Goal: Task Accomplishment & Management: Manage account settings

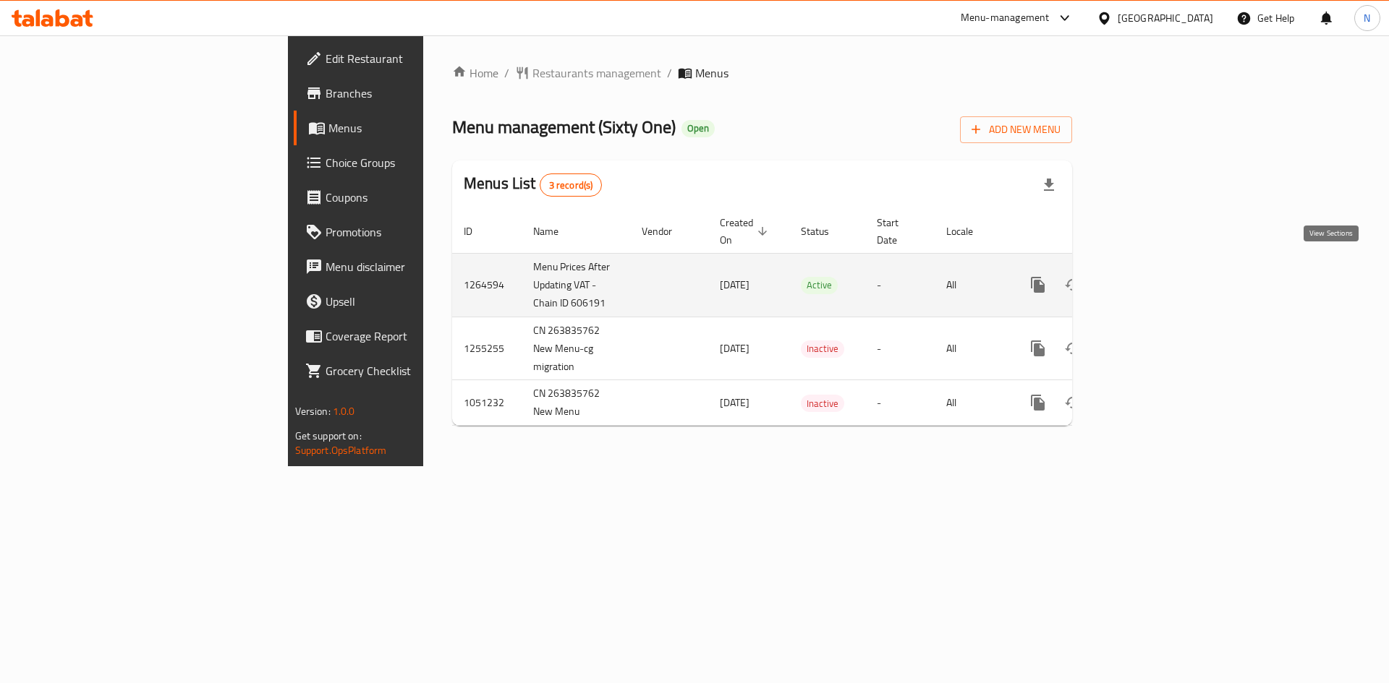
click at [1151, 276] on icon "enhanced table" at bounding box center [1141, 284] width 17 height 17
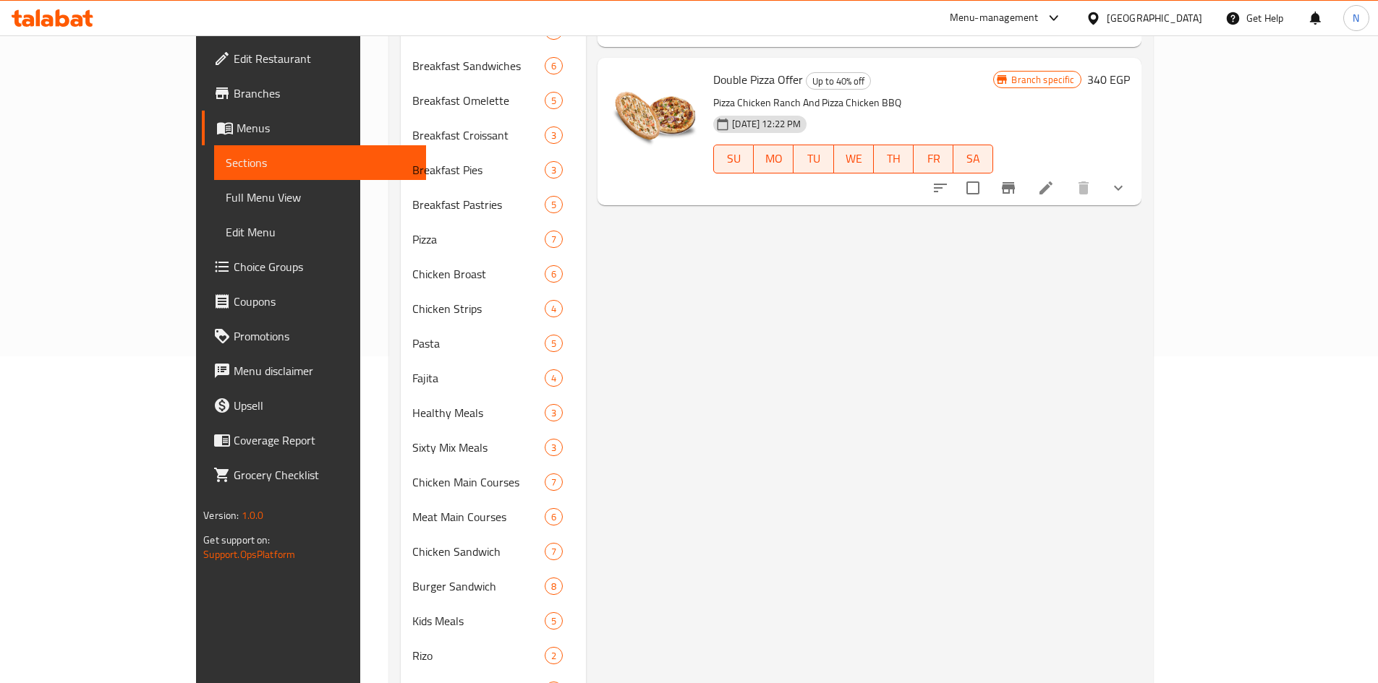
scroll to position [38, 0]
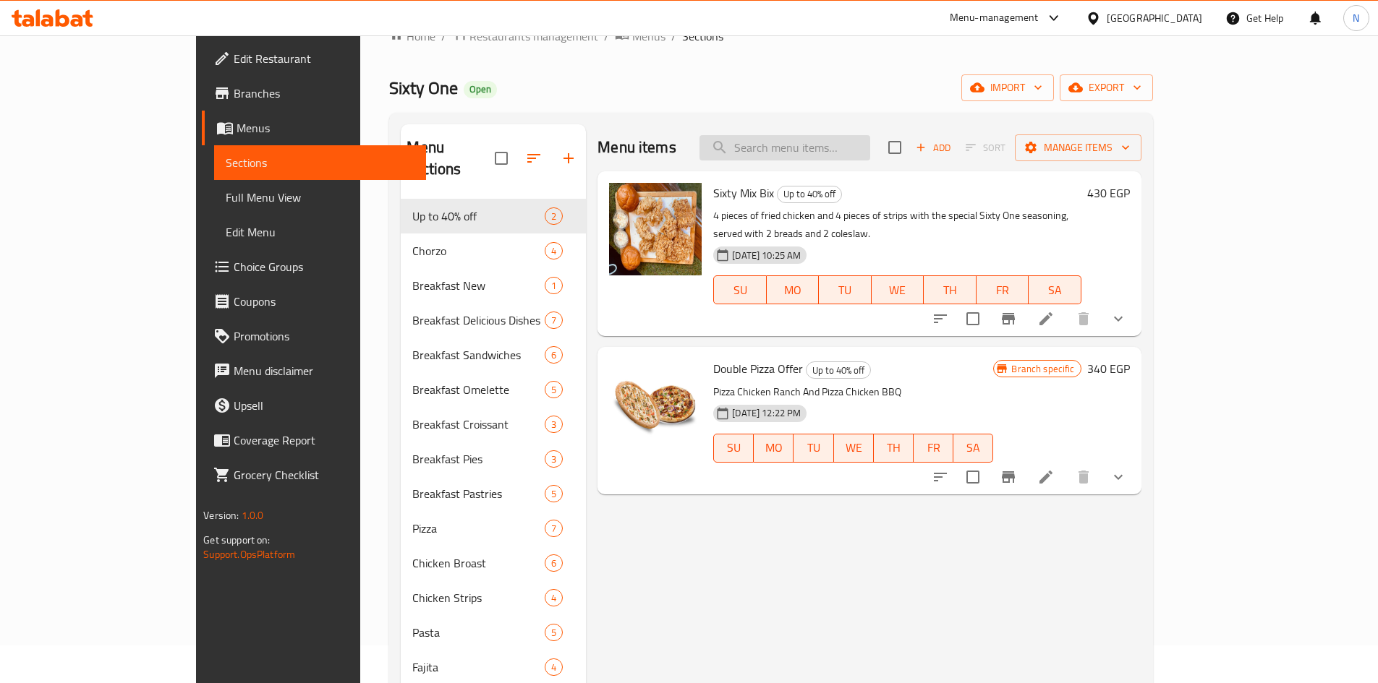
click at [861, 156] on input "search" at bounding box center [784, 147] width 171 height 25
paste input "ساندوتشات تشوزر"
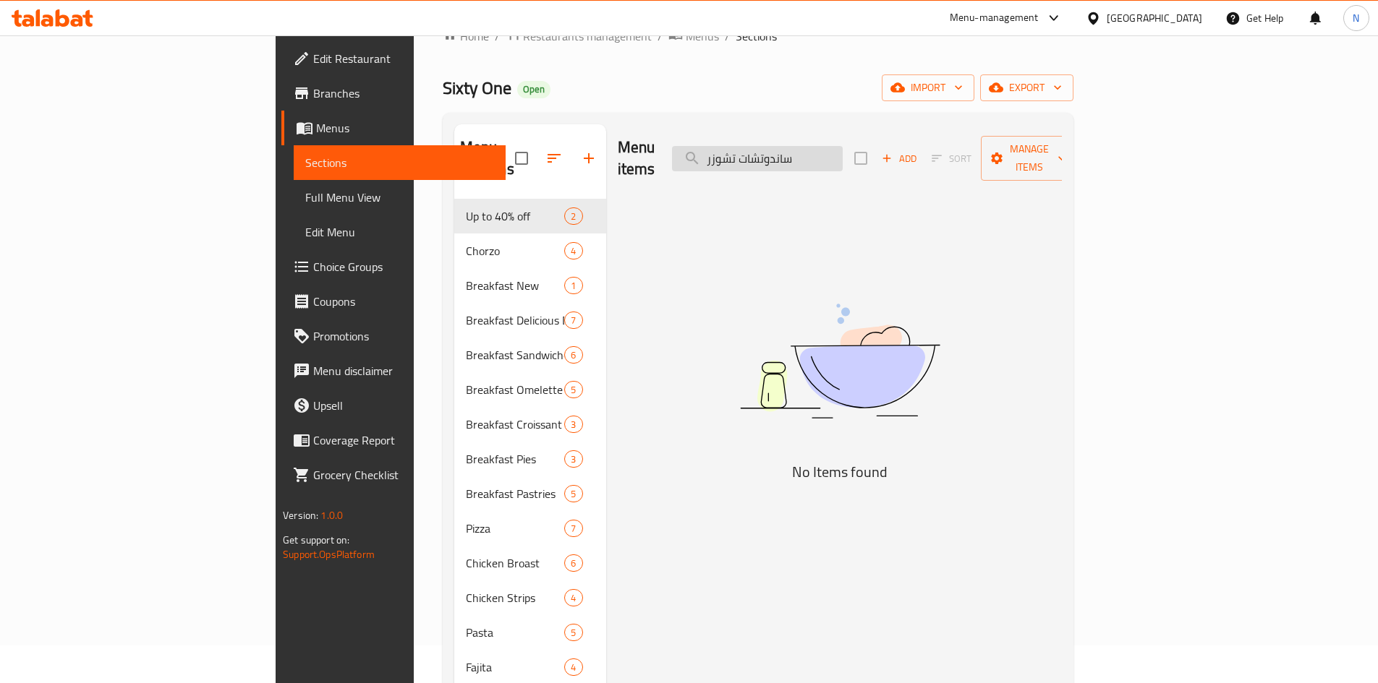
click at [843, 154] on input "ساندوتشات تشوزر" at bounding box center [757, 158] width 171 height 25
type input "تشوزر"
click at [826, 146] on input "تشوزر" at bounding box center [757, 158] width 171 height 25
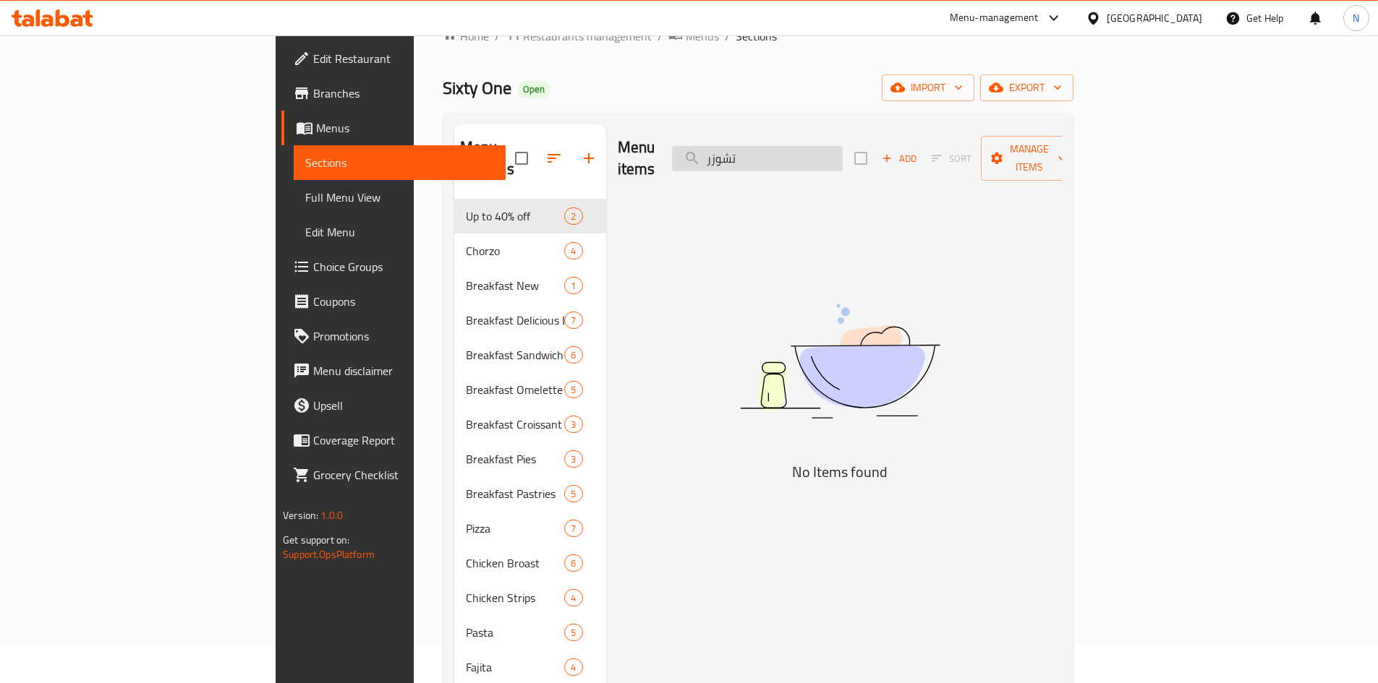
click at [826, 146] on input "تشوزر" at bounding box center [757, 158] width 171 height 25
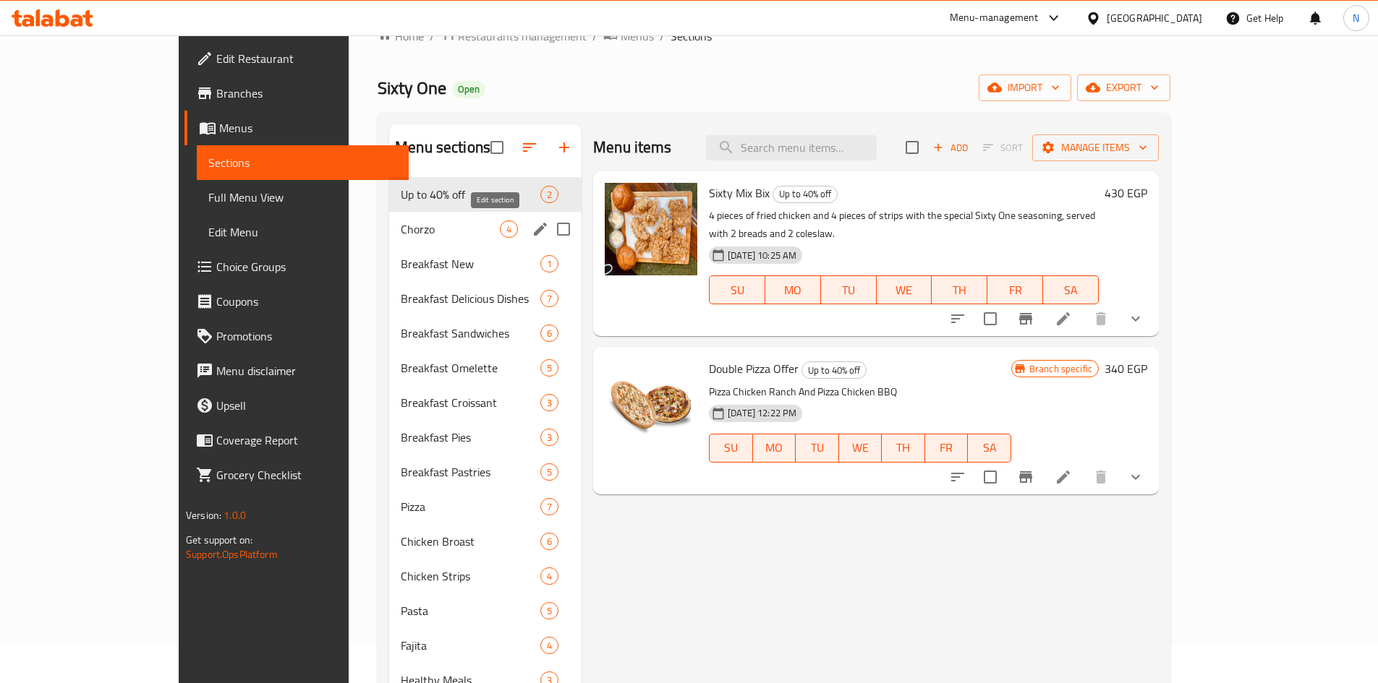
click at [534, 230] on icon "edit" at bounding box center [540, 229] width 13 height 13
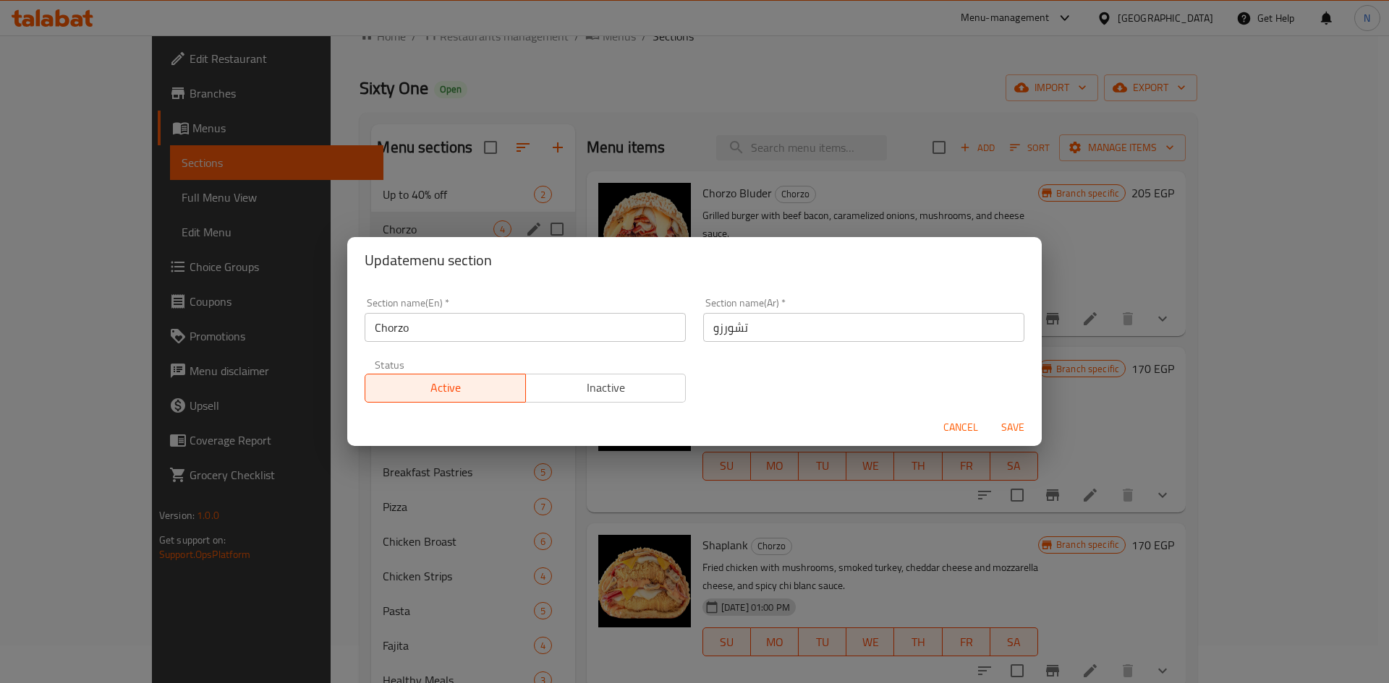
click at [954, 425] on span "Cancel" at bounding box center [960, 428] width 35 height 18
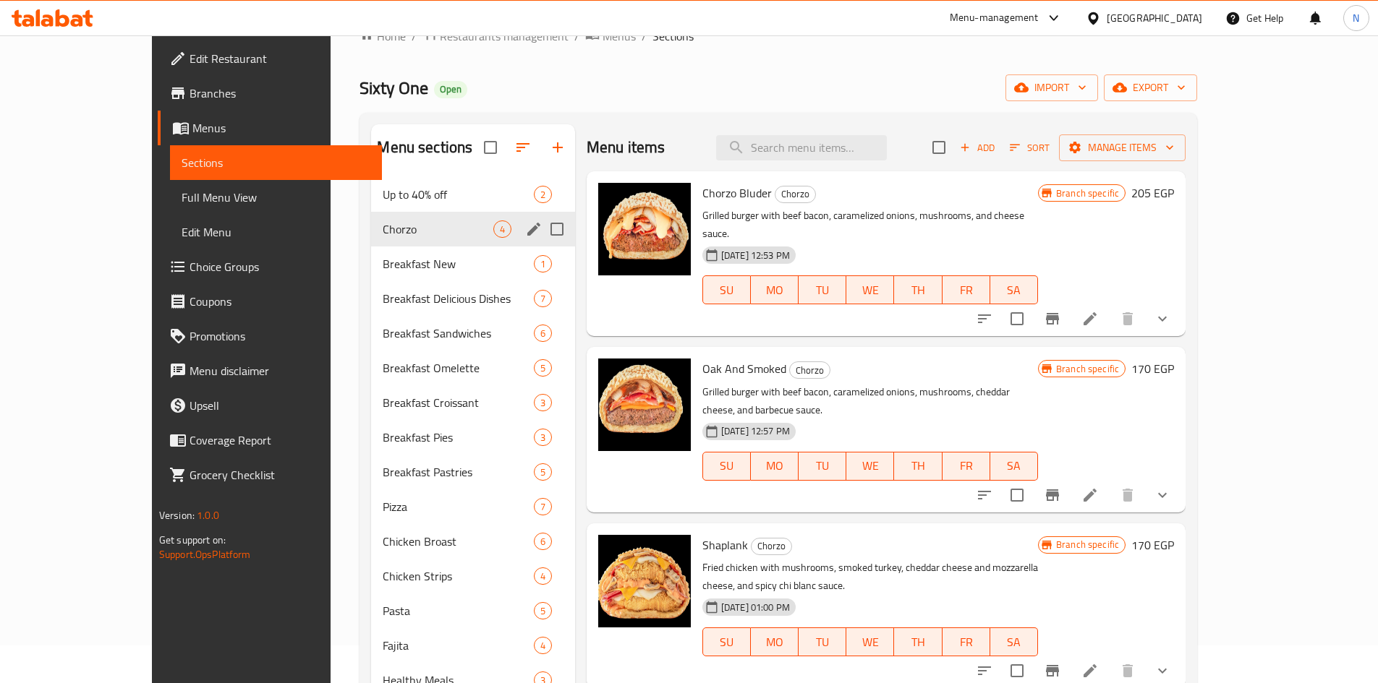
click at [395, 237] on span "Chorzo" at bounding box center [438, 229] width 110 height 17
click at [418, 334] on span "Breakfast Sandwiches" at bounding box center [438, 333] width 110 height 17
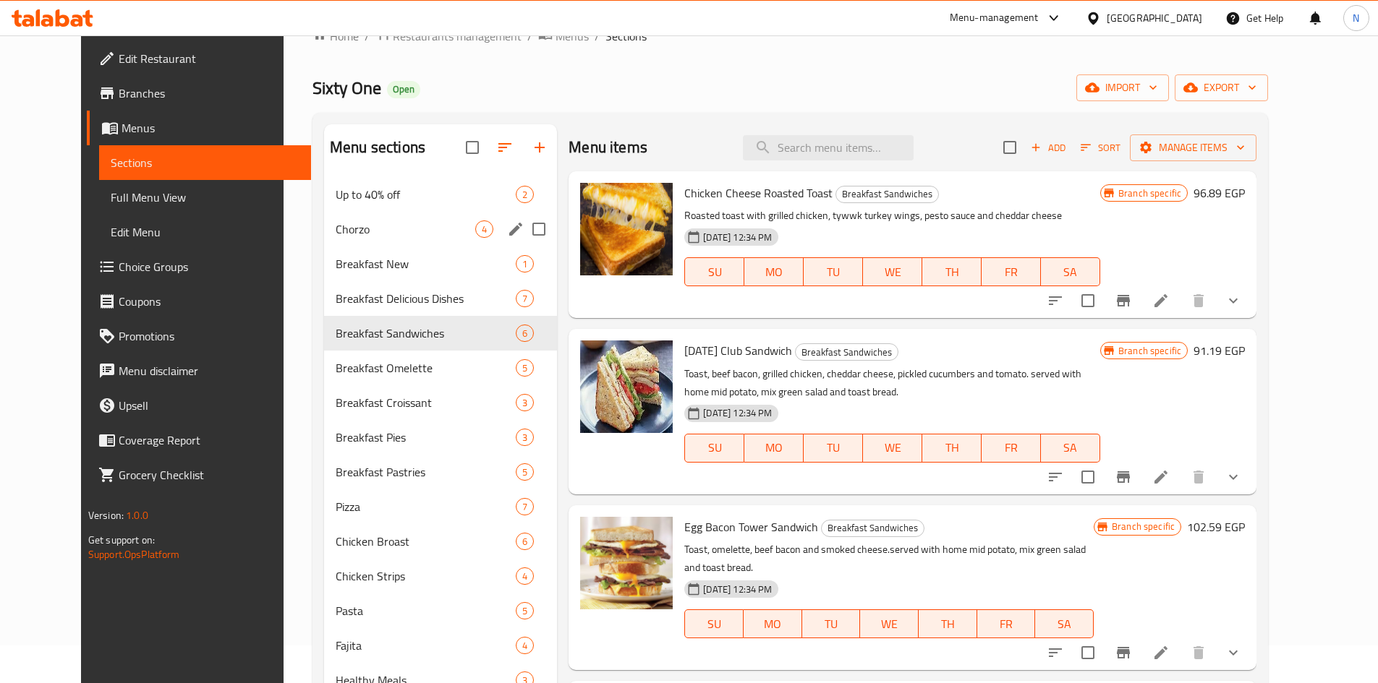
click at [416, 240] on div "Chorzo 4" at bounding box center [440, 229] width 233 height 35
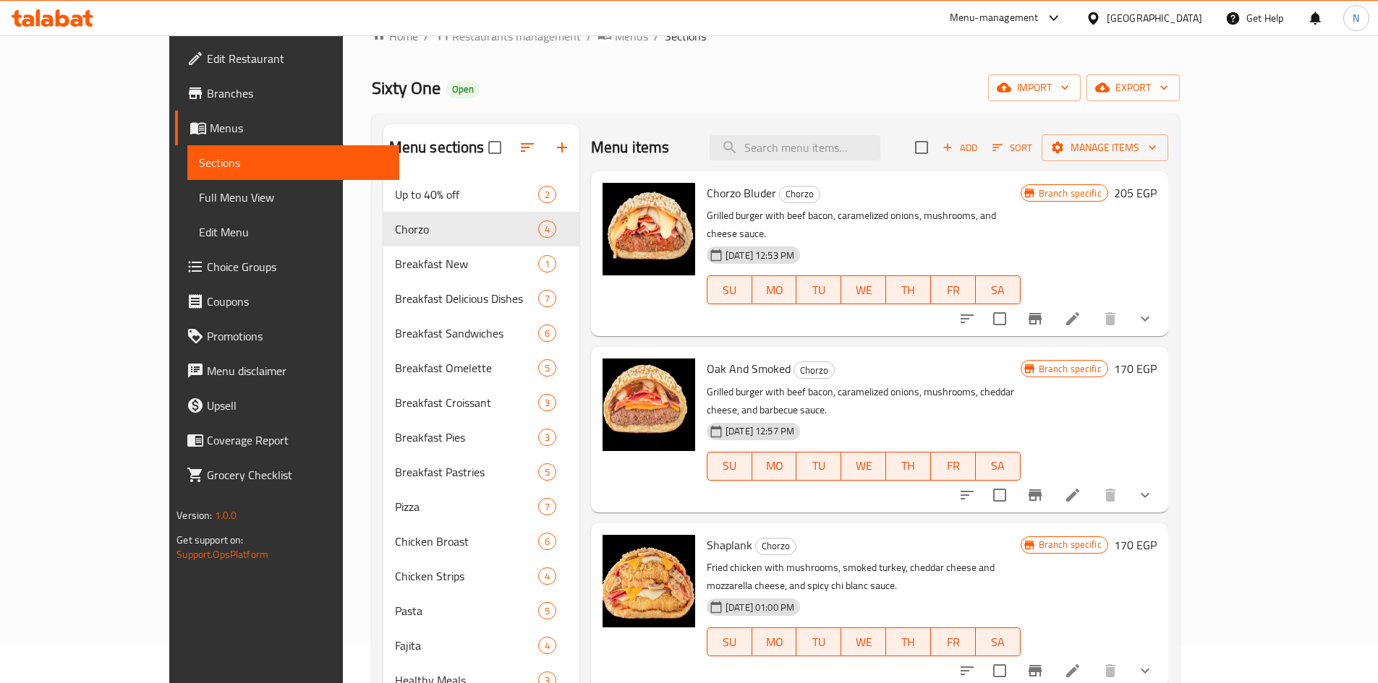
click at [1081, 310] on icon at bounding box center [1072, 318] width 17 height 17
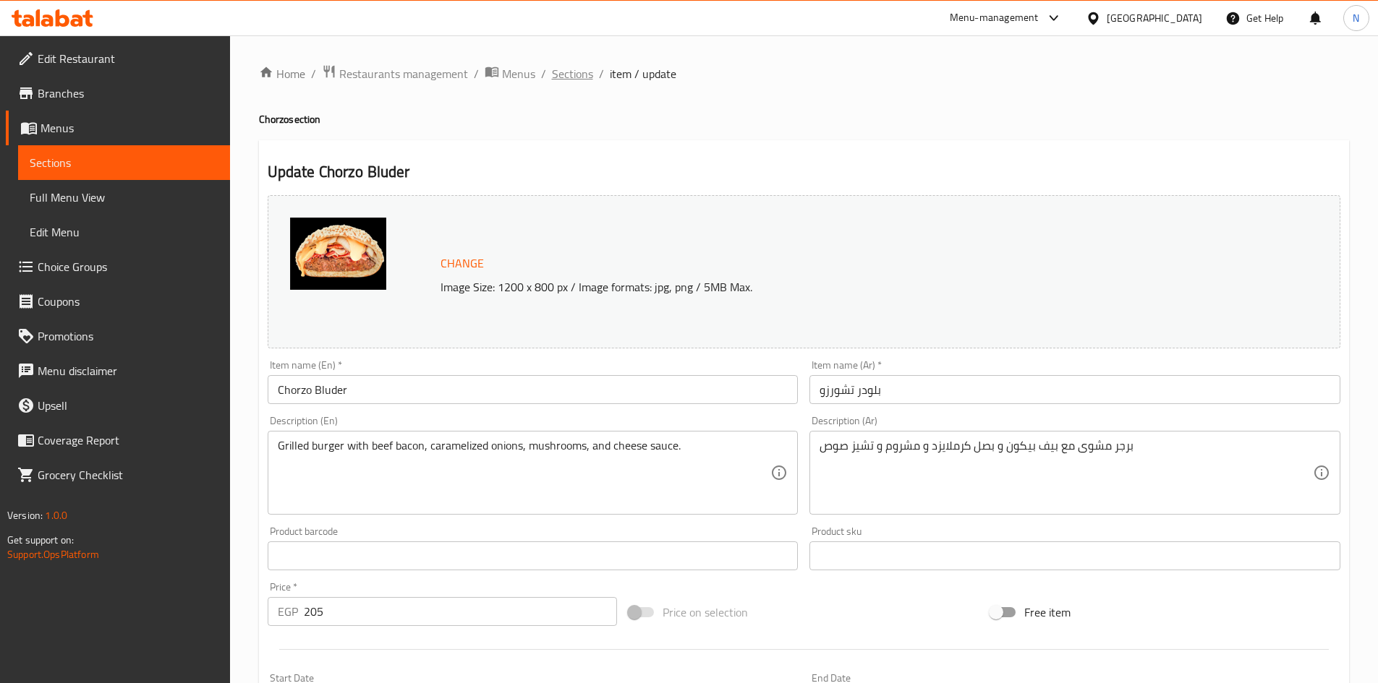
click at [578, 81] on span "Sections" at bounding box center [572, 73] width 41 height 17
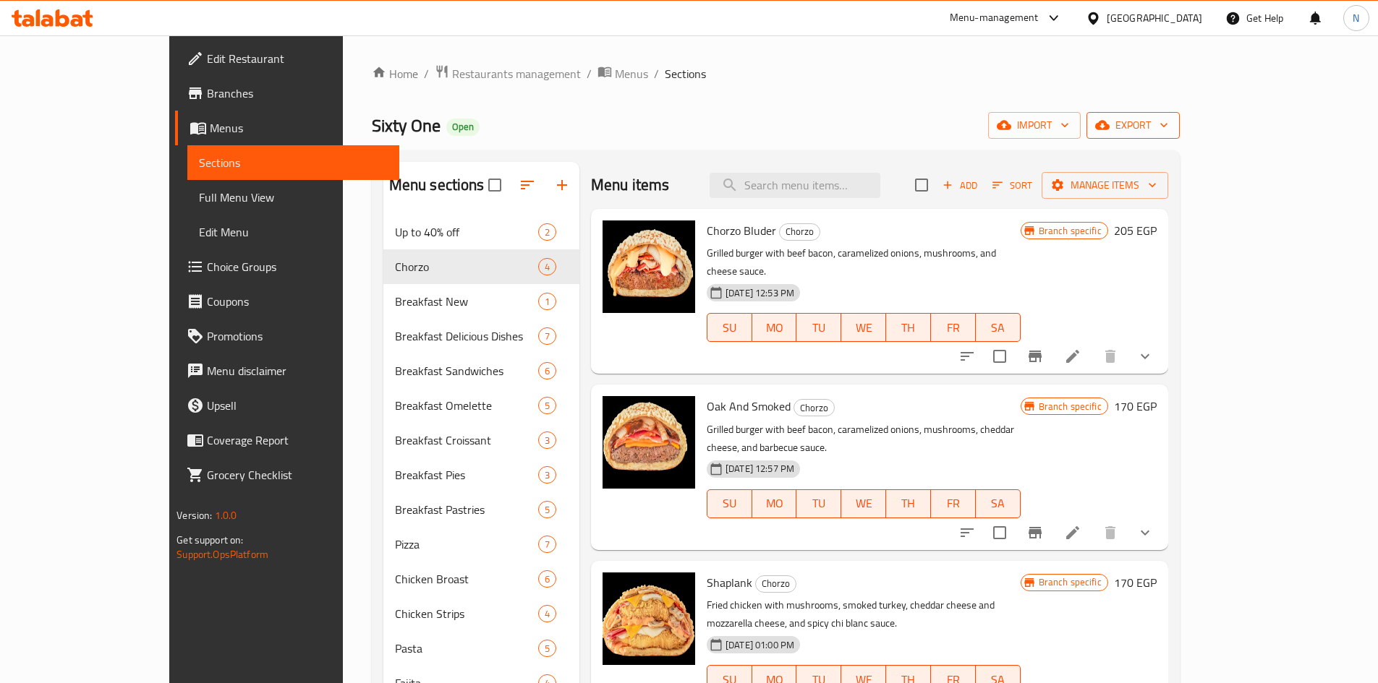
click at [1109, 124] on icon "button" at bounding box center [1102, 125] width 14 height 14
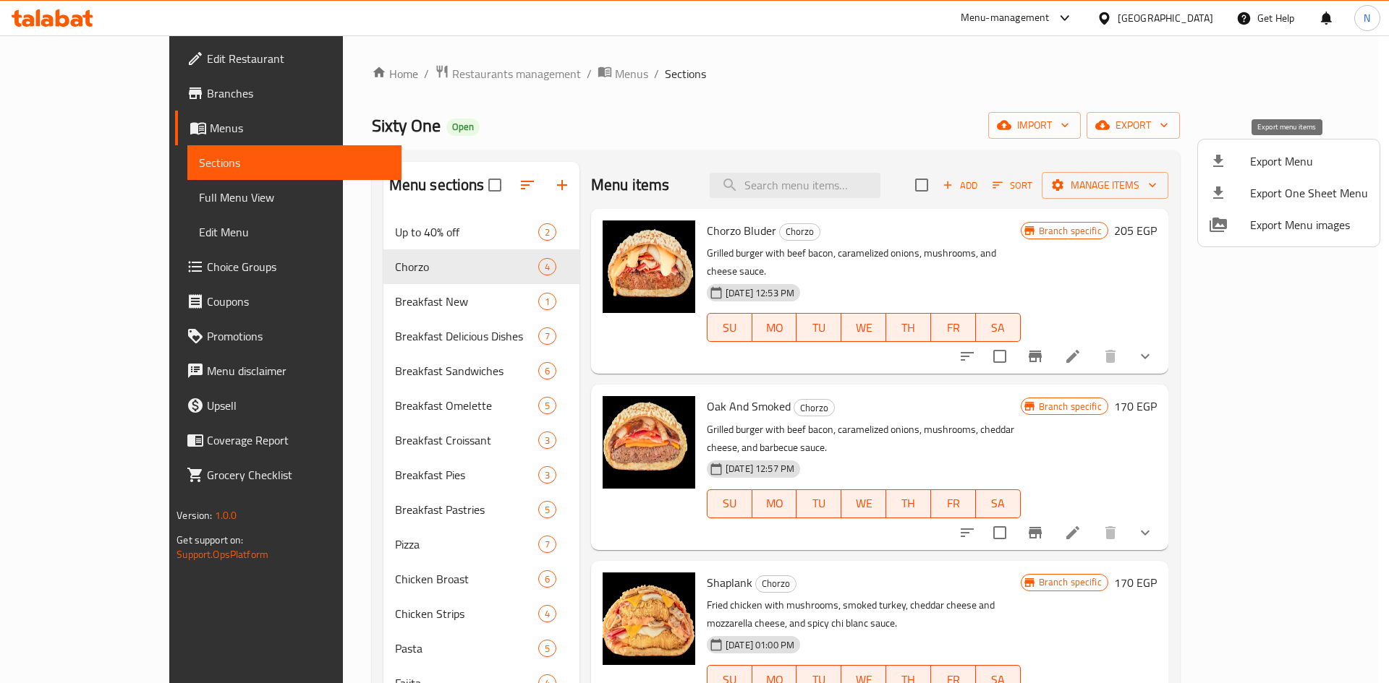
click at [1272, 158] on span "Export Menu" at bounding box center [1309, 161] width 118 height 17
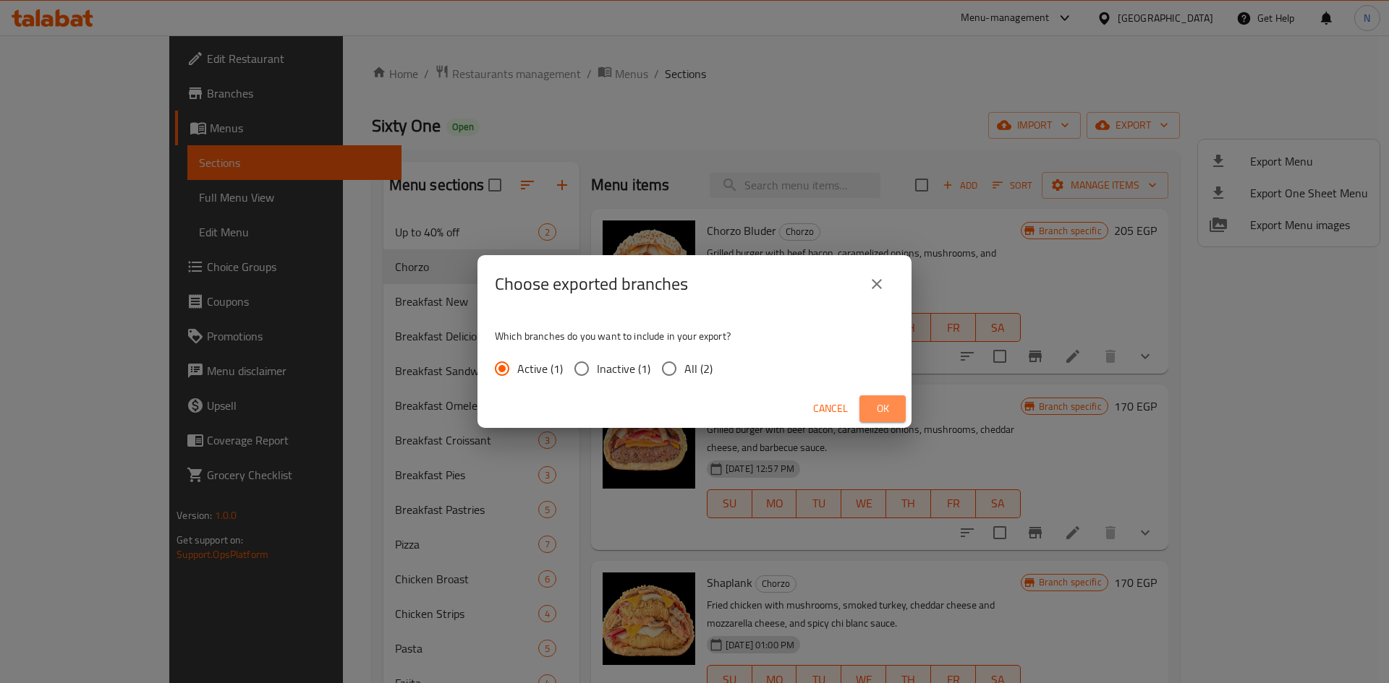
click at [869, 413] on button "Ok" at bounding box center [882, 409] width 46 height 27
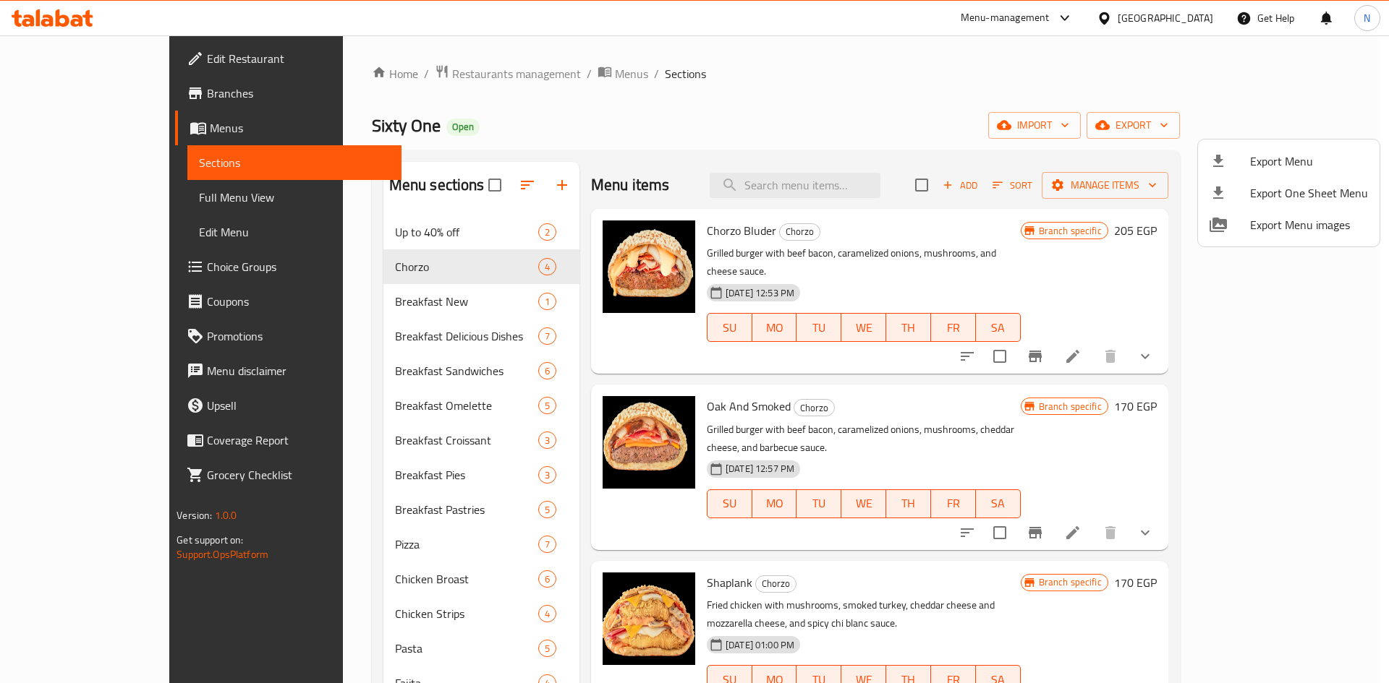
click at [72, 93] on div at bounding box center [694, 341] width 1389 height 683
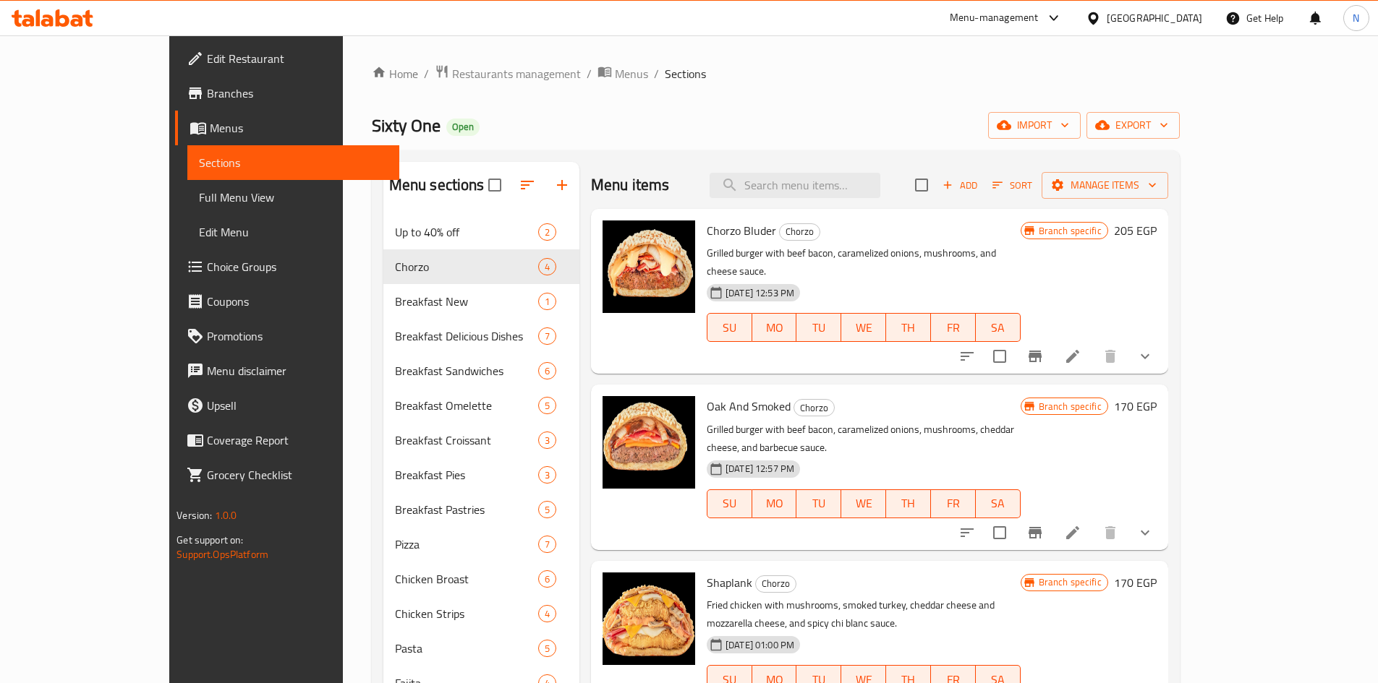
click at [207, 92] on span "Branches" at bounding box center [297, 93] width 181 height 17
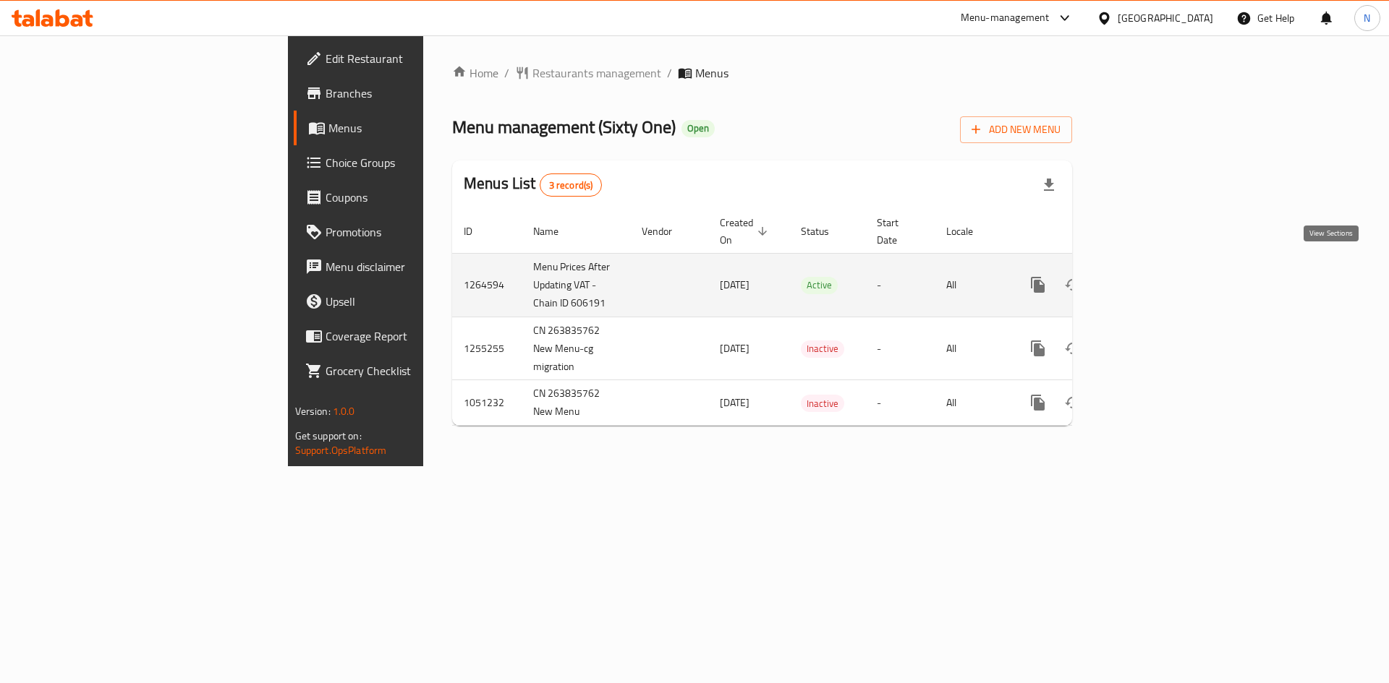
click at [1151, 276] on icon "enhanced table" at bounding box center [1141, 284] width 17 height 17
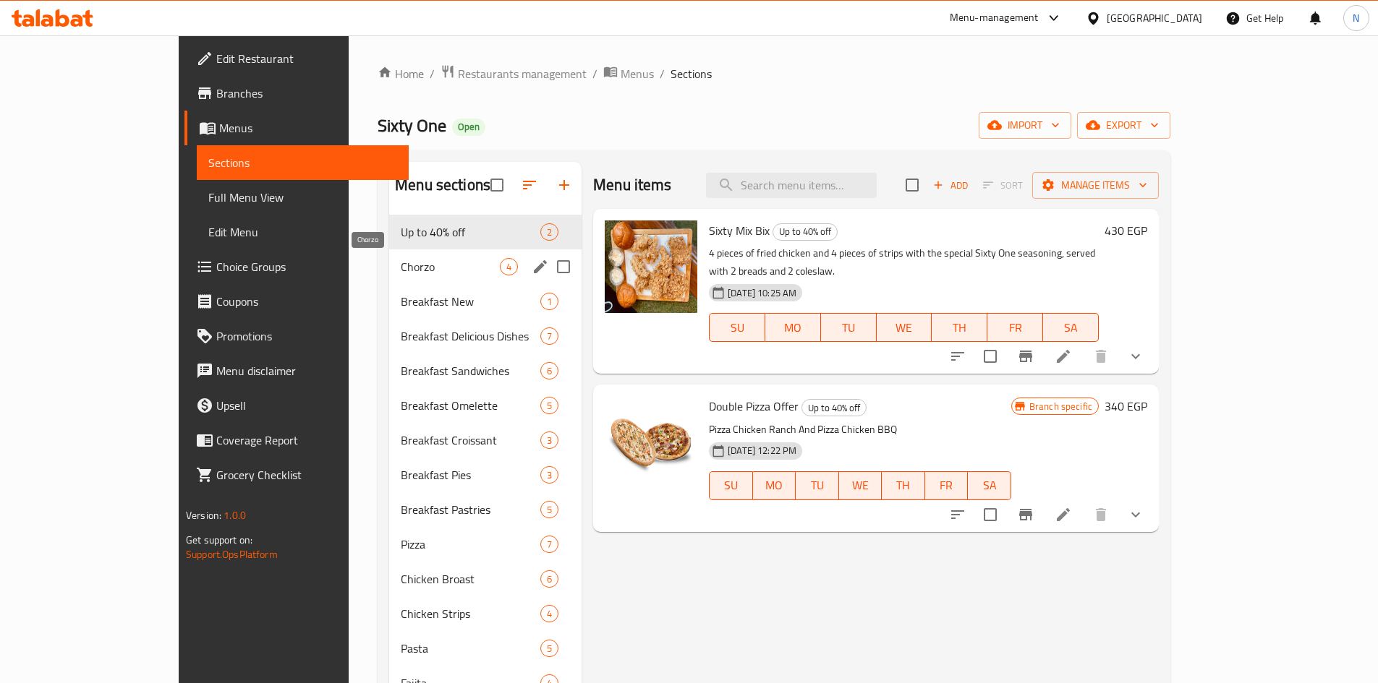
click at [401, 271] on span "Chorzo" at bounding box center [450, 266] width 99 height 17
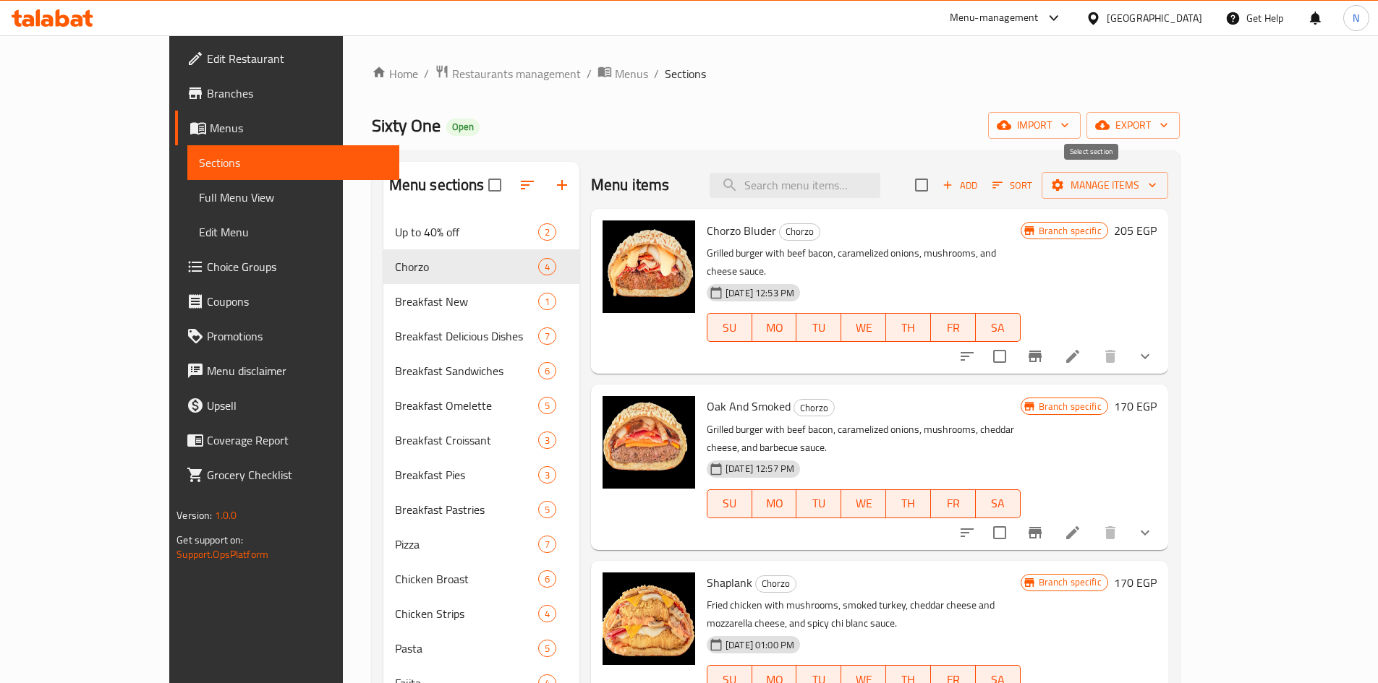
click at [937, 189] on input "checkbox" at bounding box center [921, 185] width 30 height 30
checkbox input "true"
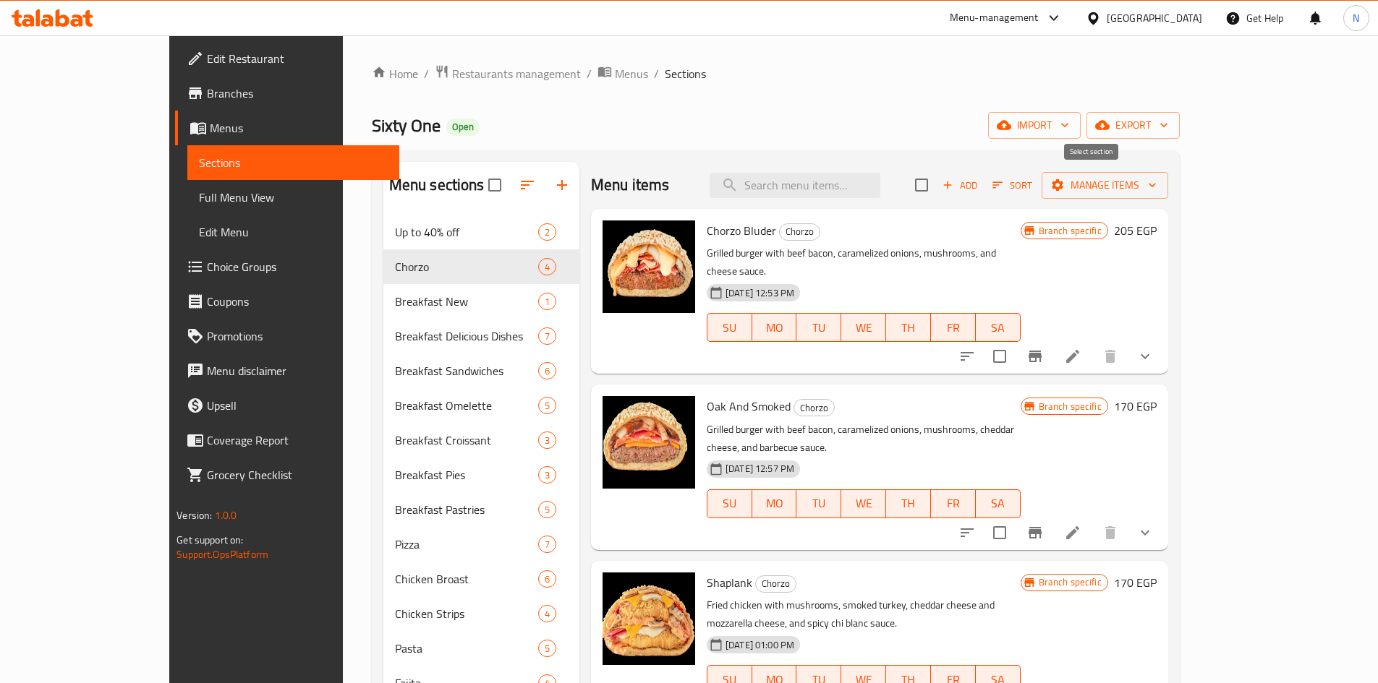
checkbox input "true"
click at [1157, 184] on span "Manage items" at bounding box center [1104, 185] width 103 height 18
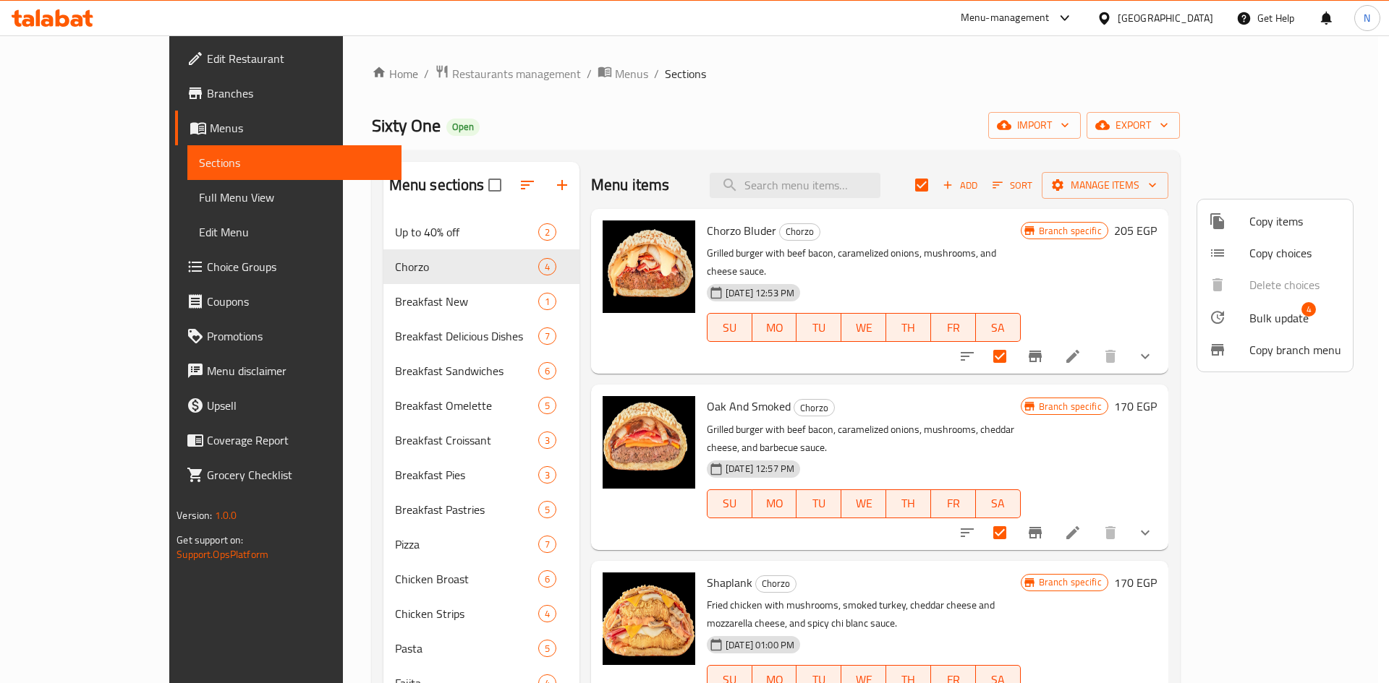
click at [1273, 318] on span "Bulk update" at bounding box center [1278, 318] width 59 height 17
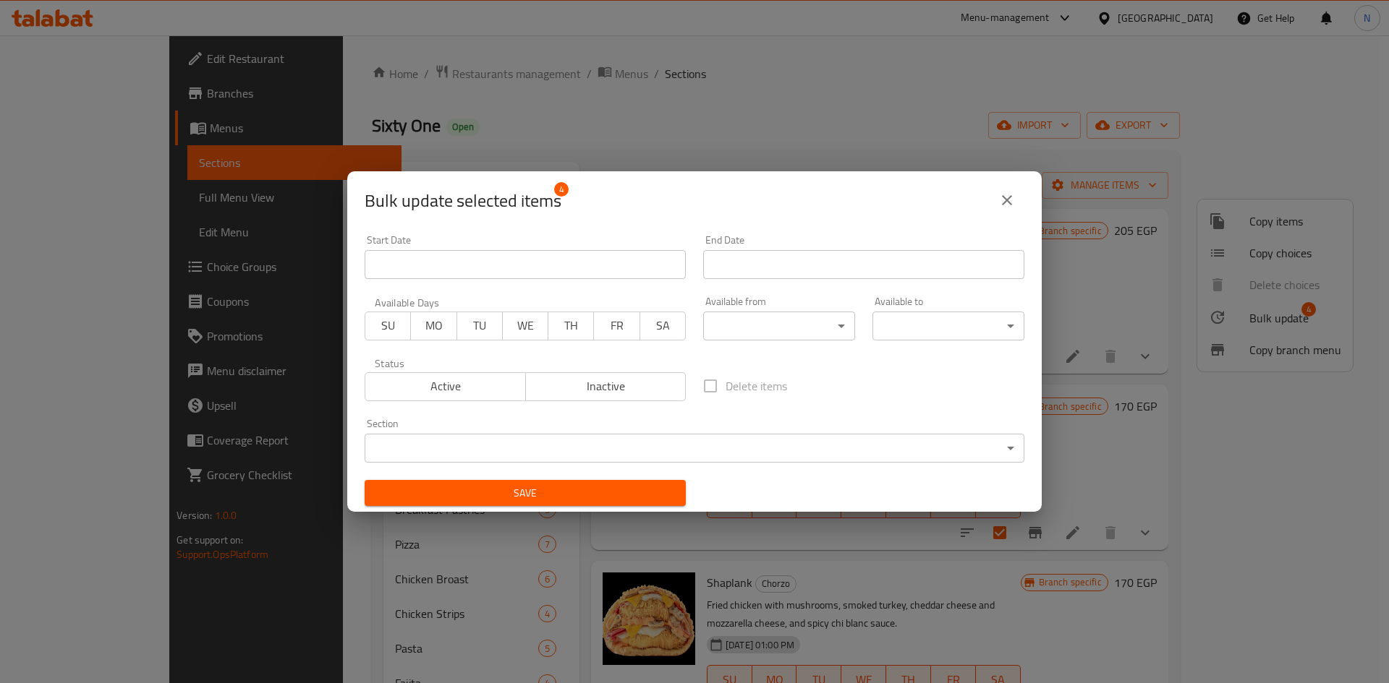
click at [835, 332] on body "​ Menu-management Egypt Get Help N Edit Restaurant Branches Menus Sections Full…" at bounding box center [694, 359] width 1389 height 648
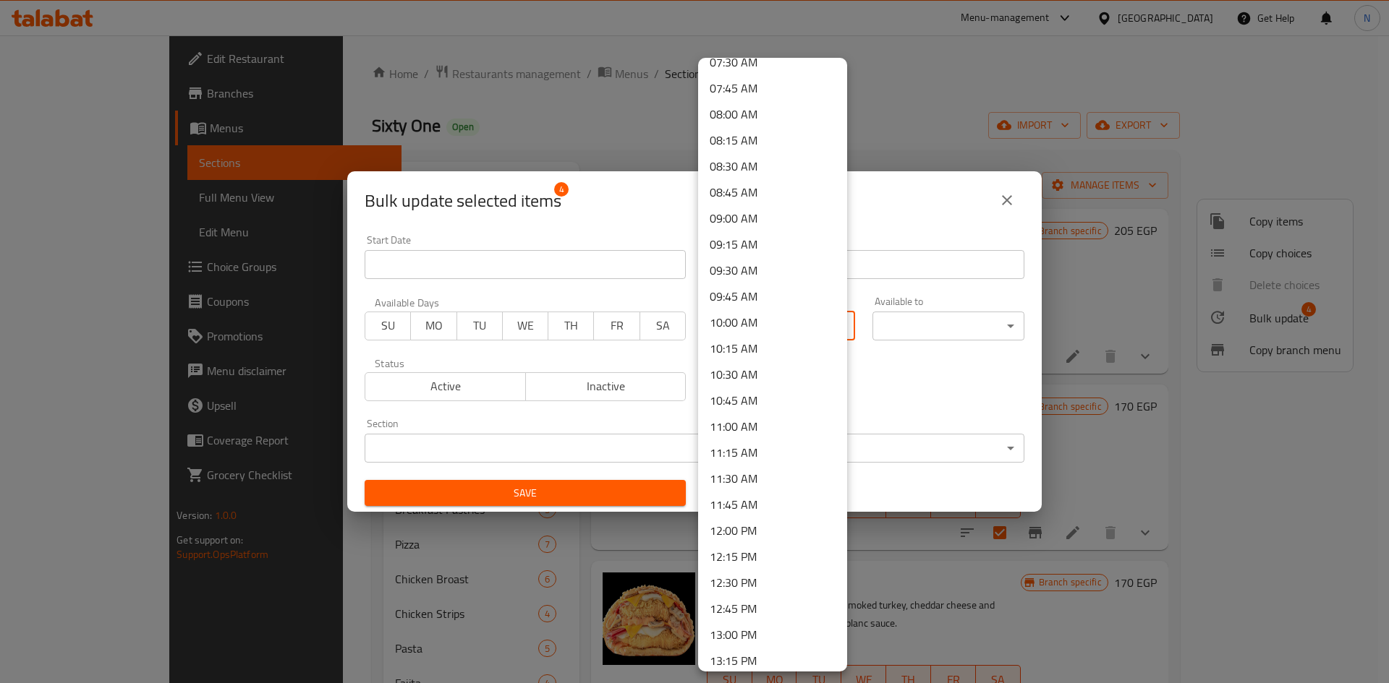
scroll to position [1013, 0]
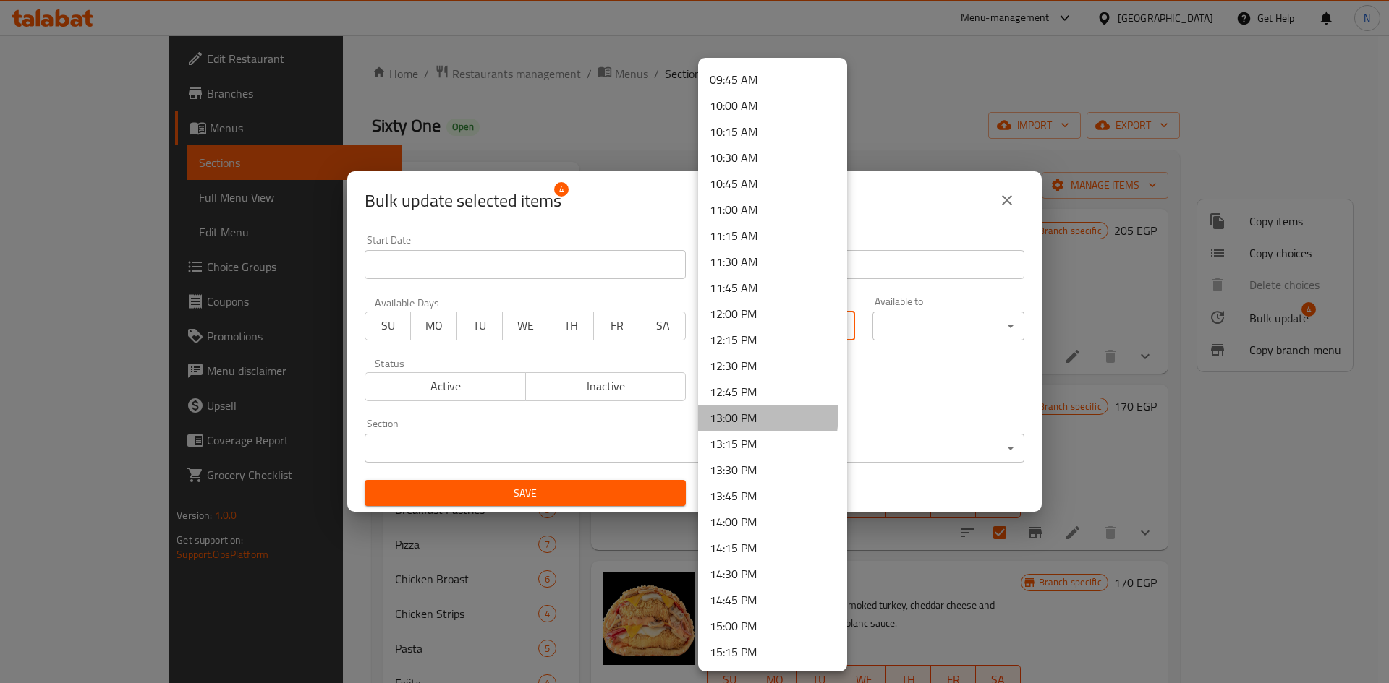
click at [726, 414] on li "13:00 PM" at bounding box center [772, 418] width 149 height 26
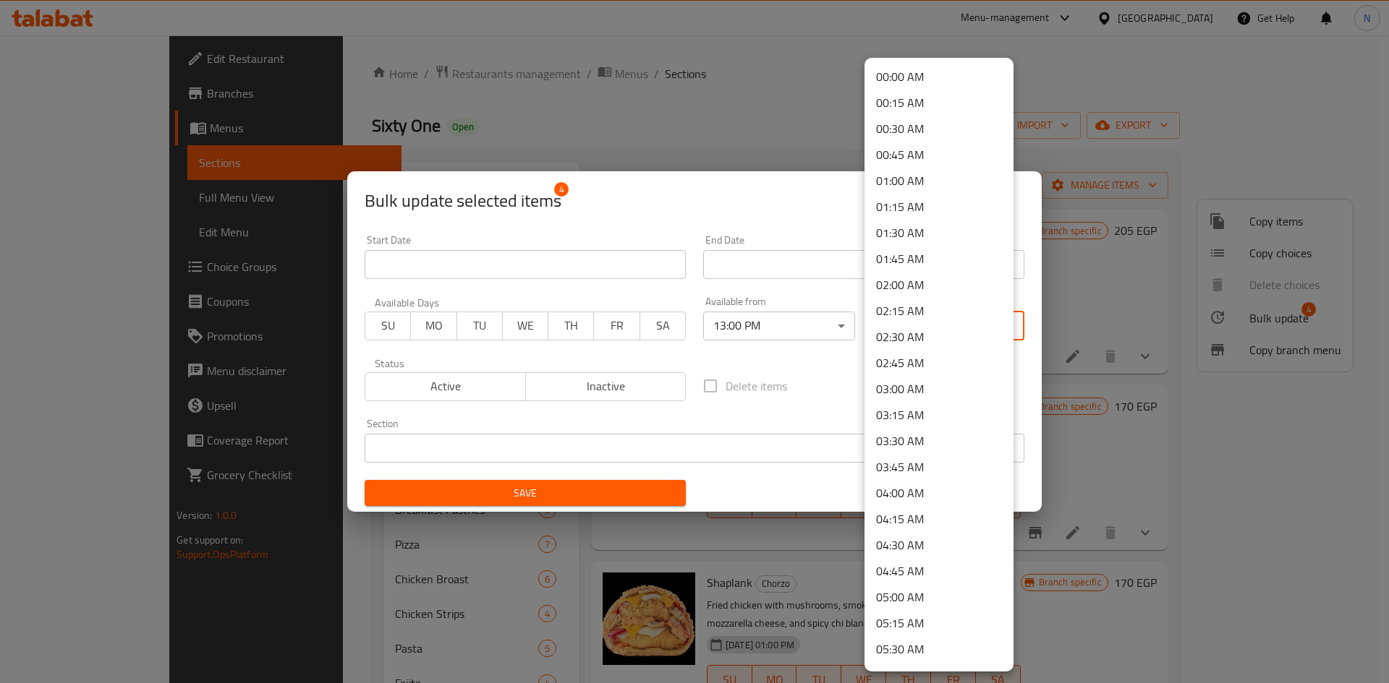
drag, startPoint x: 909, startPoint y: 320, endPoint x: 899, endPoint y: 330, distance: 13.8
click at [909, 321] on body "​ Menu-management Egypt Get Help N Edit Restaurant Branches Menus Sections Full…" at bounding box center [694, 359] width 1389 height 648
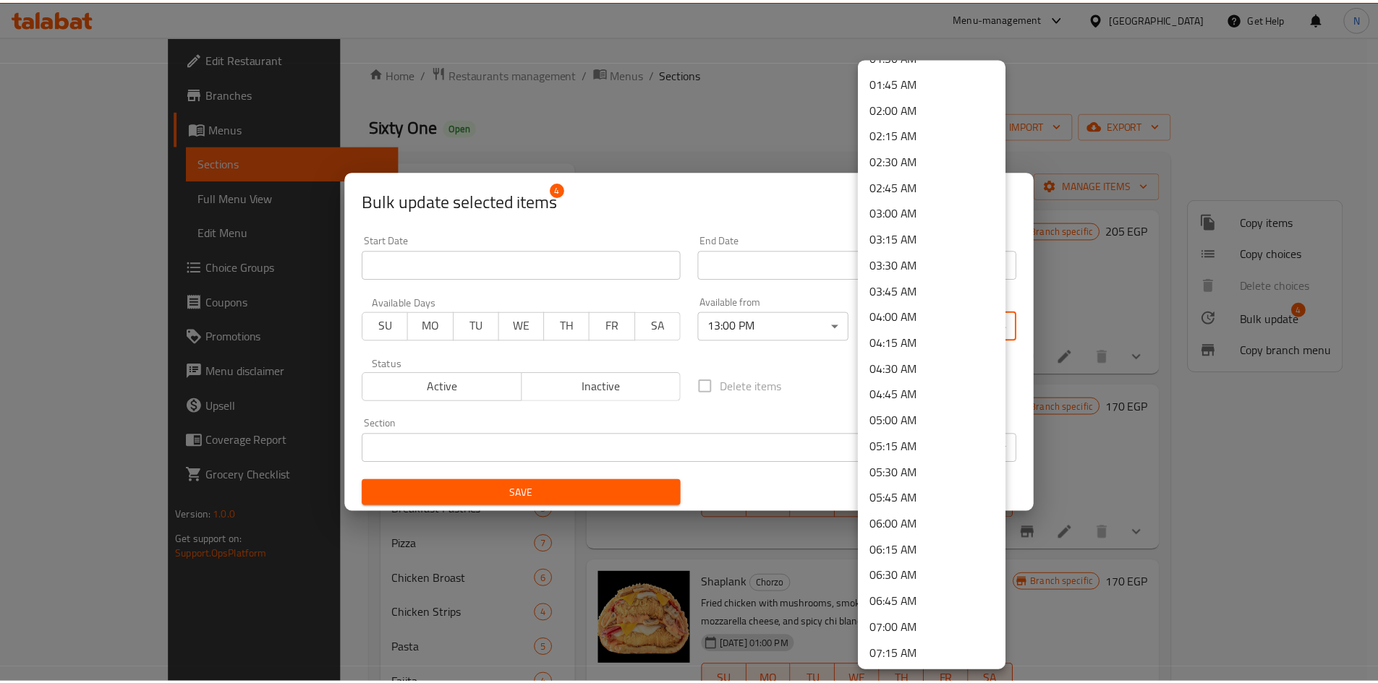
scroll to position [217, 0]
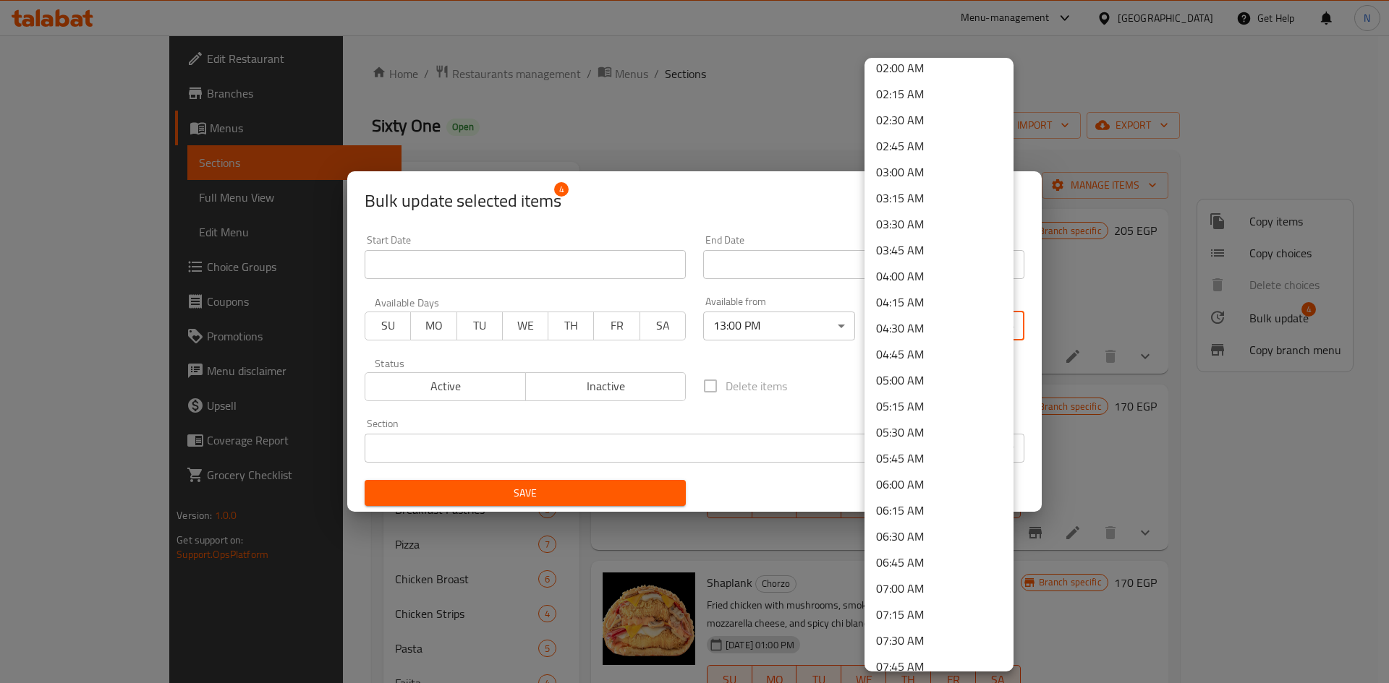
click at [903, 283] on li "04:00 AM" at bounding box center [938, 276] width 149 height 26
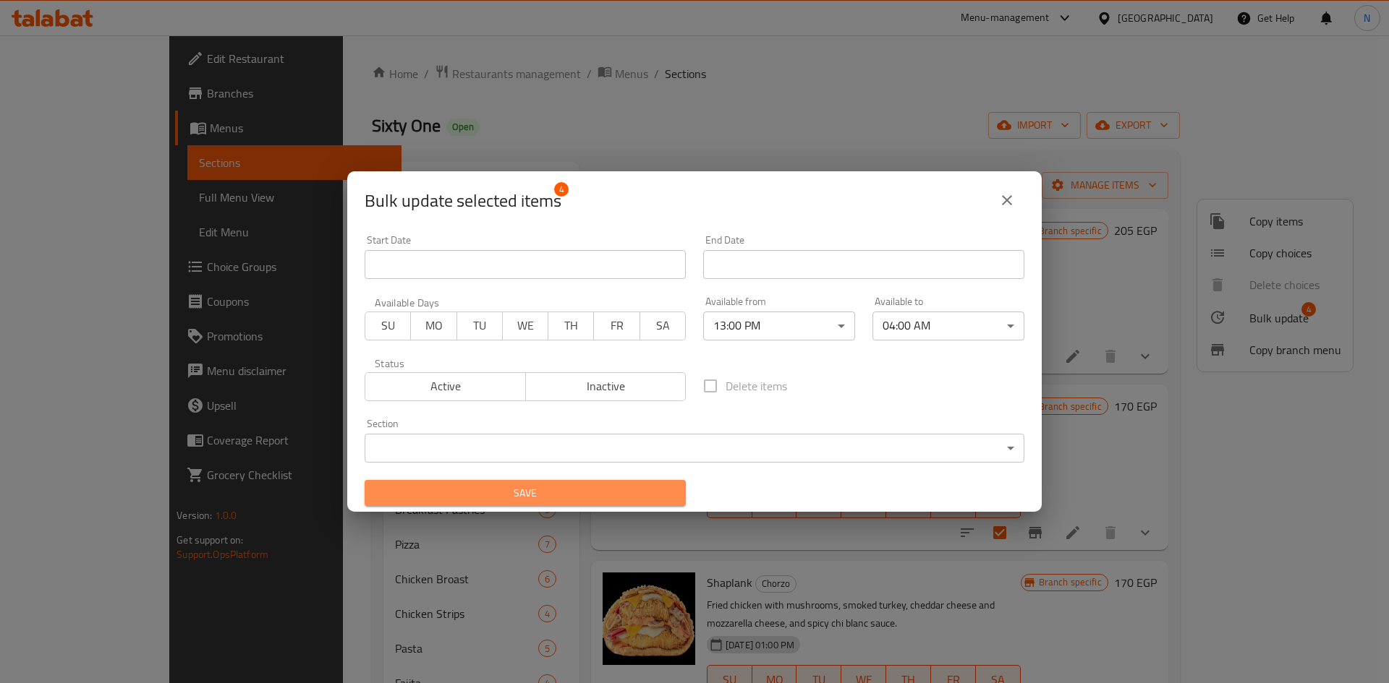
click at [597, 493] on span "Save" at bounding box center [525, 494] width 298 height 18
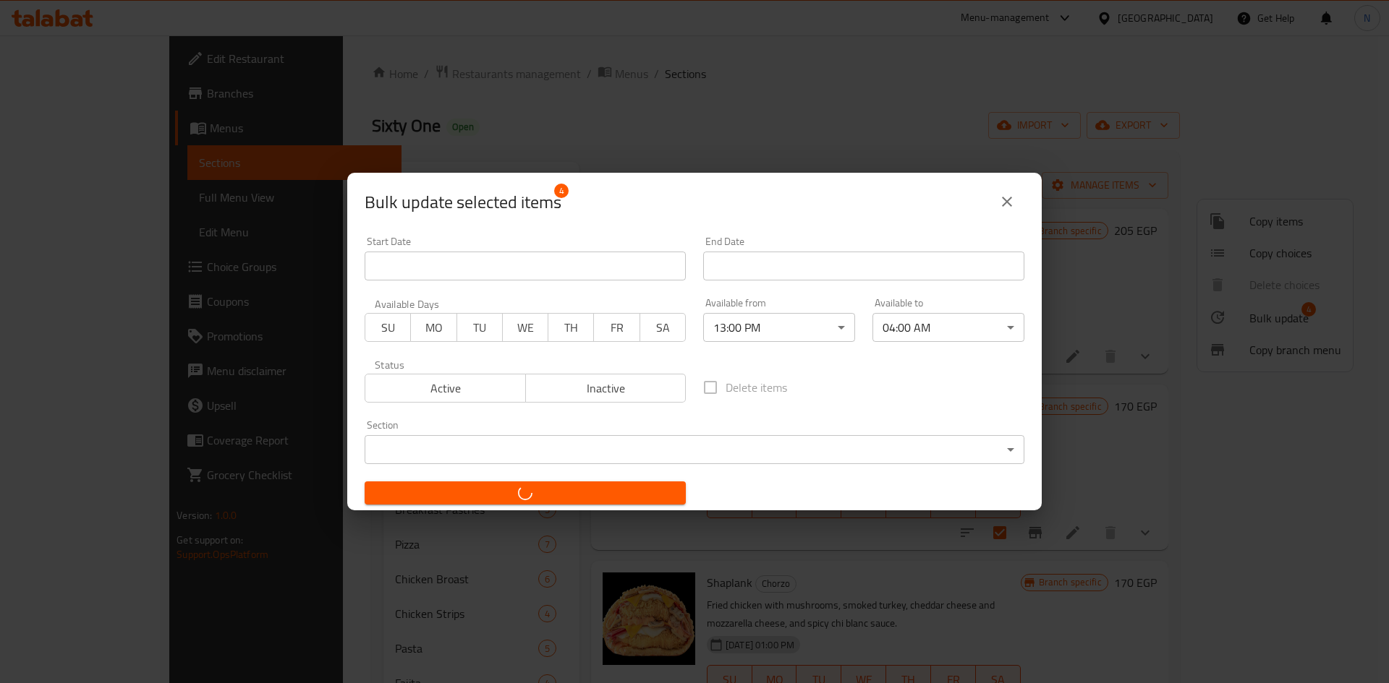
checkbox input "false"
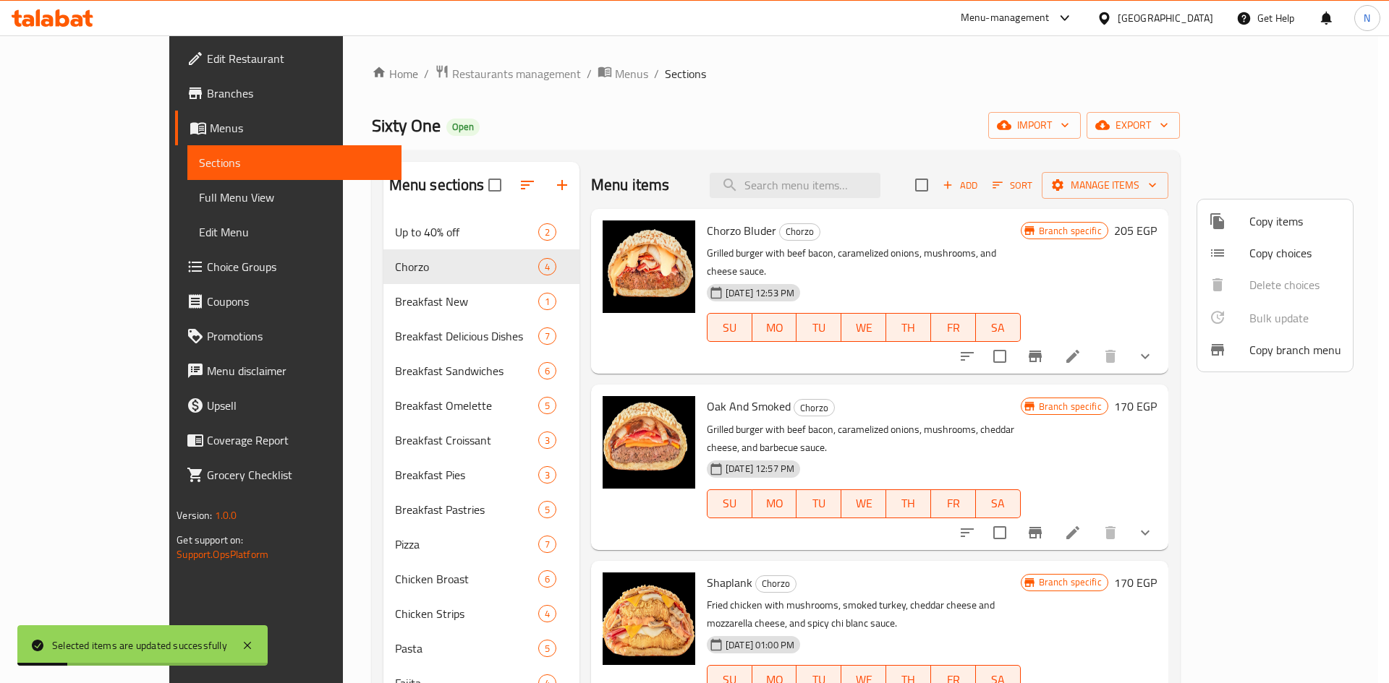
click at [1037, 112] on div at bounding box center [694, 341] width 1389 height 683
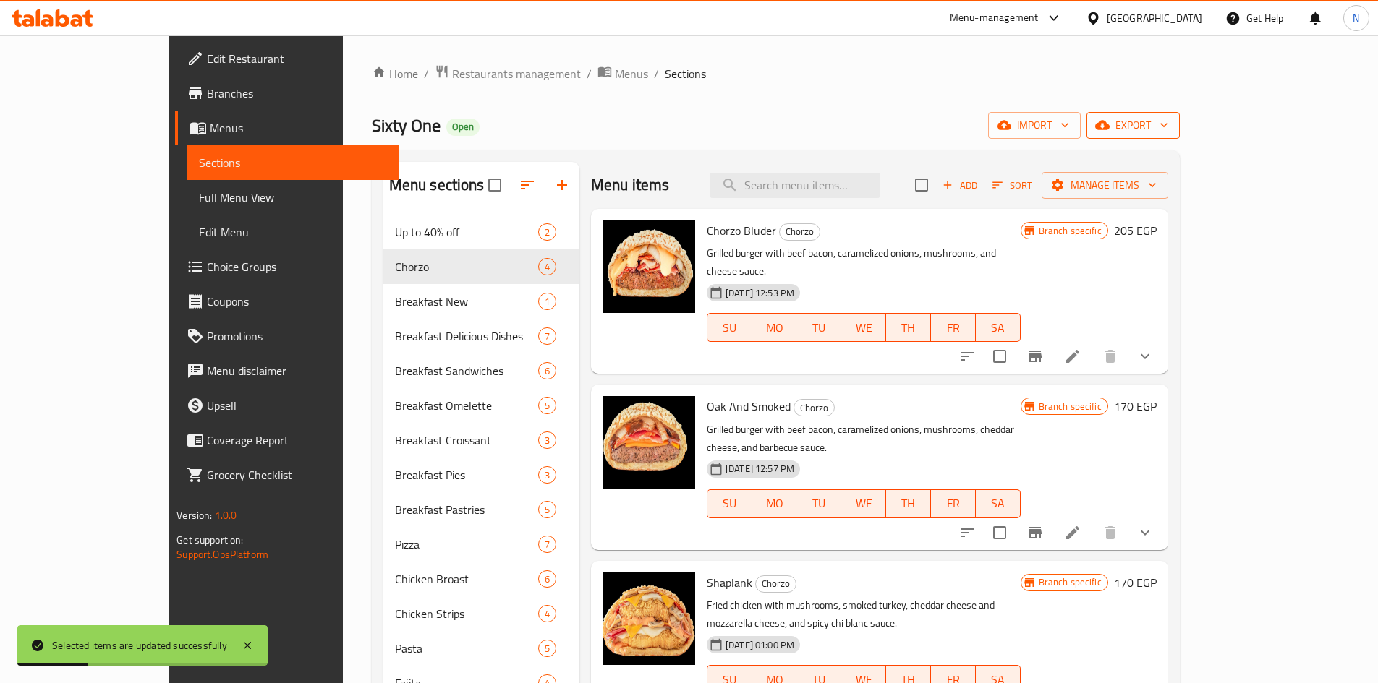
click at [1168, 126] on span "export" at bounding box center [1133, 125] width 70 height 18
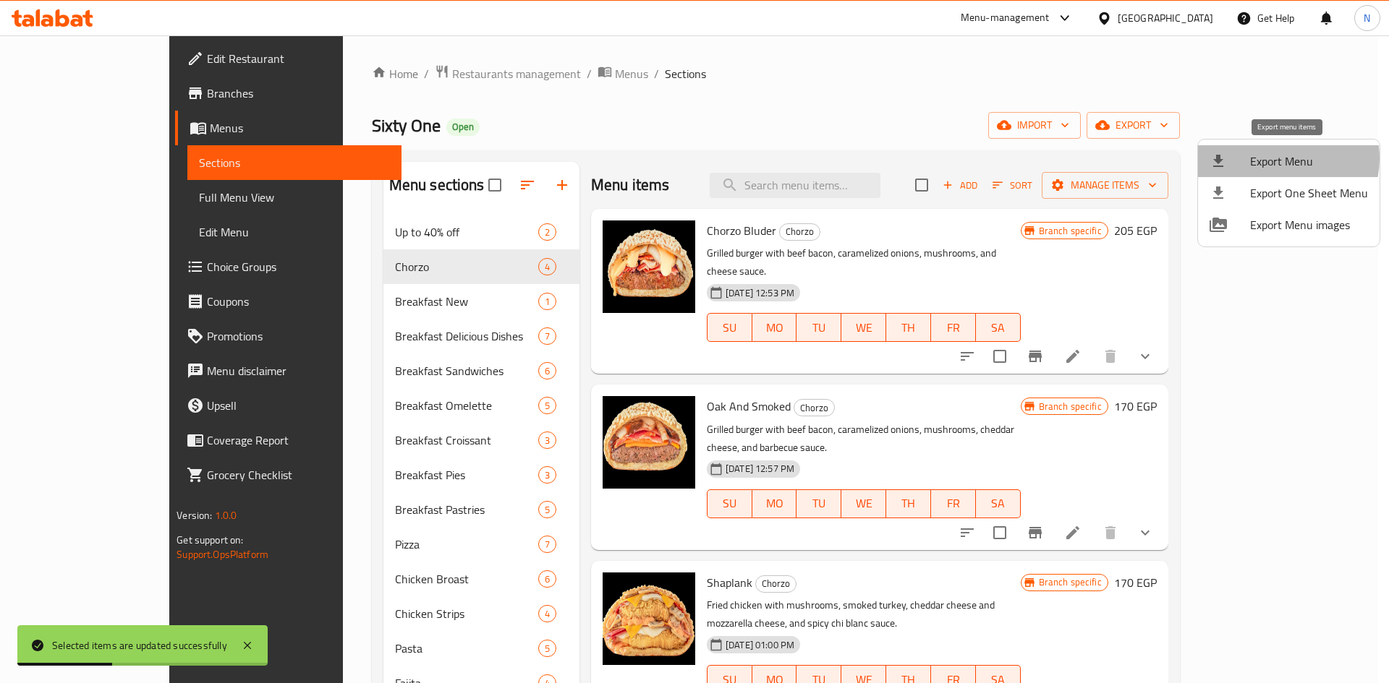
click at [1279, 158] on span "Export Menu" at bounding box center [1309, 161] width 118 height 17
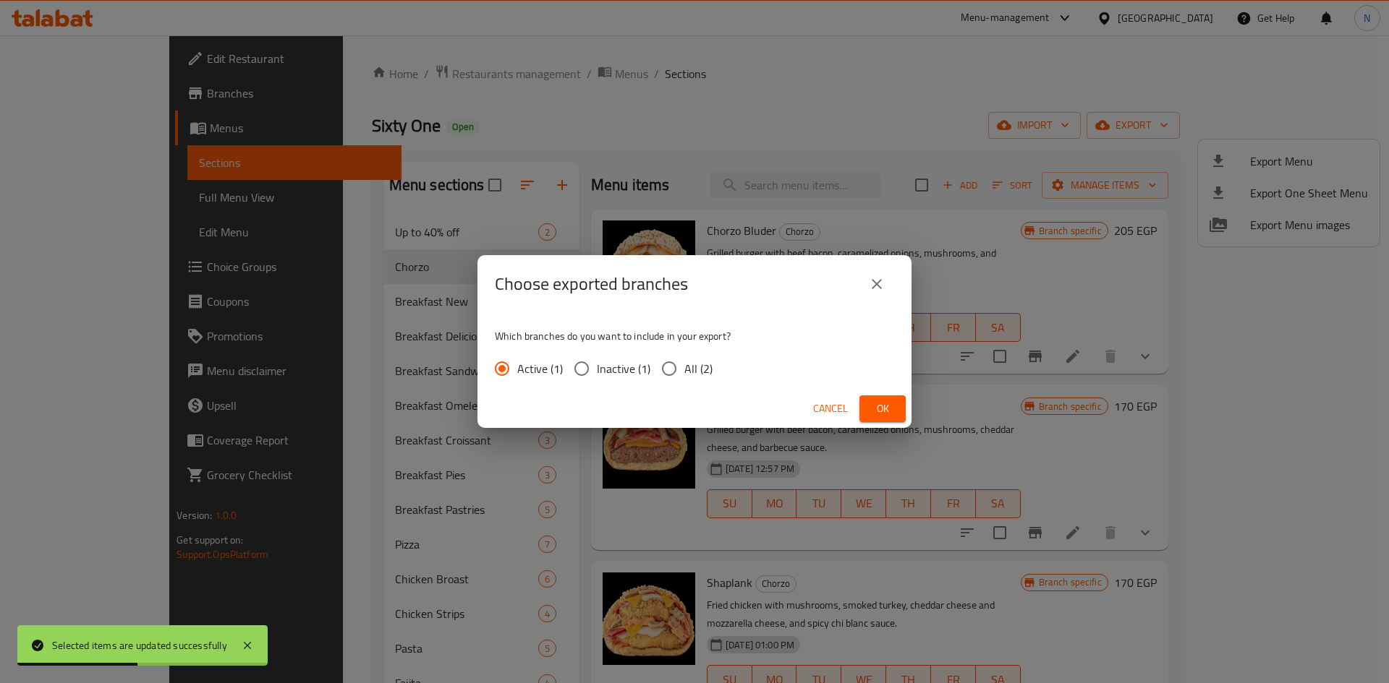
click at [888, 407] on span "Ok" at bounding box center [882, 409] width 23 height 18
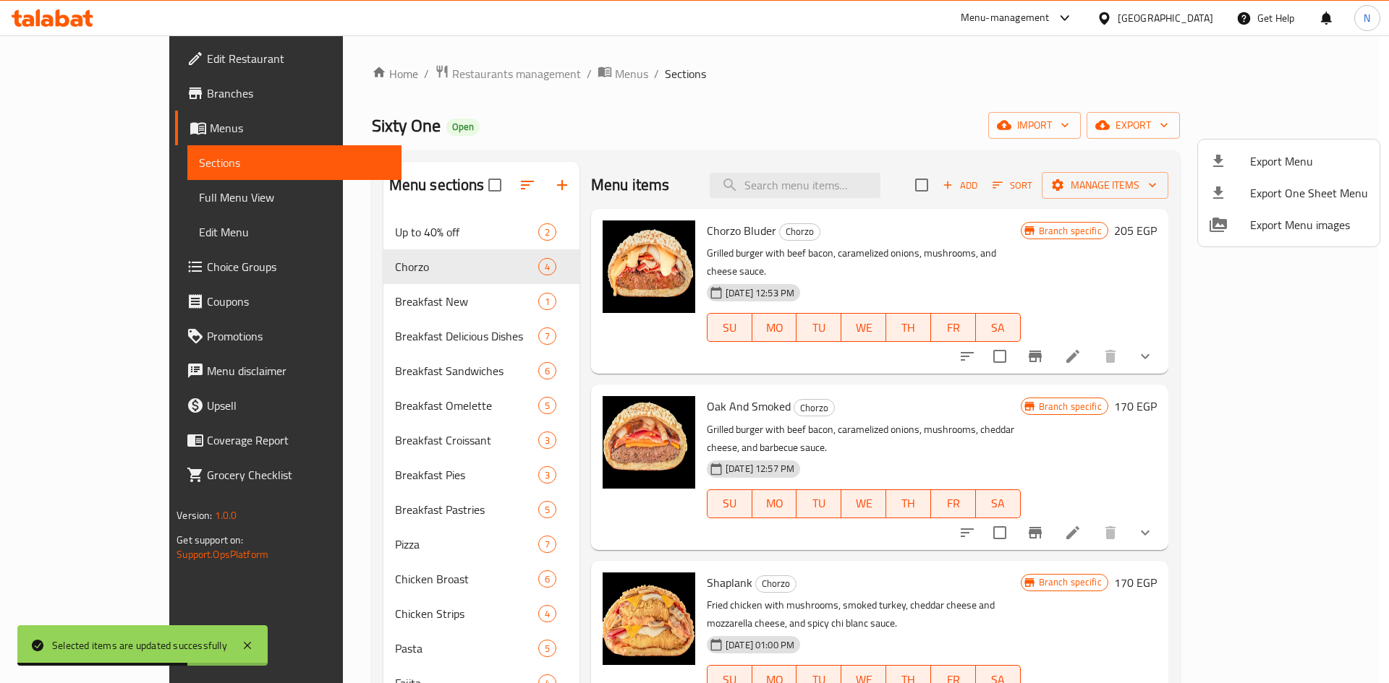
click at [72, 202] on div at bounding box center [694, 341] width 1389 height 683
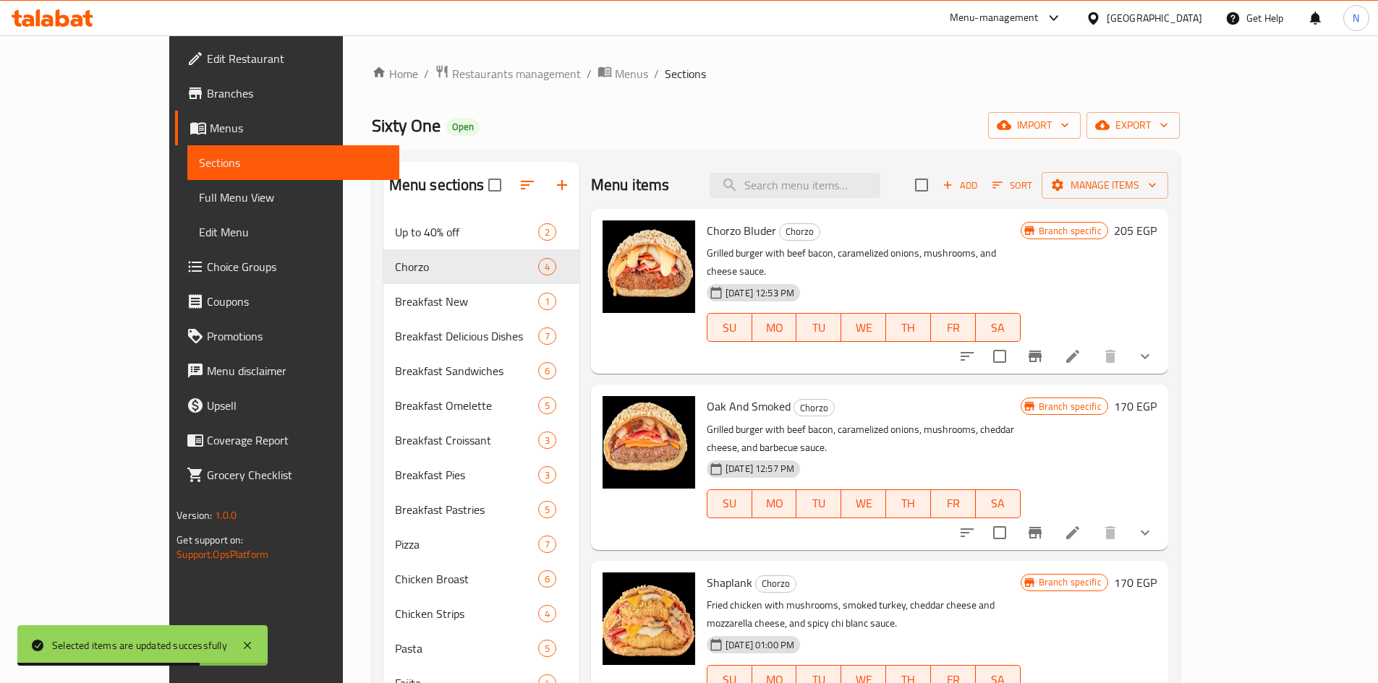
click at [199, 200] on span "Full Menu View" at bounding box center [293, 197] width 189 height 17
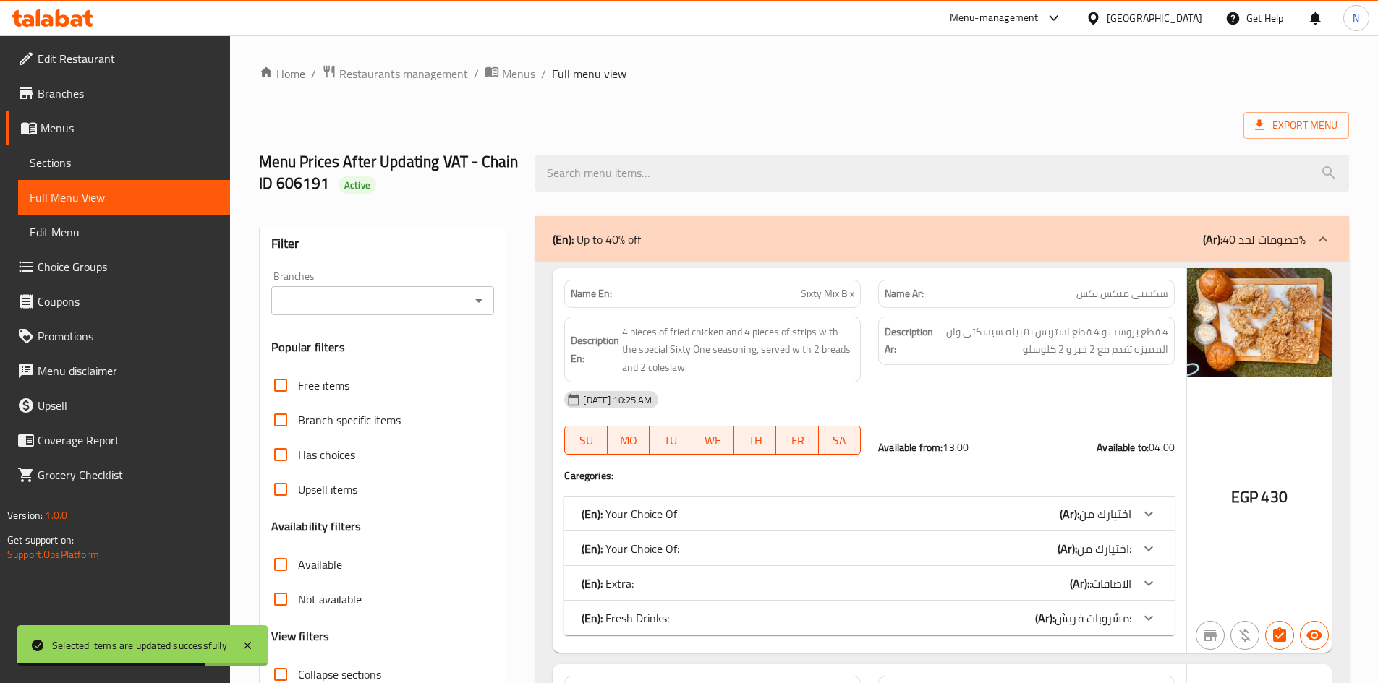
click at [478, 299] on icon "Open" at bounding box center [478, 300] width 17 height 17
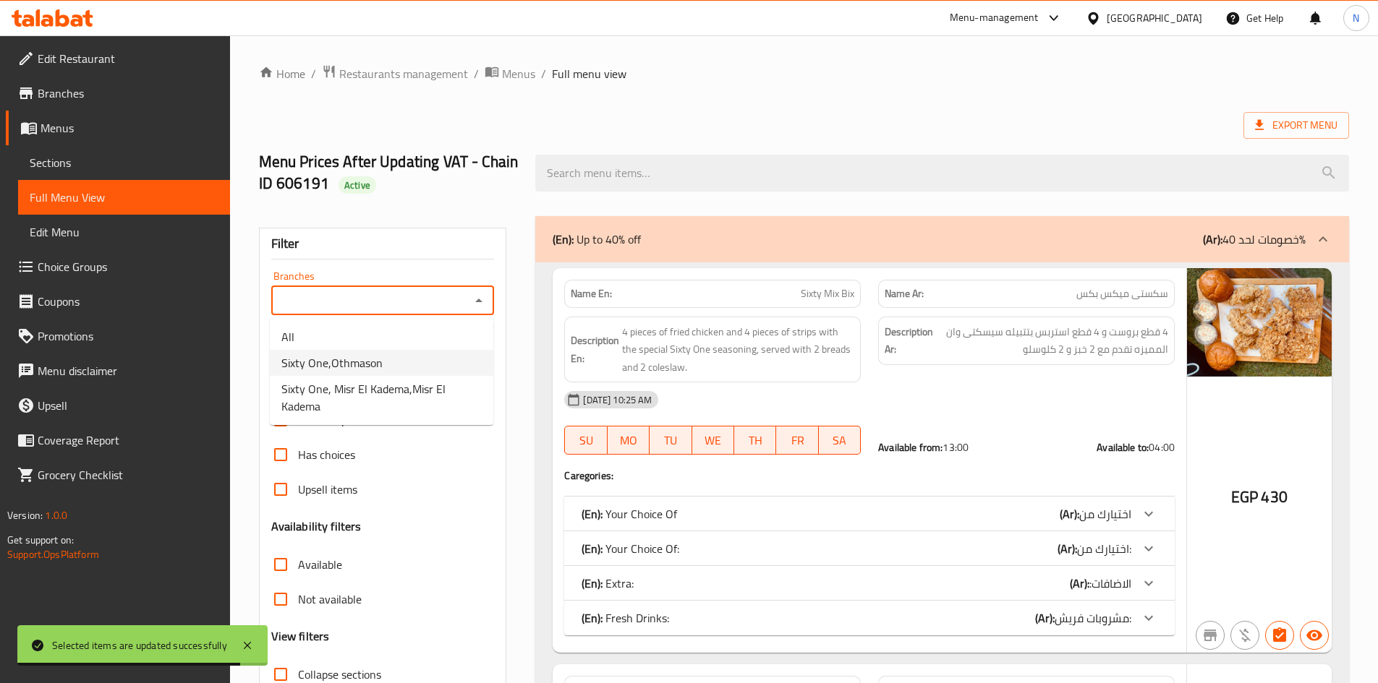
click at [411, 360] on li "Sixty One,Othmason" at bounding box center [381, 363] width 223 height 26
type input "Sixty One,Othmason"
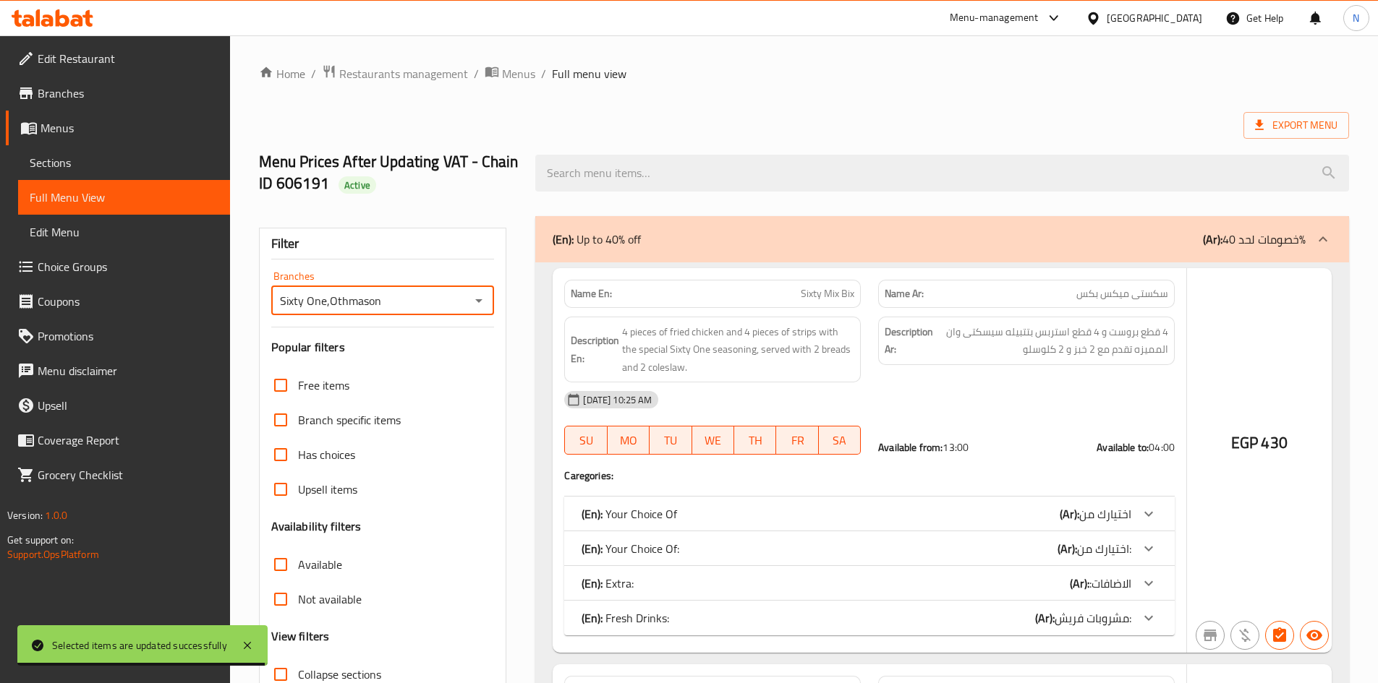
click at [285, 137] on div "Menu Prices After Updating VAT - Chain ID 606191 Active" at bounding box center [388, 173] width 277 height 86
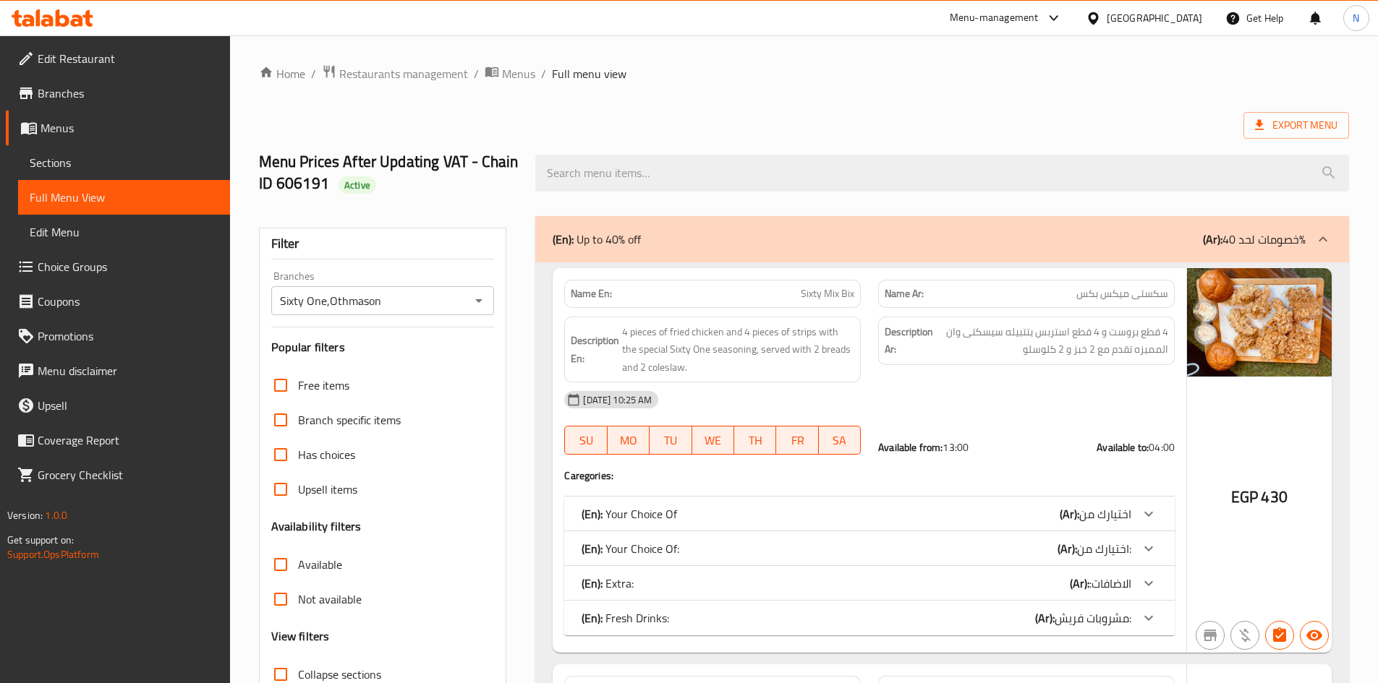
scroll to position [579, 0]
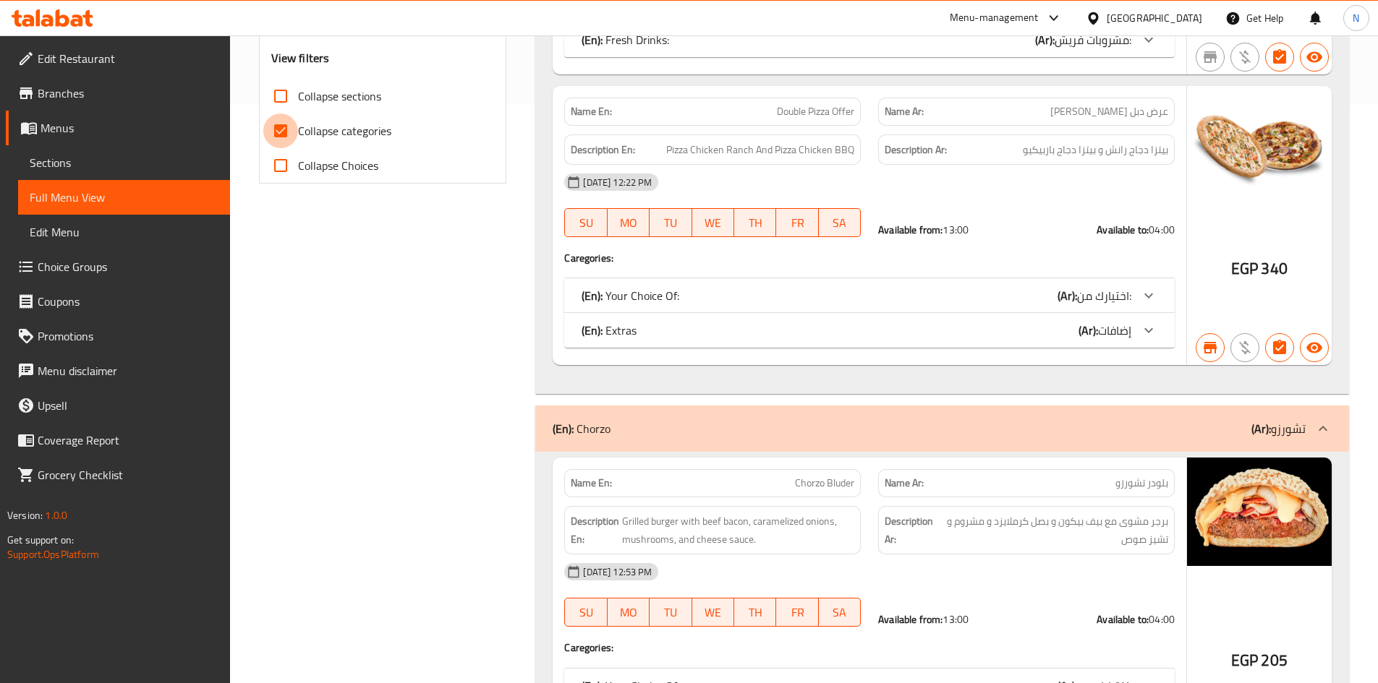
click at [284, 130] on input "Collapse categories" at bounding box center [280, 131] width 35 height 35
checkbox input "false"
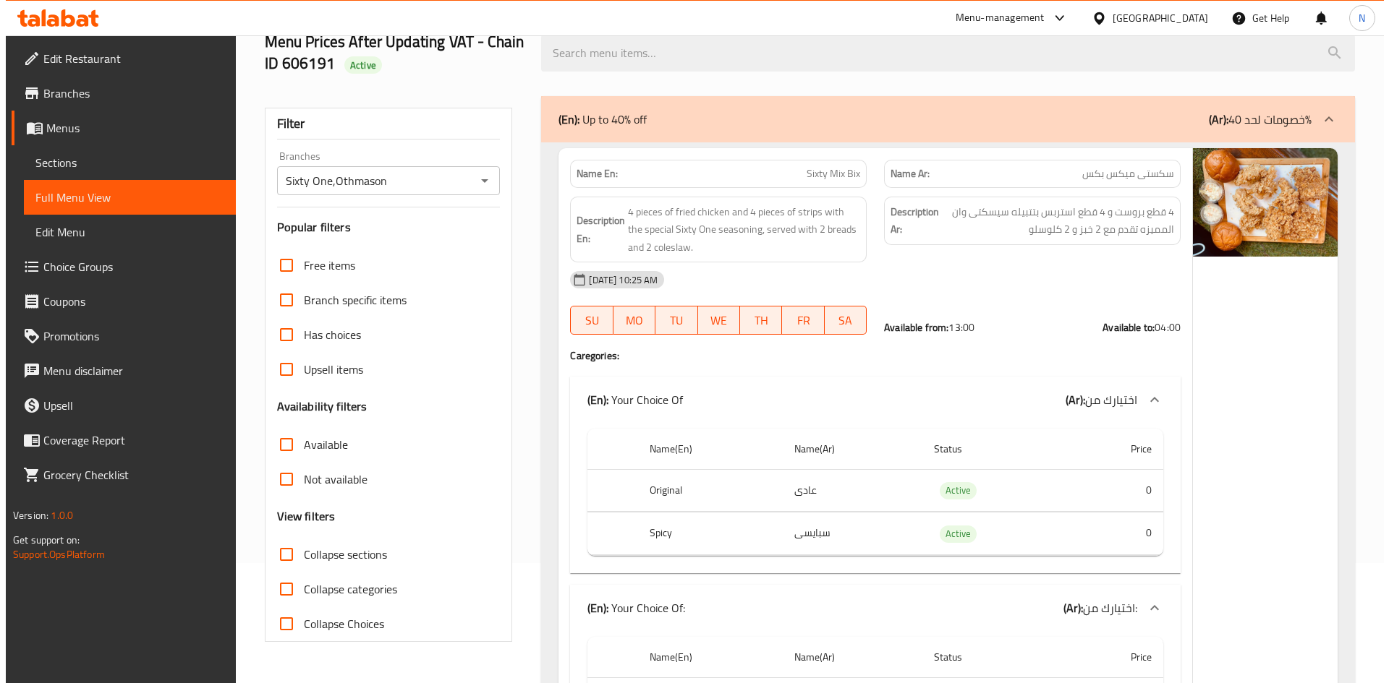
scroll to position [0, 0]
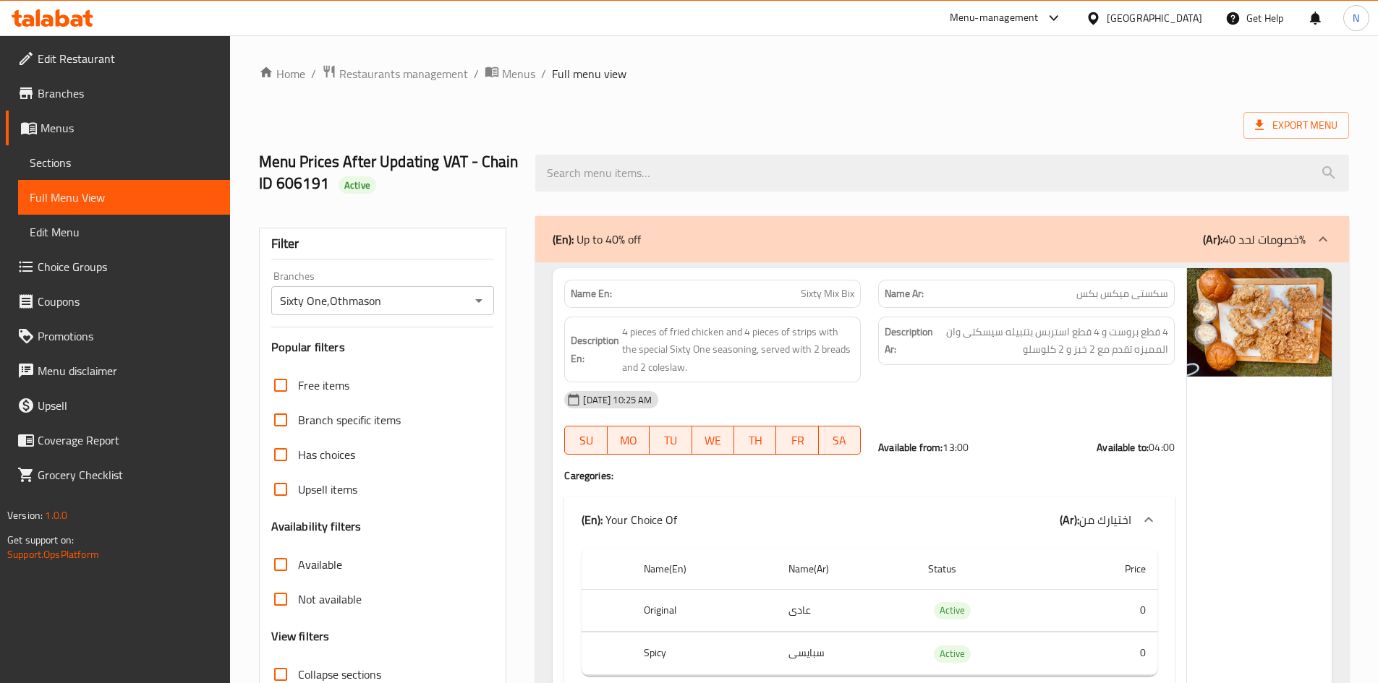
click at [1193, 10] on div "[GEOGRAPHIC_DATA]" at bounding box center [1154, 18] width 95 height 16
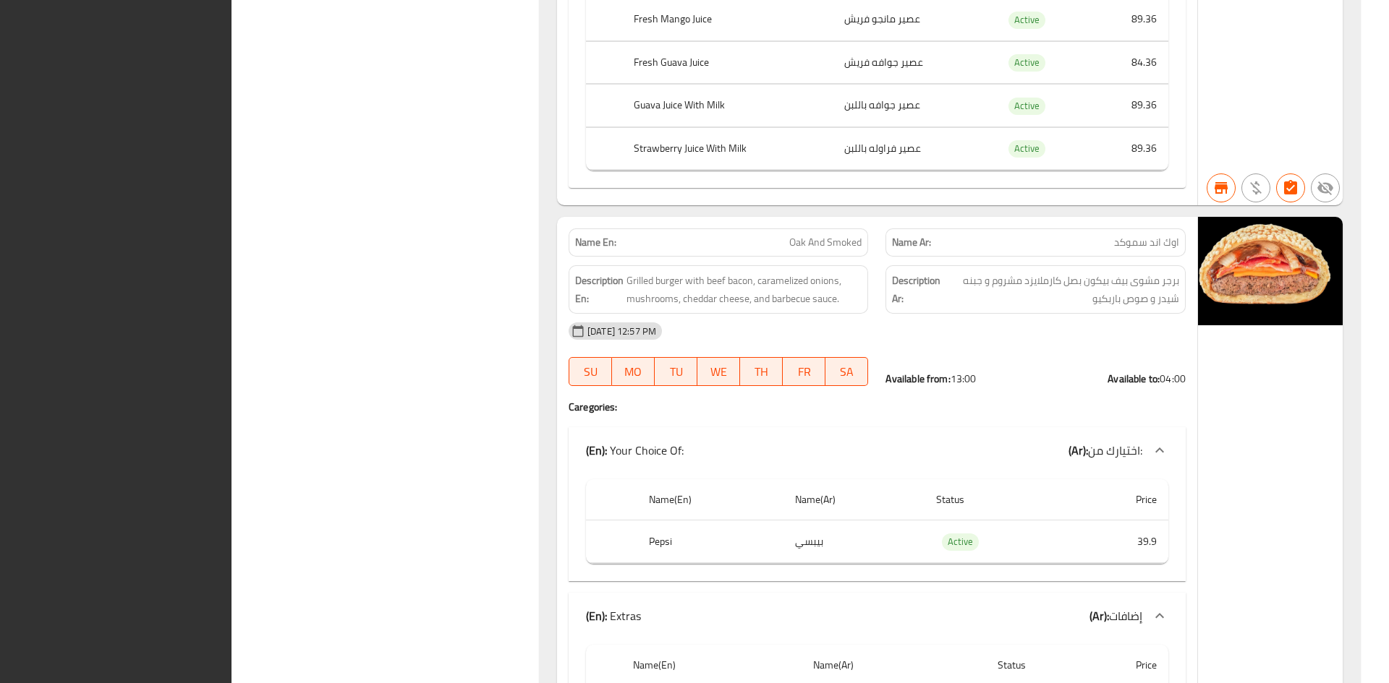
scroll to position [4305, 0]
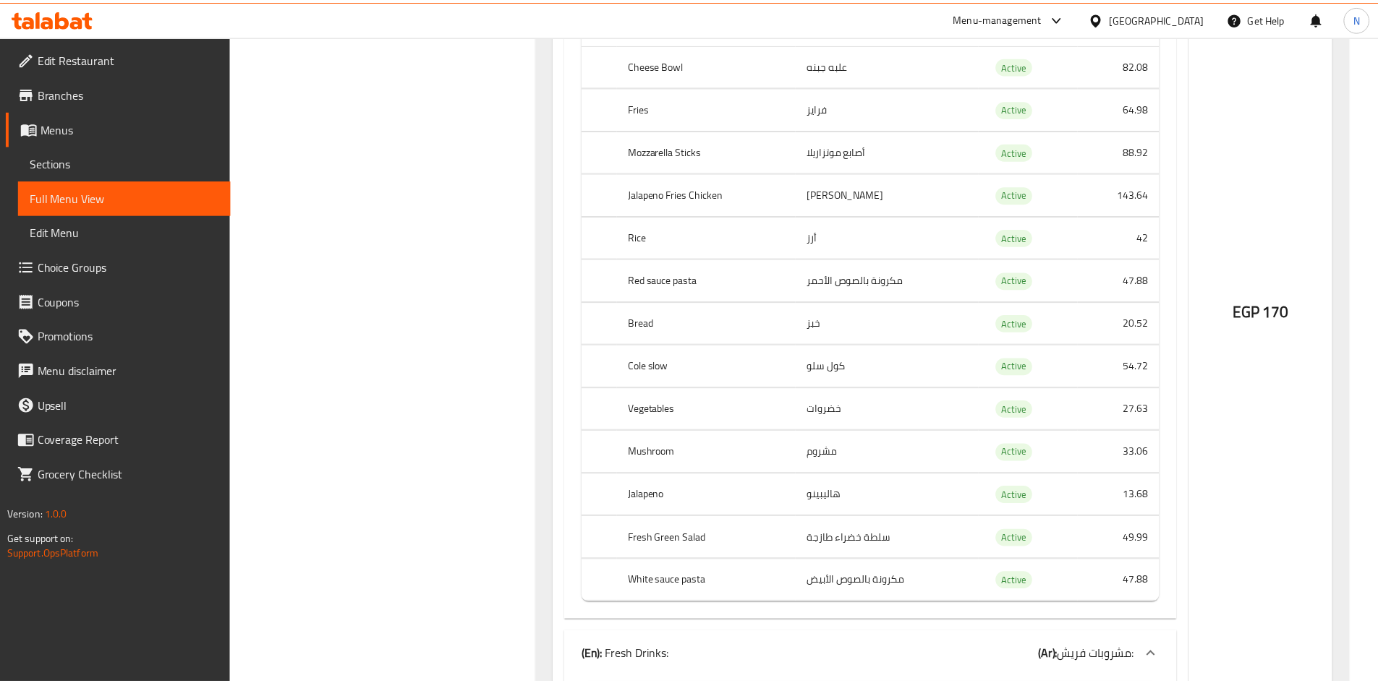
scroll to position [4843, 0]
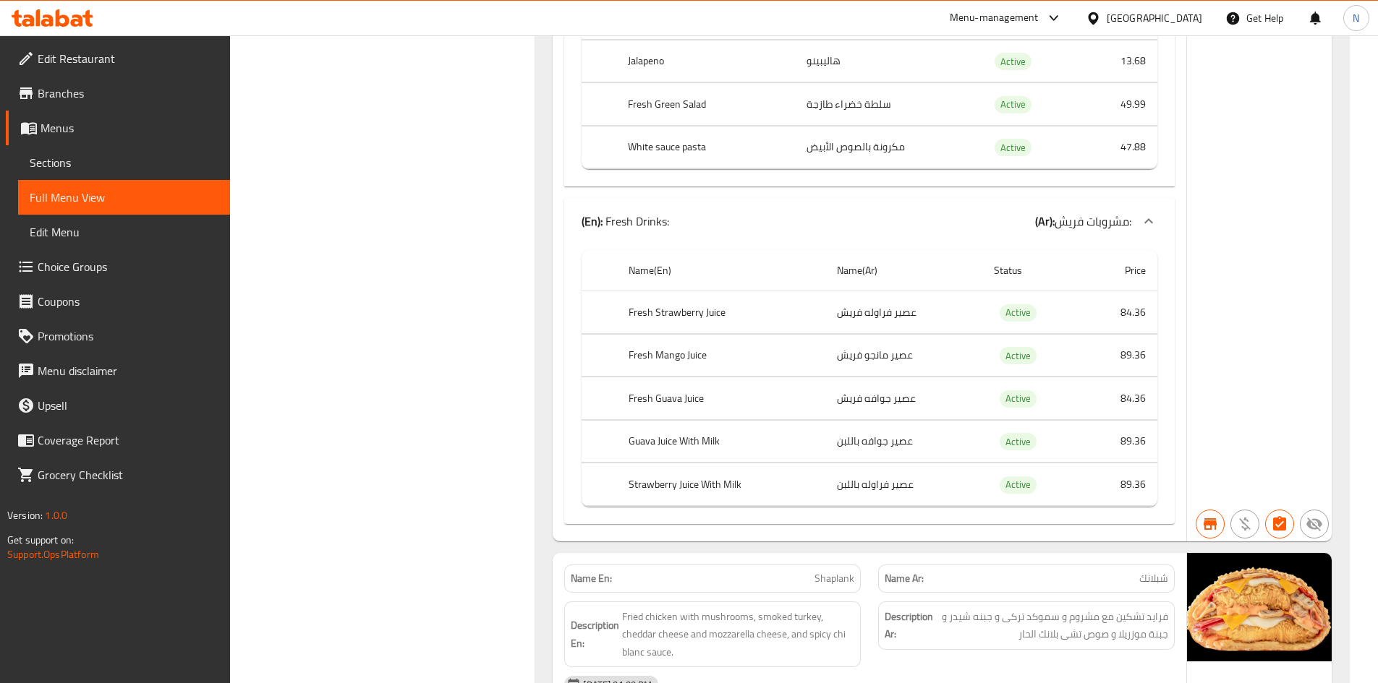
click at [85, 130] on span "Menus" at bounding box center [130, 127] width 178 height 17
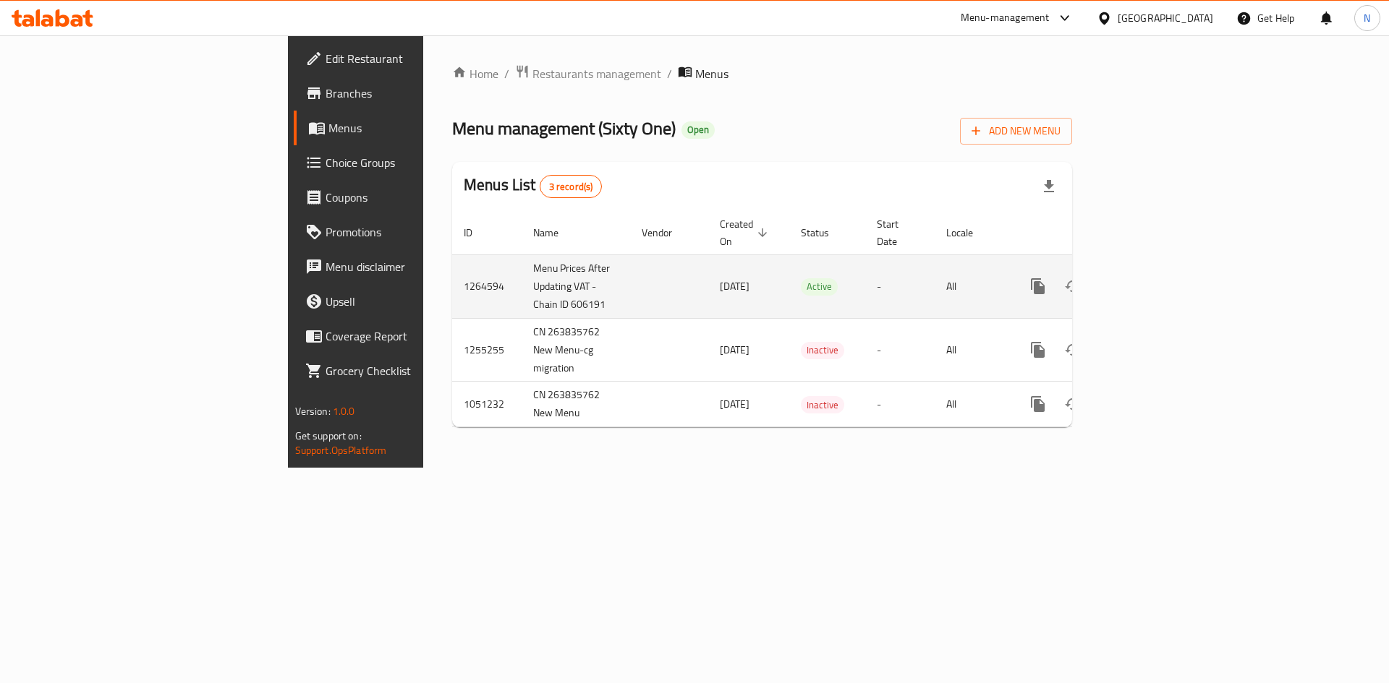
click at [1159, 281] on link "enhanced table" at bounding box center [1142, 286] width 35 height 35
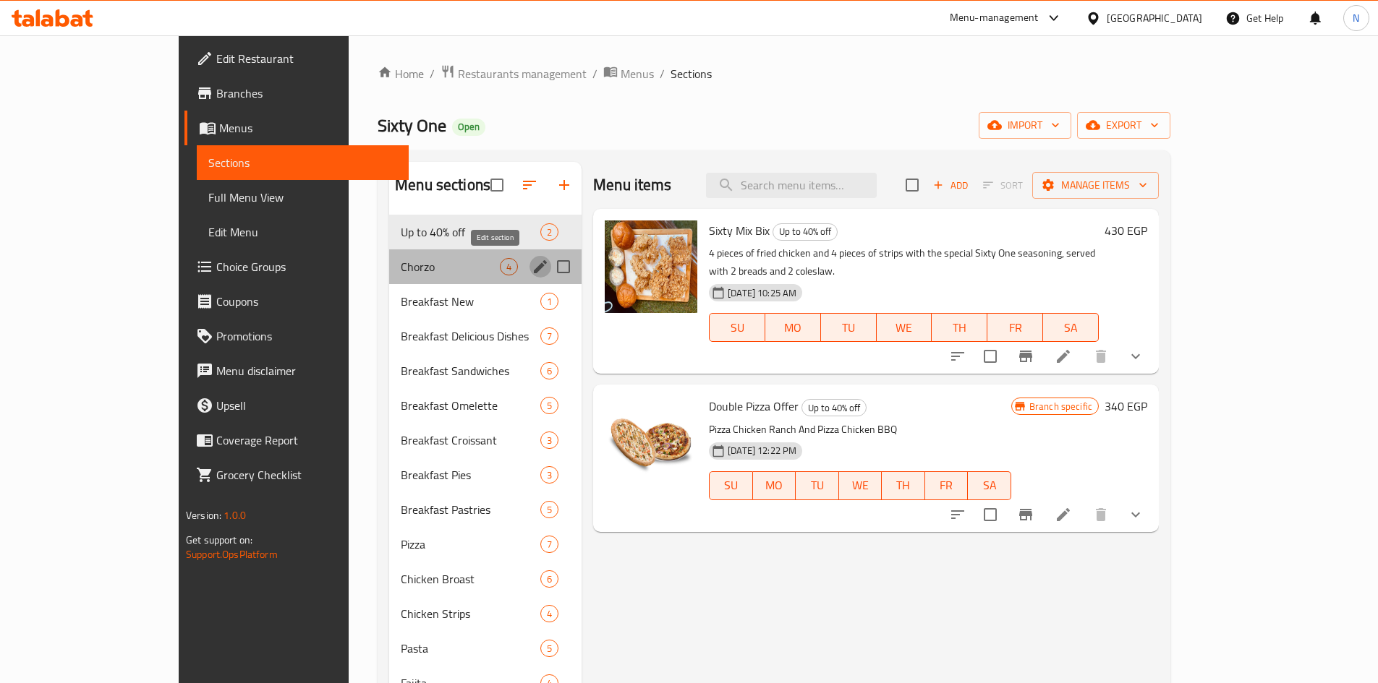
click at [534, 265] on icon "edit" at bounding box center [540, 266] width 13 height 13
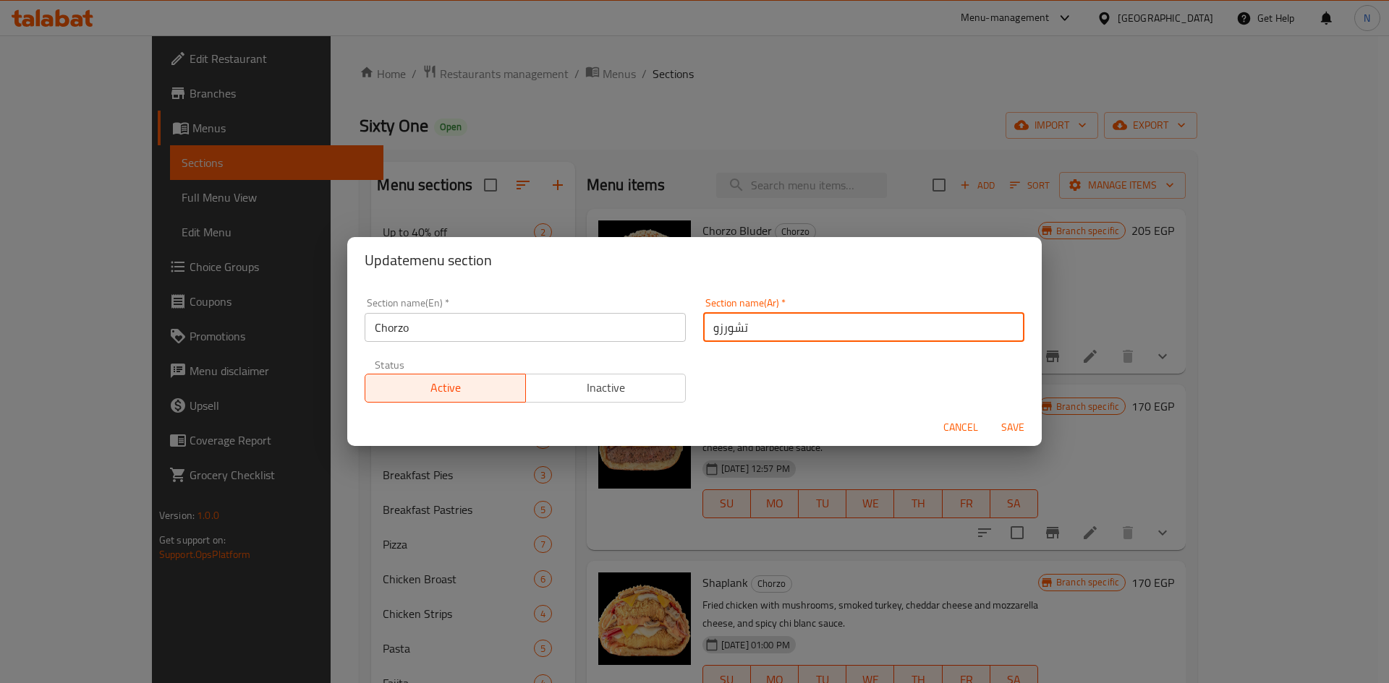
drag, startPoint x: 746, startPoint y: 333, endPoint x: 702, endPoint y: 329, distance: 45.1
click at [703, 329] on input "تشورزو" at bounding box center [863, 327] width 321 height 29
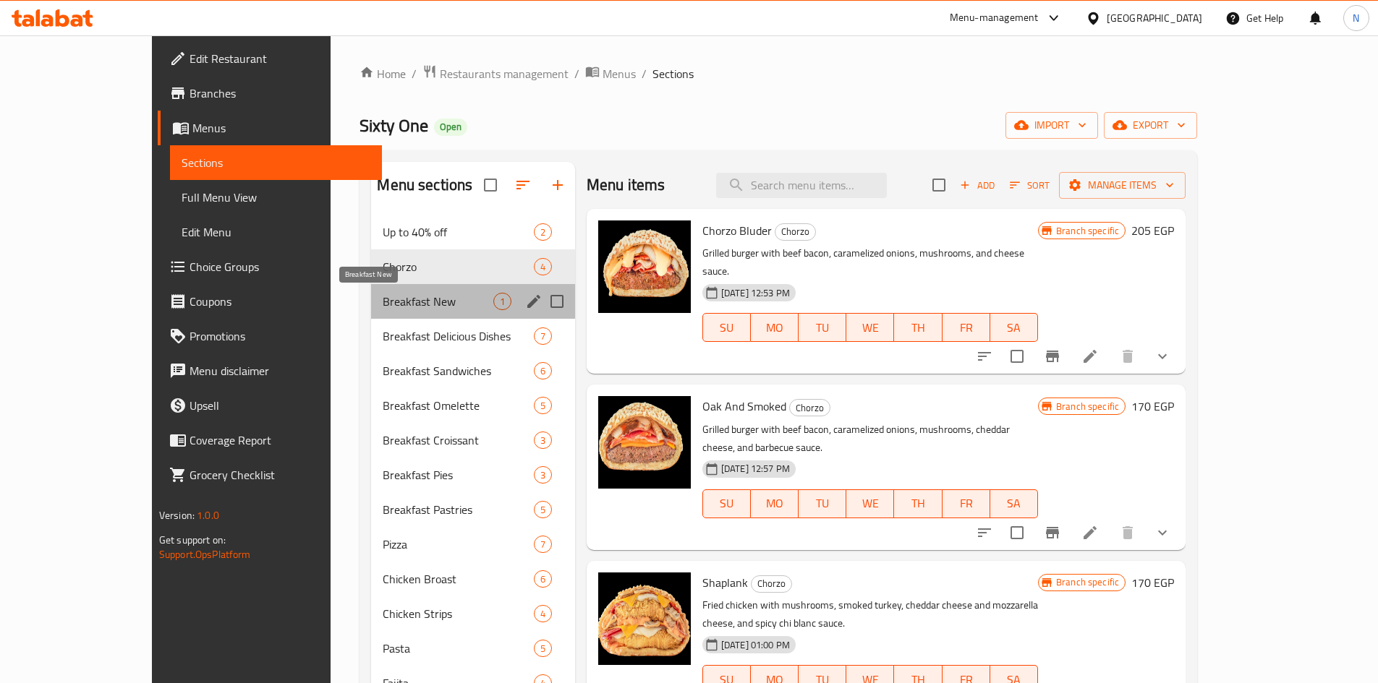
click at [383, 299] on span "Breakfast New" at bounding box center [438, 301] width 110 height 17
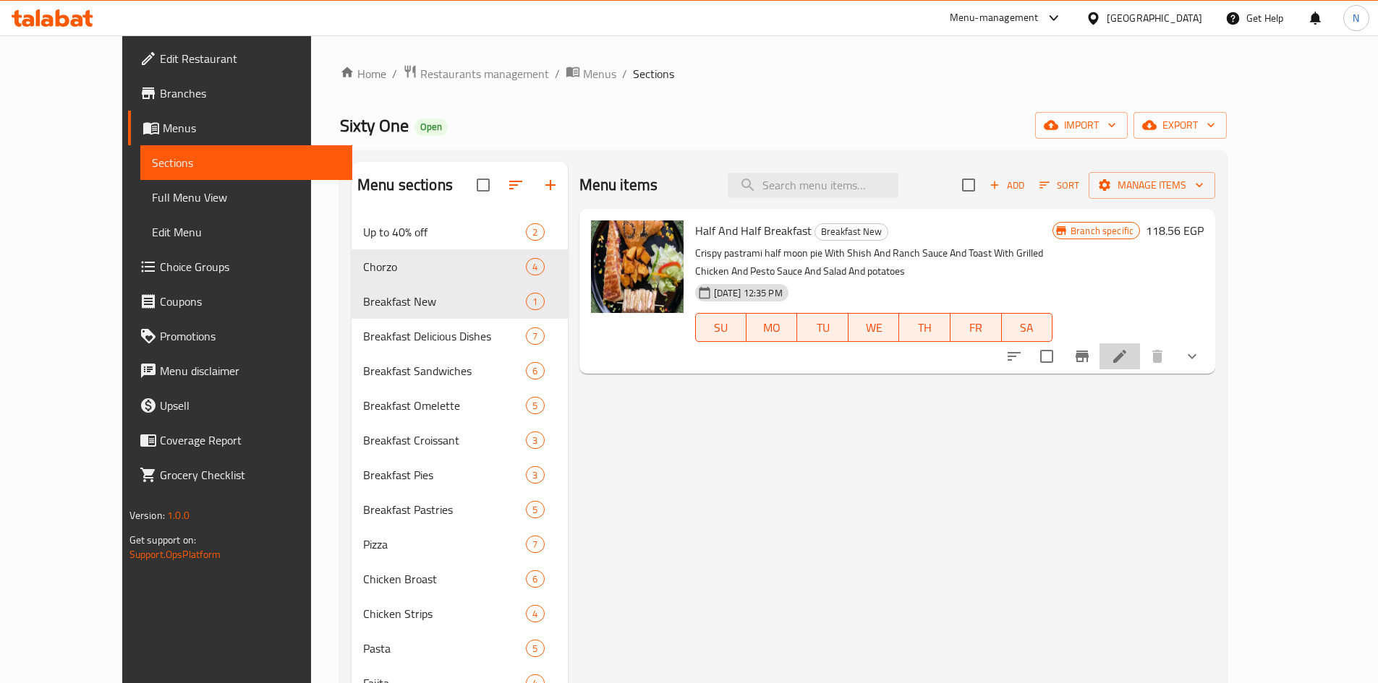
click at [1140, 357] on li at bounding box center [1119, 357] width 41 height 26
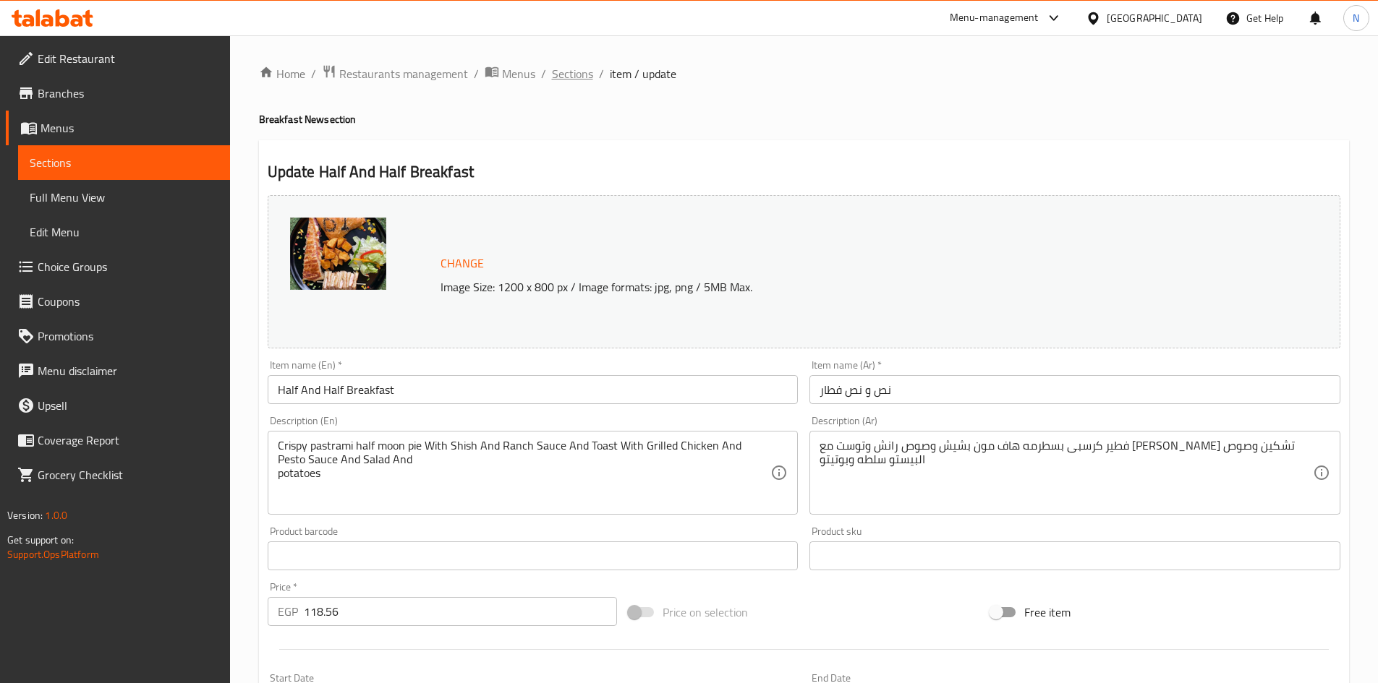
click at [582, 75] on span "Sections" at bounding box center [572, 73] width 41 height 17
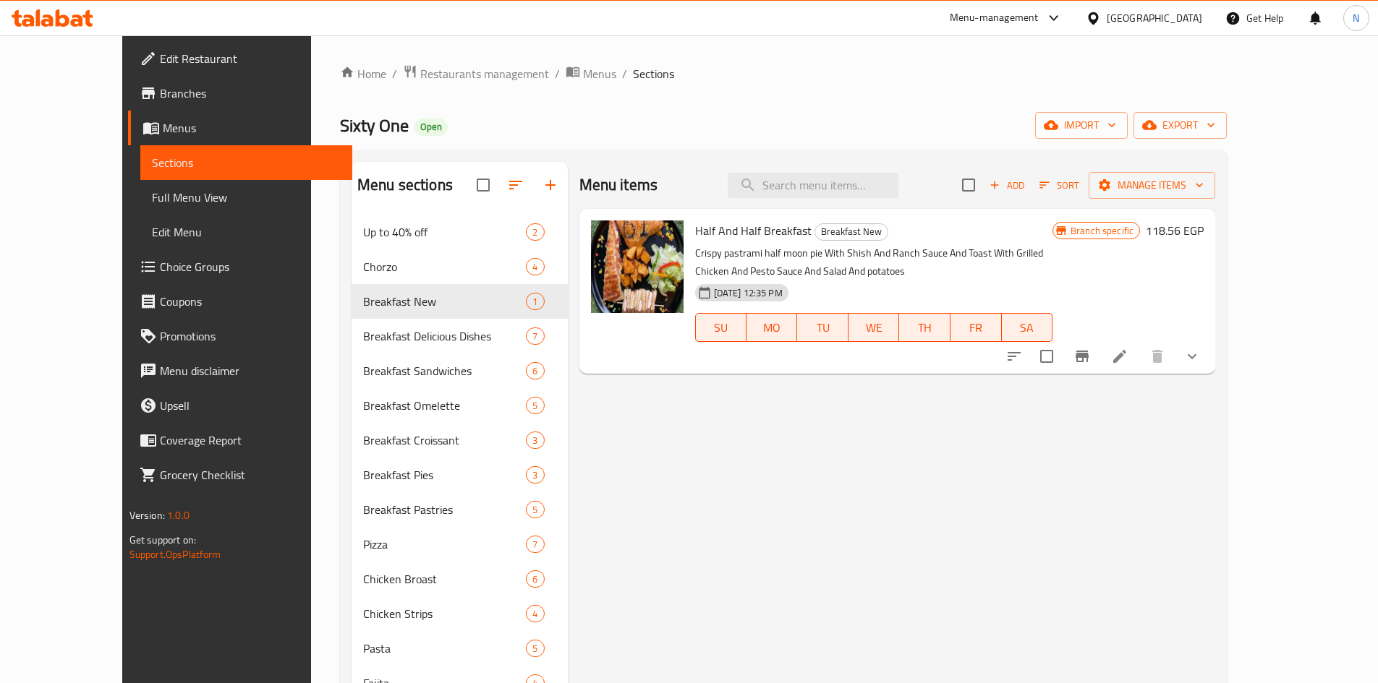
click at [1198, 20] on div "[GEOGRAPHIC_DATA]" at bounding box center [1154, 18] width 95 height 16
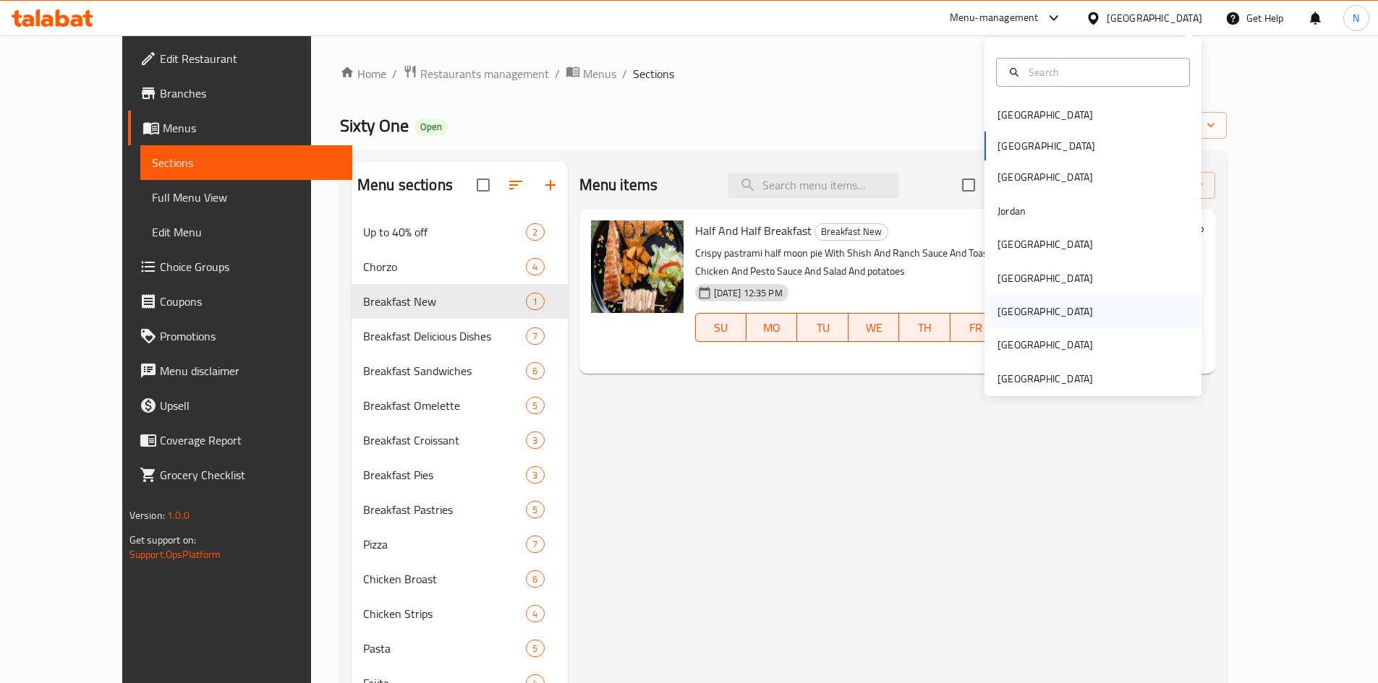
click at [1005, 308] on div "Qatar" at bounding box center [1044, 312] width 95 height 16
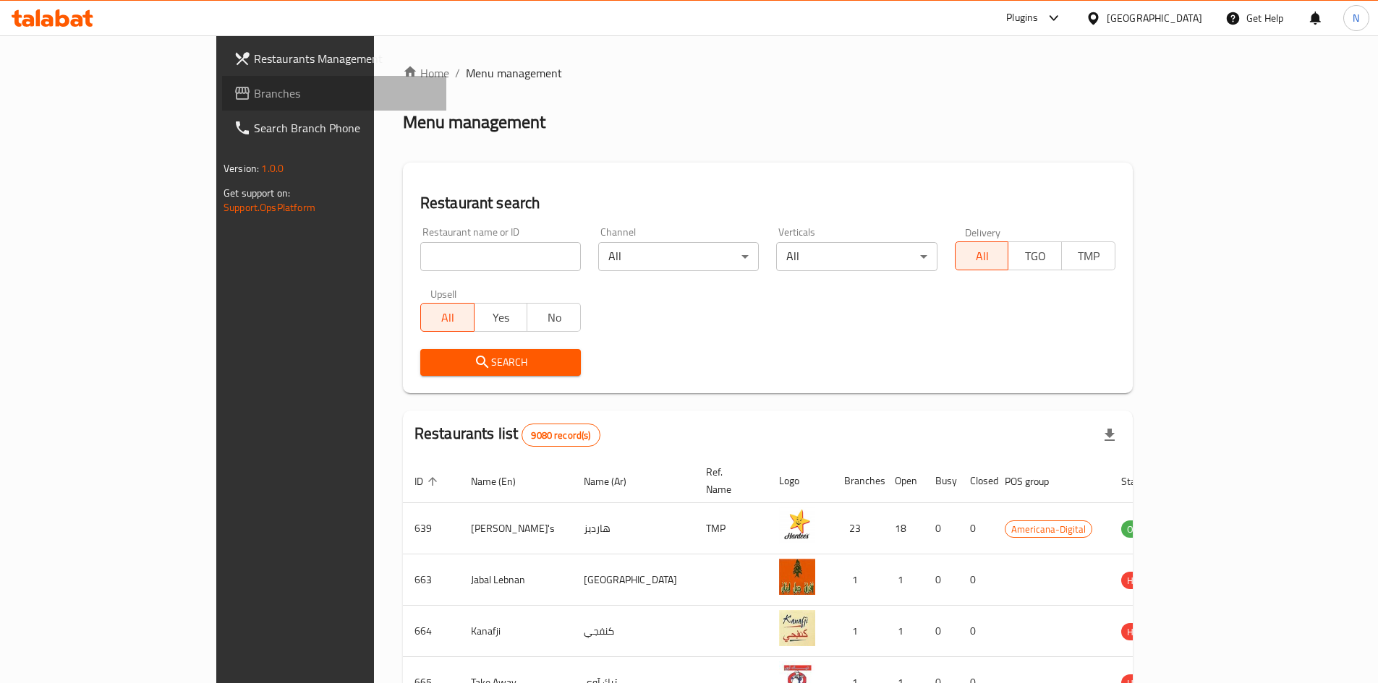
click at [254, 96] on span "Branches" at bounding box center [344, 93] width 181 height 17
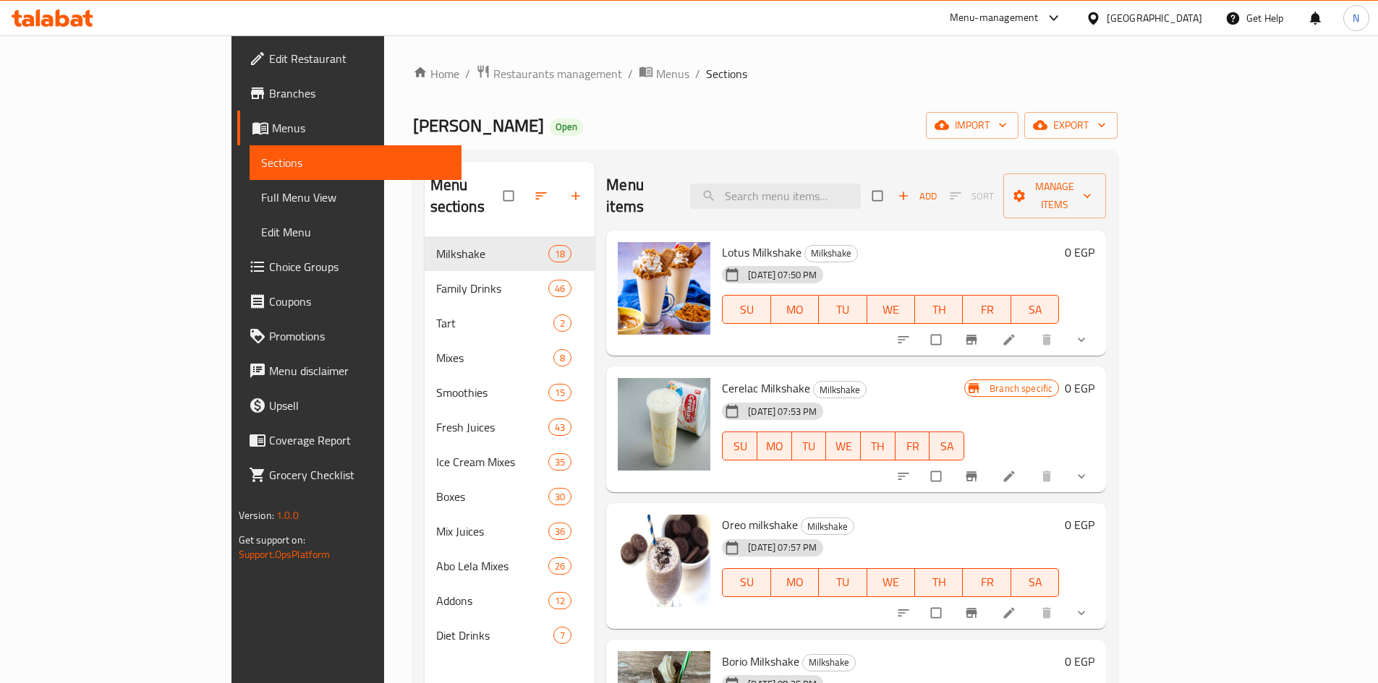
click at [272, 128] on span "Menus" at bounding box center [361, 127] width 178 height 17
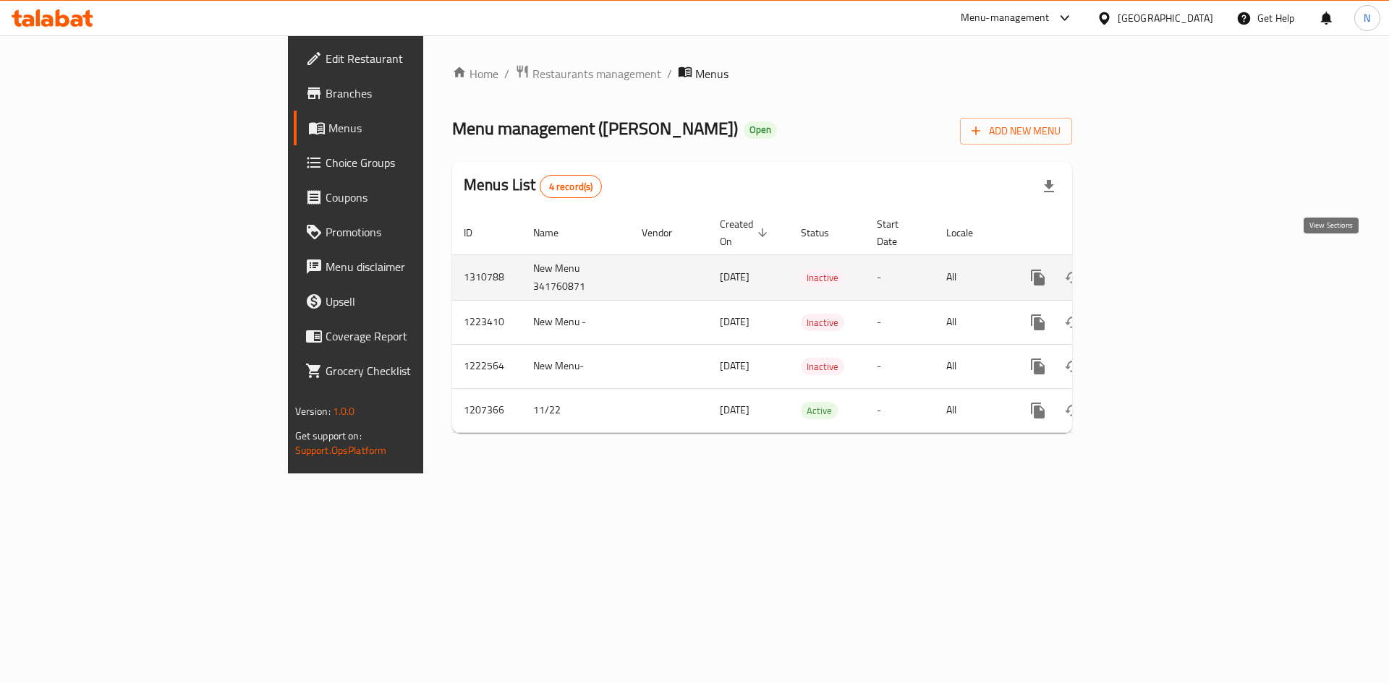
click at [1149, 271] on icon "enhanced table" at bounding box center [1142, 277] width 13 height 13
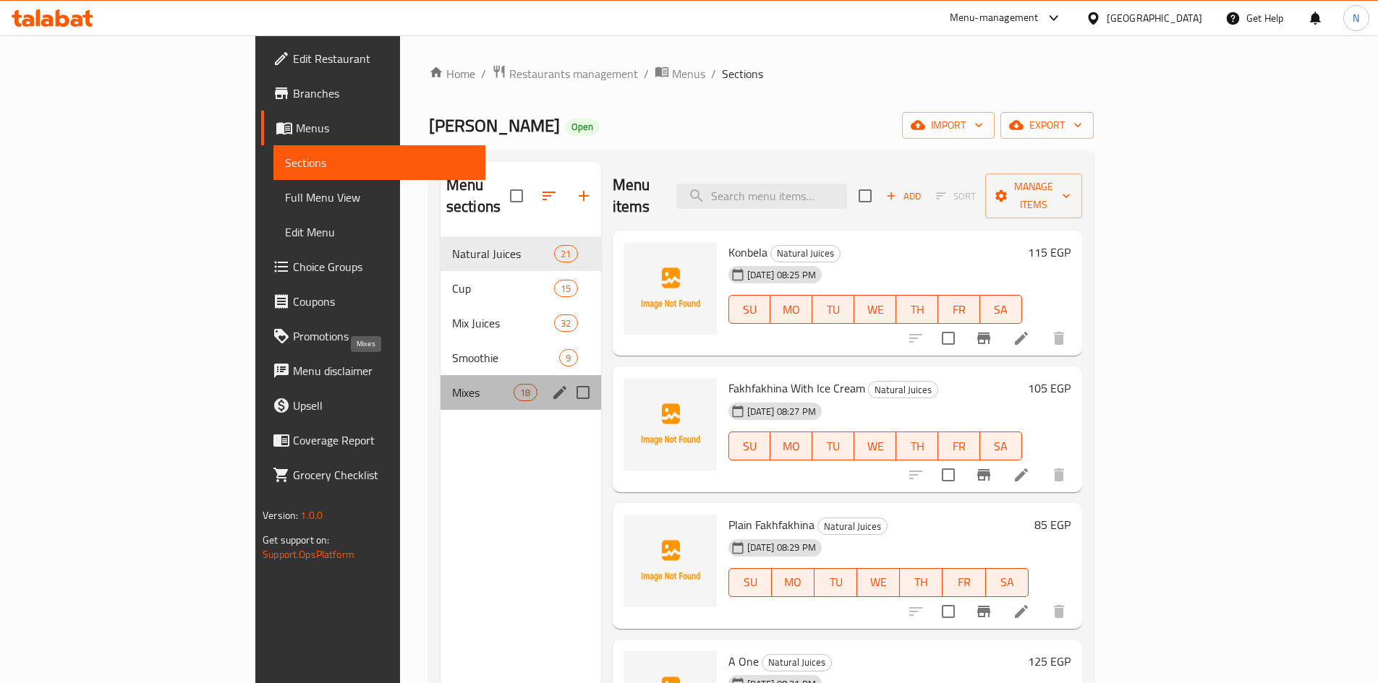
click at [452, 384] on span "Mixes" at bounding box center [482, 392] width 61 height 17
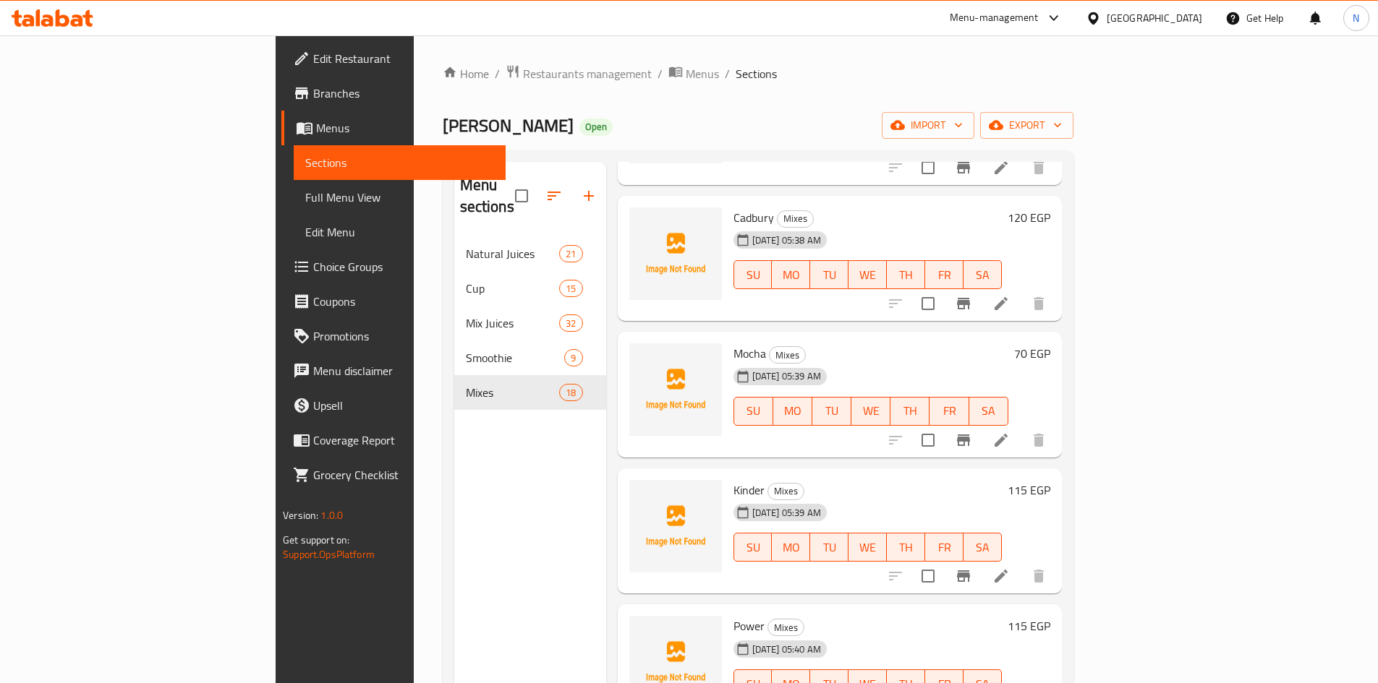
scroll to position [203, 0]
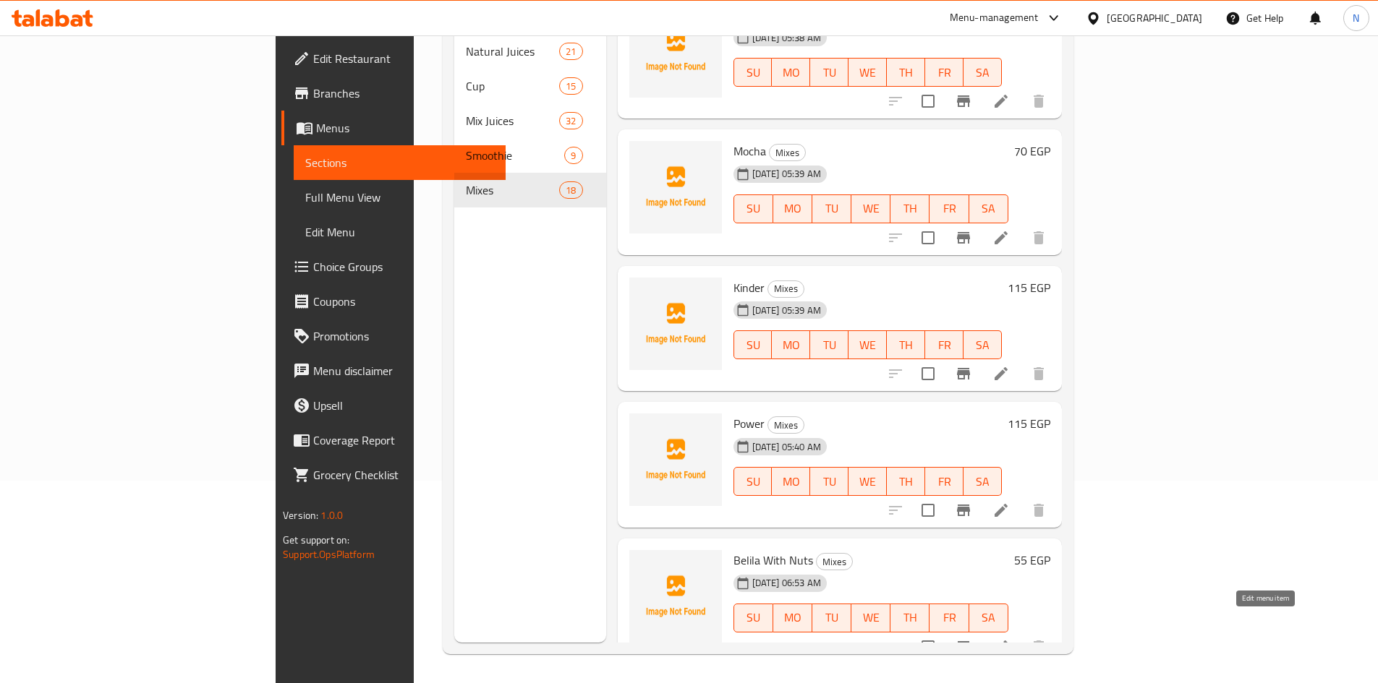
click at [1010, 639] on icon at bounding box center [1000, 647] width 17 height 17
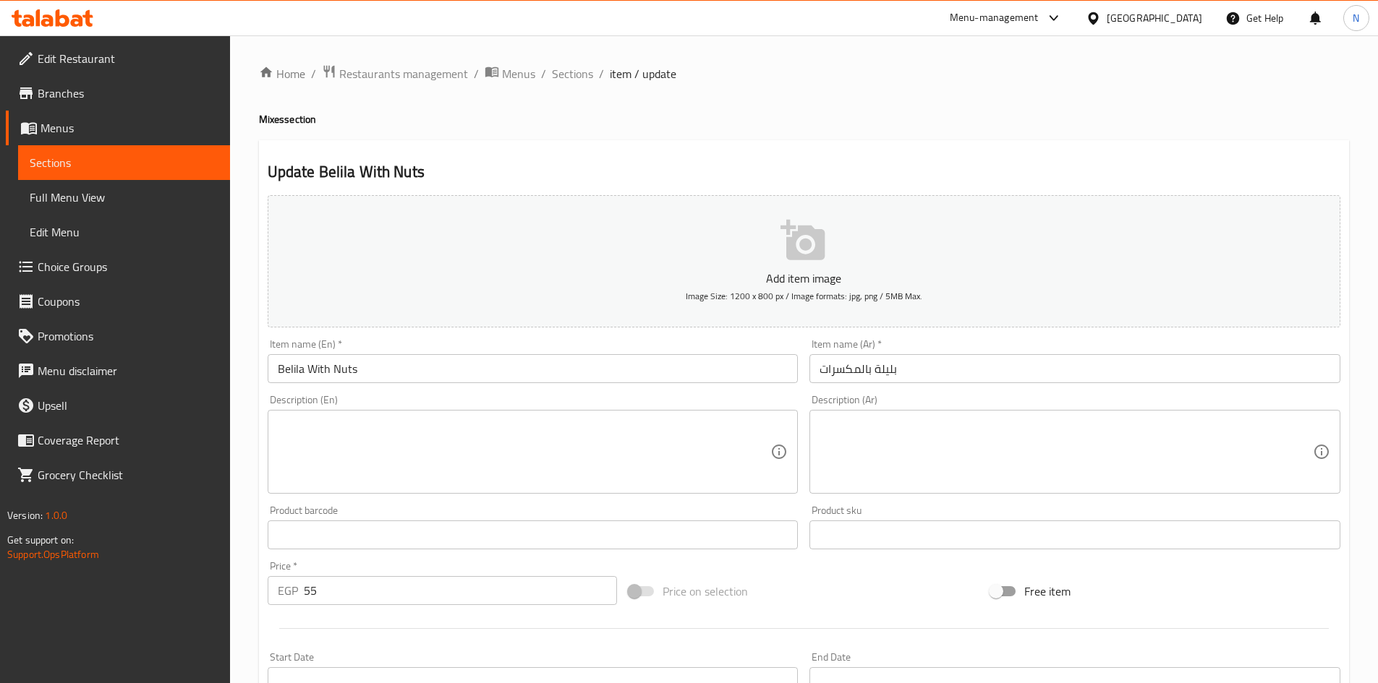
click at [284, 372] on input "Belila With Nuts" at bounding box center [533, 368] width 531 height 29
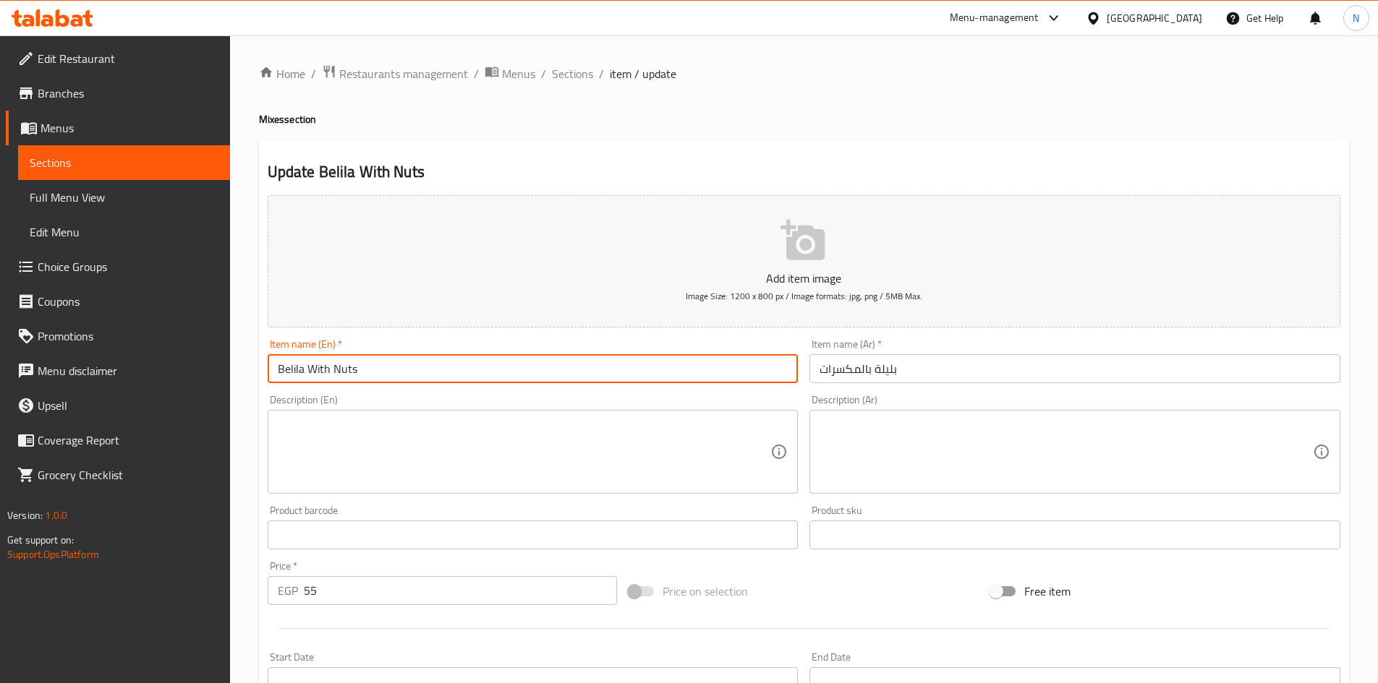
click at [284, 372] on input "Belila With Nuts" at bounding box center [533, 368] width 531 height 29
click at [290, 375] on input "Belila With Nuts" at bounding box center [533, 368] width 531 height 29
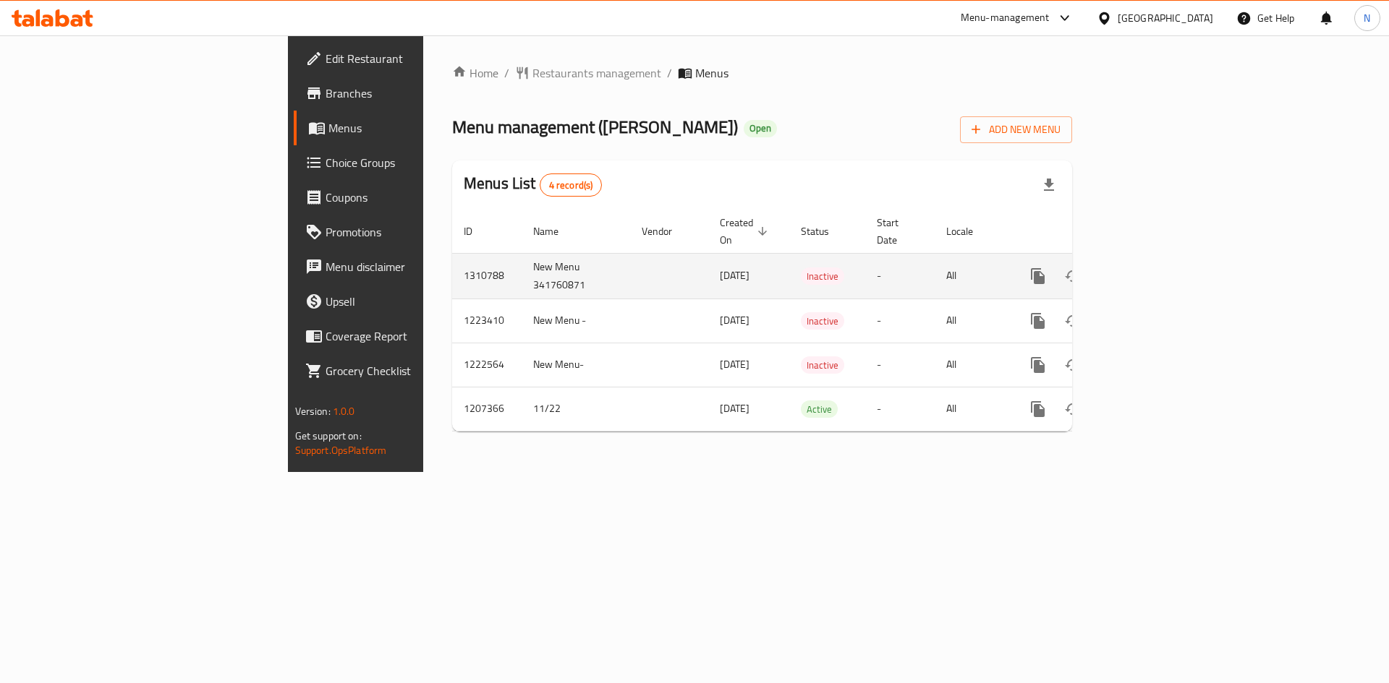
click at [1149, 270] on icon "enhanced table" at bounding box center [1142, 276] width 13 height 13
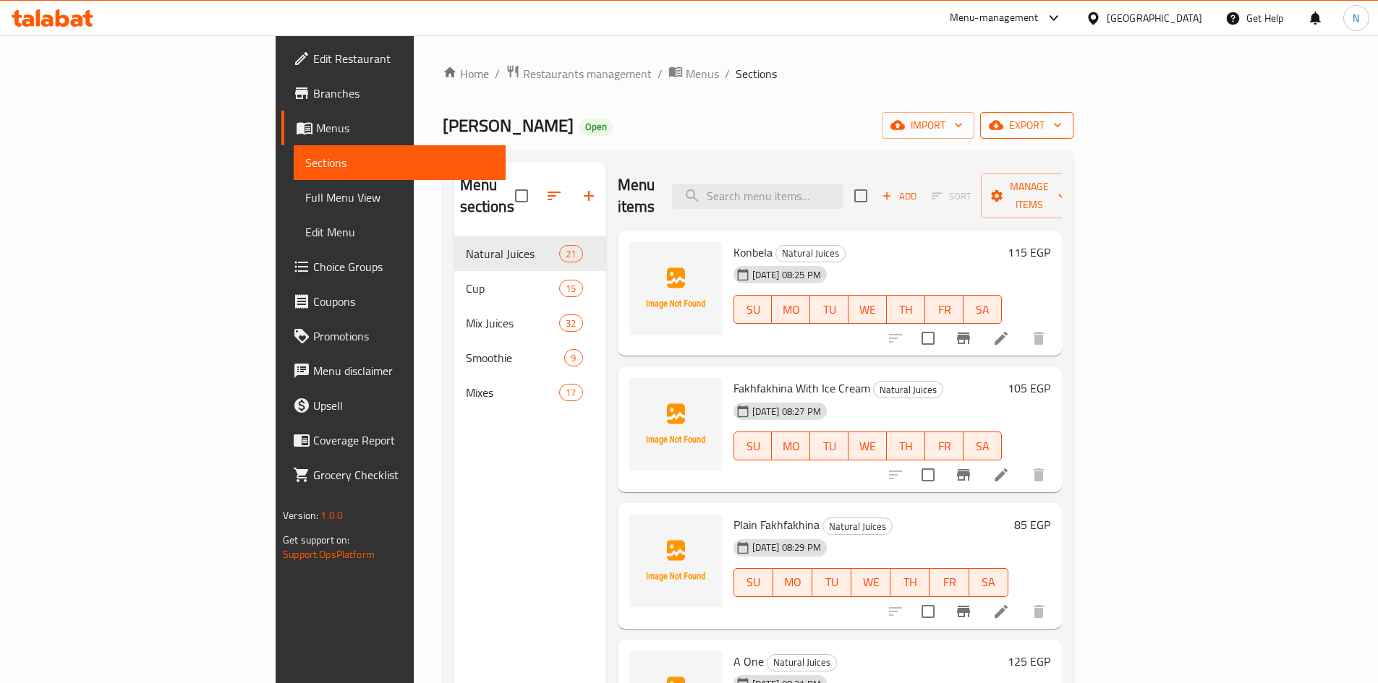
click at [1003, 129] on icon "button" at bounding box center [996, 125] width 14 height 9
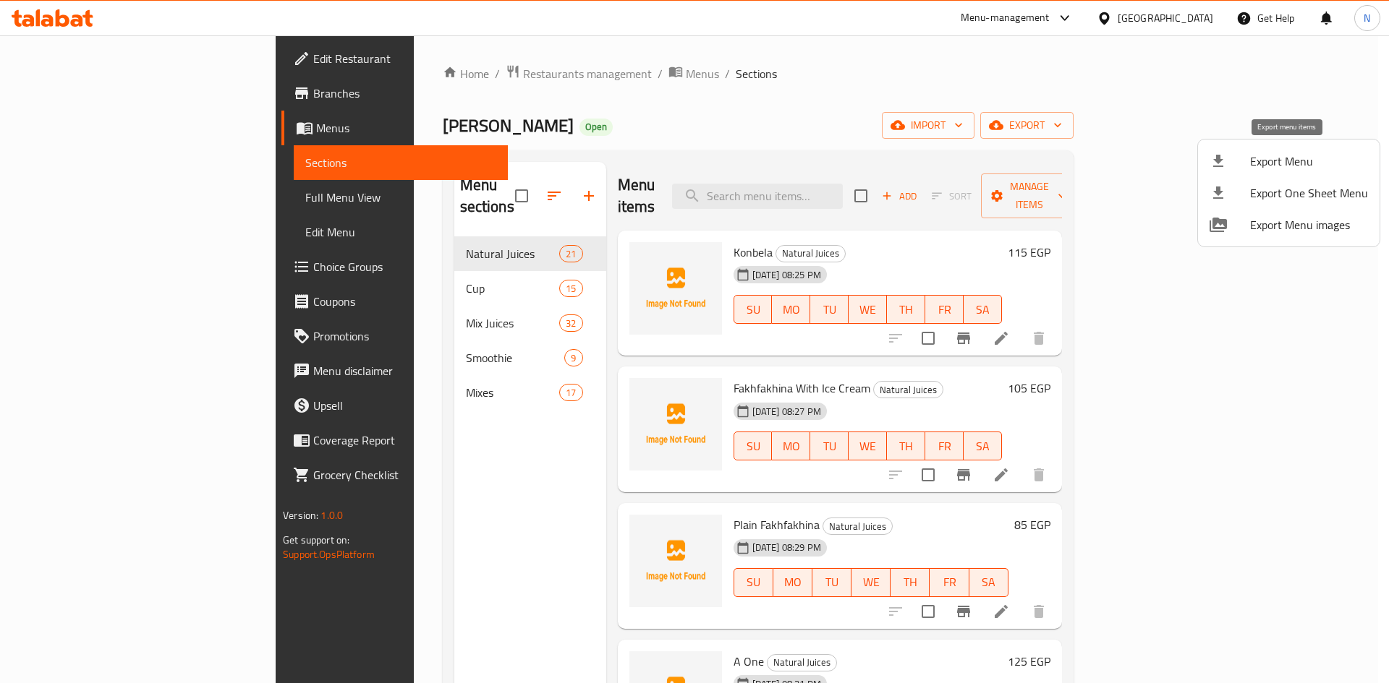
click at [1258, 159] on span "Export Menu" at bounding box center [1309, 161] width 118 height 17
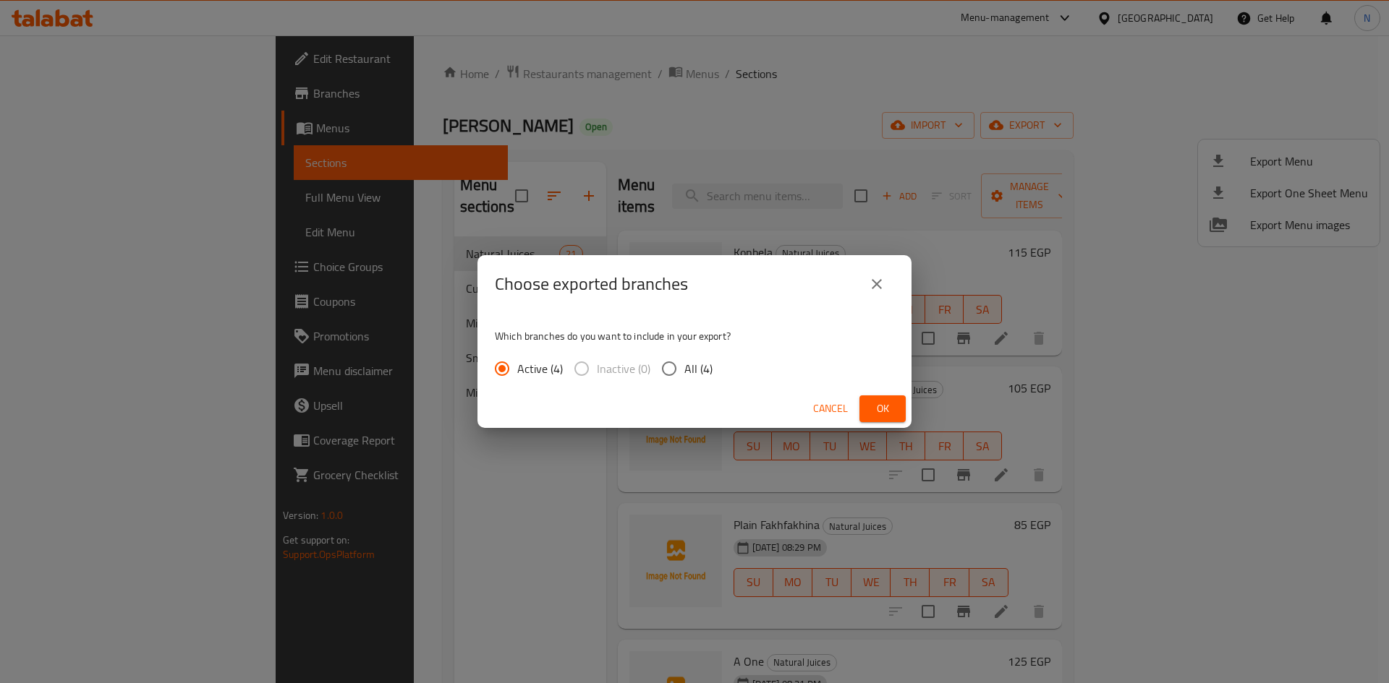
click at [663, 373] on input "All (4)" at bounding box center [669, 369] width 30 height 30
radio input "true"
click at [864, 404] on button "Ok" at bounding box center [882, 409] width 46 height 27
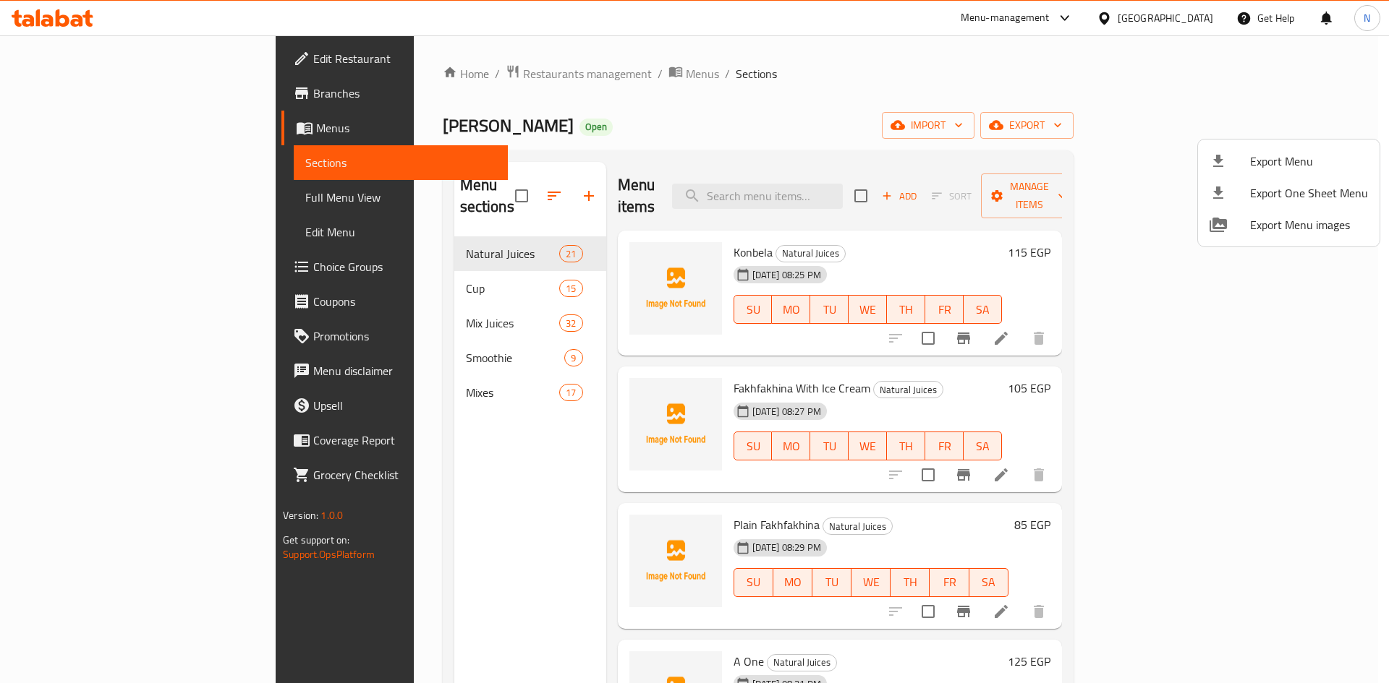
click at [399, 359] on div at bounding box center [694, 341] width 1389 height 683
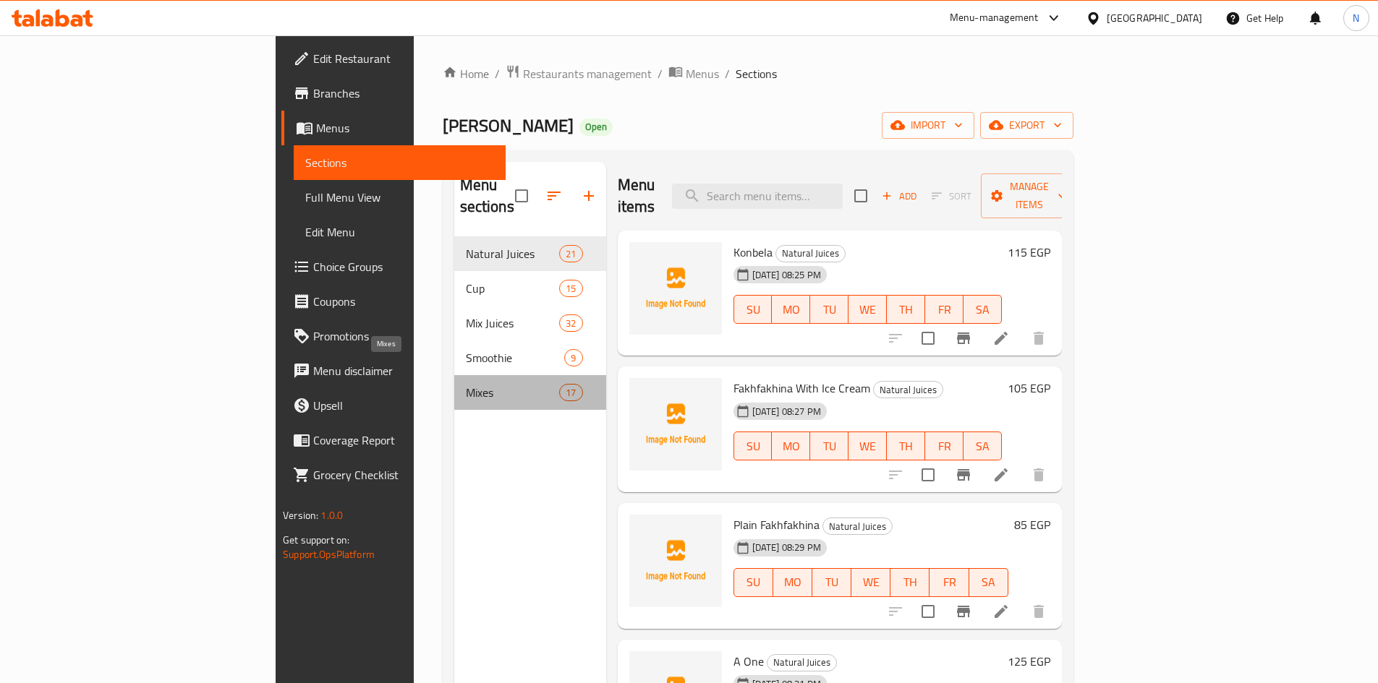
click at [466, 384] on span "Mixes" at bounding box center [513, 392] width 94 height 17
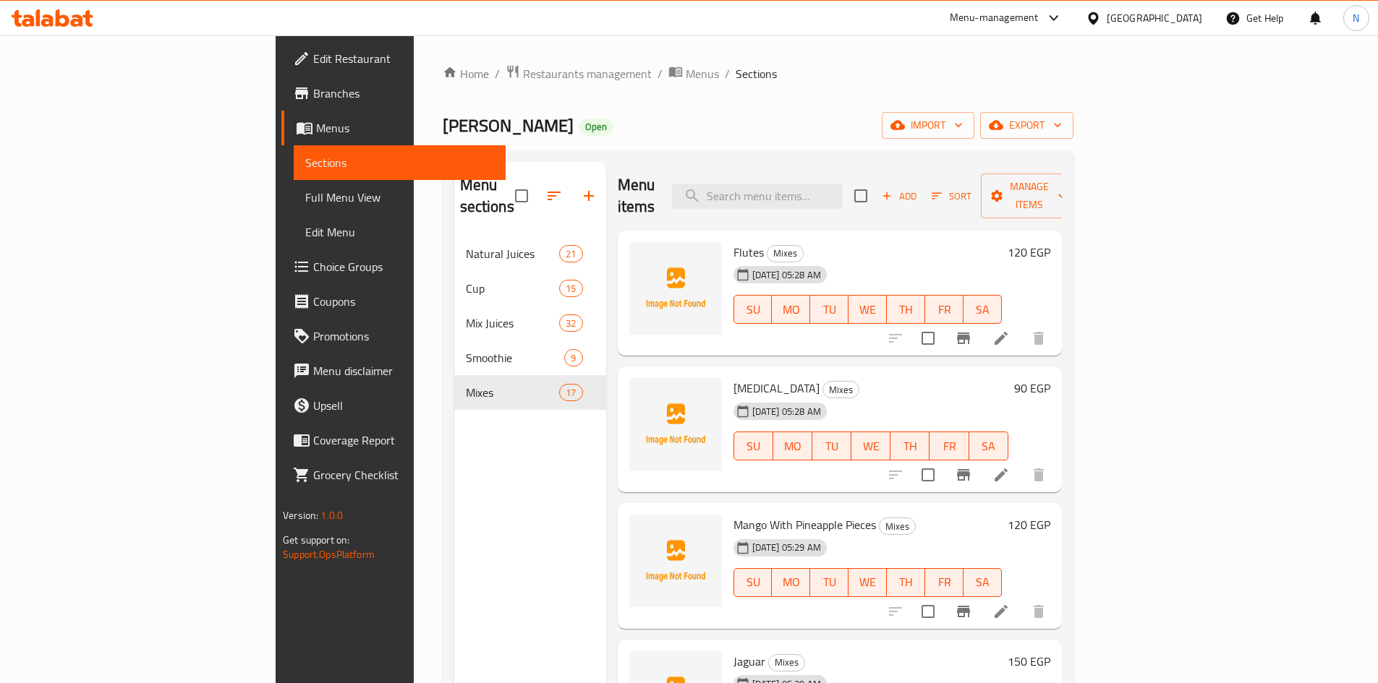
click at [1078, 197] on div "Add Sort Manage items" at bounding box center [965, 196] width 223 height 45
click at [893, 189] on icon "button" at bounding box center [886, 195] width 13 height 13
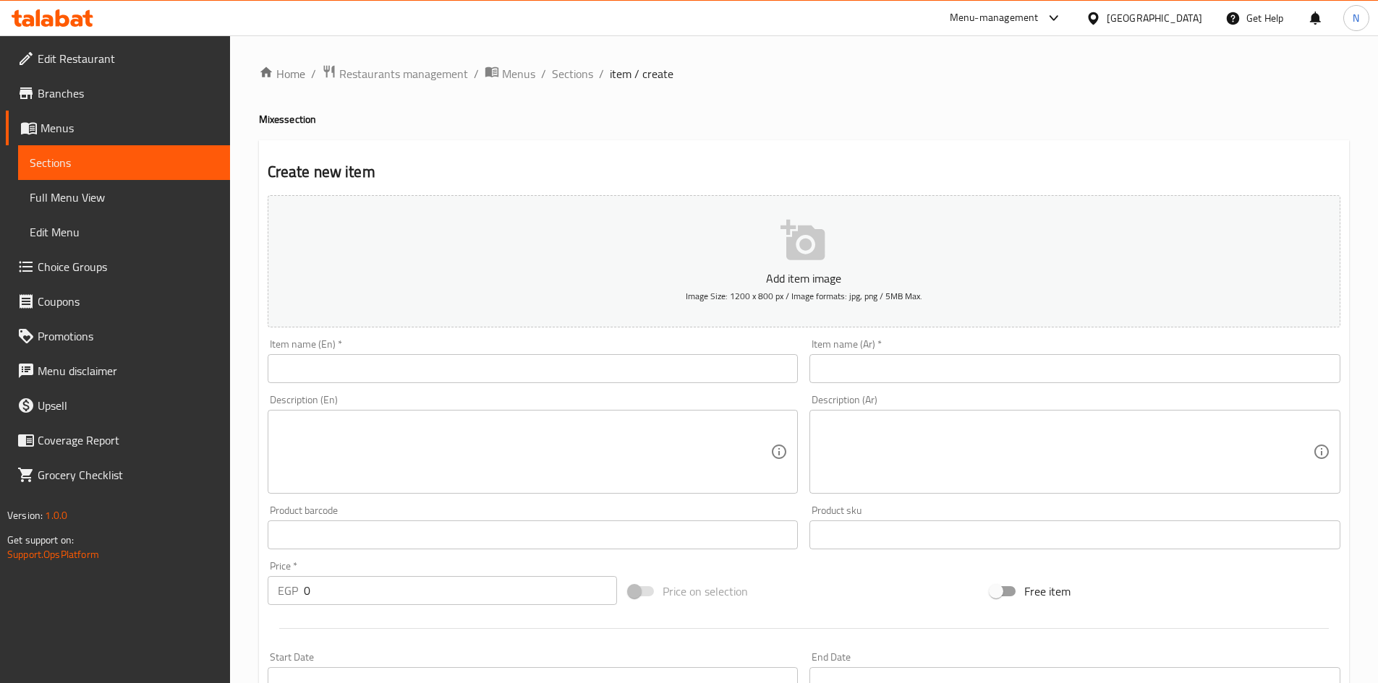
click at [879, 359] on input "text" at bounding box center [1074, 368] width 531 height 29
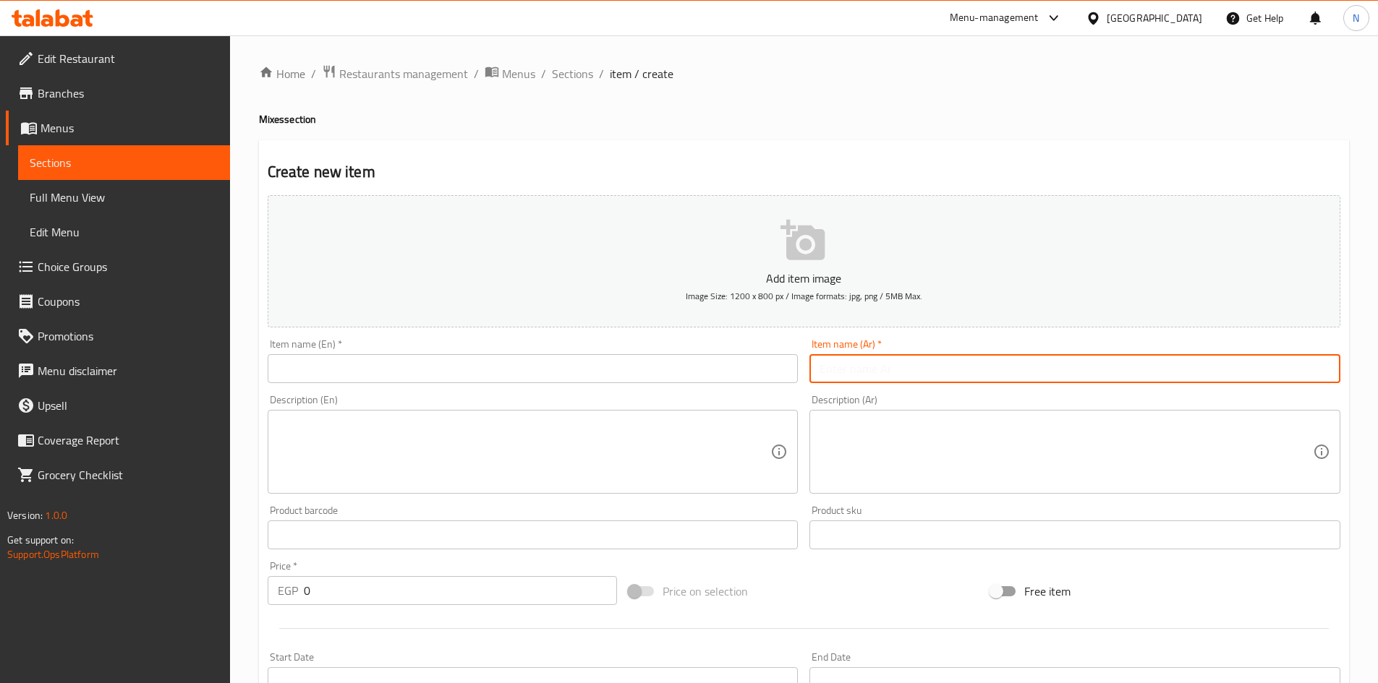
type input "g"
type input "بليلة بالمكسرات"
click at [842, 370] on input "بليلة بالمكسرات" at bounding box center [1074, 368] width 531 height 29
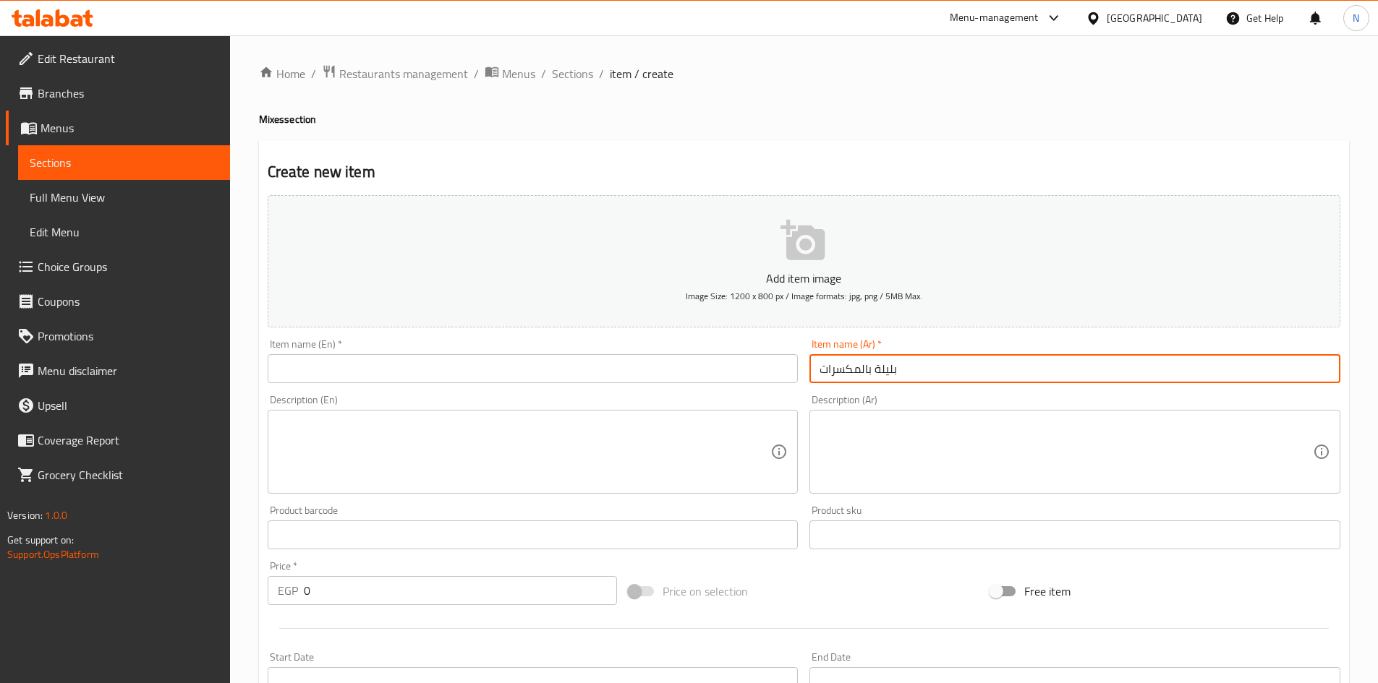
click at [885, 367] on input "بليلة بالمكسرات" at bounding box center [1074, 368] width 531 height 29
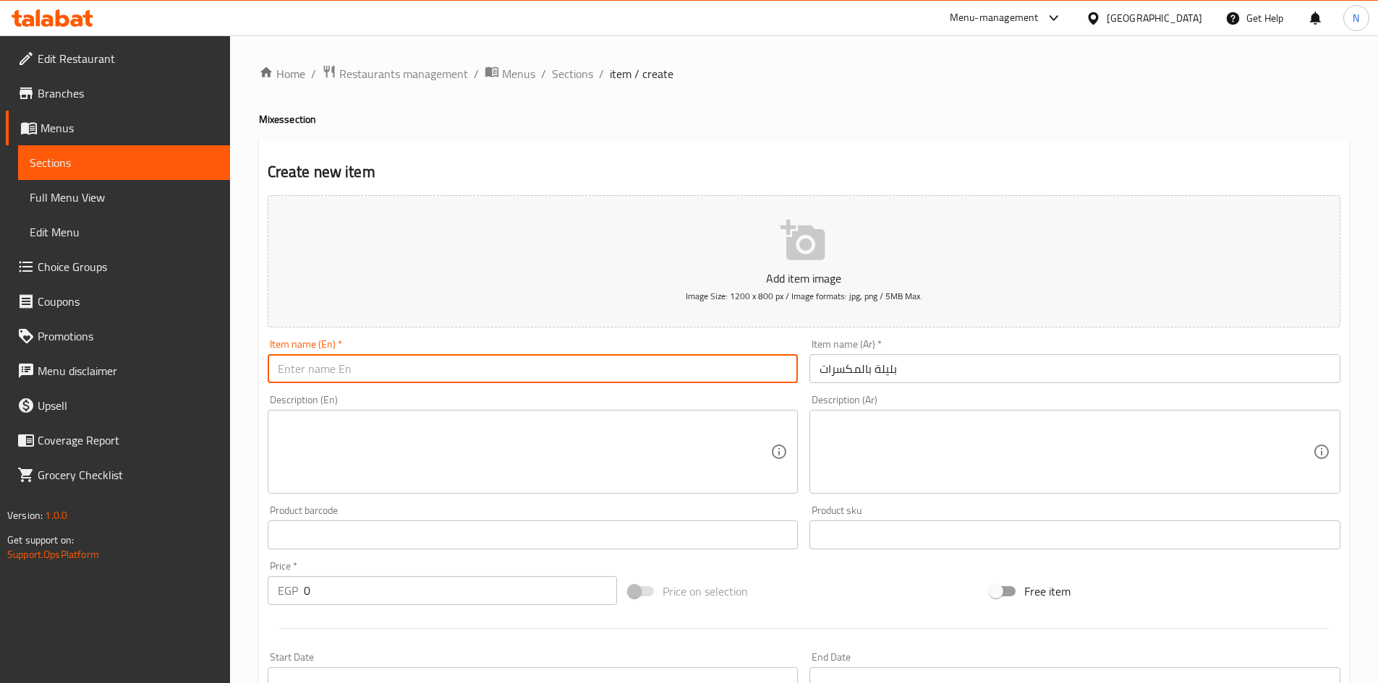
click at [563, 371] on input "text" at bounding box center [533, 368] width 531 height 29
paste input "Belila"
paste input "with nuts"
click at [320, 370] on input "Belila with nuts" at bounding box center [533, 368] width 531 height 29
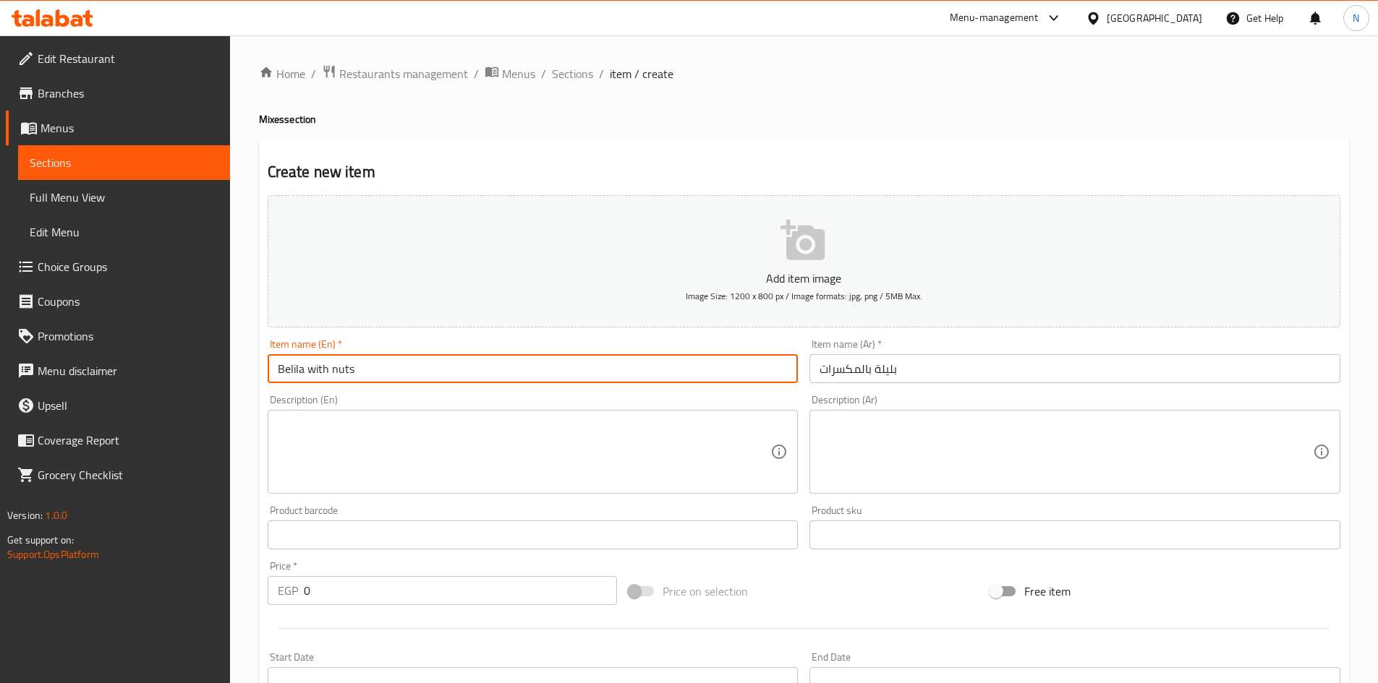
click at [320, 370] on input "Belila with nuts" at bounding box center [533, 368] width 531 height 29
click at [315, 372] on input "Belila with Nuts" at bounding box center [533, 368] width 531 height 29
type input "Belila With Nuts"
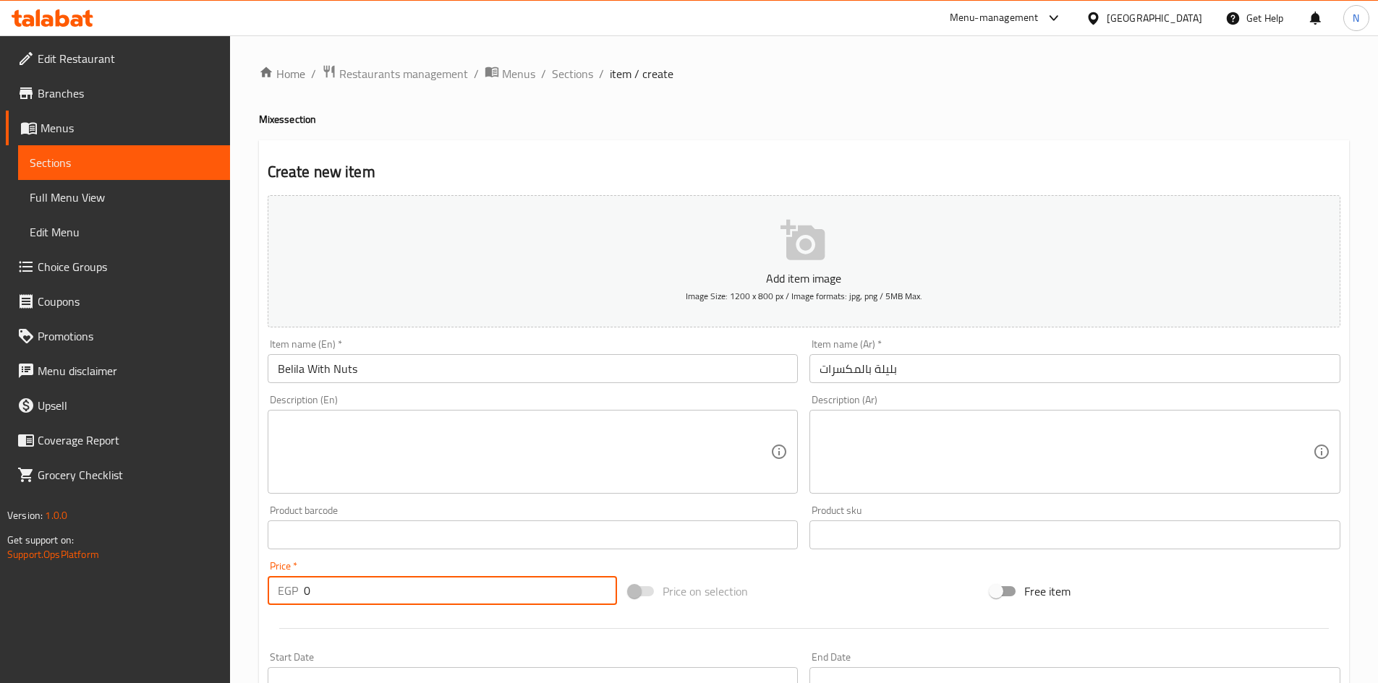
drag, startPoint x: 328, startPoint y: 580, endPoint x: 297, endPoint y: 590, distance: 32.0
click at [297, 590] on div "EGP 0 Price *" at bounding box center [443, 590] width 350 height 29
type input "55"
click at [895, 585] on div "Price on selection" at bounding box center [804, 591] width 362 height 39
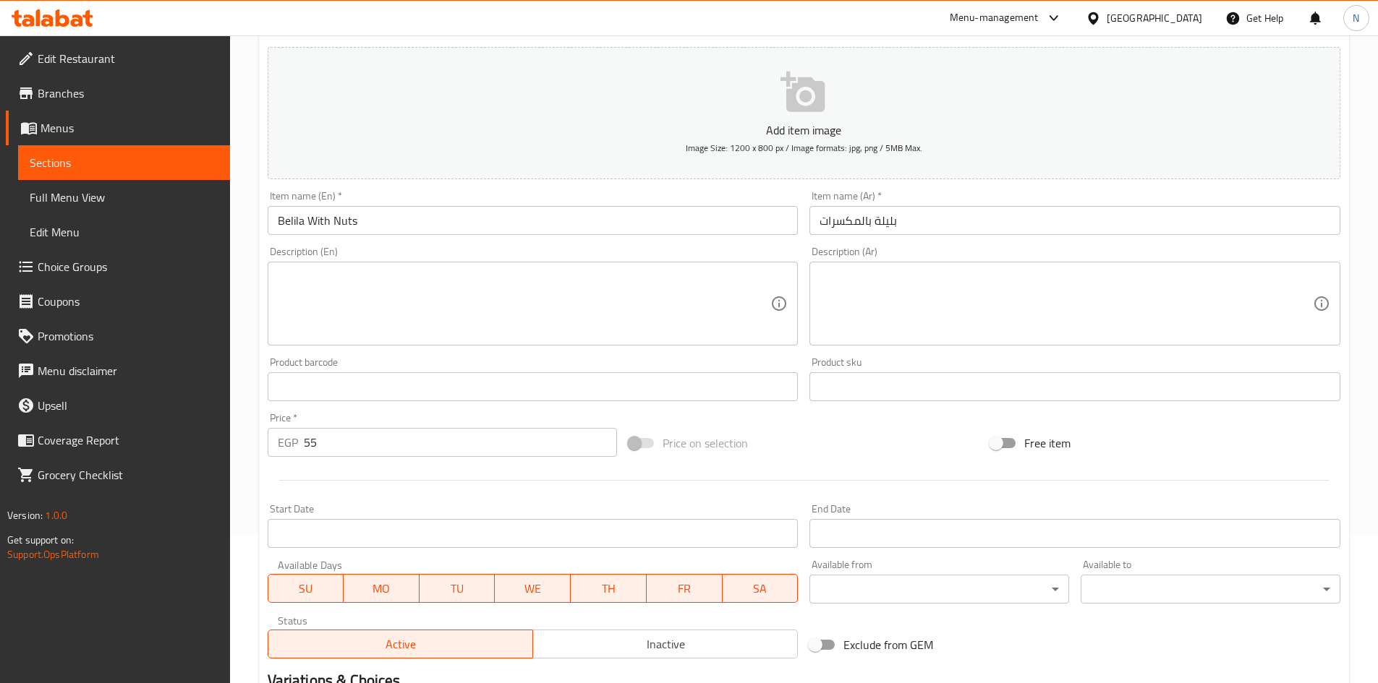
scroll to position [338, 0]
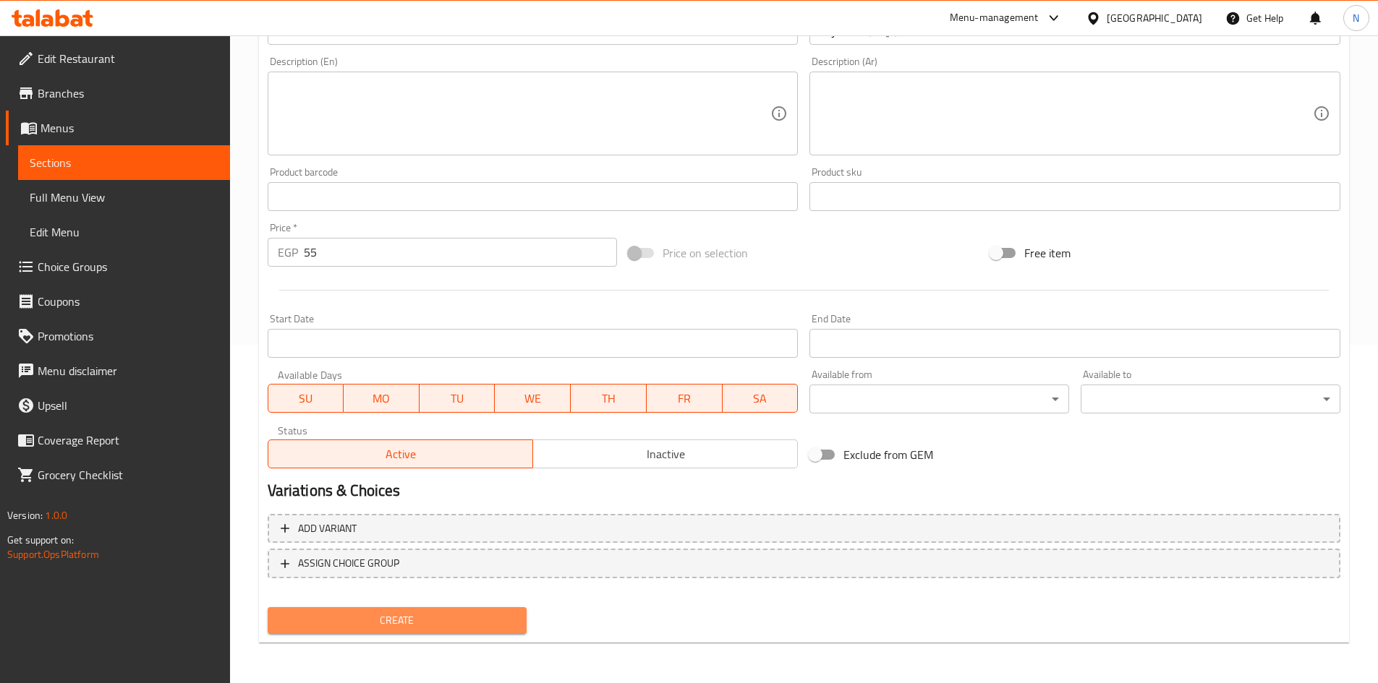
click at [369, 624] on span "Create" at bounding box center [397, 621] width 237 height 18
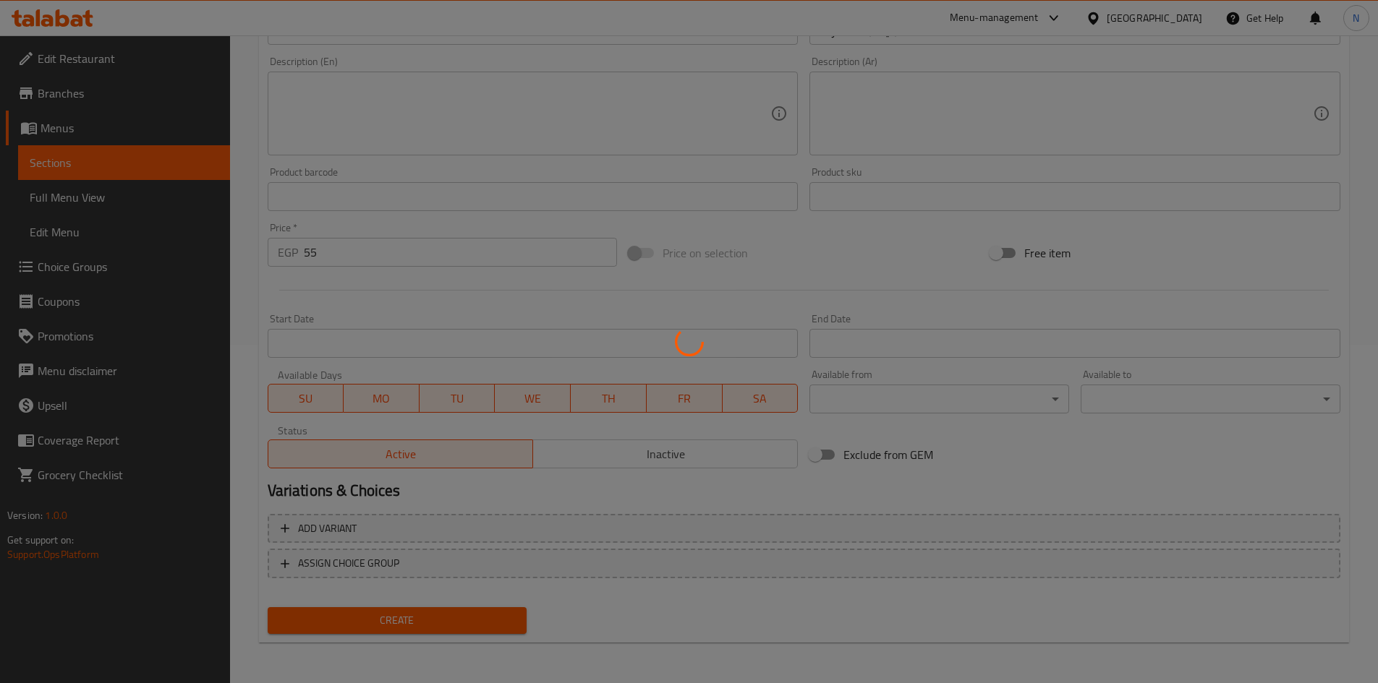
type input "0"
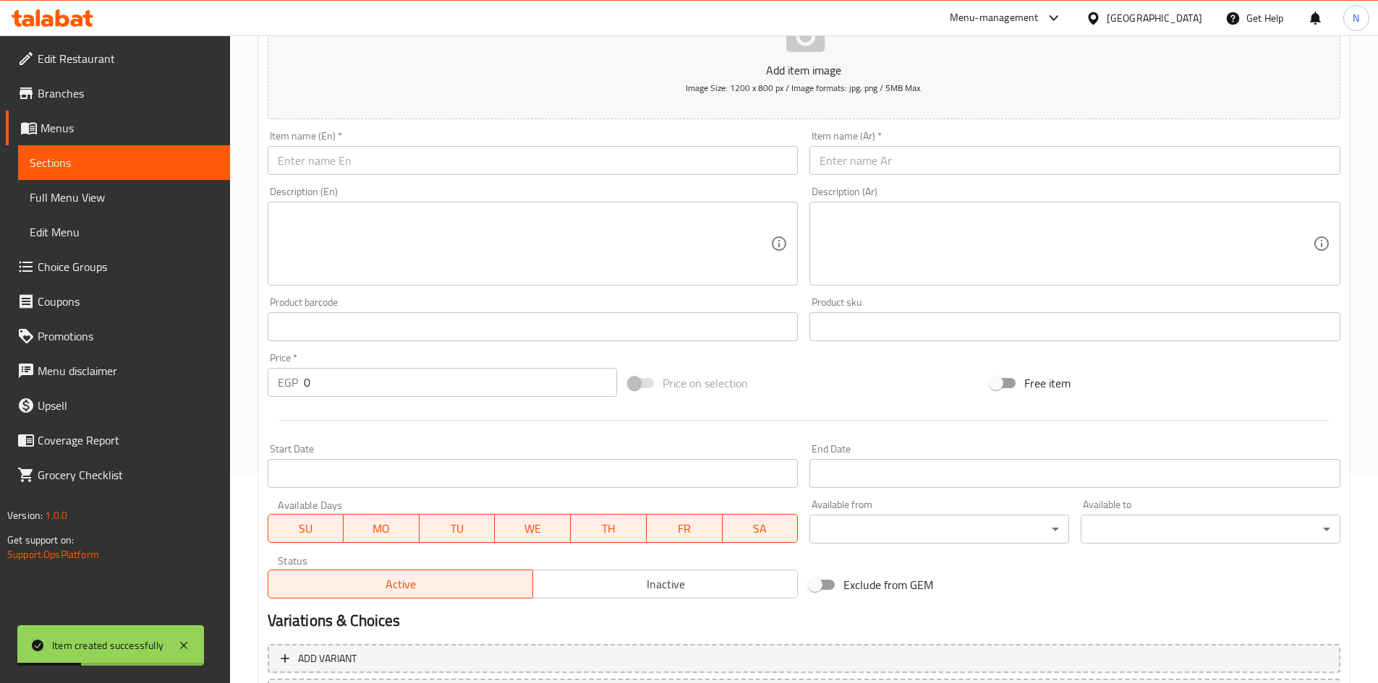
scroll to position [0, 0]
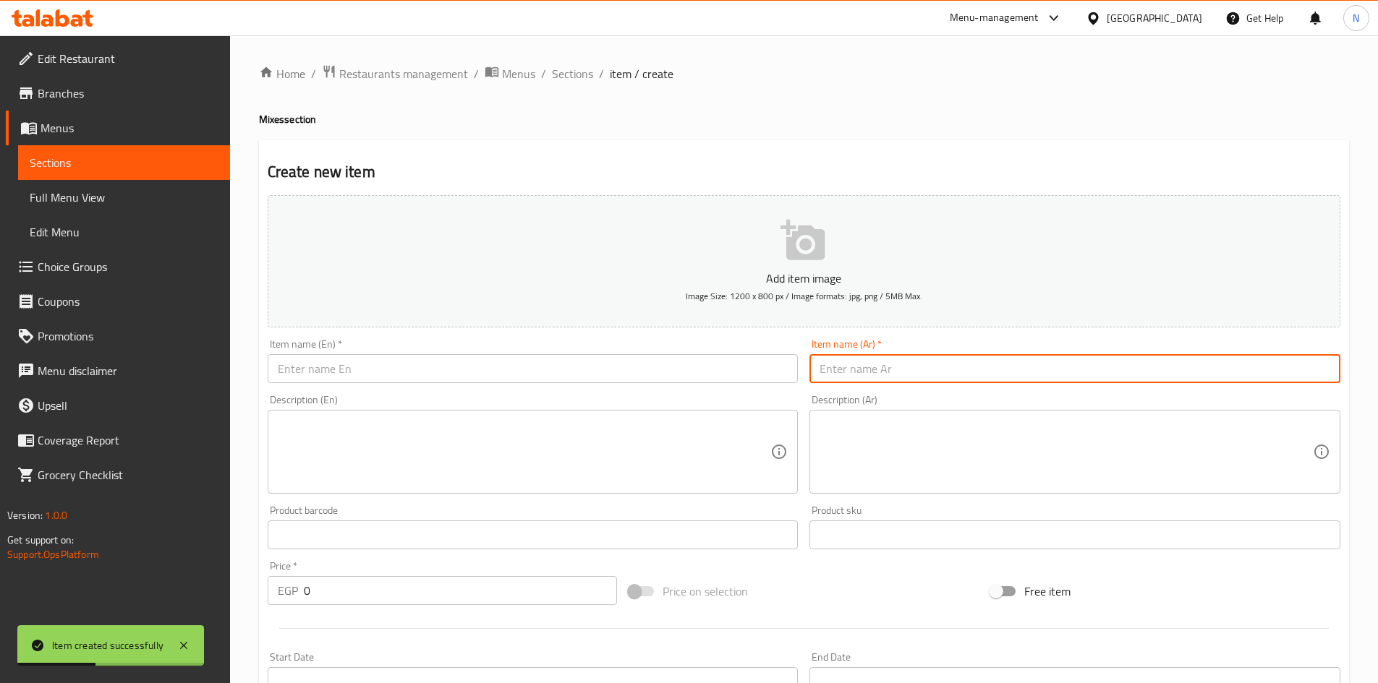
click at [879, 381] on input "text" at bounding box center [1074, 368] width 531 height 29
click at [855, 378] on input "بليلة سادة" at bounding box center [1074, 368] width 531 height 29
type input "بليلة سادة"
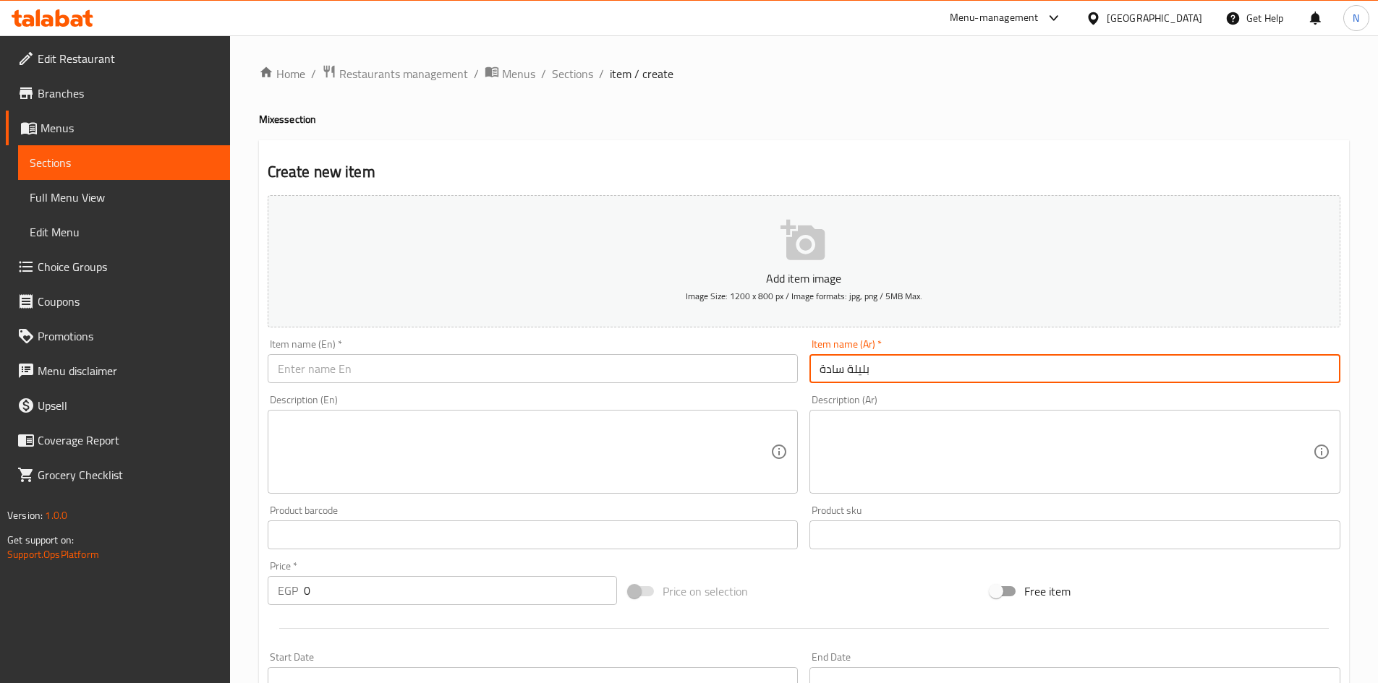
click at [554, 373] on input "text" at bounding box center [533, 368] width 531 height 29
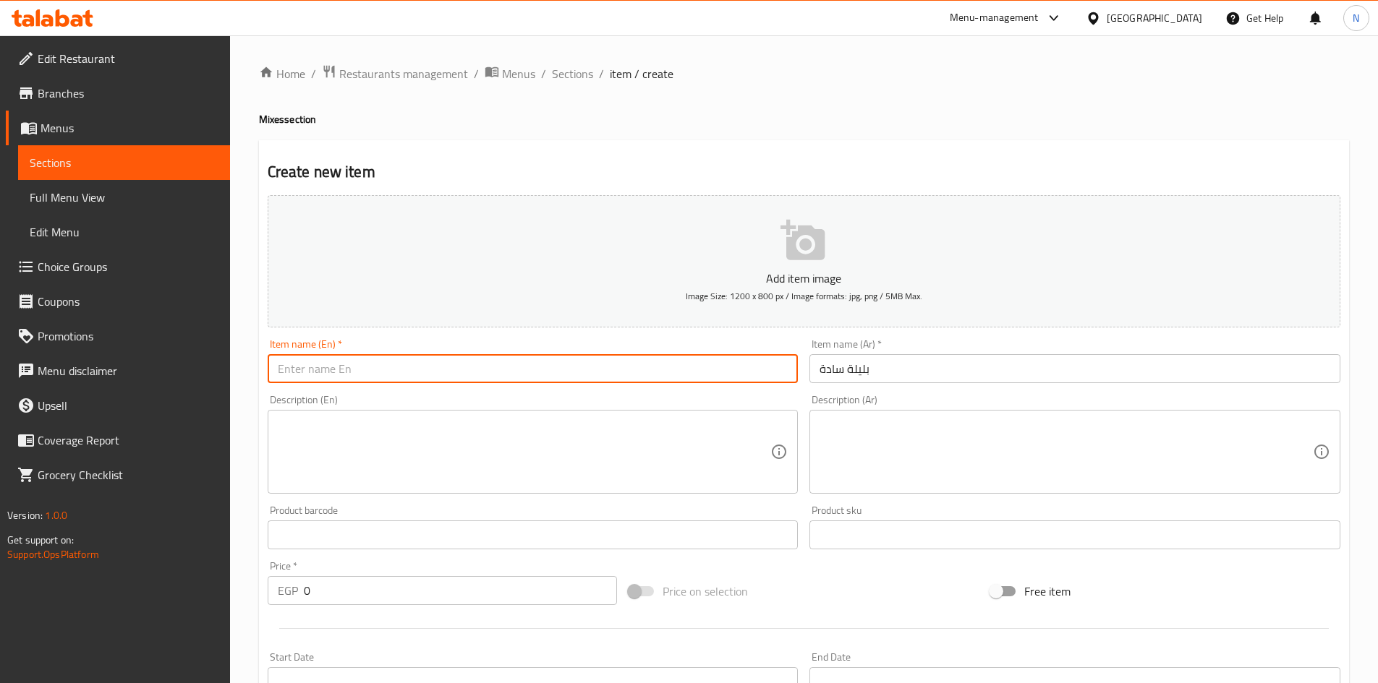
paste input "Belila"
click at [822, 364] on input "بليلة سادة" at bounding box center [1074, 368] width 531 height 29
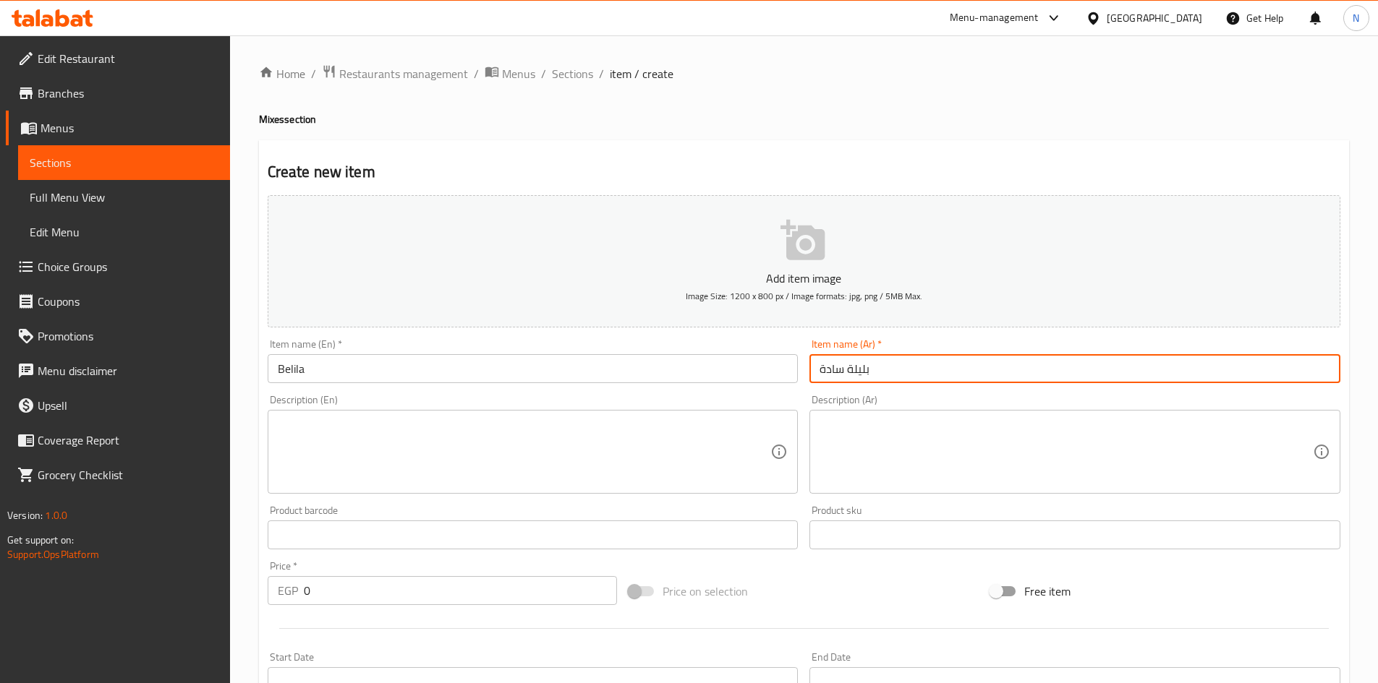
click at [832, 368] on input "بليلة سادة" at bounding box center [1074, 368] width 531 height 29
click at [331, 367] on input "Belila" at bounding box center [533, 368] width 531 height 29
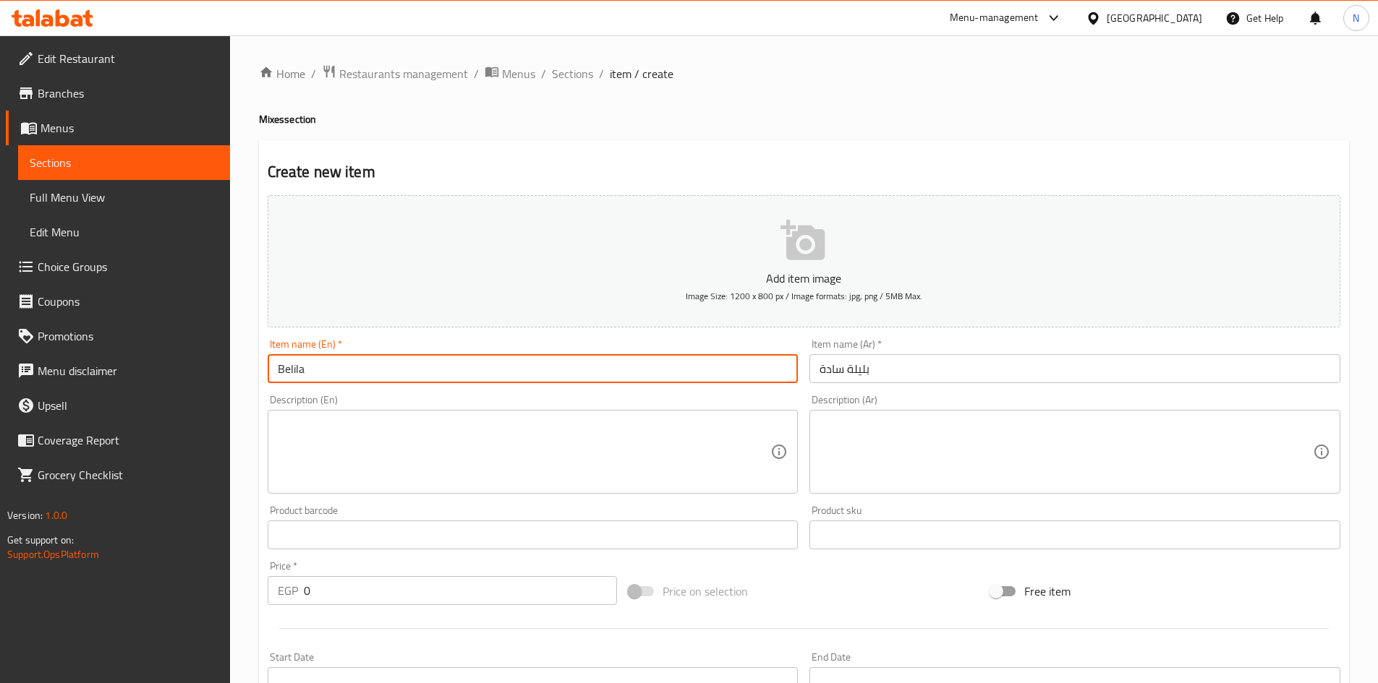
click at [278, 371] on input "Belila" at bounding box center [533, 368] width 531 height 29
paste input "Plain"
type input "Plain Belila"
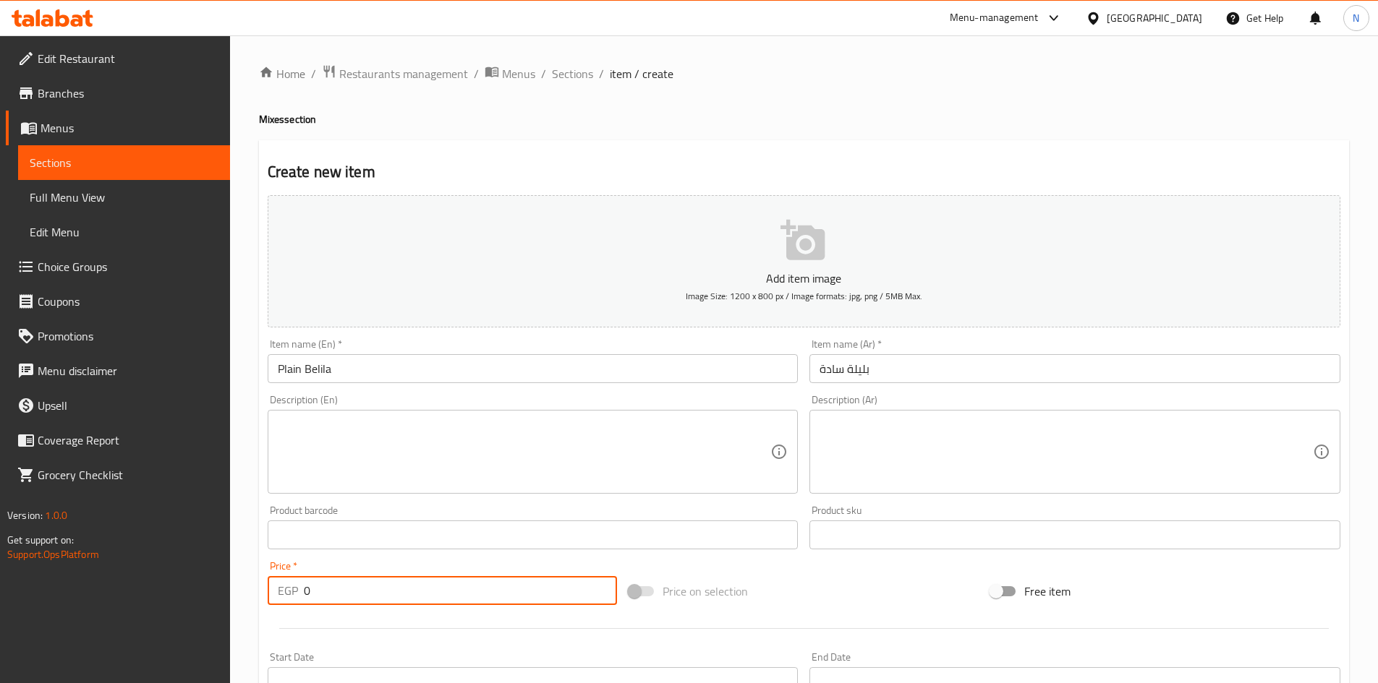
drag, startPoint x: 337, startPoint y: 593, endPoint x: 284, endPoint y: 601, distance: 53.4
click at [284, 601] on div "EGP 0 Price *" at bounding box center [443, 590] width 350 height 29
type input "35"
click at [801, 592] on div "Price on selection" at bounding box center [804, 591] width 362 height 39
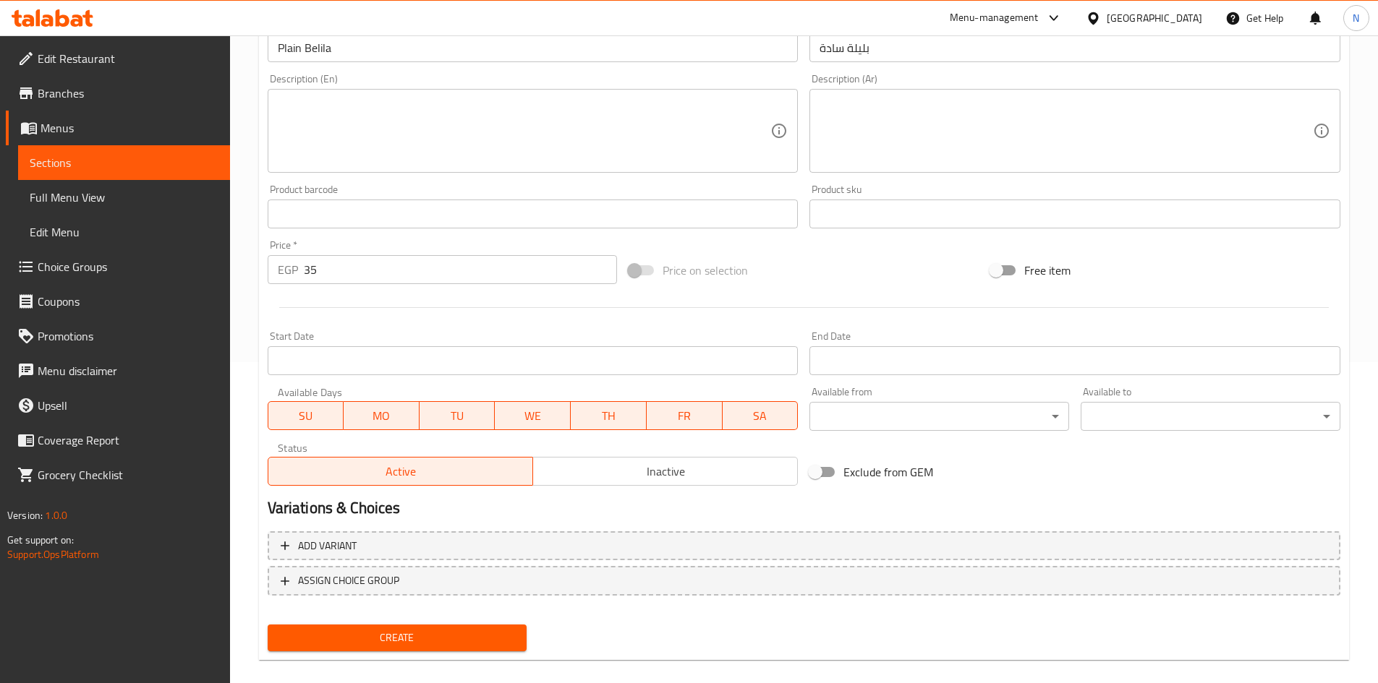
scroll to position [338, 0]
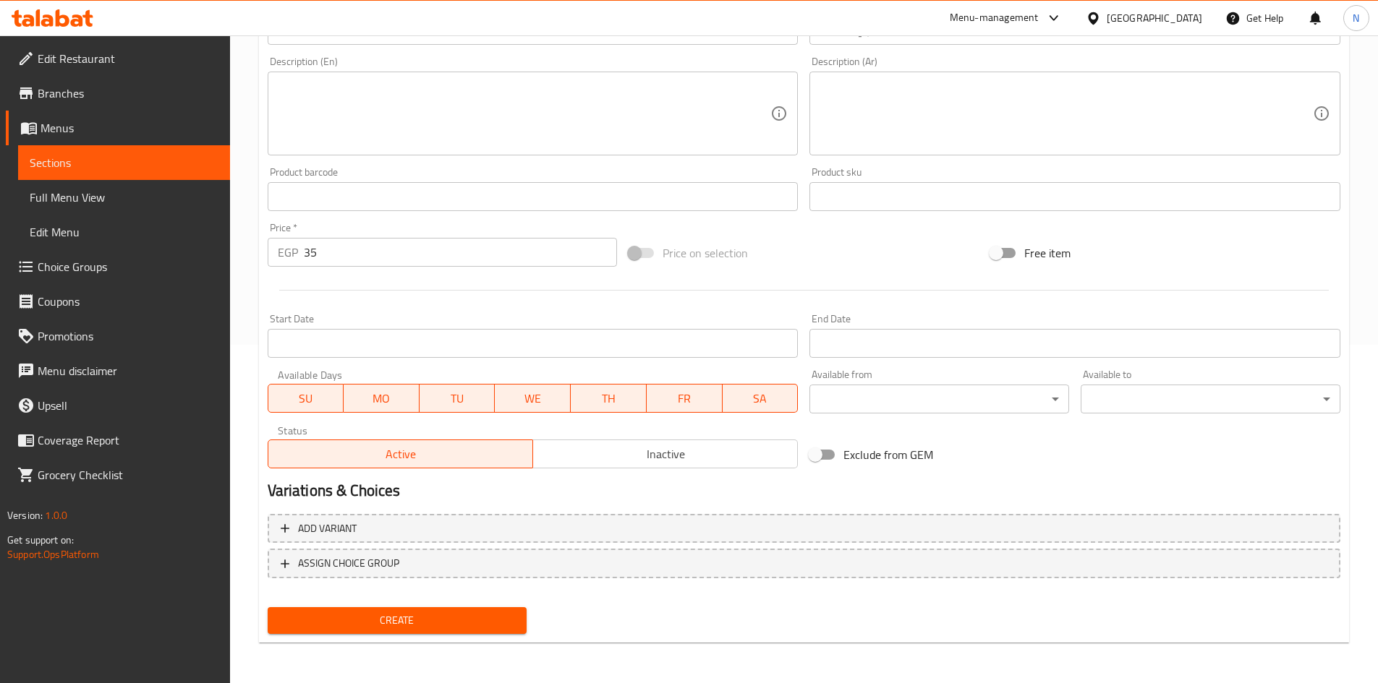
click at [355, 622] on span "Create" at bounding box center [397, 621] width 237 height 18
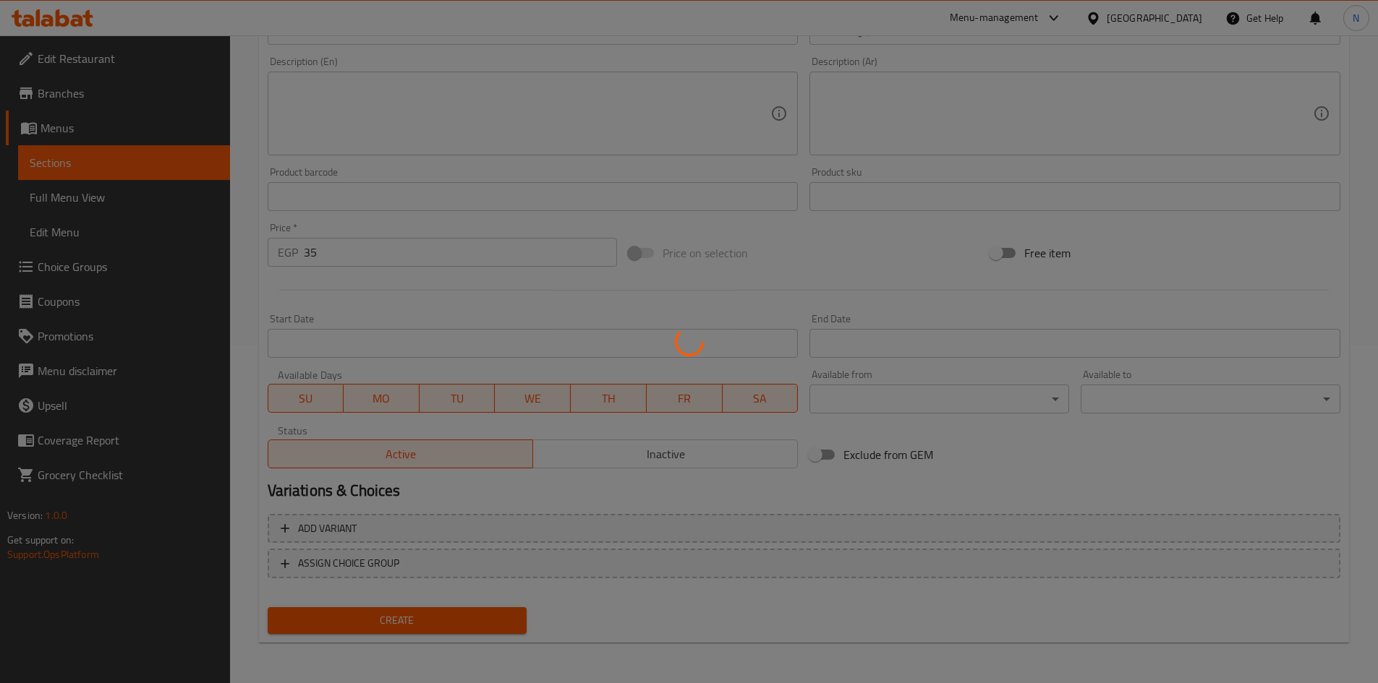
type input "0"
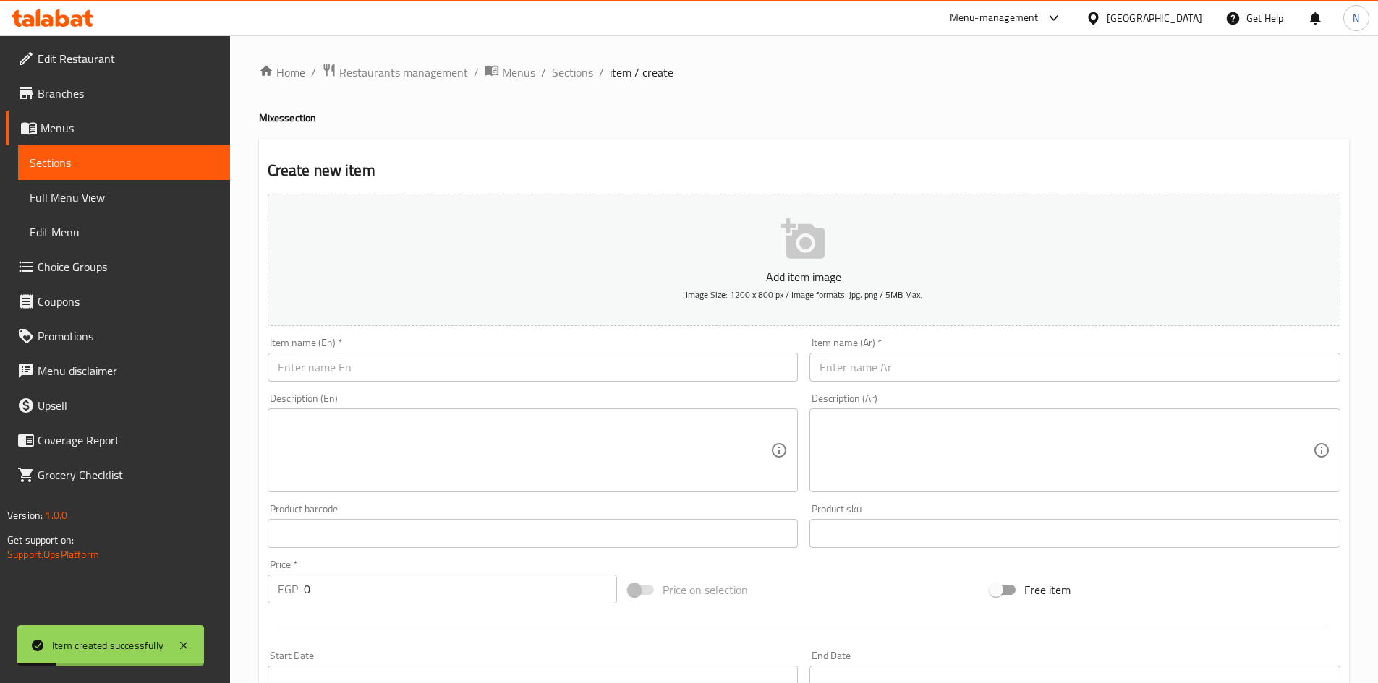
scroll to position [0, 0]
click at [913, 396] on div "Description (Ar) Description (Ar)" at bounding box center [1074, 444] width 531 height 99
click at [913, 372] on input "text" at bounding box center [1074, 368] width 531 height 29
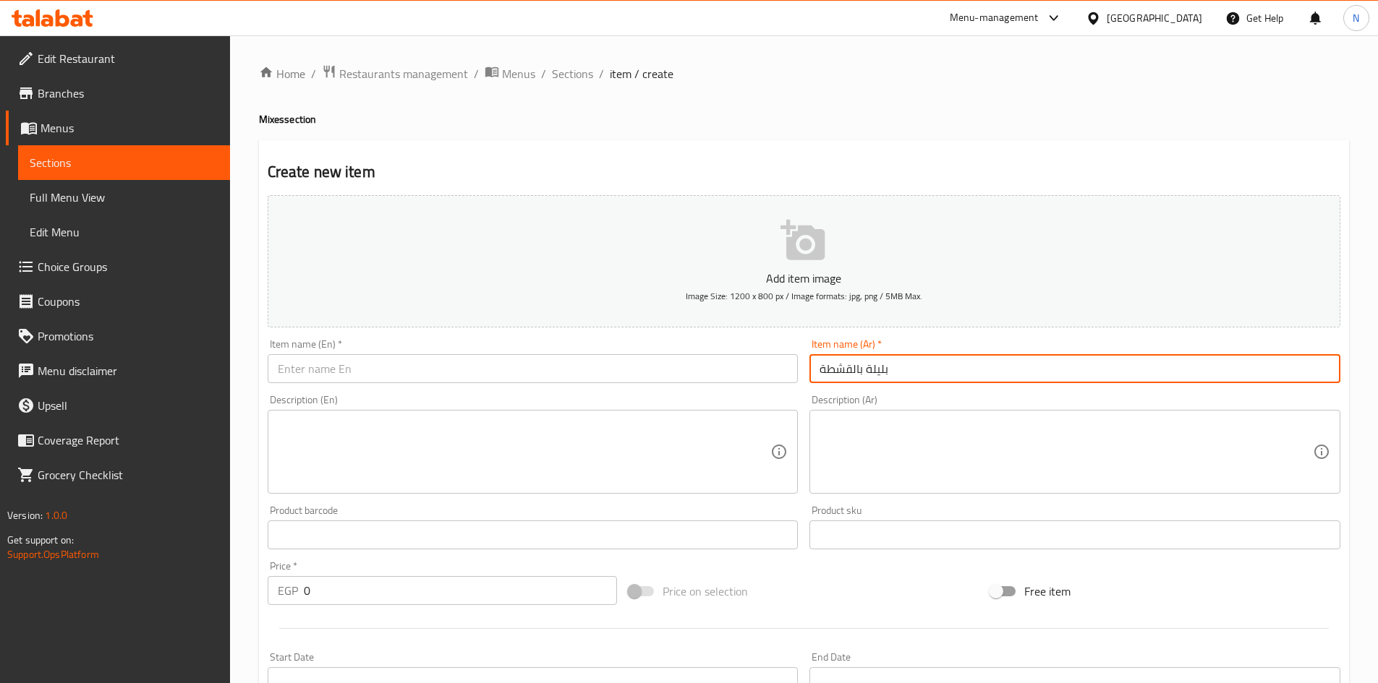
click at [882, 371] on input "بليلة بالقشطة" at bounding box center [1074, 368] width 531 height 29
type input "بليلة بالقشطة"
click at [516, 366] on input "text" at bounding box center [533, 368] width 531 height 29
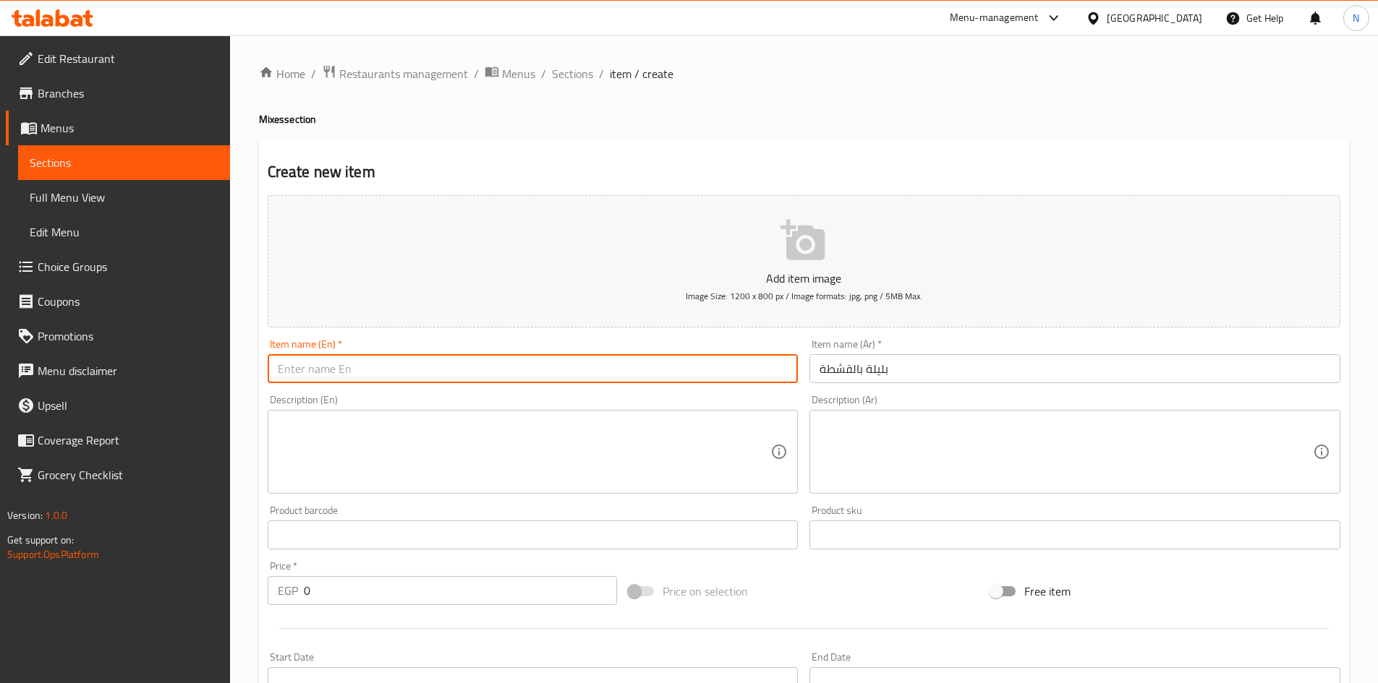
paste input "Balila with cream"
click at [286, 372] on input "Balila with cream" at bounding box center [533, 368] width 531 height 29
paste input "e"
click at [316, 365] on input "Belila with cream" at bounding box center [533, 368] width 531 height 29
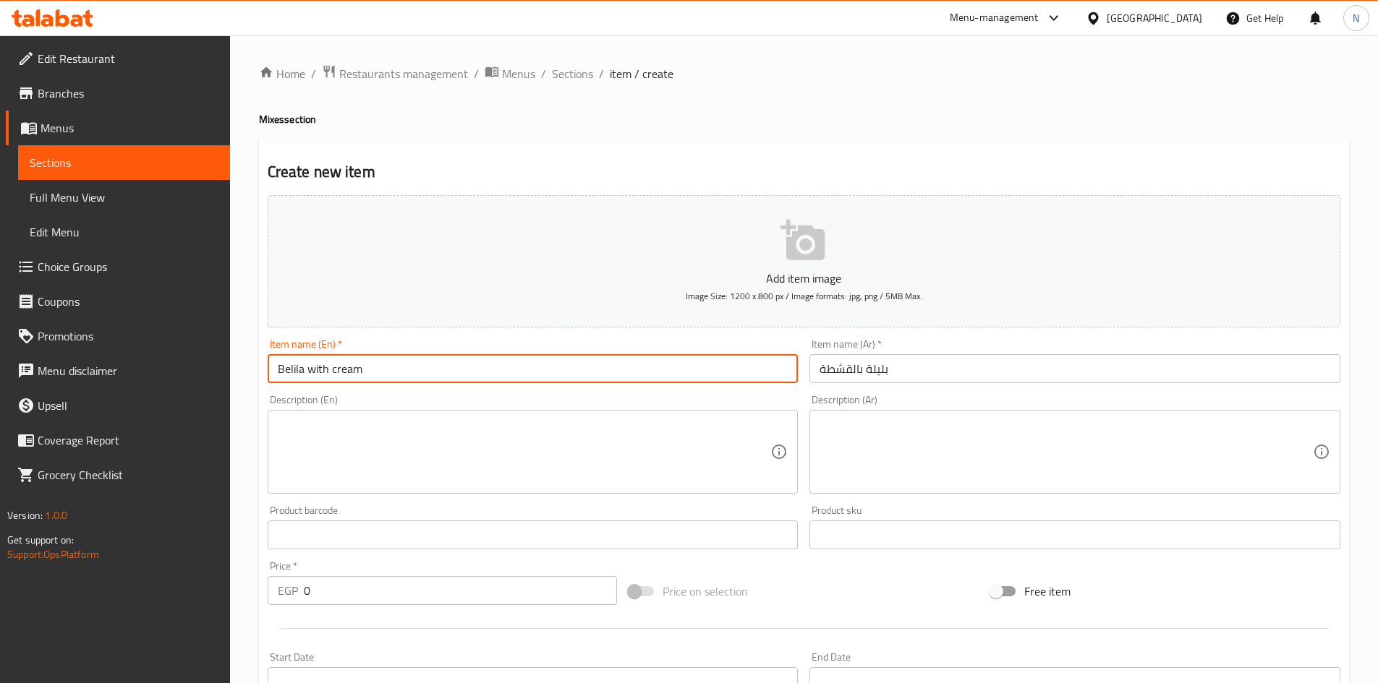
click at [316, 365] on input "Belila with cream" at bounding box center [533, 368] width 531 height 29
click at [318, 372] on input "Belila with Cream" at bounding box center [533, 368] width 531 height 29
type input "Belila With Cream"
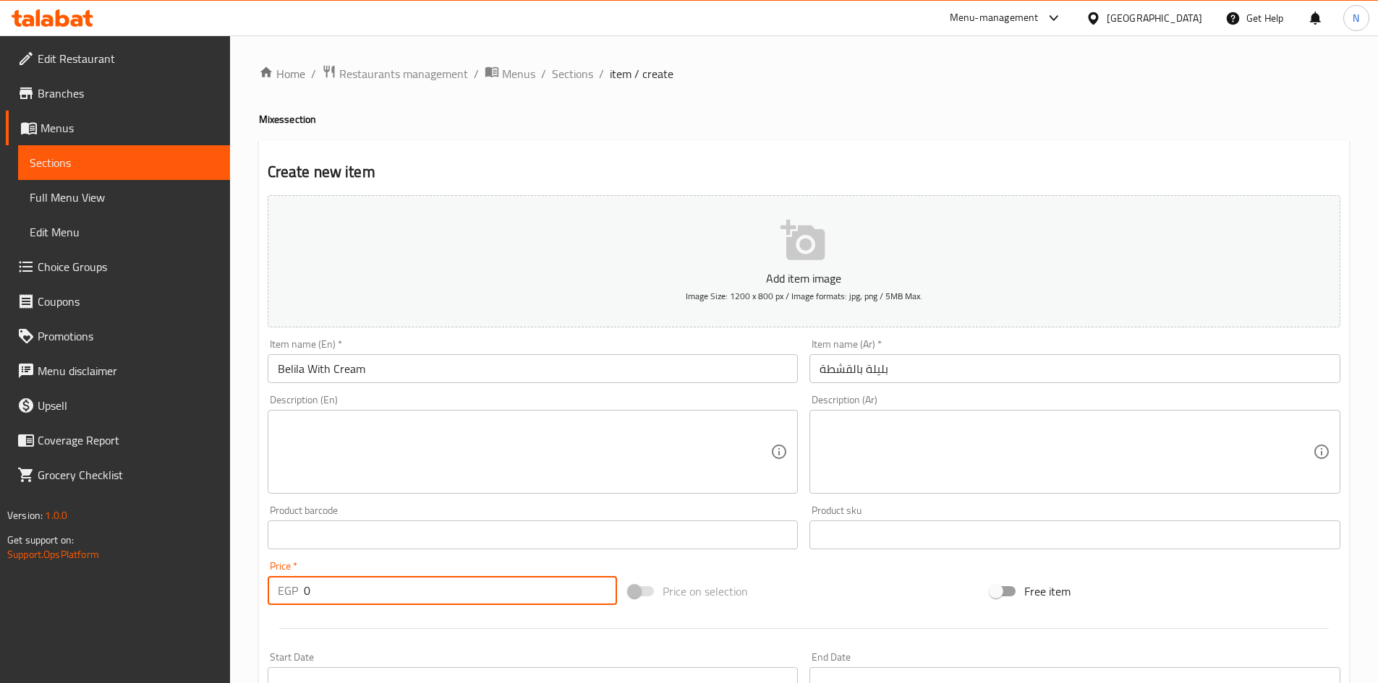
drag, startPoint x: 318, startPoint y: 594, endPoint x: 300, endPoint y: 597, distance: 17.6
click at [300, 597] on div "EGP 0 Price *" at bounding box center [443, 590] width 350 height 29
type input "55"
click at [762, 589] on div "Price on selection" at bounding box center [804, 591] width 362 height 39
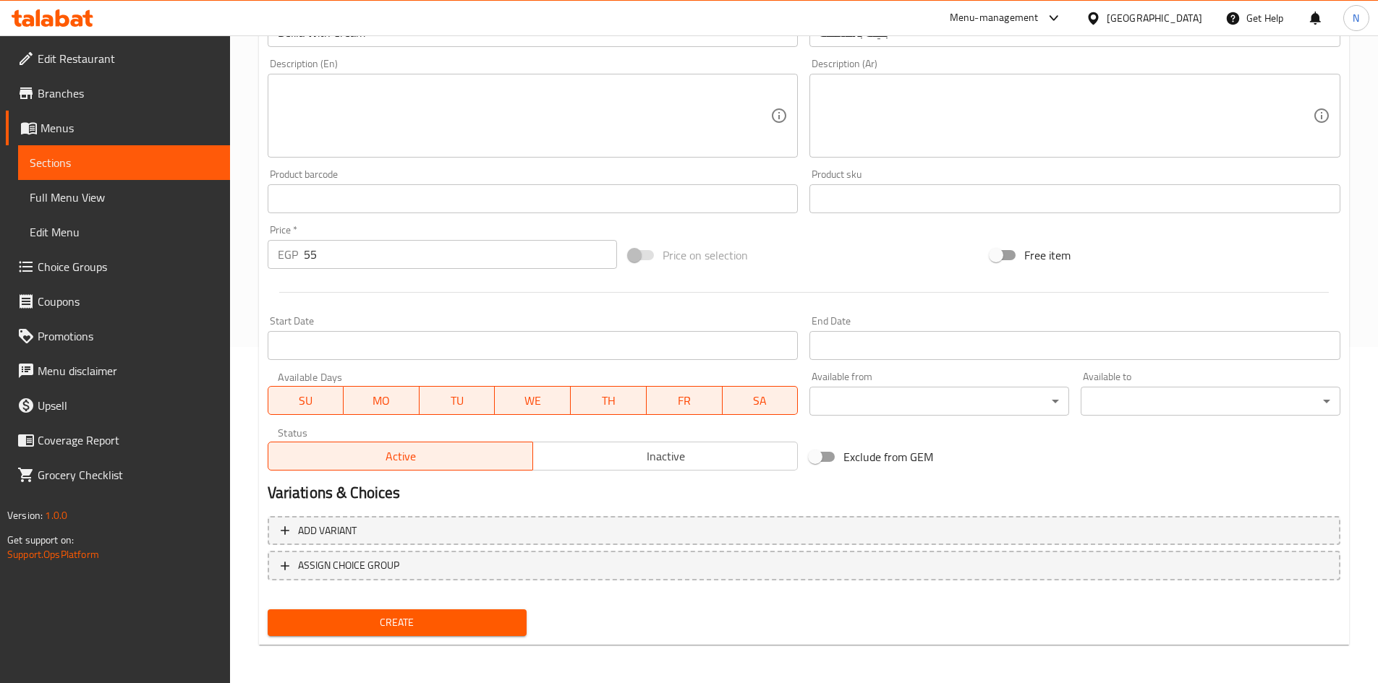
scroll to position [338, 0]
click at [366, 613] on span "Create" at bounding box center [397, 621] width 237 height 18
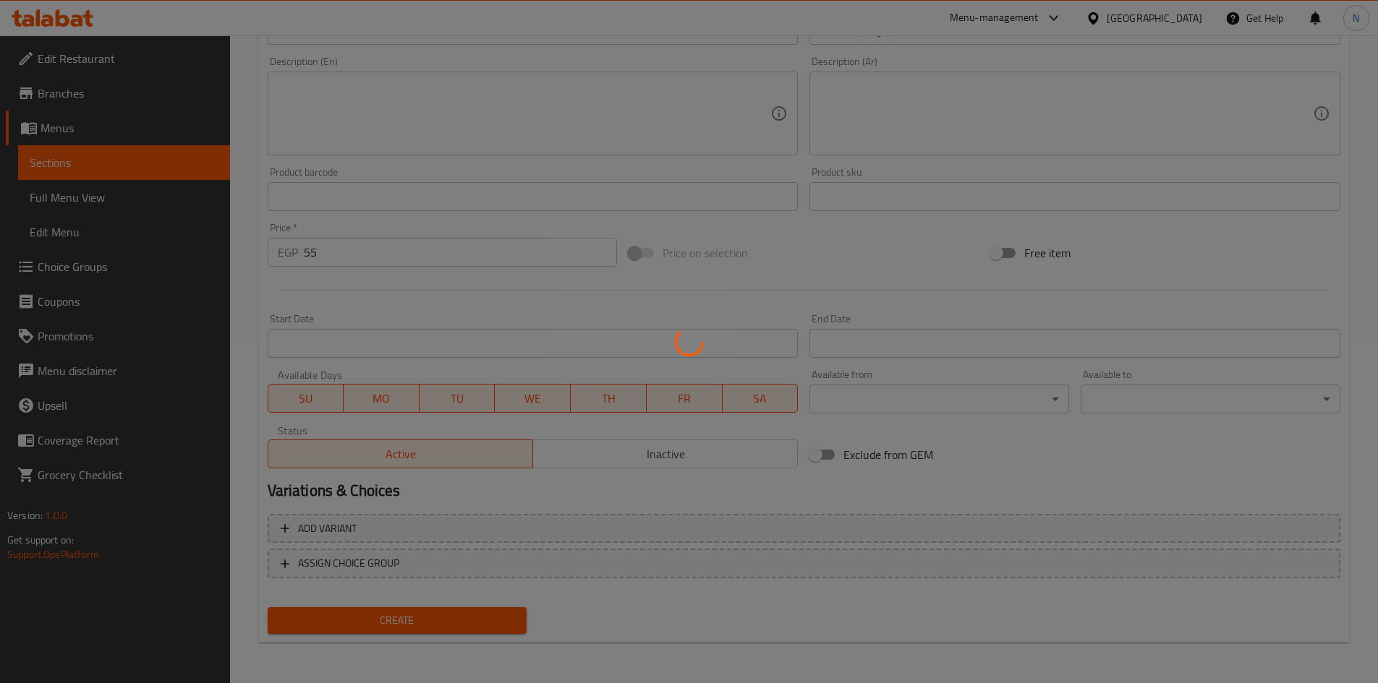
type input "0"
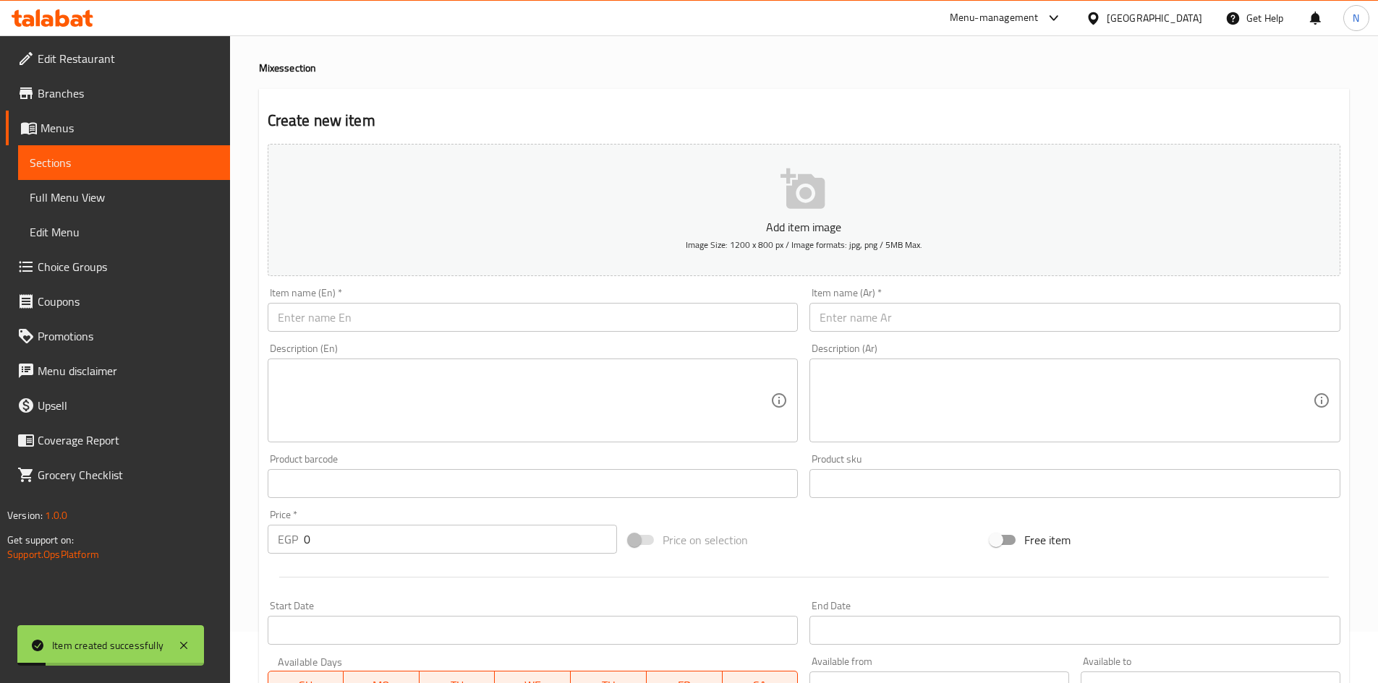
scroll to position [49, 0]
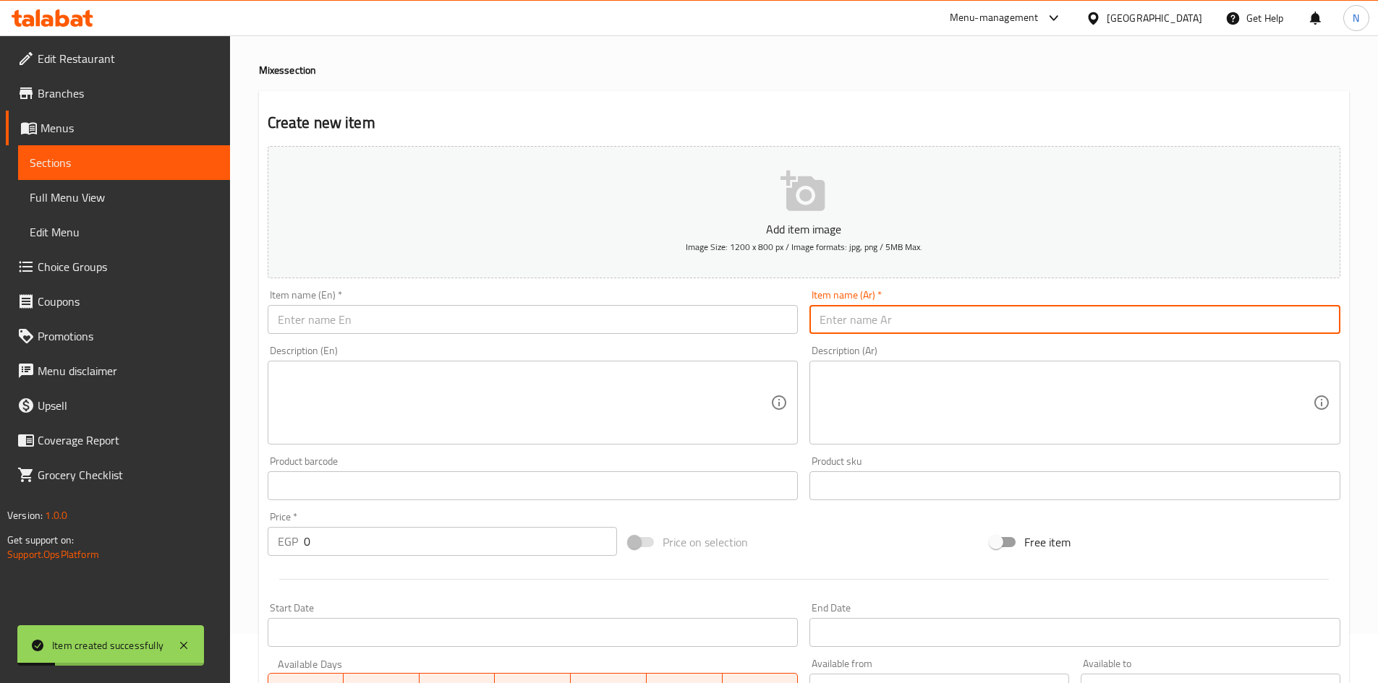
click at [948, 334] on input "text" at bounding box center [1074, 319] width 531 height 29
click at [857, 323] on input "بليلة كنافة" at bounding box center [1074, 319] width 531 height 29
type input "بليلة كنافة"
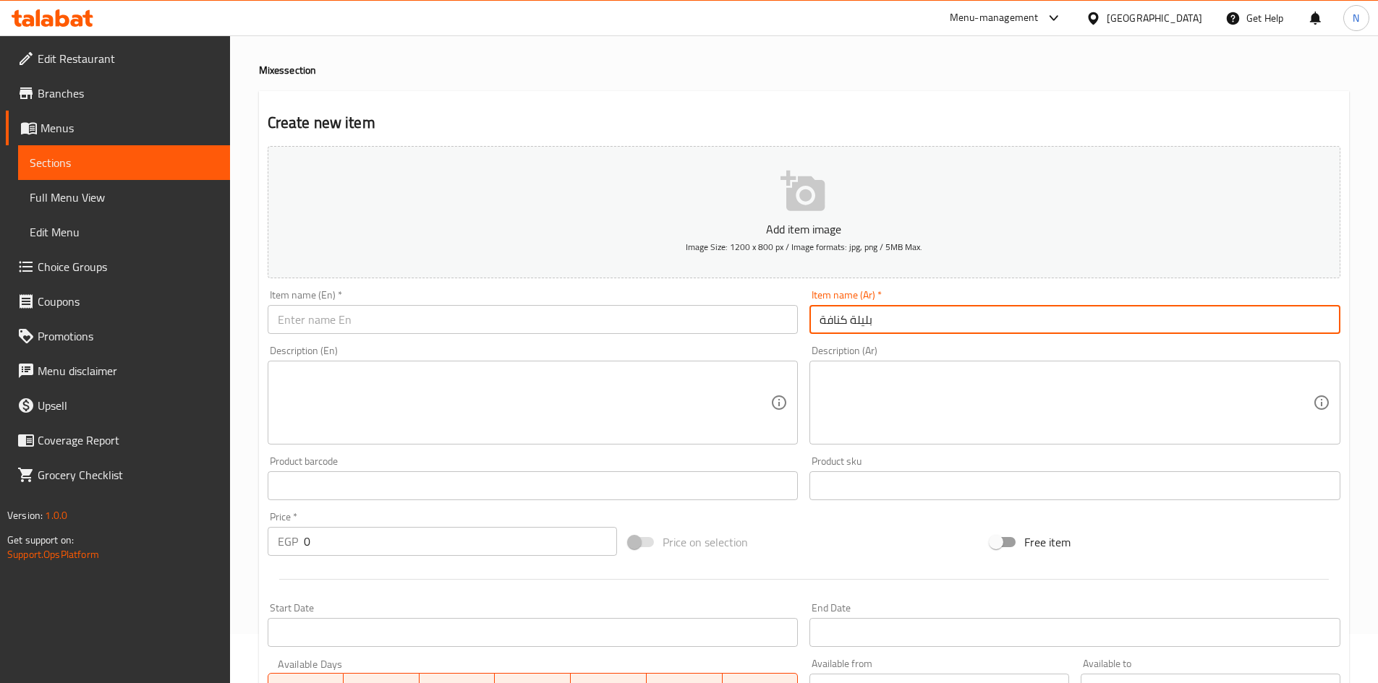
click at [487, 313] on input "text" at bounding box center [533, 319] width 531 height 29
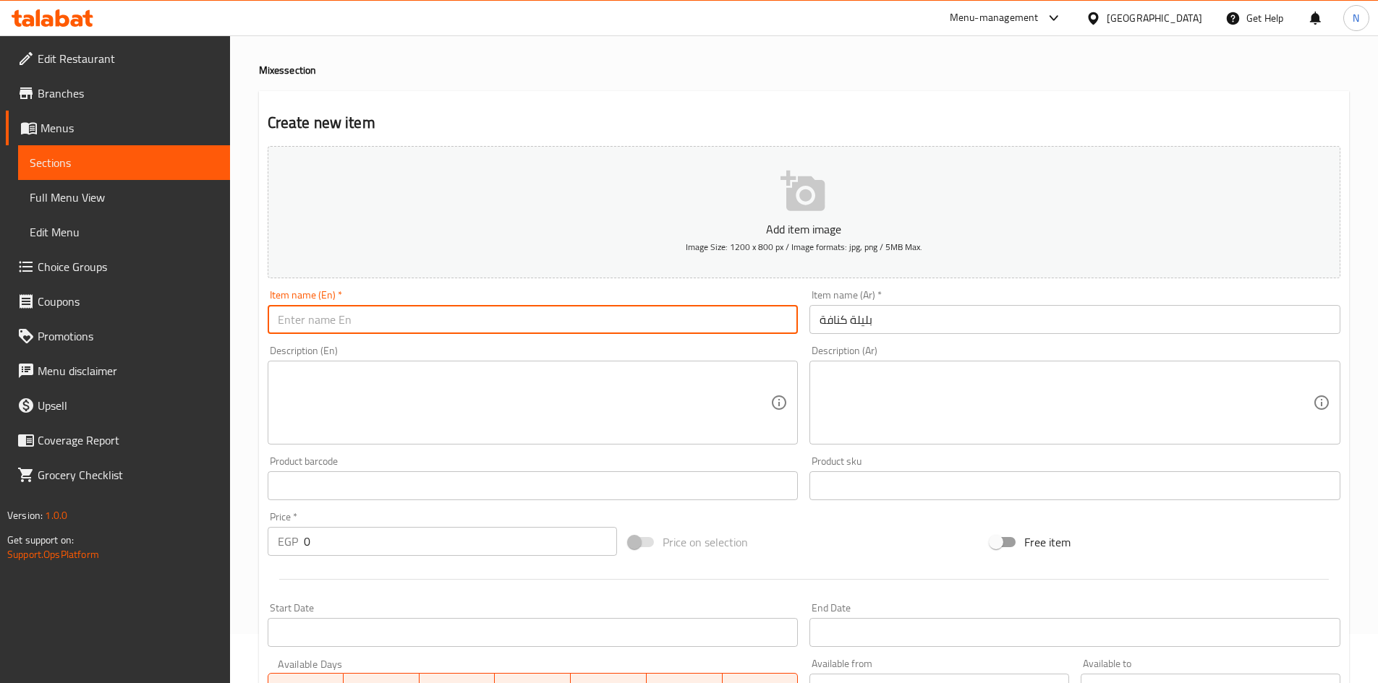
paste input "Kunafa night"
click at [319, 324] on input "Kunafa night" at bounding box center [533, 319] width 531 height 29
click at [319, 325] on input "Kunafa night" at bounding box center [533, 319] width 531 height 29
paste input "Belila"
type input "[PERSON_NAME]"
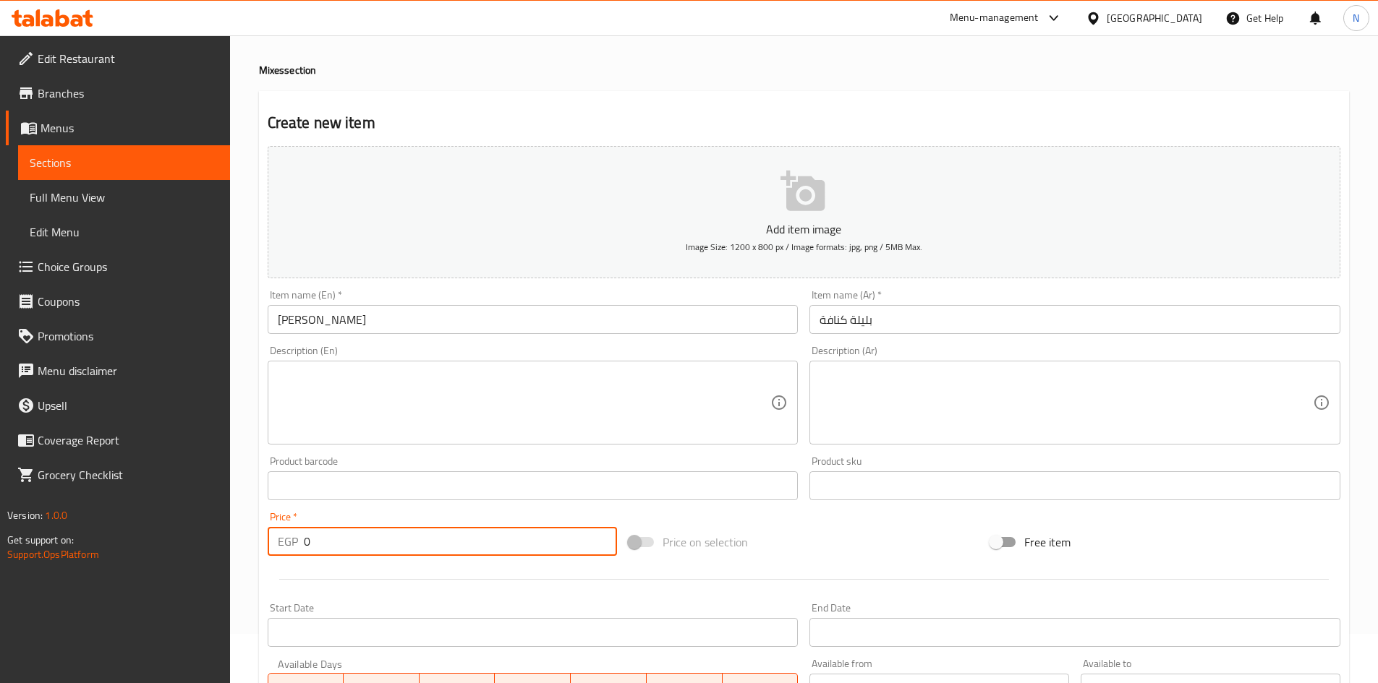
drag, startPoint x: 319, startPoint y: 547, endPoint x: 294, endPoint y: 547, distance: 25.3
click at [294, 547] on div "EGP 0 Price *" at bounding box center [443, 541] width 350 height 29
type input "55"
click at [838, 548] on div "Price on selection" at bounding box center [804, 542] width 362 height 39
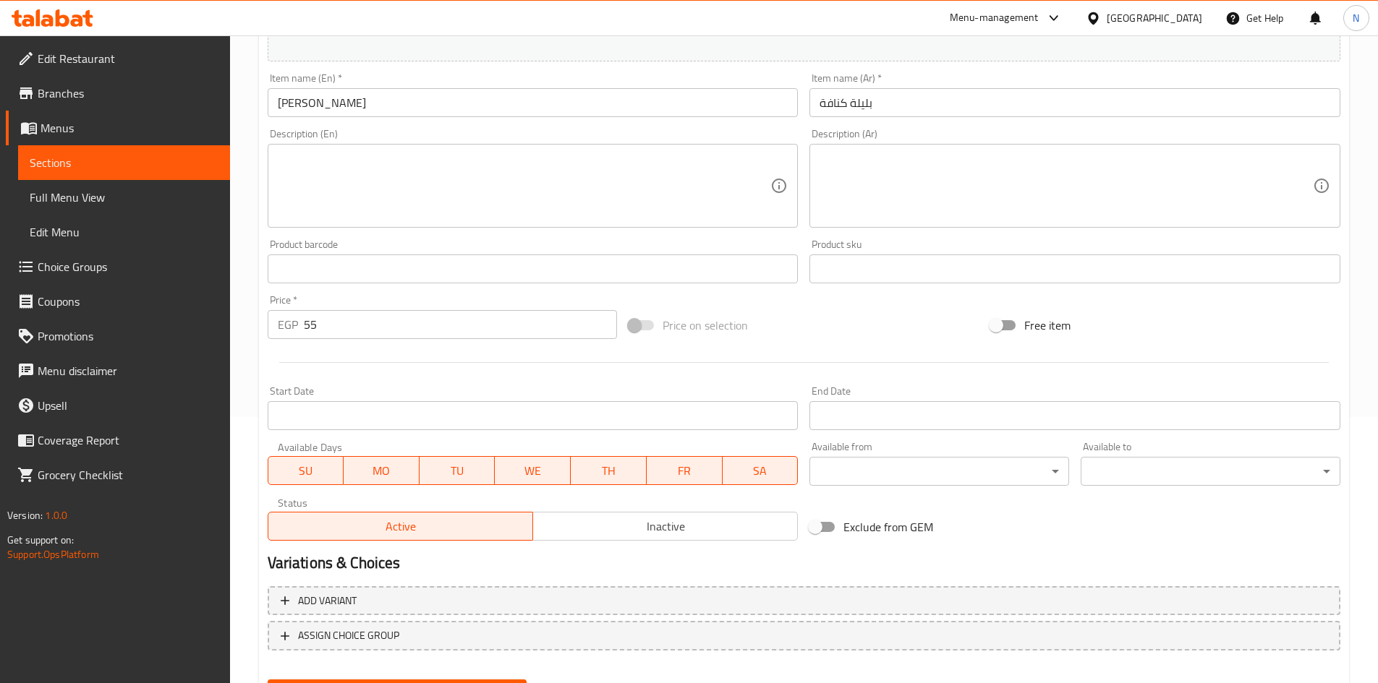
scroll to position [338, 0]
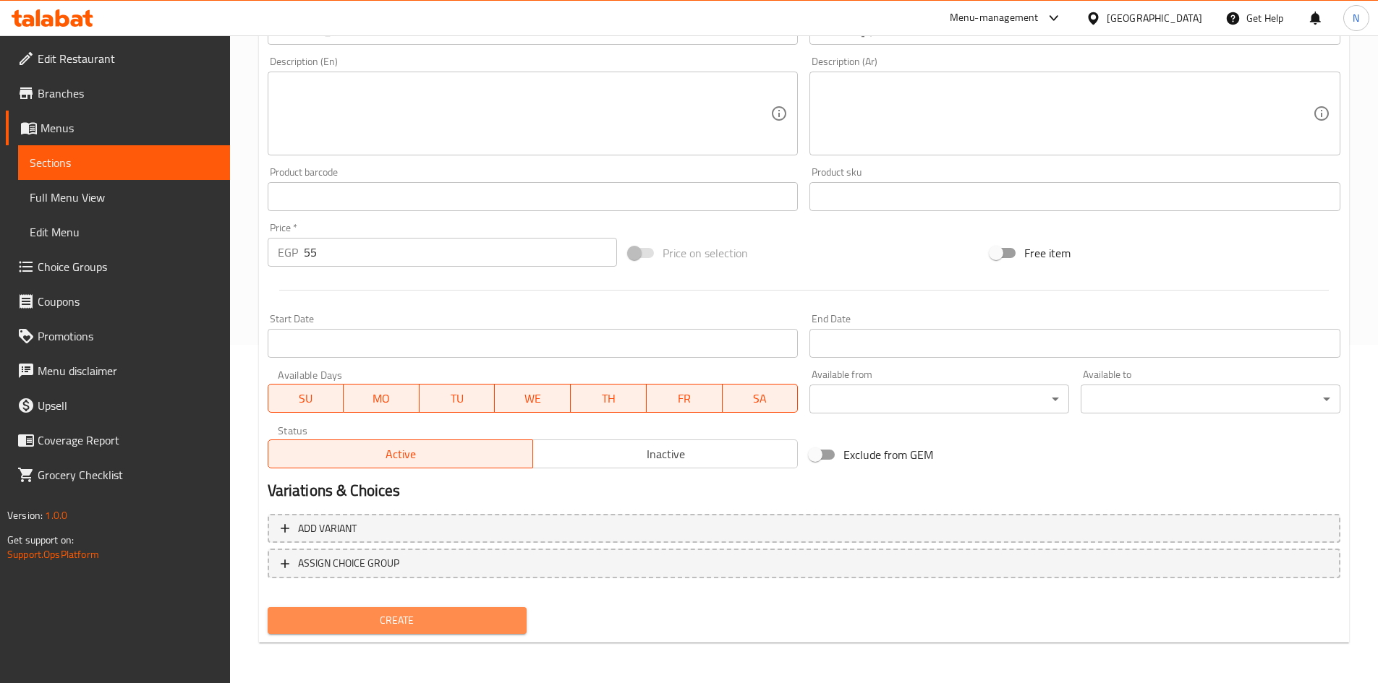
click at [475, 631] on button "Create" at bounding box center [398, 621] width 260 height 27
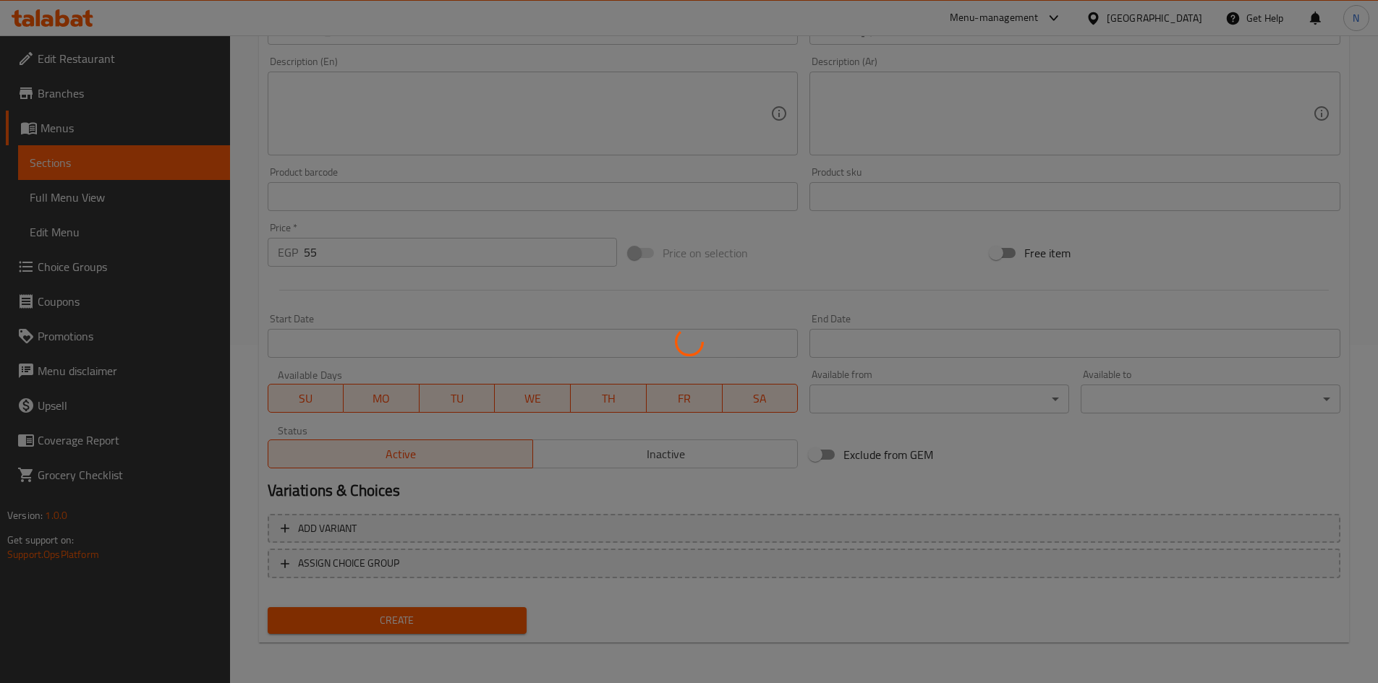
type input "0"
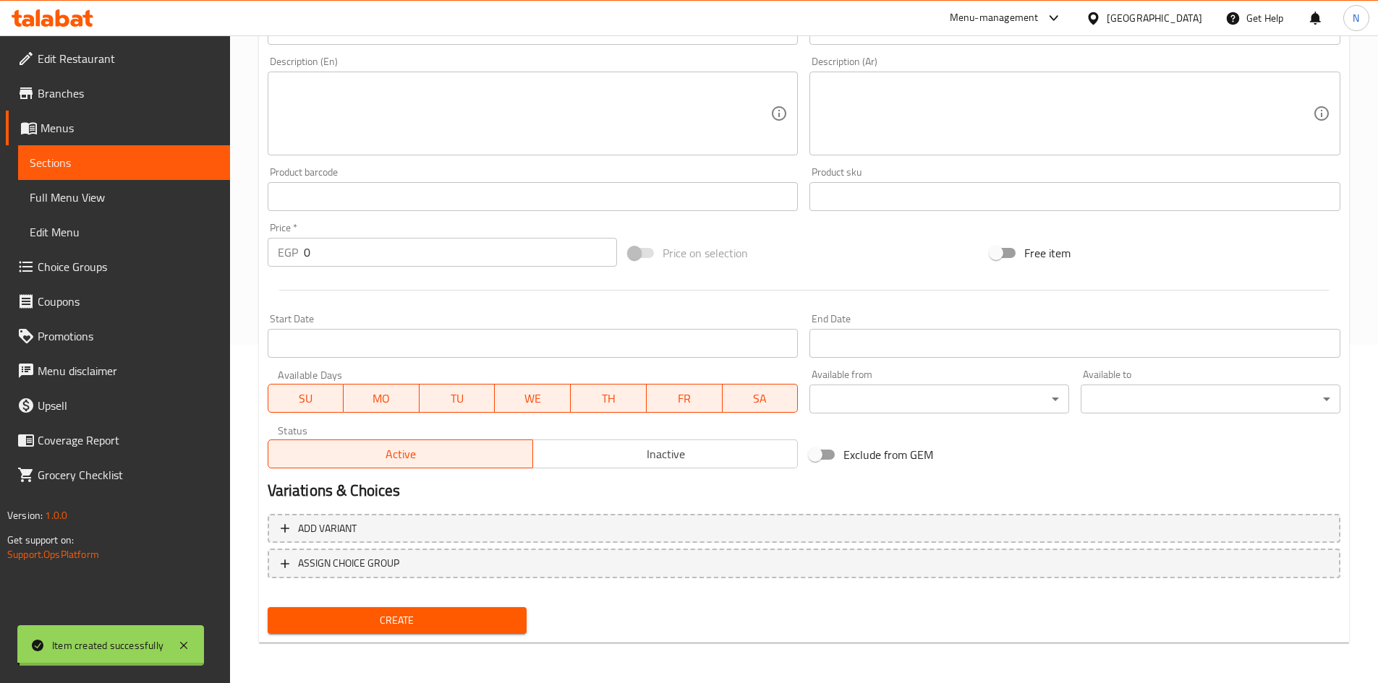
scroll to position [49, 0]
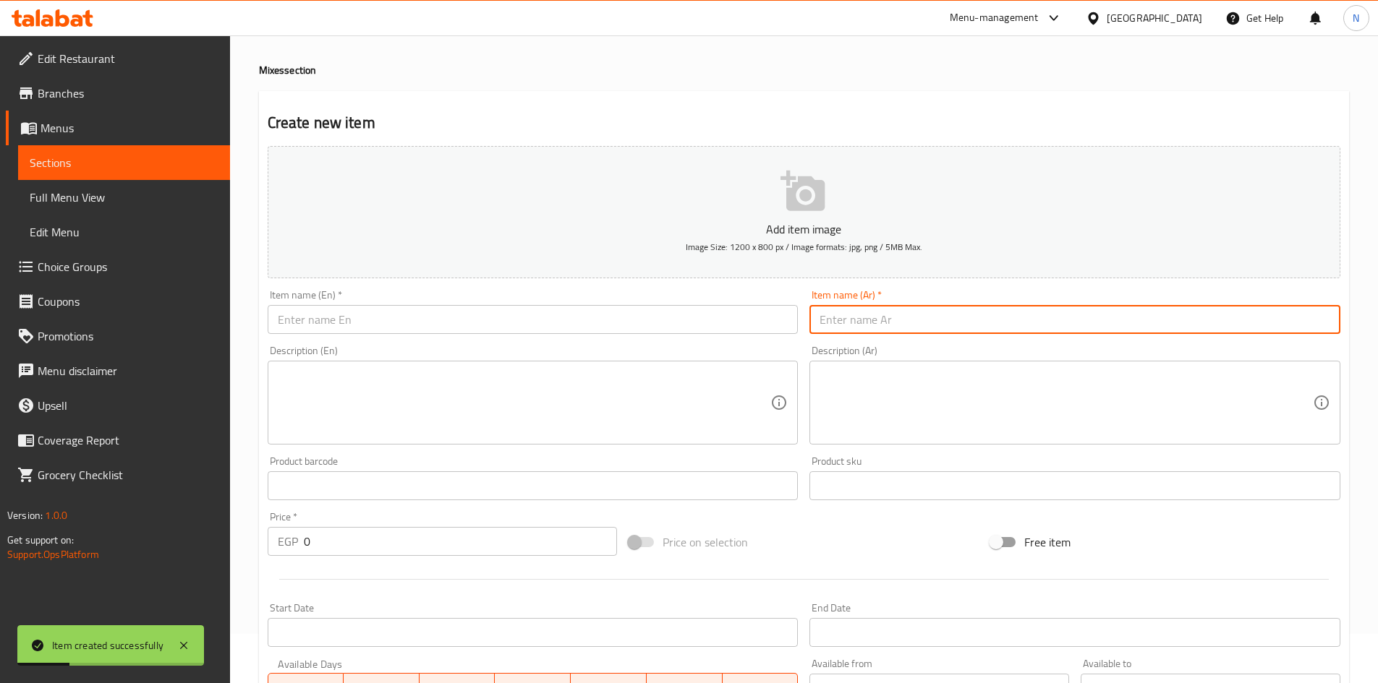
click at [983, 328] on input "text" at bounding box center [1074, 319] width 531 height 29
type input "بليلة مكس"
click at [316, 311] on input "text" at bounding box center [533, 319] width 531 height 29
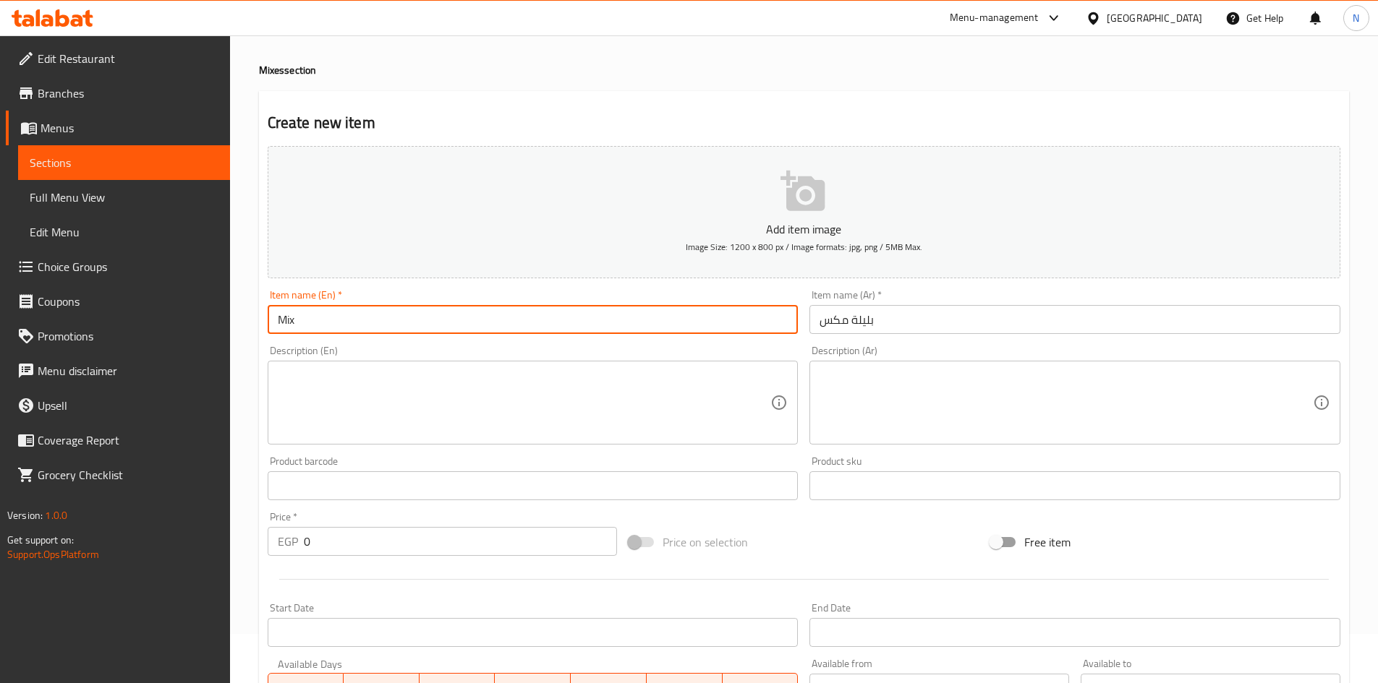
paste input "Belila"
type input "Mix Belila"
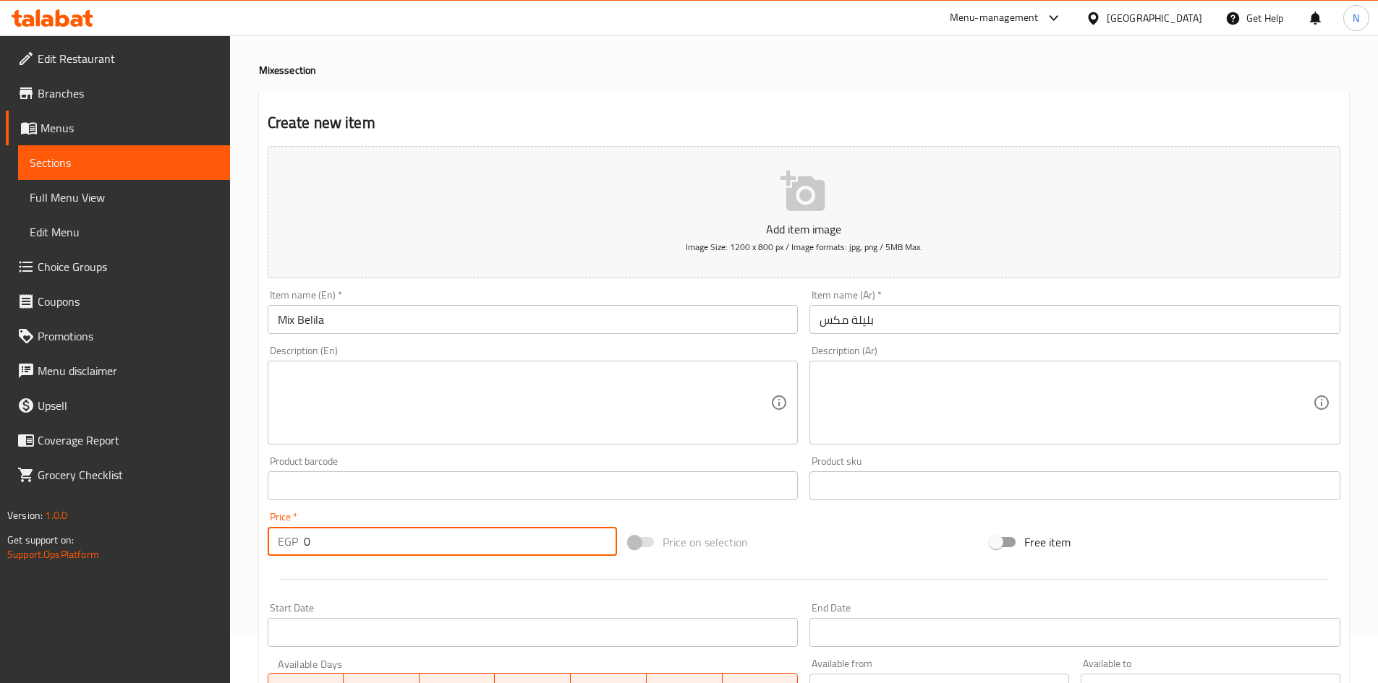
drag, startPoint x: 320, startPoint y: 538, endPoint x: 303, endPoint y: 540, distance: 16.8
click at [304, 540] on input "0" at bounding box center [461, 541] width 314 height 29
type input "75"
click at [864, 522] on div "Add item image Image Size: 1200 x 800 px / Image formats: jpg, png / 5MB Max. I…" at bounding box center [804, 451] width 1084 height 623
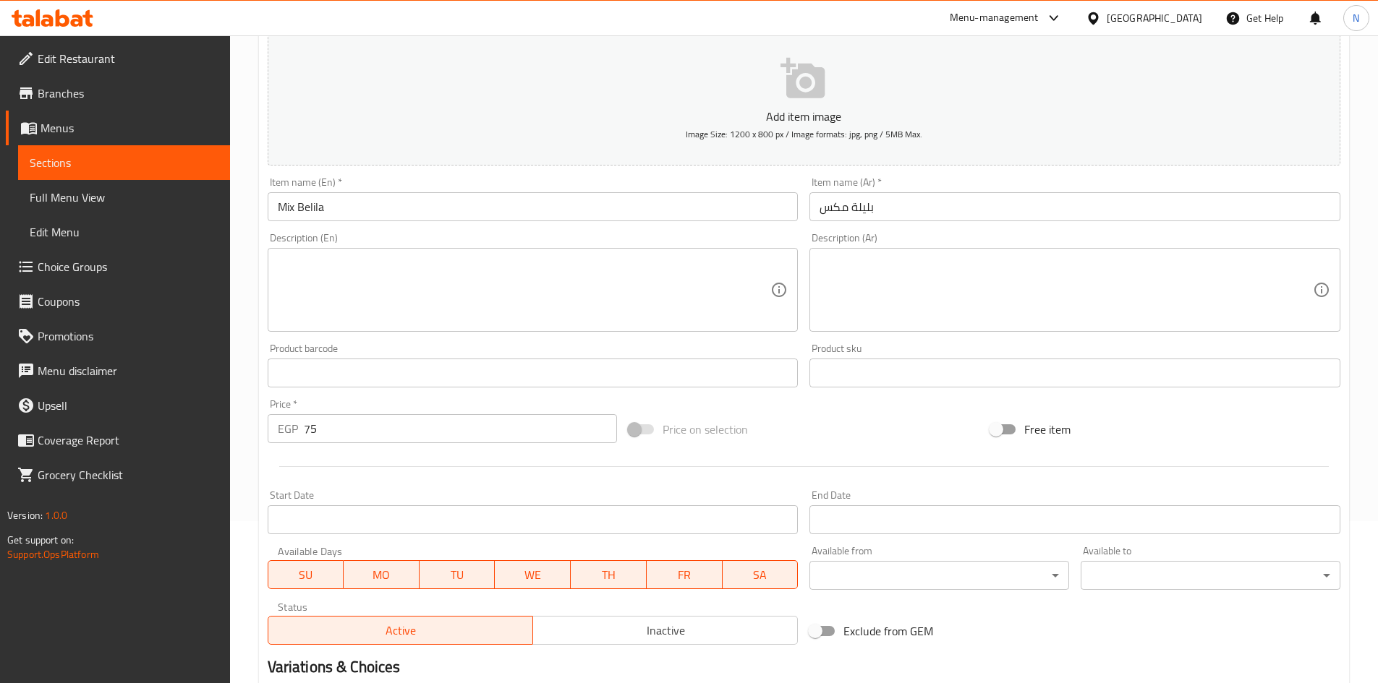
scroll to position [338, 0]
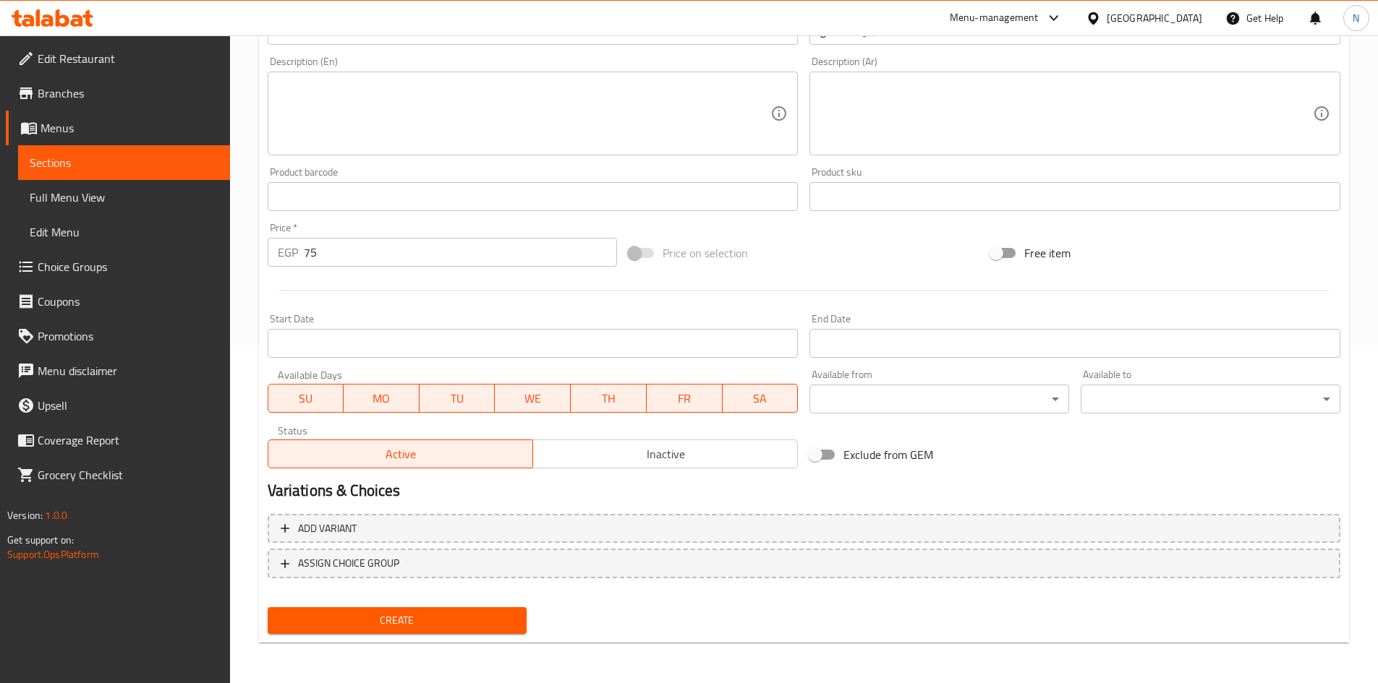
click at [408, 621] on span "Create" at bounding box center [397, 621] width 237 height 18
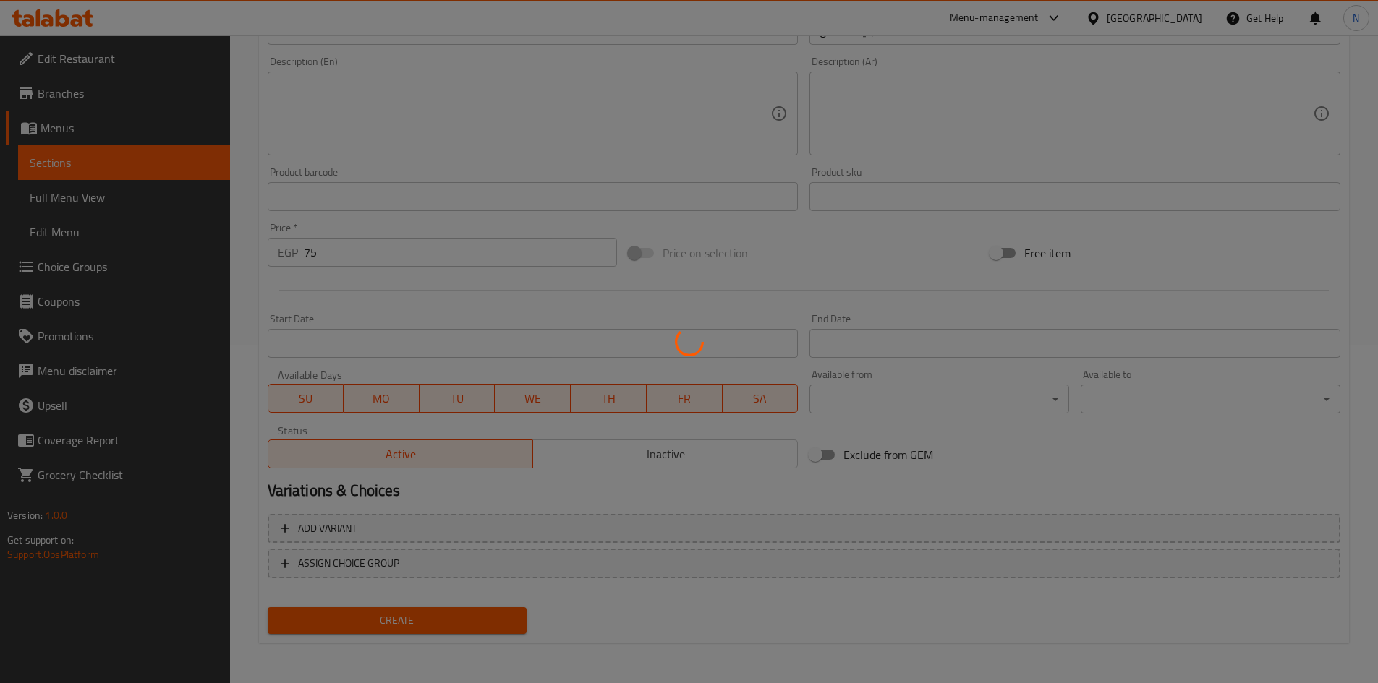
type input "0"
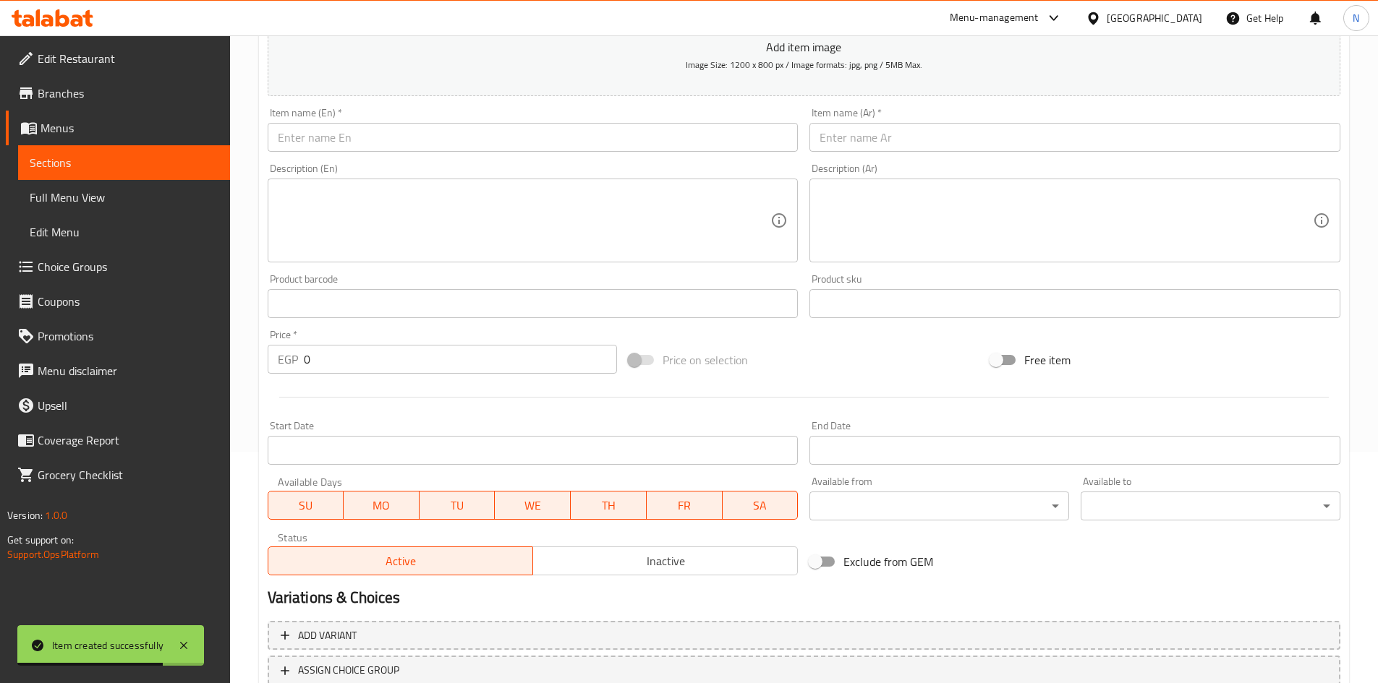
scroll to position [49, 0]
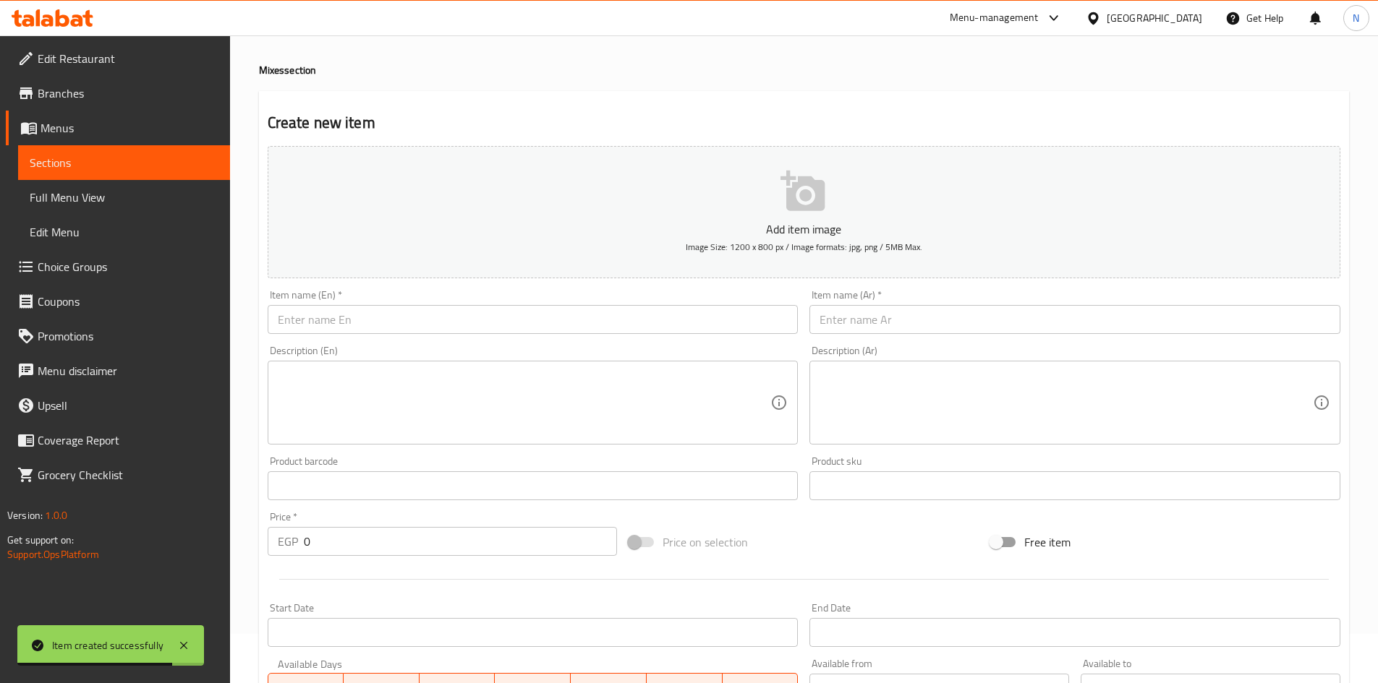
click at [870, 325] on input "text" at bounding box center [1074, 319] width 531 height 29
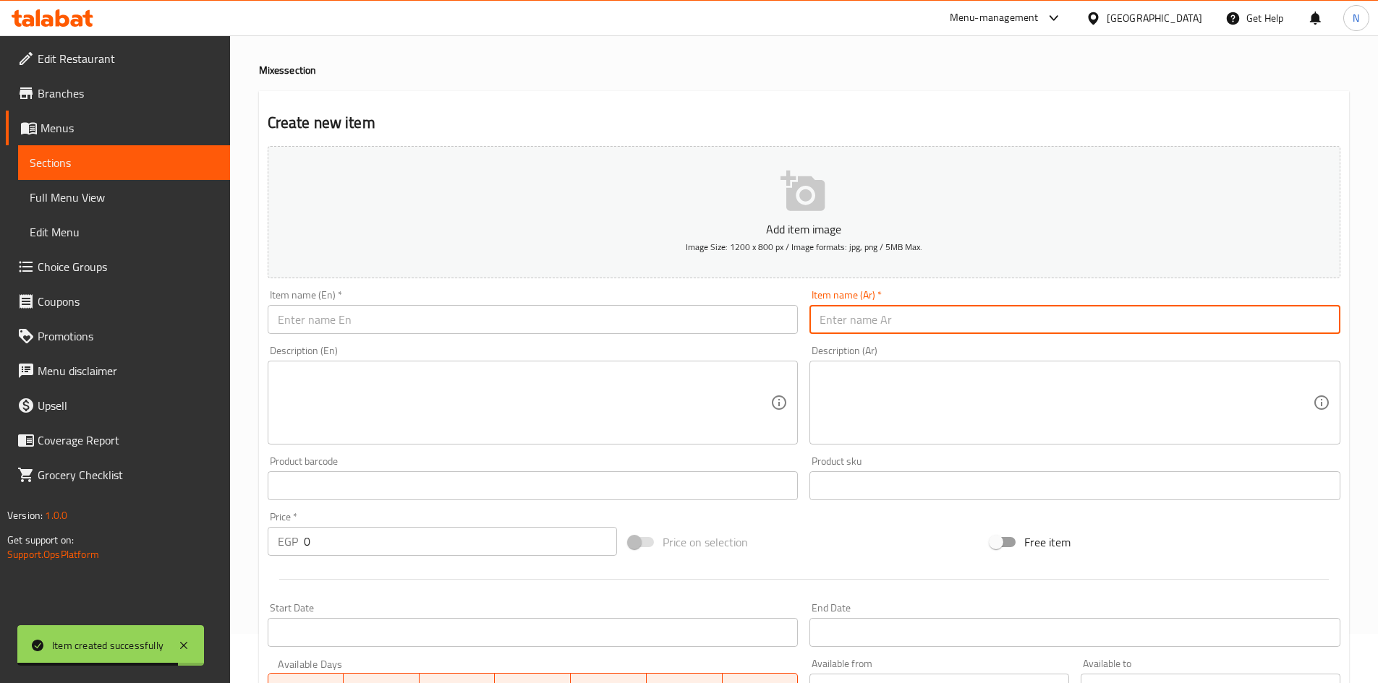
paste input "أرز باللبن سادة"
type input "أرز باللبن سادة"
click at [470, 329] on input "text" at bounding box center [533, 319] width 531 height 29
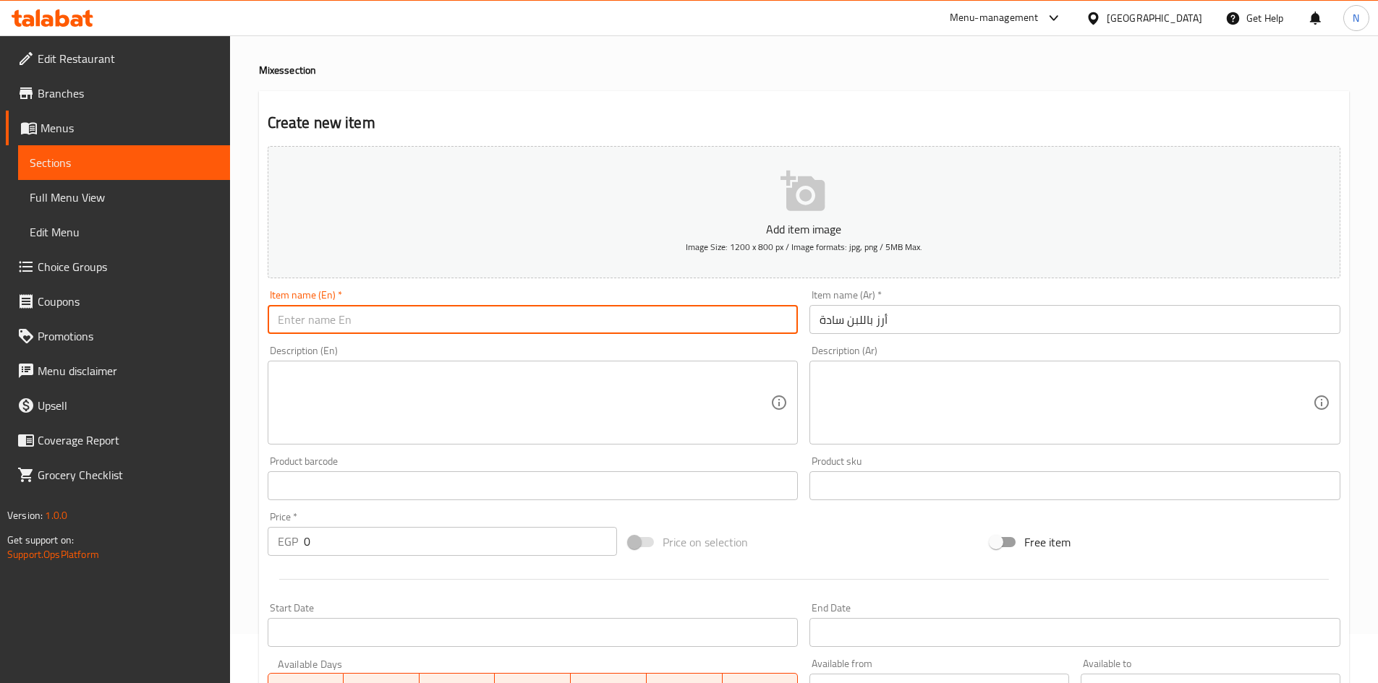
paste input "Plain rice pudding"
click at [320, 329] on input "Plain rice pudding" at bounding box center [533, 319] width 531 height 29
type input "Plain Rice Pudding"
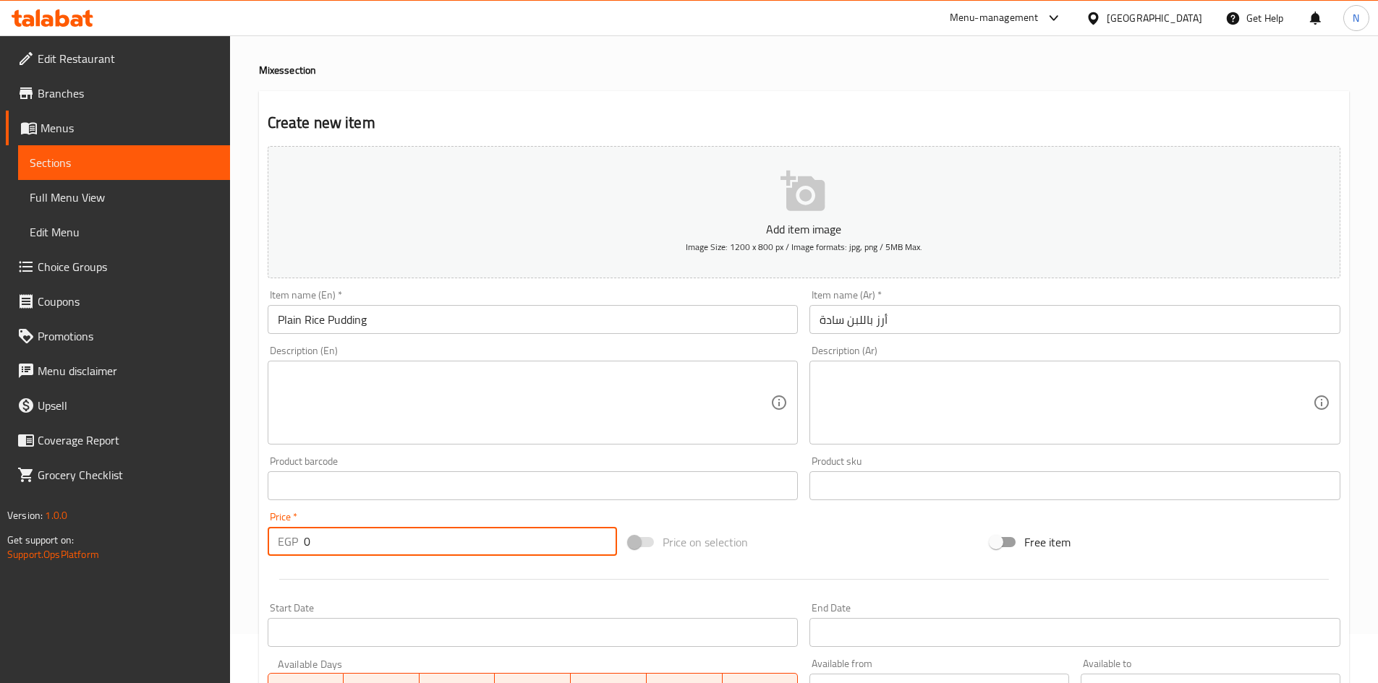
drag, startPoint x: 321, startPoint y: 542, endPoint x: 291, endPoint y: 545, distance: 30.5
click at [291, 545] on div "EGP 0 Price *" at bounding box center [443, 541] width 350 height 29
type input "35"
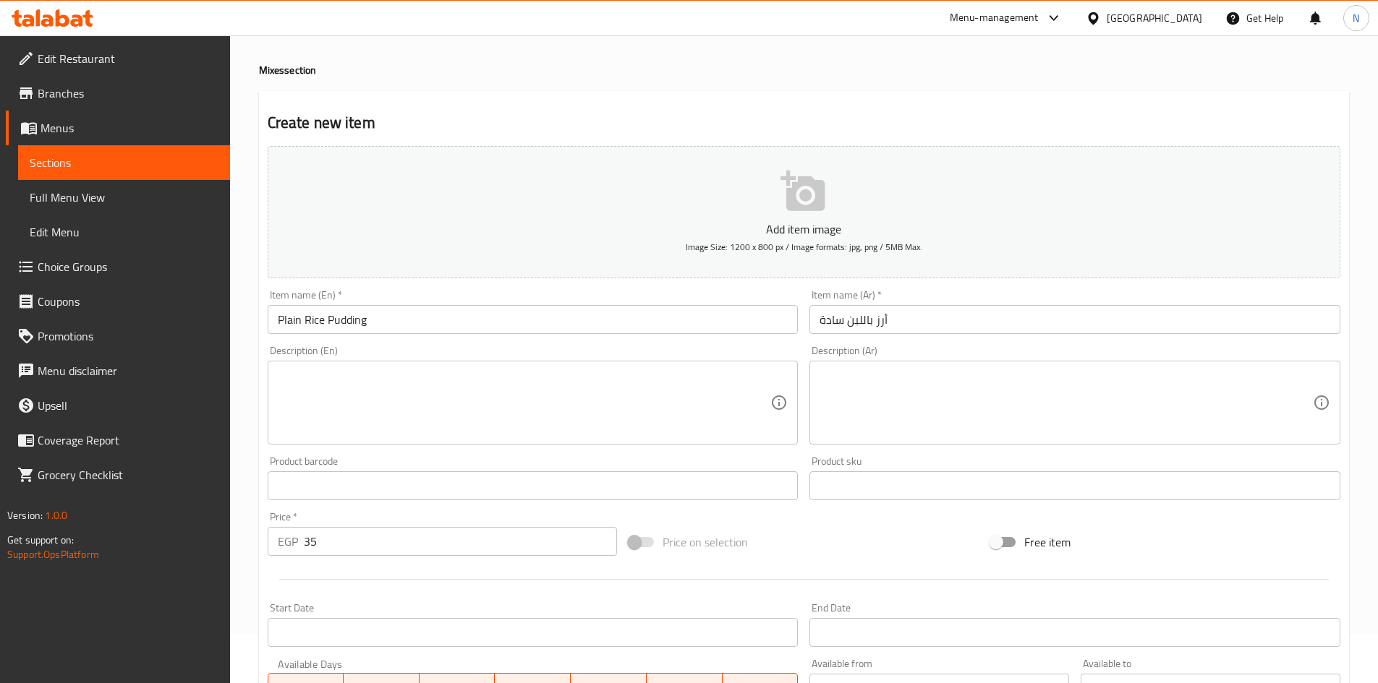
click at [924, 538] on div "Price on selection" at bounding box center [804, 542] width 362 height 39
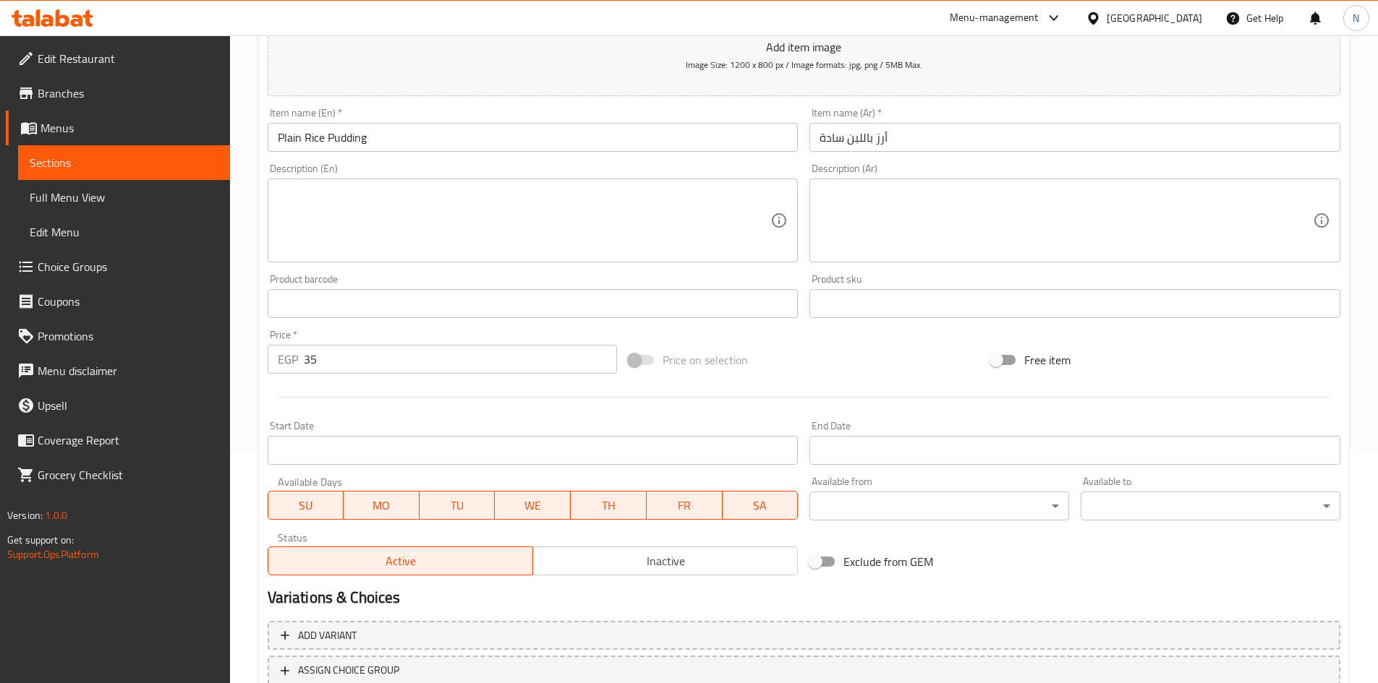
scroll to position [338, 0]
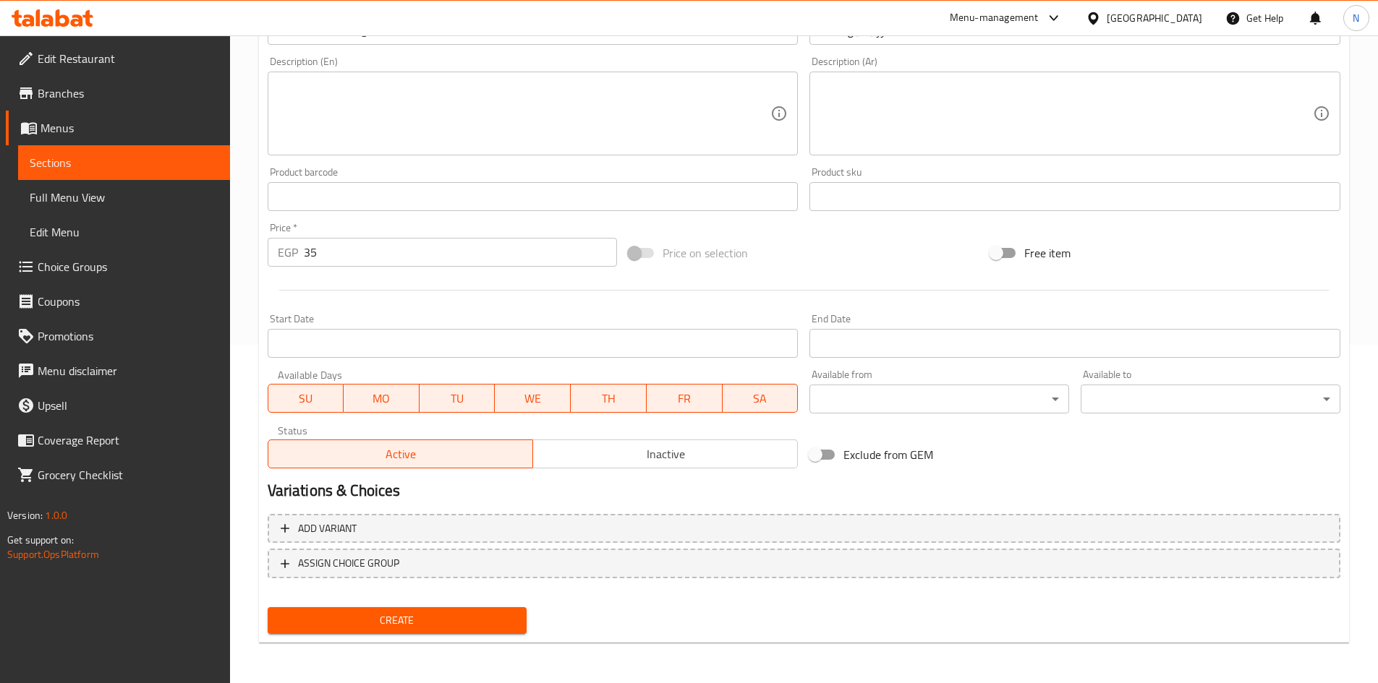
click at [433, 623] on span "Create" at bounding box center [397, 621] width 237 height 18
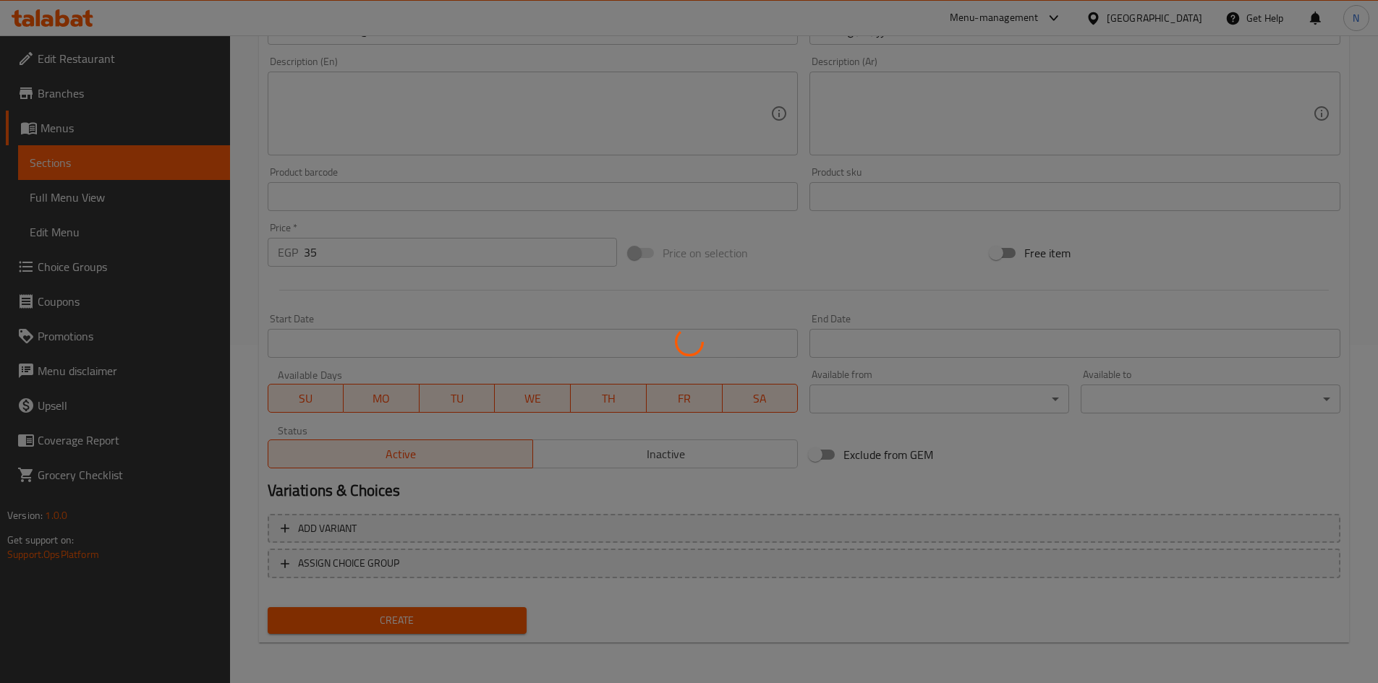
type input "0"
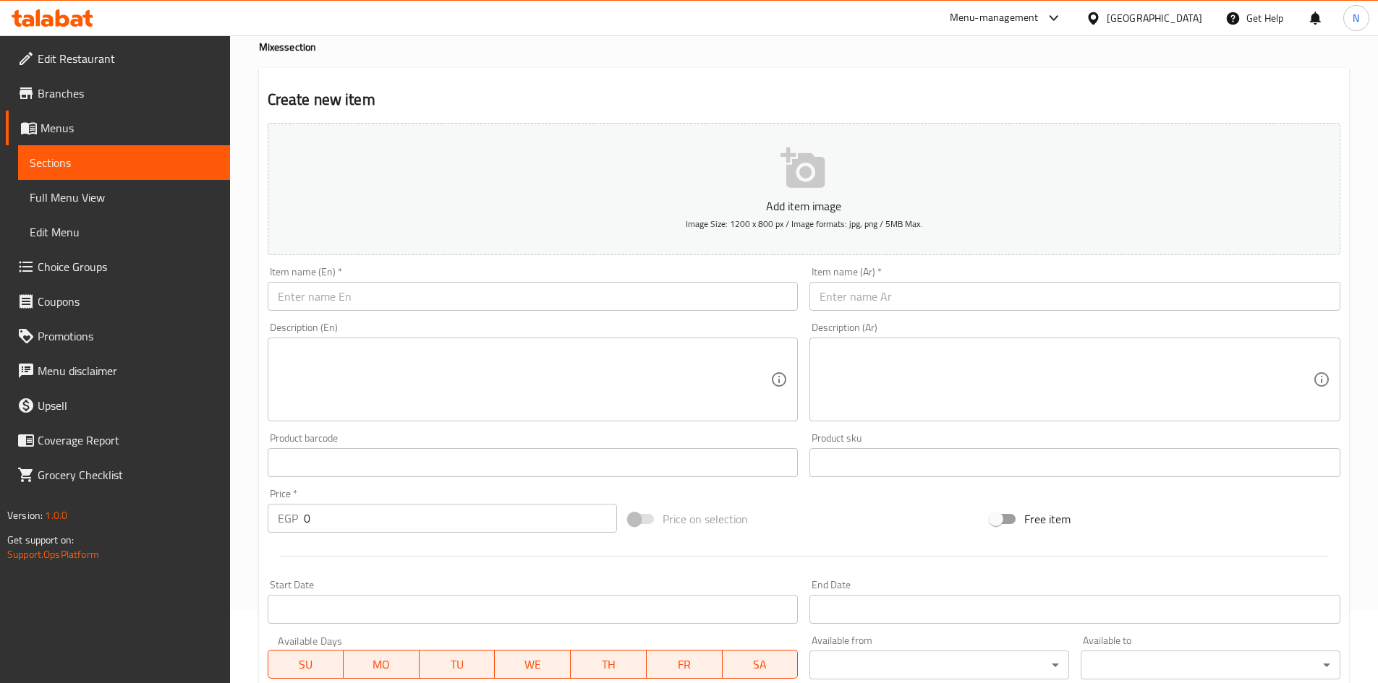
scroll to position [0, 0]
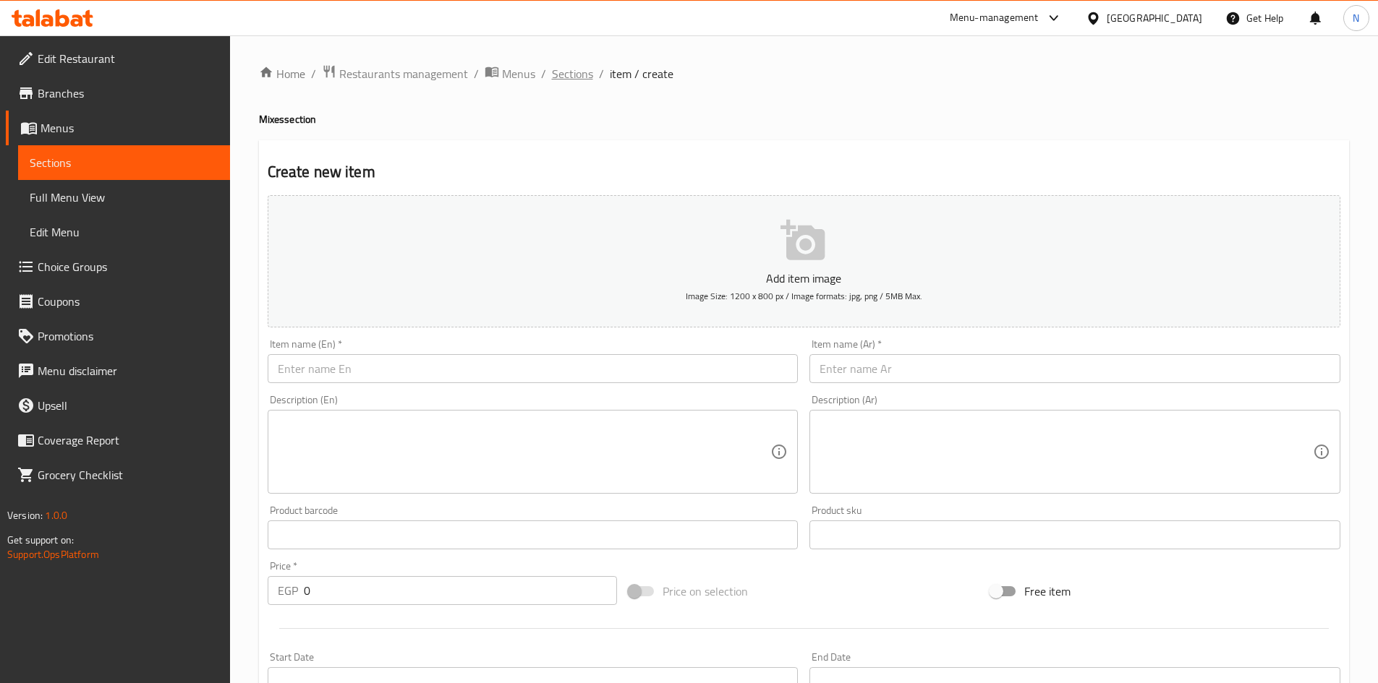
click at [582, 75] on span "Sections" at bounding box center [572, 73] width 41 height 17
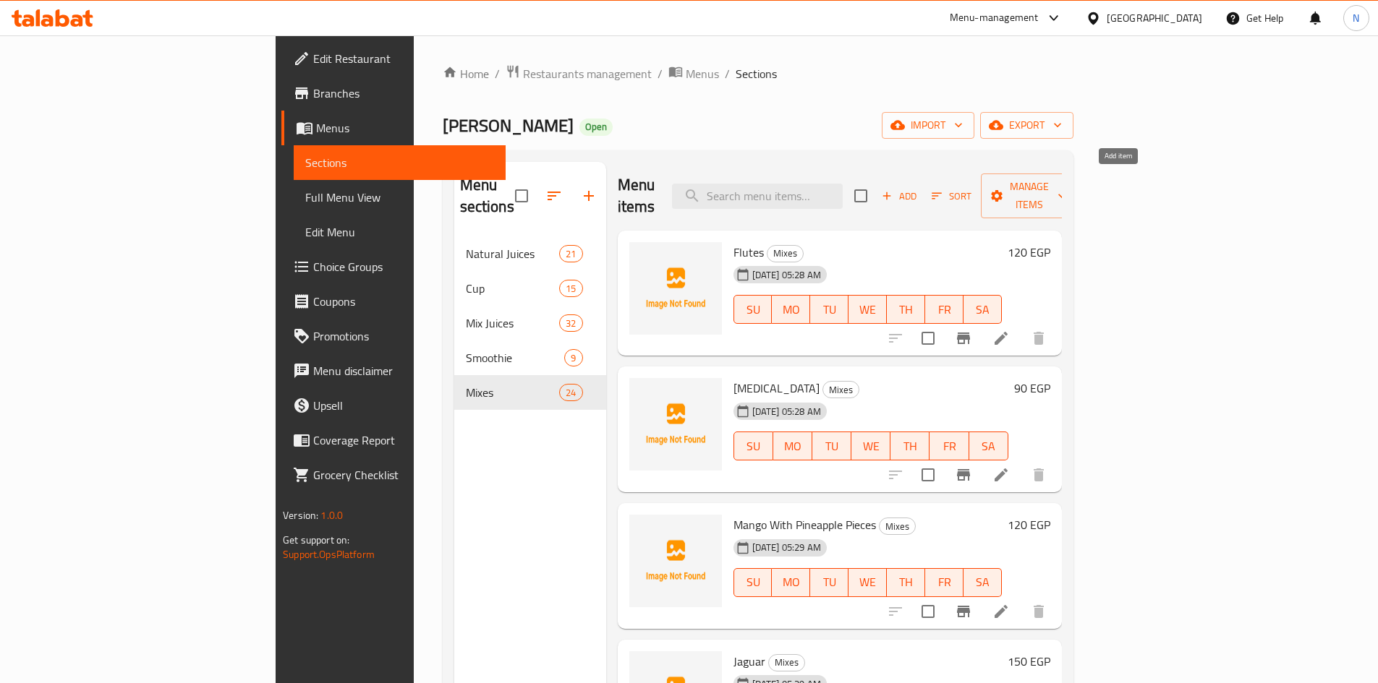
click at [919, 188] on span "Add" at bounding box center [898, 196] width 39 height 17
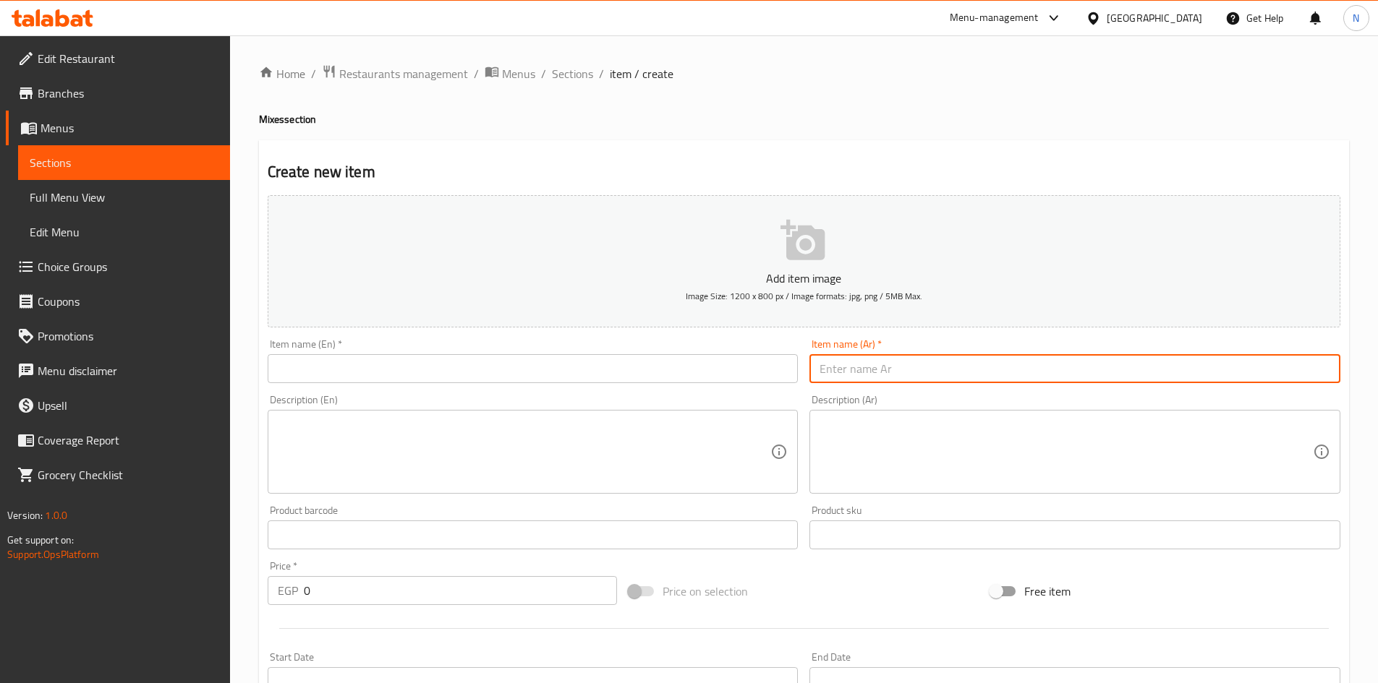
click at [857, 371] on input "text" at bounding box center [1074, 368] width 531 height 29
type input "H"
click at [863, 375] on input "أرز بلبن قشطة" at bounding box center [1074, 368] width 531 height 29
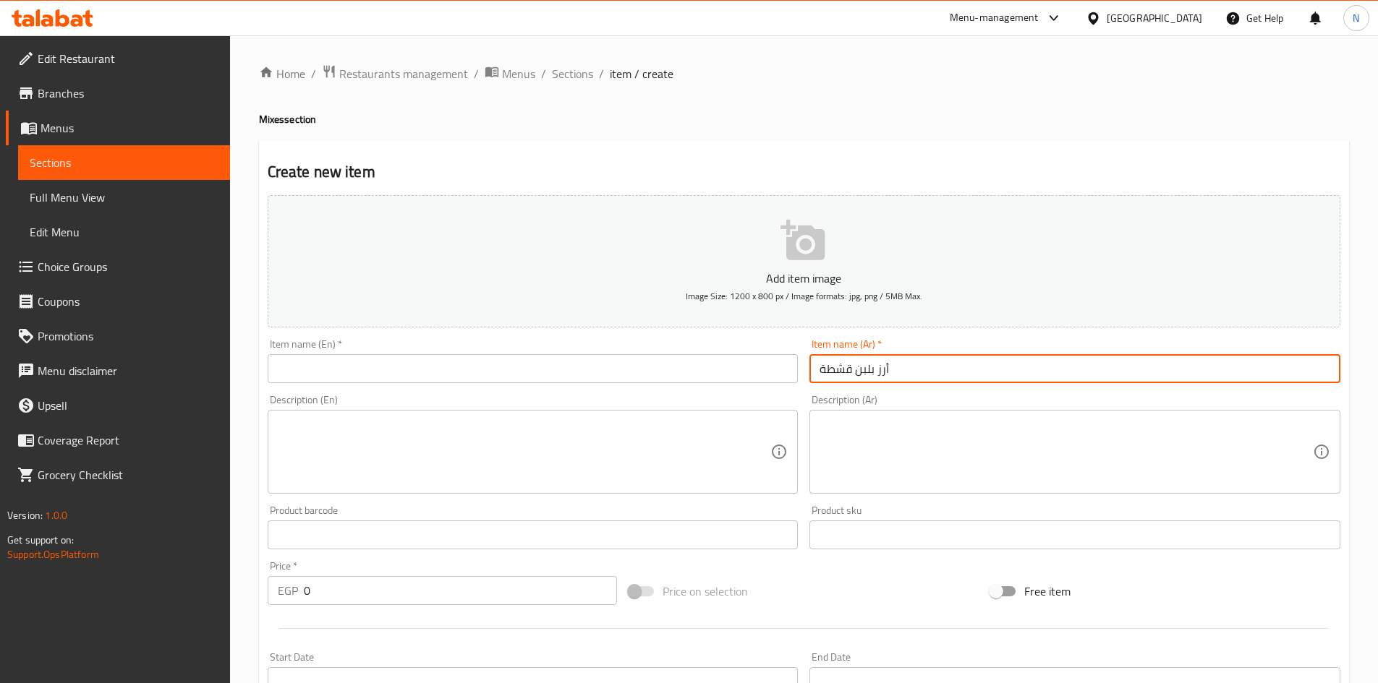
type input "أرز بلبن قشطة"
click at [605, 377] on input "text" at bounding box center [533, 368] width 531 height 29
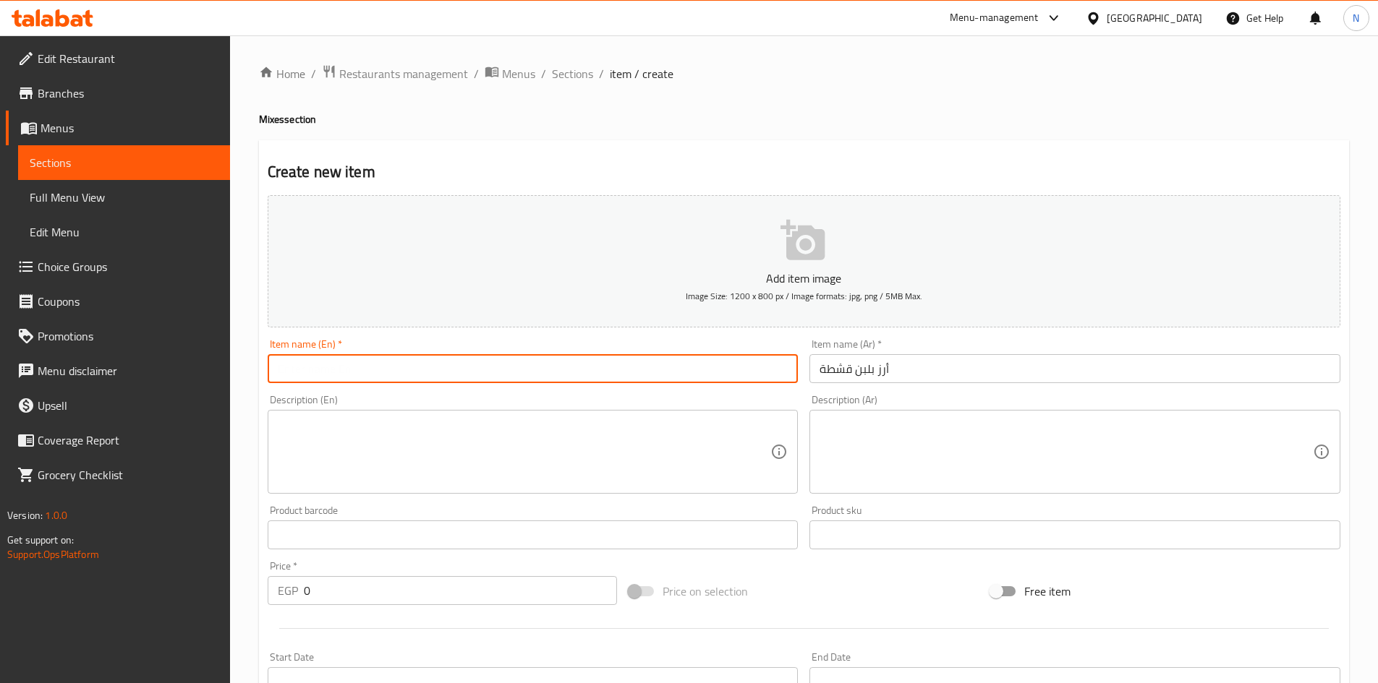
paste input "Rice pudding with cream"
click at [318, 367] on input "Rice pudding with cream" at bounding box center [533, 368] width 531 height 29
click at [352, 372] on input "Rice Pudding with Cream" at bounding box center [533, 368] width 531 height 29
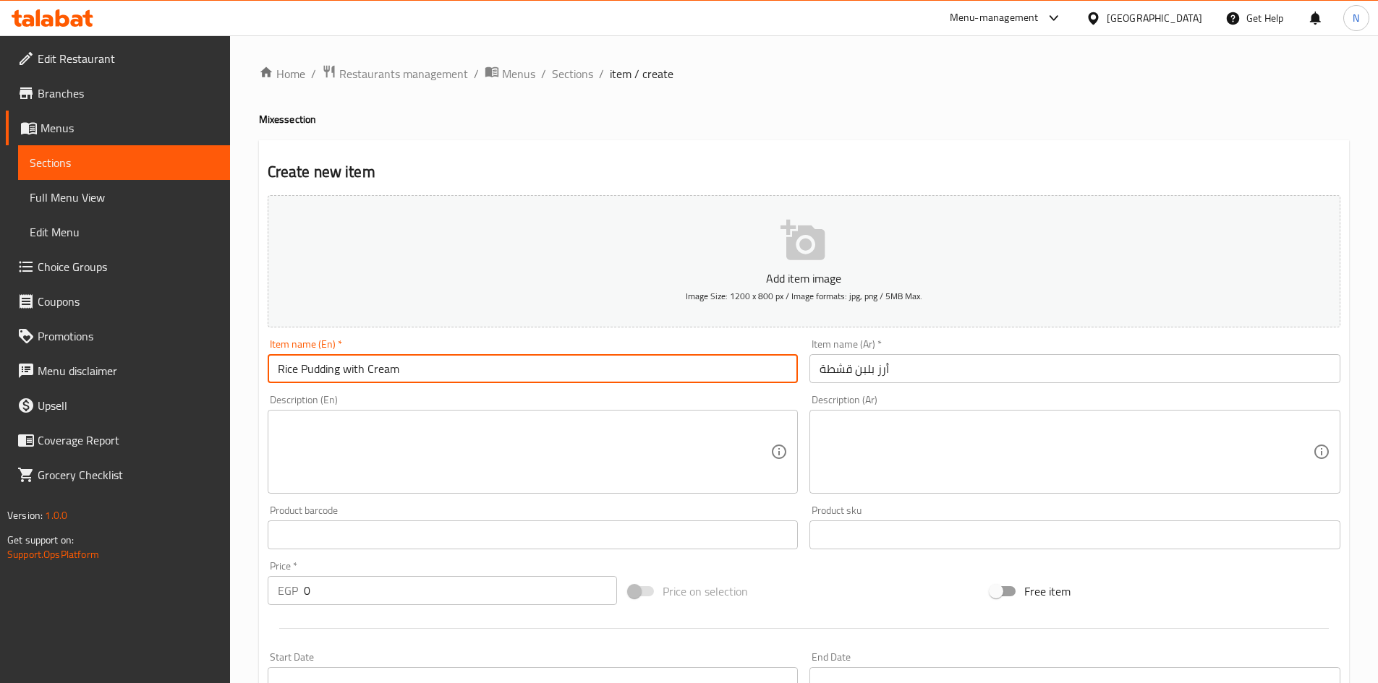
click at [352, 372] on input "Rice Pudding with Cream" at bounding box center [533, 368] width 531 height 29
type input "Rice Pudding With Cream"
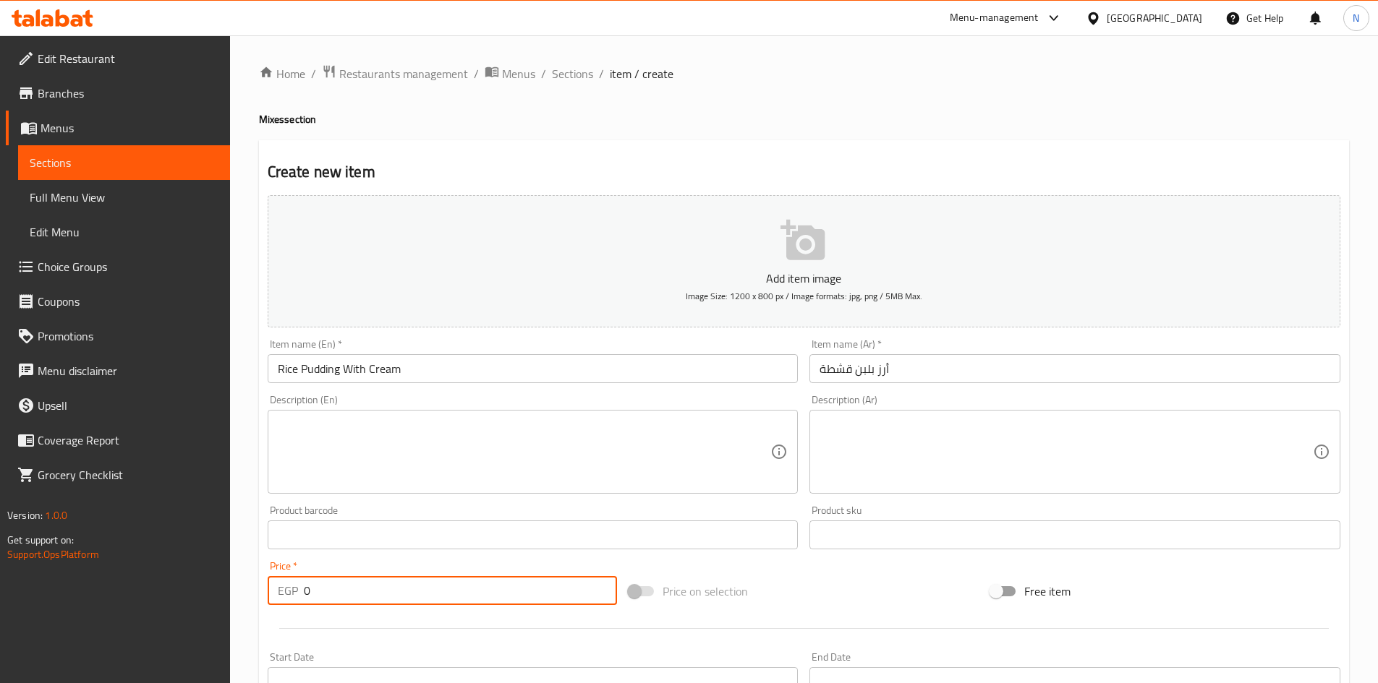
drag, startPoint x: 306, startPoint y: 592, endPoint x: 315, endPoint y: 590, distance: 8.9
click at [315, 590] on input "0" at bounding box center [461, 590] width 314 height 29
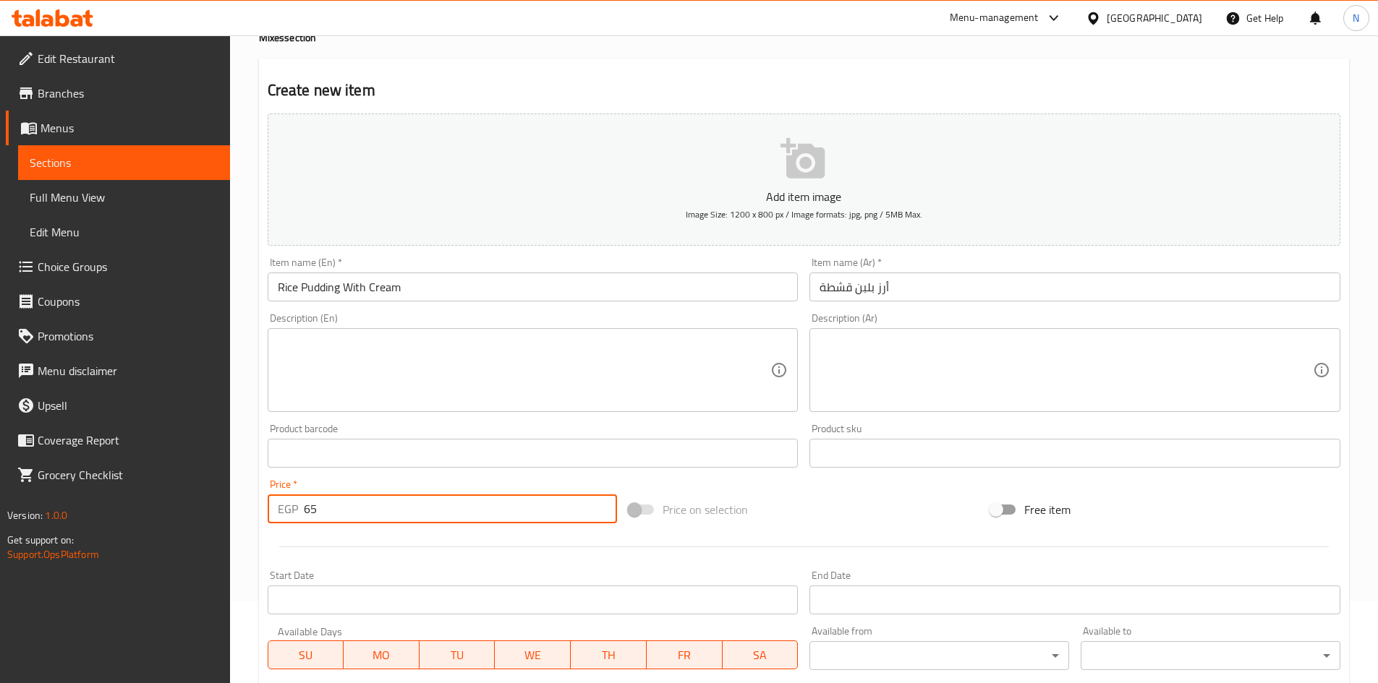
scroll to position [145, 0]
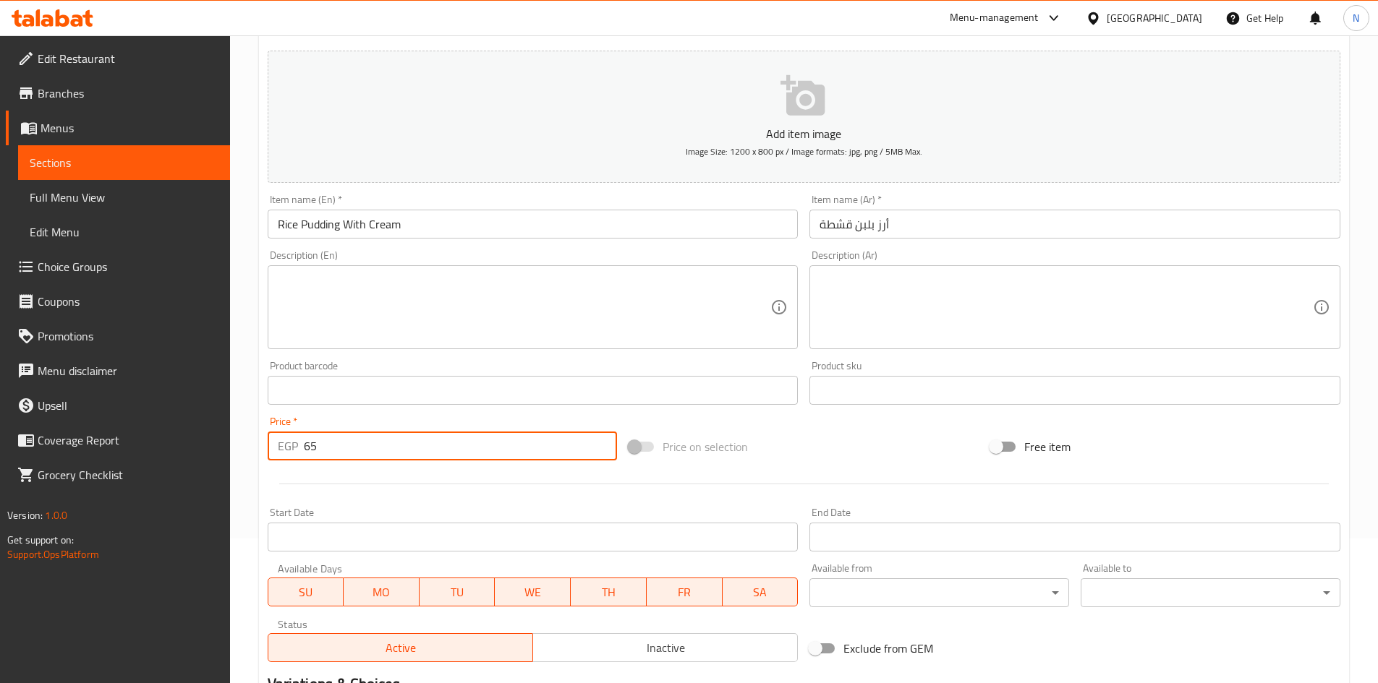
type input "65"
click at [806, 436] on div "Price on selection" at bounding box center [804, 446] width 362 height 39
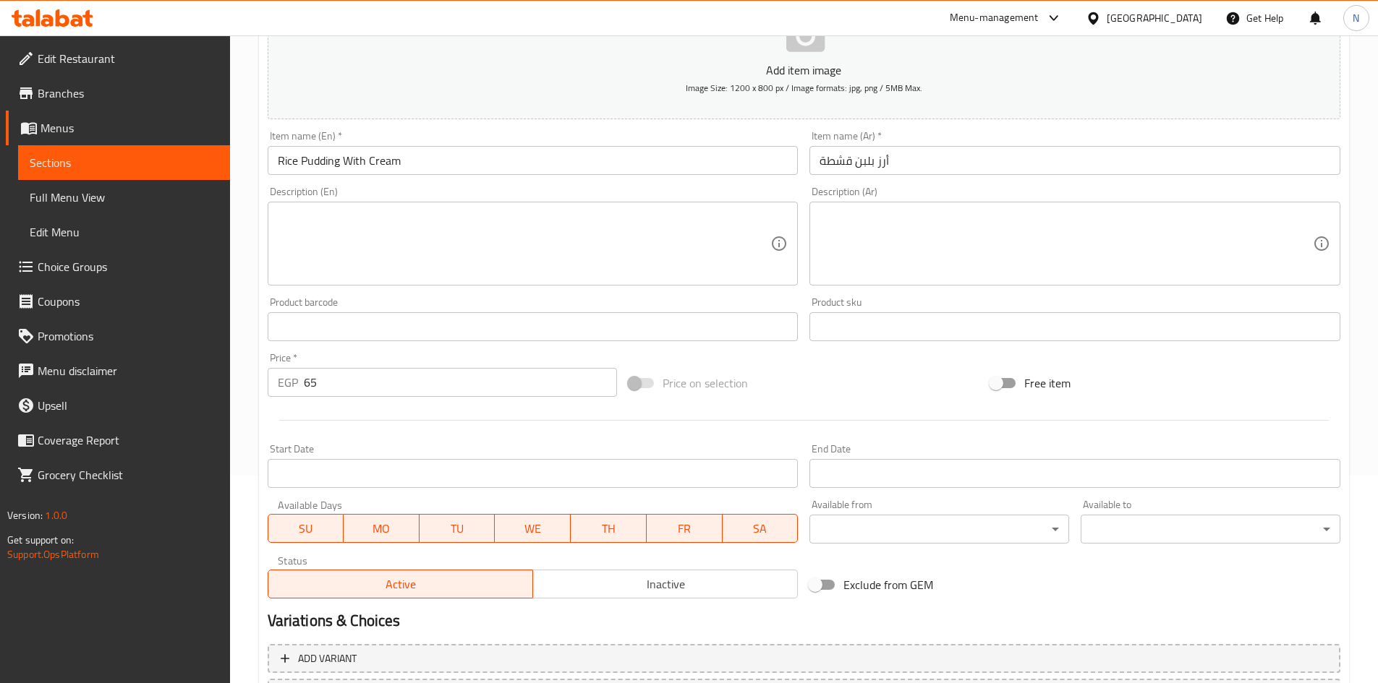
scroll to position [338, 0]
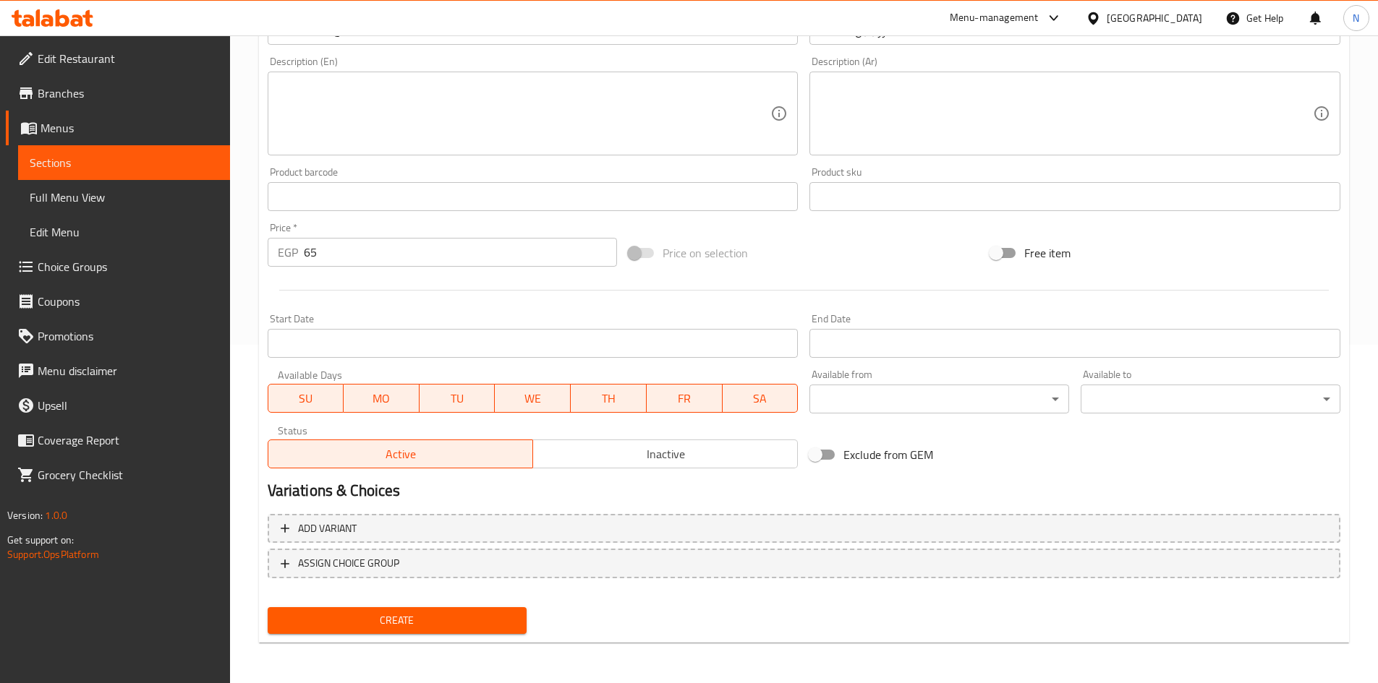
click at [432, 618] on span "Create" at bounding box center [397, 621] width 237 height 18
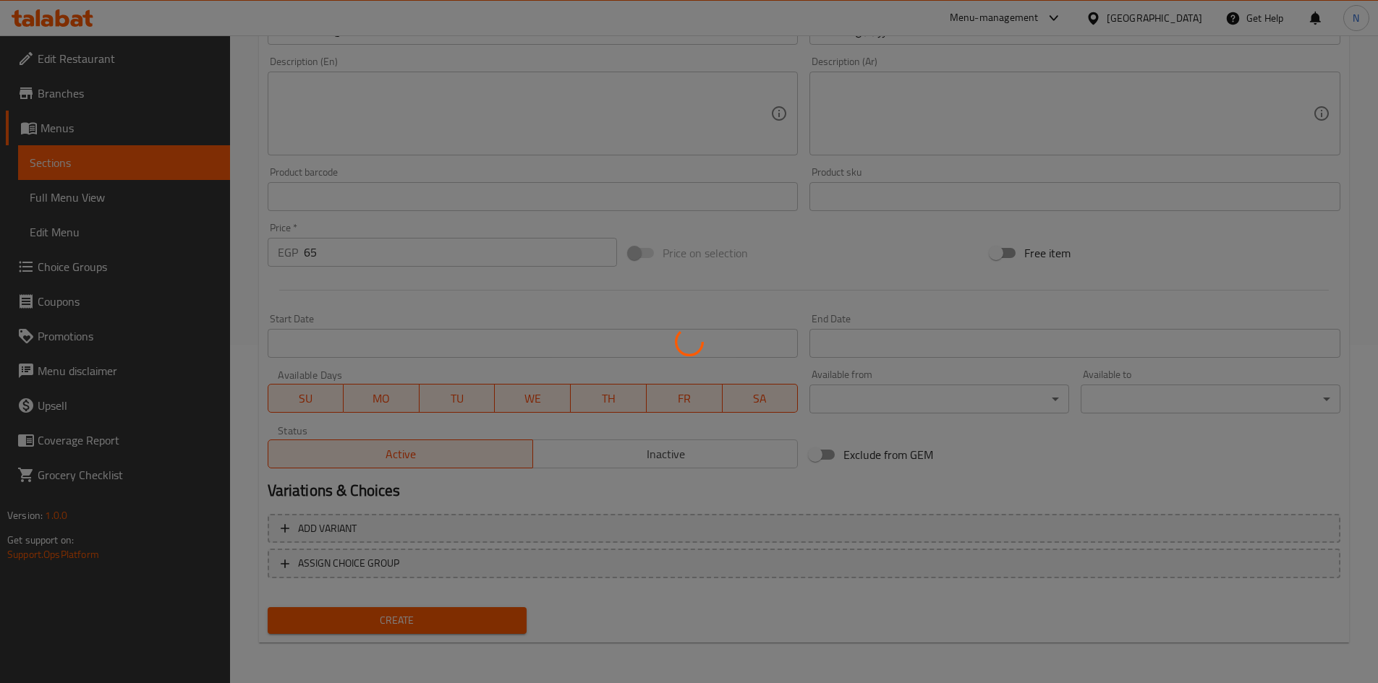
type input "0"
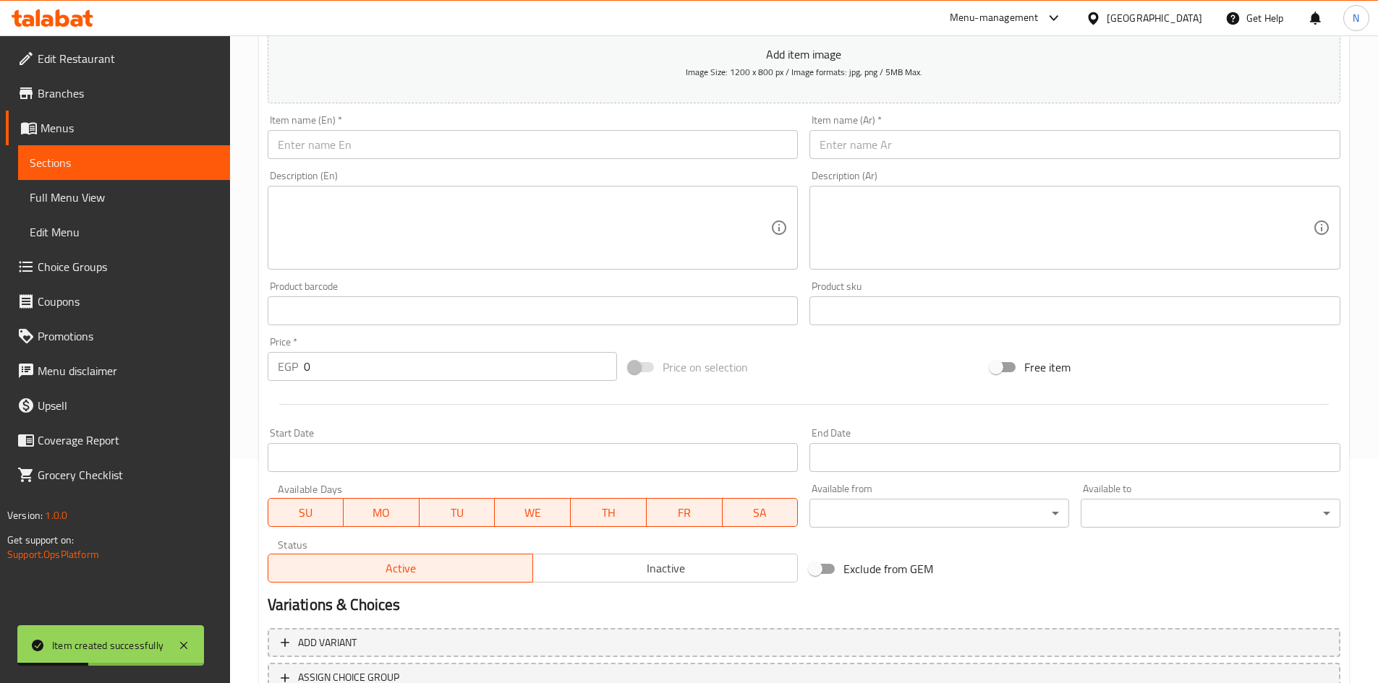
scroll to position [49, 0]
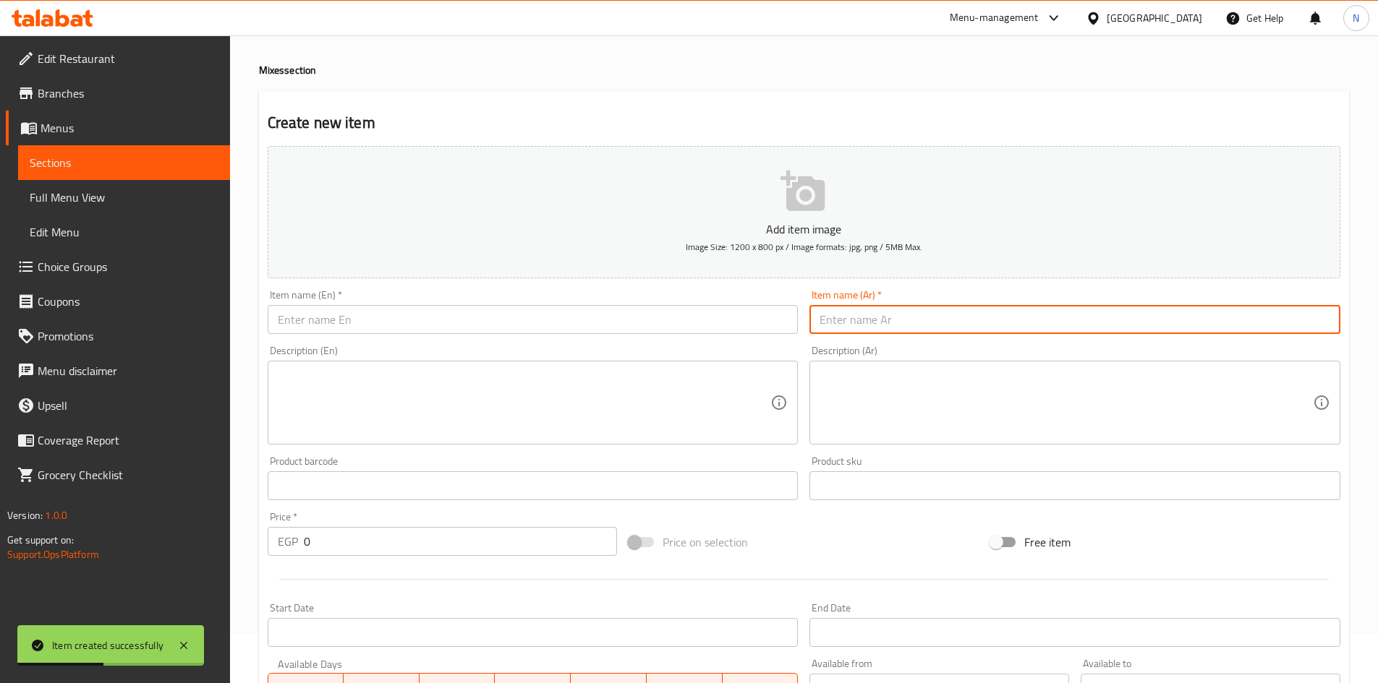
click at [869, 310] on input "text" at bounding box center [1074, 319] width 531 height 29
click at [853, 324] on input "أرز بلبن بسبوسة" at bounding box center [1074, 319] width 531 height 29
type input "أرز بلبن بسبوسة"
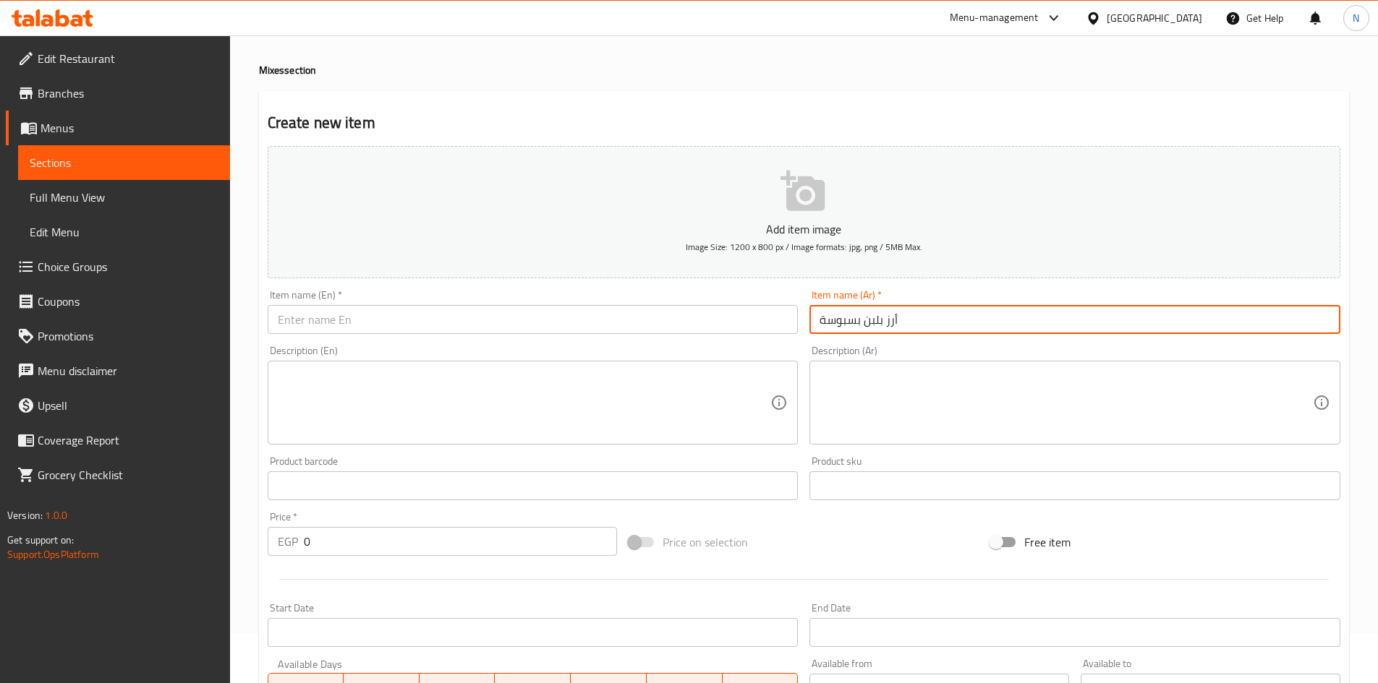
click at [613, 321] on input "text" at bounding box center [533, 319] width 531 height 29
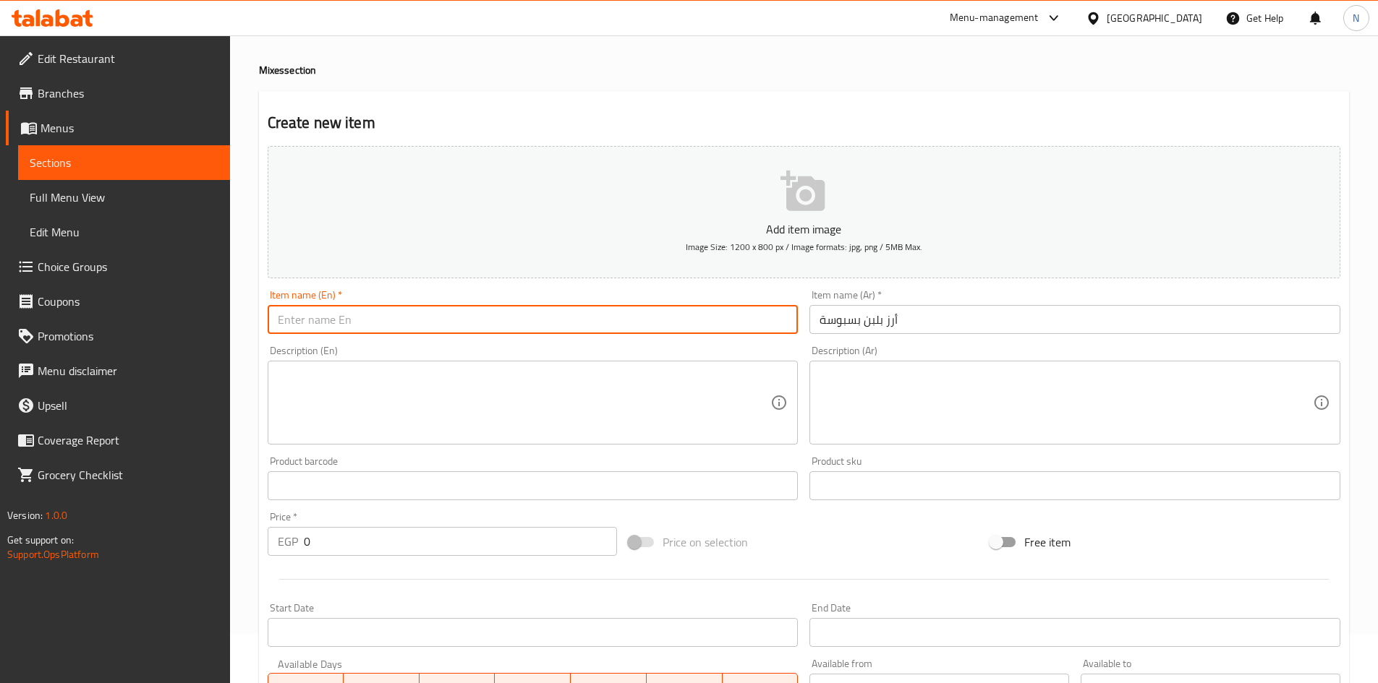
paste input "Rice pudding with basbousa"
click at [390, 326] on input "Rice pudding with basbousa" at bounding box center [533, 319] width 531 height 29
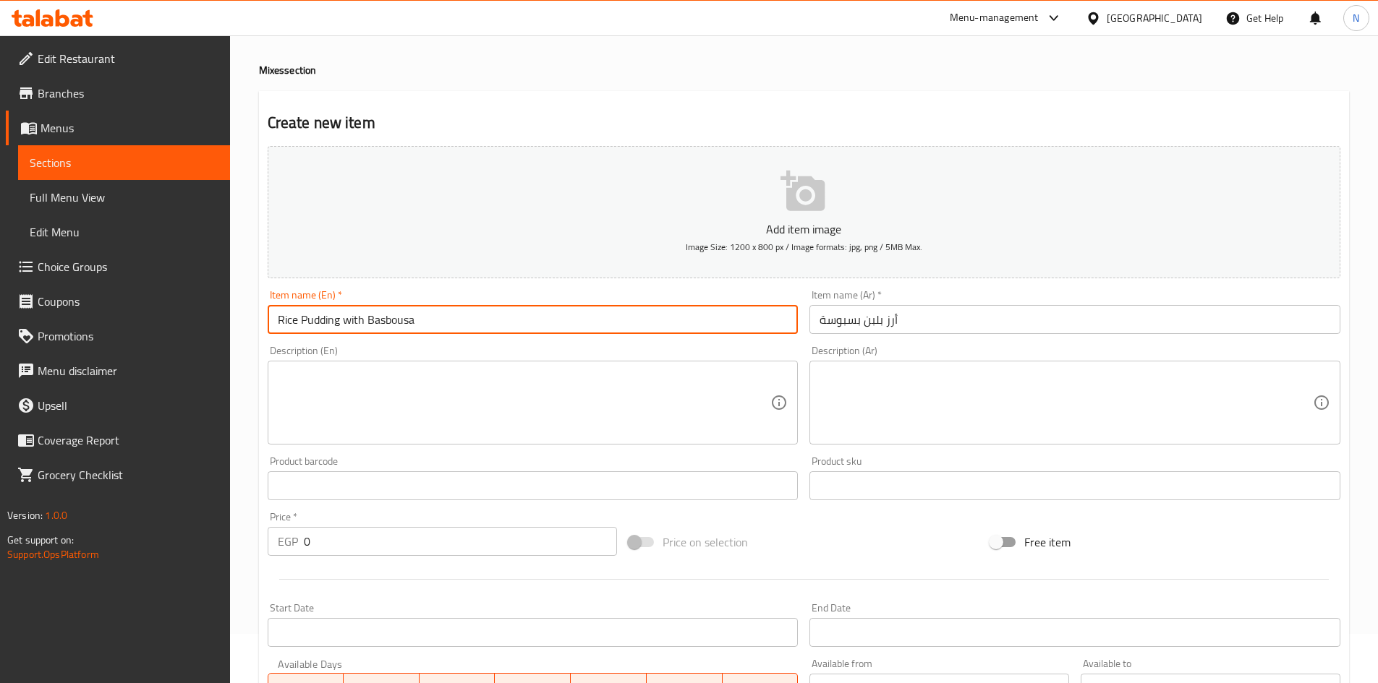
click at [349, 315] on input "Rice Pudding with Basbousa" at bounding box center [533, 319] width 531 height 29
type input "Rice Pudding With Basbousa"
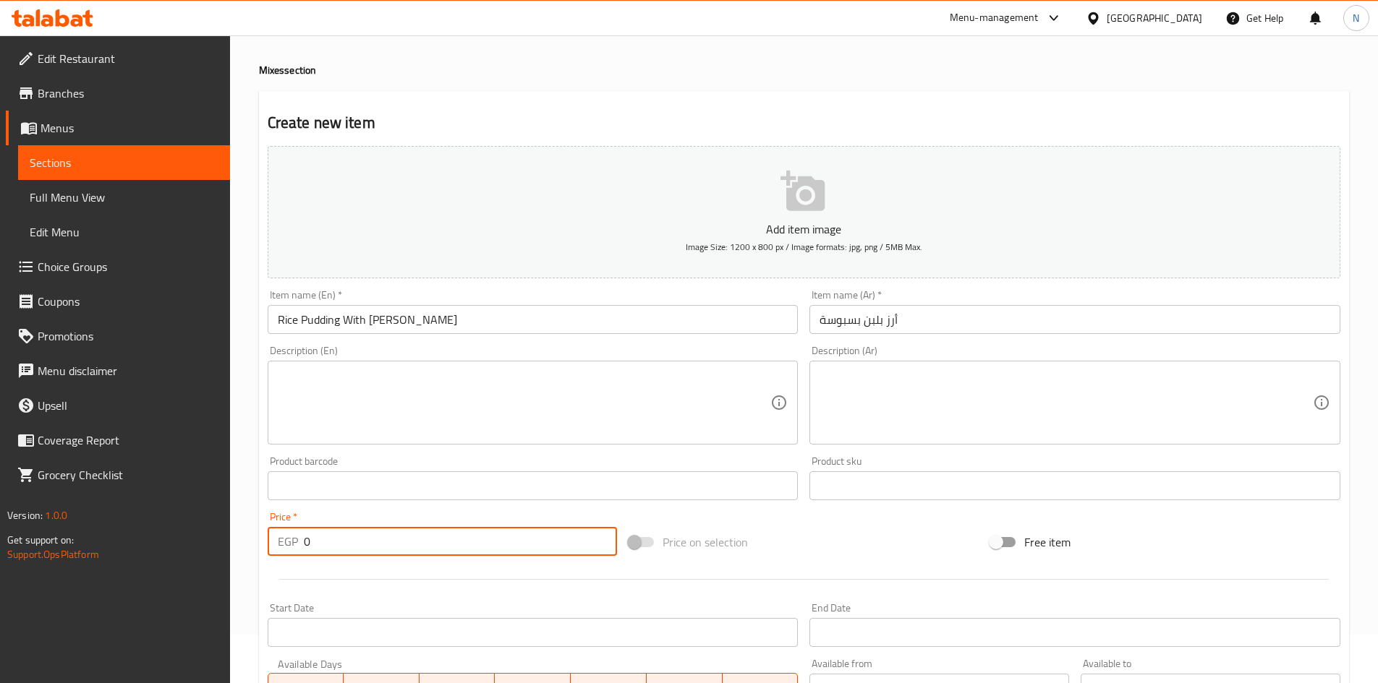
drag, startPoint x: 325, startPoint y: 547, endPoint x: 290, endPoint y: 545, distance: 35.5
click at [290, 545] on div "EGP 0 Price *" at bounding box center [443, 541] width 350 height 29
type input "65"
click at [796, 534] on div "Price on selection" at bounding box center [804, 542] width 362 height 39
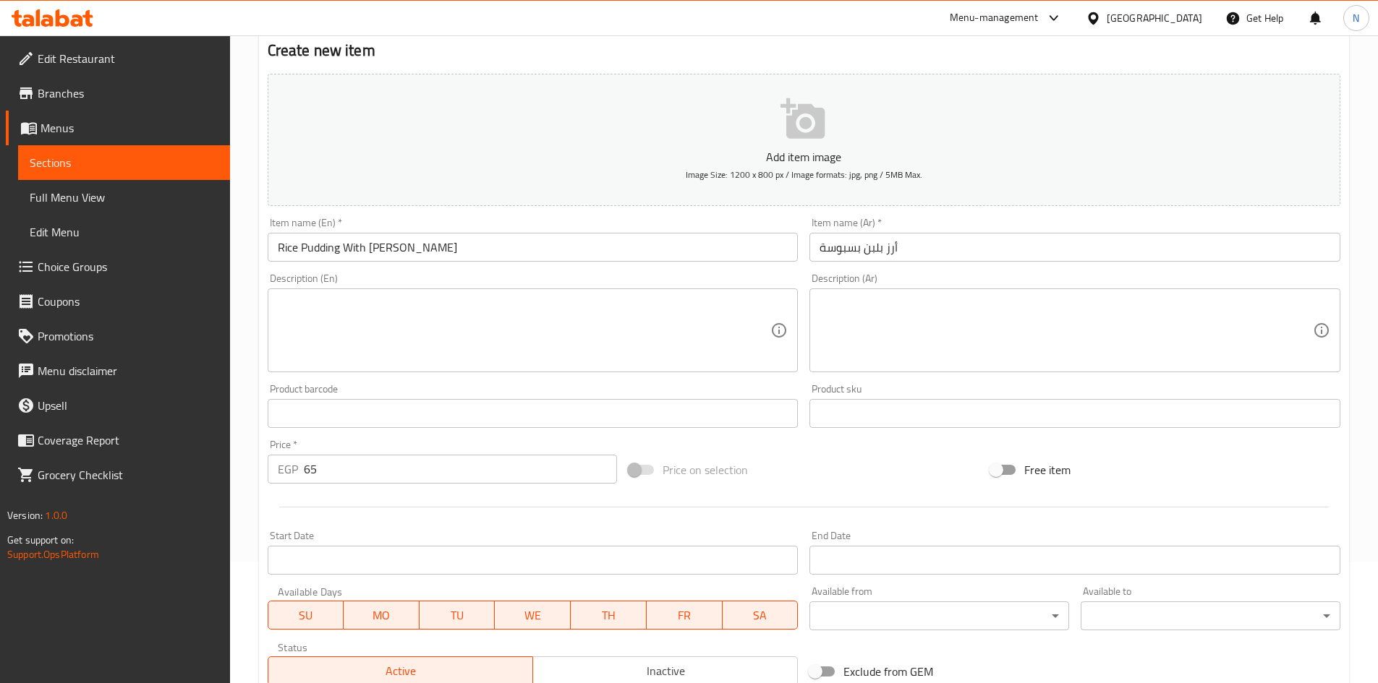
scroll to position [338, 0]
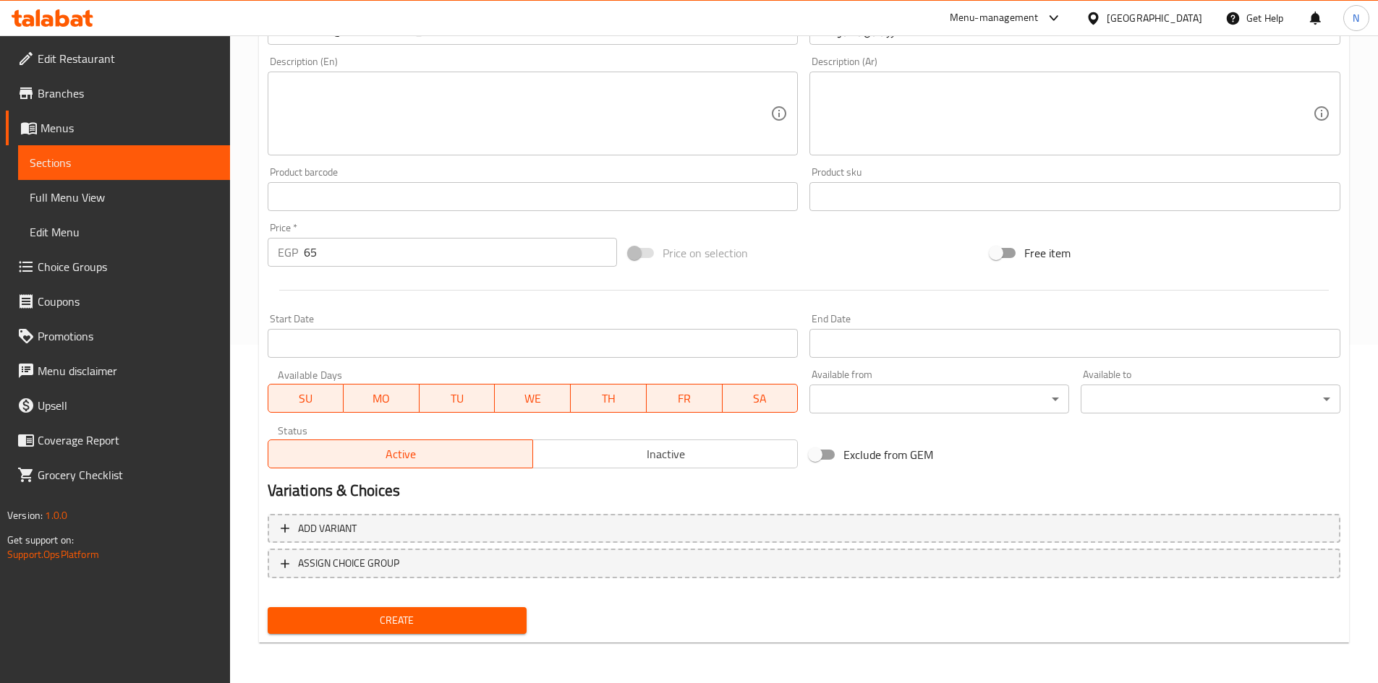
click at [380, 616] on span "Create" at bounding box center [397, 621] width 237 height 18
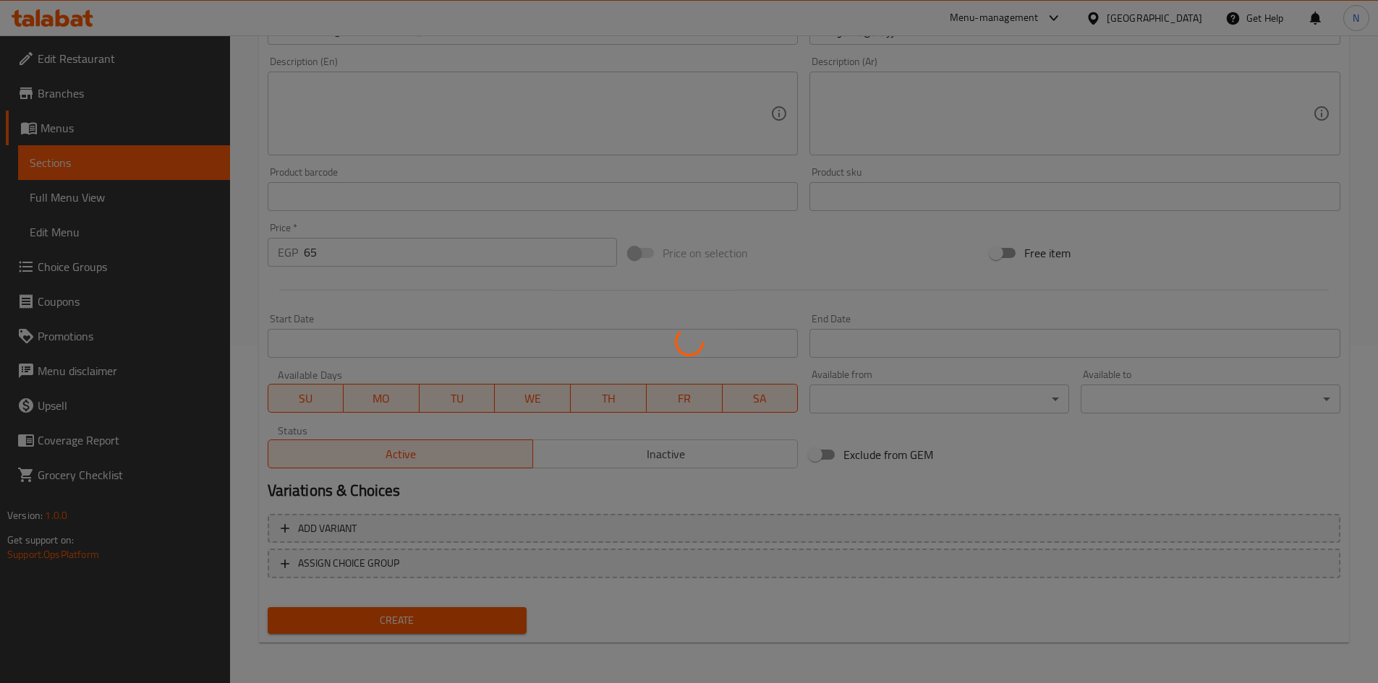
type input "0"
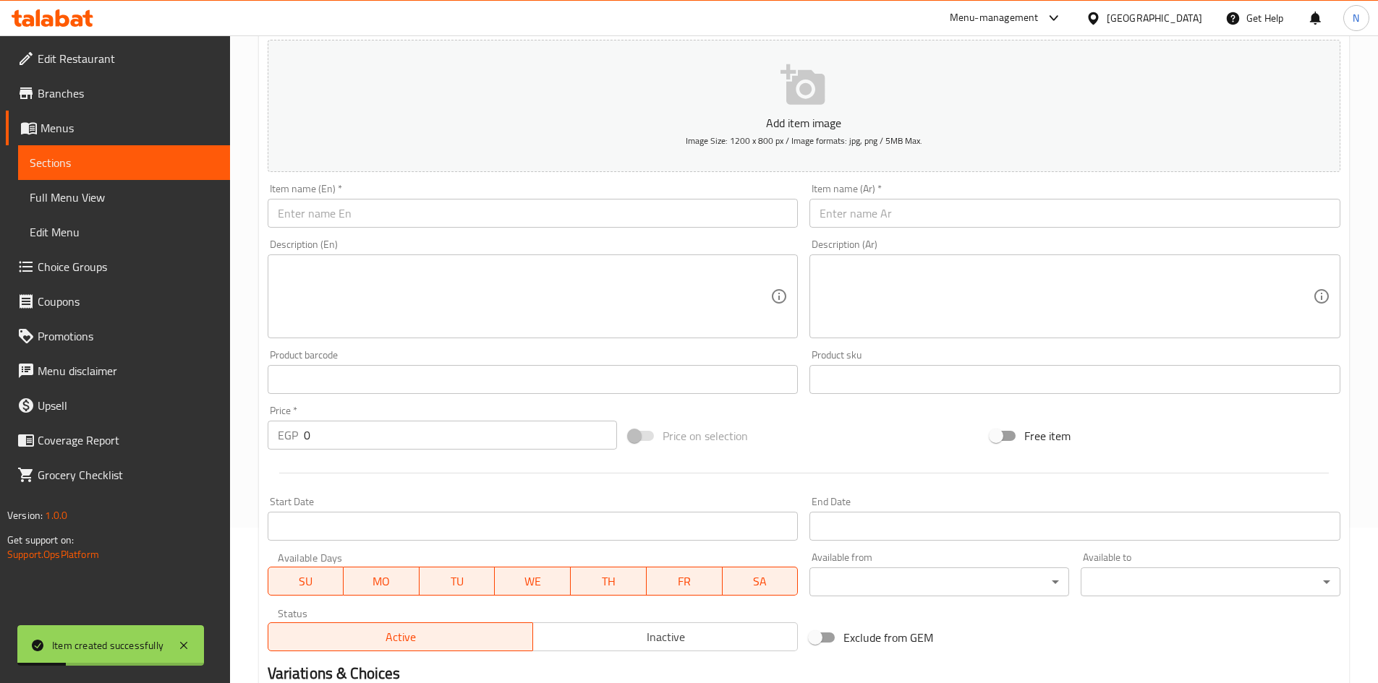
scroll to position [0, 0]
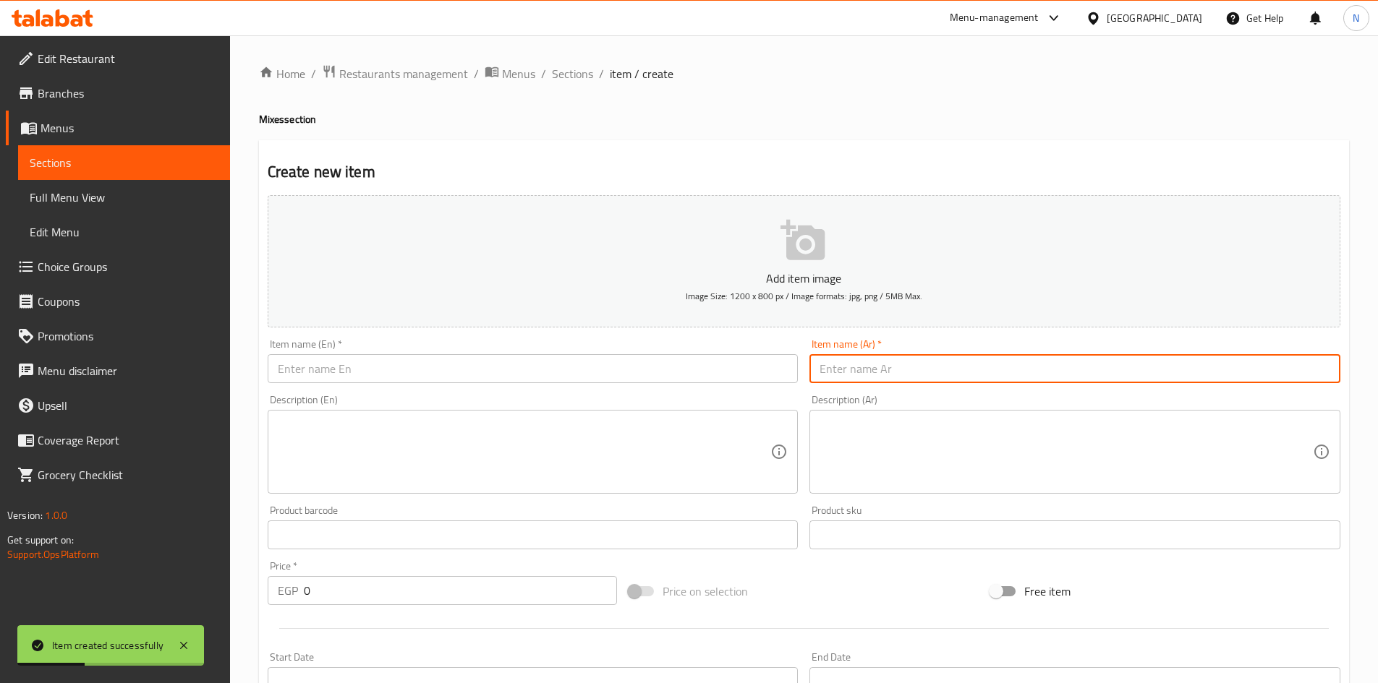
click at [855, 378] on input "text" at bounding box center [1074, 368] width 531 height 29
click at [832, 380] on input "أرز بلبن لوتس" at bounding box center [1074, 368] width 531 height 29
type input "أرز بلبن لوتس"
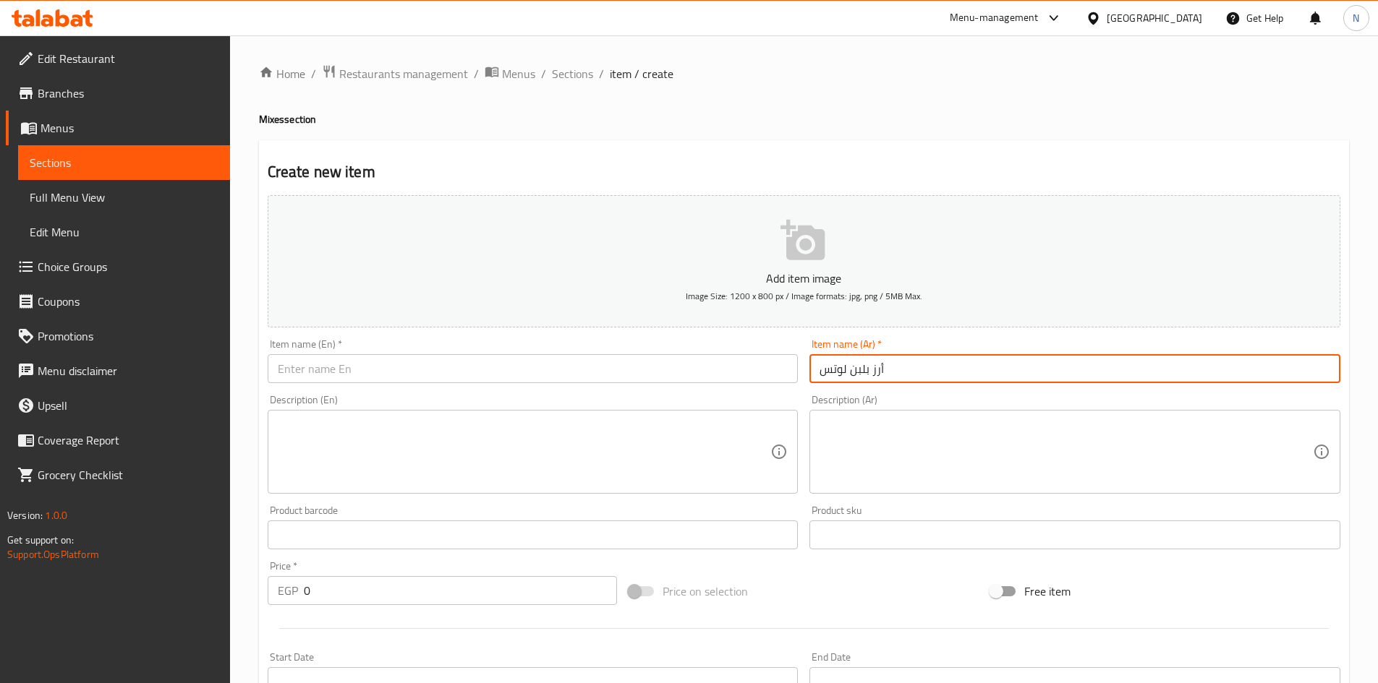
click at [485, 367] on input "text" at bounding box center [533, 368] width 531 height 29
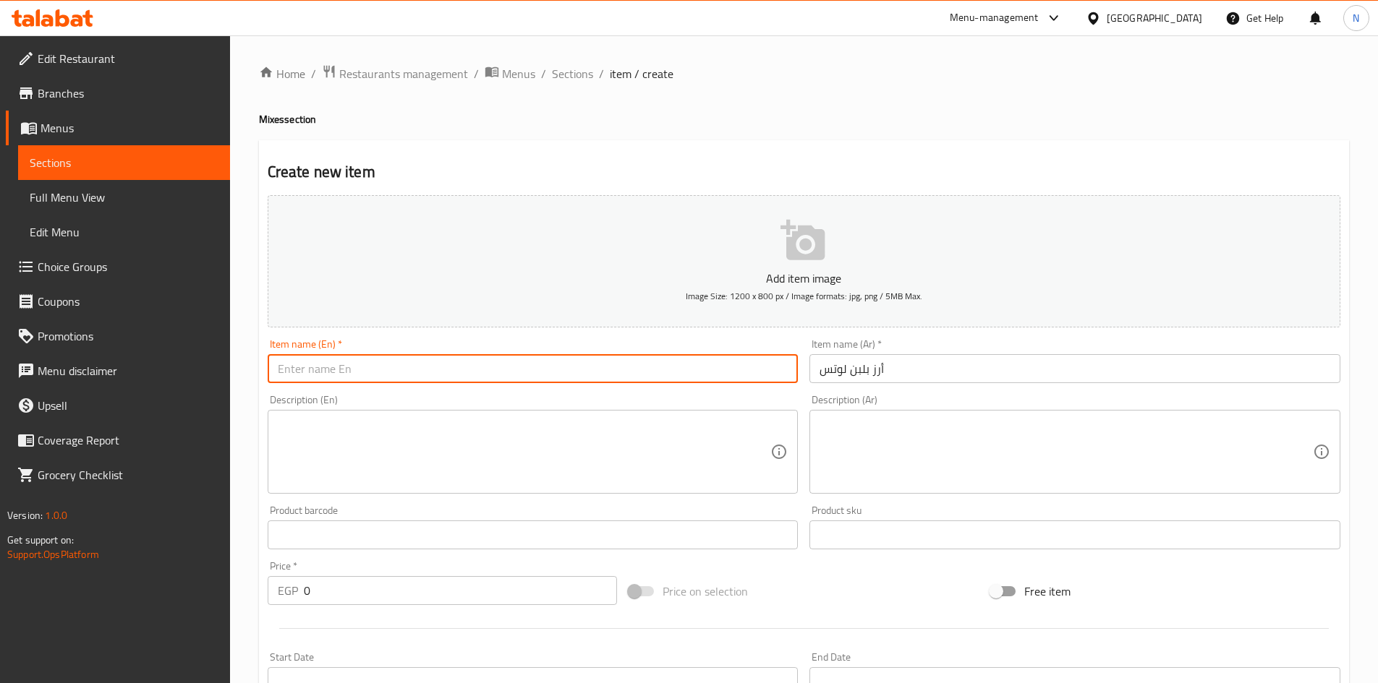
paste input "Lotus rice pudding"
click at [331, 373] on input "Lotus rice pudding" at bounding box center [533, 368] width 531 height 29
type input "Lotus Rice Pudding"
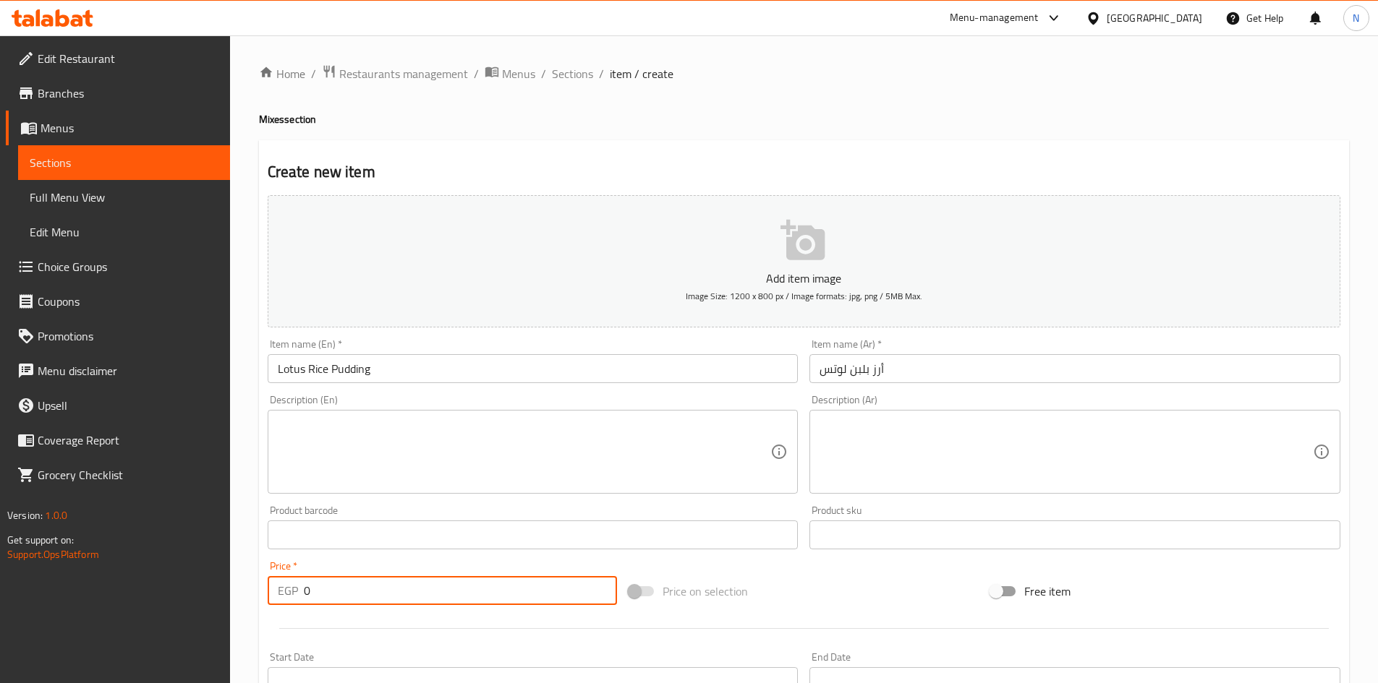
drag, startPoint x: 328, startPoint y: 602, endPoint x: 301, endPoint y: 598, distance: 27.1
click at [301, 598] on div "EGP 0 Price *" at bounding box center [443, 590] width 350 height 29
type input "65"
click at [775, 565] on div "Add item image Image Size: 1200 x 800 px / Image formats: jpg, png / 5MB Max. I…" at bounding box center [804, 500] width 1084 height 623
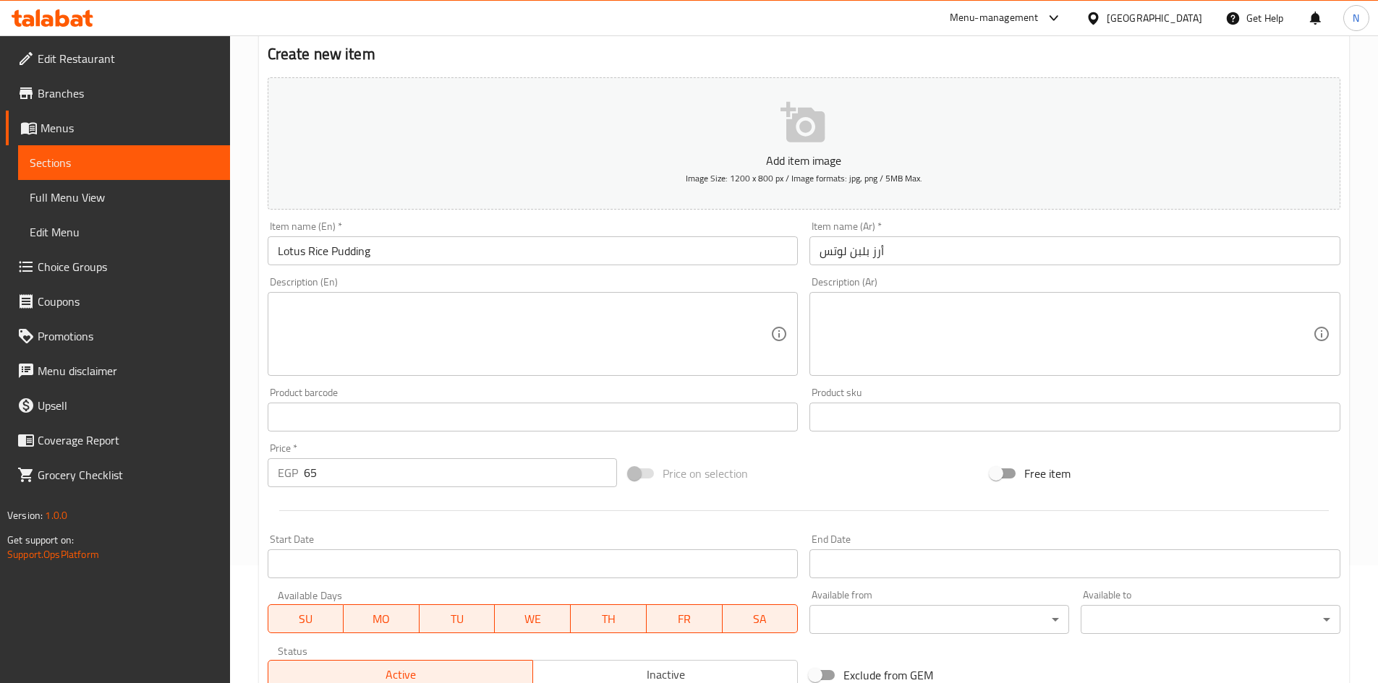
scroll to position [289, 0]
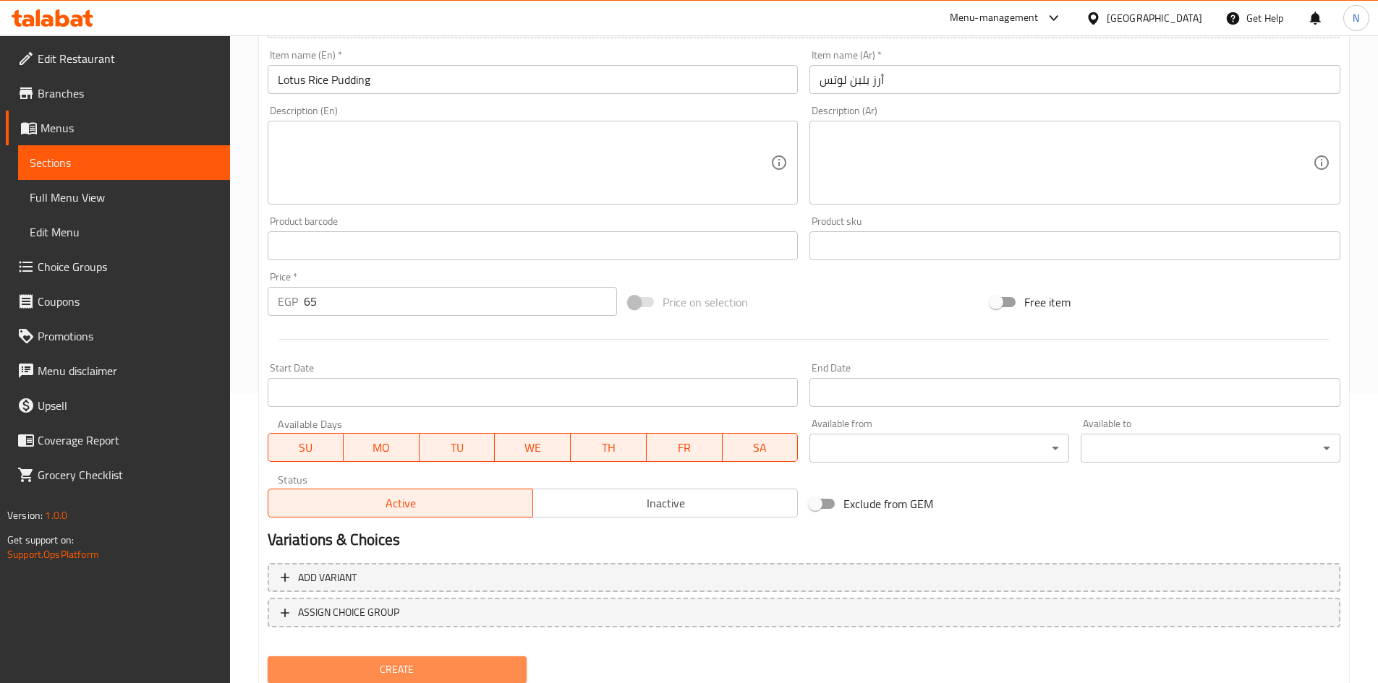
click at [365, 663] on span "Create" at bounding box center [397, 670] width 237 height 18
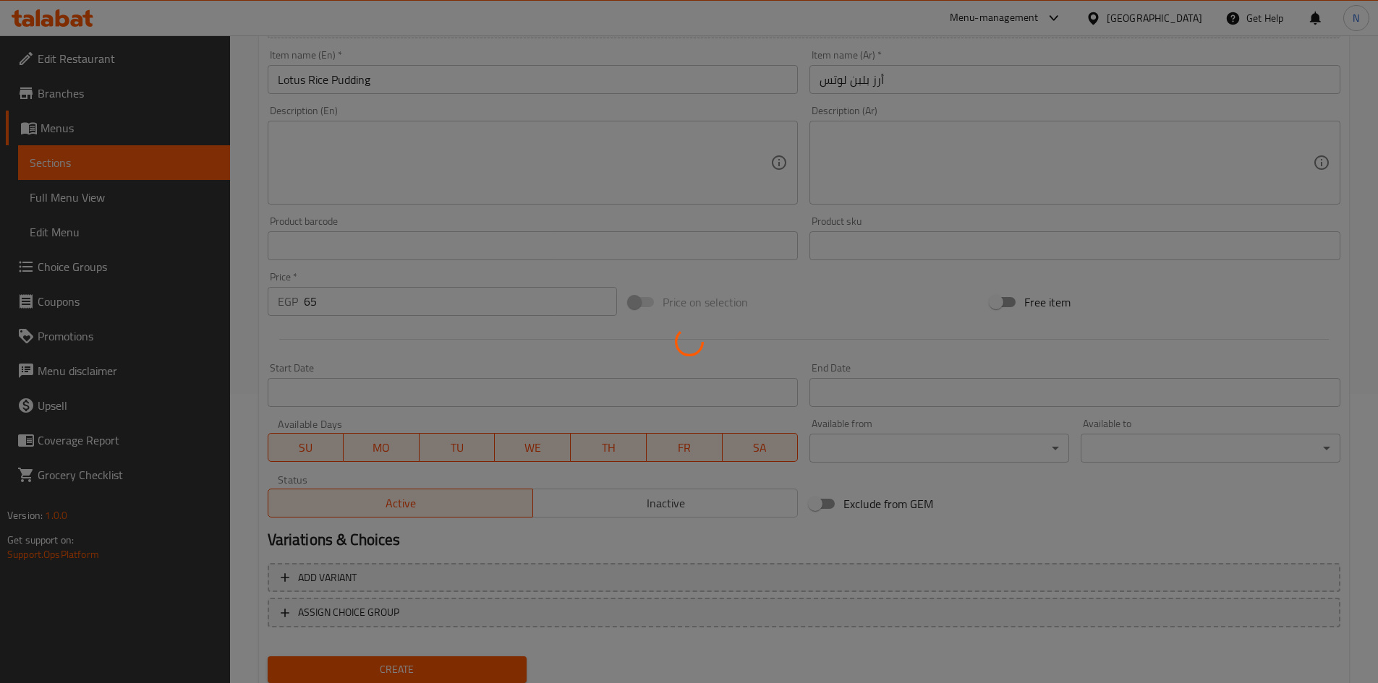
type input "0"
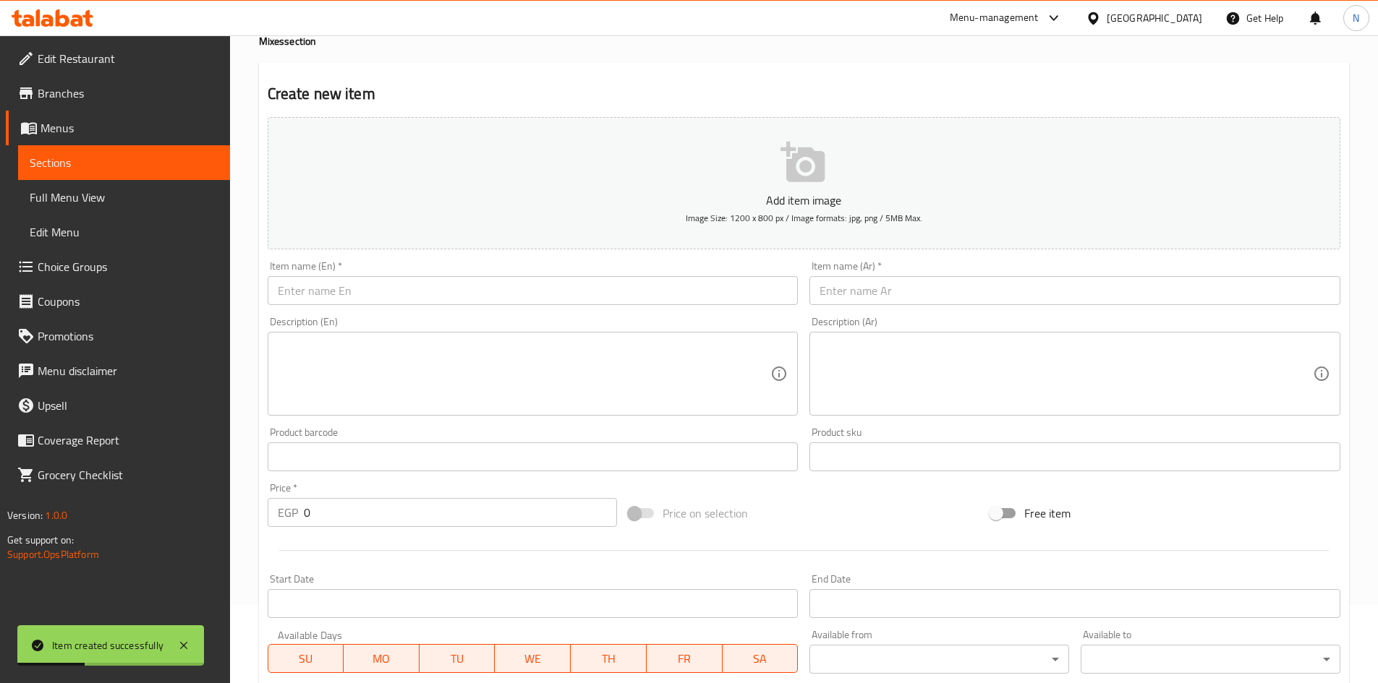
scroll to position [72, 0]
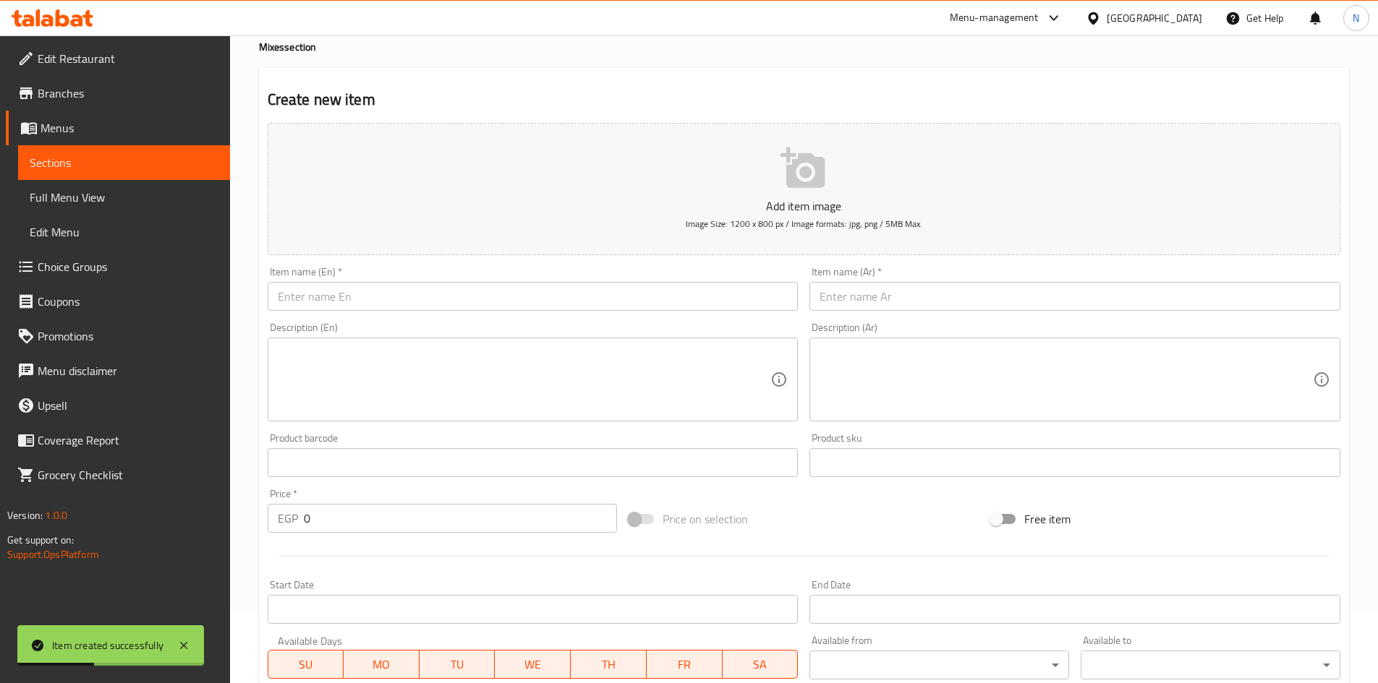
click at [878, 300] on input "text" at bounding box center [1074, 296] width 531 height 29
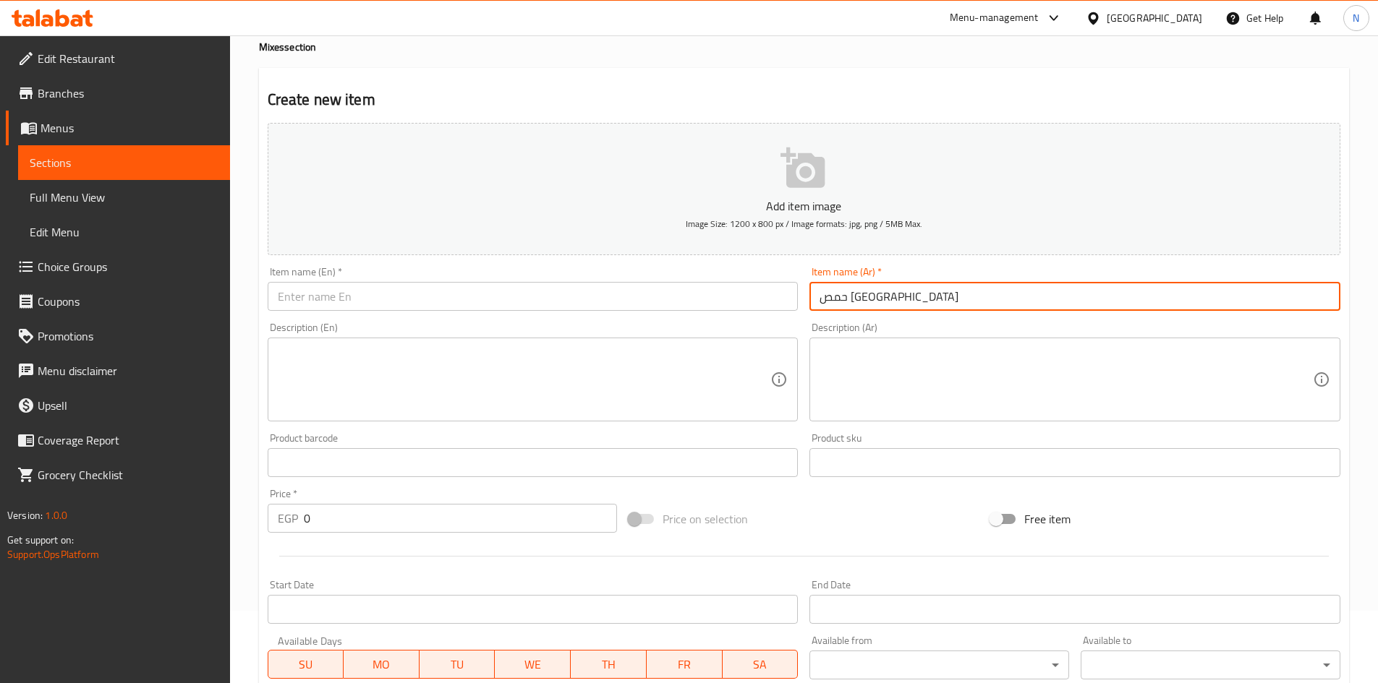
click at [838, 289] on input "حمص شام" at bounding box center [1074, 296] width 531 height 29
type input "حمص شام"
click at [701, 302] on input "text" at bounding box center [533, 296] width 531 height 29
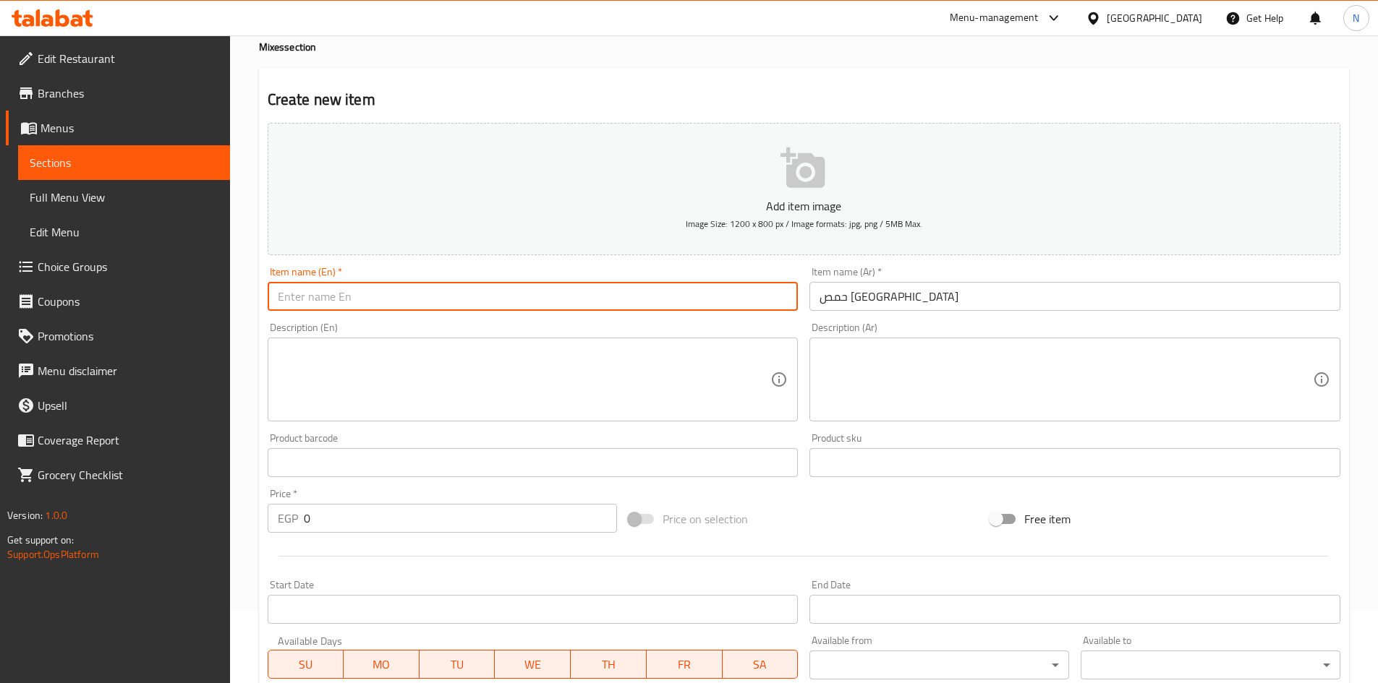
paste input "Hummus Al Sham"
type input "Hummus Al Sham"
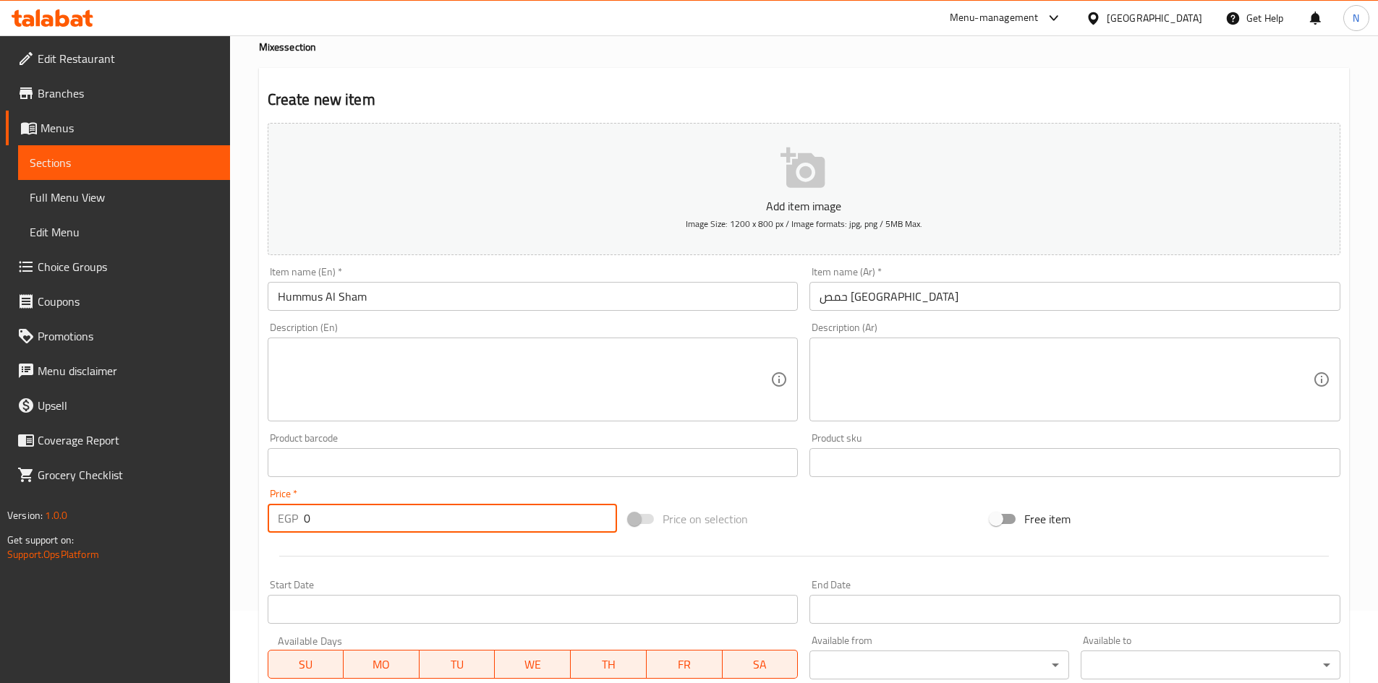
drag, startPoint x: 315, startPoint y: 525, endPoint x: 301, endPoint y: 529, distance: 14.2
click at [301, 529] on div "EGP 0 Price *" at bounding box center [443, 518] width 350 height 29
type input "40"
click at [827, 519] on div "Price on selection" at bounding box center [804, 519] width 362 height 39
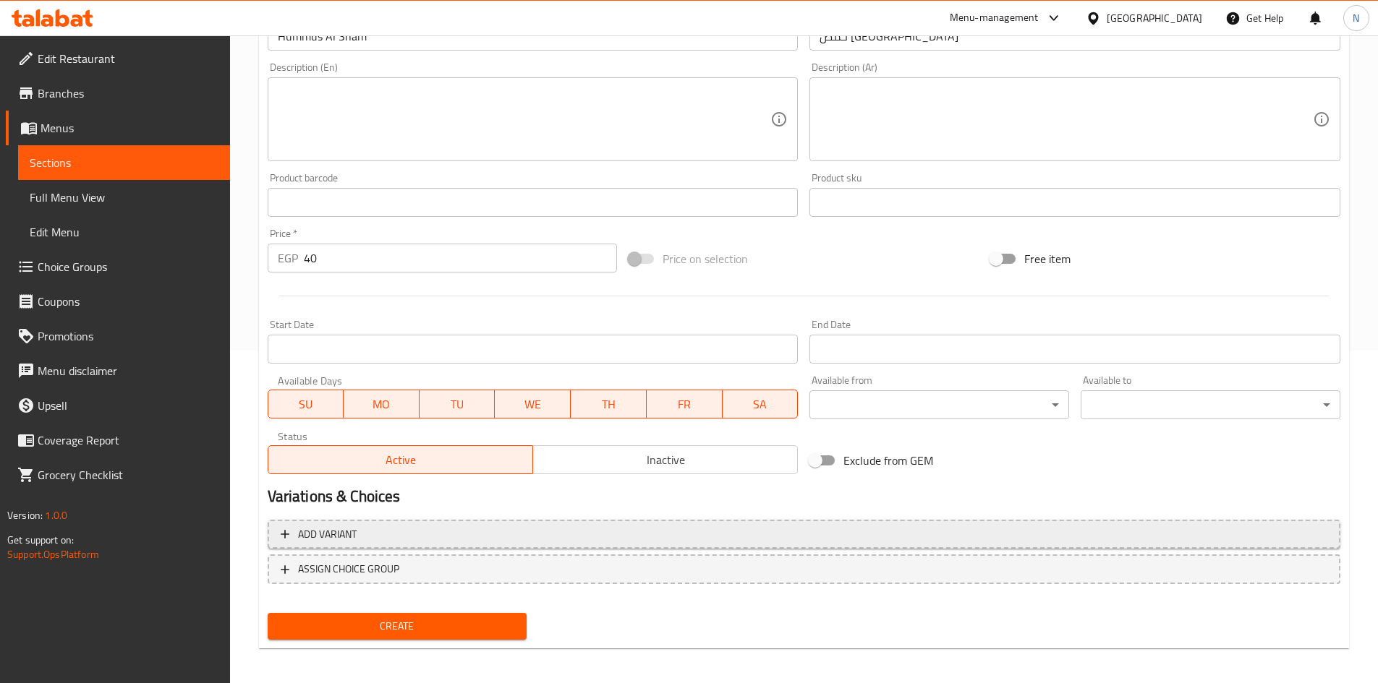
scroll to position [338, 0]
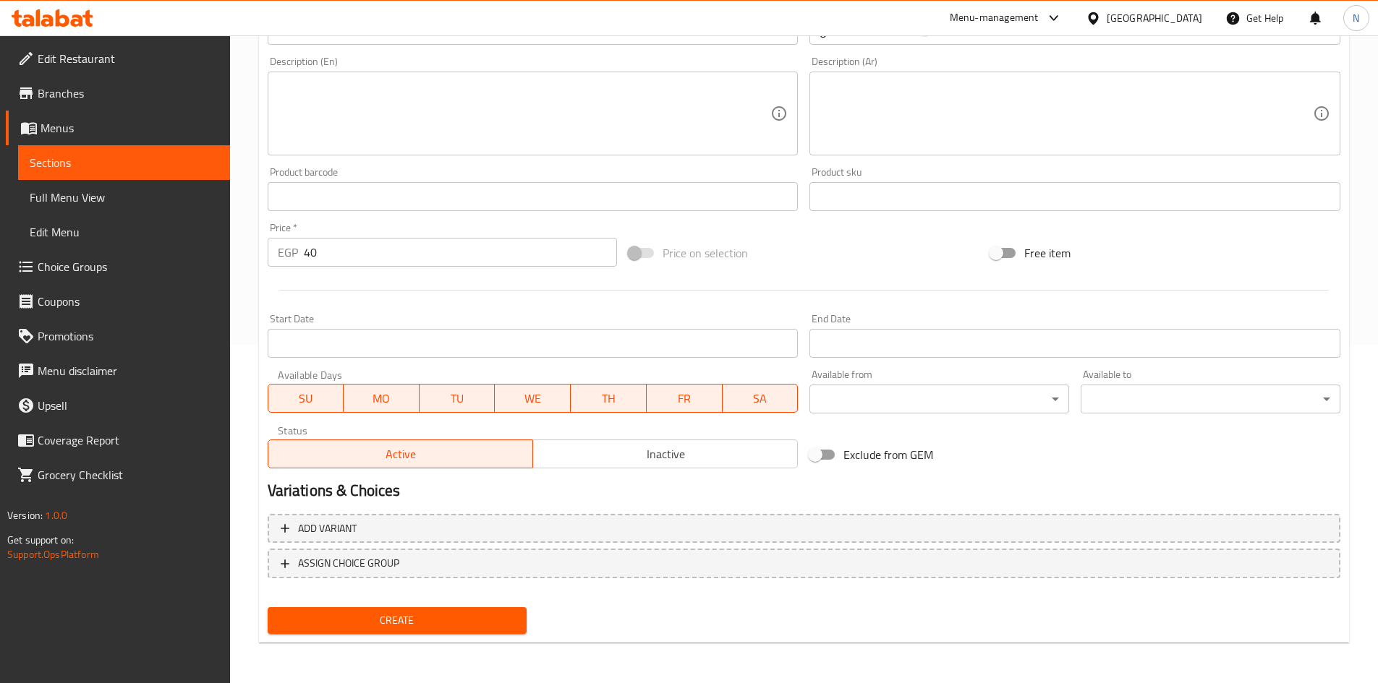
click at [368, 616] on span "Create" at bounding box center [397, 621] width 237 height 18
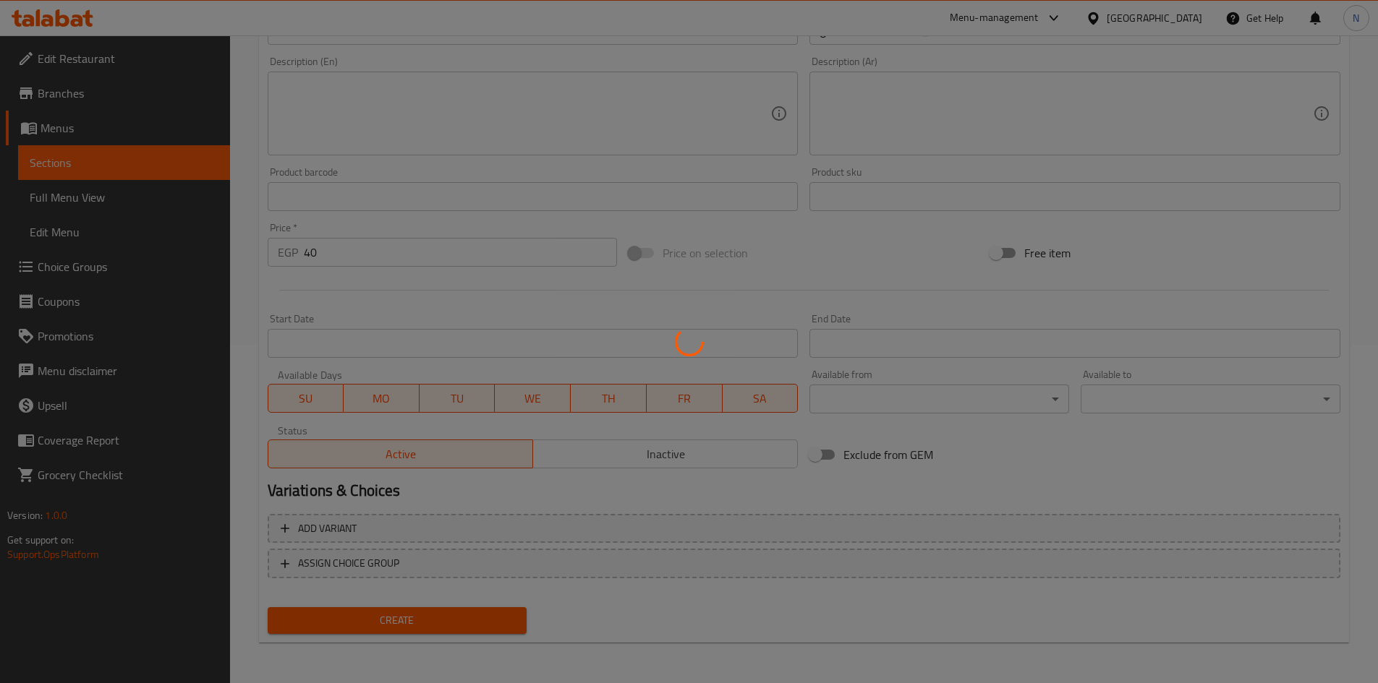
type input "0"
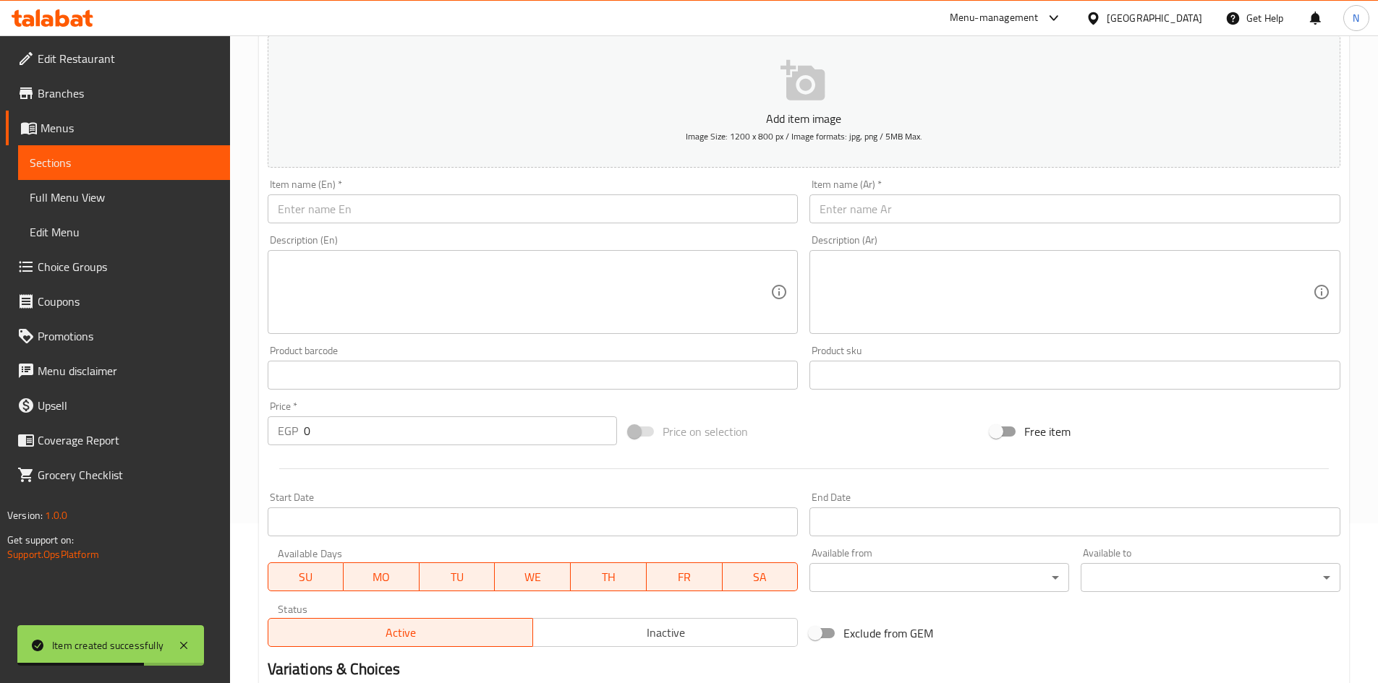
scroll to position [0, 0]
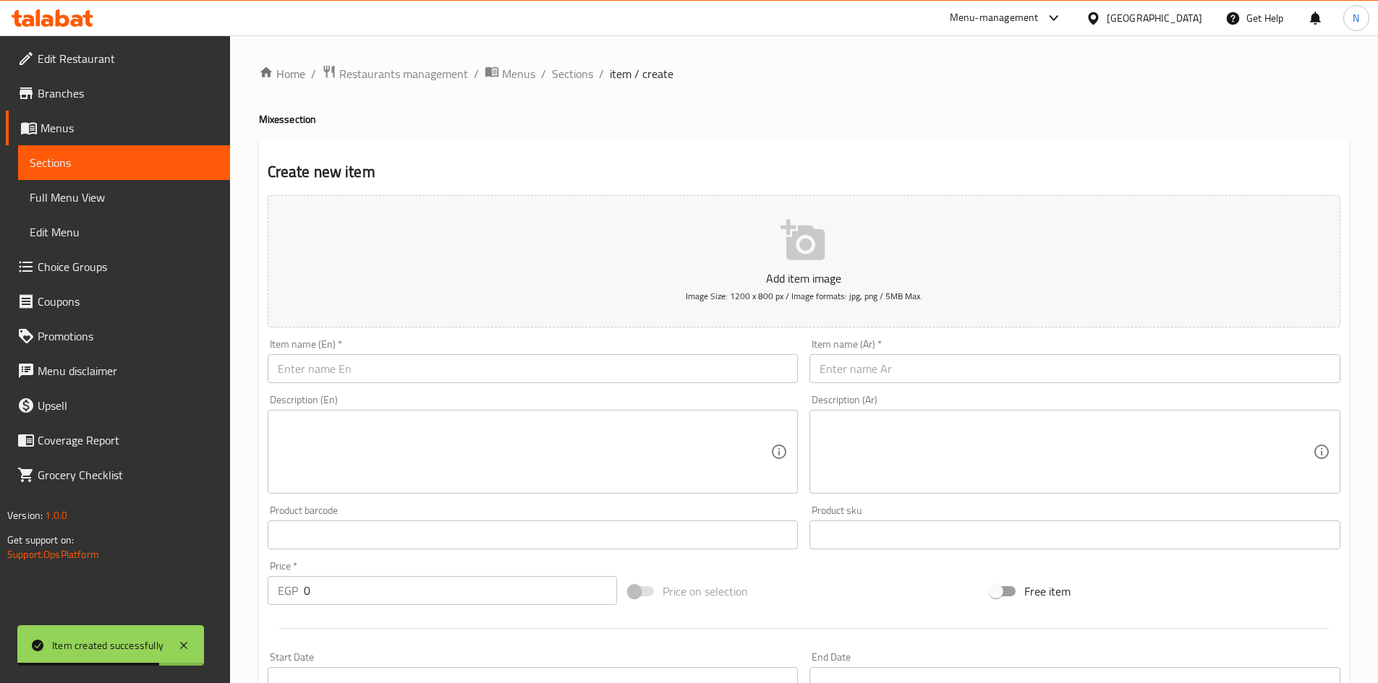
click at [861, 378] on input "text" at bounding box center [1074, 368] width 531 height 29
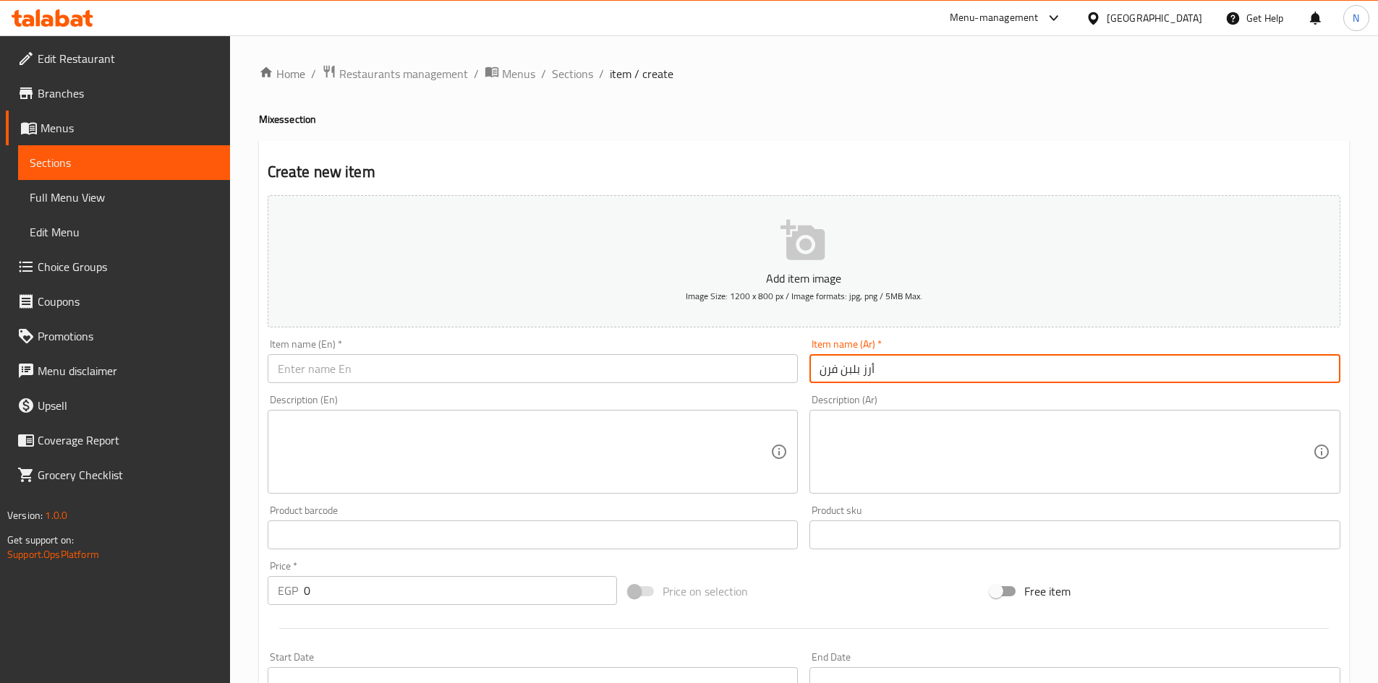
type input "أرز بلبن فرن"
click at [830, 374] on input "أرز بلبن فرن" at bounding box center [1074, 368] width 531 height 29
click at [503, 360] on input "text" at bounding box center [533, 368] width 531 height 29
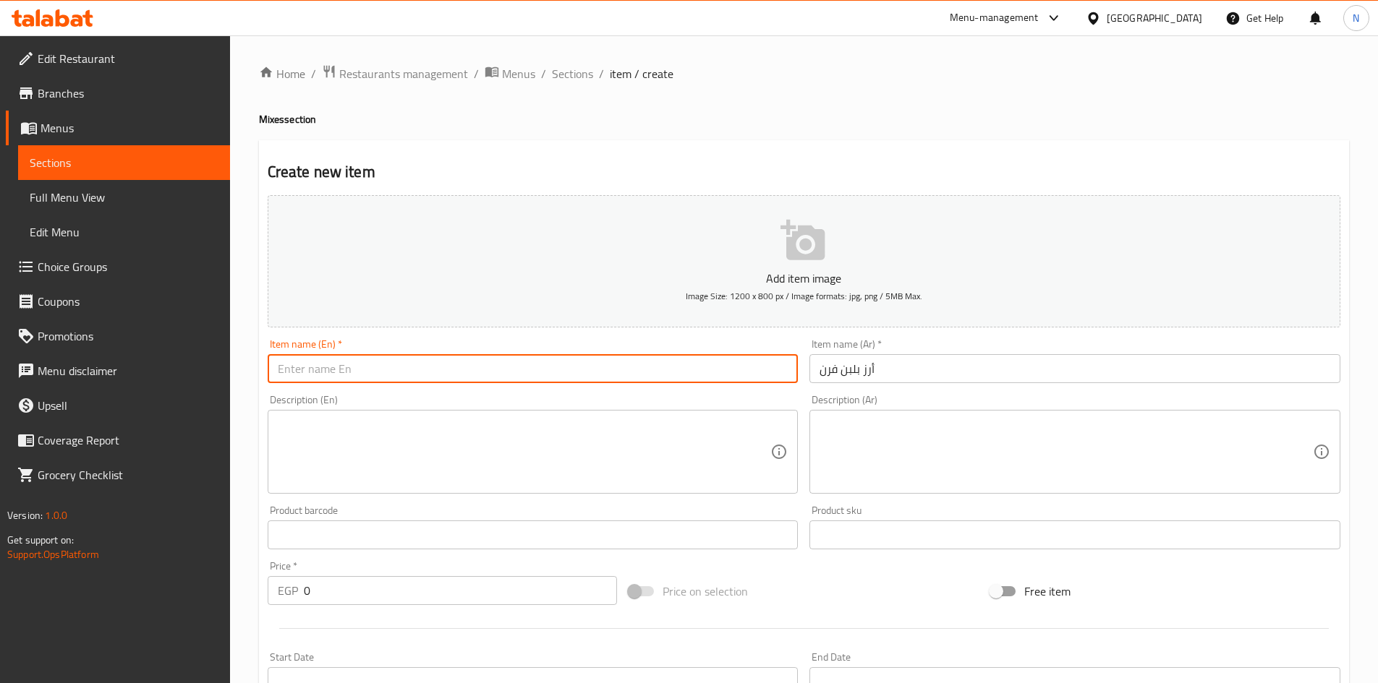
paste input "Oven-baked rice pudding"
click at [307, 365] on input "Oven-baked rice pudding" at bounding box center [533, 368] width 531 height 29
type input "Oven-Baked Rice Pudding"
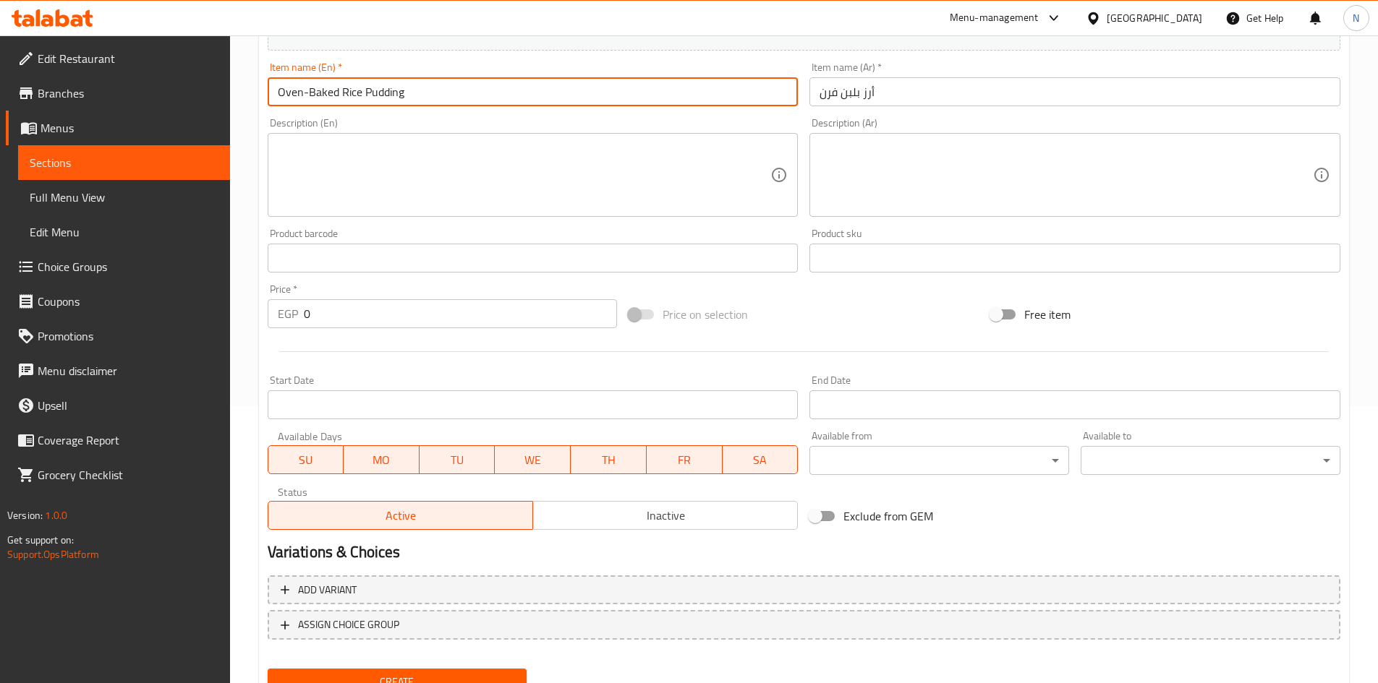
scroll to position [338, 0]
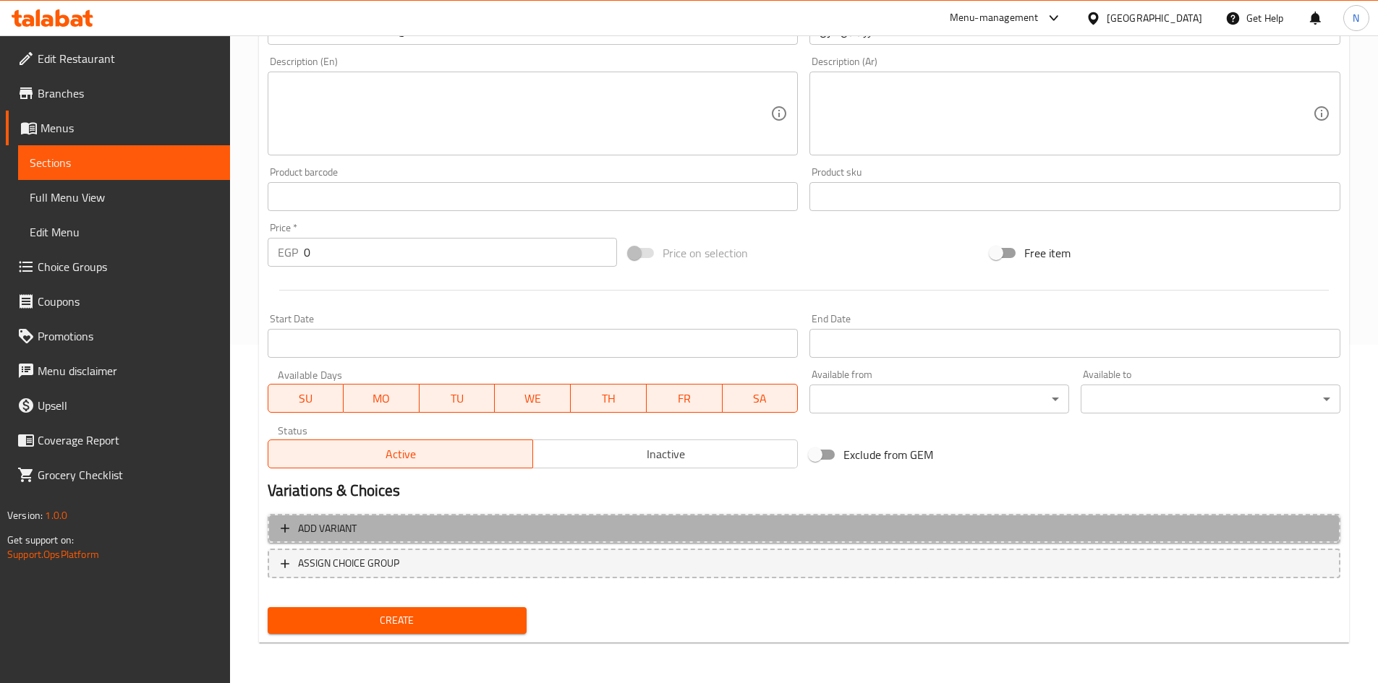
click at [1223, 520] on span "Add variant" at bounding box center [804, 529] width 1047 height 18
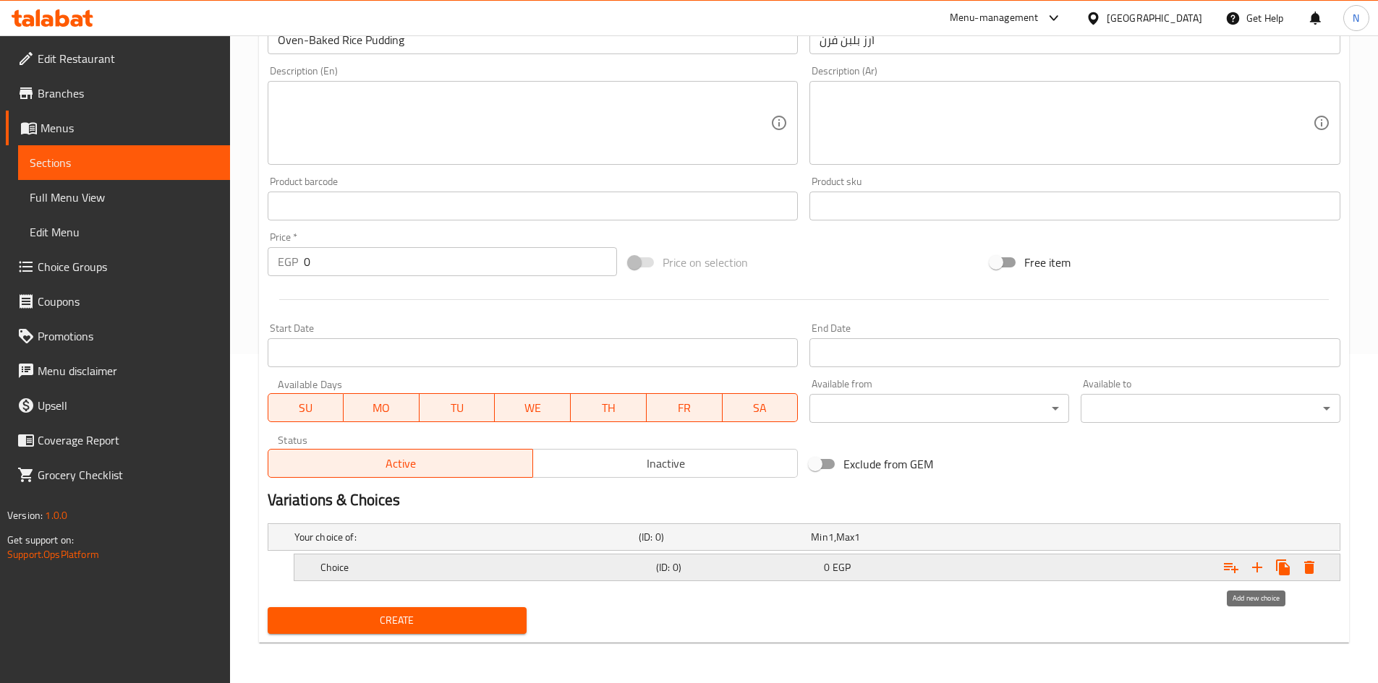
click at [1256, 564] on icon "Expand" at bounding box center [1256, 567] width 17 height 17
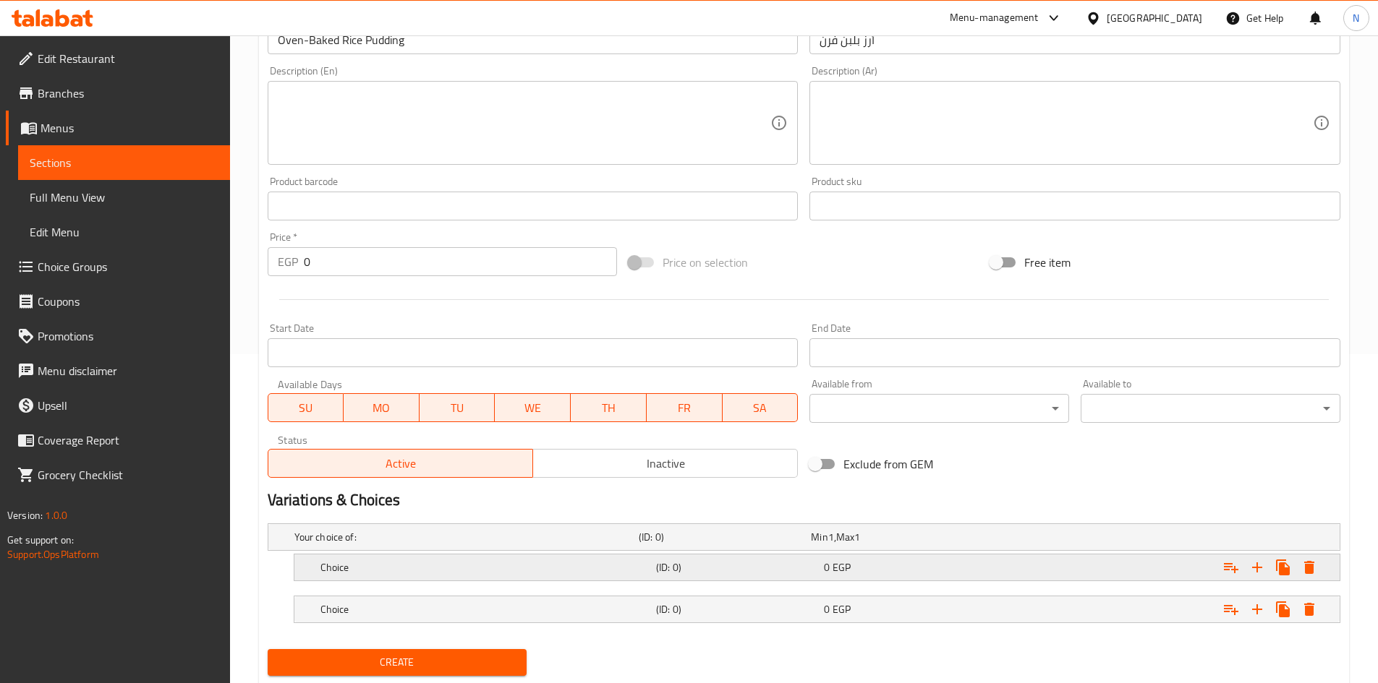
click at [830, 577] on div "0 EGP" at bounding box center [905, 568] width 168 height 20
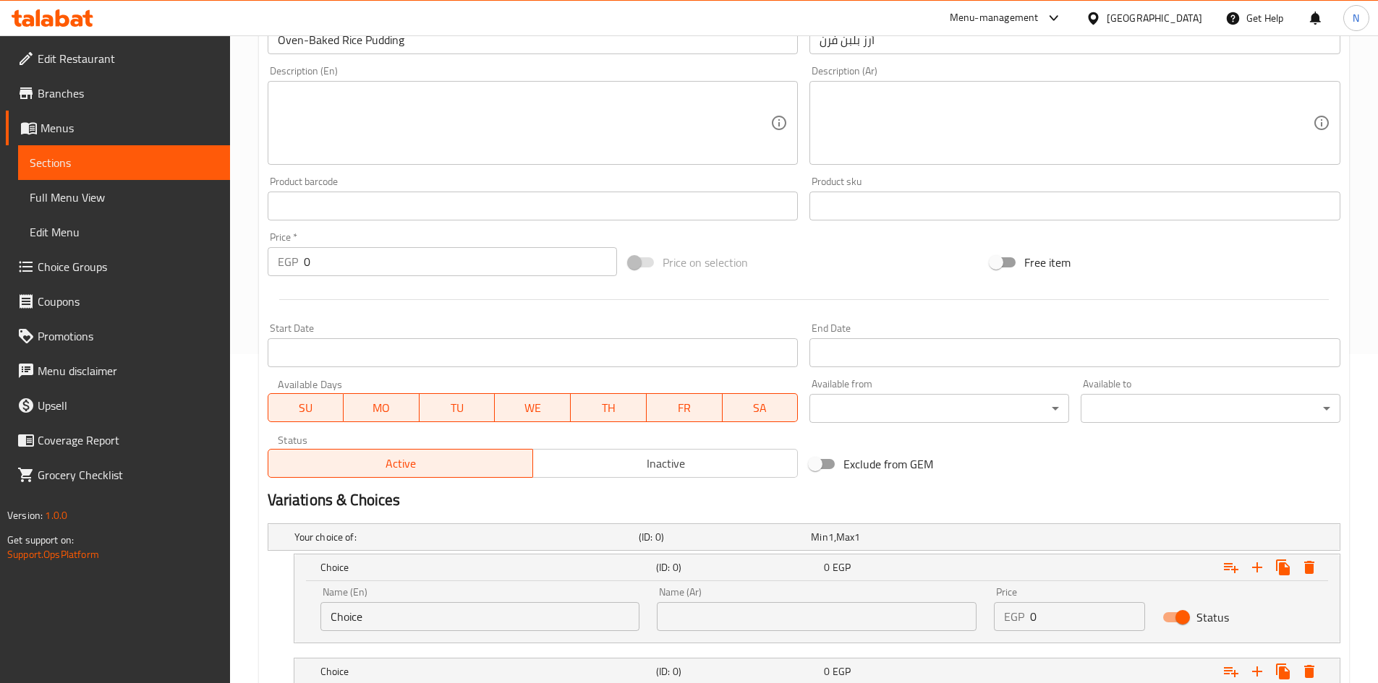
click at [822, 616] on input "text" at bounding box center [817, 616] width 320 height 29
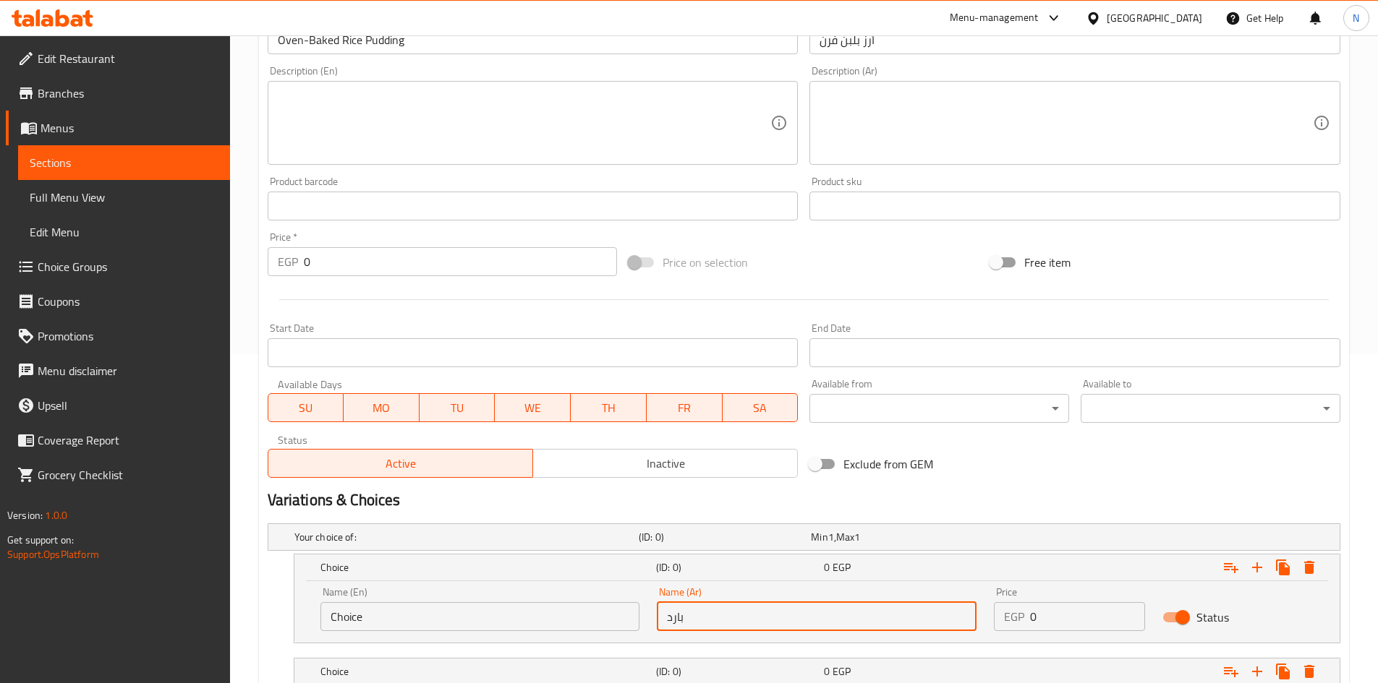
type input "بارد"
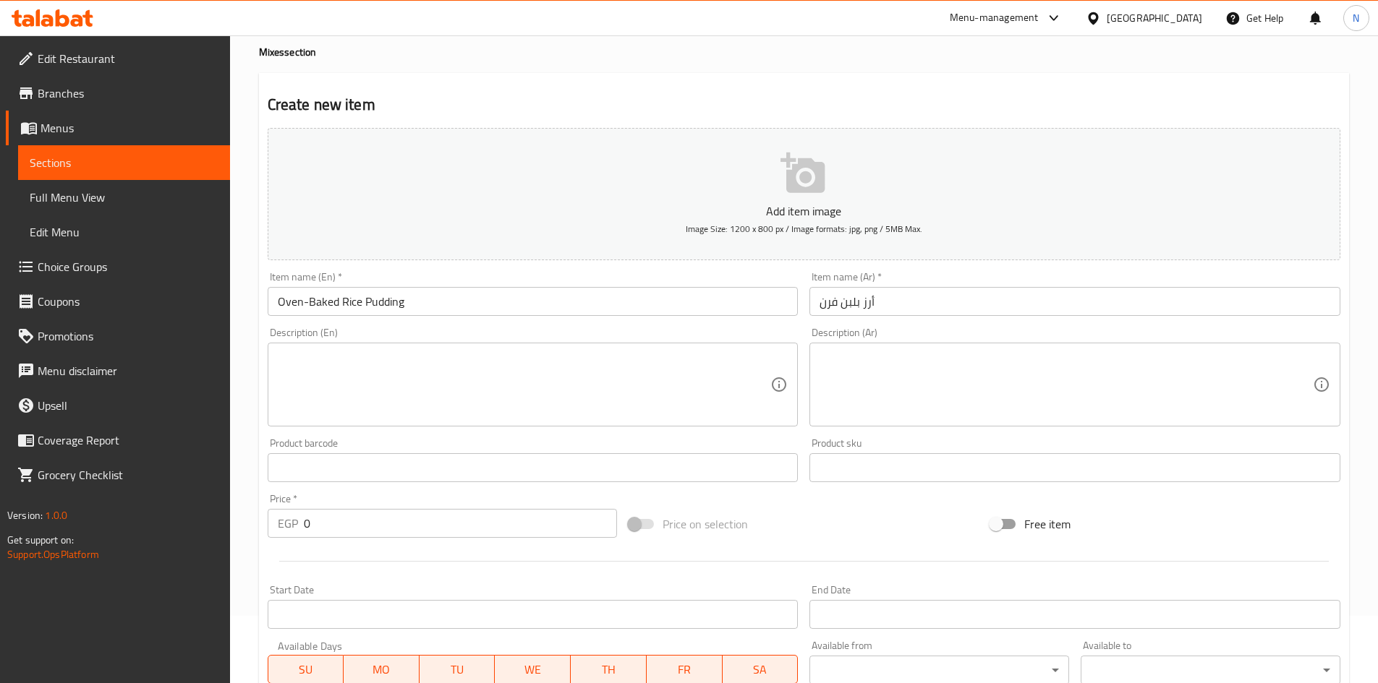
scroll to position [40, 0]
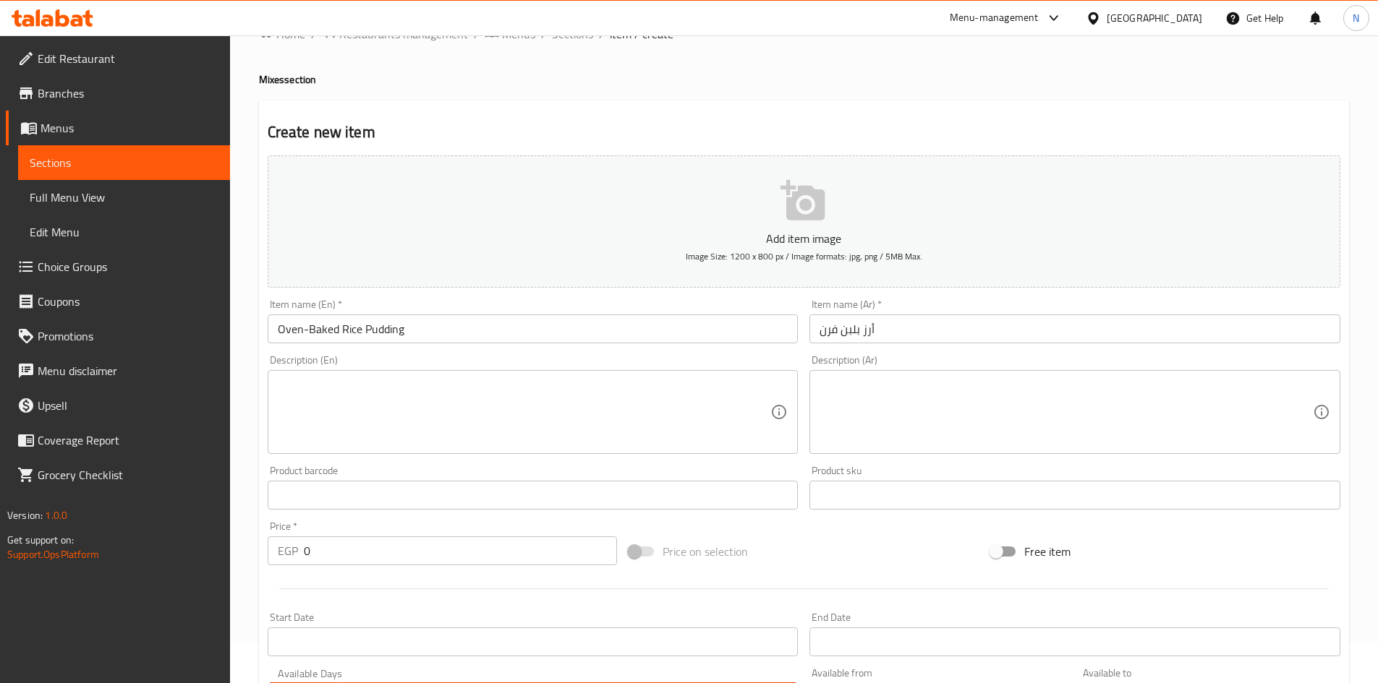
click at [839, 336] on input "أرز بلبن فرن" at bounding box center [1074, 329] width 531 height 29
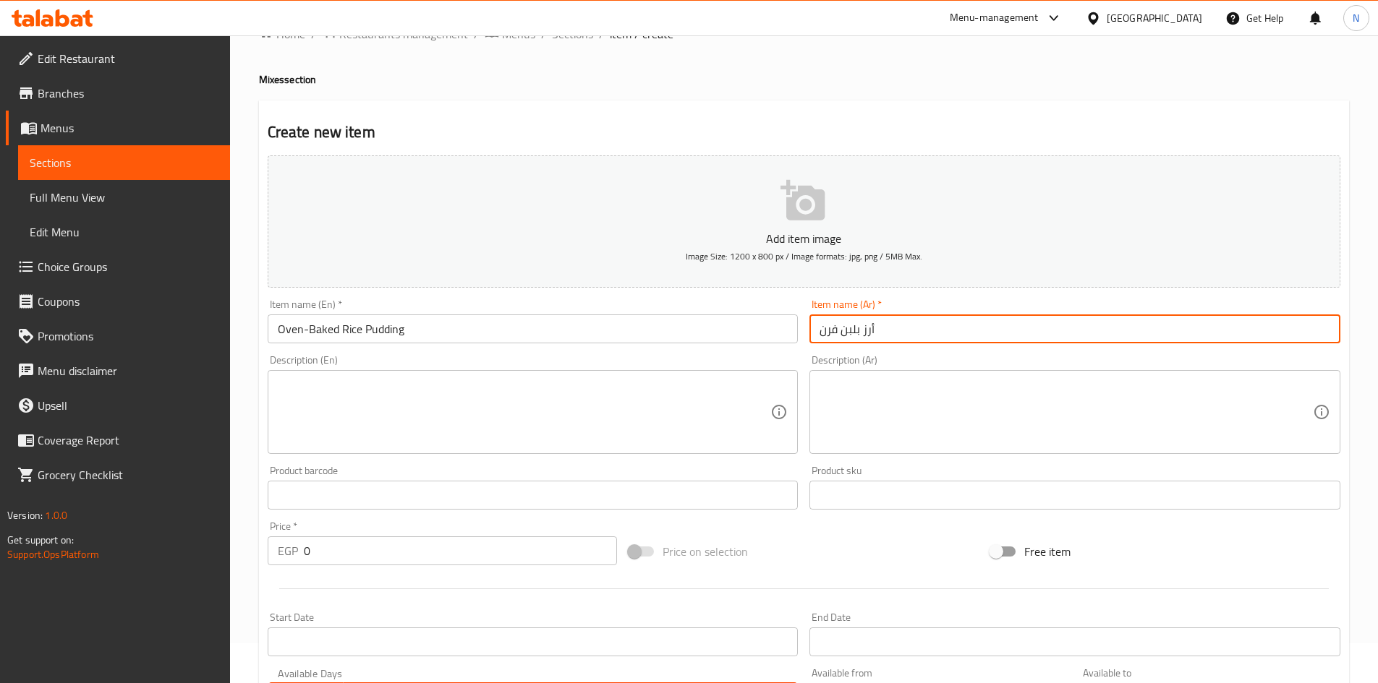
click at [839, 336] on input "أرز بلبن فرن" at bounding box center [1074, 329] width 531 height 29
click at [819, 331] on input "أرز بلبن فرن" at bounding box center [1074, 329] width 531 height 29
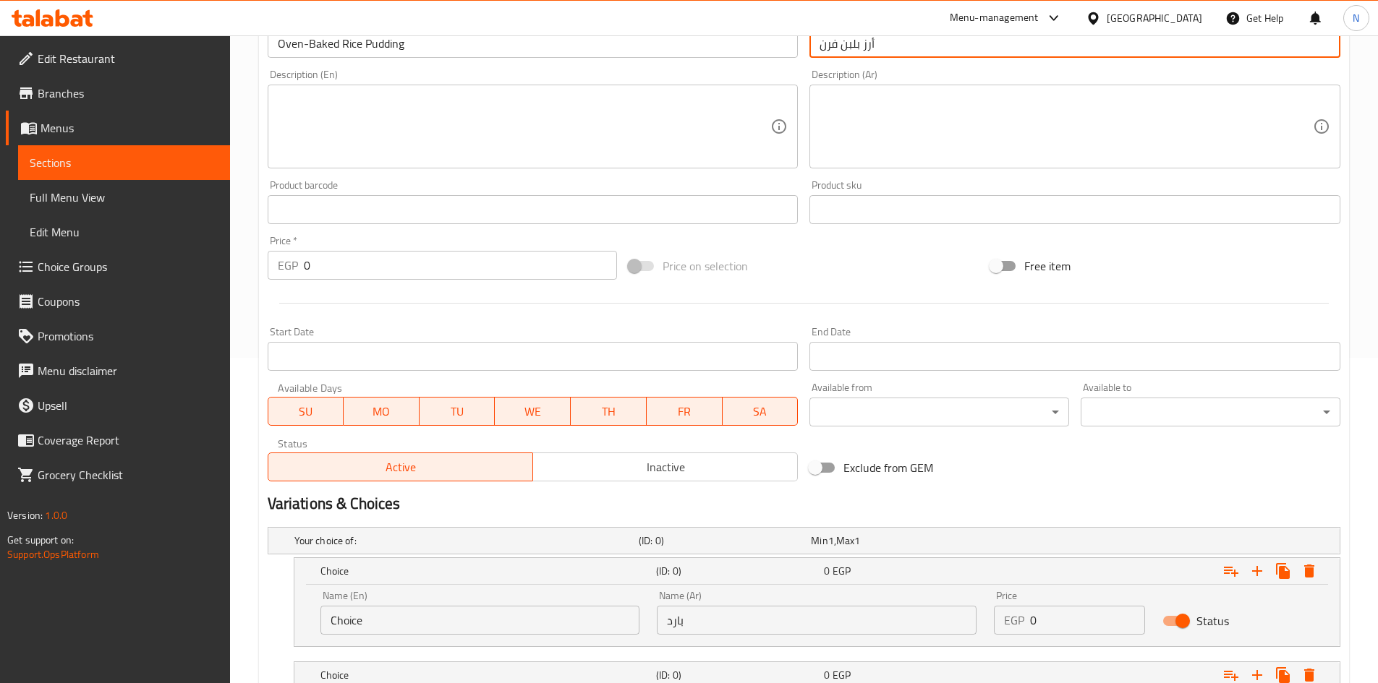
scroll to position [433, 0]
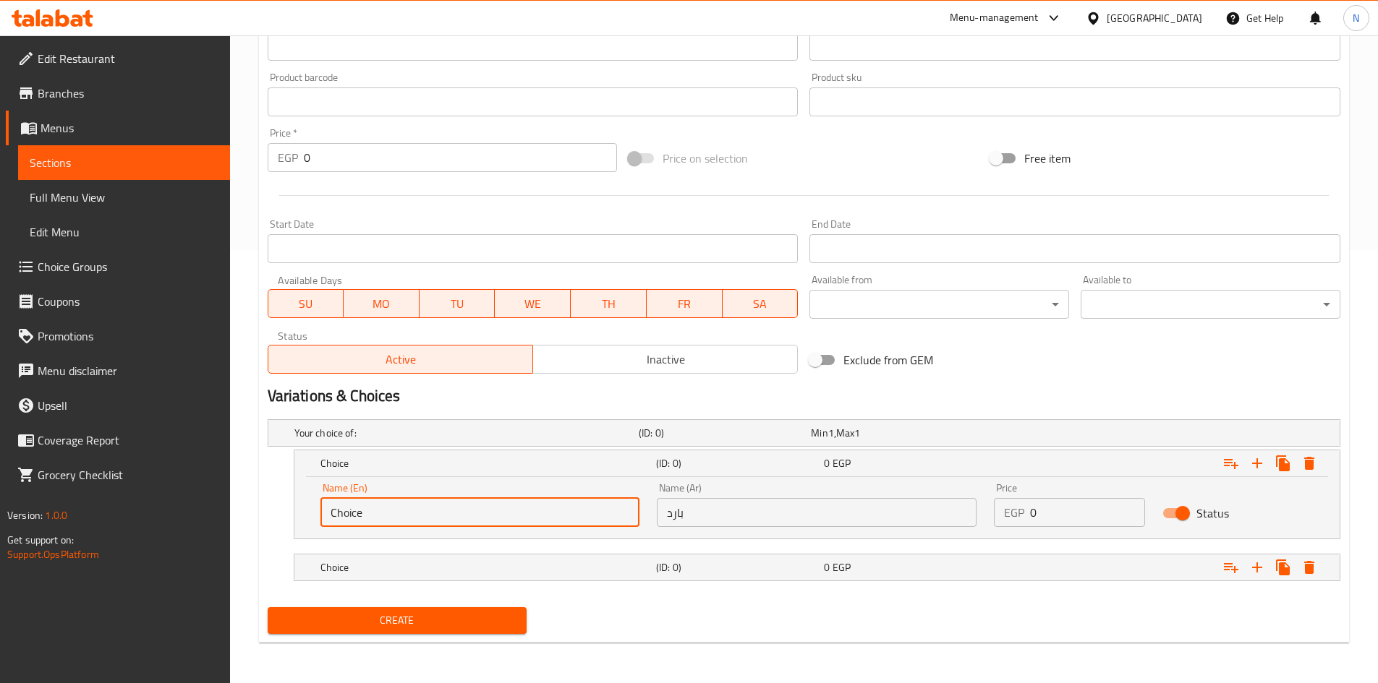
click at [446, 508] on input "Choice" at bounding box center [480, 512] width 320 height 29
paste input "old"
type input "Cold"
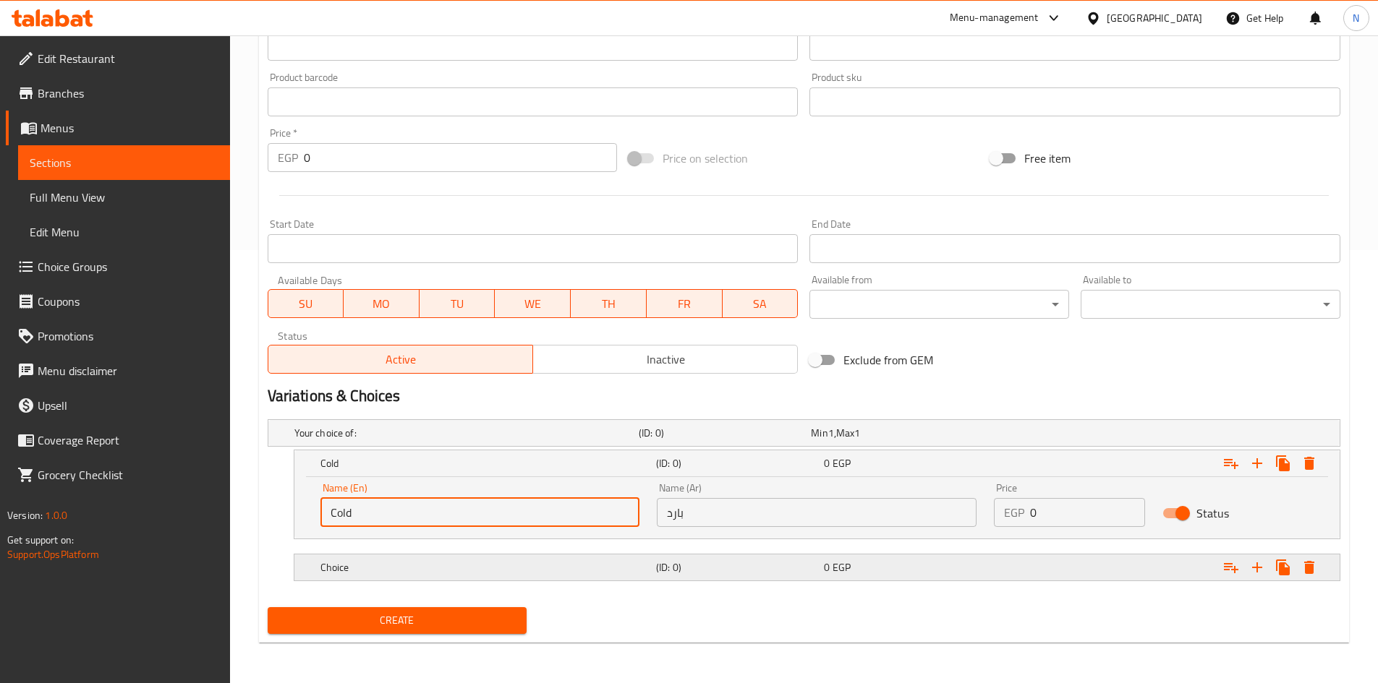
click at [809, 576] on div "(ID: 0)" at bounding box center [737, 568] width 168 height 20
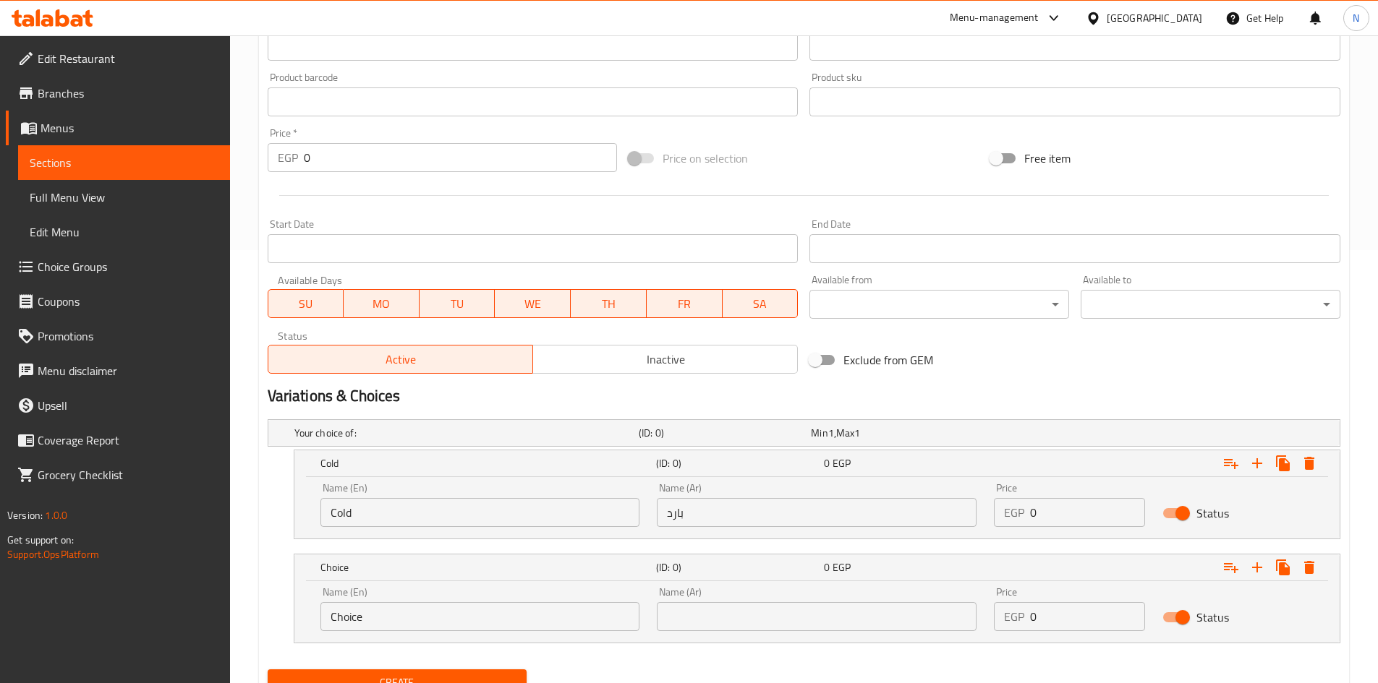
click at [765, 625] on input "text" at bounding box center [817, 616] width 320 height 29
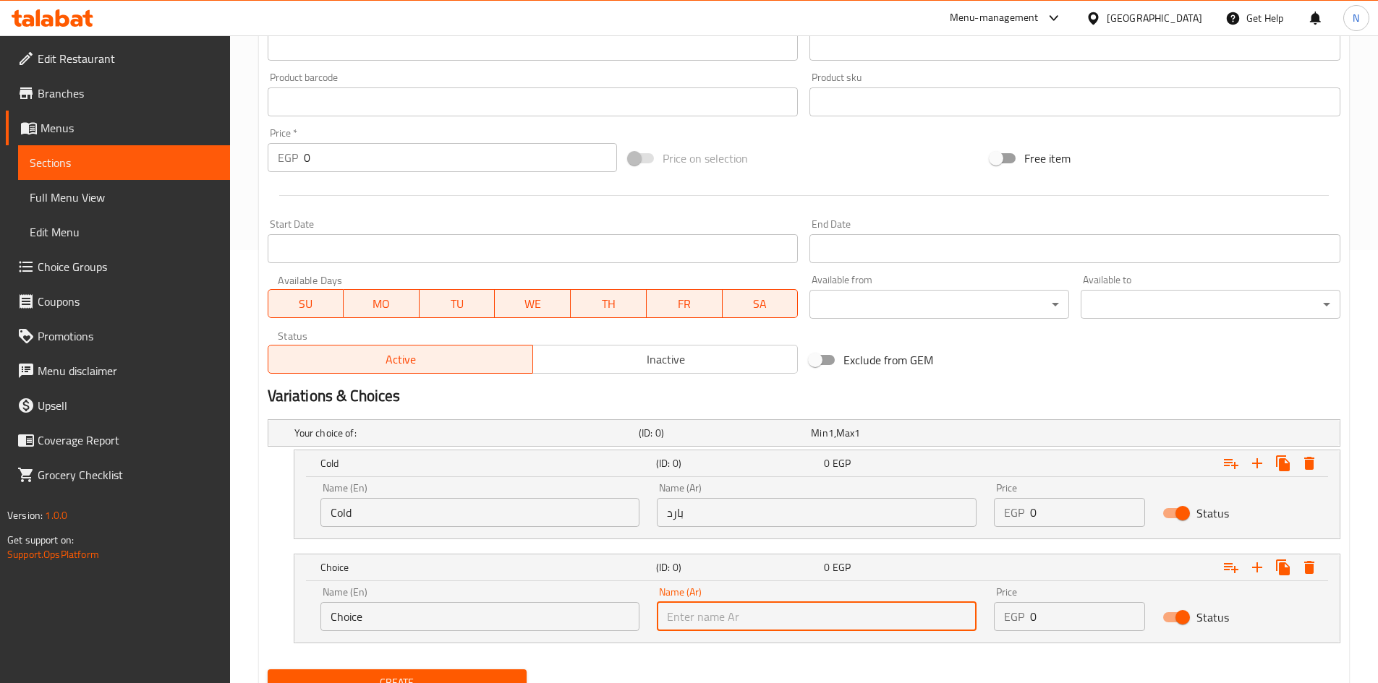
paste input "ساخن"
type input "ساخن"
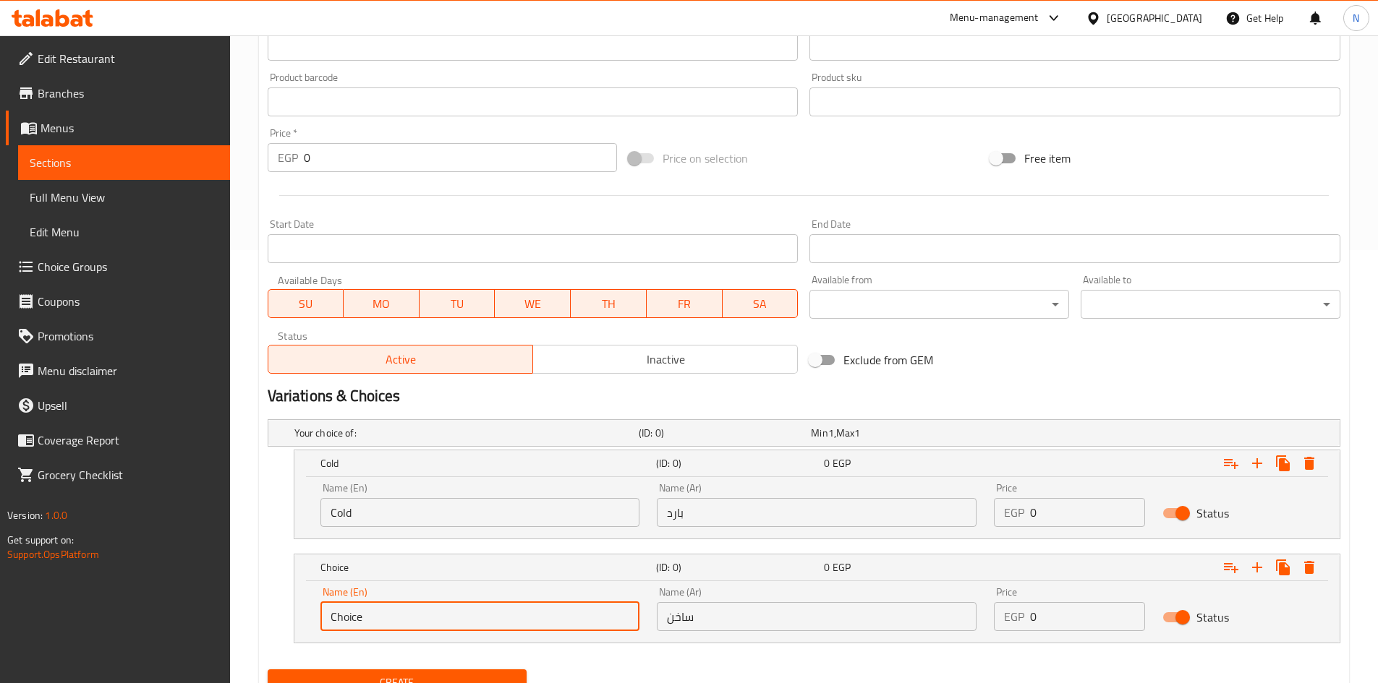
click at [463, 616] on input "Choice" at bounding box center [480, 616] width 320 height 29
paste input "hot"
click at [334, 618] on input "hot" at bounding box center [480, 616] width 320 height 29
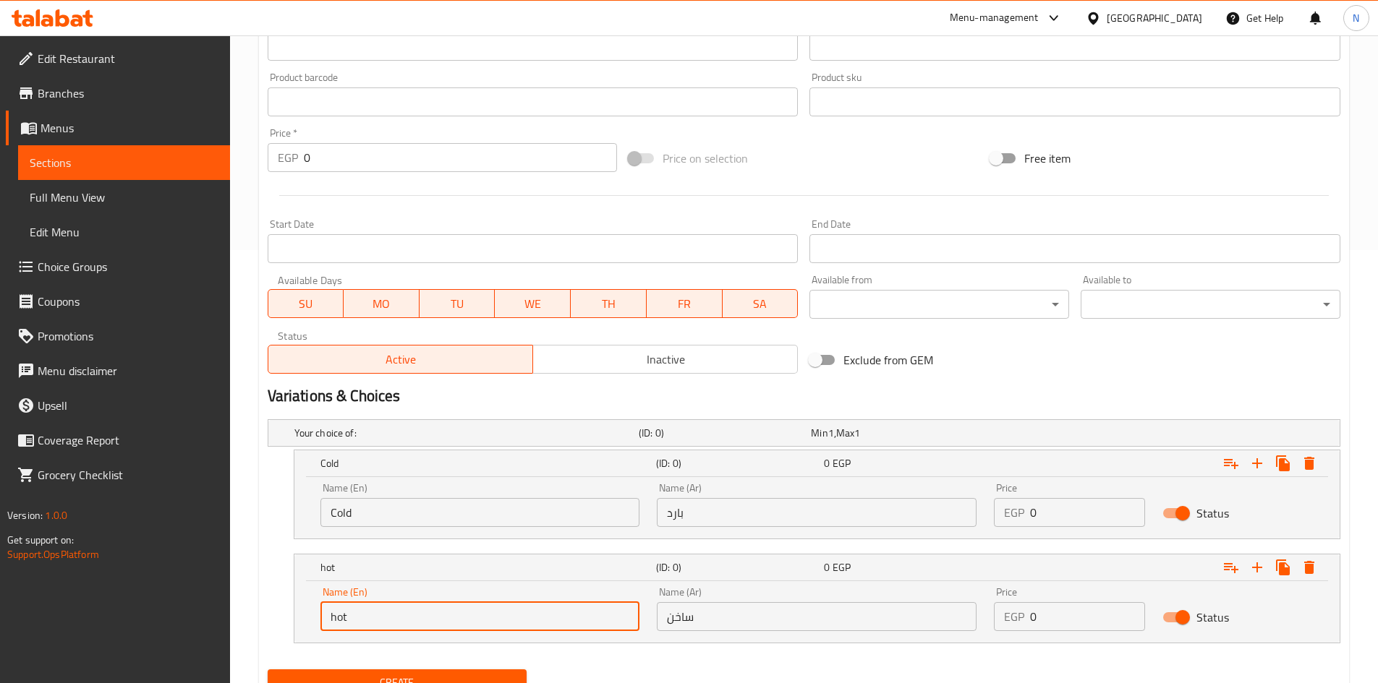
click at [334, 618] on input "hot" at bounding box center [480, 616] width 320 height 29
type input "Hot"
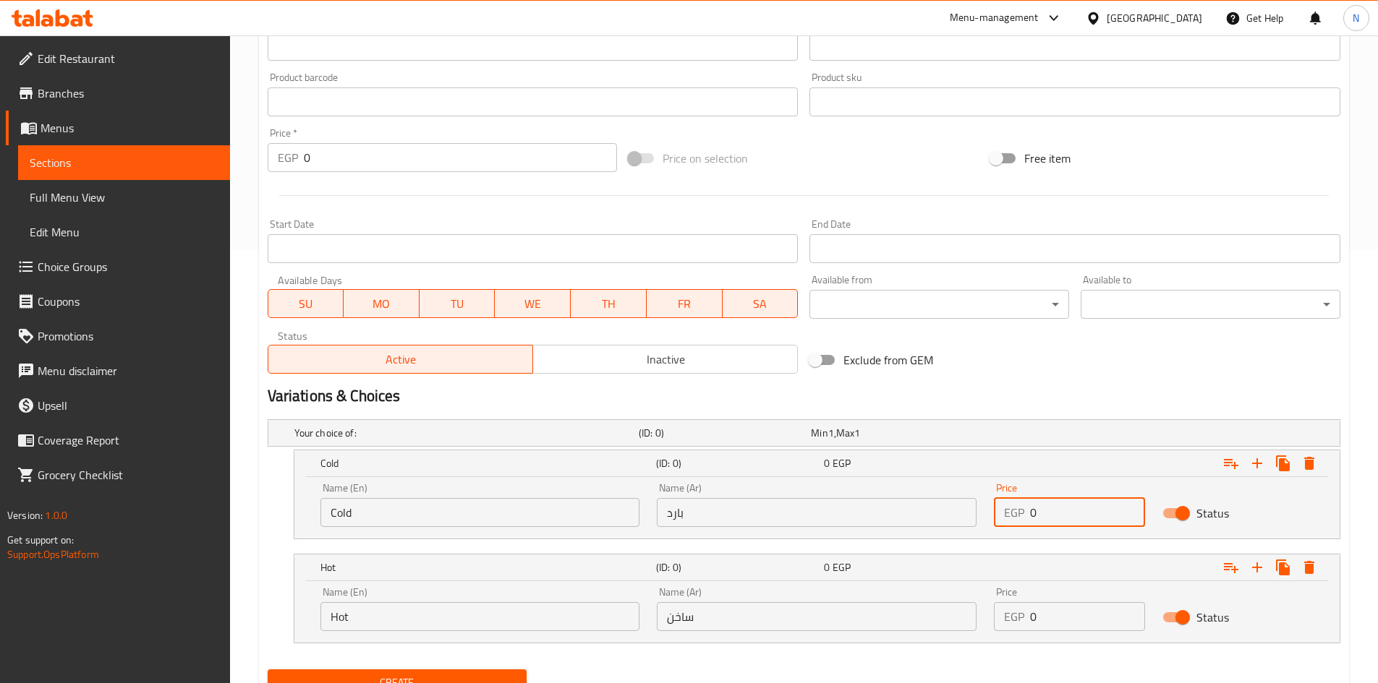
drag, startPoint x: 1056, startPoint y: 509, endPoint x: 1031, endPoint y: 511, distance: 25.4
click at [1031, 511] on input "0" at bounding box center [1087, 512] width 115 height 29
type input "40"
drag, startPoint x: 1038, startPoint y: 615, endPoint x: 1012, endPoint y: 606, distance: 27.4
click at [1012, 606] on div "EGP 0 Price" at bounding box center [1069, 616] width 151 height 29
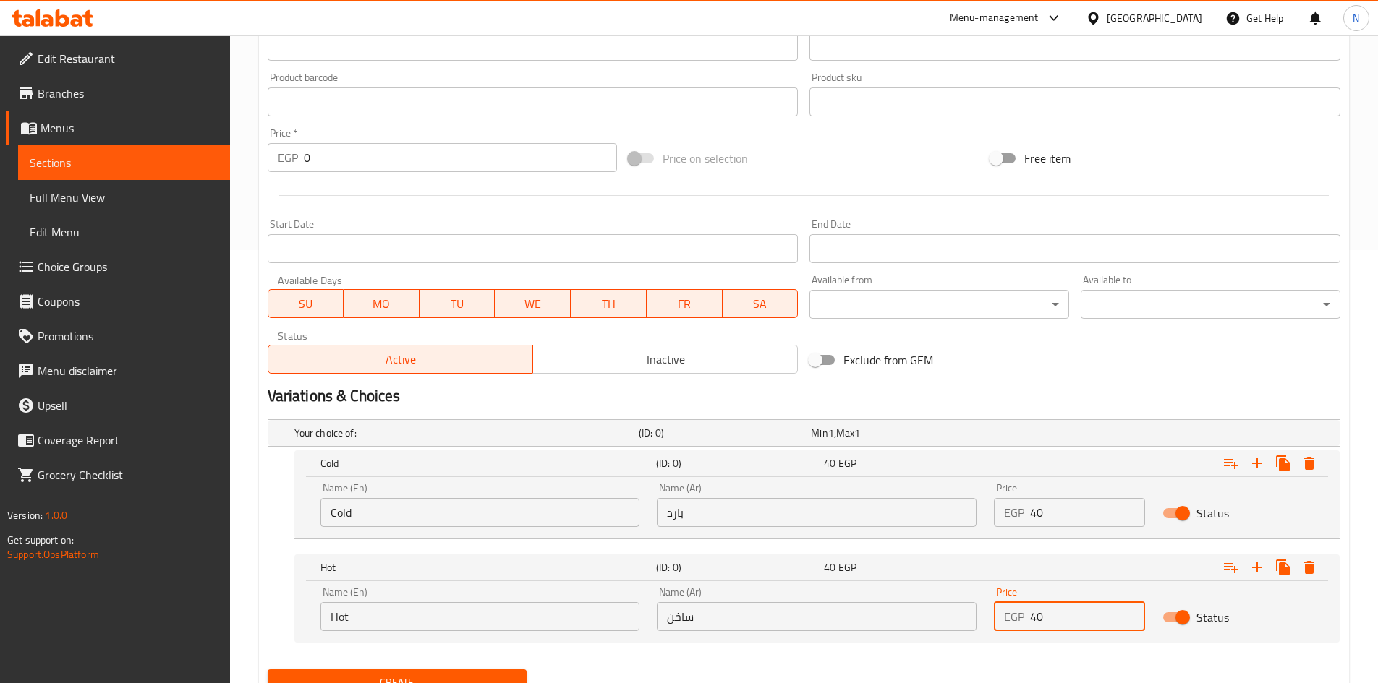
type input "40"
click at [1027, 380] on div "Variations & Choices" at bounding box center [804, 396] width 1084 height 33
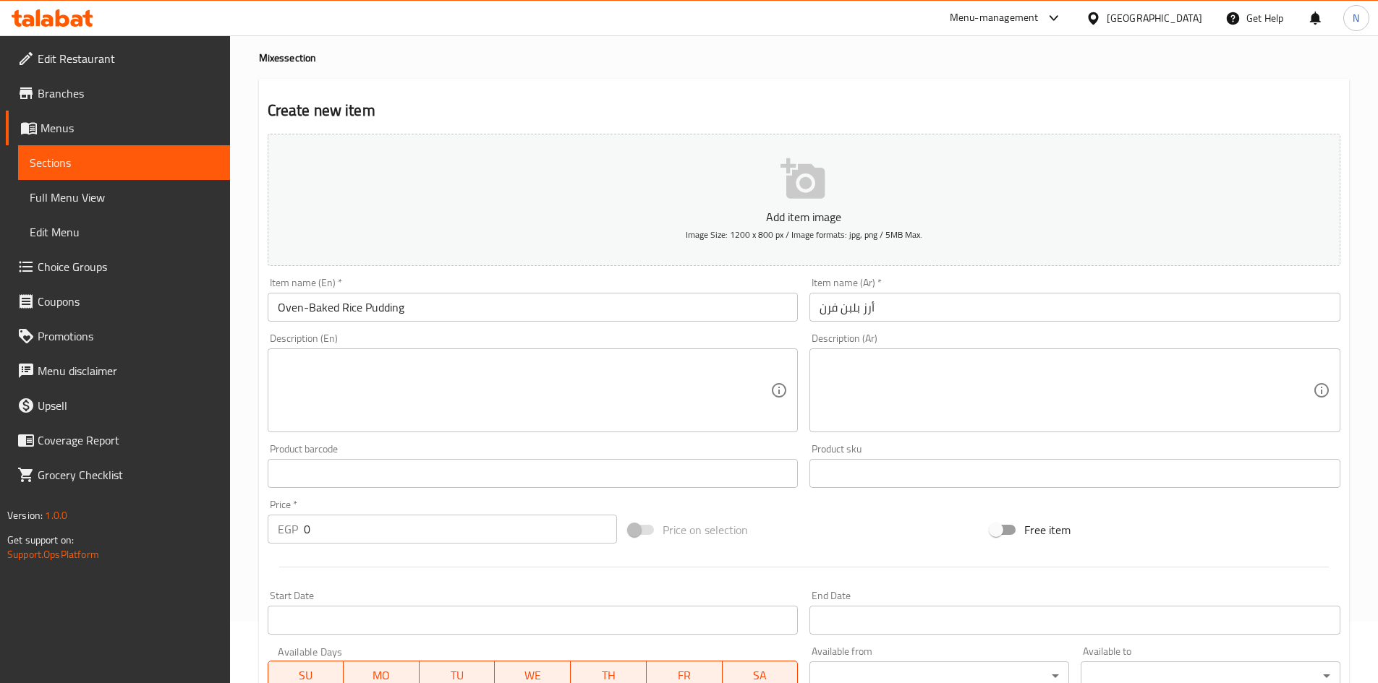
scroll to position [495, 0]
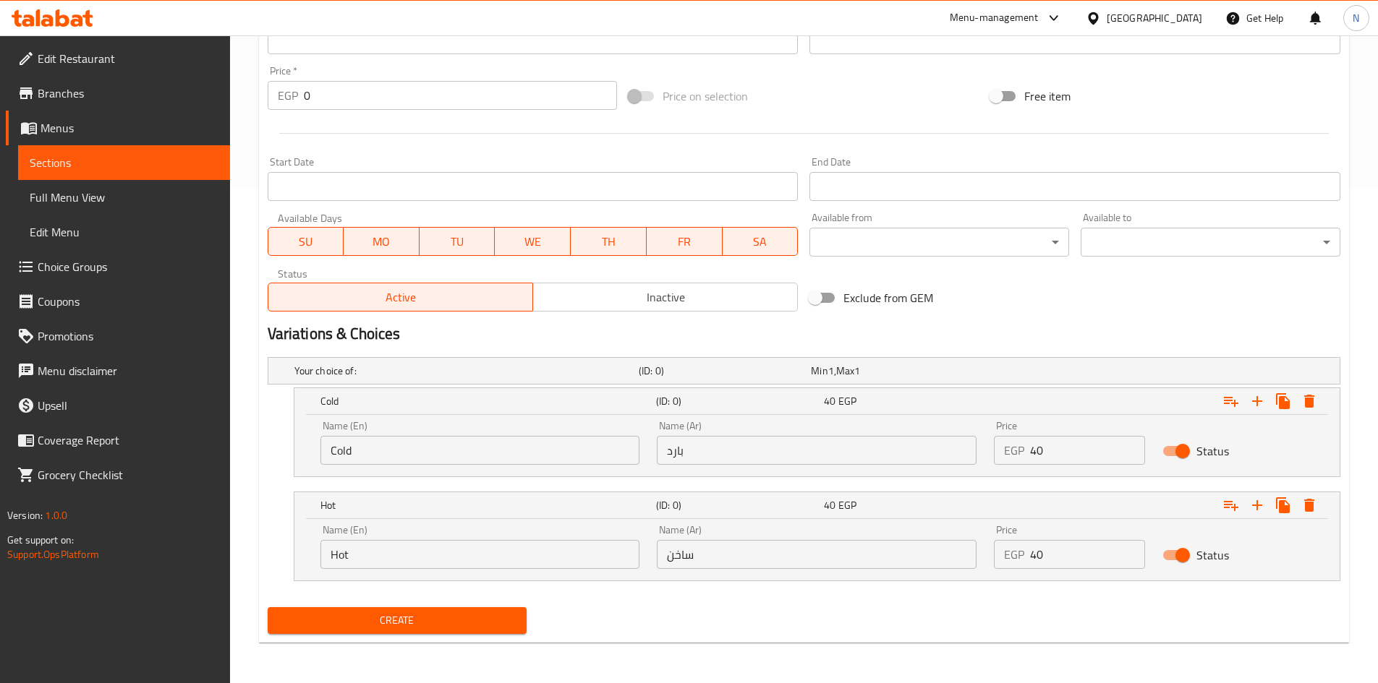
click at [464, 614] on span "Create" at bounding box center [397, 621] width 237 height 18
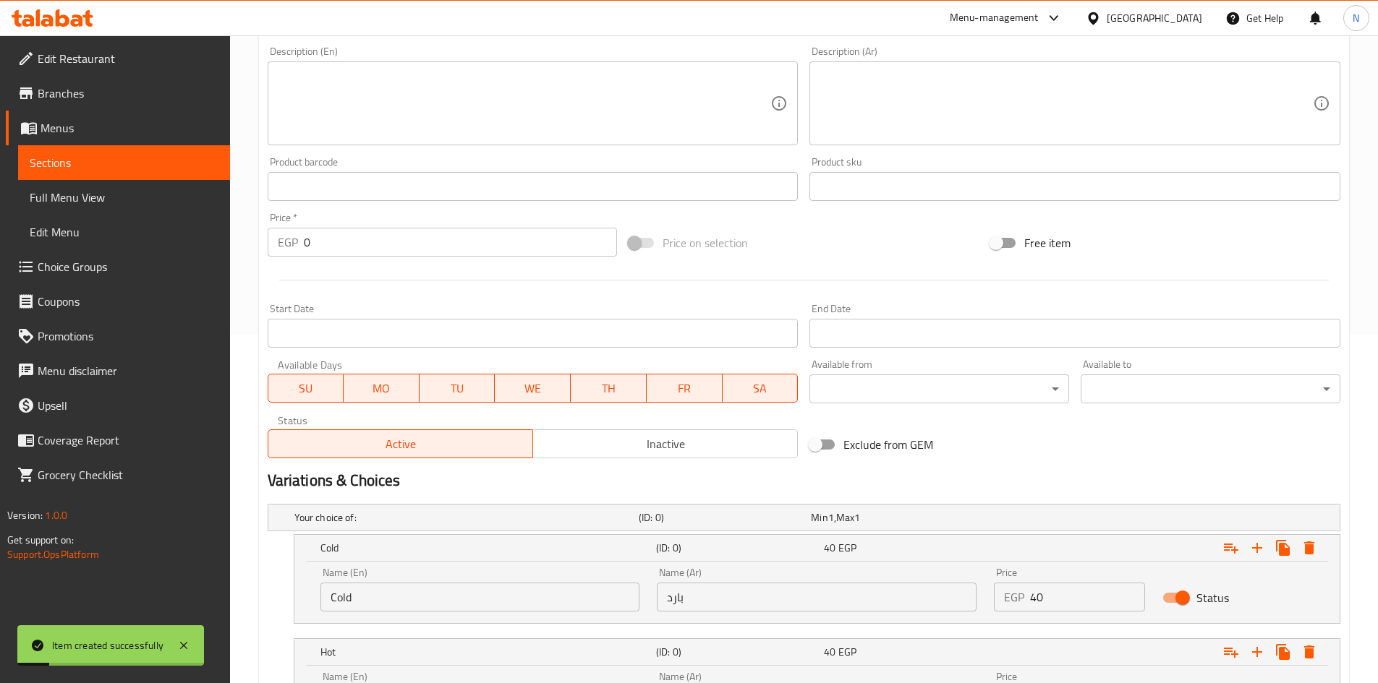
scroll to position [278, 0]
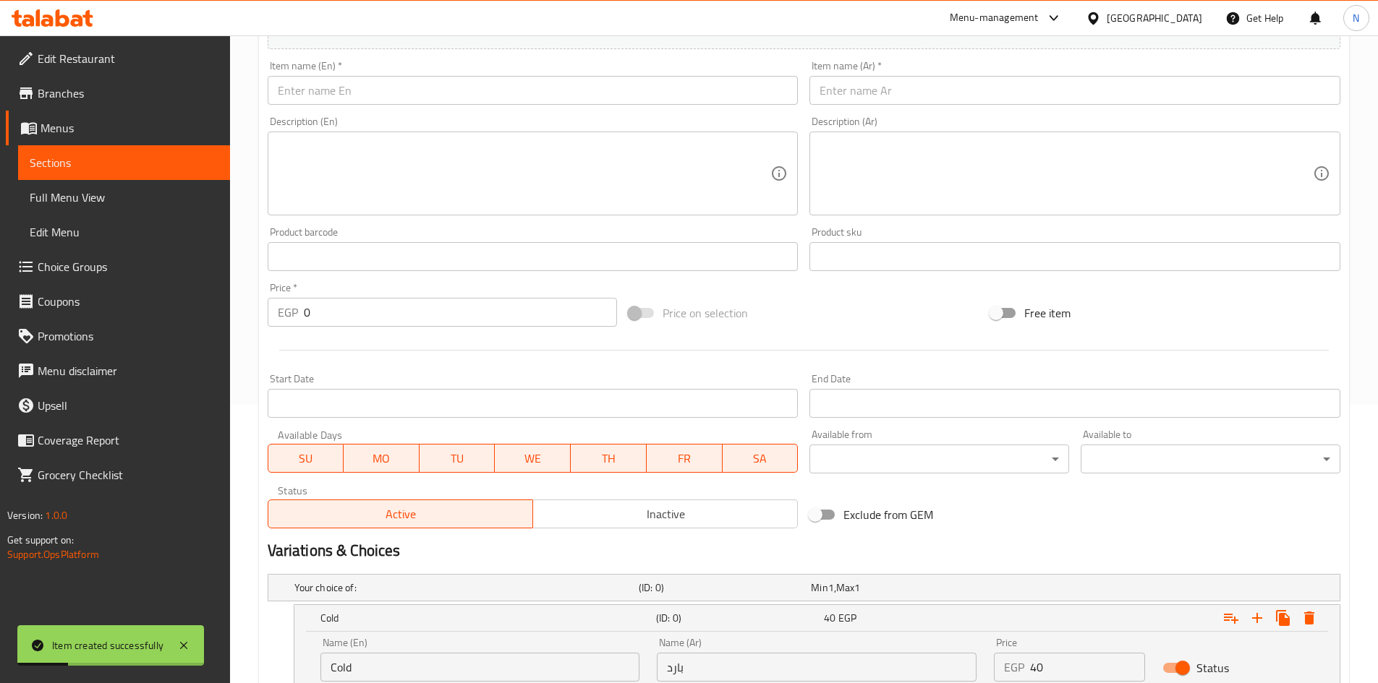
click at [870, 89] on input "text" at bounding box center [1074, 90] width 531 height 29
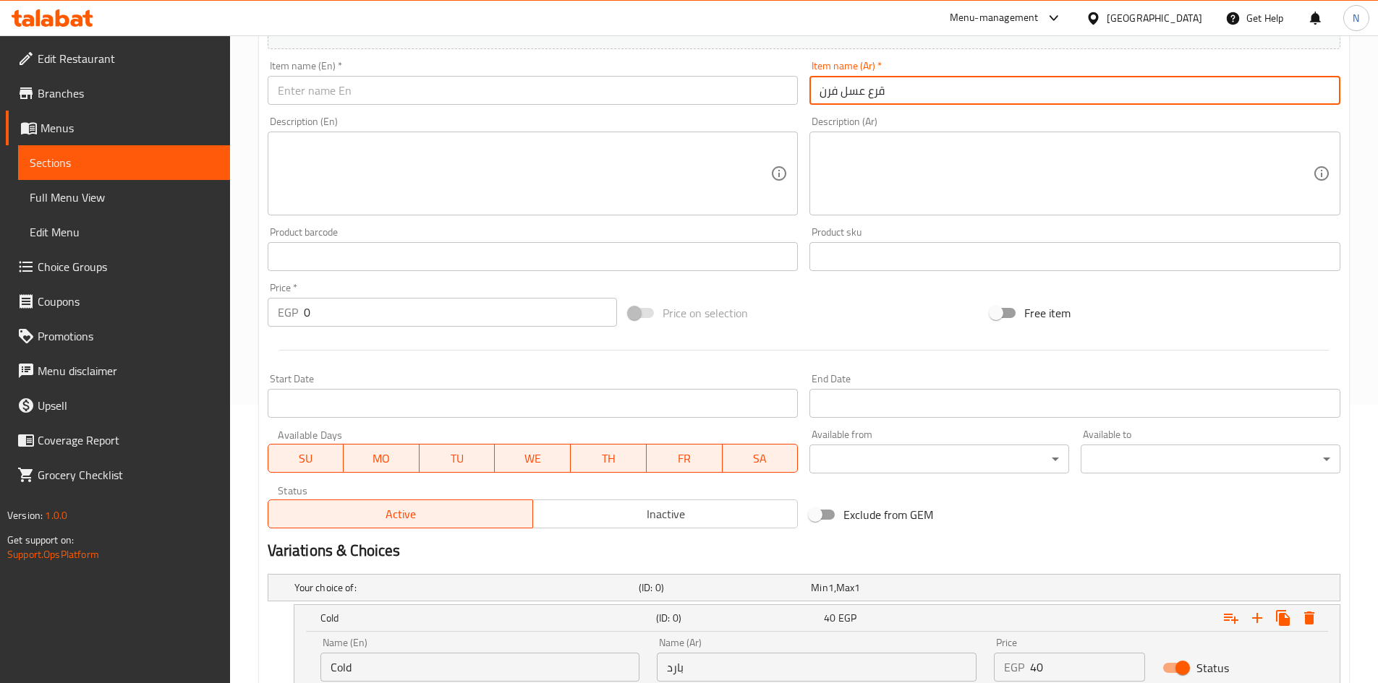
type input "قرع عسل فرن"
drag, startPoint x: 842, startPoint y: 93, endPoint x: 889, endPoint y: 90, distance: 47.1
click at [889, 90] on input "قرع عسل فرن" at bounding box center [1074, 90] width 531 height 29
click at [492, 93] on input "text" at bounding box center [533, 90] width 531 height 29
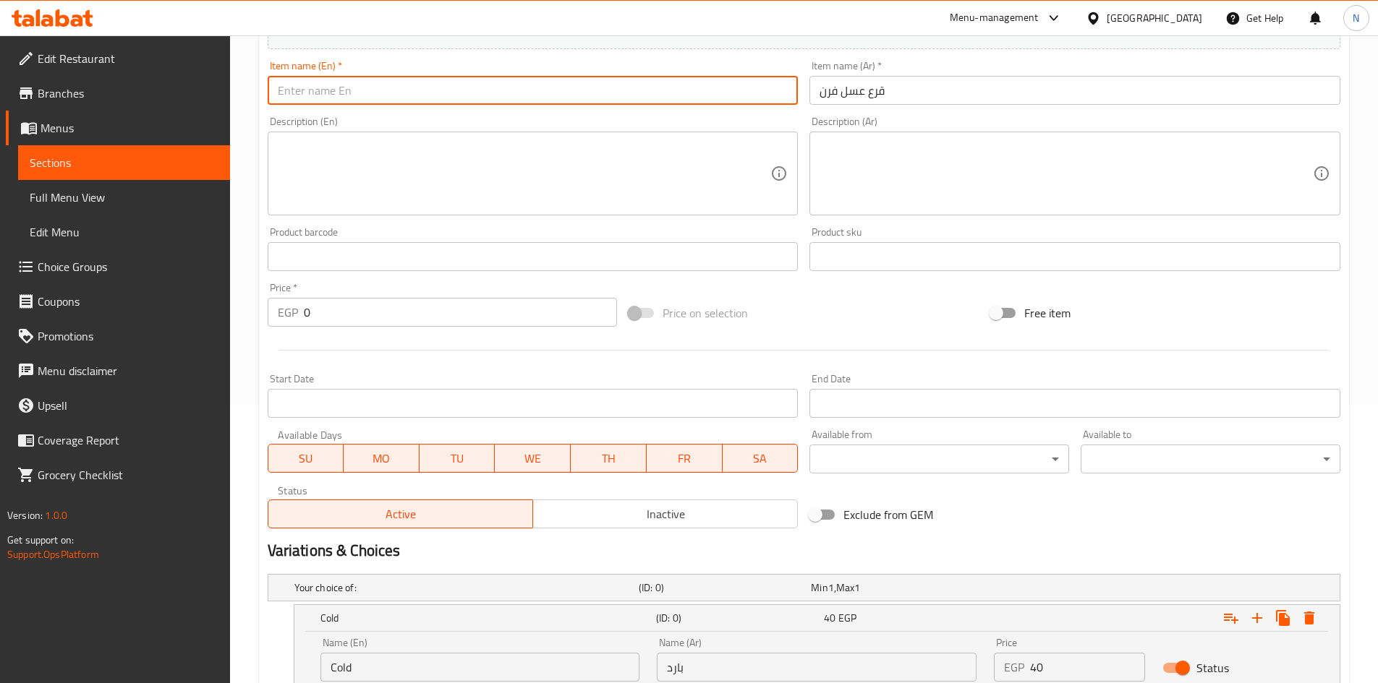
paste input "Pumpkin"
click at [852, 96] on input "قرع عسل فرن" at bounding box center [1074, 90] width 531 height 29
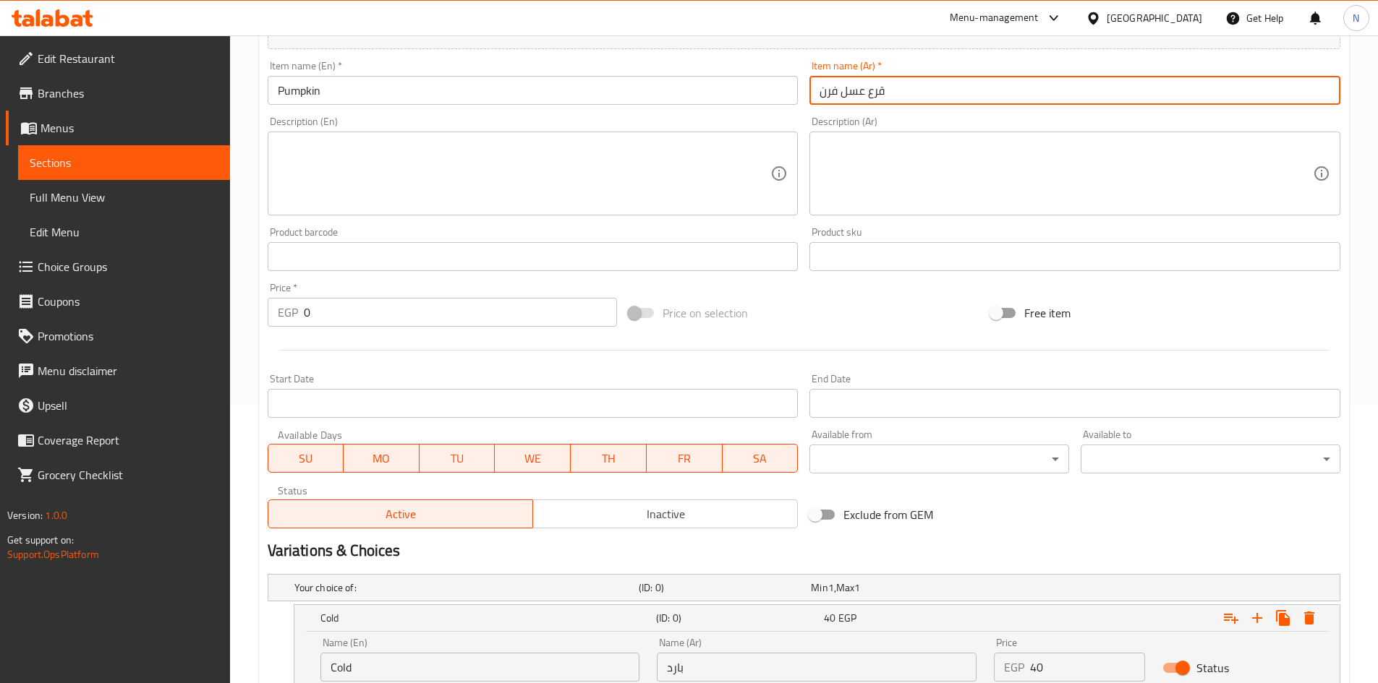
click at [852, 96] on input "قرع عسل فرن" at bounding box center [1074, 90] width 531 height 29
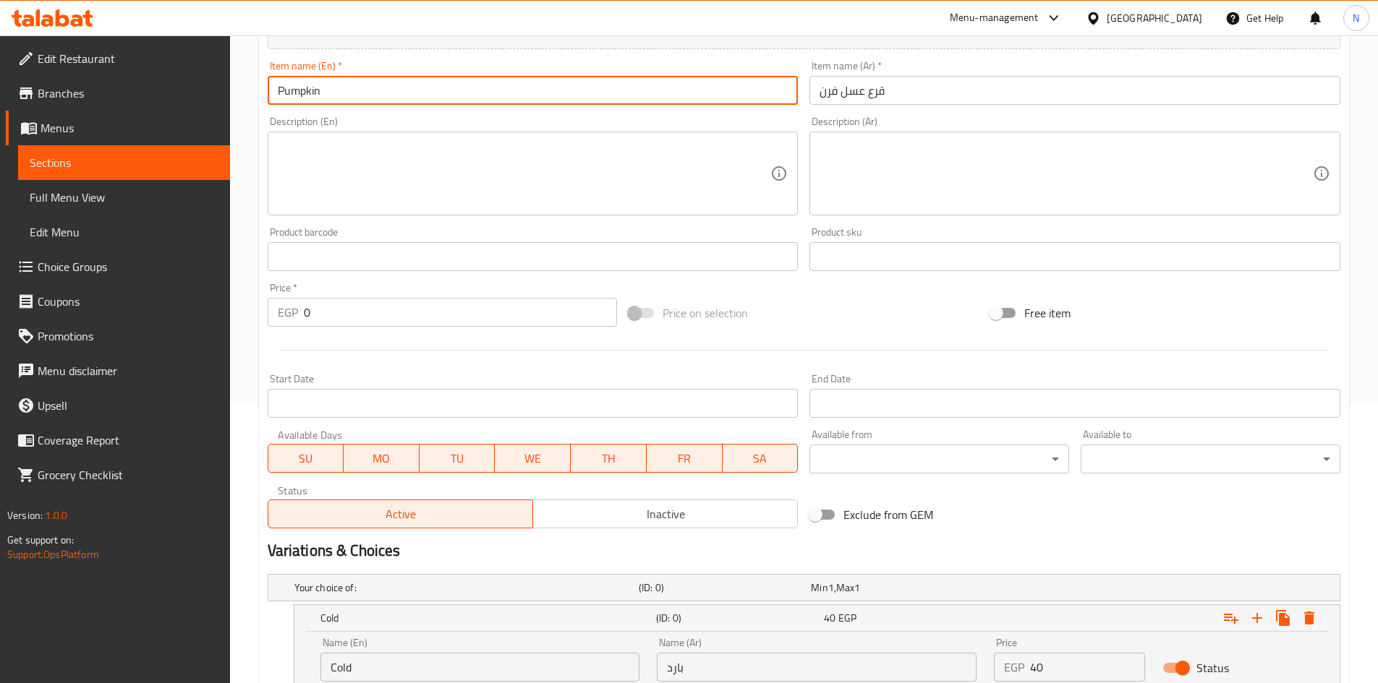
click at [281, 91] on input "Pumpkin" at bounding box center [533, 90] width 531 height 29
paste input "Oven-baked"
click at [322, 88] on input "Oven-baked Pumpkin" at bounding box center [533, 90] width 531 height 29
type input "Oven-Baked Pumpkin"
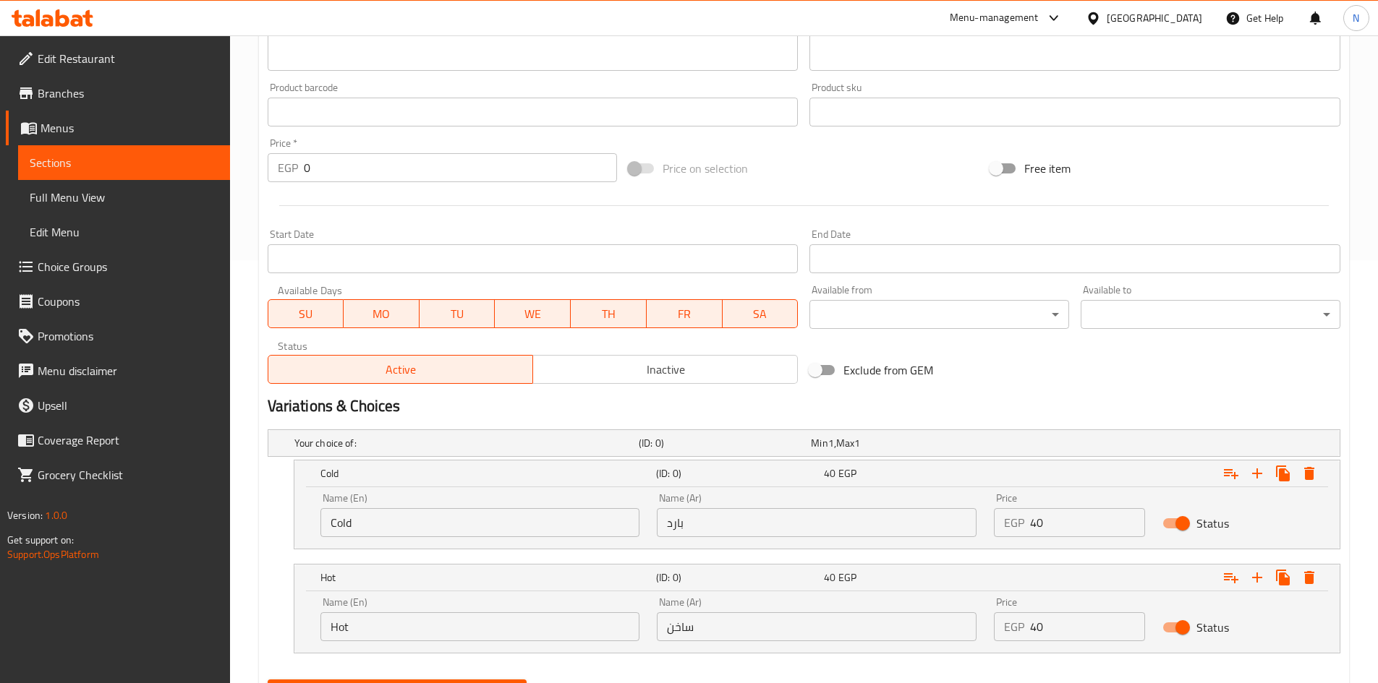
scroll to position [495, 0]
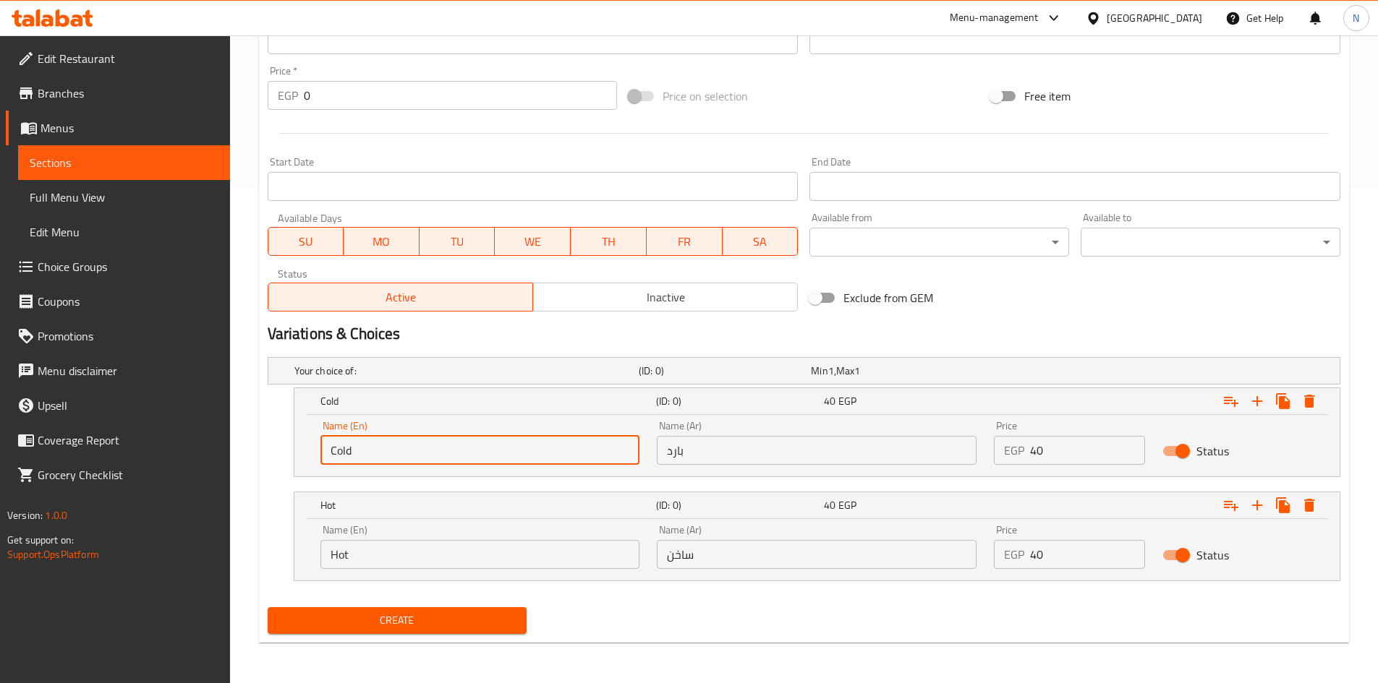
click at [560, 459] on input "Cold" at bounding box center [480, 450] width 320 height 29
type input "ؤ"
click at [388, 451] on input "col" at bounding box center [480, 450] width 320 height 29
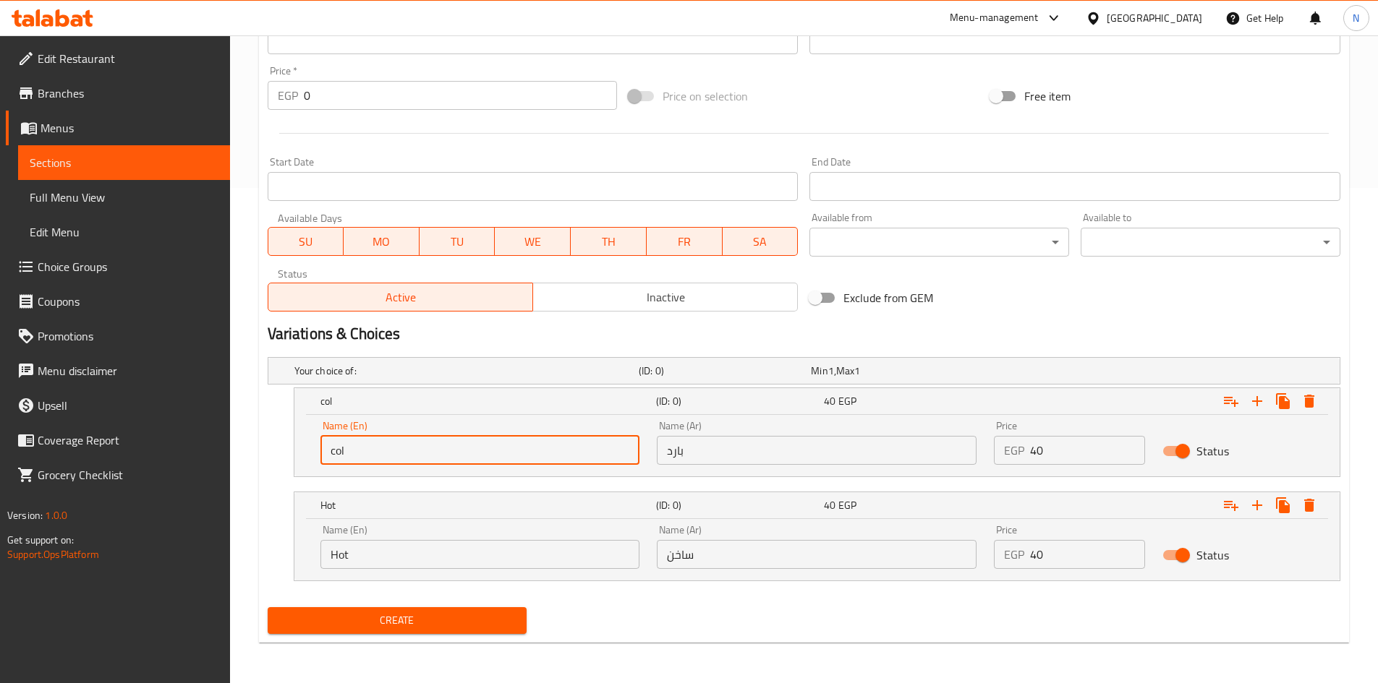
click at [388, 451] on input "col" at bounding box center [480, 450] width 320 height 29
paste input "Cold"
type input "Cold"
click at [731, 443] on input "بارد" at bounding box center [817, 450] width 320 height 29
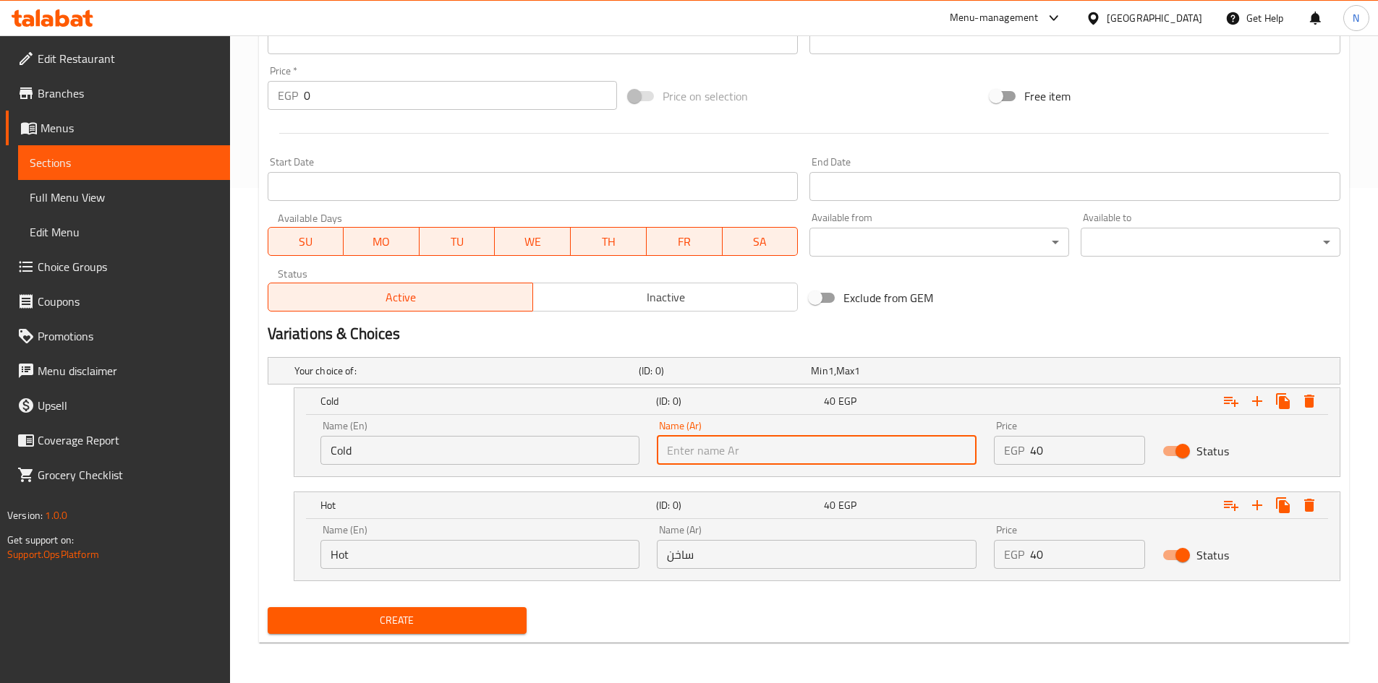
paste input "بارد"
type input "بارد"
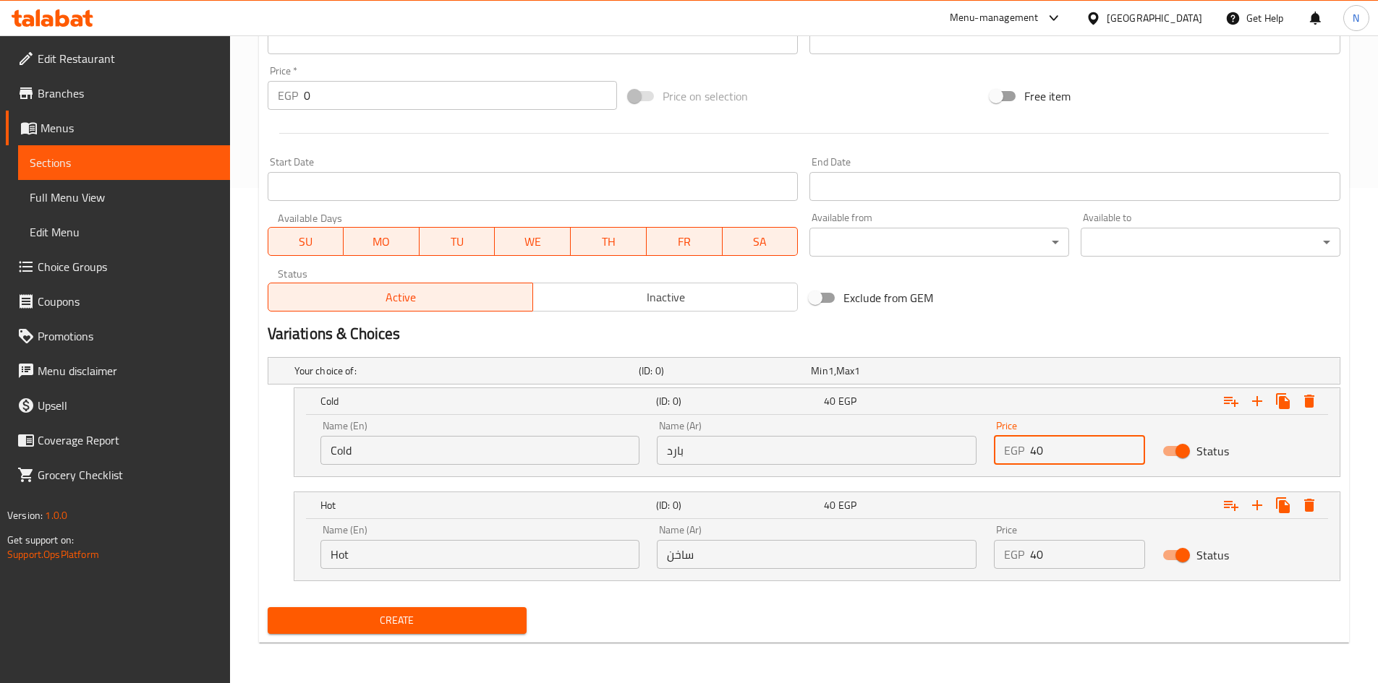
drag, startPoint x: 1032, startPoint y: 461, endPoint x: 1023, endPoint y: 461, distance: 8.7
click at [1023, 461] on div "EGP 40 Price" at bounding box center [1069, 450] width 151 height 29
type input "40"
click at [508, 539] on div "Name (En) Hot Name (En)" at bounding box center [480, 547] width 320 height 44
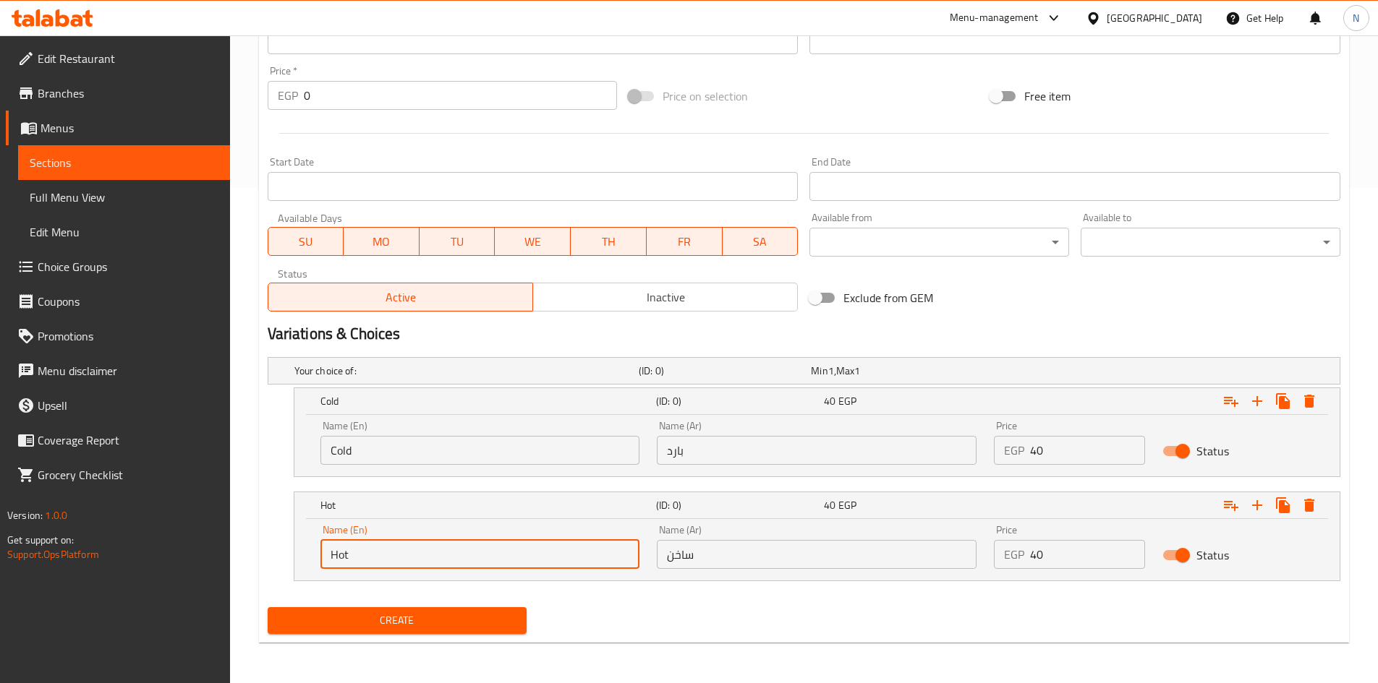
click at [383, 553] on input "Hot" at bounding box center [480, 554] width 320 height 29
click at [383, 553] on input "Choice" at bounding box center [480, 554] width 320 height 29
paste input "Hot"
type input "Hot"
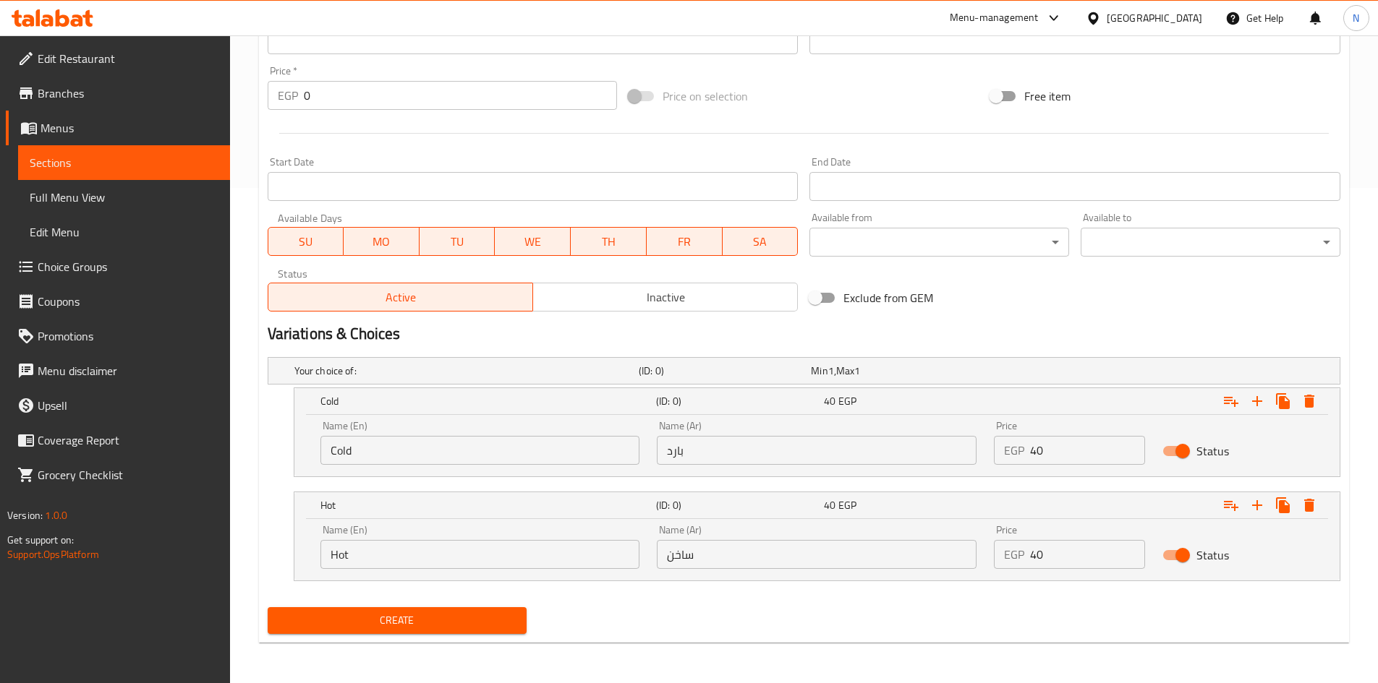
click at [806, 571] on div "Name (Ar) ساخن Name (Ar)" at bounding box center [816, 546] width 337 height 61
click at [799, 559] on input "ساخن" at bounding box center [817, 554] width 320 height 29
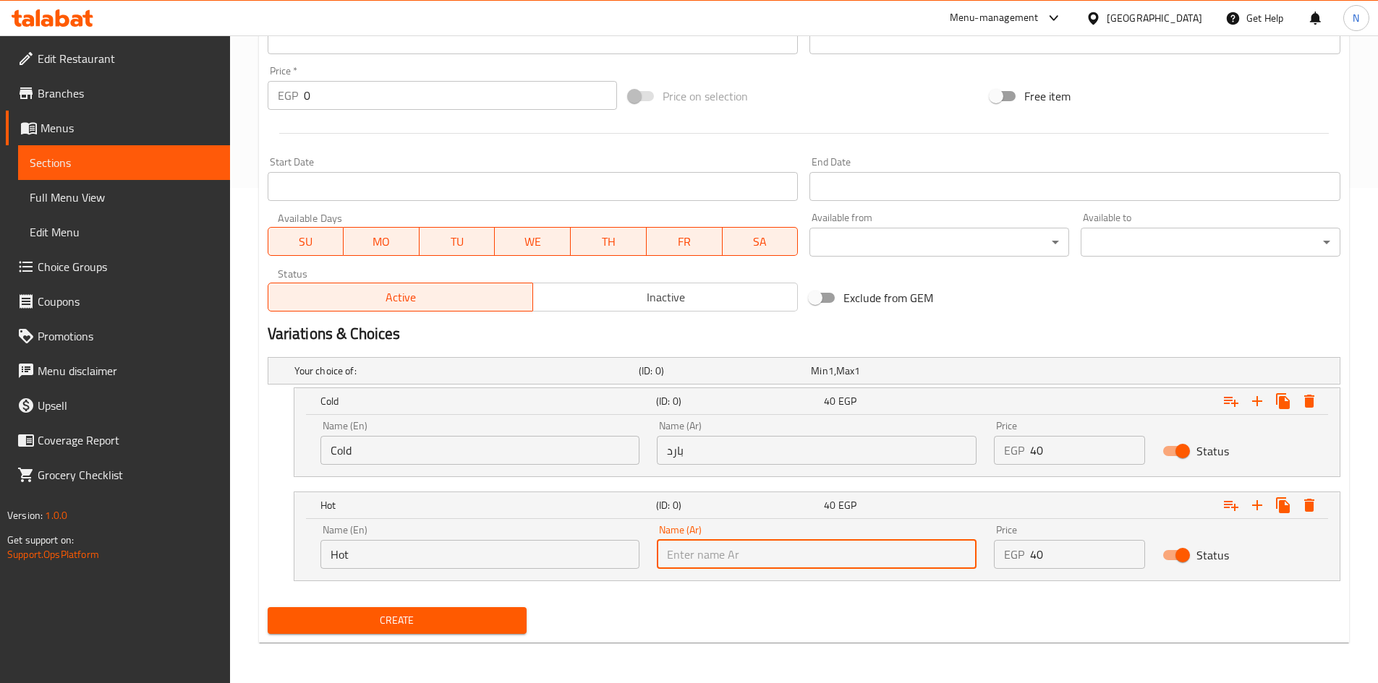
paste input "ساخن"
type input "ساخن"
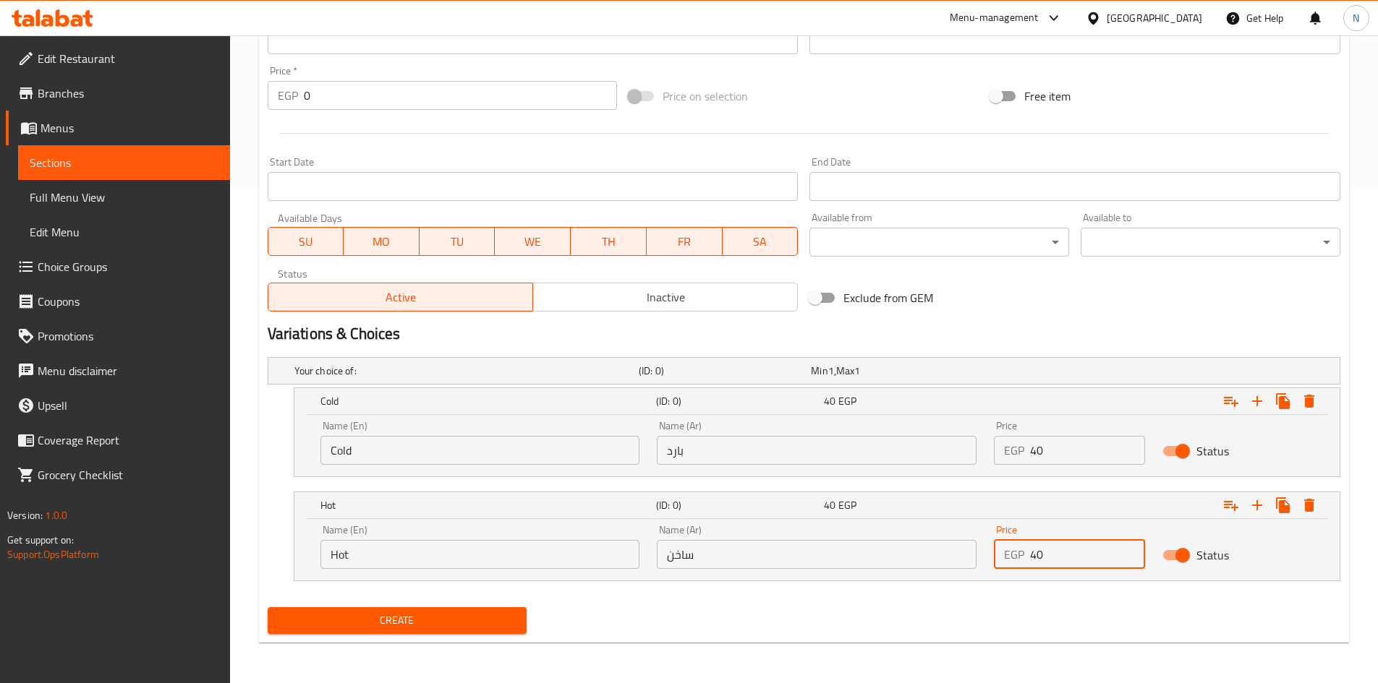
drag, startPoint x: 1056, startPoint y: 561, endPoint x: 1021, endPoint y: 558, distance: 35.6
click at [1021, 558] on div "EGP 40 Price" at bounding box center [1069, 554] width 151 height 29
type input "40"
click at [982, 621] on div "Create" at bounding box center [804, 621] width 1084 height 38
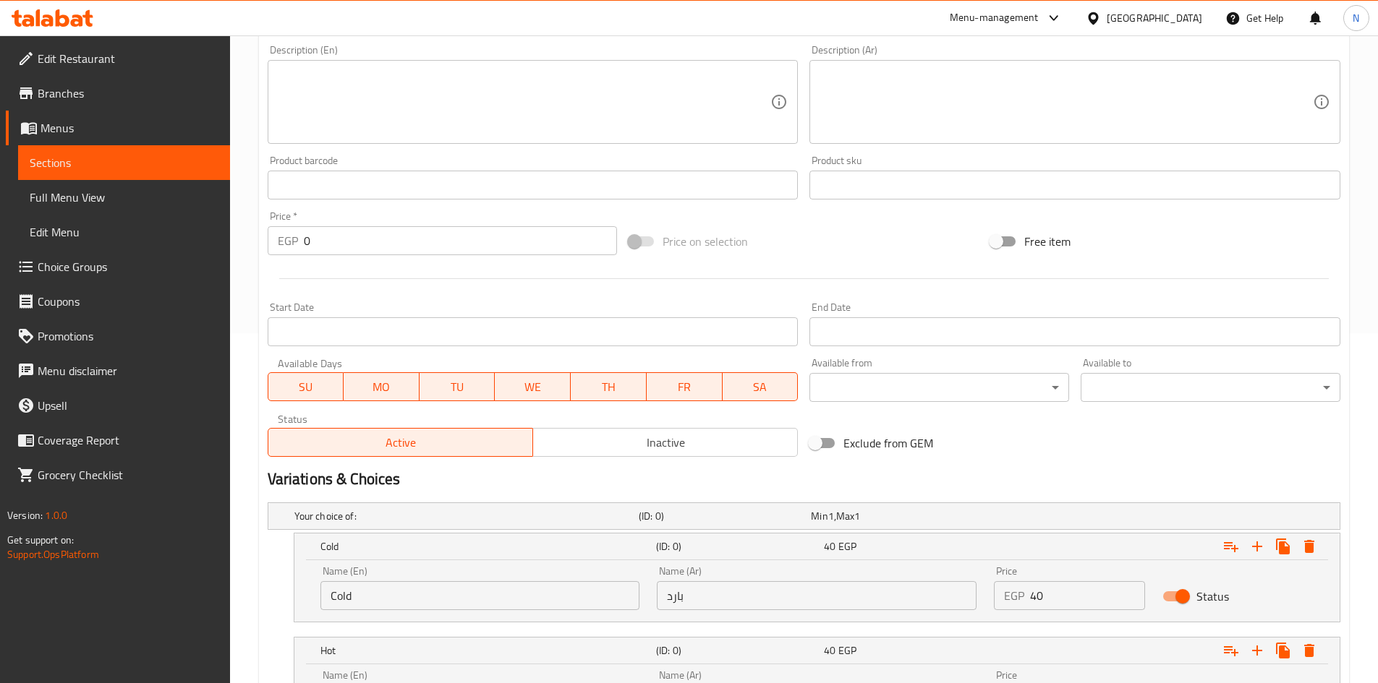
scroll to position [206, 0]
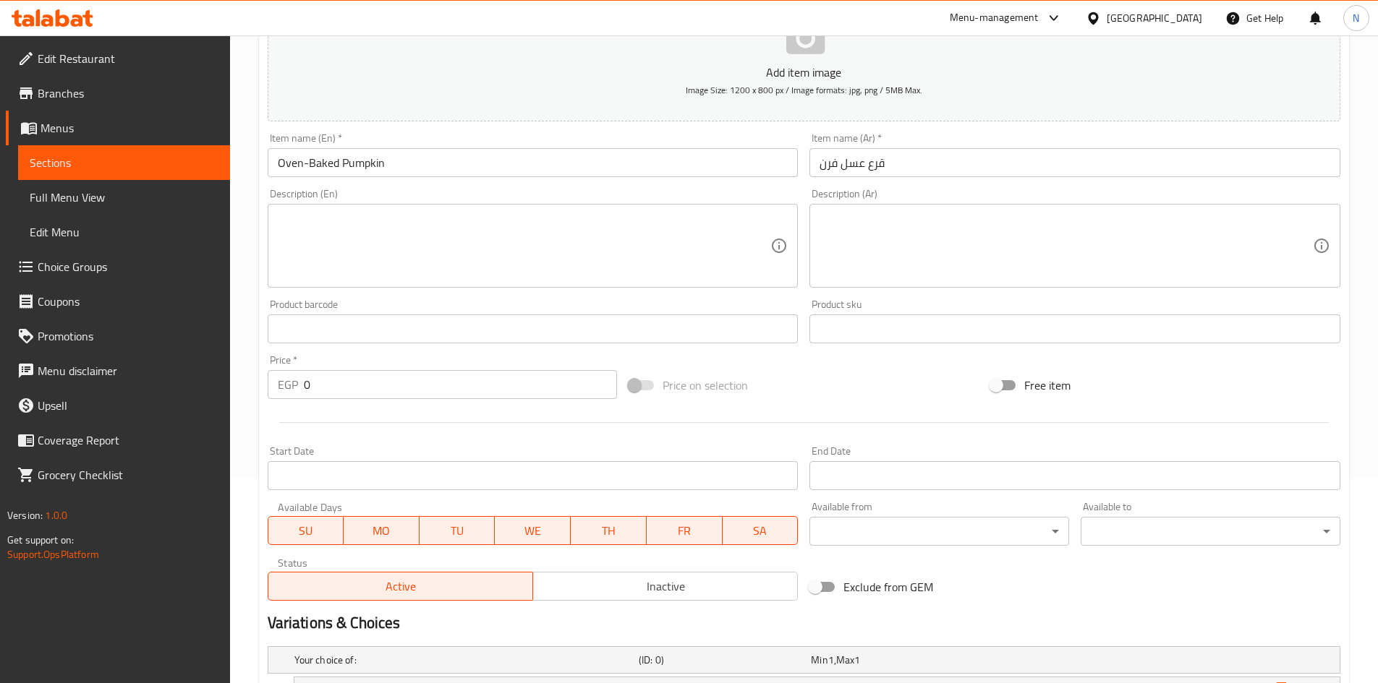
click at [772, 370] on div "Price on selection" at bounding box center [804, 385] width 362 height 39
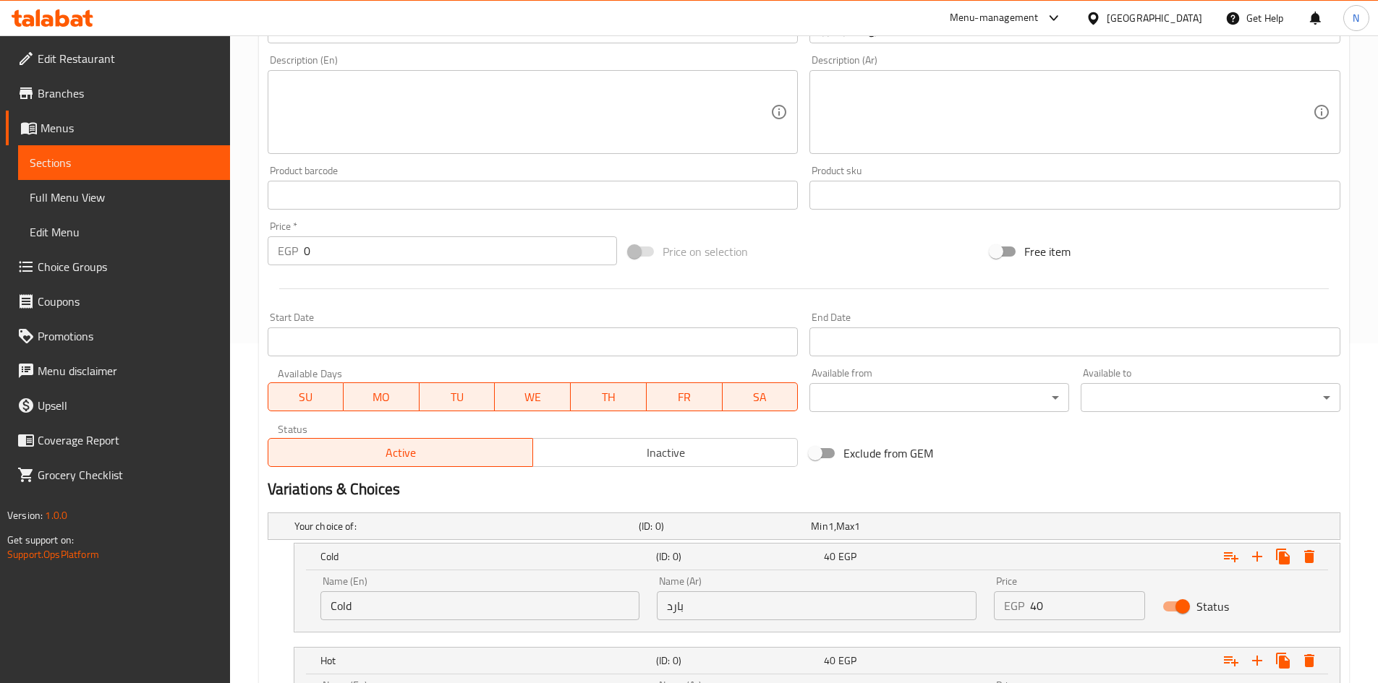
scroll to position [495, 0]
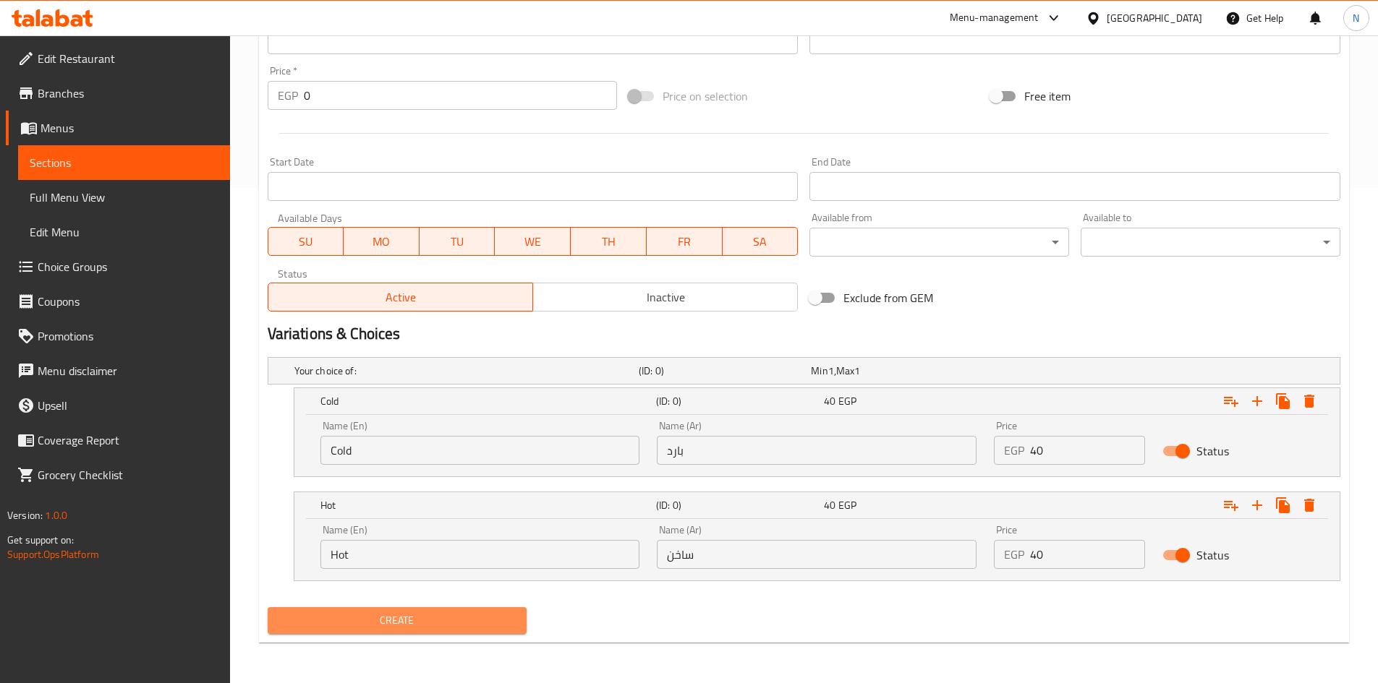
click at [415, 618] on span "Create" at bounding box center [397, 621] width 237 height 18
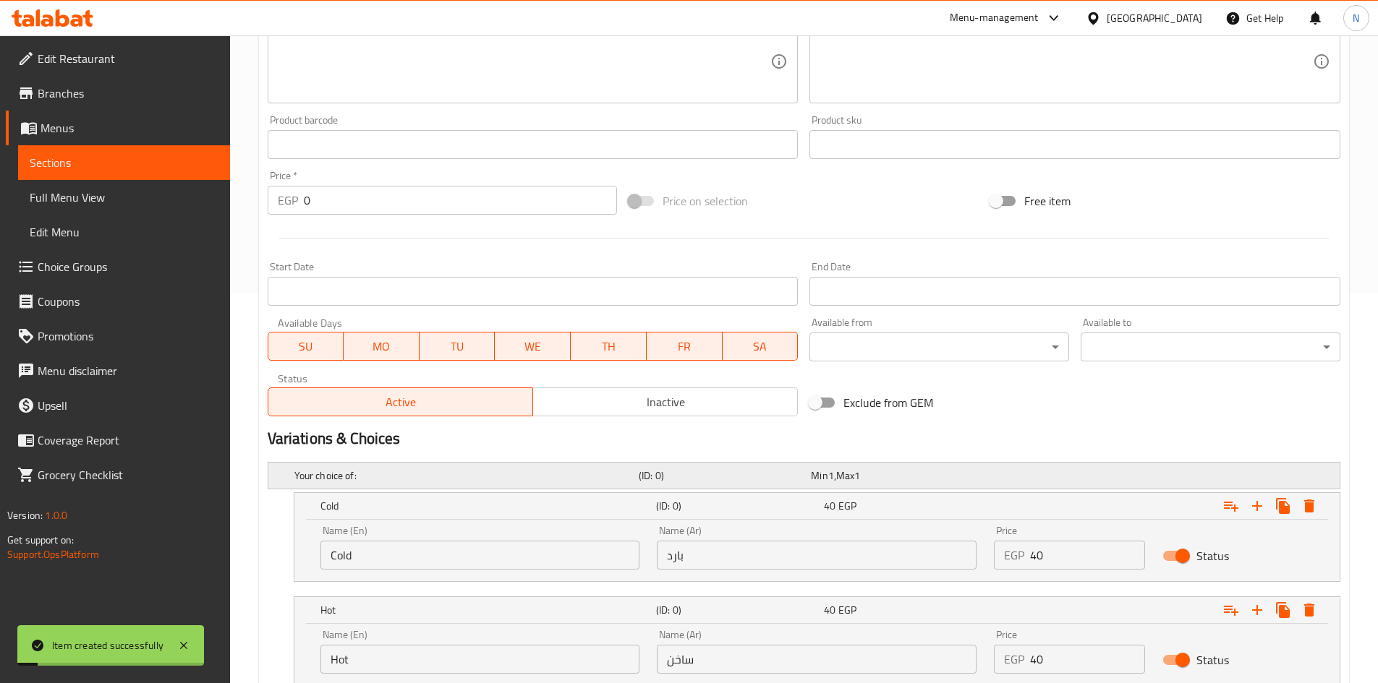
scroll to position [134, 0]
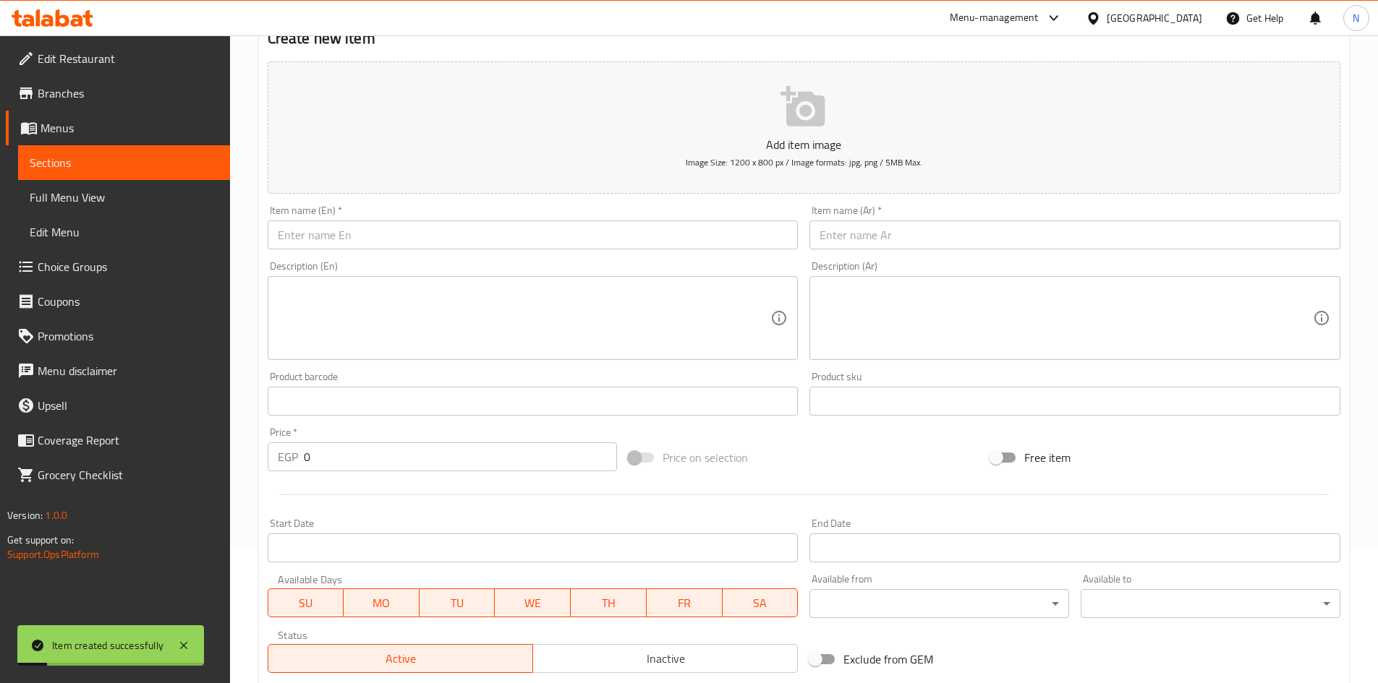
click at [915, 242] on input "text" at bounding box center [1074, 235] width 531 height 29
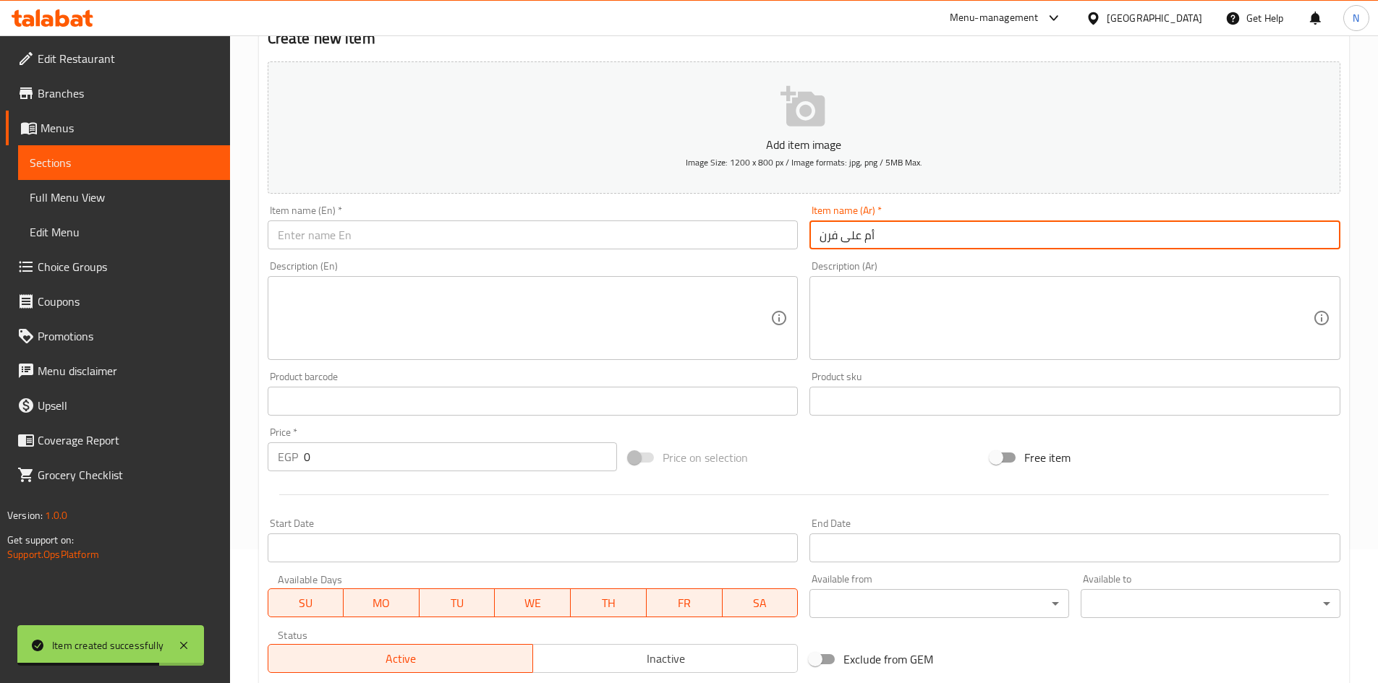
click at [829, 241] on input "أم على فرن" at bounding box center [1074, 235] width 531 height 29
type input "أم على فرن"
click at [655, 248] on input "text" at bounding box center [533, 235] width 531 height 29
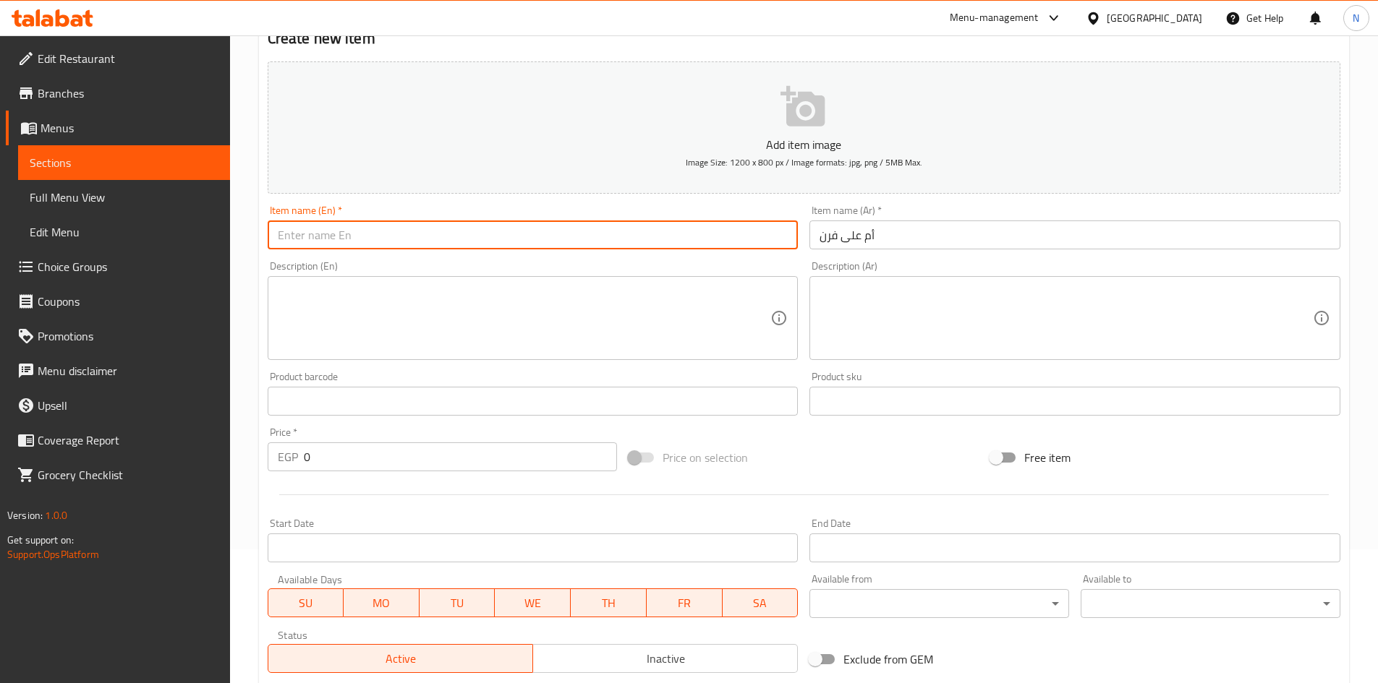
paste input "Umm Ali"
click at [825, 235] on input "أم على فرن" at bounding box center [1074, 235] width 531 height 29
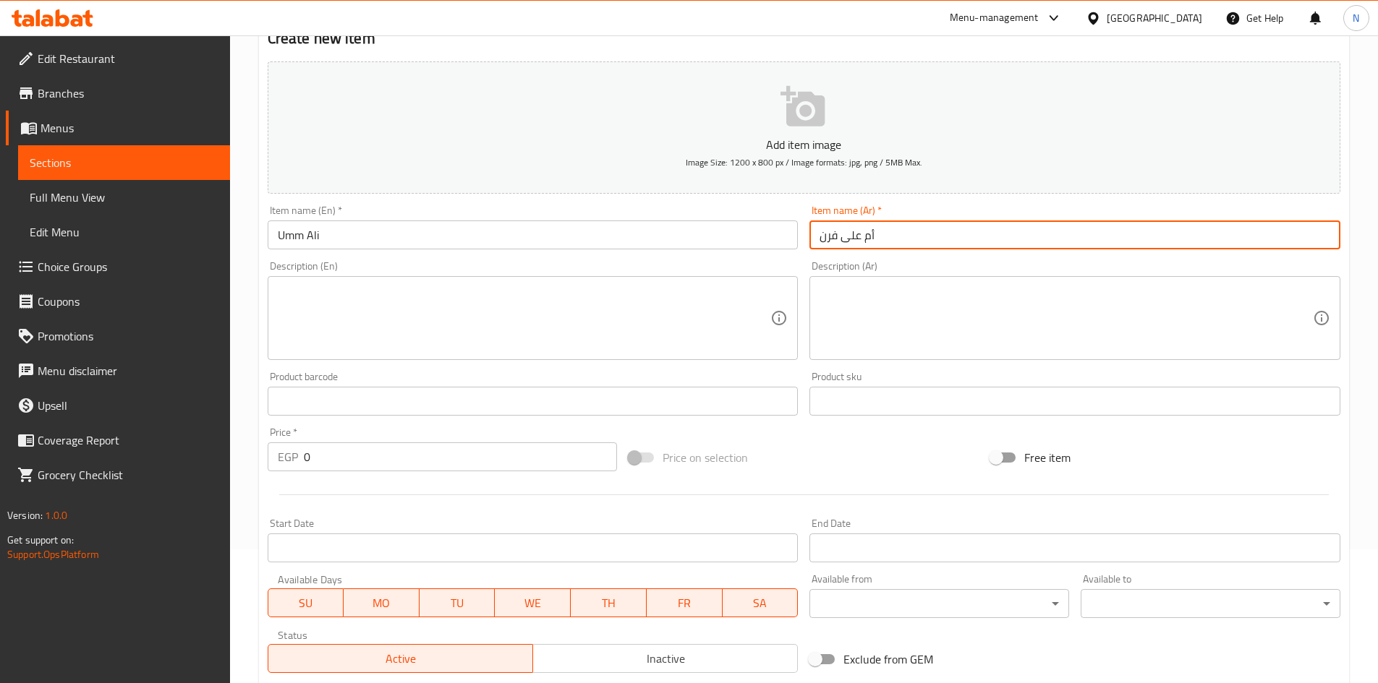
click at [825, 235] on input "أم على فرن" at bounding box center [1074, 235] width 531 height 29
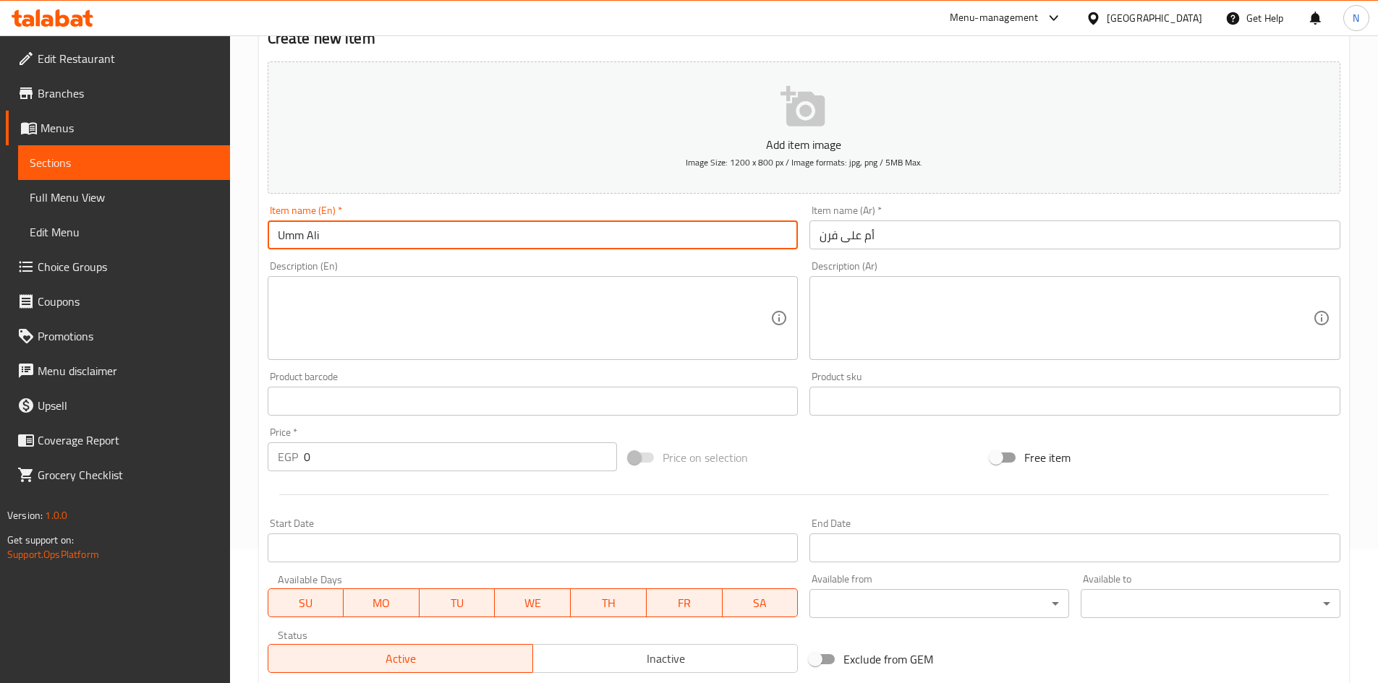
click at [278, 232] on input "Umm Ali" at bounding box center [533, 235] width 531 height 29
paste input "Oven Baked Pasta"
click at [359, 239] on input "Oven Baked Pasta Umm Ali" at bounding box center [533, 235] width 531 height 29
type input "Oven Baked Umm Ali"
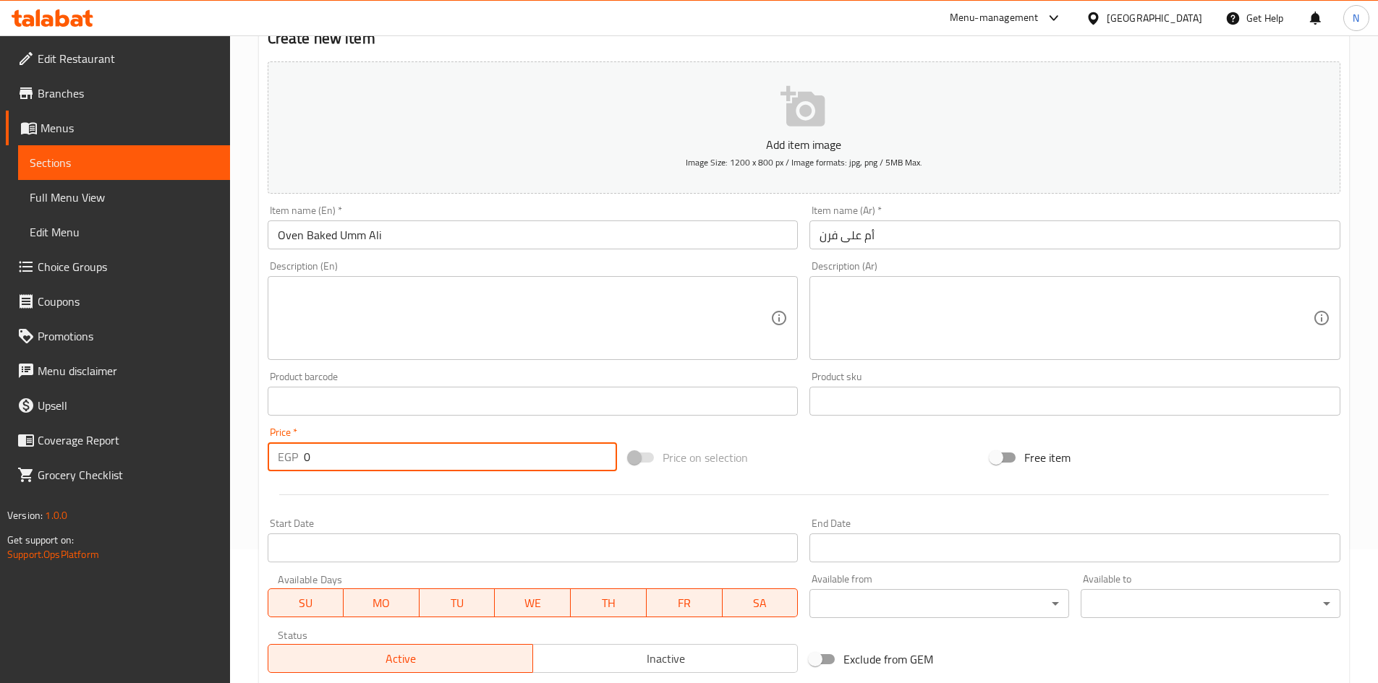
drag, startPoint x: 311, startPoint y: 464, endPoint x: 300, endPoint y: 461, distance: 11.4
click at [300, 461] on div "EGP 0 Price *" at bounding box center [443, 457] width 350 height 29
click at [721, 464] on span "Price on selection" at bounding box center [705, 457] width 85 height 17
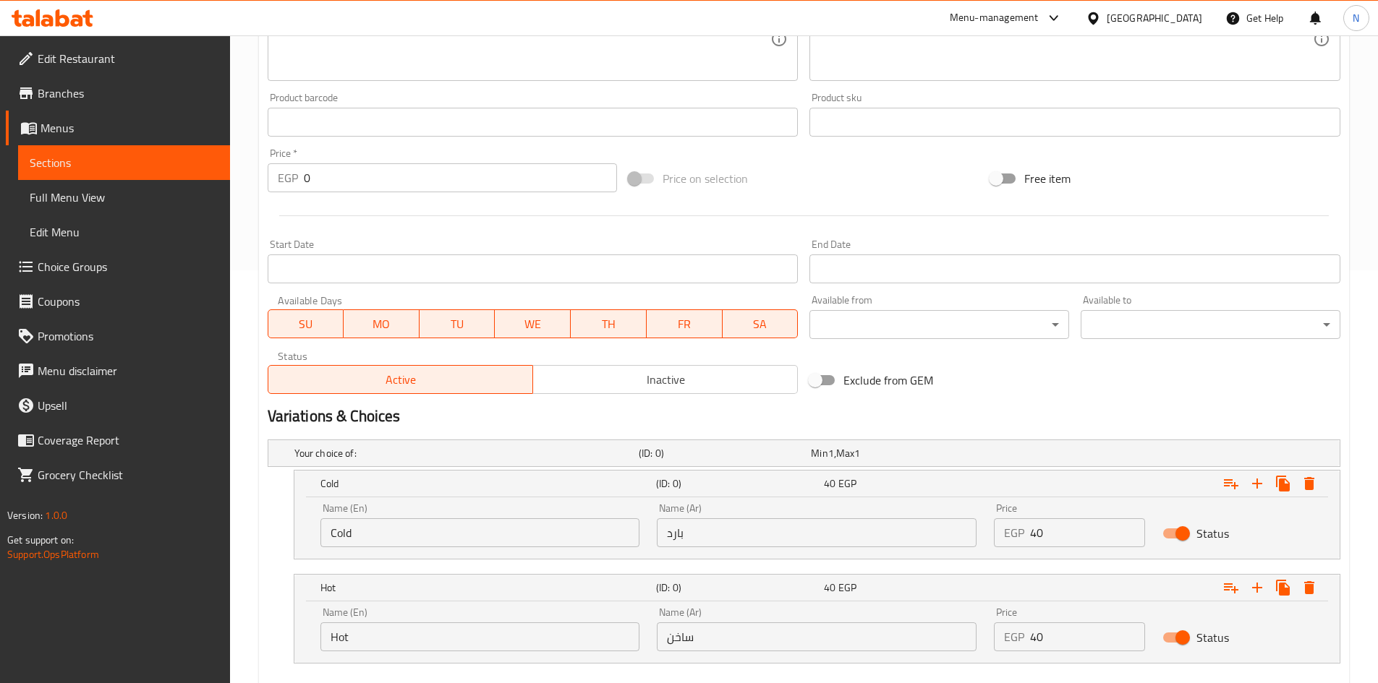
scroll to position [495, 0]
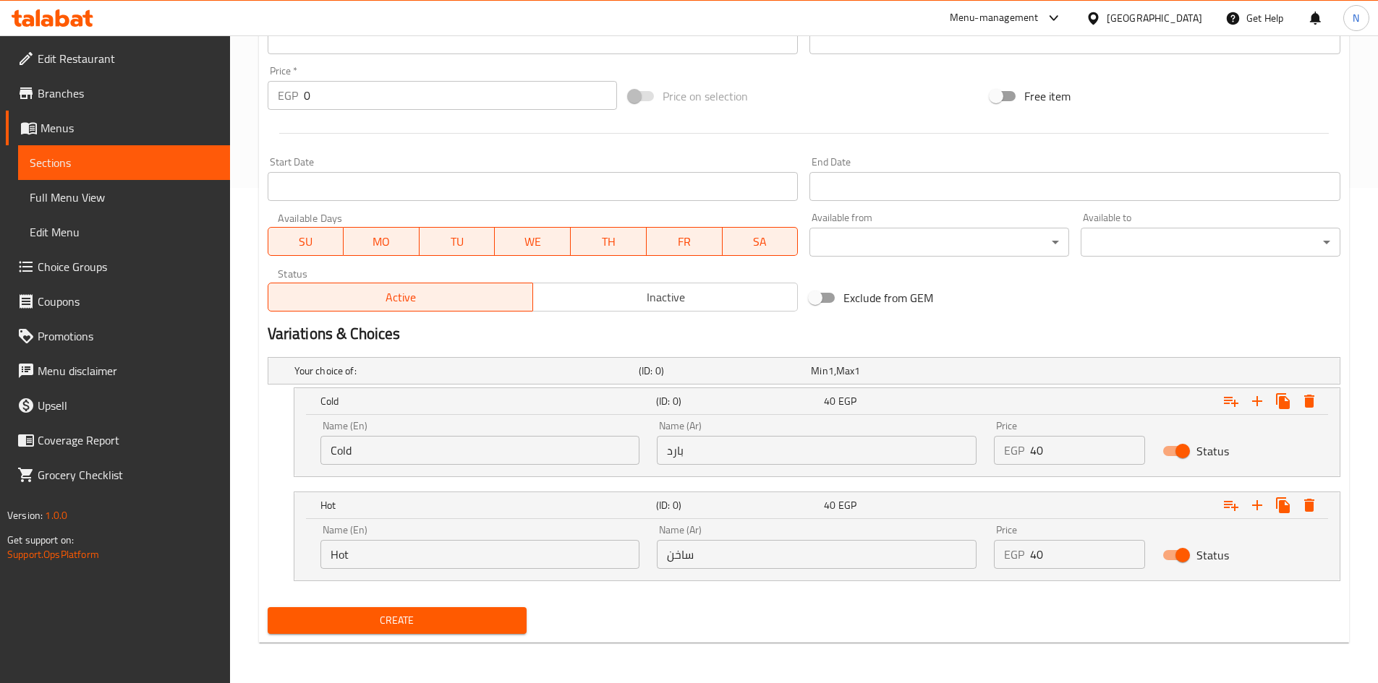
click at [404, 454] on input "Cold" at bounding box center [480, 450] width 320 height 29
click at [404, 454] on input "Choice" at bounding box center [480, 450] width 320 height 29
paste input "old"
type input "Cold"
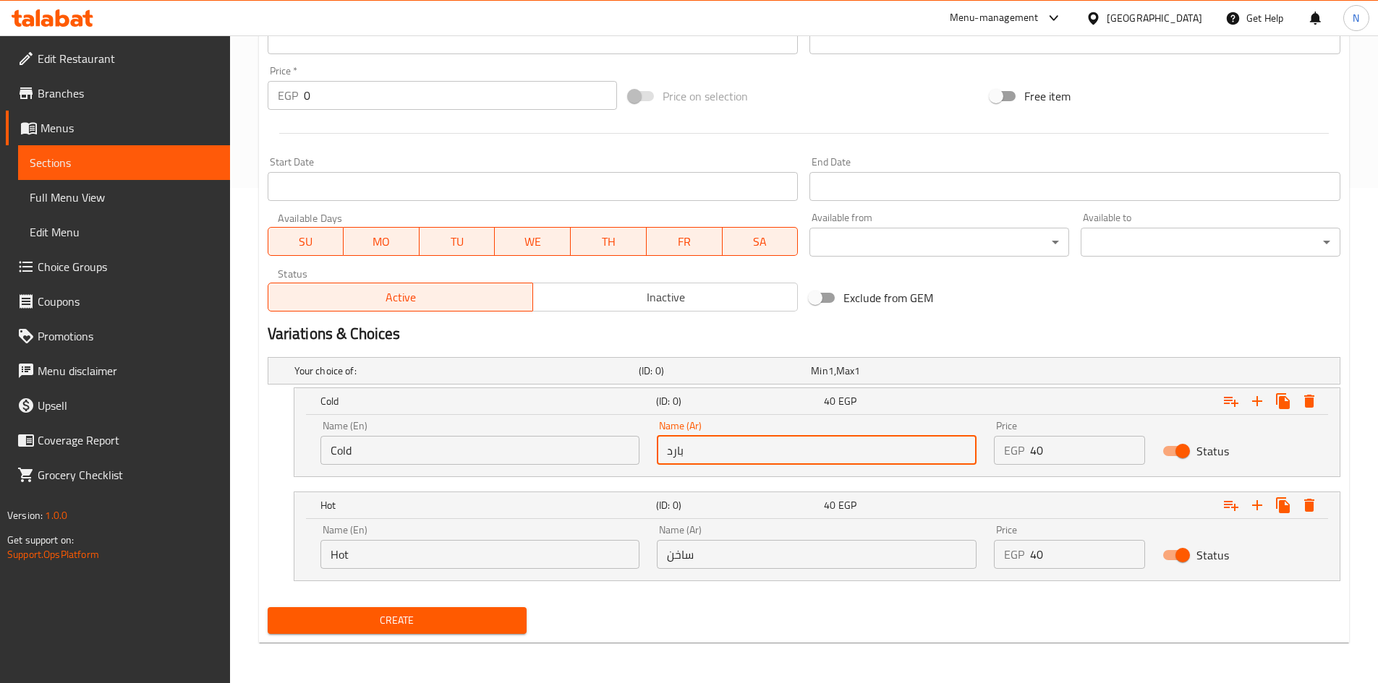
click at [771, 453] on input "بارد" at bounding box center [817, 450] width 320 height 29
paste input "بارد"
type input "بارد"
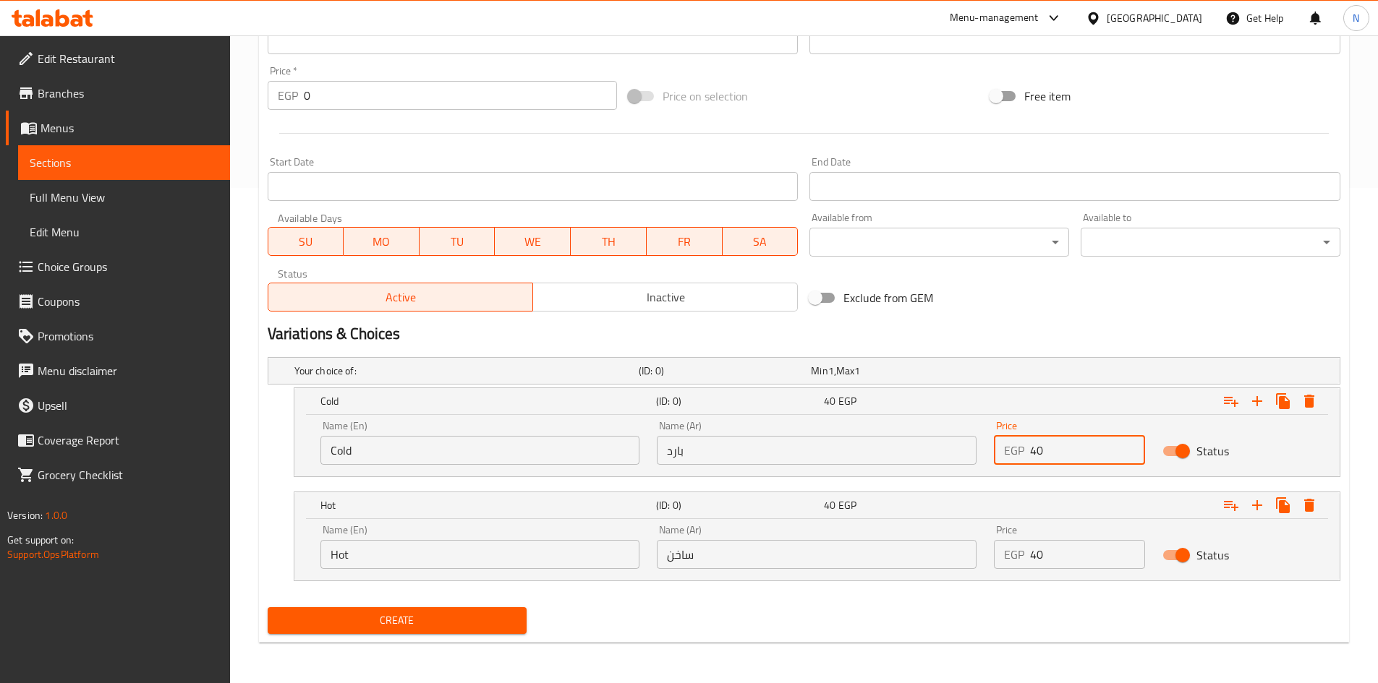
drag, startPoint x: 1063, startPoint y: 456, endPoint x: 1028, endPoint y: 457, distance: 34.7
click at [1028, 457] on div "EGP 40 Price" at bounding box center [1069, 450] width 151 height 29
type input "40"
click at [930, 329] on h2 "Variations & Choices" at bounding box center [804, 334] width 1073 height 22
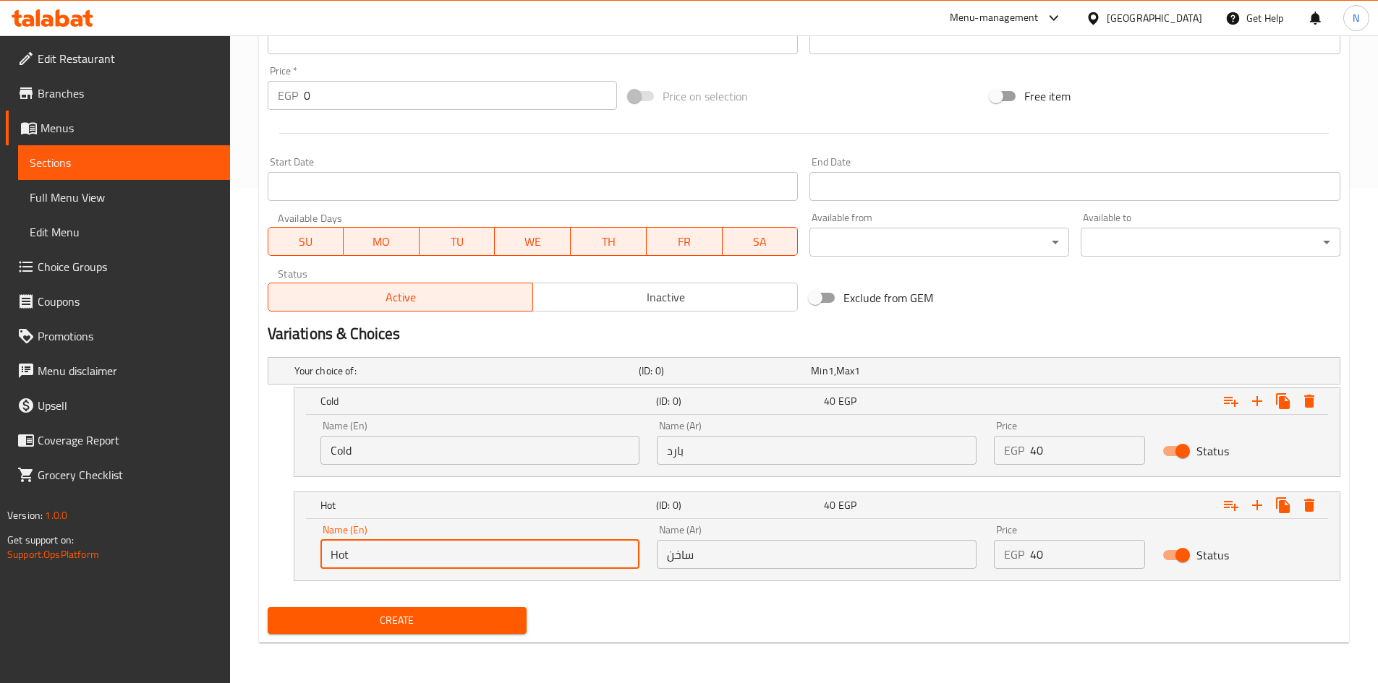
click at [370, 557] on input "Hot" at bounding box center [480, 554] width 320 height 29
click at [368, 557] on input "Choice" at bounding box center [480, 554] width 320 height 29
paste input "Hot"
type input "Hot"
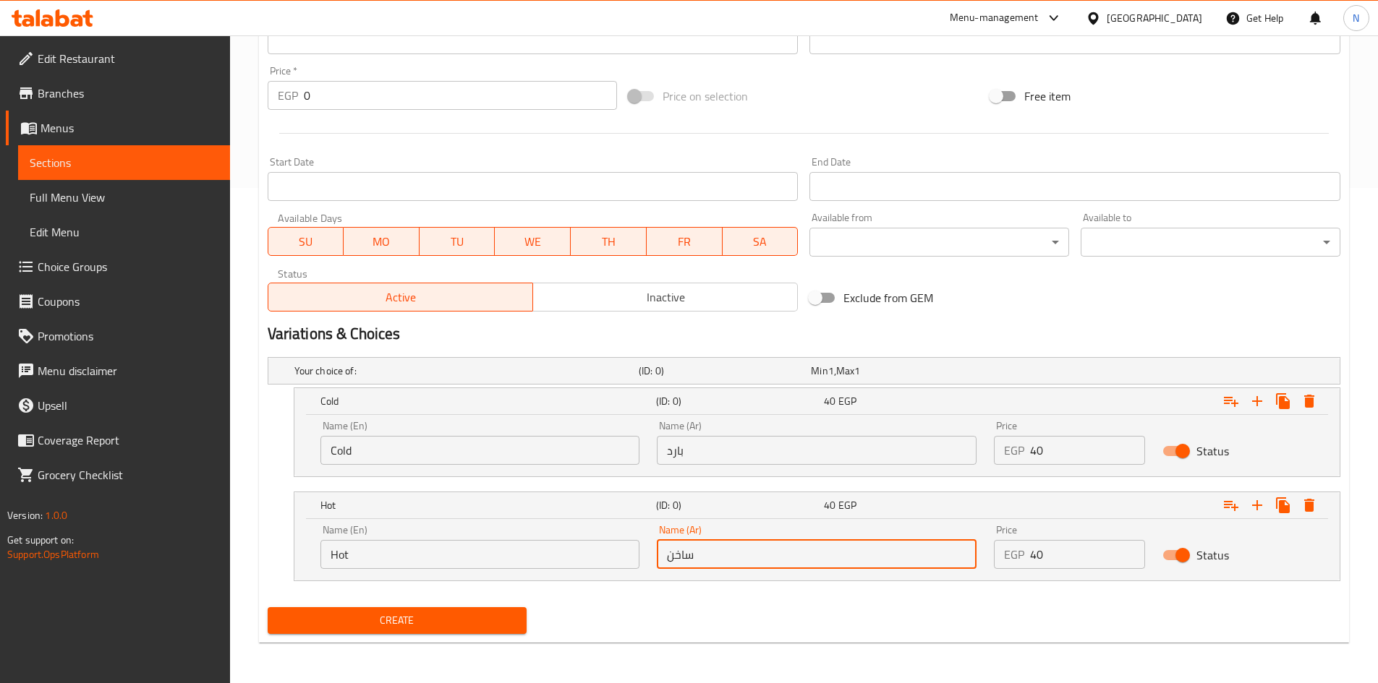
click at [744, 559] on input "ساخن" at bounding box center [817, 554] width 320 height 29
paste input "ساخن"
type input "ساخن"
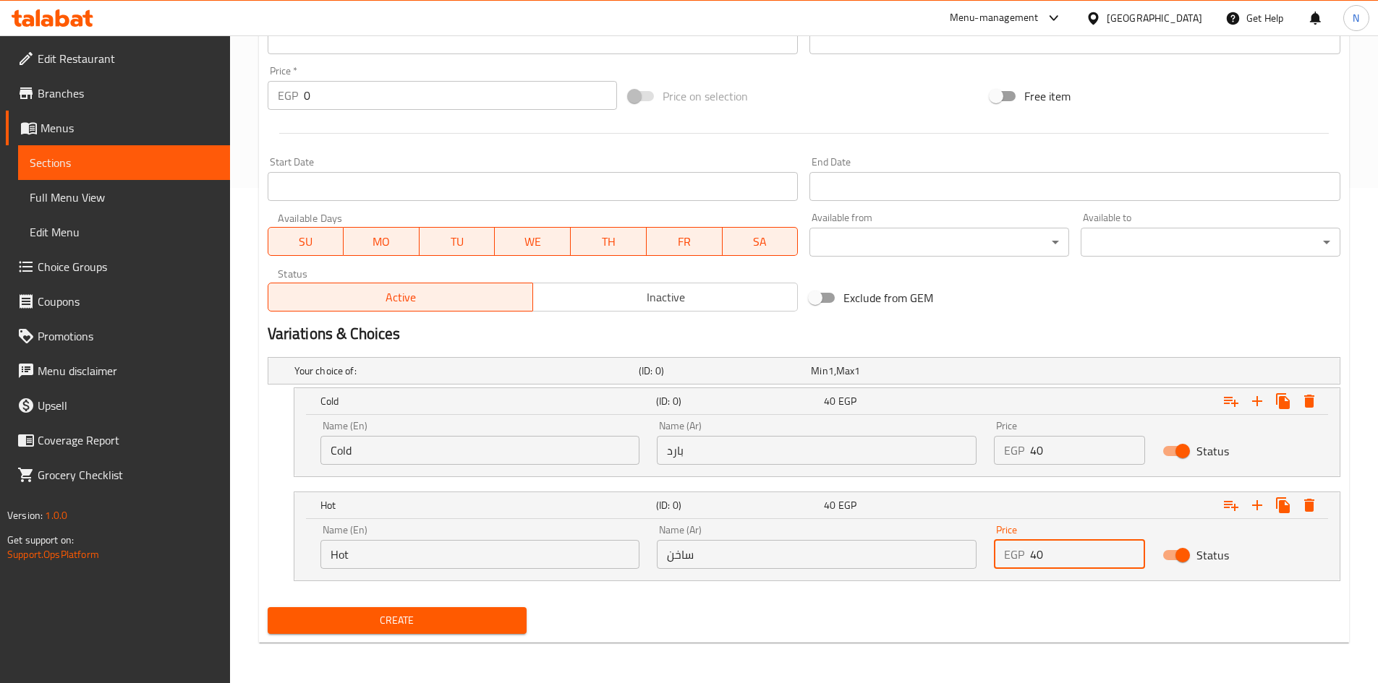
drag, startPoint x: 1040, startPoint y: 557, endPoint x: 1030, endPoint y: 559, distance: 10.4
click at [1030, 559] on input "40" at bounding box center [1087, 554] width 115 height 29
type input "40"
drag, startPoint x: 1143, startPoint y: 324, endPoint x: 1131, endPoint y: 329, distance: 12.6
click at [1142, 323] on h2 "Variations & Choices" at bounding box center [804, 334] width 1073 height 22
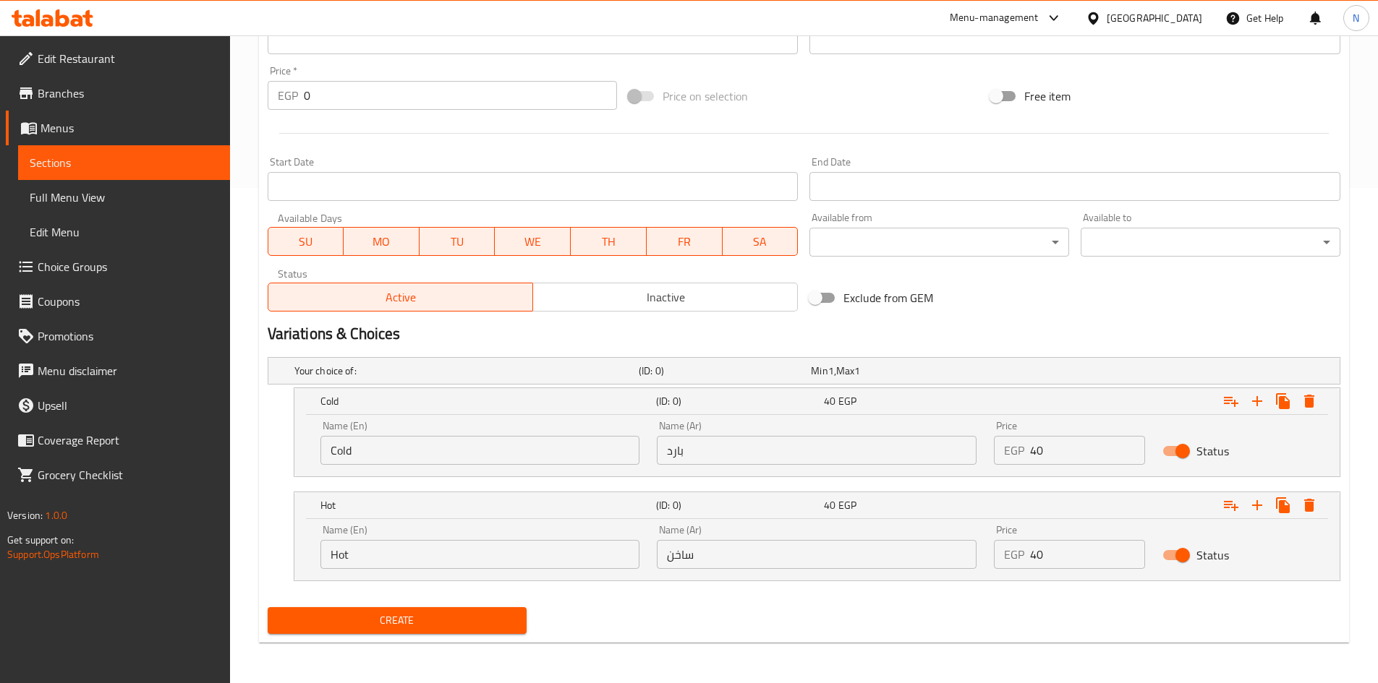
click at [476, 618] on span "Create" at bounding box center [397, 621] width 237 height 18
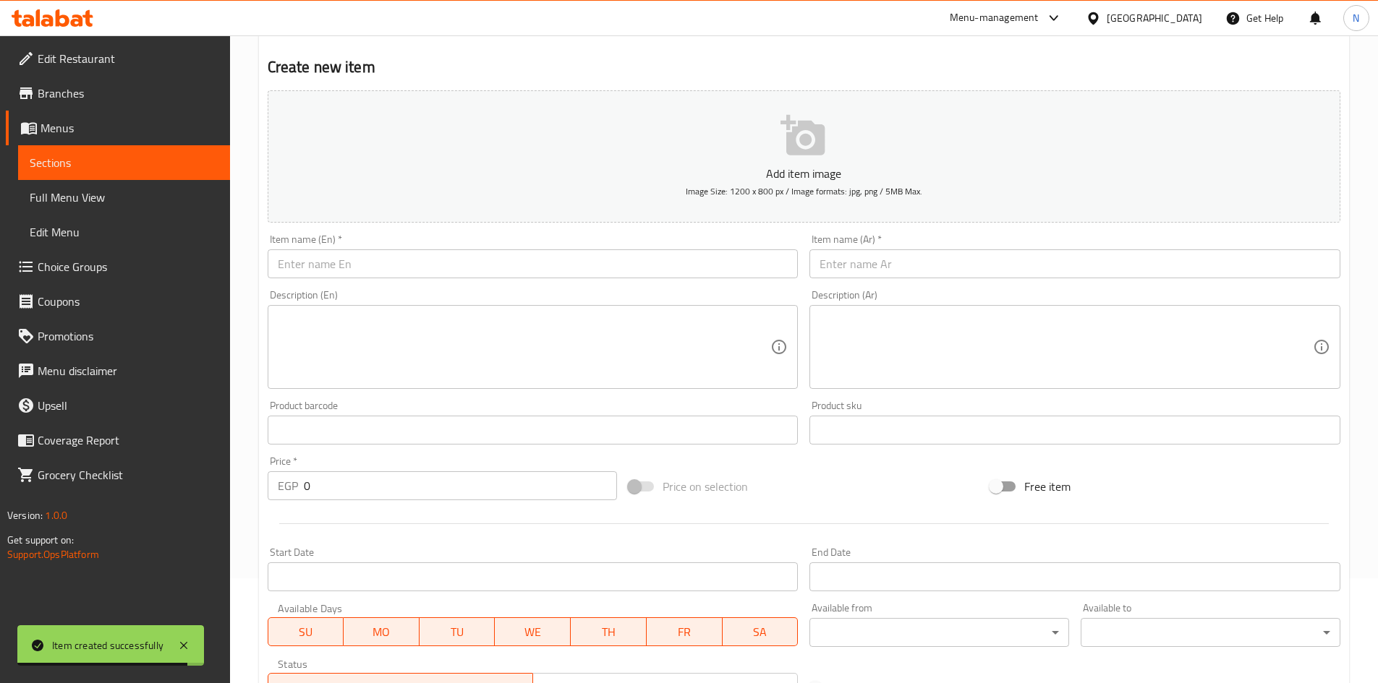
scroll to position [0, 0]
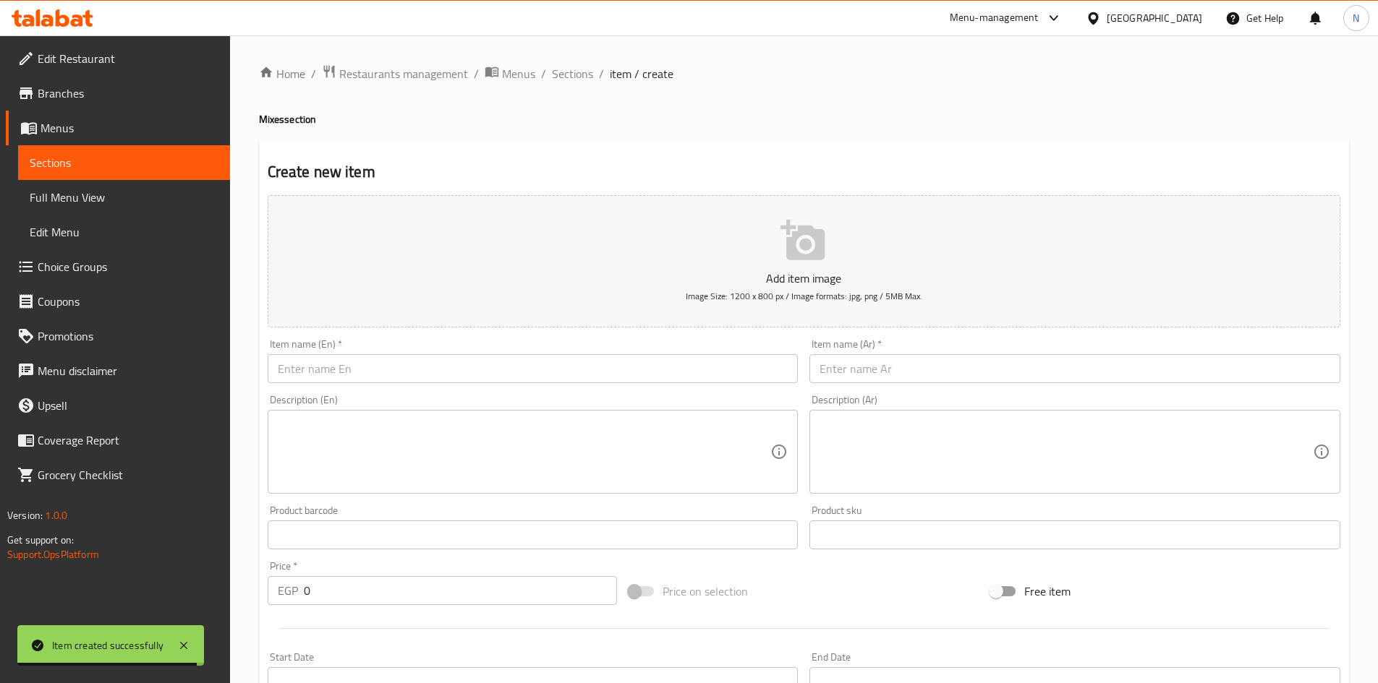
click at [887, 370] on input "text" at bounding box center [1074, 368] width 531 height 29
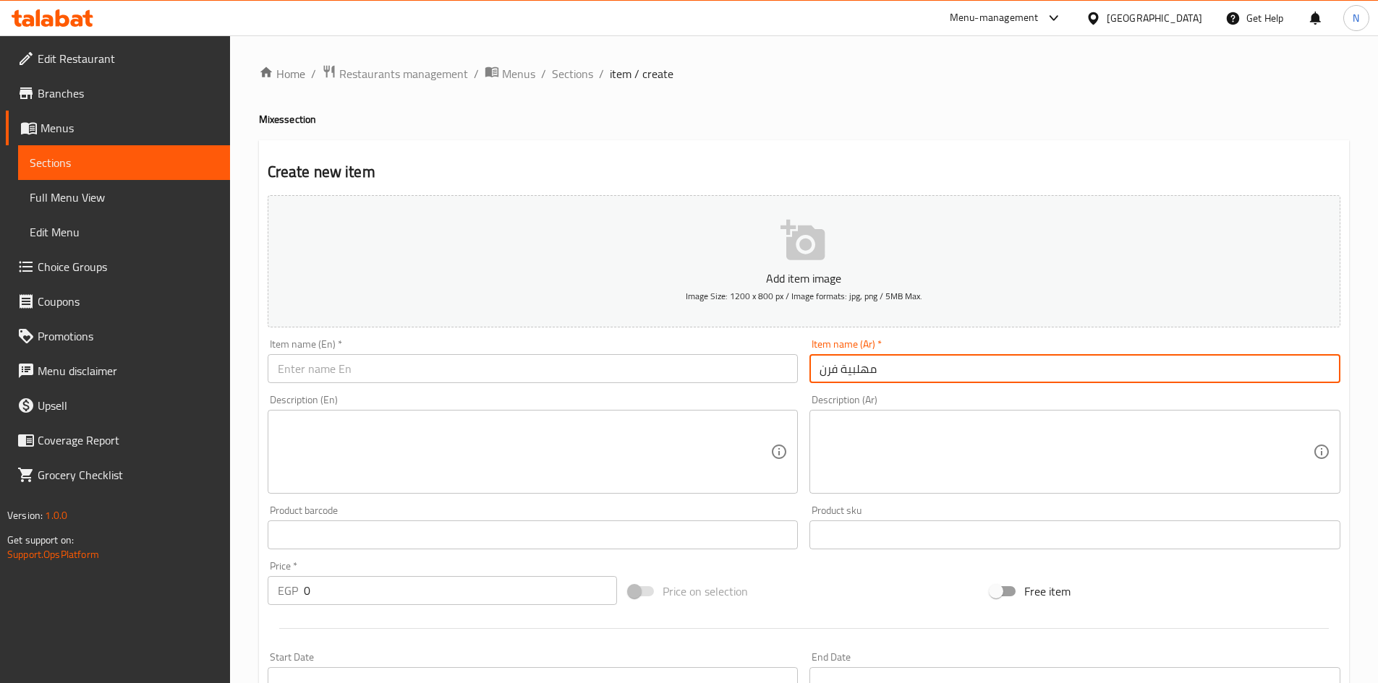
click at [859, 374] on input "مهلبية فرن" at bounding box center [1074, 368] width 531 height 29
type input "مهلبية فرن"
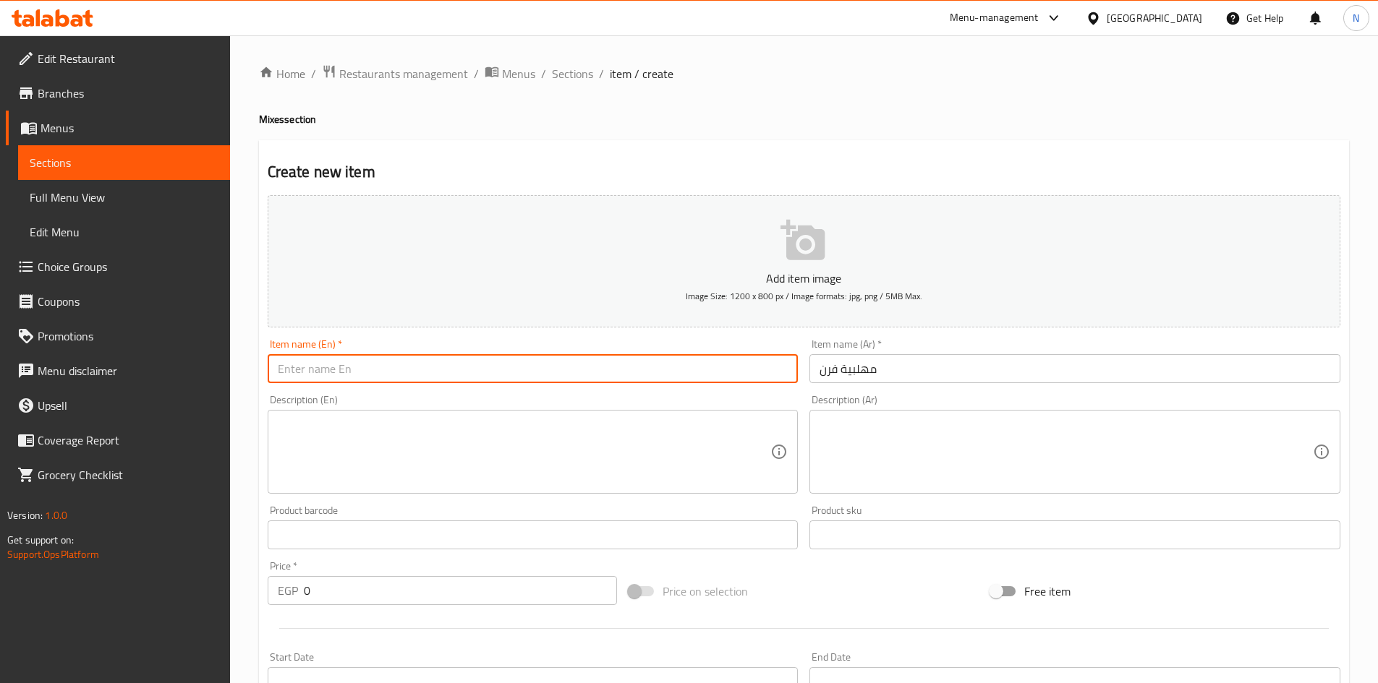
click at [514, 375] on input "text" at bounding box center [533, 368] width 531 height 29
paste input "Oven-baked pudding"
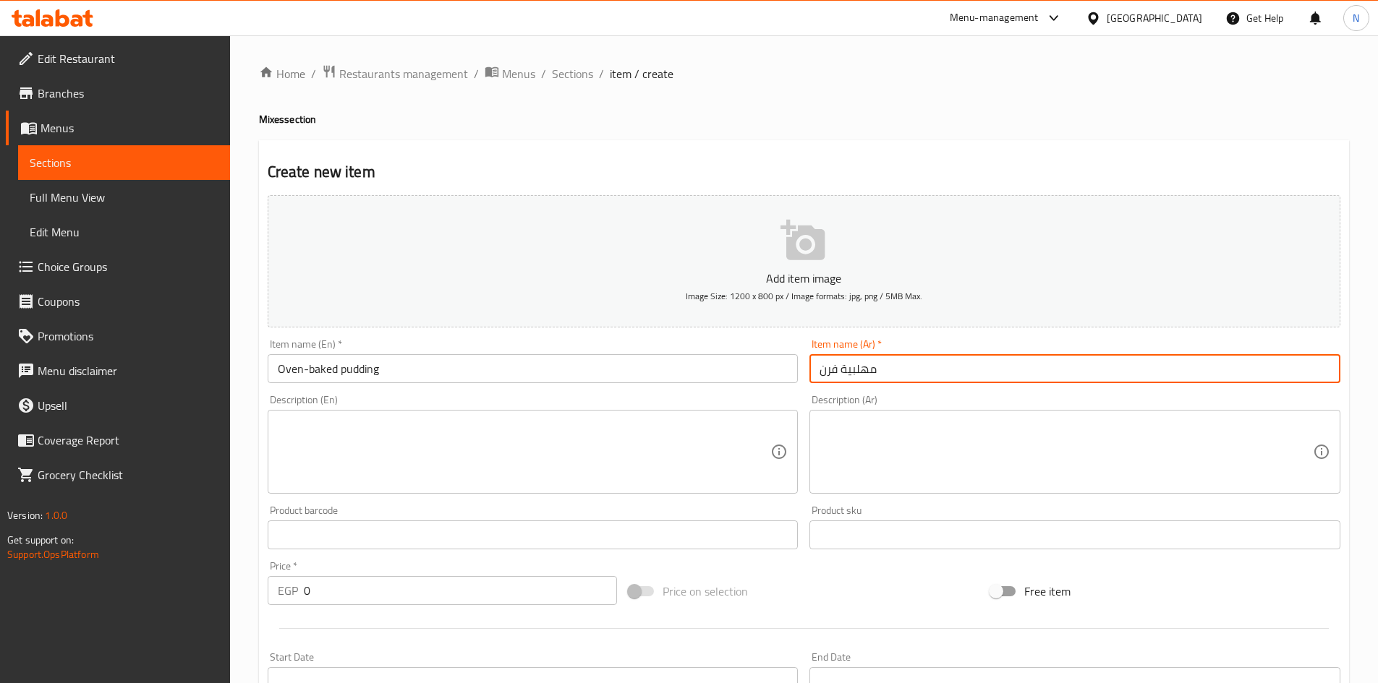
click at [853, 375] on input "مهلبية فرن" at bounding box center [1074, 368] width 531 height 29
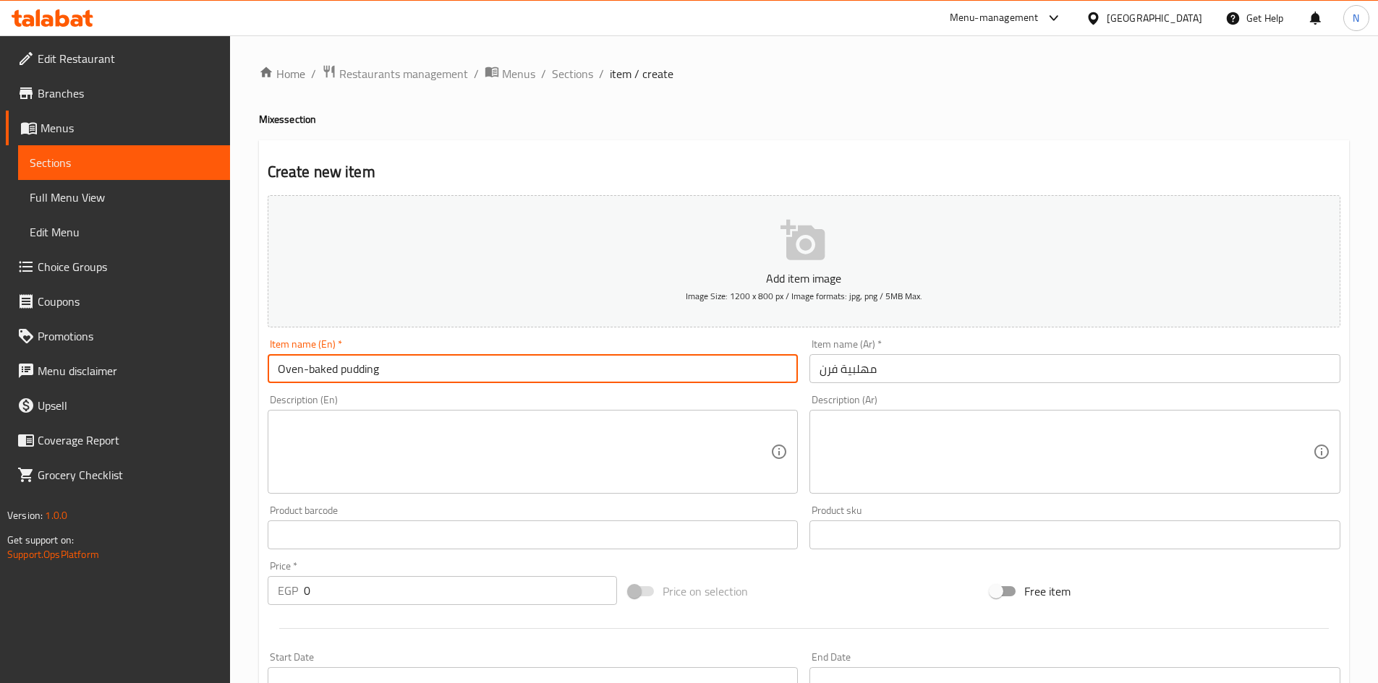
click at [354, 372] on input "Oven-baked pudding" at bounding box center [533, 368] width 531 height 29
paste input "Milk P"
click at [320, 375] on input "Oven-baked Milk Pudding" at bounding box center [533, 368] width 531 height 29
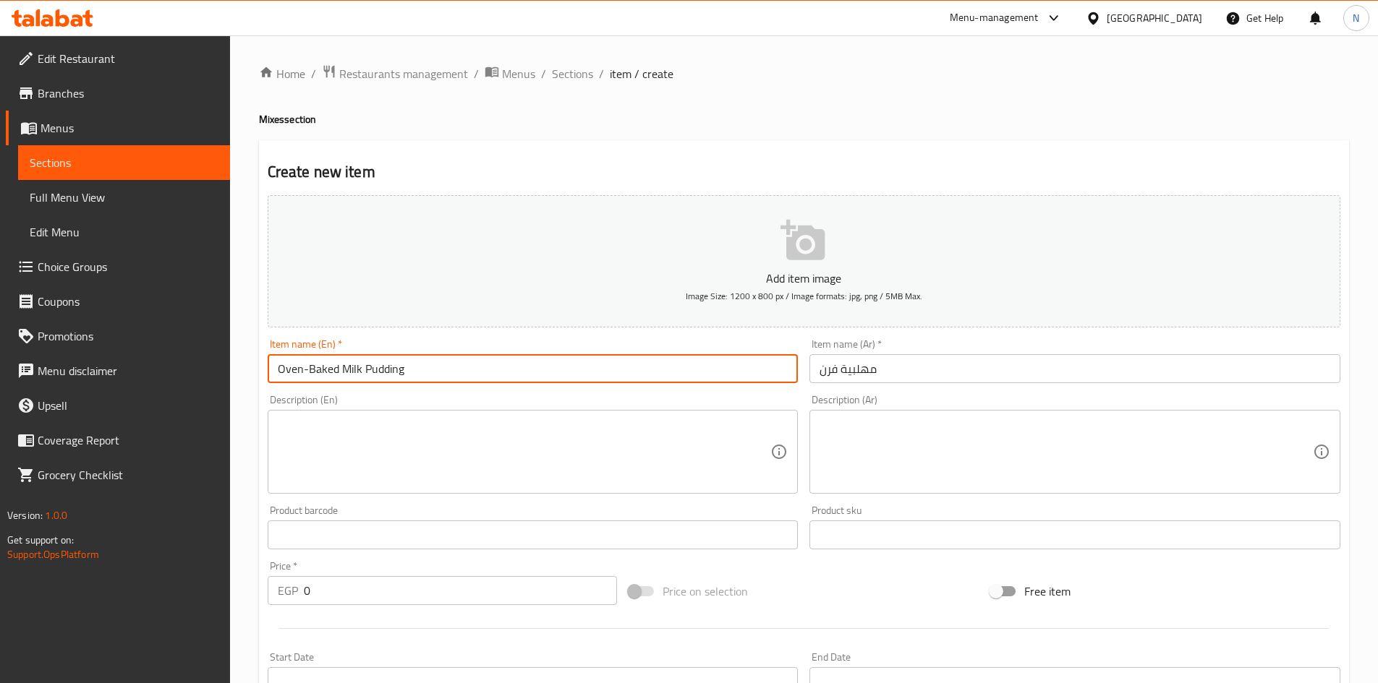
type input "Oven-Baked Milk Pudding"
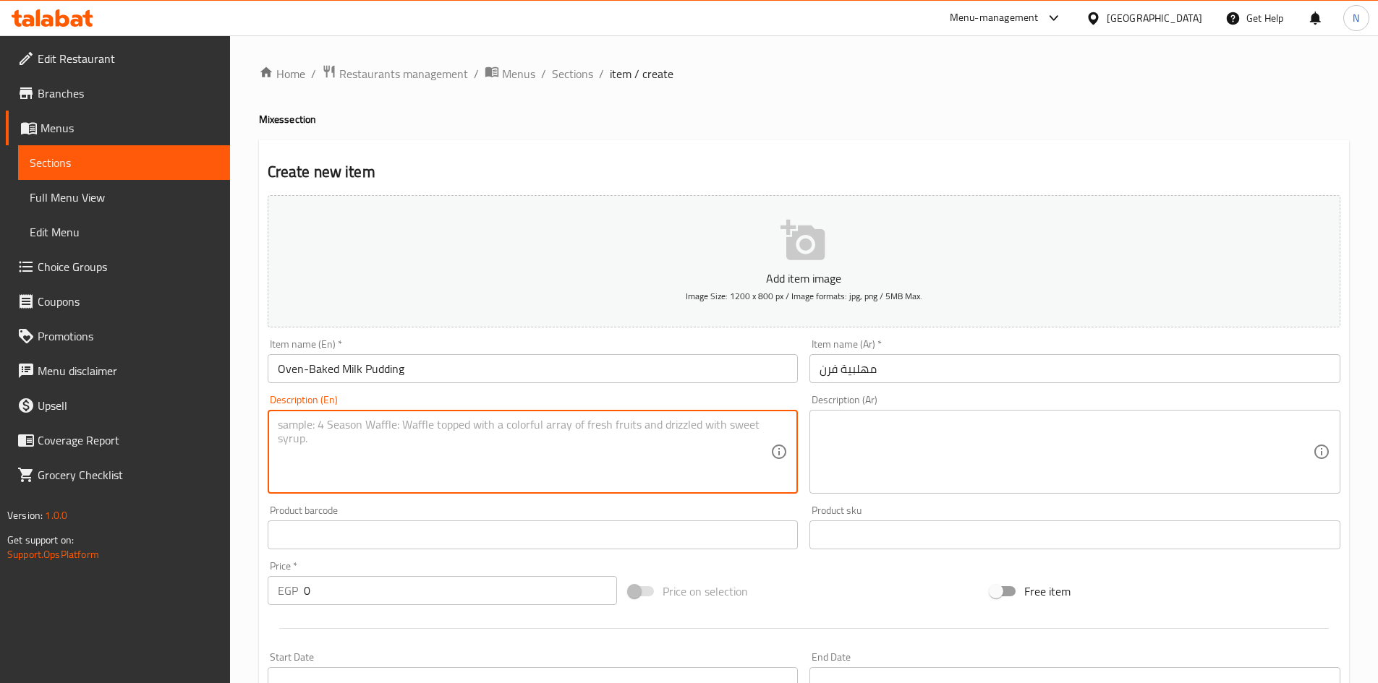
click at [391, 421] on textarea at bounding box center [524, 452] width 493 height 69
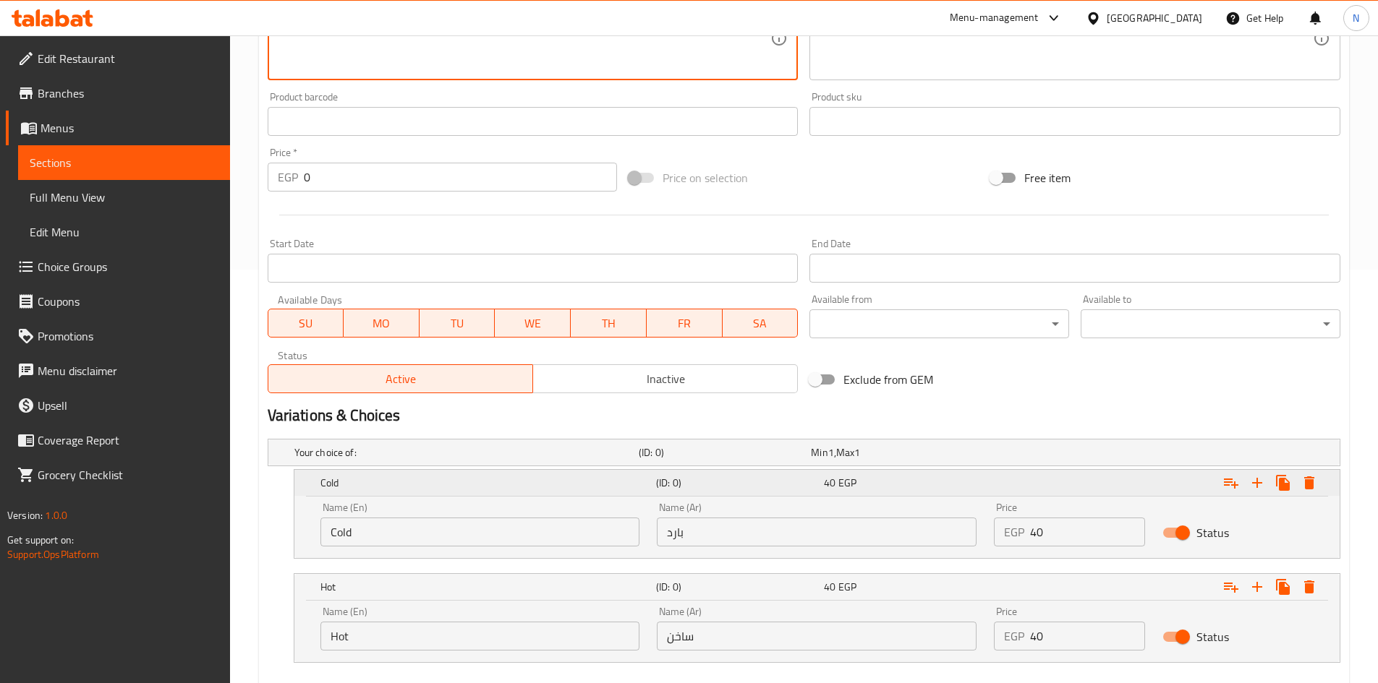
scroll to position [434, 0]
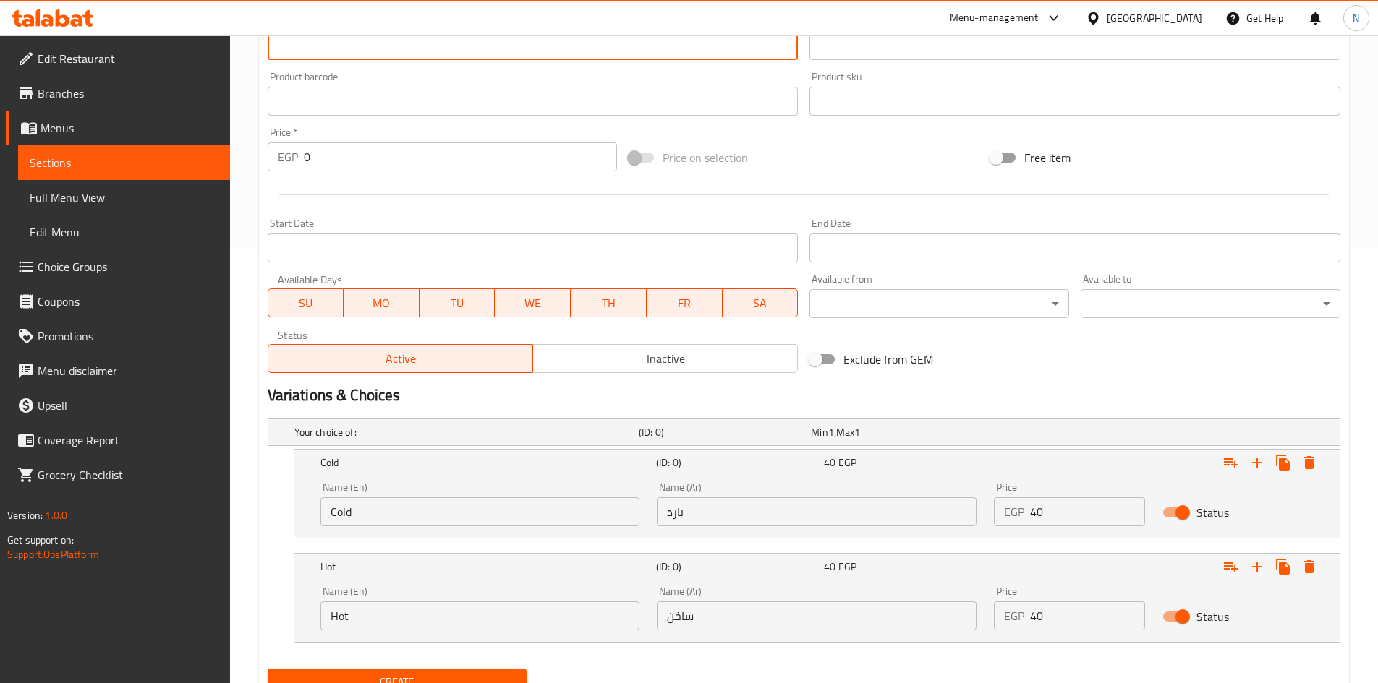
click at [365, 514] on input "Cold" at bounding box center [480, 512] width 320 height 29
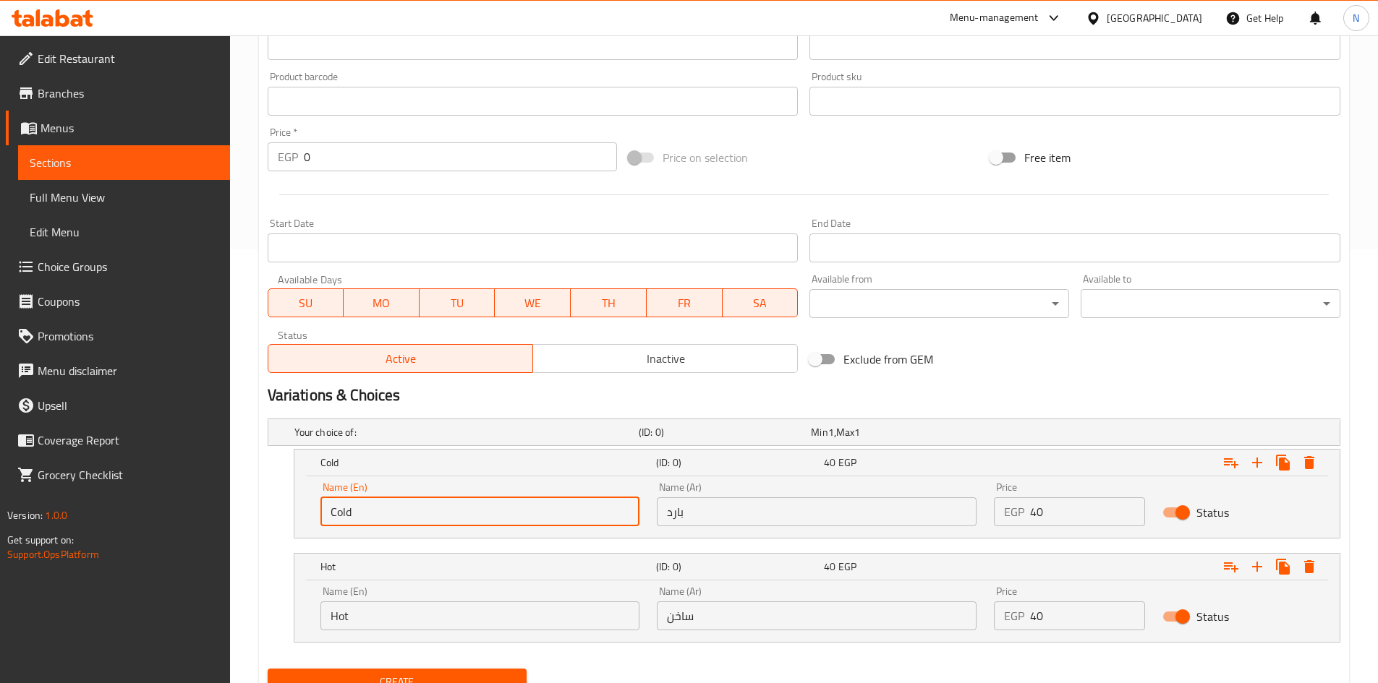
click at [365, 514] on input "Cold" at bounding box center [480, 512] width 320 height 29
click at [365, 514] on input "Choice" at bounding box center [480, 512] width 320 height 29
paste input "old"
type input "Cold"
click at [738, 527] on div "Name (Ar) بارد Name (Ar)" at bounding box center [816, 504] width 337 height 61
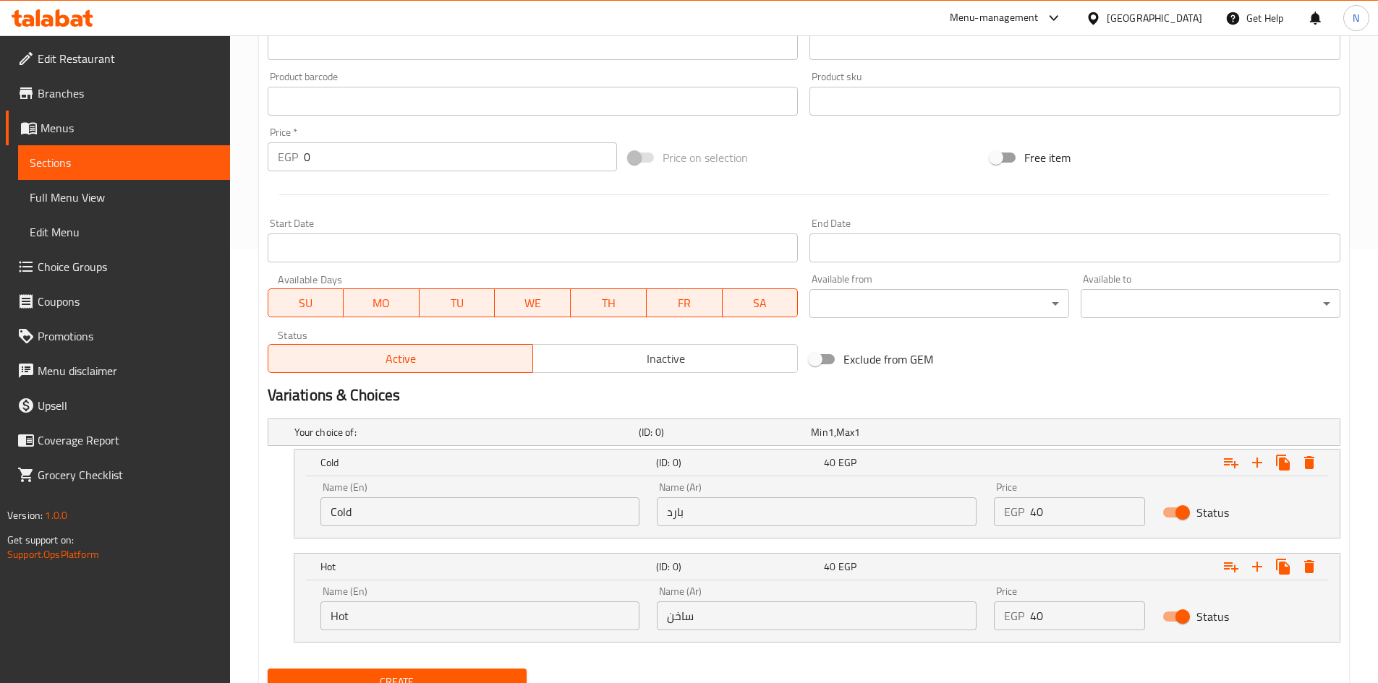
click at [736, 524] on input "بارد" at bounding box center [817, 512] width 320 height 29
paste input "بارد"
type input "بارد"
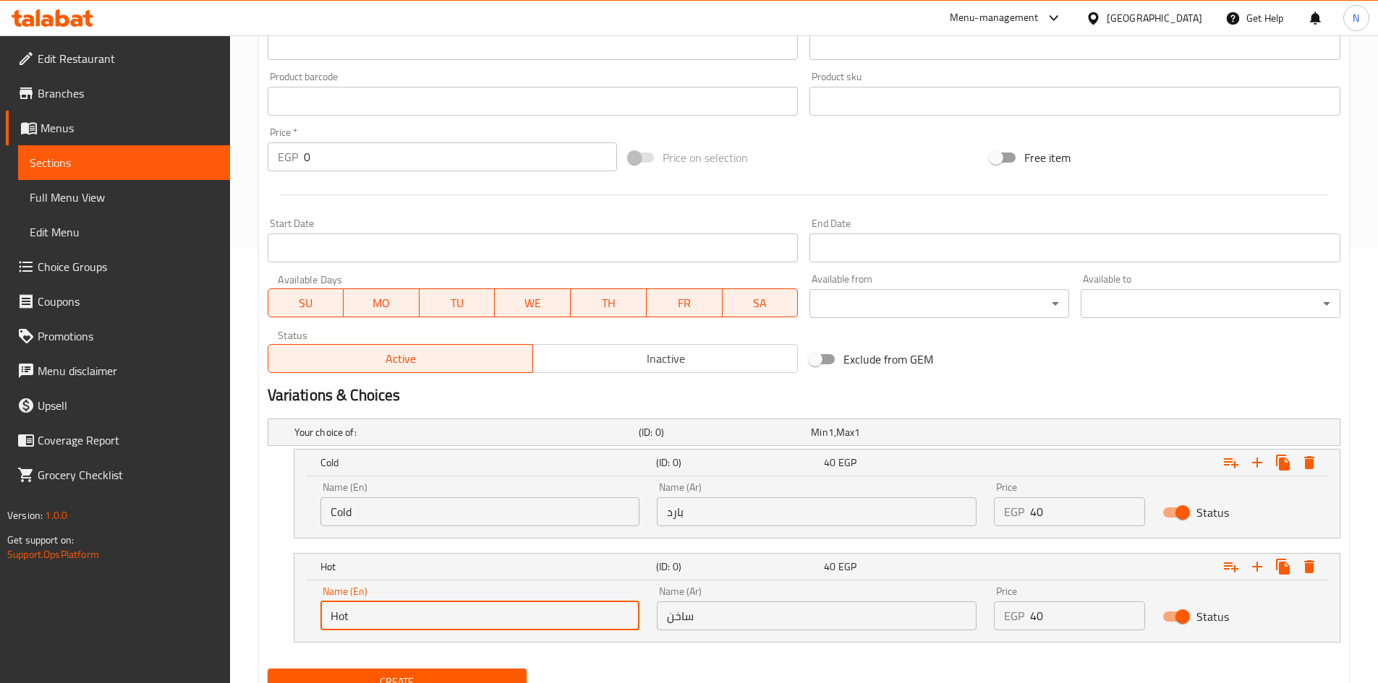
click at [371, 614] on input "Hot" at bounding box center [480, 616] width 320 height 29
click at [371, 614] on input "Choice" at bounding box center [480, 616] width 320 height 29
paste input "Hot"
type input "Hot"
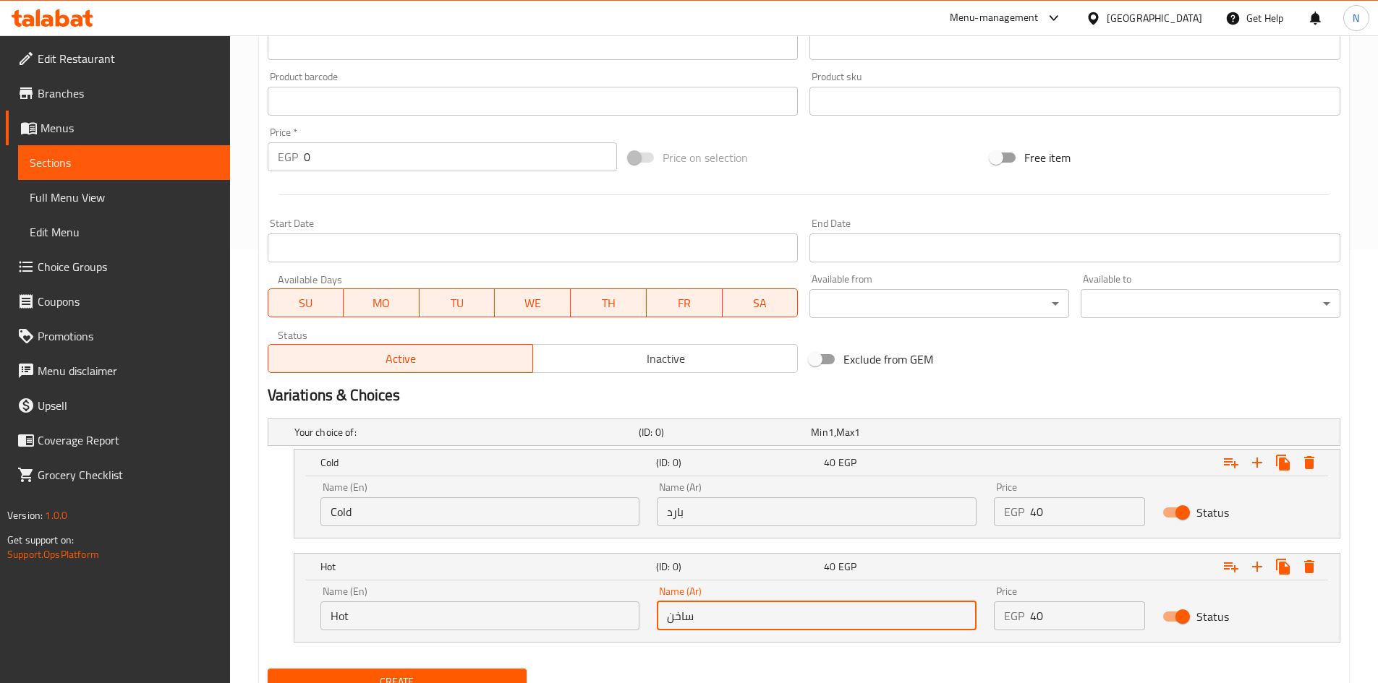
click at [713, 608] on input "ساخن" at bounding box center [817, 616] width 320 height 29
paste input "ساخن"
type input "ساخن"
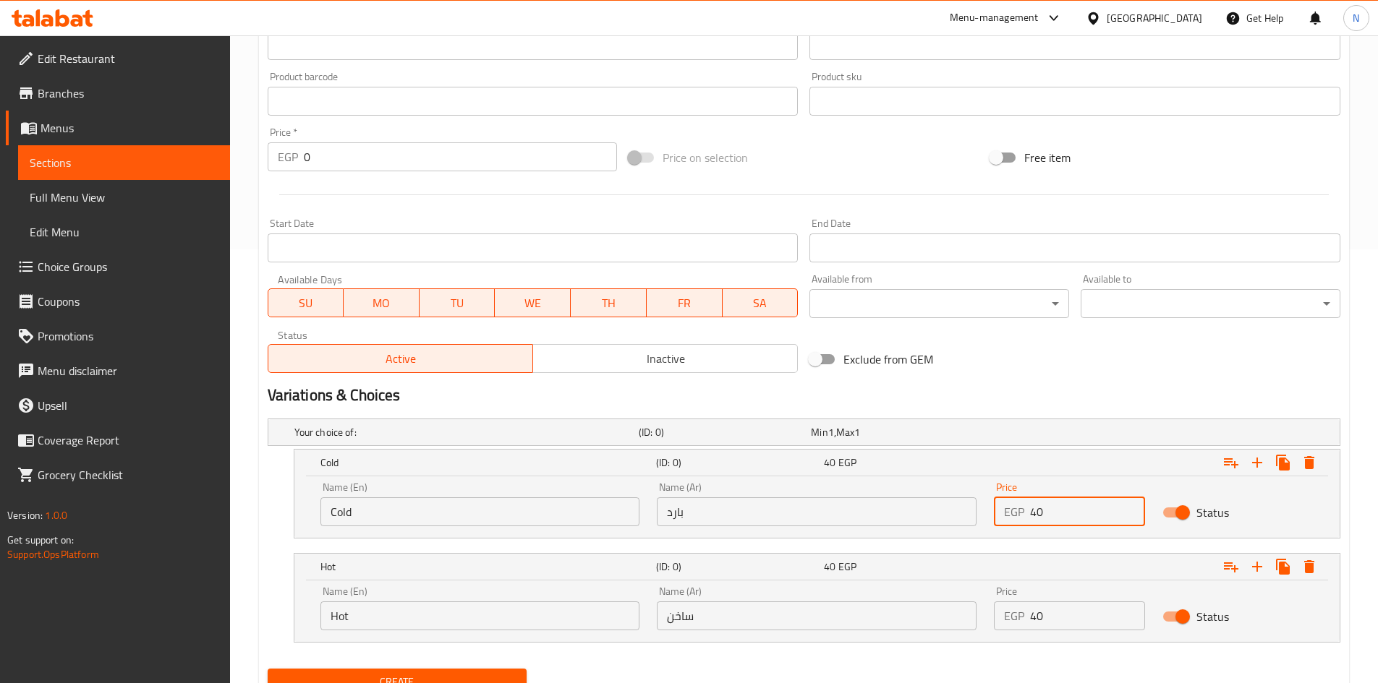
drag, startPoint x: 1059, startPoint y: 524, endPoint x: 1028, endPoint y: 516, distance: 31.6
click at [1028, 516] on div "EGP 40 Price" at bounding box center [1069, 512] width 151 height 29
type input "35"
drag, startPoint x: 1066, startPoint y: 629, endPoint x: 1017, endPoint y: 608, distance: 53.2
click at [1017, 608] on div "EGP 40 Price" at bounding box center [1069, 616] width 151 height 29
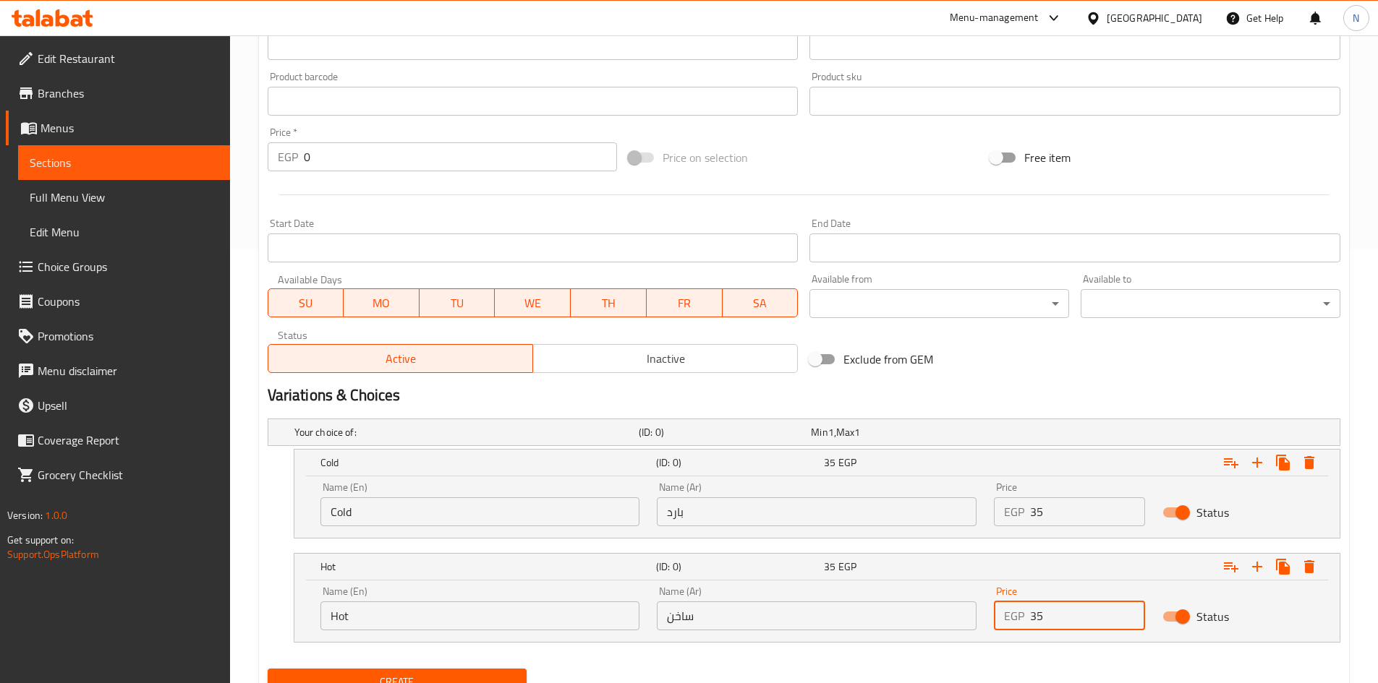
type input "35"
click at [1076, 388] on h2 "Variations & Choices" at bounding box center [804, 396] width 1073 height 22
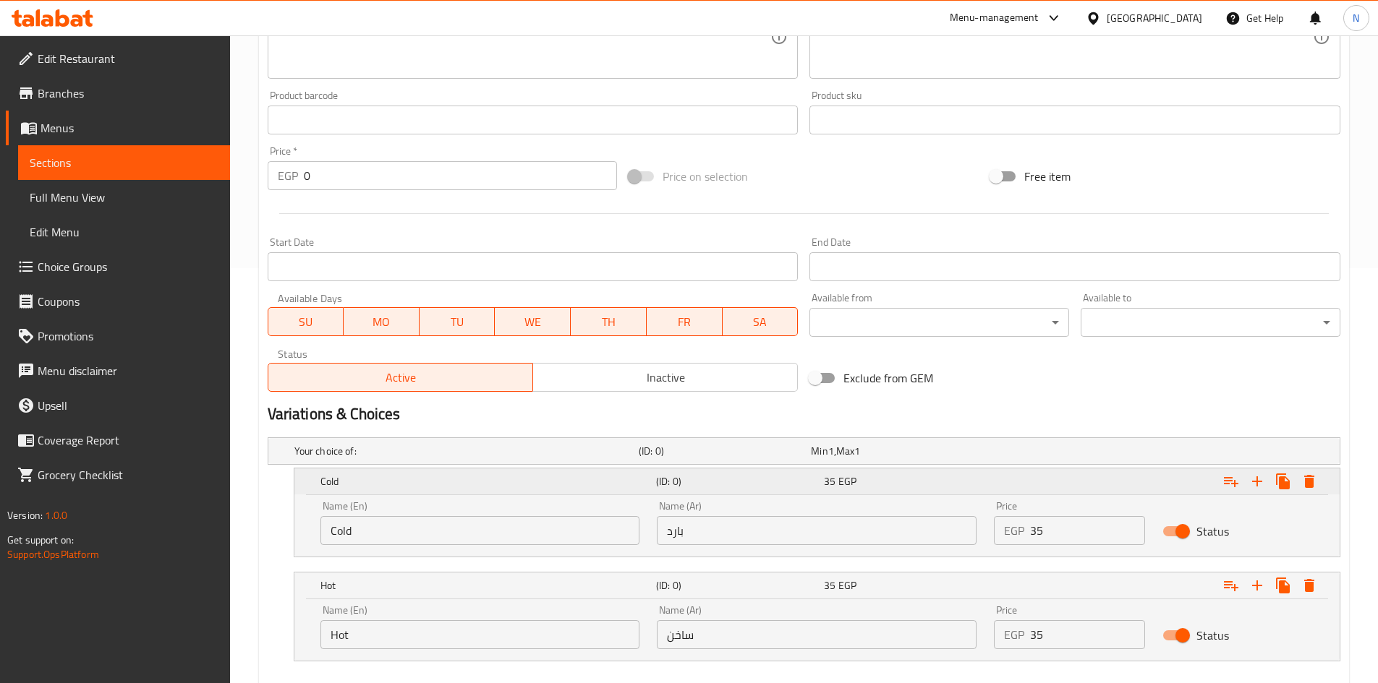
scroll to position [495, 0]
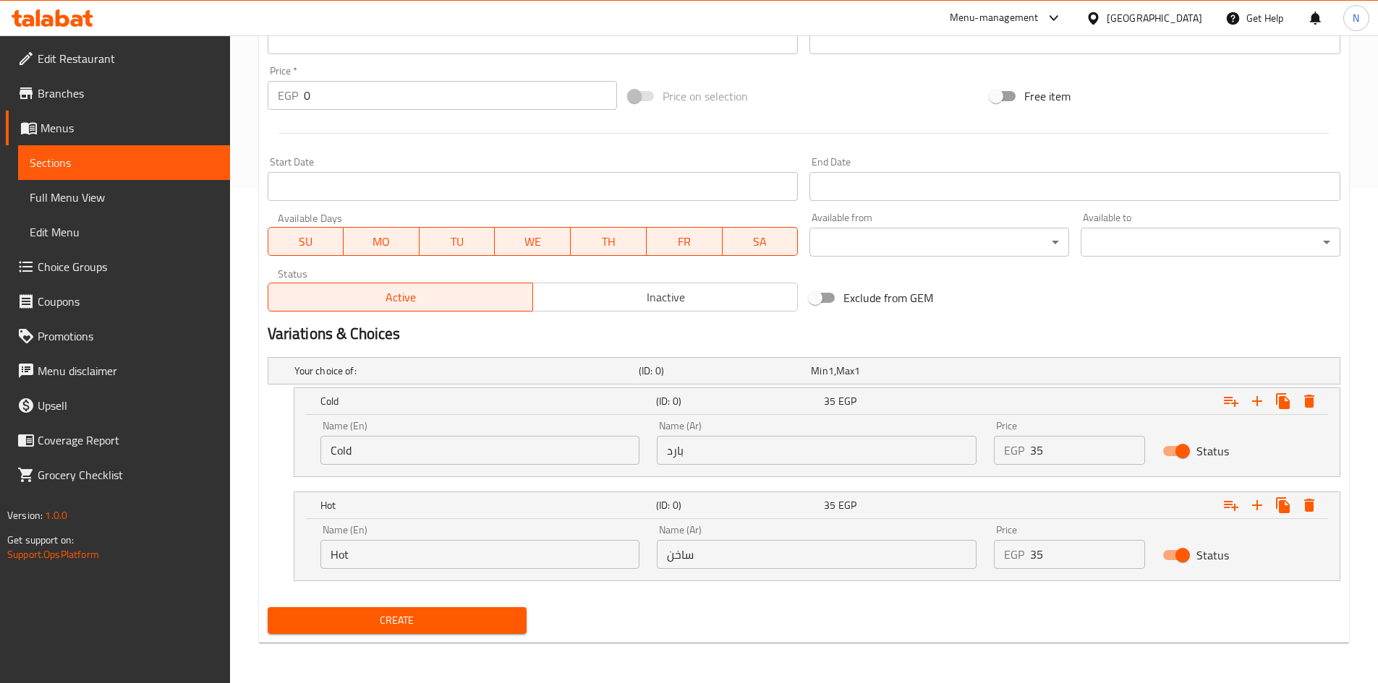
click at [464, 616] on span "Create" at bounding box center [397, 621] width 237 height 18
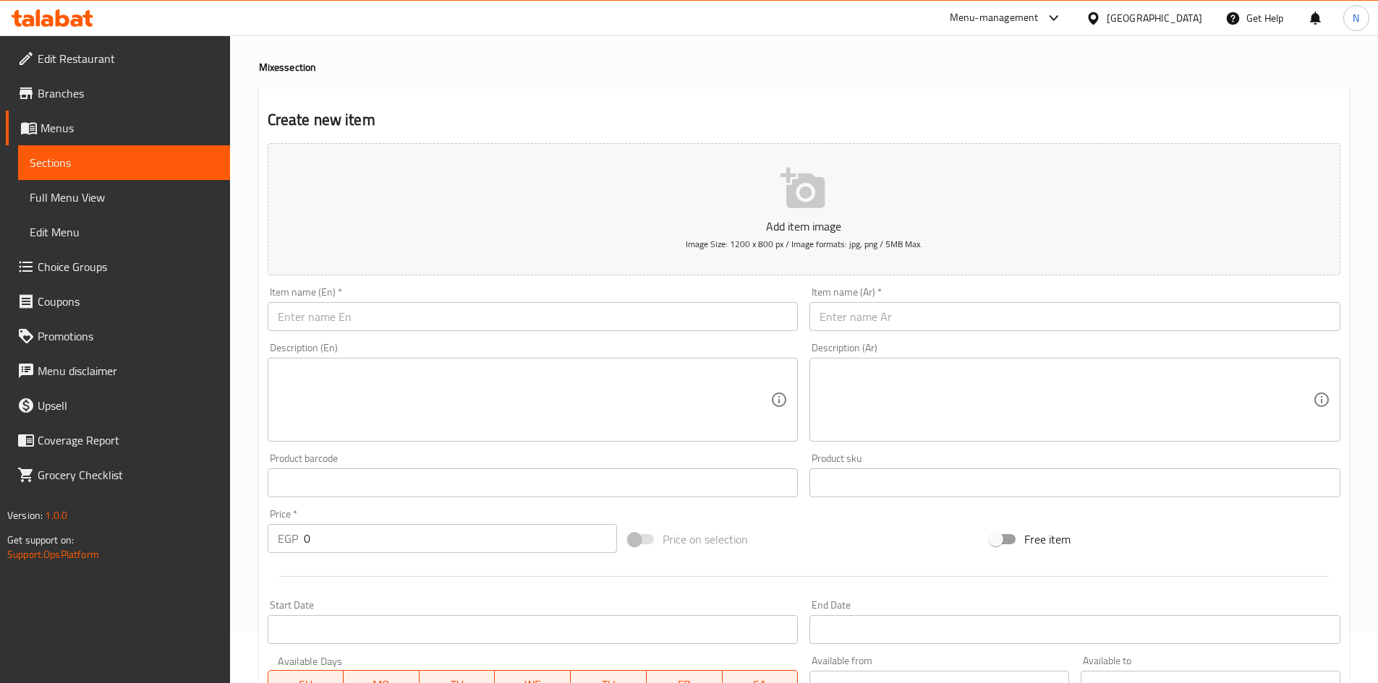
scroll to position [0, 0]
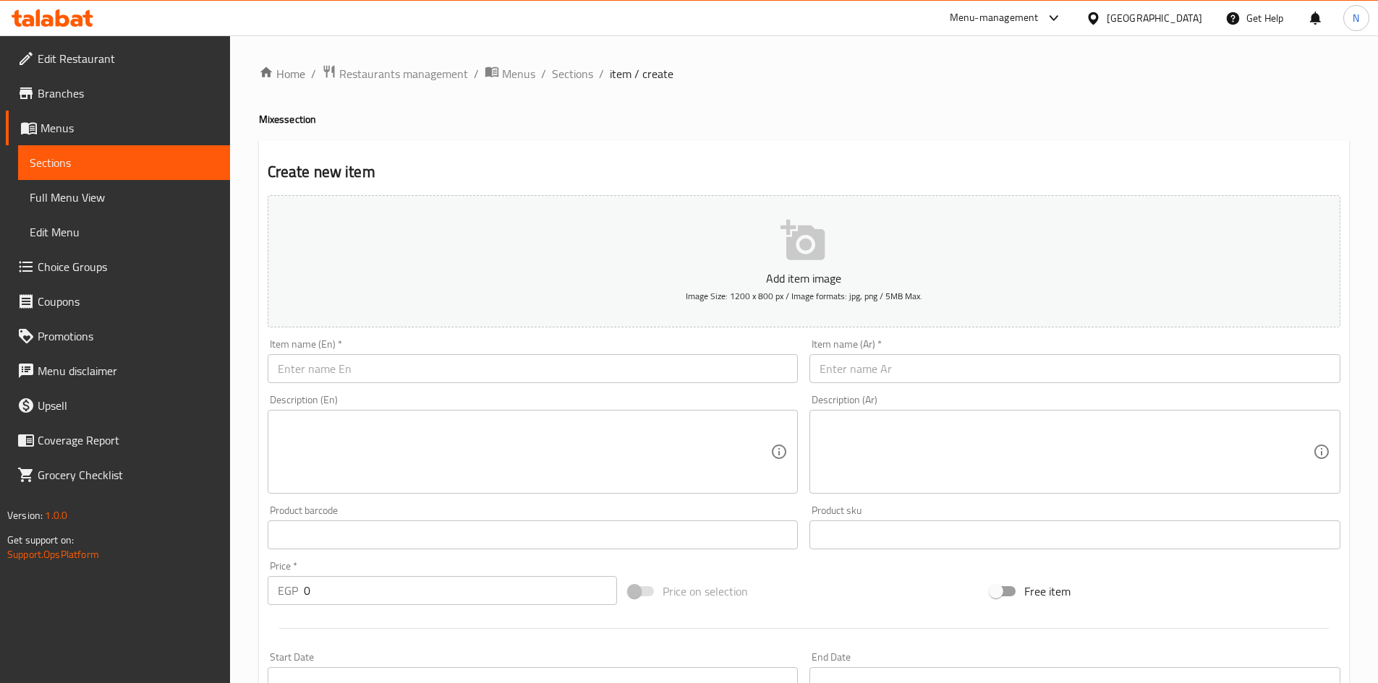
click at [848, 364] on input "text" at bounding box center [1074, 368] width 531 height 29
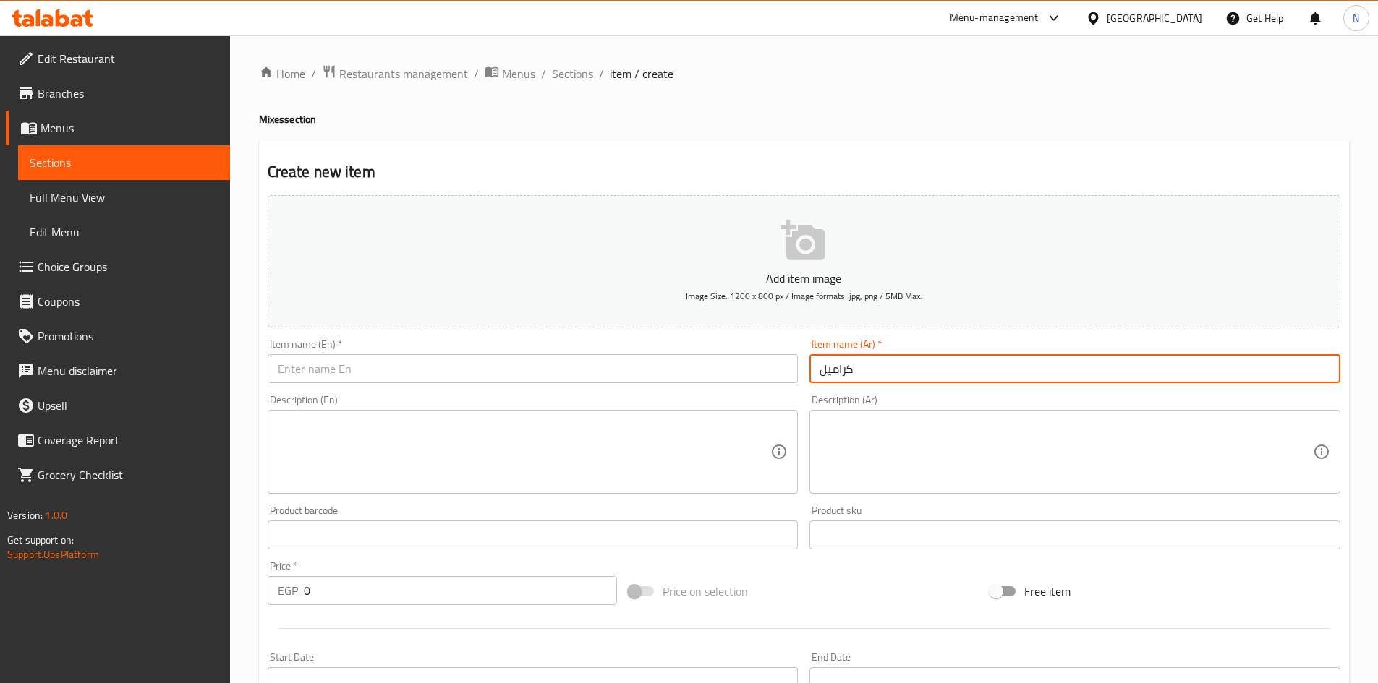
type input "كراميل"
click at [830, 367] on input "كراميل" at bounding box center [1074, 368] width 531 height 29
click at [435, 375] on input "text" at bounding box center [533, 368] width 531 height 29
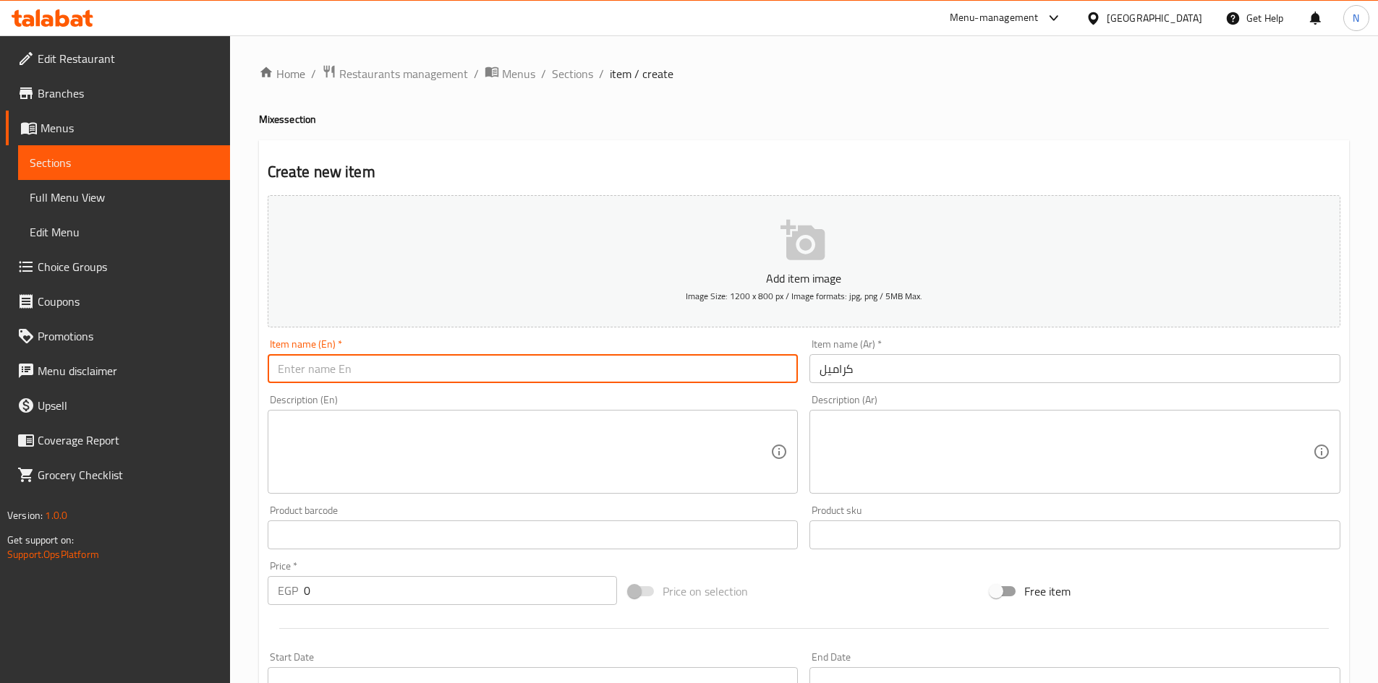
paste input "Caramel"
type input "Caramel"
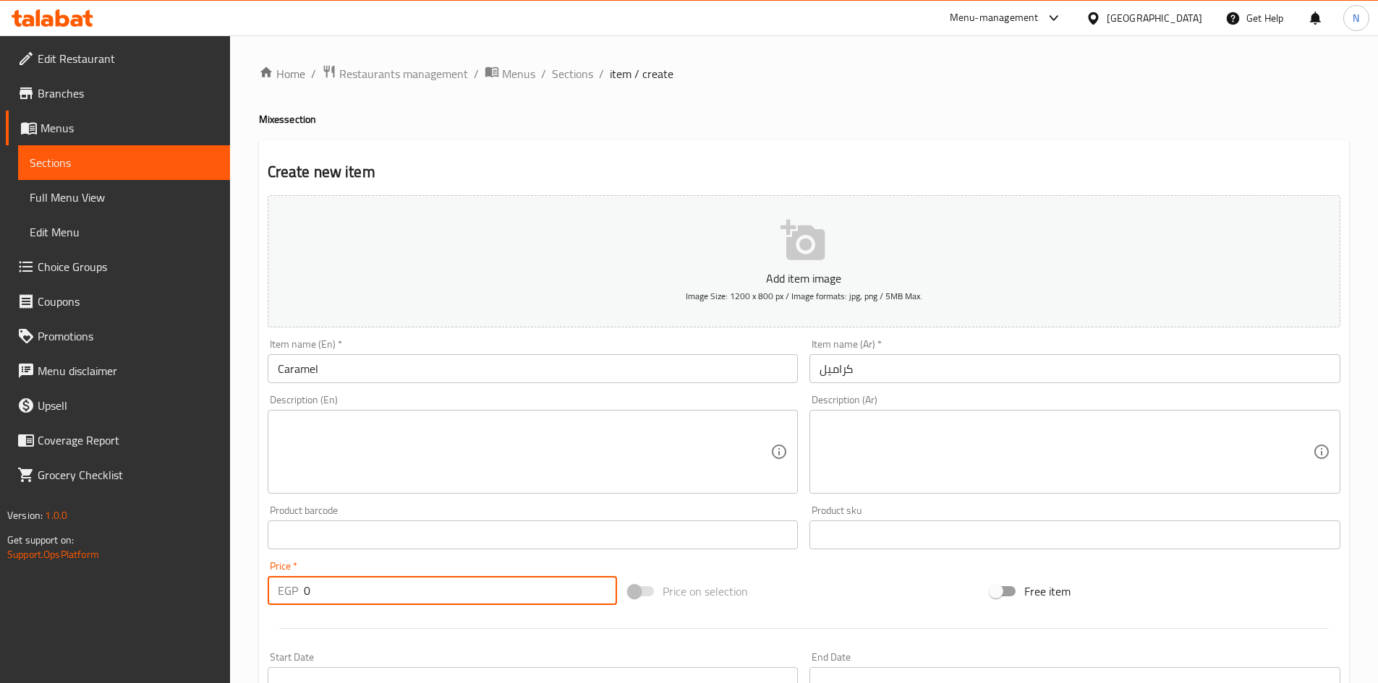
drag, startPoint x: 327, startPoint y: 605, endPoint x: 289, endPoint y: 595, distance: 39.6
click at [289, 595] on div "EGP 0 Price *" at bounding box center [443, 590] width 350 height 29
type input "35"
click at [831, 579] on div "Price on selection" at bounding box center [804, 591] width 362 height 39
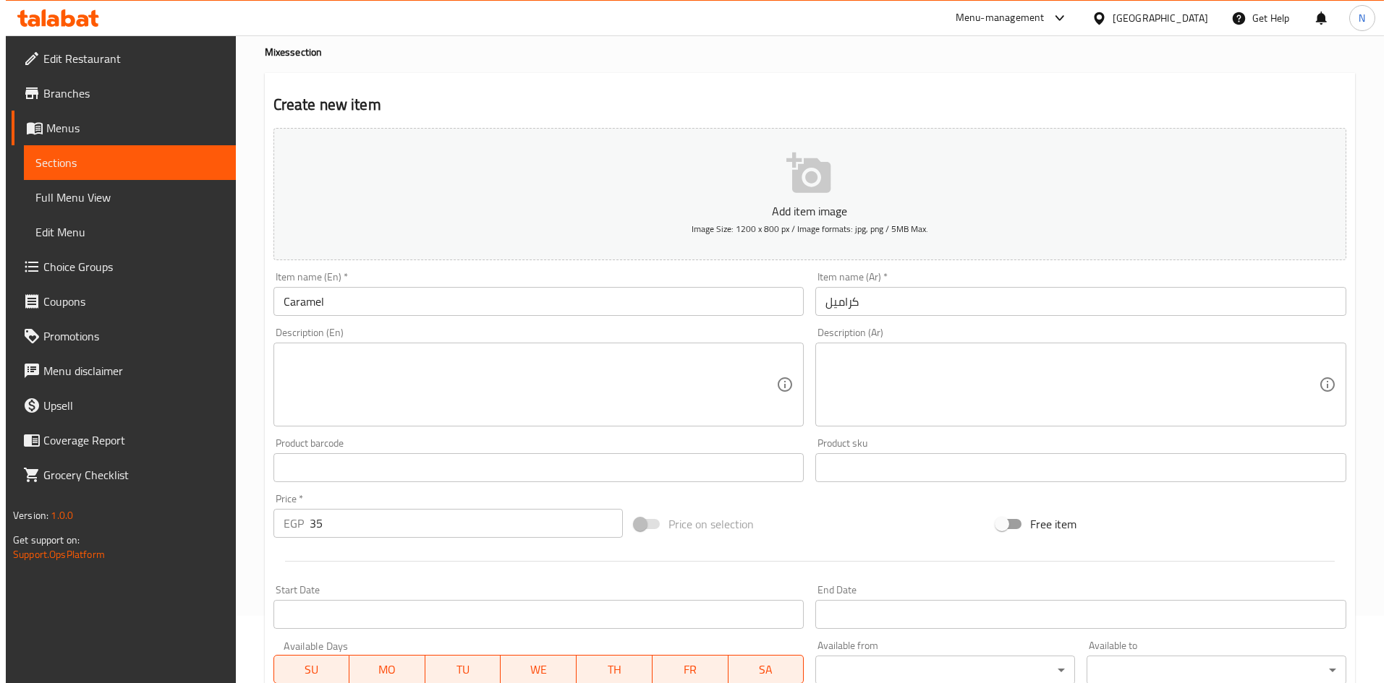
scroll to position [362, 0]
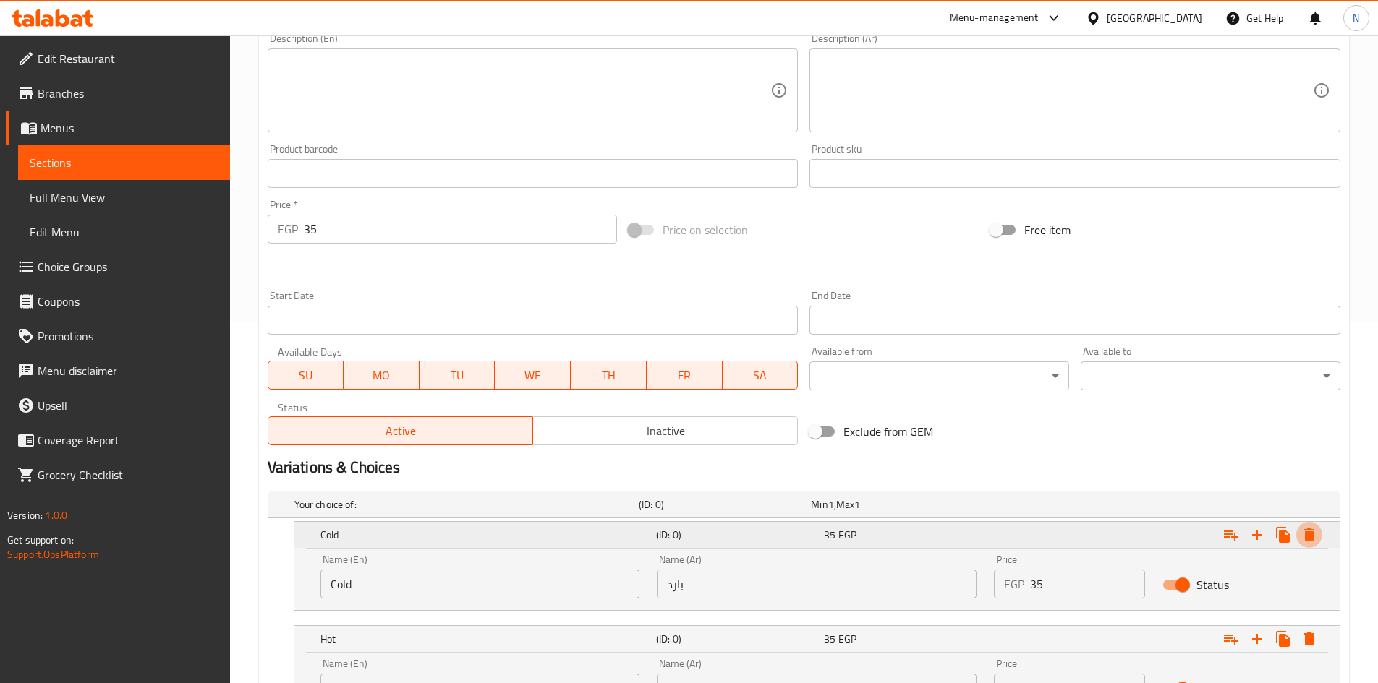
click at [1308, 529] on icon "Expand" at bounding box center [1309, 535] width 10 height 13
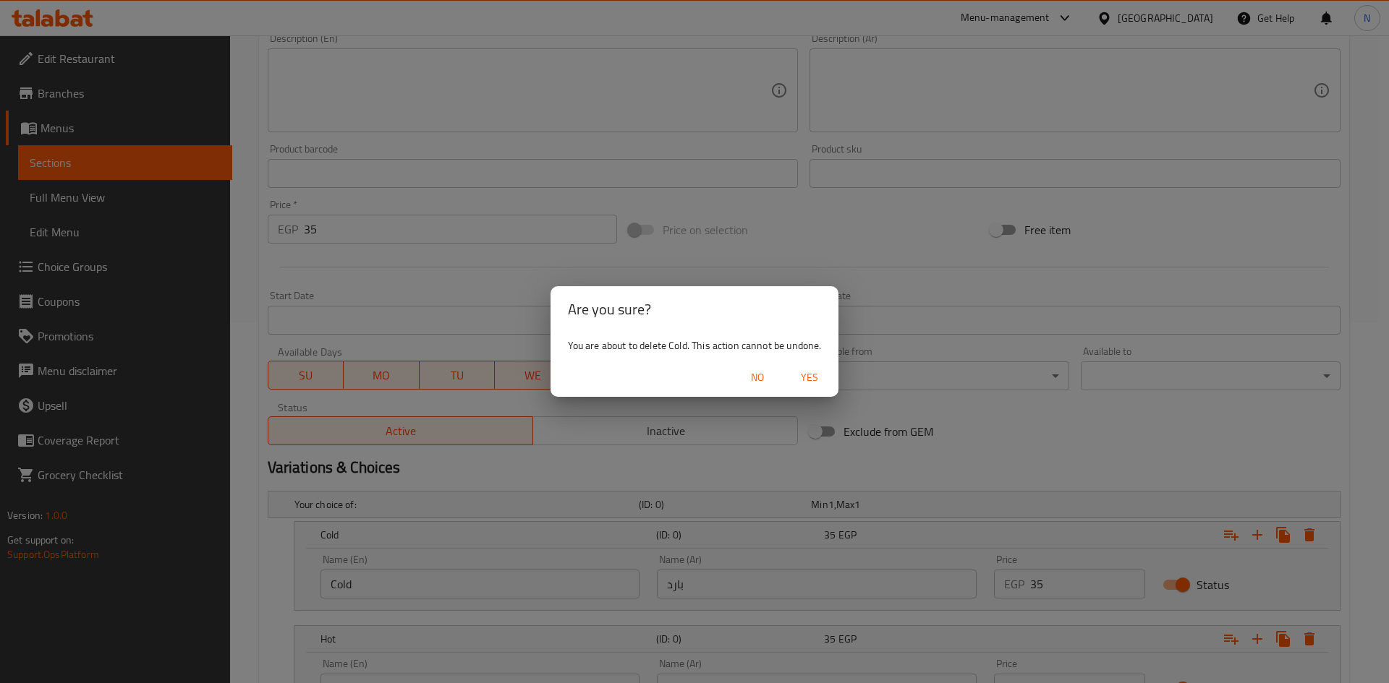
click at [817, 383] on span "Yes" at bounding box center [809, 378] width 35 height 18
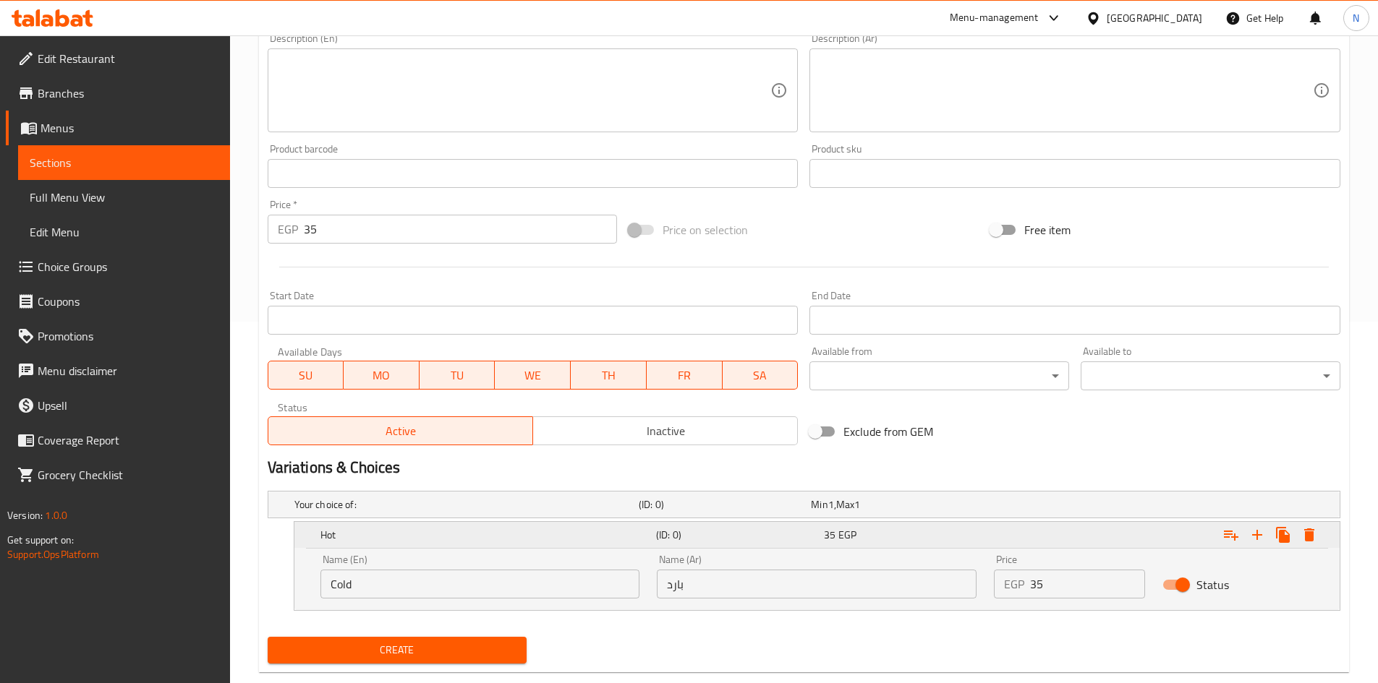
click at [1309, 527] on icon "Expand" at bounding box center [1308, 535] width 17 height 17
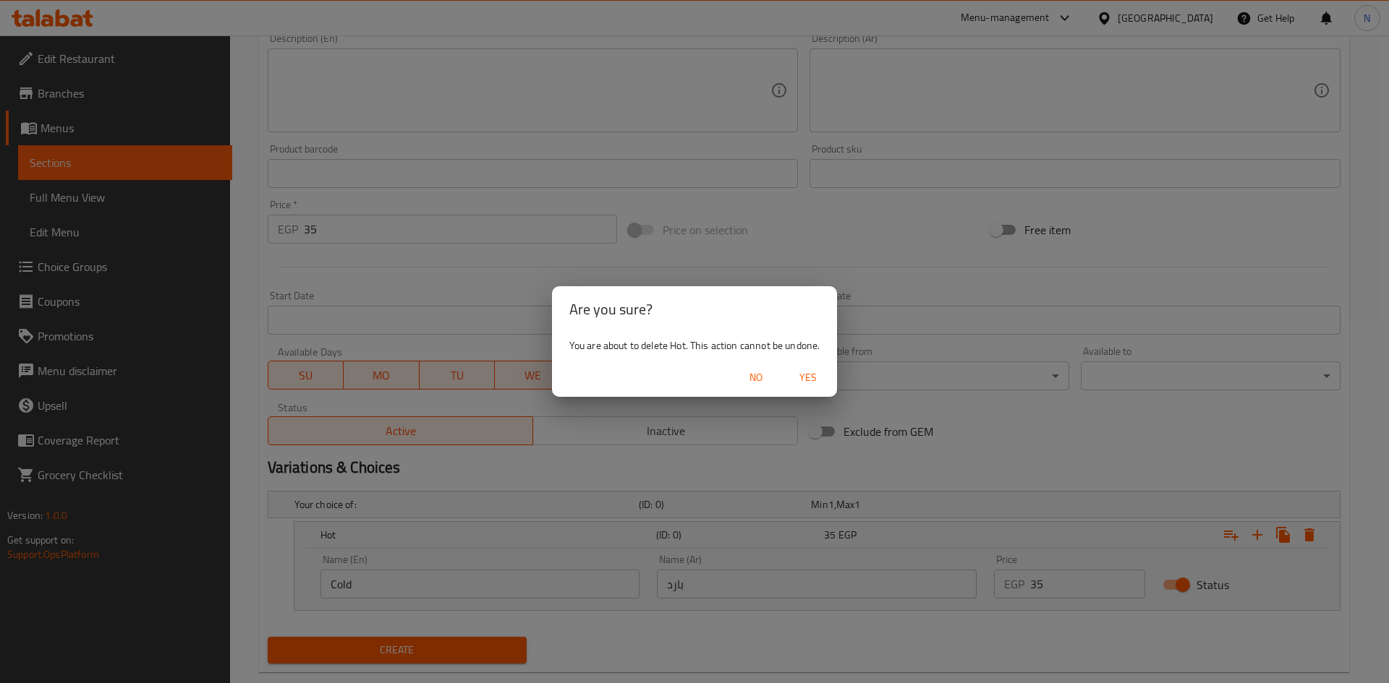
click at [809, 372] on span "Yes" at bounding box center [808, 378] width 35 height 18
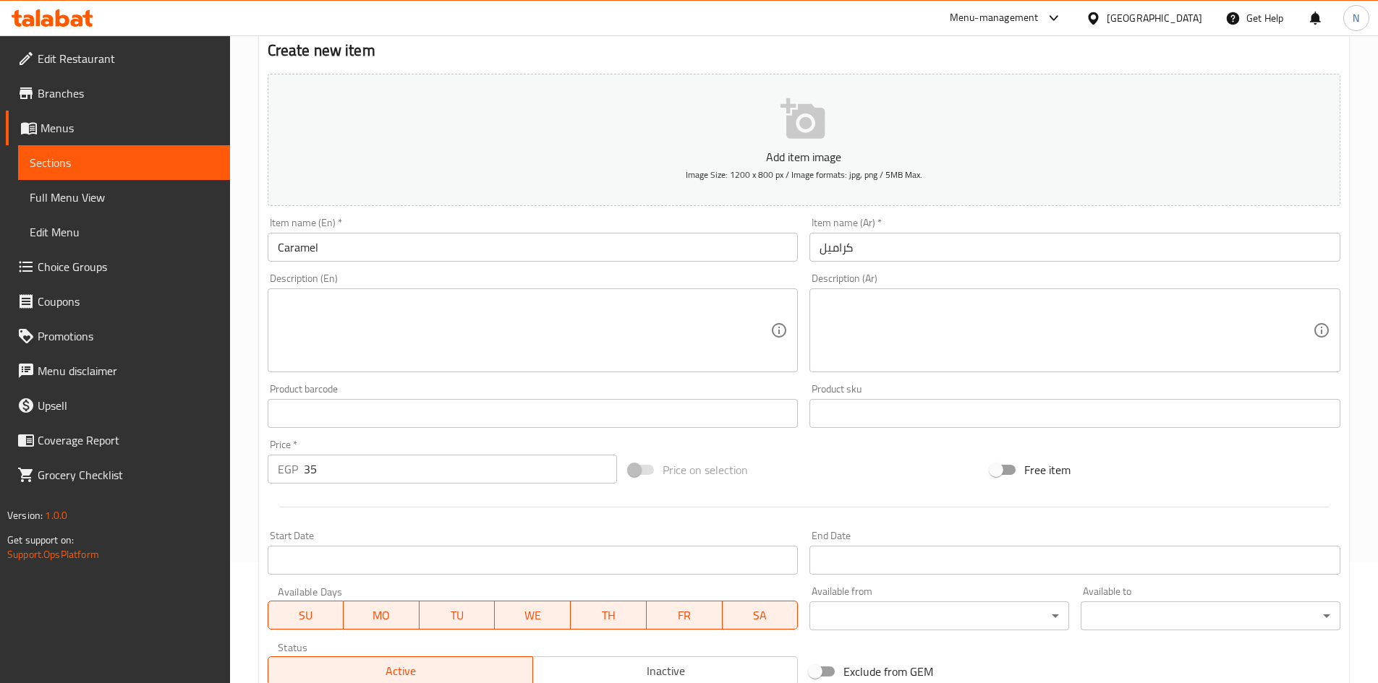
scroll to position [338, 0]
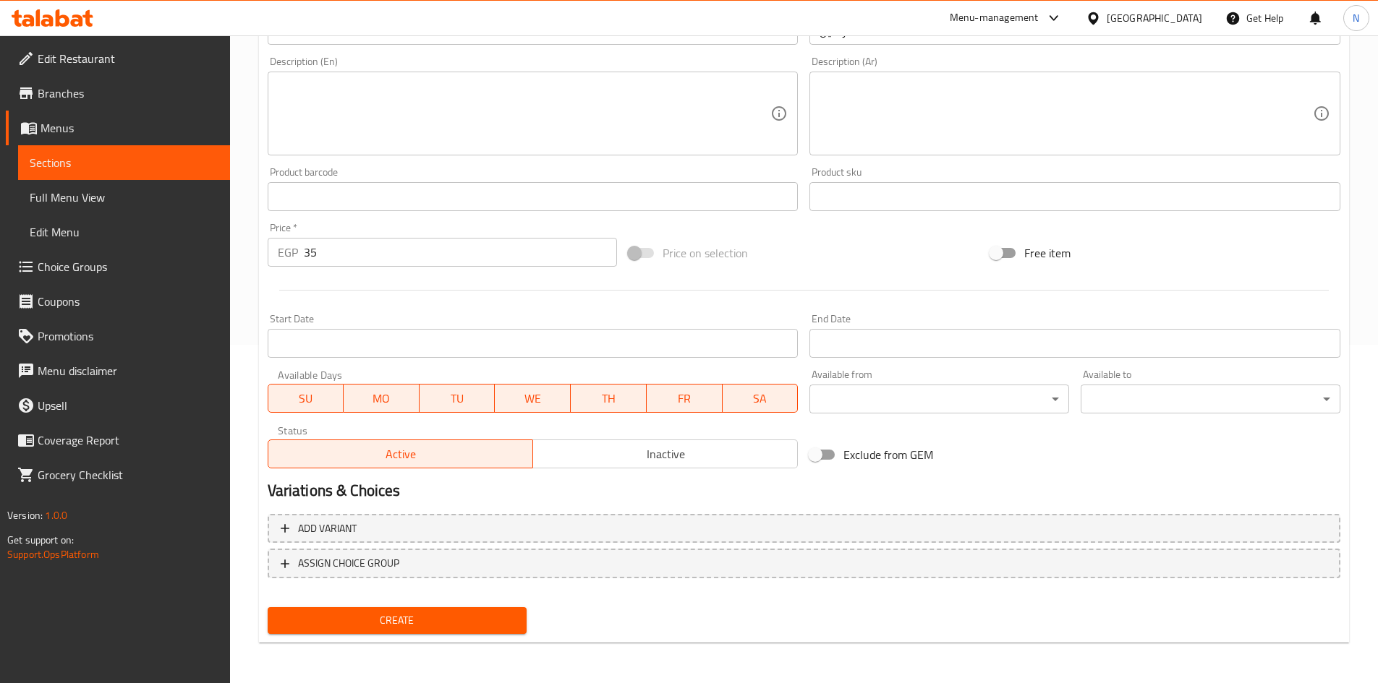
click at [376, 615] on span "Create" at bounding box center [397, 621] width 237 height 18
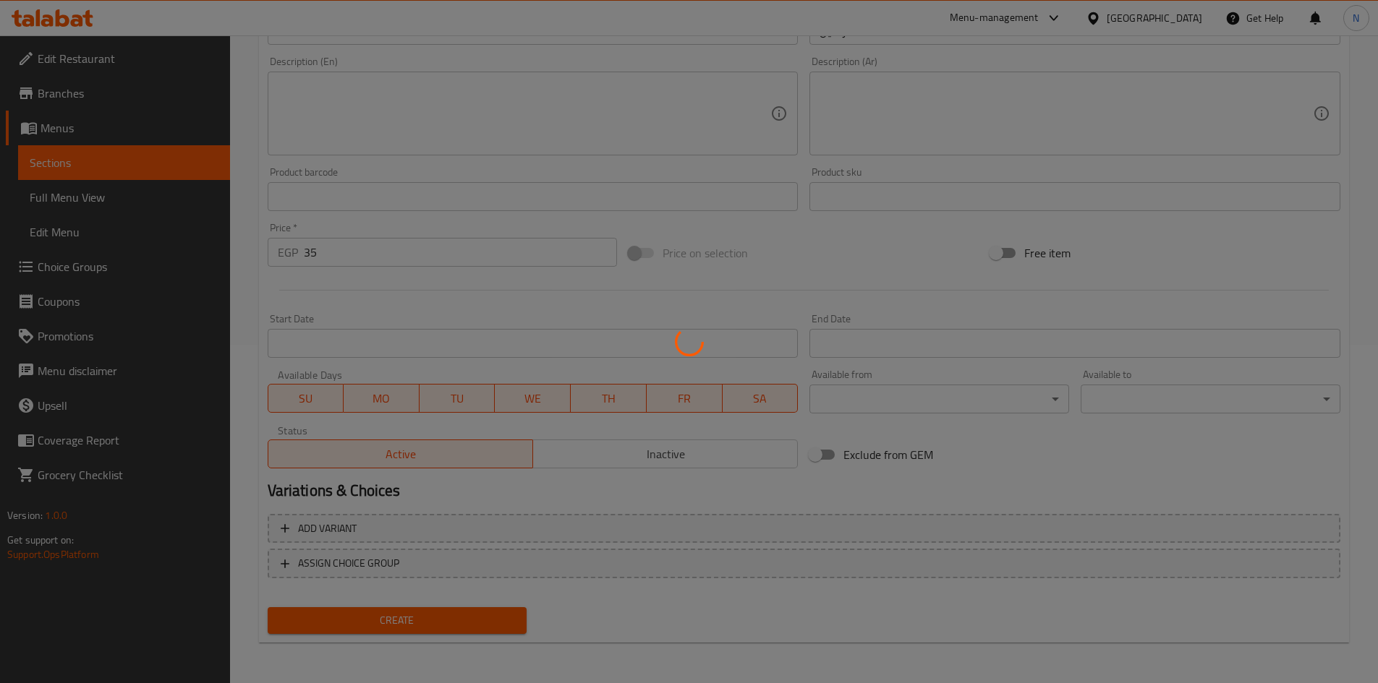
type input "0"
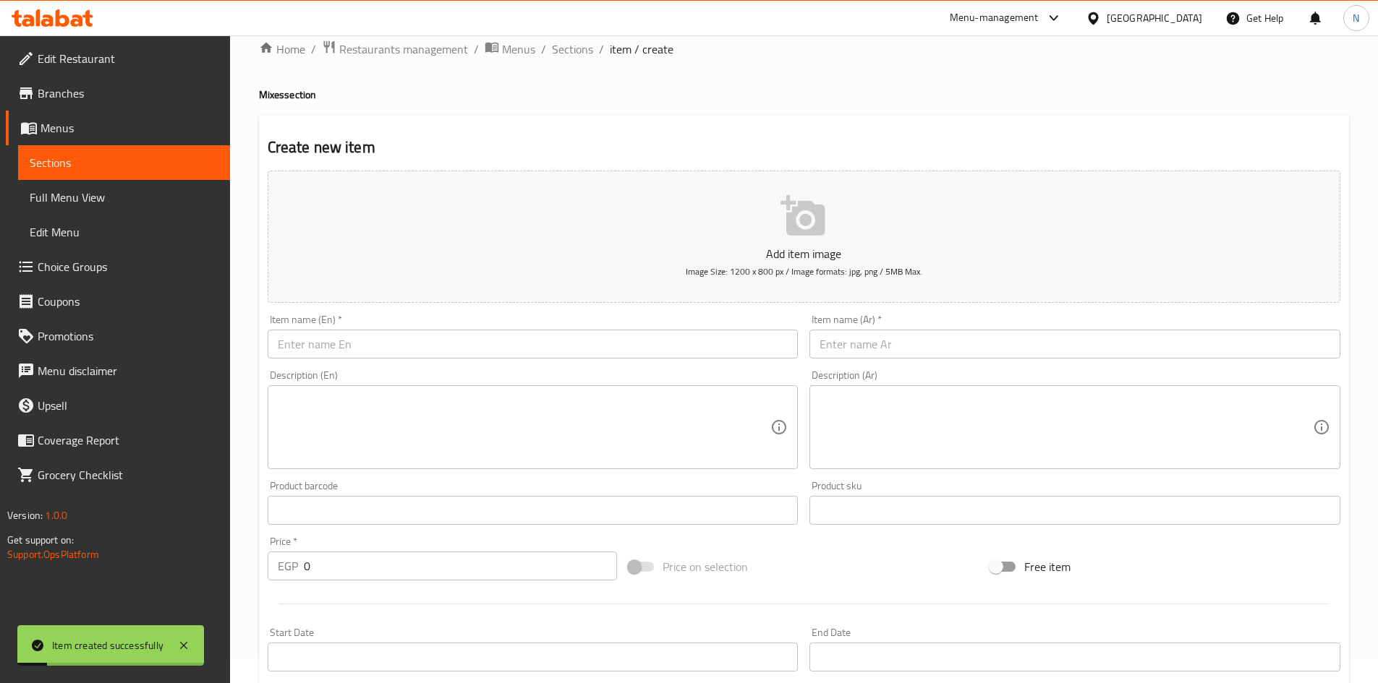
scroll to position [0, 0]
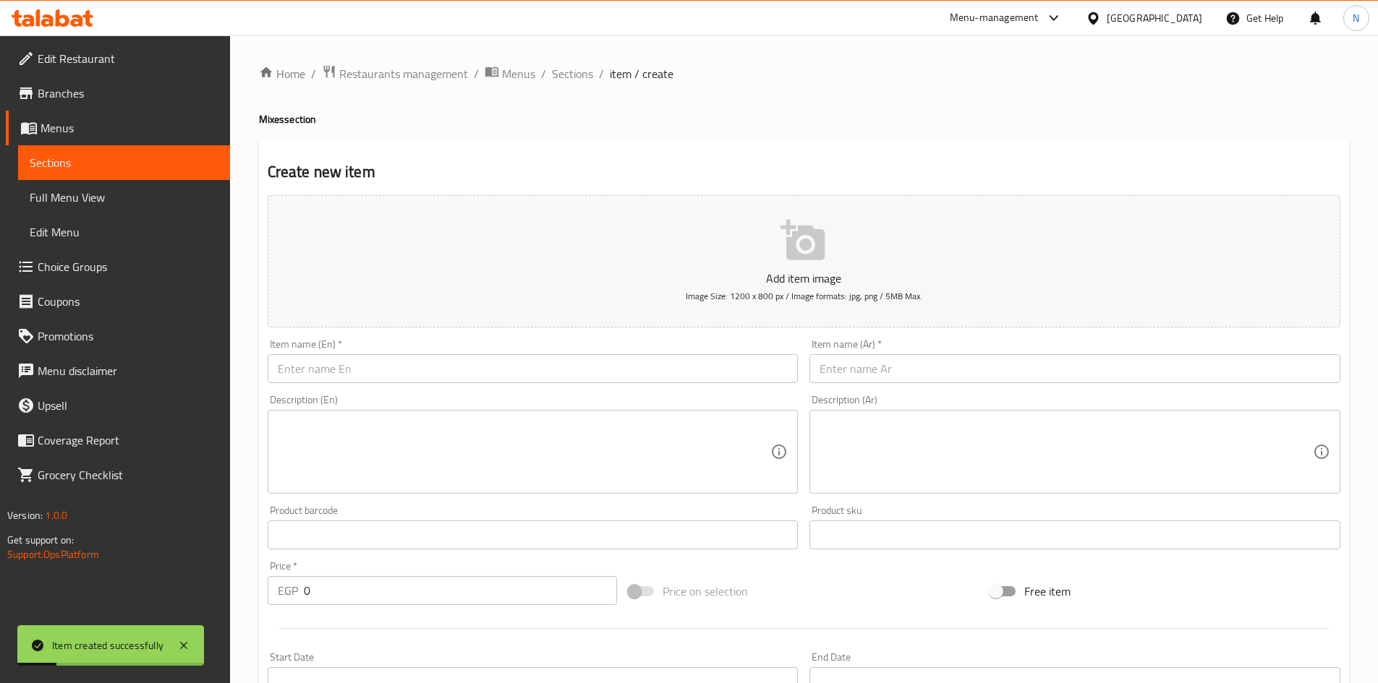
click at [867, 359] on input "text" at bounding box center [1074, 368] width 531 height 29
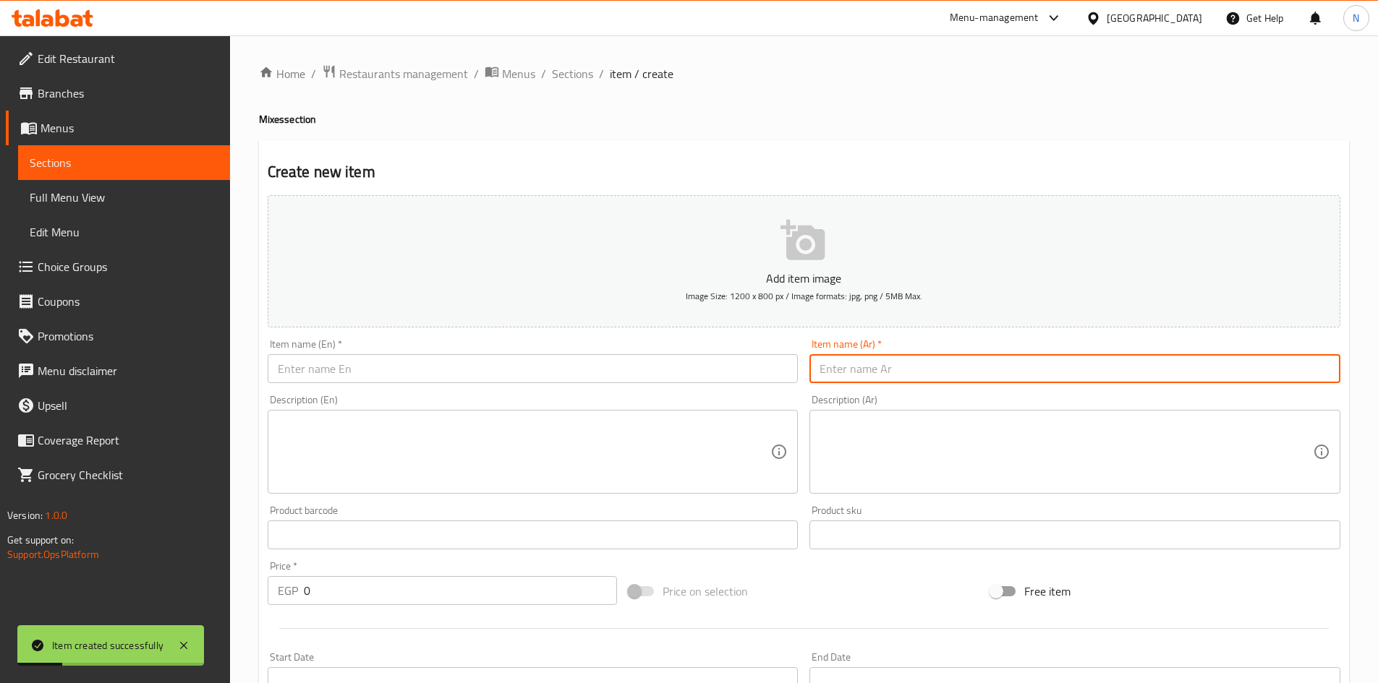
paste input "كاستر"
type input "كاستر"
click at [513, 370] on input "text" at bounding box center [533, 368] width 531 height 29
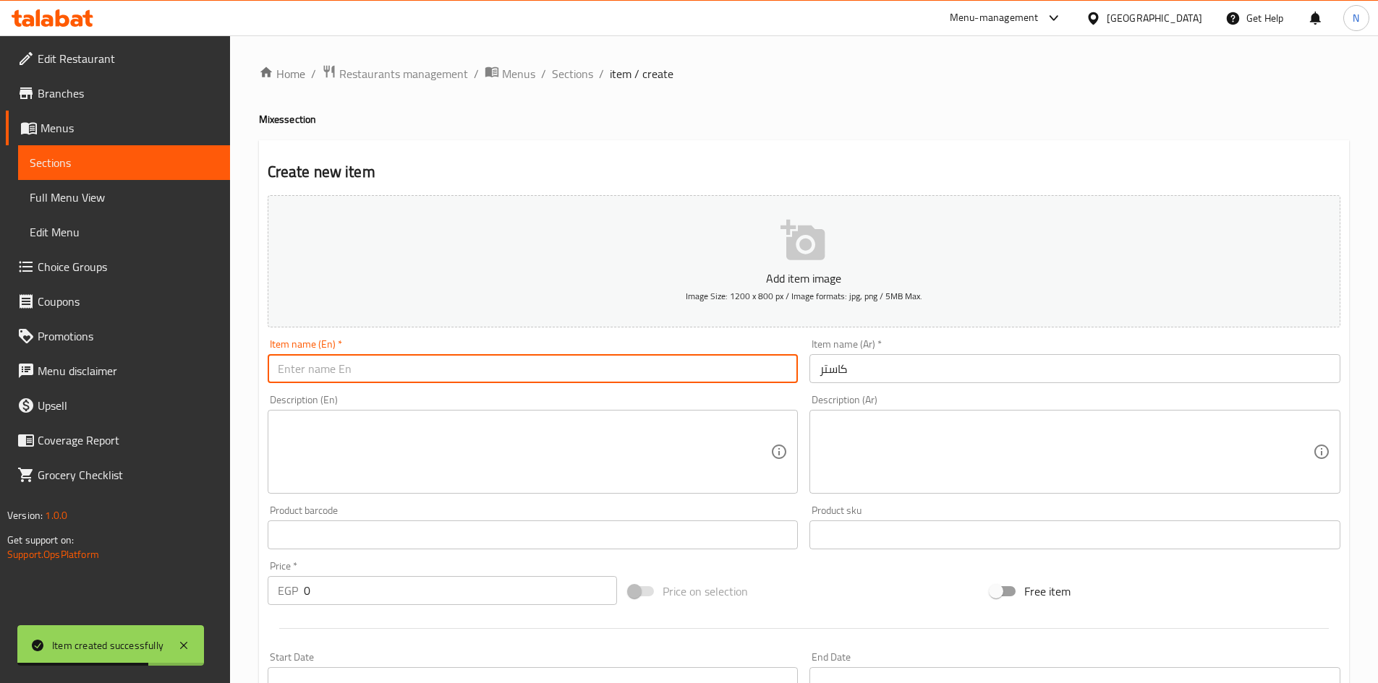
paste input "Custard"
type input "Custard"
click at [524, 435] on textarea at bounding box center [524, 452] width 493 height 69
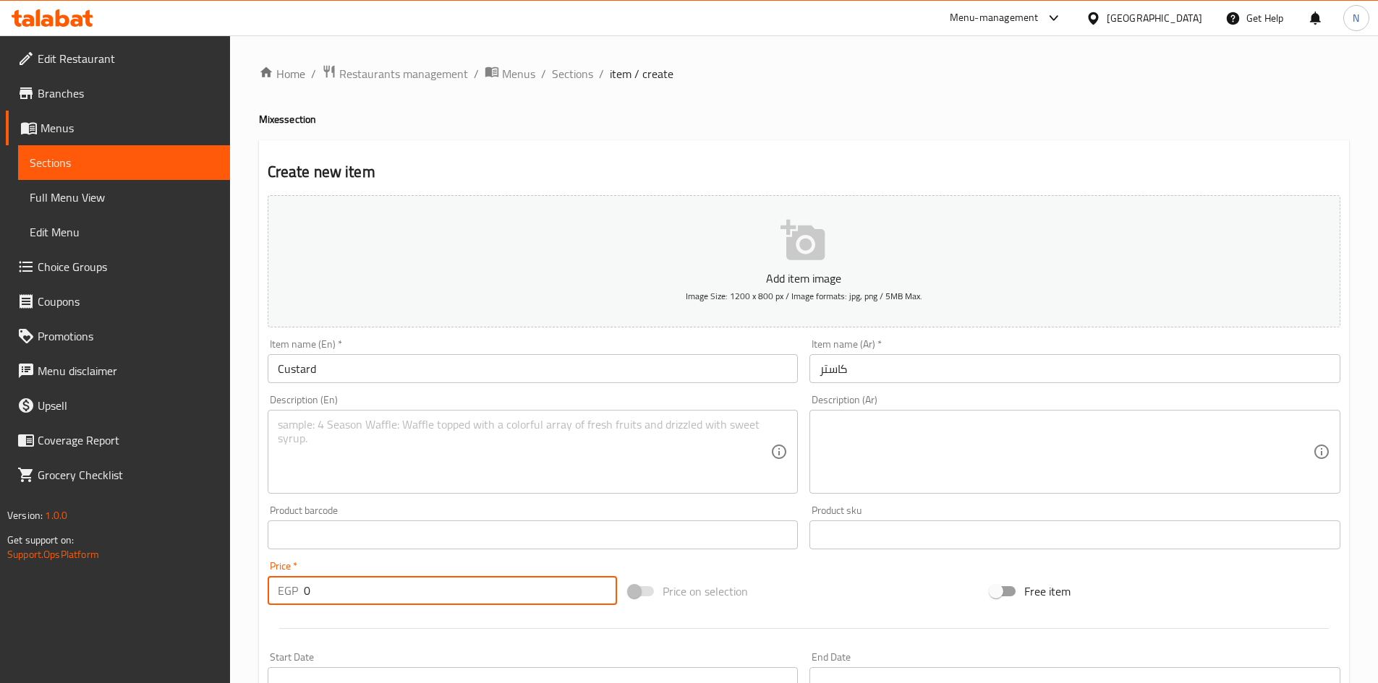
drag, startPoint x: 327, startPoint y: 588, endPoint x: 297, endPoint y: 589, distance: 29.7
click at [297, 589] on div "EGP 0 Price *" at bounding box center [443, 590] width 350 height 29
type input "35"
click at [807, 562] on div "Add item image Image Size: 1200 x 800 px / Image formats: jpg, png / 5MB Max. I…" at bounding box center [804, 500] width 1084 height 623
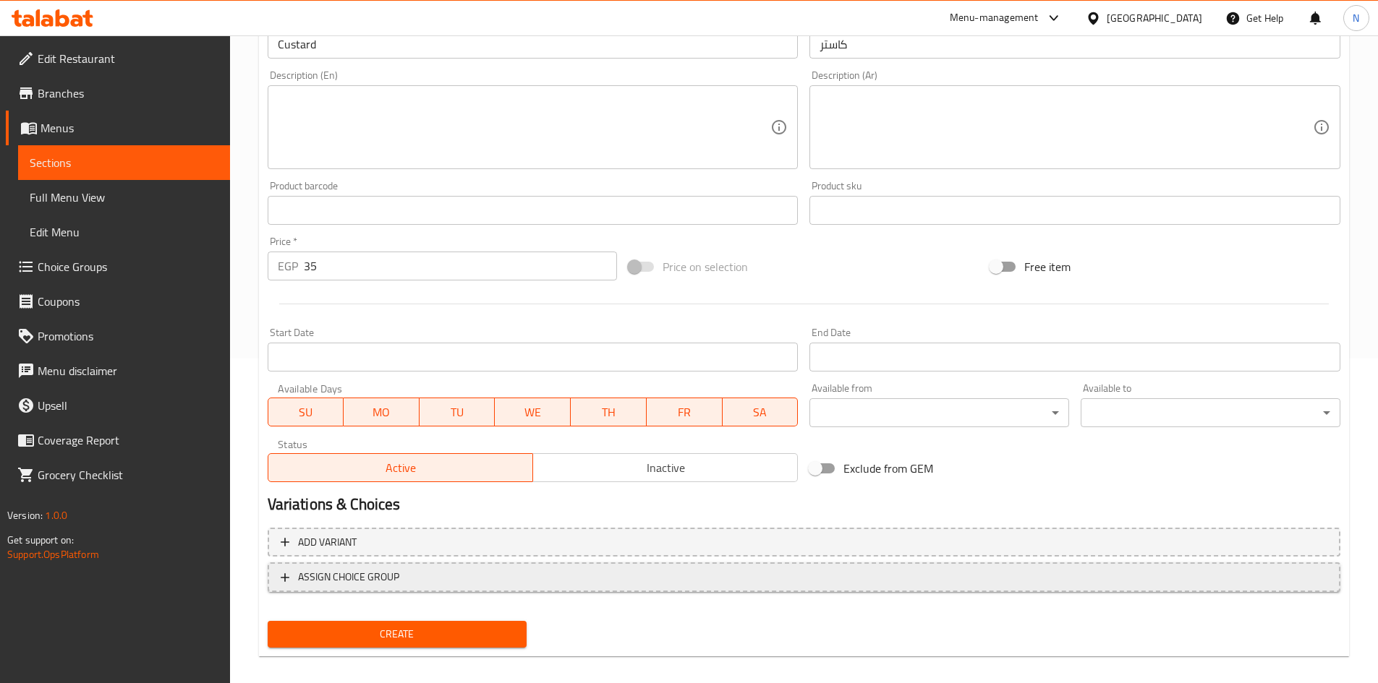
scroll to position [338, 0]
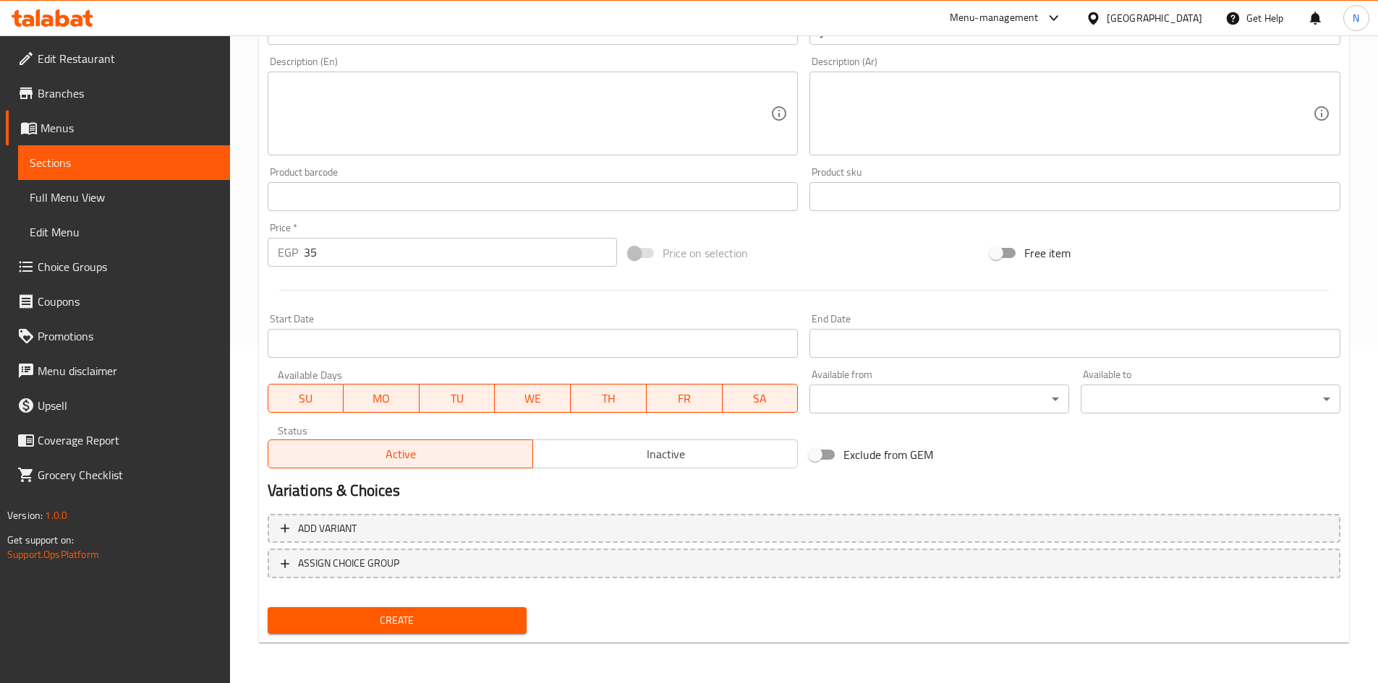
click at [402, 620] on span "Create" at bounding box center [397, 621] width 237 height 18
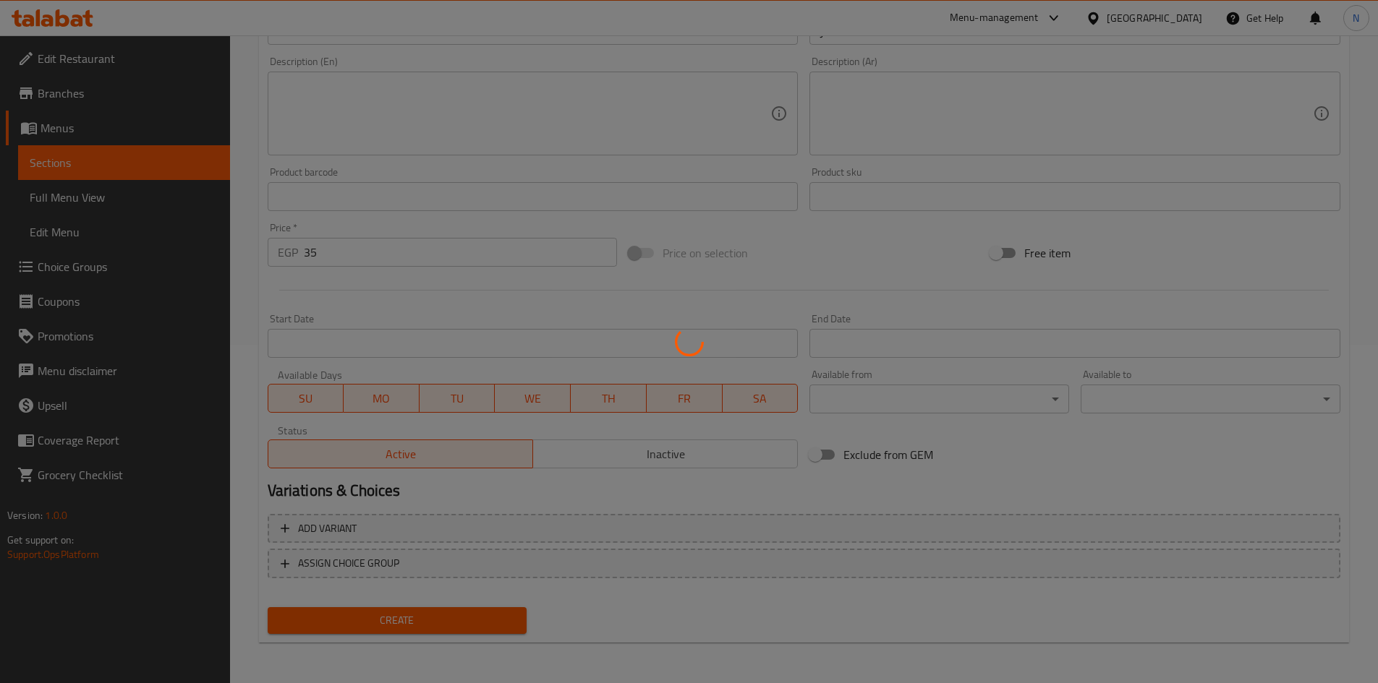
type input "0"
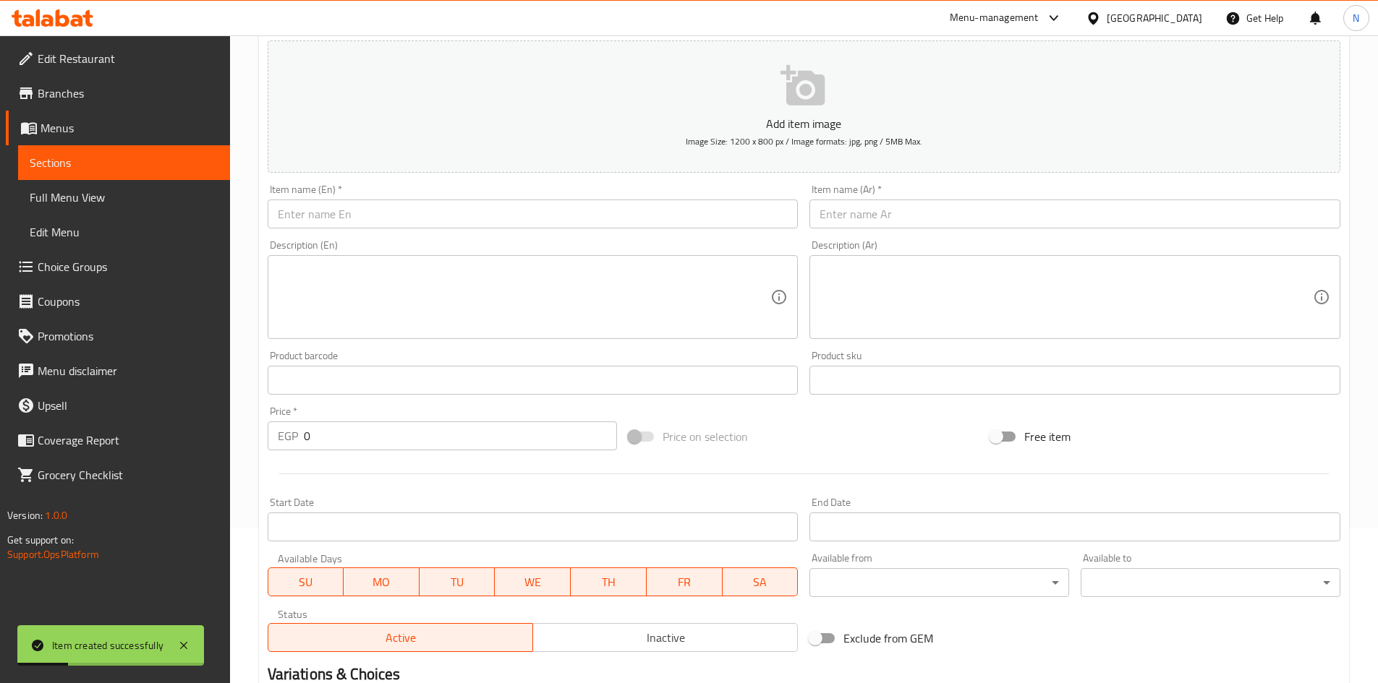
scroll to position [0, 0]
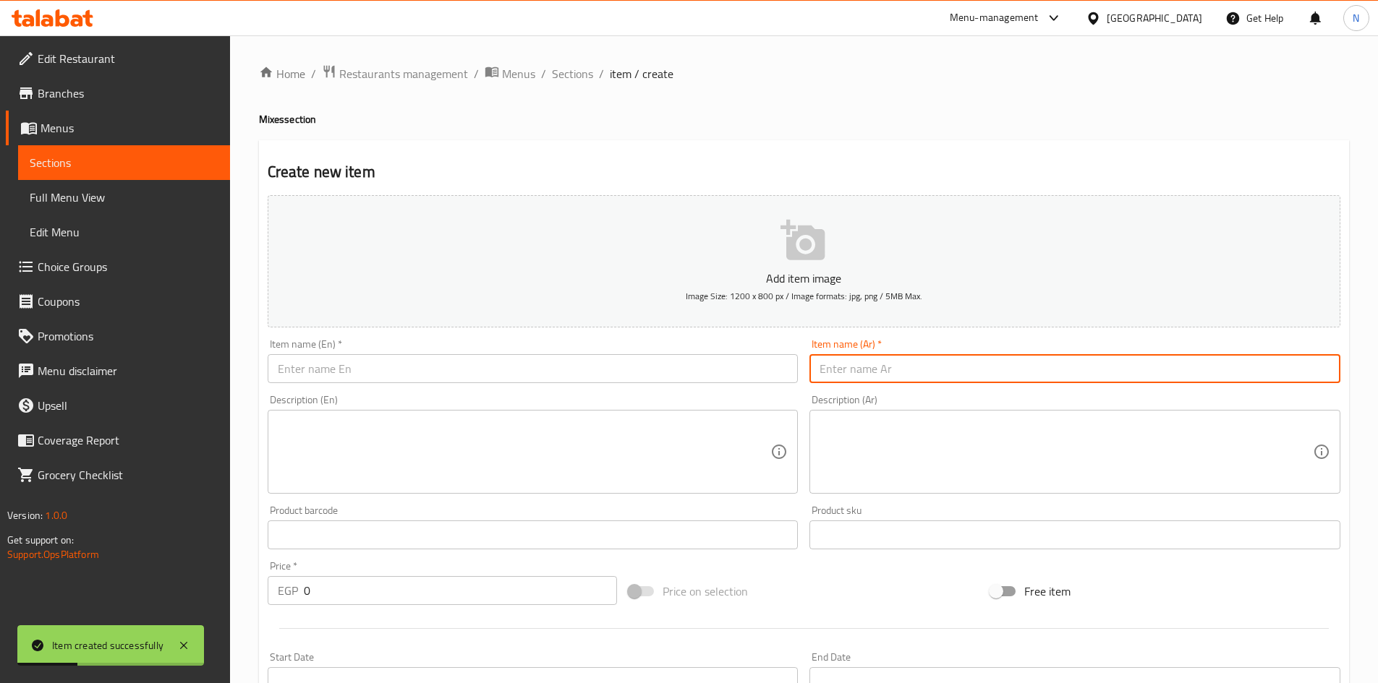
drag, startPoint x: 909, startPoint y: 354, endPoint x: 910, endPoint y: 364, distance: 9.4
click at [909, 354] on input "text" at bounding box center [1074, 368] width 531 height 29
click at [910, 364] on input "text" at bounding box center [1074, 368] width 531 height 29
paste input "بودنج شيكولاته 35"
click at [828, 369] on input "بودنج شيكولاته 35" at bounding box center [1074, 368] width 531 height 29
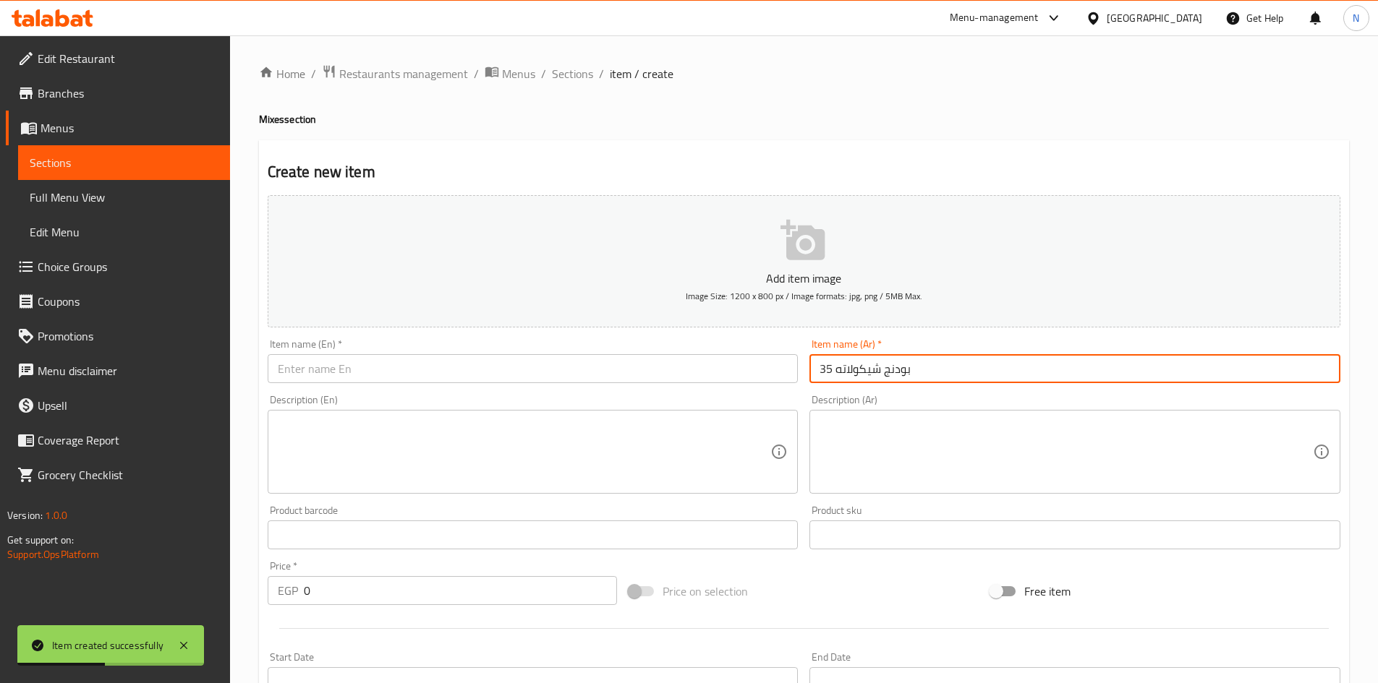
click at [828, 369] on input "بودنج شيكولاته 35" at bounding box center [1074, 368] width 531 height 29
click at [824, 368] on input "بودنج شيكولاته 35" at bounding box center [1074, 368] width 531 height 29
click at [822, 360] on input "بودنج شيكولاته" at bounding box center [1074, 368] width 531 height 29
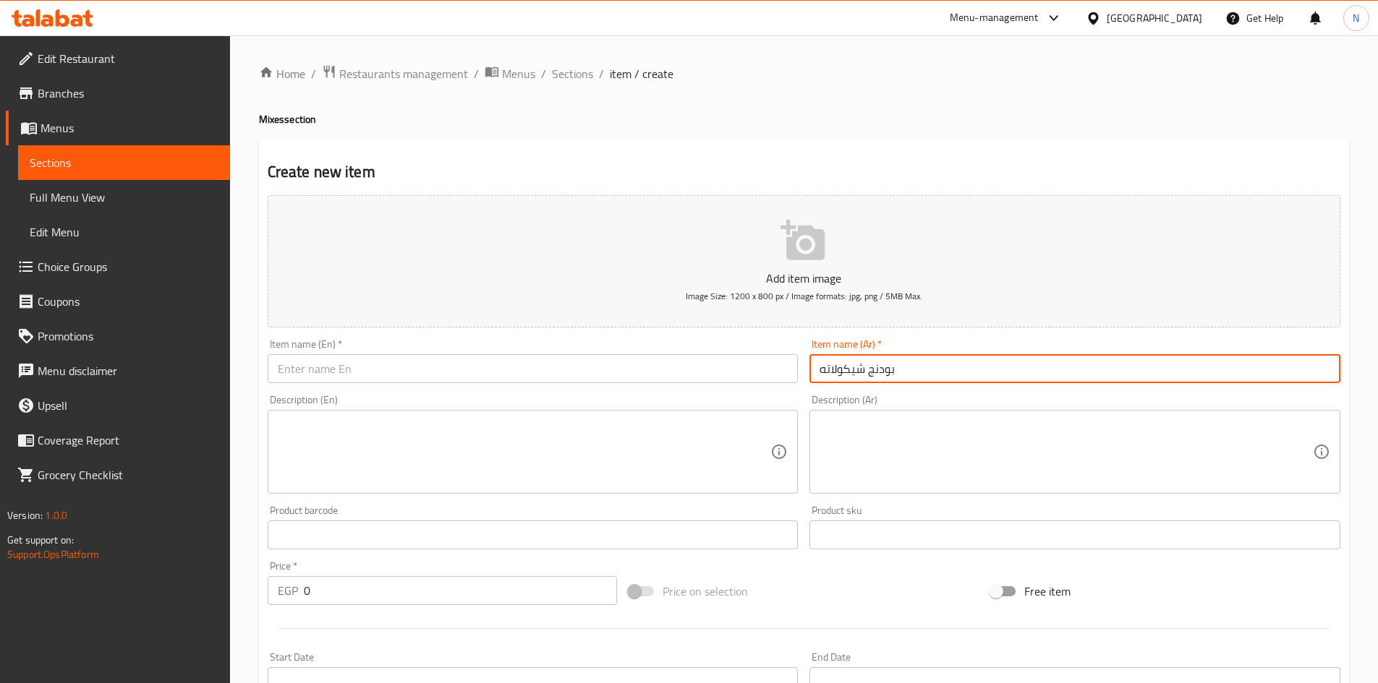
click at [822, 360] on input "بودنج شيكولاته" at bounding box center [1074, 368] width 531 height 29
type input "بودنج شيكولاته"
click at [525, 365] on input "text" at bounding box center [533, 368] width 531 height 29
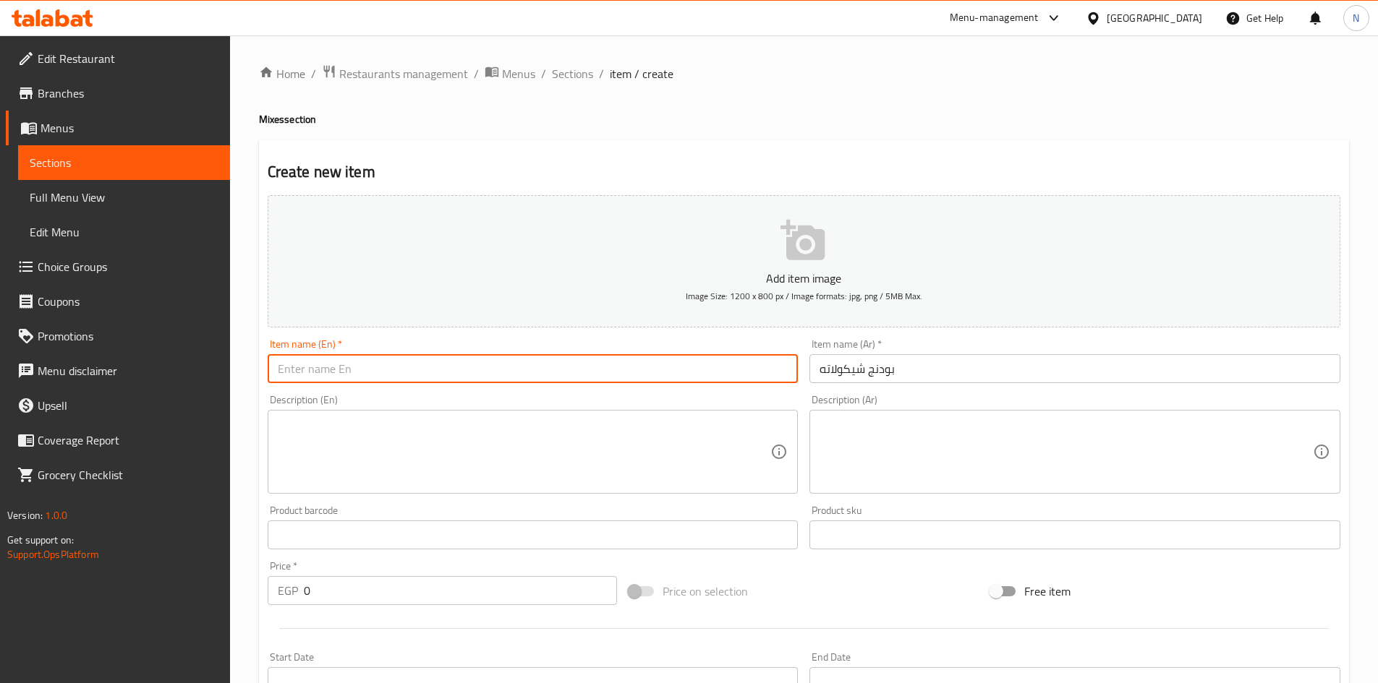
paste input "chocolate pudding"
click at [350, 372] on input "chocolate pudding" at bounding box center [533, 368] width 531 height 29
type input "Chocolate Pudding"
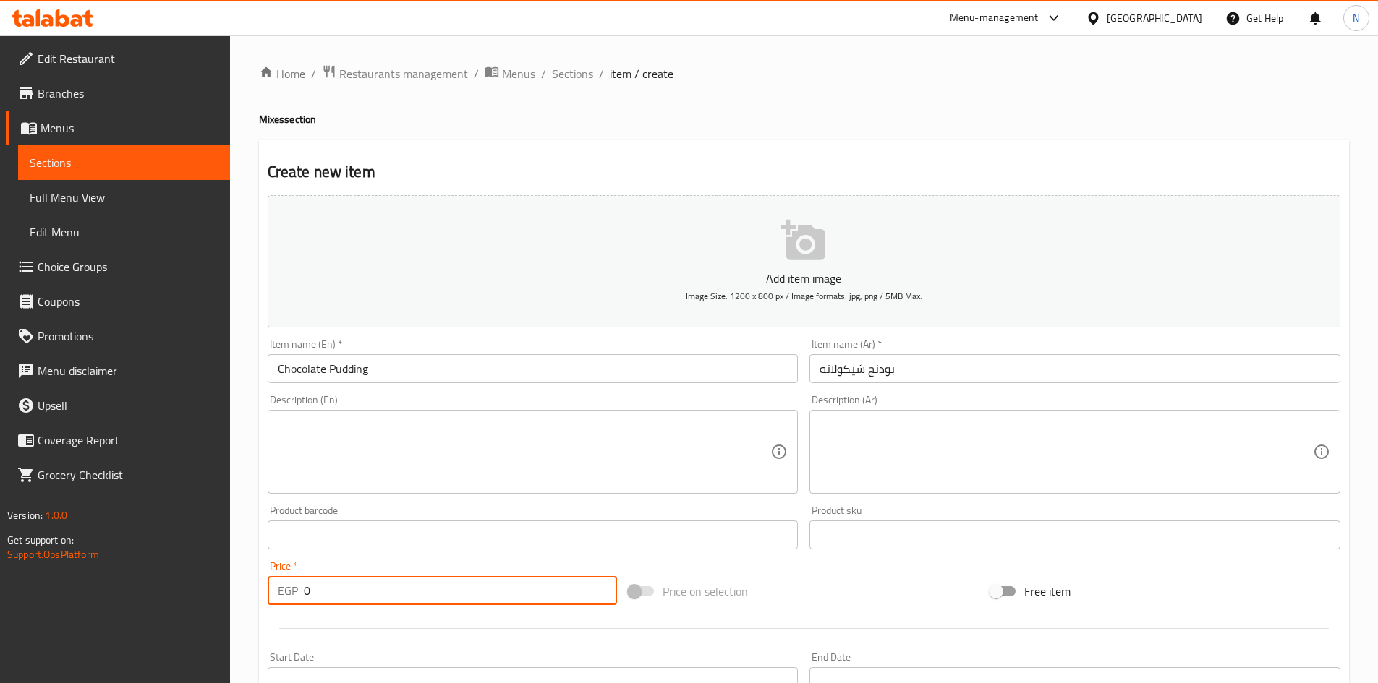
click at [297, 596] on div "EGP 0 Price *" at bounding box center [443, 590] width 350 height 29
type input "35"
click at [788, 546] on input "text" at bounding box center [533, 535] width 531 height 29
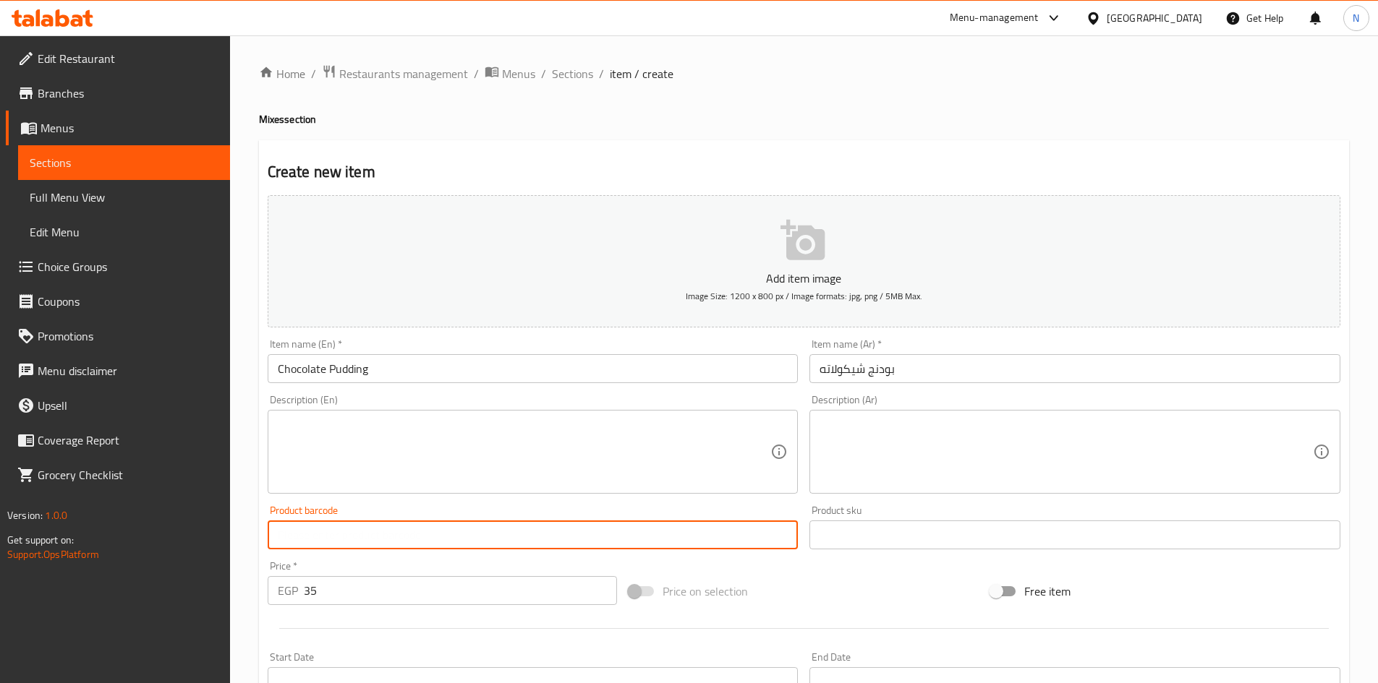
scroll to position [289, 0]
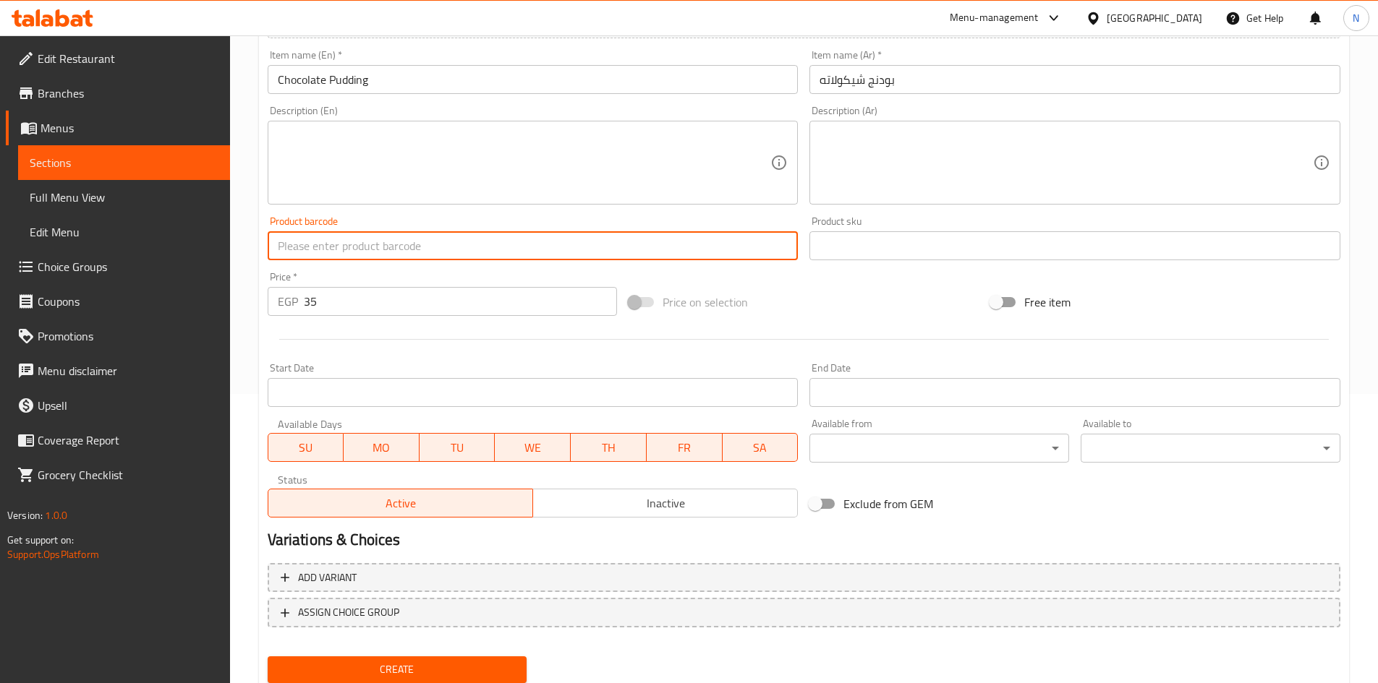
click at [396, 673] on span "Create" at bounding box center [397, 670] width 237 height 18
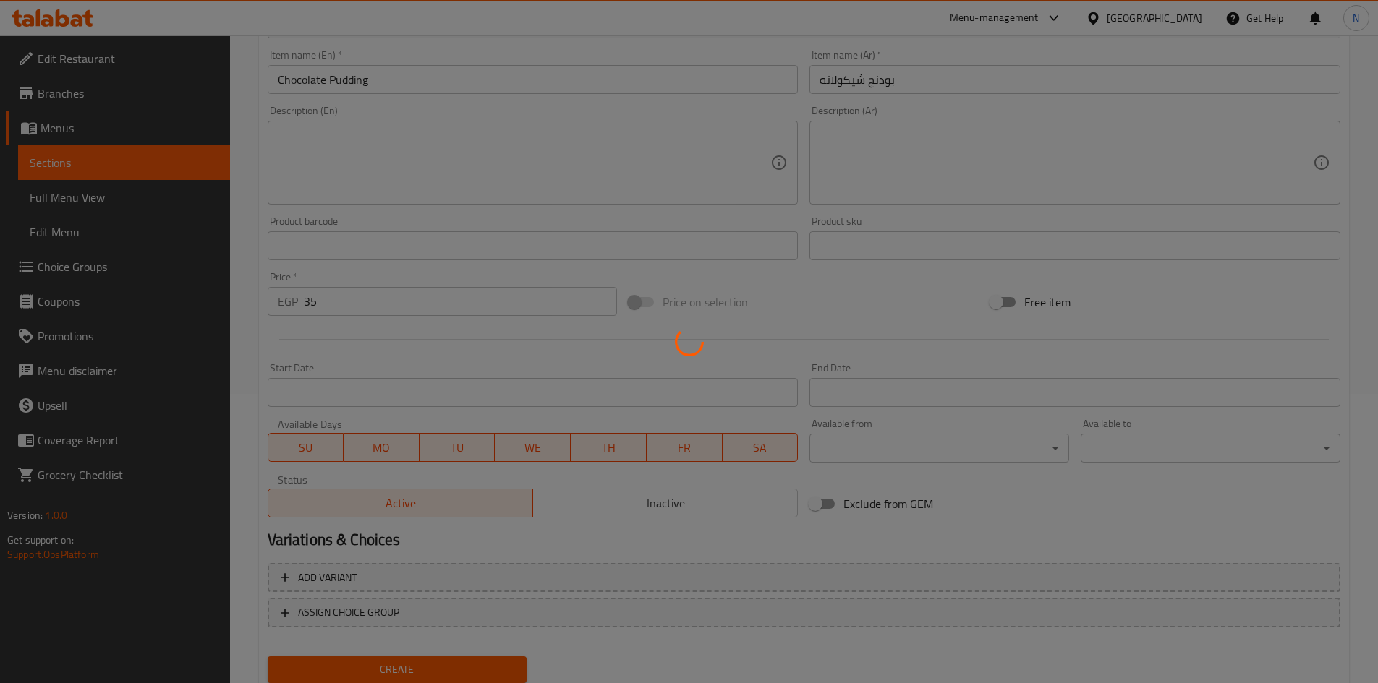
type input "0"
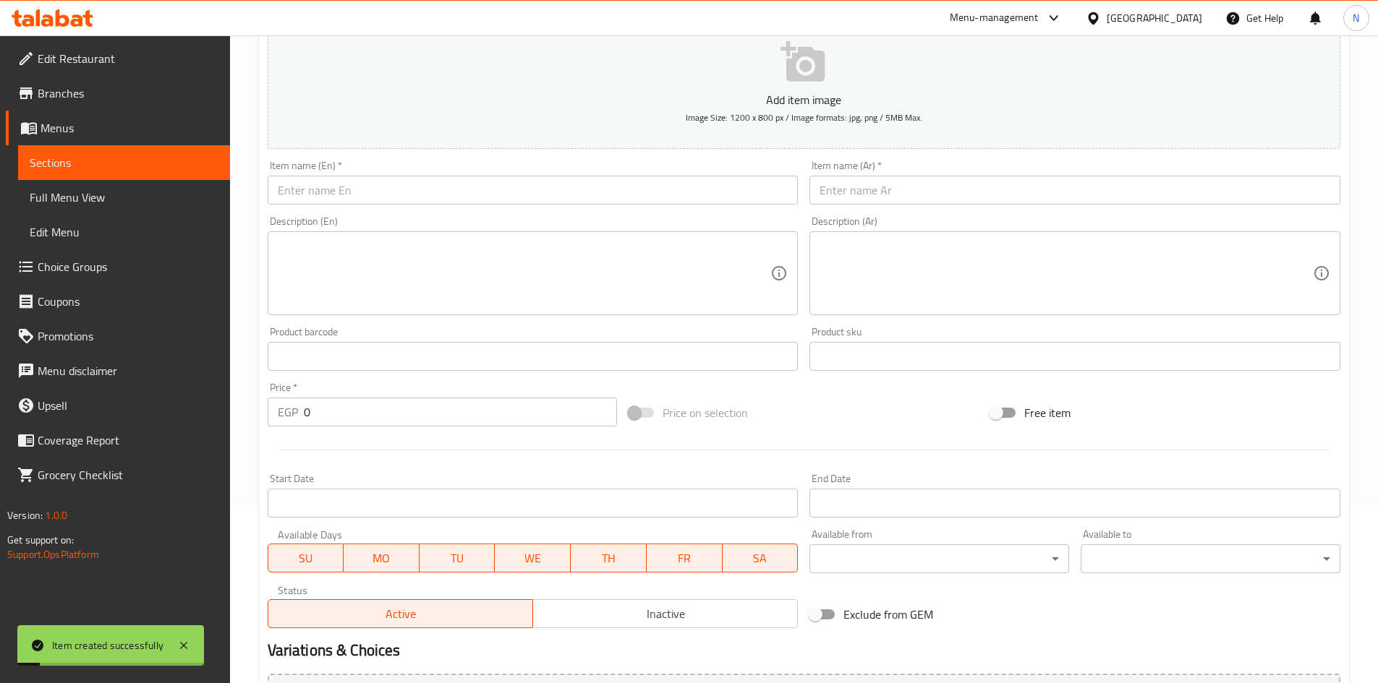
scroll to position [0, 0]
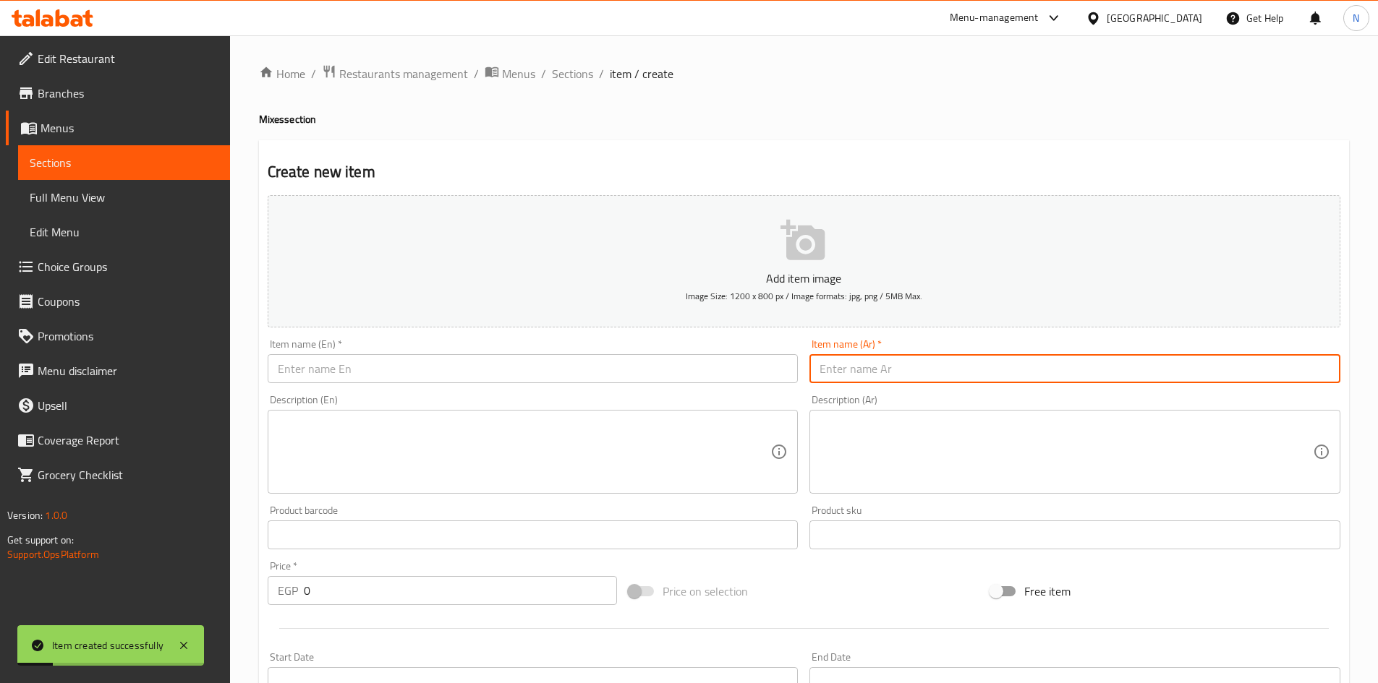
click at [869, 372] on input "text" at bounding box center [1074, 368] width 531 height 29
click at [832, 369] on input "جيلى" at bounding box center [1074, 368] width 531 height 29
type input "جيلى"
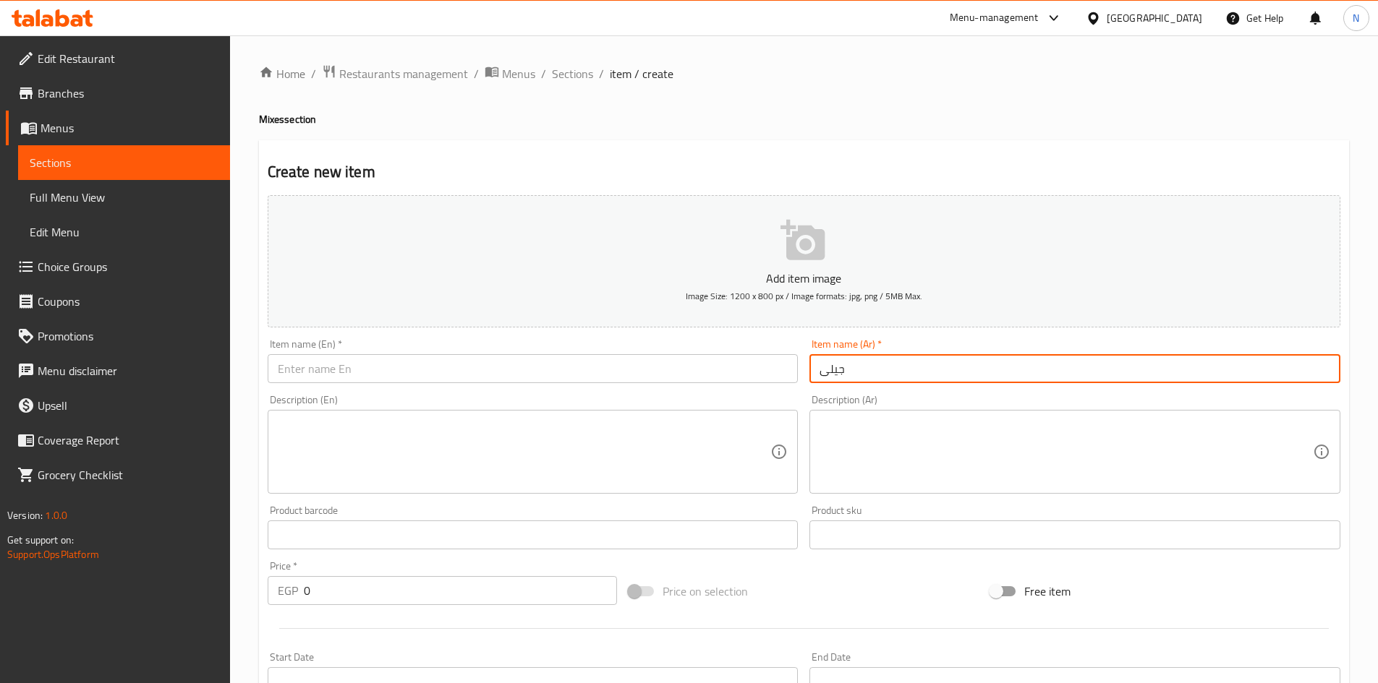
click at [352, 367] on input "text" at bounding box center [533, 368] width 531 height 29
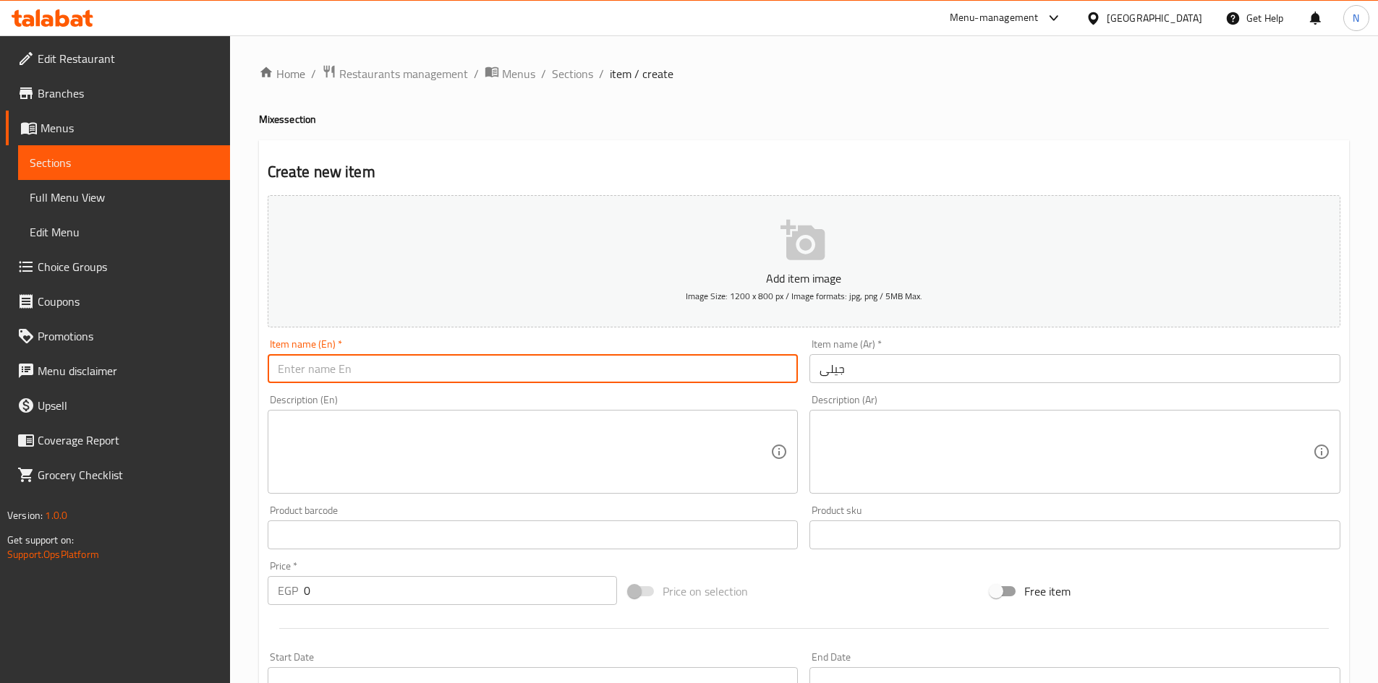
type input "j"
type input "Jelly"
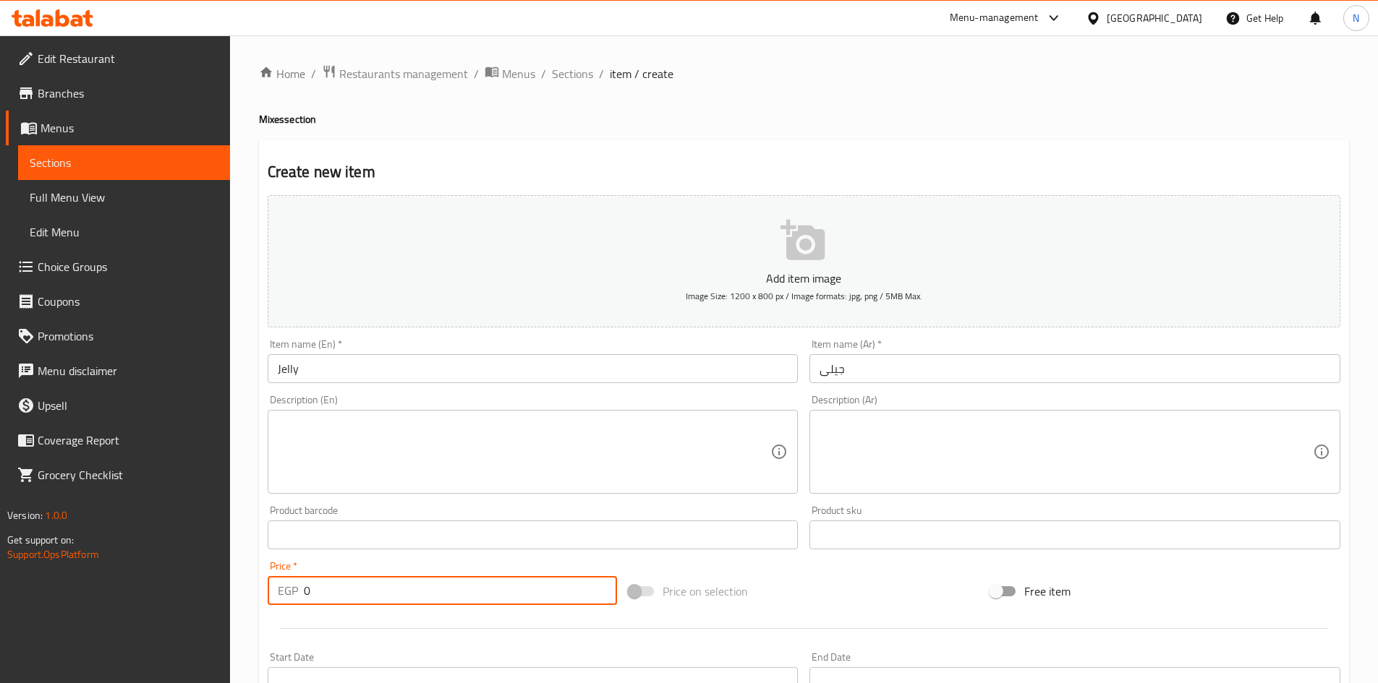
drag, startPoint x: 349, startPoint y: 597, endPoint x: 298, endPoint y: 602, distance: 51.6
click at [298, 602] on div "EGP 0 Price *" at bounding box center [443, 590] width 350 height 29
type input "35"
click at [862, 594] on div "Price on selection" at bounding box center [804, 591] width 362 height 39
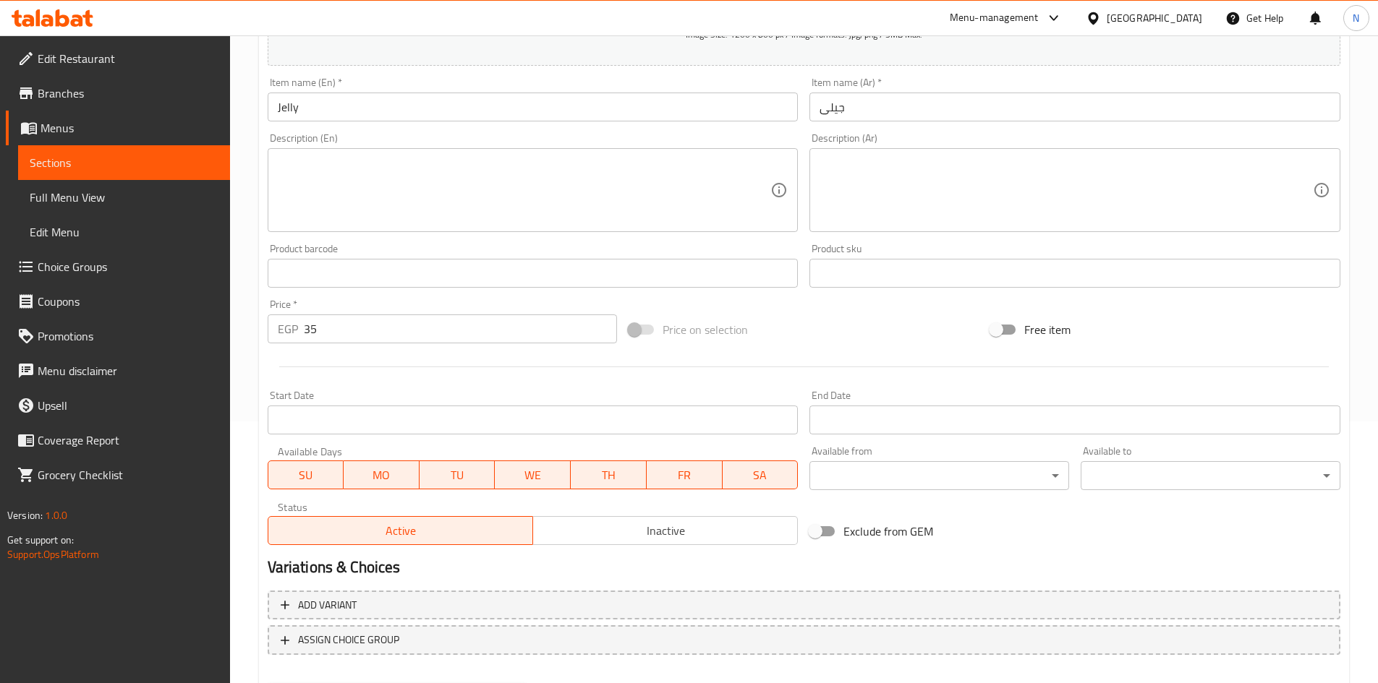
scroll to position [338, 0]
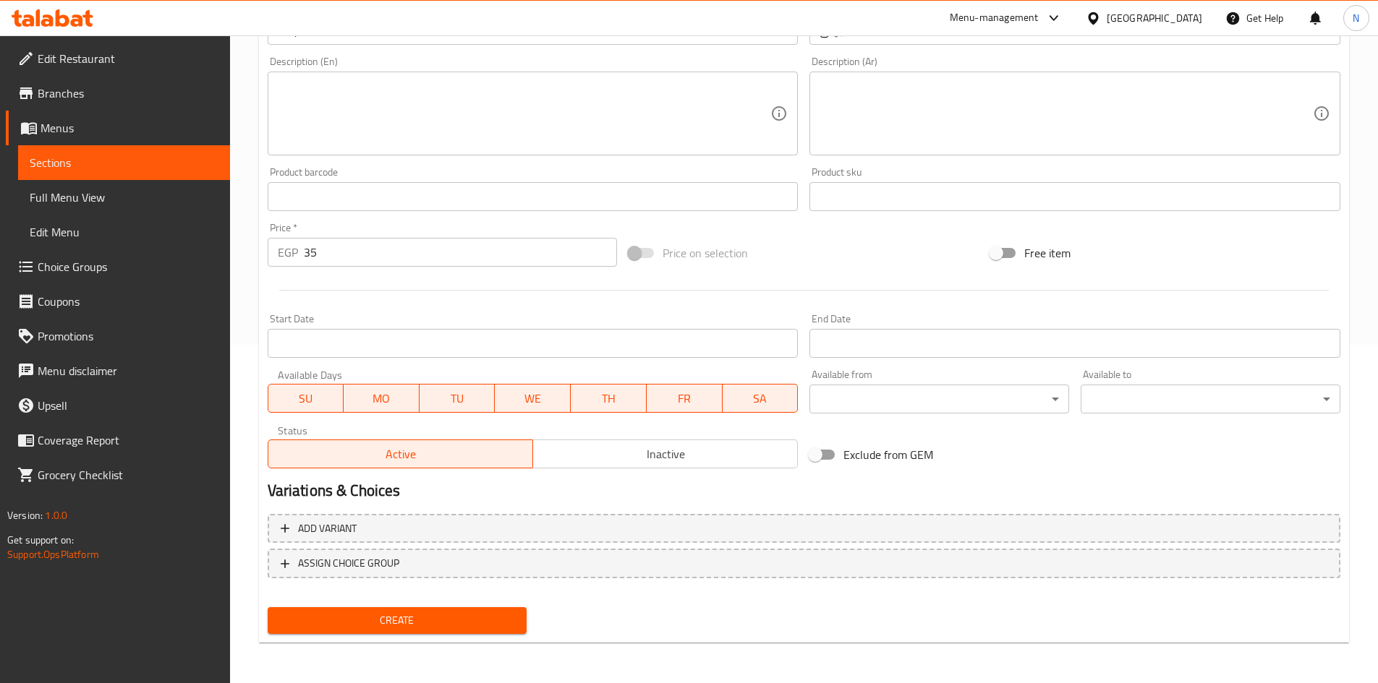
click at [399, 618] on span "Create" at bounding box center [397, 621] width 237 height 18
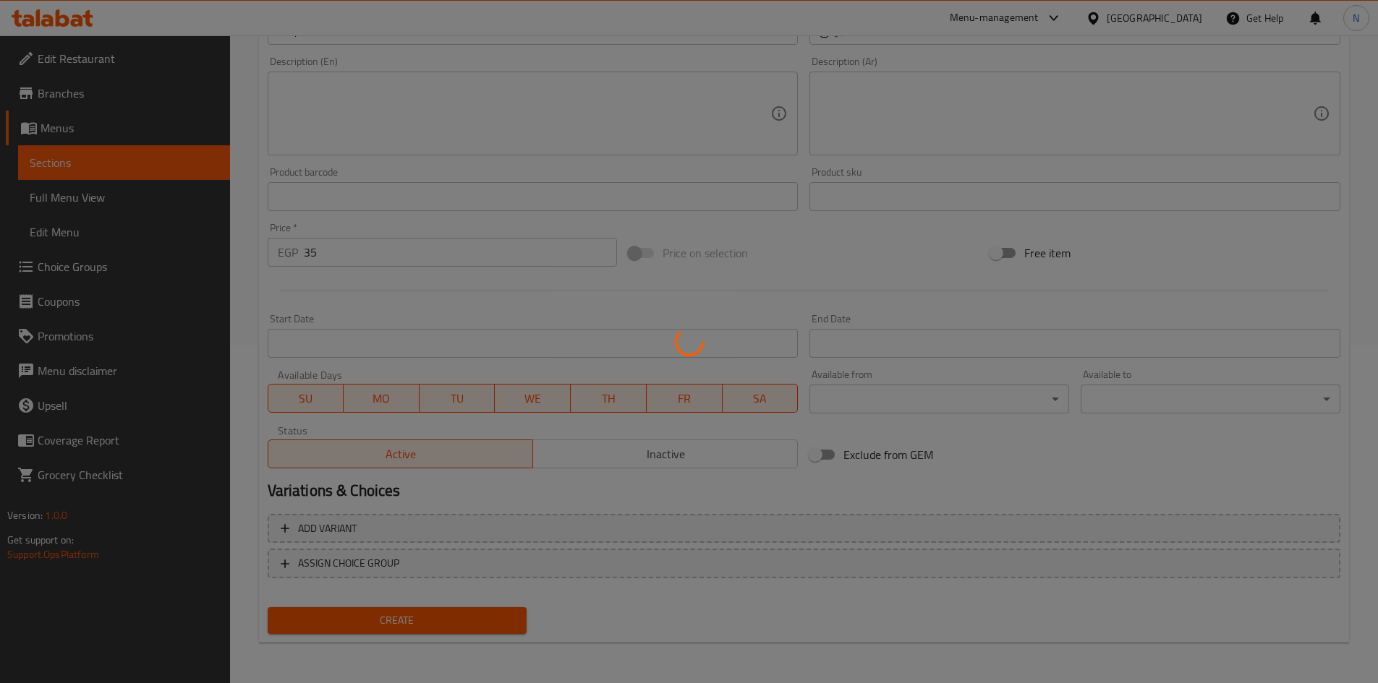
type input "0"
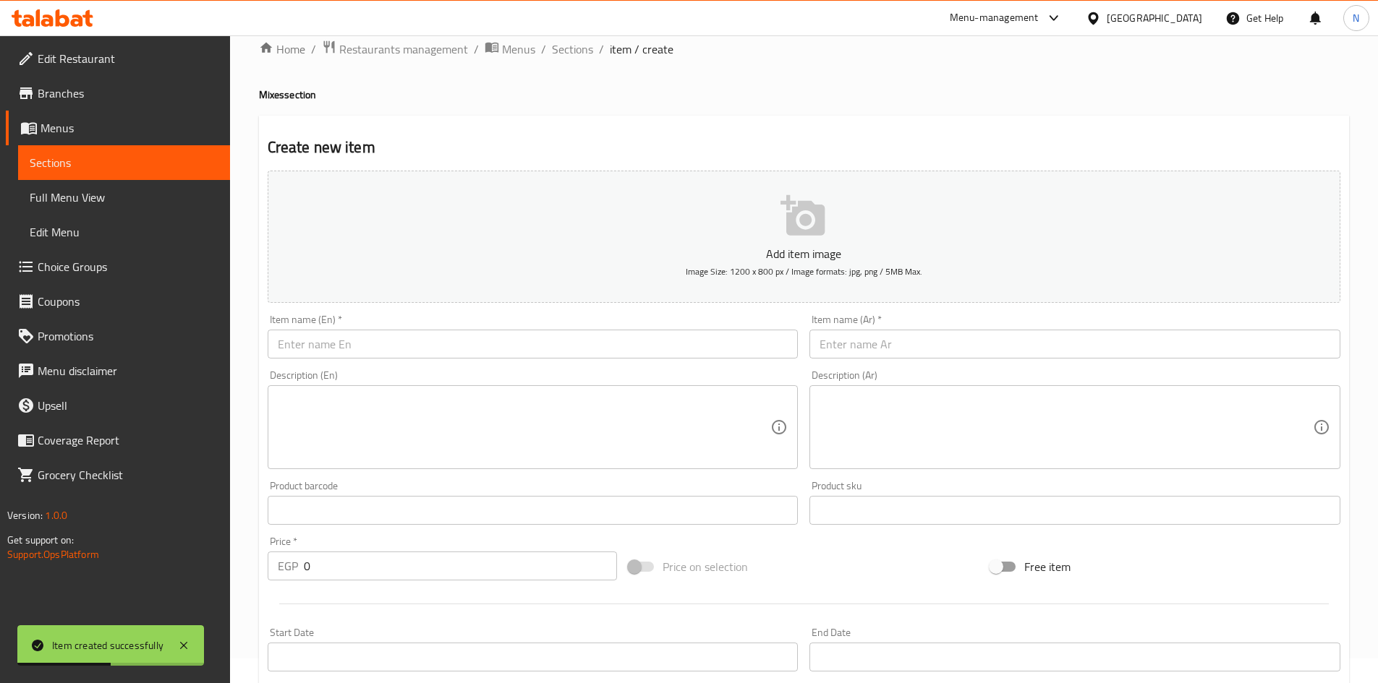
scroll to position [0, 0]
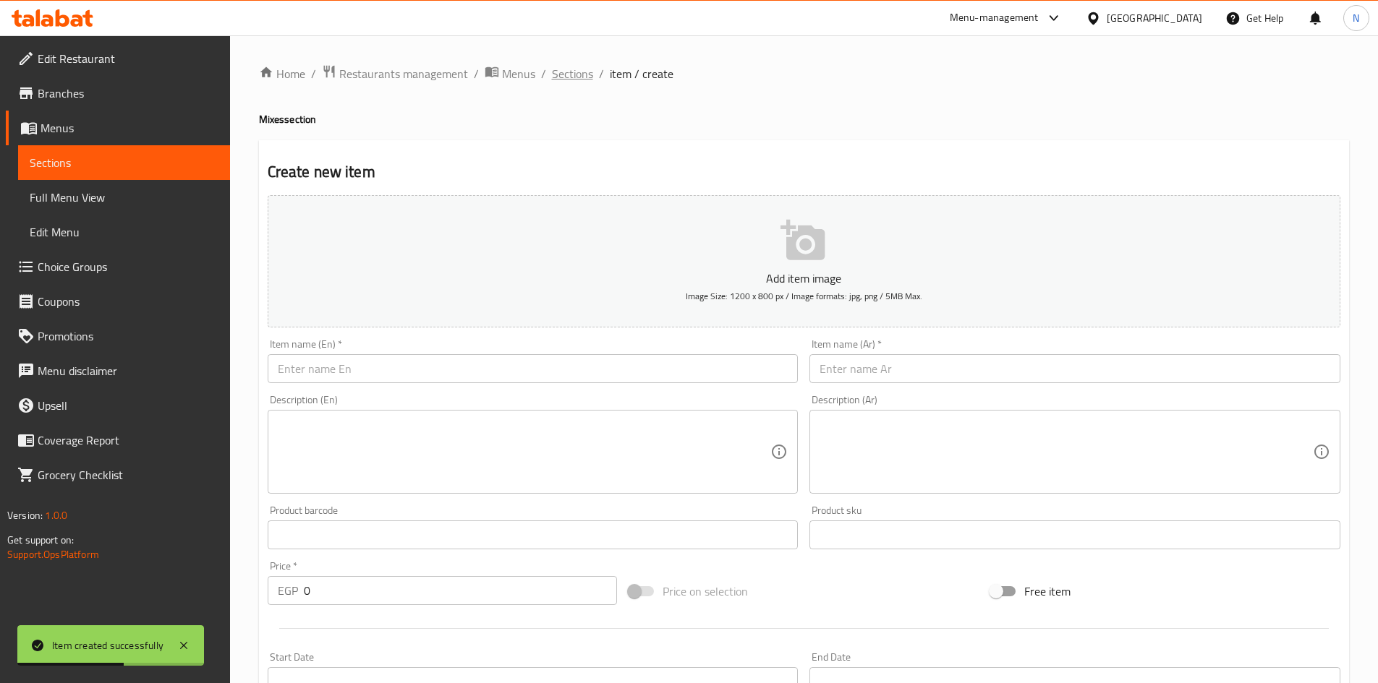
click at [559, 77] on span "Sections" at bounding box center [572, 73] width 41 height 17
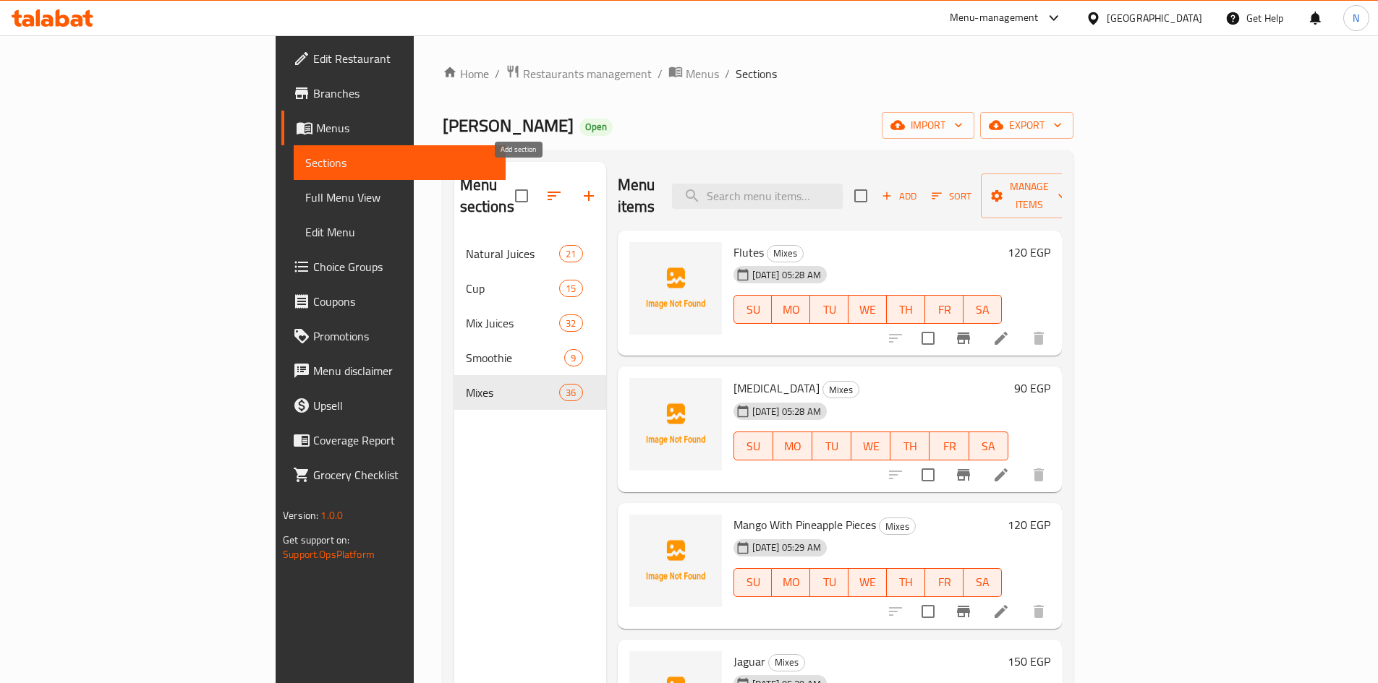
click at [580, 187] on icon "button" at bounding box center [588, 195] width 17 height 17
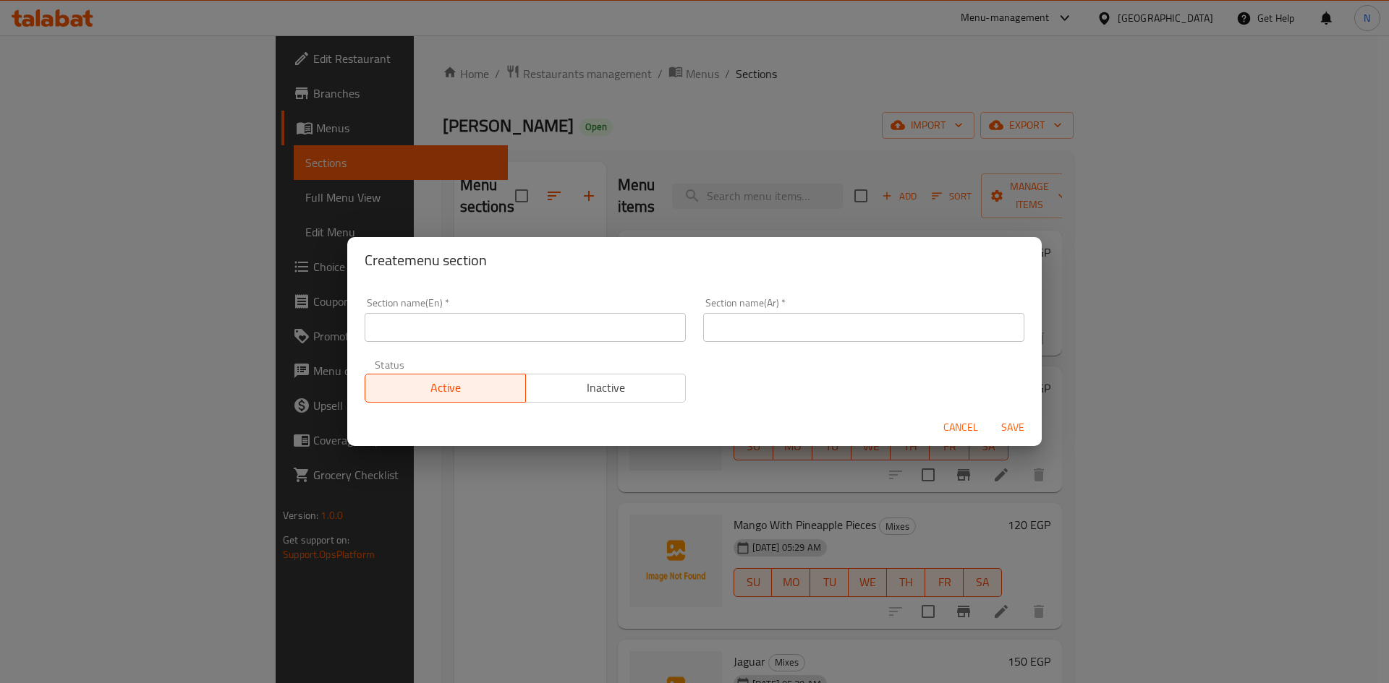
click at [753, 325] on input "text" at bounding box center [863, 327] width 321 height 29
paste input "الإضافات"
type input "الإضافات"
click at [604, 315] on input "text" at bounding box center [525, 327] width 321 height 29
paste input "Addons"
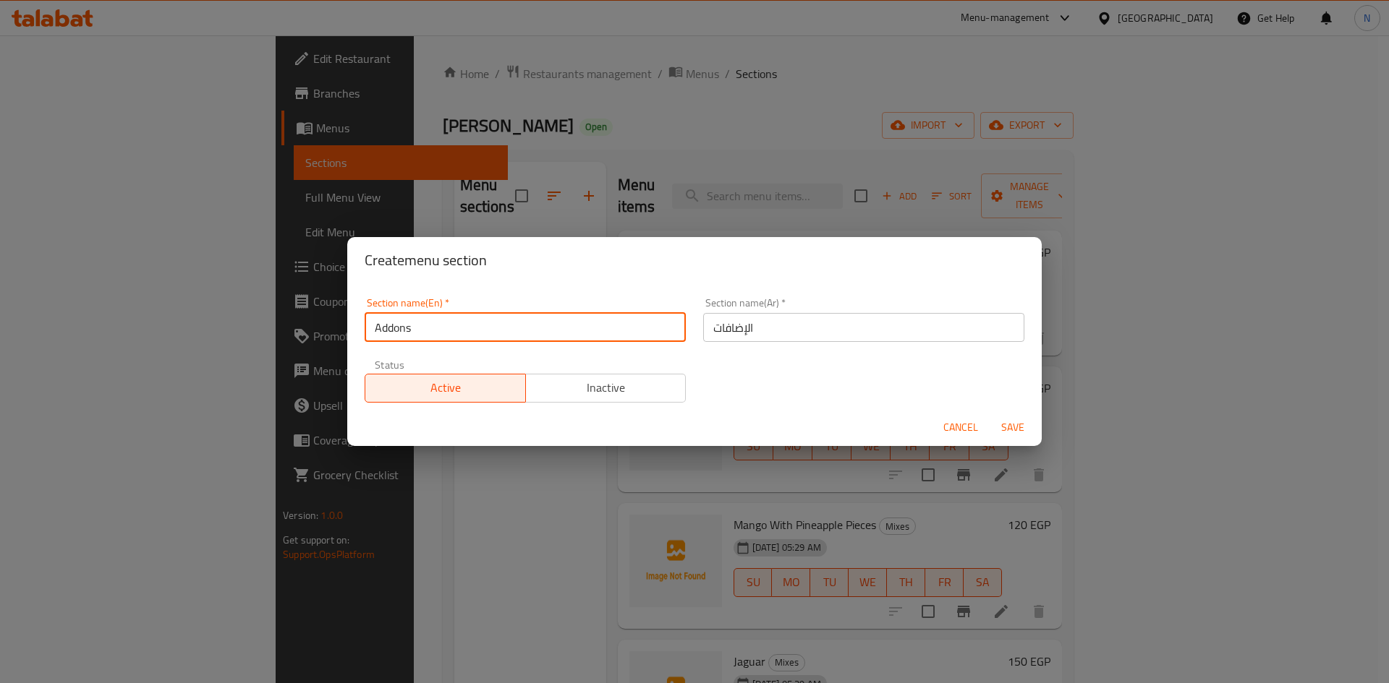
type input "Addons"
click at [1013, 425] on span "Save" at bounding box center [1012, 428] width 35 height 18
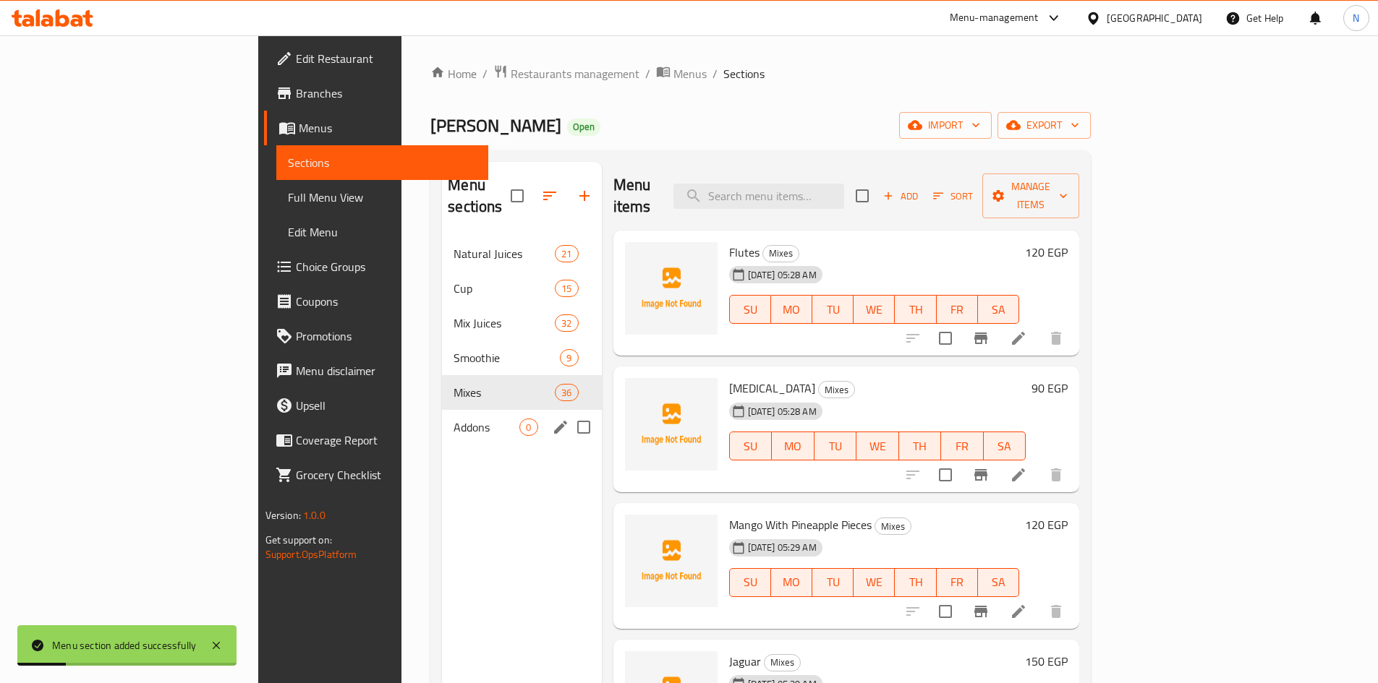
click at [453, 419] on span "Addons" at bounding box center [486, 427] width 66 height 17
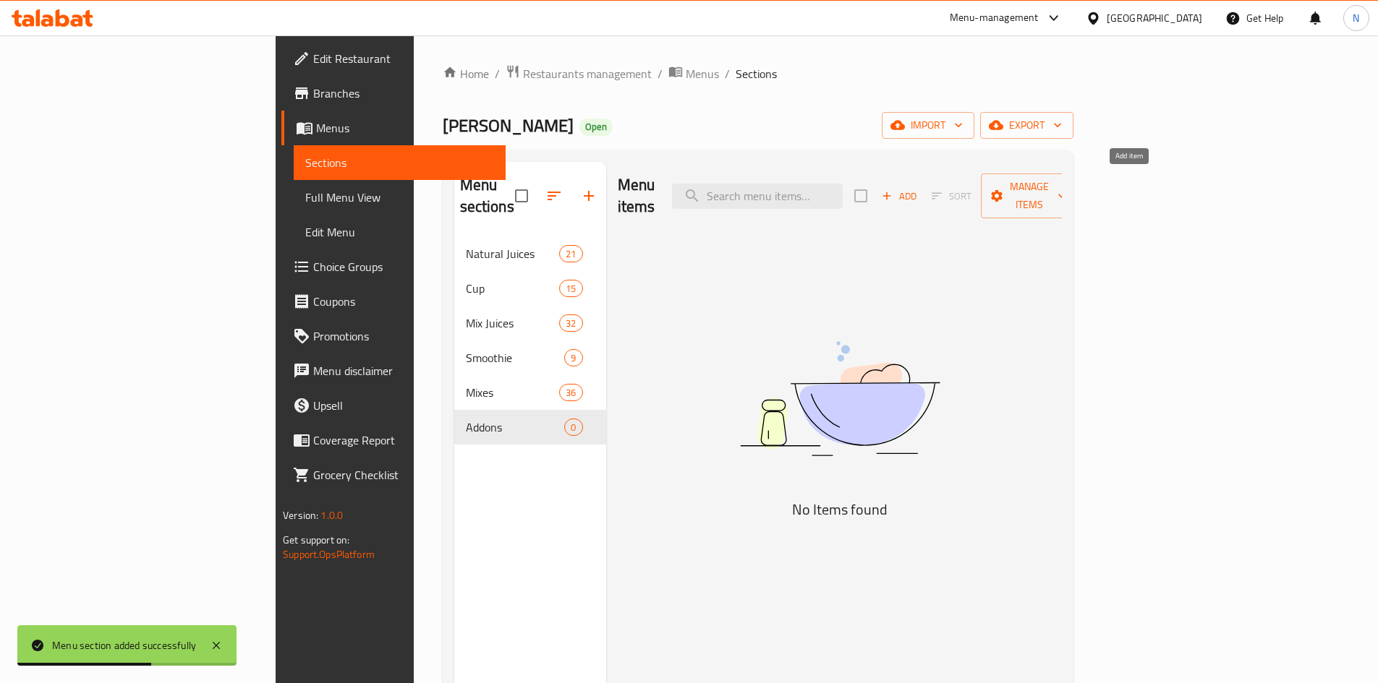
click at [922, 194] on button "Add" at bounding box center [899, 196] width 46 height 22
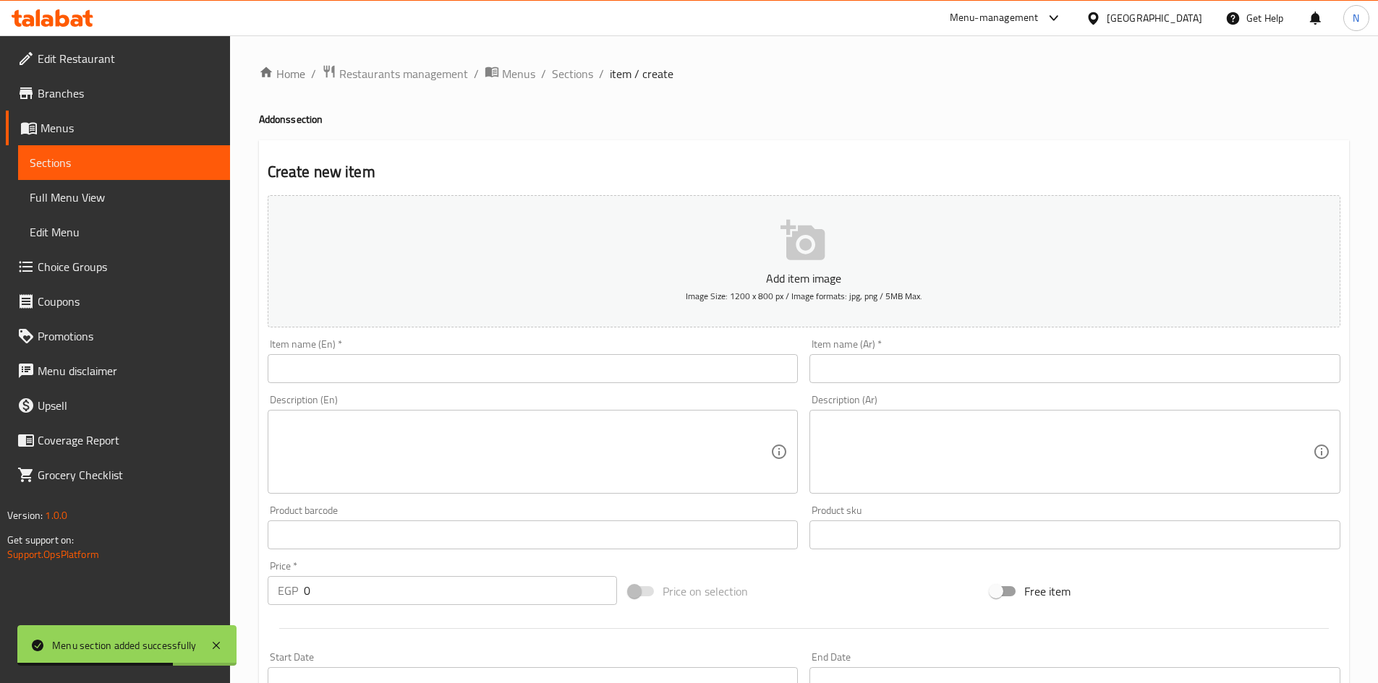
click at [994, 371] on input "text" at bounding box center [1074, 368] width 531 height 29
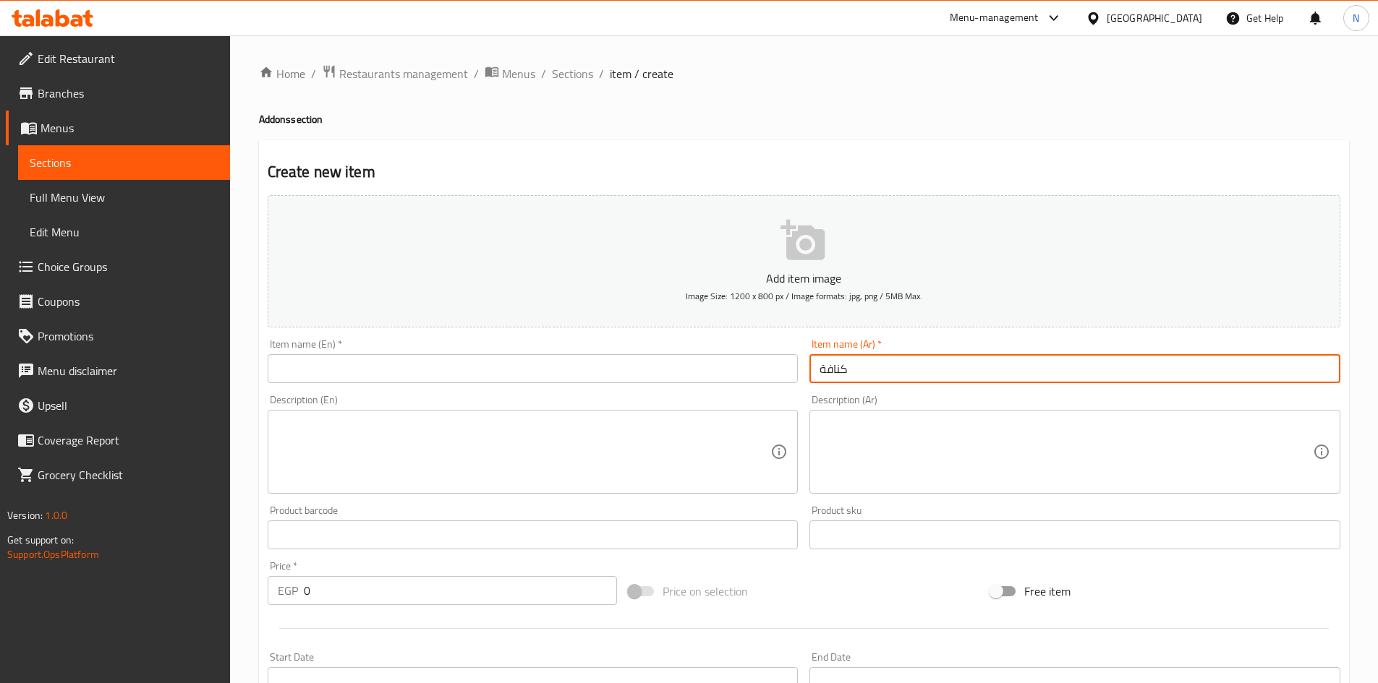
click at [830, 371] on input "كنافة" at bounding box center [1074, 368] width 531 height 29
type input "كنافة"
click at [508, 370] on input "text" at bounding box center [533, 368] width 531 height 29
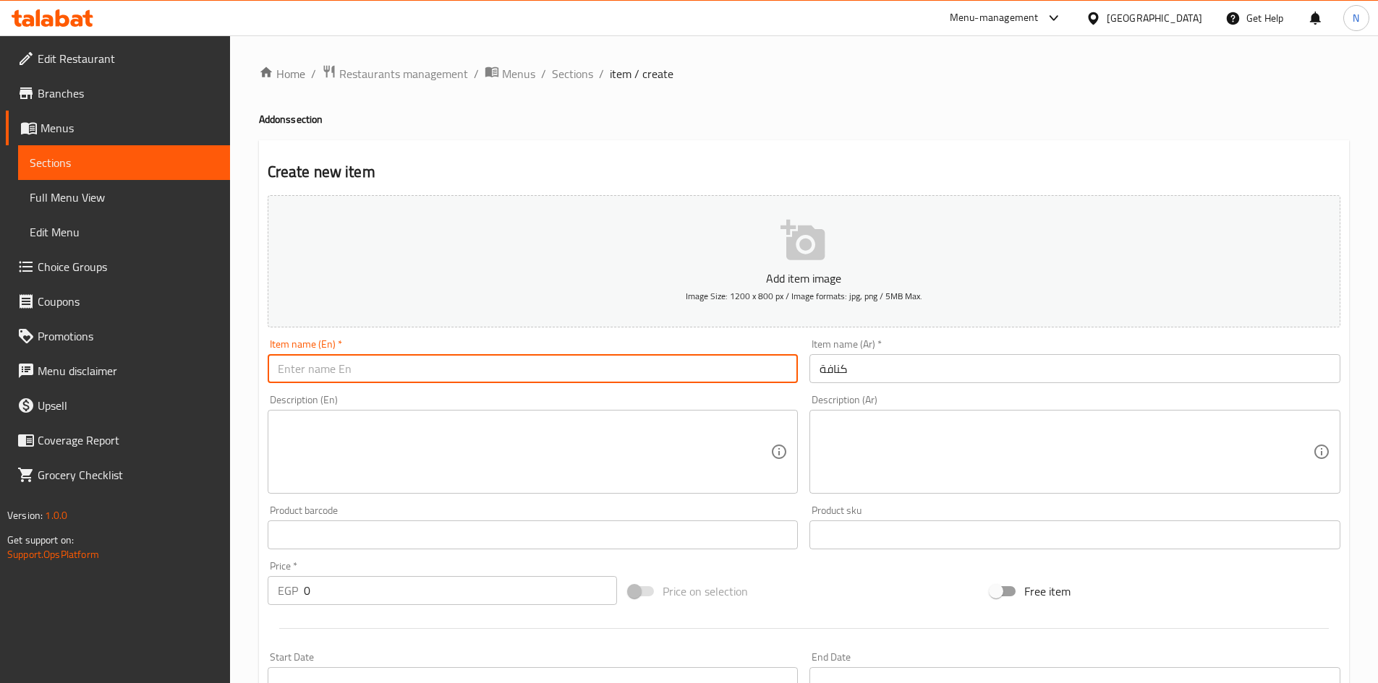
paste input "Kunafa"
type input "Kunafa"
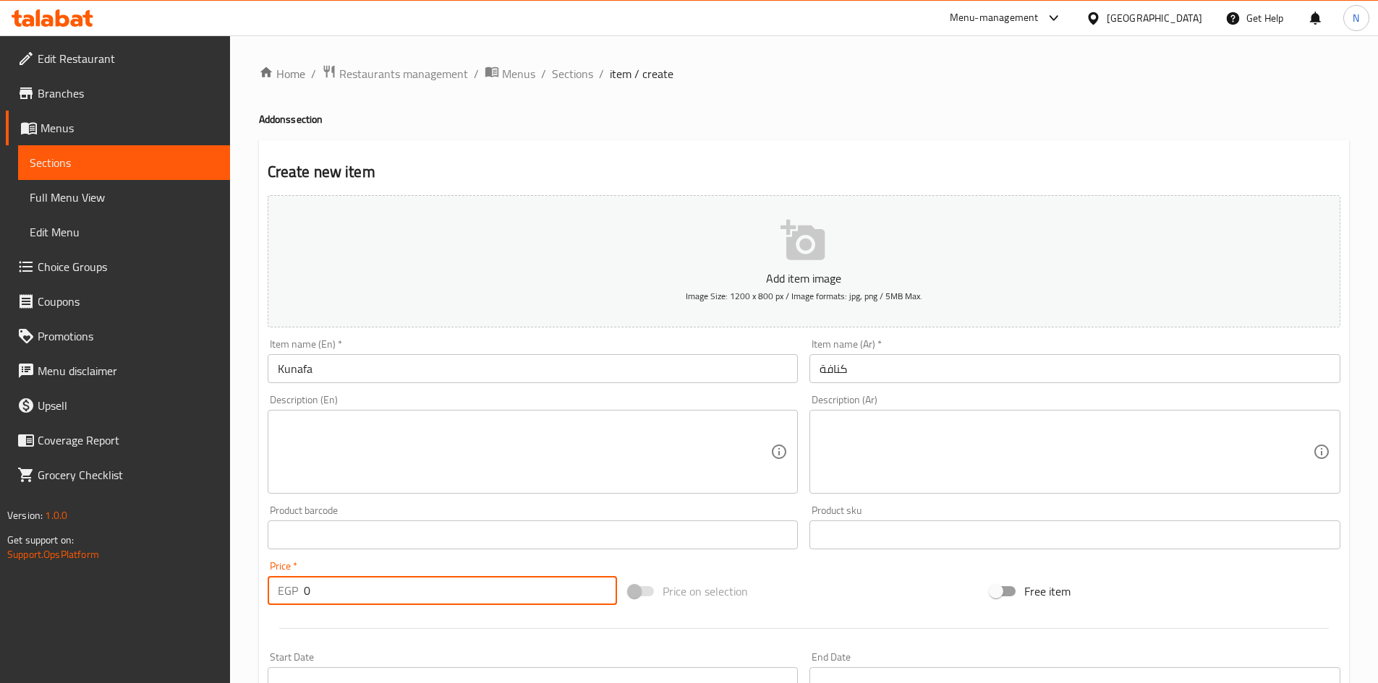
drag, startPoint x: 371, startPoint y: 590, endPoint x: 307, endPoint y: 582, distance: 65.0
click at [307, 582] on input "0" at bounding box center [461, 590] width 314 height 29
type input "35"
click at [827, 572] on div "Price on selection" at bounding box center [804, 591] width 362 height 39
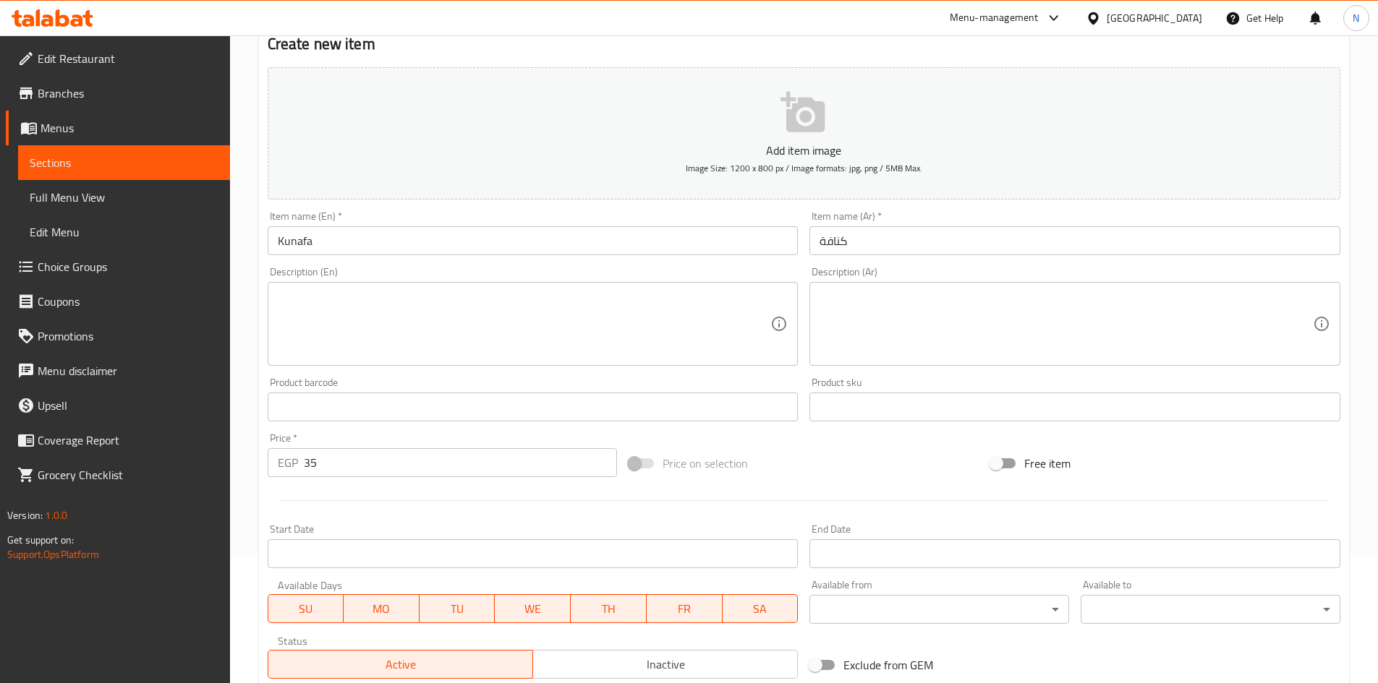
scroll to position [289, 0]
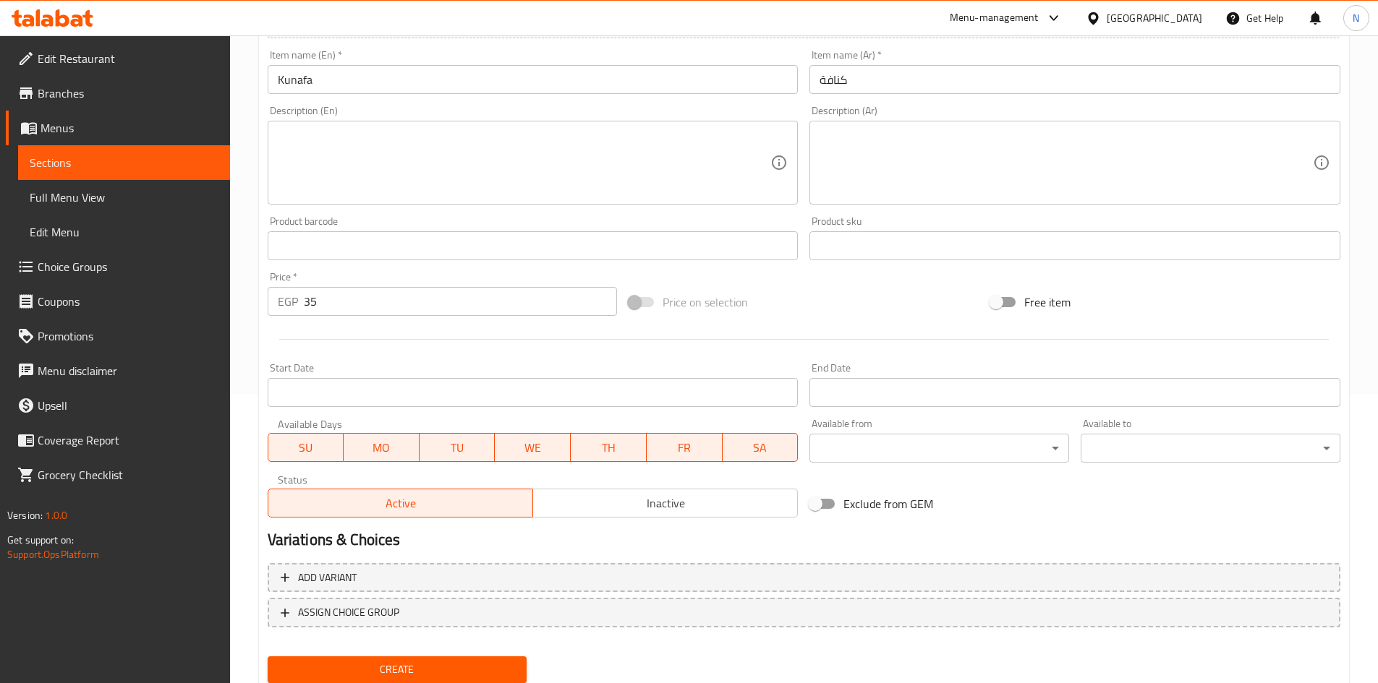
click at [390, 661] on span "Create" at bounding box center [397, 670] width 237 height 18
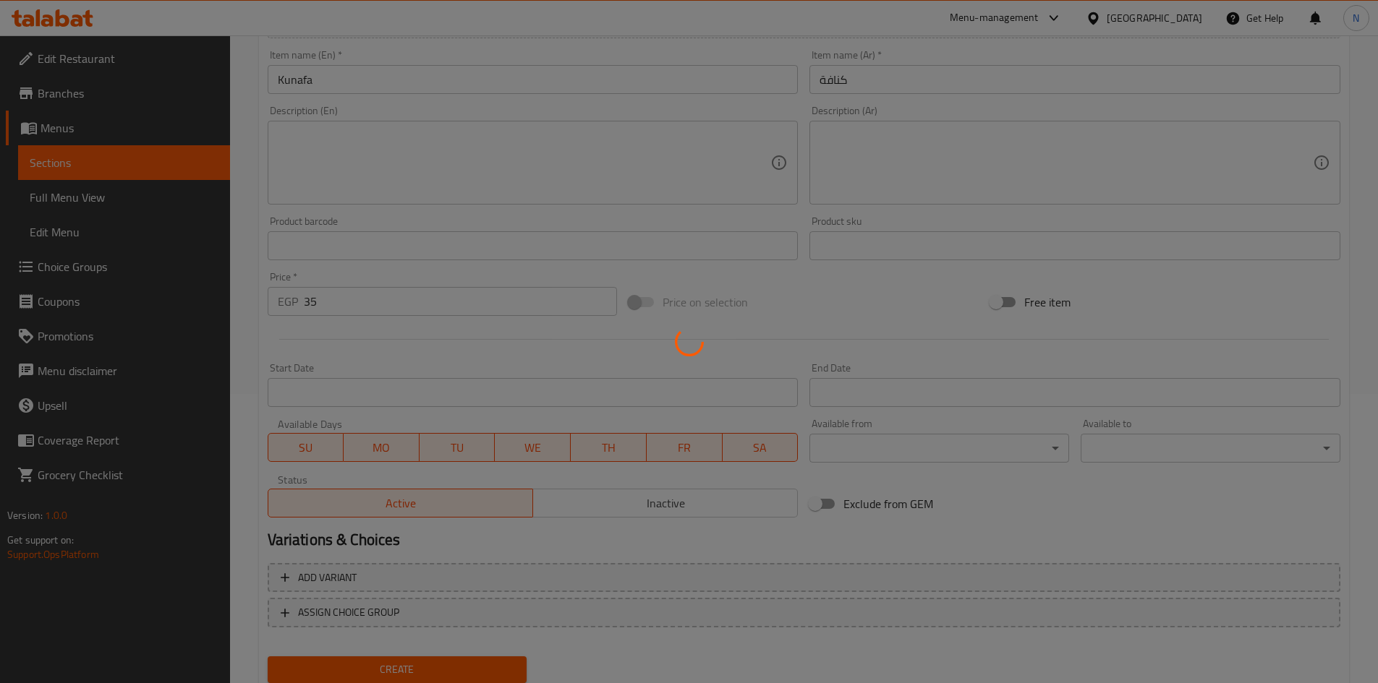
type input "0"
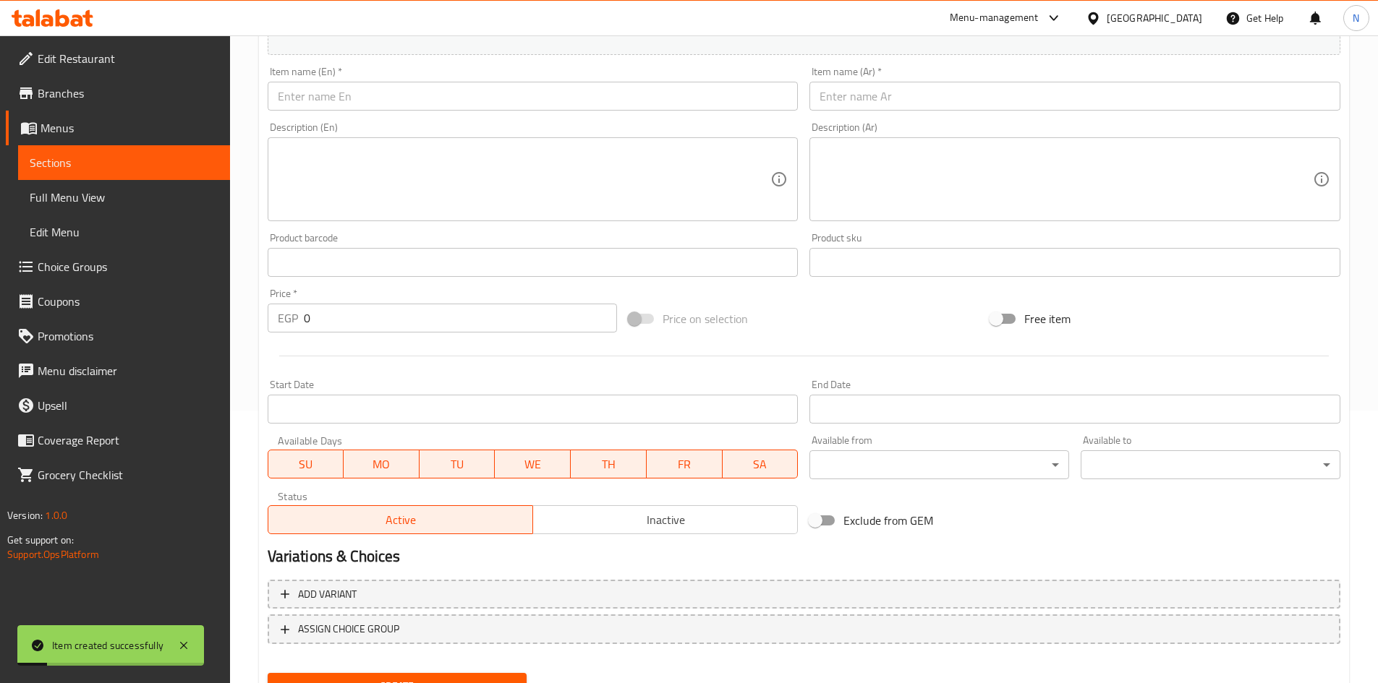
scroll to position [217, 0]
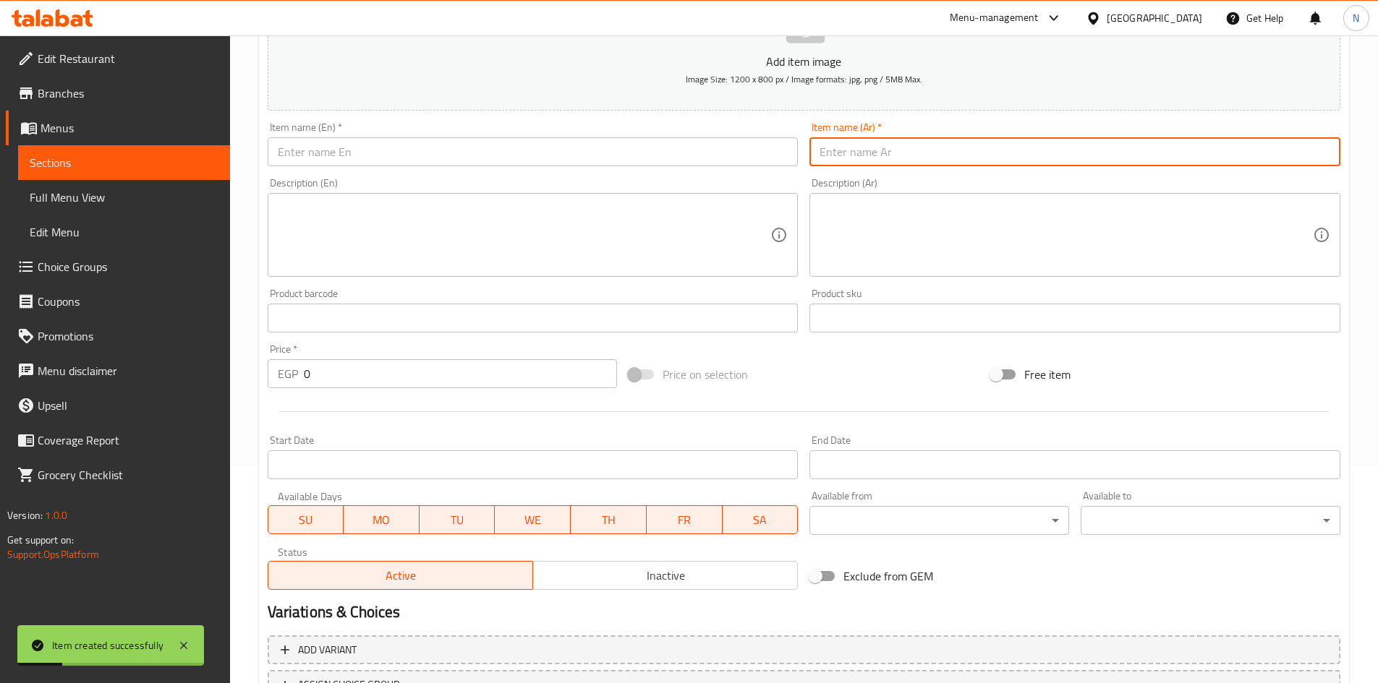
click at [919, 158] on input "text" at bounding box center [1074, 151] width 531 height 29
click at [847, 153] on input "بسبوسة" at bounding box center [1074, 151] width 531 height 29
type input "بسبوسة"
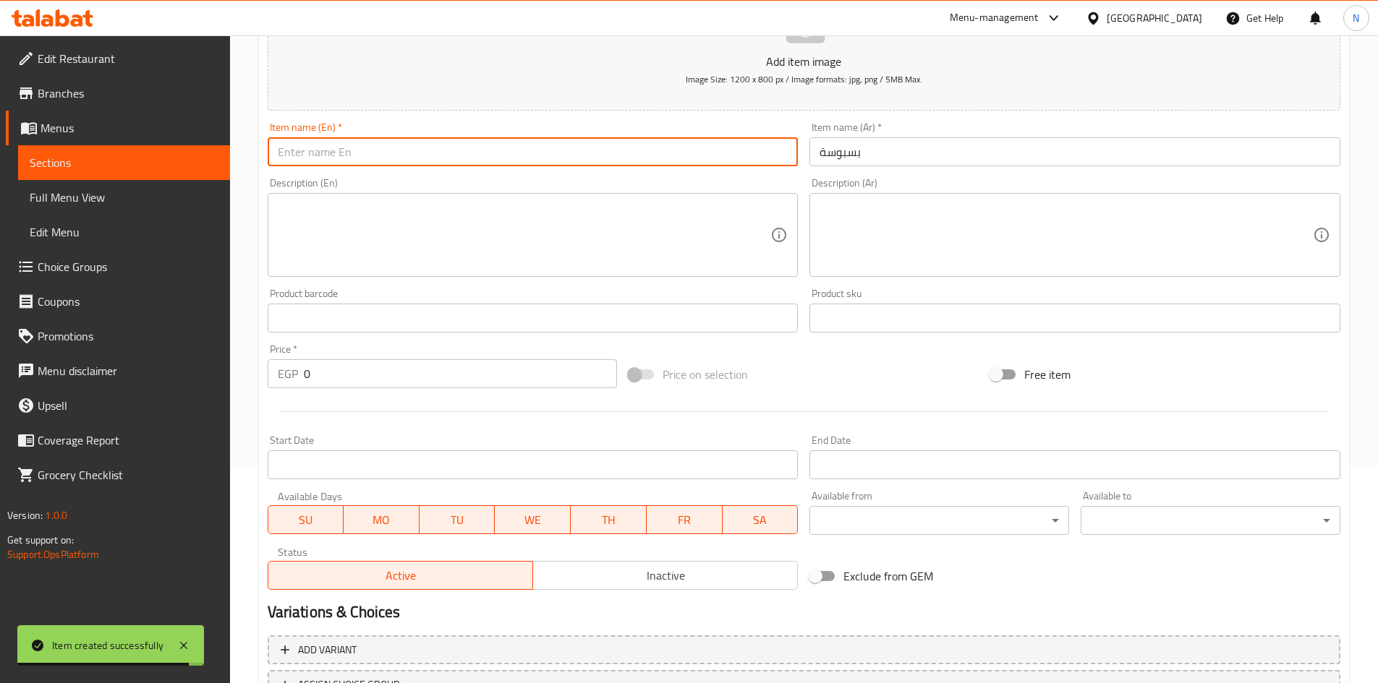
click at [414, 146] on input "text" at bounding box center [533, 151] width 531 height 29
paste input "Basbousa"
type input "Basbousa"
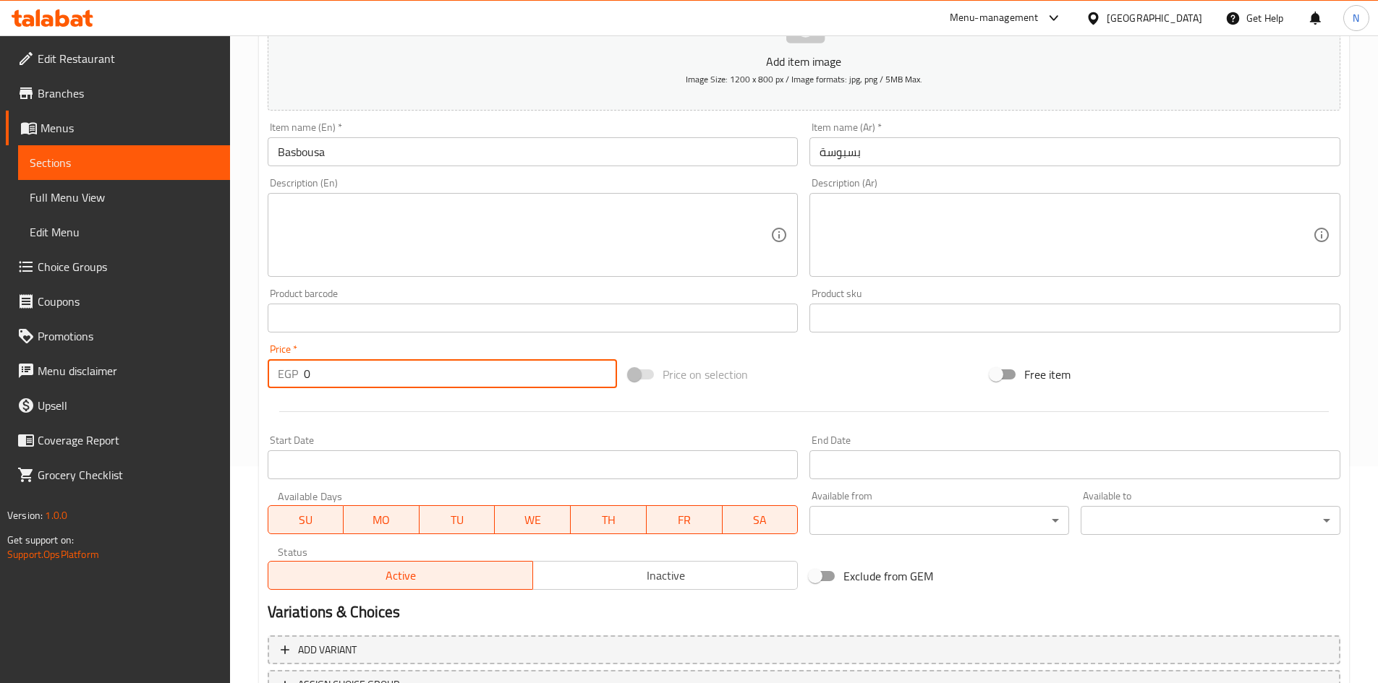
drag, startPoint x: 318, startPoint y: 367, endPoint x: 297, endPoint y: 377, distance: 23.3
click at [297, 377] on div "EGP 0 Price *" at bounding box center [443, 373] width 350 height 29
type input "35"
click at [830, 340] on div "Add item image Image Size: 1200 x 800 px / Image formats: jpg, png / 5MB Max. I…" at bounding box center [804, 284] width 1084 height 623
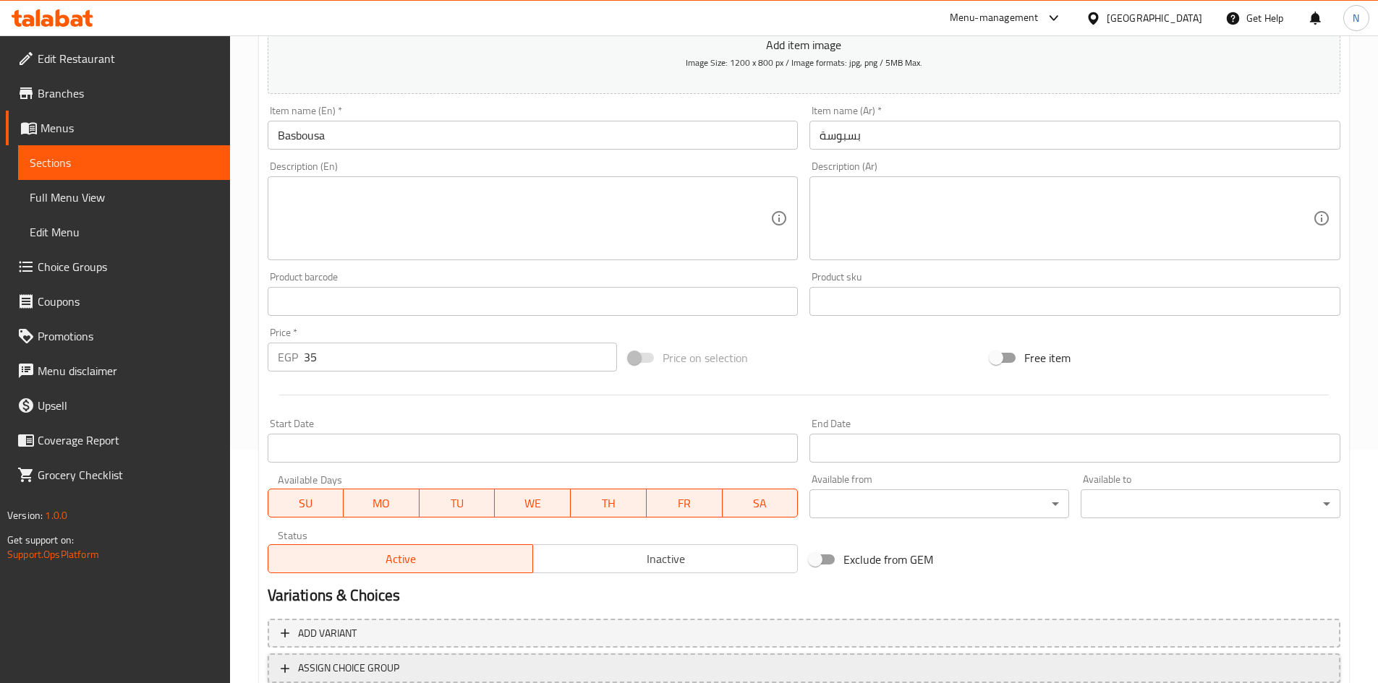
scroll to position [338, 0]
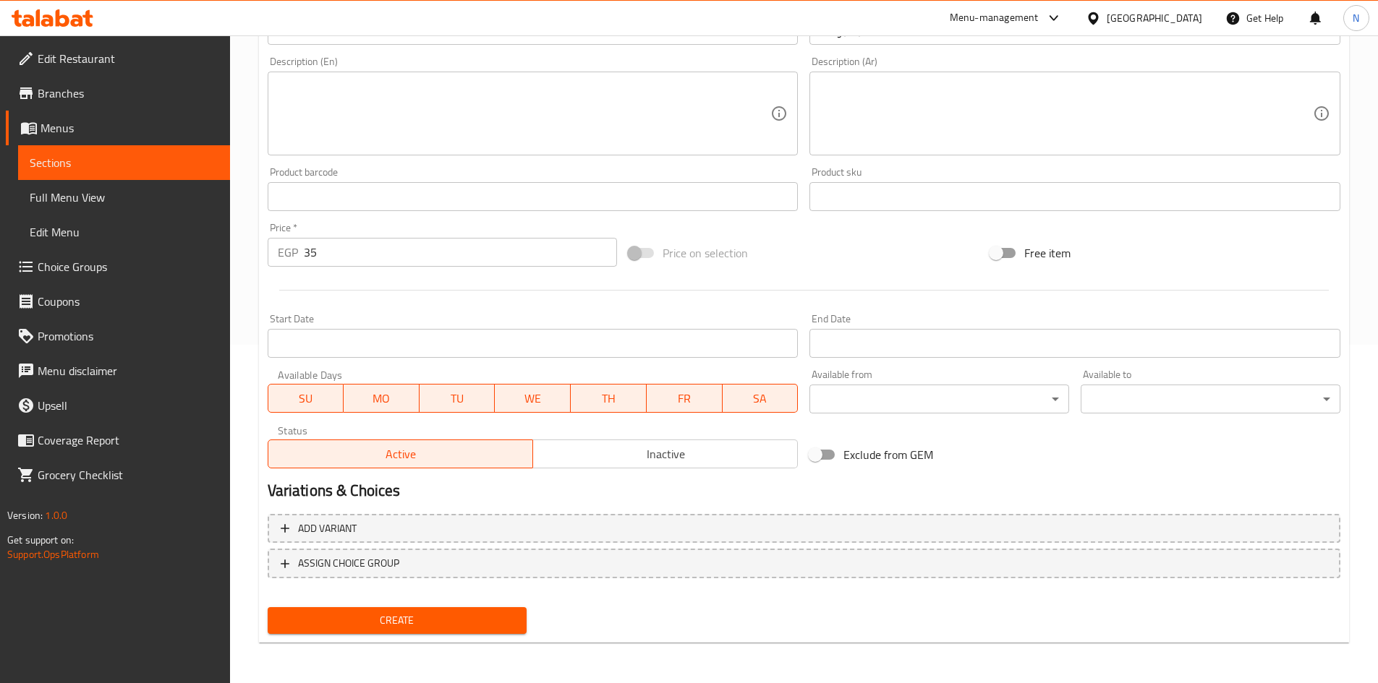
click at [453, 611] on button "Create" at bounding box center [398, 621] width 260 height 27
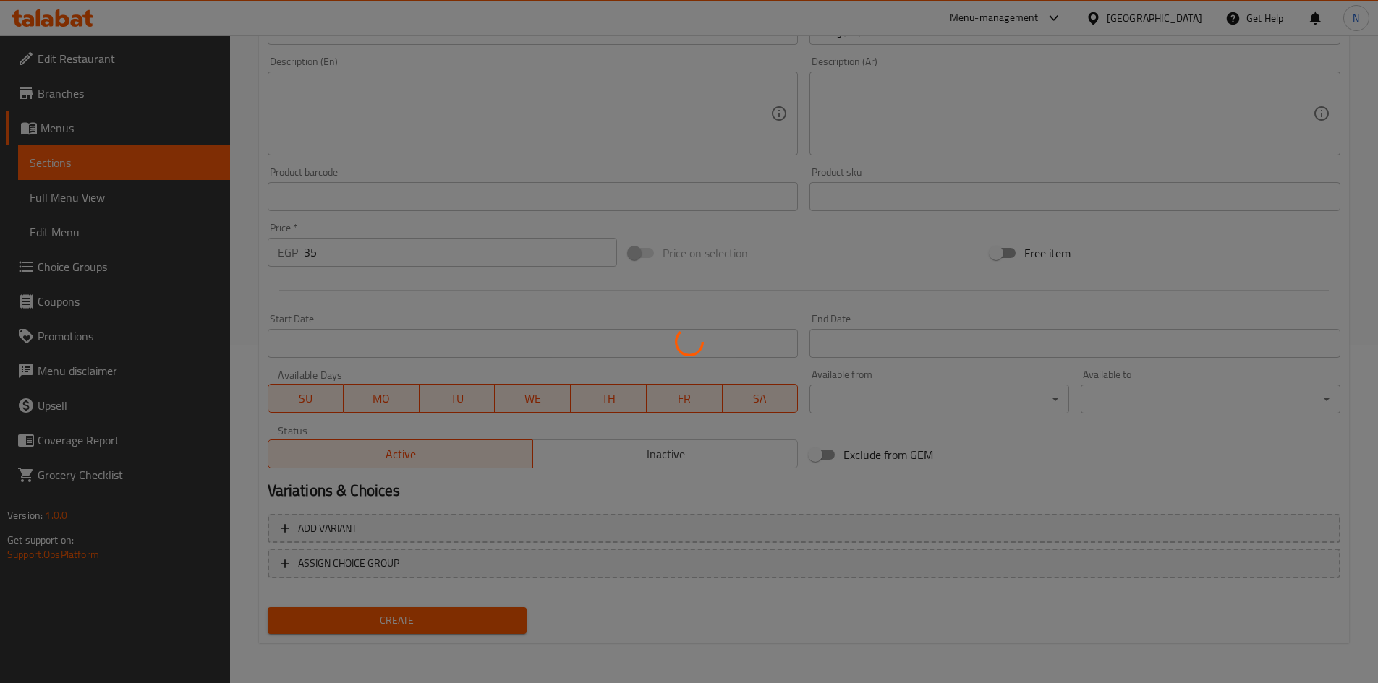
type input "0"
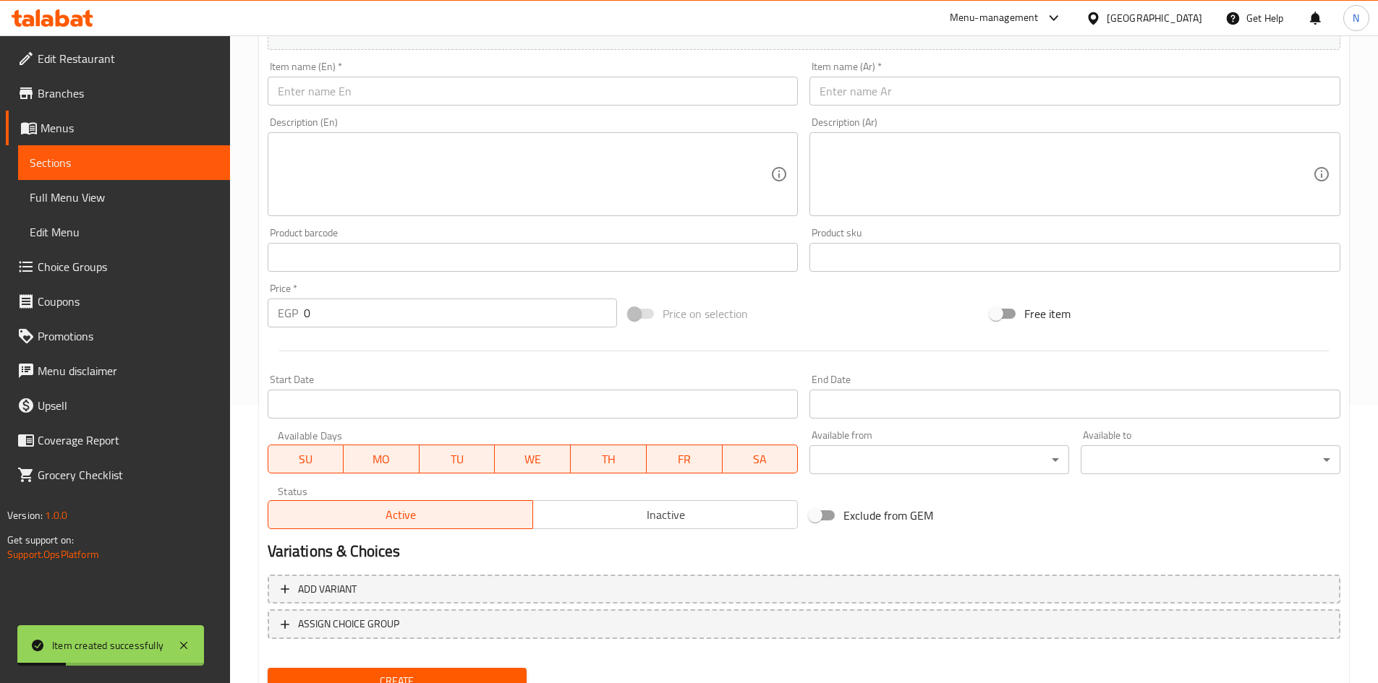
scroll to position [194, 0]
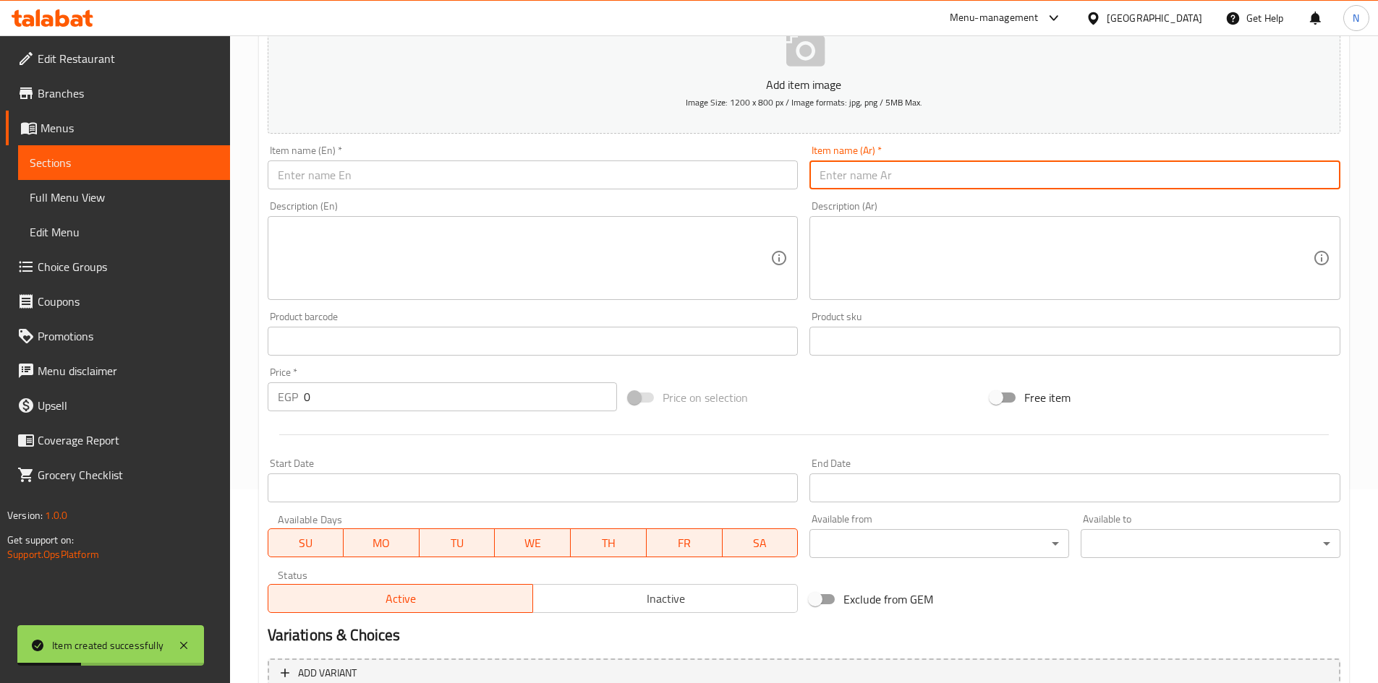
click at [872, 178] on input "text" at bounding box center [1074, 175] width 531 height 29
click at [839, 185] on input "قشطة" at bounding box center [1074, 175] width 531 height 29
type input "قشطة"
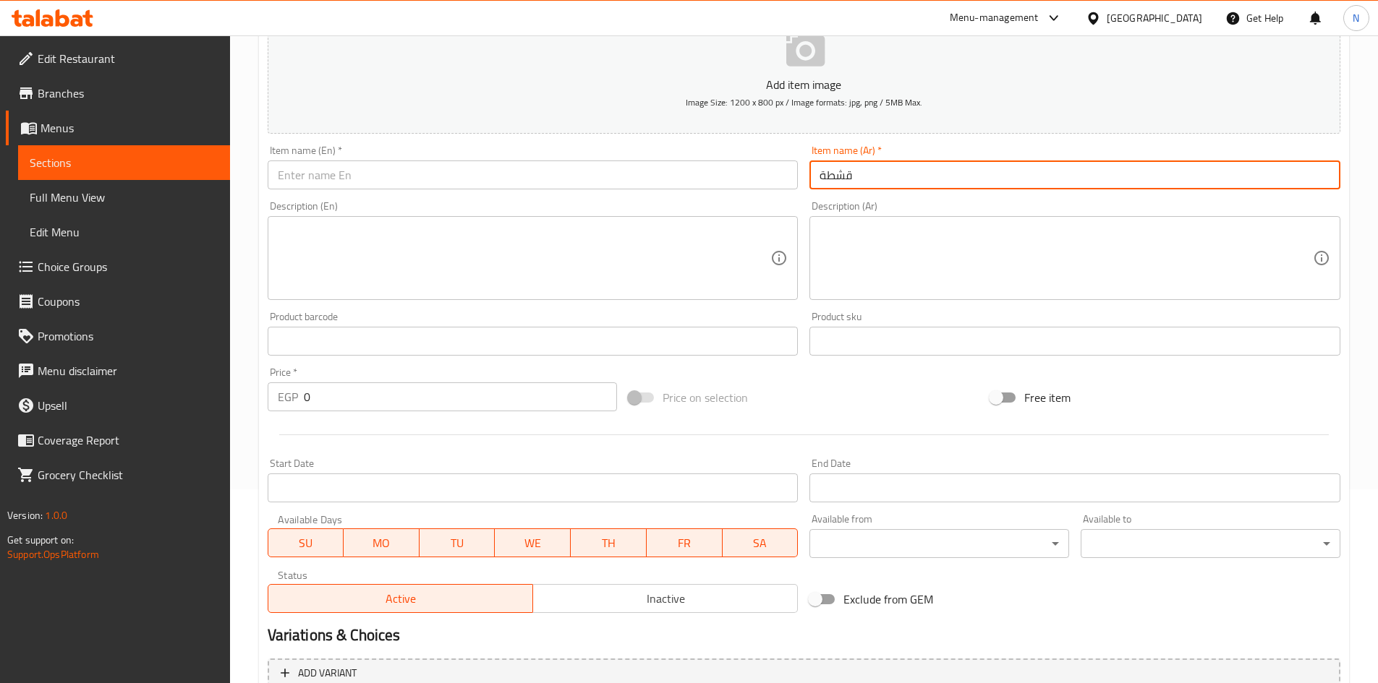
click at [503, 176] on input "text" at bounding box center [533, 175] width 531 height 29
paste input "cream"
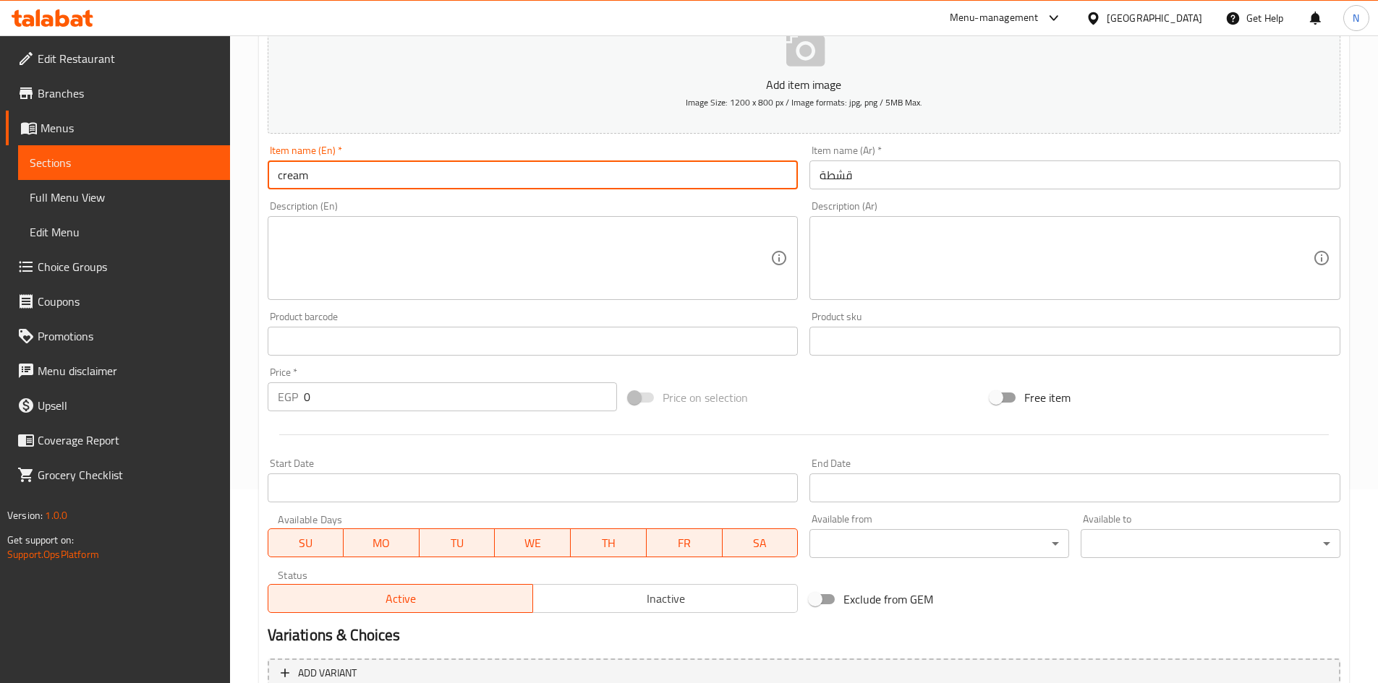
click at [297, 174] on input "cream" at bounding box center [533, 175] width 531 height 29
type input "Cream"
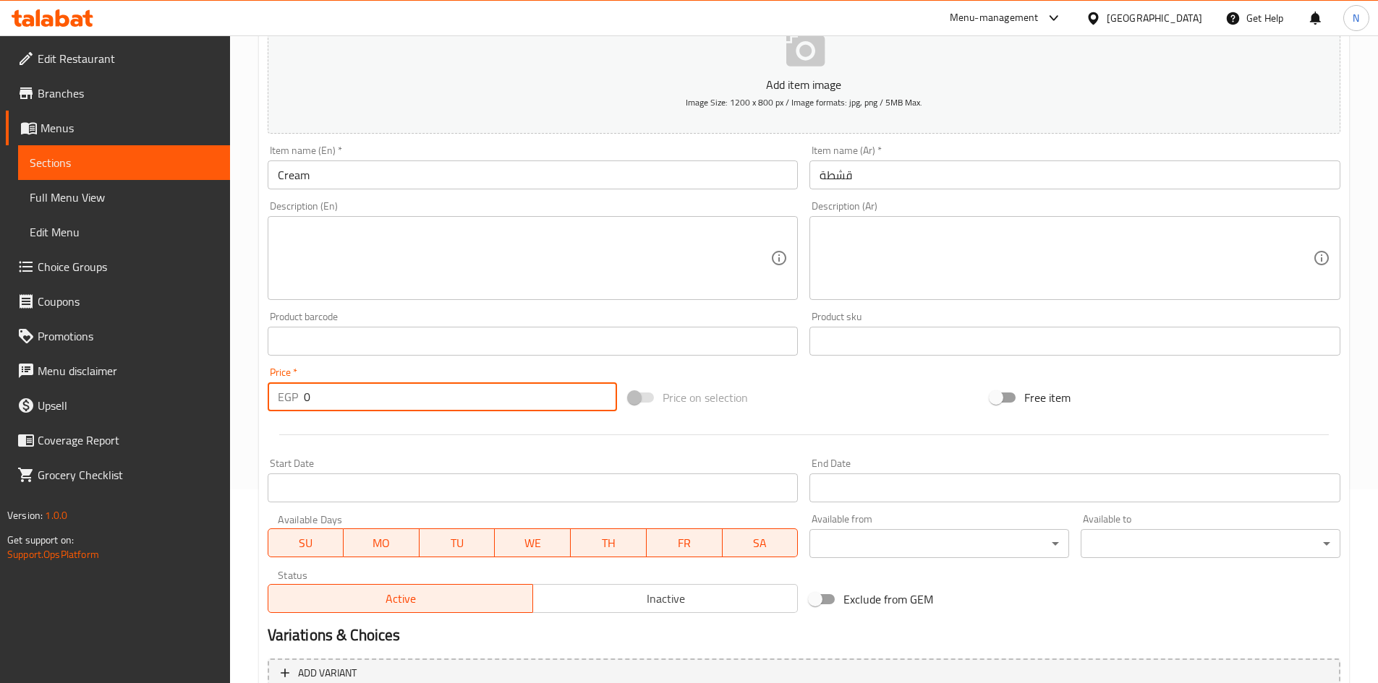
drag, startPoint x: 314, startPoint y: 401, endPoint x: 304, endPoint y: 401, distance: 10.1
click at [304, 401] on input "0" at bounding box center [461, 397] width 314 height 29
type input "35"
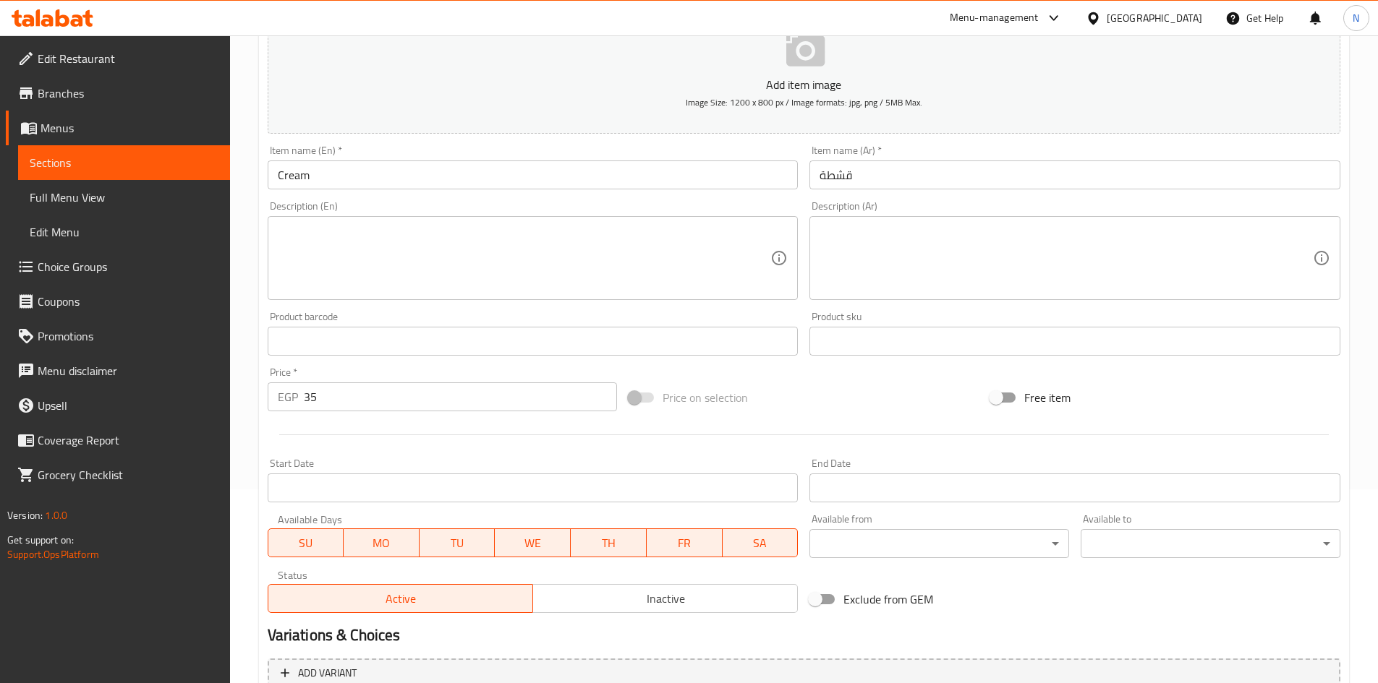
click at [813, 378] on div "Price on selection" at bounding box center [804, 397] width 362 height 39
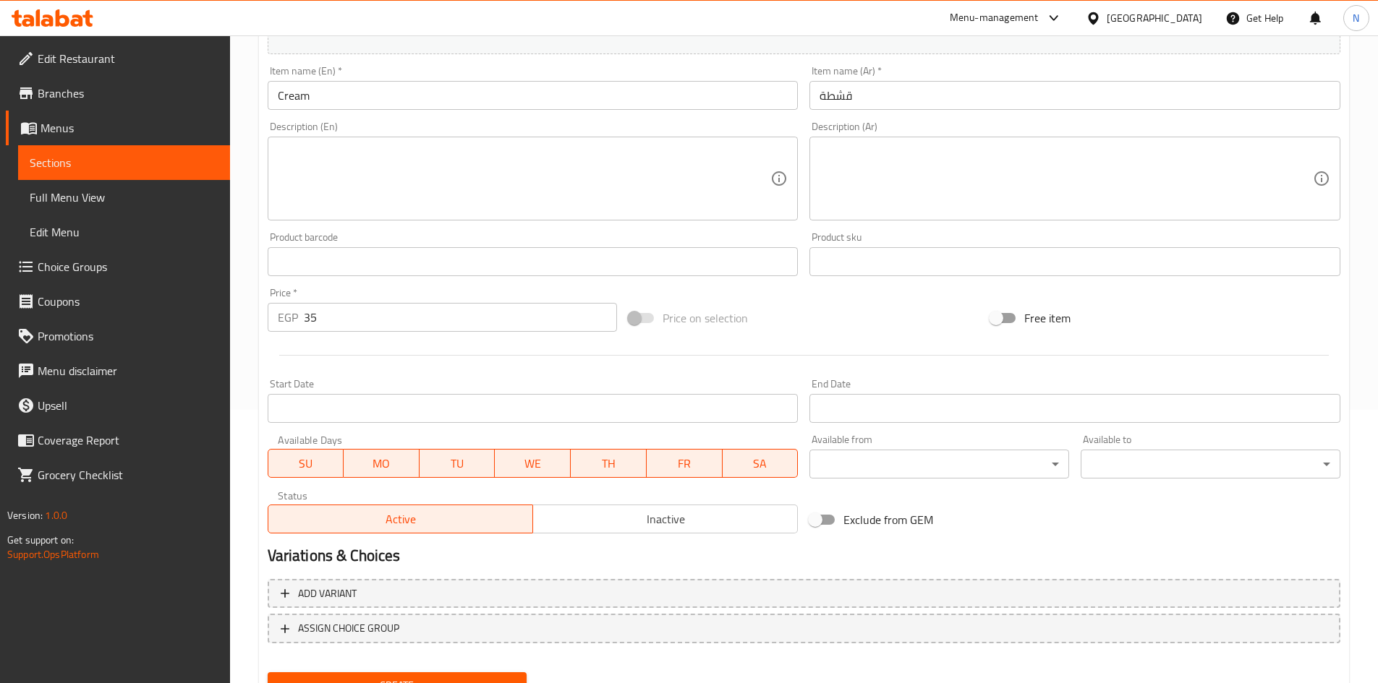
scroll to position [338, 0]
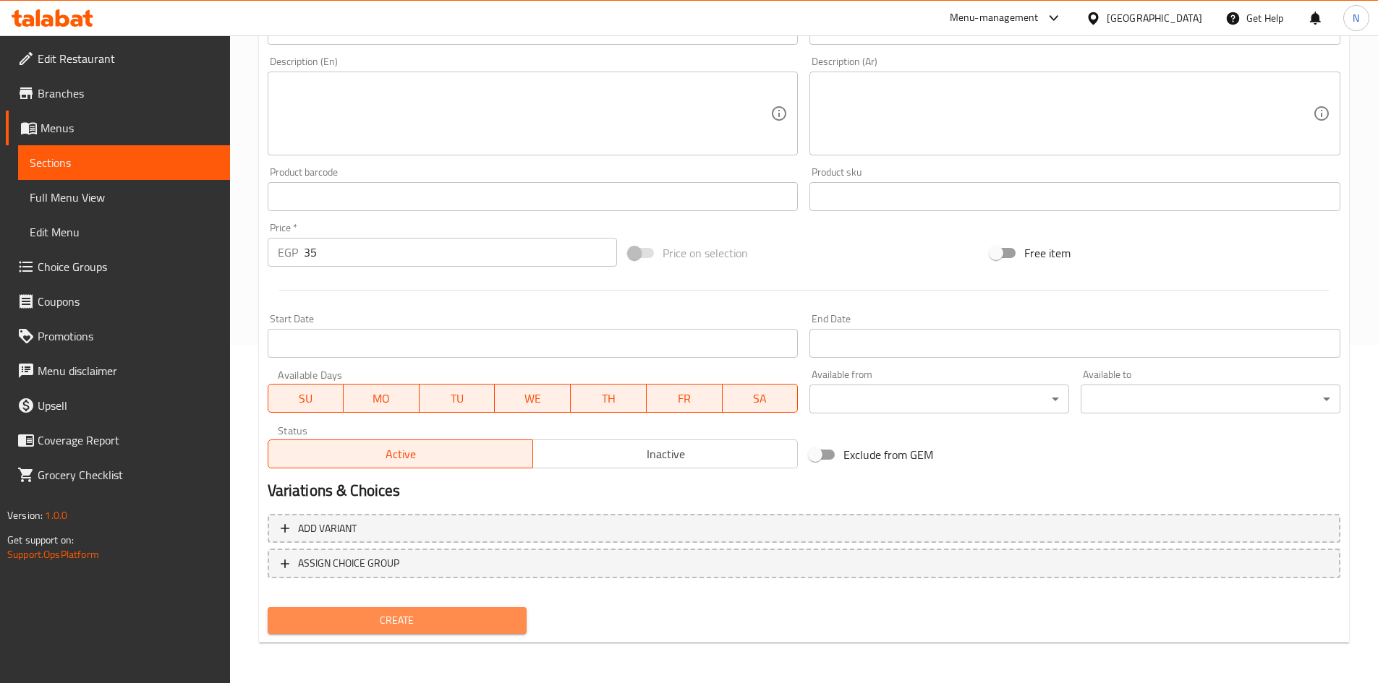
click at [412, 628] on span "Create" at bounding box center [397, 621] width 237 height 18
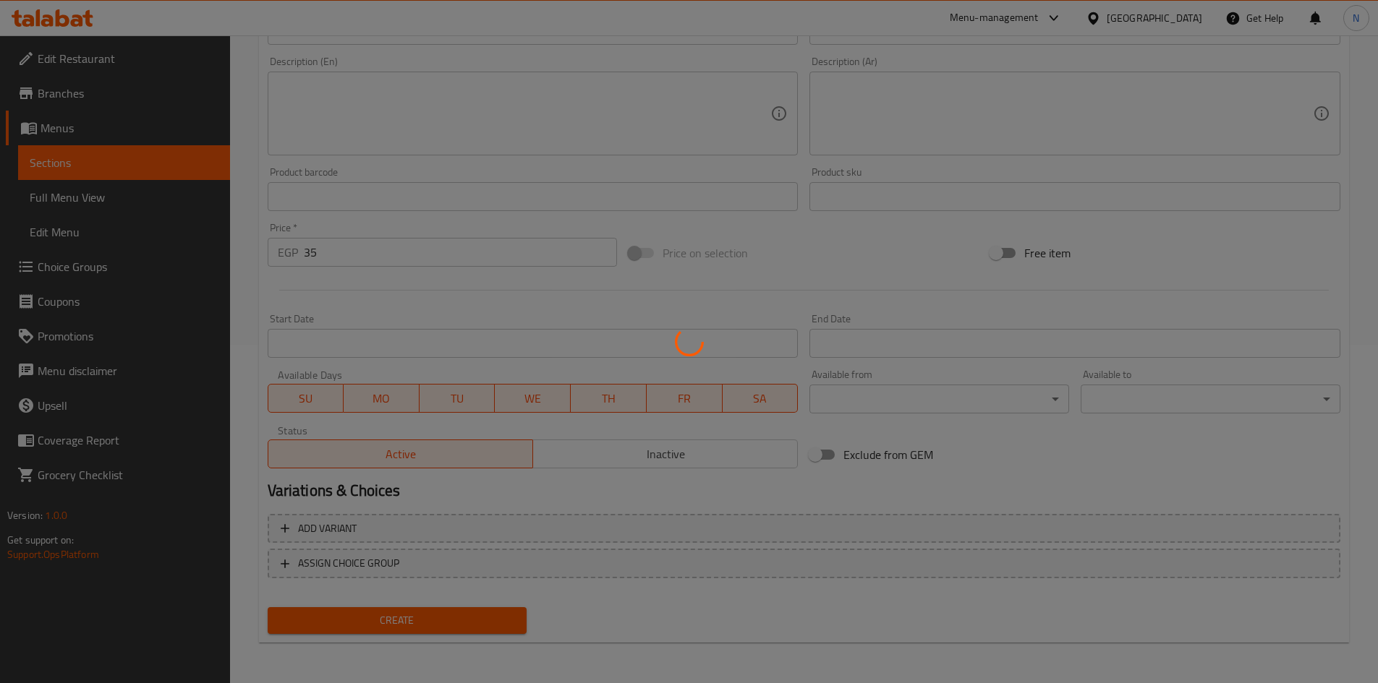
type input "0"
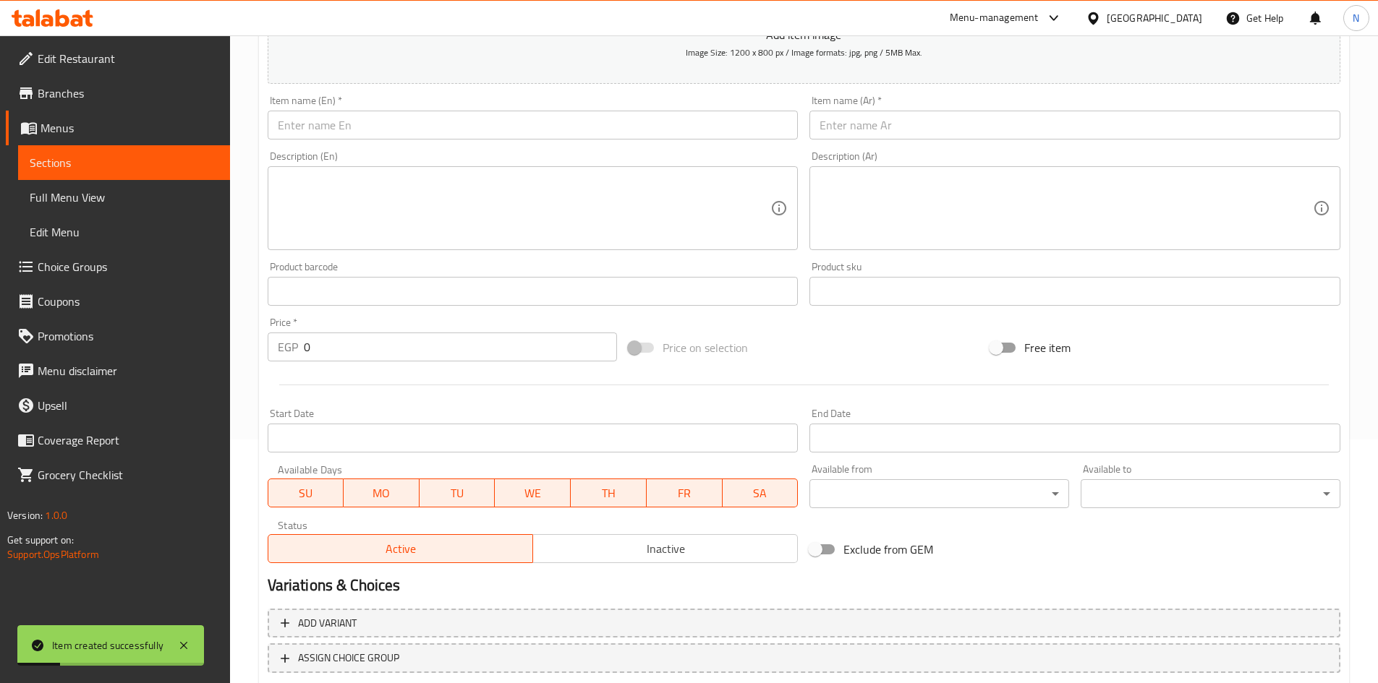
scroll to position [49, 0]
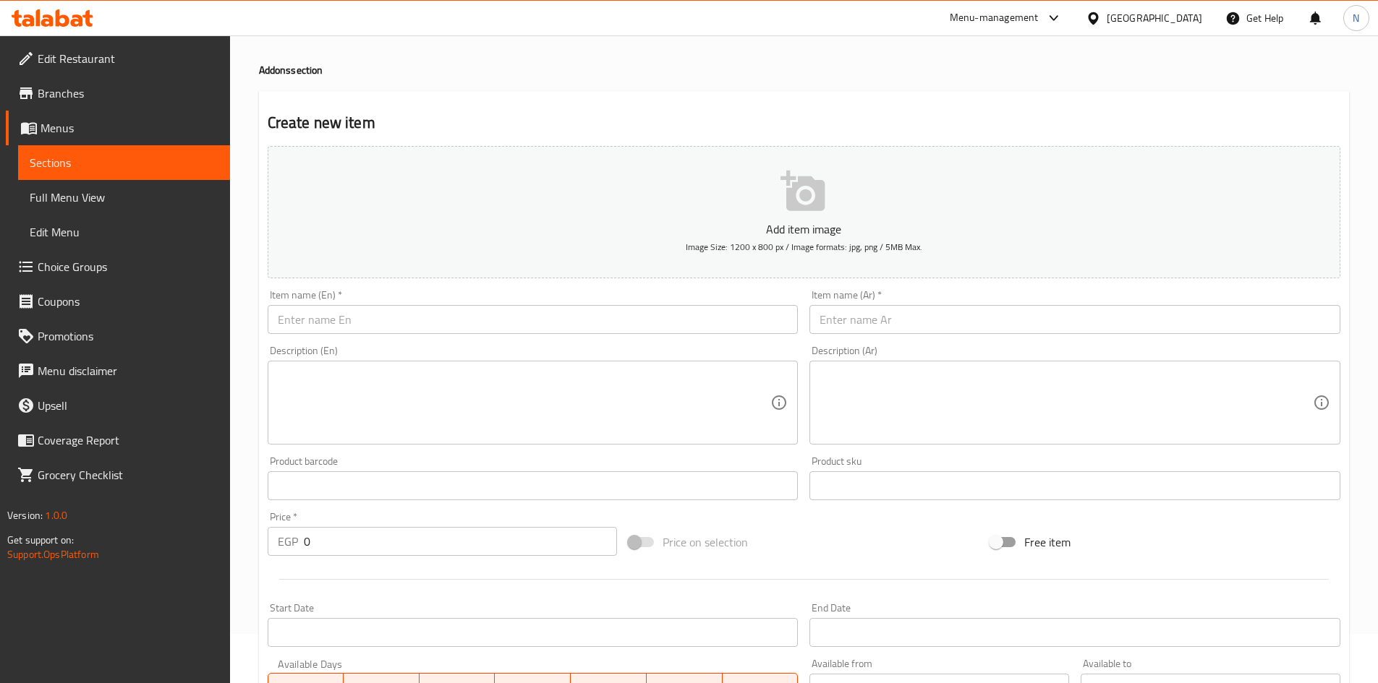
click at [688, 332] on input "text" at bounding box center [533, 319] width 531 height 29
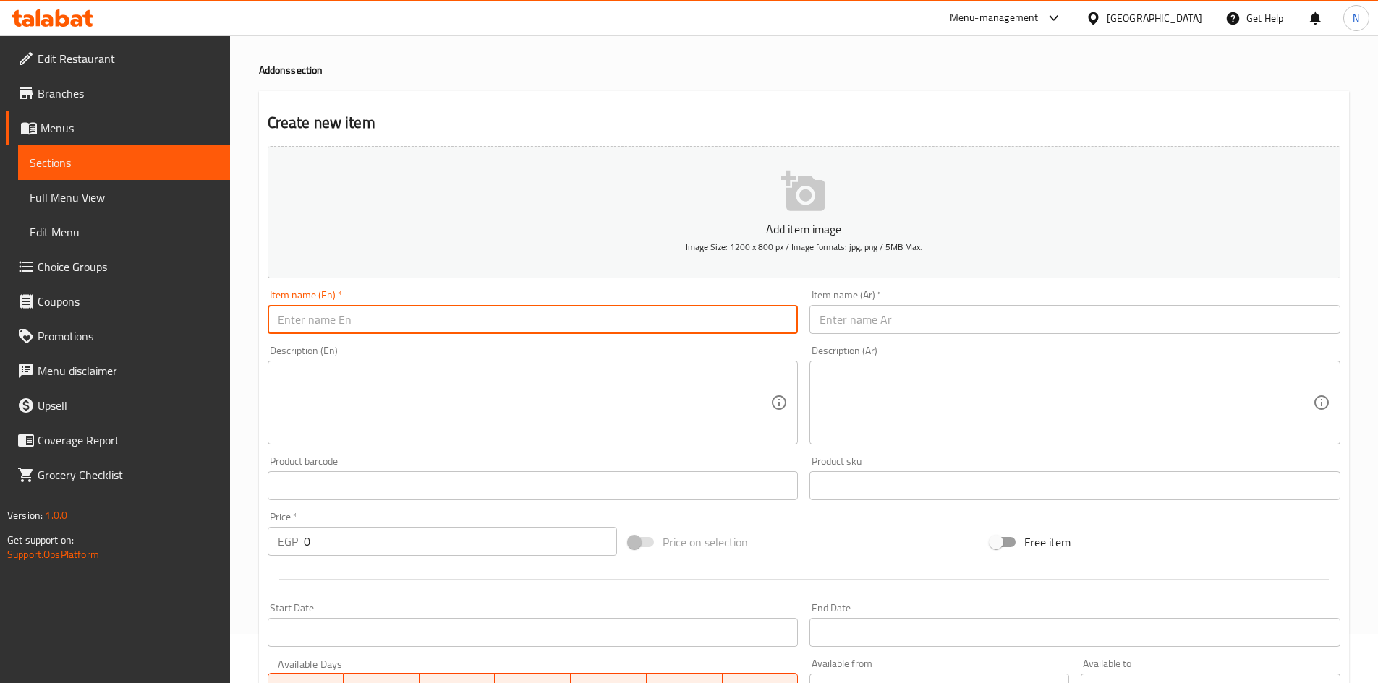
paste input "Mineral Water"
type input "Mineral Water"
click at [882, 314] on input "text" at bounding box center [1074, 319] width 531 height 29
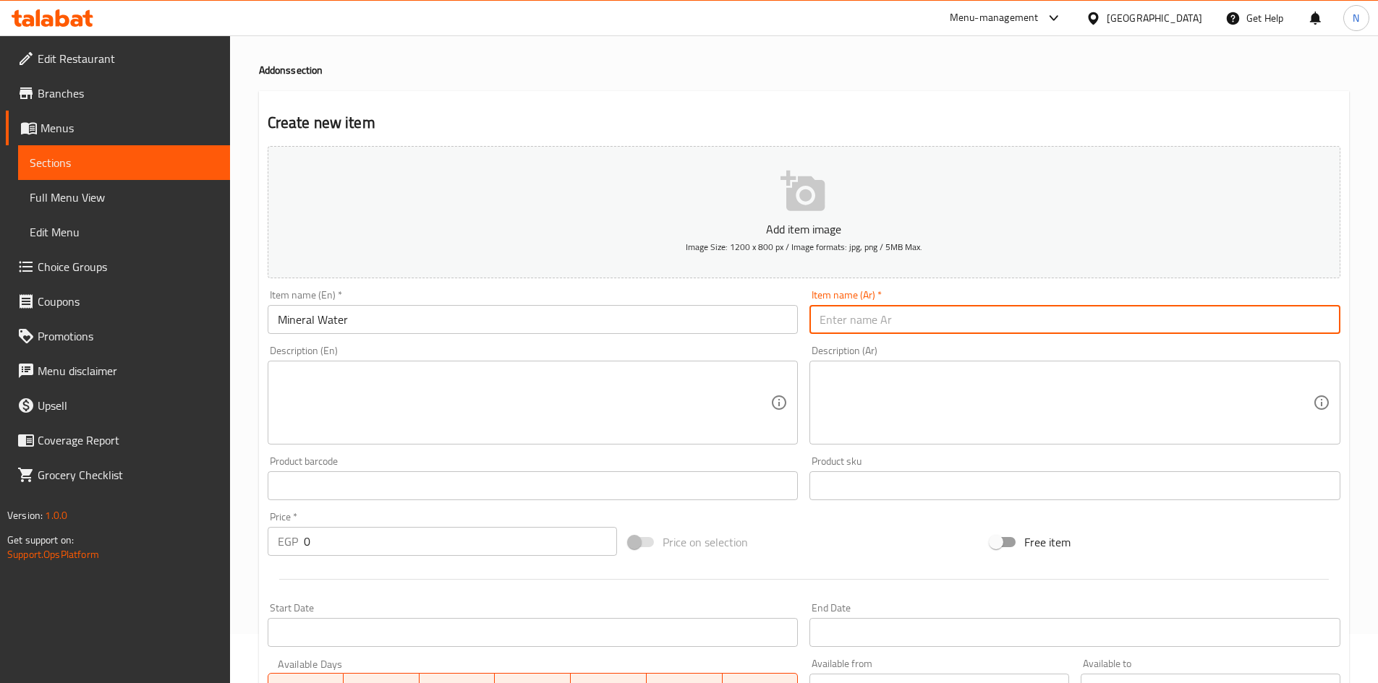
paste input "مياه معدنية"
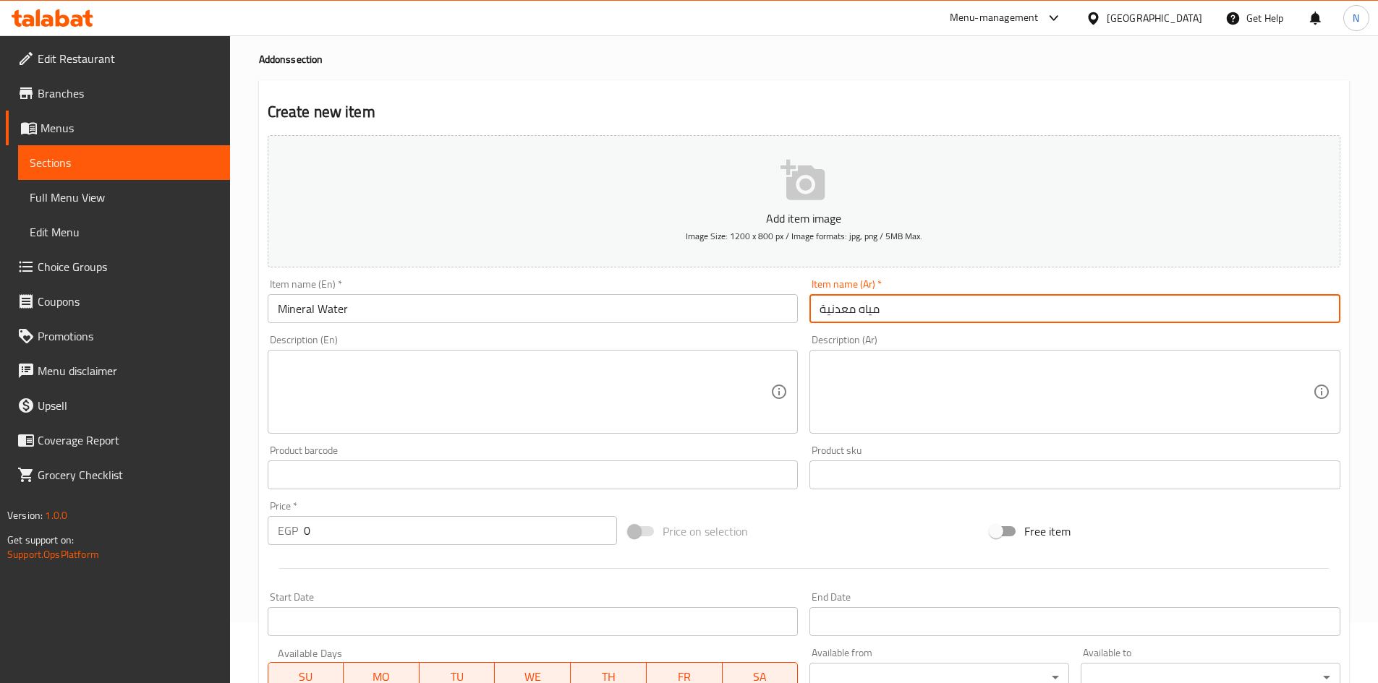
scroll to position [338, 0]
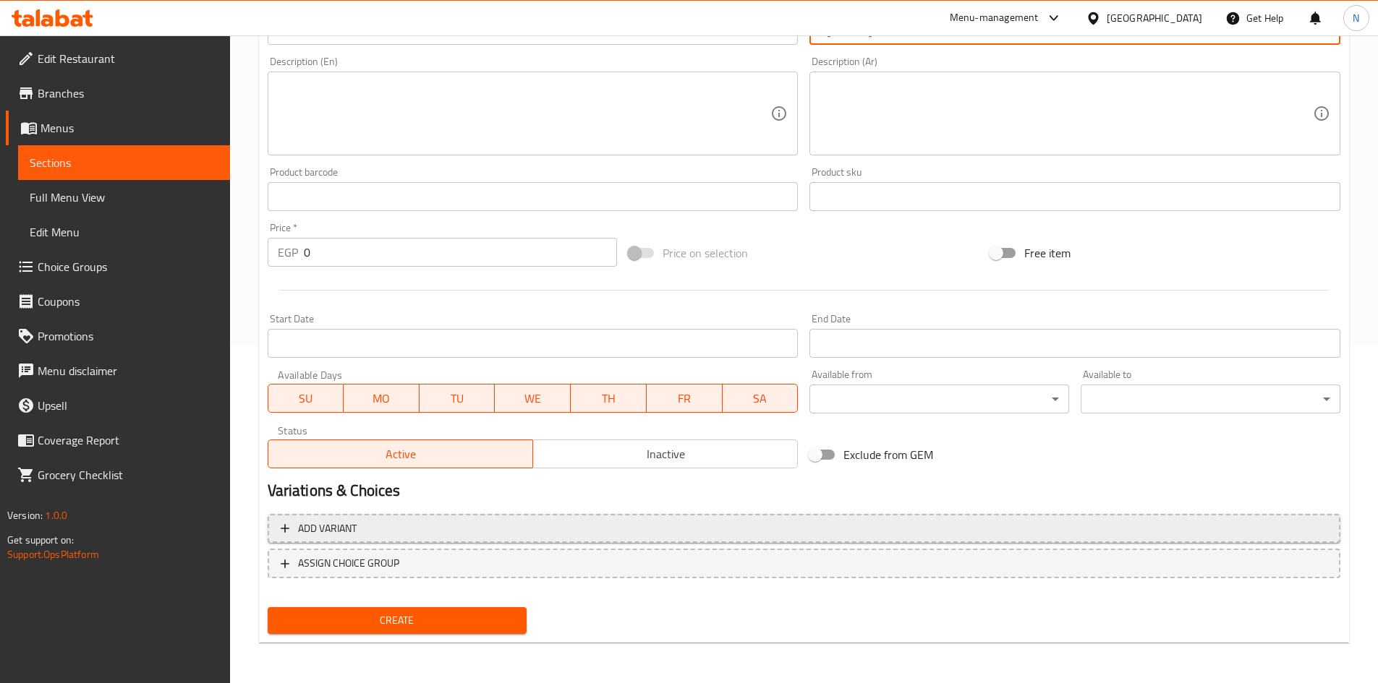
type input "مياه معدنية"
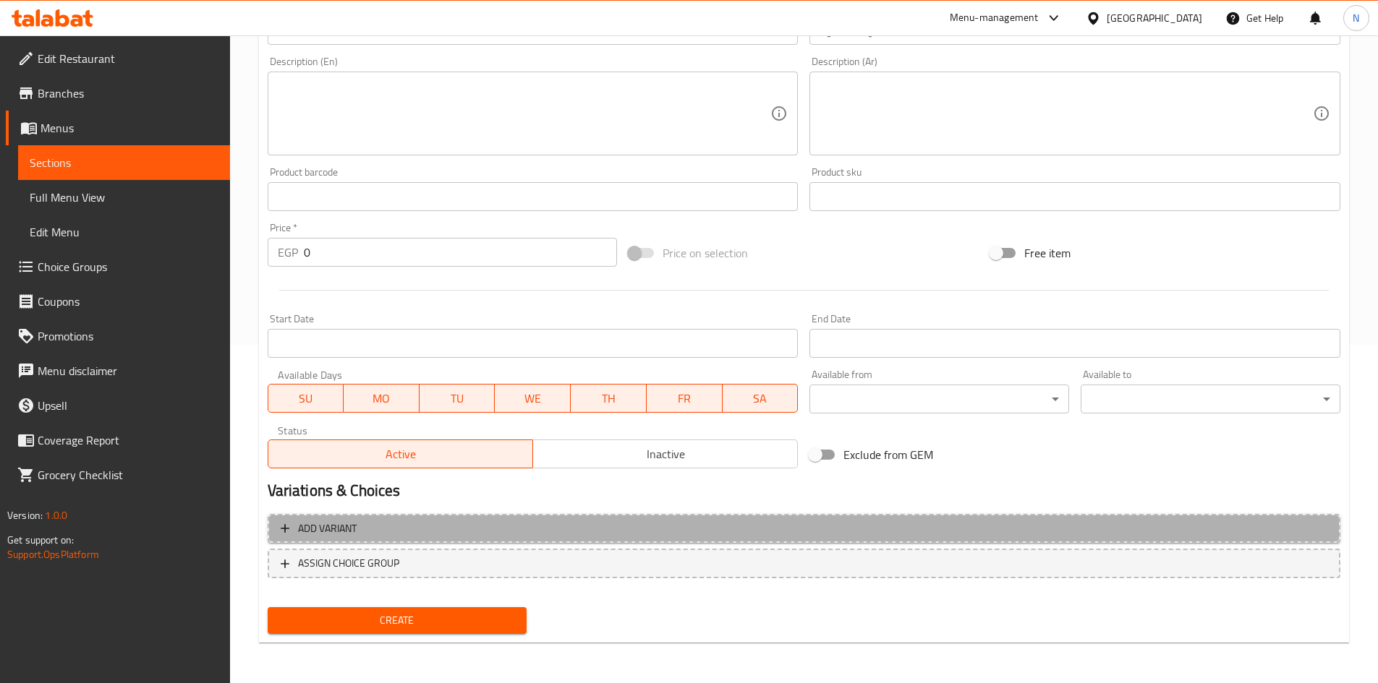
click at [1177, 527] on span "Add variant" at bounding box center [804, 529] width 1047 height 18
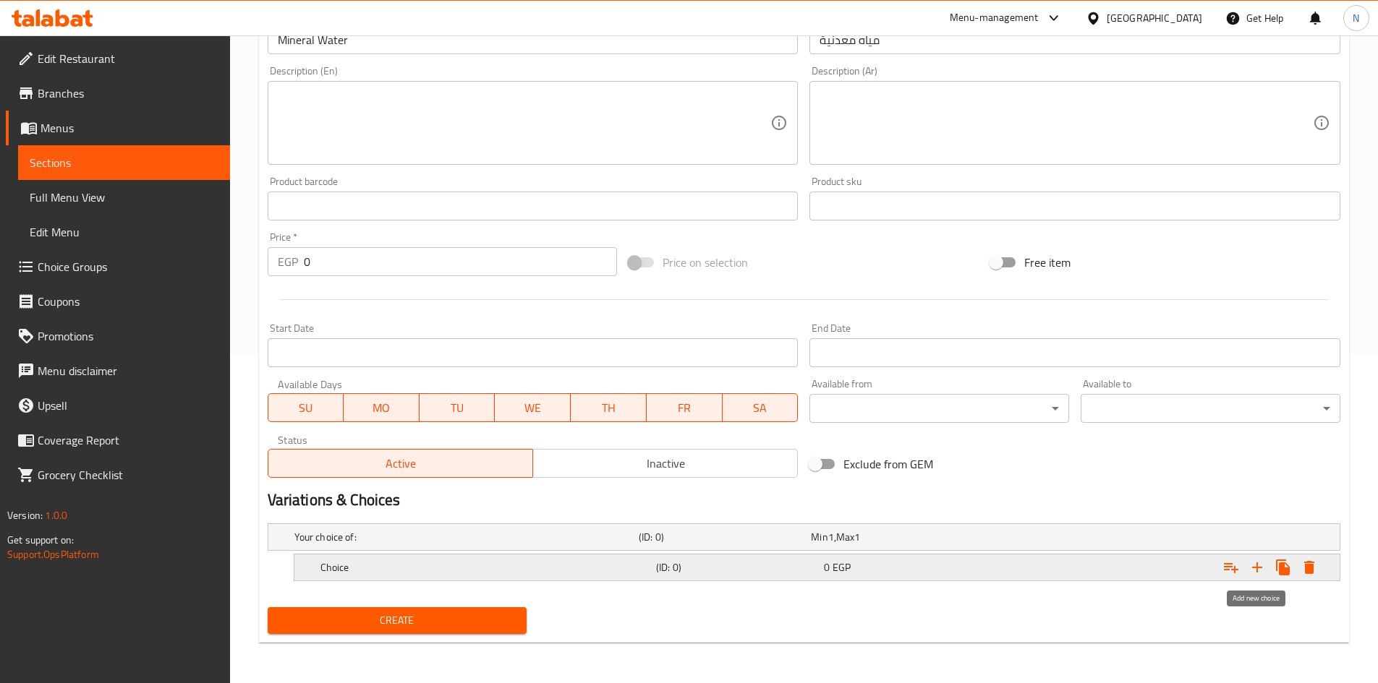
click at [1258, 572] on icon "Expand" at bounding box center [1257, 568] width 10 height 10
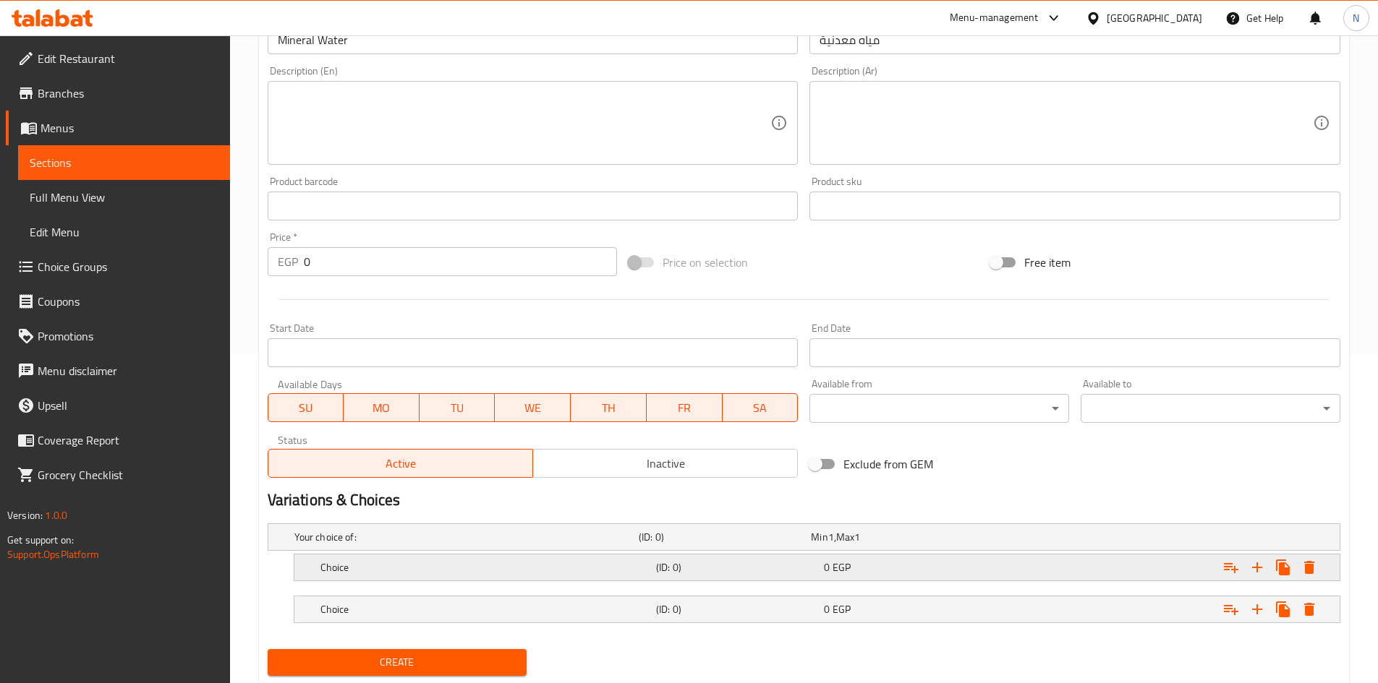
click at [515, 566] on h5 "Choice" at bounding box center [485, 568] width 330 height 14
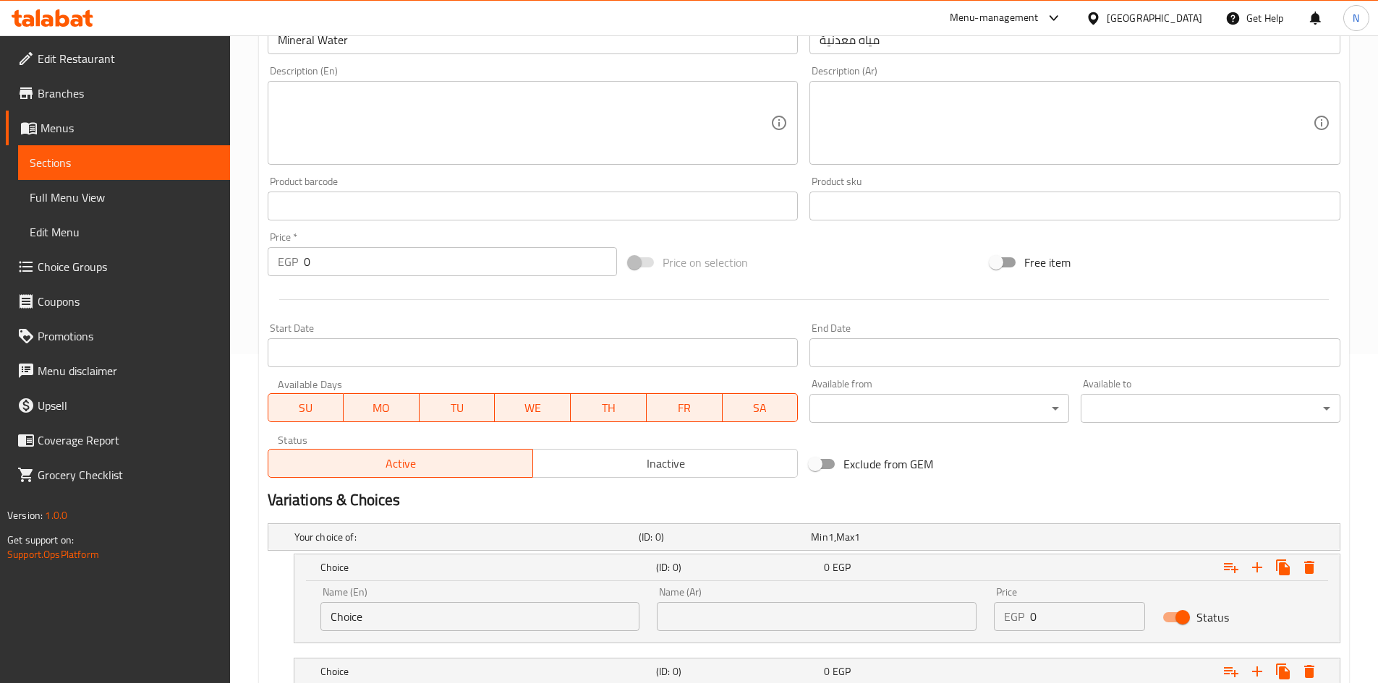
click at [475, 622] on input "Choice" at bounding box center [480, 616] width 320 height 29
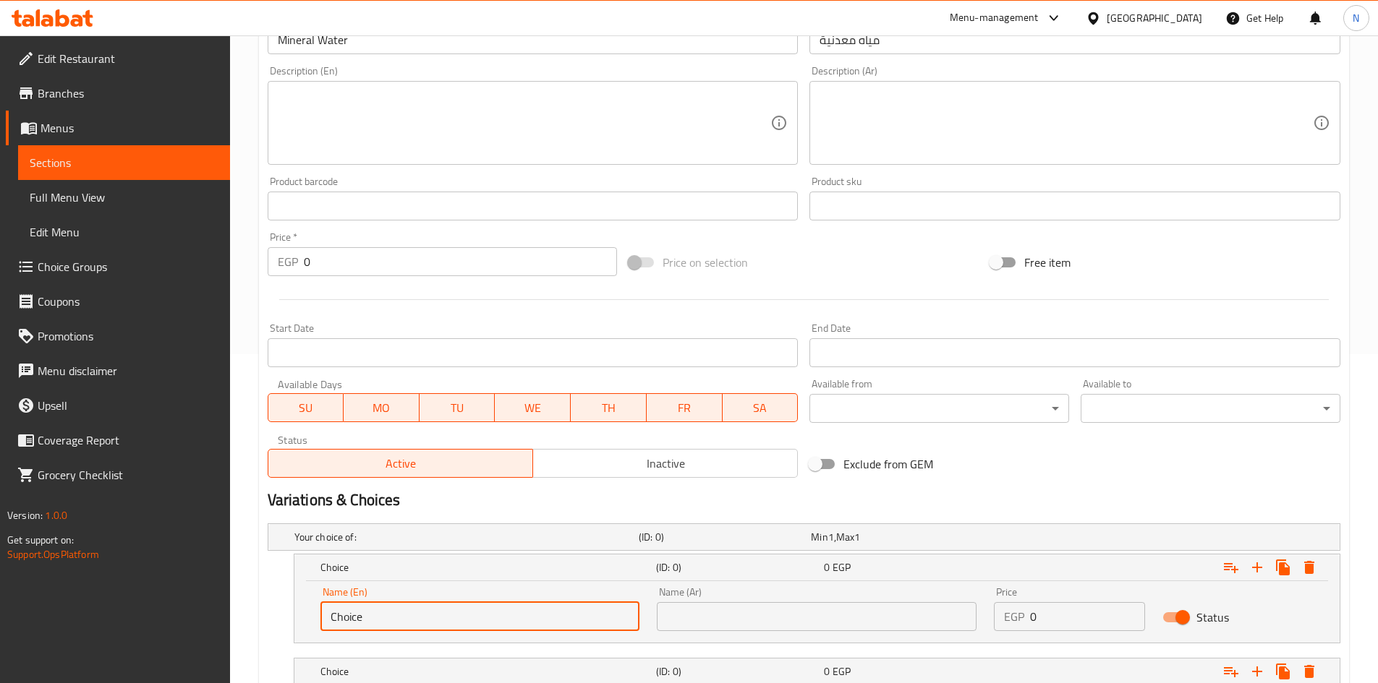
click at [475, 622] on input "Choice" at bounding box center [480, 616] width 320 height 29
paste input "Small"
type input "Small"
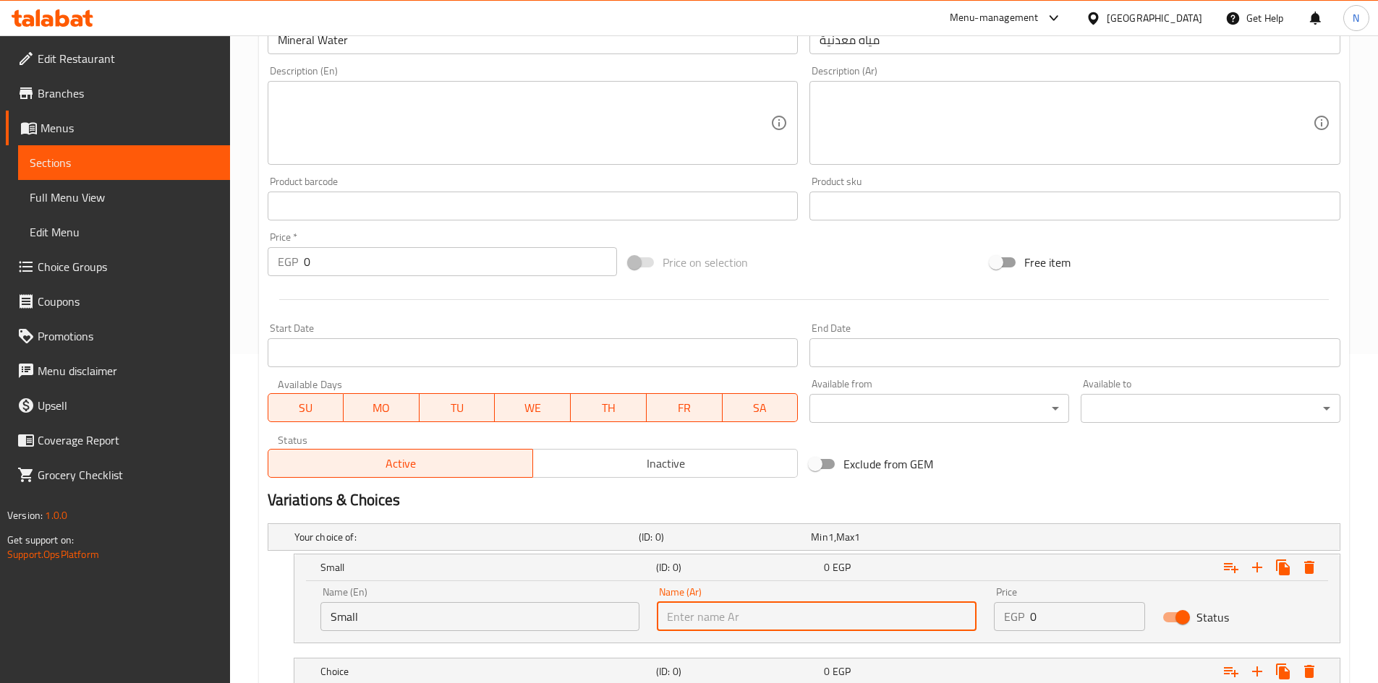
click at [911, 606] on input "text" at bounding box center [817, 616] width 320 height 29
paste input "صغيرة"
type input "صغيرة"
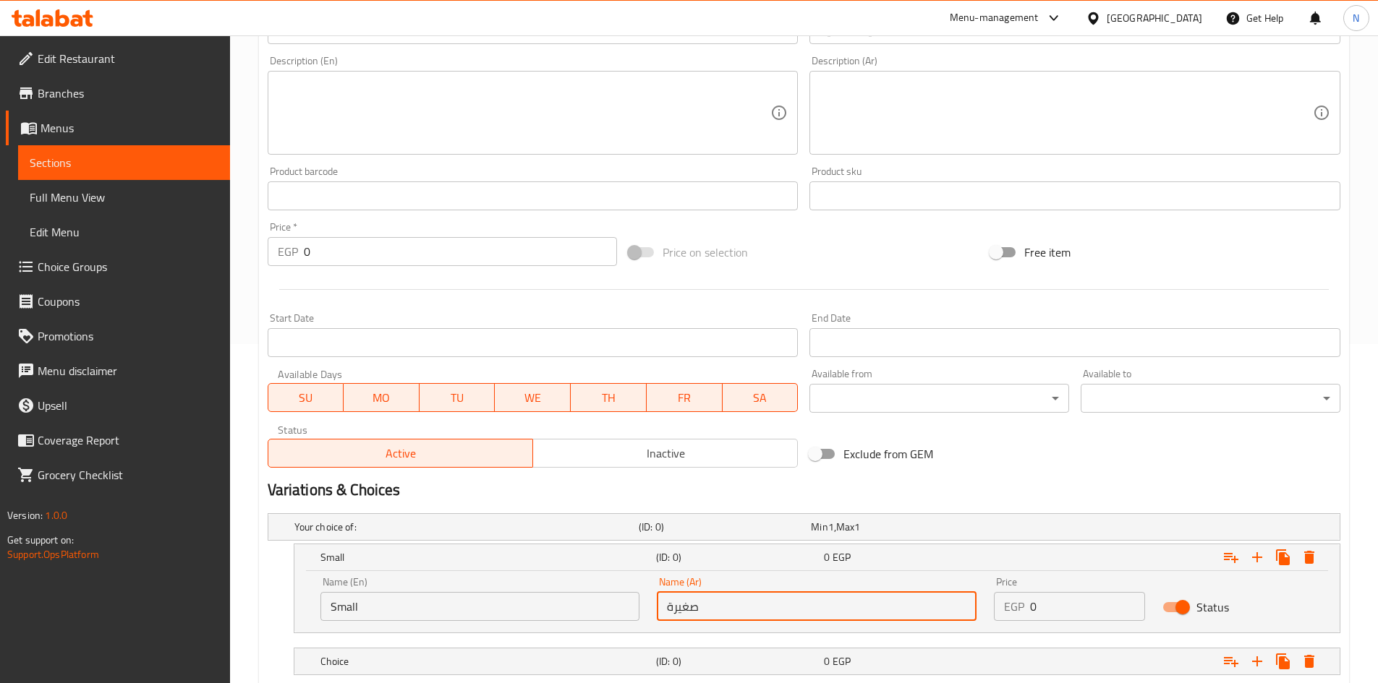
scroll to position [433, 0]
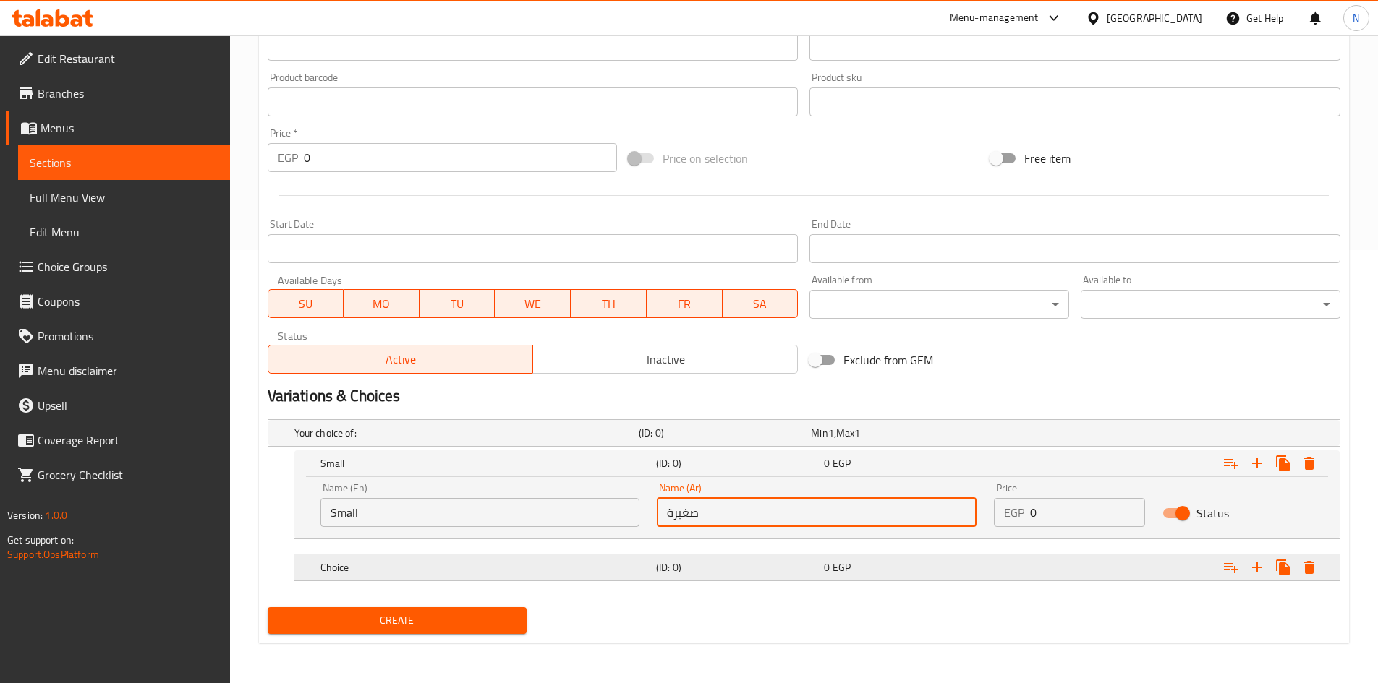
click at [400, 563] on h5 "Choice" at bounding box center [485, 568] width 330 height 14
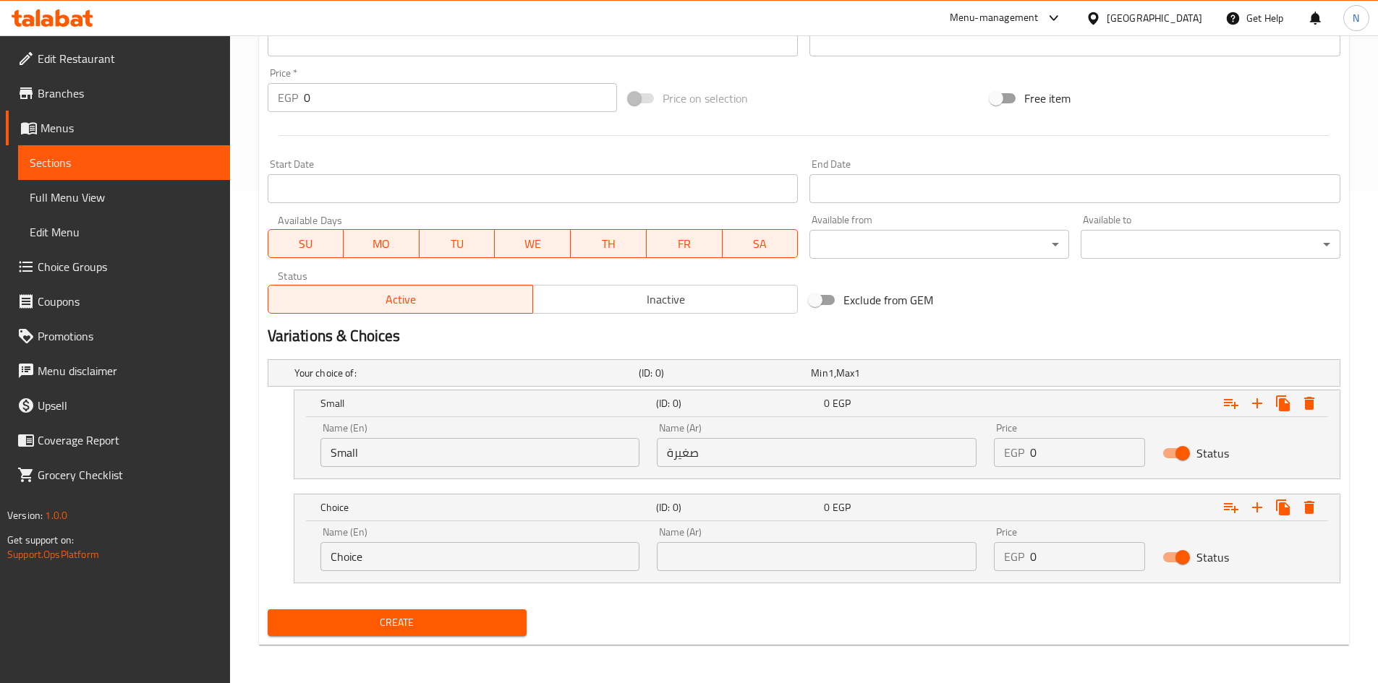
scroll to position [495, 0]
click at [395, 575] on div "Name (En) Choice Name (En)" at bounding box center [480, 546] width 337 height 61
click at [393, 557] on input "Choice" at bounding box center [480, 554] width 320 height 29
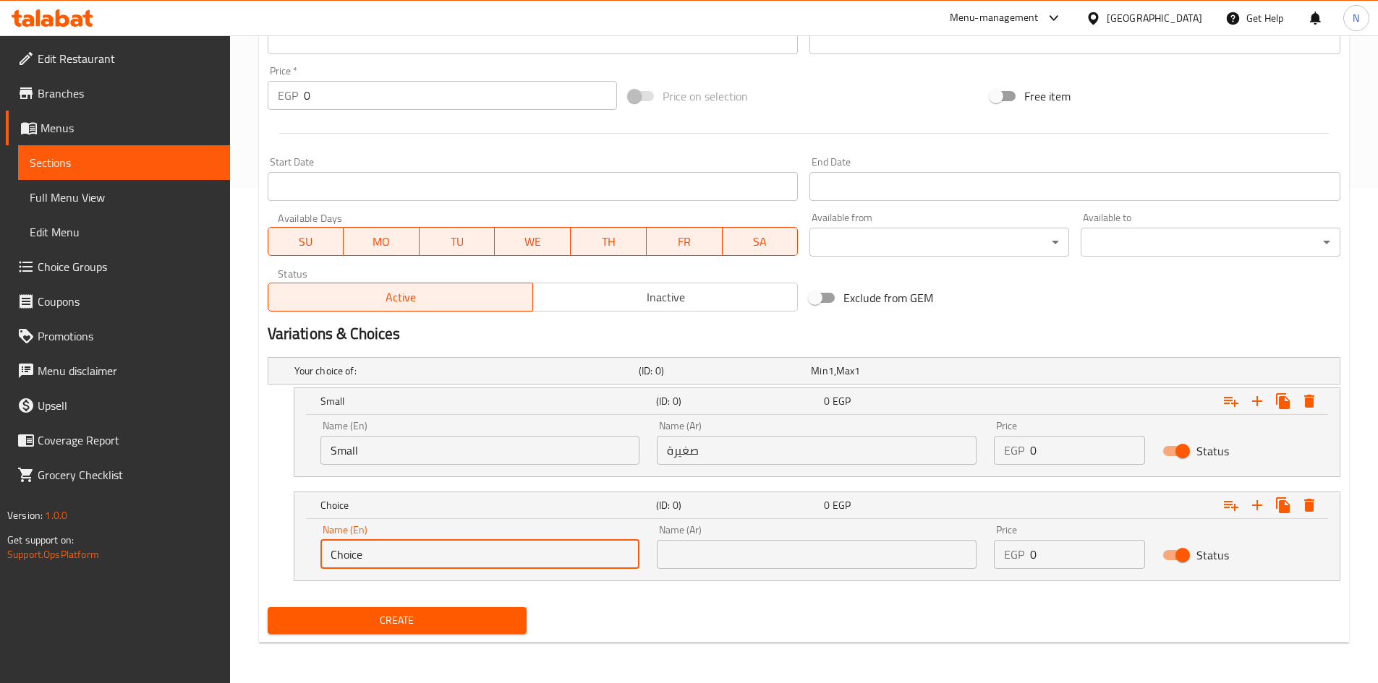
click at [393, 557] on input "Choice" at bounding box center [480, 554] width 320 height 29
paste input "Large"
type input "Large"
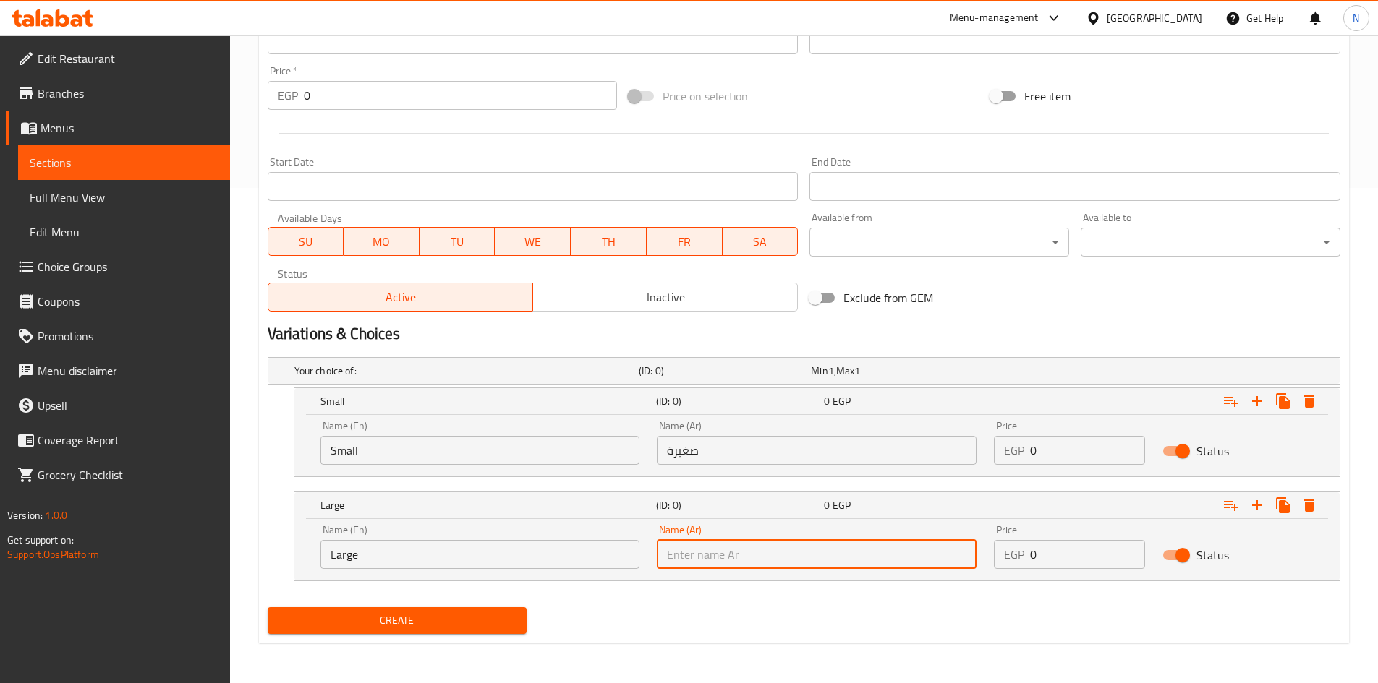
click at [896, 555] on input "text" at bounding box center [817, 554] width 320 height 29
paste input "كبيرة"
type input "كبيرة"
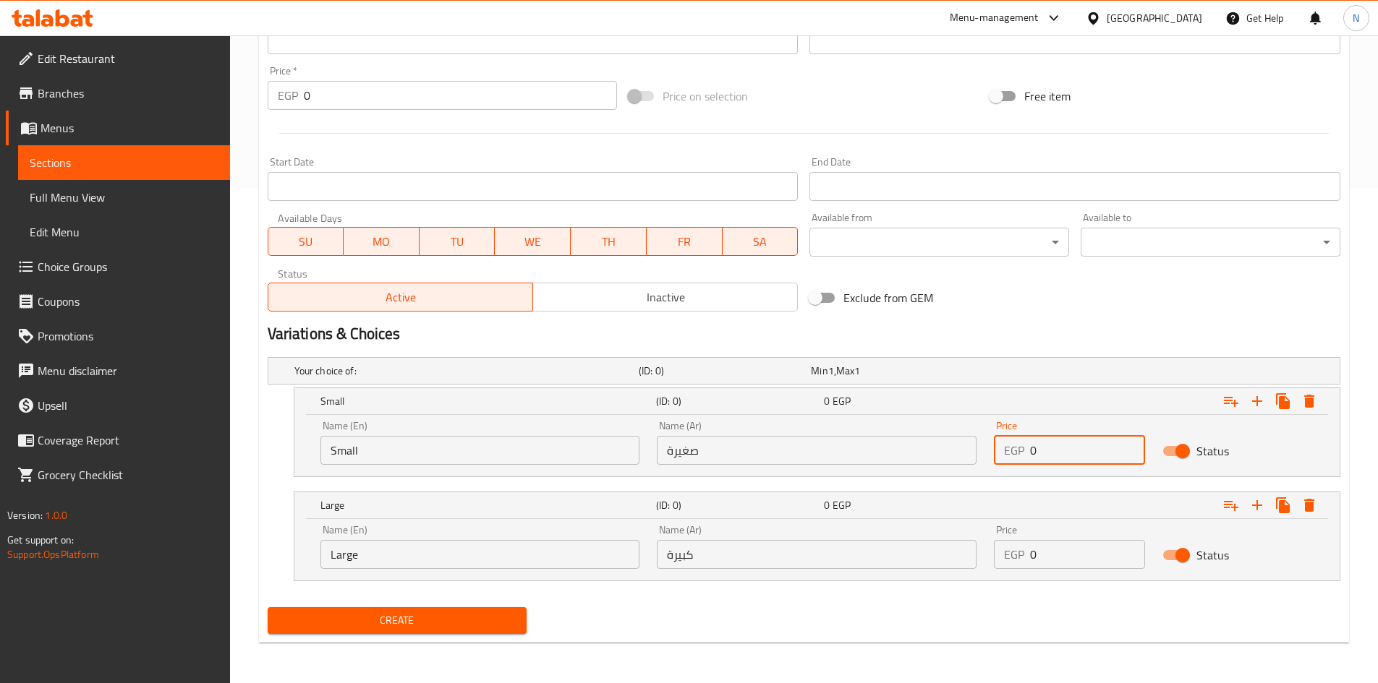
drag, startPoint x: 1035, startPoint y: 446, endPoint x: 1026, endPoint y: 450, distance: 9.7
click at [1026, 450] on div "EGP 0 Price" at bounding box center [1069, 450] width 151 height 29
type input "10"
drag, startPoint x: 1052, startPoint y: 547, endPoint x: 1028, endPoint y: 555, distance: 25.2
click at [1028, 555] on div "EGP 0 Price" at bounding box center [1069, 554] width 151 height 29
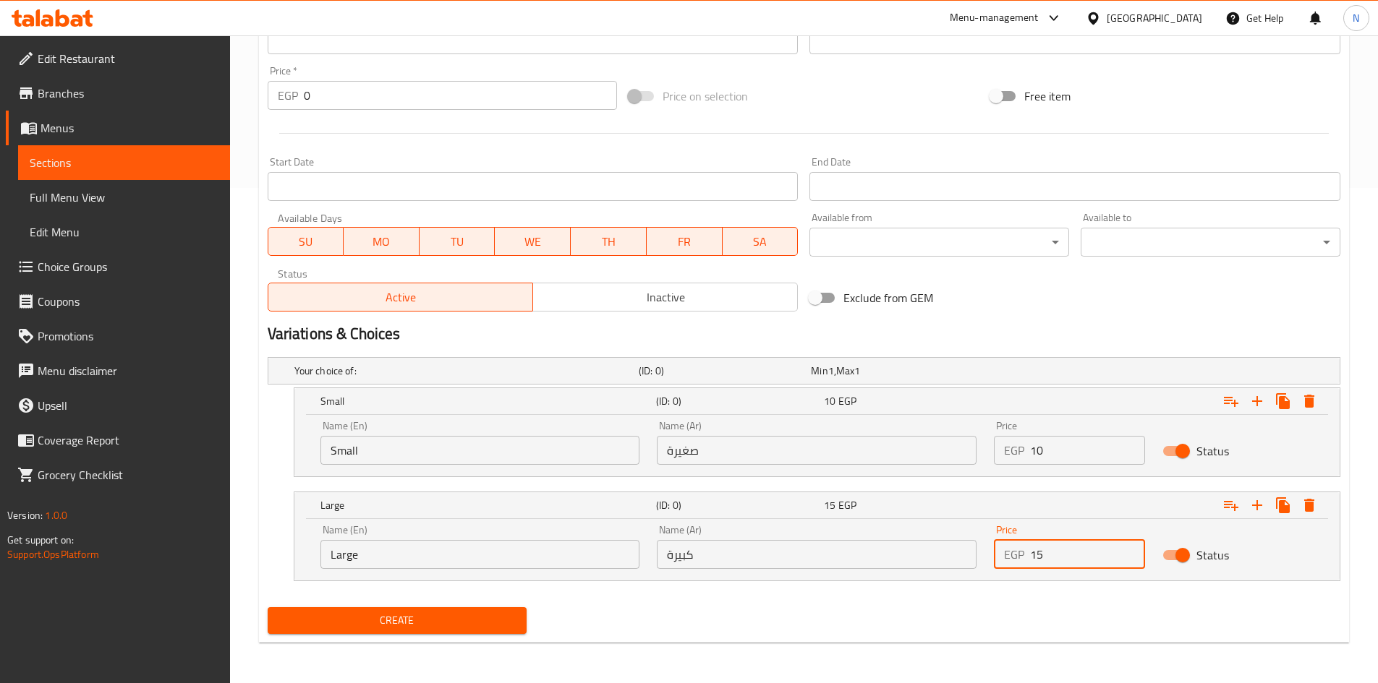
type input "15"
click at [1028, 326] on h2 "Variations & Choices" at bounding box center [804, 334] width 1073 height 22
click at [389, 622] on span "Create" at bounding box center [397, 621] width 237 height 18
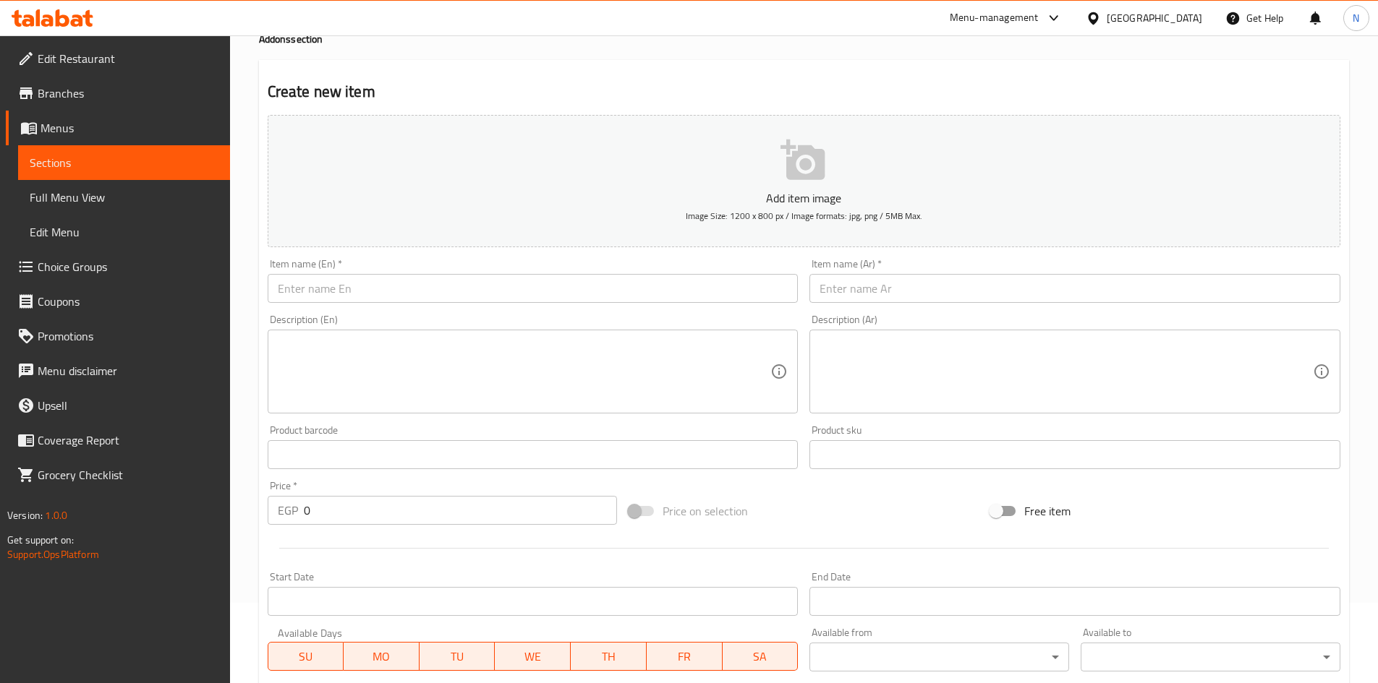
scroll to position [0, 0]
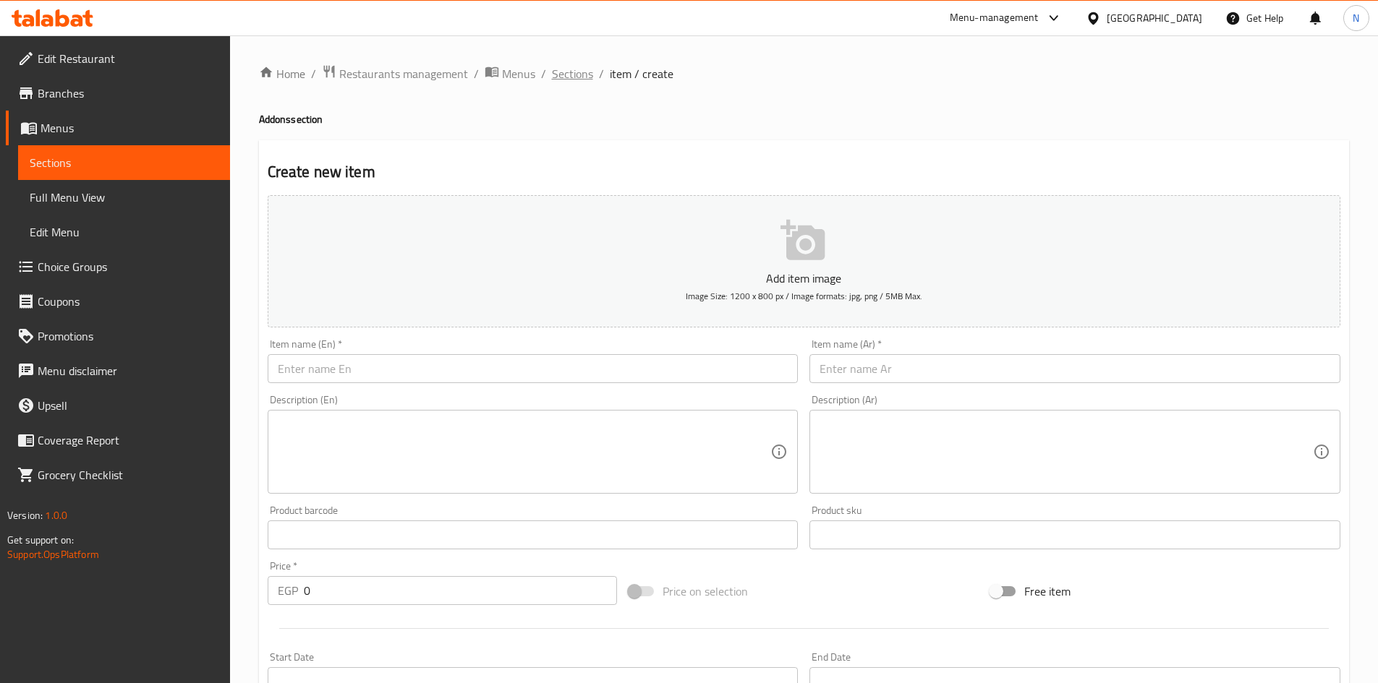
click at [581, 76] on span "Sections" at bounding box center [572, 73] width 41 height 17
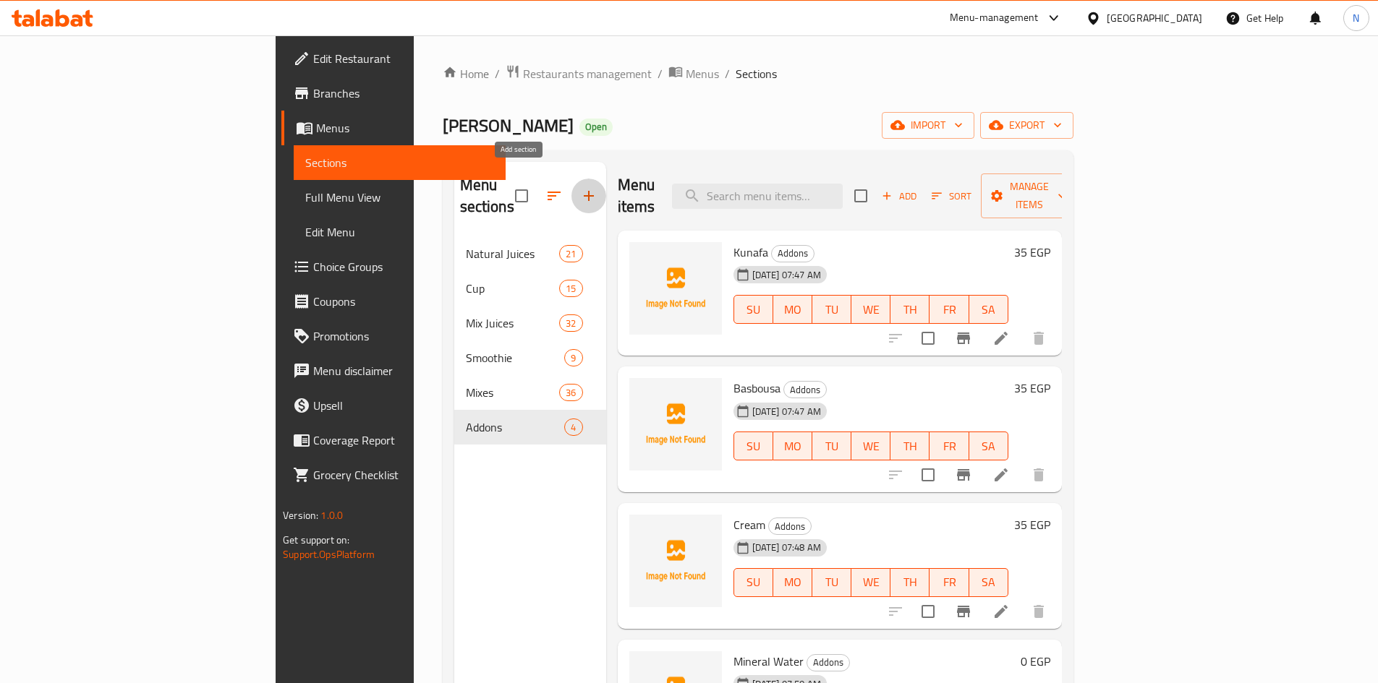
click at [584, 191] on icon "button" at bounding box center [589, 196] width 10 height 10
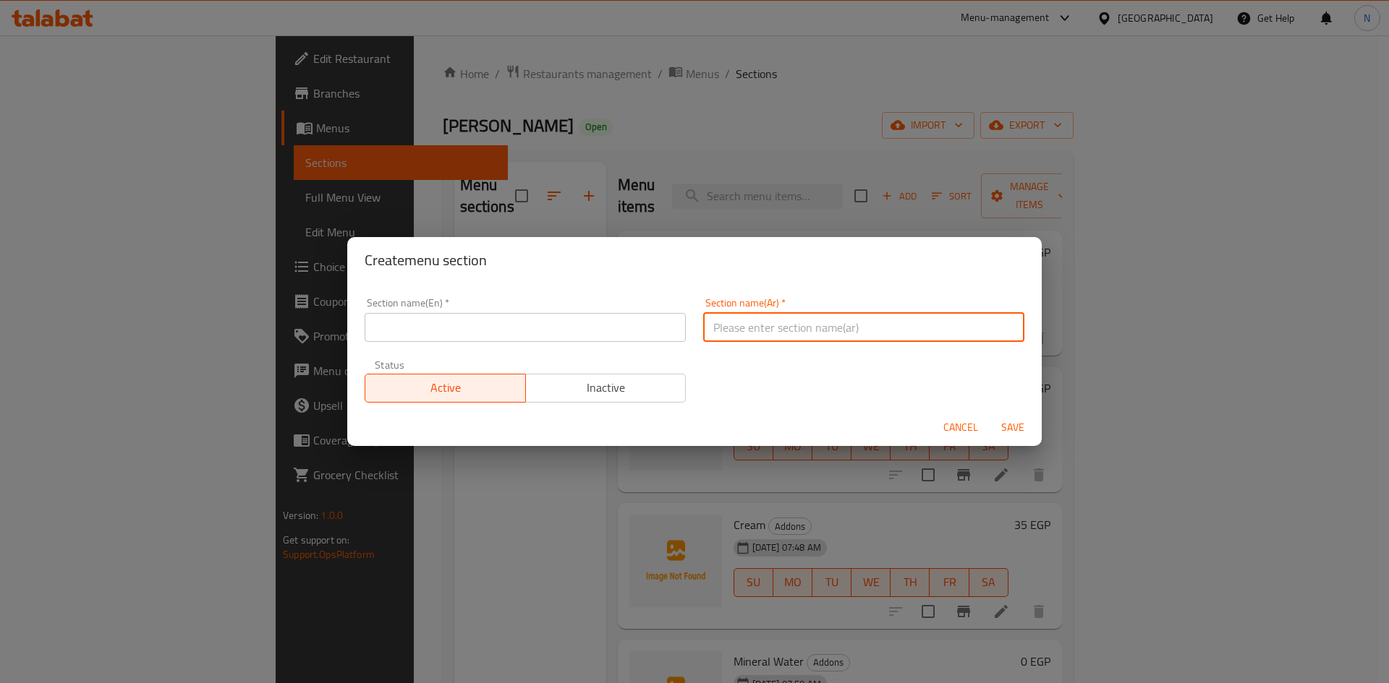
click at [744, 323] on input "text" at bounding box center [863, 327] width 321 height 29
click at [744, 323] on input "المشروبات الدايت" at bounding box center [863, 327] width 321 height 29
type input "المشروبات الدايت"
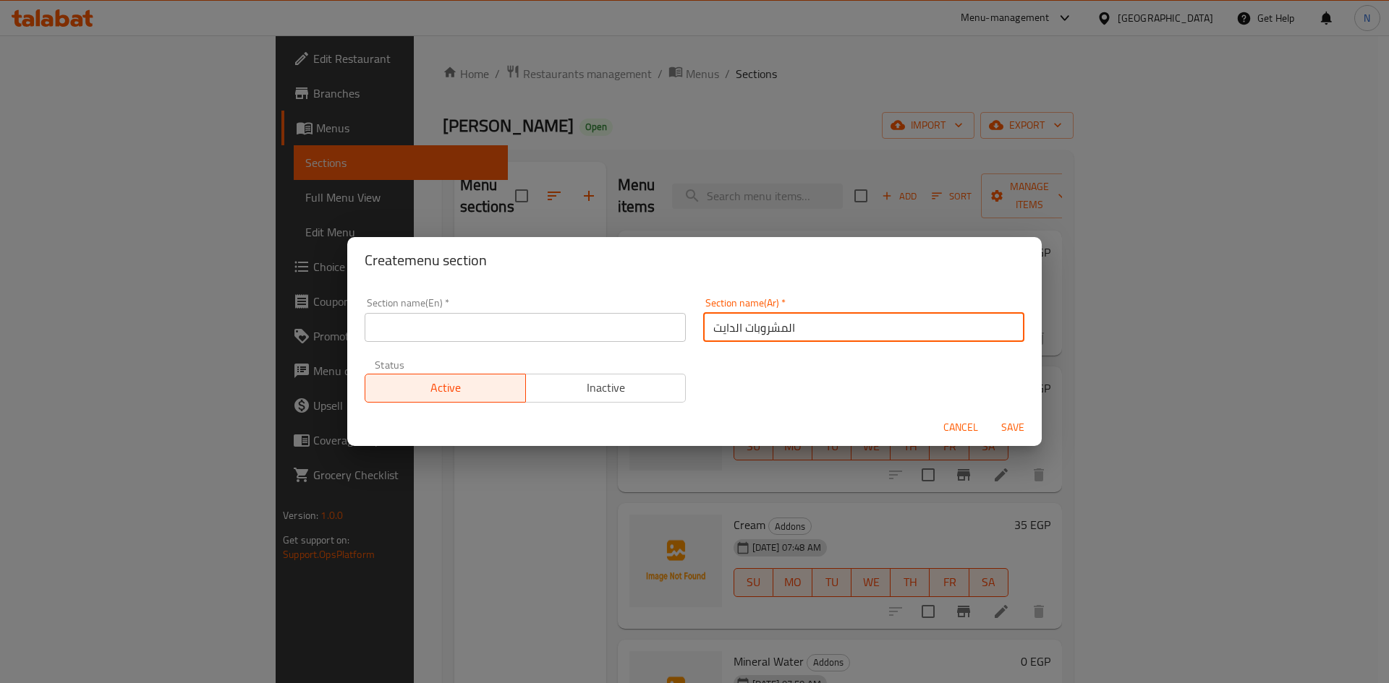
click at [587, 337] on input "text" at bounding box center [525, 327] width 321 height 29
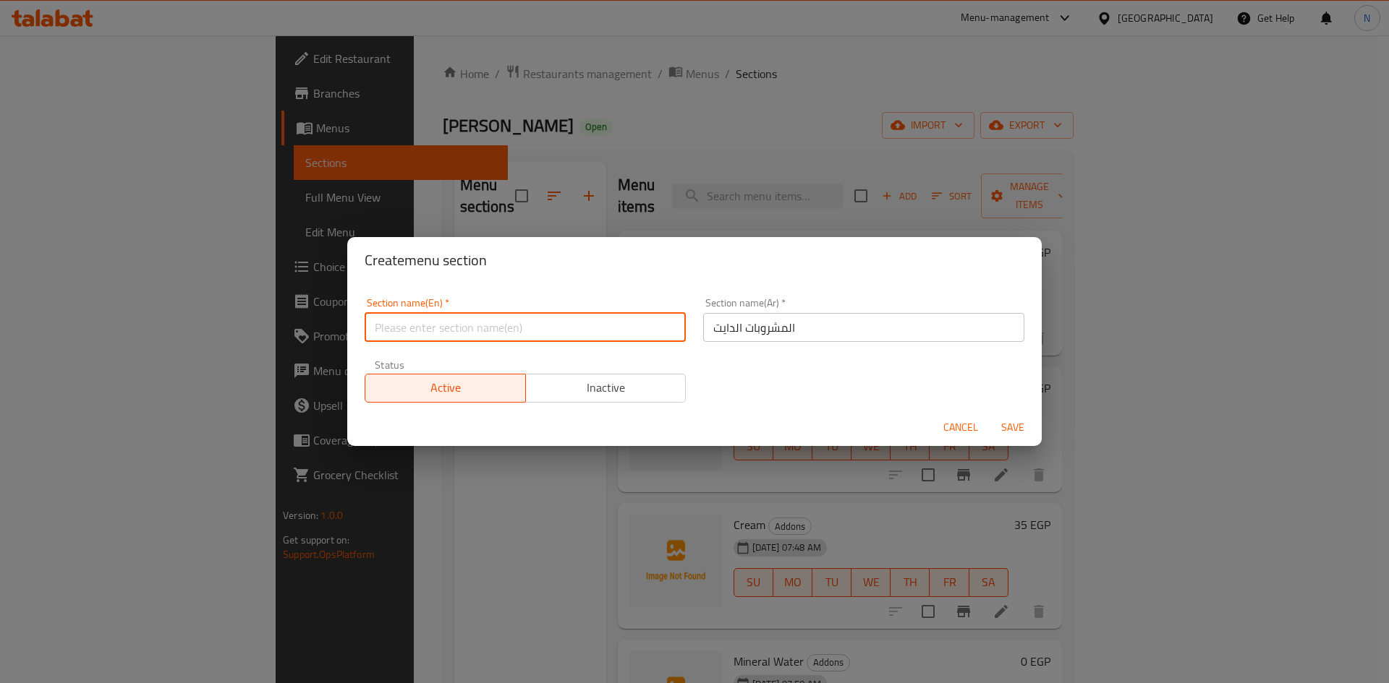
paste input "Diet drinks"
click at [401, 336] on input "Diet drinks" at bounding box center [525, 327] width 321 height 29
click at [402, 335] on input "Diet drinks" at bounding box center [525, 327] width 321 height 29
type input "Diet Drinks"
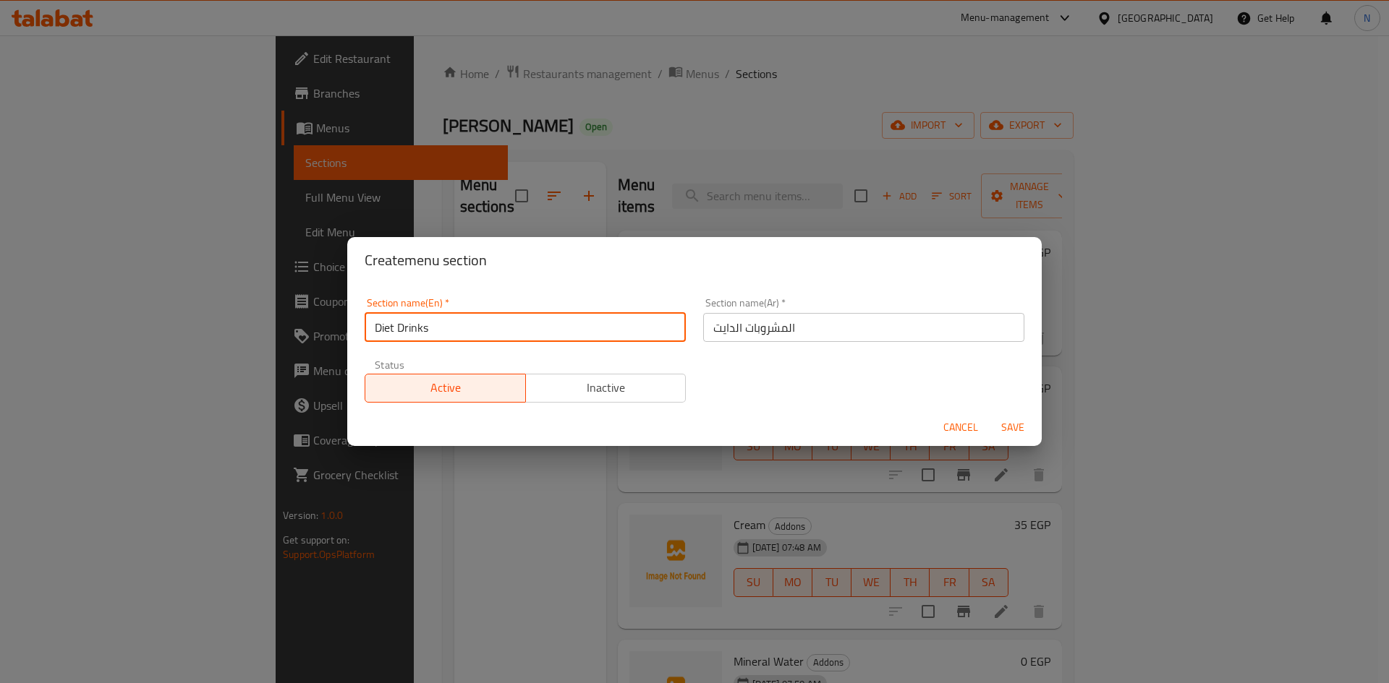
click at [1014, 427] on span "Save" at bounding box center [1012, 428] width 35 height 18
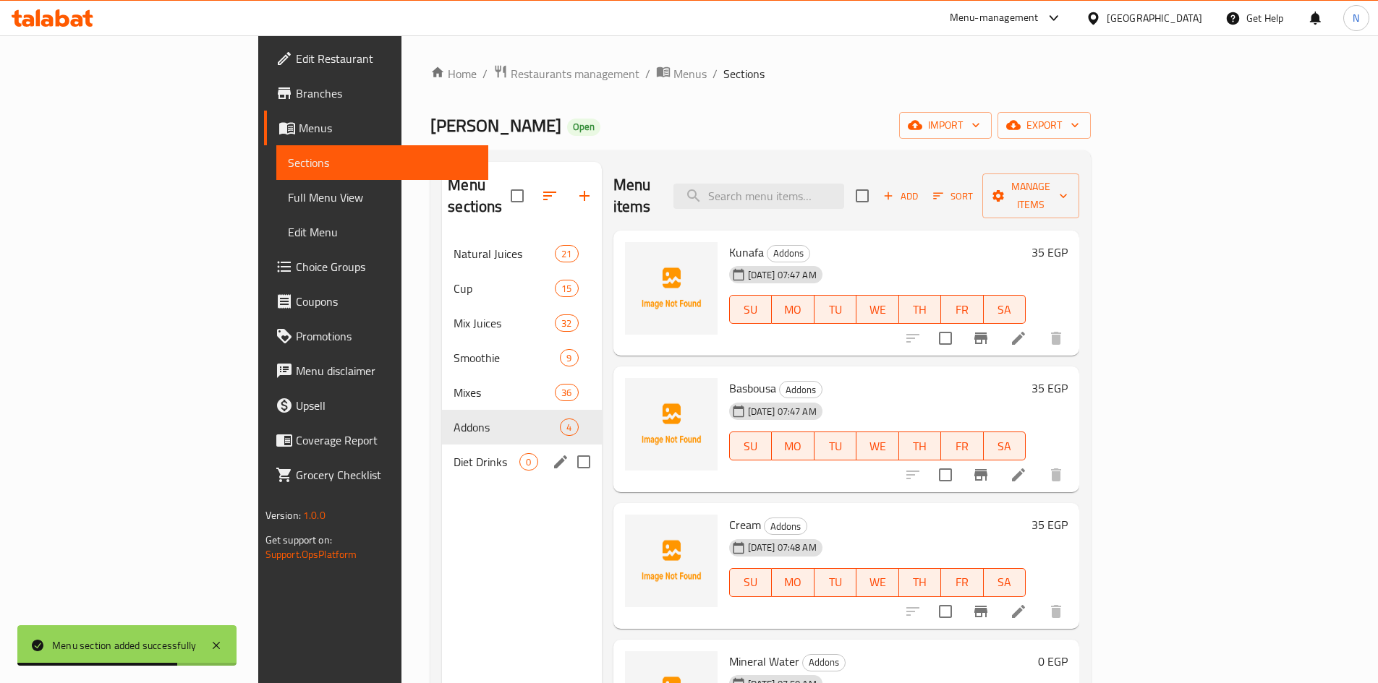
click at [453, 453] on span "Diet Drinks" at bounding box center [486, 461] width 66 height 17
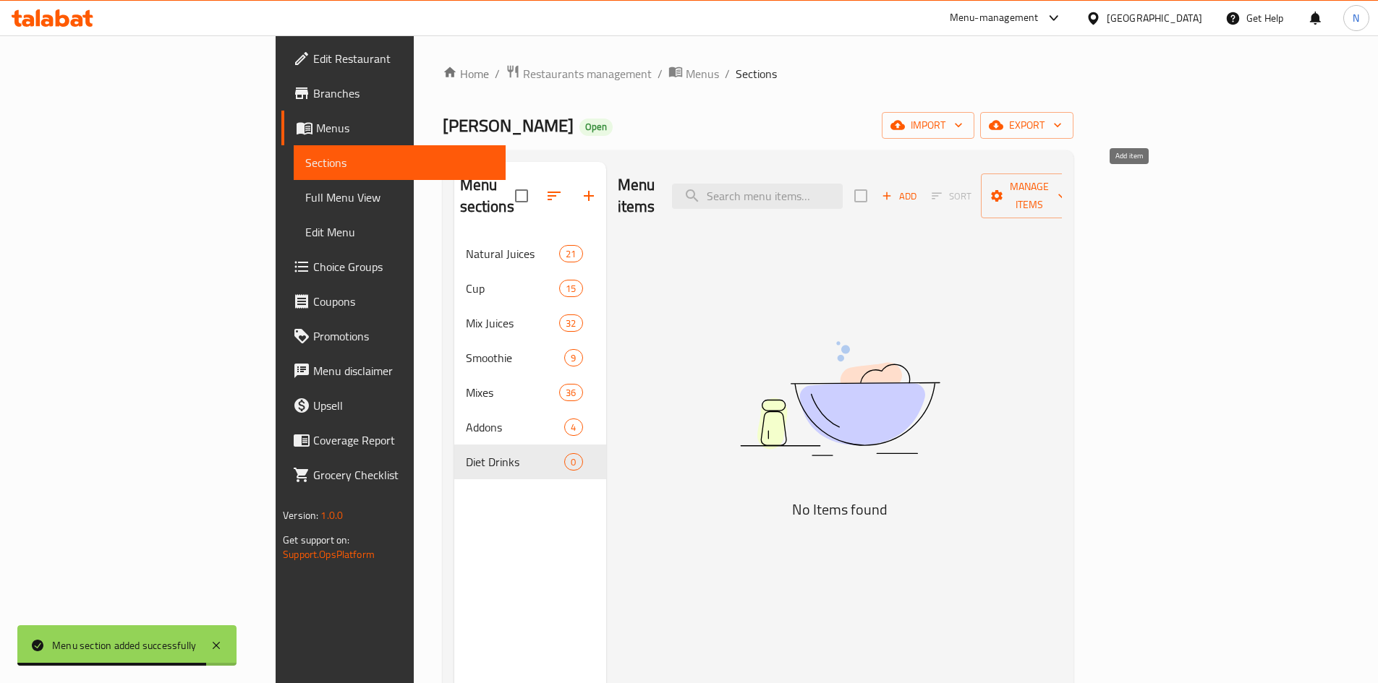
click at [919, 188] on span "Add" at bounding box center [898, 196] width 39 height 17
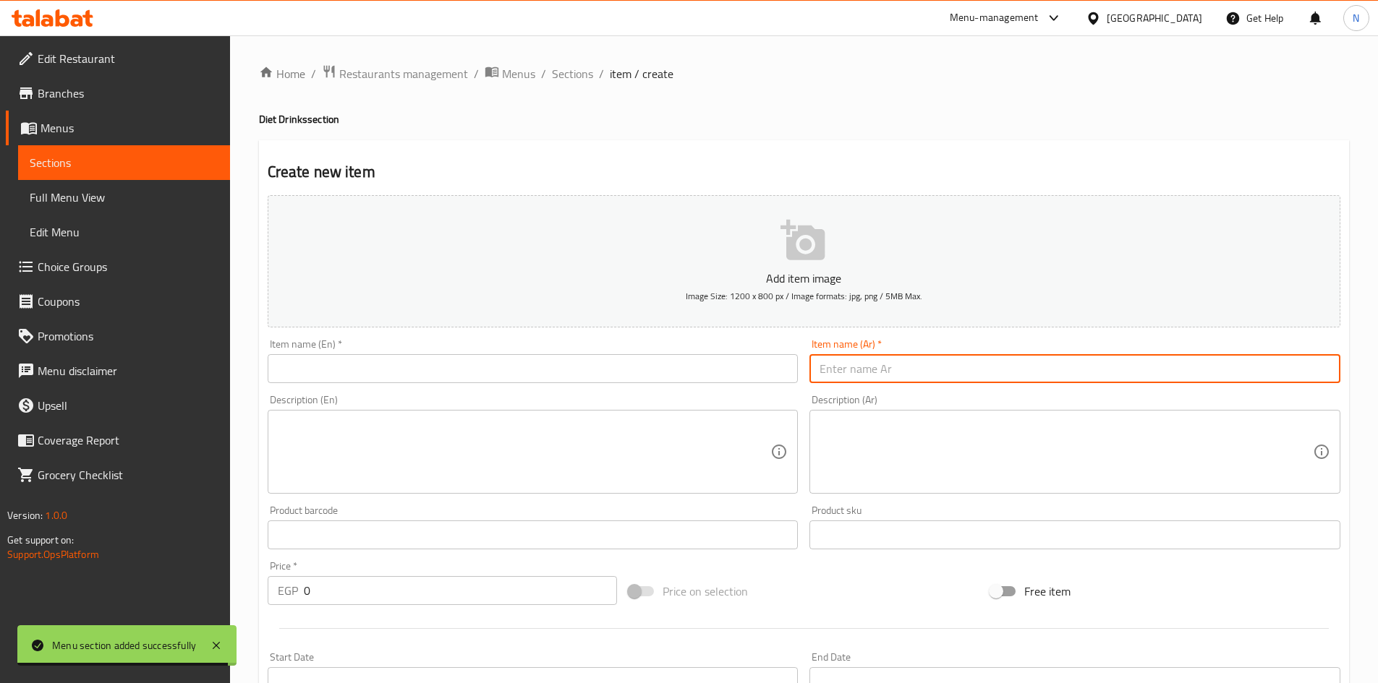
click at [1005, 357] on input "text" at bounding box center [1074, 368] width 531 height 29
paste input "كيوي + نعناع + ليمون"
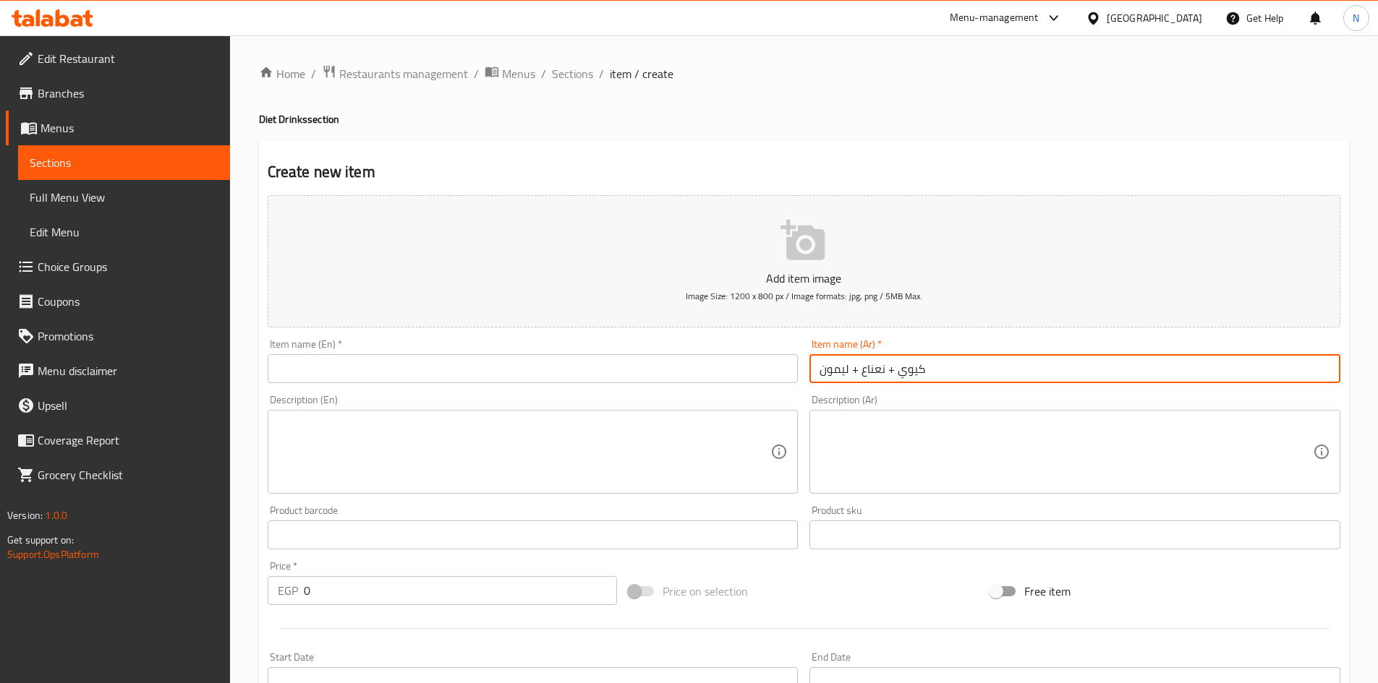
click at [887, 370] on input "كيوي + نعناع + ليمون" at bounding box center [1074, 368] width 531 height 29
click at [847, 370] on input "كيوي، نعناع + ليمون" at bounding box center [1074, 368] width 531 height 29
click at [849, 370] on input "كيوي، نعناع + ليمون" at bounding box center [1074, 368] width 531 height 29
click at [864, 378] on input "كيوي، نعناع وليمون" at bounding box center [1074, 368] width 531 height 29
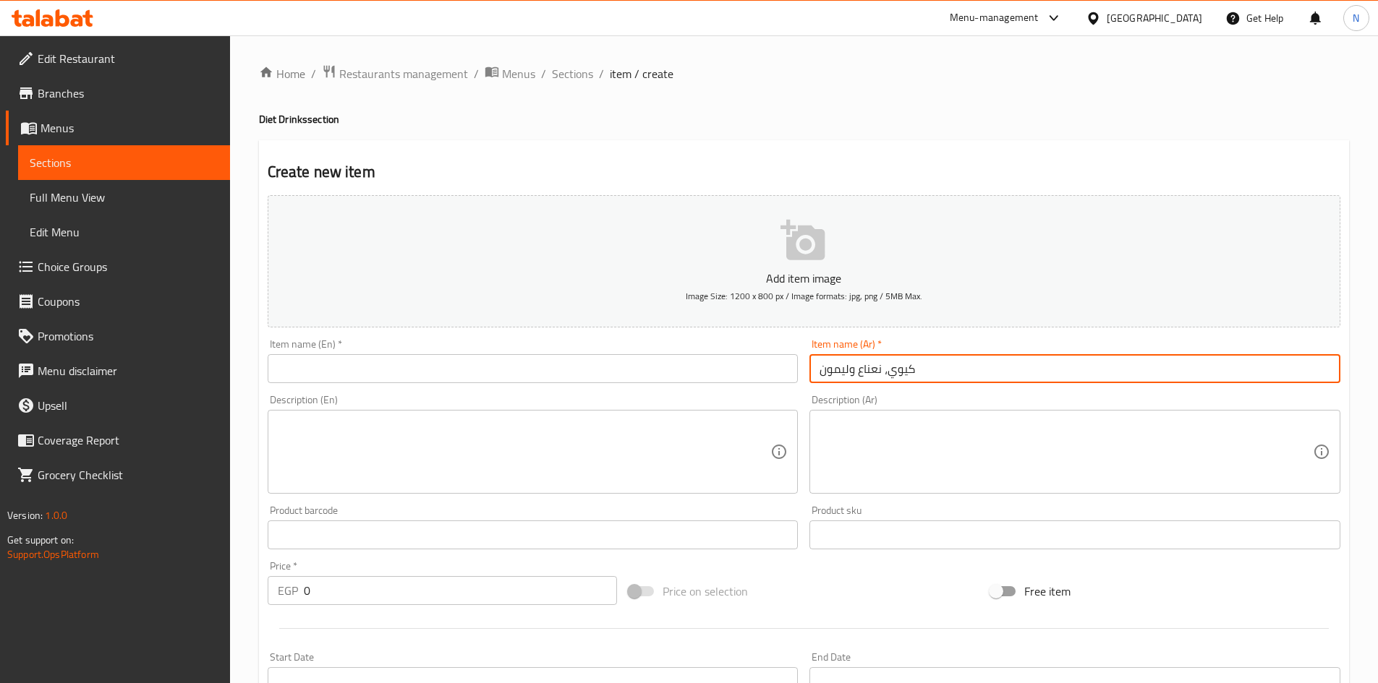
click at [864, 378] on input "كيوي، نعناع وليمون" at bounding box center [1074, 368] width 531 height 29
type input "كيوي، نعناع وليمون"
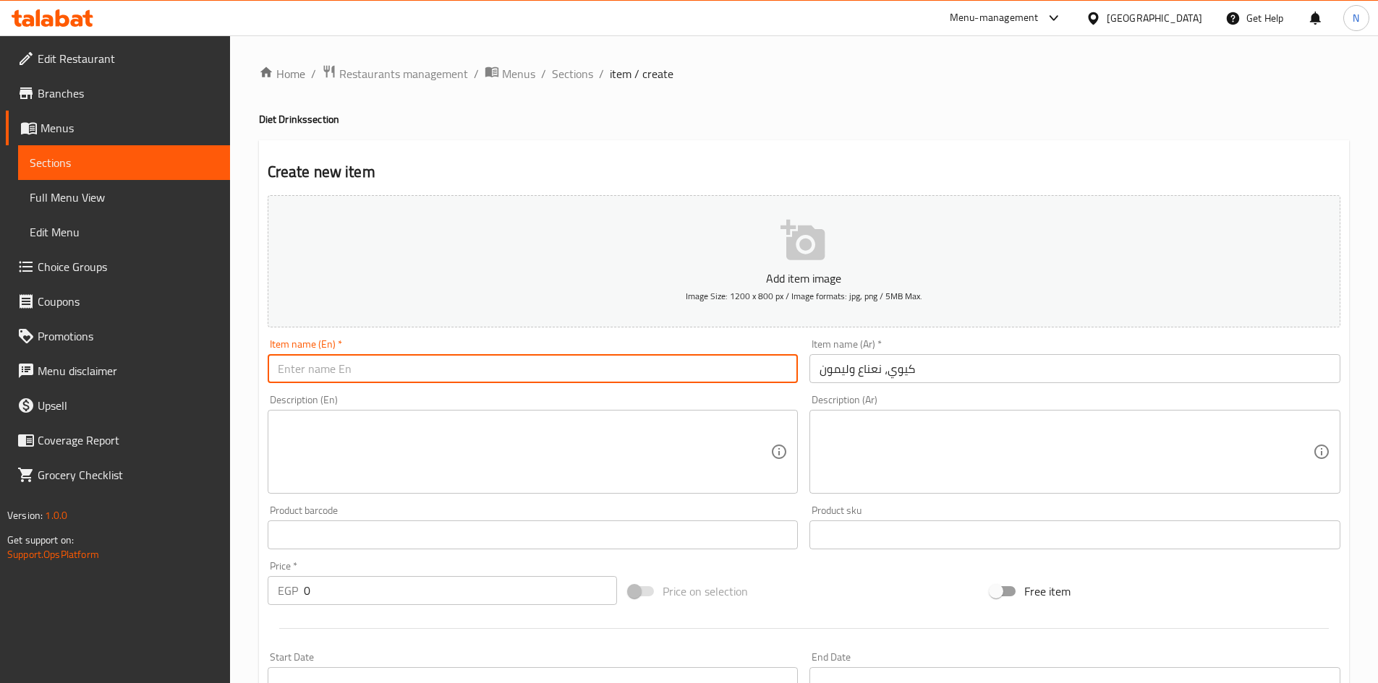
click at [518, 372] on input "text" at bounding box center [533, 368] width 531 height 29
paste input "Kiwi, mint and lemon"
click at [315, 372] on input "Kiwi, mint and lemon" at bounding box center [533, 368] width 531 height 29
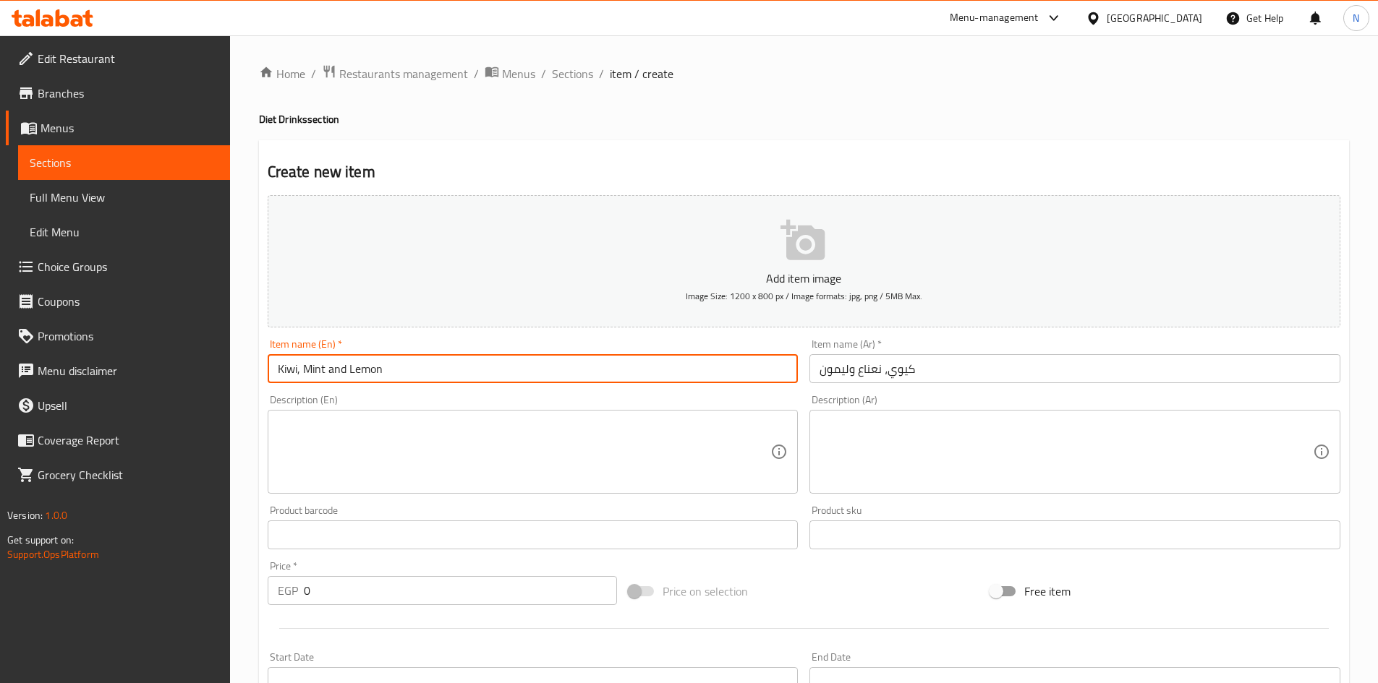
click at [339, 369] on input "Kiwi, Mint and Lemon" at bounding box center [533, 368] width 531 height 29
type input "Kiwi, Mint And Lemon"
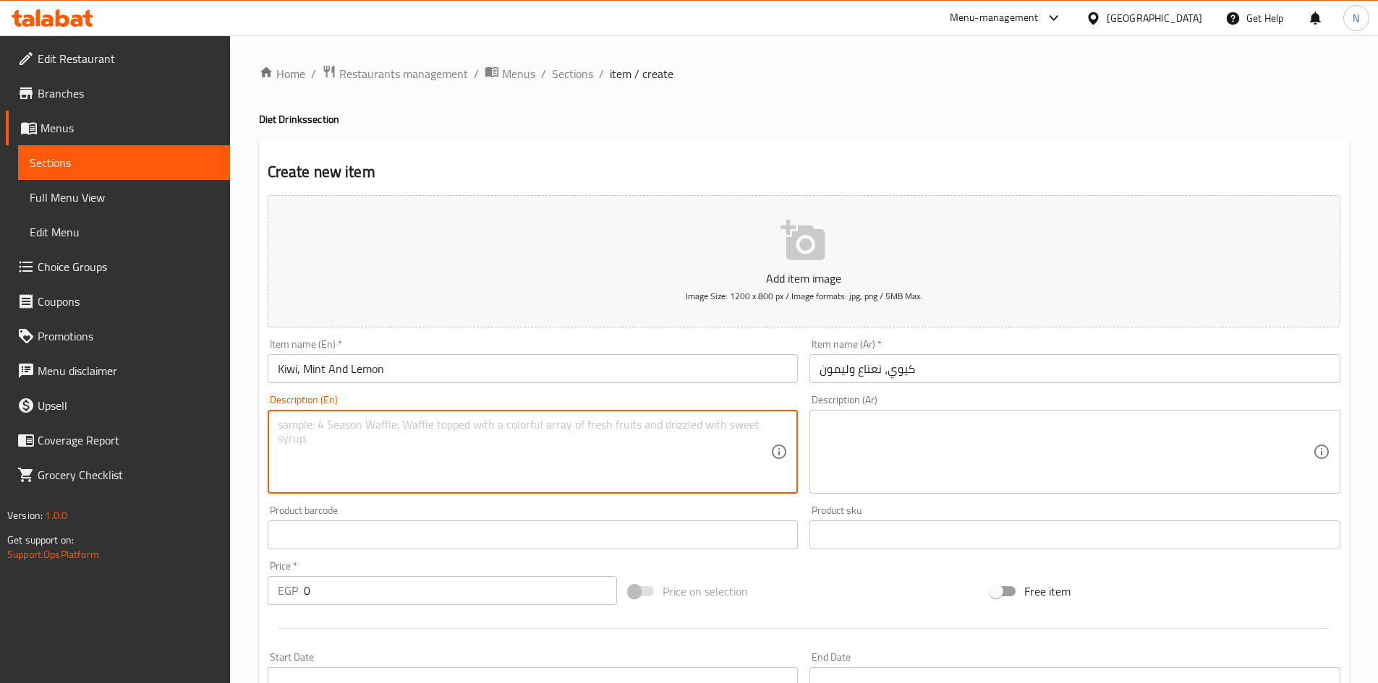
click at [485, 445] on textarea at bounding box center [524, 452] width 493 height 69
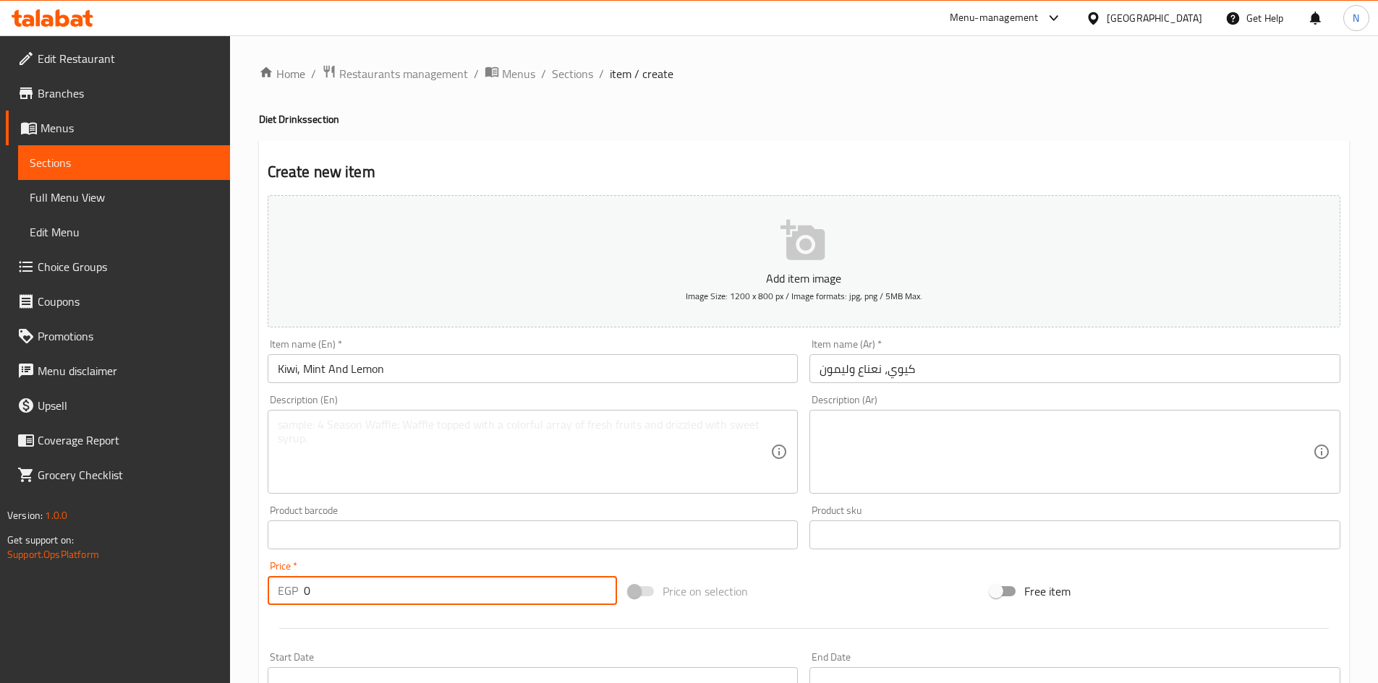
drag, startPoint x: 328, startPoint y: 590, endPoint x: 296, endPoint y: 590, distance: 31.8
click at [296, 590] on div "EGP 0 Price *" at bounding box center [443, 590] width 350 height 29
type input "90"
click at [817, 579] on div "Price on selection" at bounding box center [804, 591] width 362 height 39
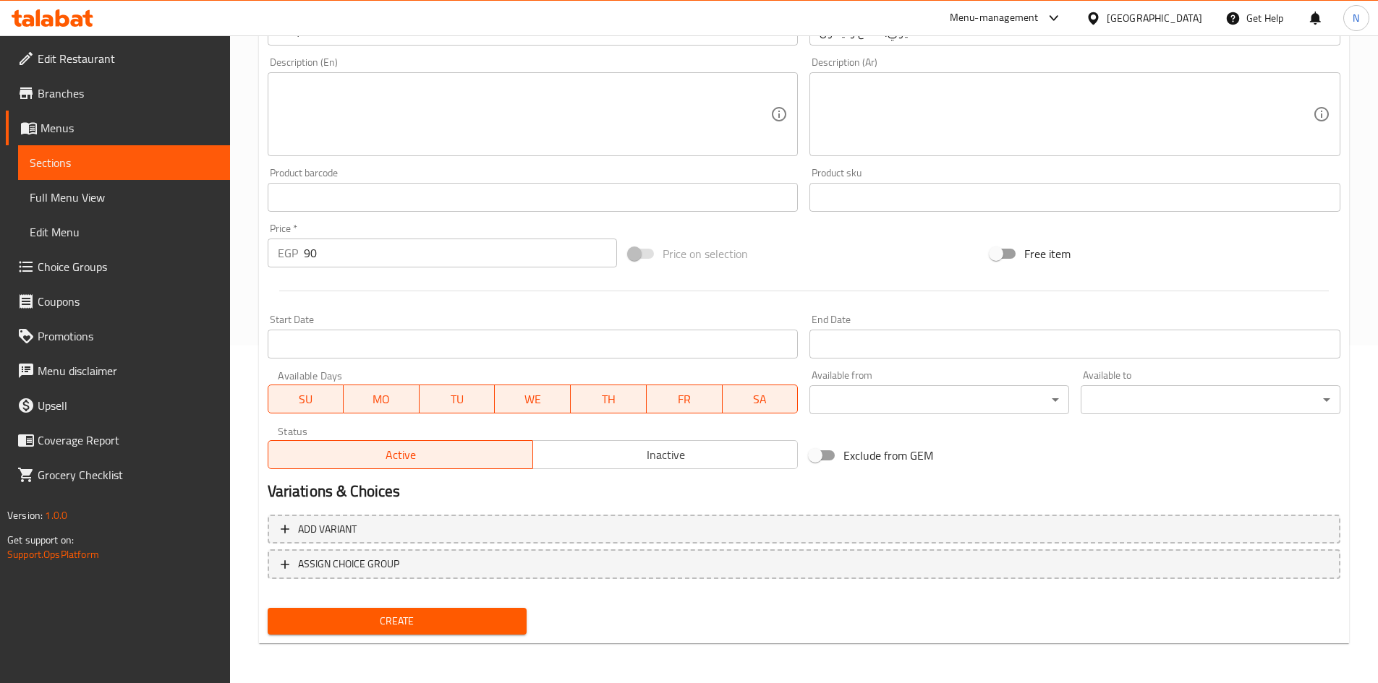
scroll to position [338, 0]
click at [409, 616] on span "Create" at bounding box center [397, 621] width 237 height 18
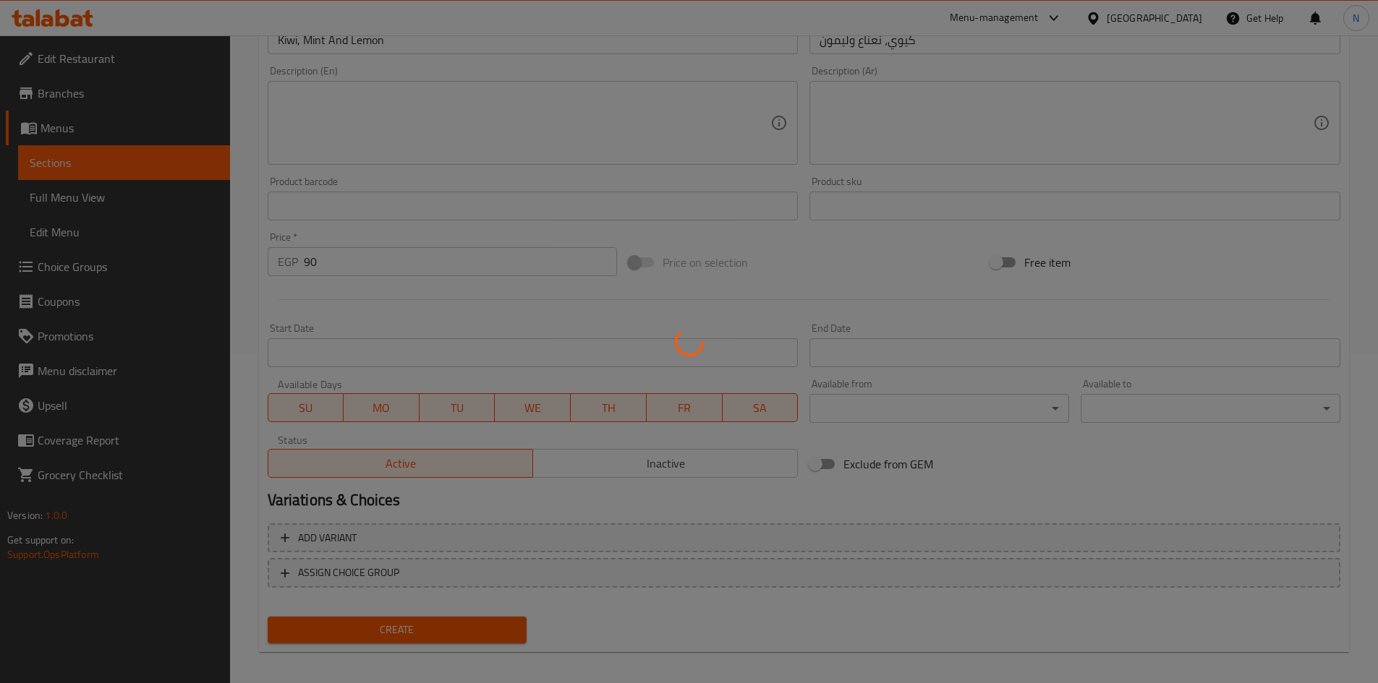
scroll to position [122, 0]
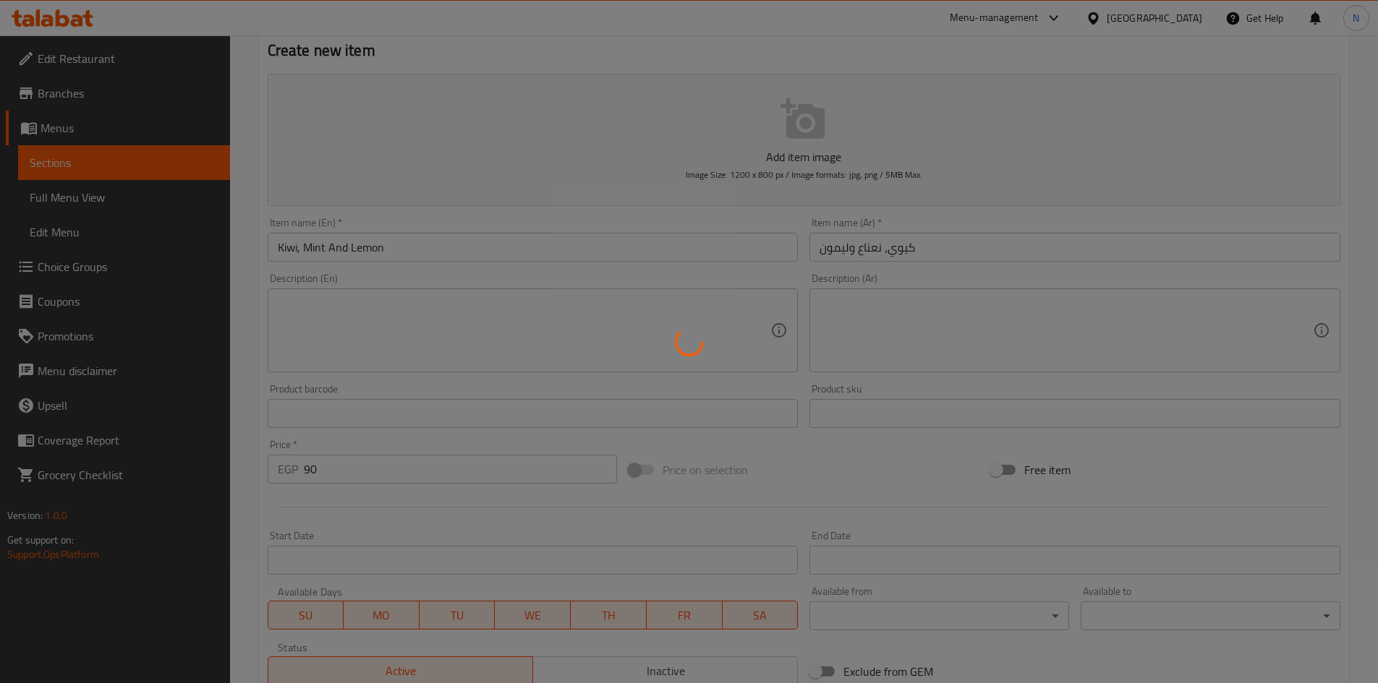
type input "0"
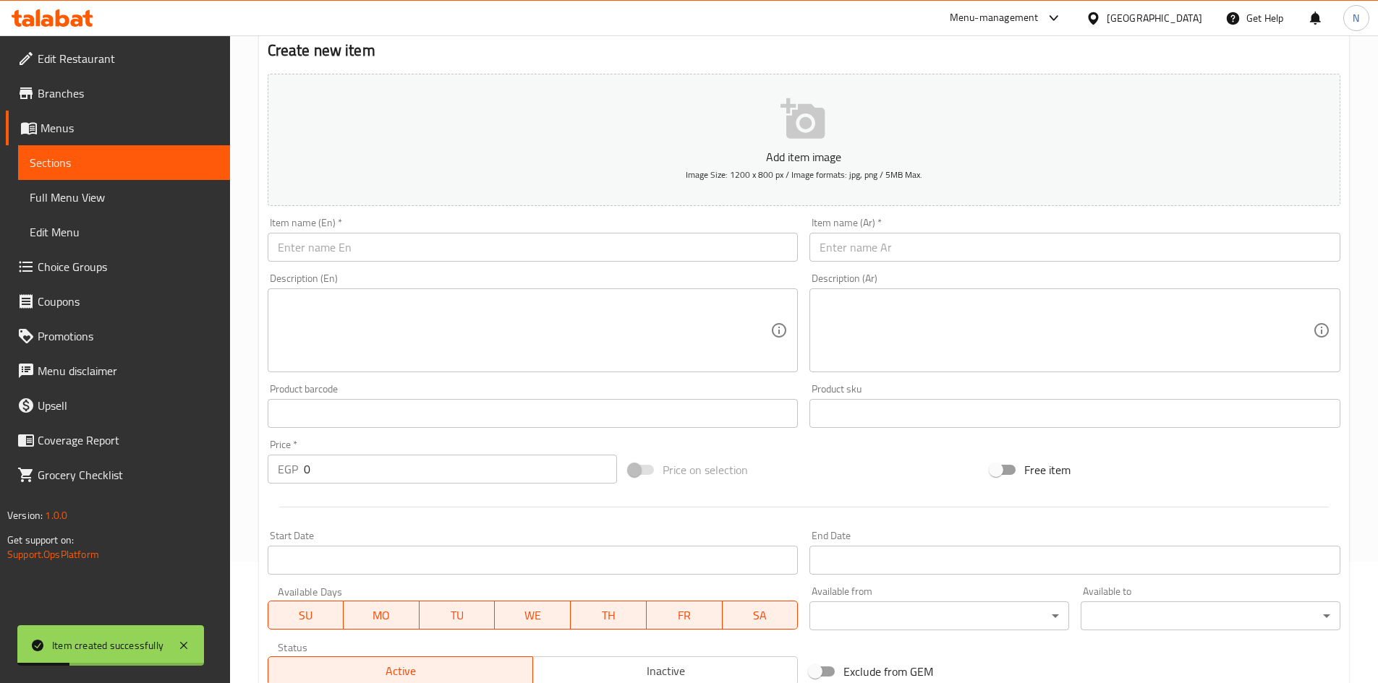
click at [832, 242] on input "text" at bounding box center [1074, 247] width 531 height 29
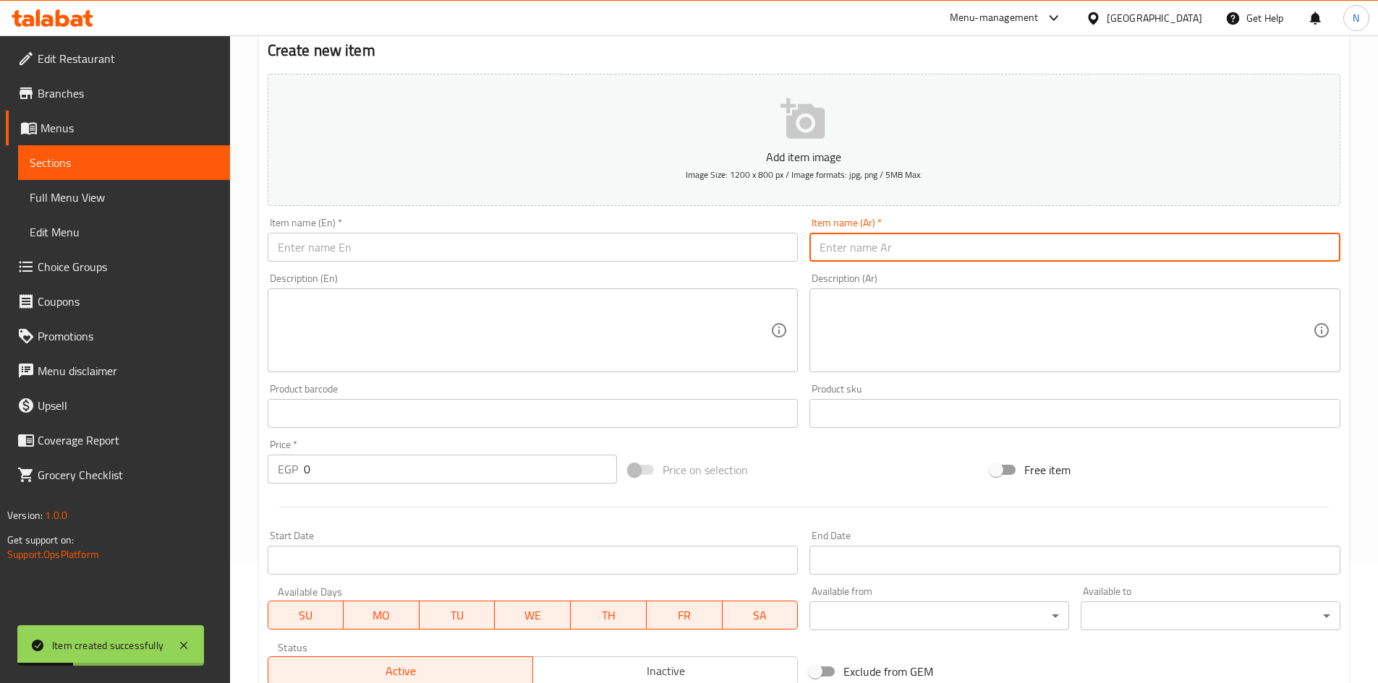
paste input "كيوي + تفاح + ليمون"
click at [885, 248] on input "كيوي + تفاح + ليمون" at bounding box center [1074, 247] width 531 height 29
click at [849, 251] on input "كيوي، تفاح + ليمون" at bounding box center [1074, 247] width 531 height 29
click at [887, 251] on input "كيوي، تفاح وليمون" at bounding box center [1074, 247] width 531 height 29
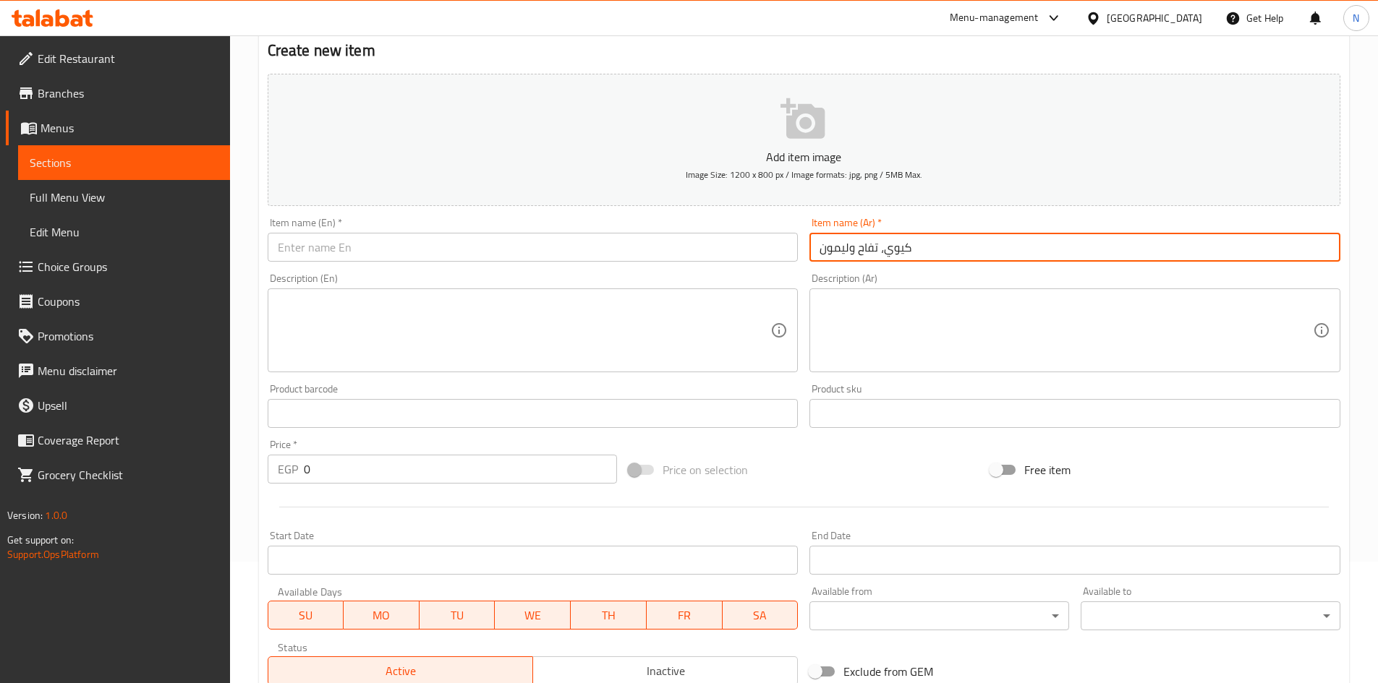
click at [887, 251] on input "كيوي، تفاح وليمون" at bounding box center [1074, 247] width 531 height 29
type input "كيوي، تفاح وليمون"
click at [521, 237] on input "text" at bounding box center [533, 247] width 531 height 29
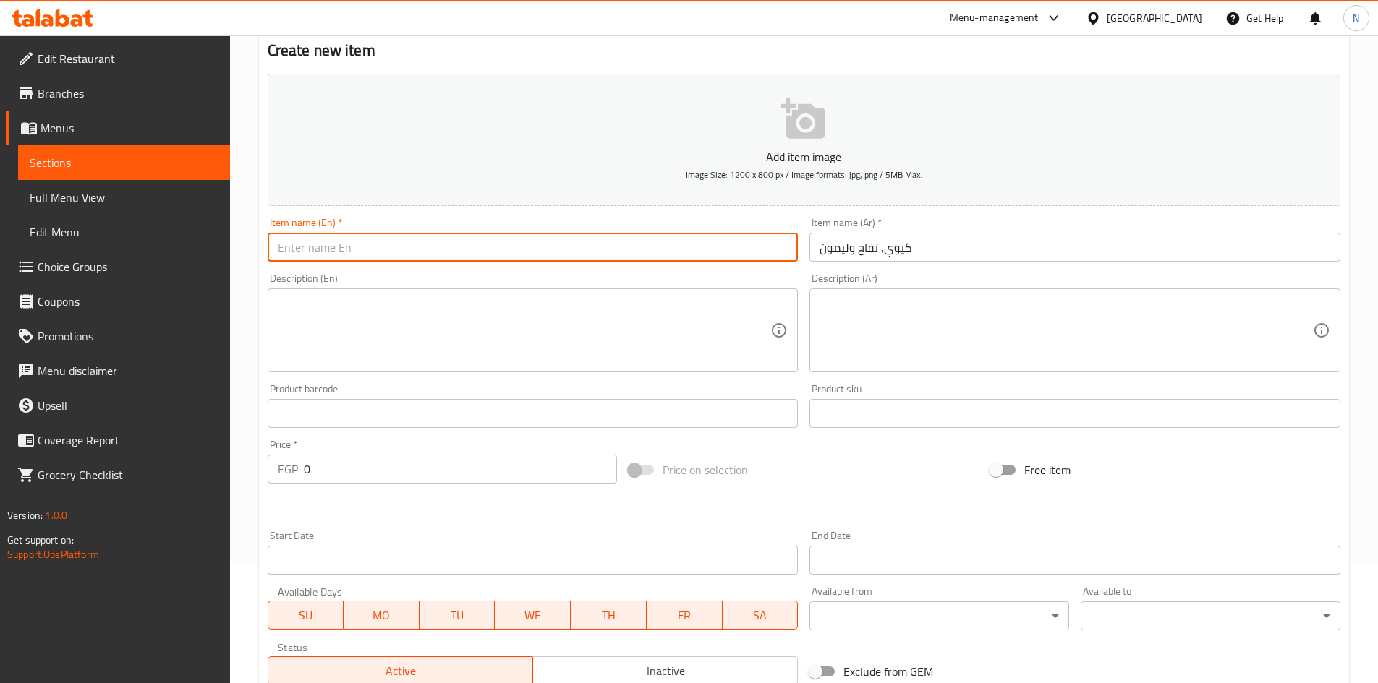
paste input "Kiwi, apple and lemon"
click at [318, 254] on input "Kiwi, apple and lemon" at bounding box center [533, 247] width 531 height 29
click at [320, 249] on input "Kiwi, apple and lemon" at bounding box center [533, 247] width 531 height 29
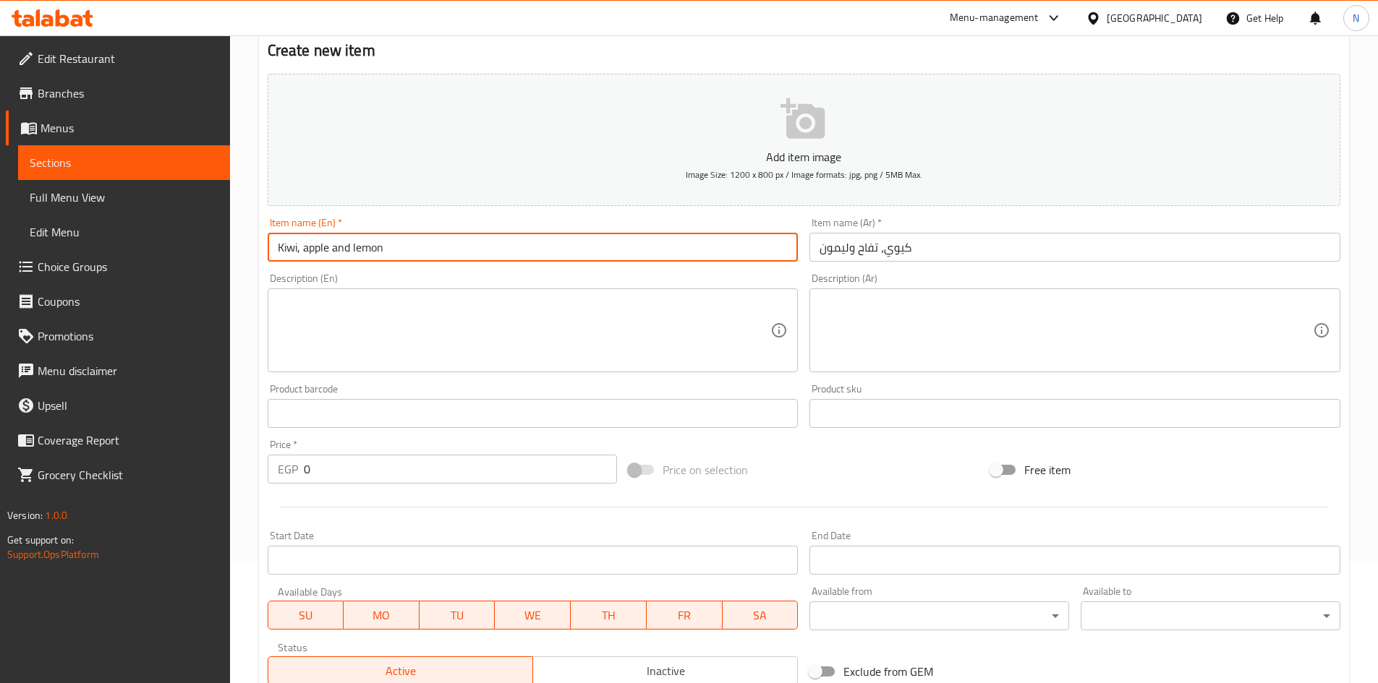
click at [320, 249] on input "Kiwi, apple and lemon" at bounding box center [533, 247] width 531 height 29
click at [472, 311] on textarea at bounding box center [524, 331] width 493 height 69
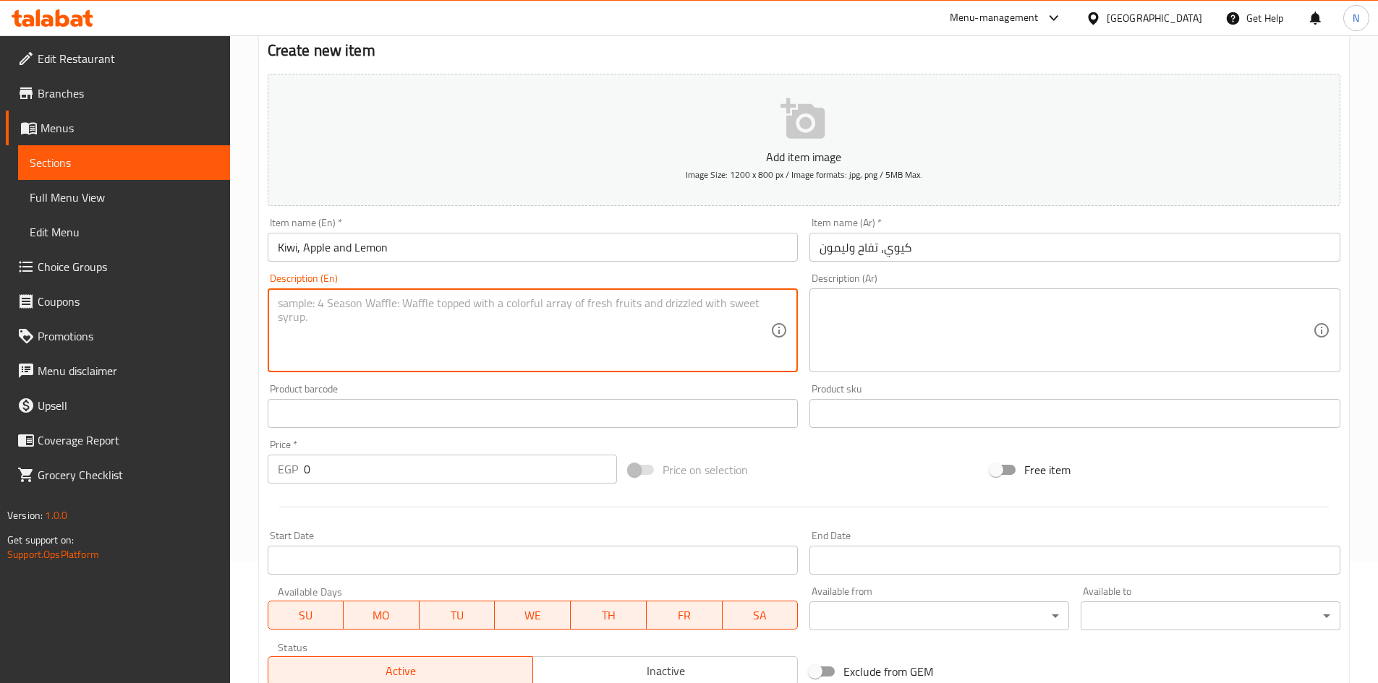
click at [337, 257] on input "Kiwi, Apple and Lemon" at bounding box center [533, 247] width 531 height 29
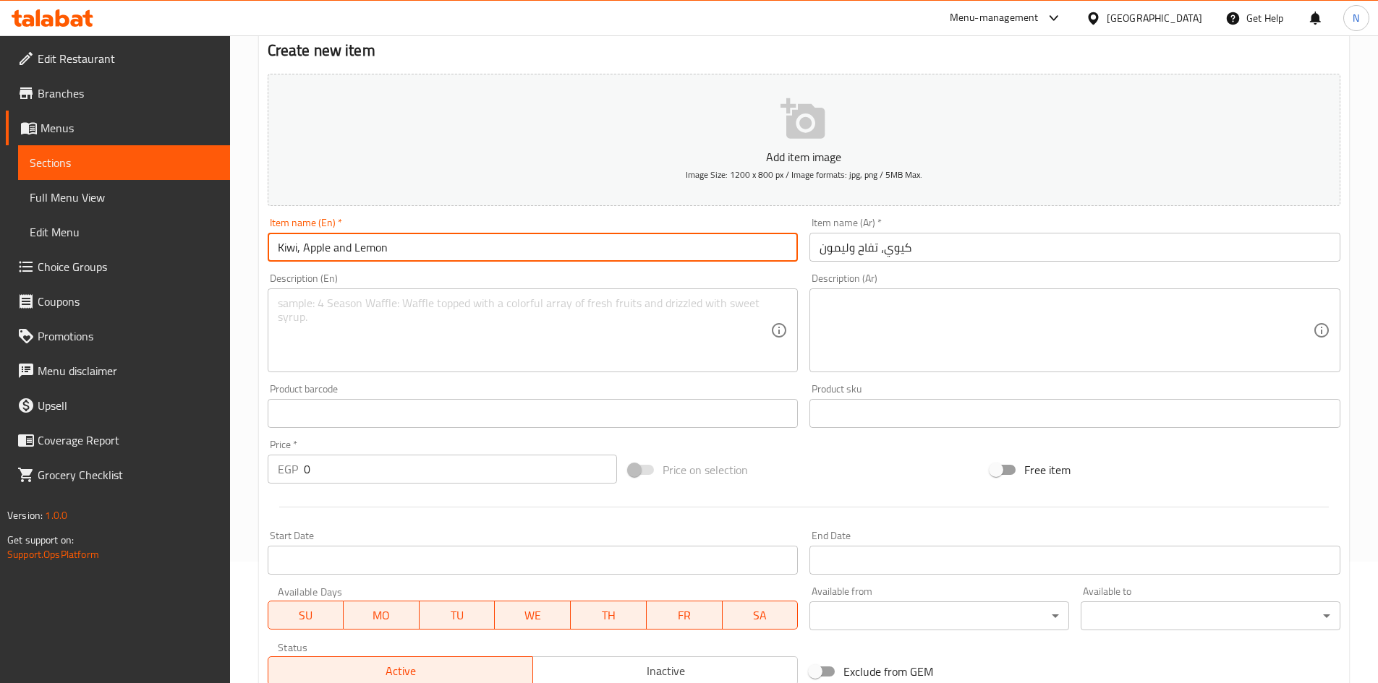
click at [337, 257] on input "Kiwi, Apple and Lemon" at bounding box center [533, 247] width 531 height 29
type input "Kiwi, Apple And Lemon"
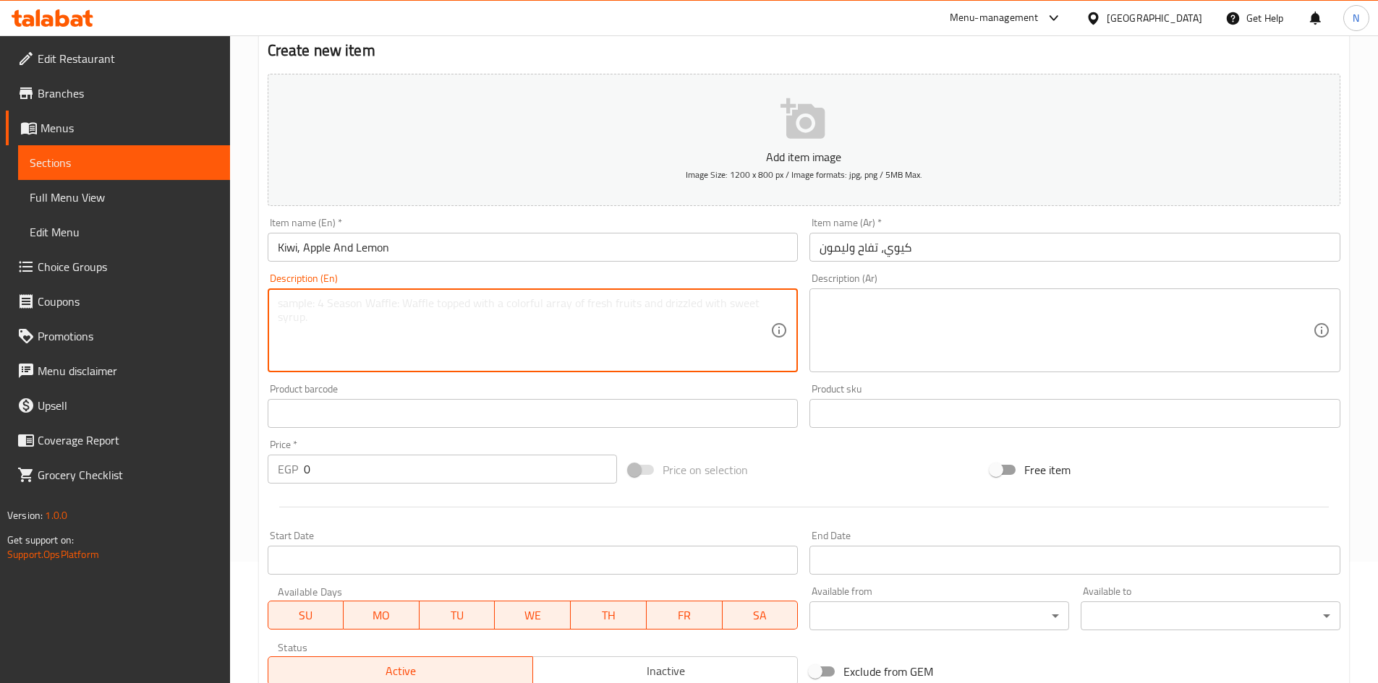
click at [438, 351] on textarea at bounding box center [524, 331] width 493 height 69
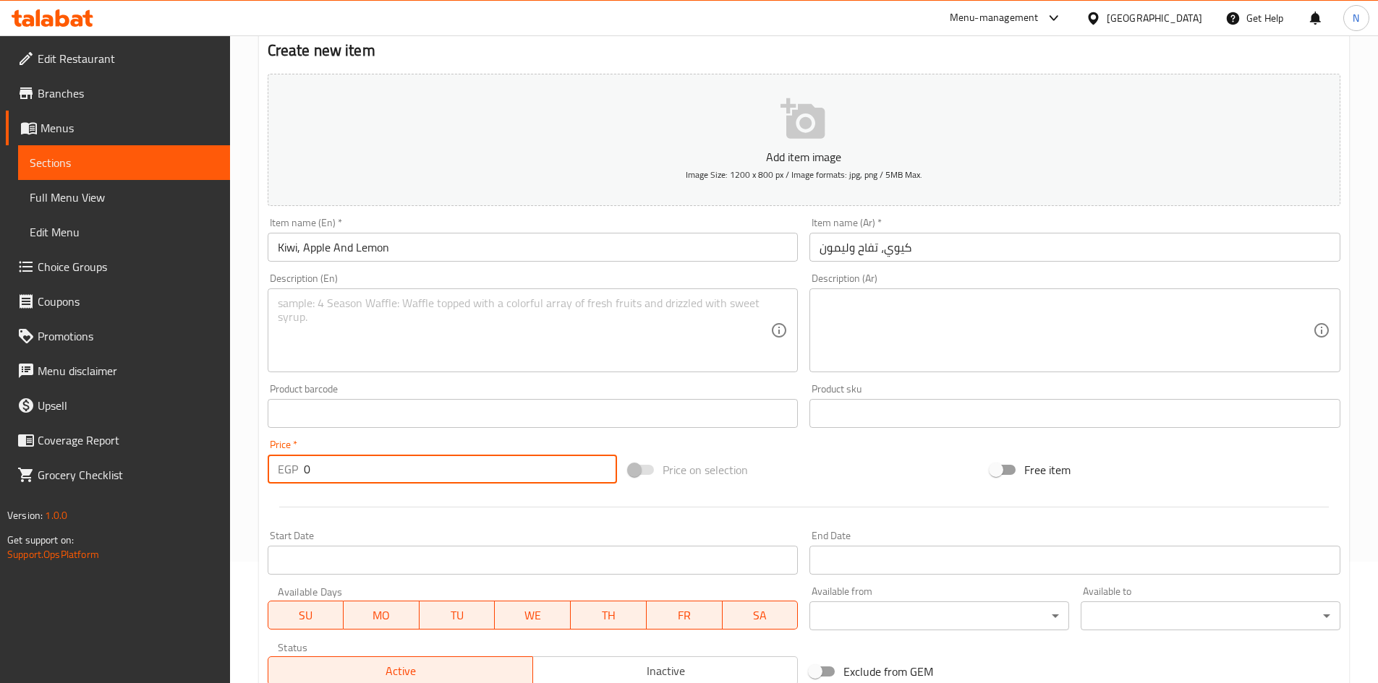
drag, startPoint x: 345, startPoint y: 457, endPoint x: 340, endPoint y: 464, distance: 8.2
click at [344, 460] on input "0" at bounding box center [461, 469] width 314 height 29
drag, startPoint x: 336, startPoint y: 467, endPoint x: 299, endPoint y: 474, distance: 36.9
click at [299, 474] on div "EGP 0 Price *" at bounding box center [443, 469] width 350 height 29
type input "90"
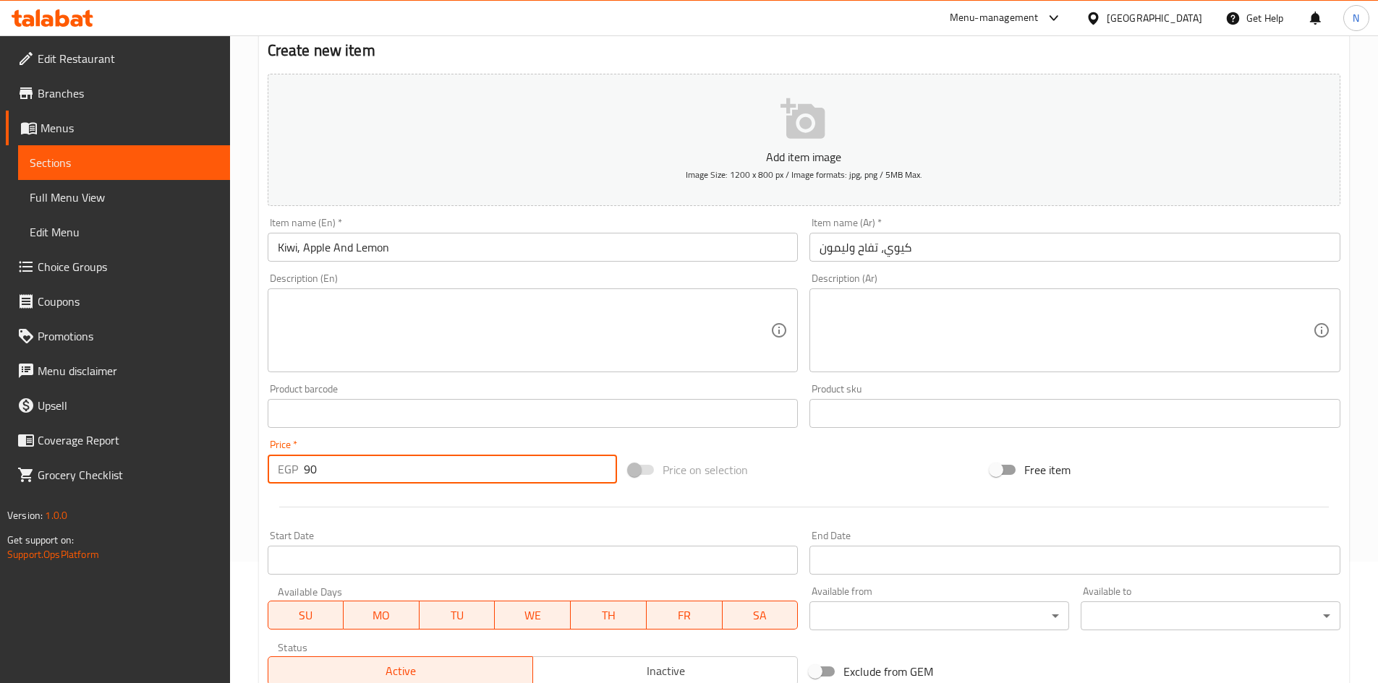
click at [771, 496] on div at bounding box center [804, 507] width 1084 height 35
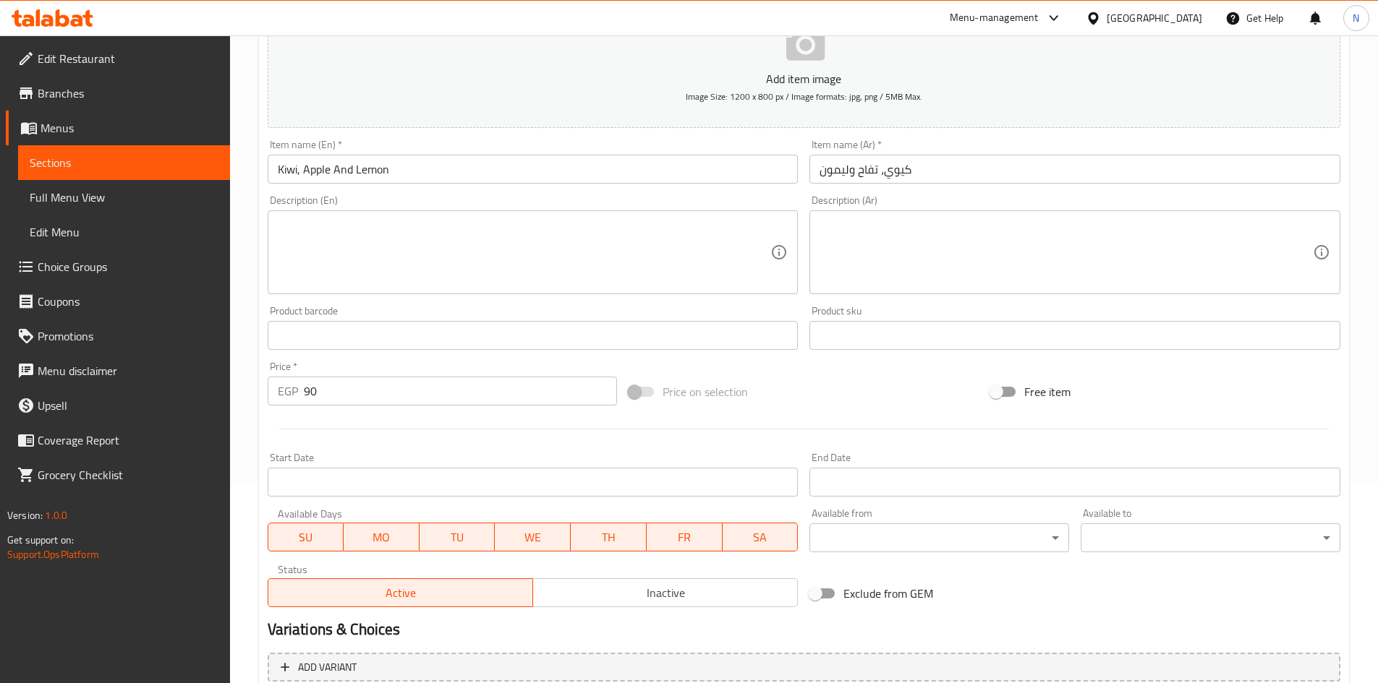
scroll to position [338, 0]
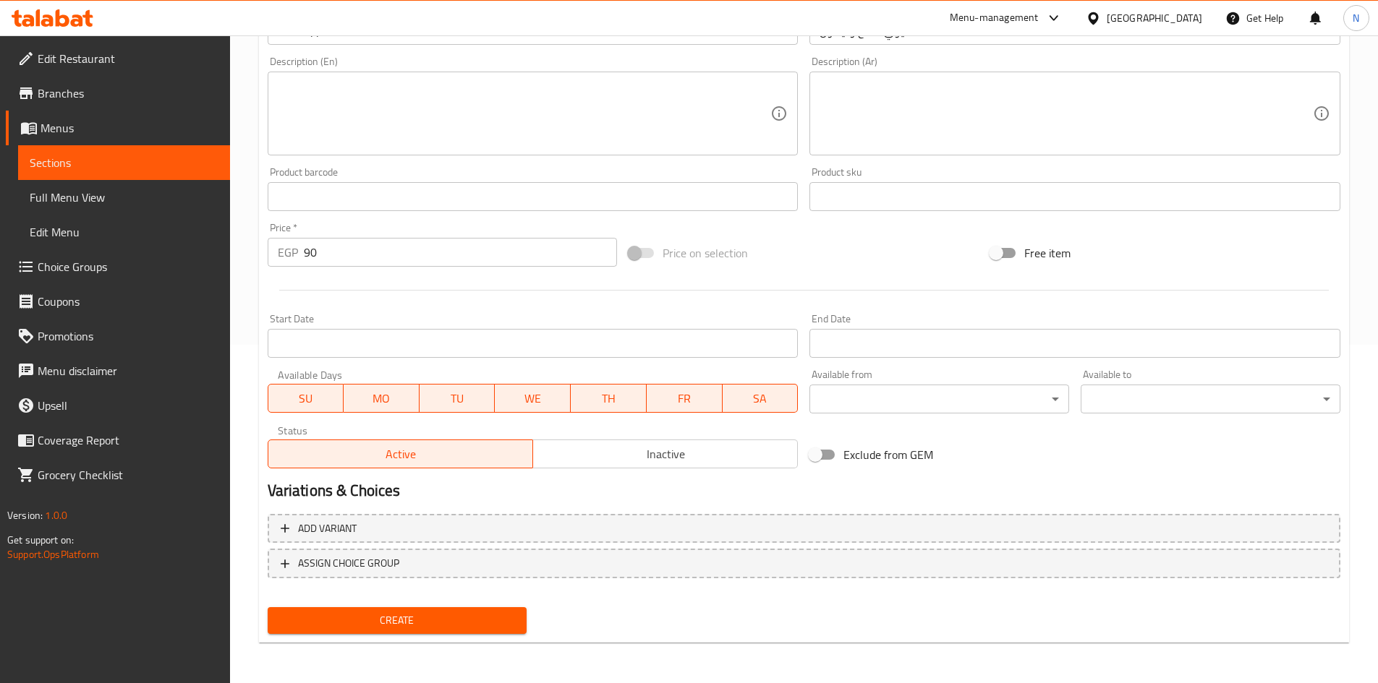
click at [383, 626] on span "Create" at bounding box center [397, 621] width 237 height 18
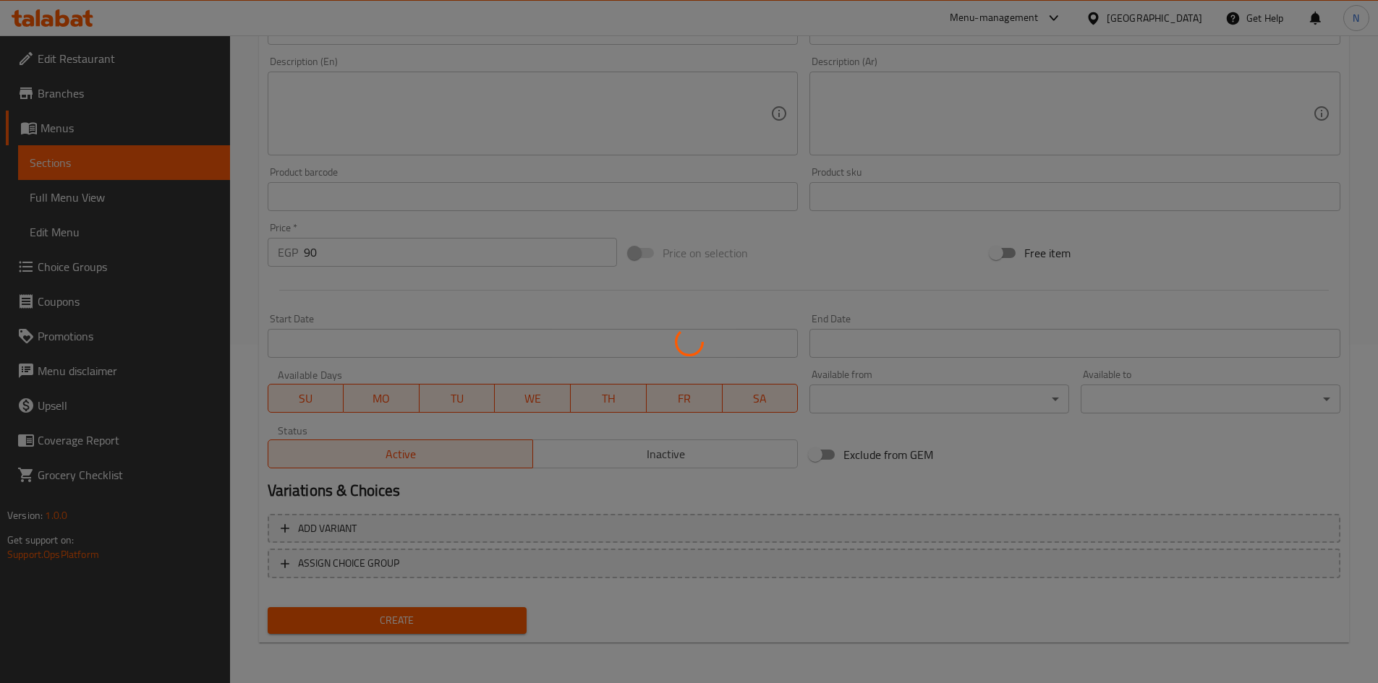
type input "0"
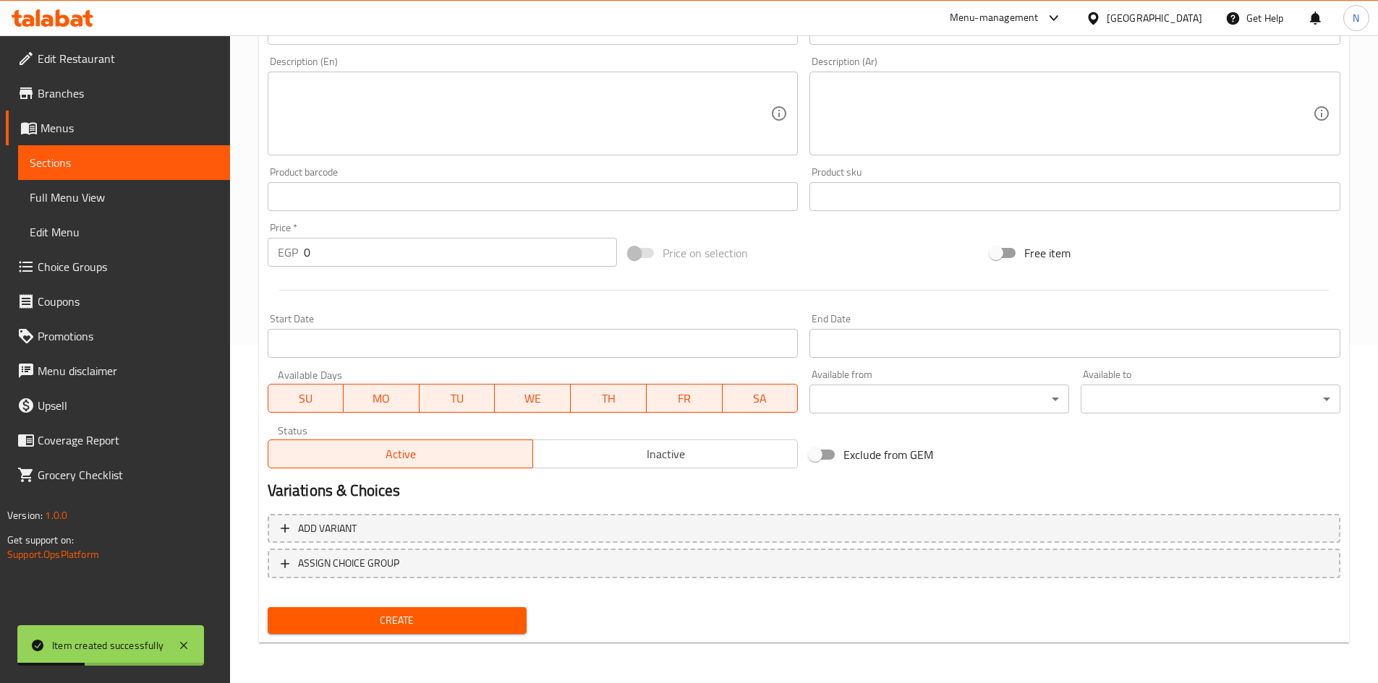
scroll to position [122, 0]
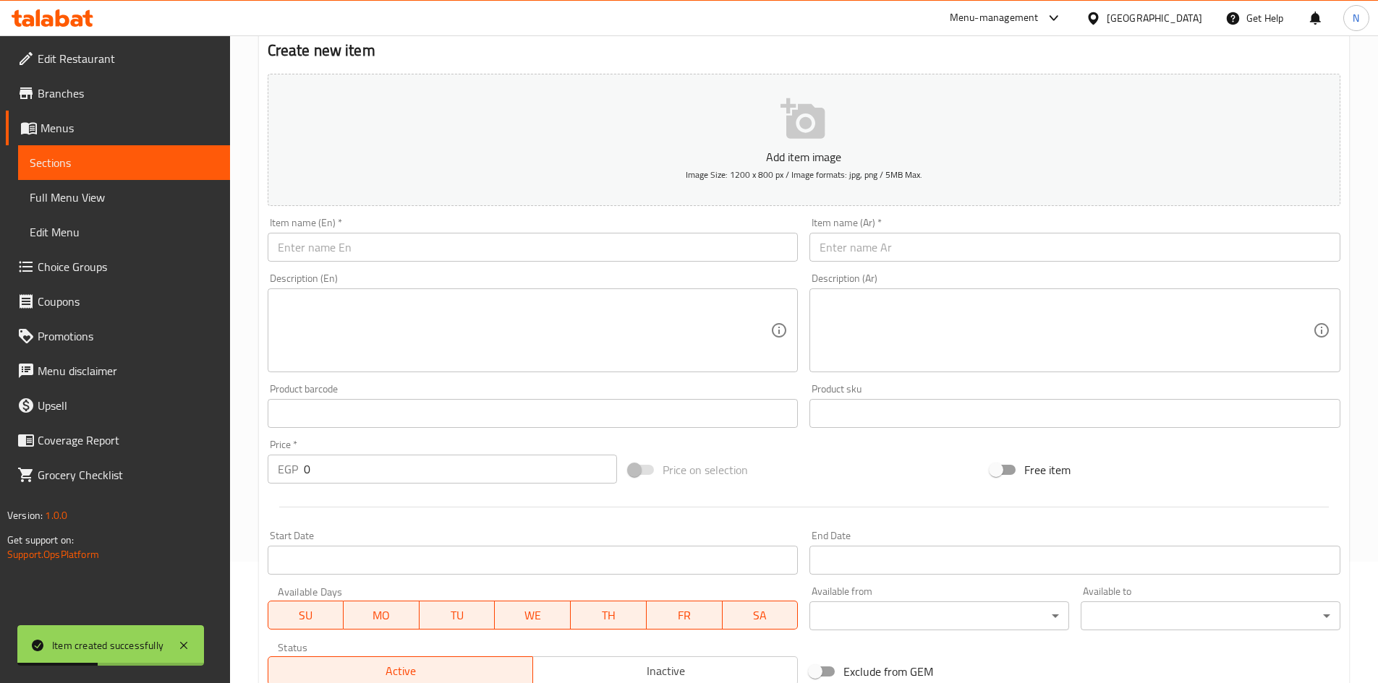
click at [908, 247] on input "text" at bounding box center [1074, 247] width 531 height 29
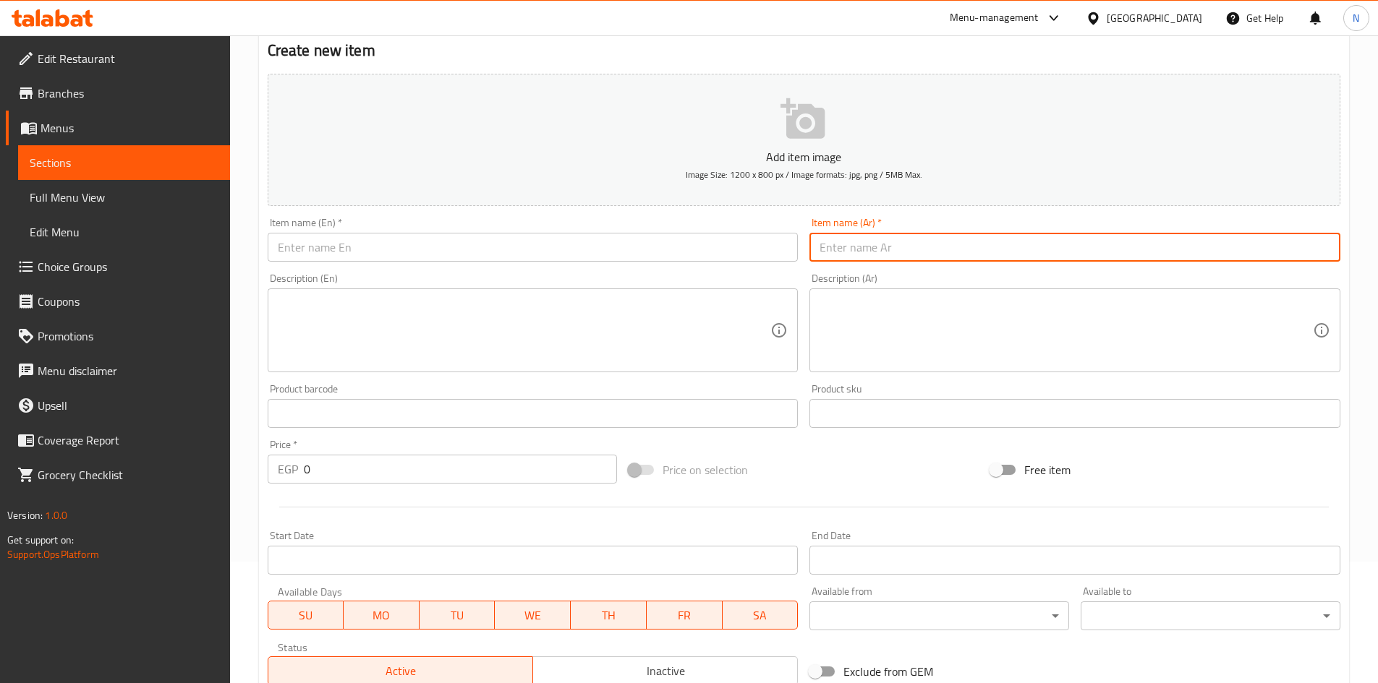
paste input "فراولة برتقال + موز"
click at [883, 249] on input "فراولة برتقال + موز" at bounding box center [1074, 247] width 531 height 29
click at [833, 248] on input "فراولة، برتقال + موز" at bounding box center [1074, 247] width 531 height 29
click at [835, 250] on input "فراولة، برتقال + موز" at bounding box center [1074, 247] width 531 height 29
click at [862, 258] on input "فراولة، برتقال وموز" at bounding box center [1074, 247] width 531 height 29
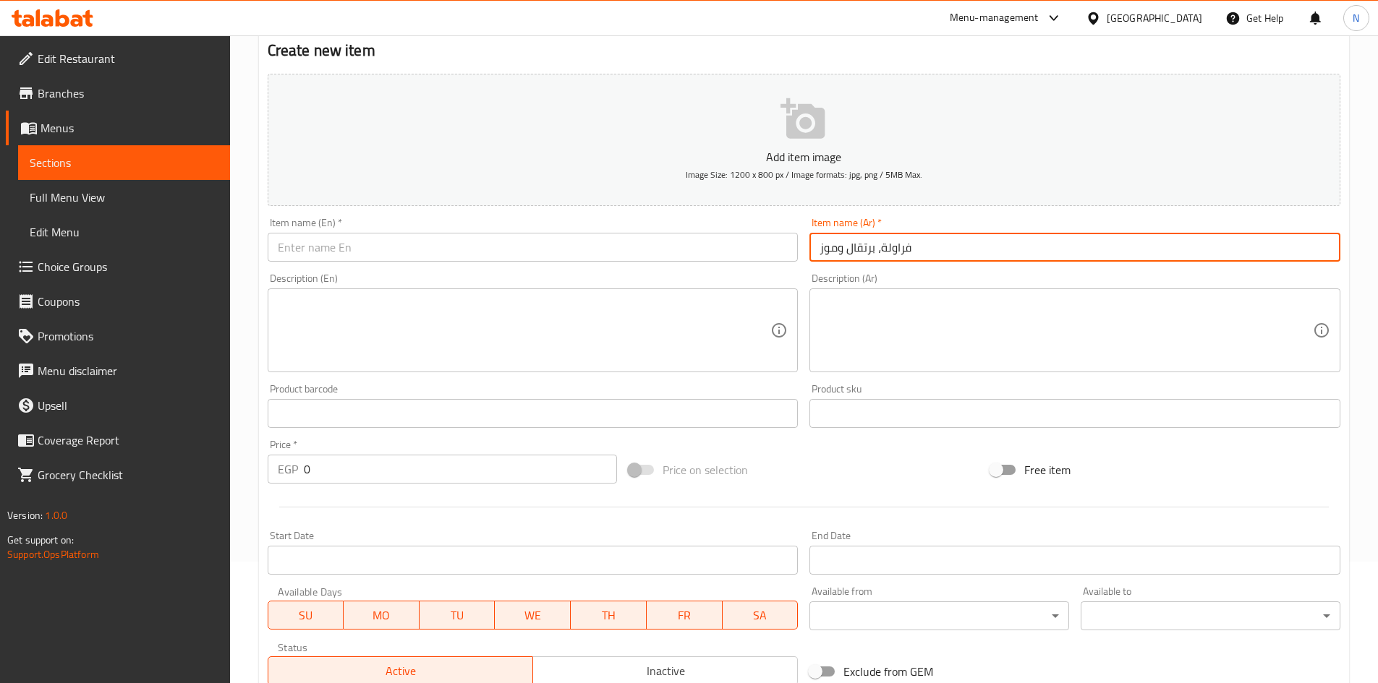
click at [862, 258] on input "فراولة، برتقال وموز" at bounding box center [1074, 247] width 531 height 29
type input "فراولة، برتقال وموز"
click at [467, 247] on input "text" at bounding box center [533, 247] width 531 height 29
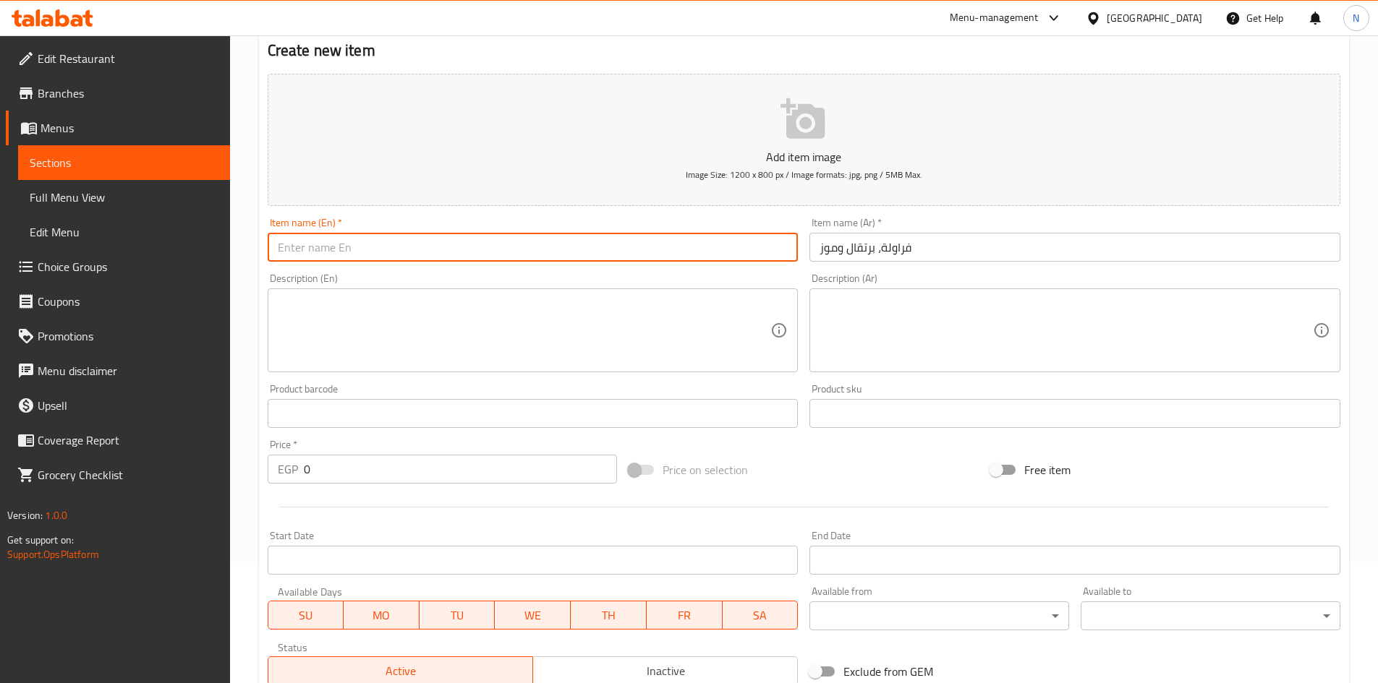
paste input "Strawberry, orange and banana"
click at [405, 254] on input "Strawberry, orange and banana" at bounding box center [533, 247] width 531 height 29
click at [380, 246] on input "Strawberry, Orange and Banana" at bounding box center [533, 247] width 531 height 29
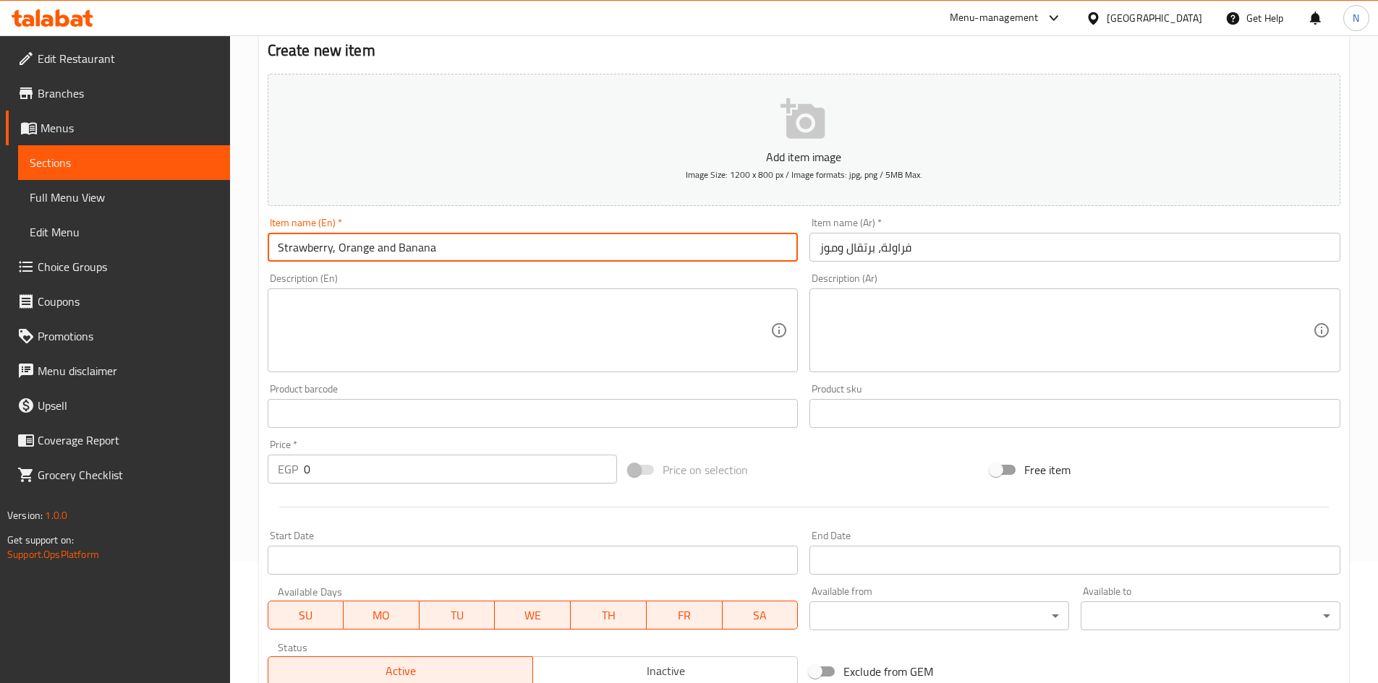
click at [380, 246] on input "Strawberry, Orange and Banana" at bounding box center [533, 247] width 531 height 29
type input "Strawberry, Orange And Banana"
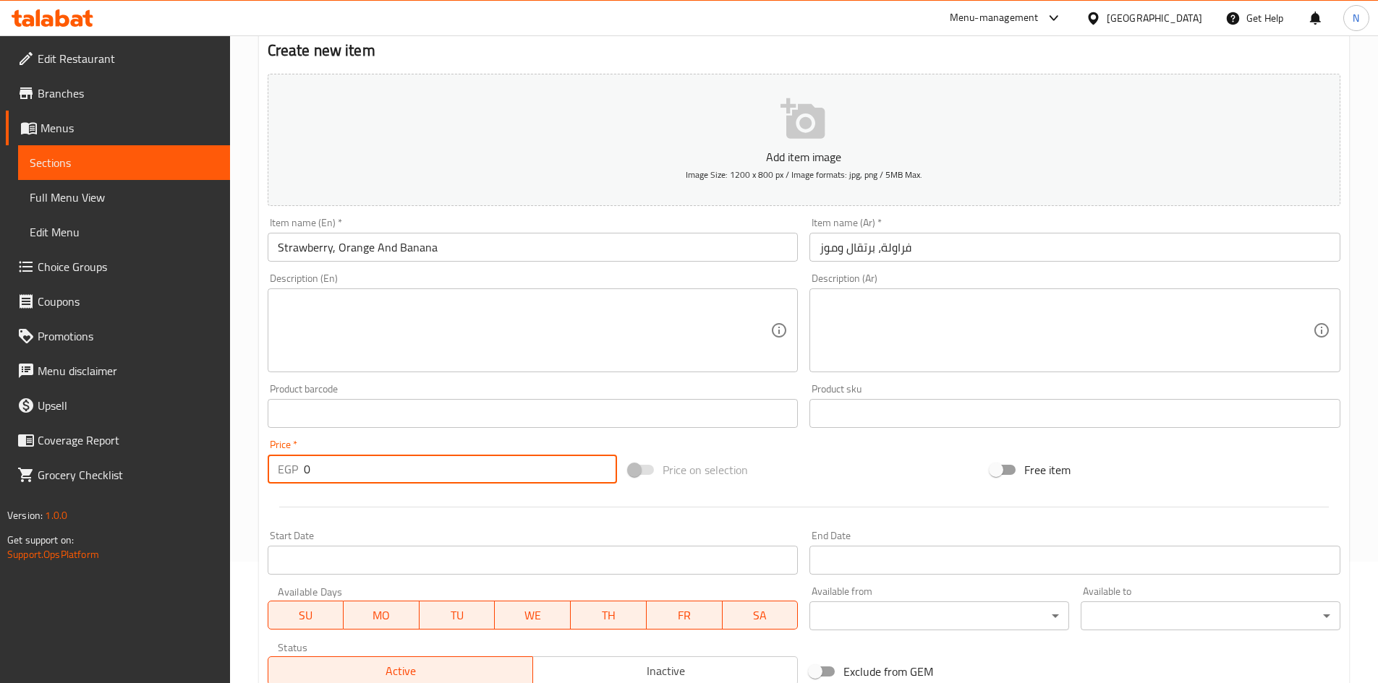
drag, startPoint x: 336, startPoint y: 470, endPoint x: 284, endPoint y: 469, distance: 51.4
click at [284, 469] on div "EGP 0 Price *" at bounding box center [443, 469] width 350 height 29
type input "65"
click at [804, 464] on div "Price on selection" at bounding box center [804, 470] width 362 height 39
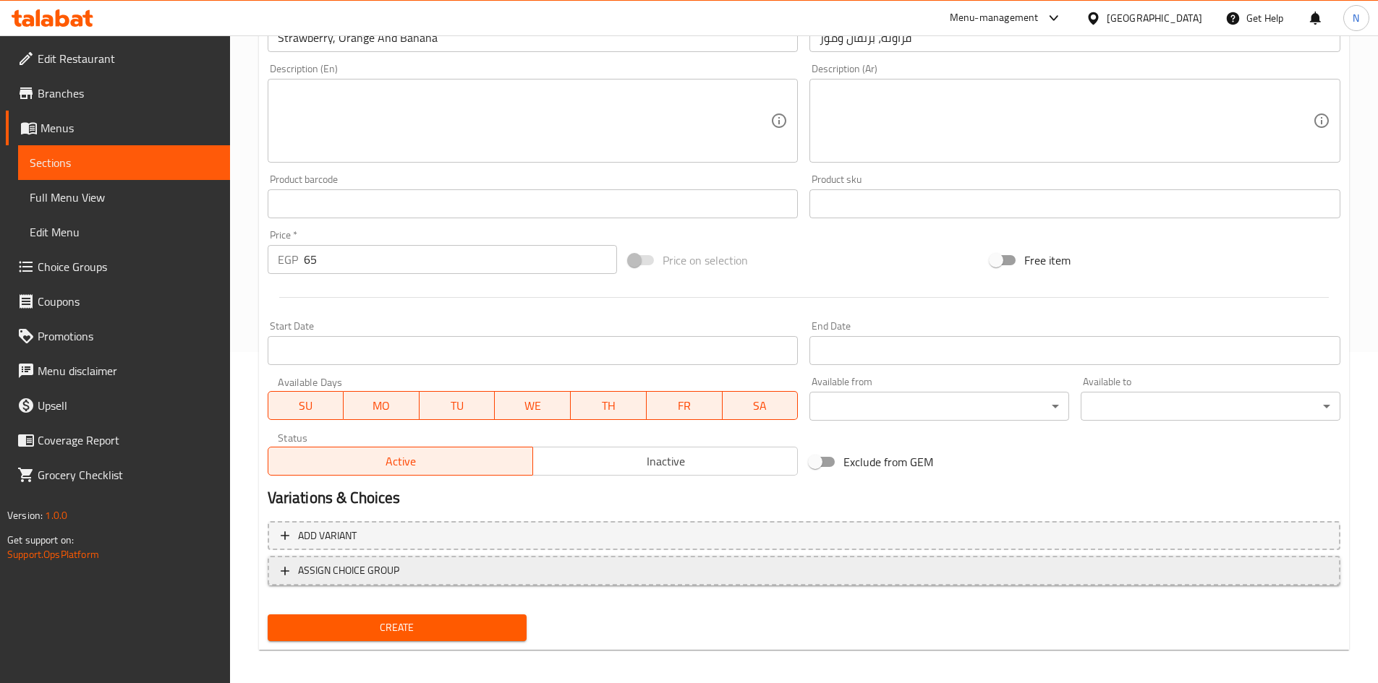
scroll to position [338, 0]
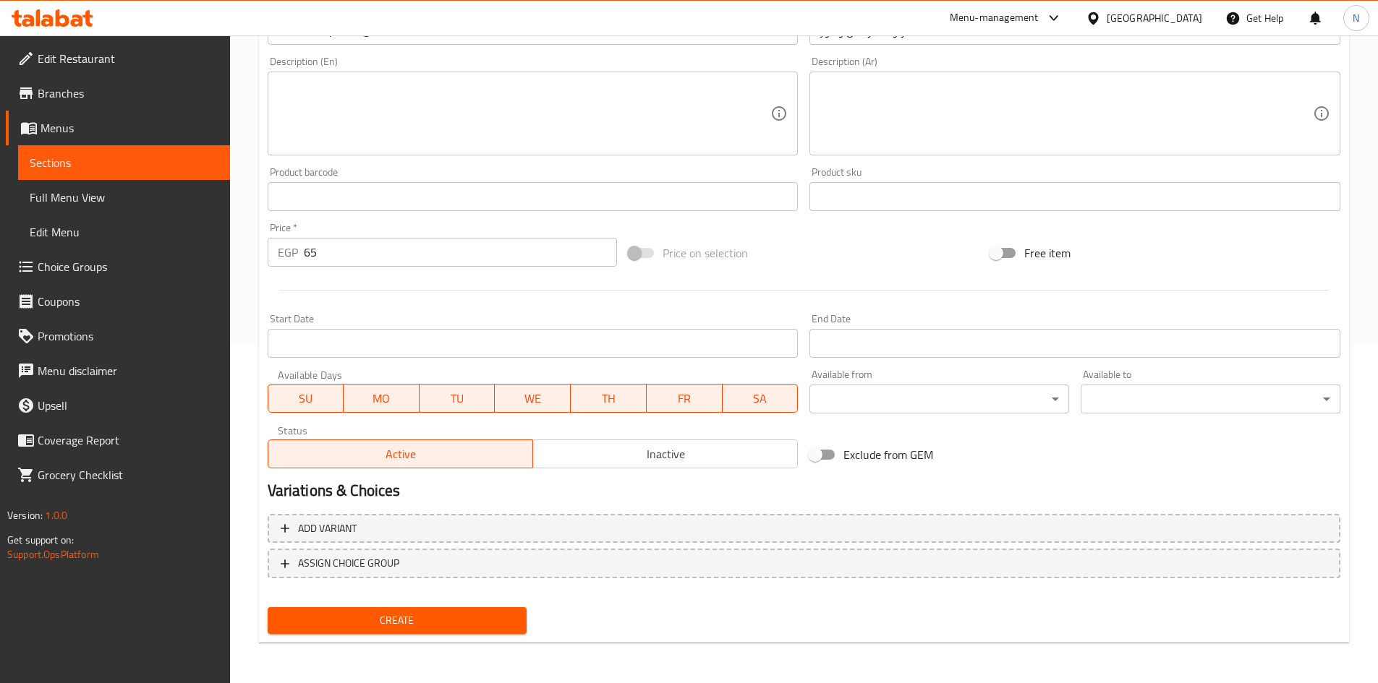
click at [399, 623] on span "Create" at bounding box center [397, 621] width 237 height 18
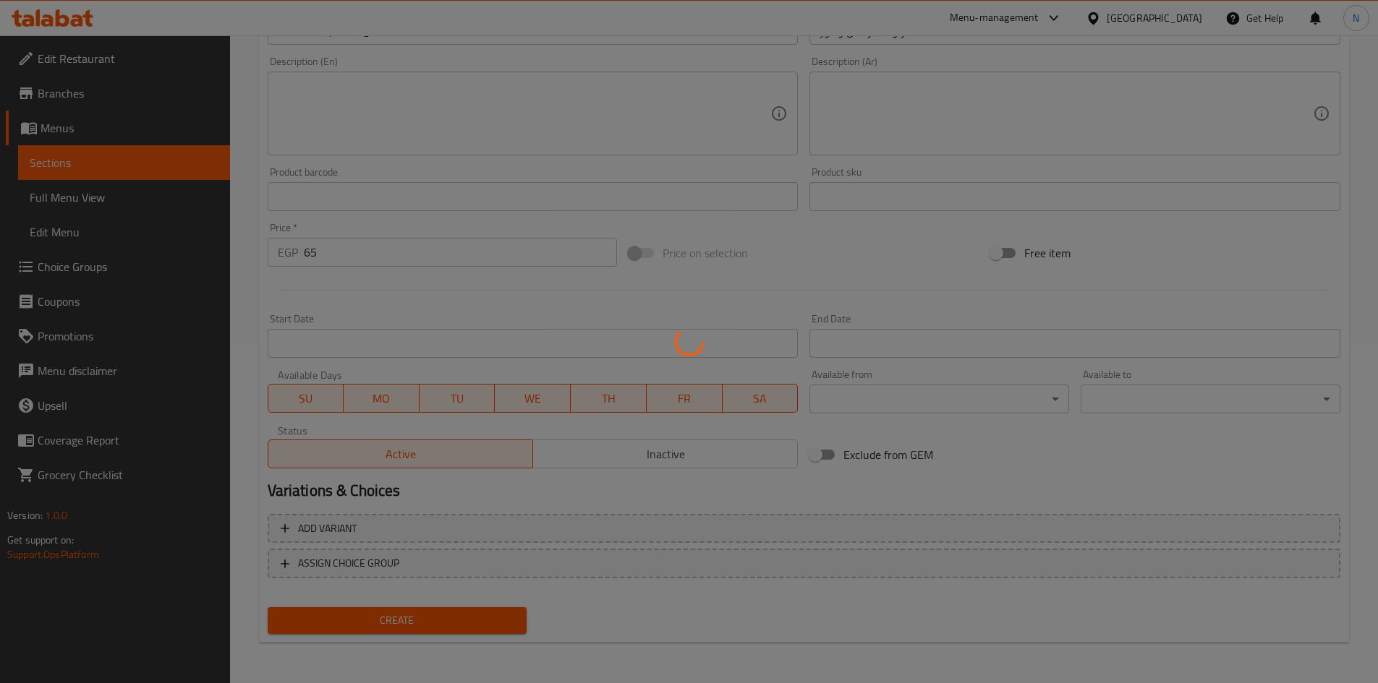
type input "0"
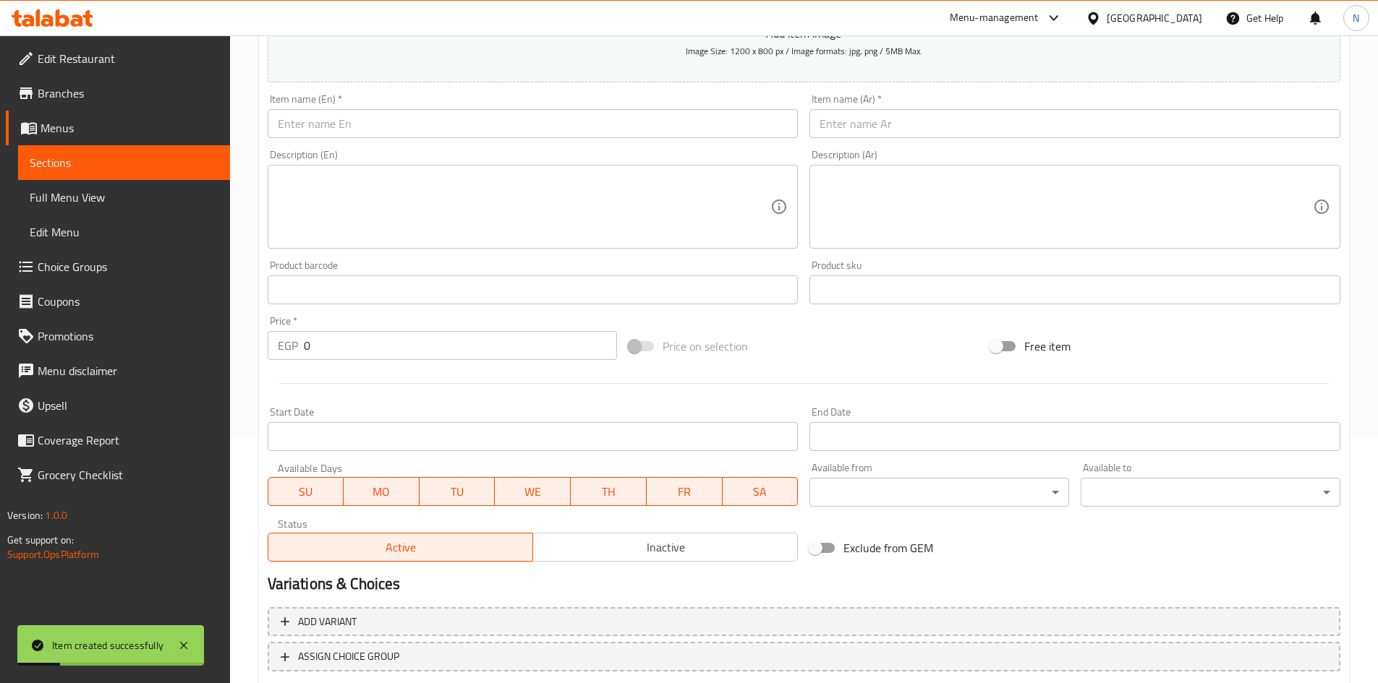
scroll to position [122, 0]
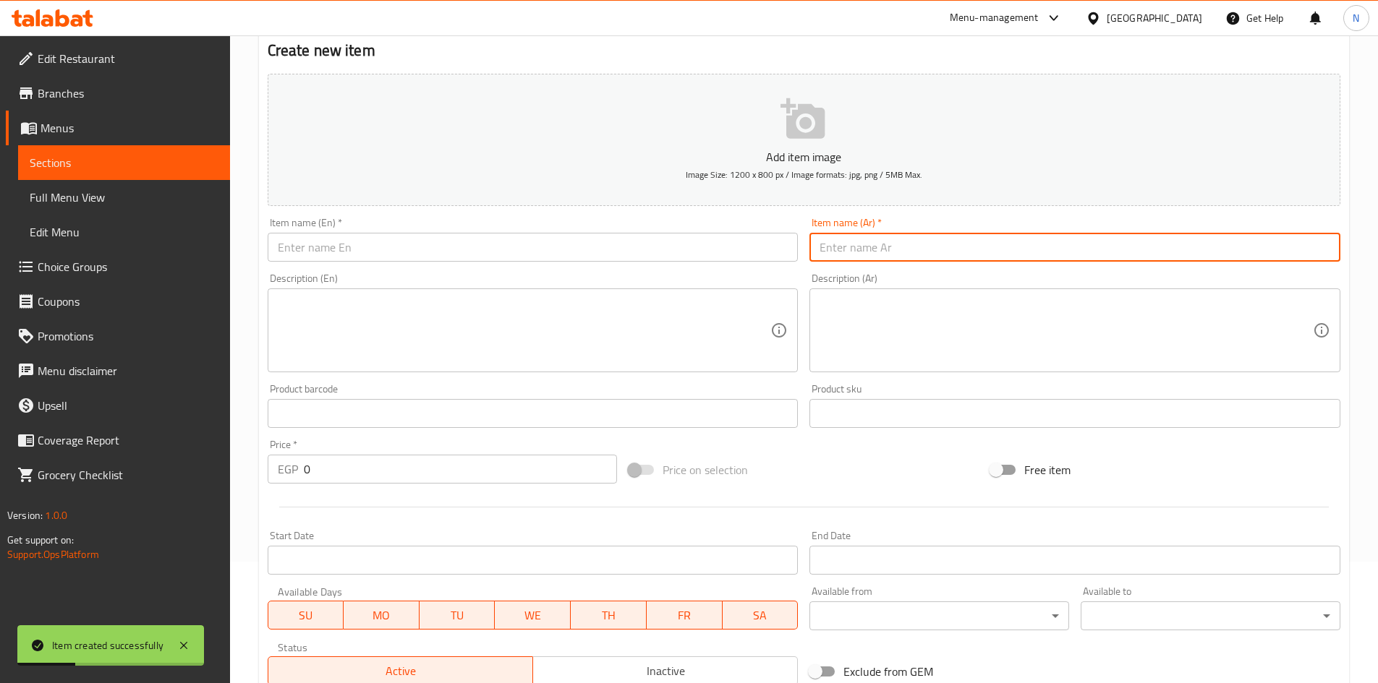
click at [860, 247] on input "text" at bounding box center [1074, 247] width 531 height 29
paste input "خوخ + أناناس + برتقال"
click at [895, 247] on input "خوخ + أناناس + برتقال" at bounding box center [1074, 247] width 531 height 29
click at [848, 257] on input "خوخ، أناناس + برتقال" at bounding box center [1074, 247] width 531 height 29
click at [848, 257] on input "خوخ، أناناس وبرتقال" at bounding box center [1074, 247] width 531 height 29
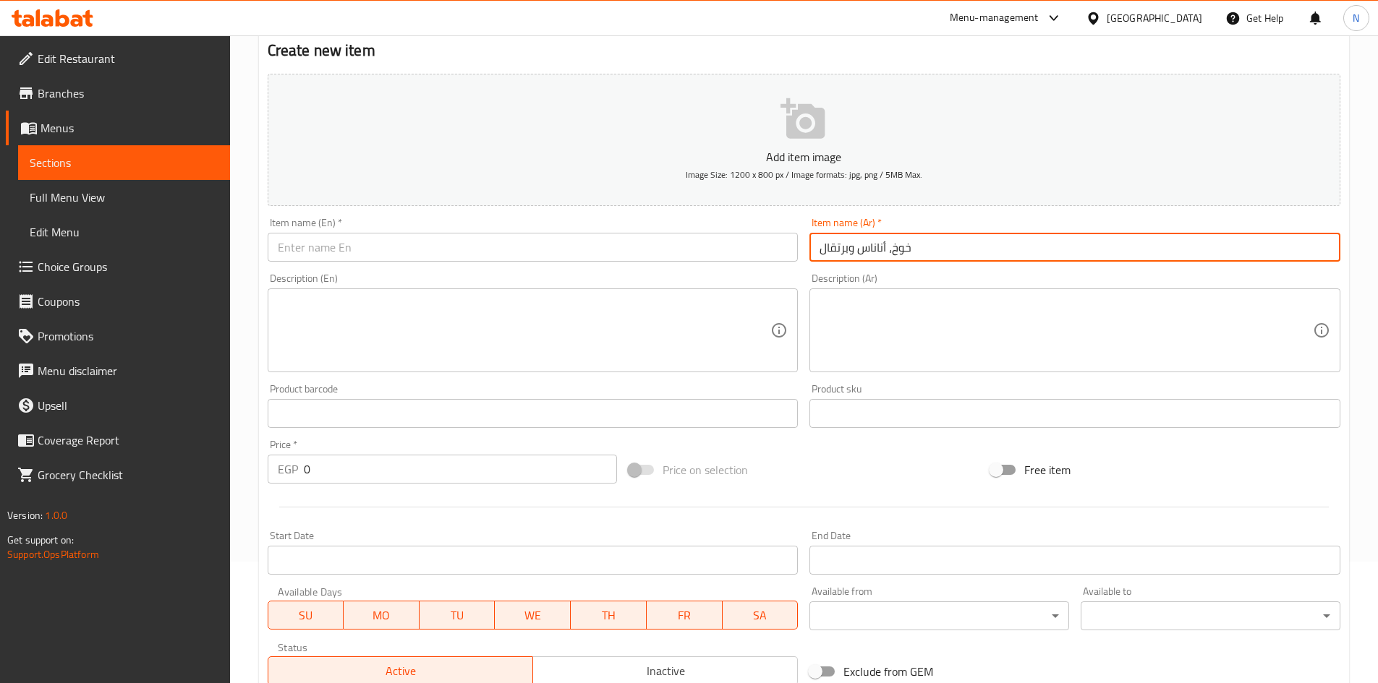
click at [848, 257] on input "خوخ، أناناس وبرتقال" at bounding box center [1074, 247] width 531 height 29
type input "خوخ، أناناس وبرتقال"
click at [432, 259] on input "text" at bounding box center [533, 247] width 531 height 29
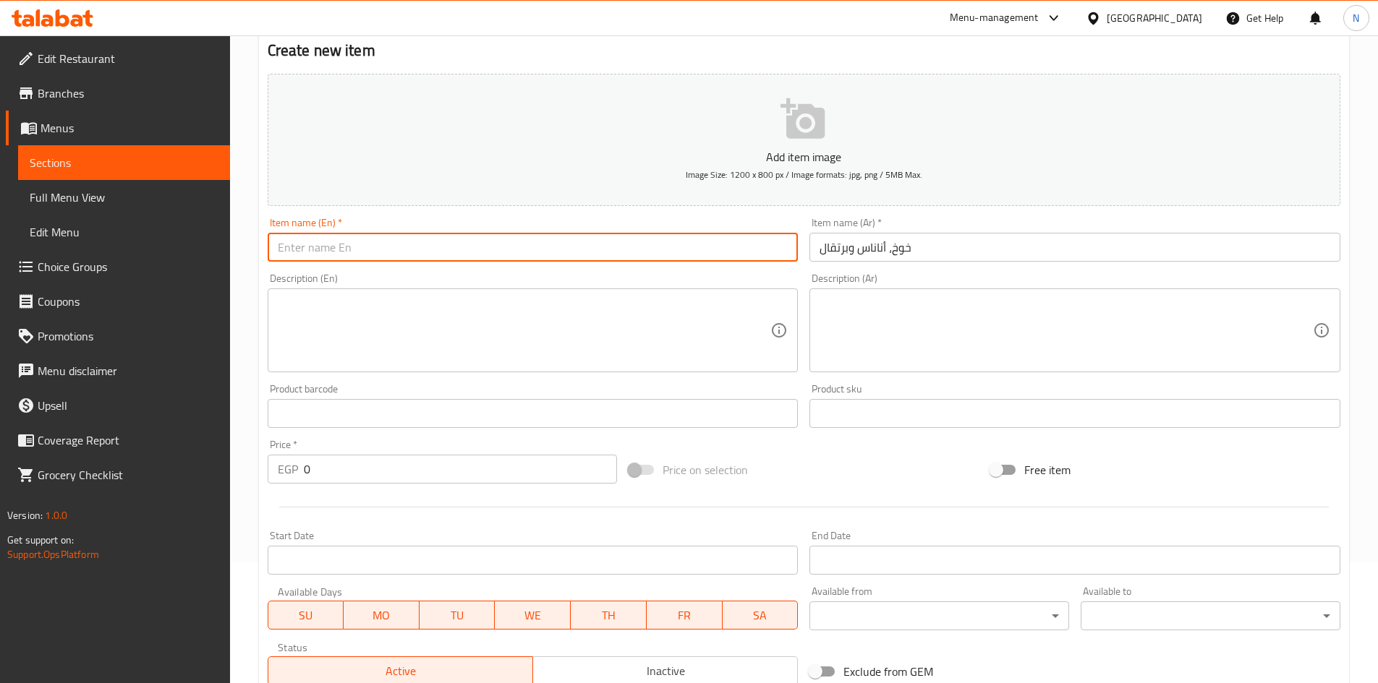
paste input "Peach, pineapple and orange"
click at [357, 247] on input "Peach, pineapple and orange" at bounding box center [533, 247] width 531 height 29
click at [367, 255] on input "Peach, Pineapple and Orange" at bounding box center [533, 247] width 531 height 29
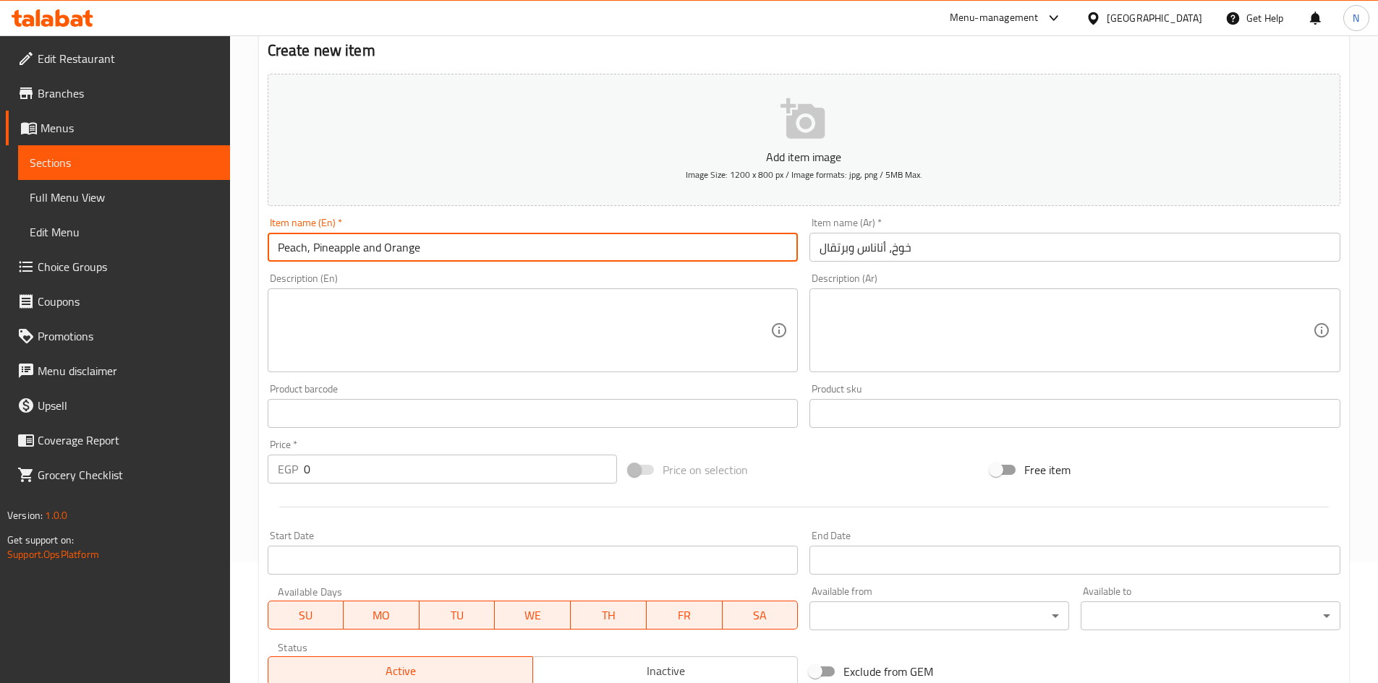
click at [367, 255] on input "Peach, Pineapple and Orange" at bounding box center [533, 247] width 531 height 29
type input "Peach, Pineapple And Orange"
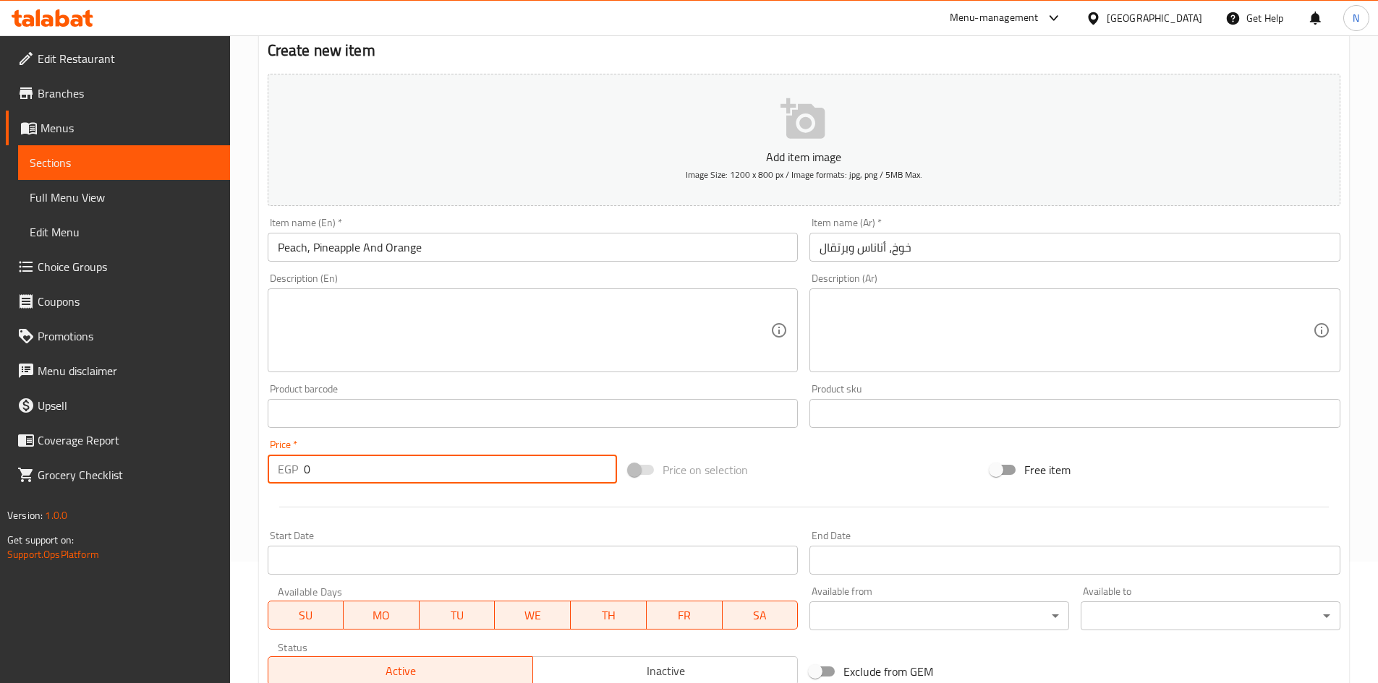
drag, startPoint x: 319, startPoint y: 468, endPoint x: 302, endPoint y: 471, distance: 16.9
click at [302, 471] on div "EGP 0 Price *" at bounding box center [443, 469] width 350 height 29
type input "85"
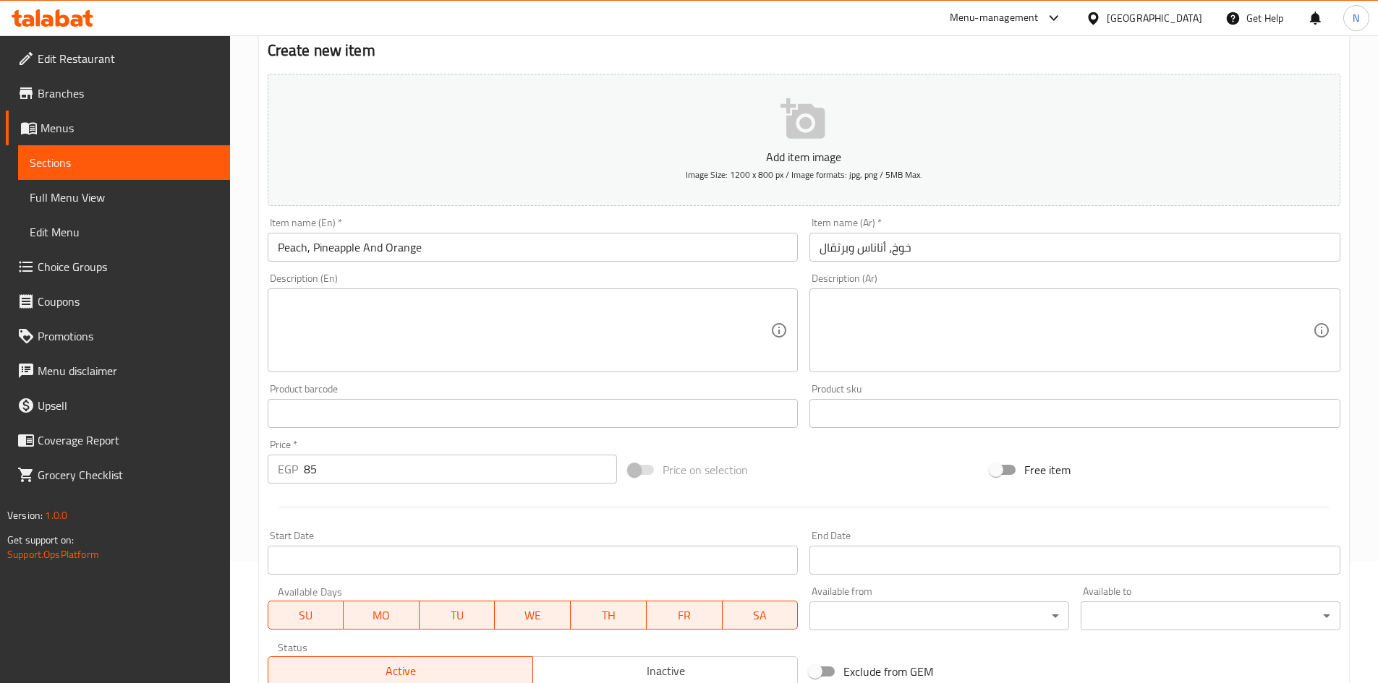
click at [825, 469] on div "Price on selection" at bounding box center [804, 470] width 362 height 39
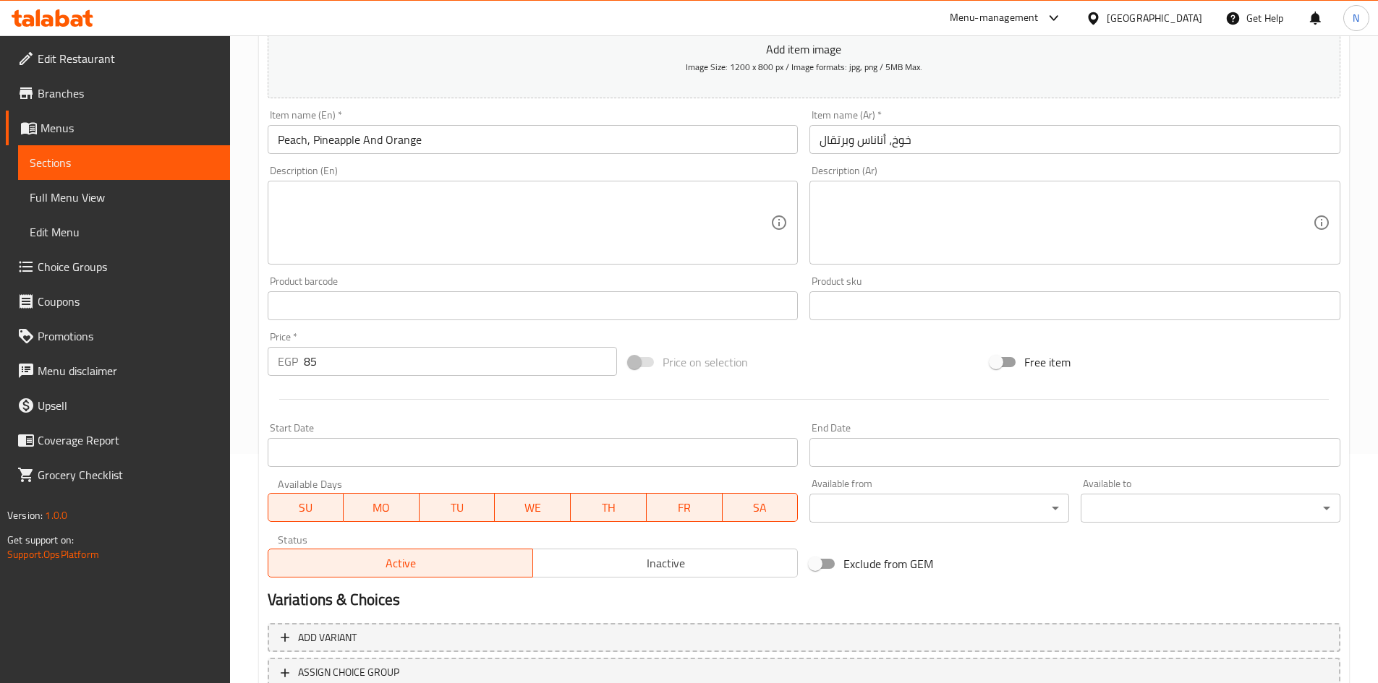
scroll to position [338, 0]
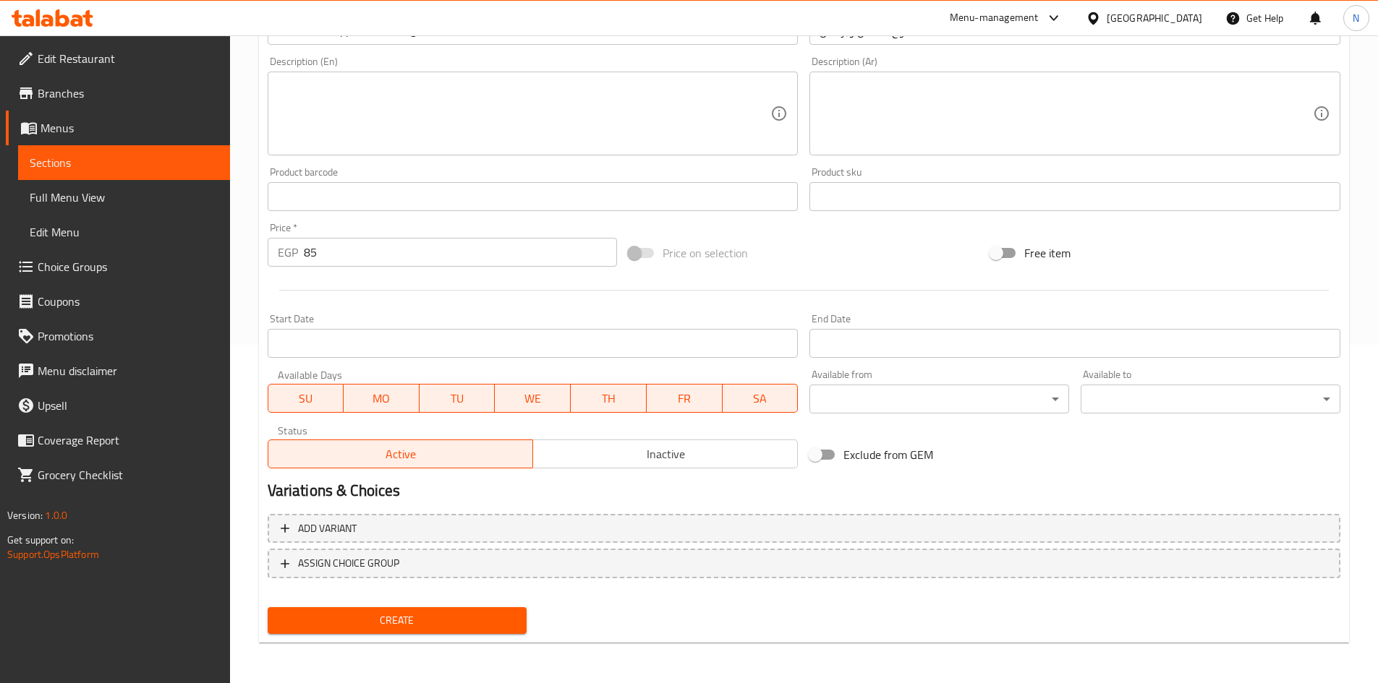
click at [346, 627] on span "Create" at bounding box center [397, 621] width 237 height 18
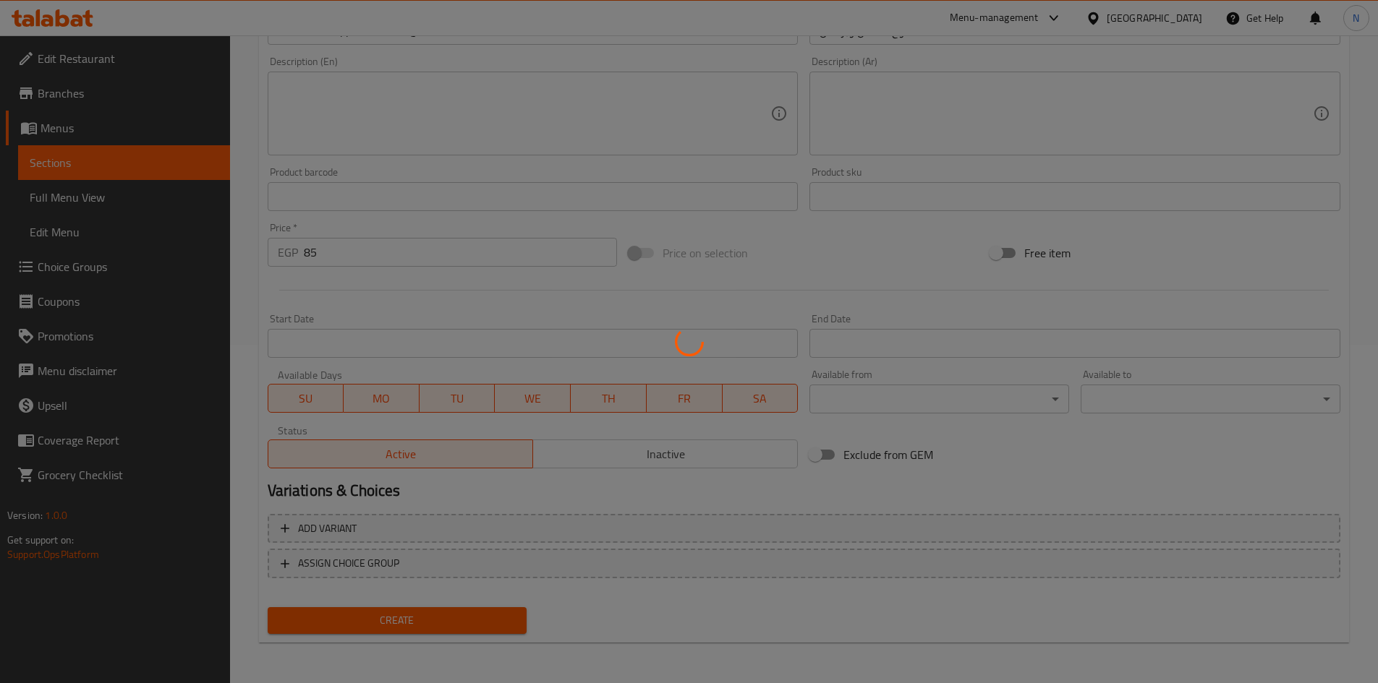
type input "0"
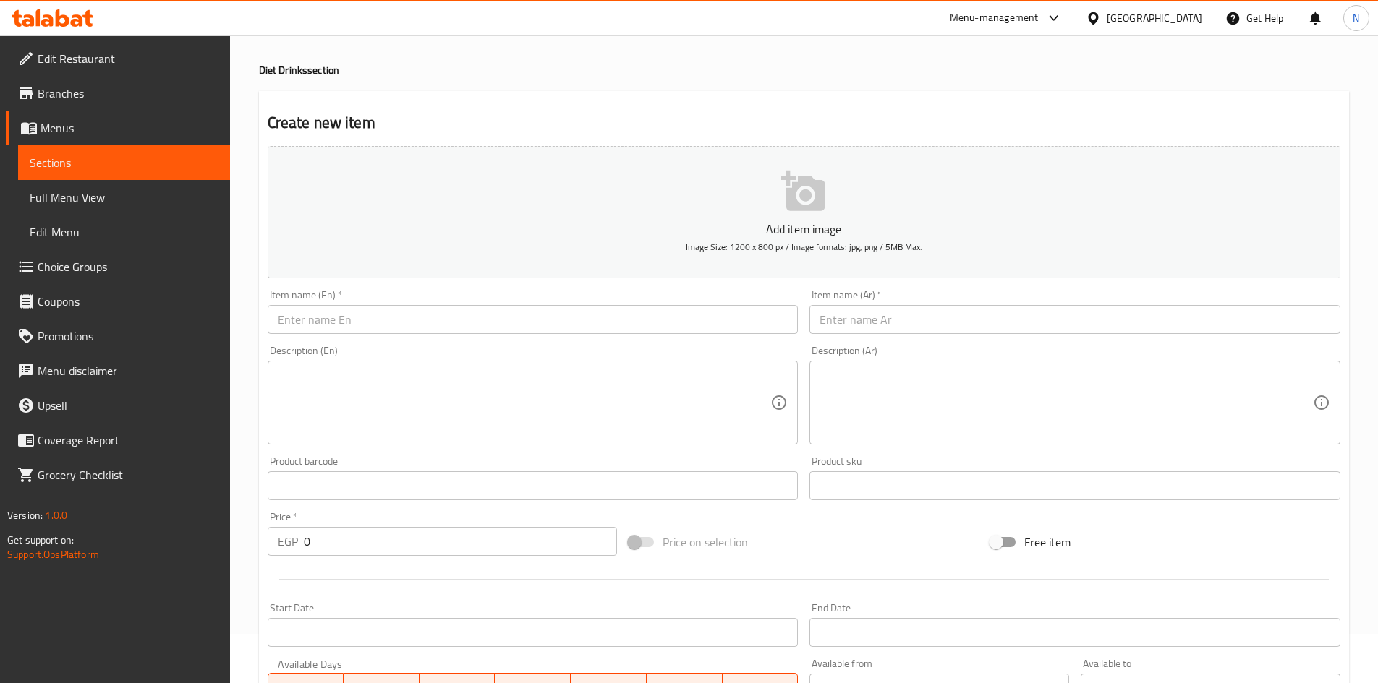
scroll to position [0, 0]
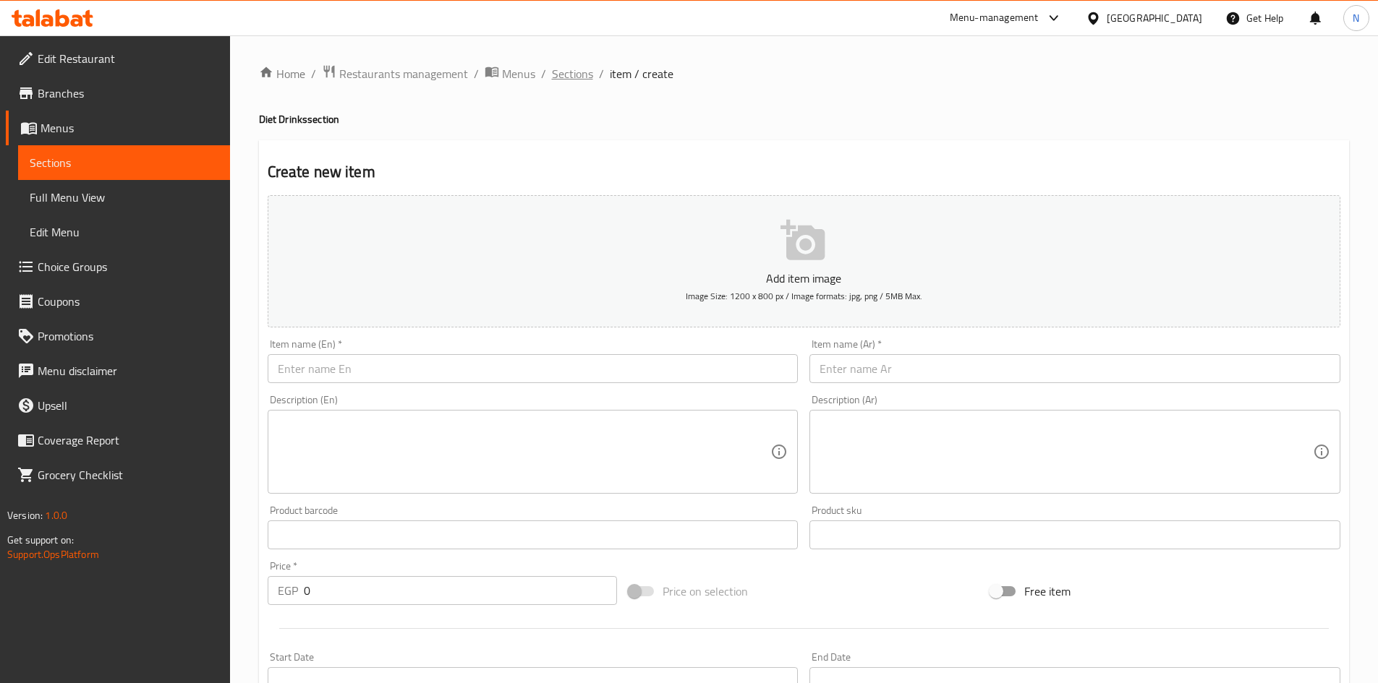
click at [581, 82] on span "Sections" at bounding box center [572, 73] width 41 height 17
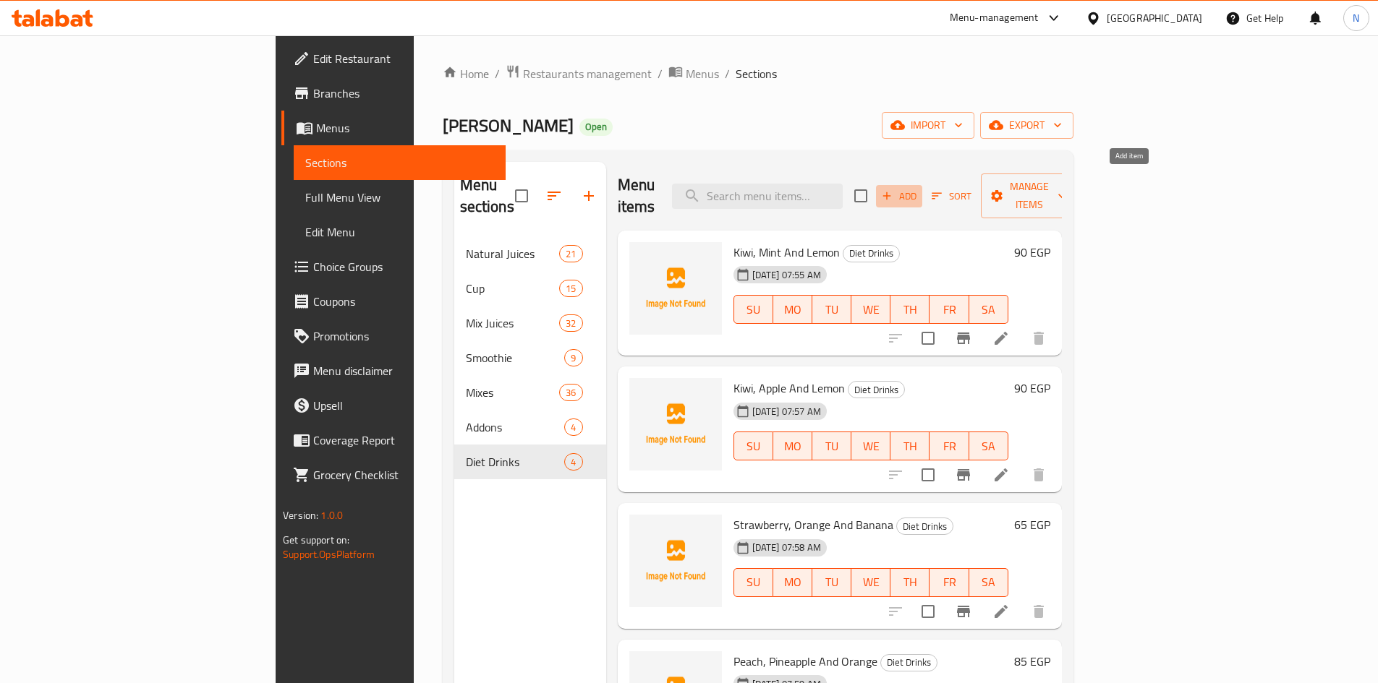
click at [919, 188] on span "Add" at bounding box center [898, 196] width 39 height 17
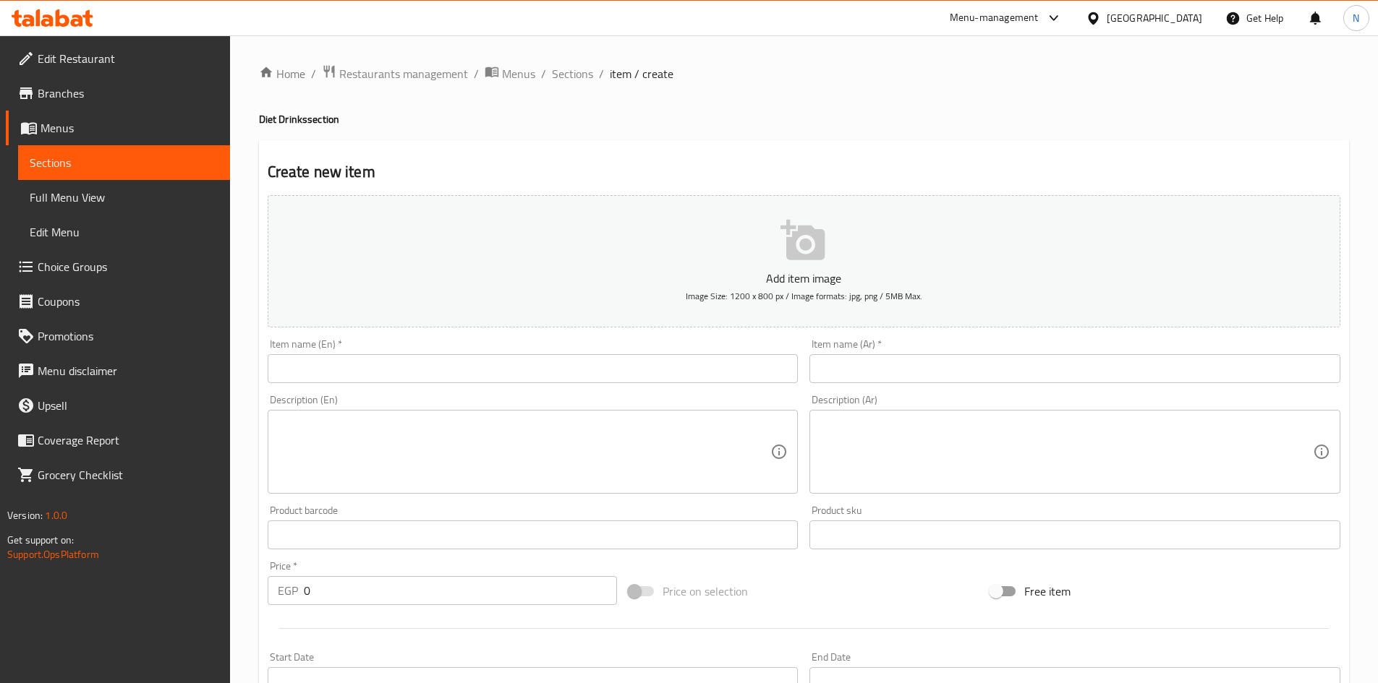
click at [989, 377] on input "text" at bounding box center [1074, 368] width 531 height 29
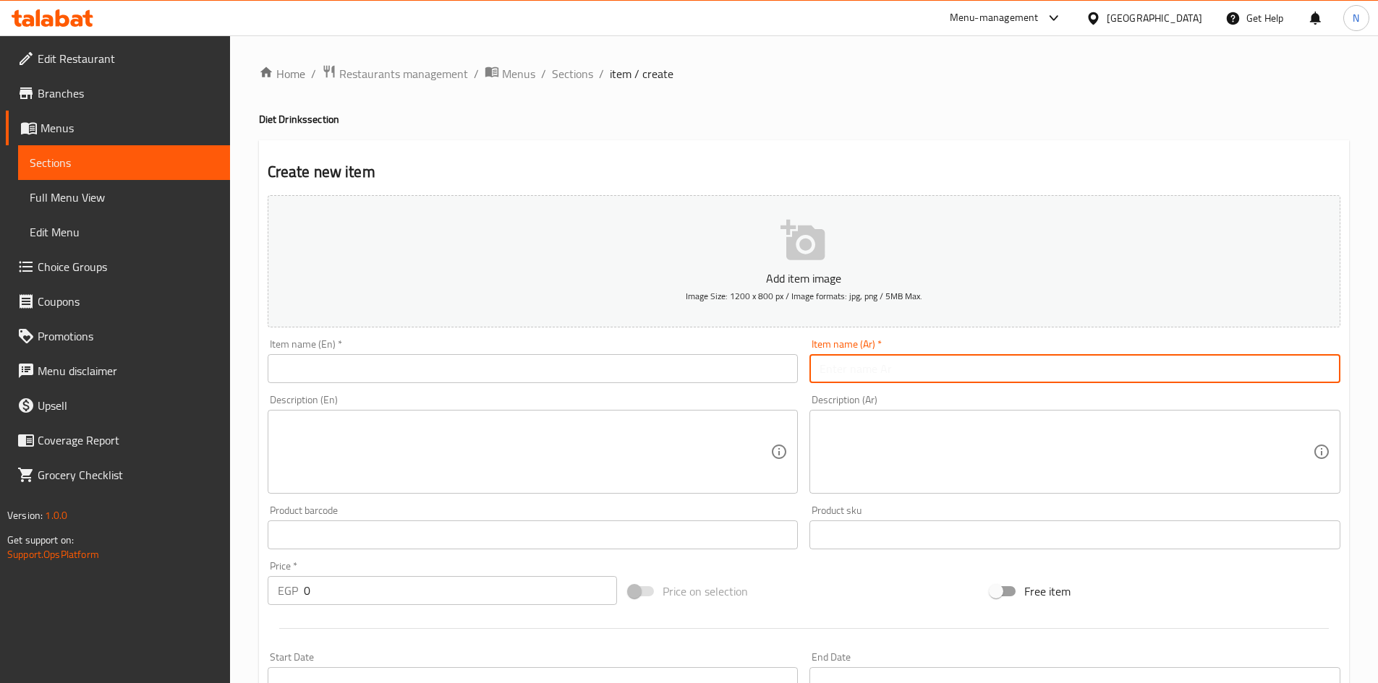
paste input "Peach, pineapple and orange"
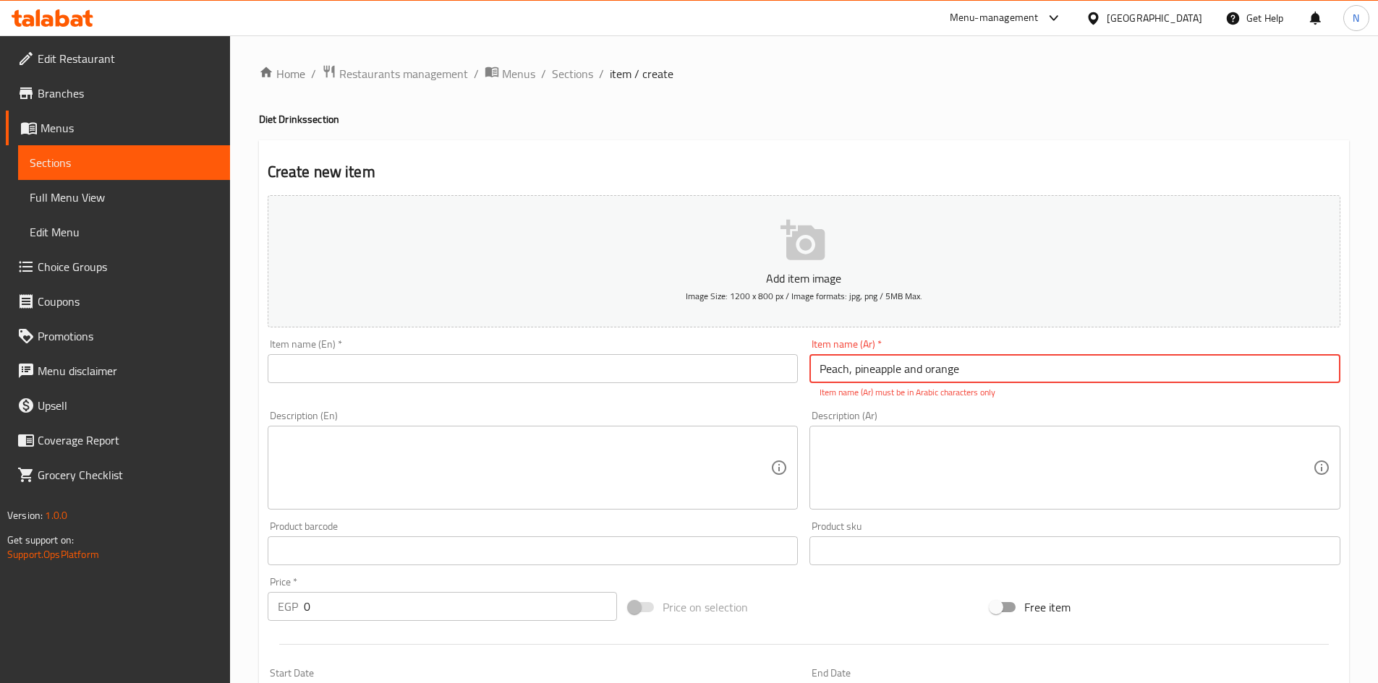
click at [885, 381] on input "Peach, pineapple and orange" at bounding box center [1074, 368] width 531 height 29
click at [886, 380] on input "Peach, pineapple and orange" at bounding box center [1074, 368] width 531 height 29
paste input "أناناس + كيوي"
click at [847, 367] on input "أناناس + كيوي" at bounding box center [1074, 368] width 531 height 29
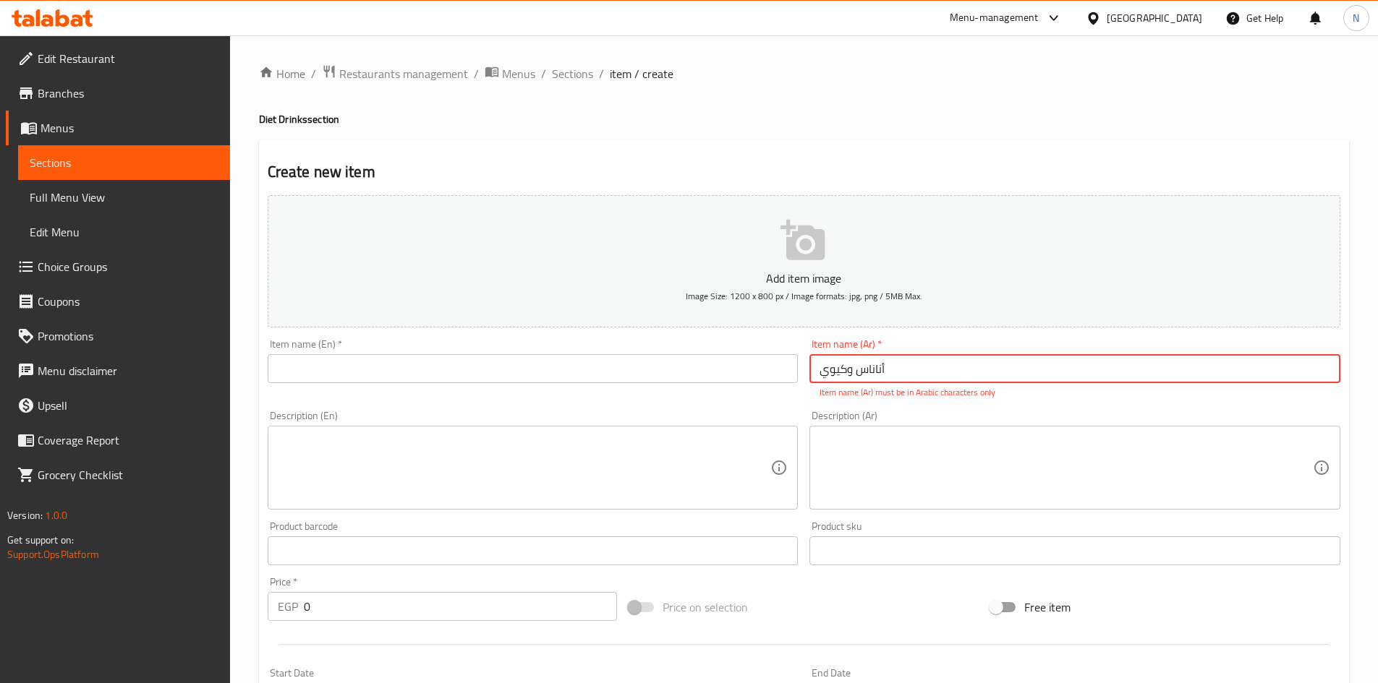
click at [845, 374] on input "أناناس وكيوي" at bounding box center [1074, 368] width 531 height 29
type input "أناناس وكيوي"
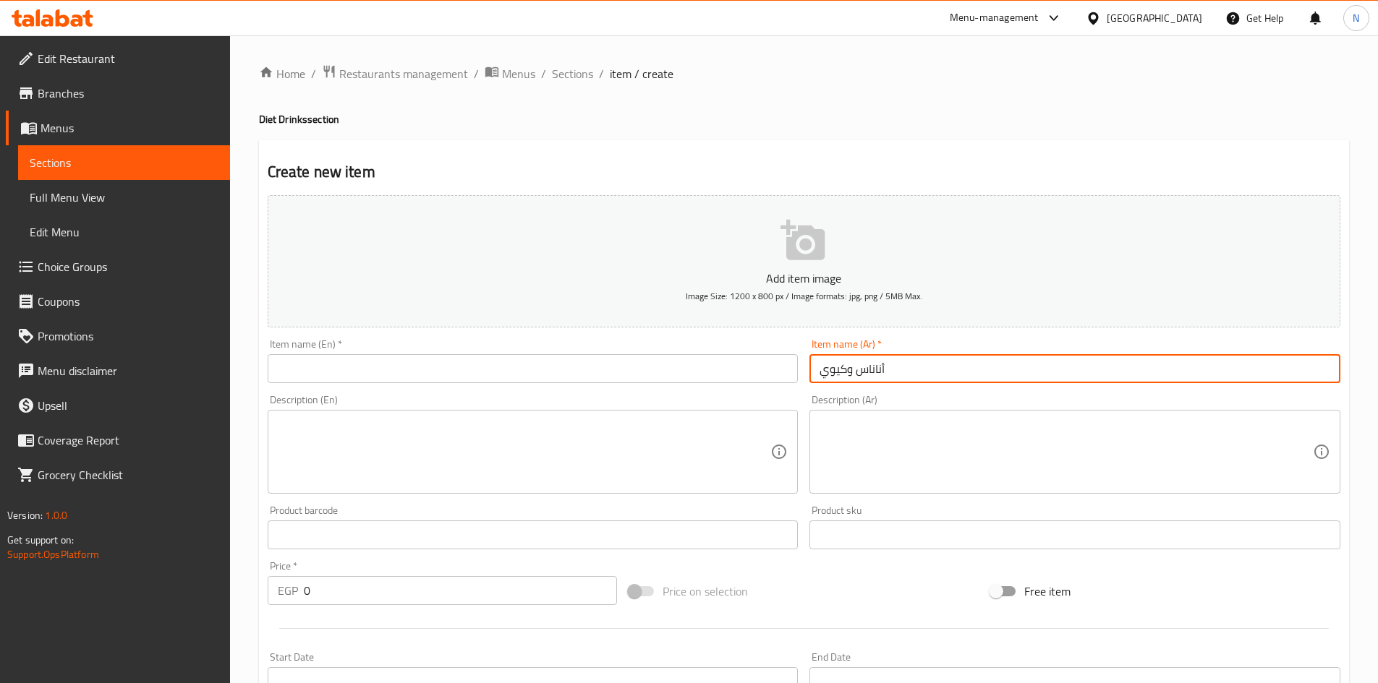
click at [508, 365] on input "text" at bounding box center [533, 368] width 531 height 29
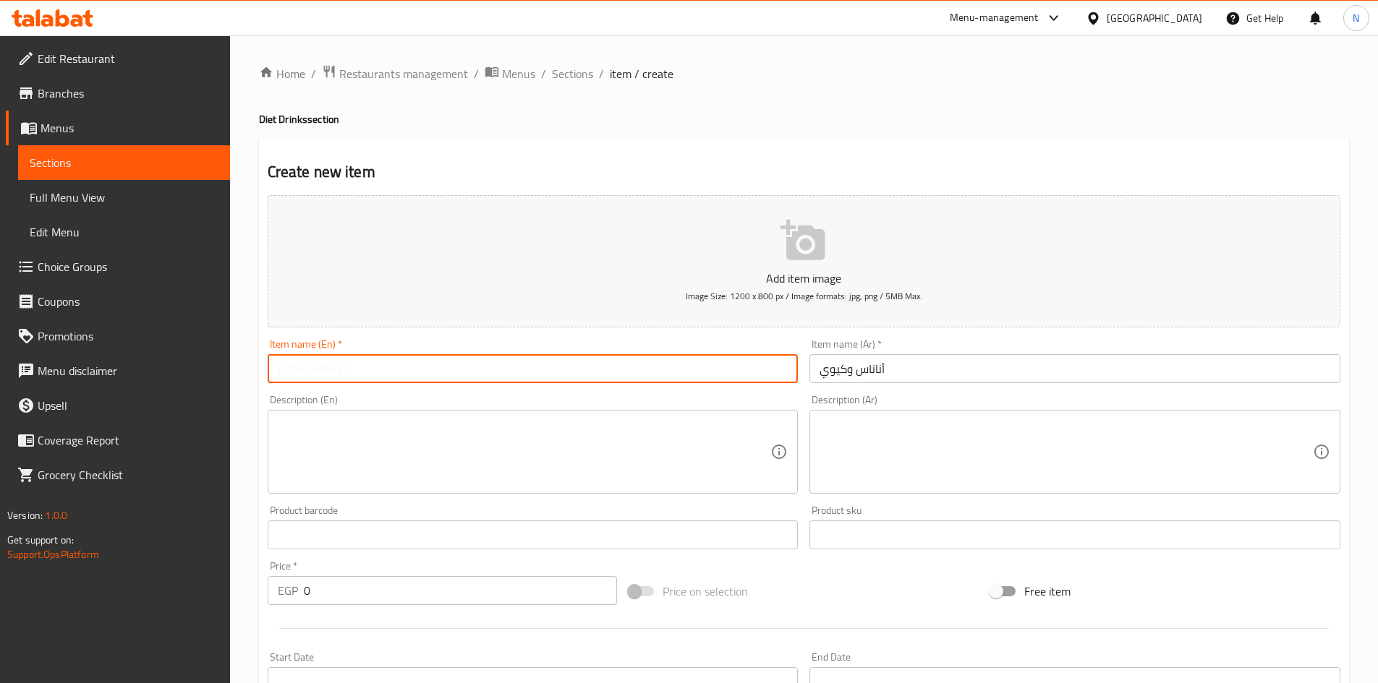
paste input "pineapple and kiwi"
click at [346, 373] on input "pineapple and kiwi" at bounding box center [533, 368] width 531 height 29
click at [337, 370] on input "Pineapple and Kiwi" at bounding box center [533, 368] width 531 height 29
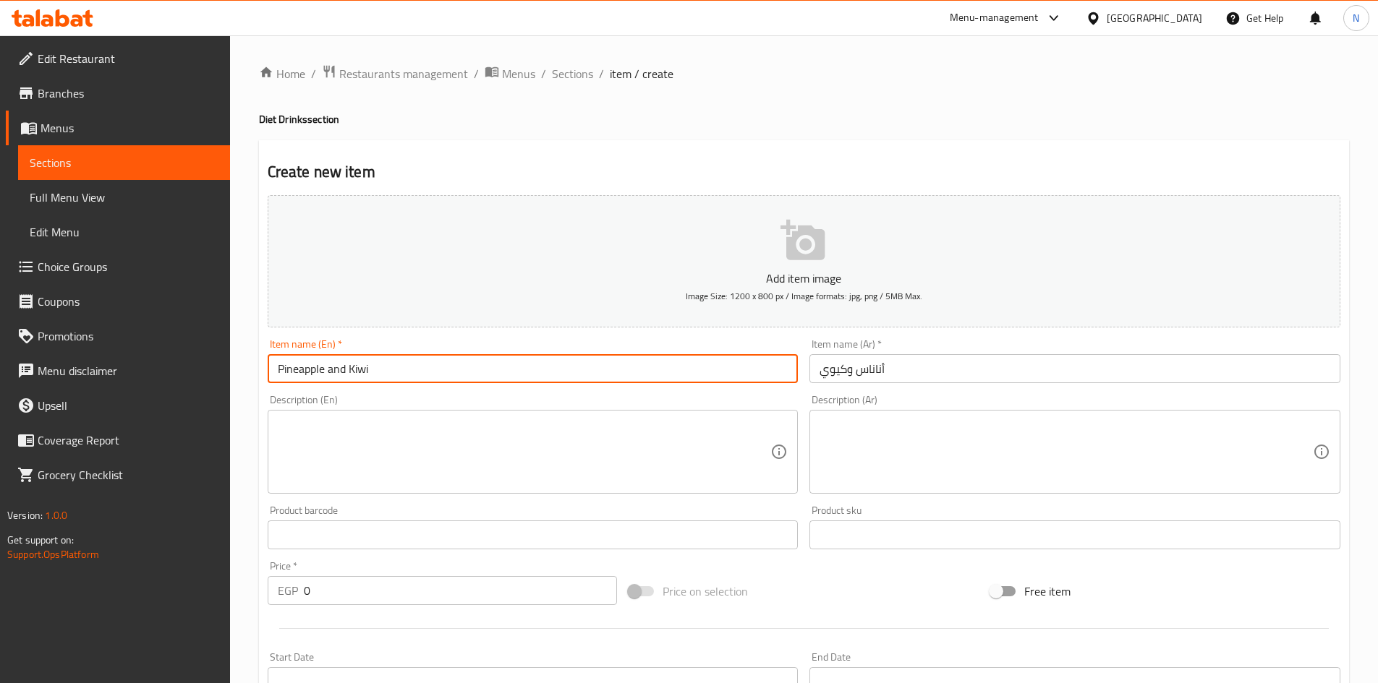
click at [337, 370] on input "Pineapple and Kiwi" at bounding box center [533, 368] width 531 height 29
type input "Pineapple And Kiwi"
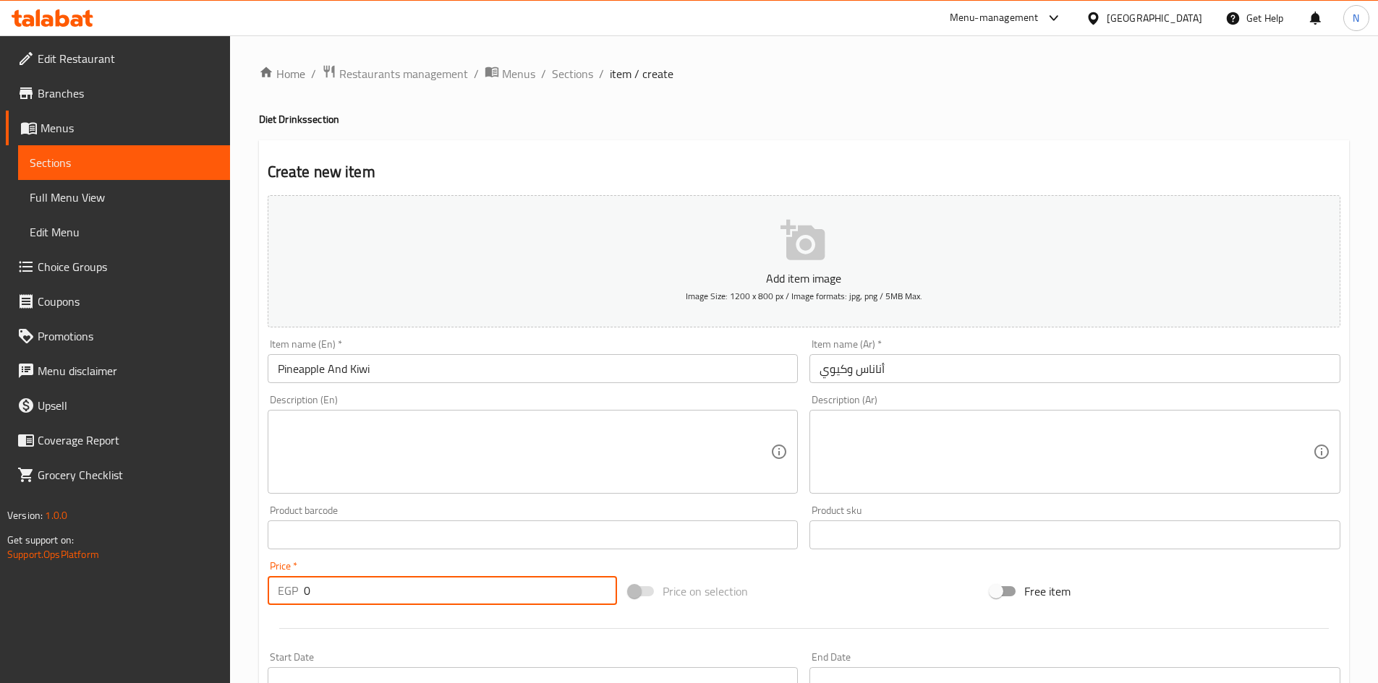
drag, startPoint x: 330, startPoint y: 595, endPoint x: 303, endPoint y: 593, distance: 26.8
click at [304, 593] on input "0" at bounding box center [461, 590] width 314 height 29
type input "90"
click at [720, 567] on div "Add item image Image Size: 1200 x 800 px / Image formats: jpg, png / 5MB Max. I…" at bounding box center [804, 500] width 1084 height 623
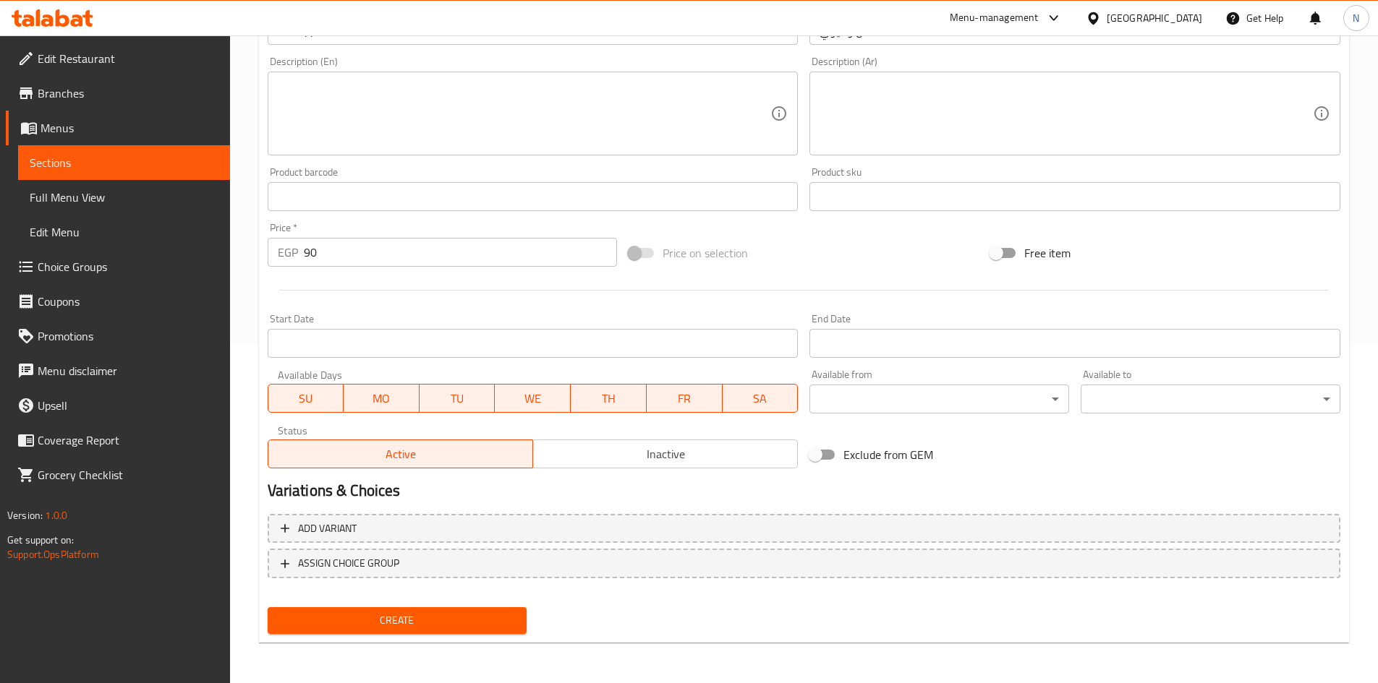
click at [401, 622] on span "Create" at bounding box center [397, 621] width 237 height 18
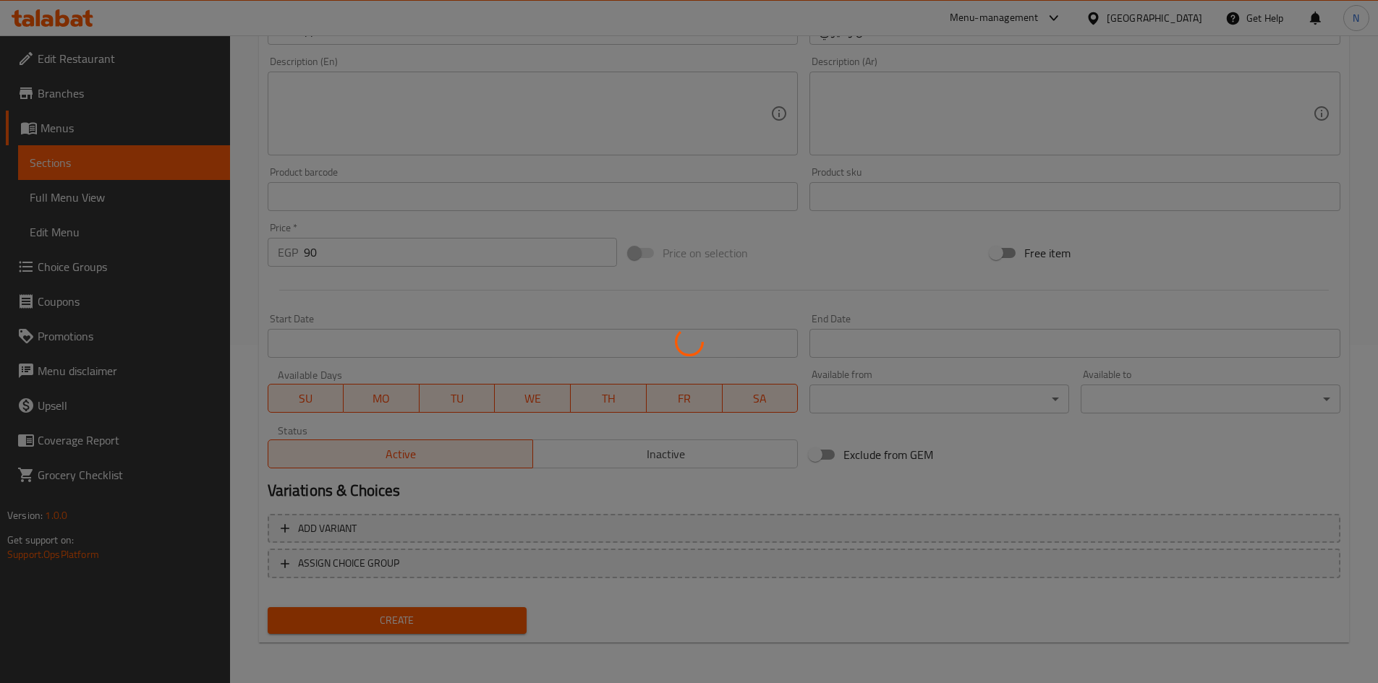
type input "0"
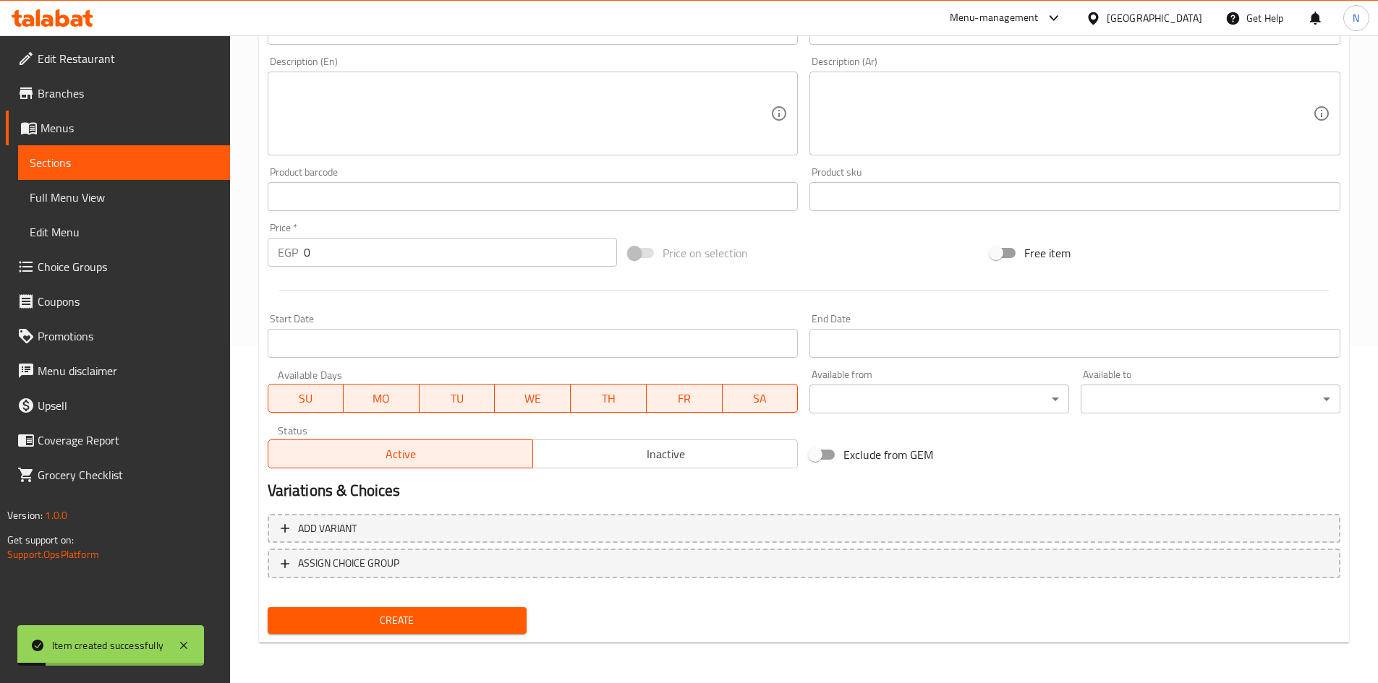
scroll to position [49, 0]
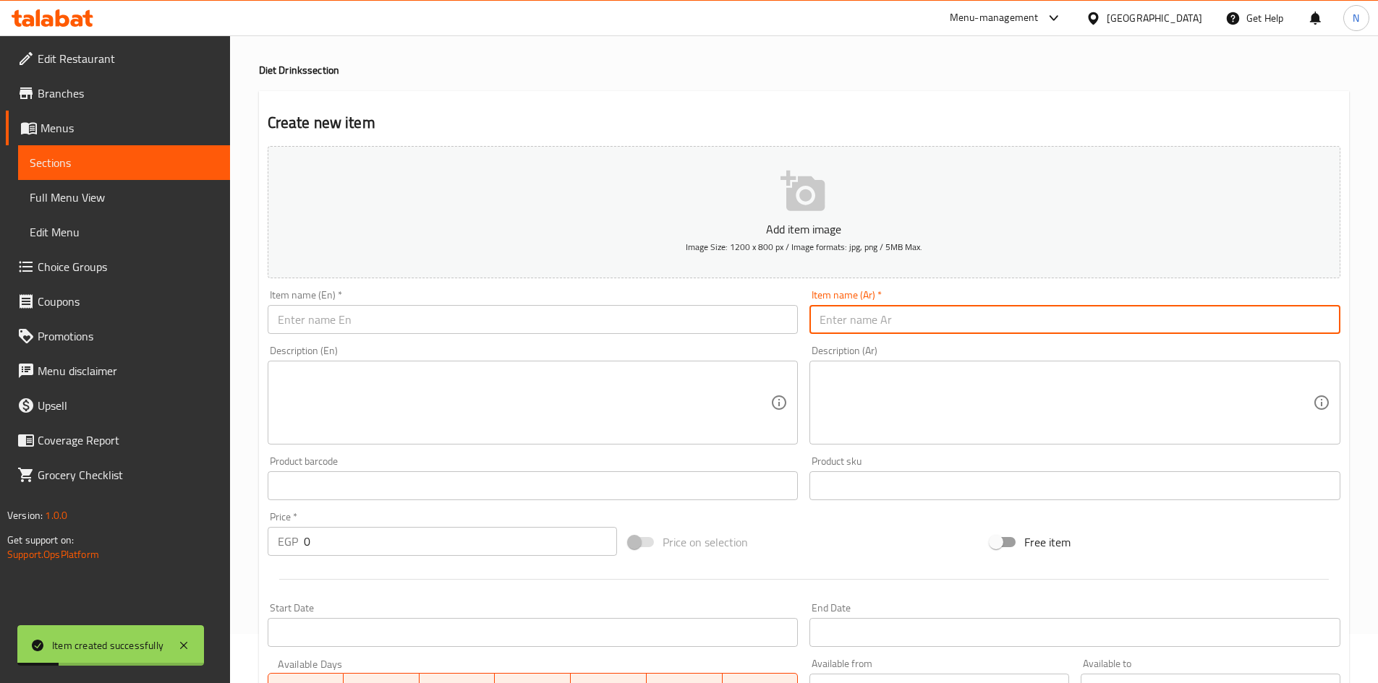
click at [889, 331] on input "text" at bounding box center [1074, 319] width 531 height 29
paste input "أفوكادو + برتقال + ليمون"
click at [895, 320] on input "أفوكادو + برتقال + ليمون" at bounding box center [1074, 319] width 531 height 29
click at [847, 319] on input "أفوكادو، برتقال + ليمون" at bounding box center [1074, 319] width 531 height 29
click at [848, 320] on input "أفوكادو، برتقال + ليمون" at bounding box center [1074, 319] width 531 height 29
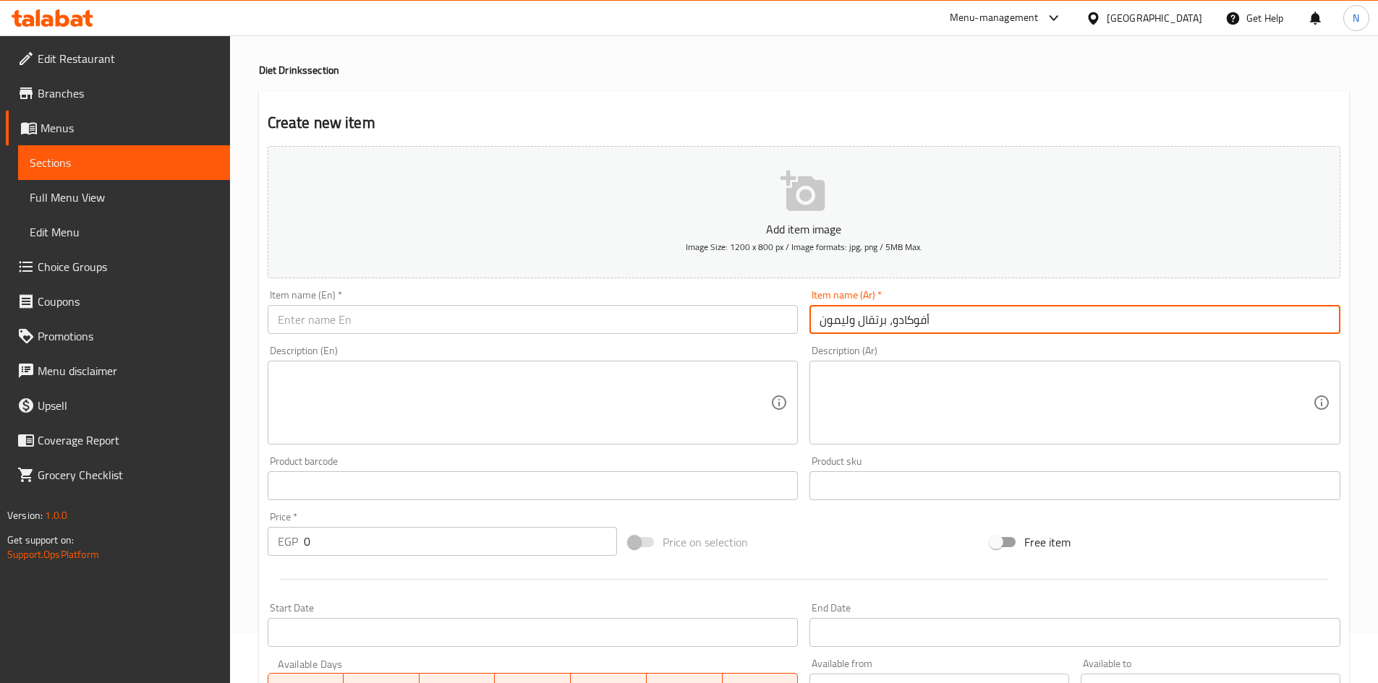
click at [853, 324] on input "أفوكادو، برتقال وليمون" at bounding box center [1074, 319] width 531 height 29
type input "أفوكادو، برتقال وليمون"
click at [517, 323] on input "text" at bounding box center [533, 319] width 531 height 29
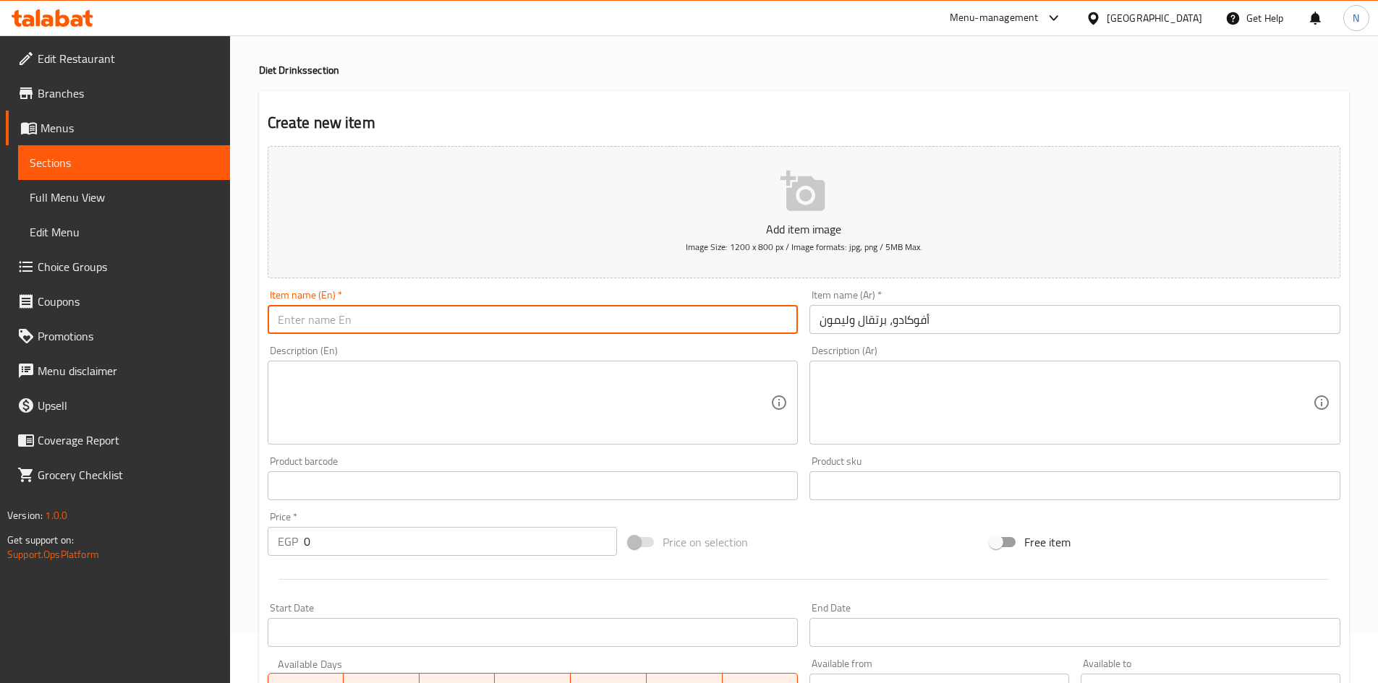
paste input "Avocado, orange and lemon"
click at [357, 318] on input "Avocado, orange and lemon" at bounding box center [533, 319] width 531 height 29
click at [372, 323] on input "Avocado, Orange and Lemon" at bounding box center [533, 319] width 531 height 29
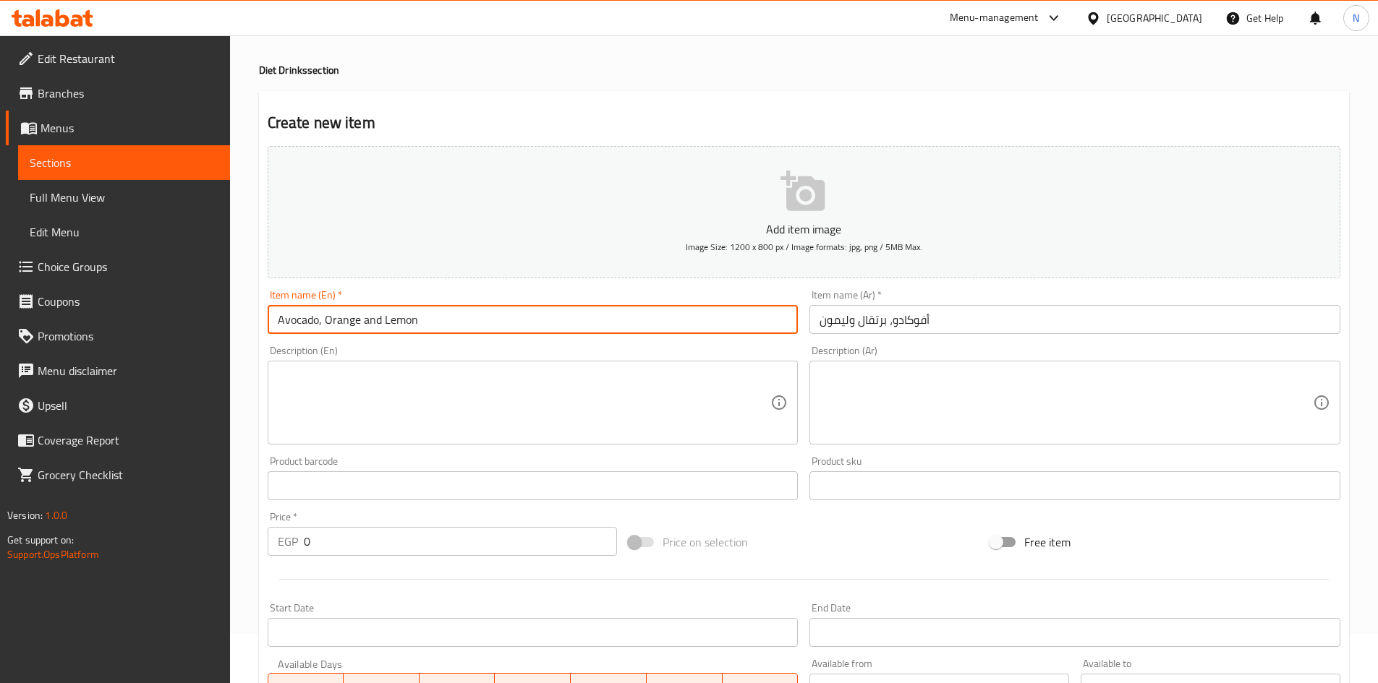
click at [372, 323] on input "Avocado, Orange and Lemon" at bounding box center [533, 319] width 531 height 29
type input "Avocado, Orange And Lemon"
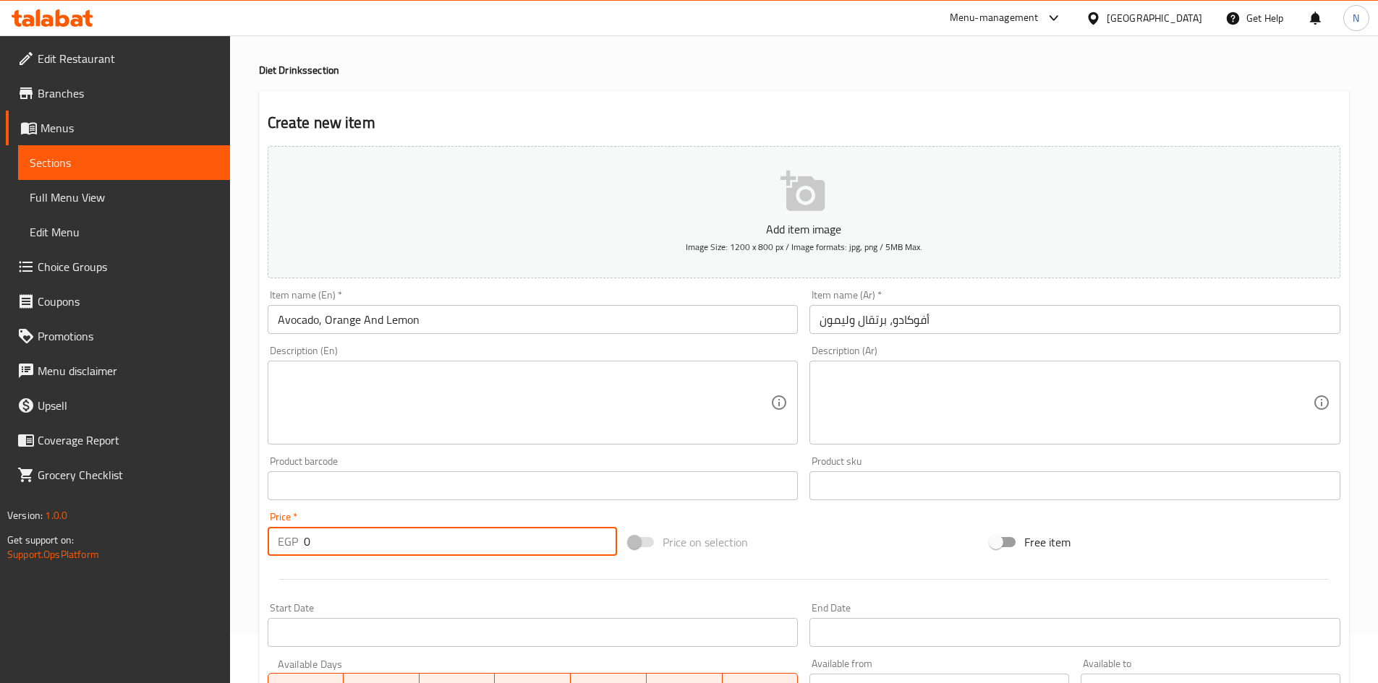
drag, startPoint x: 324, startPoint y: 550, endPoint x: 294, endPoint y: 553, distance: 30.5
click at [294, 553] on div "EGP 0 Price *" at bounding box center [443, 541] width 350 height 29
type input "90"
click at [875, 550] on div "Price on selection" at bounding box center [804, 542] width 362 height 39
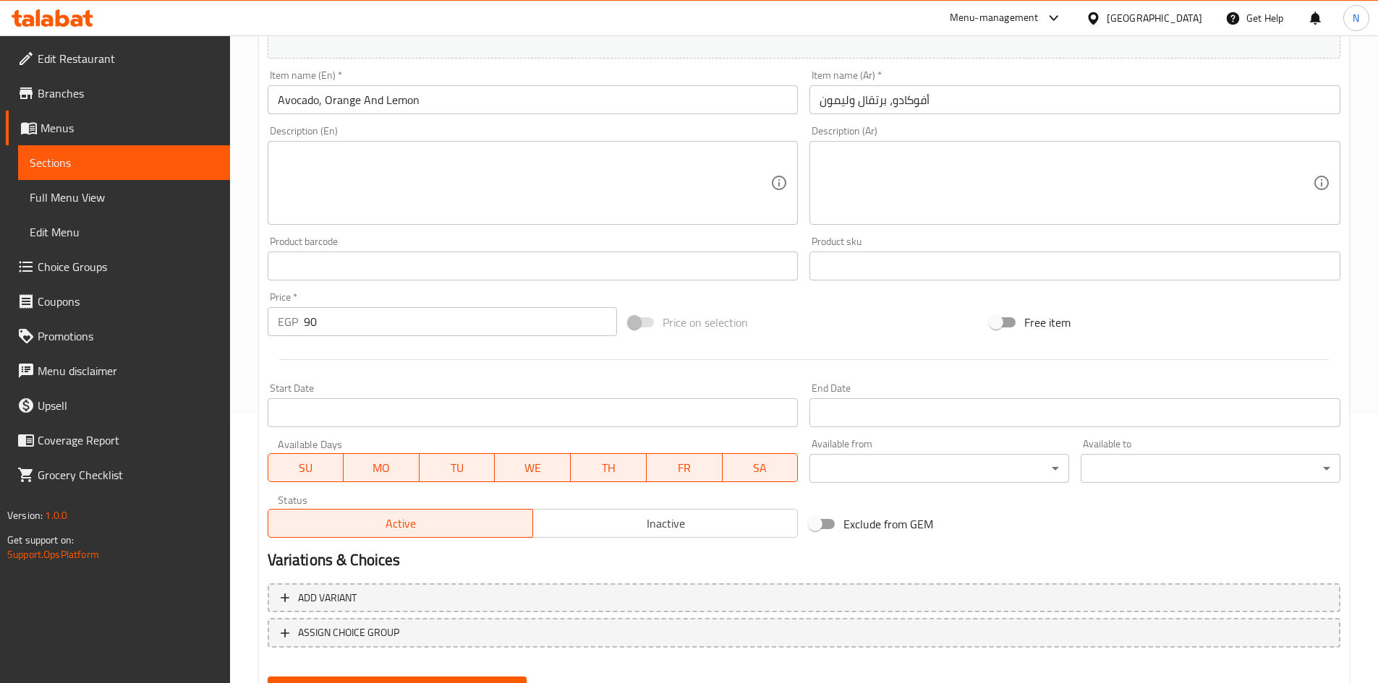
scroll to position [338, 0]
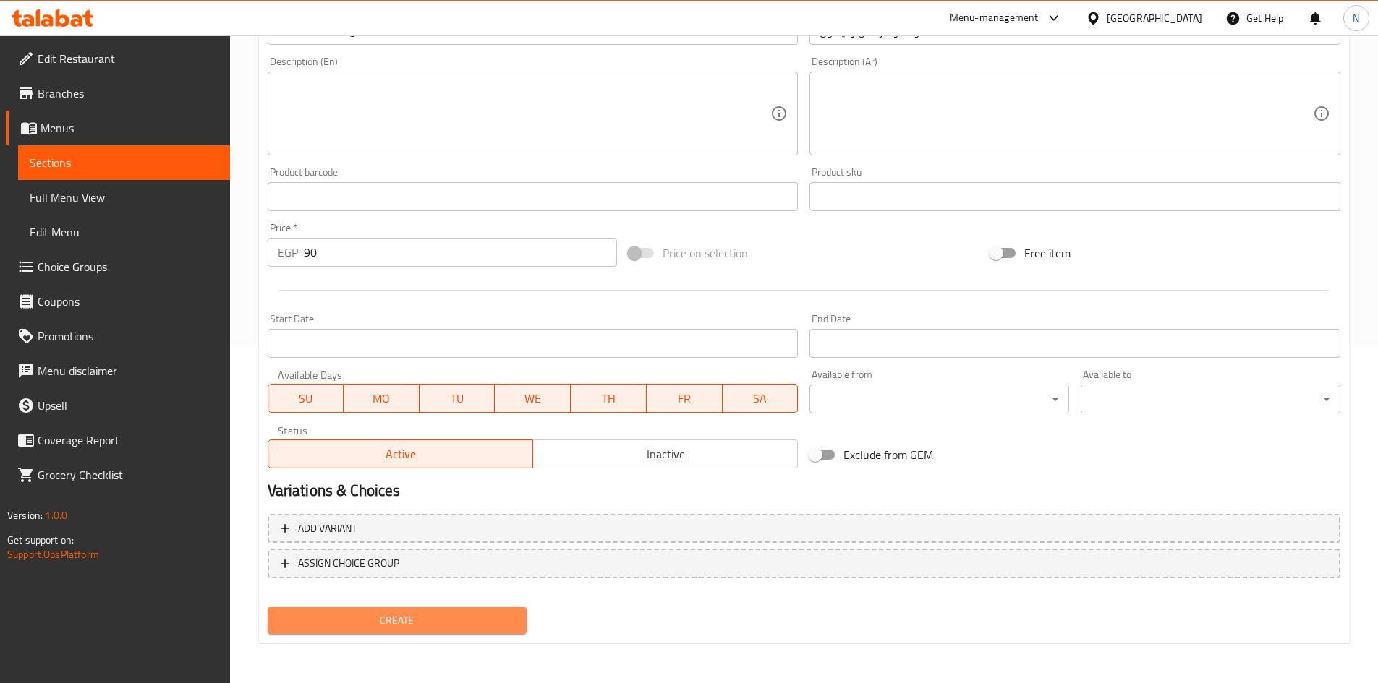
click at [361, 612] on span "Create" at bounding box center [397, 621] width 237 height 18
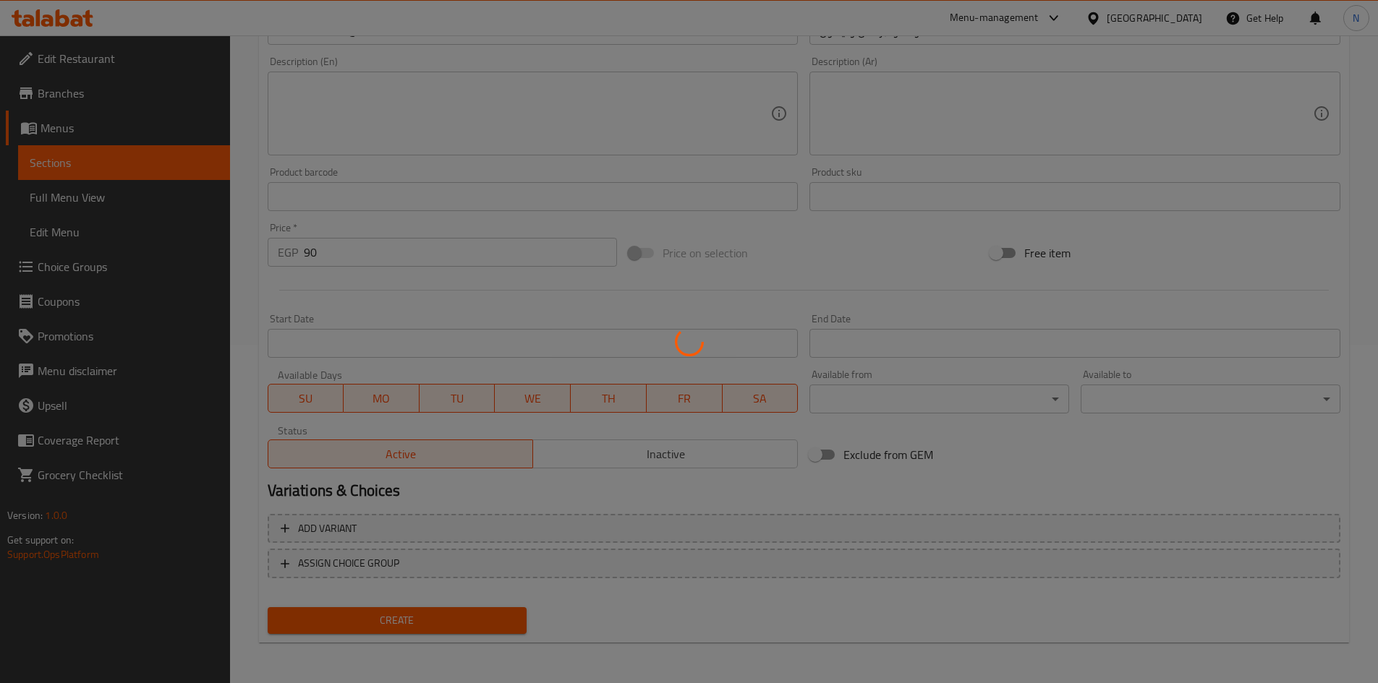
type input "0"
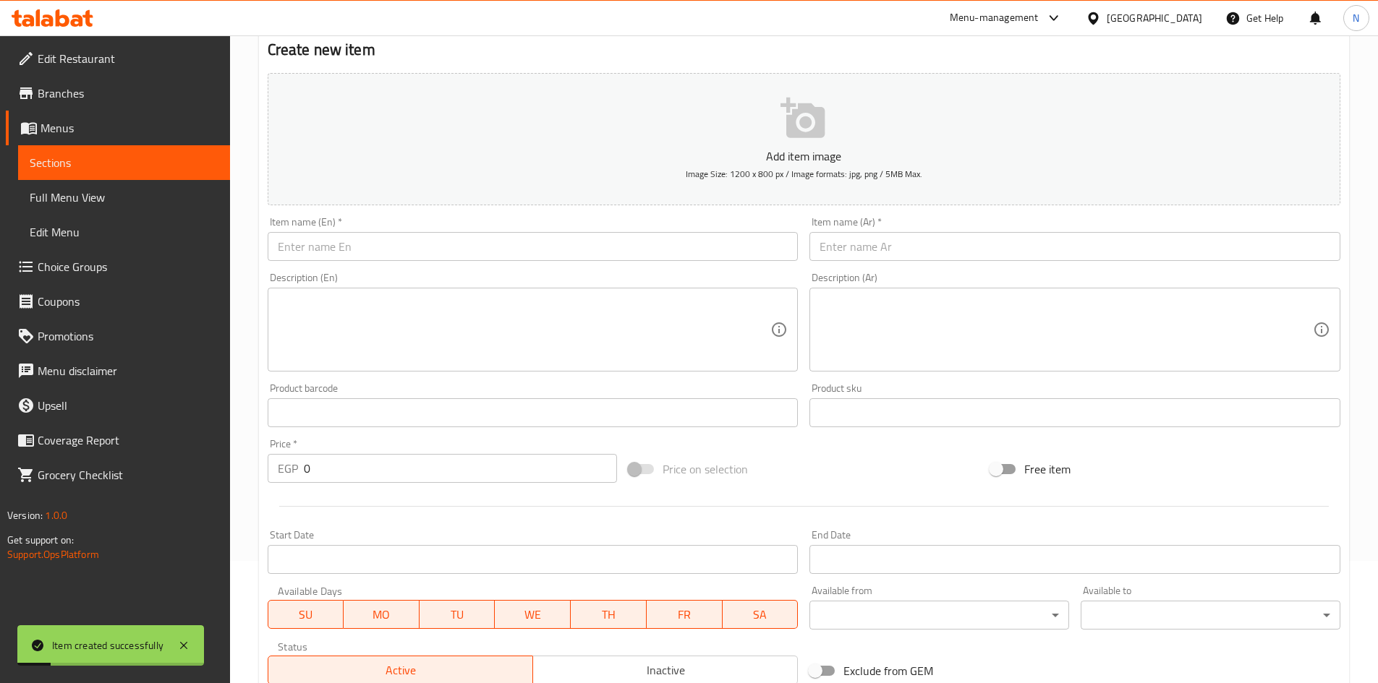
scroll to position [122, 0]
click at [875, 247] on input "text" at bounding box center [1074, 247] width 531 height 29
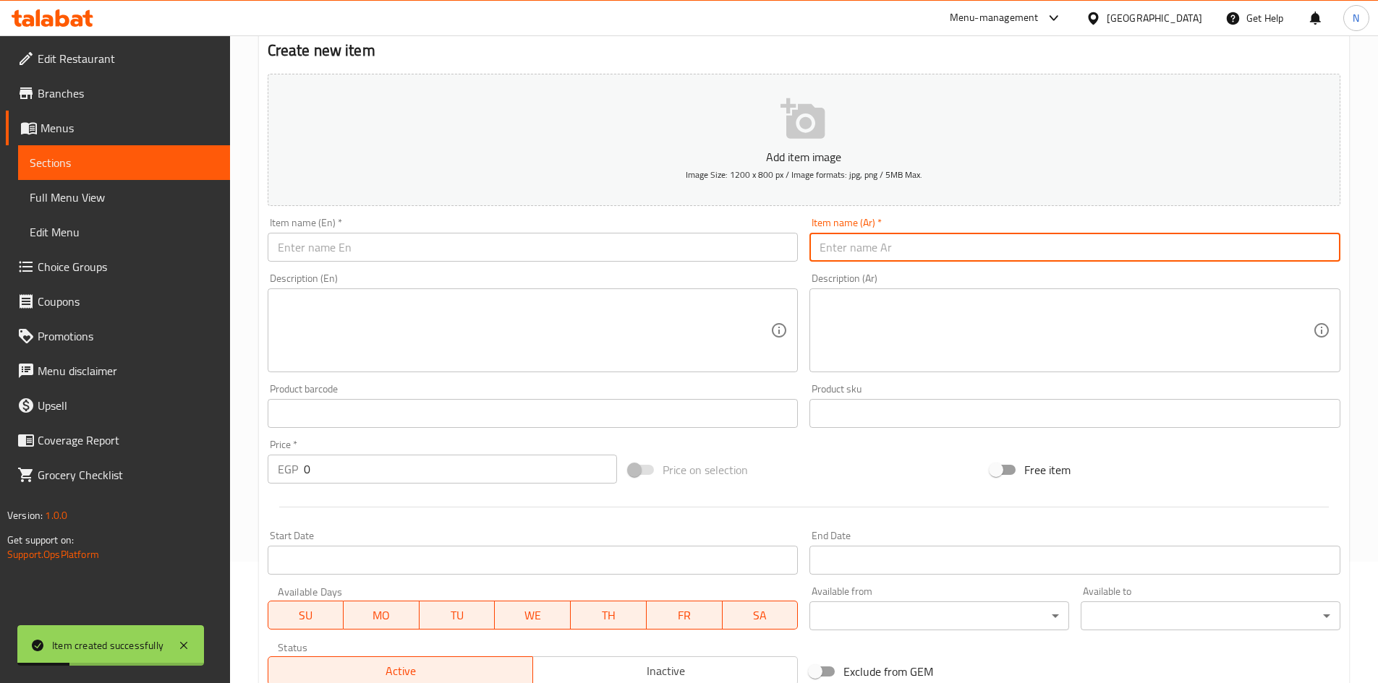
paste input "جريب فروت + برتقال + أناناس"
click at [893, 248] on input "جريب فروت + برتقال + أناناس" at bounding box center [1074, 247] width 531 height 29
click at [849, 252] on input "جريب فروت، برتقال + أناناس" at bounding box center [1074, 247] width 531 height 29
click at [879, 247] on input "جريب فروت، برتقال وأناناس" at bounding box center [1074, 247] width 531 height 29
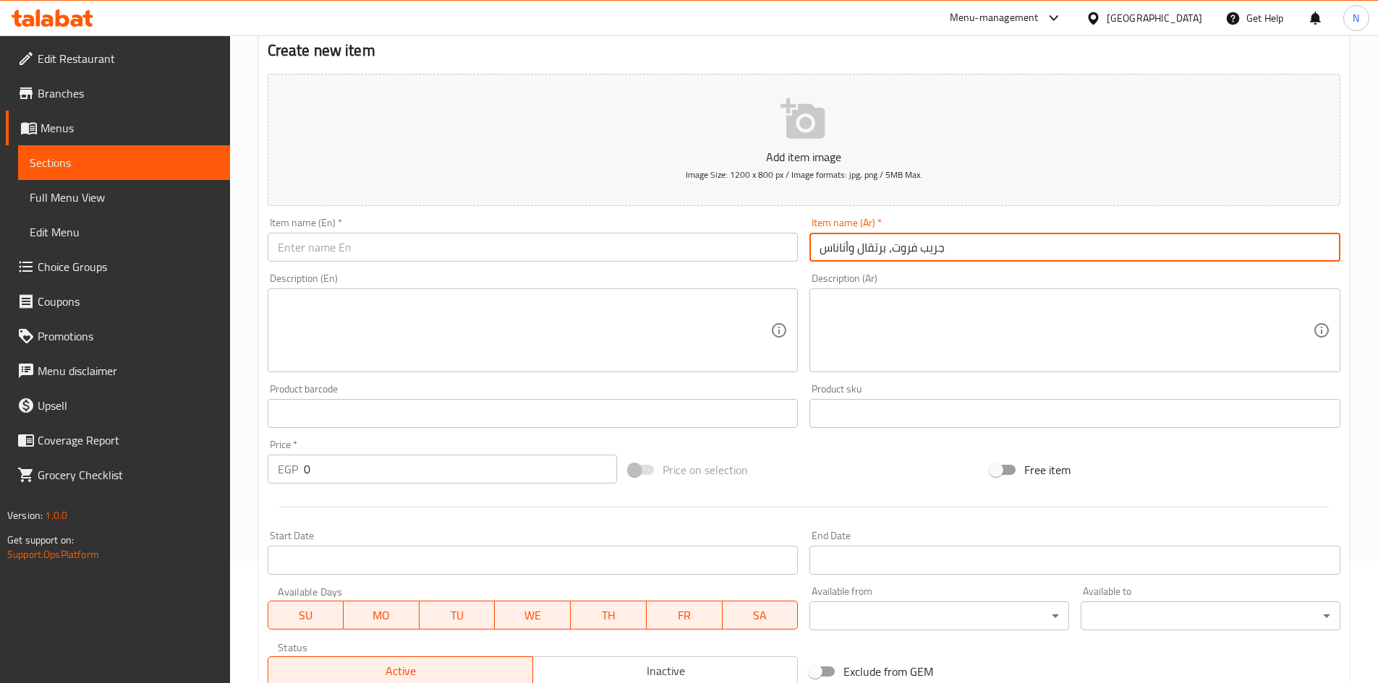
click at [879, 247] on input "جريب فروت، برتقال وأناناس" at bounding box center [1074, 247] width 531 height 29
type input "جريب فروت، برتقال وأناناس"
click at [534, 238] on input "text" at bounding box center [533, 247] width 531 height 29
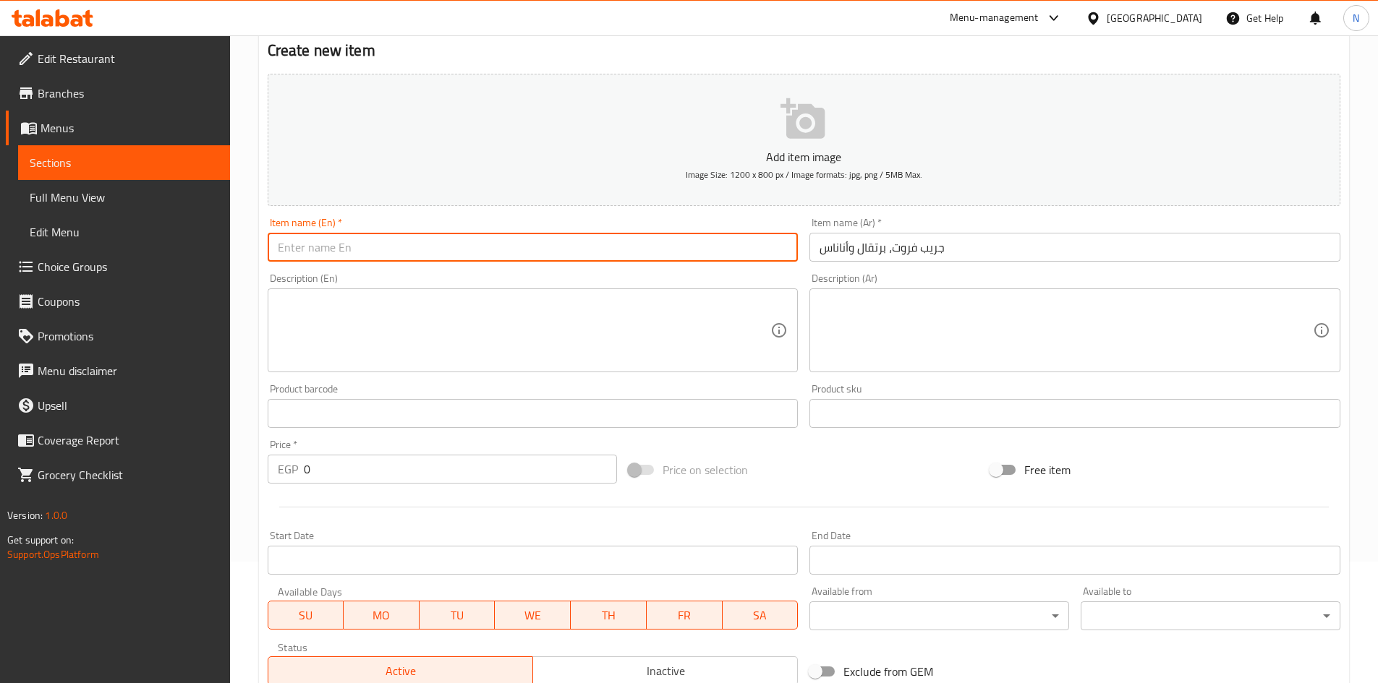
paste input "Grapefruit, orange, and pineapple"
click at [386, 252] on input "Grapefruit, orange, and pineapple" at bounding box center [533, 247] width 531 height 29
click at [381, 243] on input "Grapefruit, Orange, and Pineapple" at bounding box center [533, 247] width 531 height 29
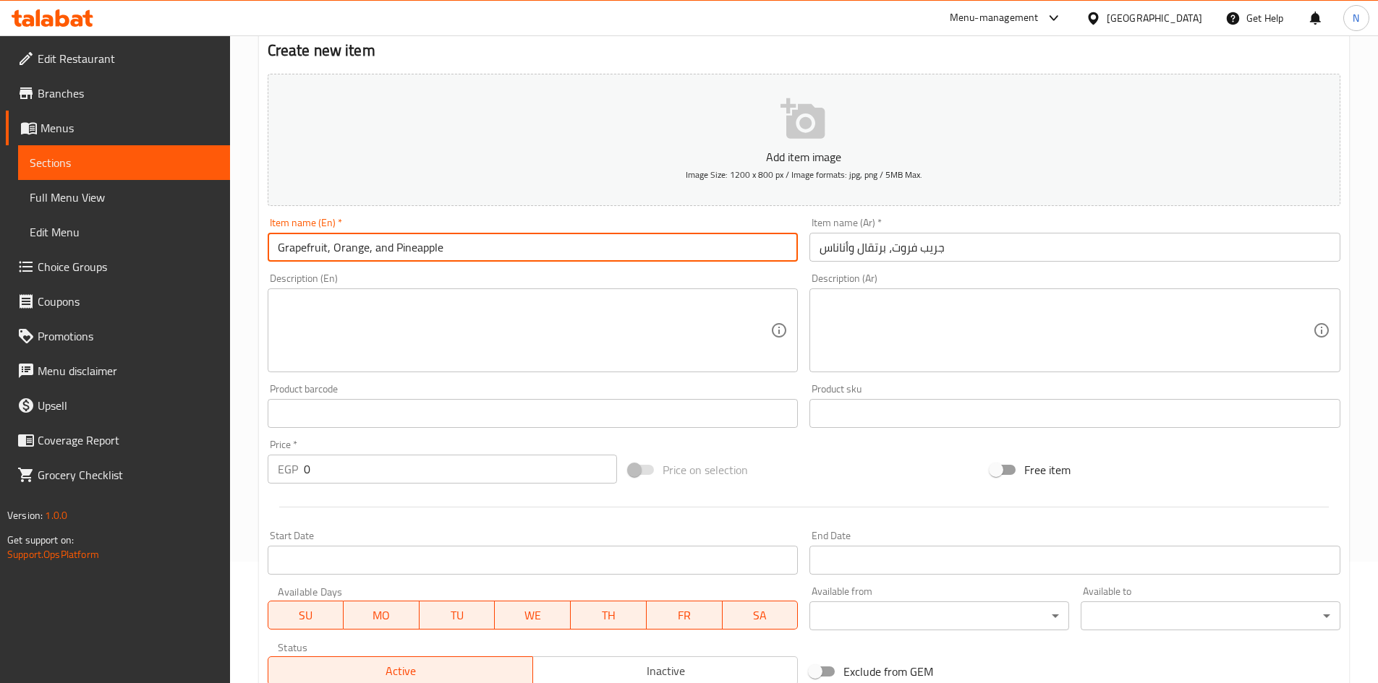
click at [381, 243] on input "Grapefruit, Orange, and Pineapple" at bounding box center [533, 247] width 531 height 29
type input "Grapefruit, Orange, And Pineapple"
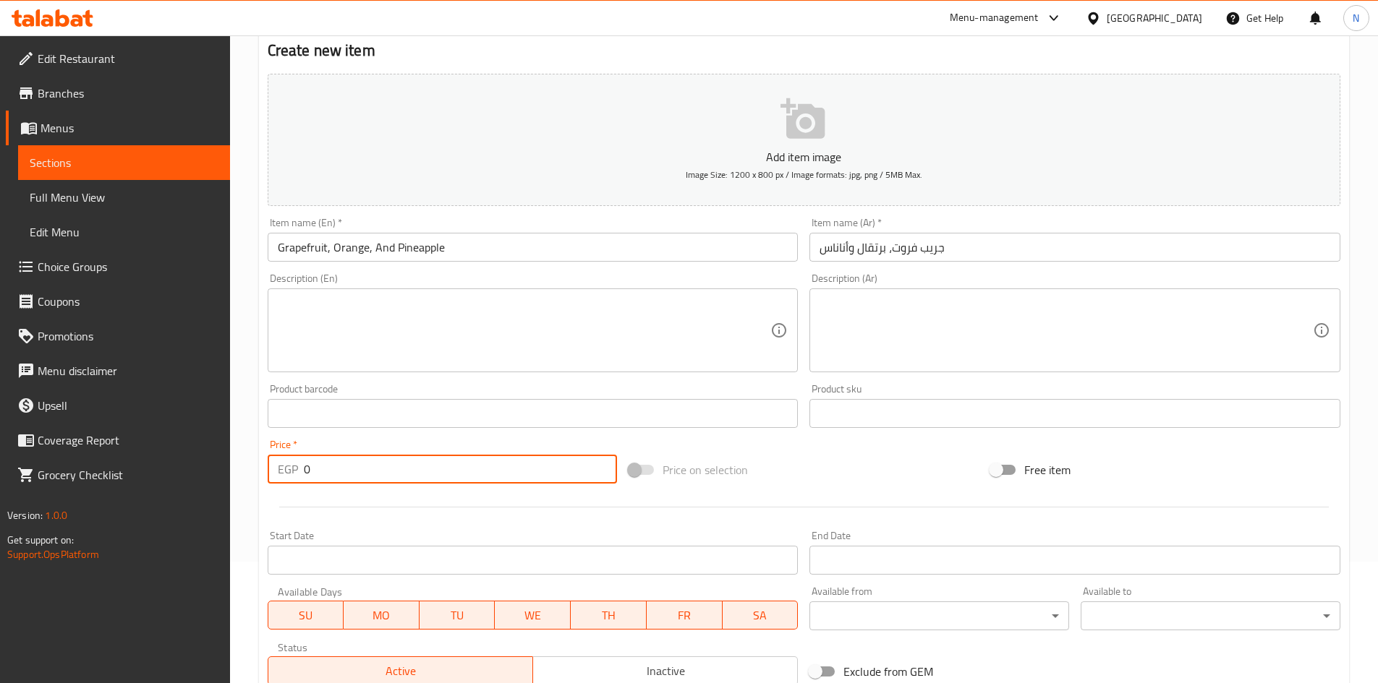
drag, startPoint x: 336, startPoint y: 464, endPoint x: 296, endPoint y: 463, distance: 39.8
click at [296, 463] on div "EGP 0 Price *" at bounding box center [443, 469] width 350 height 29
type input "90"
click at [732, 463] on span "Price on selection" at bounding box center [705, 469] width 85 height 17
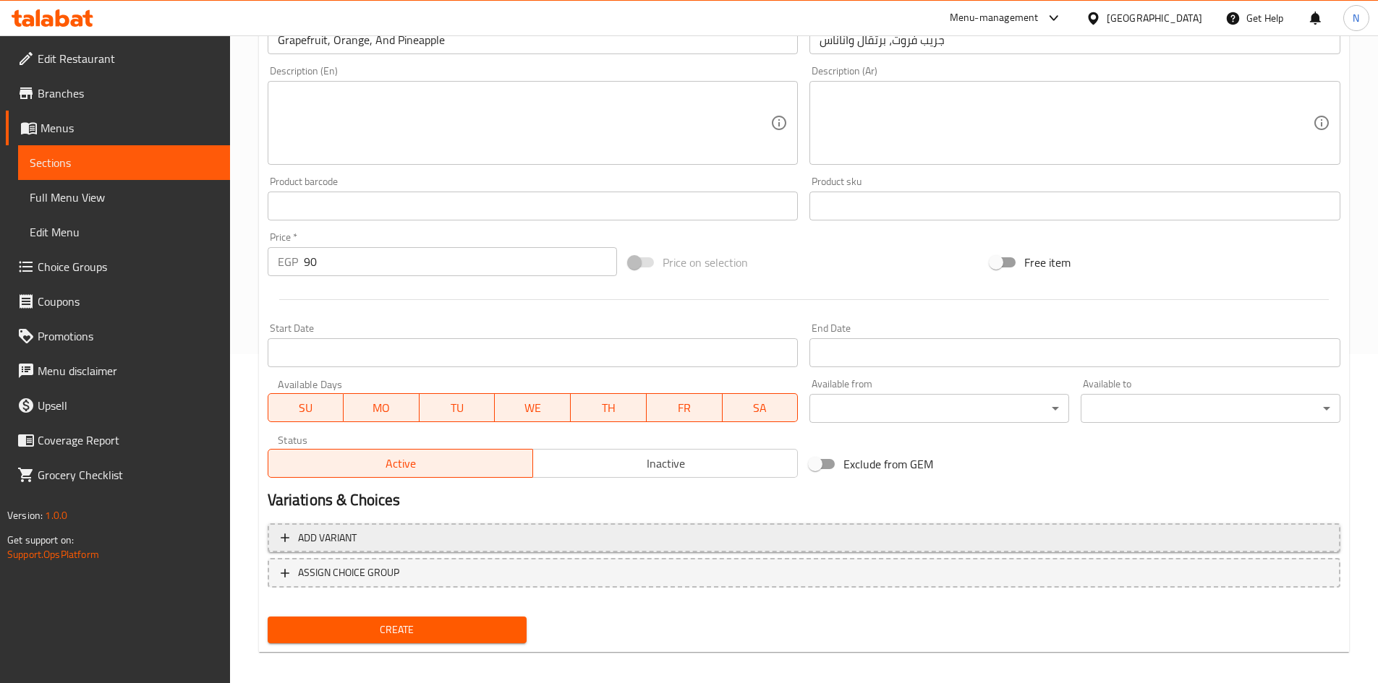
scroll to position [338, 0]
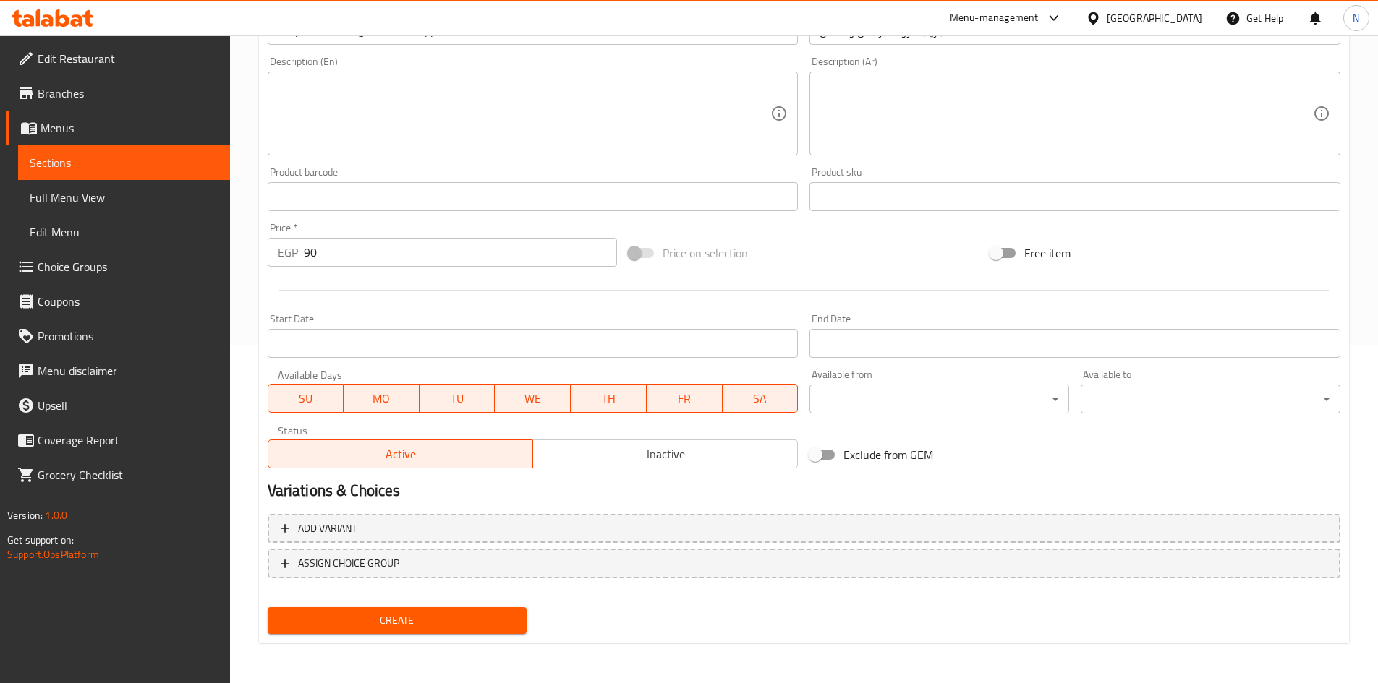
click at [405, 626] on span "Create" at bounding box center [397, 621] width 237 height 18
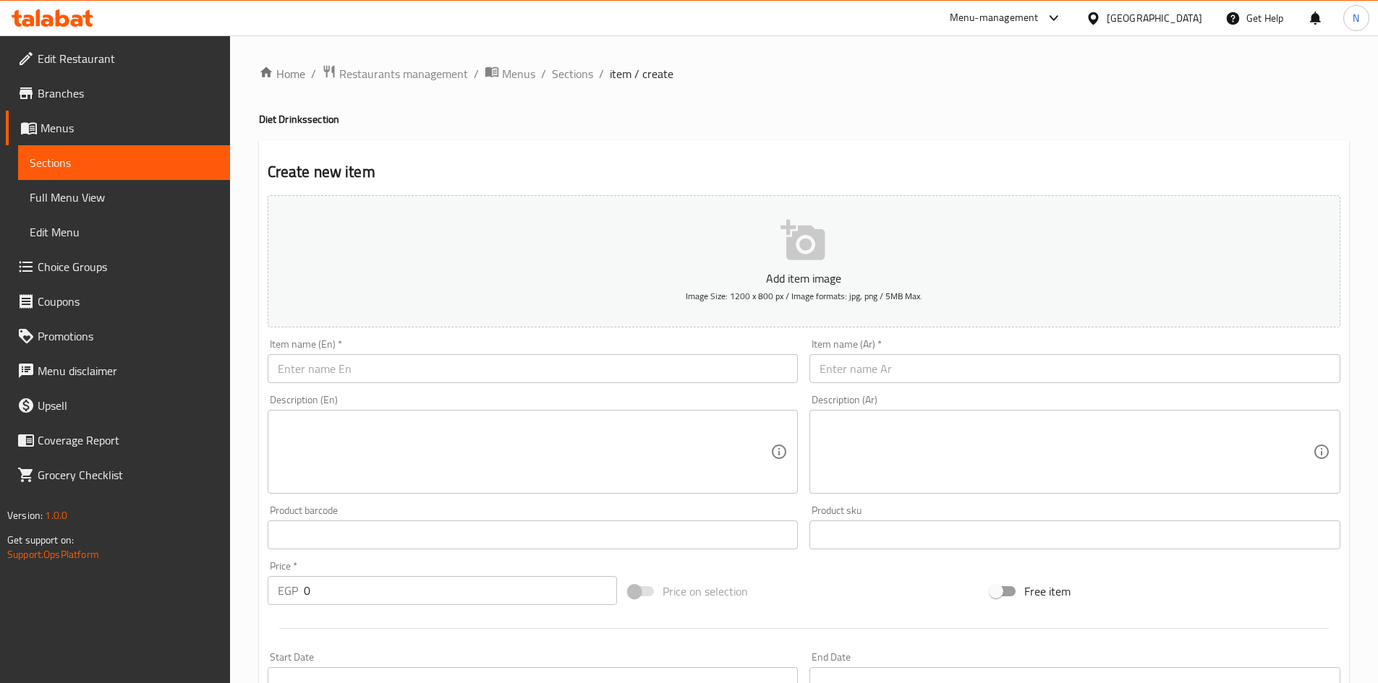
click at [533, 357] on input "text" at bounding box center [533, 368] width 531 height 29
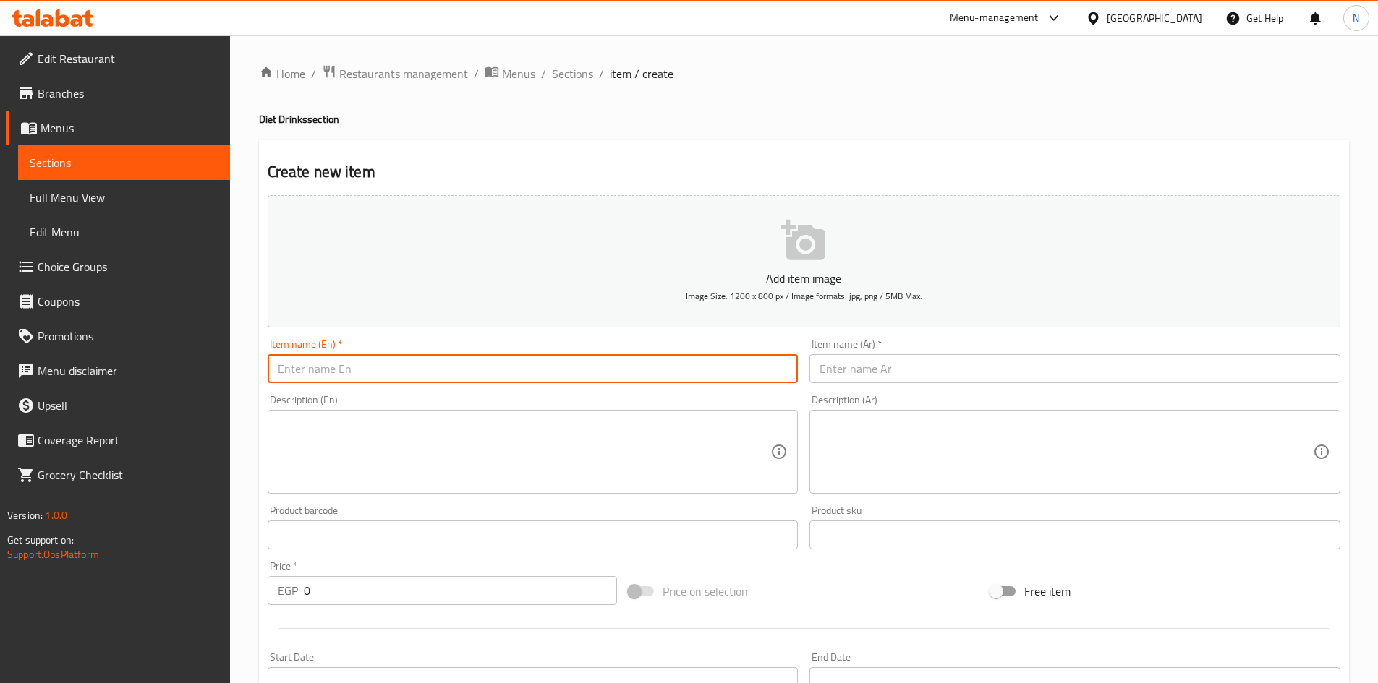
paste input "Sugarcane"
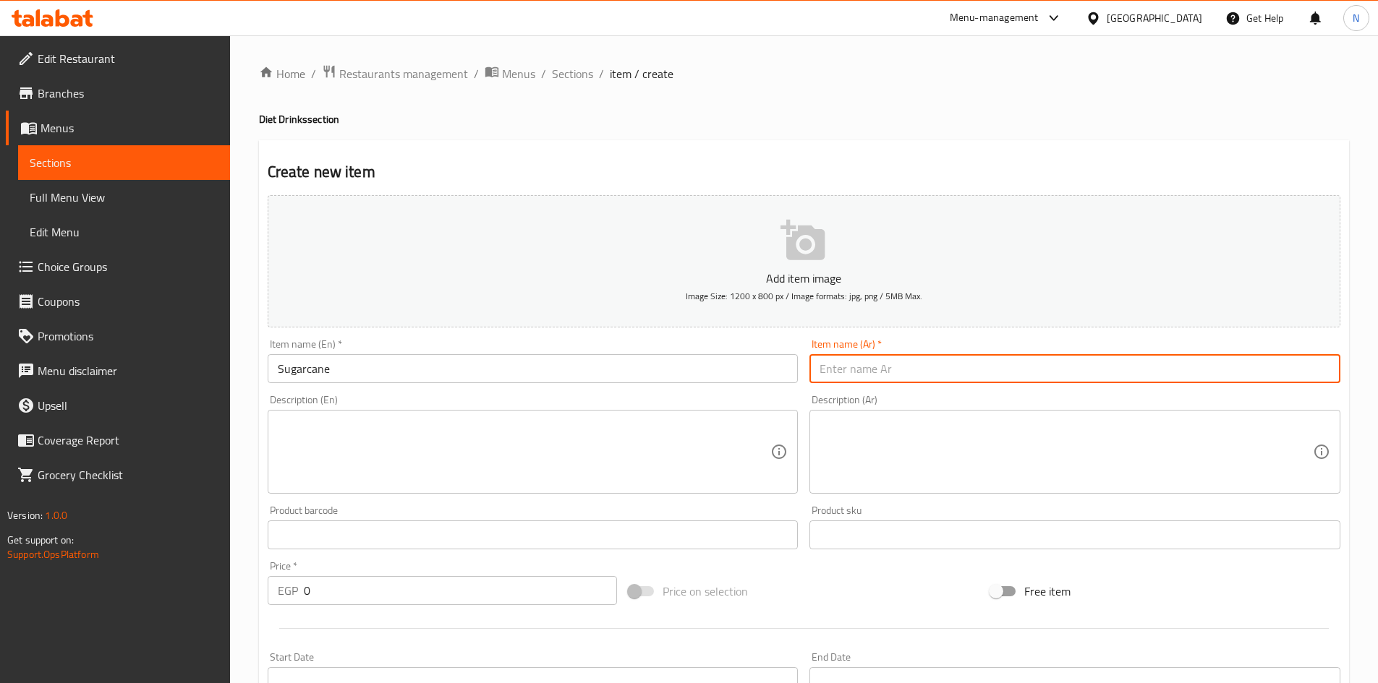
click at [833, 365] on input "text" at bounding box center [1074, 368] width 531 height 29
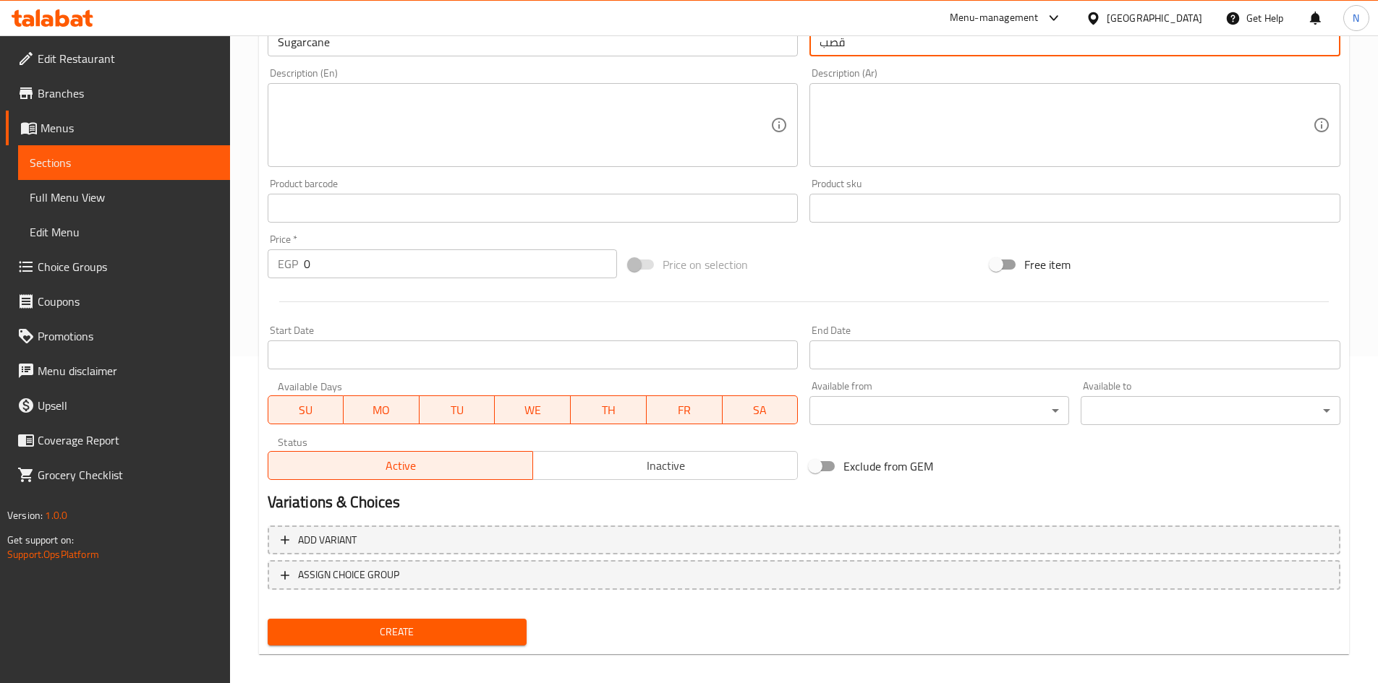
scroll to position [338, 0]
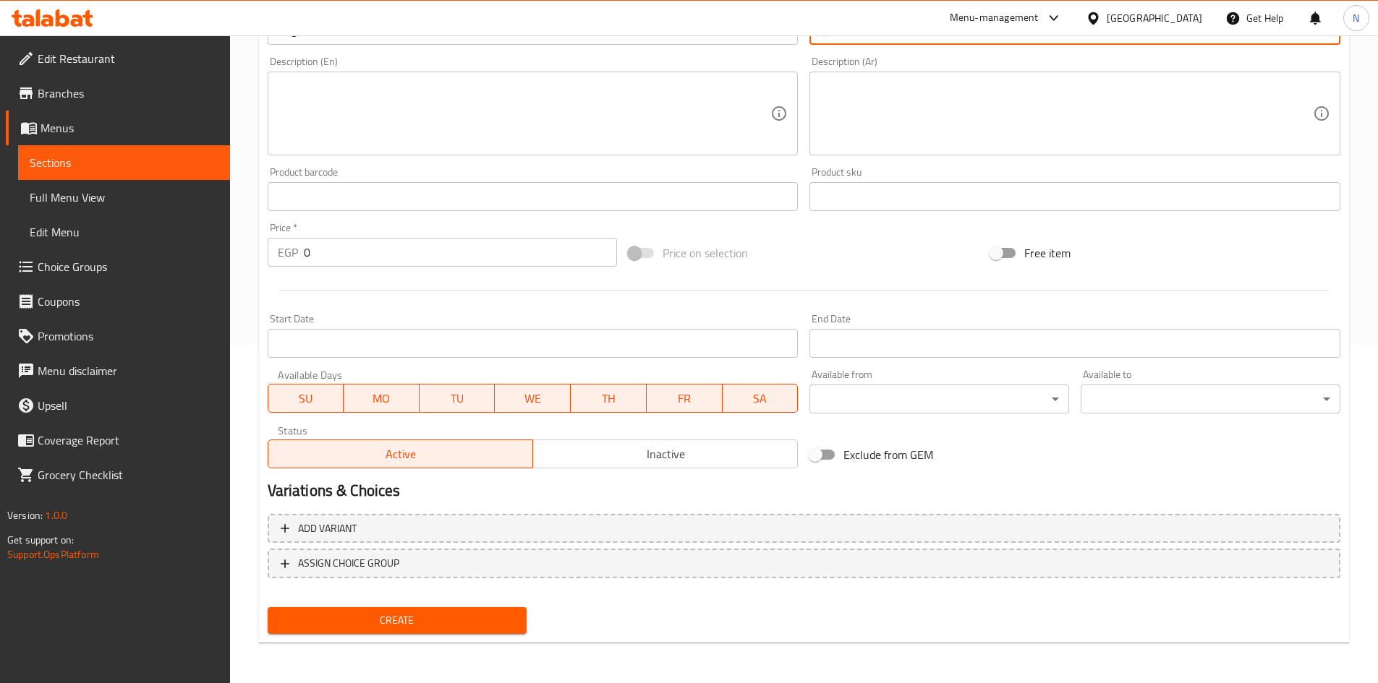
click at [1289, 520] on span "Add variant" at bounding box center [804, 529] width 1047 height 18
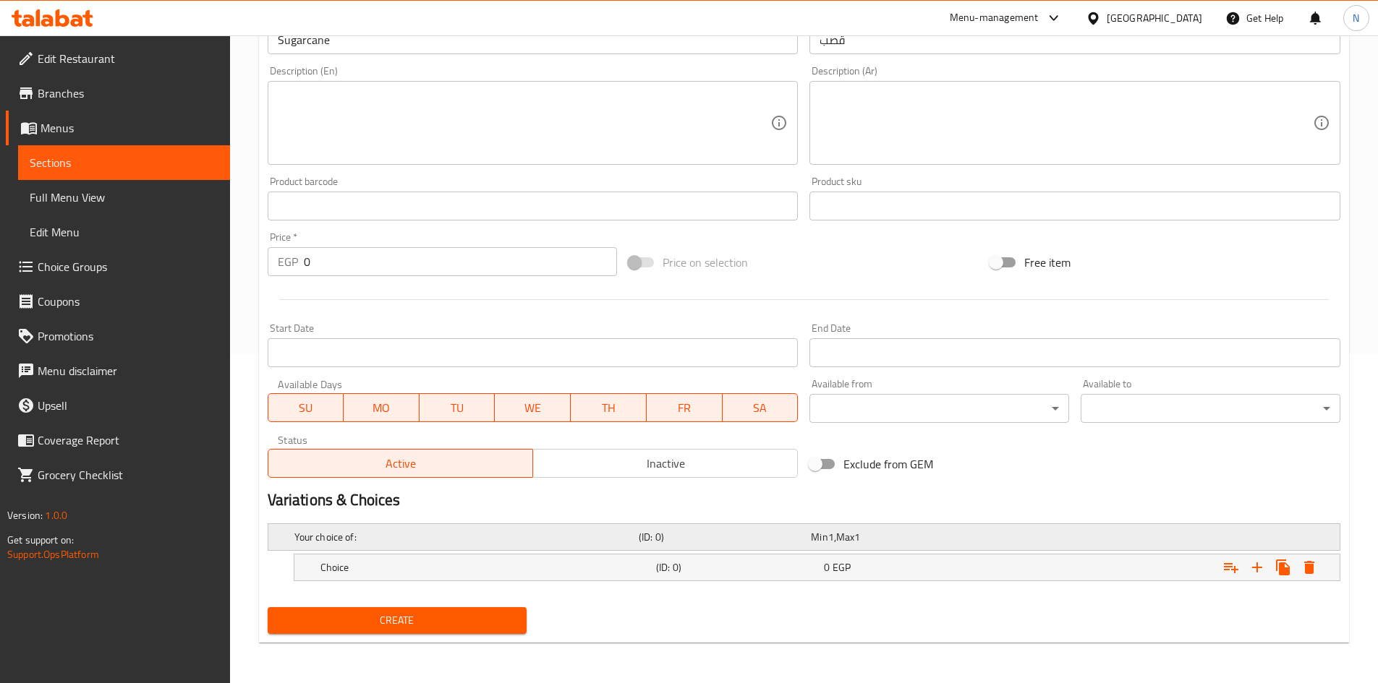
scroll to position [329, 0]
click at [1262, 568] on icon "Expand" at bounding box center [1256, 567] width 17 height 17
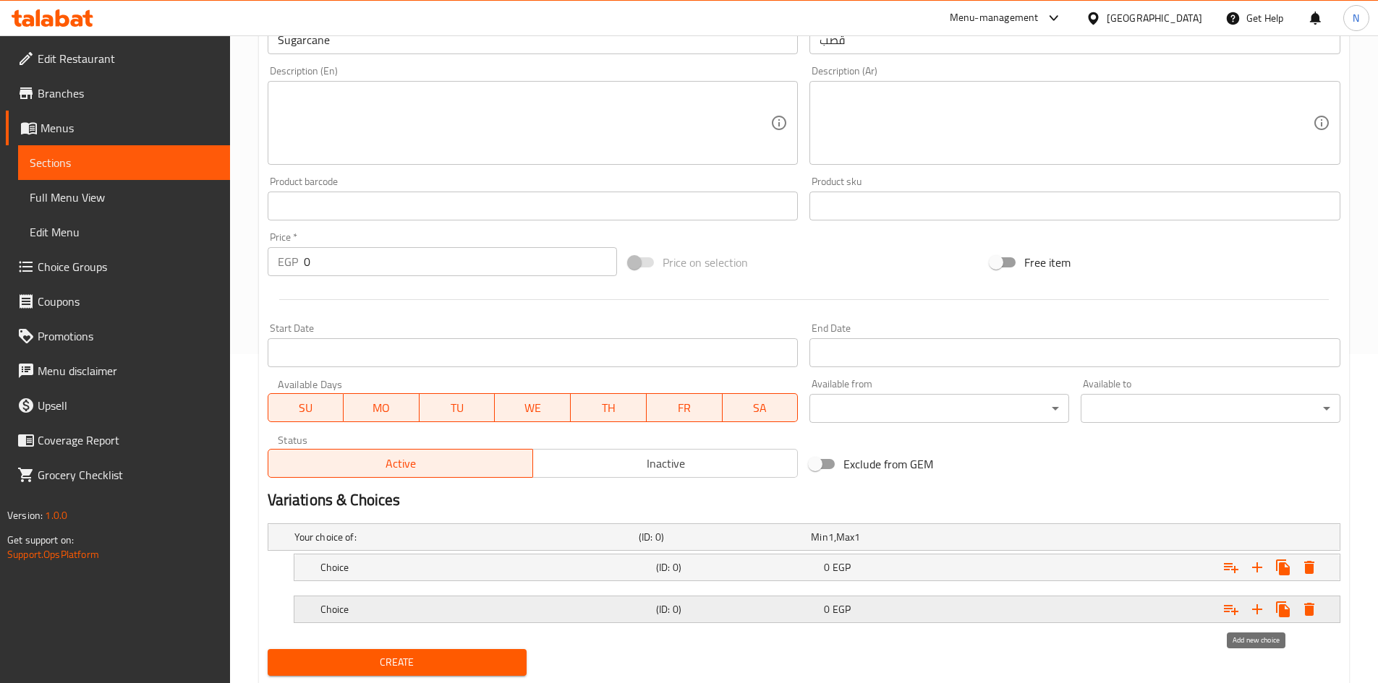
click at [1253, 611] on icon "Expand" at bounding box center [1256, 609] width 17 height 17
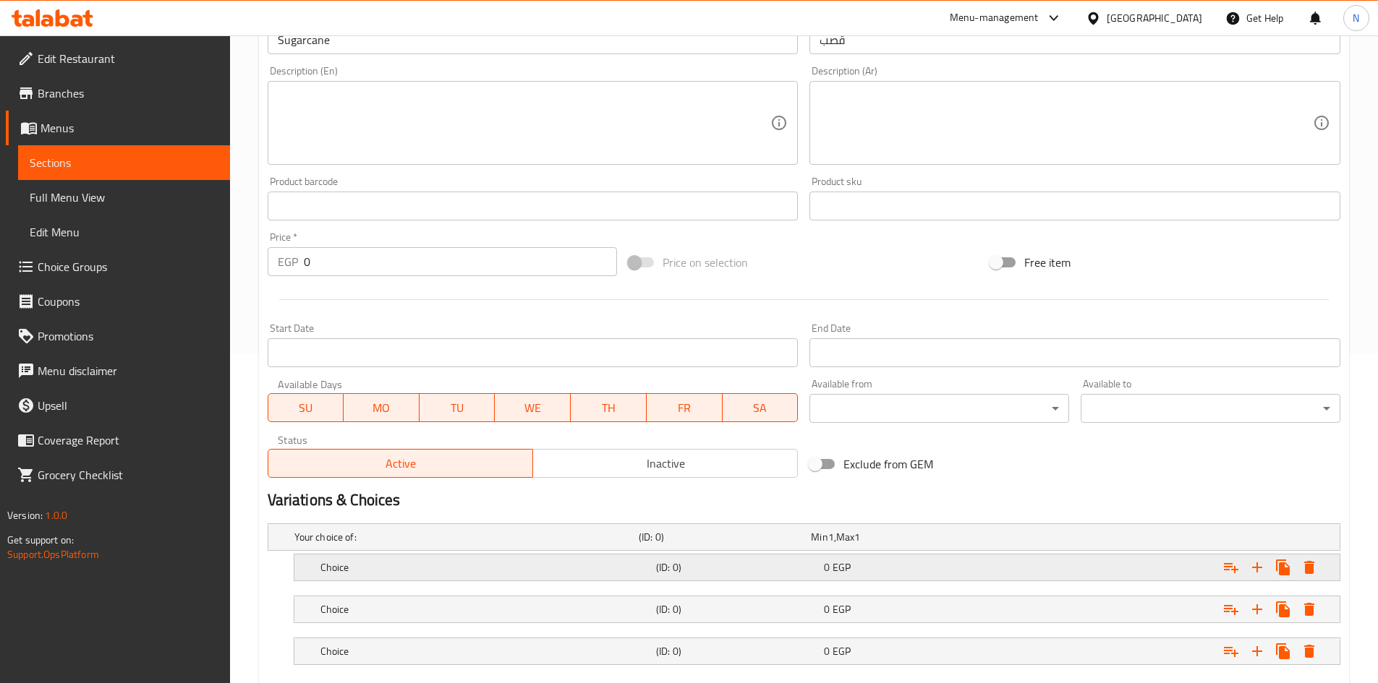
click at [938, 567] on div "0 EGP" at bounding box center [905, 568] width 162 height 14
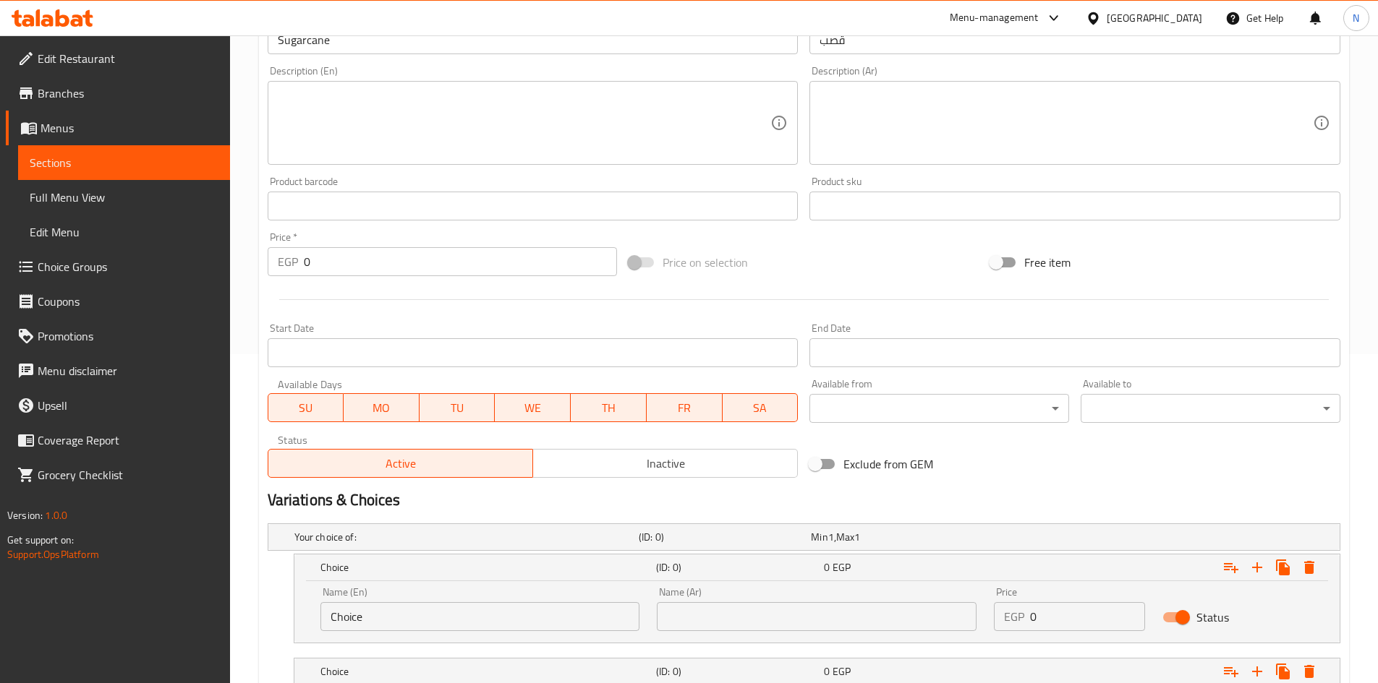
click at [862, 621] on input "text" at bounding box center [817, 616] width 320 height 29
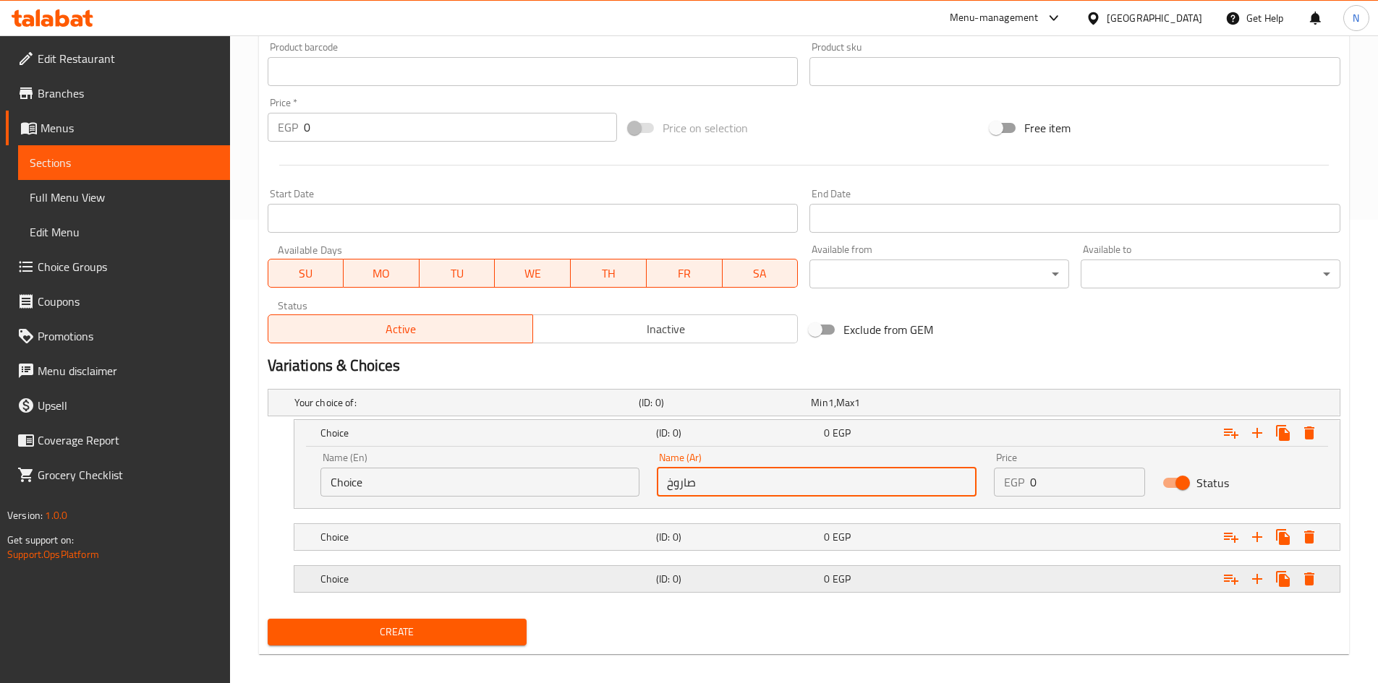
scroll to position [475, 0]
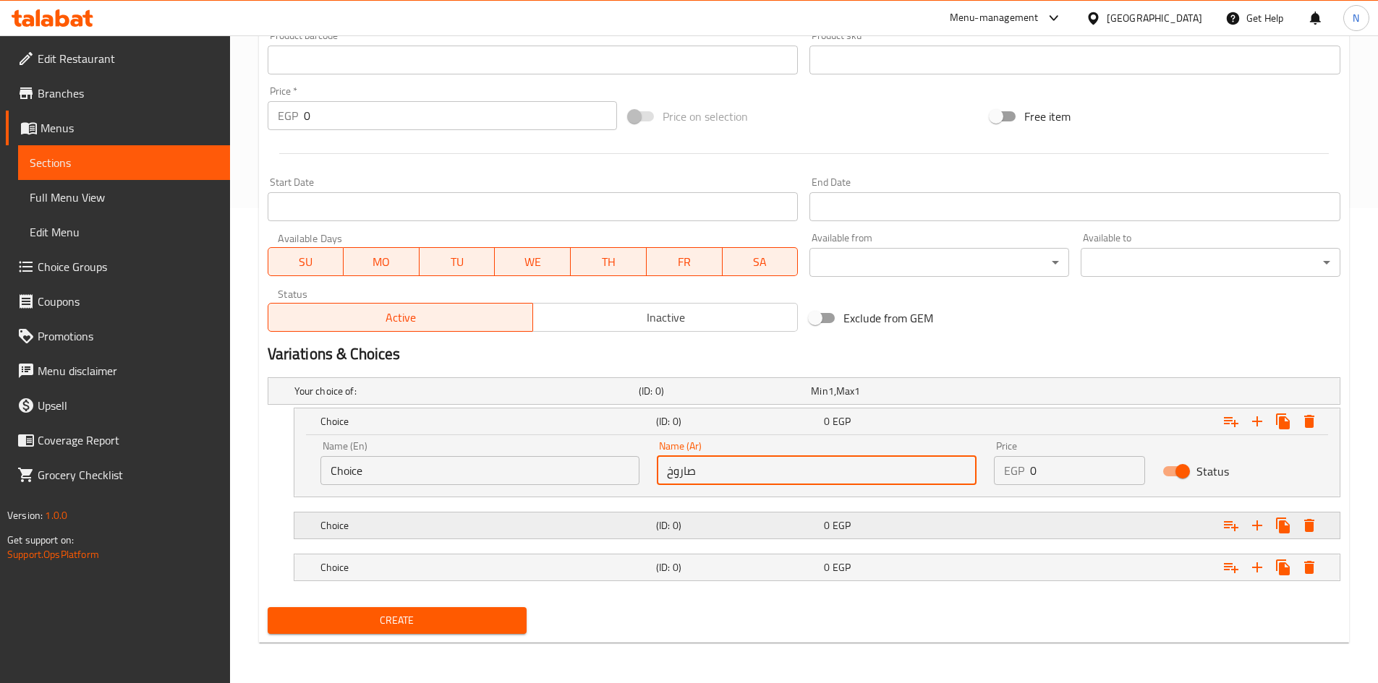
click at [888, 516] on div "0 EGP" at bounding box center [905, 526] width 168 height 20
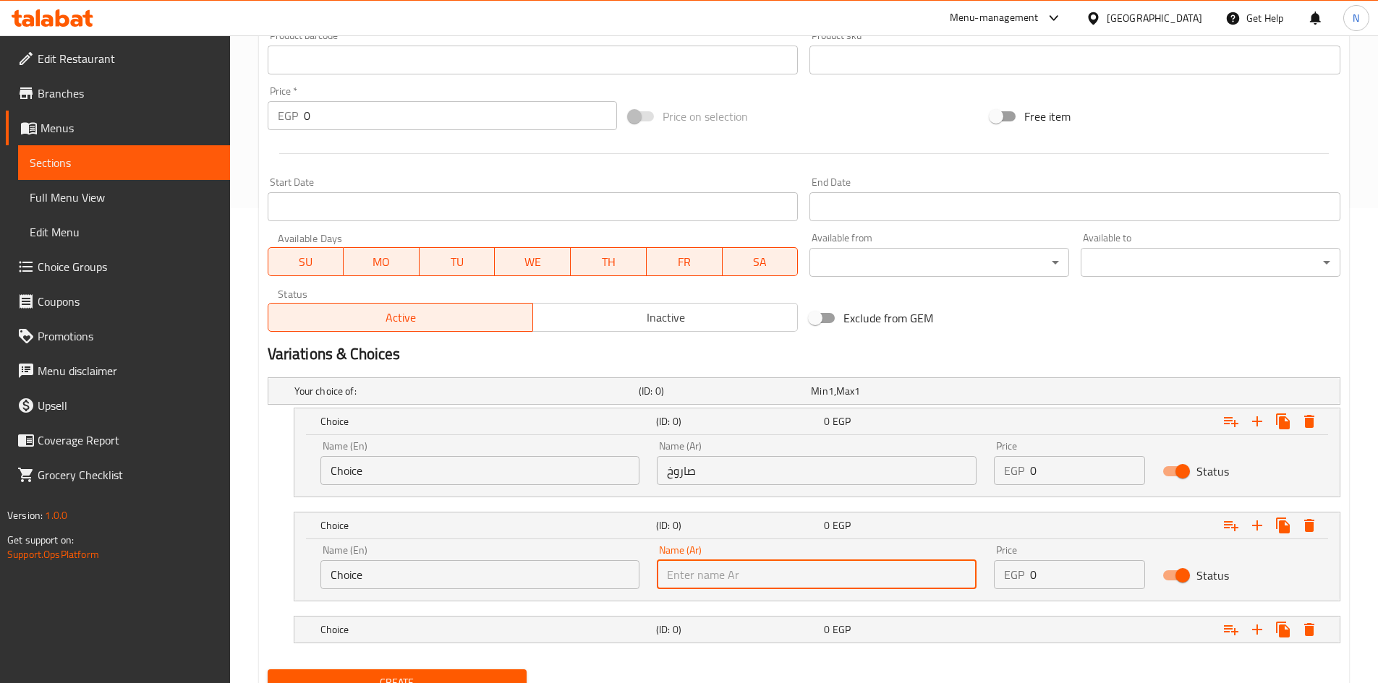
click at [777, 576] on input "text" at bounding box center [817, 575] width 320 height 29
click at [707, 632] on h5 "(ID: 0)" at bounding box center [737, 630] width 162 height 14
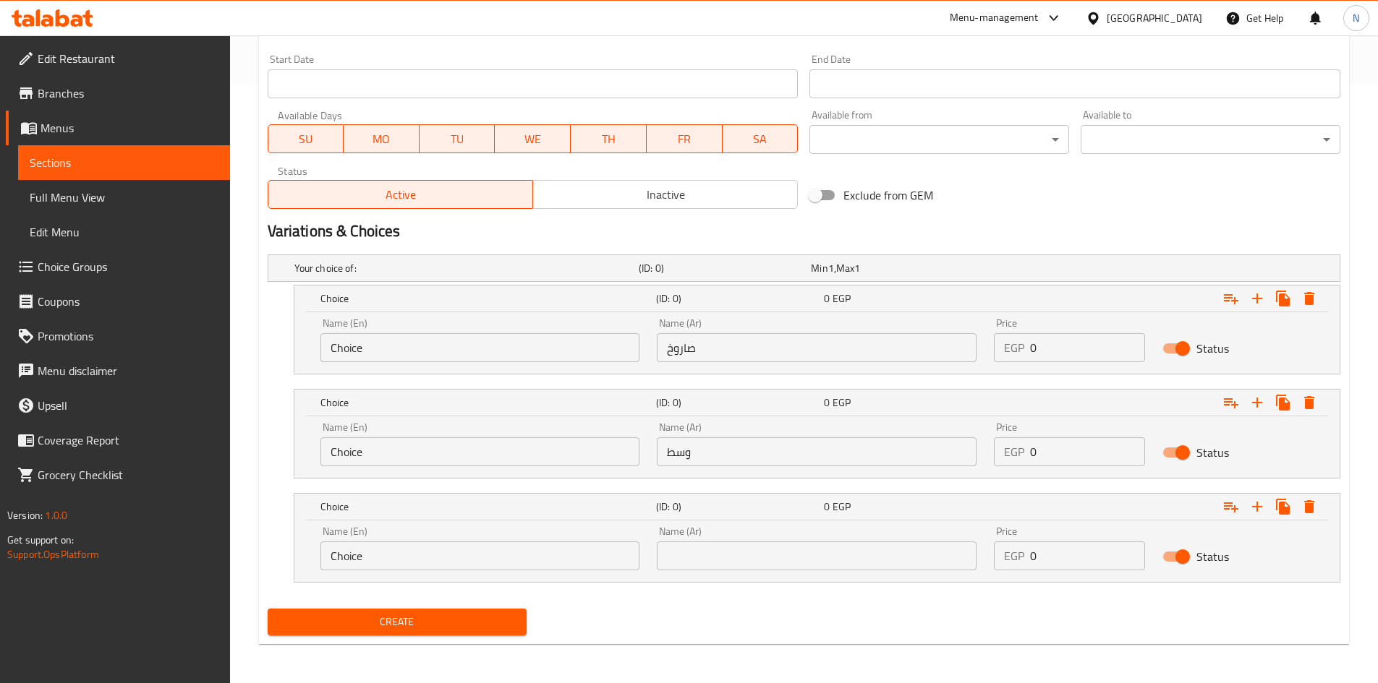
scroll to position [600, 0]
click at [695, 547] on input "text" at bounding box center [817, 554] width 320 height 29
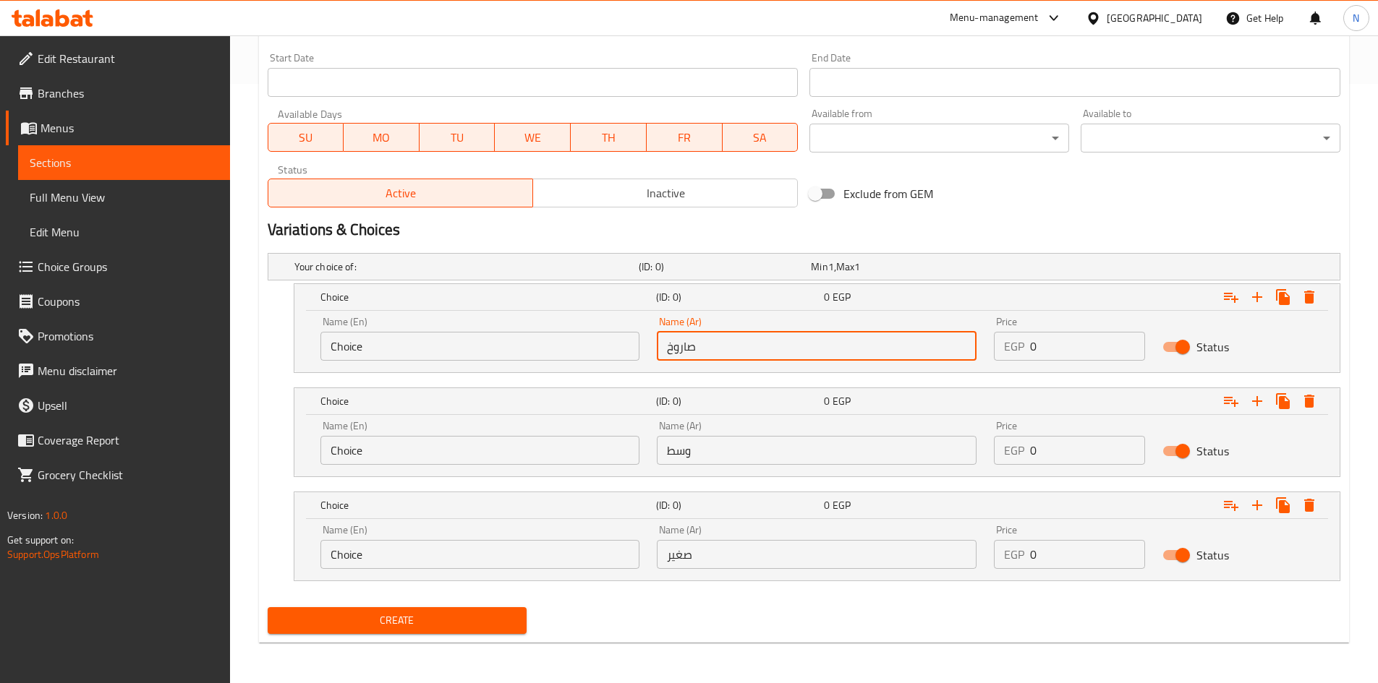
click at [676, 346] on input "صاروخ" at bounding box center [817, 346] width 320 height 29
click at [520, 354] on input "Choice" at bounding box center [480, 346] width 320 height 29
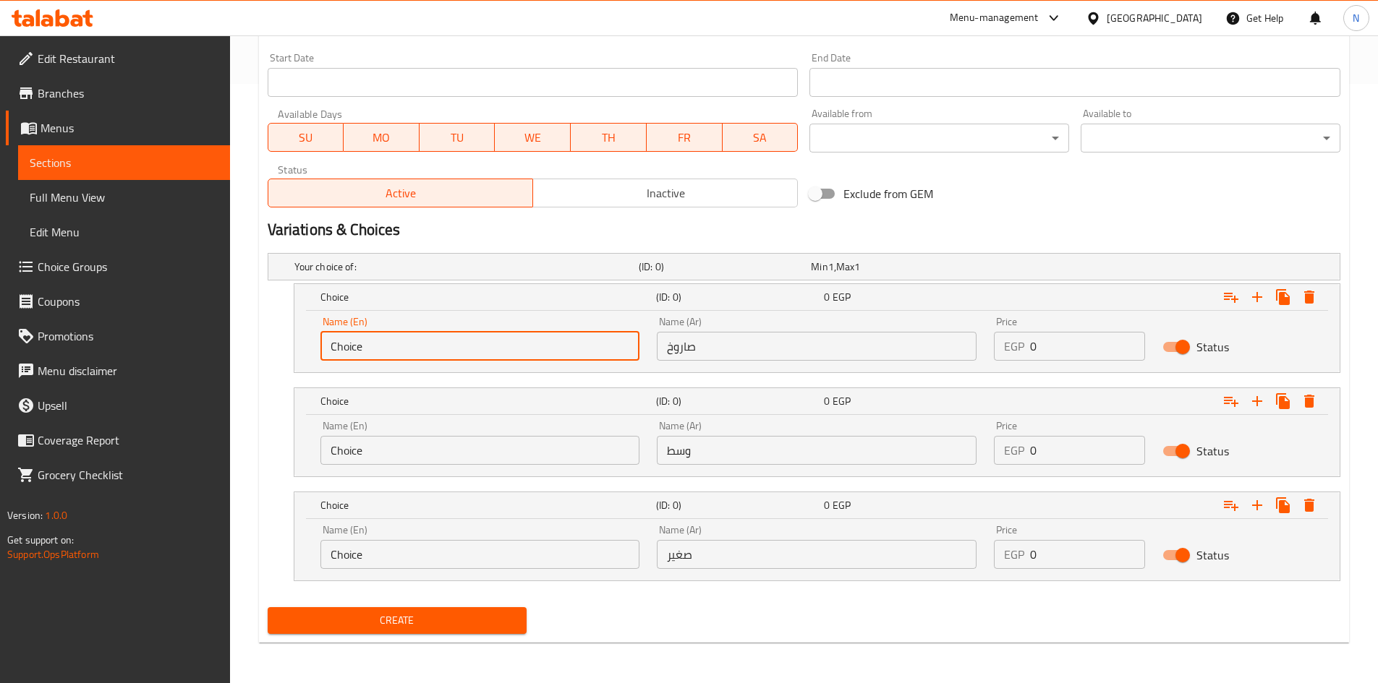
click at [520, 354] on input "Choice" at bounding box center [480, 346] width 320 height 29
paste input "sarukh"
click at [337, 346] on input "sarukh" at bounding box center [480, 346] width 320 height 29
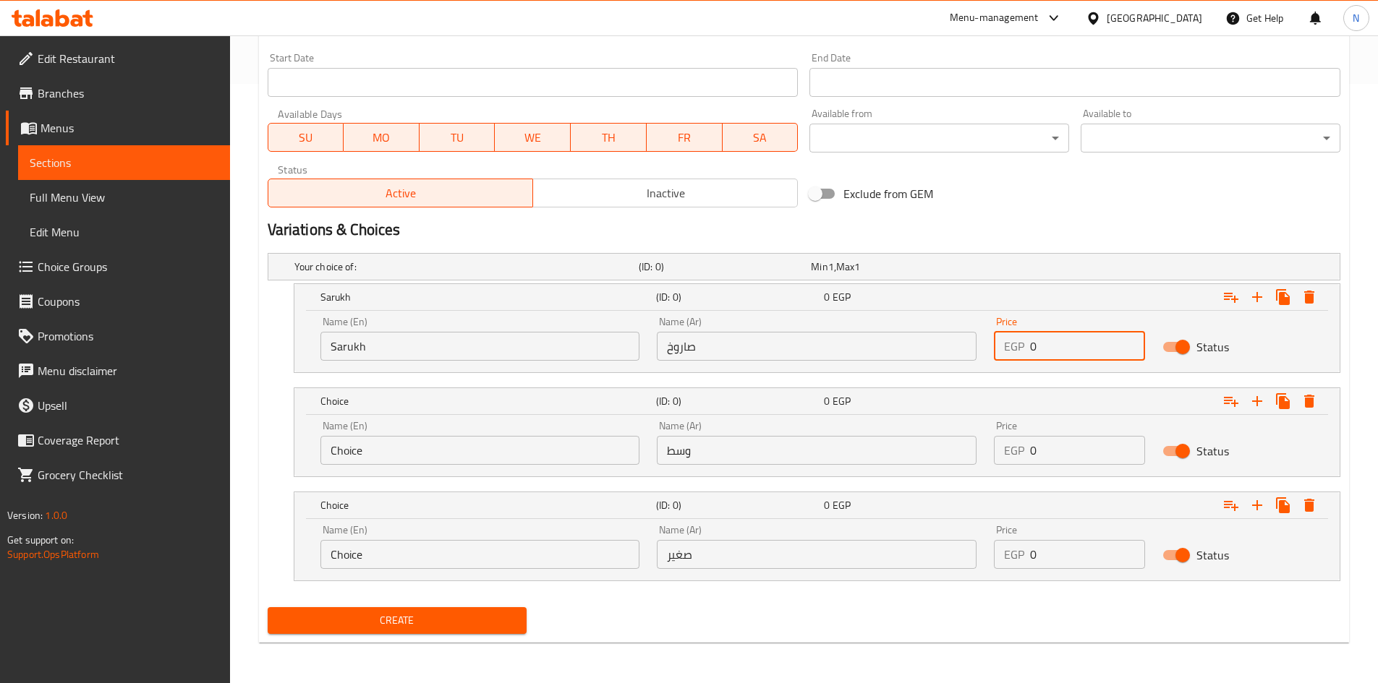
drag, startPoint x: 1047, startPoint y: 341, endPoint x: 1031, endPoint y: 349, distance: 18.1
click at [1031, 349] on input "0" at bounding box center [1087, 346] width 115 height 29
drag, startPoint x: 1059, startPoint y: 456, endPoint x: 1025, endPoint y: 463, distance: 34.8
click at [1025, 463] on div "EGP 0 Price" at bounding box center [1069, 450] width 151 height 29
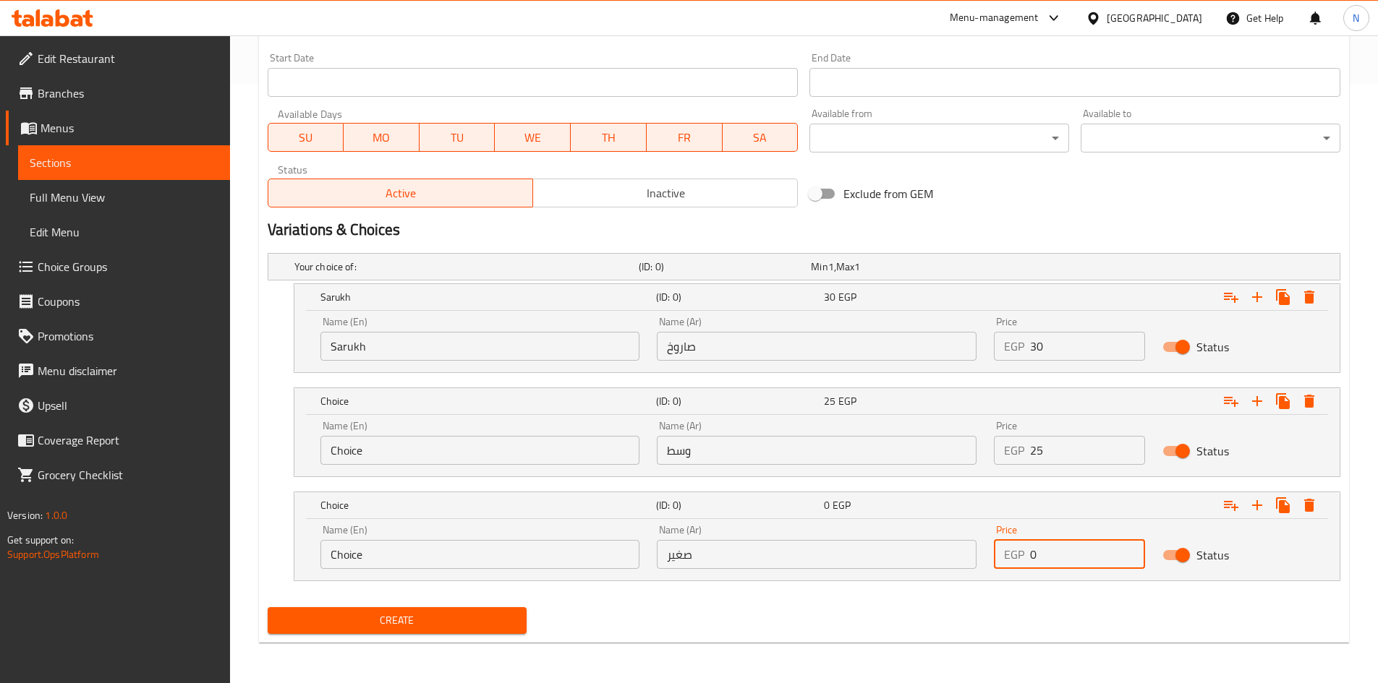
click at [1047, 553] on input "0" at bounding box center [1087, 554] width 115 height 29
click at [494, 448] on input "Choice" at bounding box center [480, 450] width 320 height 29
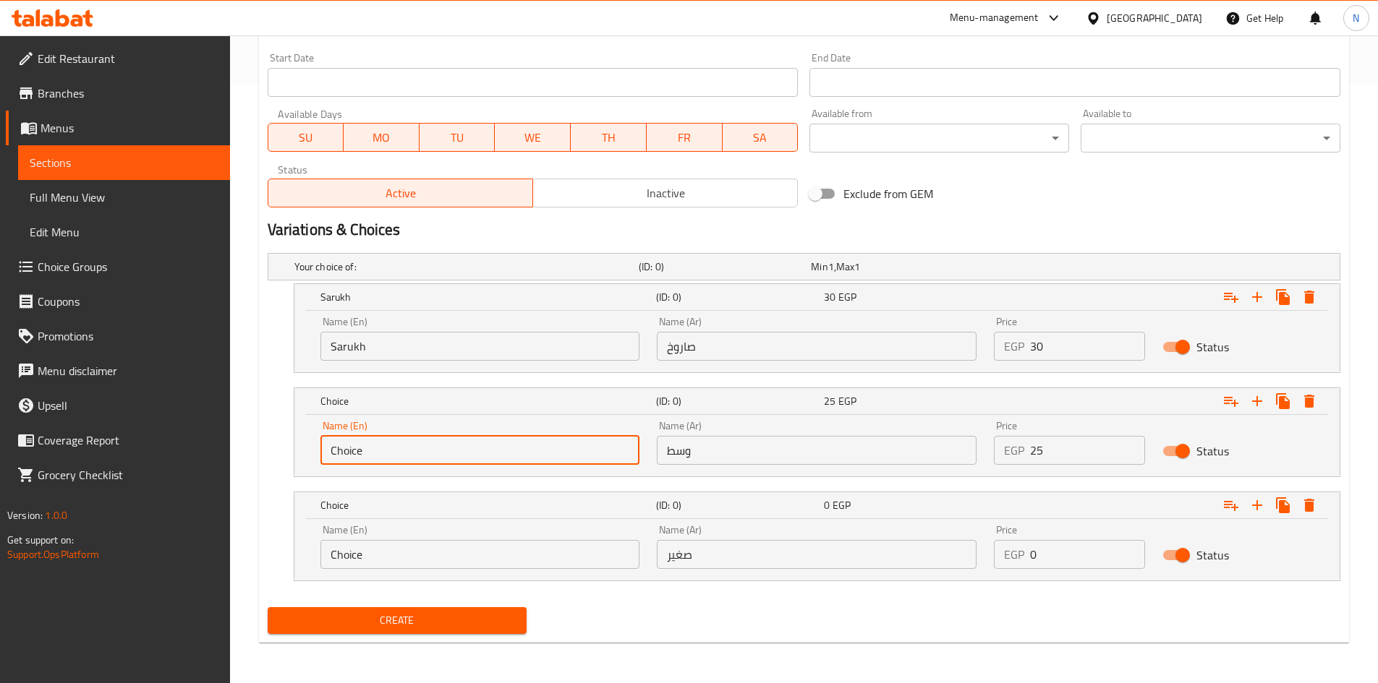
click at [494, 448] on input "Choice" at bounding box center [480, 450] width 320 height 29
click at [433, 540] on input "Choice" at bounding box center [480, 554] width 320 height 29
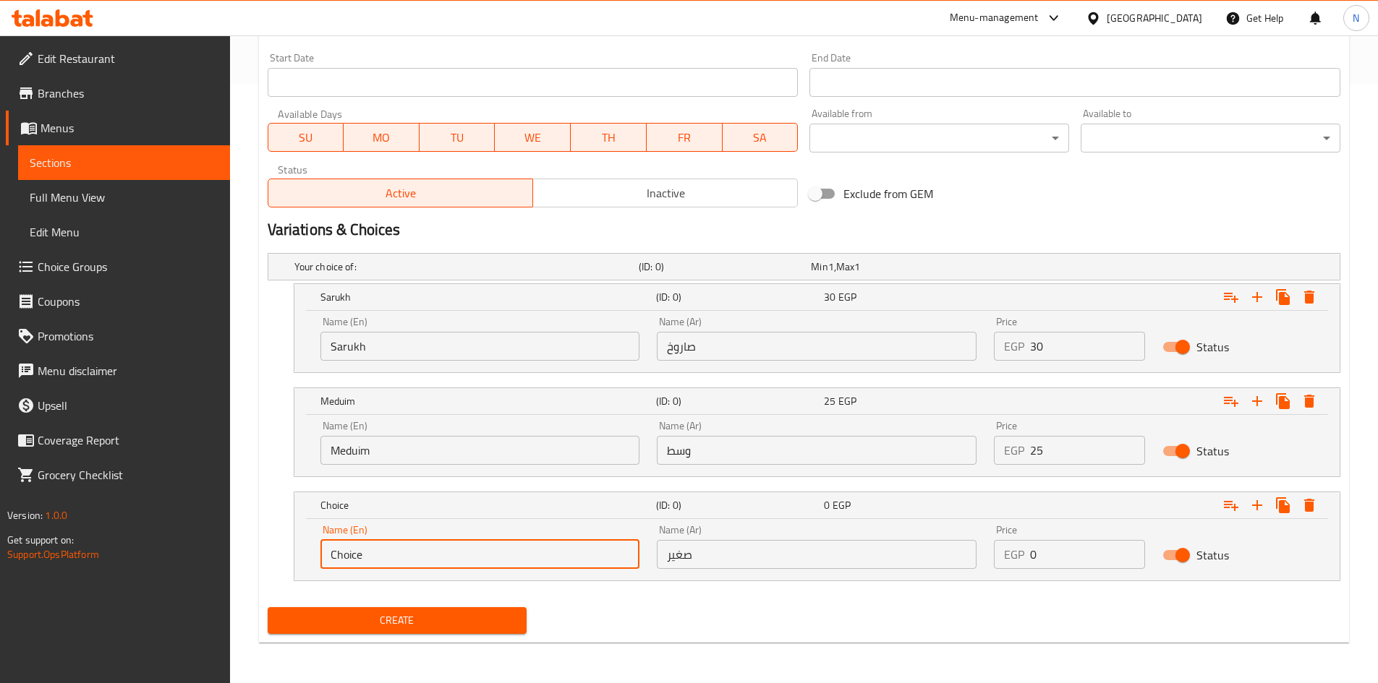
click at [433, 540] on input "Choice" at bounding box center [480, 554] width 320 height 29
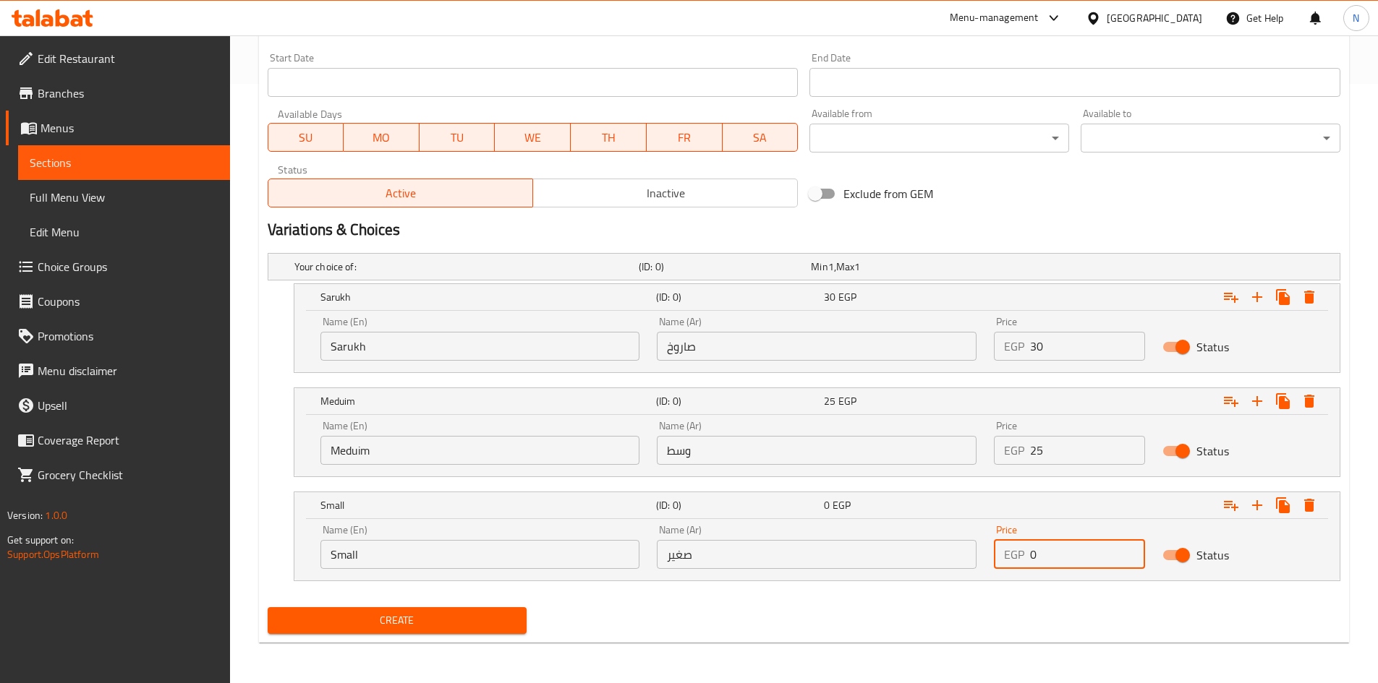
drag, startPoint x: 1060, startPoint y: 556, endPoint x: 1029, endPoint y: 557, distance: 30.4
click at [1029, 557] on div "EGP 0 Price" at bounding box center [1069, 554] width 151 height 29
click at [1069, 221] on h2 "Variations & Choices" at bounding box center [804, 230] width 1073 height 22
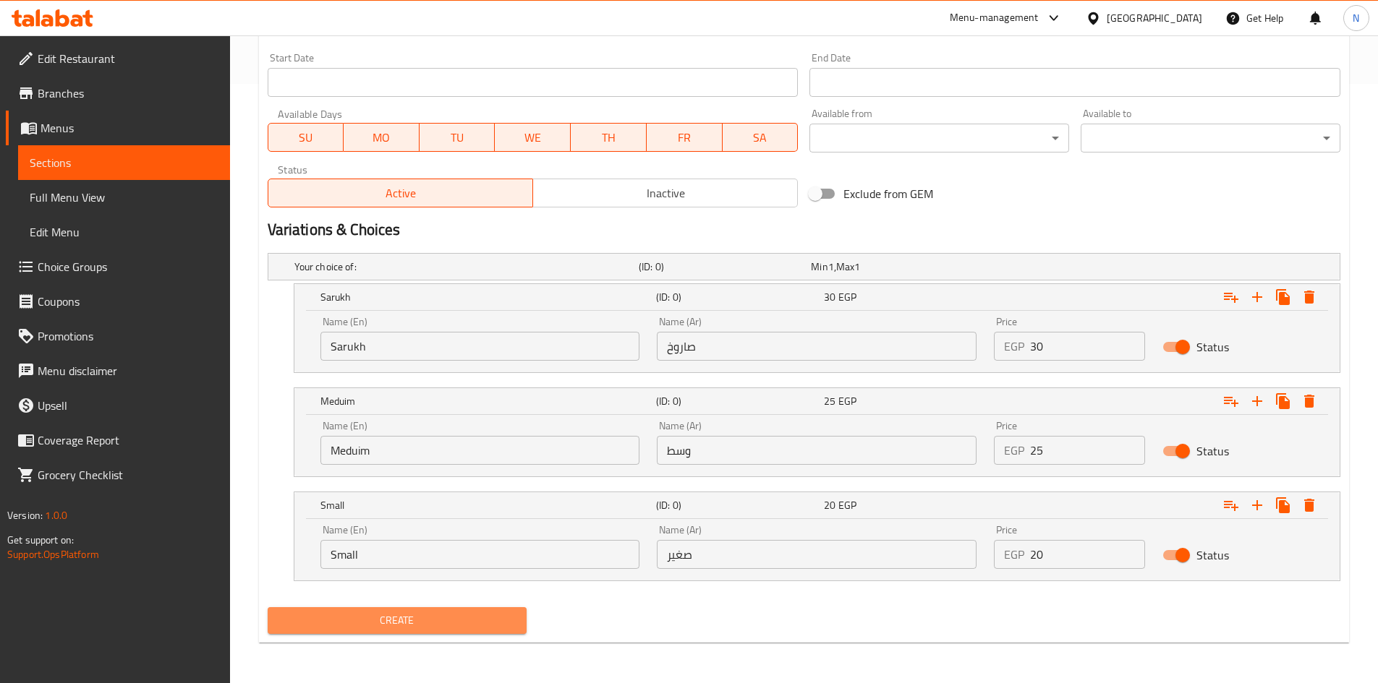
click at [359, 618] on span "Create" at bounding box center [397, 621] width 237 height 18
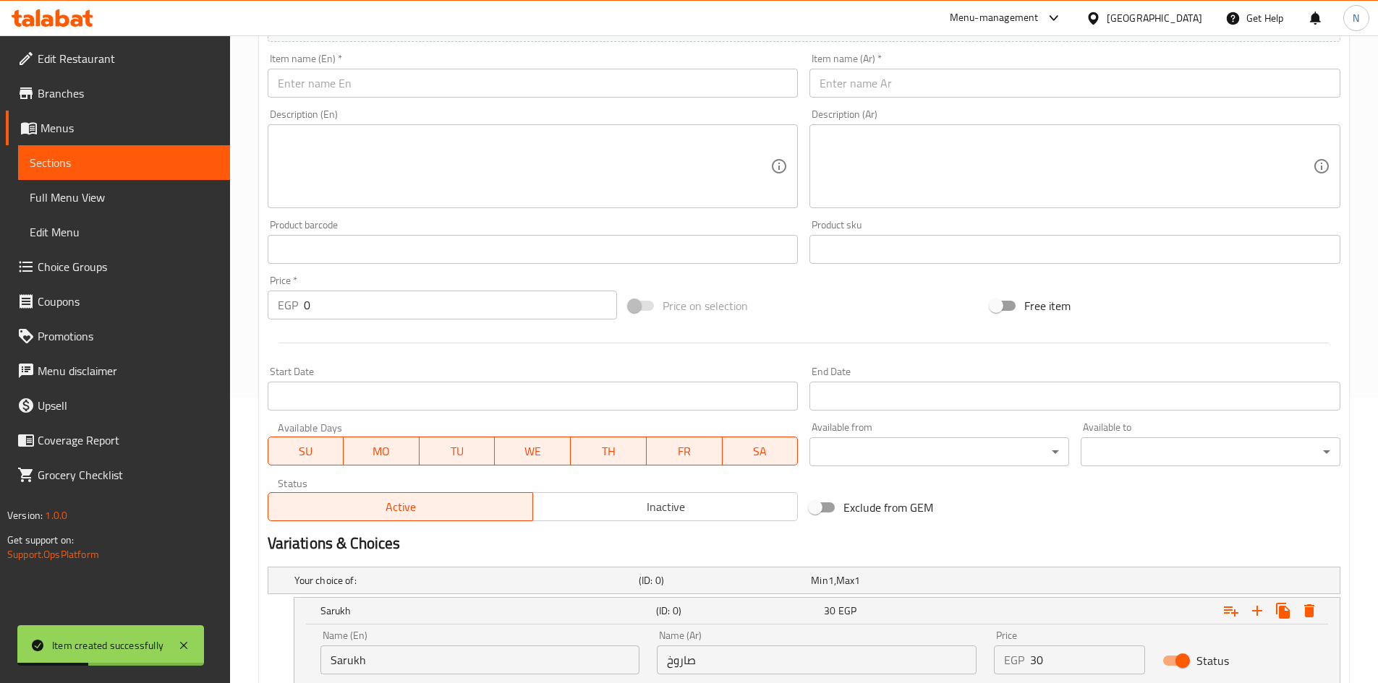
scroll to position [238, 0]
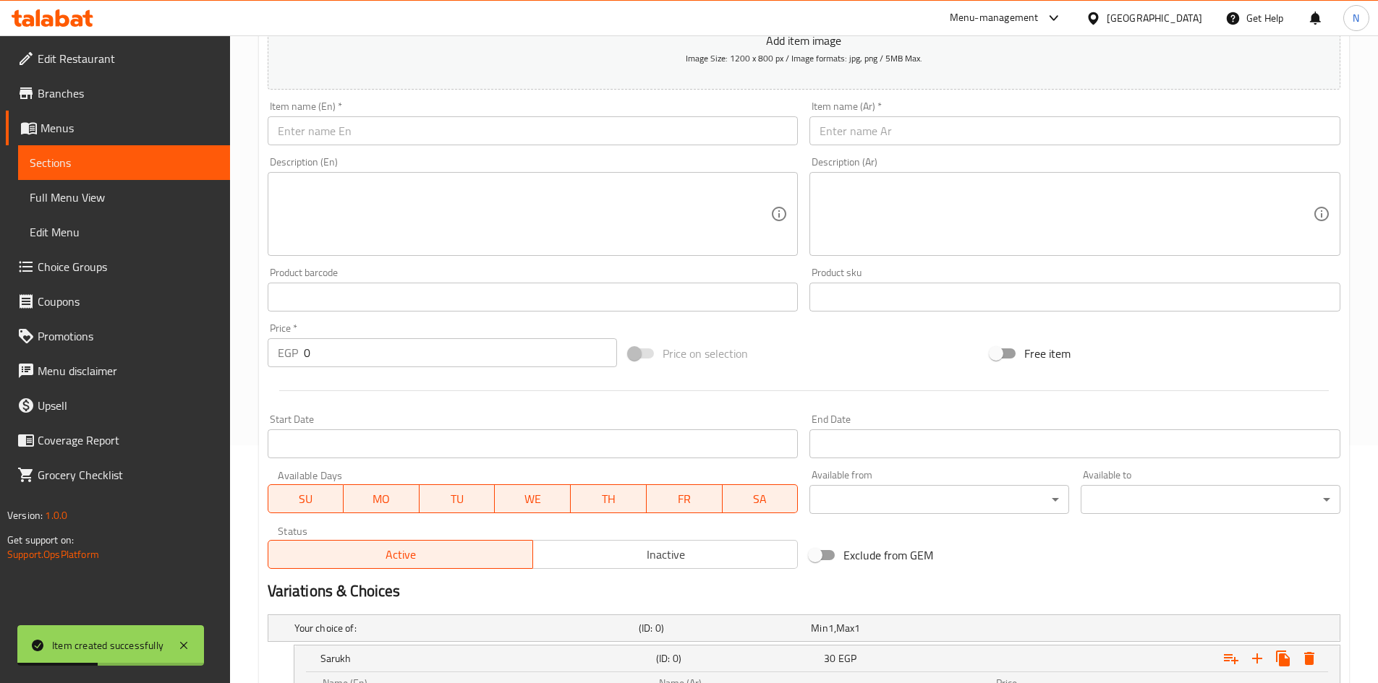
click at [901, 140] on input "text" at bounding box center [1074, 130] width 531 height 29
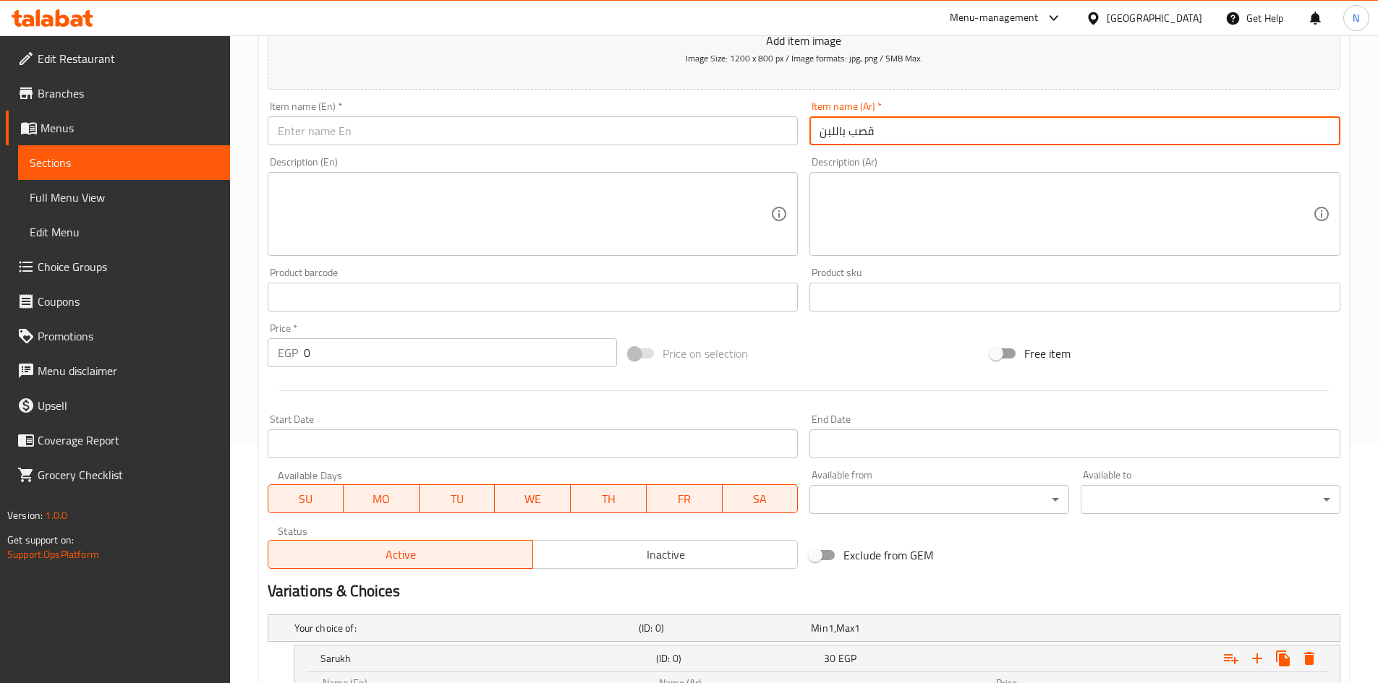
click at [846, 131] on input "قصب باللبن" at bounding box center [1074, 130] width 531 height 29
click at [400, 129] on input "text" at bounding box center [533, 130] width 531 height 29
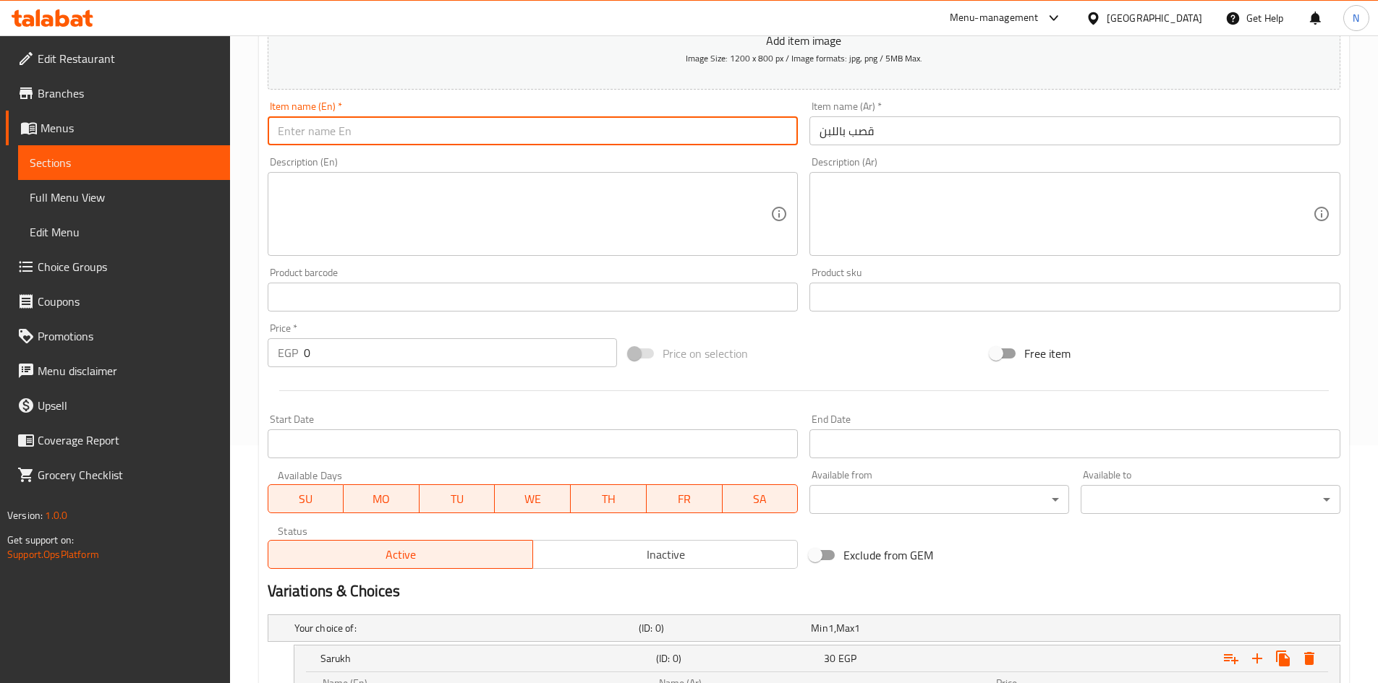
paste input "Sugarcane with milk"
click at [352, 145] on input "Sugarcane with milk" at bounding box center [533, 130] width 531 height 29
click at [352, 142] on input "Sugarcane with milk" at bounding box center [533, 130] width 531 height 29
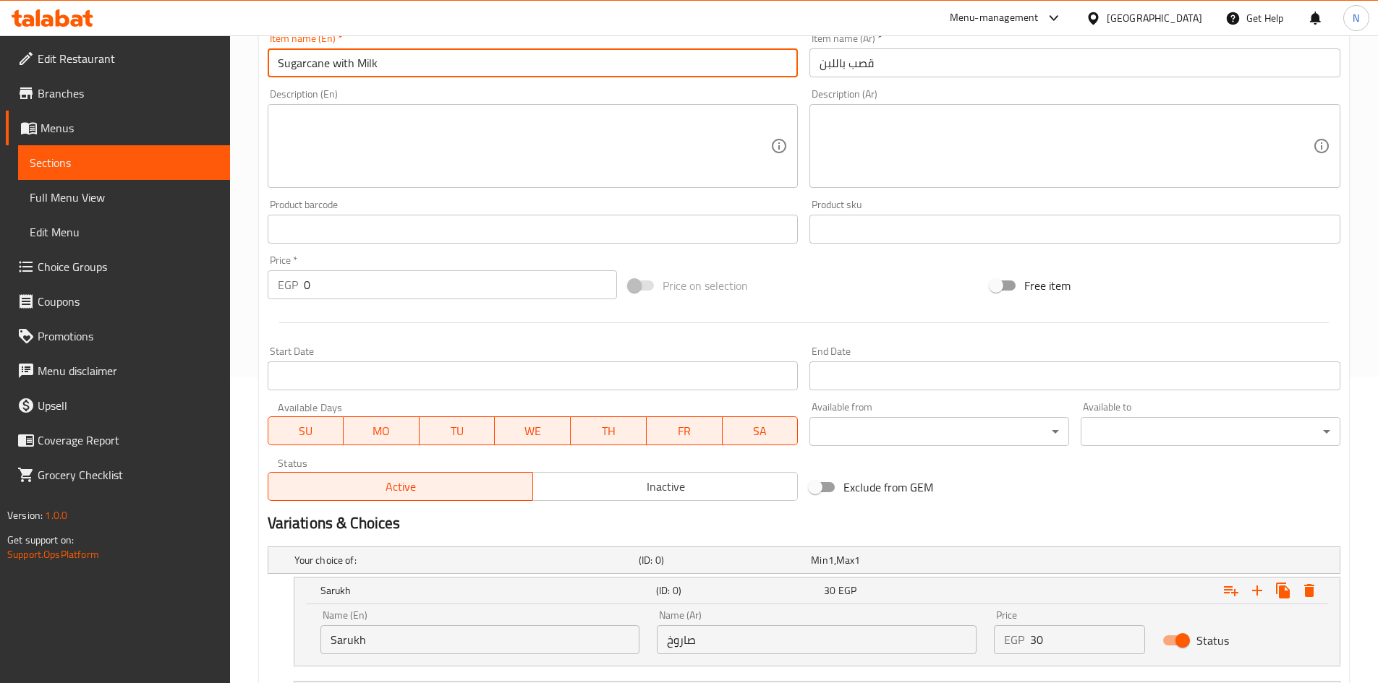
scroll to position [455, 0]
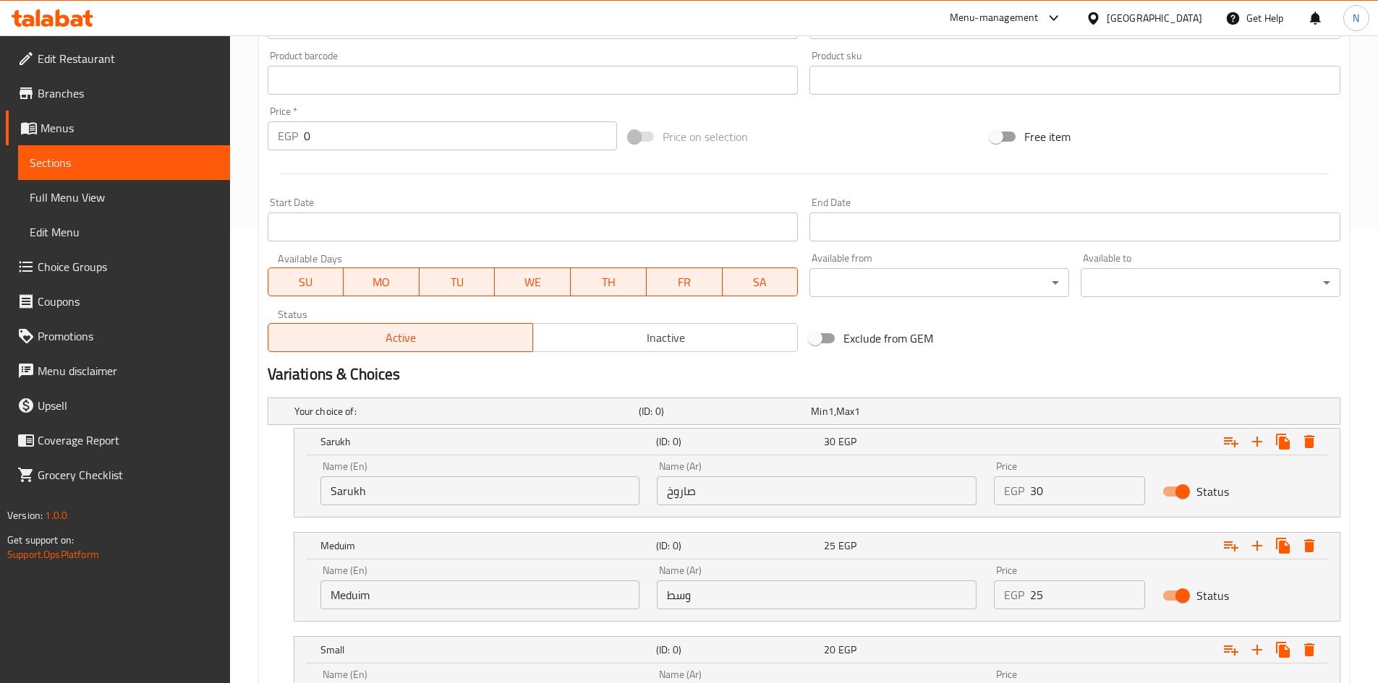
click at [338, 492] on input "Sarukh" at bounding box center [480, 491] width 320 height 29
click at [357, 443] on h5 "Sarukh" at bounding box center [485, 442] width 330 height 14
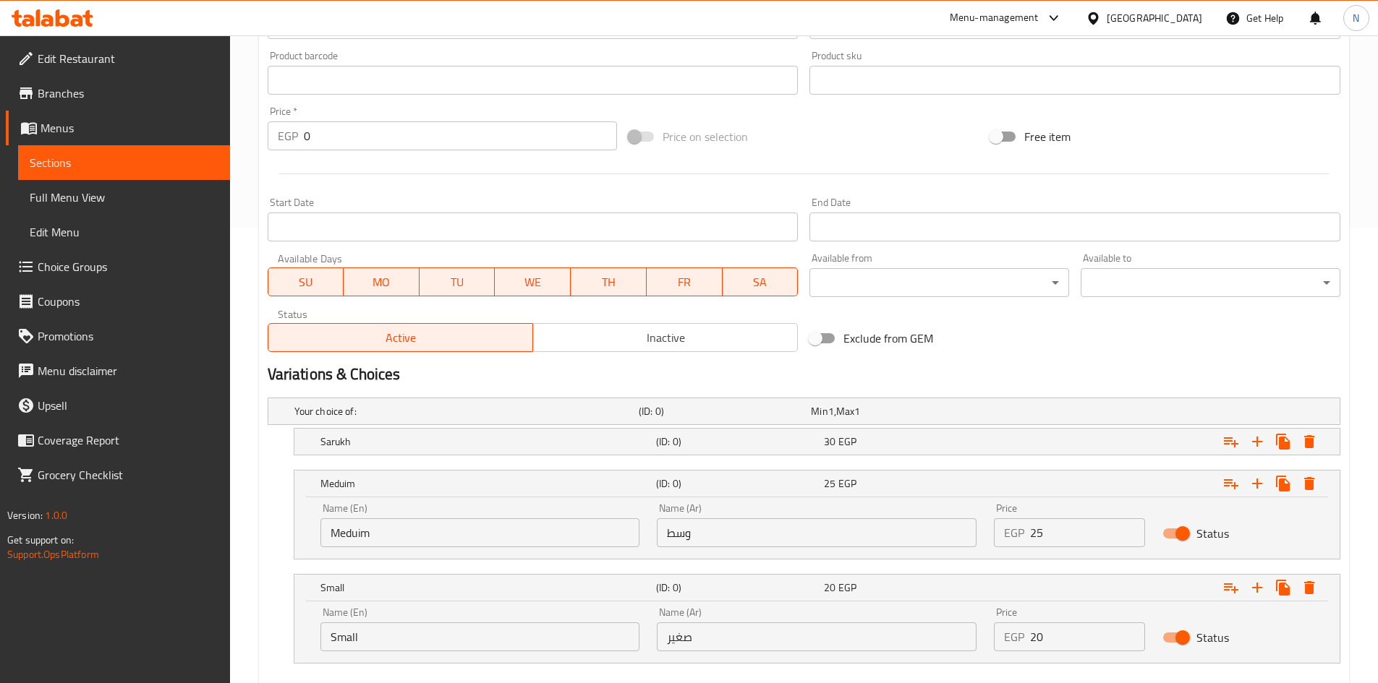
click at [462, 514] on div "Name (En) Meduim Name (En)" at bounding box center [480, 525] width 320 height 44
click at [467, 522] on input "Meduim" at bounding box center [480, 533] width 320 height 29
click at [467, 523] on input "Choice" at bounding box center [480, 533] width 320 height 29
paste input "Sarukh"
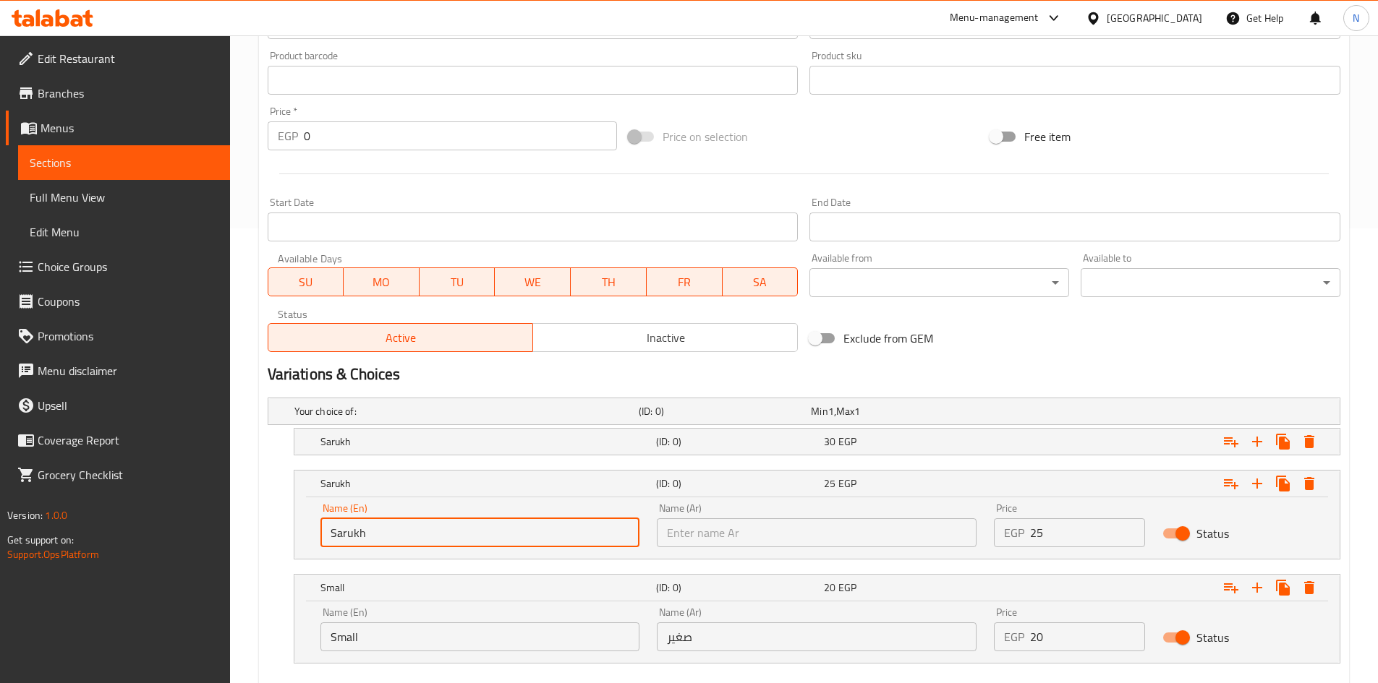
drag, startPoint x: 833, startPoint y: 530, endPoint x: 830, endPoint y: 518, distance: 12.6
click at [833, 530] on input "text" at bounding box center [817, 533] width 320 height 29
paste input "صاروخ"
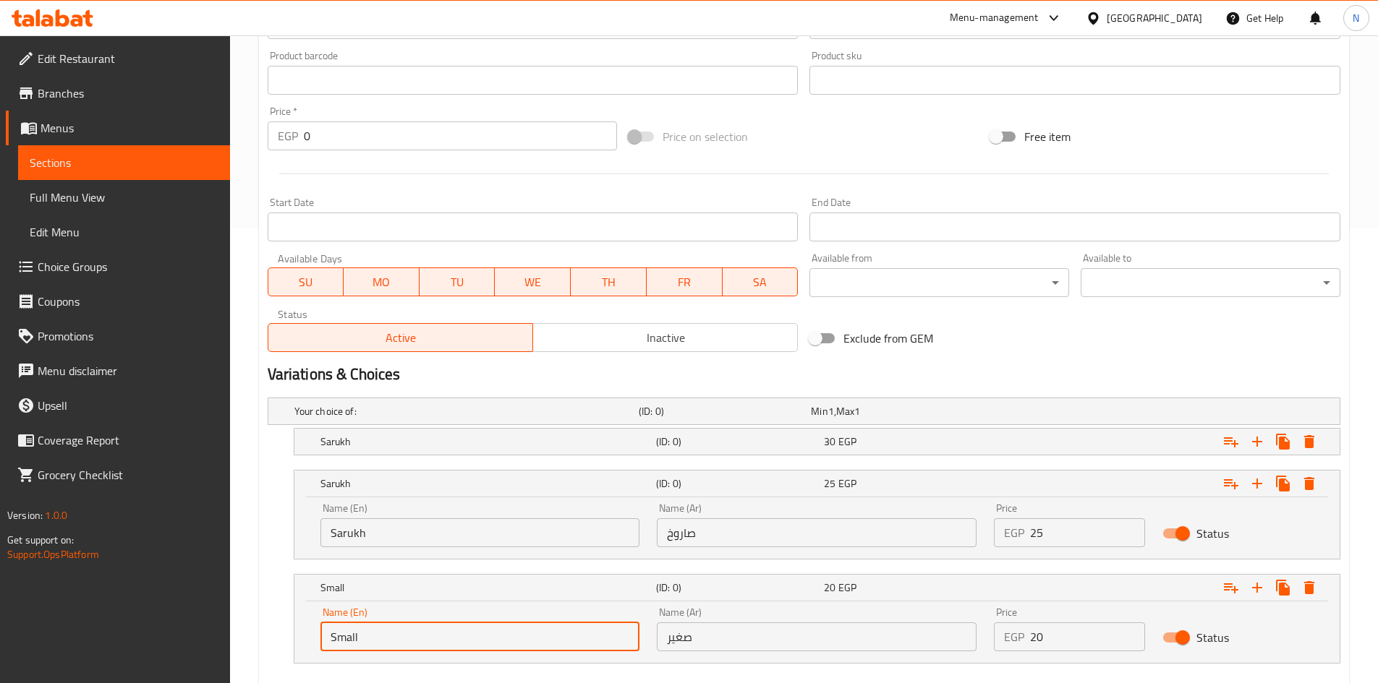
click at [383, 633] on input "Small" at bounding box center [480, 637] width 320 height 29
click at [381, 634] on input "Choice" at bounding box center [480, 637] width 320 height 29
paste input "Meduim"
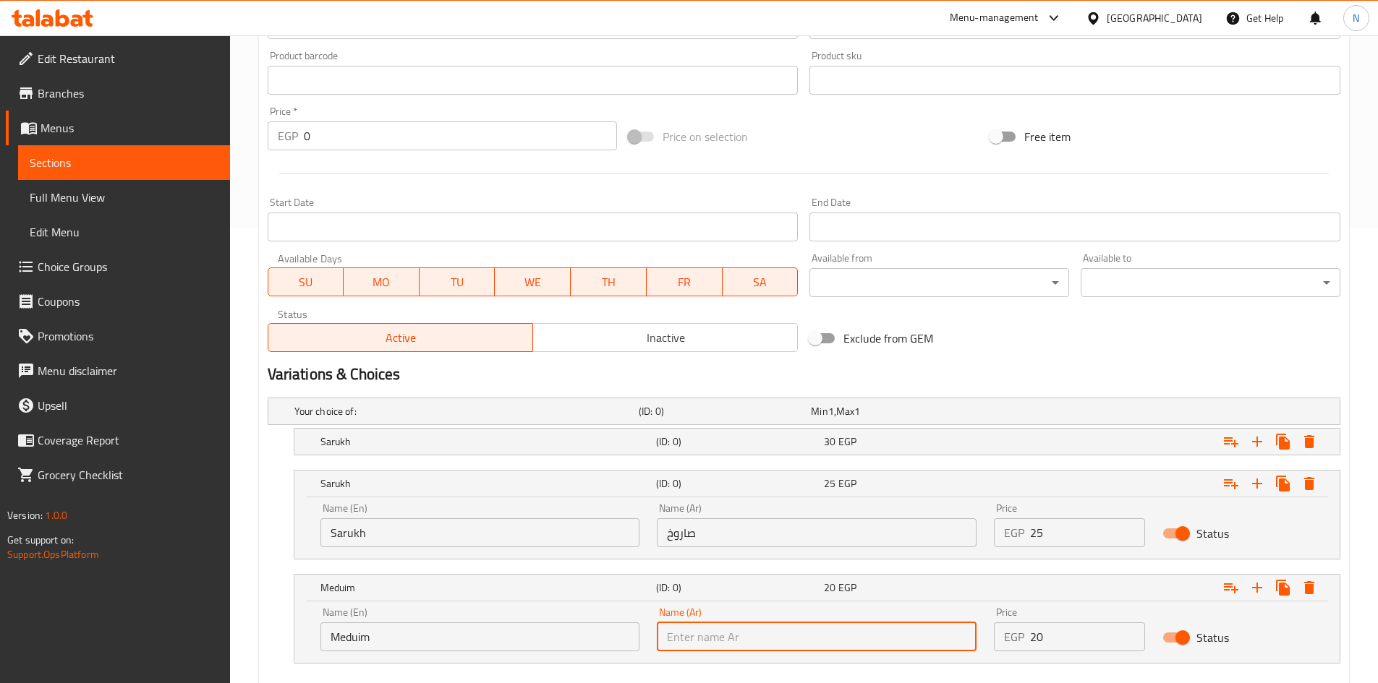
click at [835, 630] on input "text" at bounding box center [817, 637] width 320 height 29
paste input "وسط"
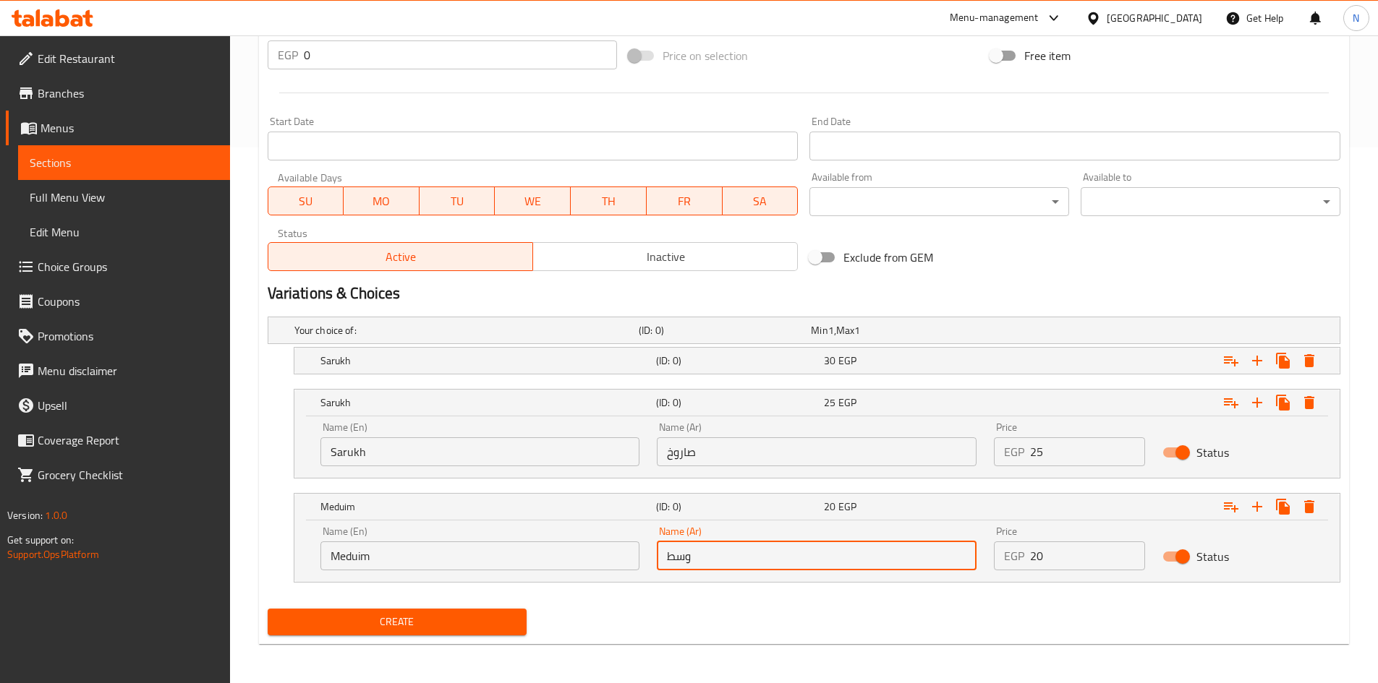
scroll to position [537, 0]
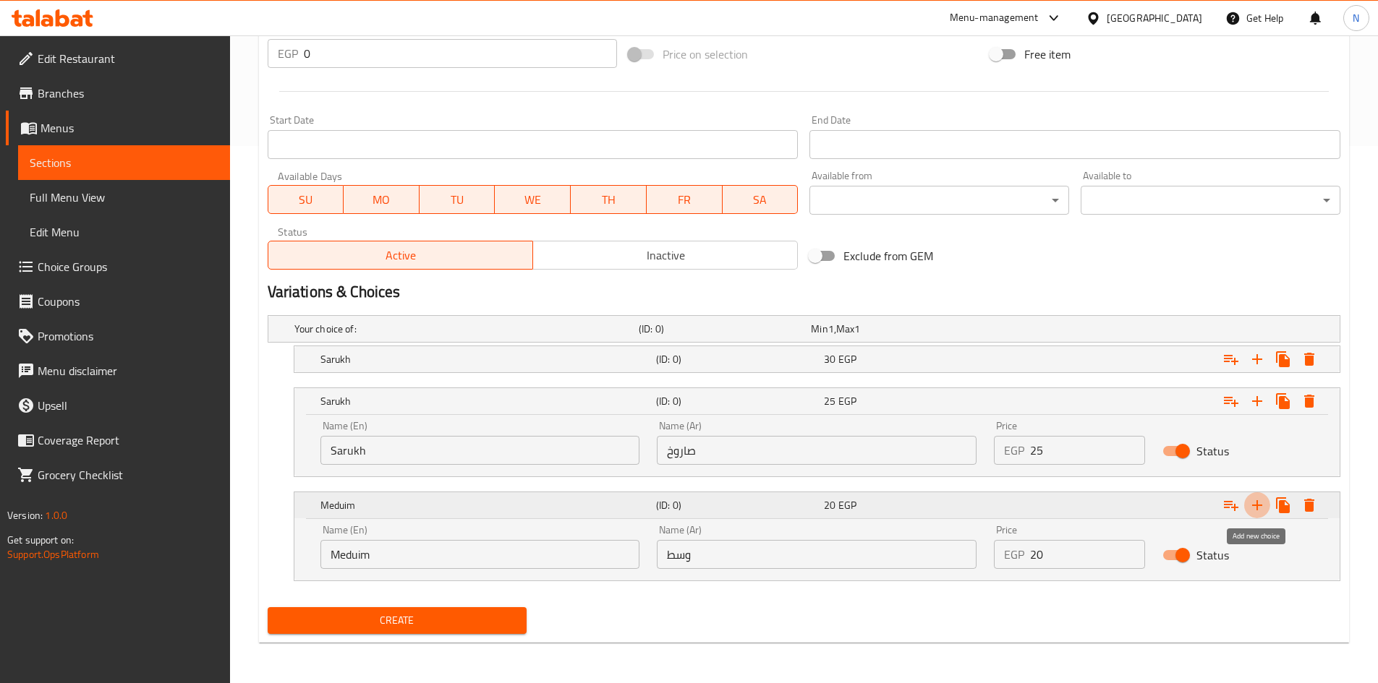
click at [1253, 505] on icon "Expand" at bounding box center [1257, 506] width 10 height 10
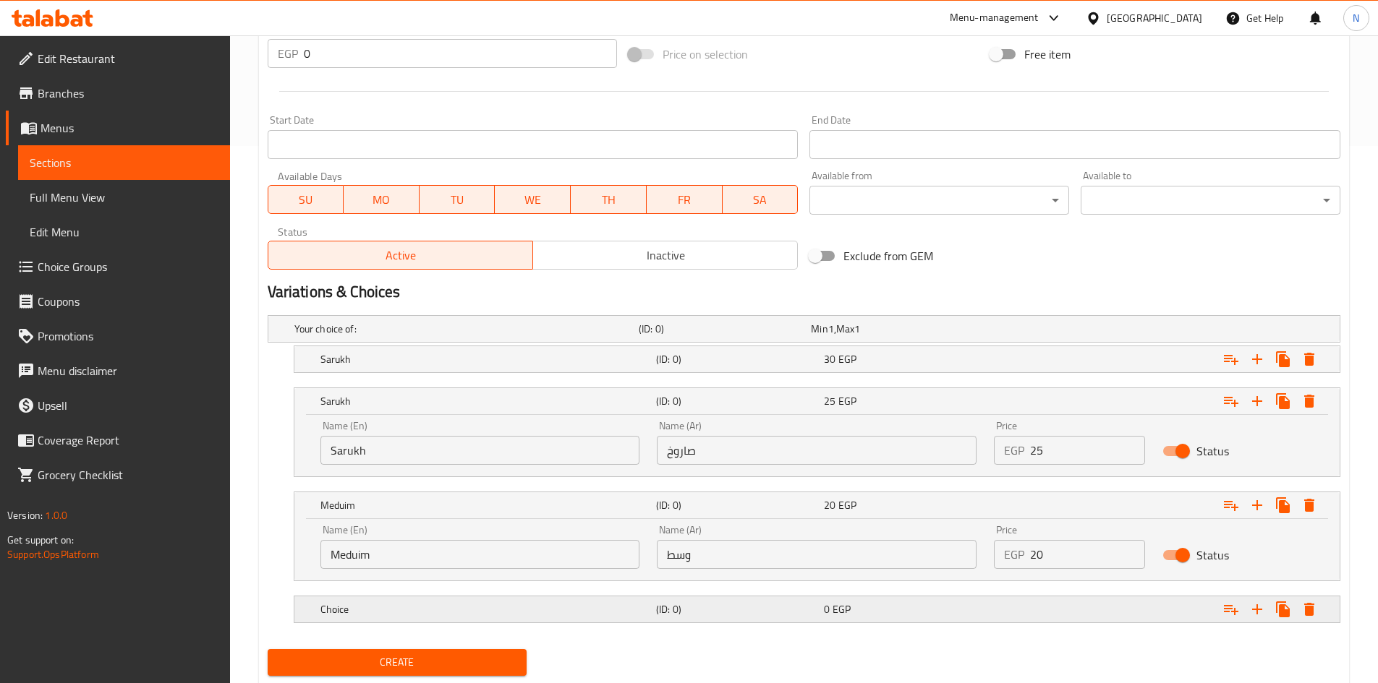
click at [551, 625] on div "Choice (ID: 0) 0 EGP" at bounding box center [822, 610] width 1008 height 32
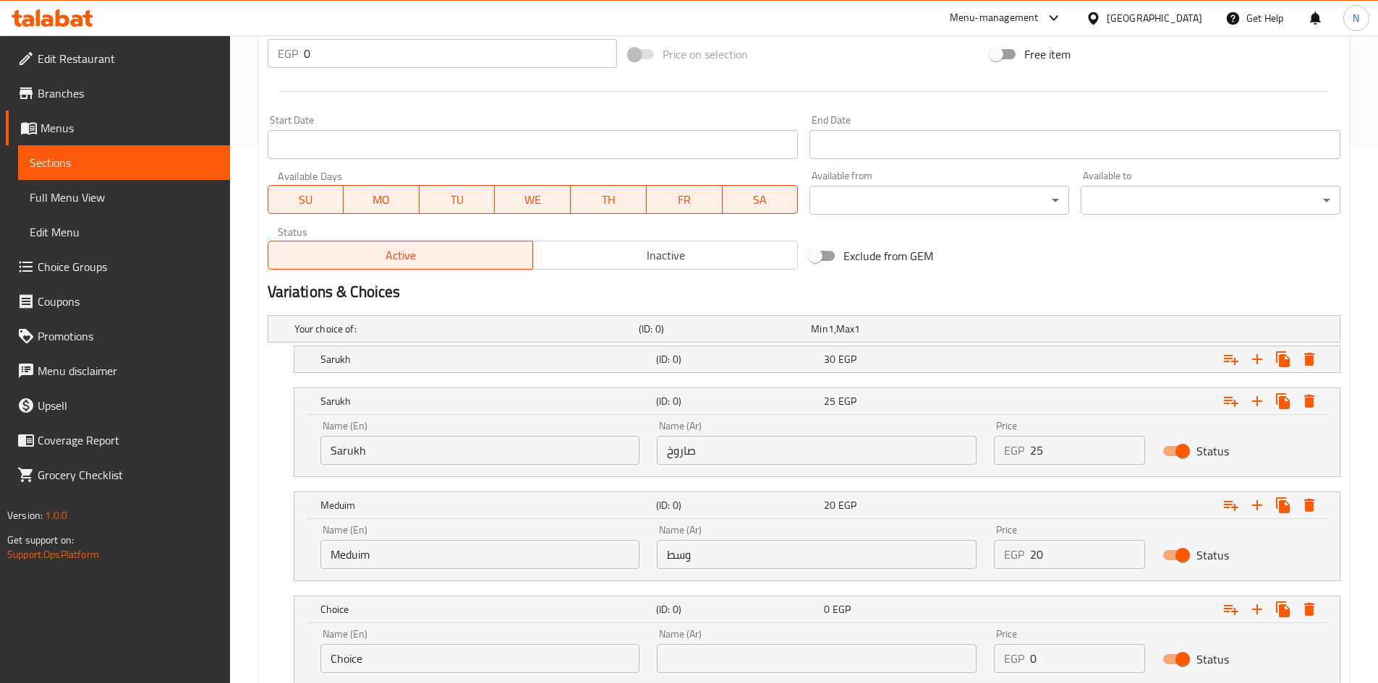
click at [501, 656] on input "Choice" at bounding box center [480, 658] width 320 height 29
click at [501, 657] on input "Choice" at bounding box center [480, 658] width 320 height 29
paste input "Small"
click at [901, 654] on input "text" at bounding box center [817, 658] width 320 height 29
paste input "صغير"
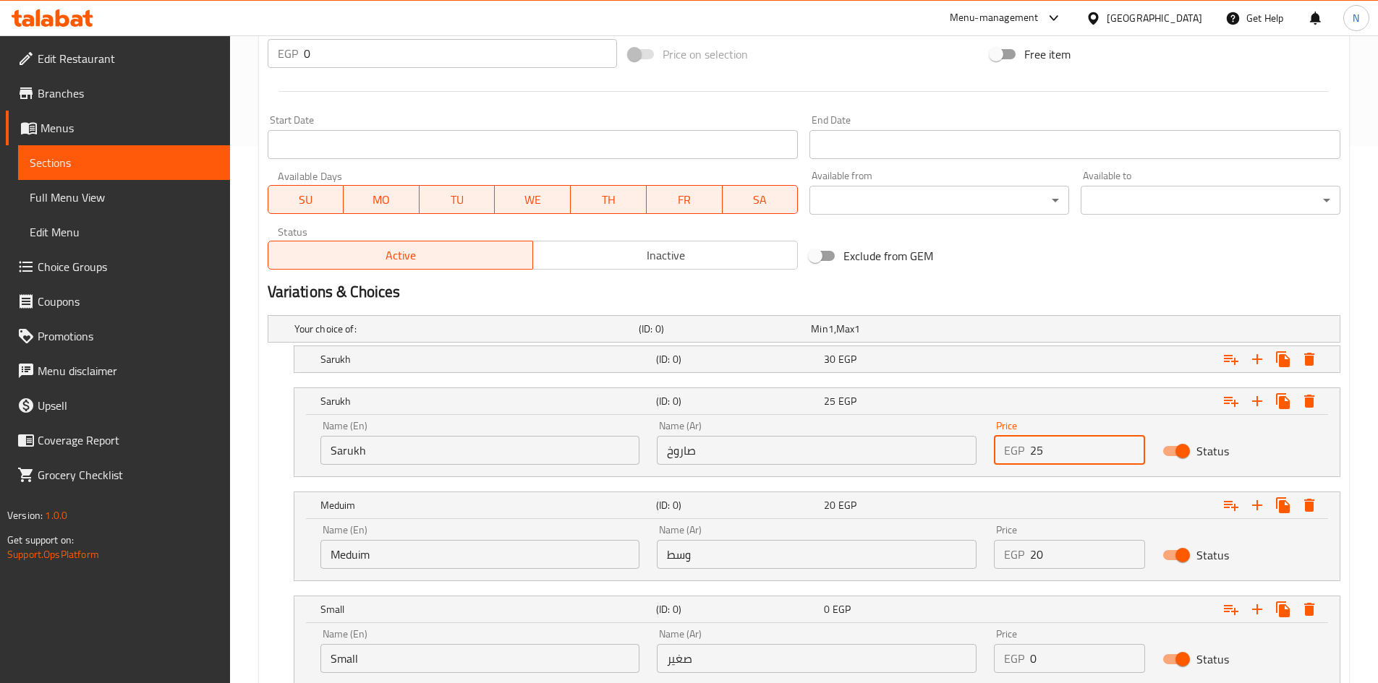
drag, startPoint x: 1050, startPoint y: 440, endPoint x: 1015, endPoint y: 448, distance: 35.8
click at [1015, 448] on div "EGP 25 Price" at bounding box center [1069, 450] width 151 height 29
drag, startPoint x: 1062, startPoint y: 563, endPoint x: 1010, endPoint y: 563, distance: 52.1
click at [1010, 563] on div "EGP 20 Price" at bounding box center [1069, 554] width 151 height 29
drag, startPoint x: 1040, startPoint y: 665, endPoint x: 1020, endPoint y: 666, distance: 20.3
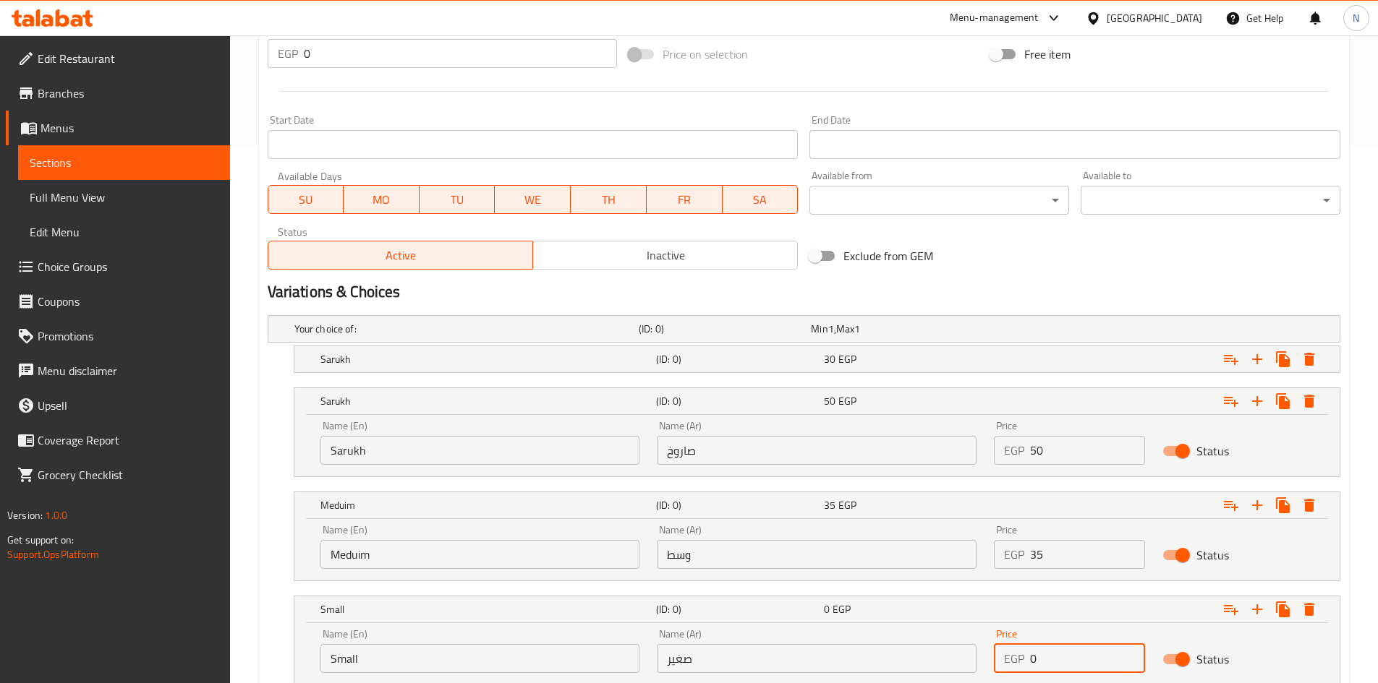
click at [1020, 666] on div "EGP 0 Price" at bounding box center [1069, 658] width 151 height 29
click at [1015, 271] on div "Exclude from GEM" at bounding box center [985, 256] width 362 height 39
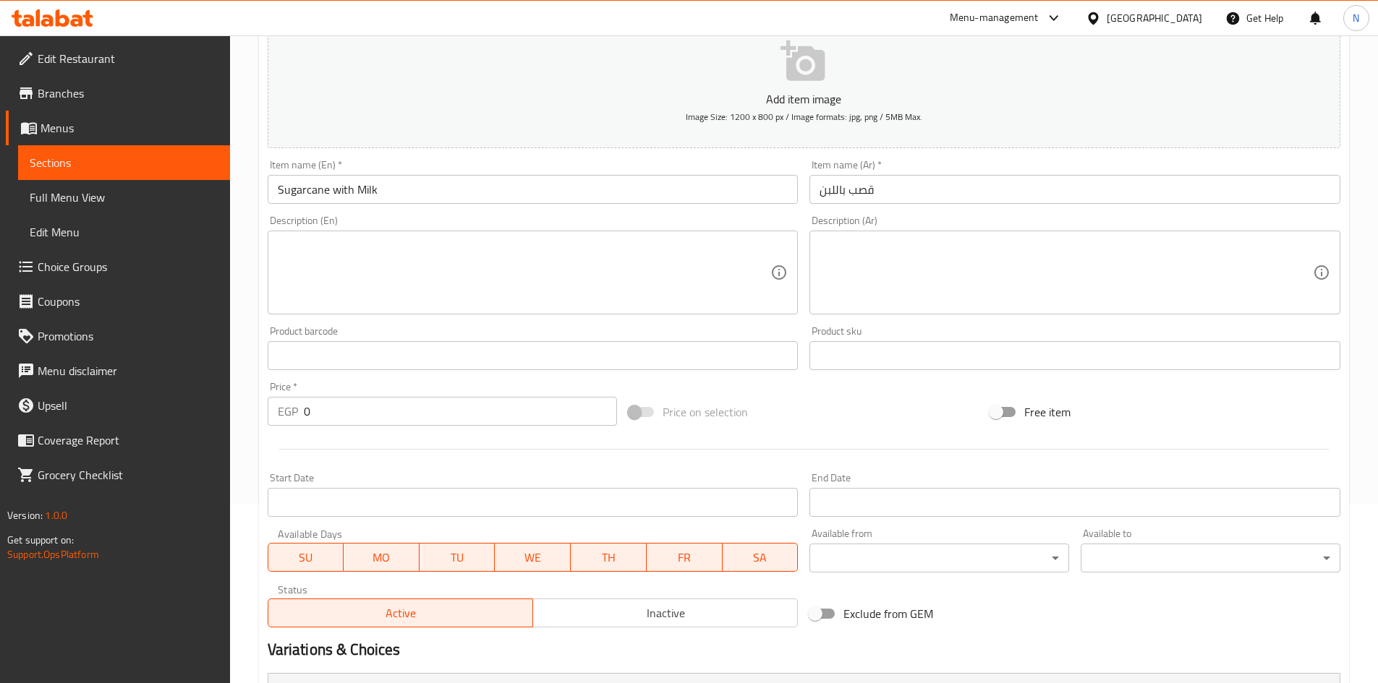
scroll to position [320, 0]
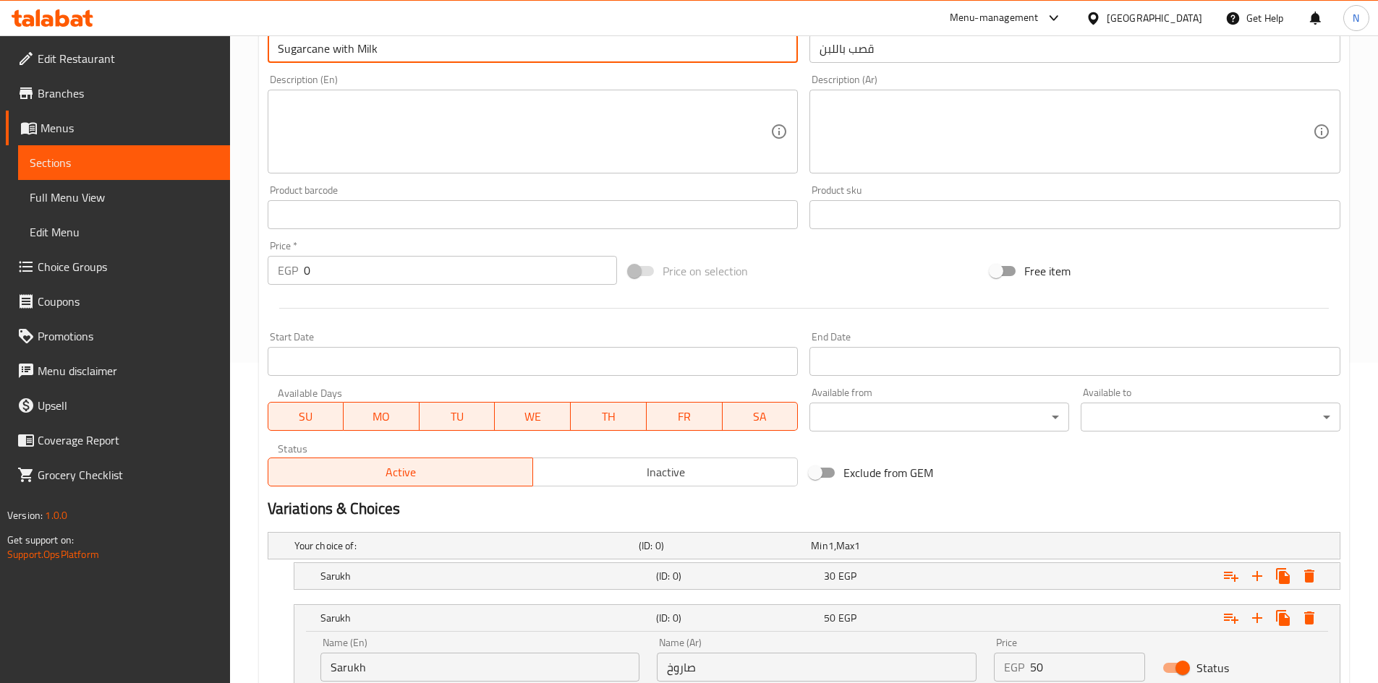
click at [338, 56] on input "Sugarcane with Milk" at bounding box center [533, 48] width 531 height 29
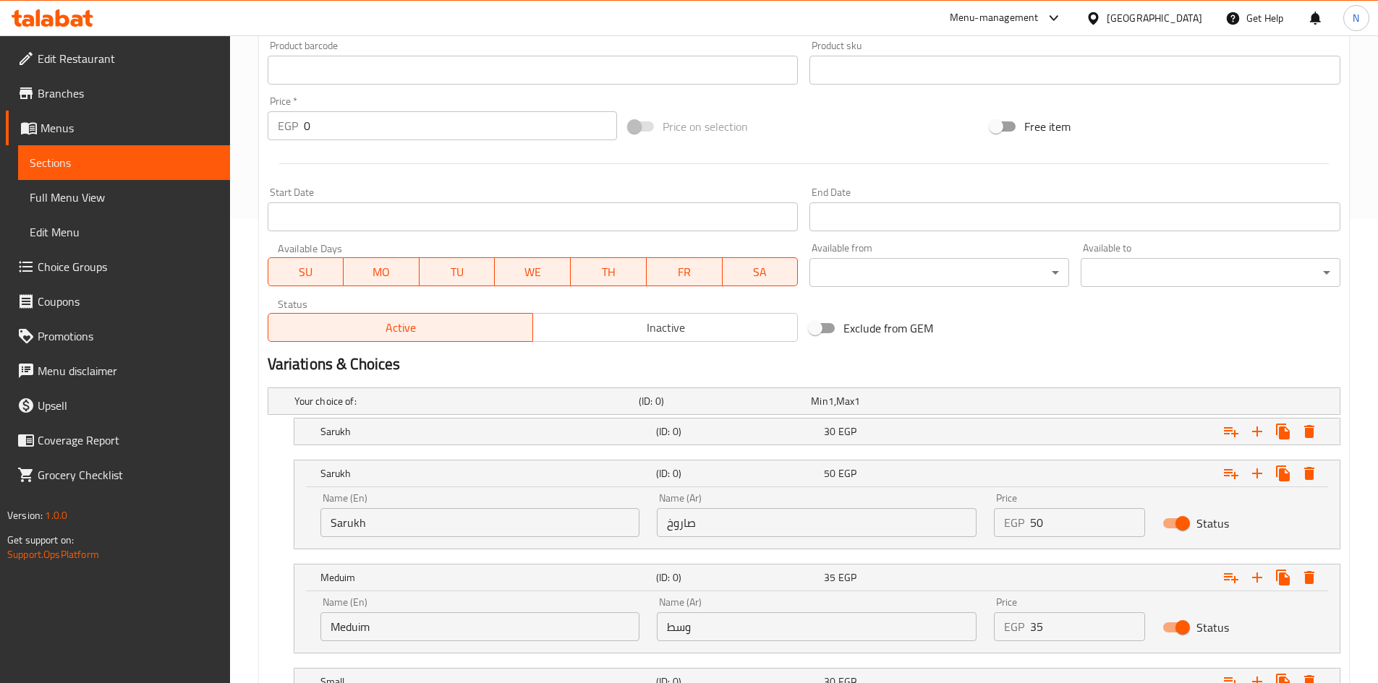
scroll to position [642, 0]
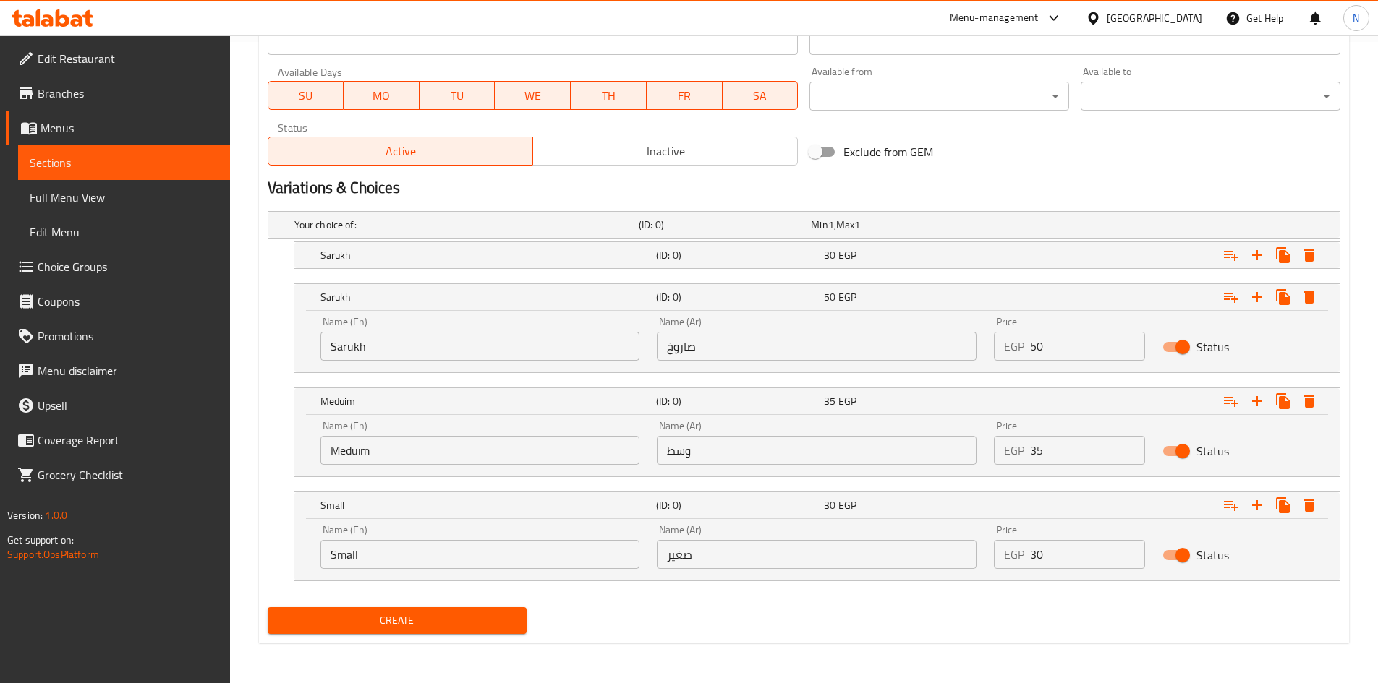
click at [371, 624] on span "Create" at bounding box center [397, 621] width 237 height 18
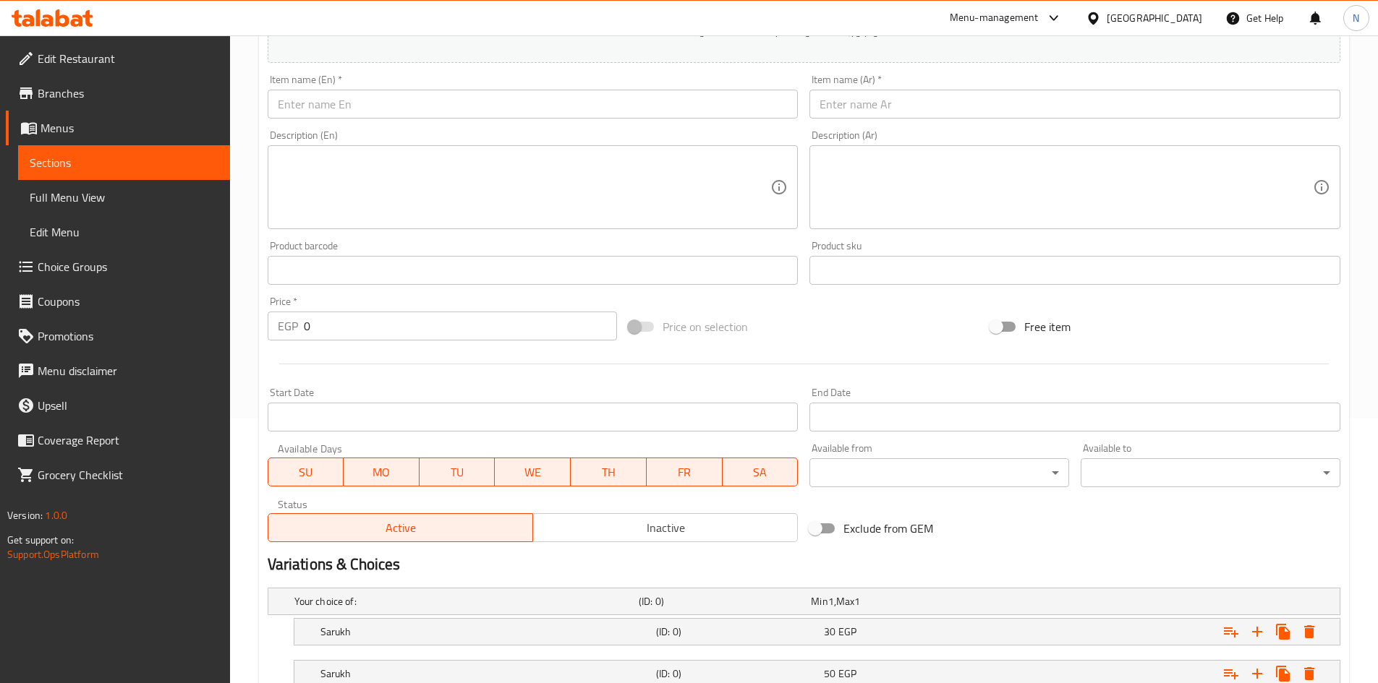
scroll to position [208, 0]
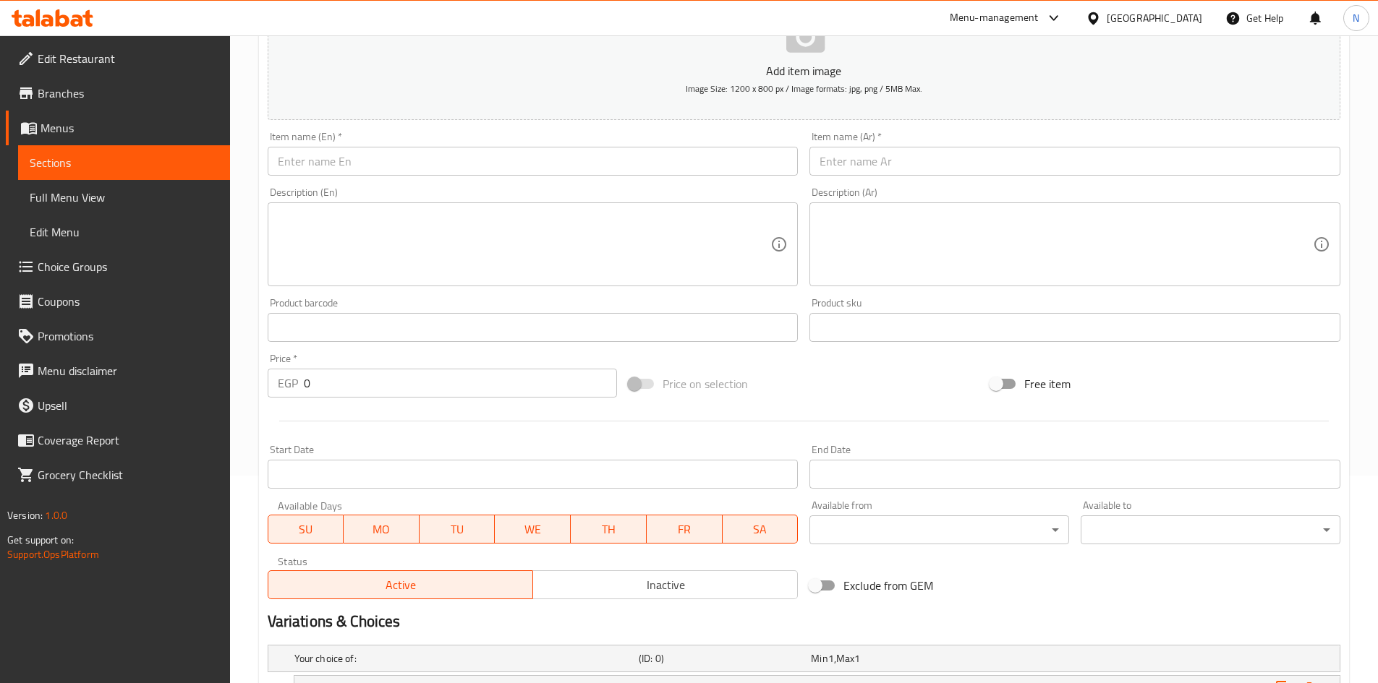
click at [887, 140] on div "Item name (Ar)   * Item name (Ar) *" at bounding box center [1074, 154] width 531 height 44
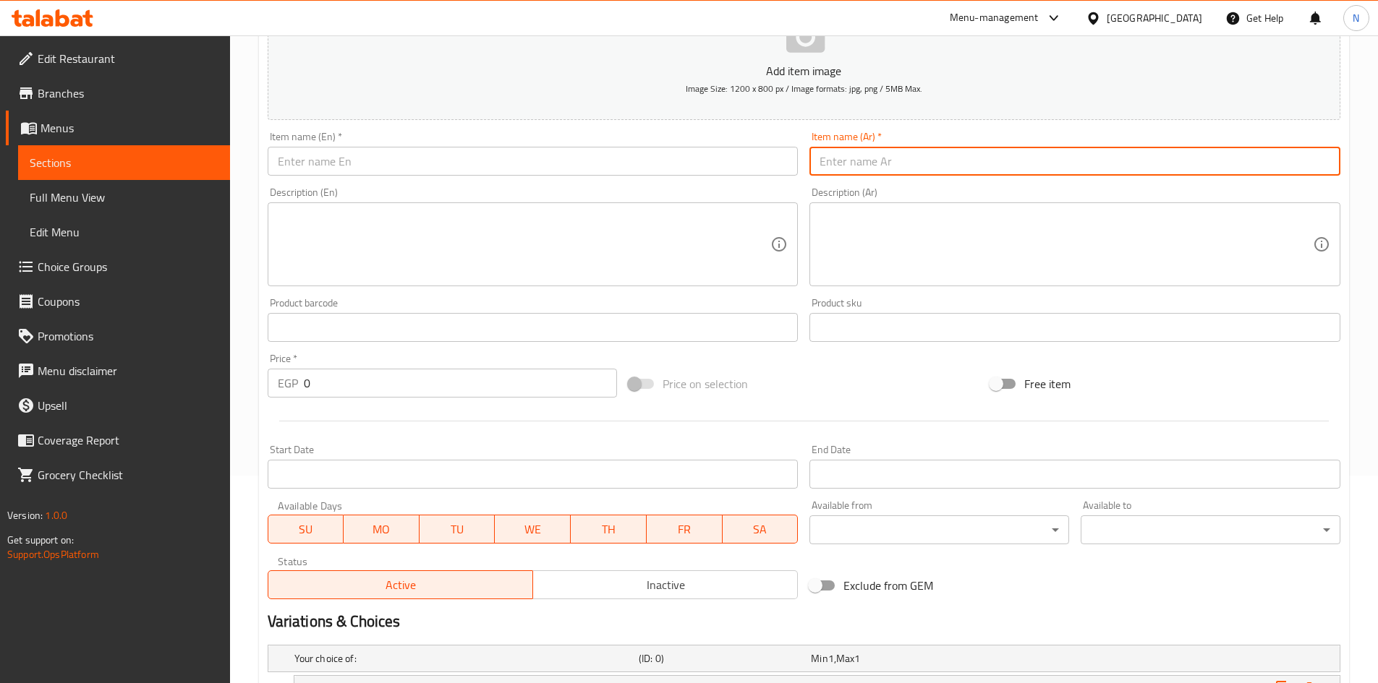
click at [934, 160] on input "text" at bounding box center [1074, 161] width 531 height 29
paste input "قصب بالأيس كريم (بلية"
click at [838, 161] on input "قصب بالأيس كريم (بلية" at bounding box center [1074, 161] width 531 height 29
click at [848, 161] on input "قصب بالأيس كريم بلية" at bounding box center [1074, 161] width 531 height 29
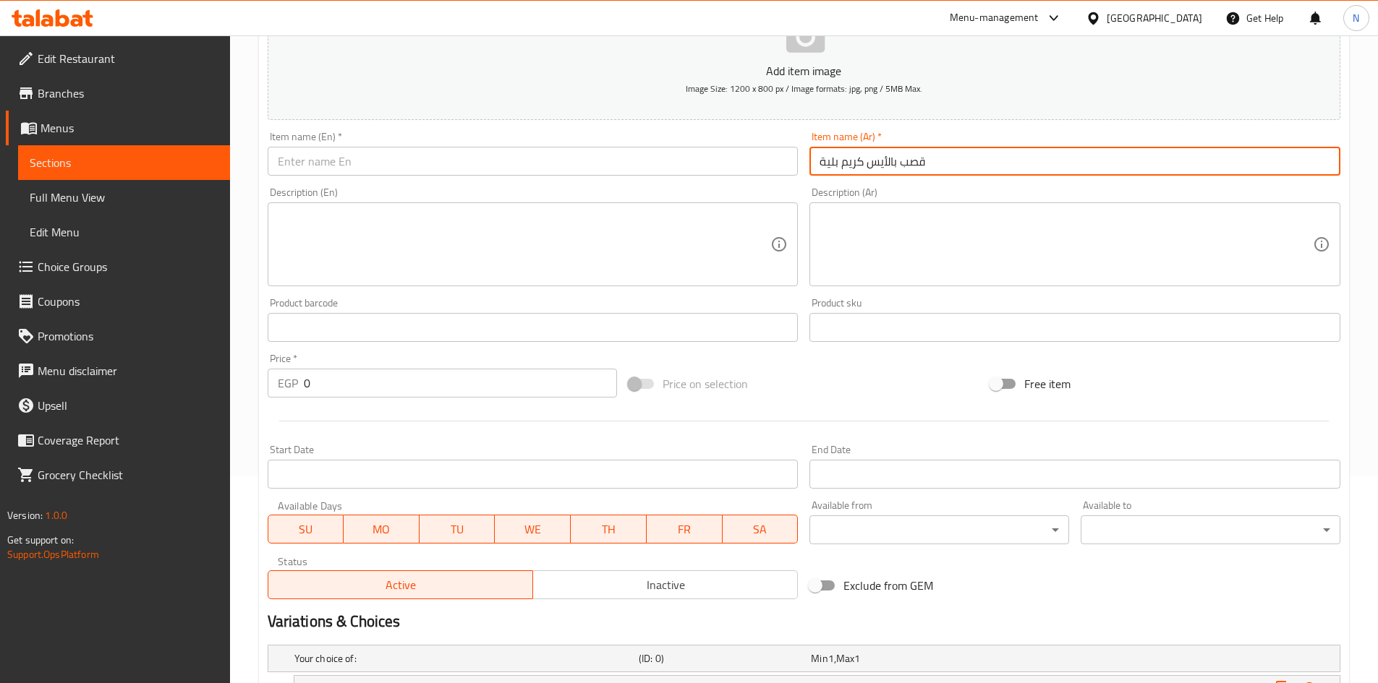
click at [848, 161] on input "قصب بالأيس كريم بلية" at bounding box center [1074, 161] width 531 height 29
click at [537, 155] on input "text" at bounding box center [533, 161] width 531 height 29
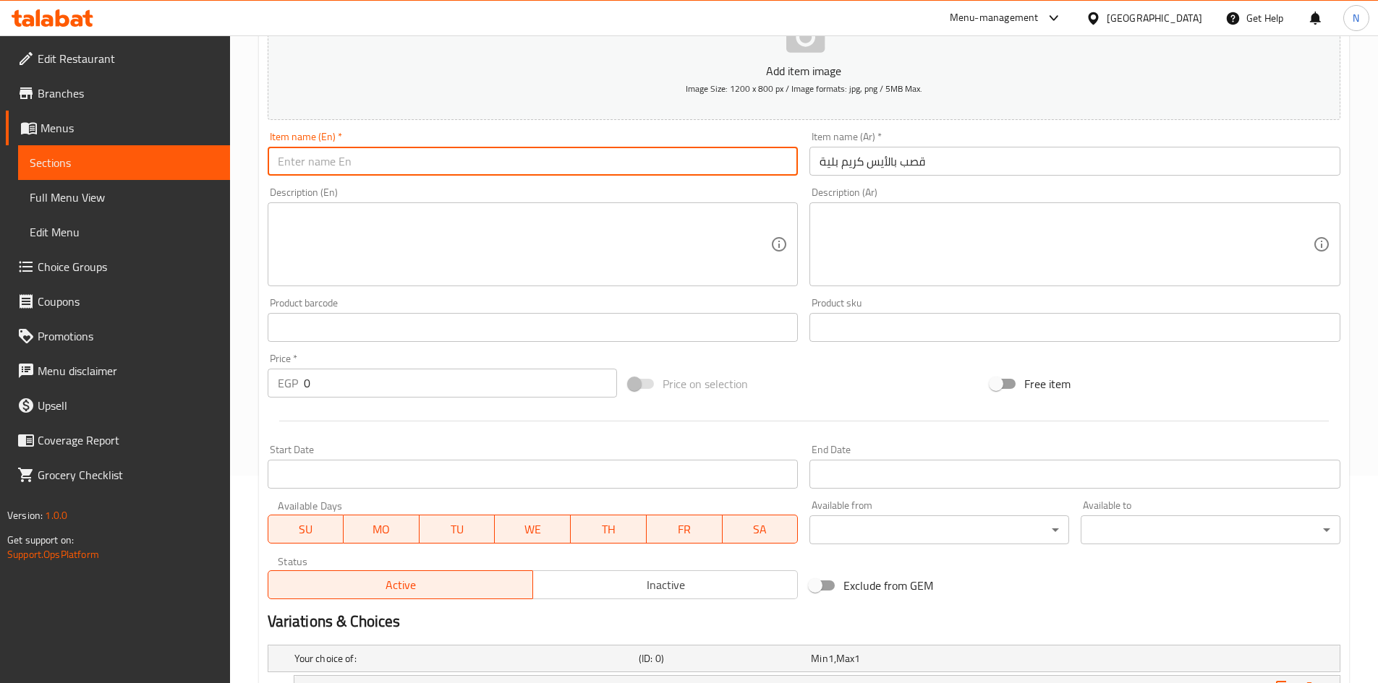
paste input "Ice cream cone"
click at [339, 164] on input "Ice cream cone" at bounding box center [533, 161] width 531 height 29
paste input "Sugarca"
click at [834, 159] on input "قصب بالأيس كريم بلية" at bounding box center [1074, 161] width 531 height 29
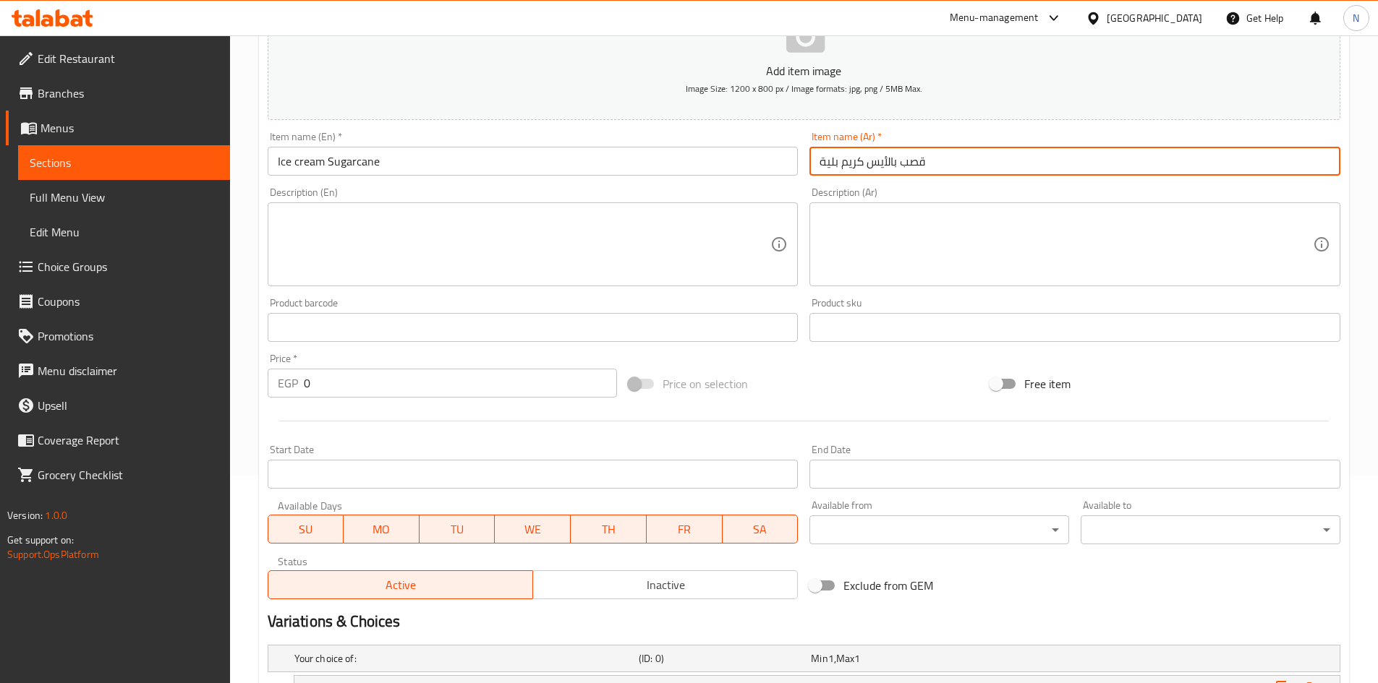
click at [834, 159] on input "قصب بالأيس كريم بلية" at bounding box center [1074, 161] width 531 height 29
click at [279, 157] on input "Ice cream Sugarcane" at bounding box center [533, 161] width 531 height 29
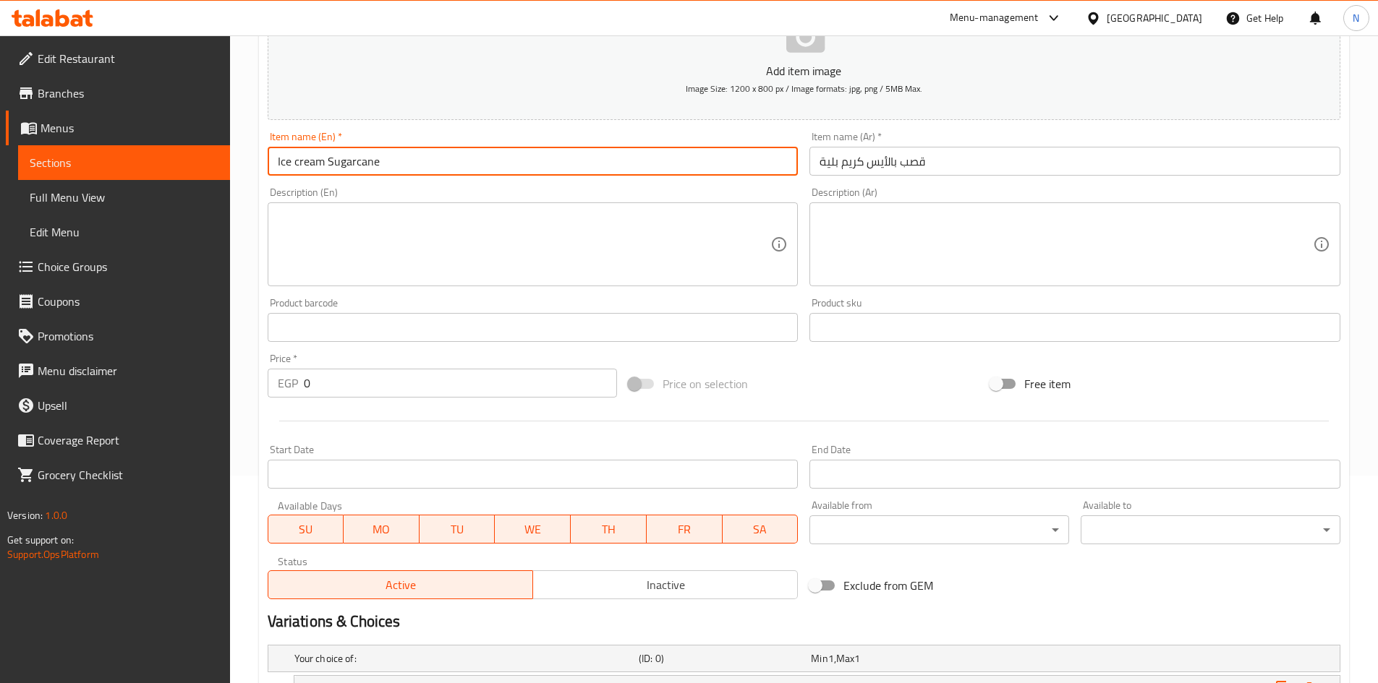
click at [277, 159] on input "Ice cream Sugarcane" at bounding box center [533, 161] width 531 height 29
paste input "Balila"
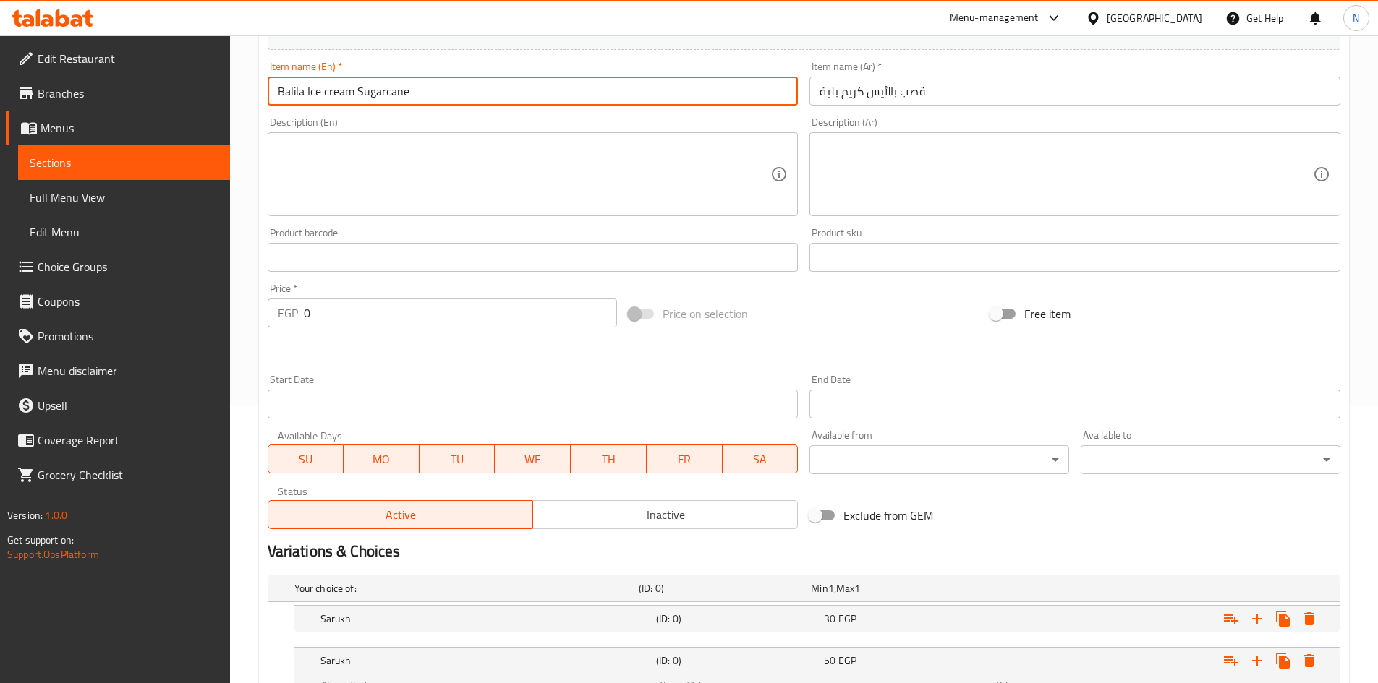
scroll to position [497, 0]
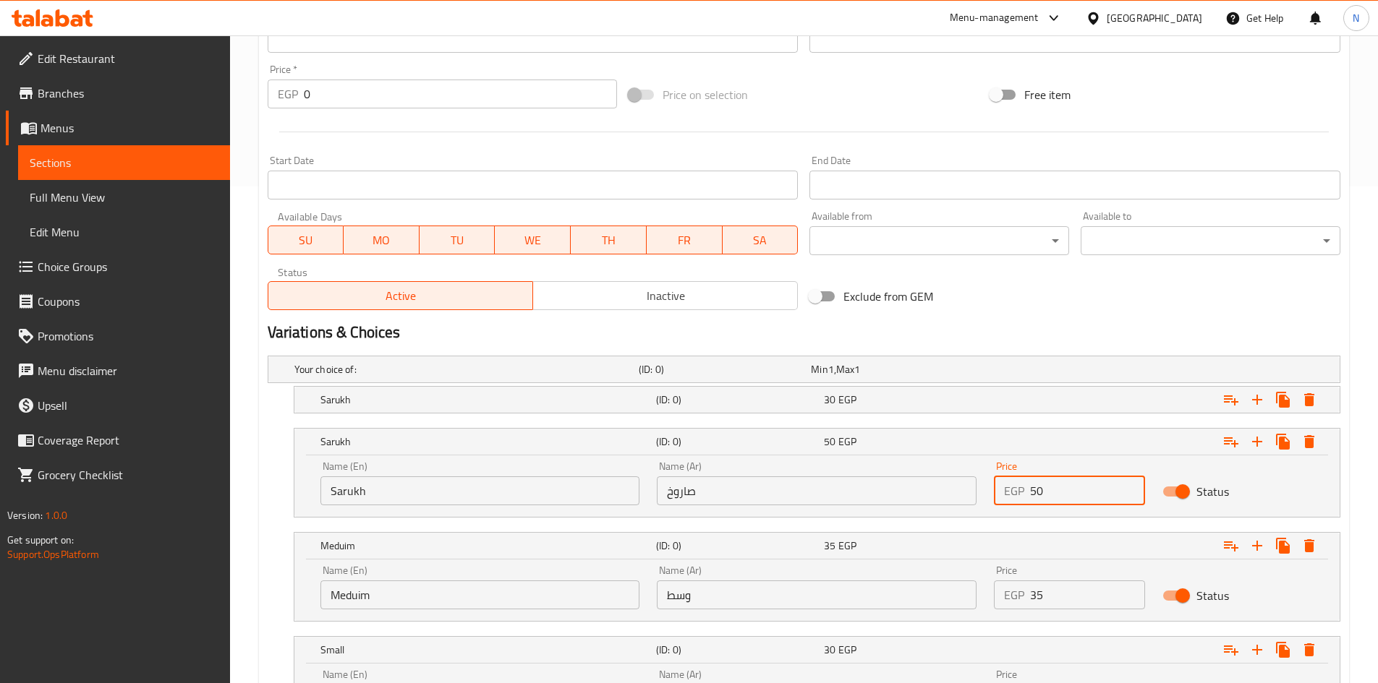
drag, startPoint x: 1043, startPoint y: 499, endPoint x: 1024, endPoint y: 495, distance: 19.1
click at [1024, 495] on div "EGP 50 Price" at bounding box center [1069, 491] width 151 height 29
drag, startPoint x: 1061, startPoint y: 589, endPoint x: 1013, endPoint y: 599, distance: 49.4
click at [1013, 599] on div "EGP 35 Price" at bounding box center [1069, 595] width 151 height 29
click at [1008, 295] on div "Exclude from GEM" at bounding box center [985, 296] width 362 height 39
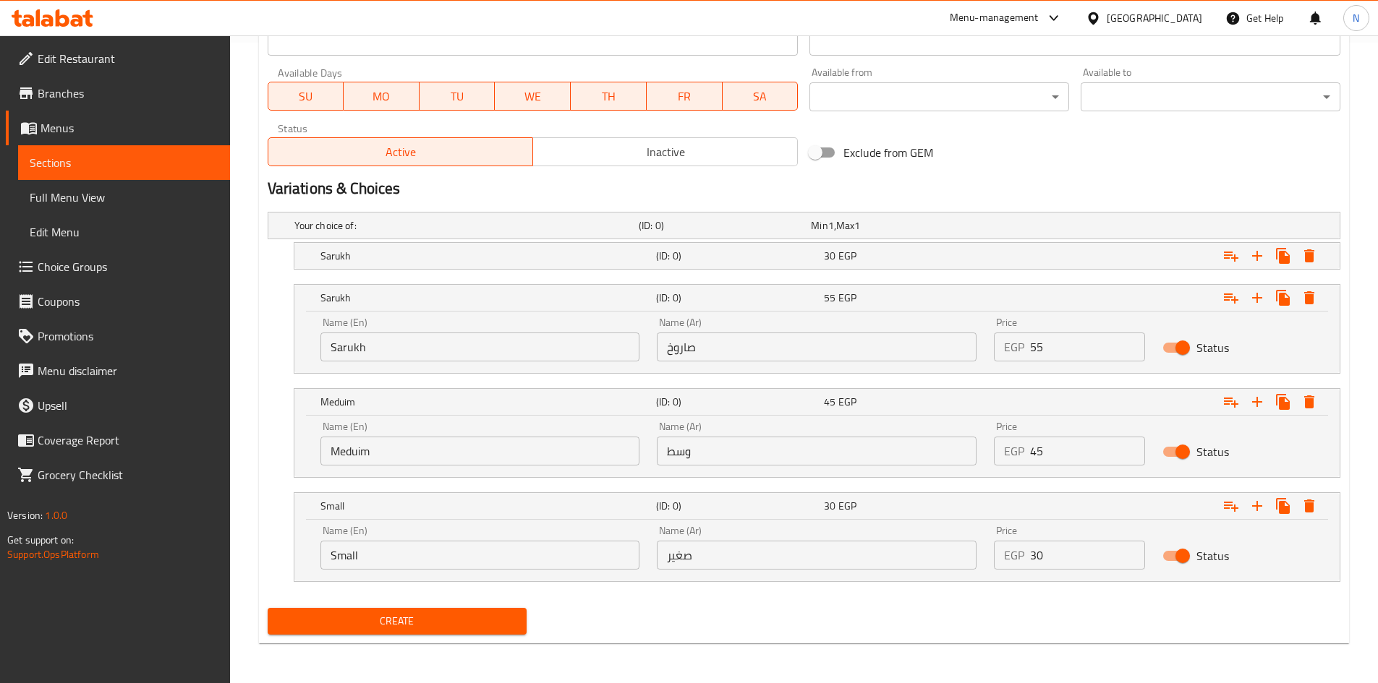
scroll to position [642, 0]
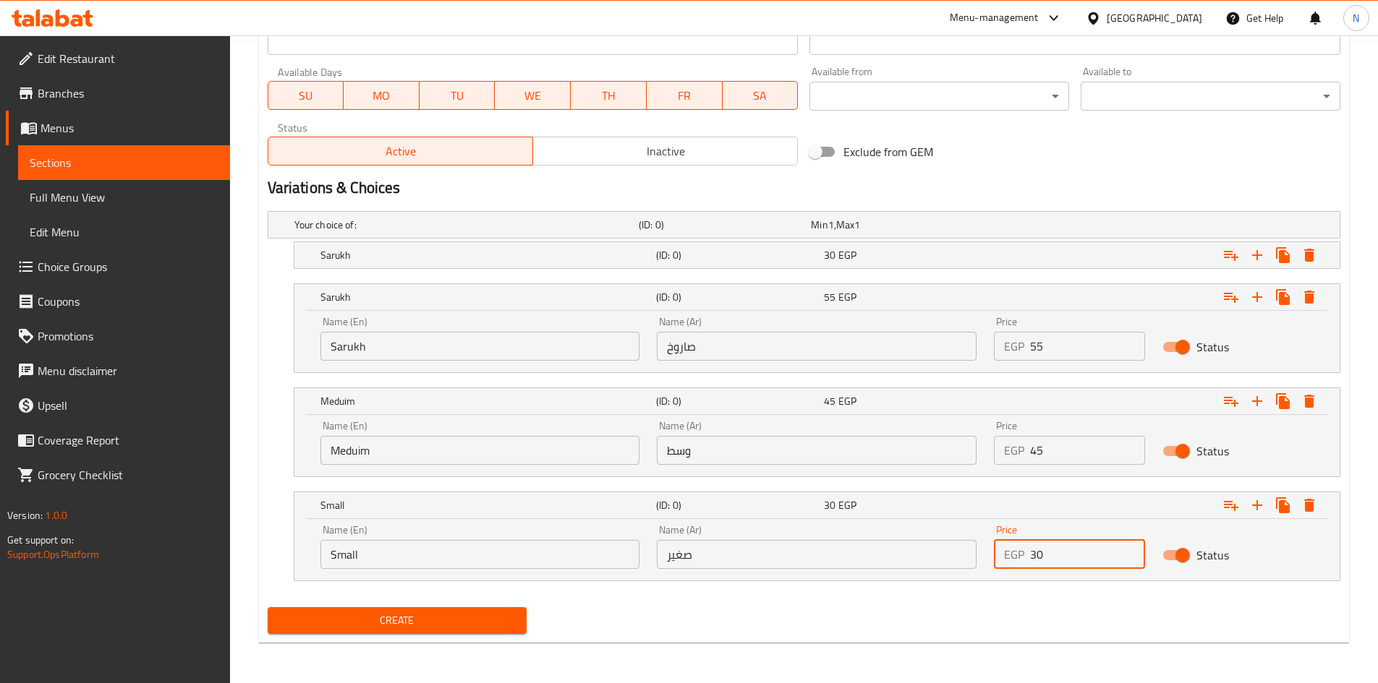
drag, startPoint x: 1067, startPoint y: 563, endPoint x: 1028, endPoint y: 563, distance: 38.3
click at [1028, 563] on div "EGP 30 Price" at bounding box center [1069, 554] width 151 height 29
click at [955, 192] on h2 "Variations & Choices" at bounding box center [804, 188] width 1073 height 22
click at [440, 350] on input "Sarukh" at bounding box center [480, 346] width 320 height 29
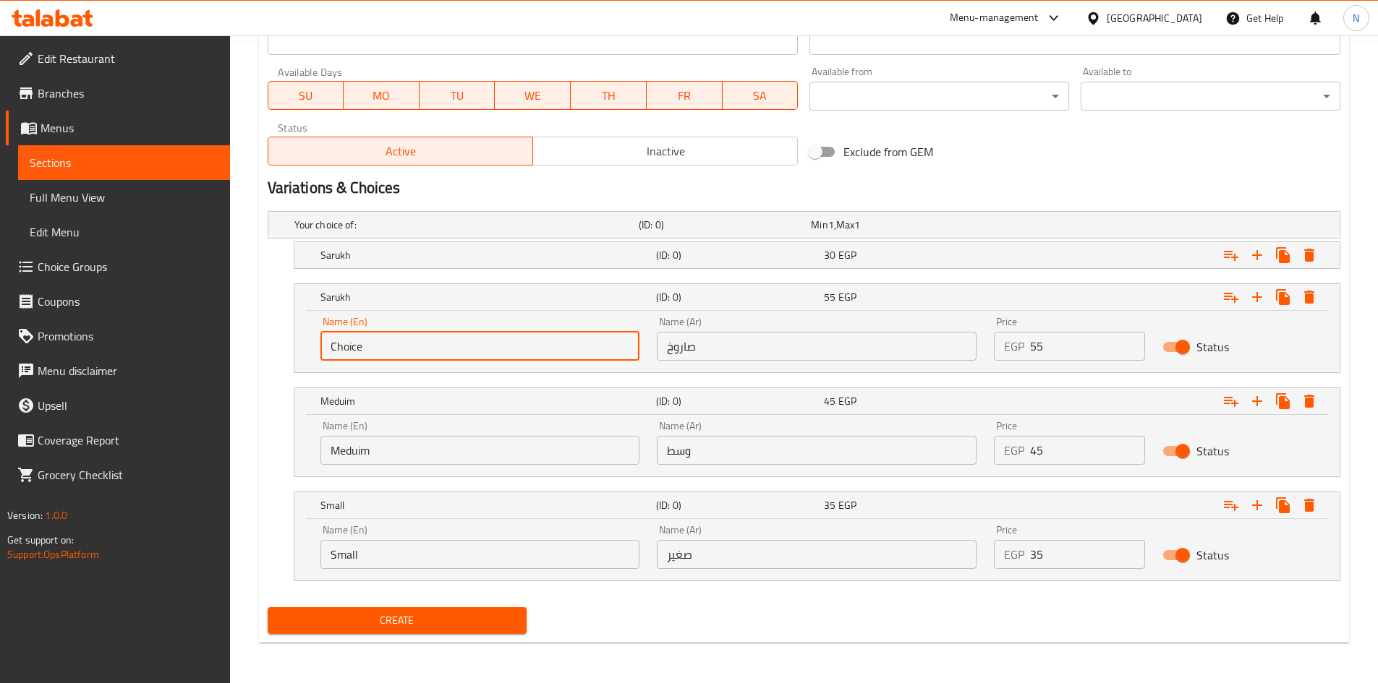
click at [440, 350] on input "Choice" at bounding box center [480, 346] width 320 height 29
paste input "Sarukh"
click at [786, 338] on input "صاروخ" at bounding box center [817, 346] width 320 height 29
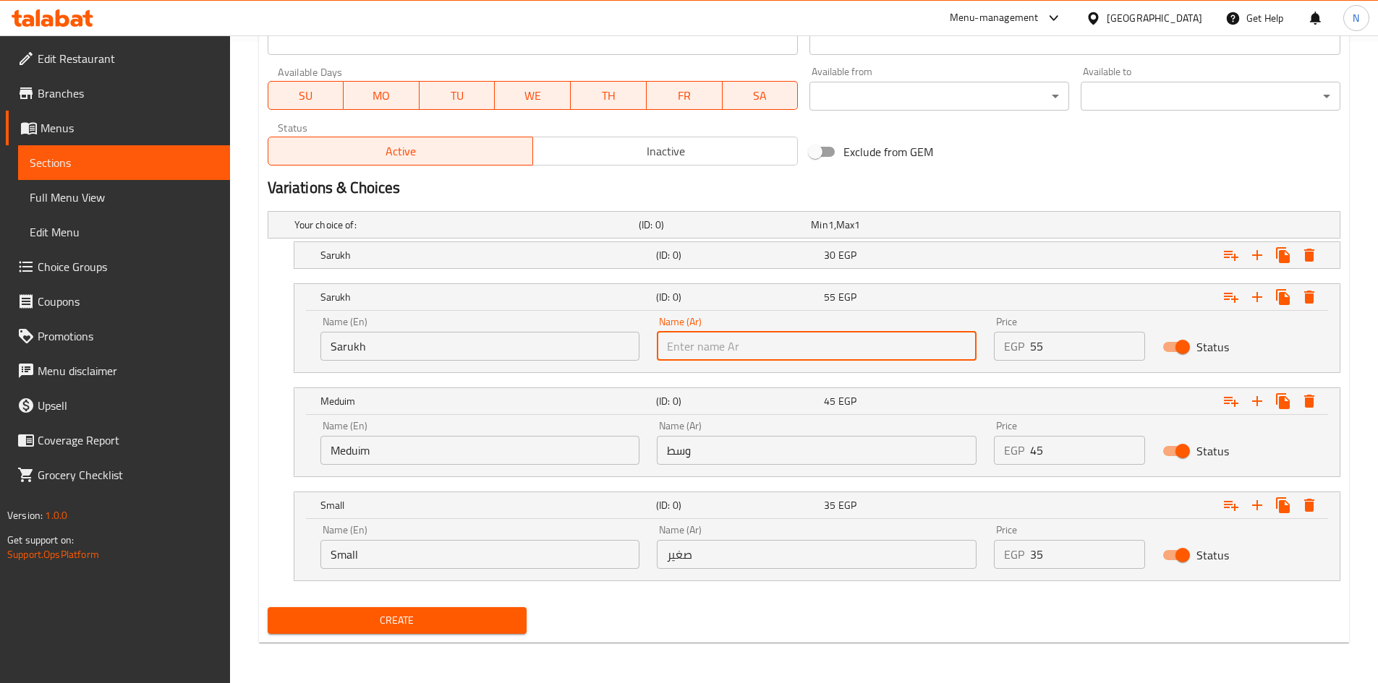
paste input "صاروخ"
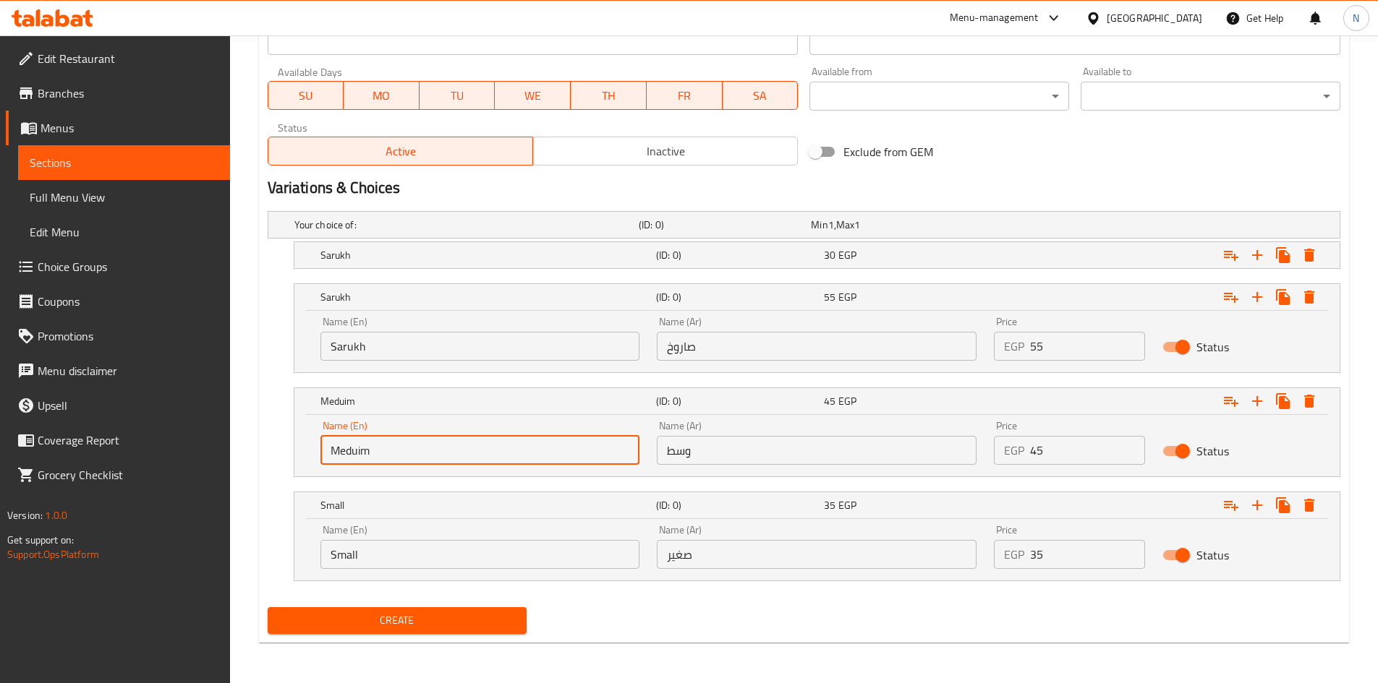
click at [427, 447] on input "Meduim" at bounding box center [480, 450] width 320 height 29
click at [427, 447] on input "Choice" at bounding box center [480, 450] width 320 height 29
paste input "Meduim"
click at [855, 463] on input "وسط" at bounding box center [817, 450] width 320 height 29
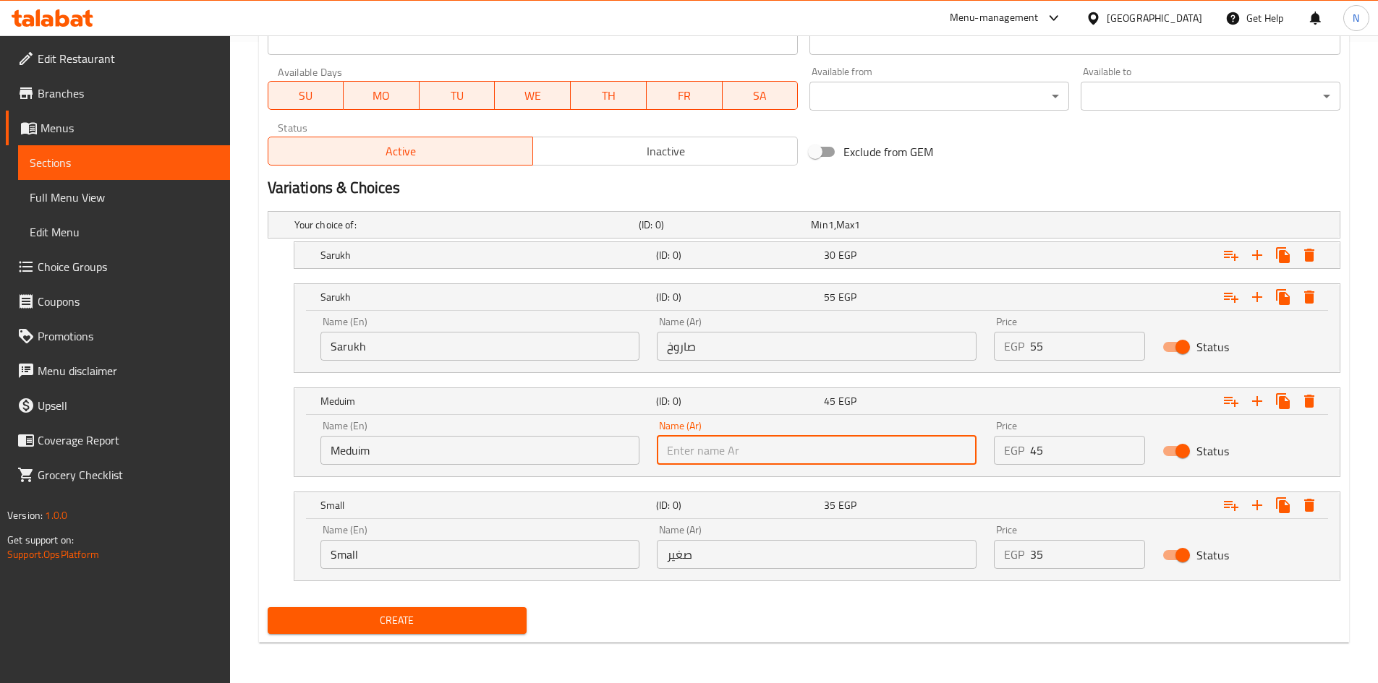
paste input "وسط"
click at [429, 554] on input "Choice" at bounding box center [480, 554] width 320 height 29
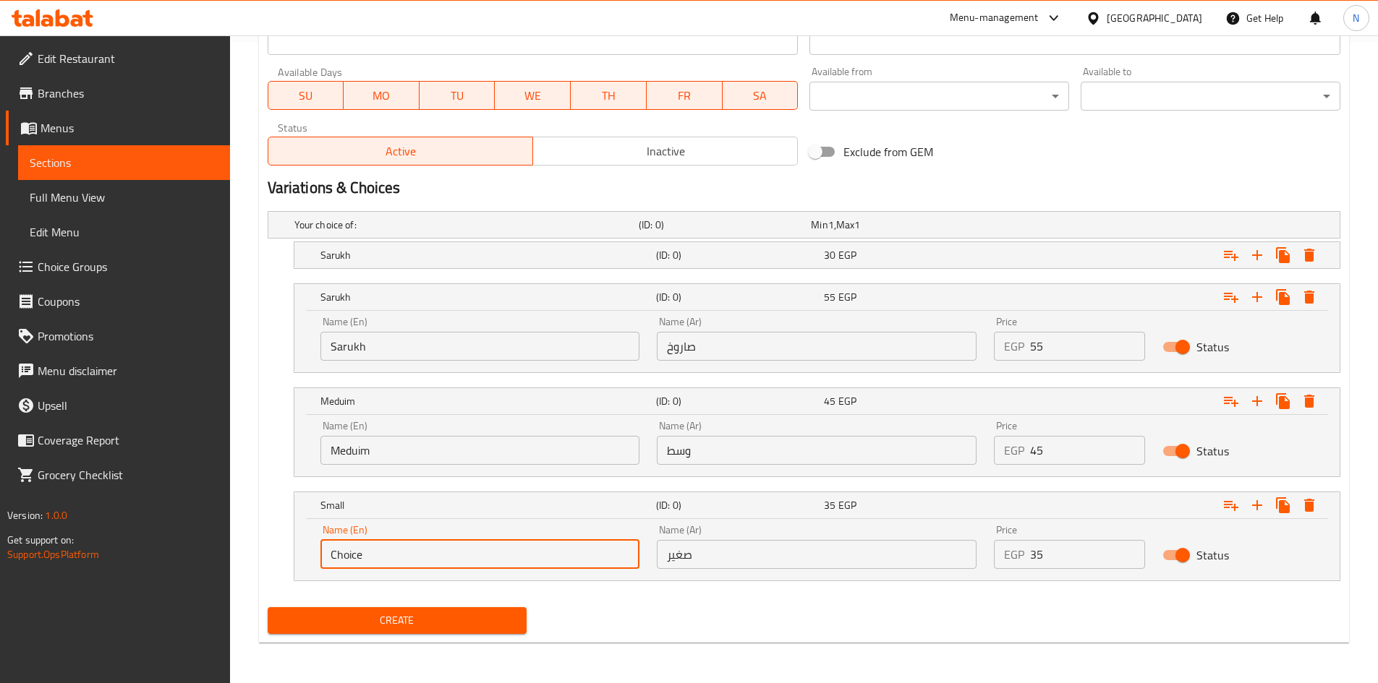
click at [429, 554] on input "Choice" at bounding box center [480, 554] width 320 height 29
paste input "Small"
click at [429, 554] on input "Choice" at bounding box center [480, 554] width 320 height 29
click at [781, 566] on input "صغير" at bounding box center [817, 554] width 320 height 29
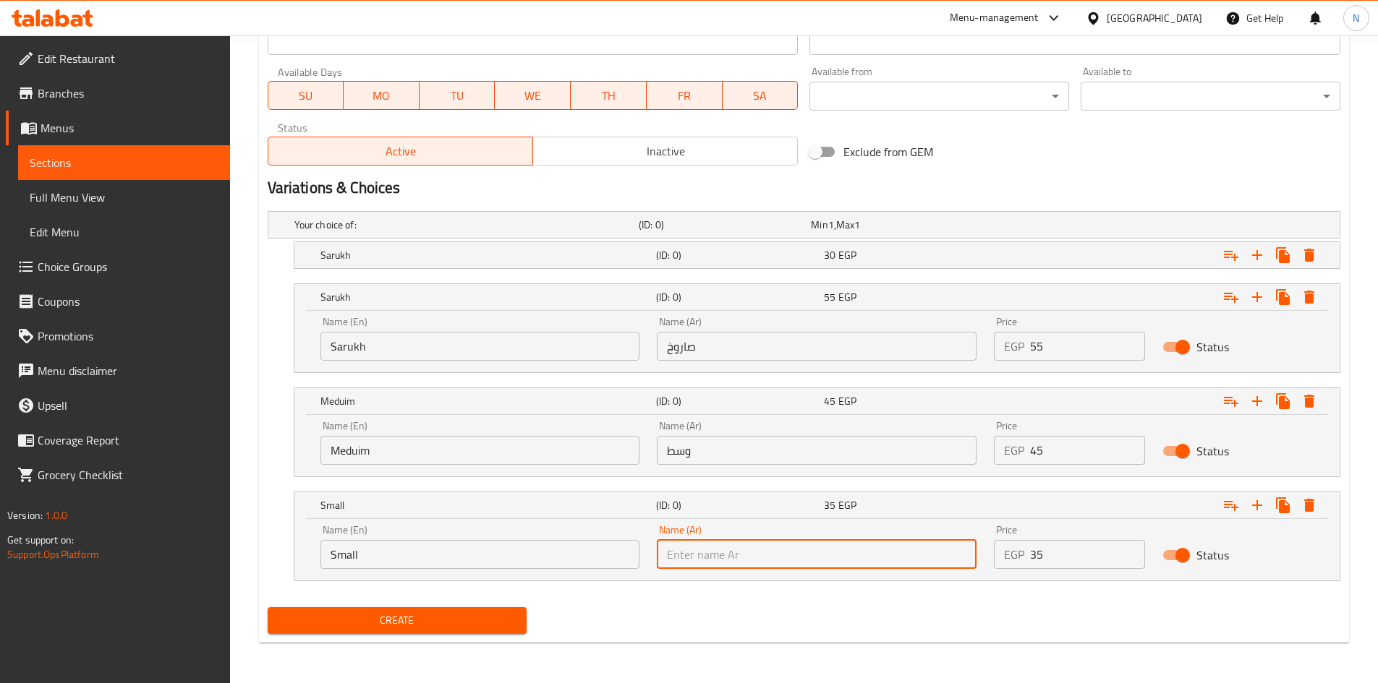
paste input "صغير"
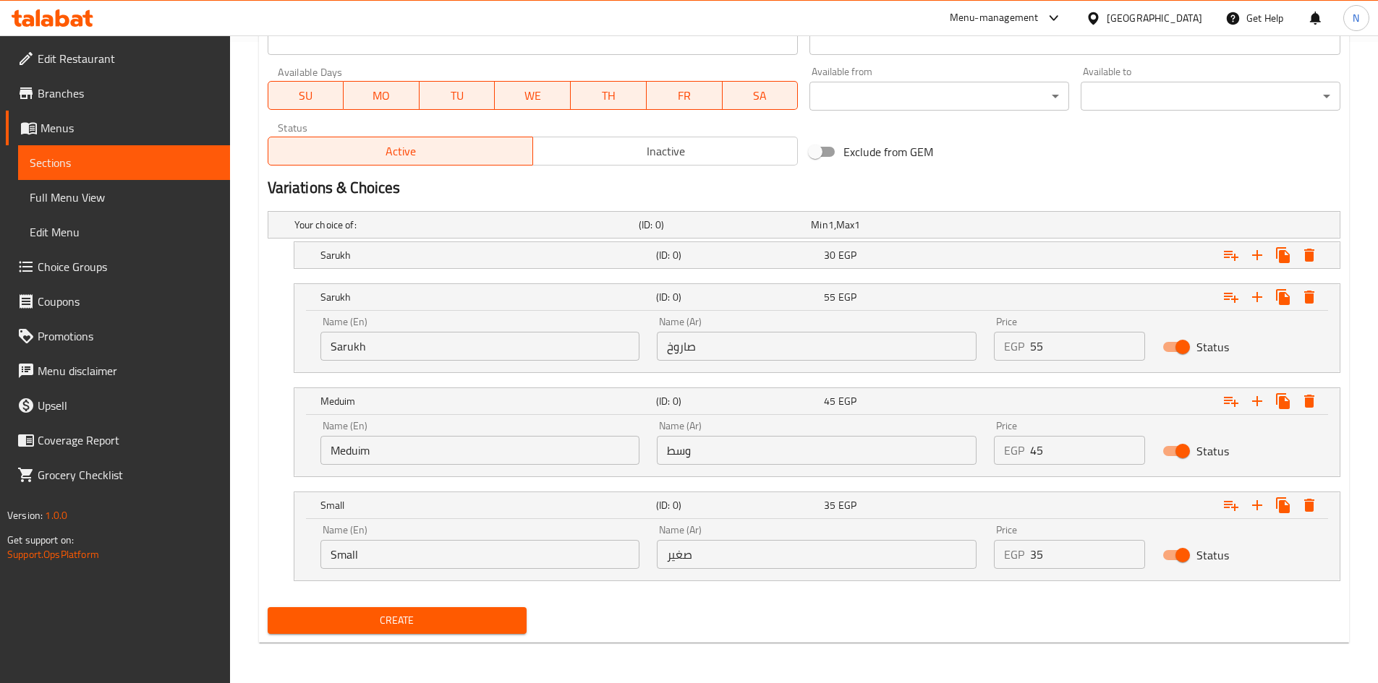
click at [694, 628] on div "Create" at bounding box center [804, 621] width 1084 height 38
click at [472, 613] on span "Create" at bounding box center [397, 621] width 237 height 18
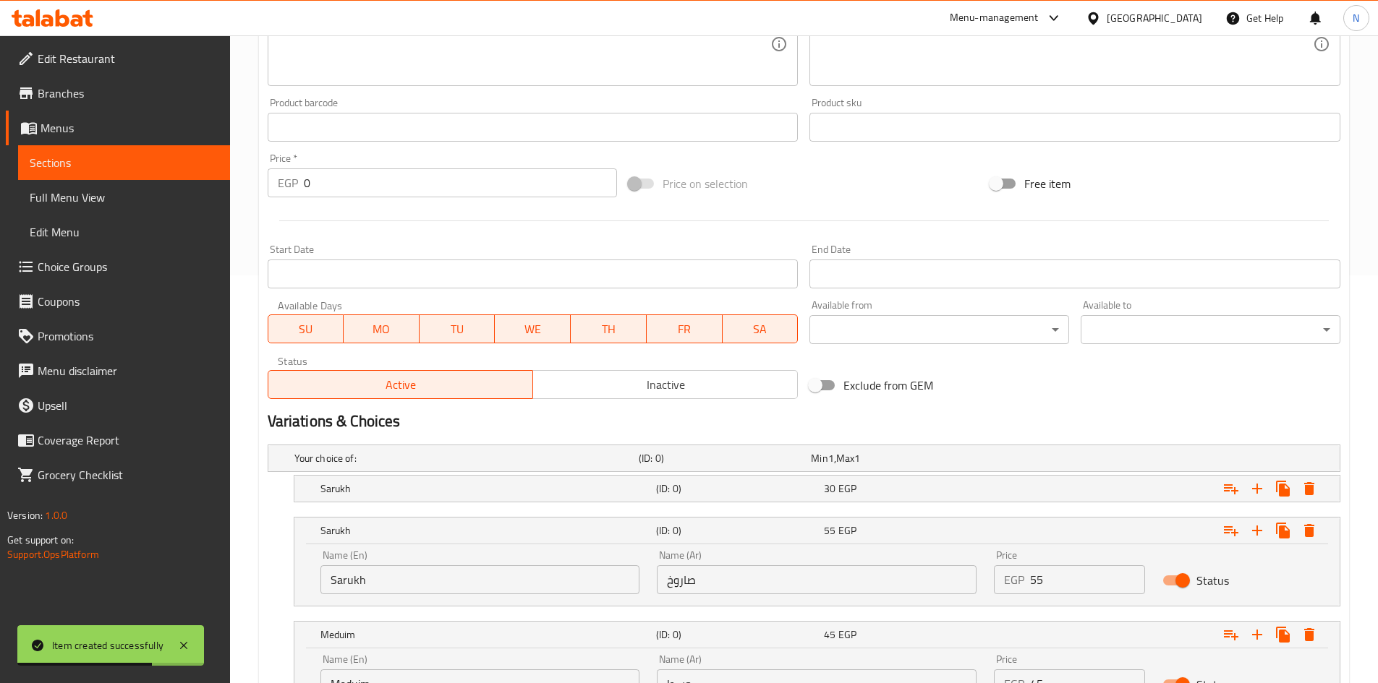
scroll to position [280, 0]
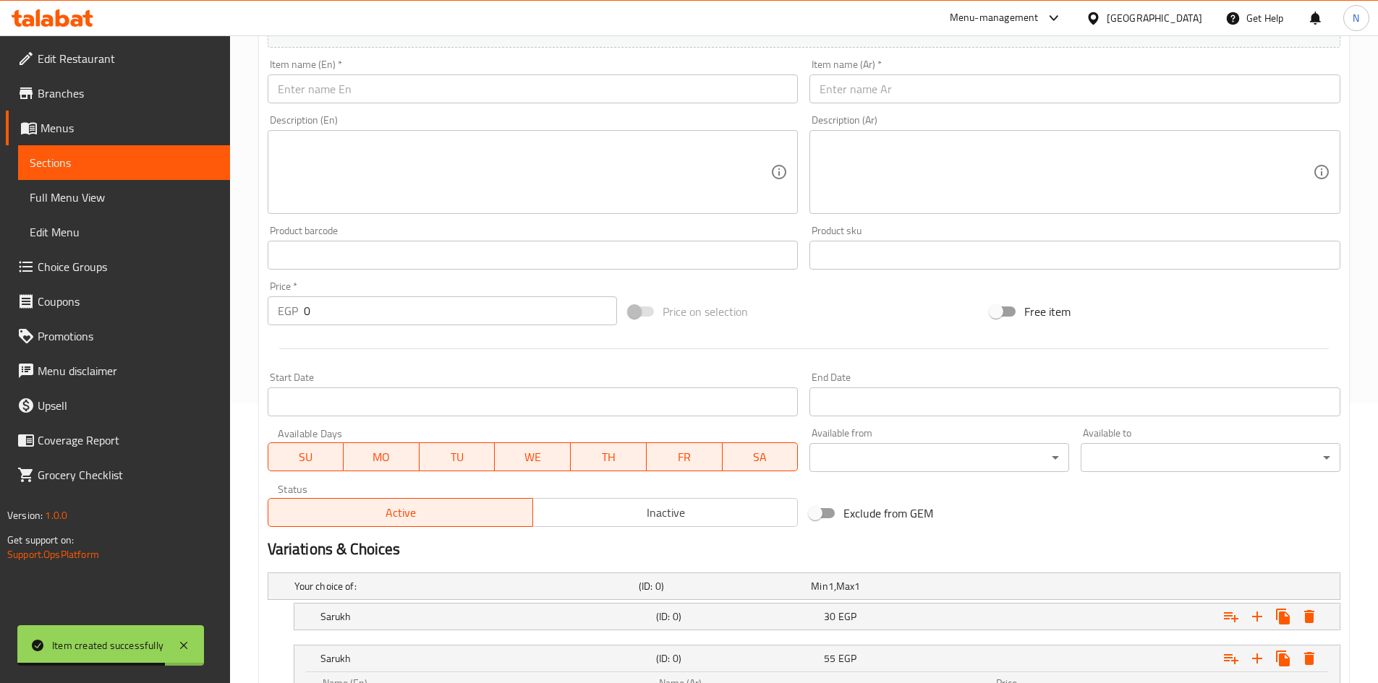
click at [893, 100] on input "text" at bounding box center [1074, 88] width 531 height 29
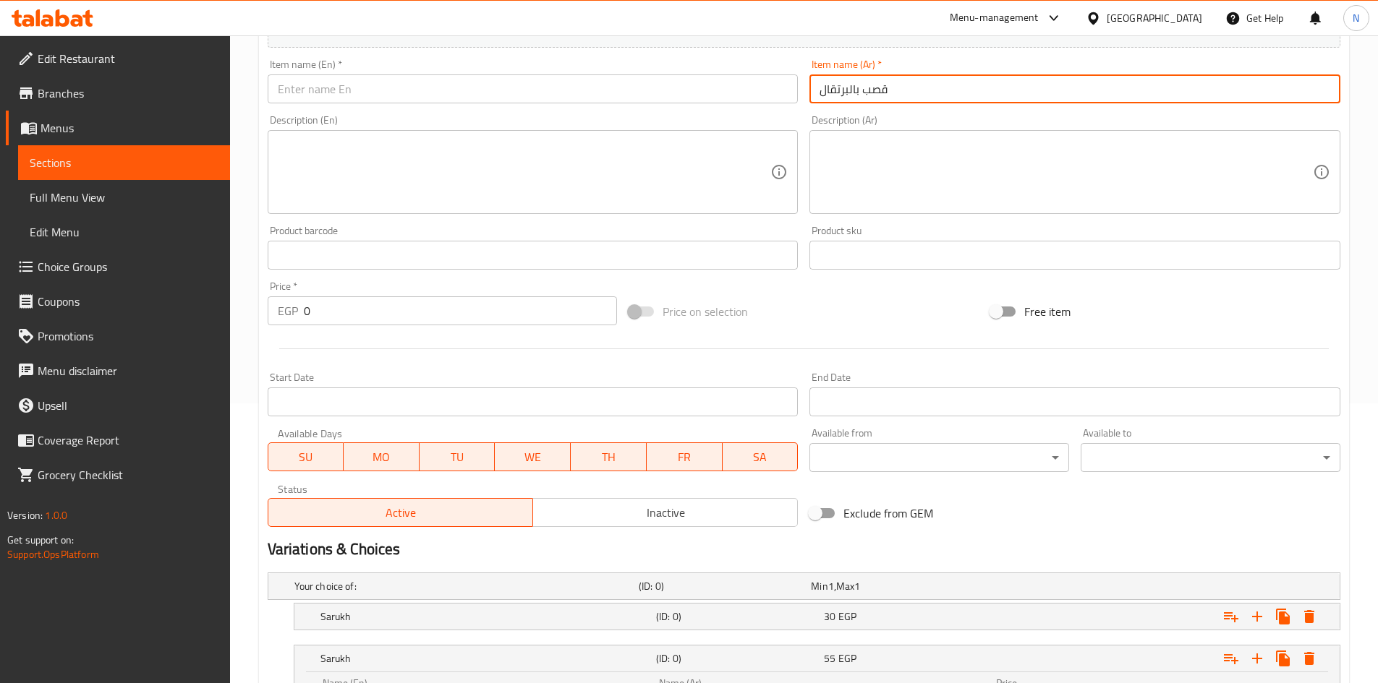
click at [873, 97] on input "قصب بالبرتقال" at bounding box center [1074, 88] width 531 height 29
click at [635, 103] on input "text" at bounding box center [533, 88] width 531 height 29
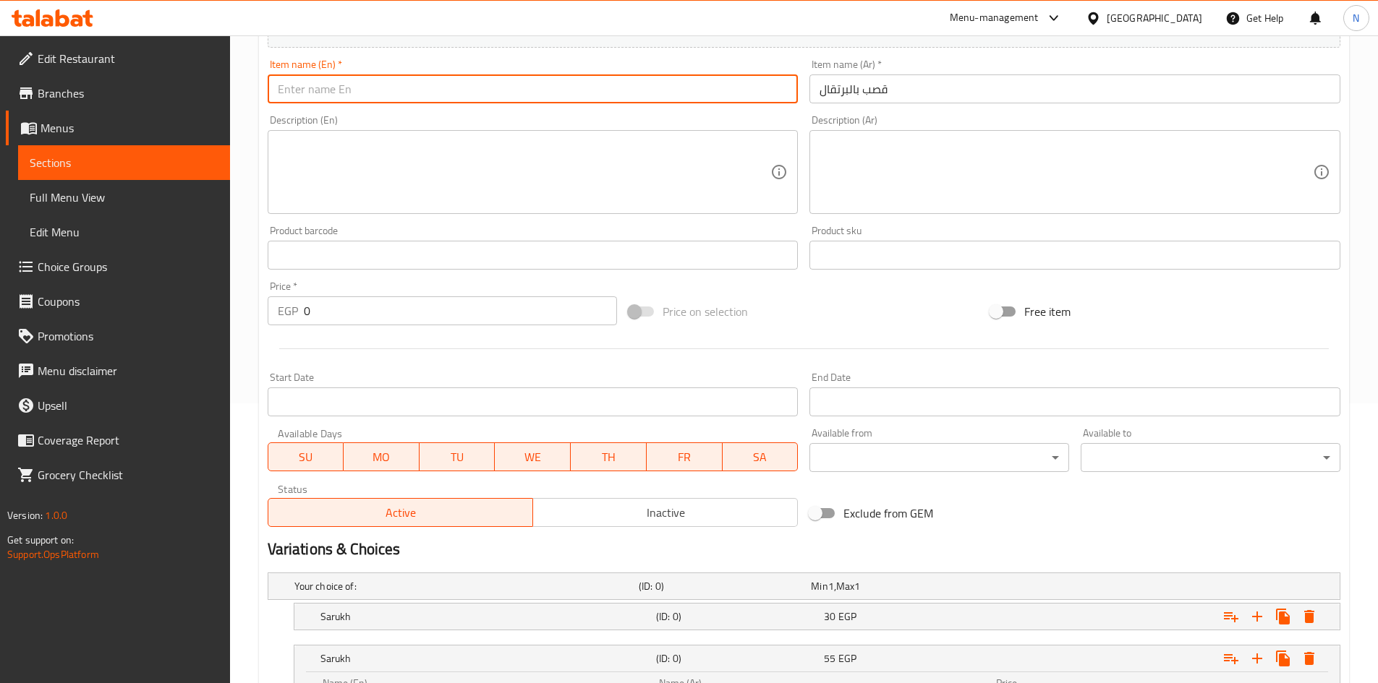
paste input "Orange cane"
click at [328, 85] on input "Orange cane" at bounding box center [533, 88] width 531 height 29
paste input "Sugar"
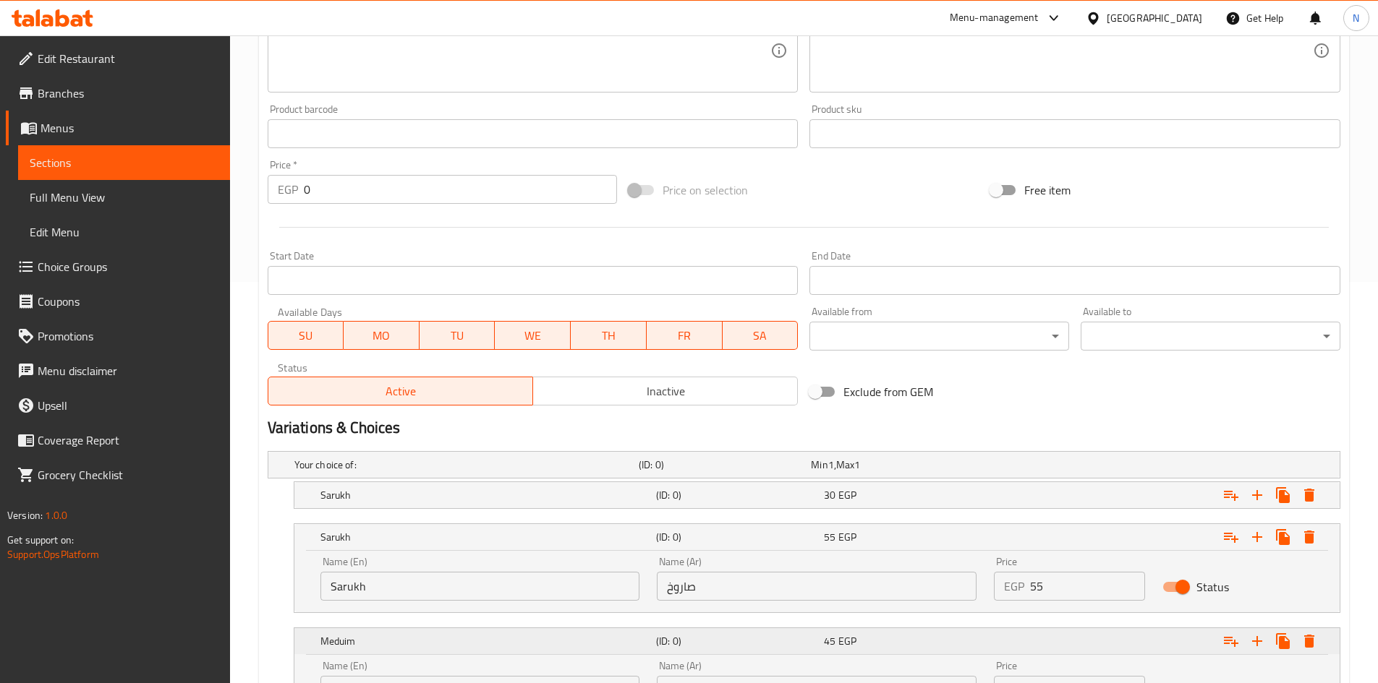
scroll to position [642, 0]
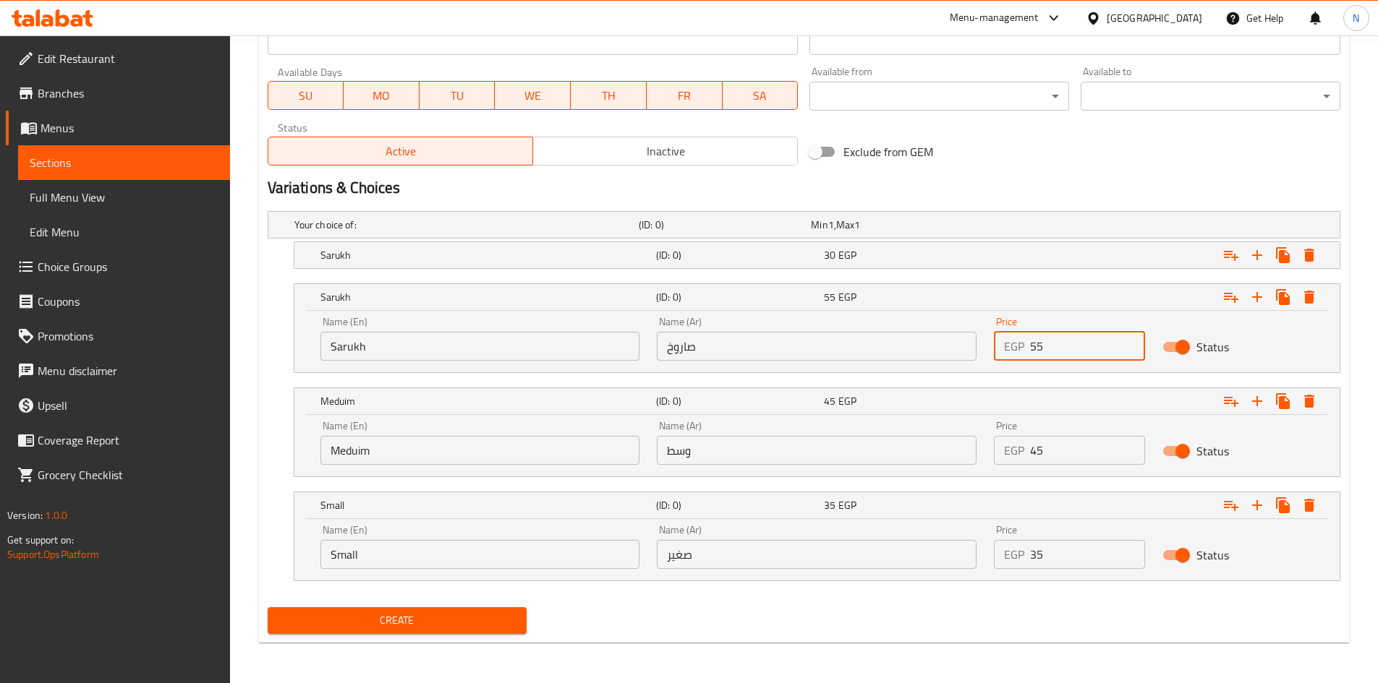
drag, startPoint x: 1057, startPoint y: 341, endPoint x: 1007, endPoint y: 344, distance: 50.0
click at [1007, 344] on div "EGP 55 Price" at bounding box center [1069, 346] width 151 height 29
drag, startPoint x: 1089, startPoint y: 450, endPoint x: 1025, endPoint y: 464, distance: 65.8
click at [1025, 464] on div "EGP 45 Price" at bounding box center [1069, 450] width 151 height 29
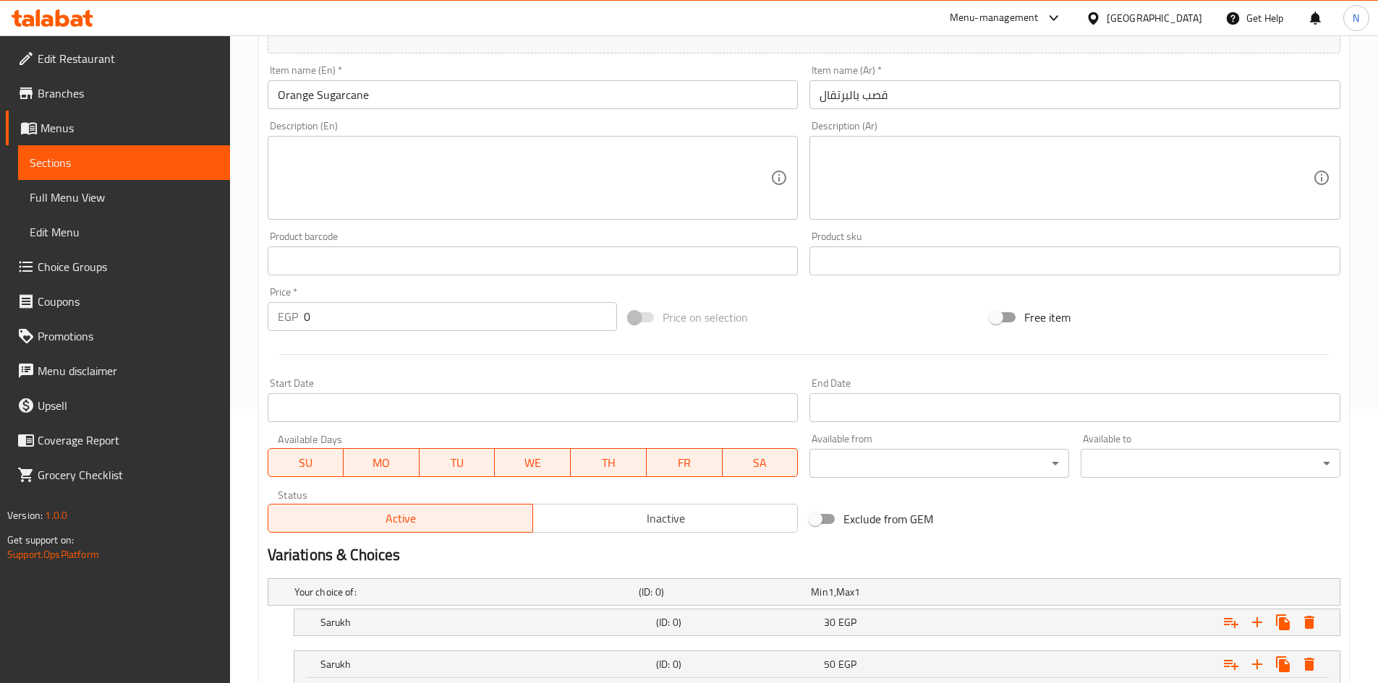
scroll to position [135, 0]
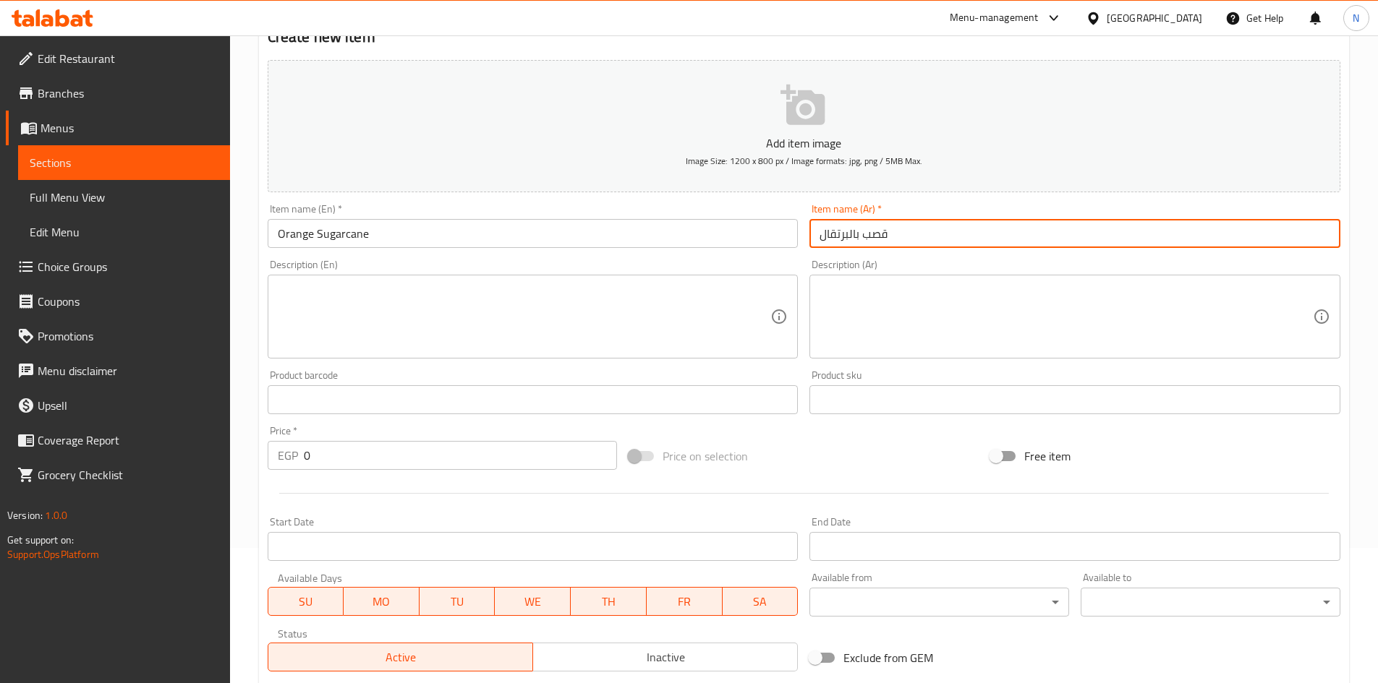
click at [832, 231] on input "قصب بالبرتقال" at bounding box center [1074, 233] width 531 height 29
drag, startPoint x: 832, startPoint y: 231, endPoint x: 806, endPoint y: 248, distance: 31.3
click at [831, 231] on input "قصب بالبرتقال" at bounding box center [1074, 233] width 531 height 29
click at [836, 224] on input "قصب بالبرتقال" at bounding box center [1074, 233] width 531 height 29
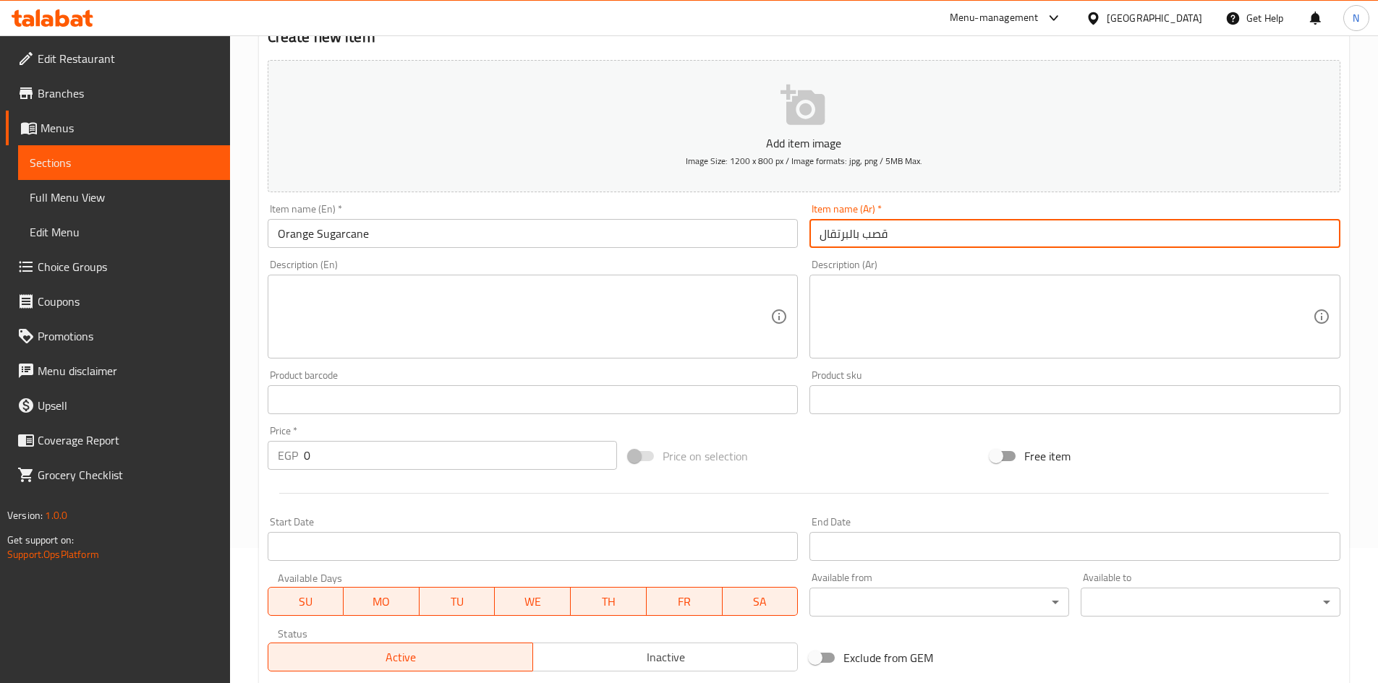
click at [836, 224] on input "قصب بالبرتقال" at bounding box center [1074, 233] width 531 height 29
click at [843, 240] on input "قصب بالليمون" at bounding box center [1074, 233] width 531 height 29
click at [294, 245] on input "Orange Sugarcane" at bounding box center [533, 233] width 531 height 29
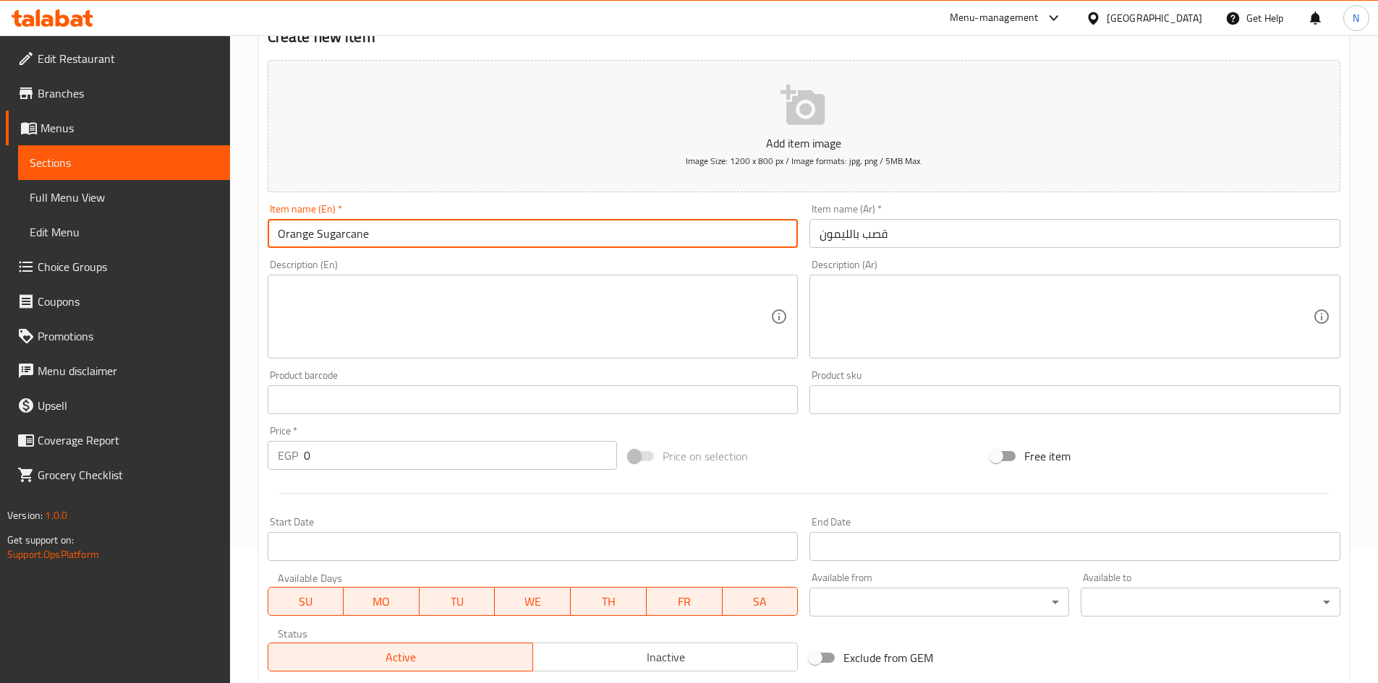
click at [294, 245] on input "Orange Sugarcane" at bounding box center [533, 233] width 531 height 29
paste input "Lemon"
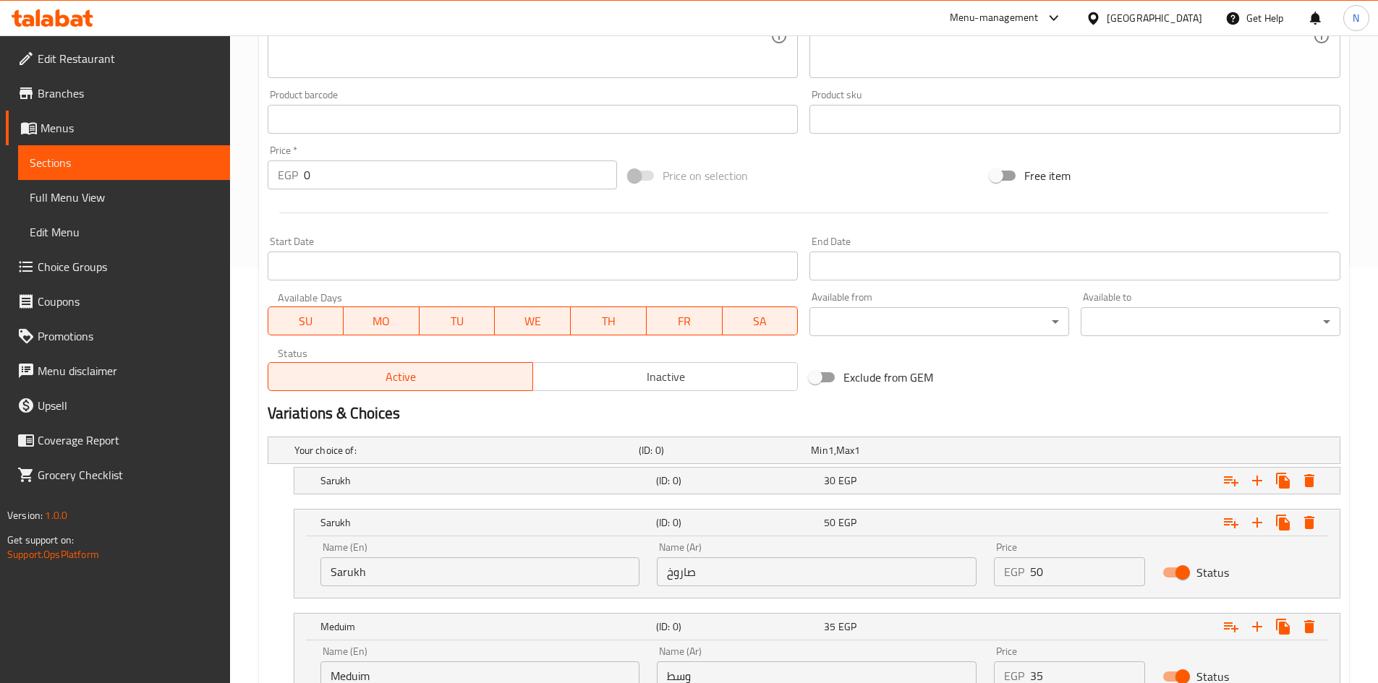
scroll to position [569, 0]
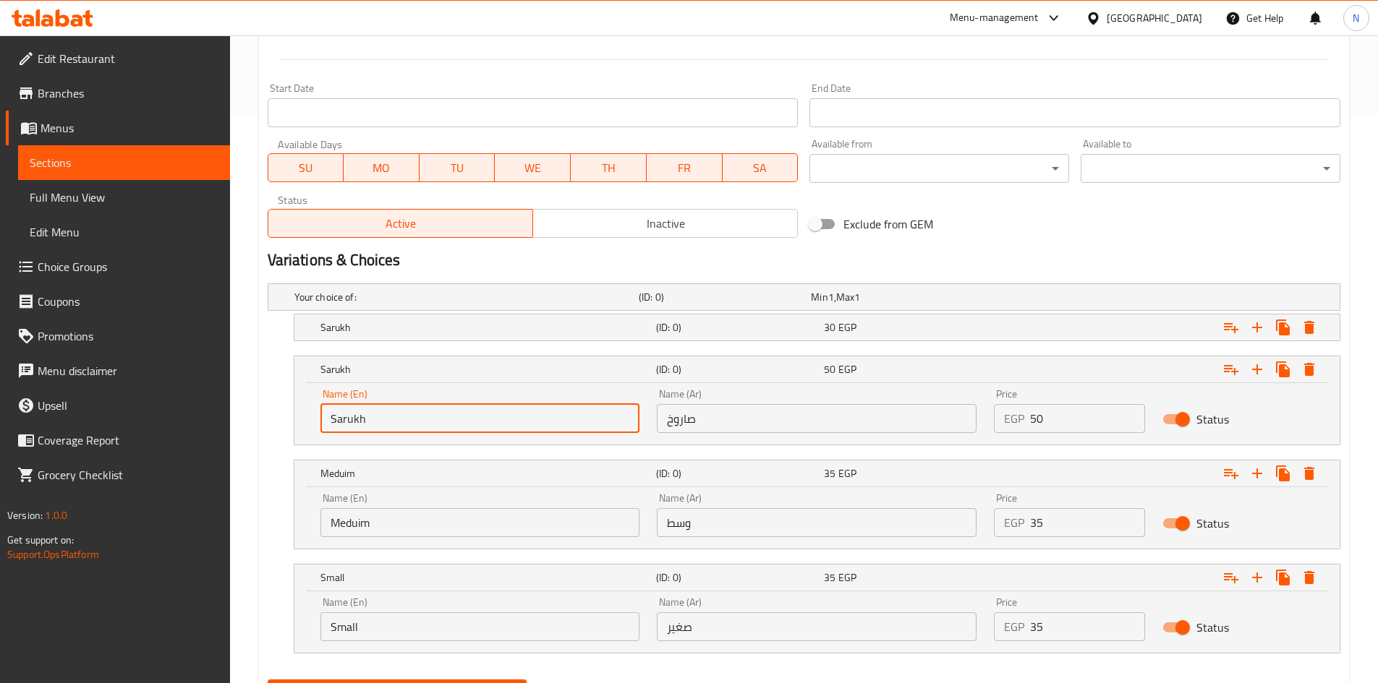
click at [386, 408] on input "Sarukh" at bounding box center [480, 418] width 320 height 29
click at [386, 408] on input "Choice" at bounding box center [480, 418] width 320 height 29
paste input "Sarukh"
click at [388, 530] on input "Meduim" at bounding box center [480, 522] width 320 height 29
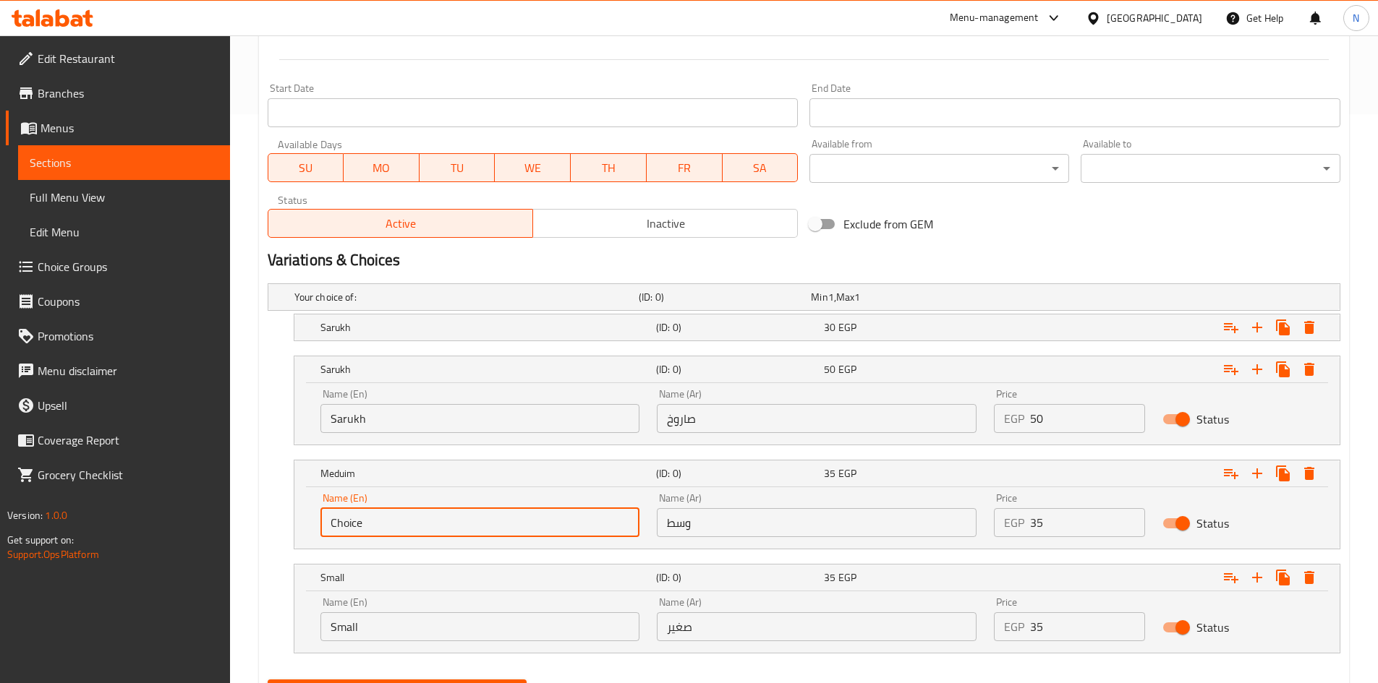
click at [387, 531] on input "Choice" at bounding box center [480, 522] width 320 height 29
paste input "Meduim"
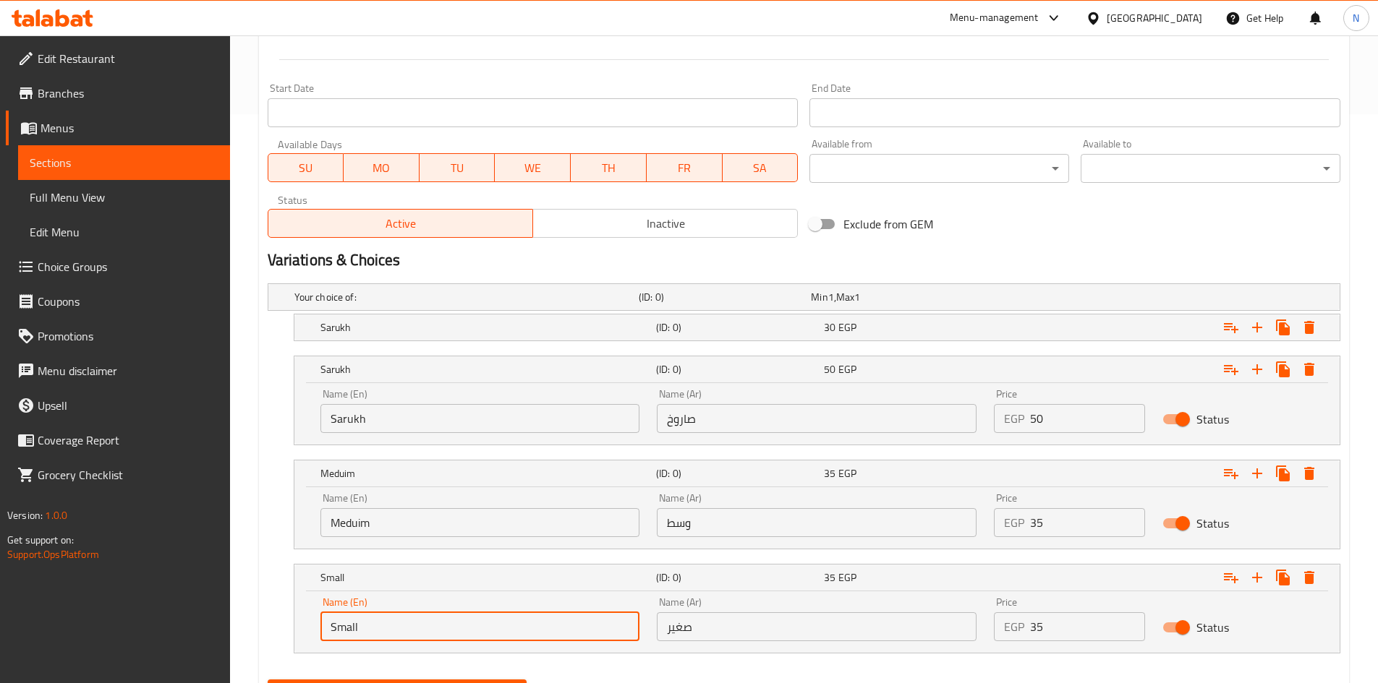
click at [369, 630] on input "Small" at bounding box center [480, 627] width 320 height 29
click at [369, 630] on input "Choice" at bounding box center [480, 627] width 320 height 29
paste input "Small"
click at [712, 441] on div "Name (Ar) صاروخ Name (Ar)" at bounding box center [816, 410] width 337 height 61
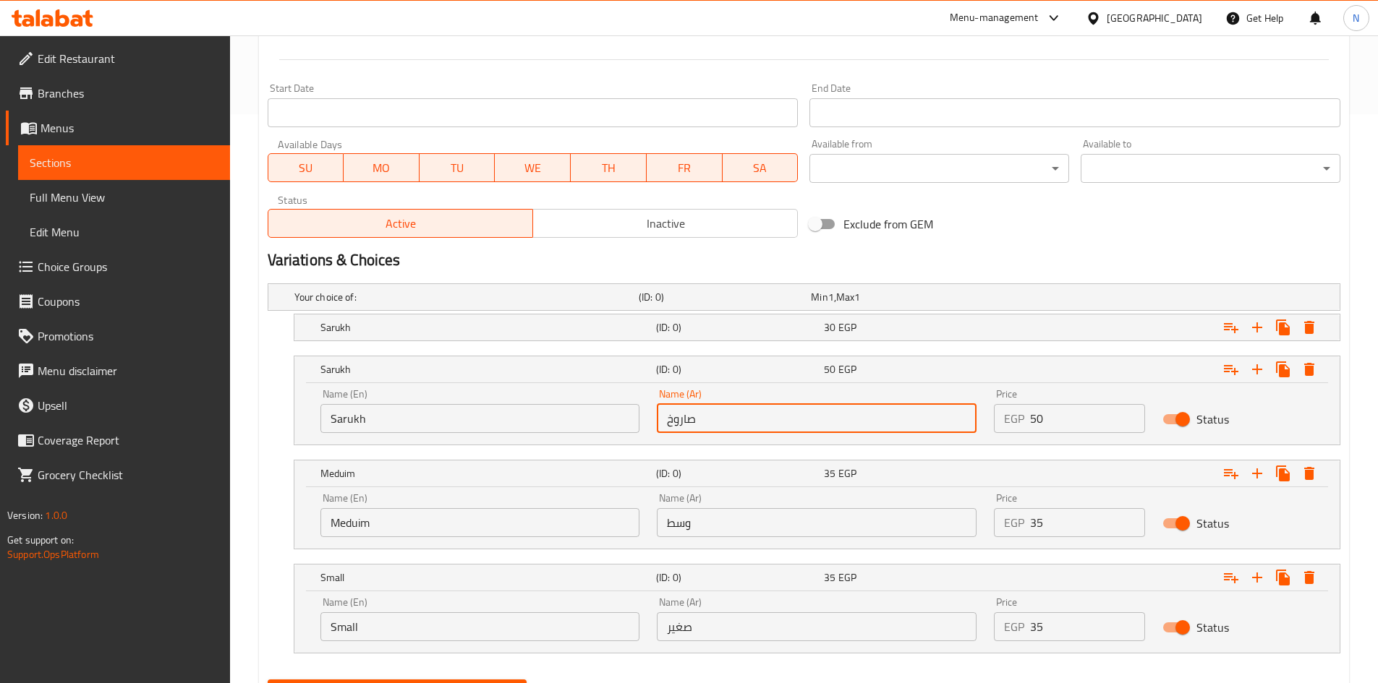
click at [715, 414] on input "صاروخ" at bounding box center [817, 418] width 320 height 29
paste input "صاروخ"
click at [730, 516] on input "وسط" at bounding box center [817, 522] width 320 height 29
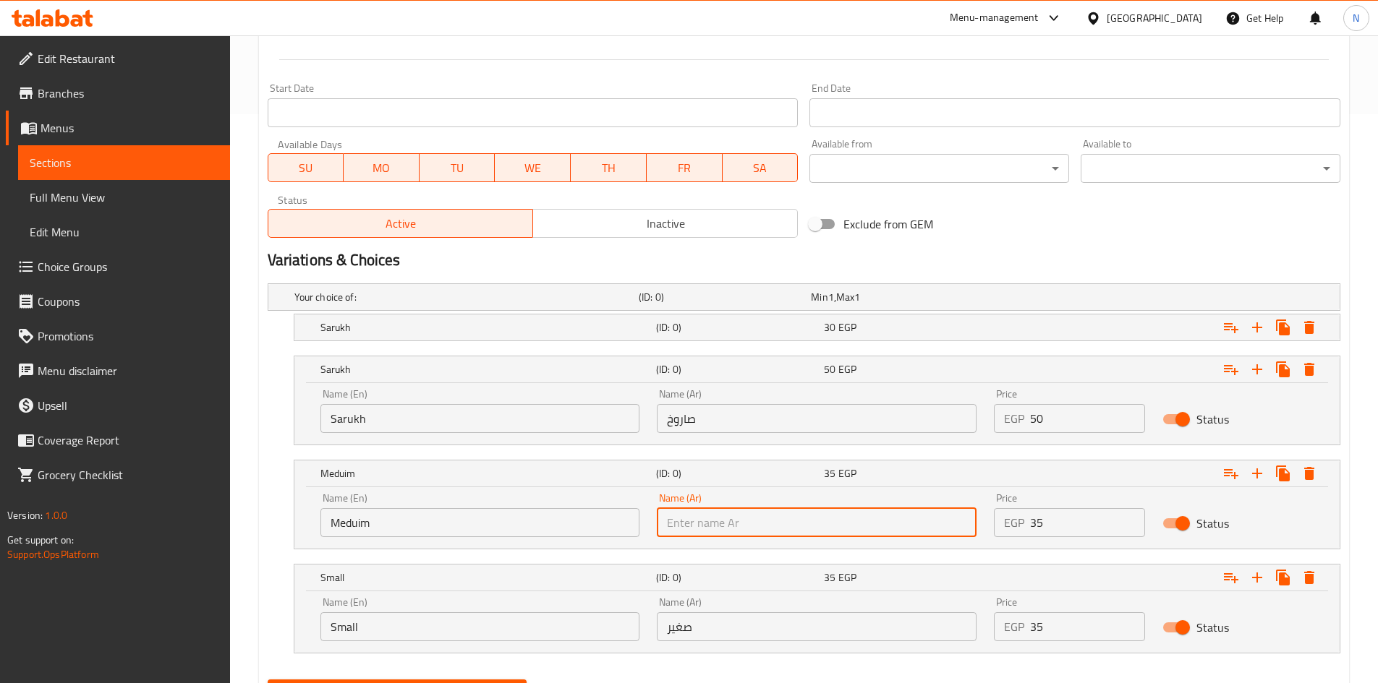
paste input "وسط"
drag, startPoint x: 722, startPoint y: 636, endPoint x: 727, endPoint y: 642, distance: 7.7
click at [722, 636] on input "text" at bounding box center [817, 627] width 320 height 29
paste input "صغير"
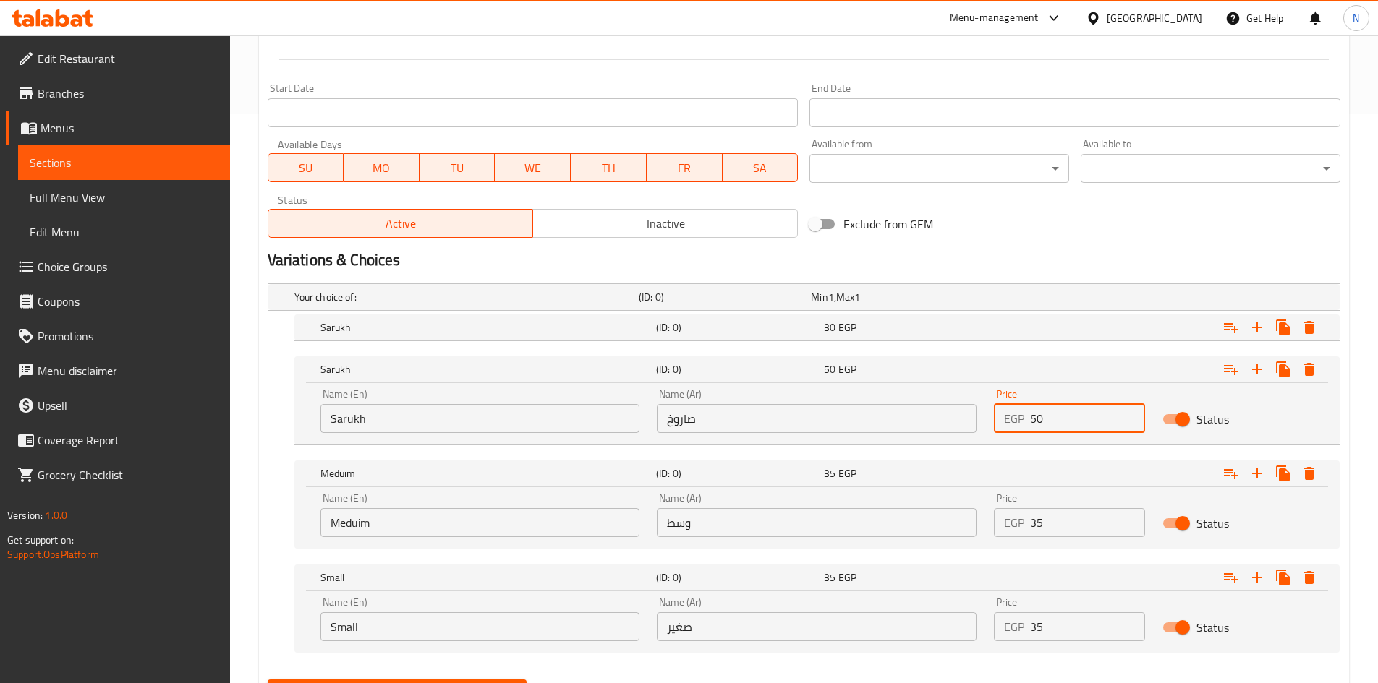
drag, startPoint x: 1060, startPoint y: 417, endPoint x: 1012, endPoint y: 421, distance: 48.6
click at [1012, 421] on div "EGP 50 Price" at bounding box center [1069, 418] width 151 height 29
drag, startPoint x: 1054, startPoint y: 516, endPoint x: 1021, endPoint y: 518, distance: 32.6
click at [1021, 518] on div "EGP 35 Price" at bounding box center [1069, 522] width 151 height 29
drag, startPoint x: 1084, startPoint y: 618, endPoint x: 1023, endPoint y: 630, distance: 62.6
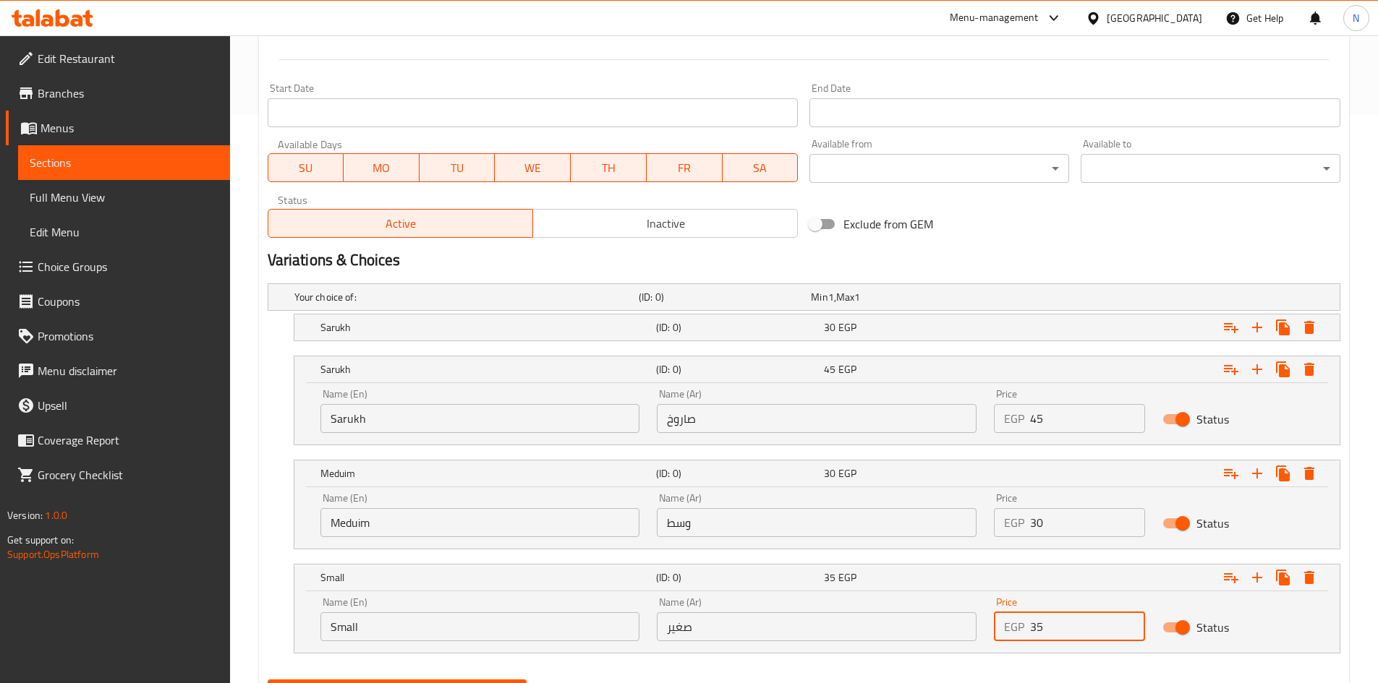
click at [1023, 630] on div "EGP 35 Price" at bounding box center [1069, 627] width 151 height 29
click at [1050, 268] on h2 "Variations & Choices" at bounding box center [804, 261] width 1073 height 22
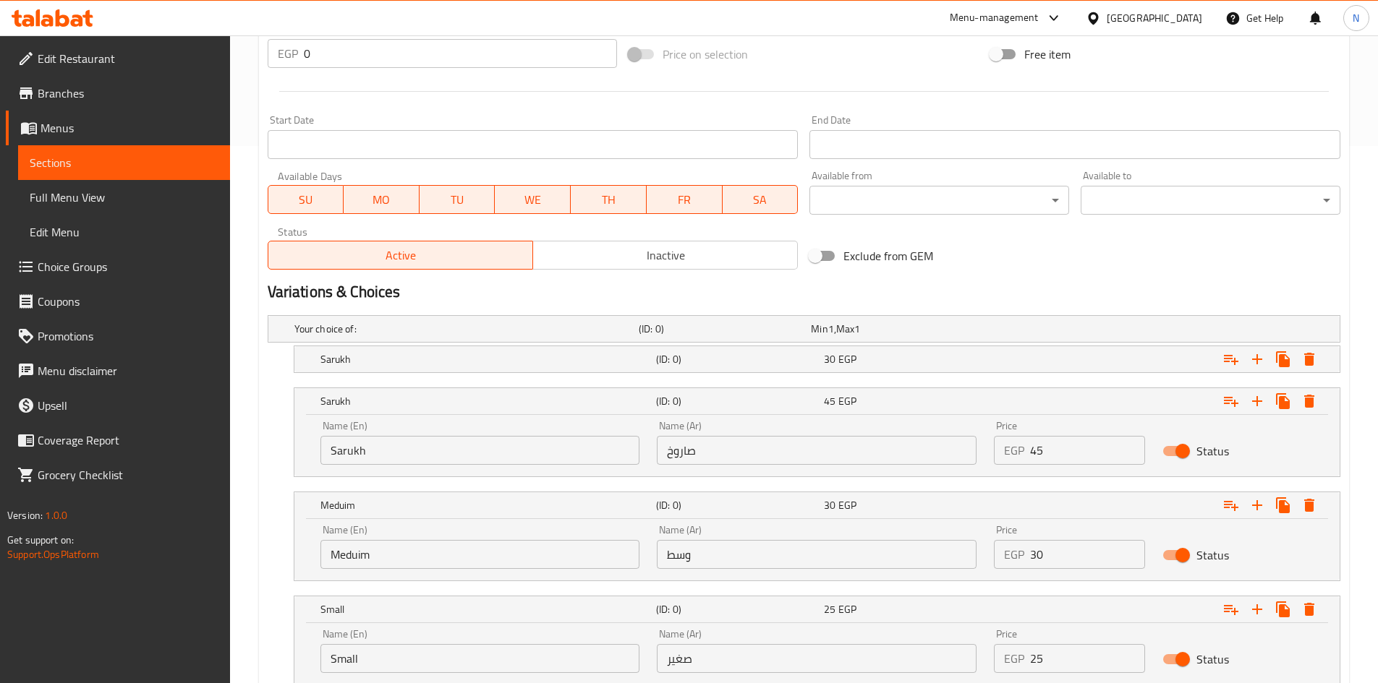
scroll to position [642, 0]
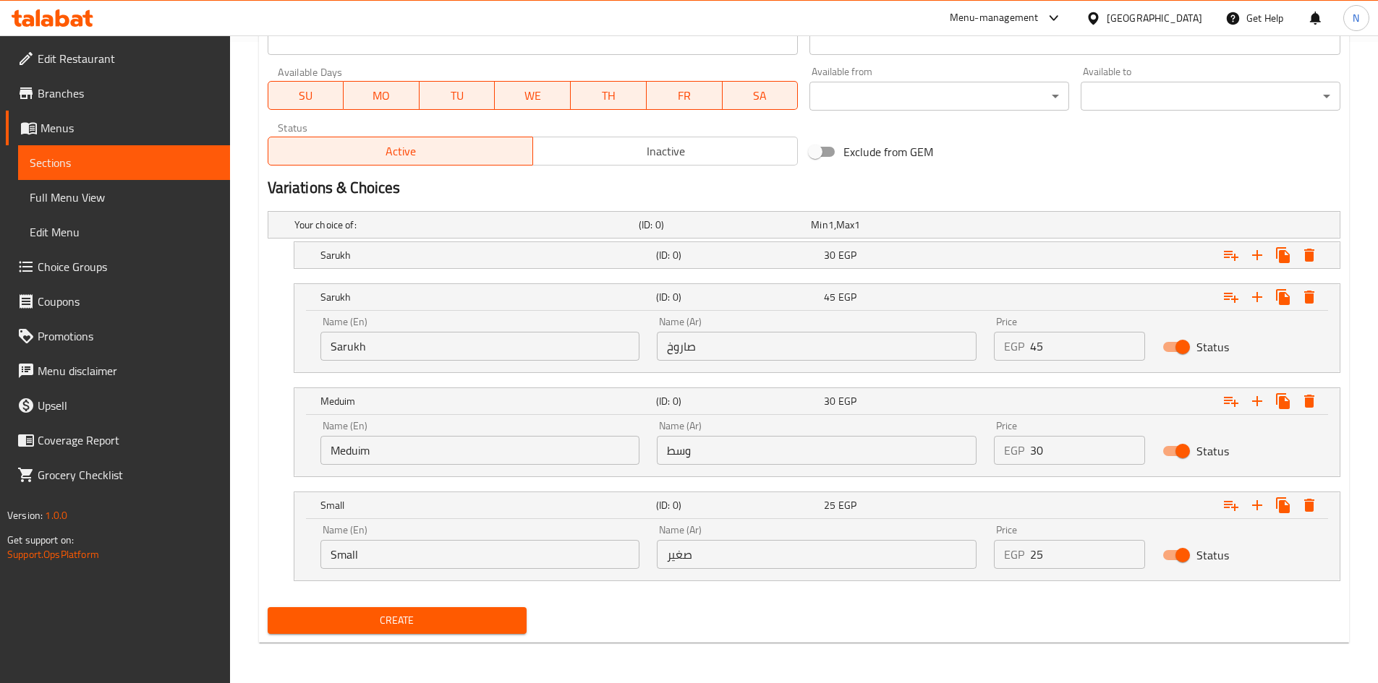
click at [438, 630] on button "Create" at bounding box center [398, 621] width 260 height 27
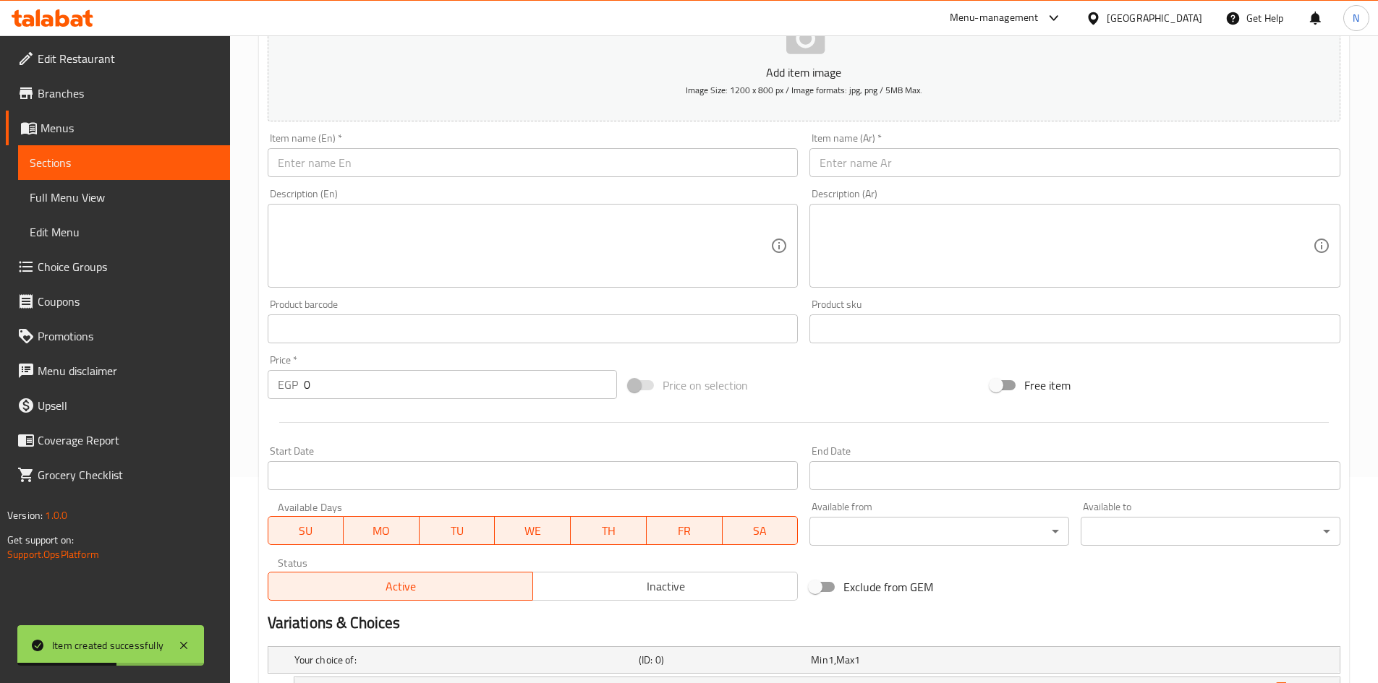
scroll to position [63, 0]
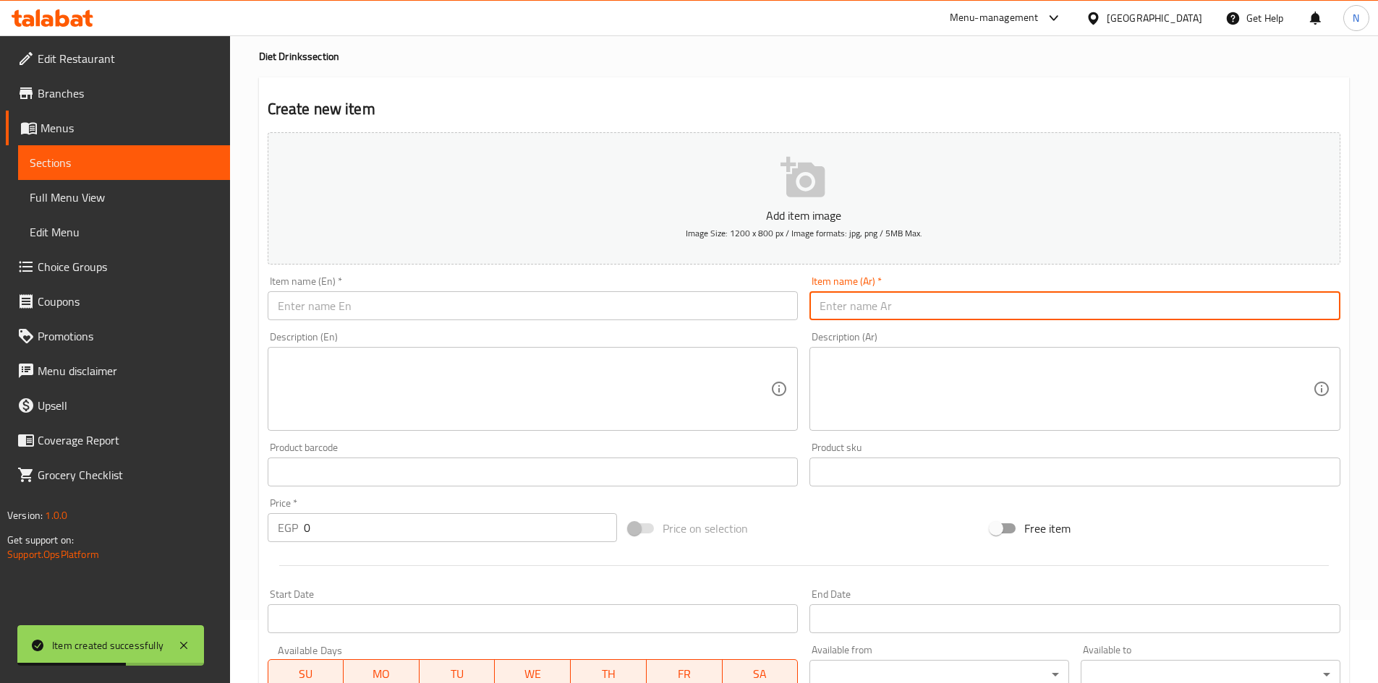
click at [870, 300] on input "text" at bounding box center [1074, 305] width 531 height 29
paste input "قصب سوبيا"
click at [423, 294] on input "text" at bounding box center [533, 305] width 531 height 29
paste input "Sobia cane"
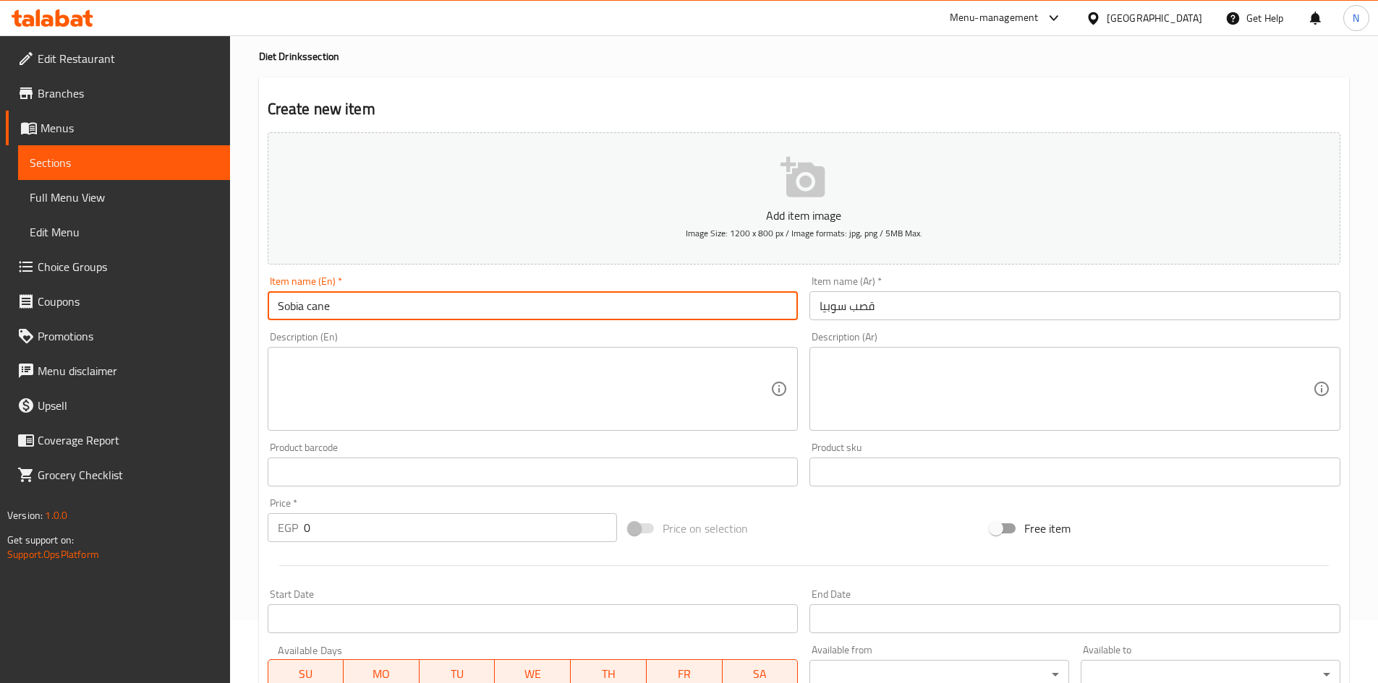
click at [326, 312] on input "Sobia cane" at bounding box center [533, 305] width 531 height 29
click at [321, 304] on input "Sobia cane" at bounding box center [533, 305] width 531 height 29
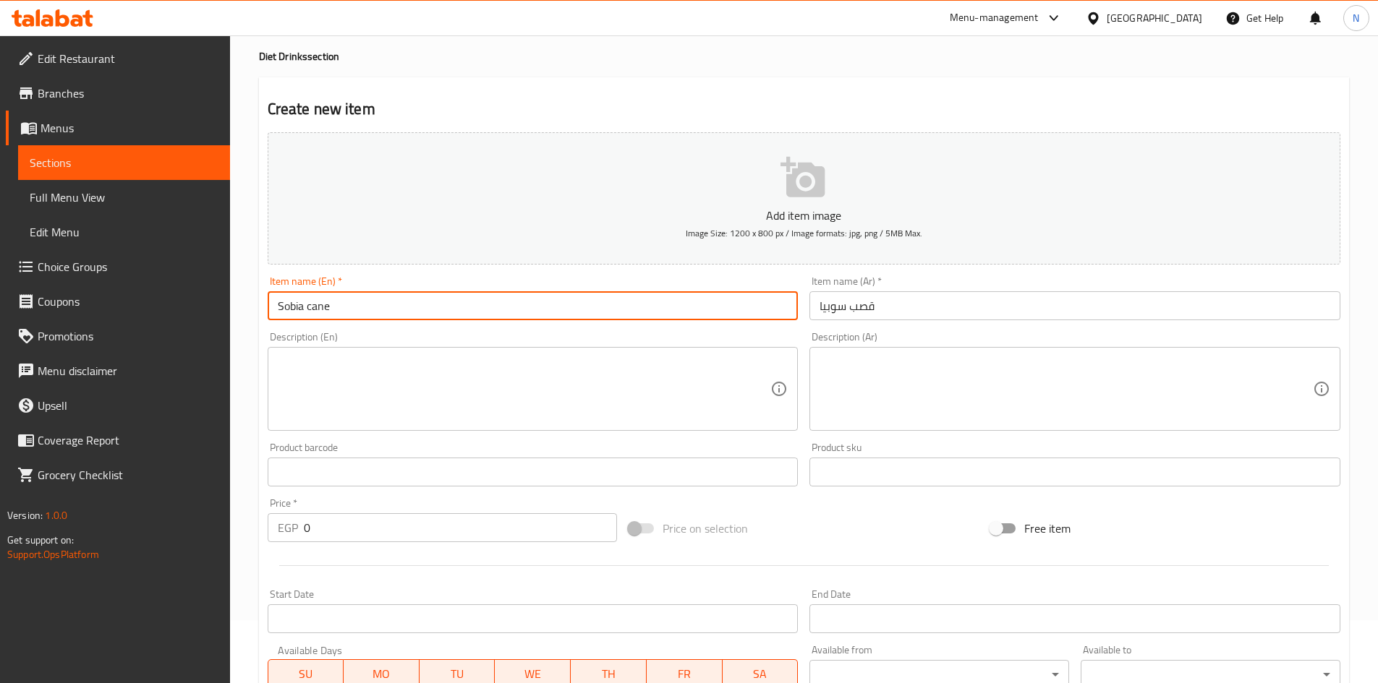
paste input "Sugar"
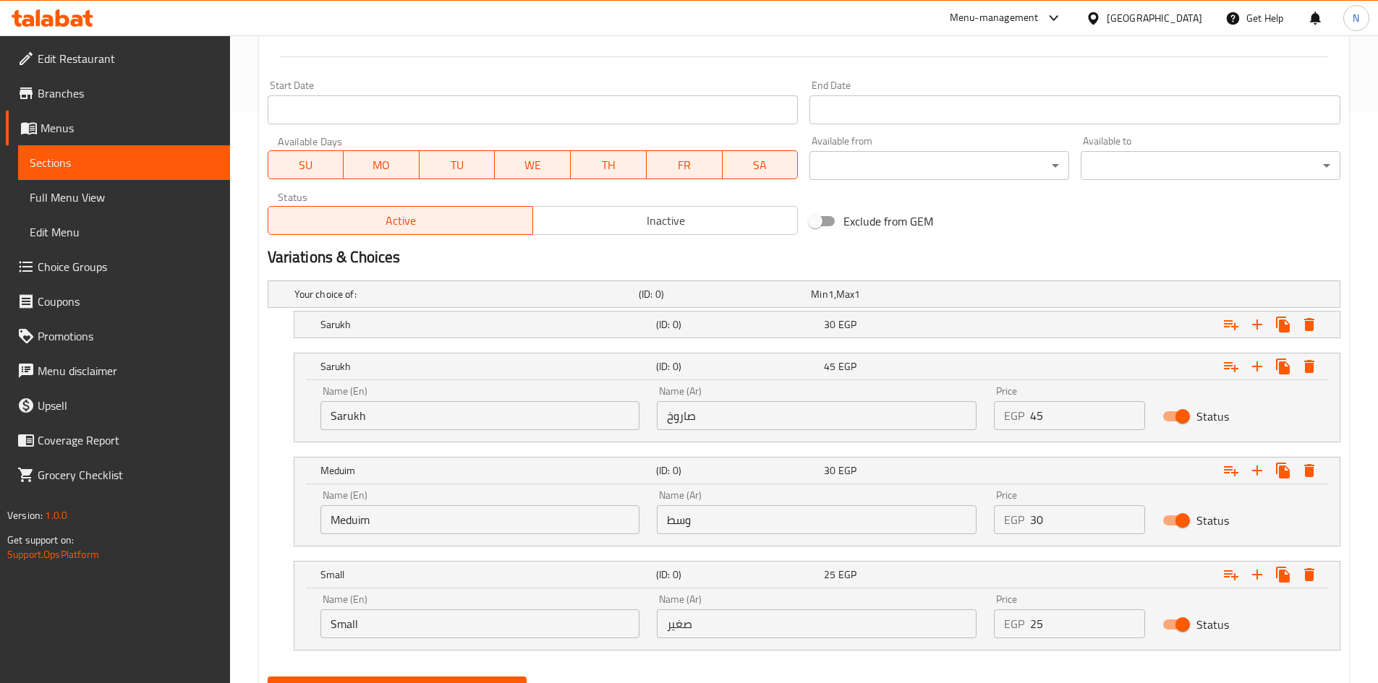
scroll to position [642, 0]
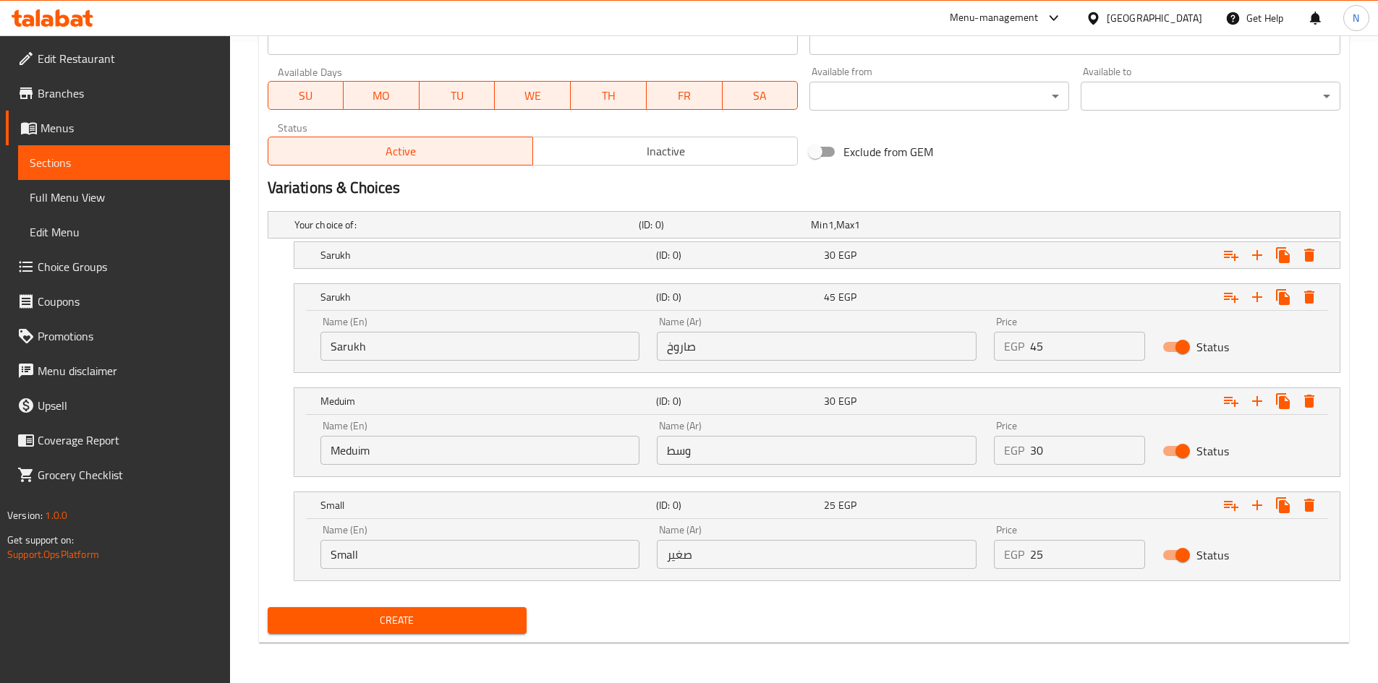
click at [767, 345] on input "صاروخ" at bounding box center [817, 346] width 320 height 29
click at [764, 338] on input "صاروخ" at bounding box center [817, 346] width 320 height 29
click at [490, 341] on input "Sarukh" at bounding box center [480, 346] width 320 height 29
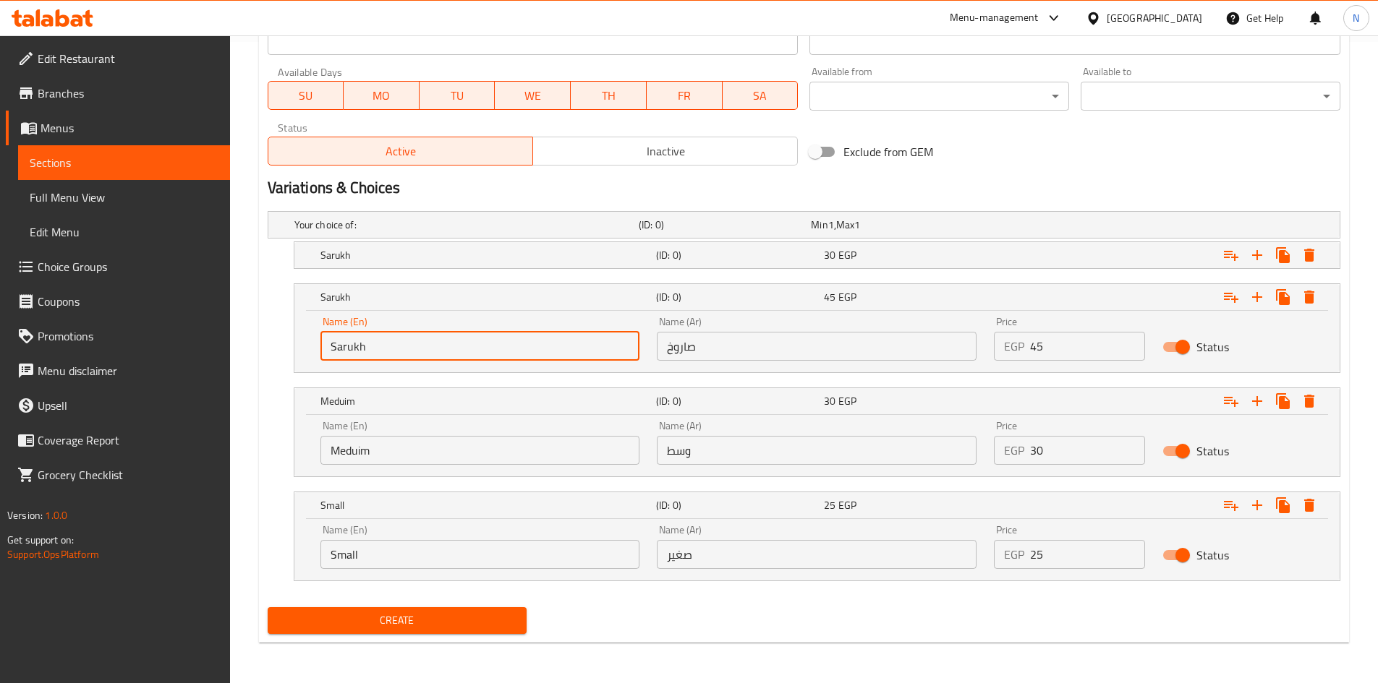
click at [349, 347] on input "Sarukh" at bounding box center [480, 346] width 320 height 29
click at [396, 453] on input "Choice" at bounding box center [480, 450] width 320 height 29
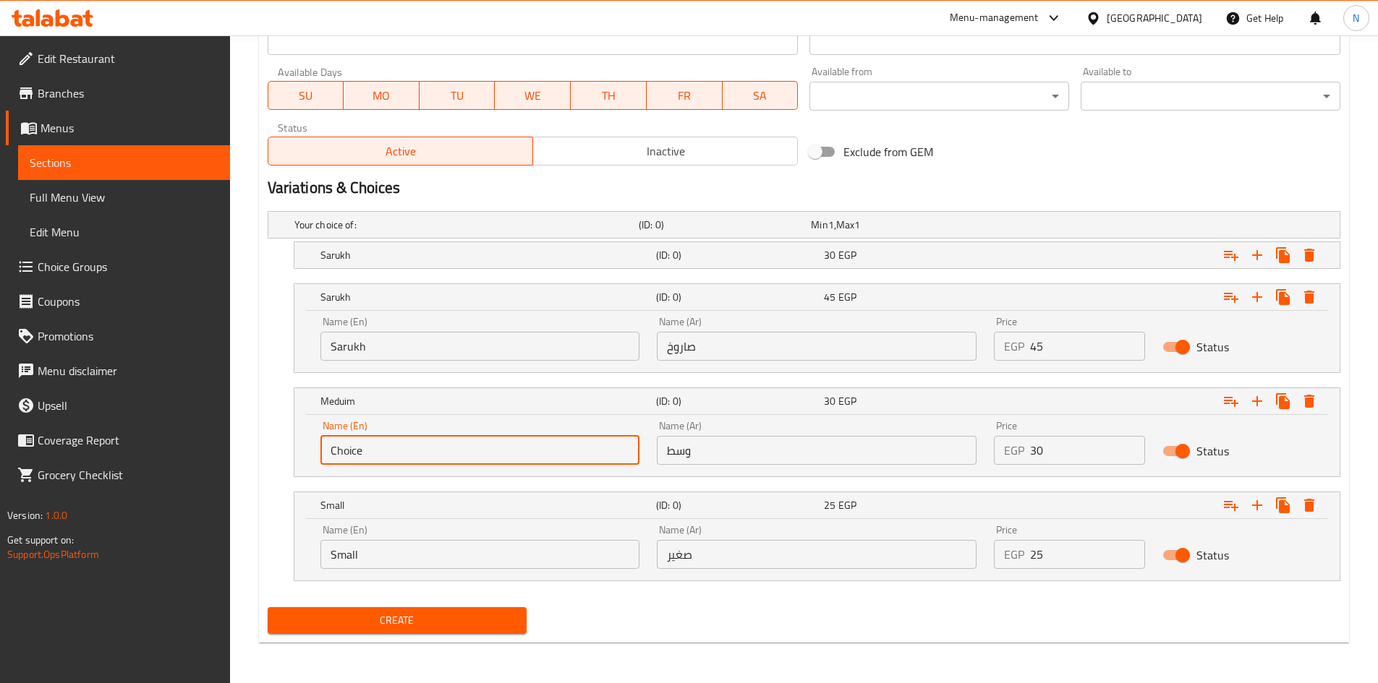
click at [396, 453] on input "Choice" at bounding box center [480, 450] width 320 height 29
paste
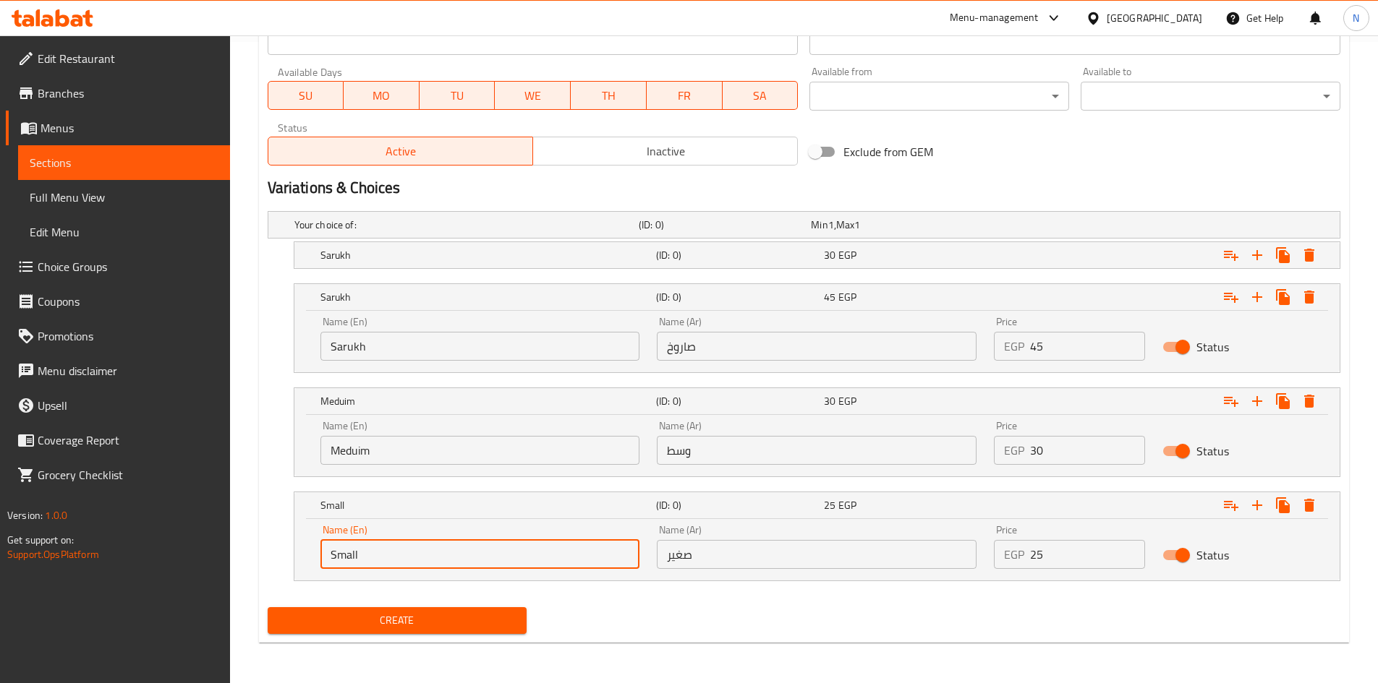
click at [356, 562] on input "Small" at bounding box center [480, 554] width 320 height 29
click at [356, 562] on input "Choice" at bounding box center [480, 554] width 320 height 29
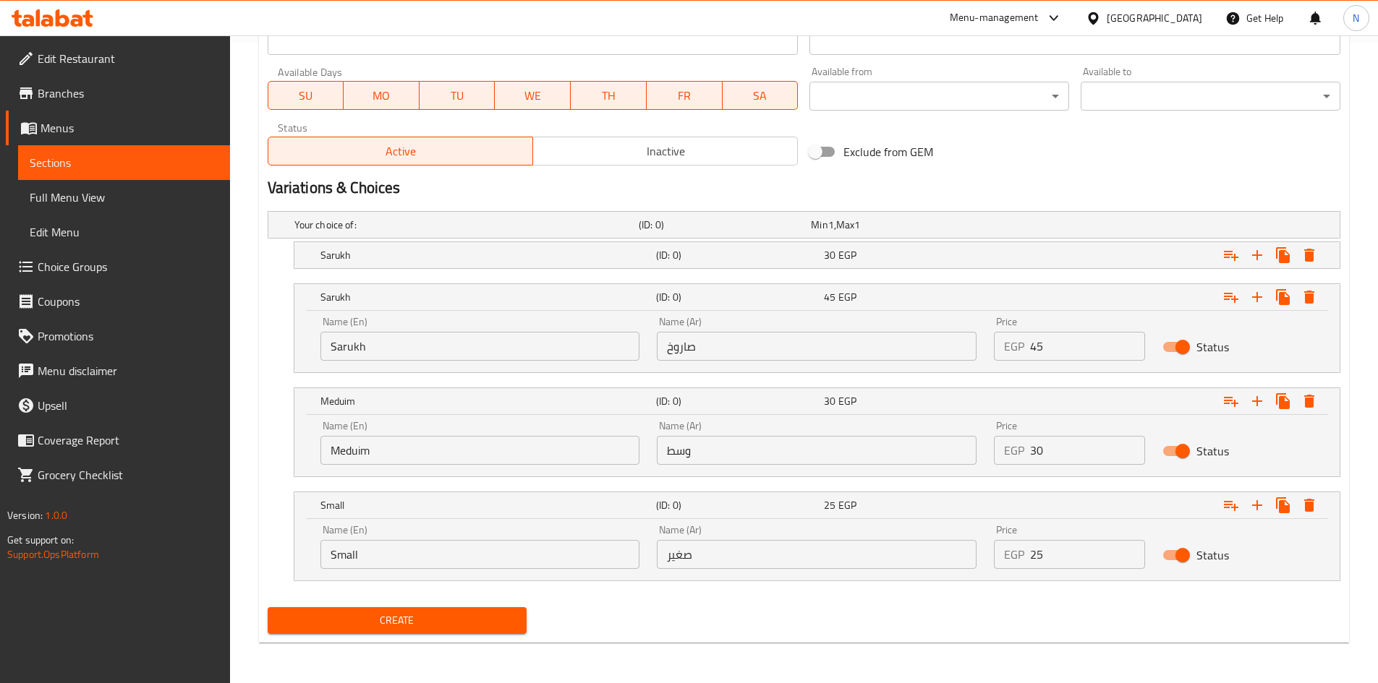
click at [718, 468] on div "Name (Ar) وسط Name (Ar)" at bounding box center [816, 442] width 337 height 61
click at [710, 455] on input "وسط" at bounding box center [817, 450] width 320 height 29
click at [716, 550] on input "text" at bounding box center [817, 554] width 320 height 29
drag, startPoint x: 1039, startPoint y: 346, endPoint x: 1031, endPoint y: 346, distance: 8.0
click at [1031, 346] on input "45" at bounding box center [1087, 346] width 115 height 29
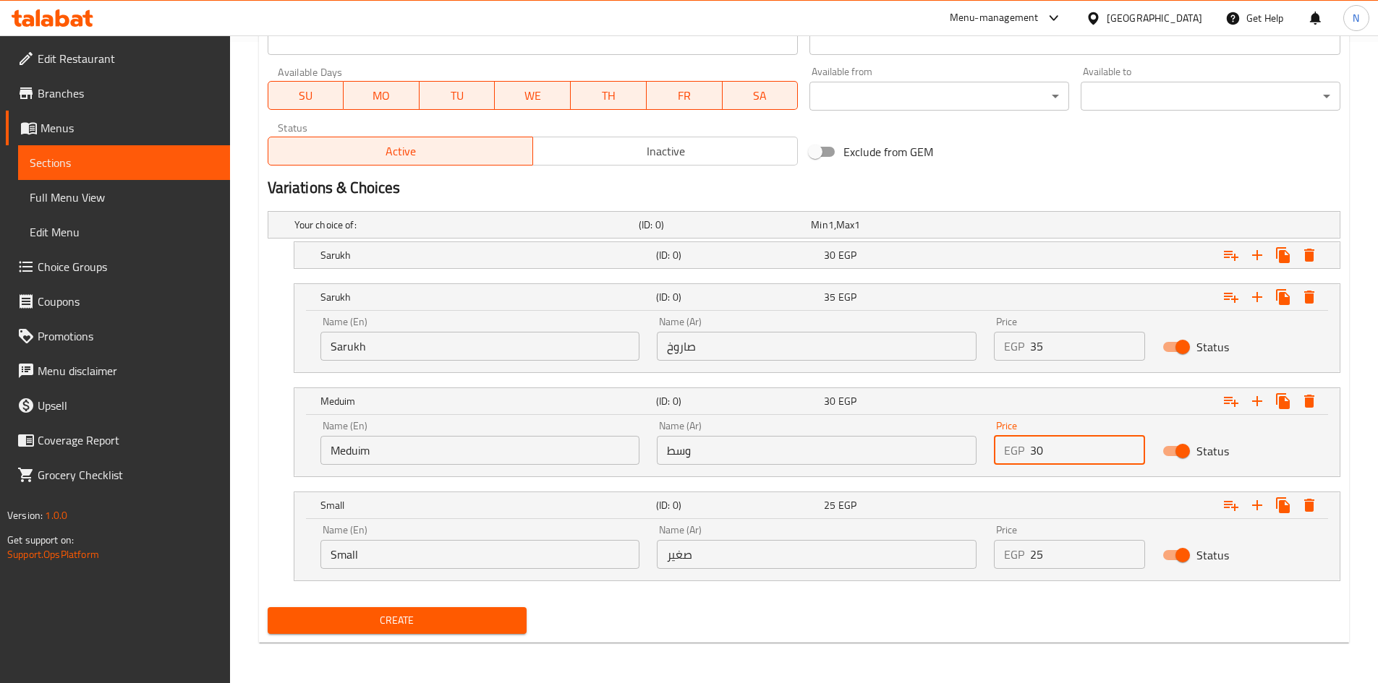
drag, startPoint x: 1049, startPoint y: 461, endPoint x: 1019, endPoint y: 457, distance: 29.9
click at [1019, 457] on div "EGP 30 Price" at bounding box center [1069, 450] width 151 height 29
drag, startPoint x: 1037, startPoint y: 548, endPoint x: 1027, endPoint y: 553, distance: 11.0
click at [1027, 553] on div "EGP 25 Price" at bounding box center [1069, 554] width 151 height 29
click at [975, 182] on h2 "Variations & Choices" at bounding box center [804, 188] width 1073 height 22
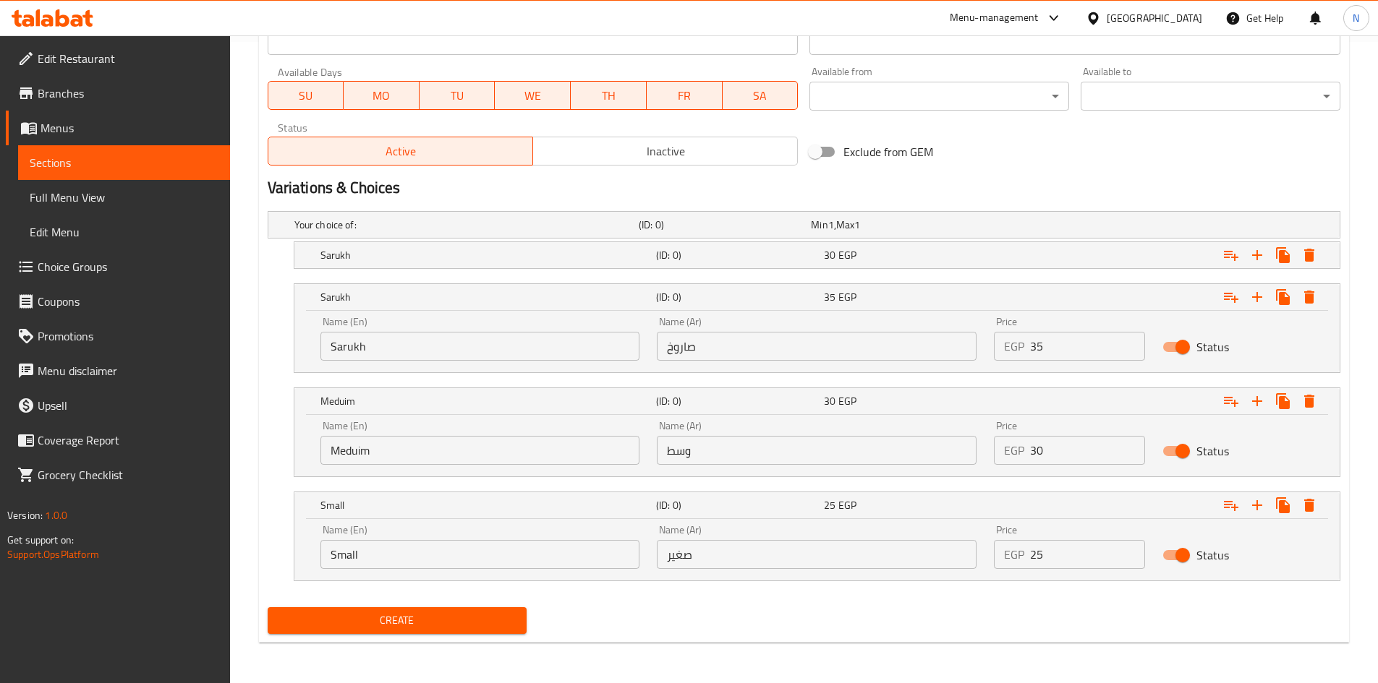
click at [456, 618] on span "Create" at bounding box center [397, 621] width 237 height 18
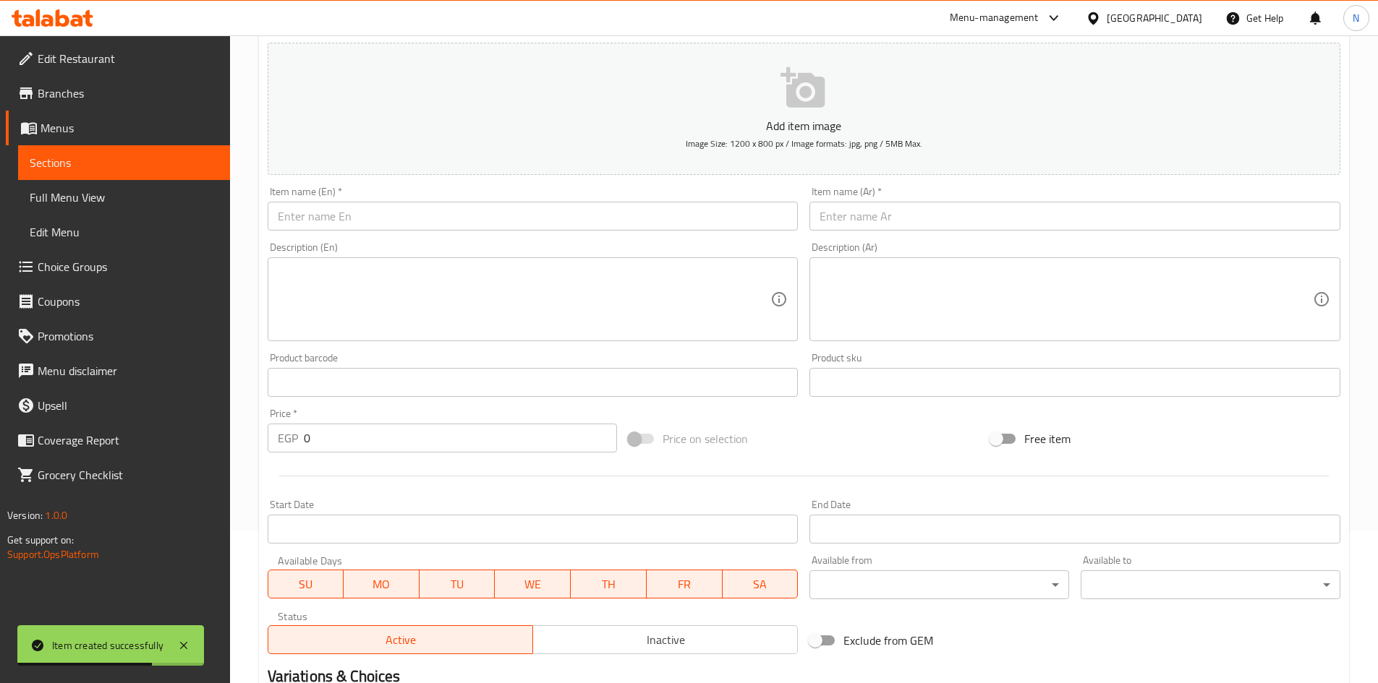
scroll to position [0, 0]
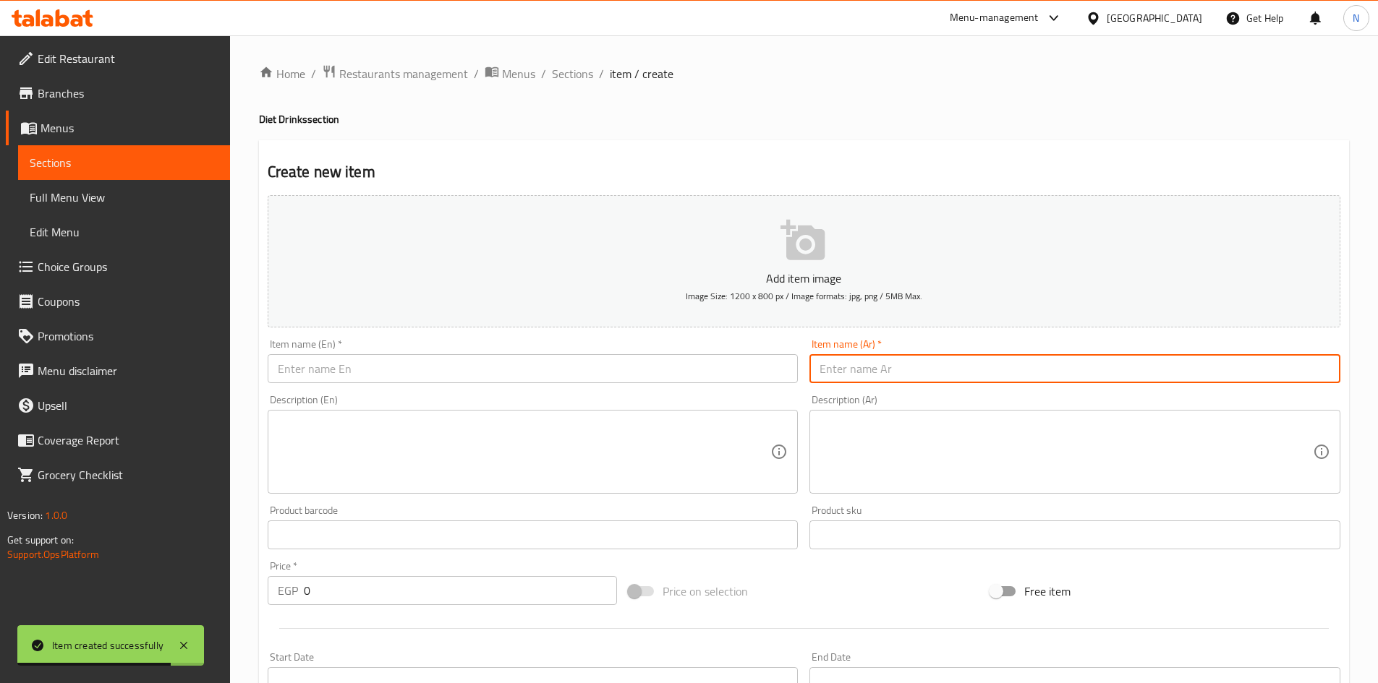
click at [867, 372] on input "text" at bounding box center [1074, 368] width 531 height 29
click at [887, 372] on input "text" at bounding box center [1074, 368] width 531 height 29
click at [838, 378] on input "سوبيا" at bounding box center [1074, 368] width 531 height 29
click at [308, 376] on input "text" at bounding box center [533, 368] width 531 height 29
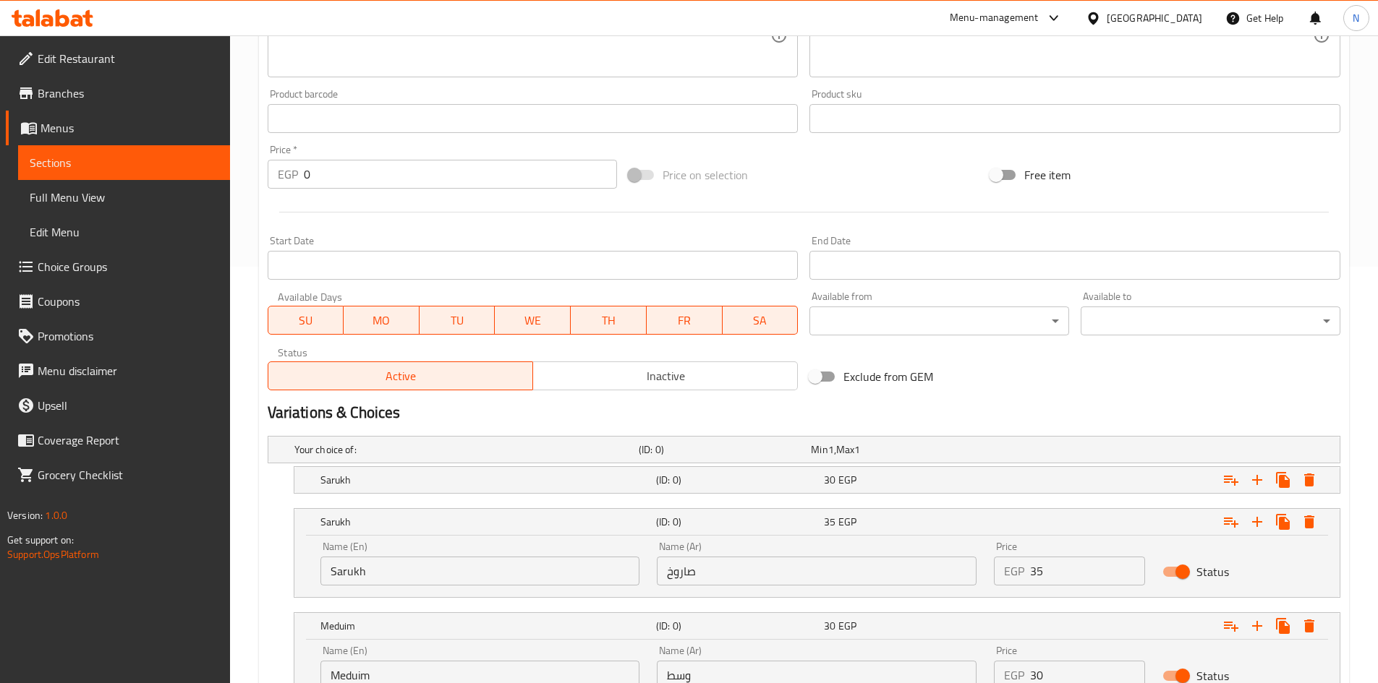
scroll to position [642, 0]
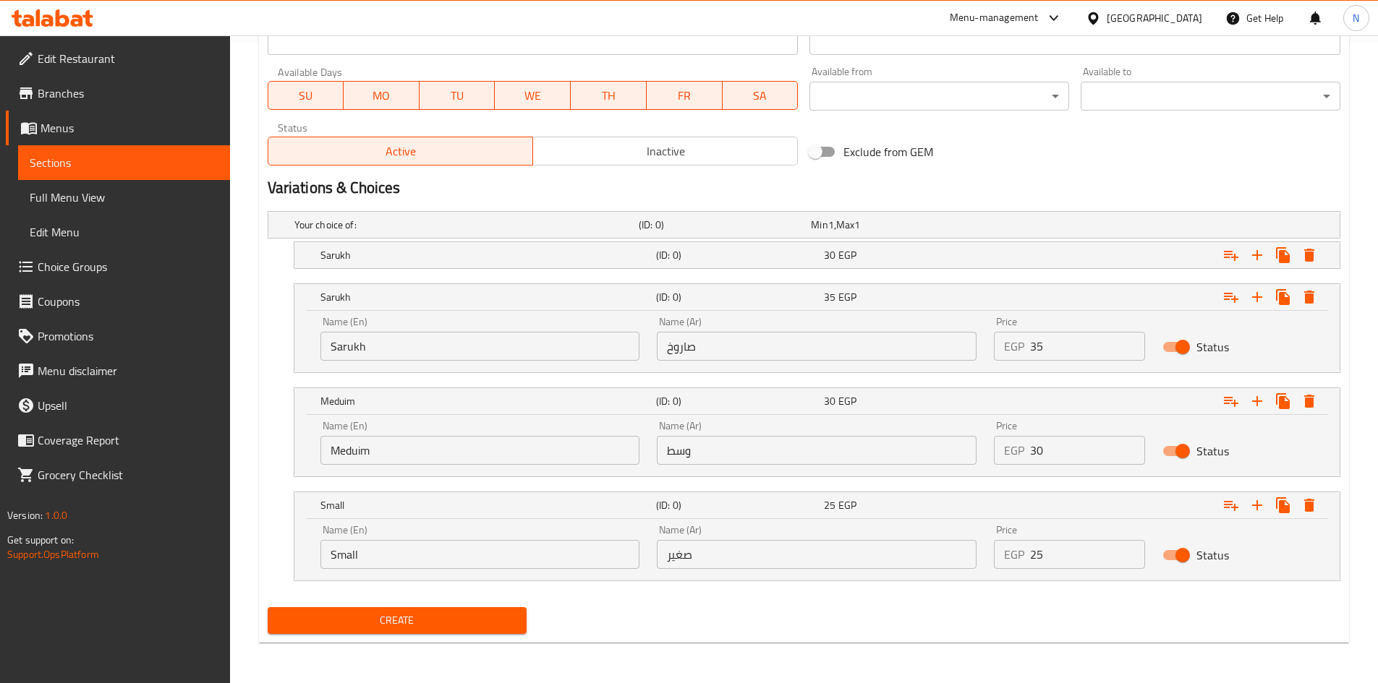
click at [406, 356] on input "Sarukh" at bounding box center [480, 346] width 320 height 29
click at [406, 356] on input "Choice" at bounding box center [480, 346] width 320 height 29
click at [418, 444] on input "Meduim" at bounding box center [480, 450] width 320 height 29
click at [418, 444] on input "Choice" at bounding box center [480, 450] width 320 height 29
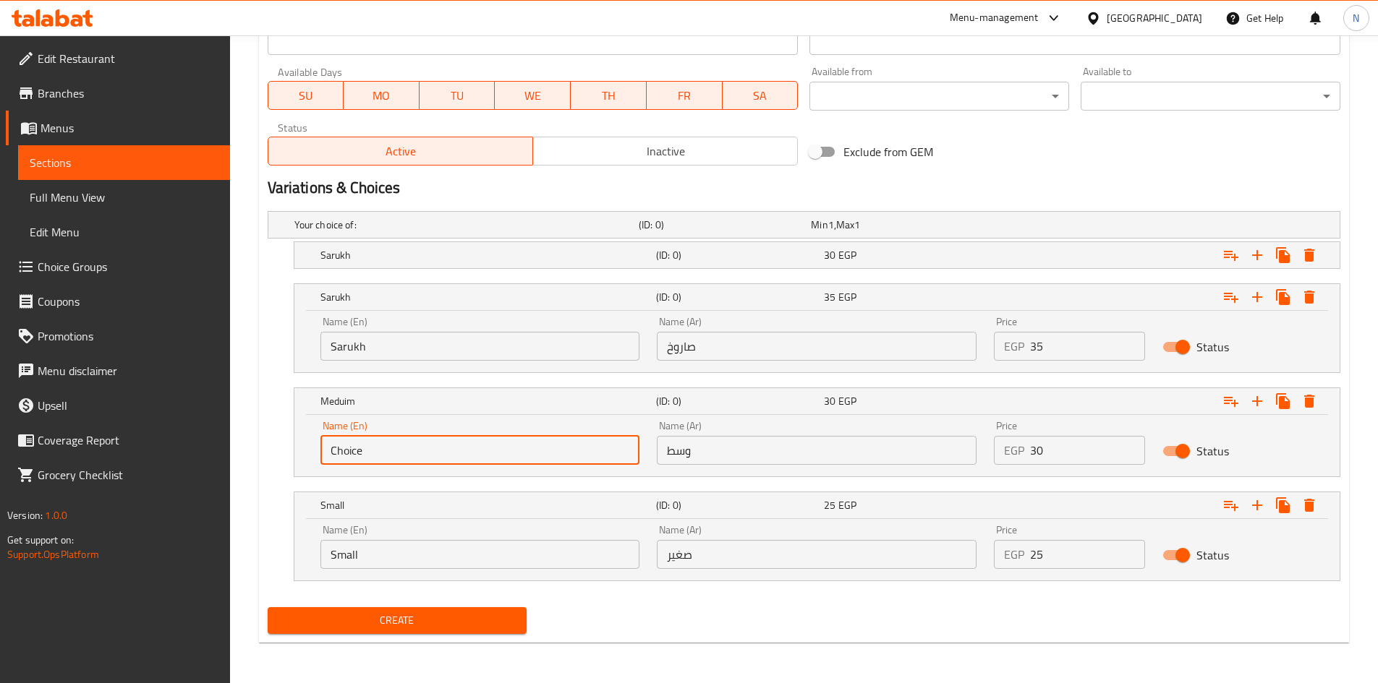
click at [418, 444] on input "Choice" at bounding box center [480, 450] width 320 height 29
click at [402, 559] on input "Small" at bounding box center [480, 554] width 320 height 29
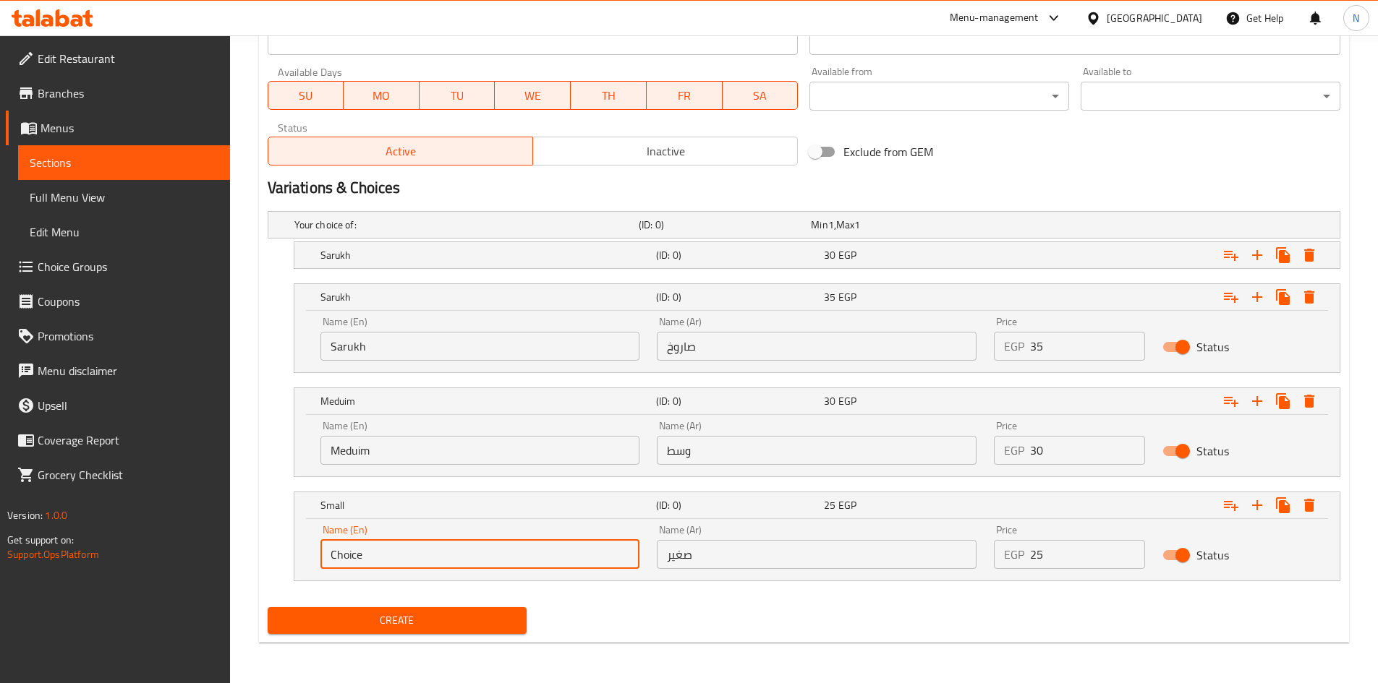
click at [402, 559] on input "Choice" at bounding box center [480, 554] width 320 height 29
click at [877, 338] on input "صاروخ" at bounding box center [817, 346] width 320 height 29
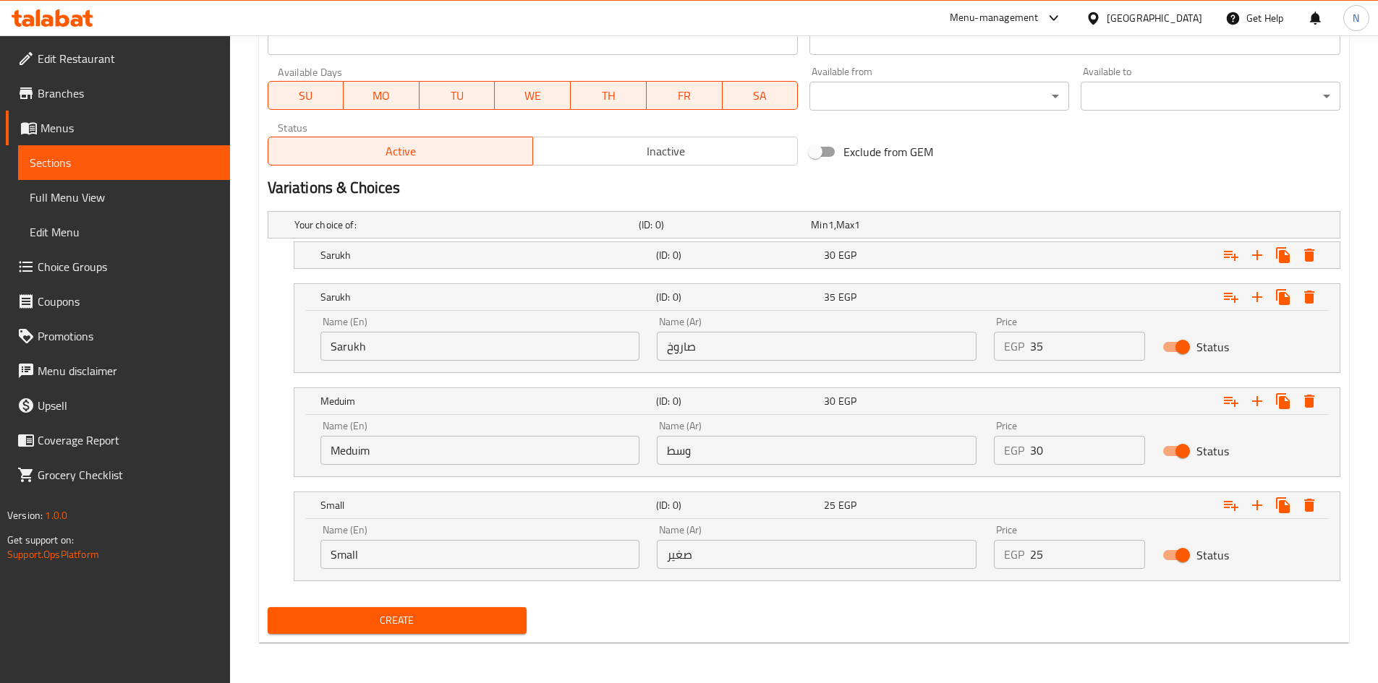
click at [802, 434] on div "Name (Ar) وسط Name (Ar)" at bounding box center [817, 443] width 320 height 44
click at [781, 455] on input "وسط" at bounding box center [817, 450] width 320 height 29
click at [716, 560] on input "صغير" at bounding box center [817, 554] width 320 height 29
drag, startPoint x: 1042, startPoint y: 339, endPoint x: 1029, endPoint y: 345, distance: 13.6
click at [1029, 345] on div "EGP 35 Price" at bounding box center [1069, 346] width 151 height 29
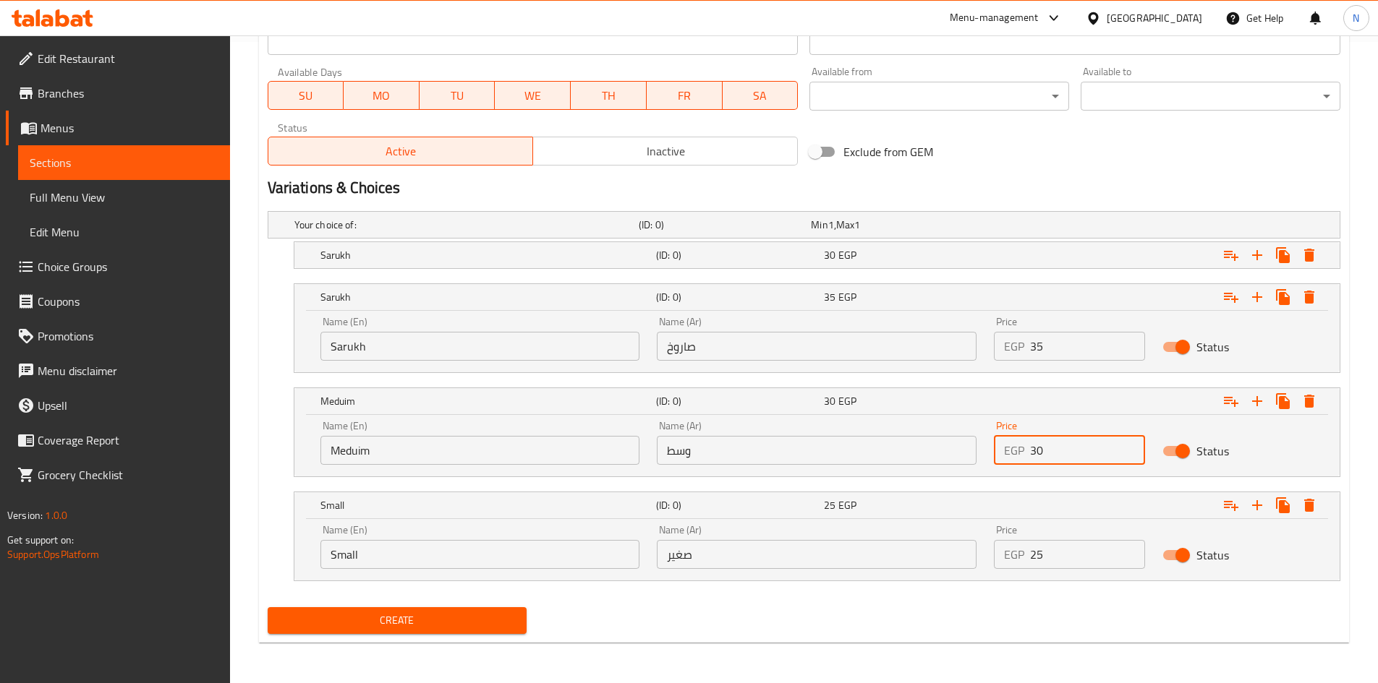
drag, startPoint x: 1042, startPoint y: 452, endPoint x: 1015, endPoint y: 454, distance: 26.8
click at [1015, 454] on div "EGP 30 Price" at bounding box center [1069, 450] width 151 height 29
click at [1099, 175] on div "Variations & Choices" at bounding box center [804, 187] width 1084 height 33
drag, startPoint x: 1042, startPoint y: 568, endPoint x: 1026, endPoint y: 570, distance: 16.1
click at [1026, 570] on div "Price EGP 25 Price" at bounding box center [1069, 546] width 169 height 61
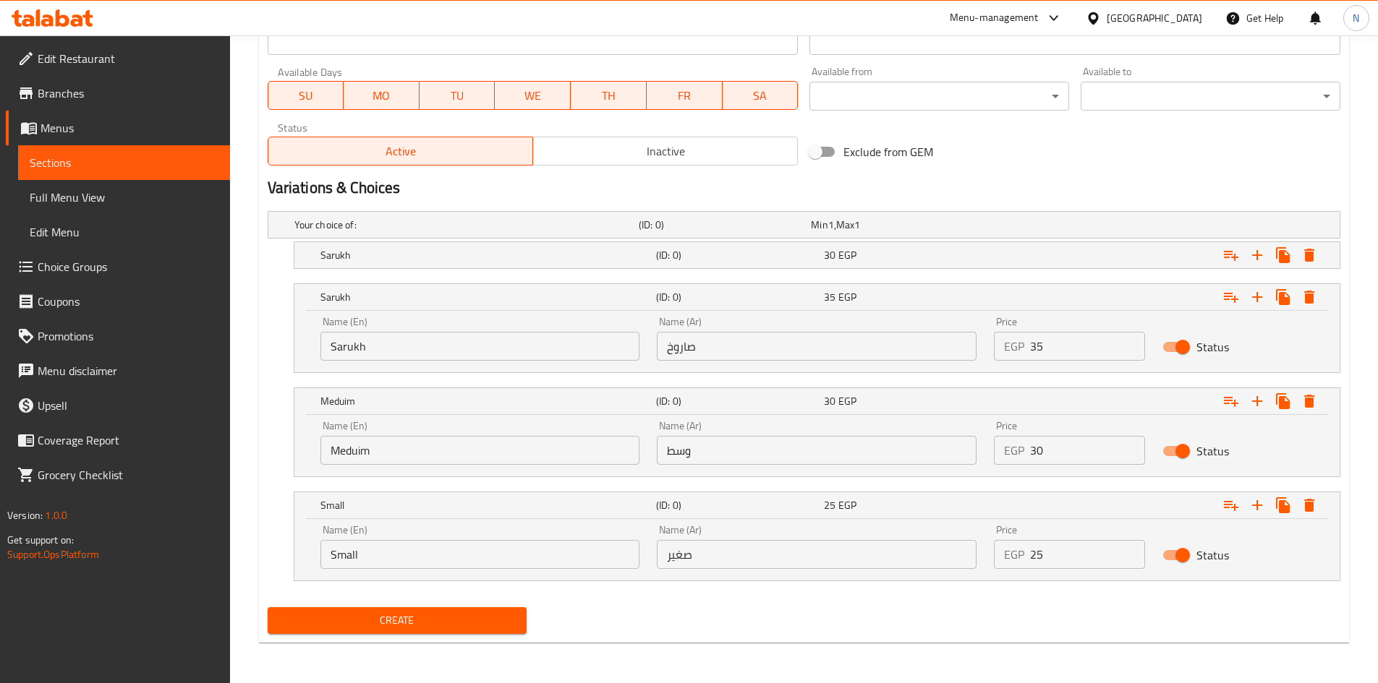
click at [1057, 620] on div "Create" at bounding box center [804, 621] width 1084 height 38
click at [989, 190] on h2 "Variations & Choices" at bounding box center [804, 188] width 1073 height 22
click at [459, 612] on span "Create" at bounding box center [397, 621] width 237 height 18
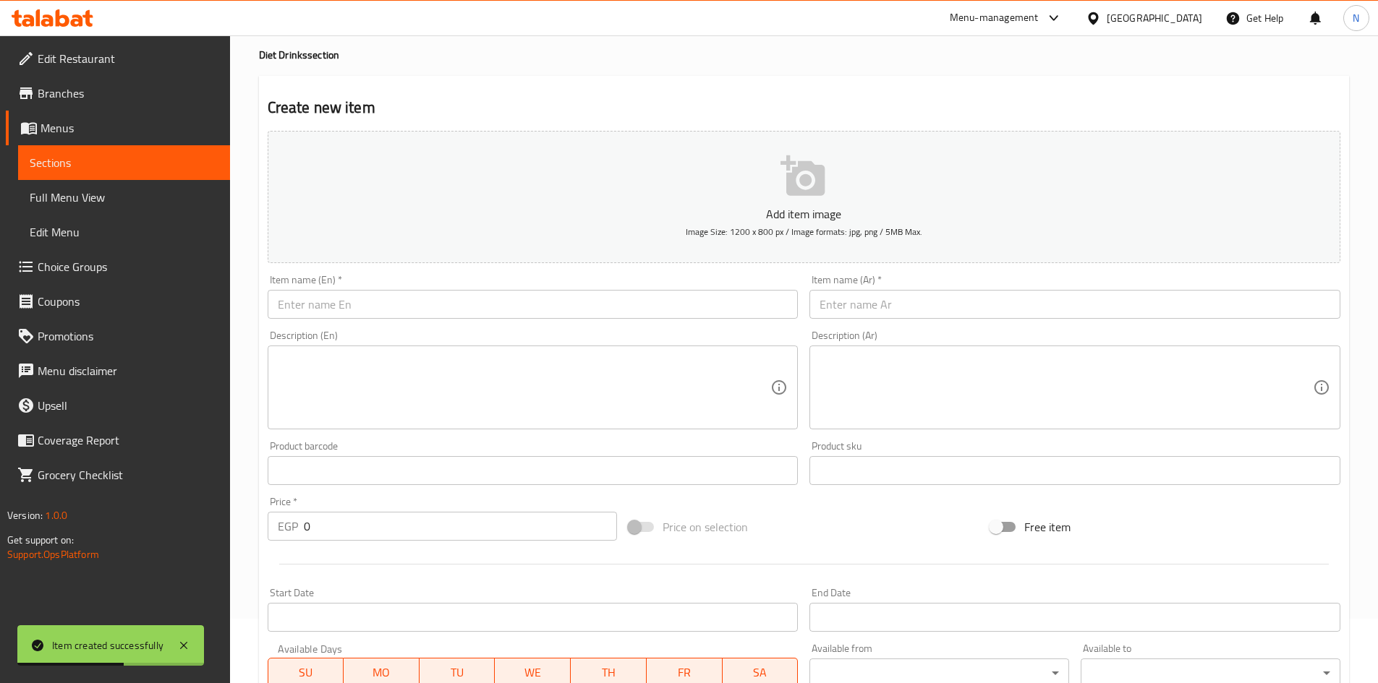
scroll to position [63, 0]
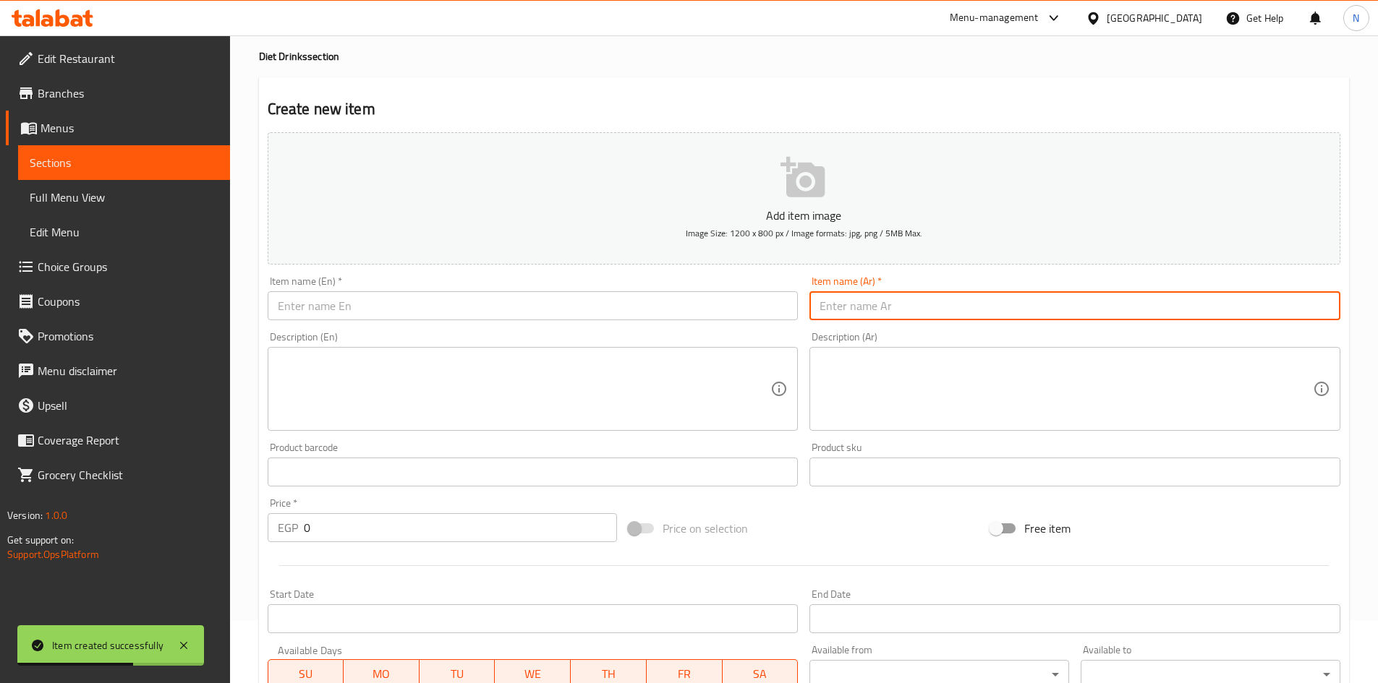
click at [872, 303] on input "text" at bounding box center [1074, 305] width 531 height 29
click at [852, 308] on input "تمر هندى" at bounding box center [1074, 305] width 531 height 29
click at [406, 320] on input "text" at bounding box center [533, 305] width 531 height 29
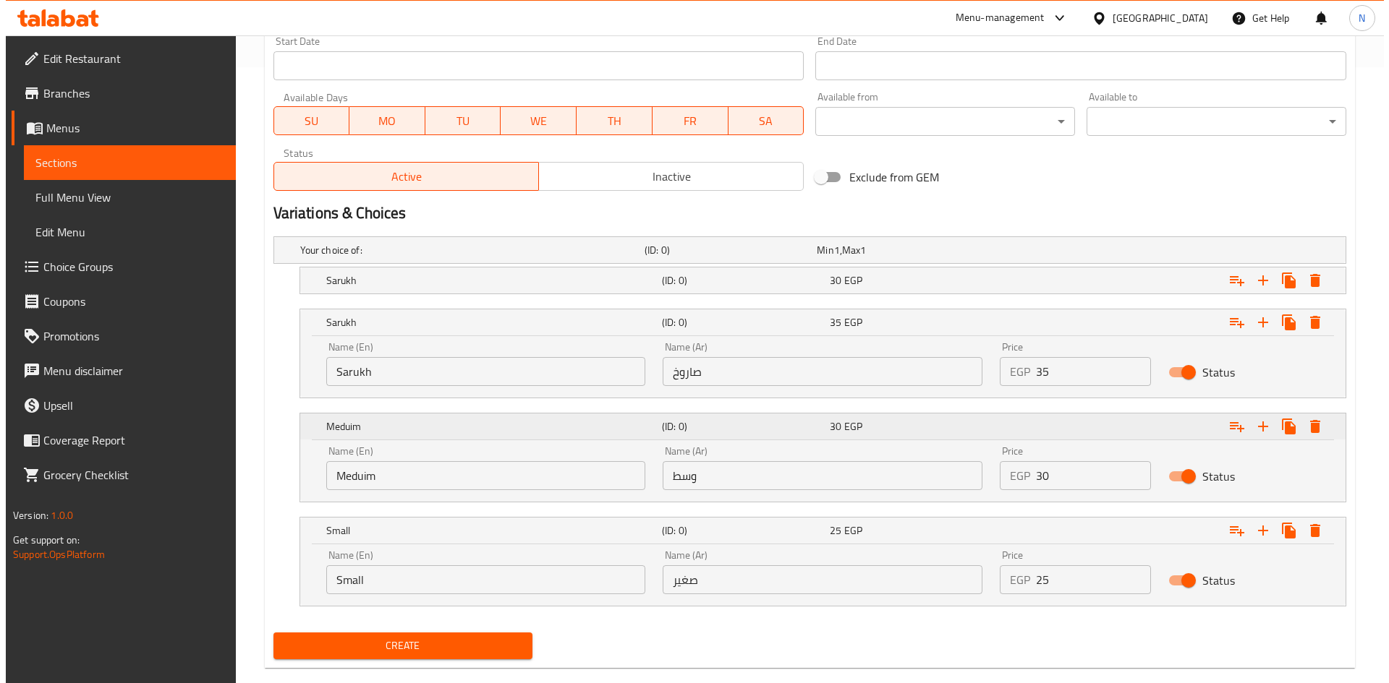
scroll to position [642, 0]
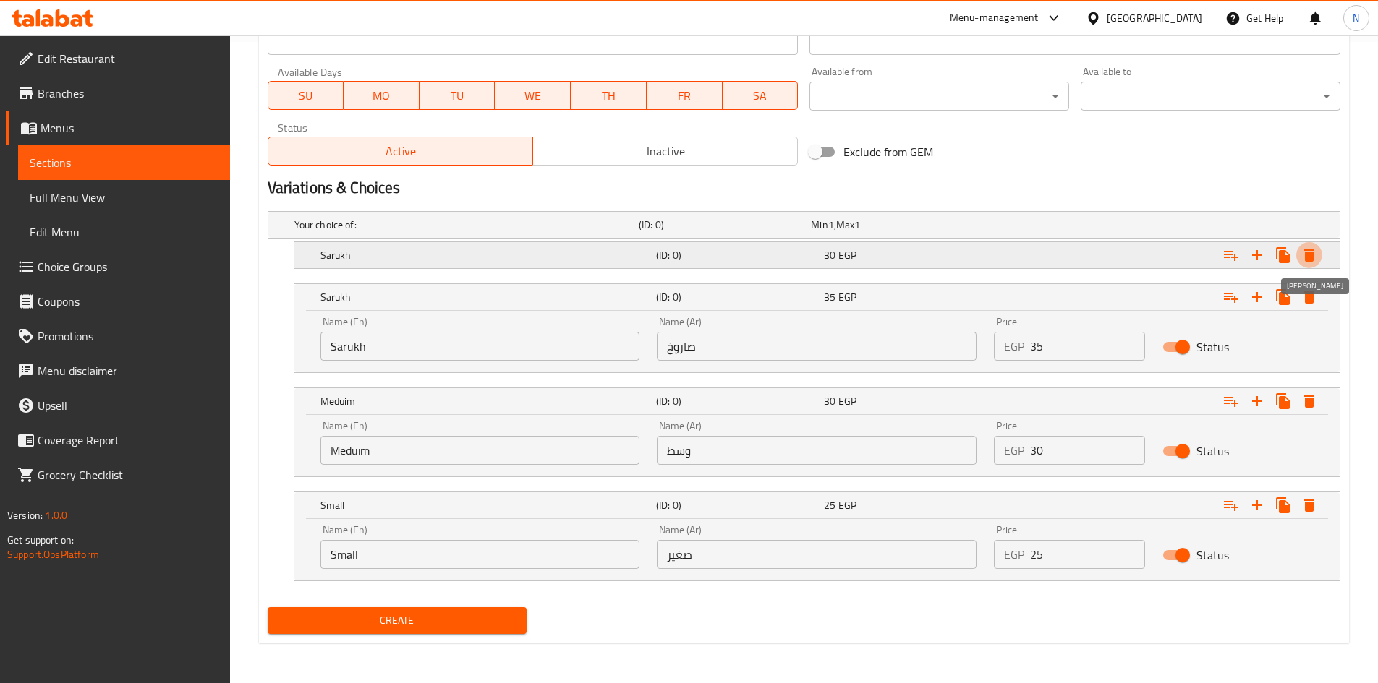
click at [1308, 255] on icon "Expand" at bounding box center [1309, 255] width 10 height 13
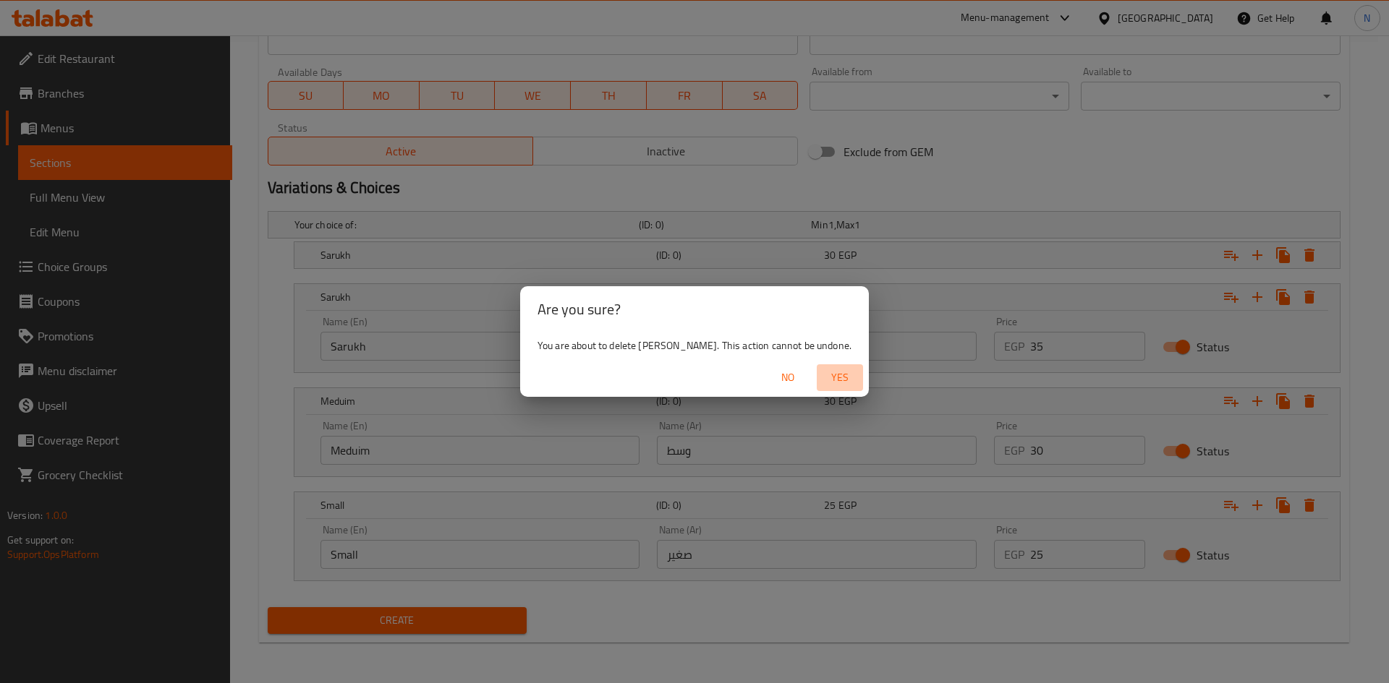
click at [825, 375] on span "Yes" at bounding box center [839, 378] width 35 height 18
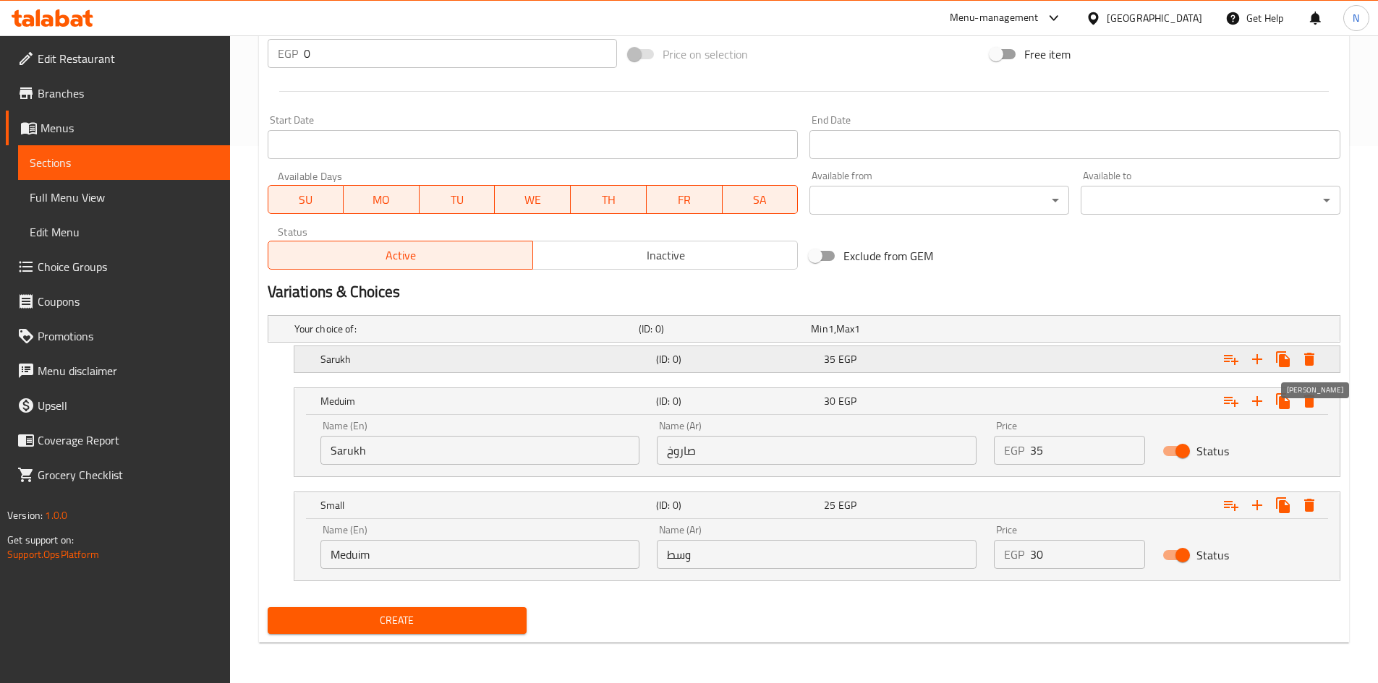
click at [1302, 361] on icon "Expand" at bounding box center [1308, 359] width 17 height 17
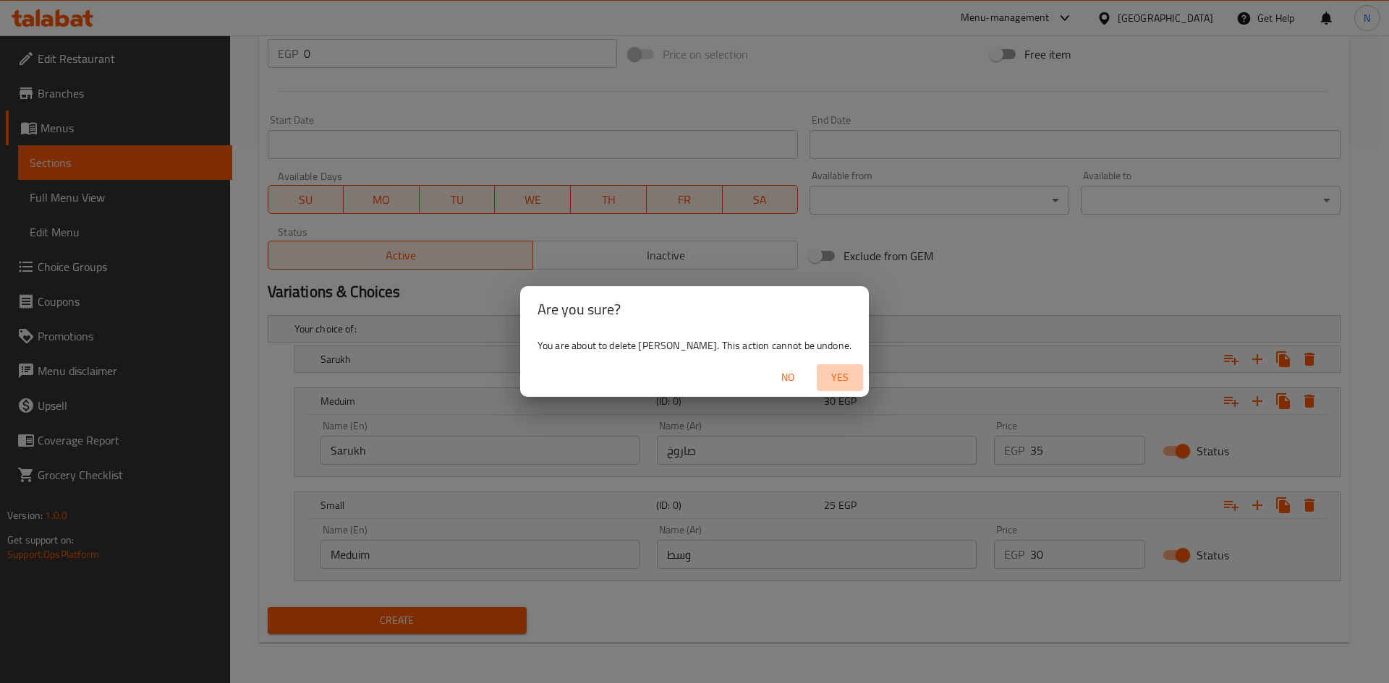
click at [822, 378] on span "Yes" at bounding box center [839, 378] width 35 height 18
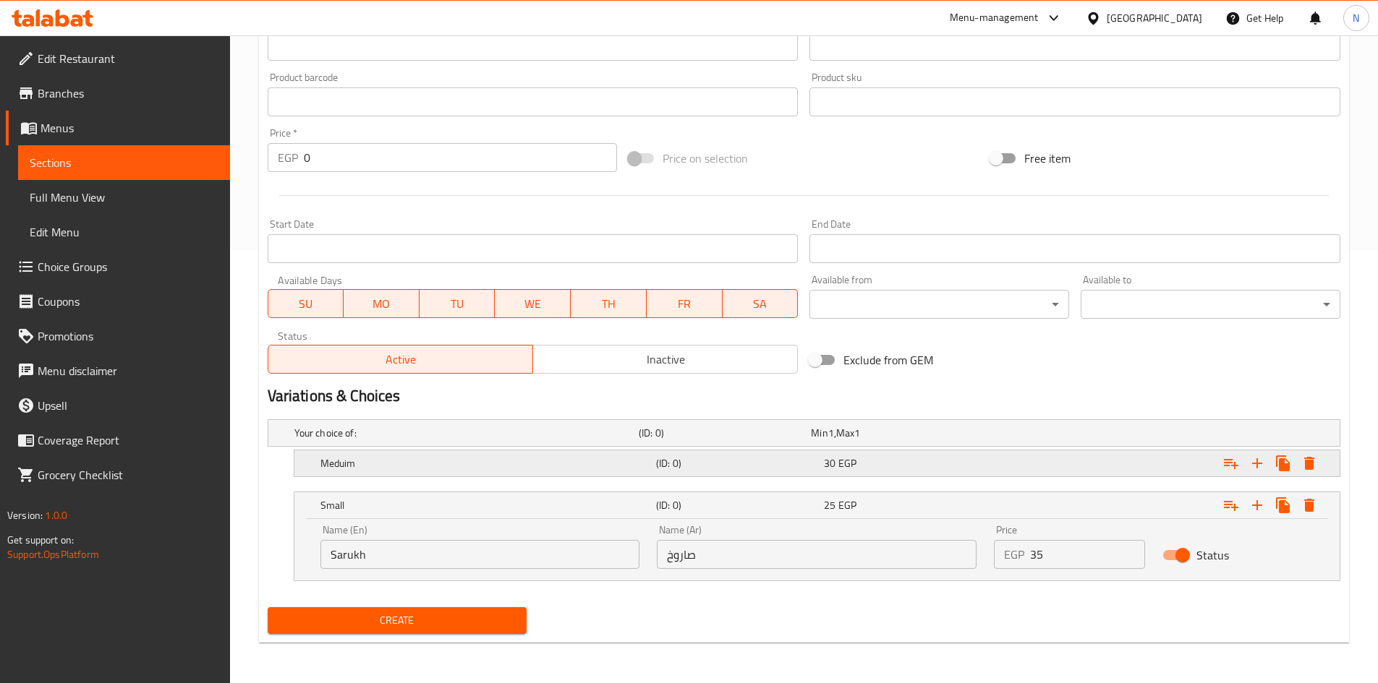
click at [1310, 461] on icon "Expand" at bounding box center [1309, 463] width 10 height 13
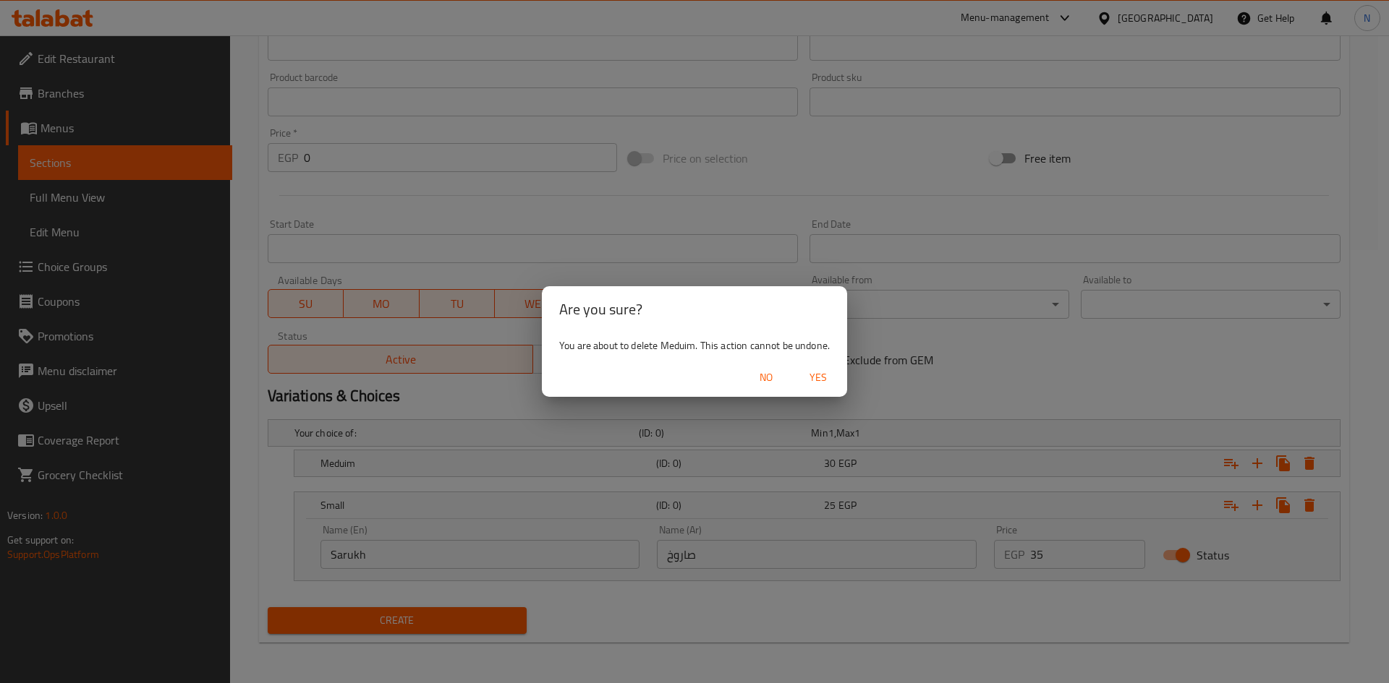
click at [821, 377] on span "Yes" at bounding box center [818, 378] width 35 height 18
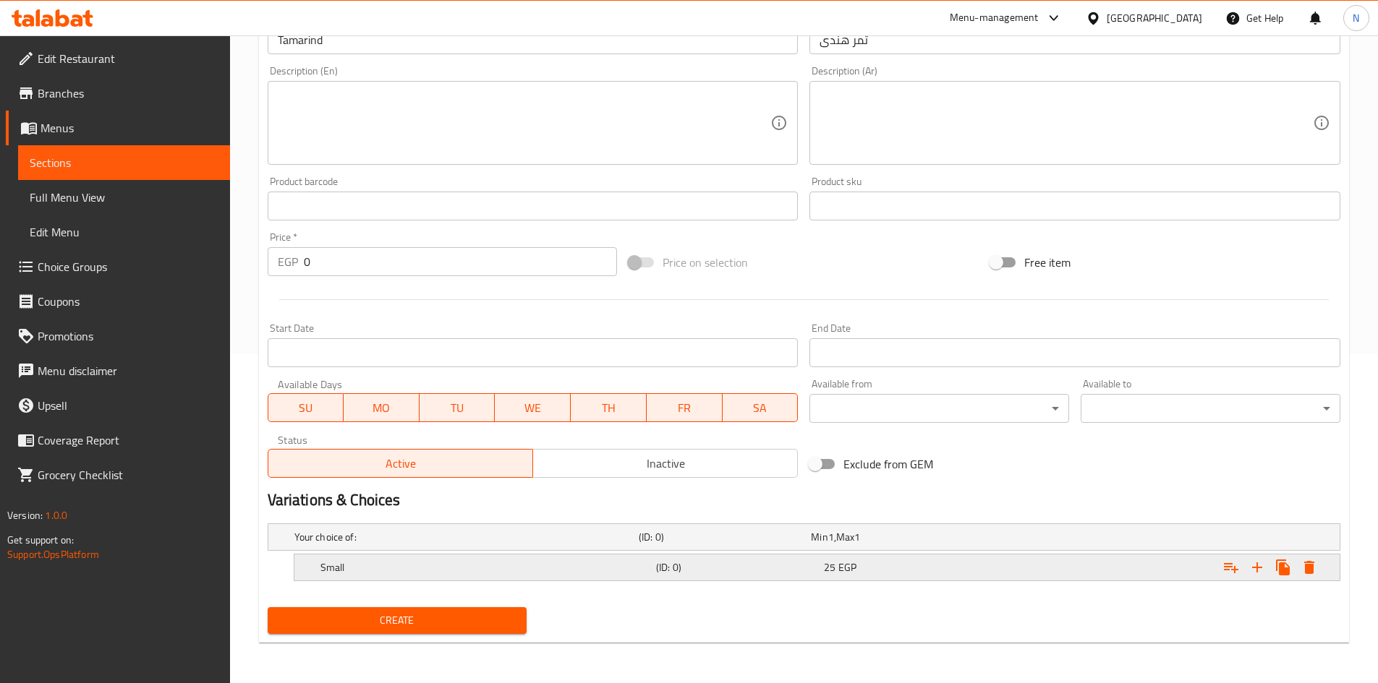
click at [1303, 558] on button "Expand" at bounding box center [1309, 568] width 26 height 26
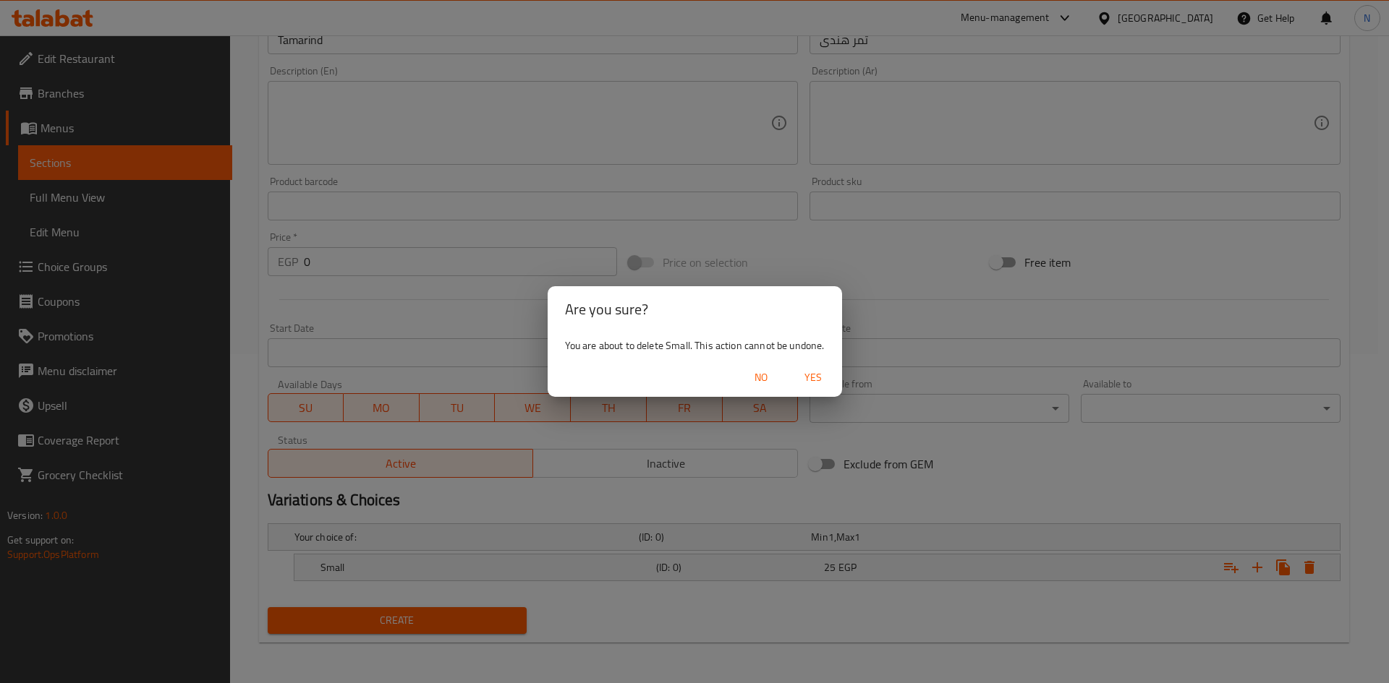
click at [813, 374] on span "Yes" at bounding box center [813, 378] width 35 height 18
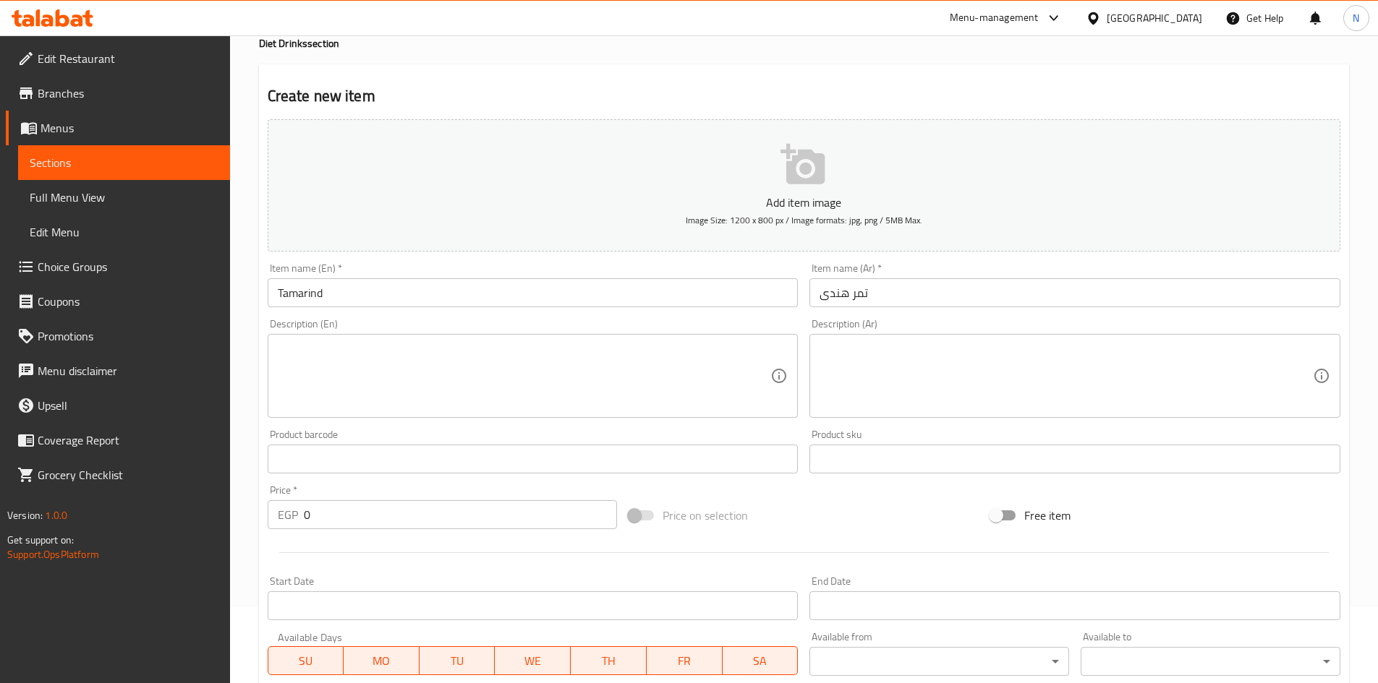
scroll to position [338, 0]
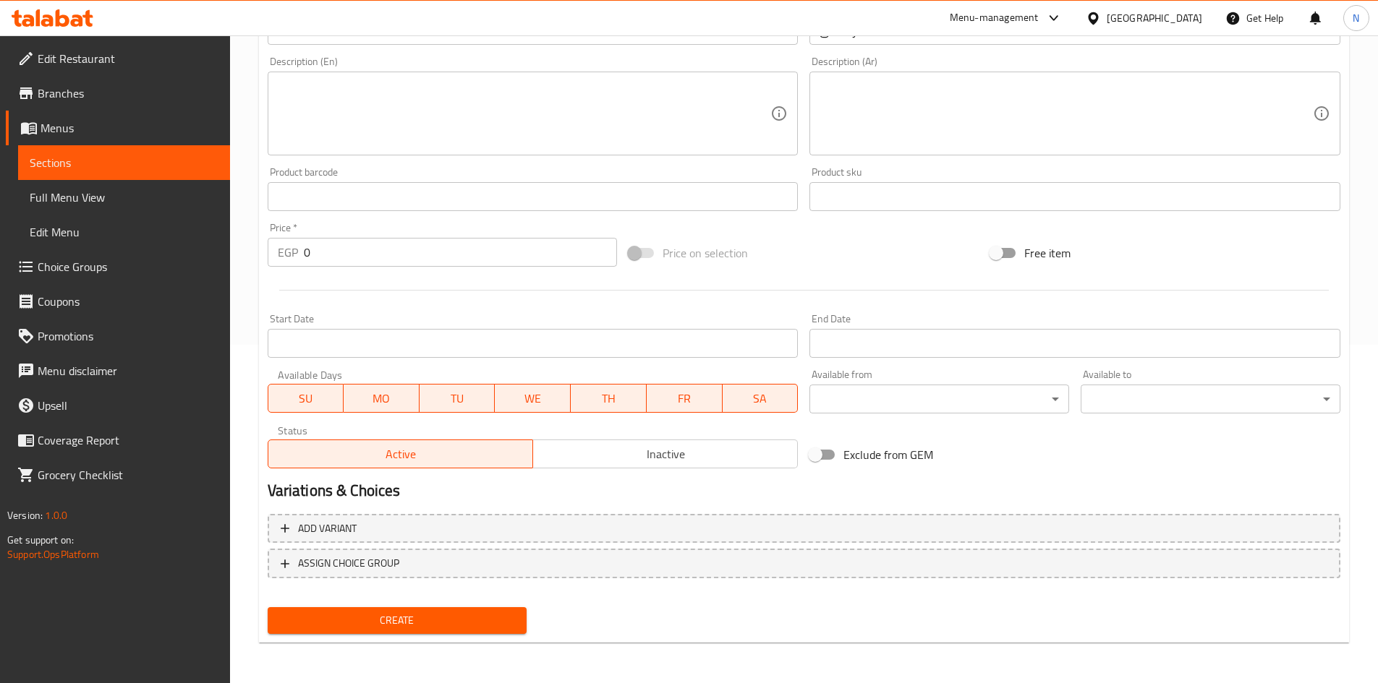
click at [458, 616] on span "Create" at bounding box center [397, 621] width 237 height 18
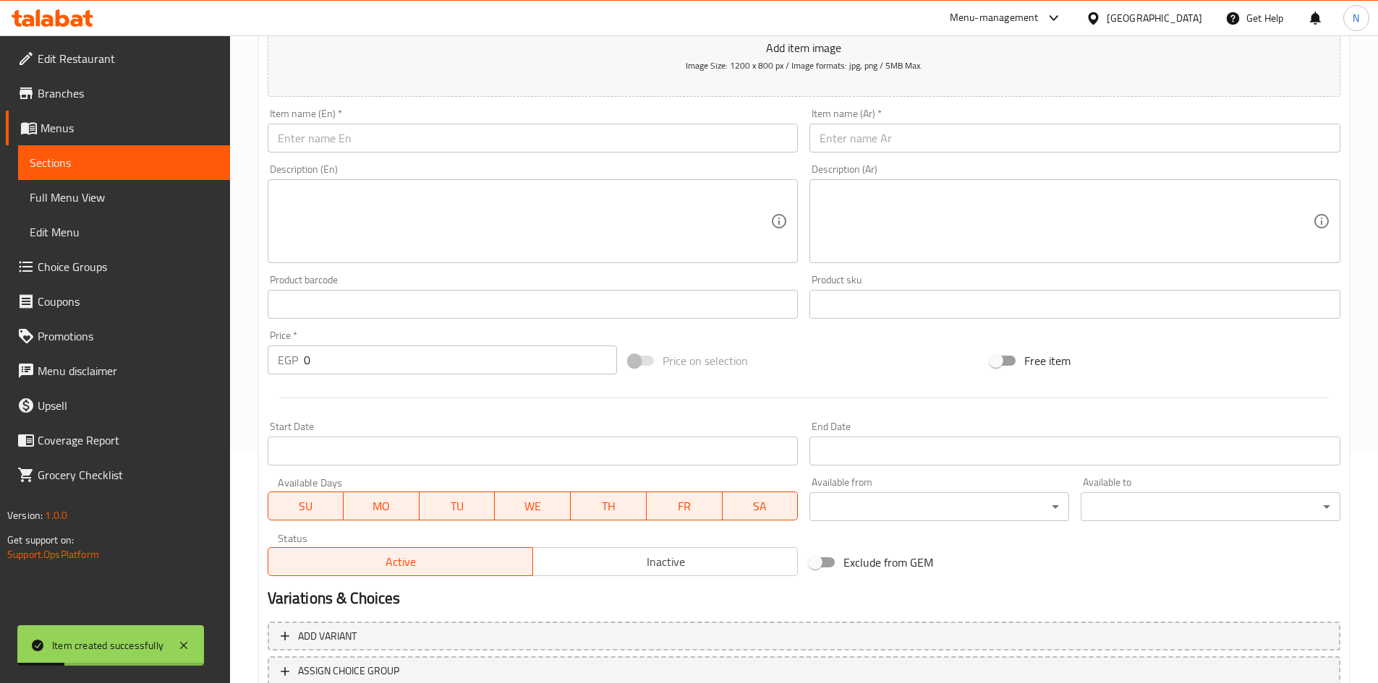
scroll to position [122, 0]
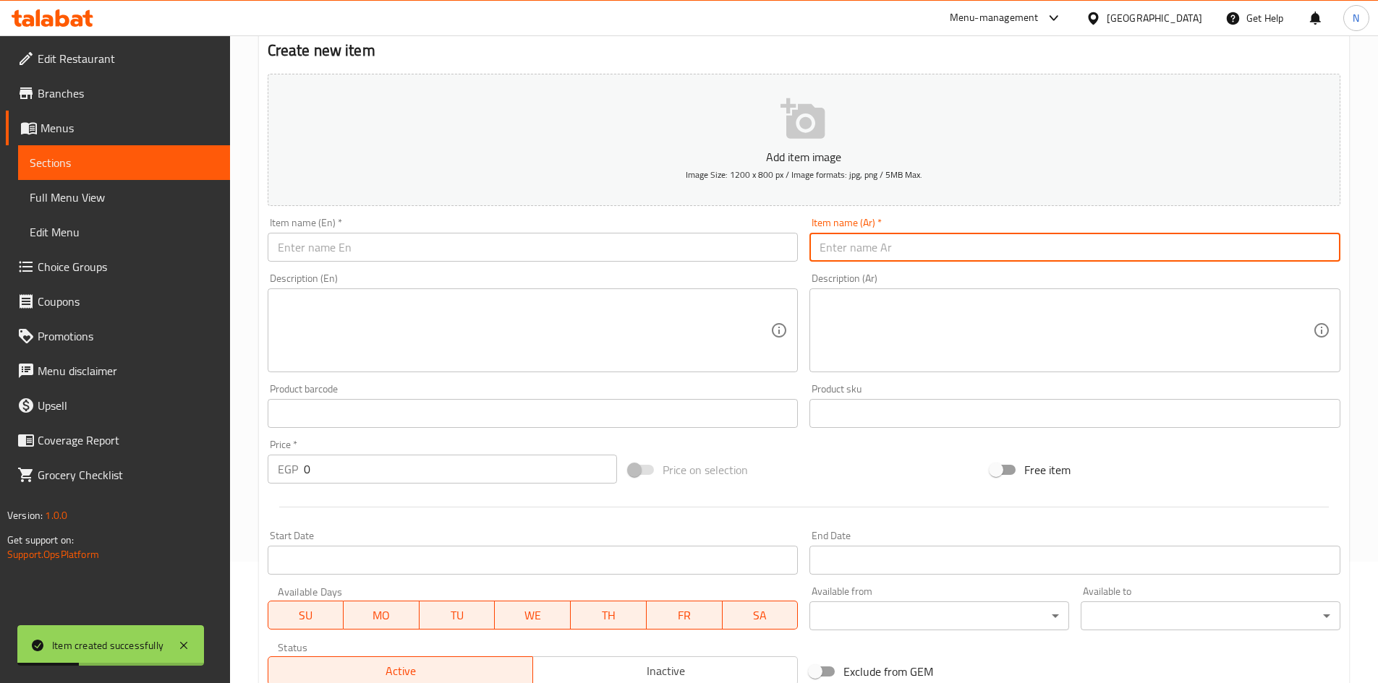
click at [874, 244] on input "text" at bounding box center [1074, 247] width 531 height 29
click at [825, 248] on input "خروب" at bounding box center [1074, 247] width 531 height 29
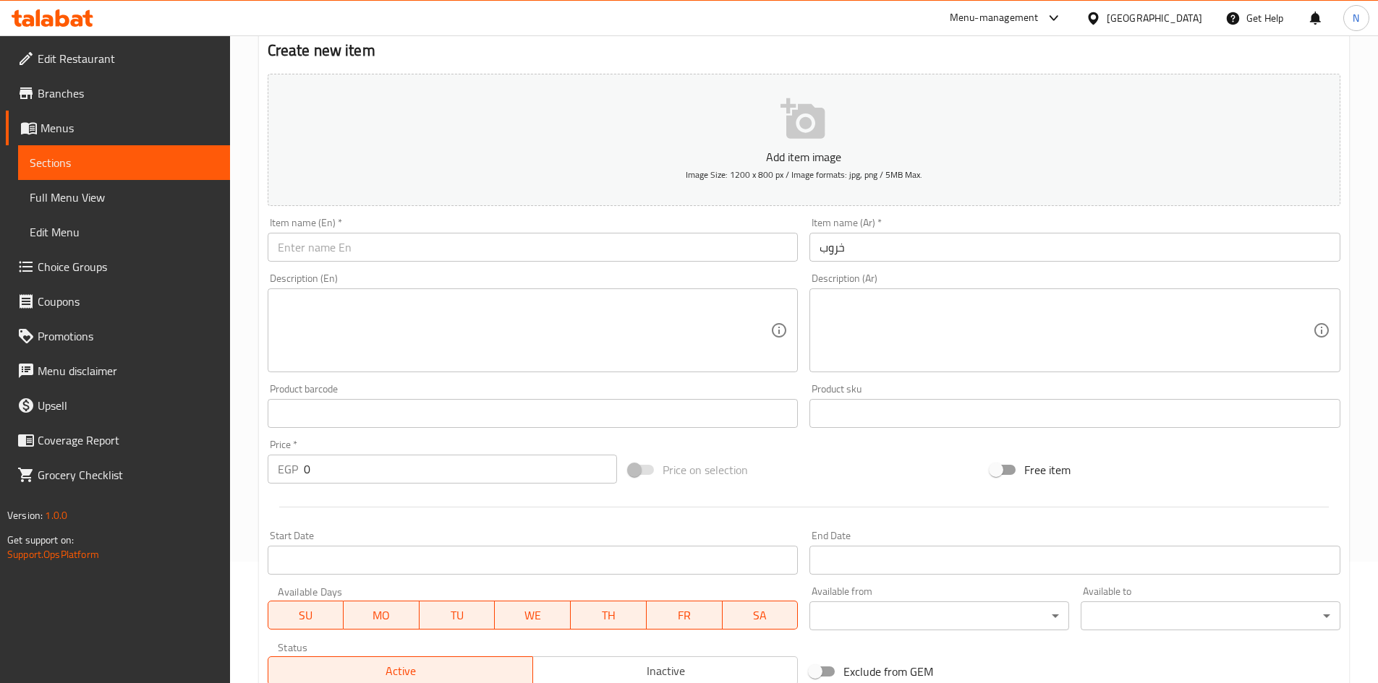
click at [494, 232] on div "Item name (En)   * Item name (En) *" at bounding box center [533, 240] width 531 height 44
click at [469, 250] on input "text" at bounding box center [533, 247] width 531 height 29
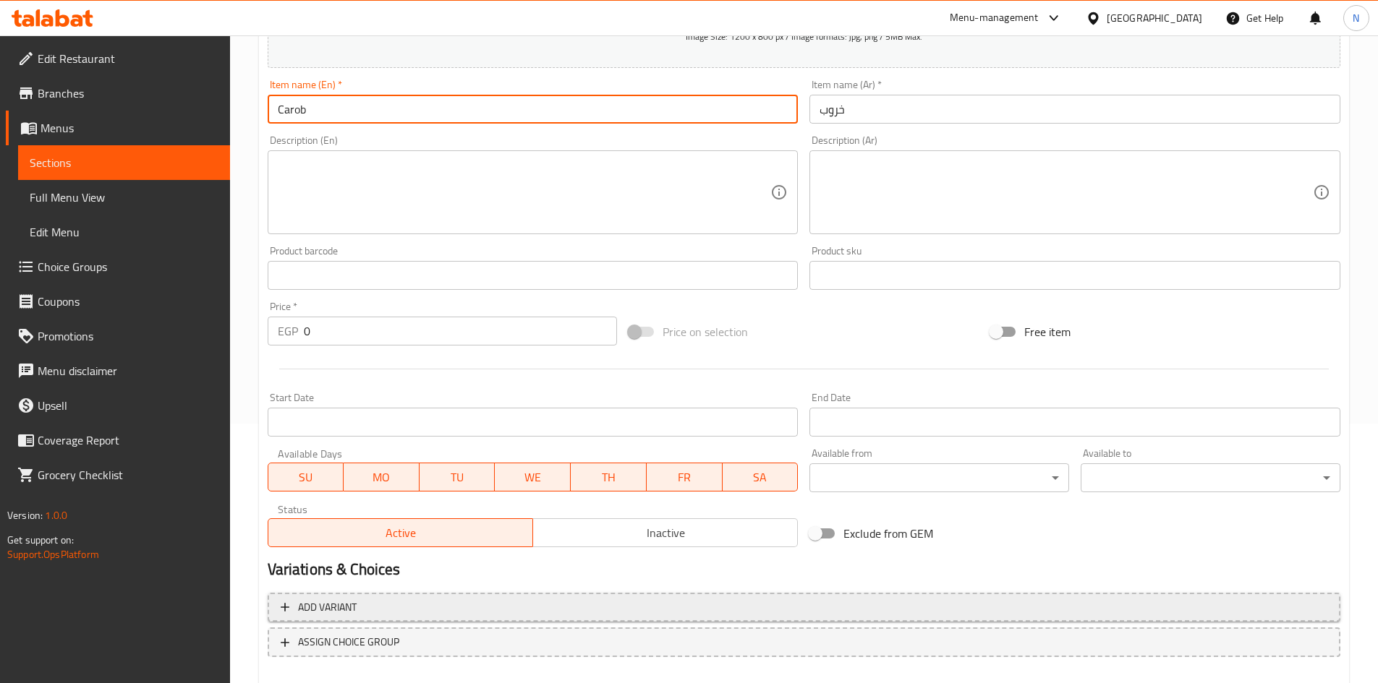
scroll to position [338, 0]
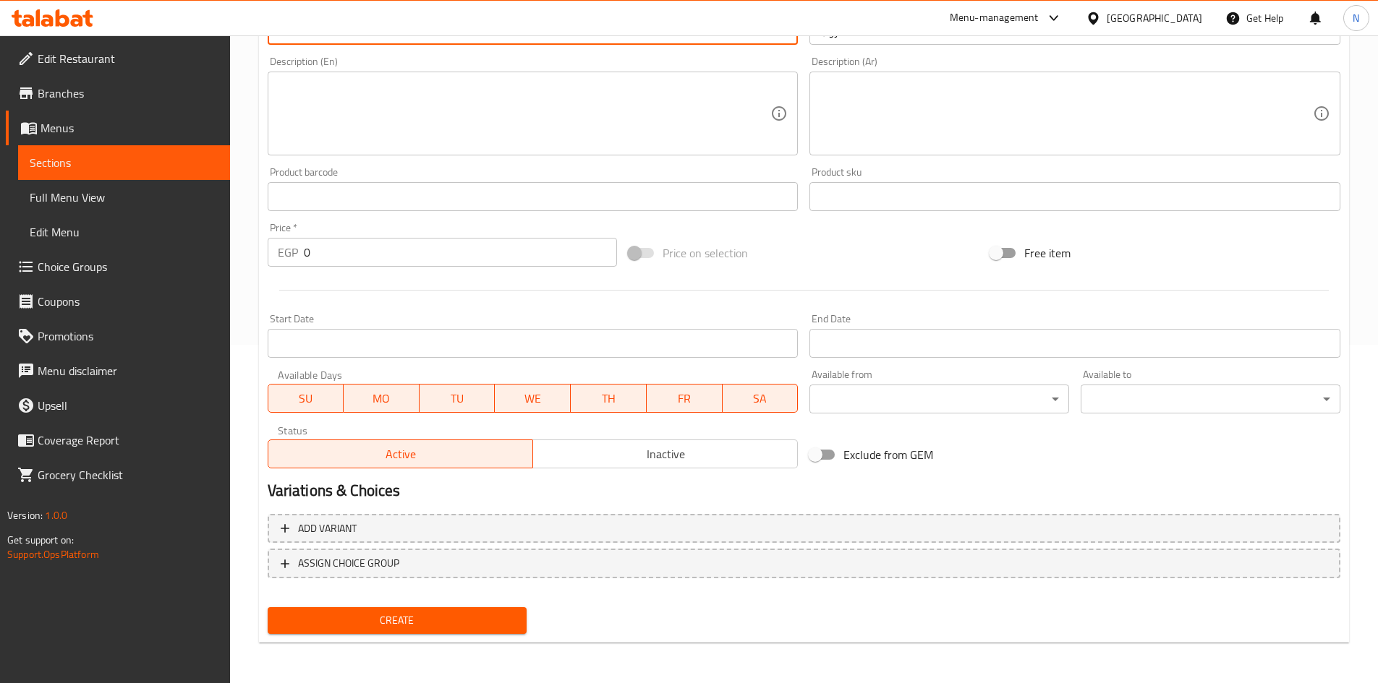
click at [850, 231] on div "Add item image Image Size: 1200 x 800 px / Image formats: jpg, png / 5MB Max. I…" at bounding box center [804, 162] width 1084 height 623
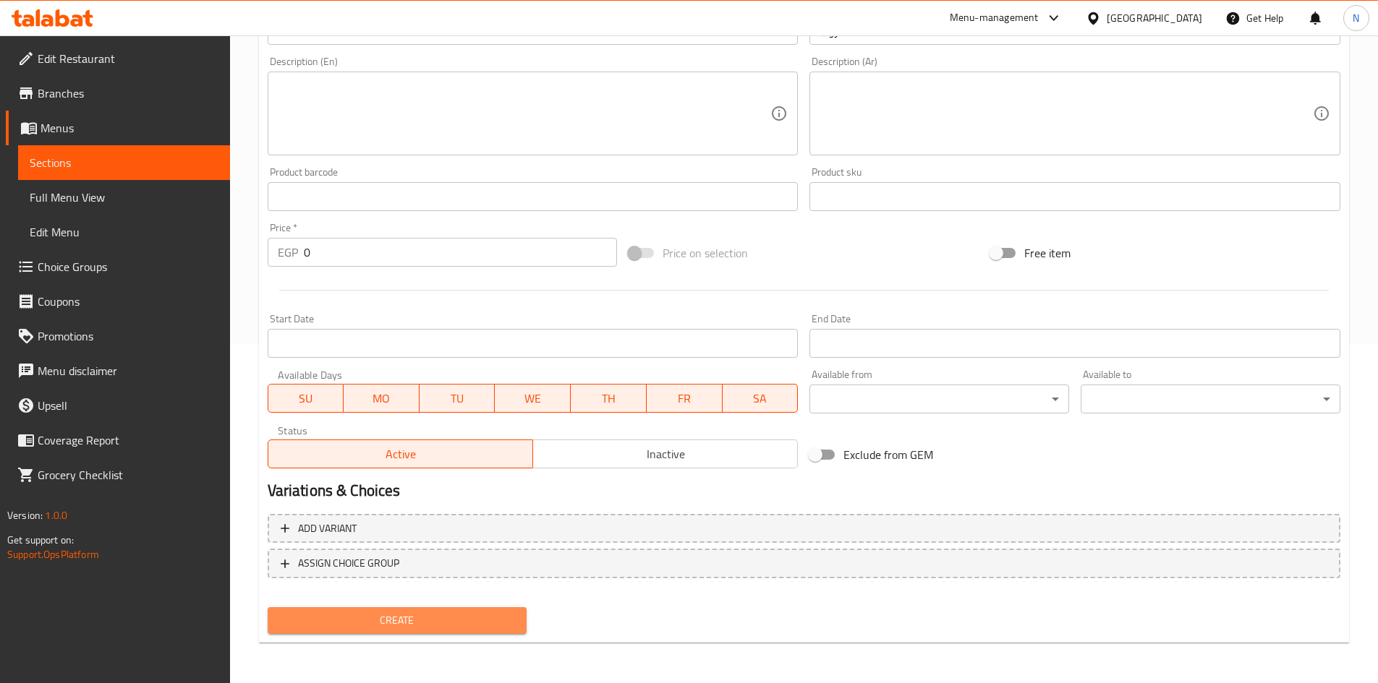
click at [385, 618] on span "Create" at bounding box center [397, 621] width 237 height 18
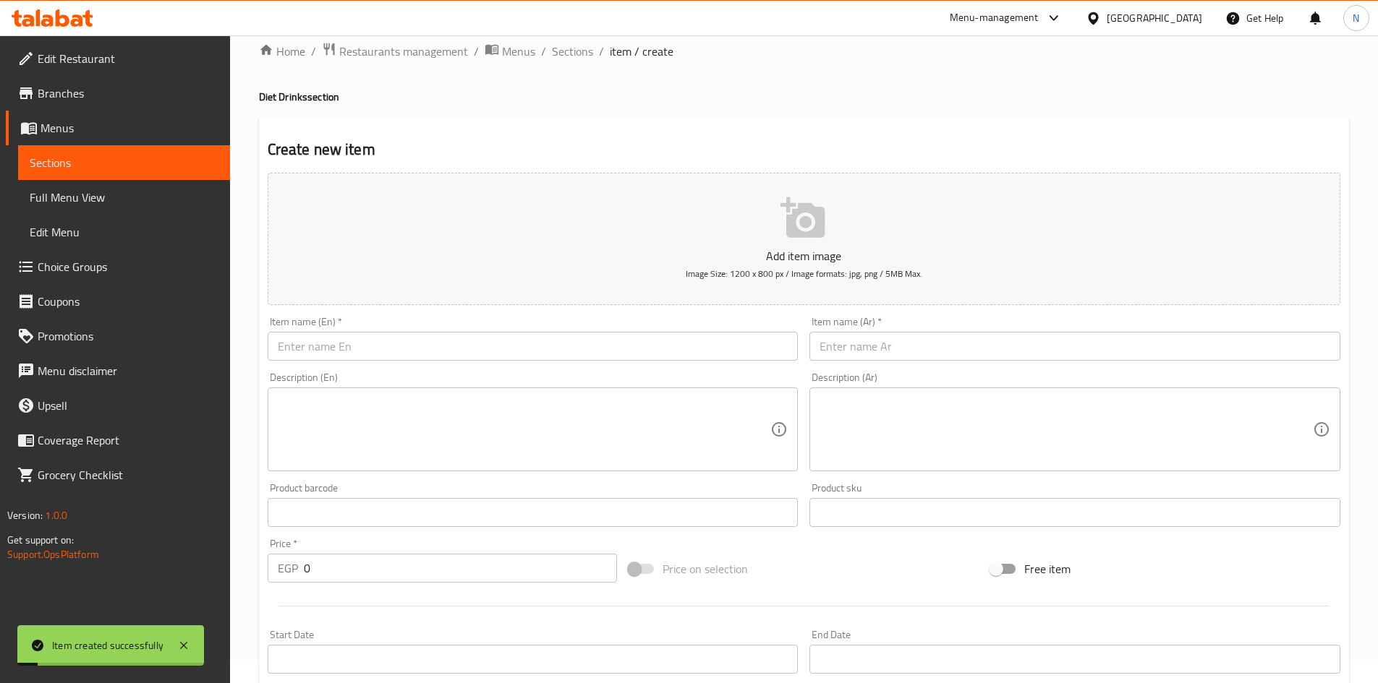
scroll to position [0, 0]
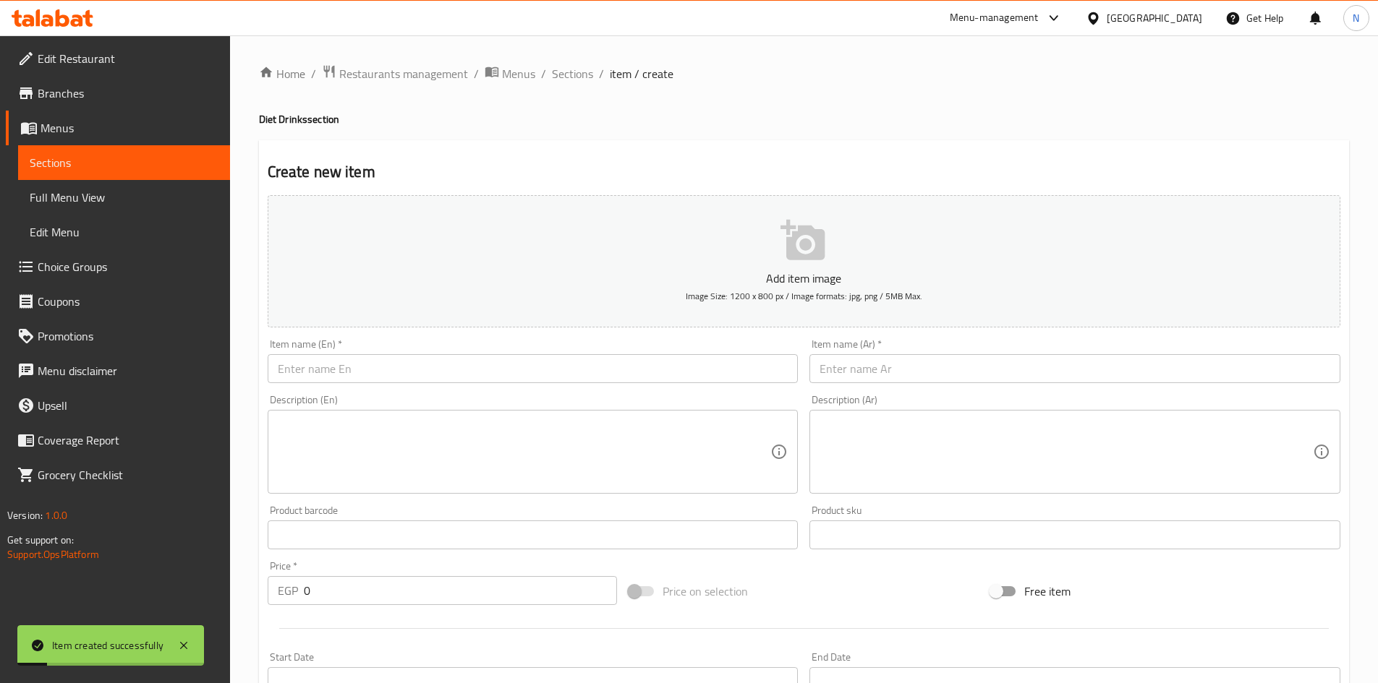
click at [897, 367] on input "text" at bounding box center [1074, 368] width 531 height 29
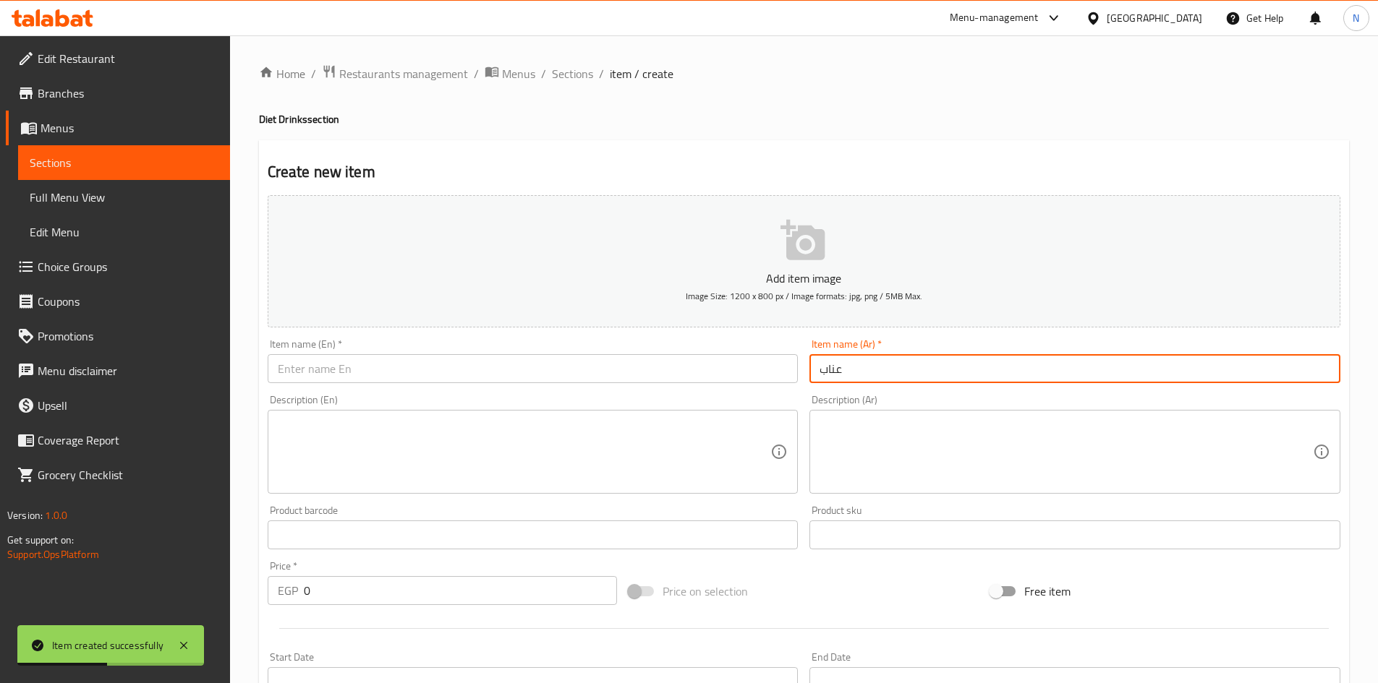
click at [827, 374] on input "عناب" at bounding box center [1074, 368] width 531 height 29
click at [409, 360] on input "text" at bounding box center [533, 368] width 531 height 29
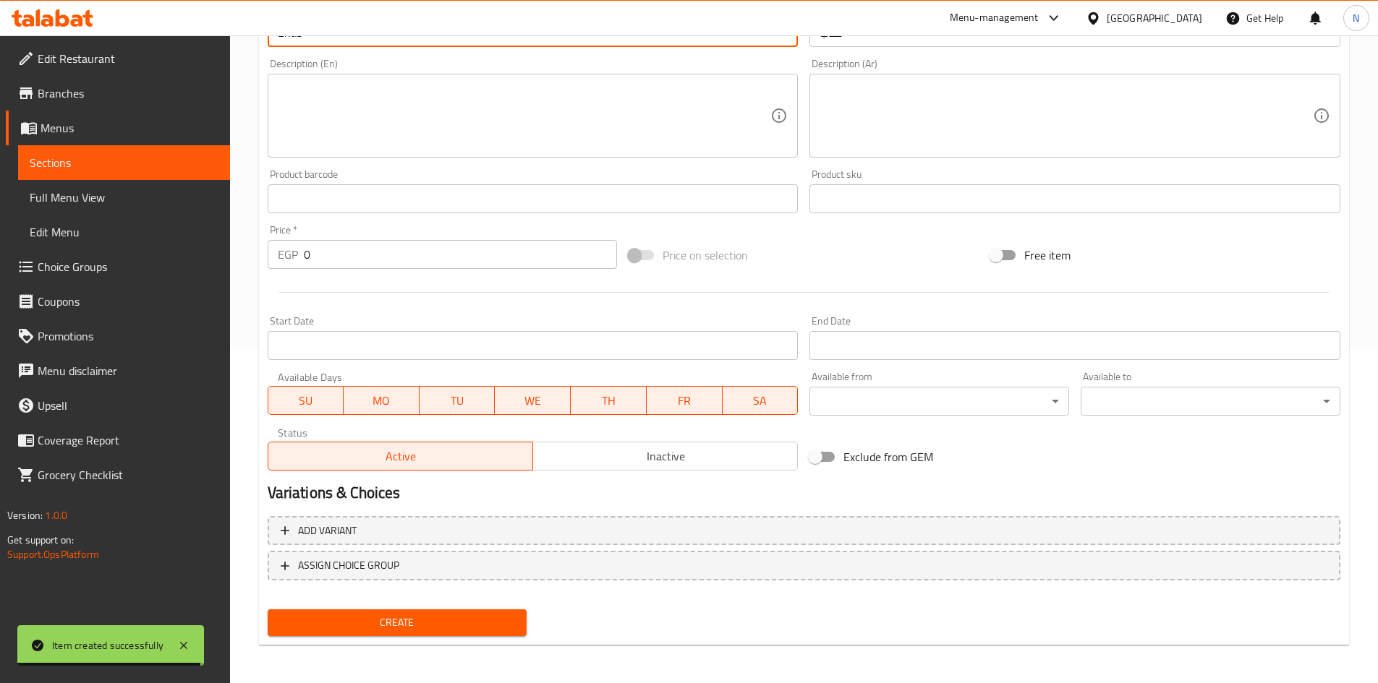
scroll to position [338, 0]
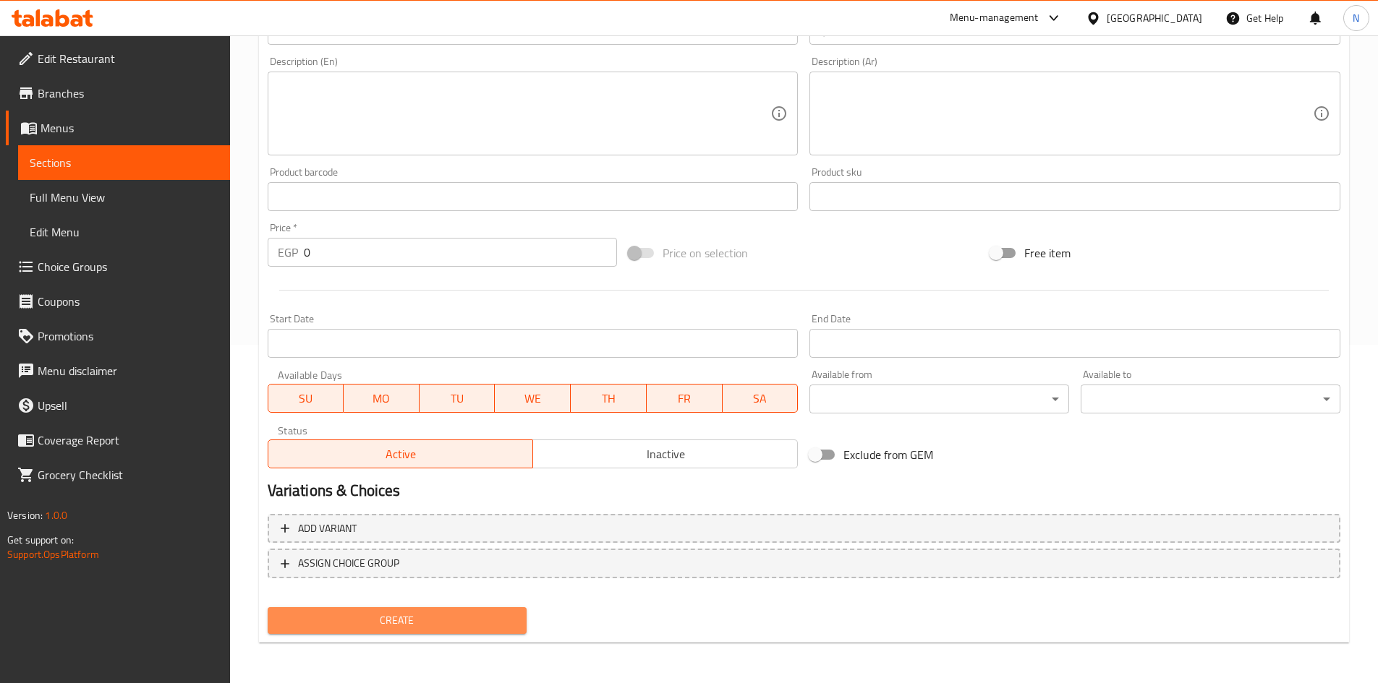
click at [368, 620] on span "Create" at bounding box center [397, 621] width 237 height 18
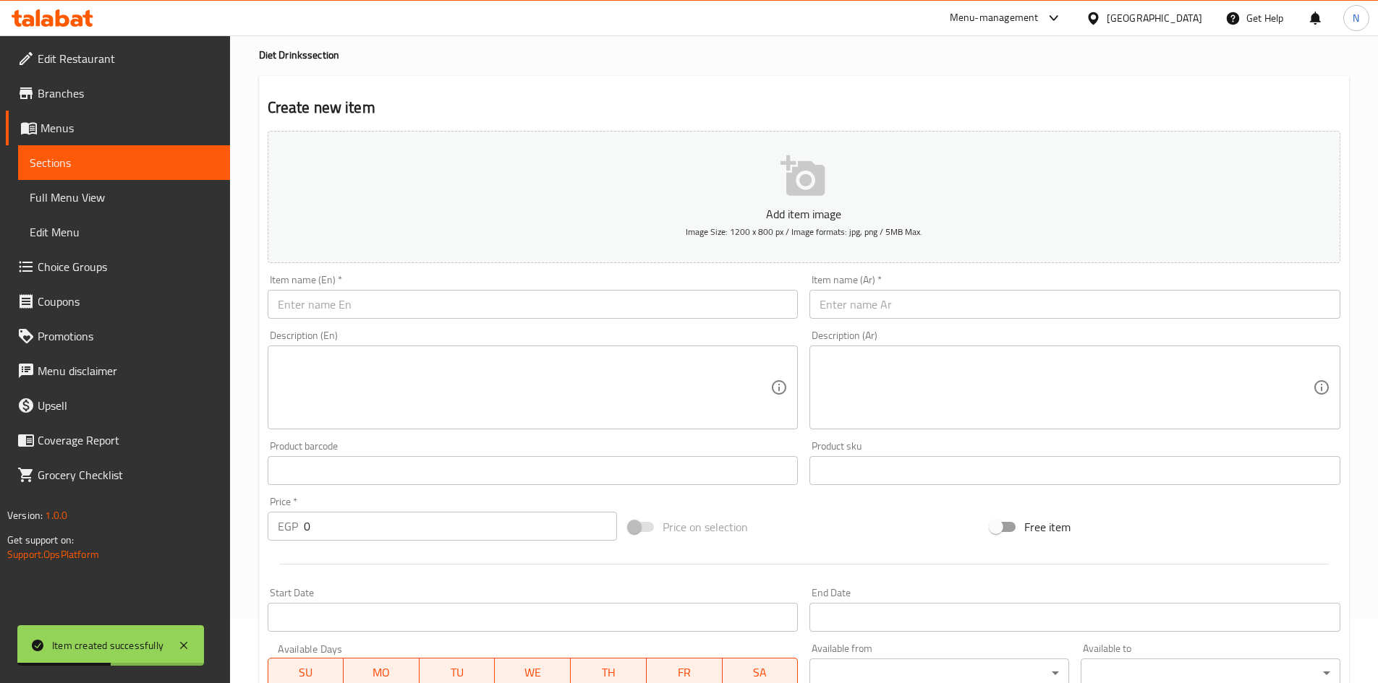
scroll to position [0, 0]
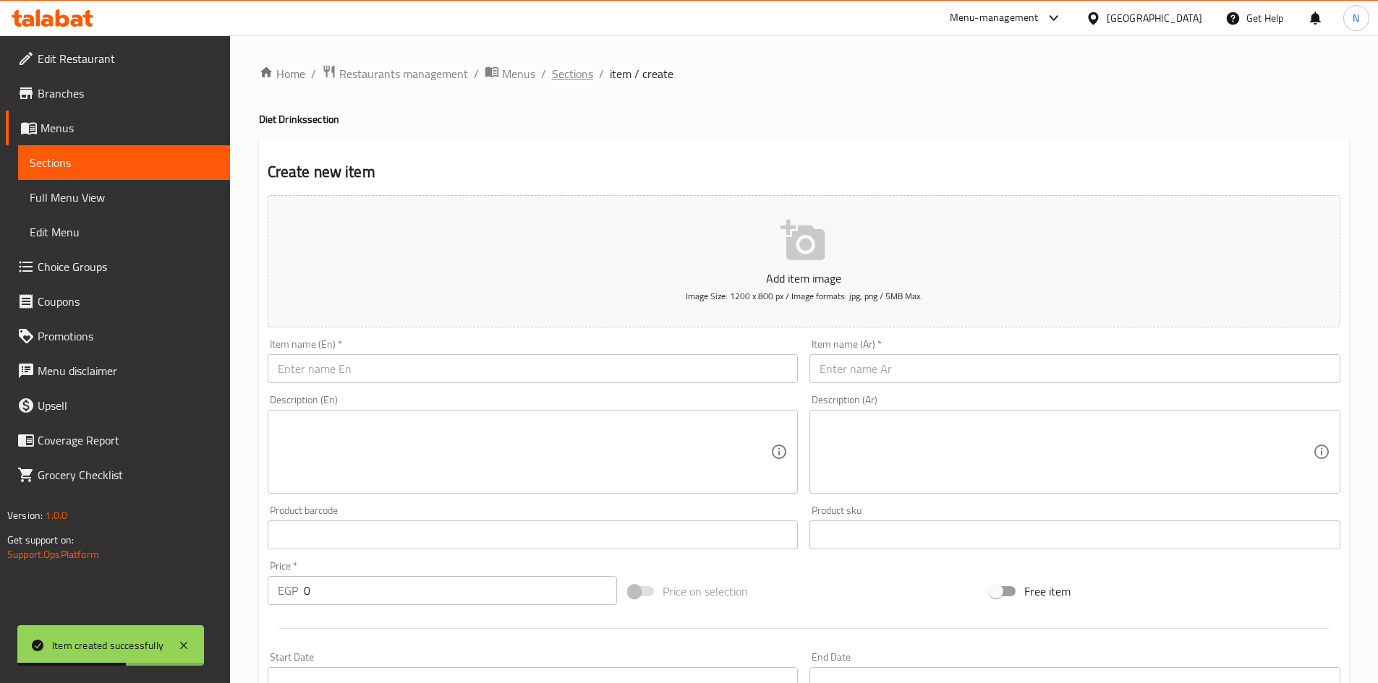
click at [581, 78] on span "Sections" at bounding box center [572, 73] width 41 height 17
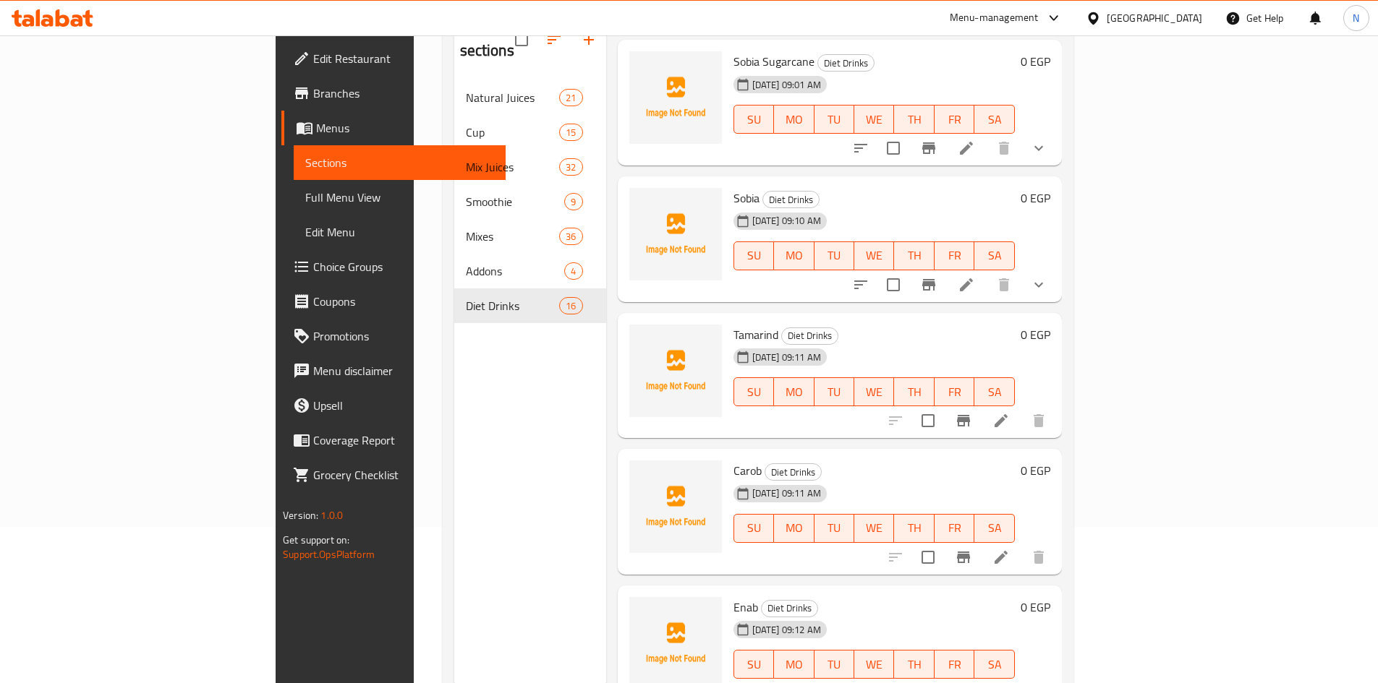
scroll to position [203, 0]
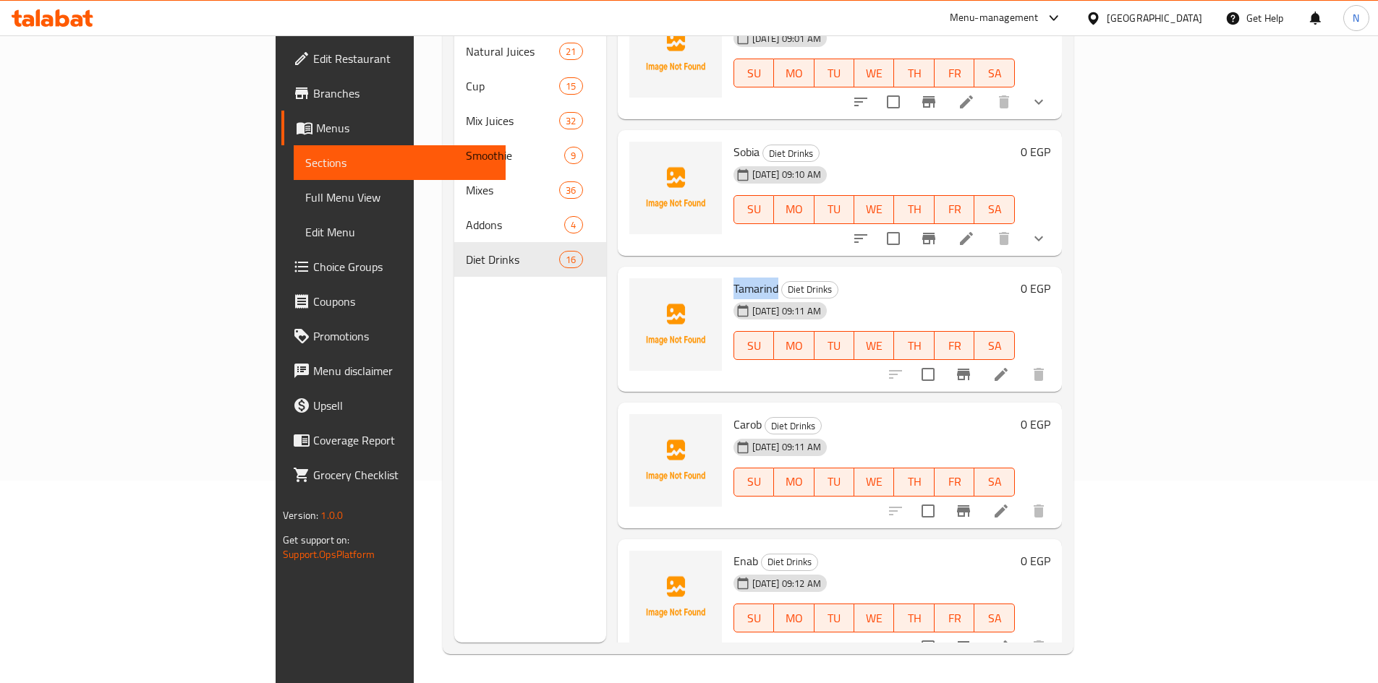
drag, startPoint x: 710, startPoint y: 272, endPoint x: 666, endPoint y: 271, distance: 43.4
click at [733, 278] on h6 "Tamarind Diet Drinks" at bounding box center [873, 288] width 281 height 20
copy span "Tamarind"
drag, startPoint x: 690, startPoint y: 135, endPoint x: 665, endPoint y: 136, distance: 25.4
click at [733, 141] on span "Sobia" at bounding box center [746, 152] width 26 height 22
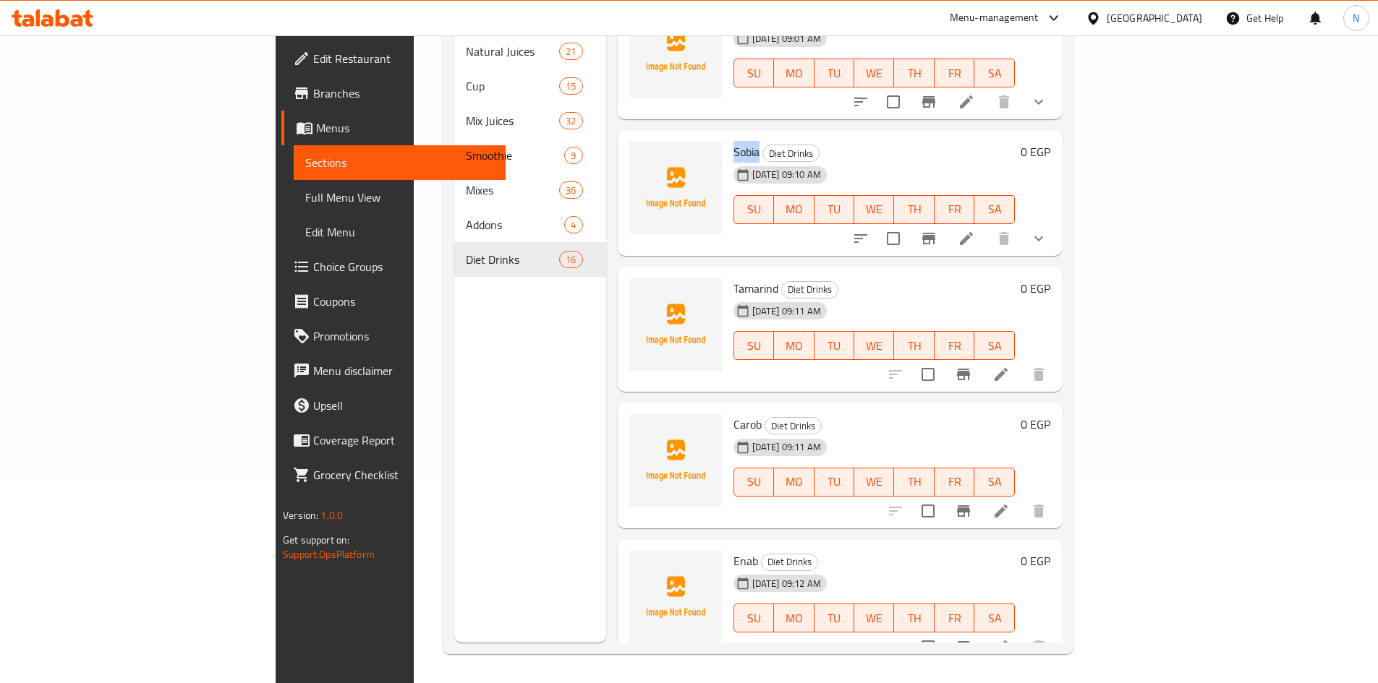
copy span "Sobia"
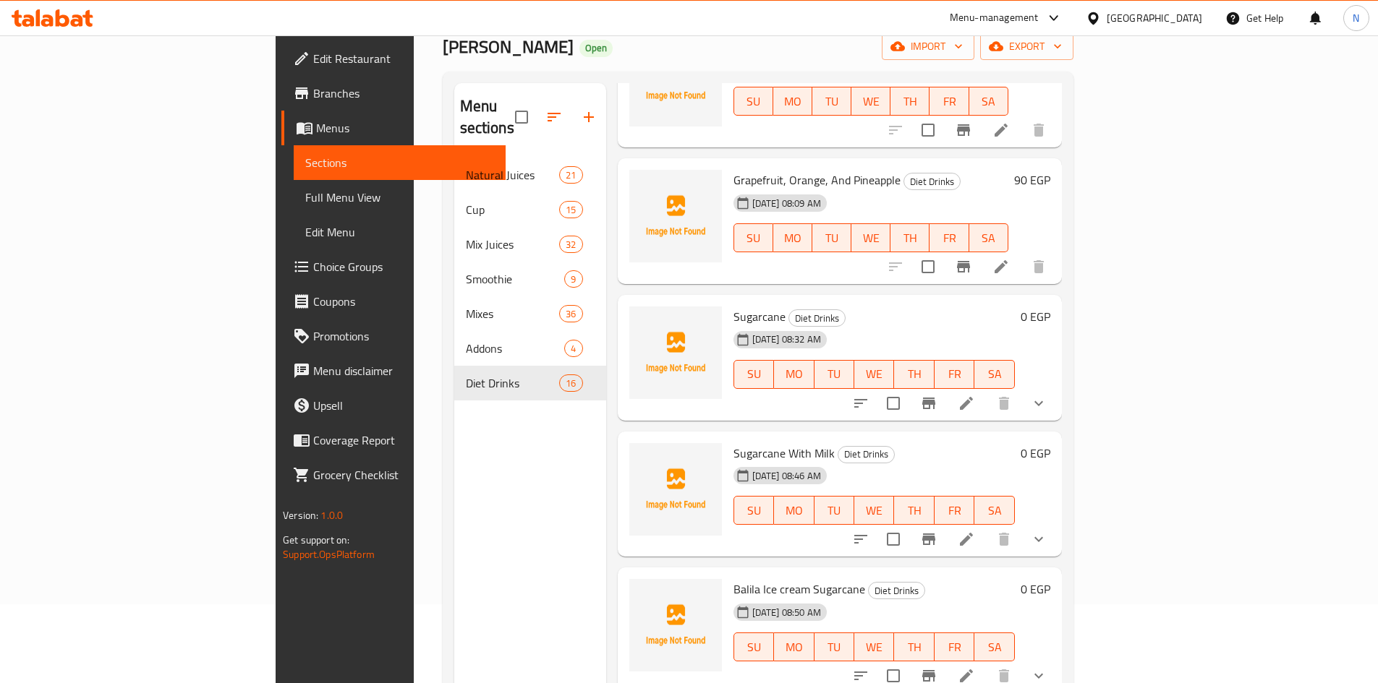
scroll to position [0, 0]
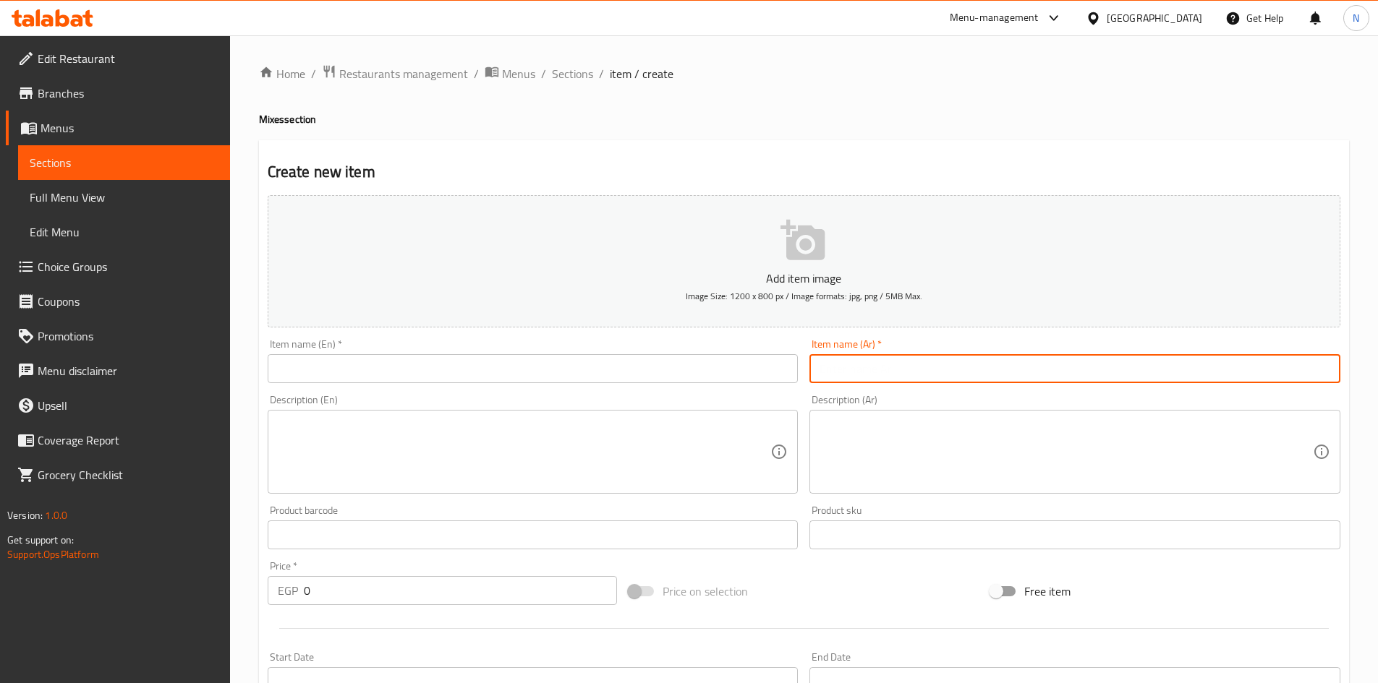
drag, startPoint x: 943, startPoint y: 367, endPoint x: 941, endPoint y: 354, distance: 13.2
click at [943, 367] on input "text" at bounding box center [1074, 368] width 531 height 29
click at [940, 368] on input "text" at bounding box center [1074, 368] width 531 height 29
paste input "أرز باللبن مكسرات"
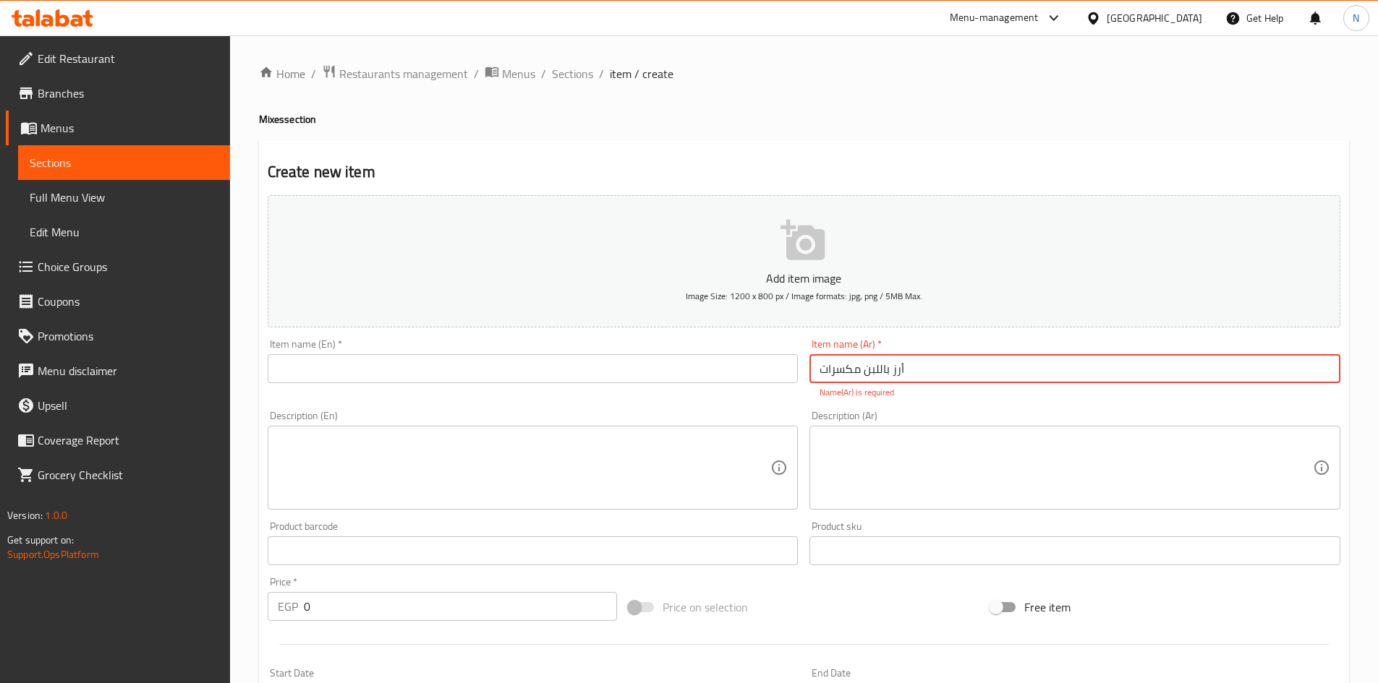
type input "أرز باللبن مكسرات"
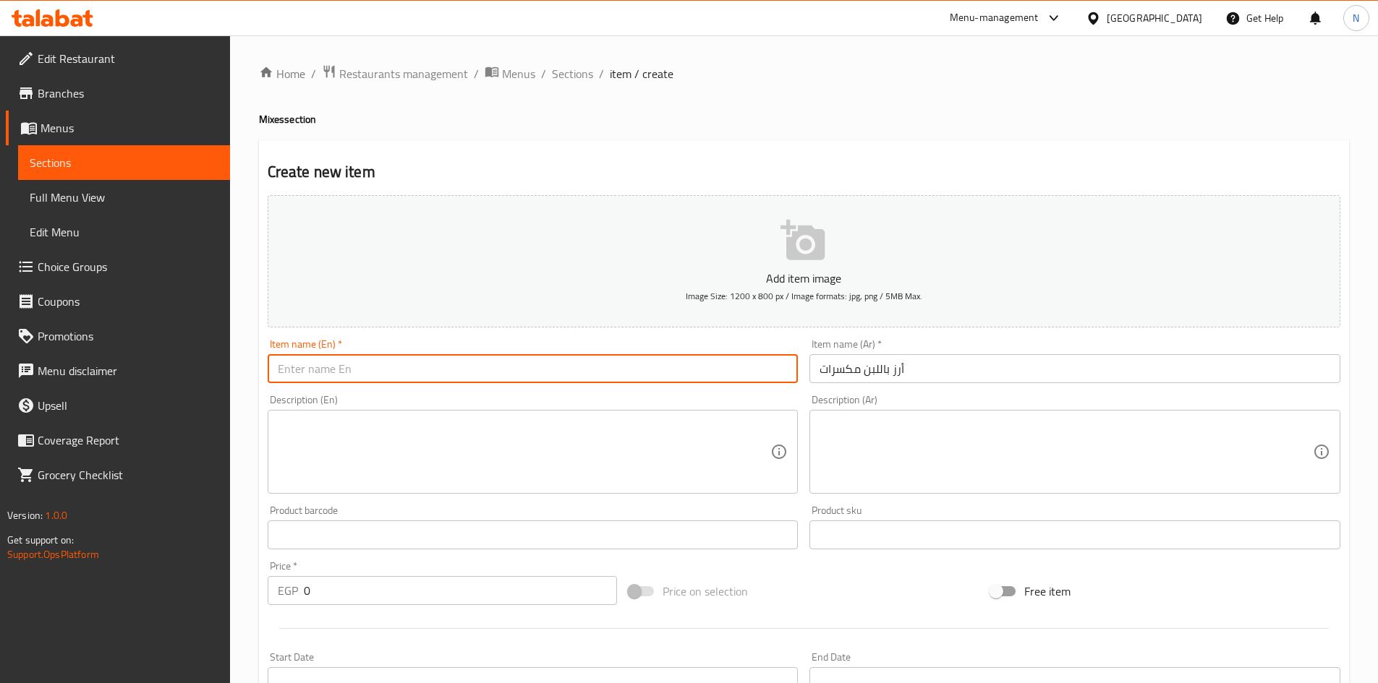
click at [623, 366] on input "text" at bounding box center [533, 368] width 531 height 29
paste input "Rice pudding with nuts"
click at [361, 376] on input "Rice pudding with nuts" at bounding box center [533, 368] width 531 height 29
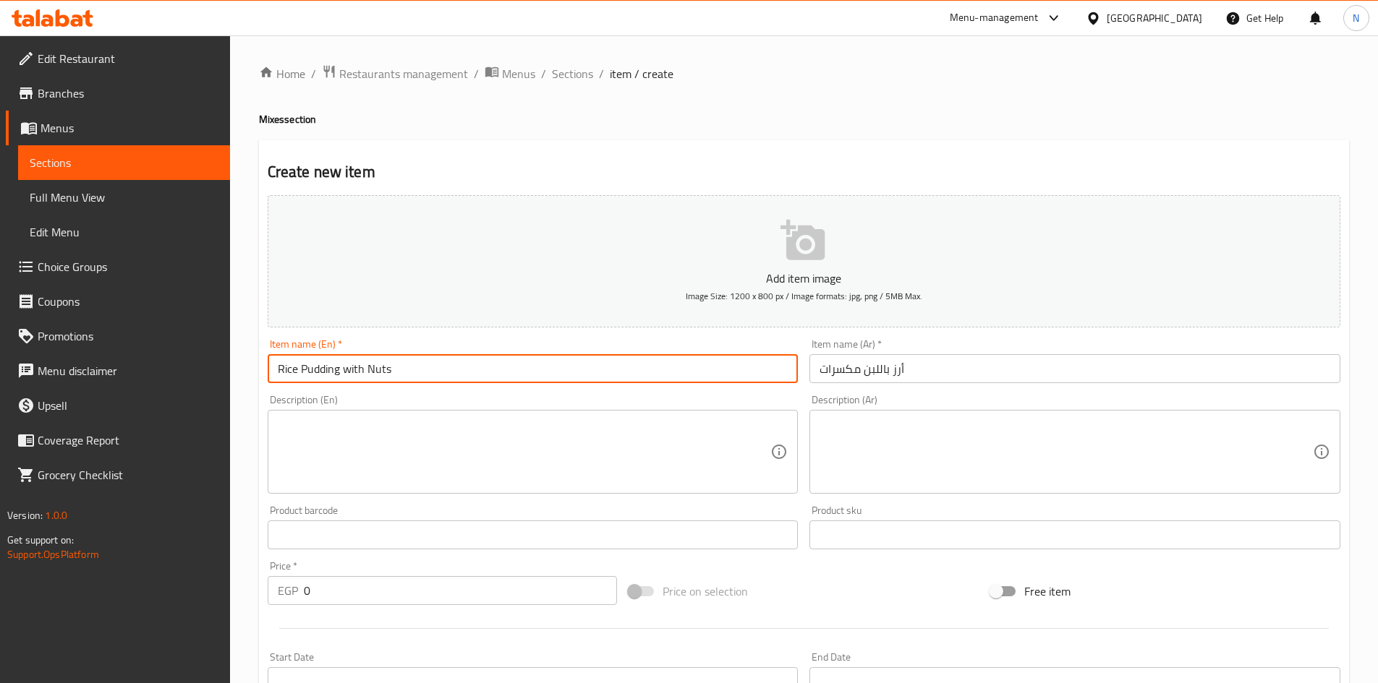
type input "Rice Pudding with Nuts"
click at [619, 458] on textarea at bounding box center [524, 452] width 493 height 69
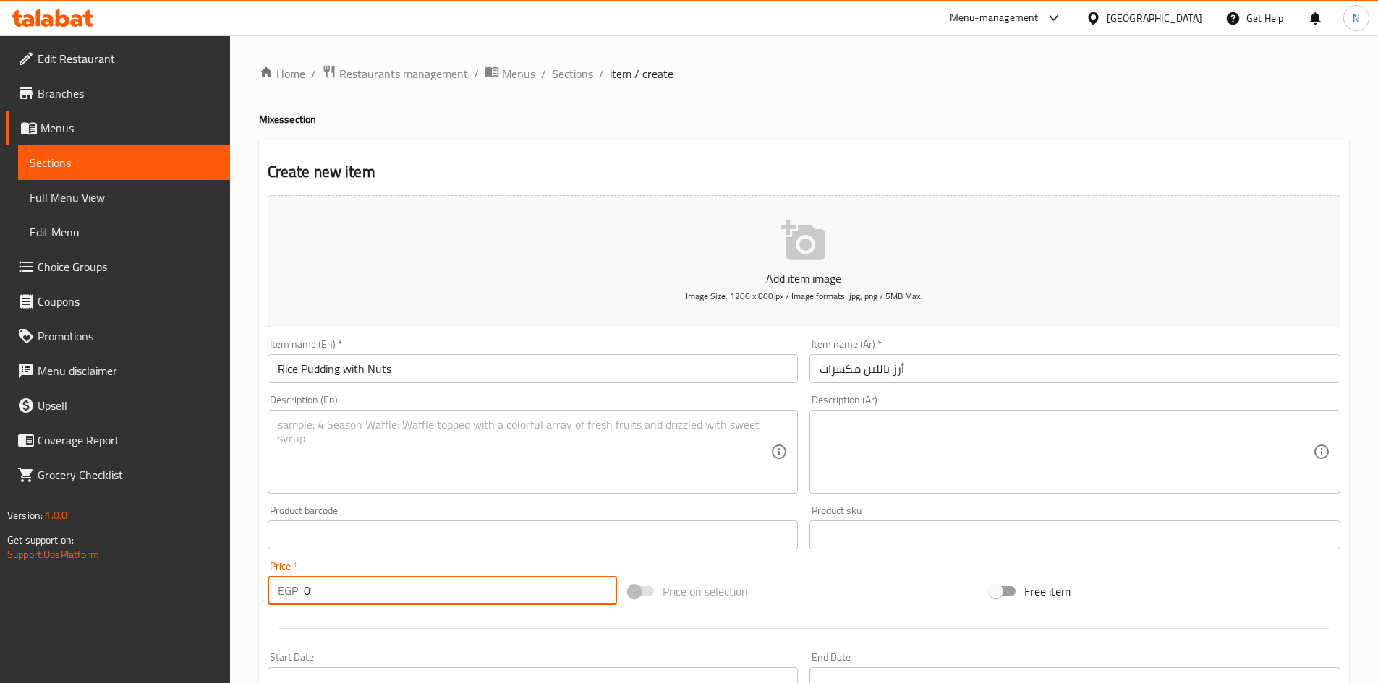
drag, startPoint x: 321, startPoint y: 599, endPoint x: 299, endPoint y: 600, distance: 21.7
click at [299, 600] on div "EGP 0 Price *" at bounding box center [443, 590] width 350 height 29
type input "65"
click at [772, 587] on div "Price on selection" at bounding box center [804, 591] width 362 height 39
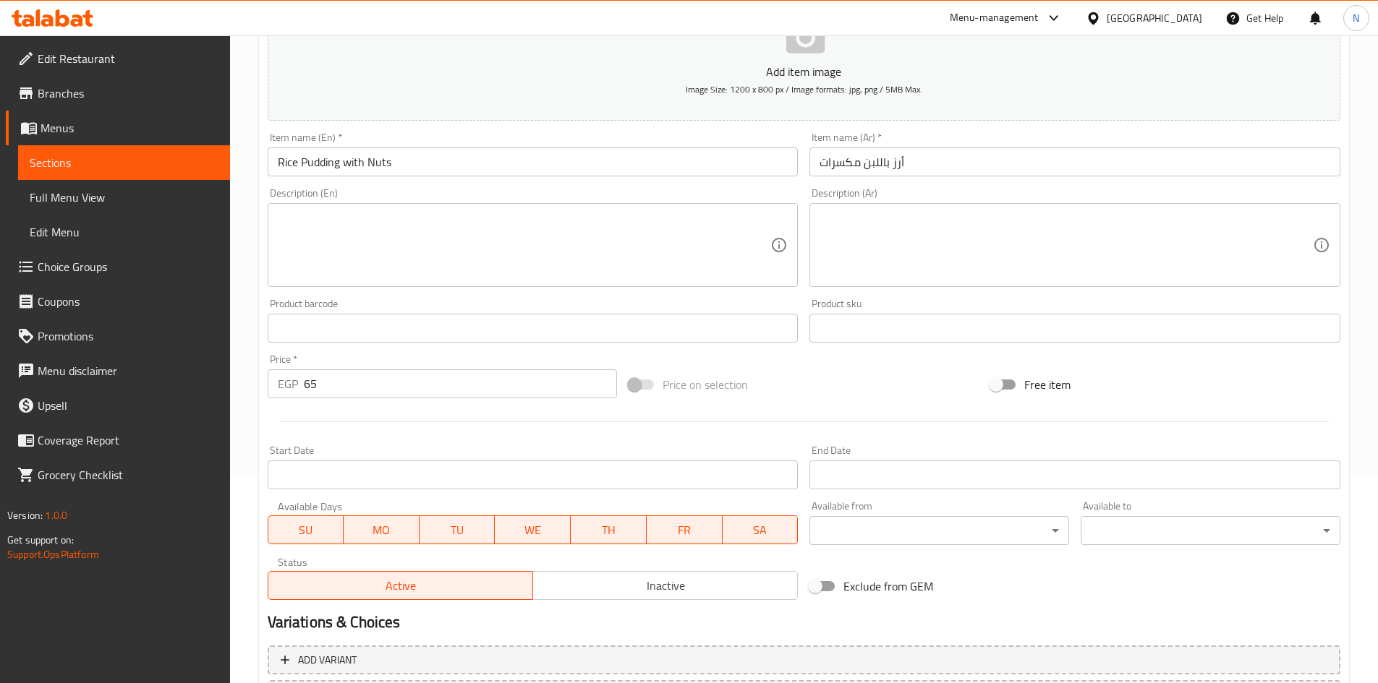
scroll to position [122, 0]
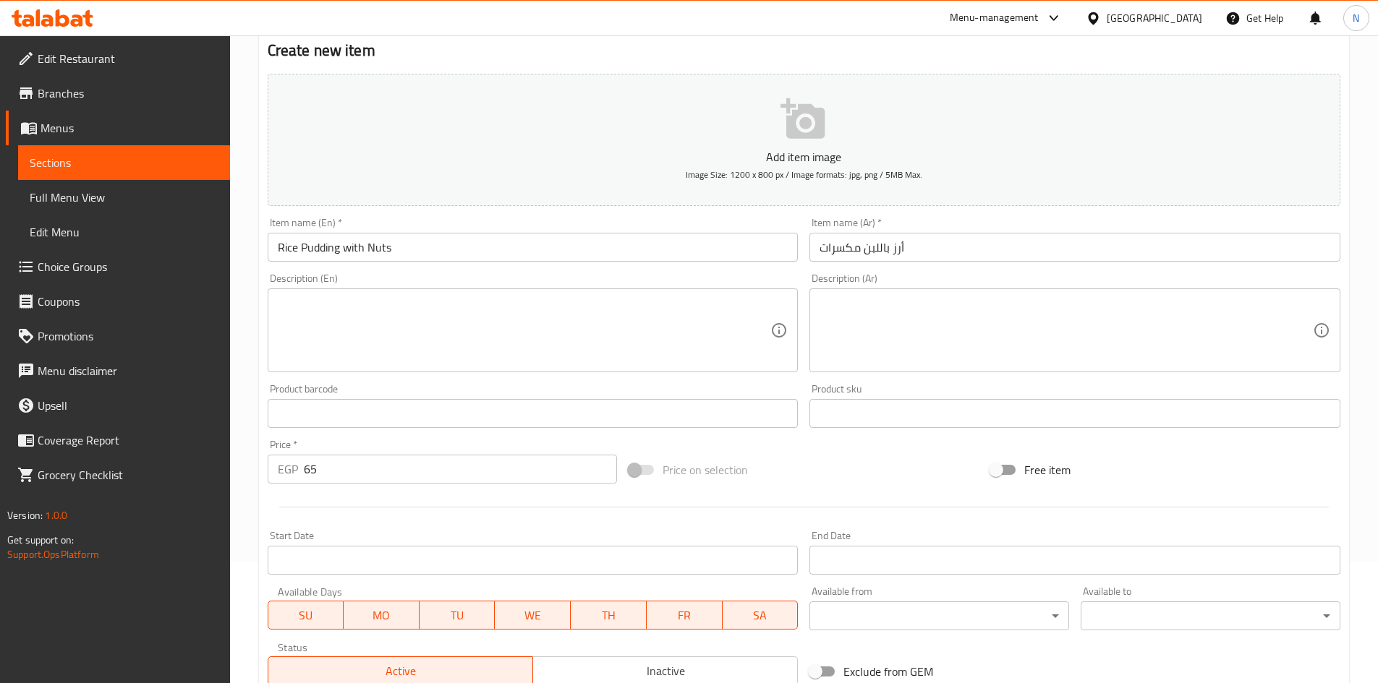
click at [352, 248] on input "Rice Pudding with Nuts" at bounding box center [533, 247] width 531 height 29
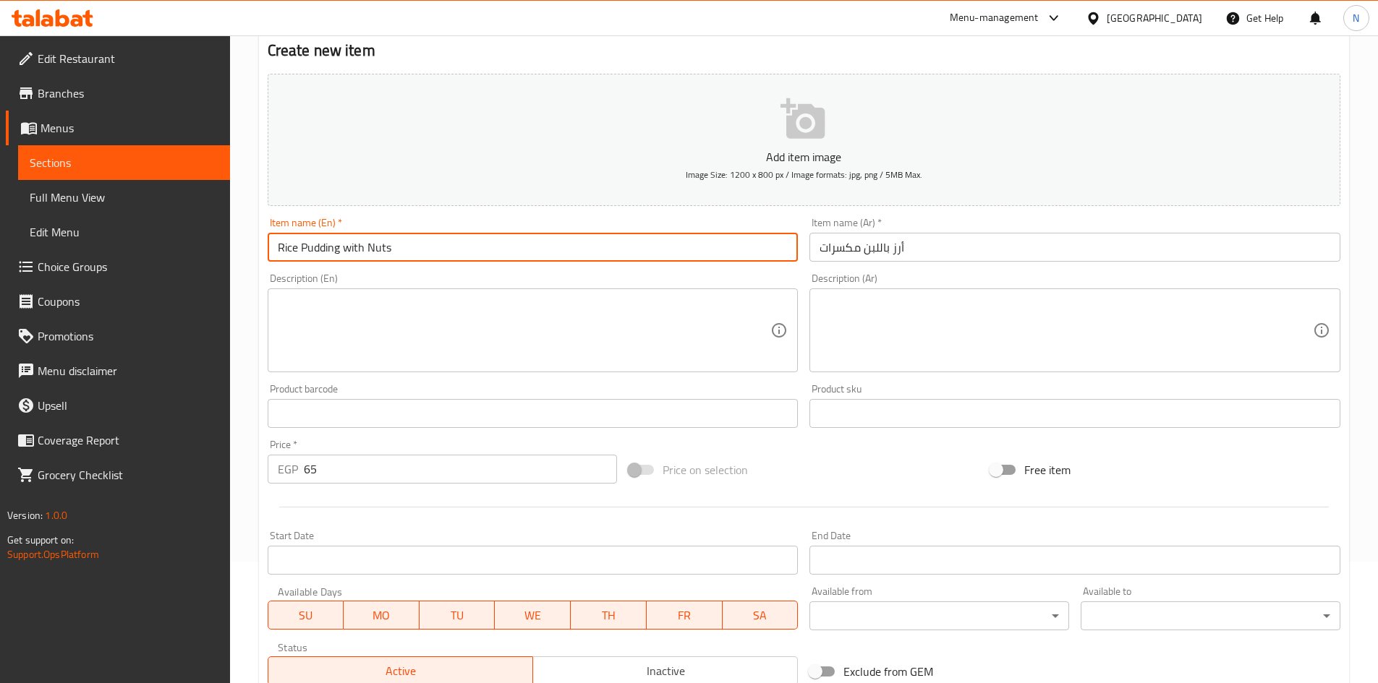
click at [352, 248] on input "Rice Pudding with Nuts" at bounding box center [533, 247] width 531 height 29
type input "Rice Pudding With Nuts"
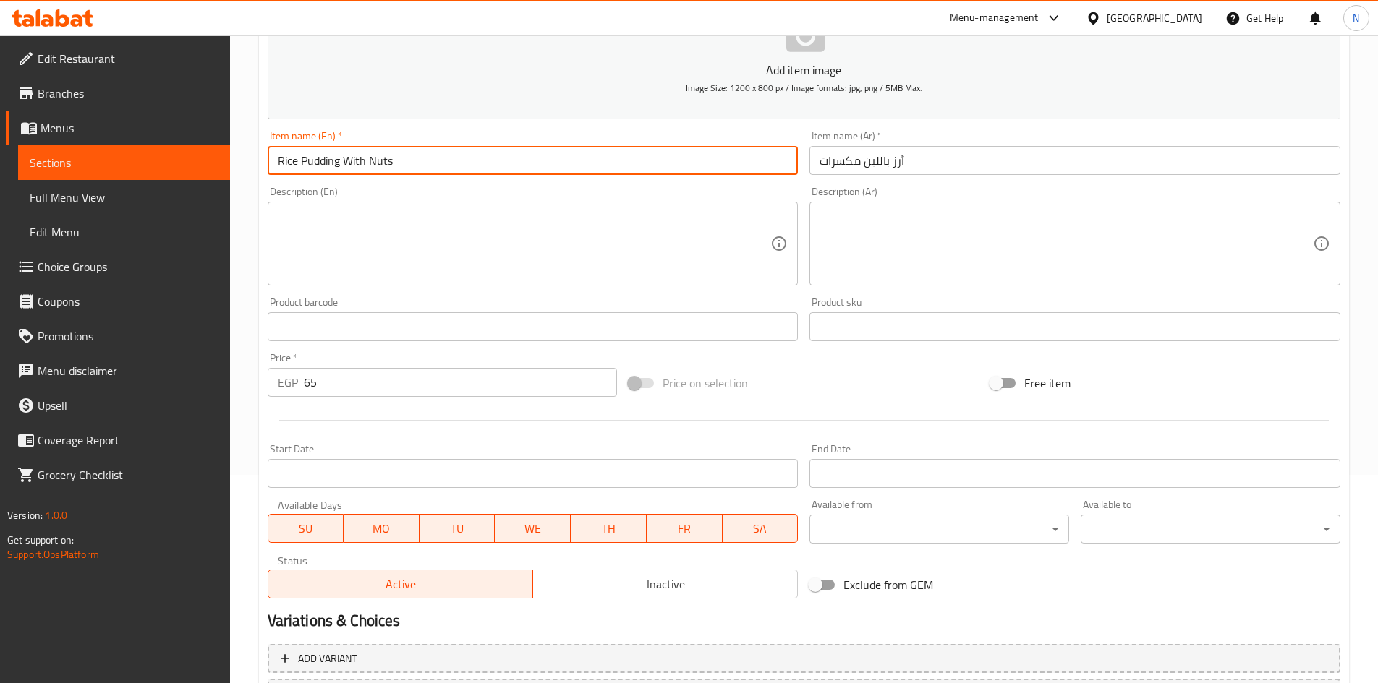
scroll to position [338, 0]
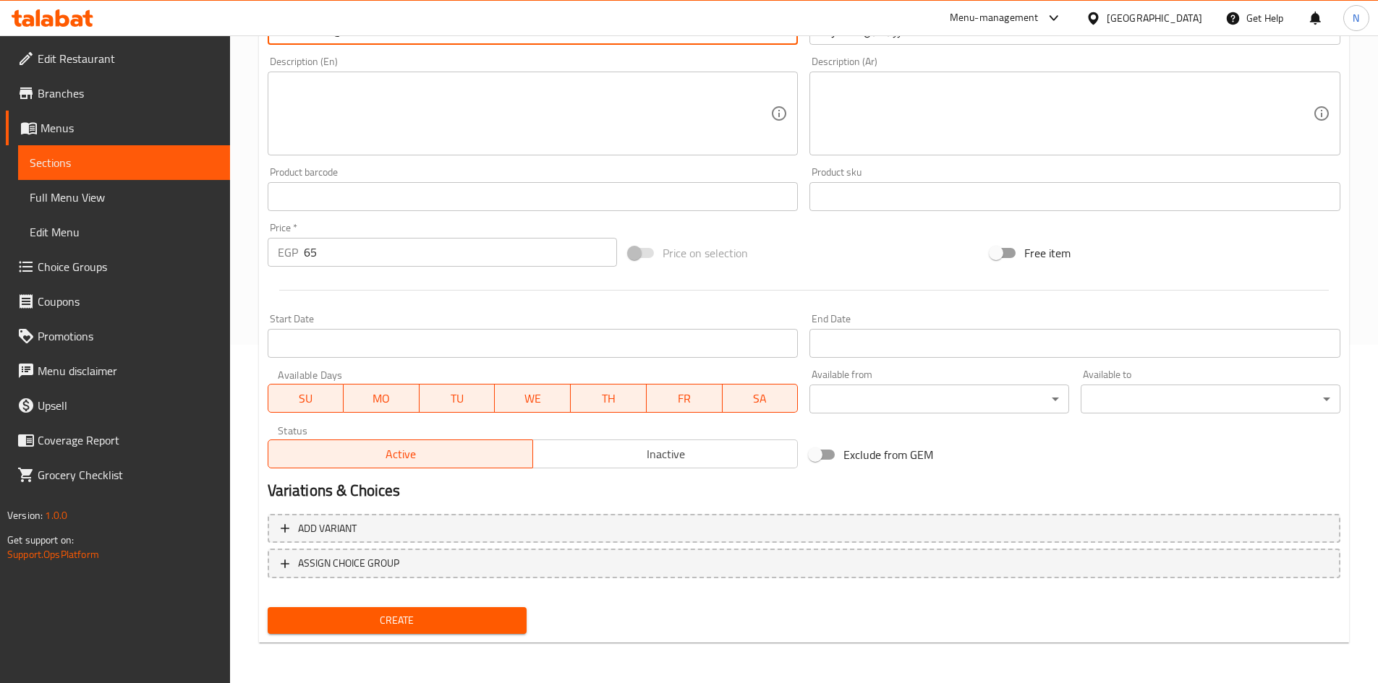
click at [372, 620] on span "Create" at bounding box center [397, 621] width 237 height 18
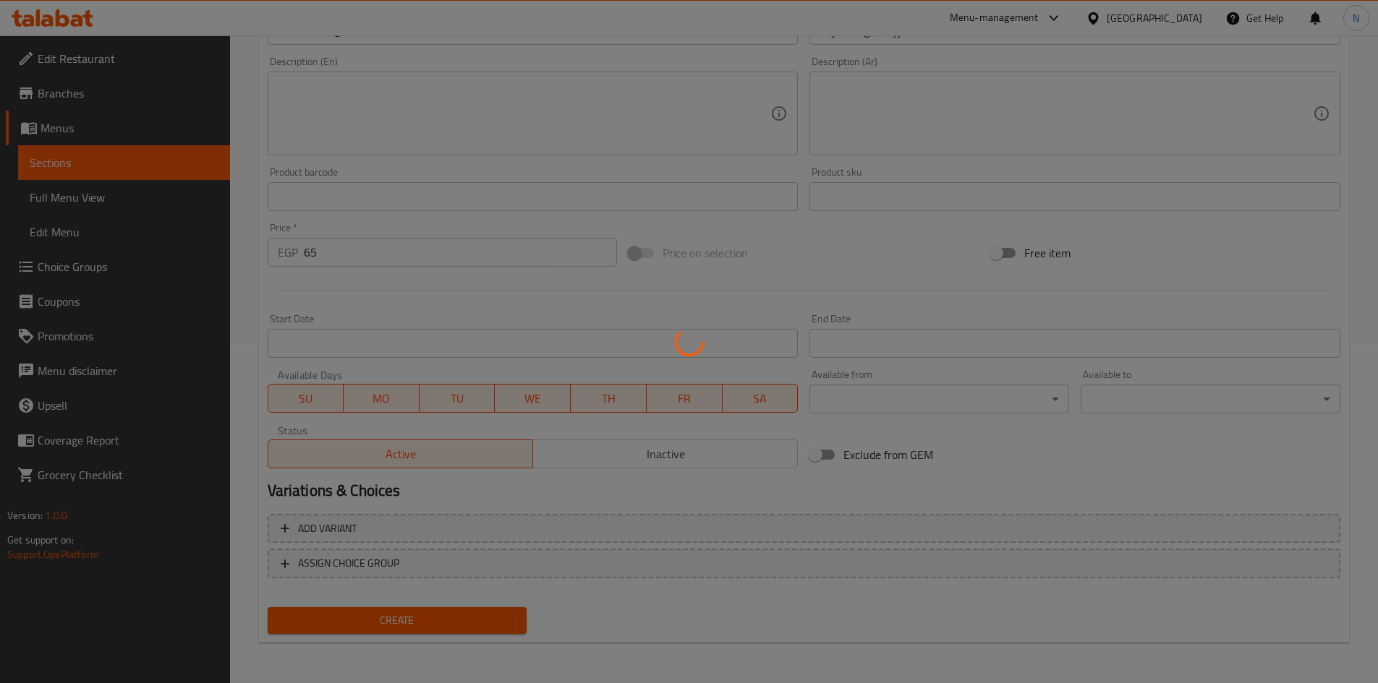
scroll to position [0, 0]
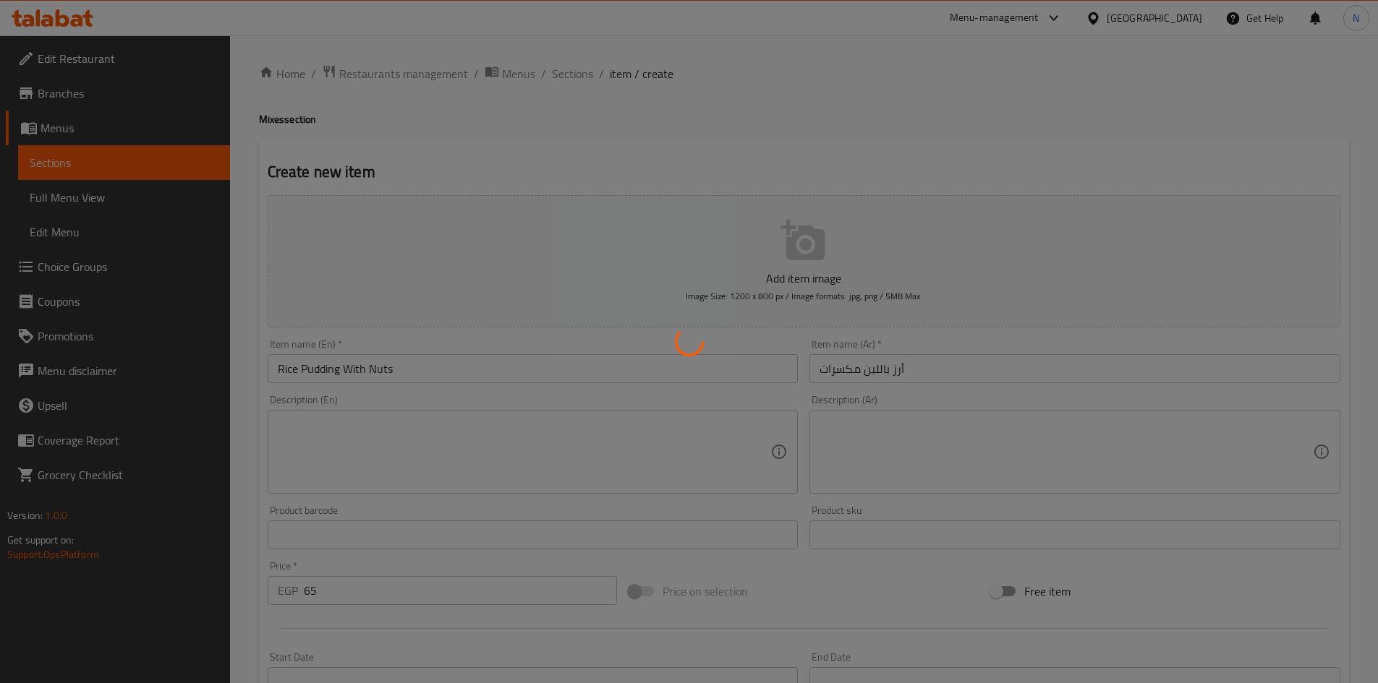
type input "0"
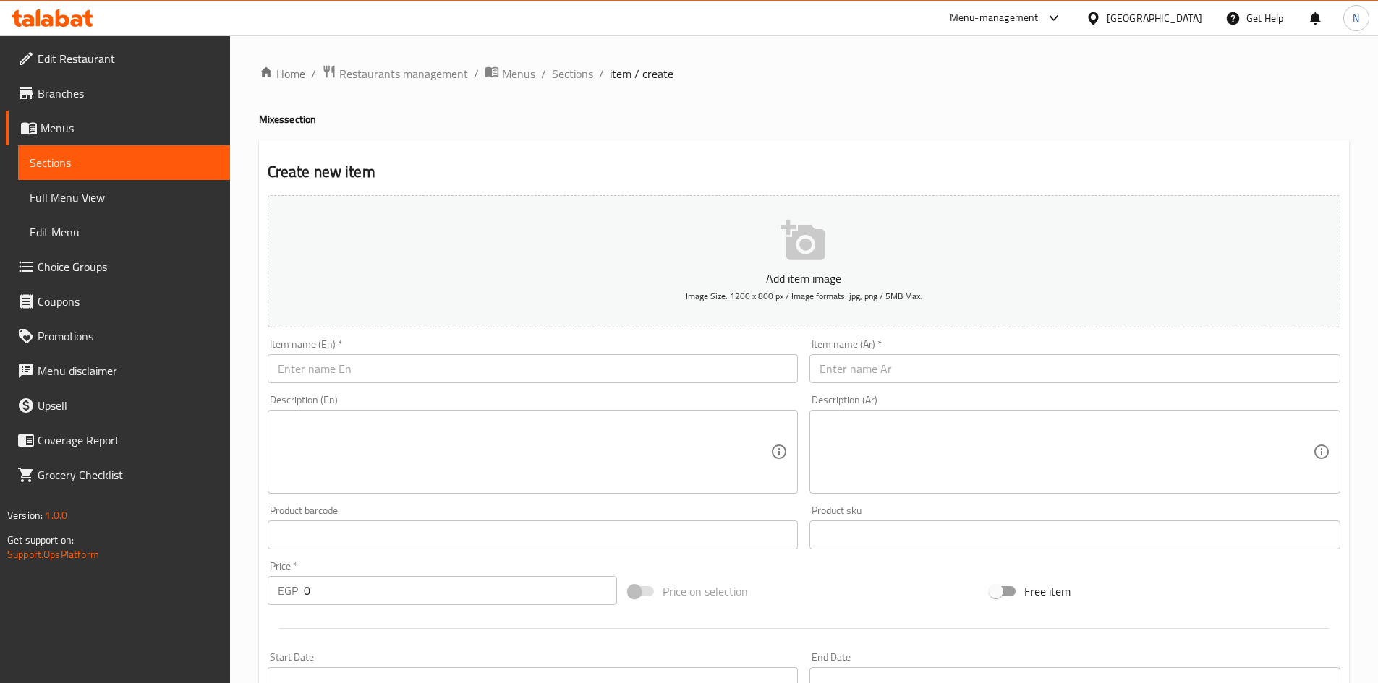
click at [73, 132] on span "Menus" at bounding box center [130, 127] width 178 height 17
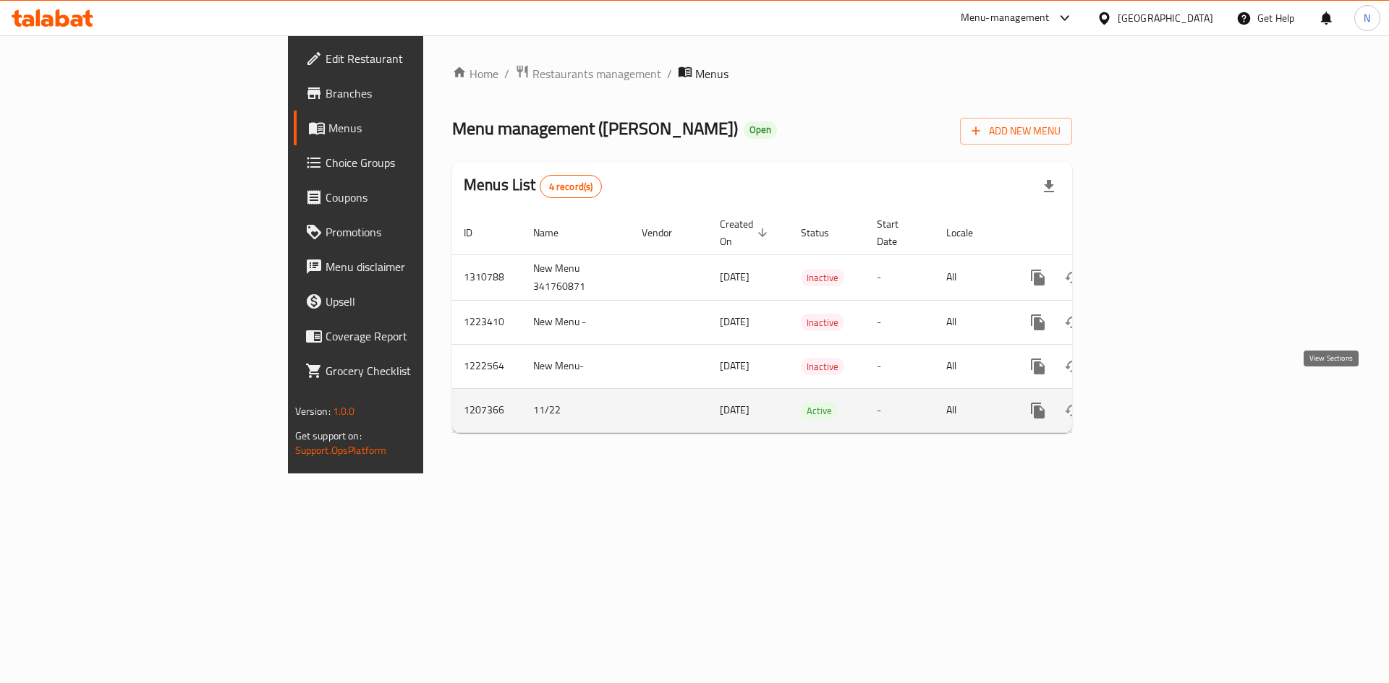
click at [1151, 402] on icon "enhanced table" at bounding box center [1141, 410] width 17 height 17
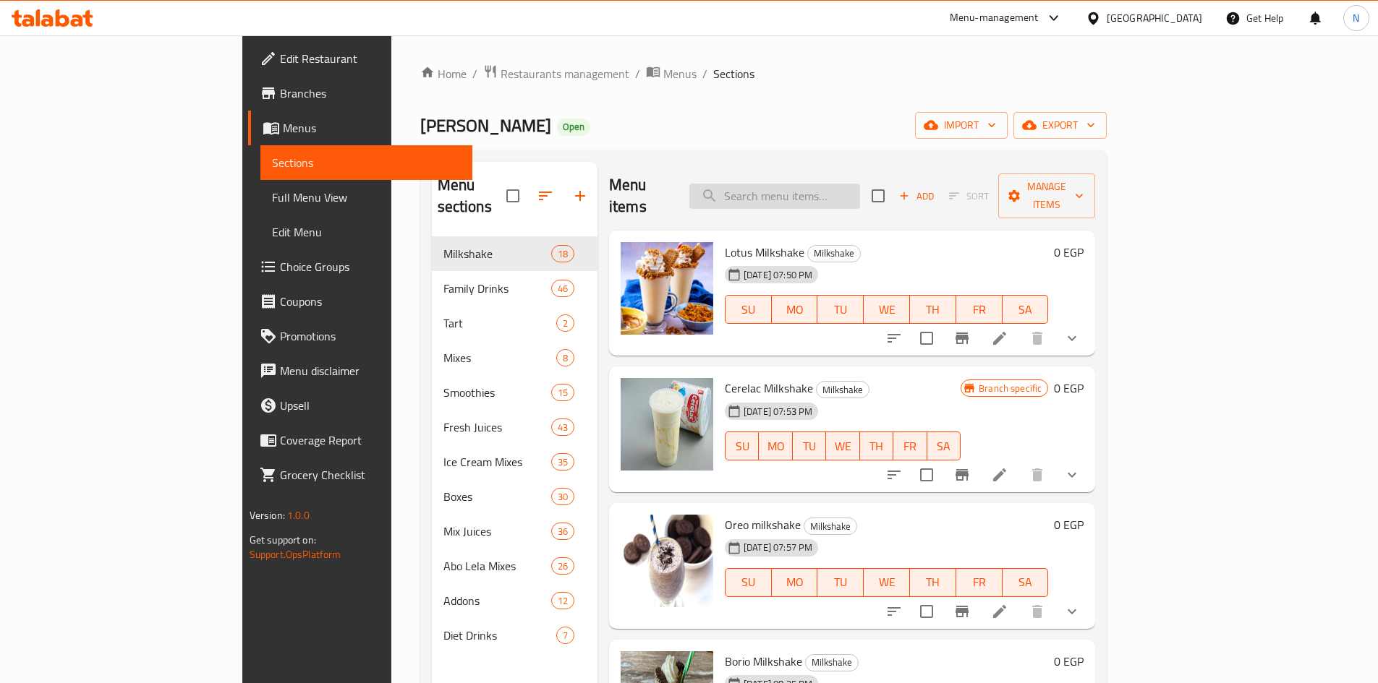
click at [796, 189] on input "search" at bounding box center [774, 196] width 171 height 25
paste input "أرز بلبن فرن"
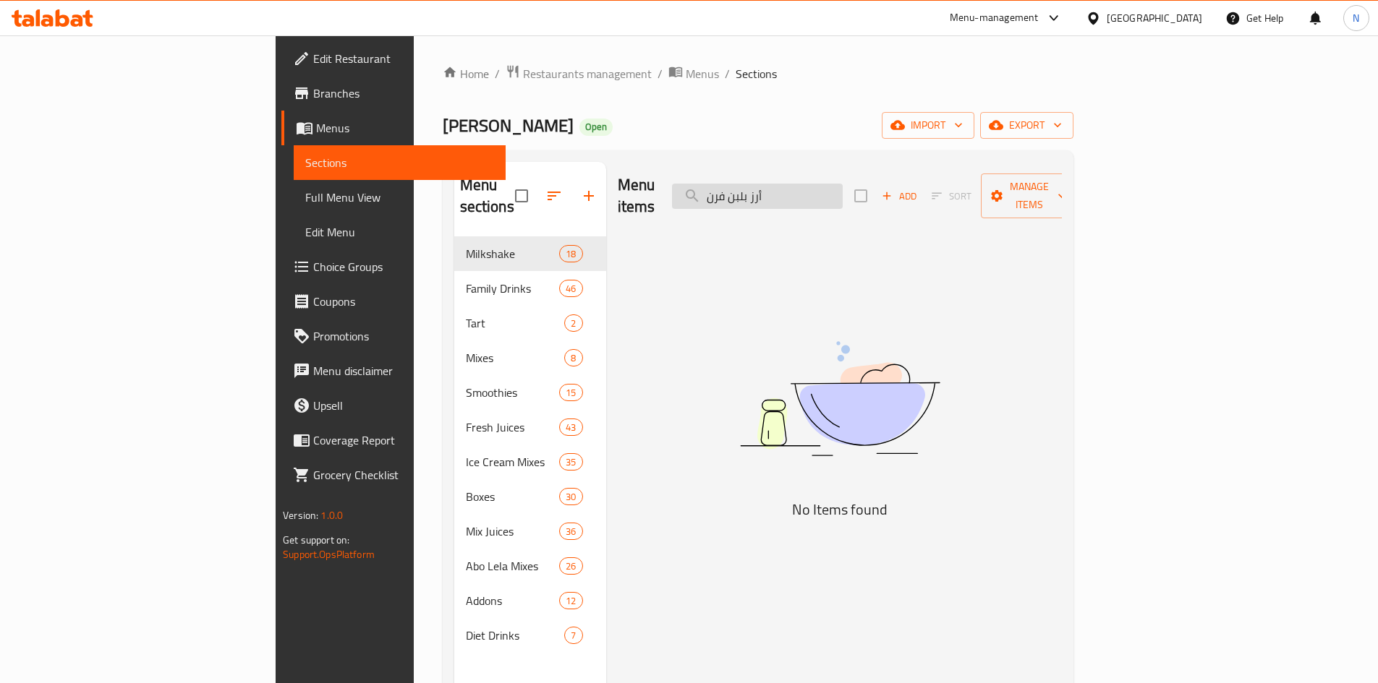
drag, startPoint x: 864, startPoint y: 181, endPoint x: 848, endPoint y: 184, distance: 15.6
click at [843, 184] on input "أرز بلبن فرن" at bounding box center [757, 196] width 171 height 25
click at [820, 188] on input "بلبن فرن" at bounding box center [757, 196] width 171 height 25
click at [840, 189] on input "بلبن فرن" at bounding box center [757, 196] width 171 height 25
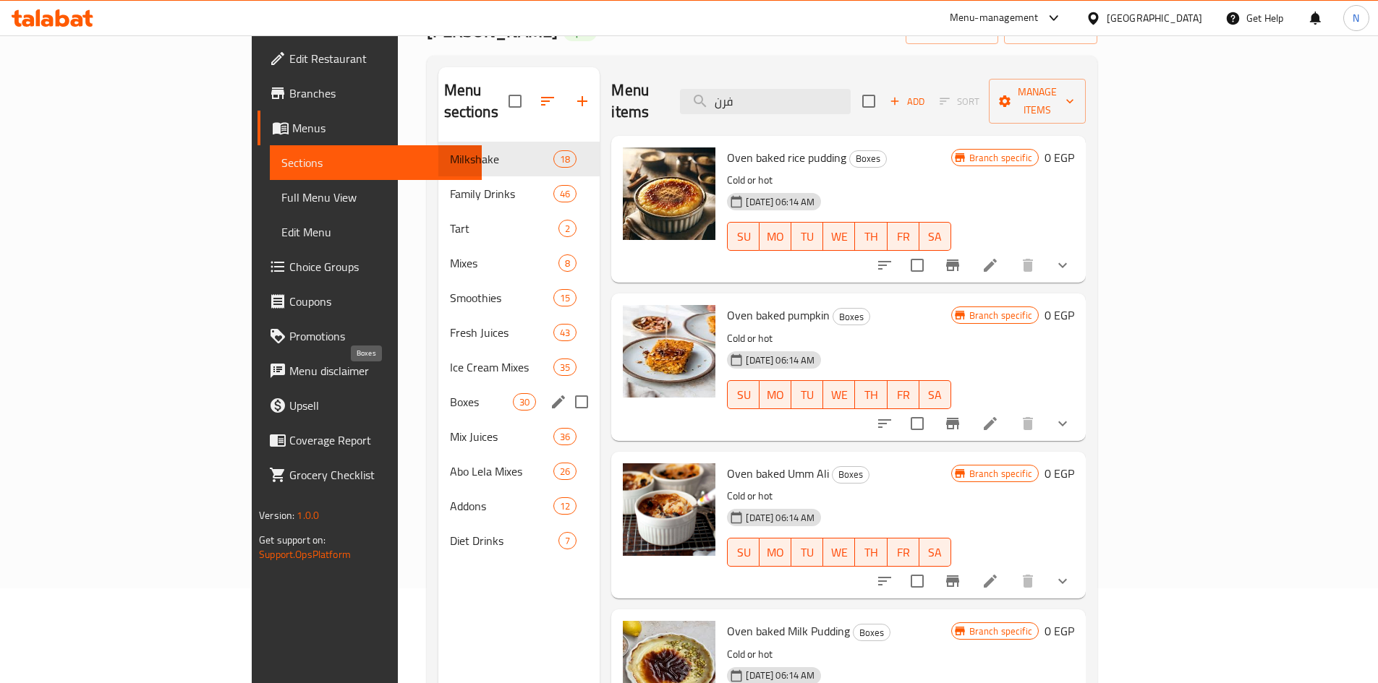
scroll to position [58, 0]
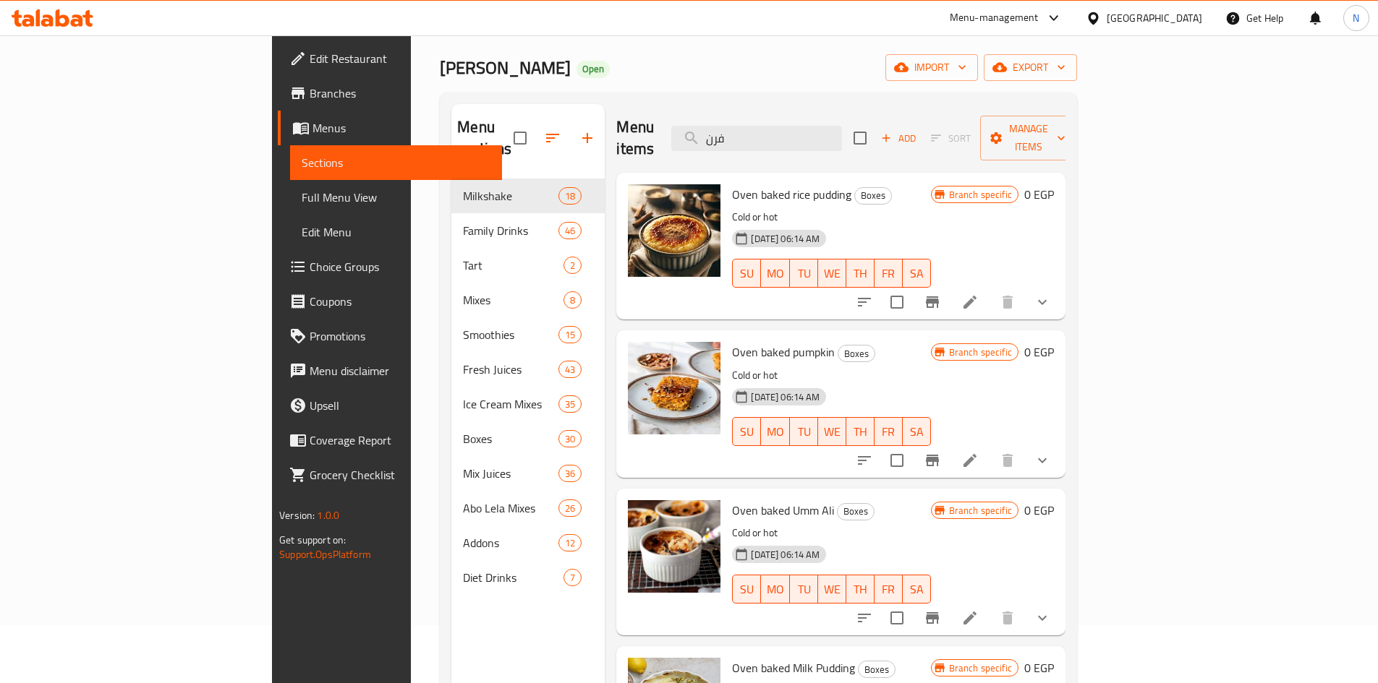
type input "فرن"
click at [1060, 285] on button "show more" at bounding box center [1042, 302] width 35 height 35
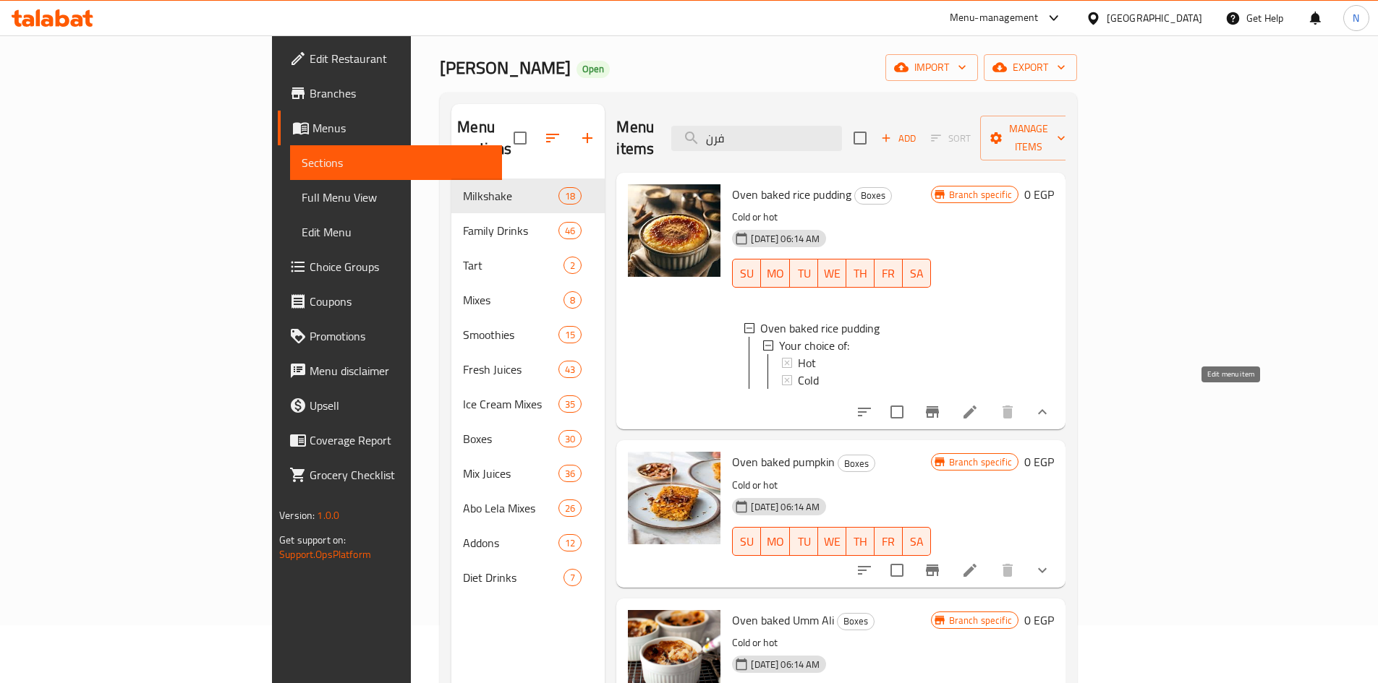
click at [976, 406] on icon at bounding box center [969, 412] width 13 height 13
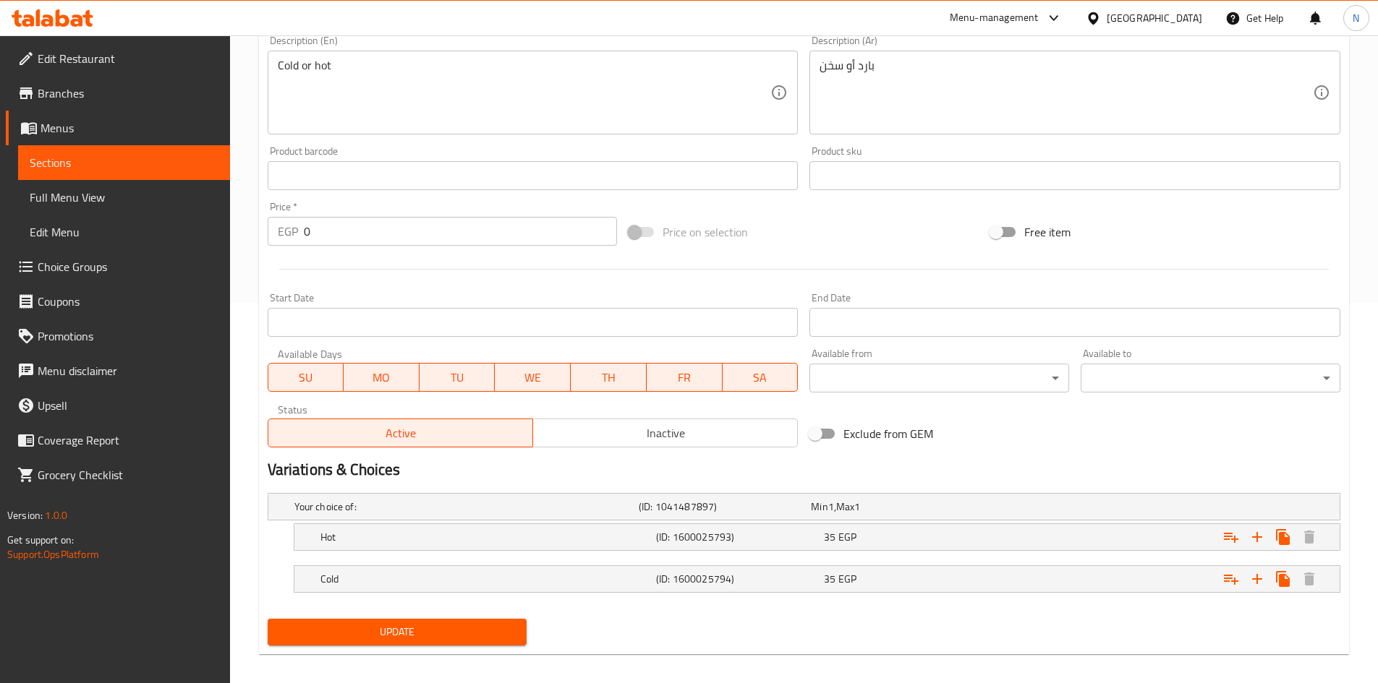
scroll to position [392, 0]
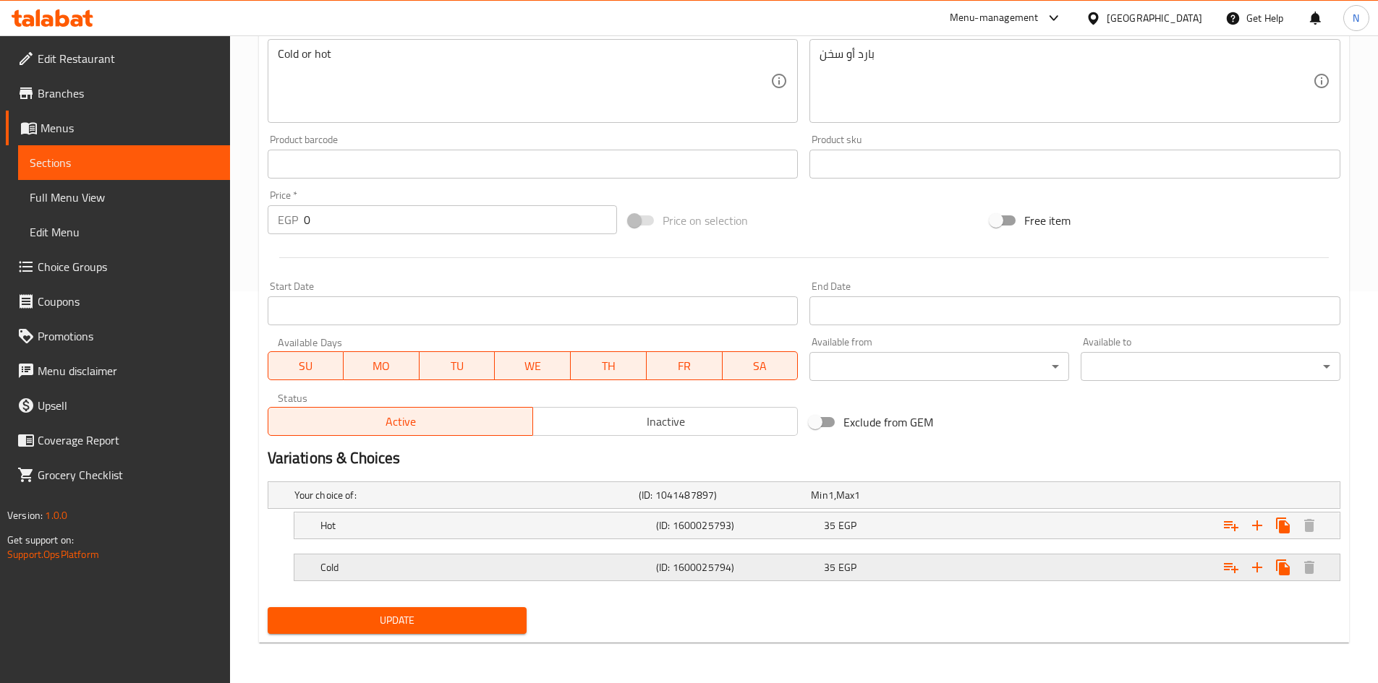
click at [812, 579] on div "Cold (ID: 1600025794) 35 EGP" at bounding box center [822, 568] width 1008 height 32
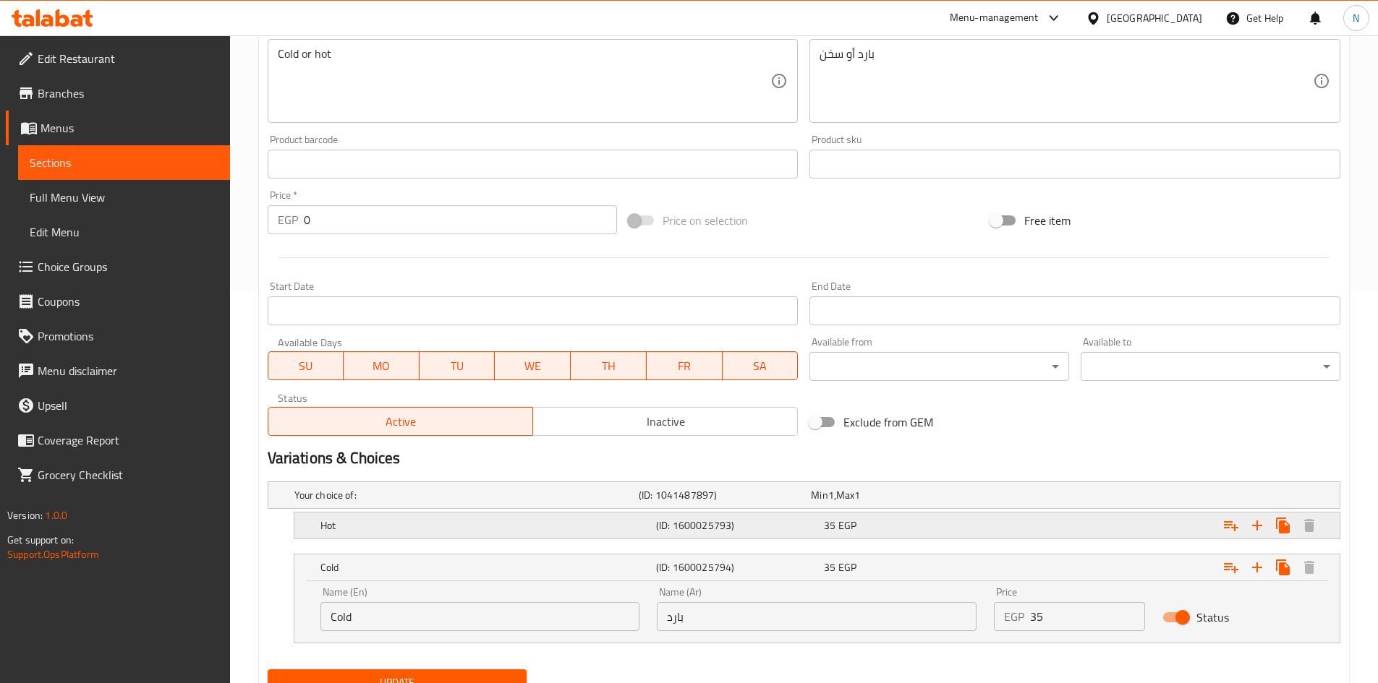
scroll to position [454, 0]
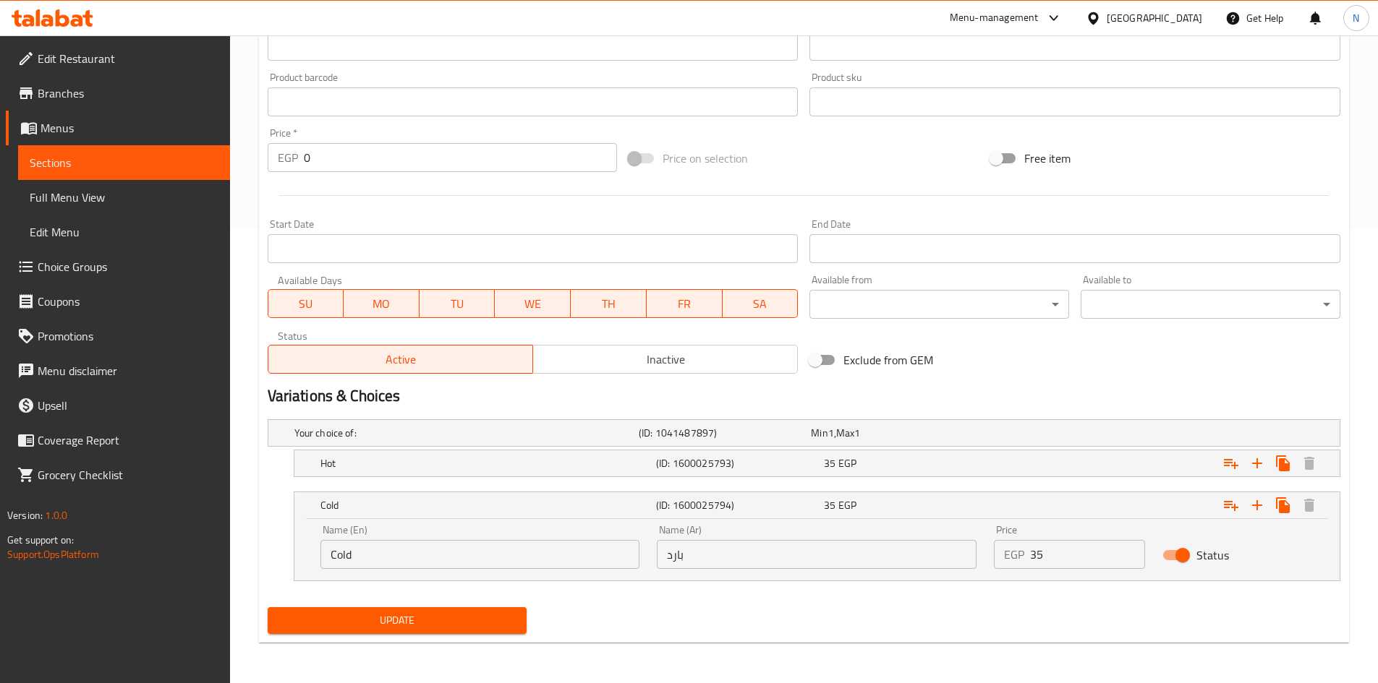
click at [341, 558] on input "Cold" at bounding box center [480, 554] width 320 height 29
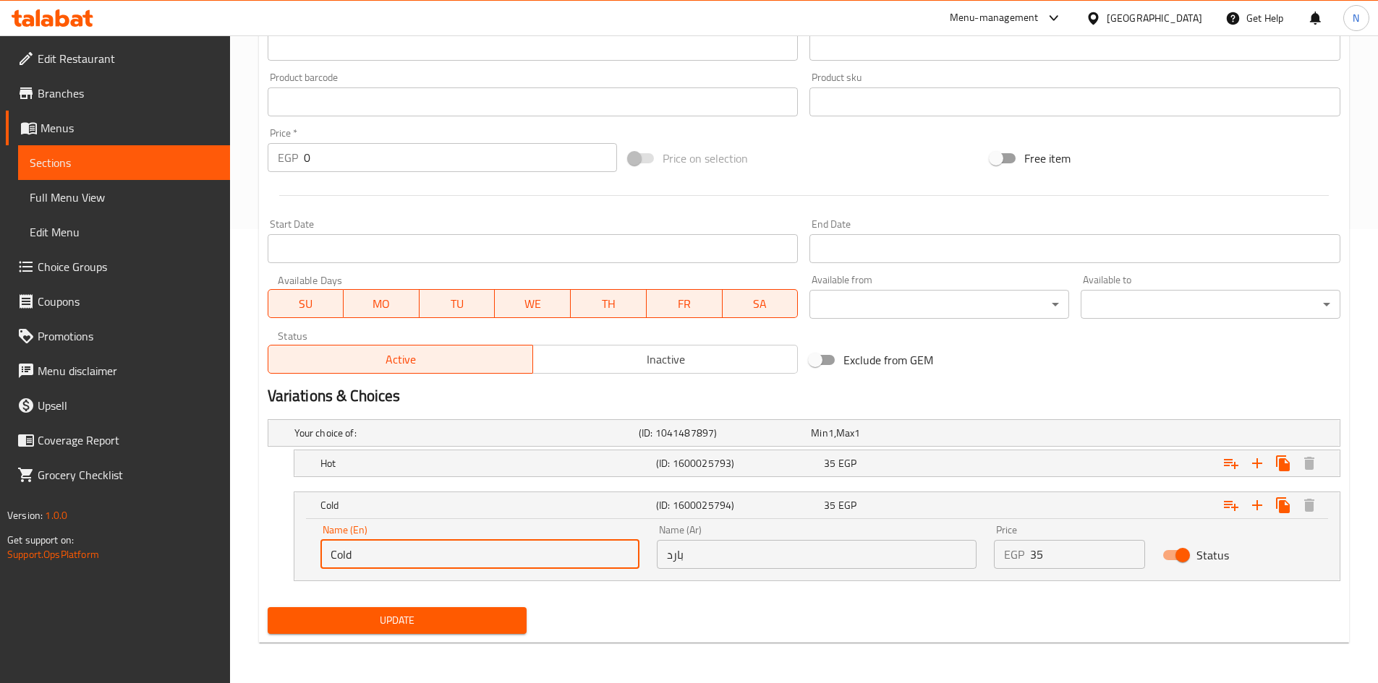
click at [341, 558] on input "Cold" at bounding box center [480, 554] width 320 height 29
click at [877, 459] on div "35 EGP" at bounding box center [905, 463] width 162 height 14
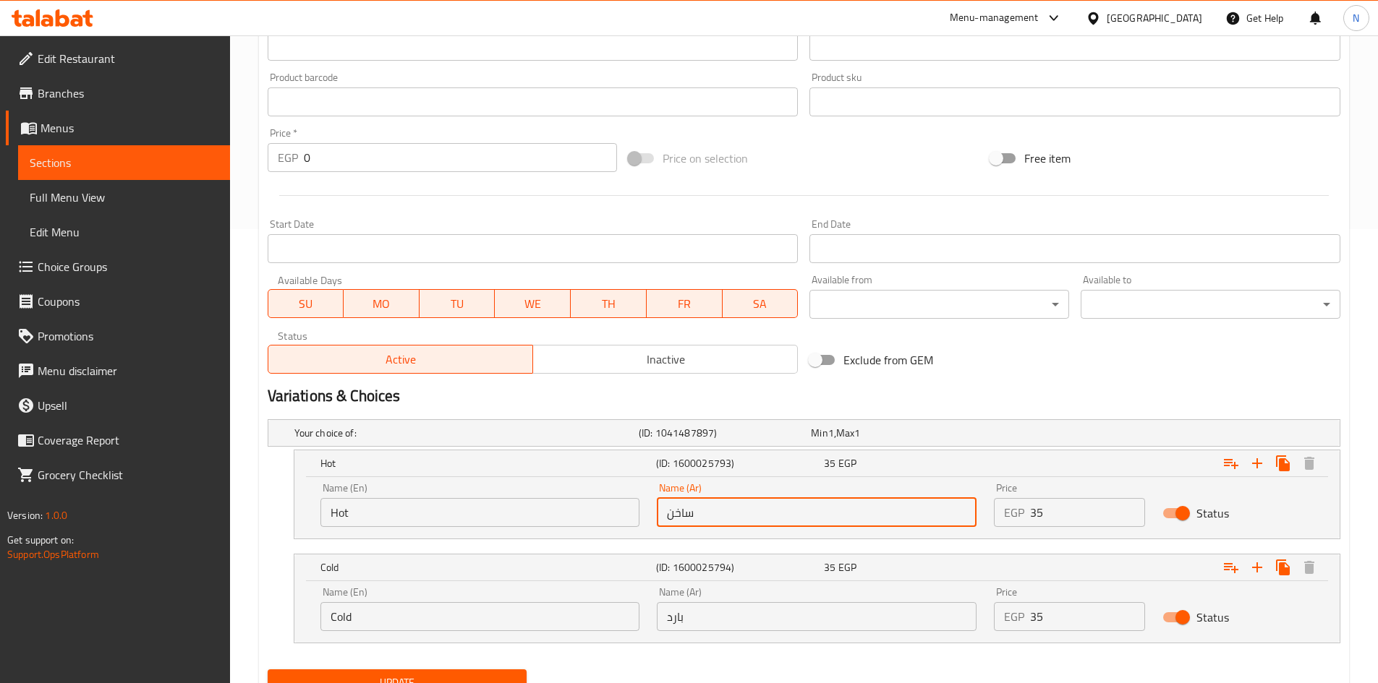
click at [684, 516] on input "ساخن" at bounding box center [817, 512] width 320 height 29
click at [343, 618] on input "Cold" at bounding box center [480, 616] width 320 height 29
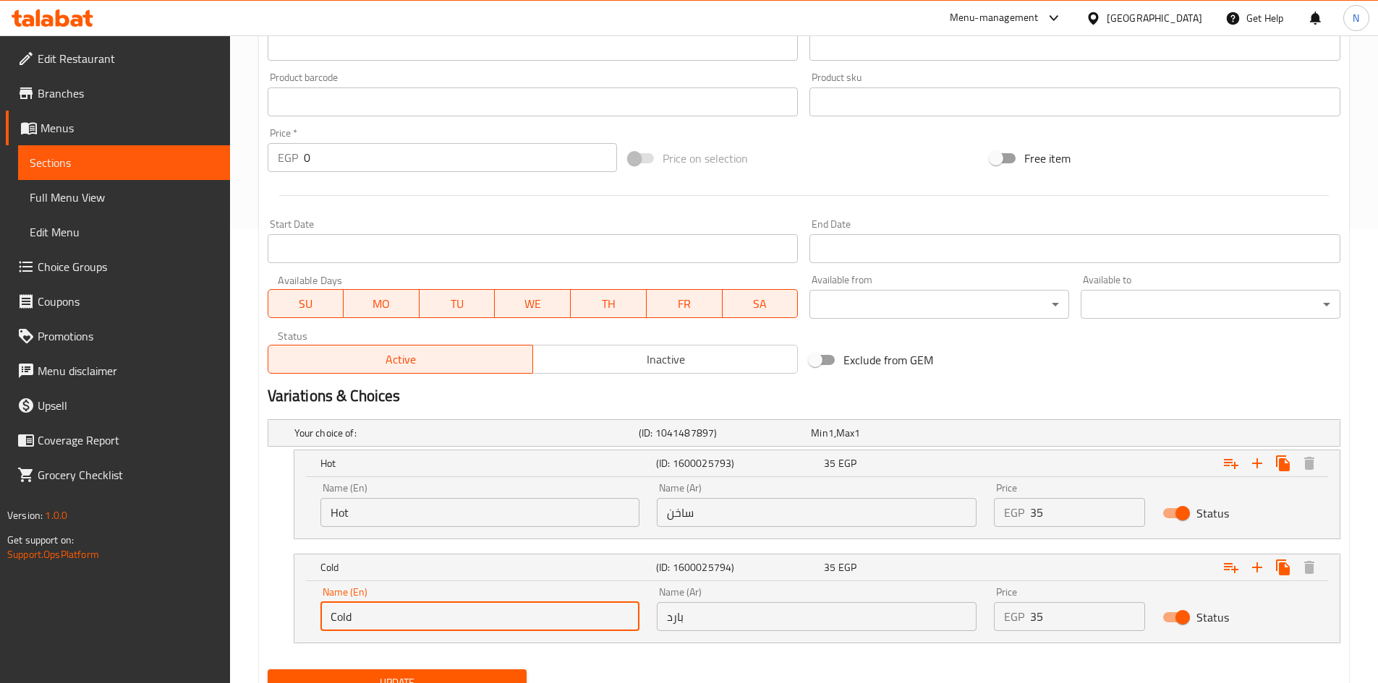
click at [343, 618] on input "Cold" at bounding box center [480, 616] width 320 height 29
click at [675, 625] on input "بارد" at bounding box center [817, 616] width 320 height 29
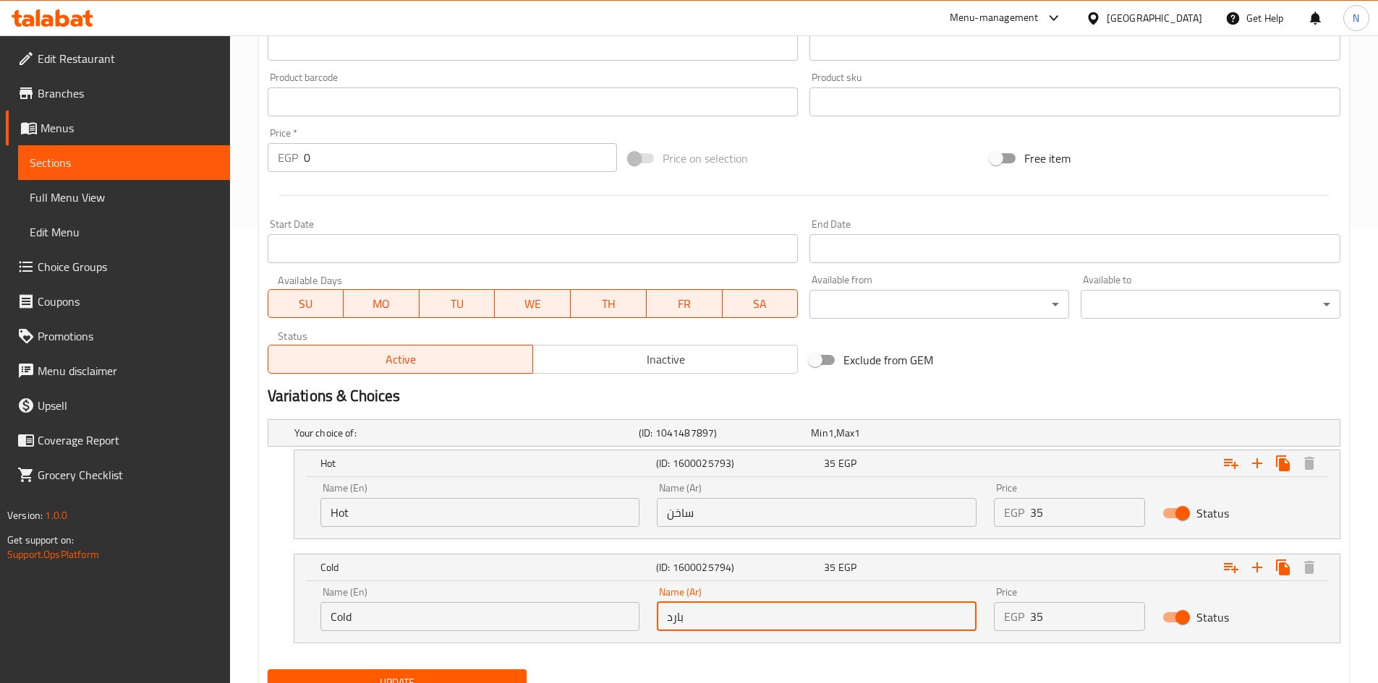
click at [675, 625] on input "بارد" at bounding box center [817, 616] width 320 height 29
click at [338, 509] on input "Hot" at bounding box center [480, 512] width 320 height 29
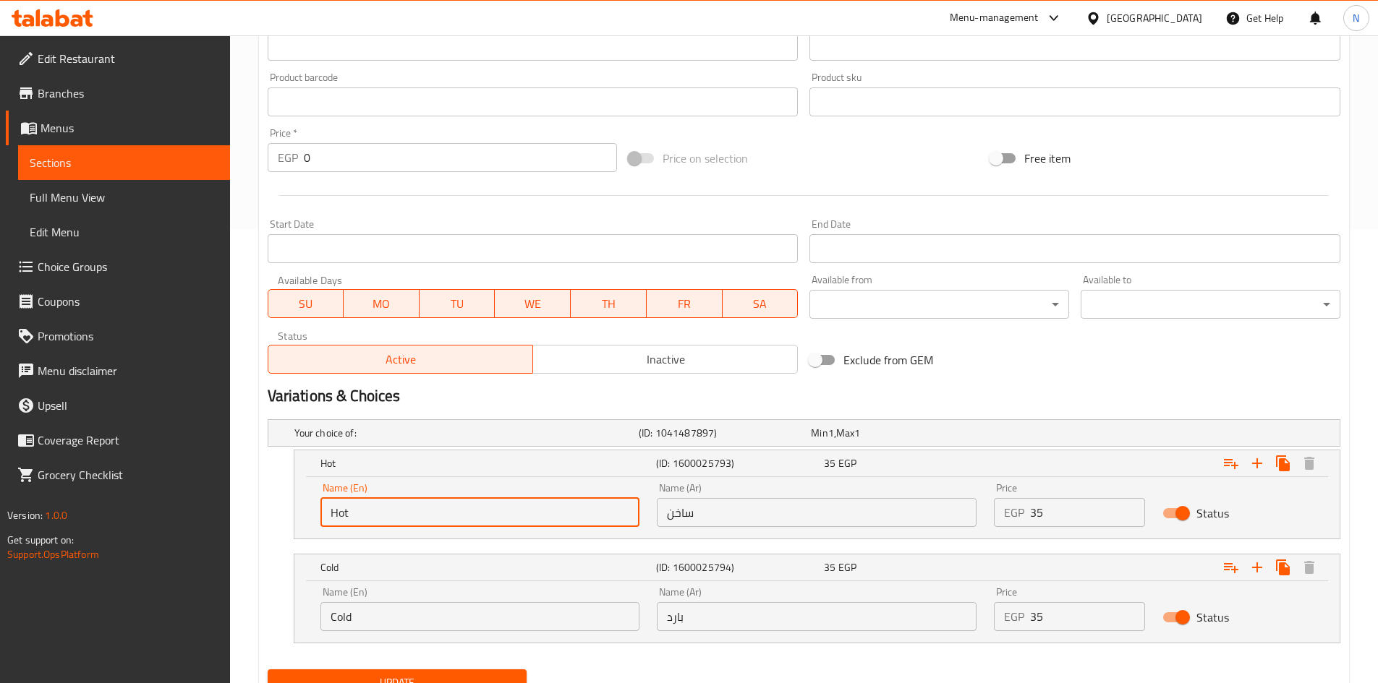
click at [338, 509] on input "Hot" at bounding box center [480, 512] width 320 height 29
click at [683, 514] on input "ساخن" at bounding box center [817, 512] width 320 height 29
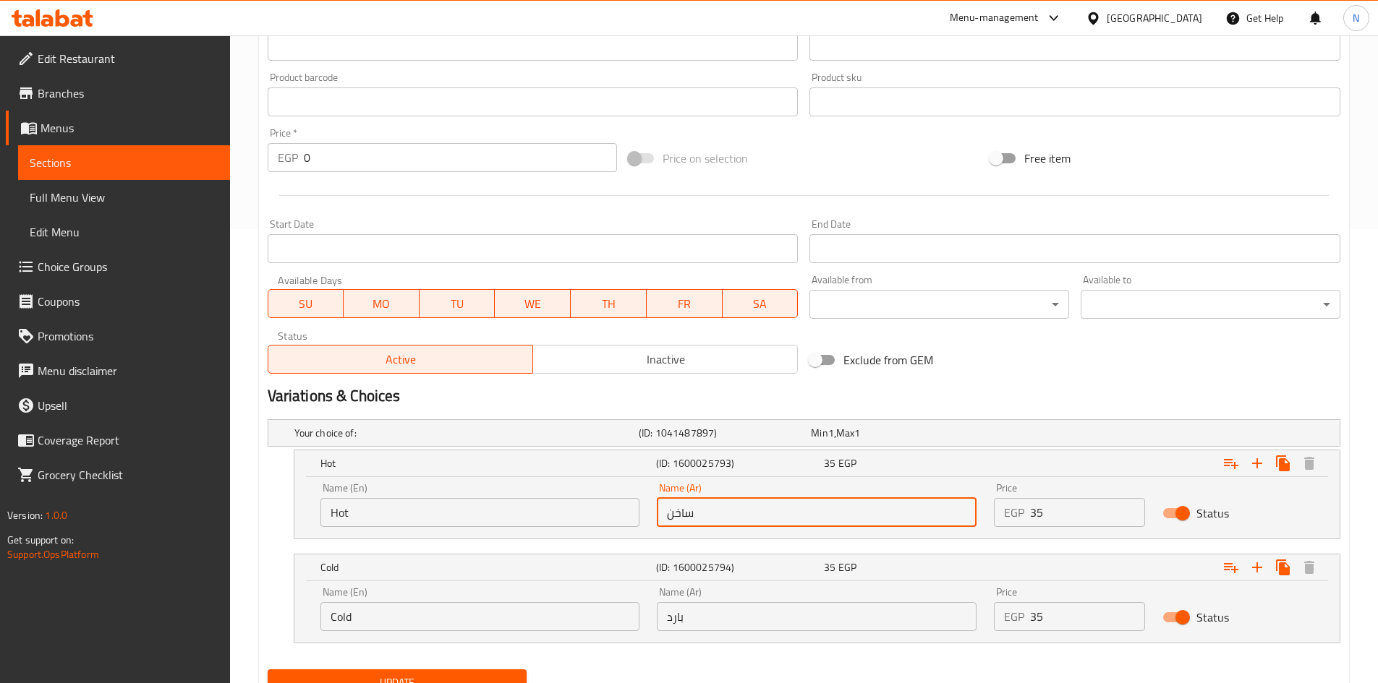
click at [683, 514] on input "ساخن" at bounding box center [817, 512] width 320 height 29
click at [333, 618] on input "Cold" at bounding box center [480, 616] width 320 height 29
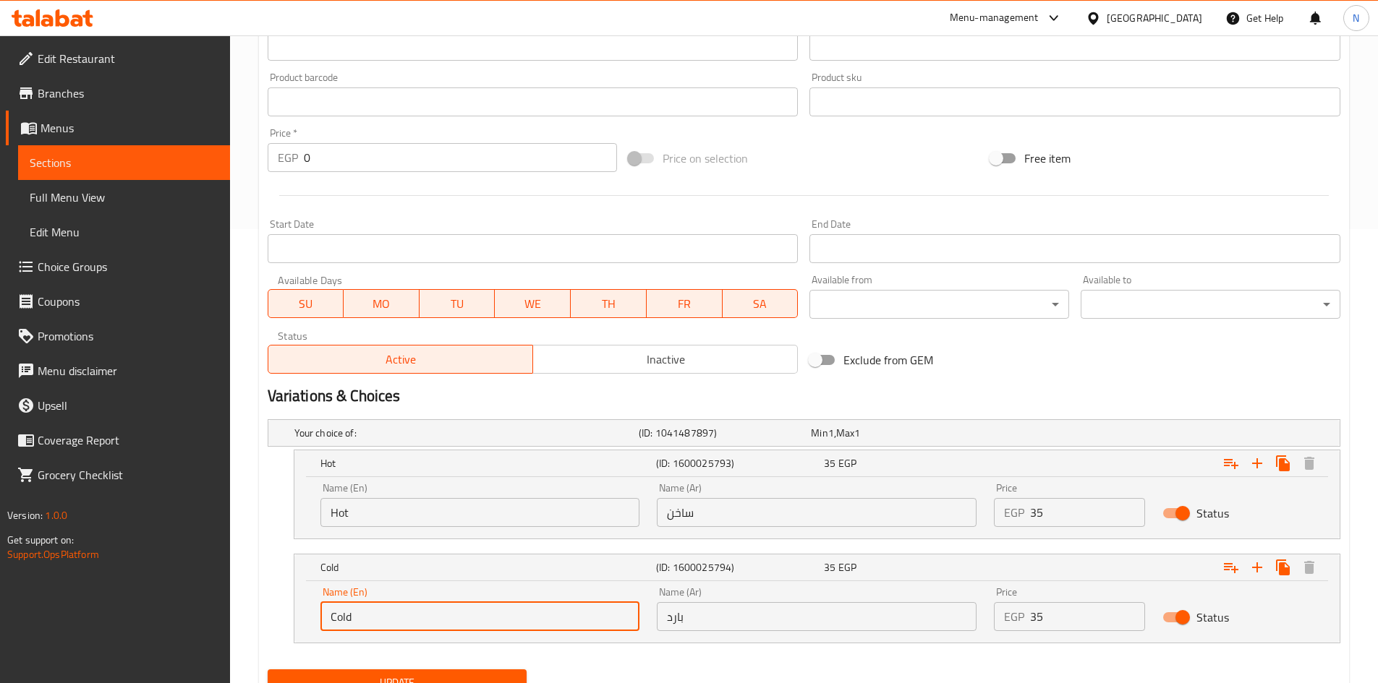
click at [333, 618] on input "Cold" at bounding box center [480, 616] width 320 height 29
click at [678, 618] on input "بارد" at bounding box center [817, 616] width 320 height 29
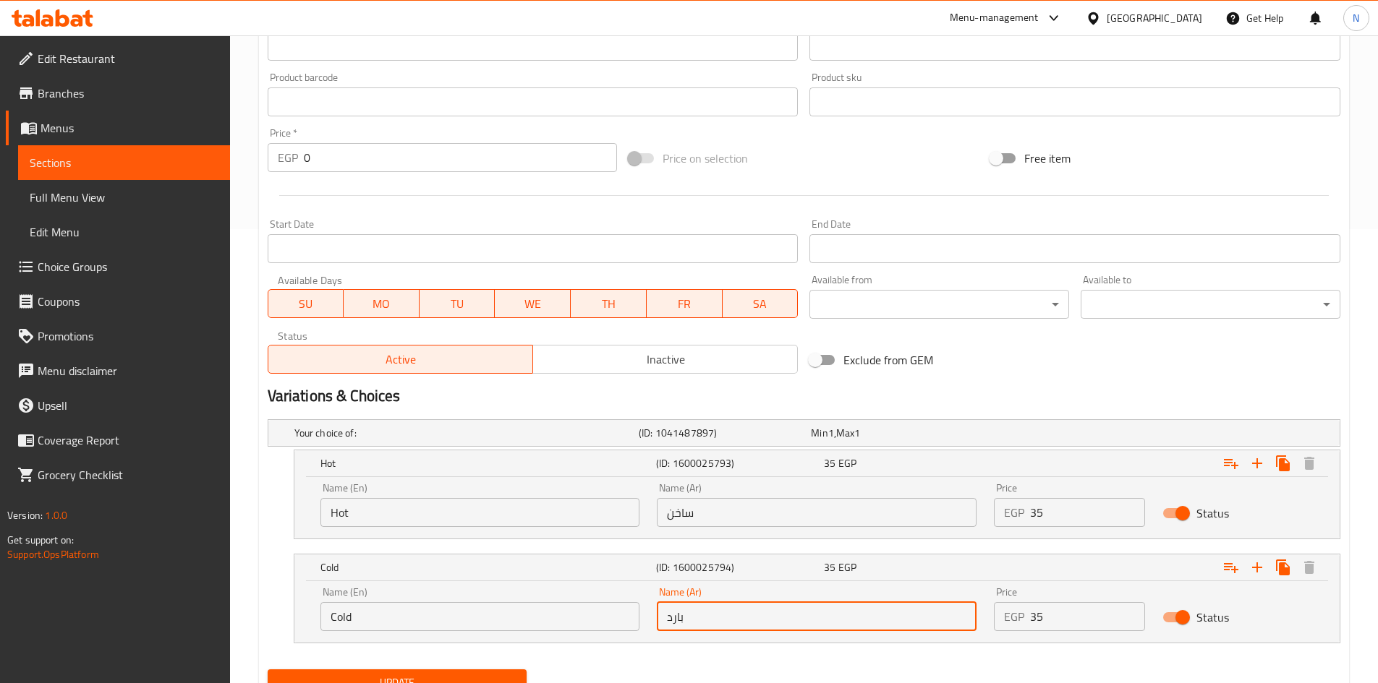
click at [678, 618] on input "بارد" at bounding box center [817, 616] width 320 height 29
click at [338, 519] on input "Hot" at bounding box center [480, 512] width 320 height 29
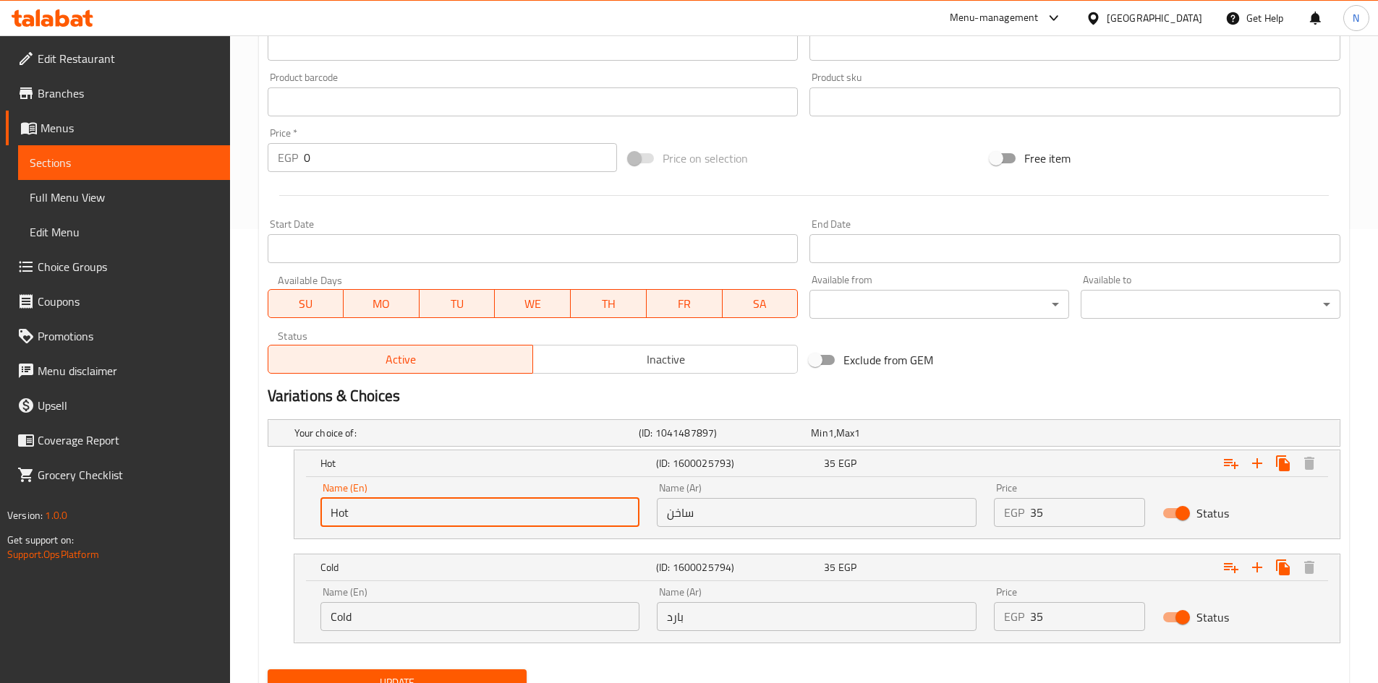
click at [338, 519] on input "Hot" at bounding box center [480, 512] width 320 height 29
click at [678, 514] on input "ساخن" at bounding box center [817, 512] width 320 height 29
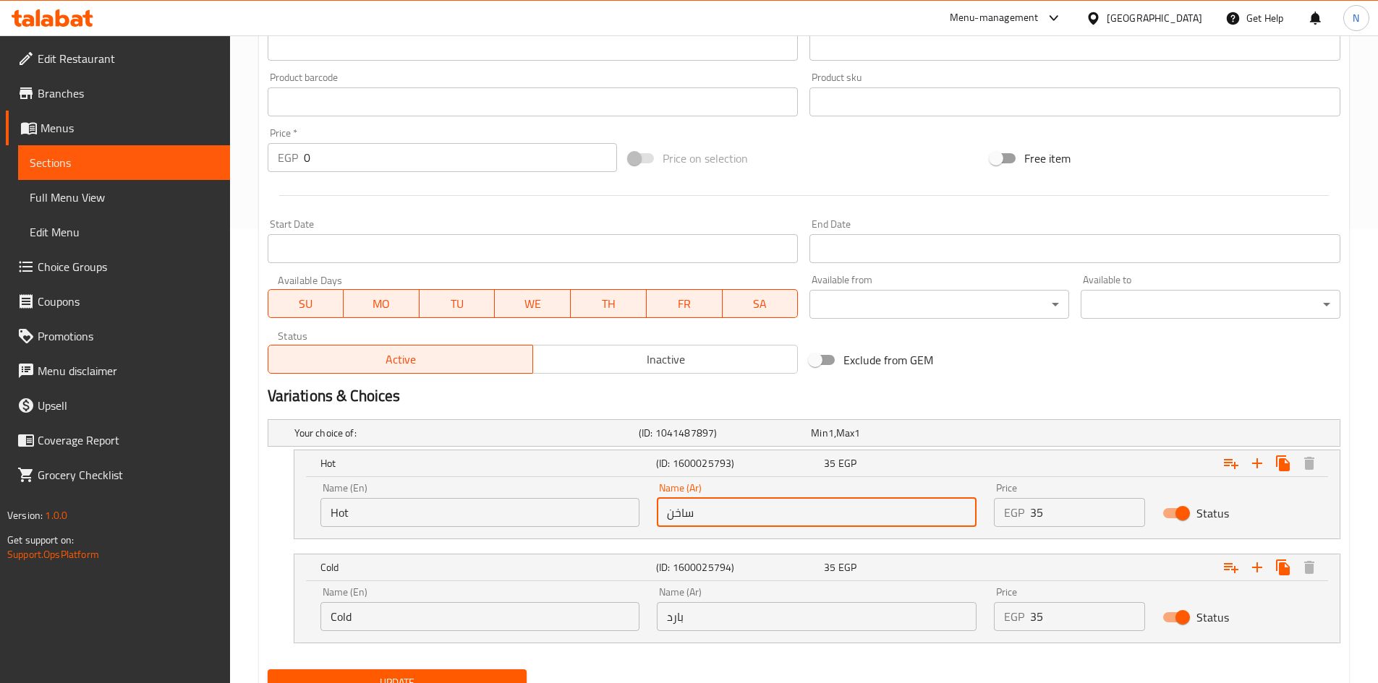
click at [678, 514] on input "ساخن" at bounding box center [817, 512] width 320 height 29
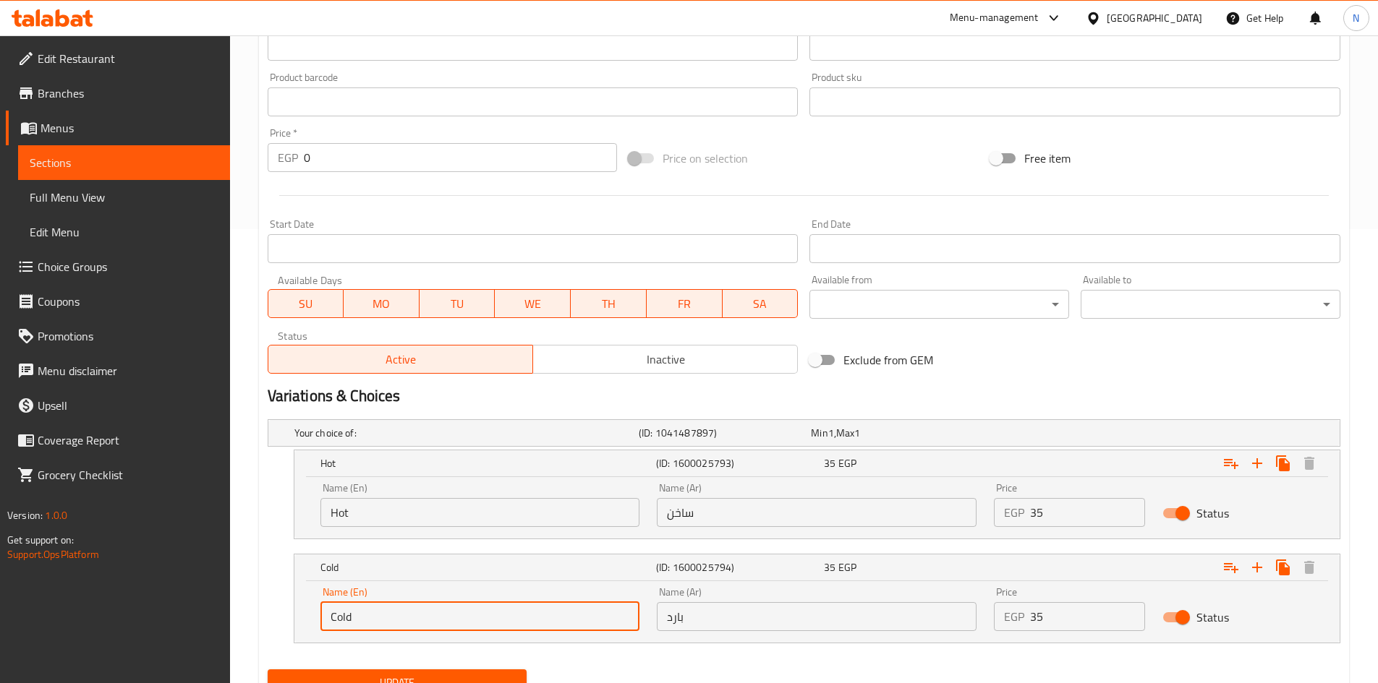
click at [334, 616] on input "Cold" at bounding box center [480, 616] width 320 height 29
click at [335, 616] on input "Cold" at bounding box center [480, 616] width 320 height 29
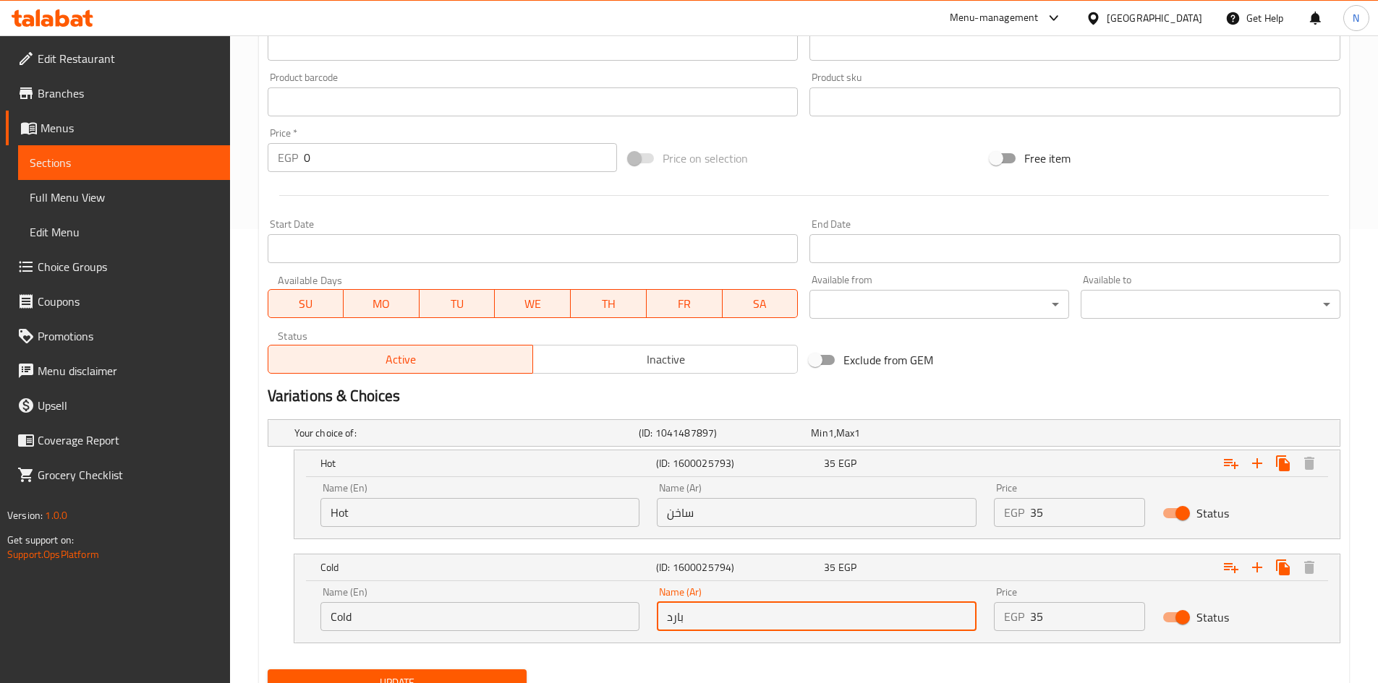
click at [674, 616] on input "بارد" at bounding box center [817, 616] width 320 height 29
click at [337, 511] on input "Hot" at bounding box center [480, 512] width 320 height 29
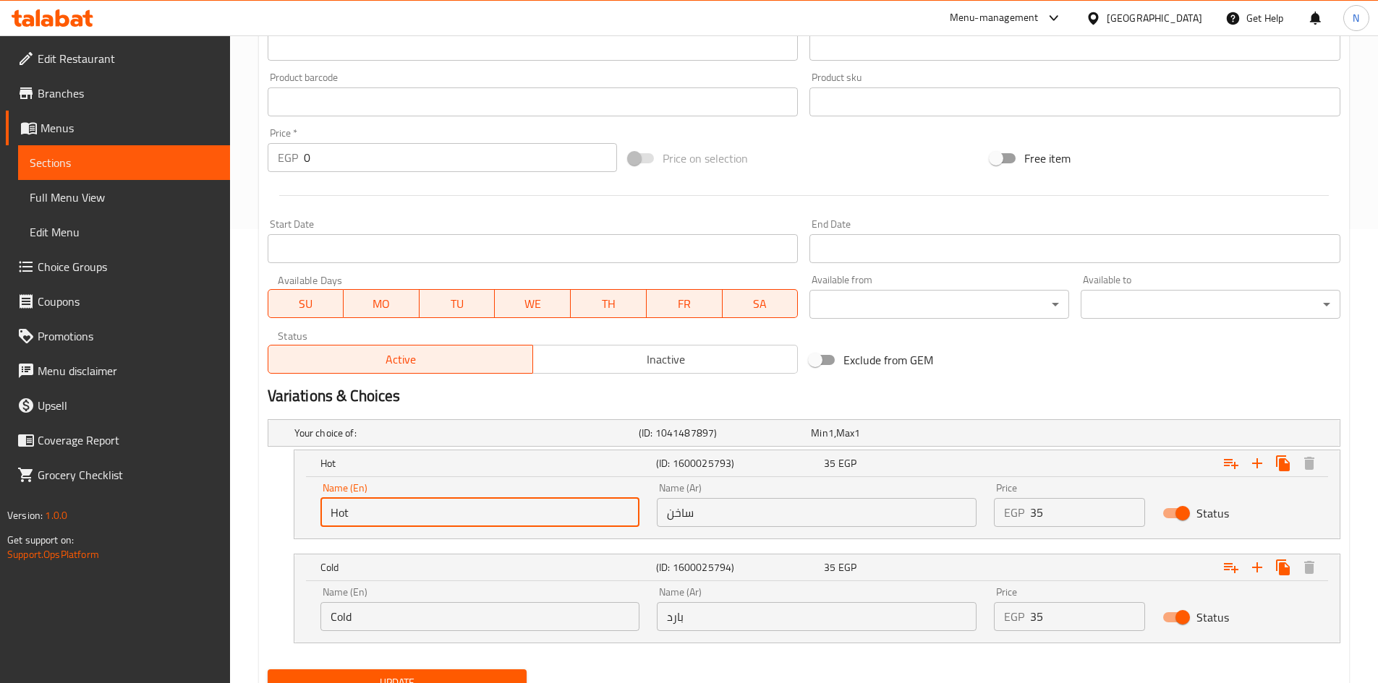
click at [337, 511] on input "Hot" at bounding box center [480, 512] width 320 height 29
click at [680, 516] on input "ساخن" at bounding box center [817, 512] width 320 height 29
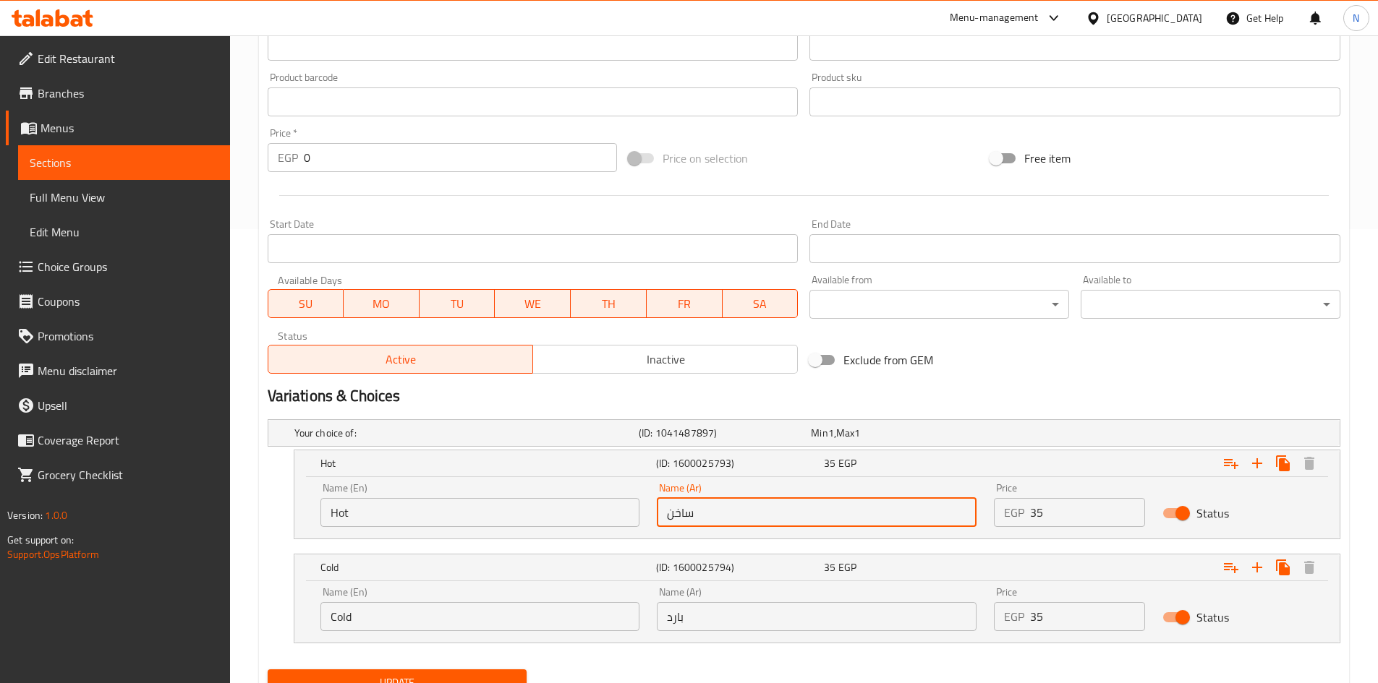
click at [680, 516] on input "ساخن" at bounding box center [817, 512] width 320 height 29
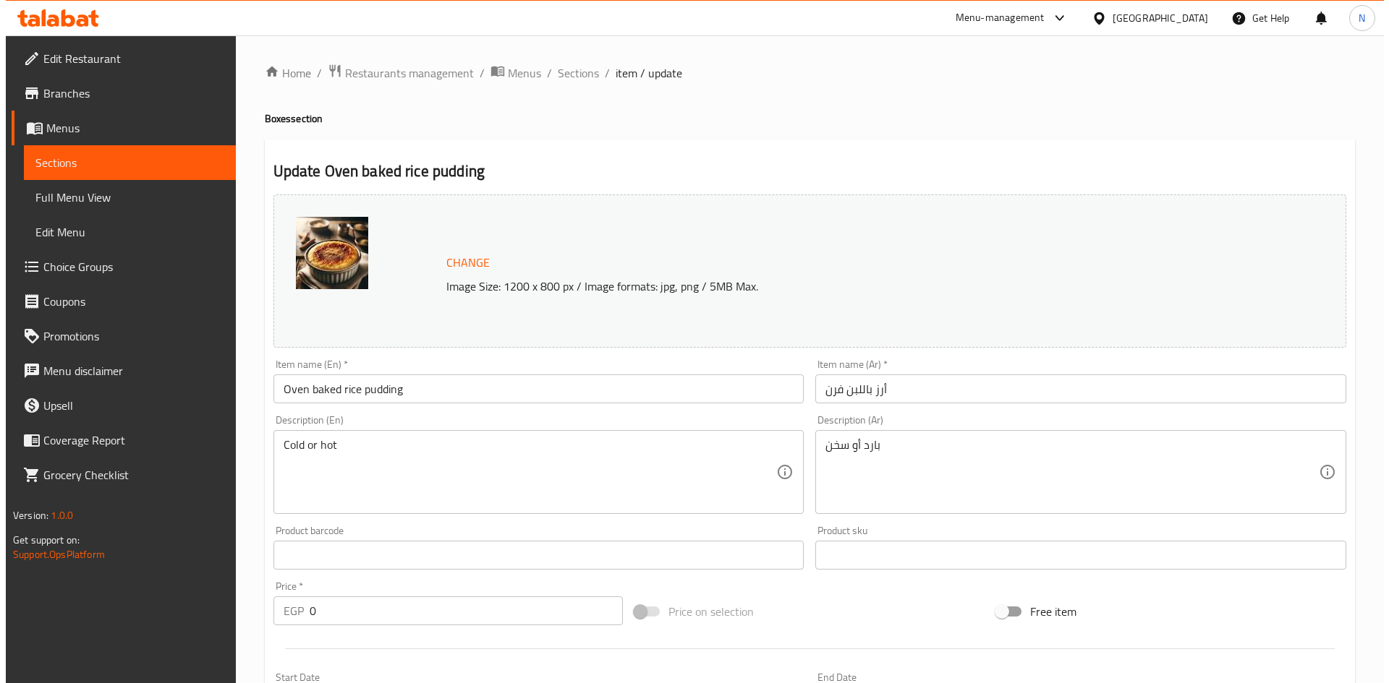
scroll to position [0, 0]
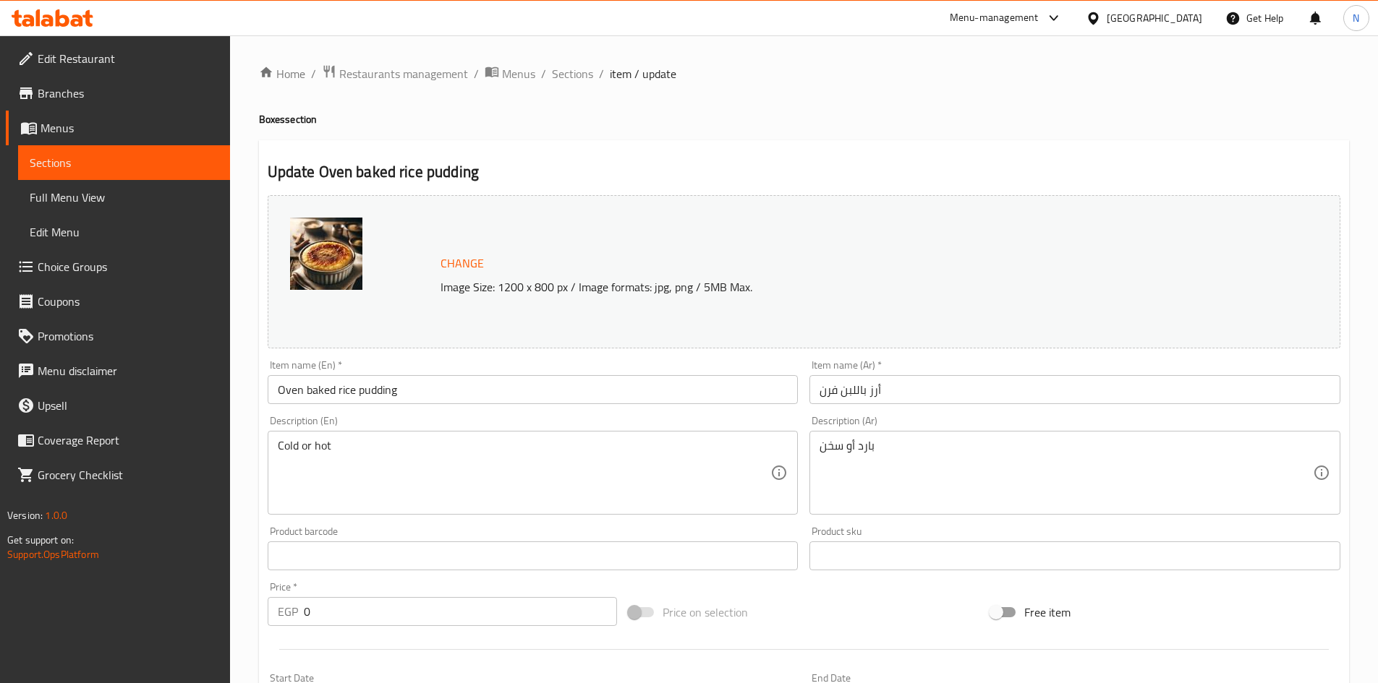
click at [620, 74] on span "item / update" at bounding box center [643, 73] width 67 height 17
click at [574, 79] on span "Sections" at bounding box center [572, 73] width 41 height 17
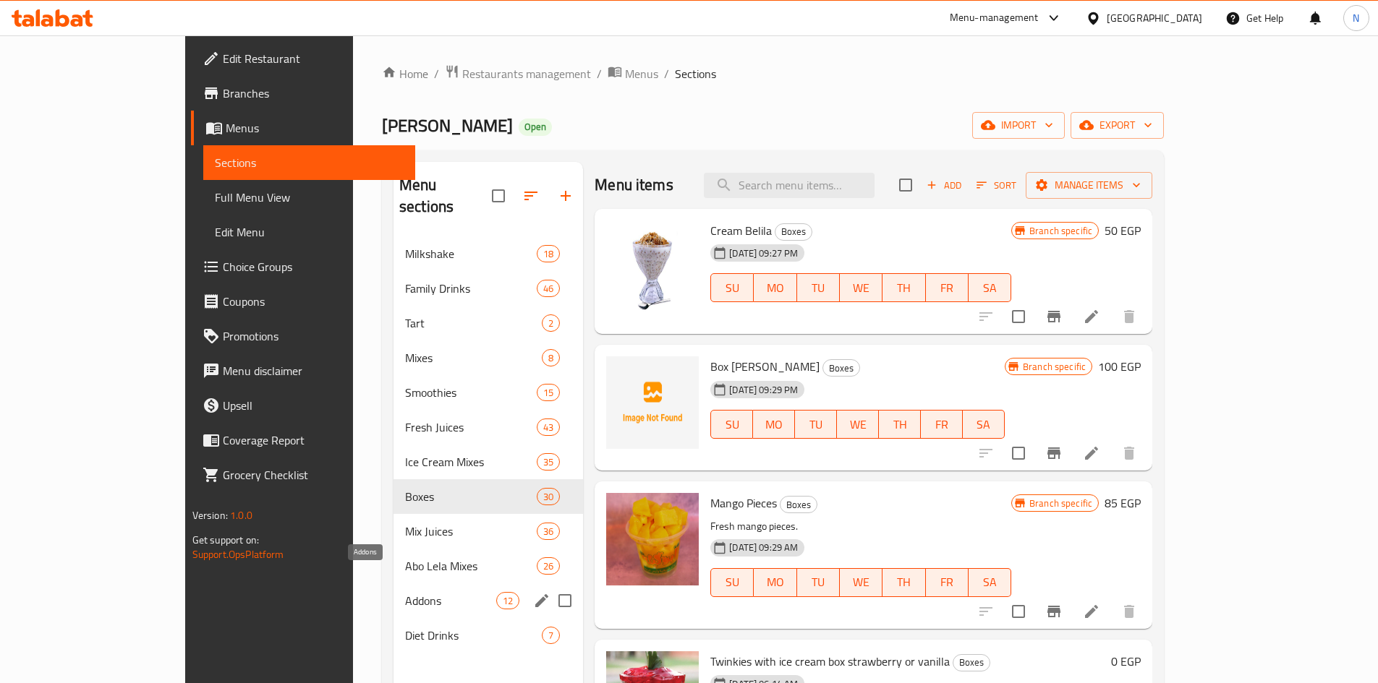
click at [405, 592] on span "Addons" at bounding box center [450, 600] width 91 height 17
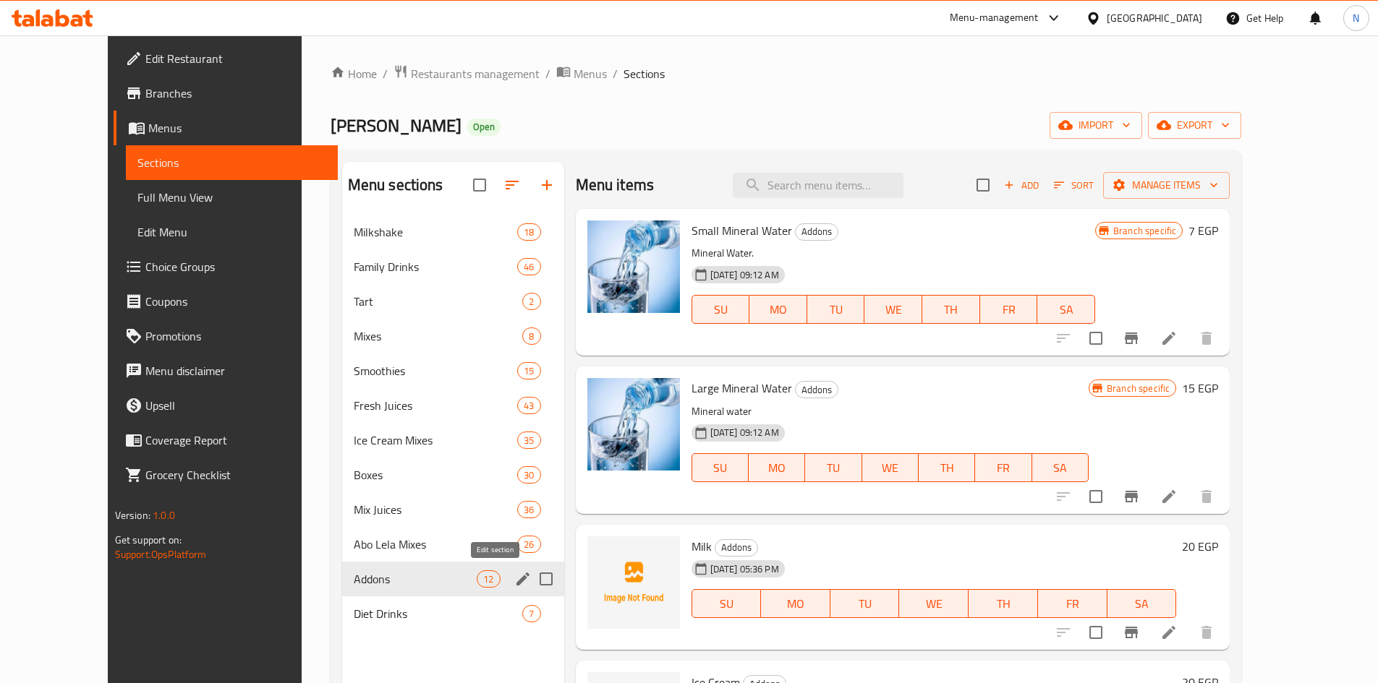
click at [516, 576] on icon "edit" at bounding box center [522, 579] width 13 height 13
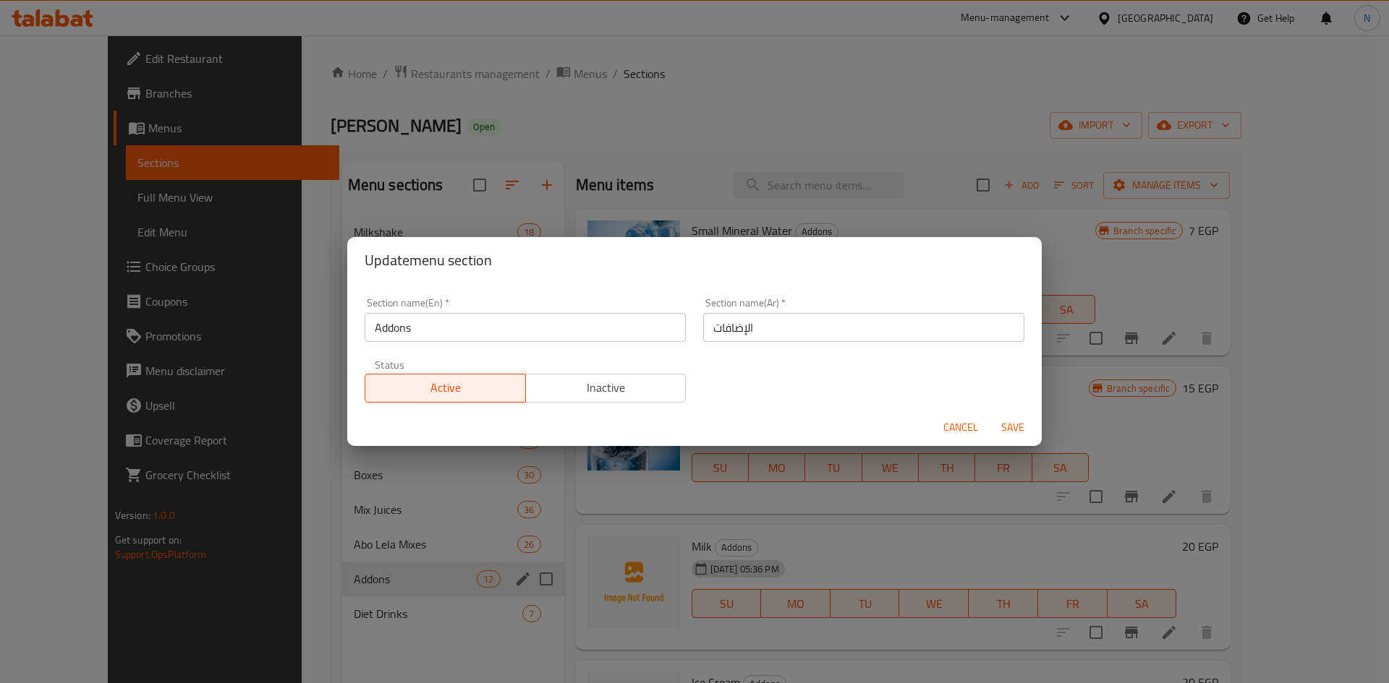
click at [717, 323] on input "الإضافات" at bounding box center [863, 327] width 321 height 29
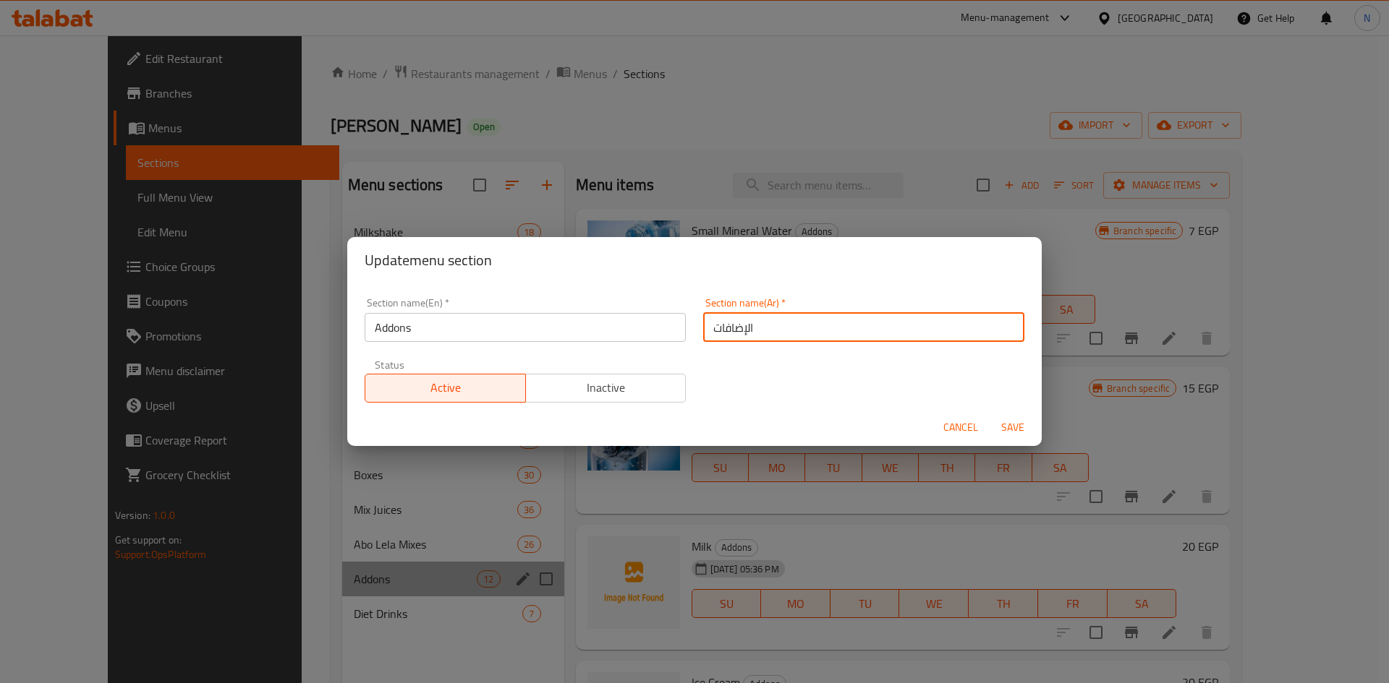
click at [717, 323] on input "الإضافات" at bounding box center [863, 327] width 321 height 29
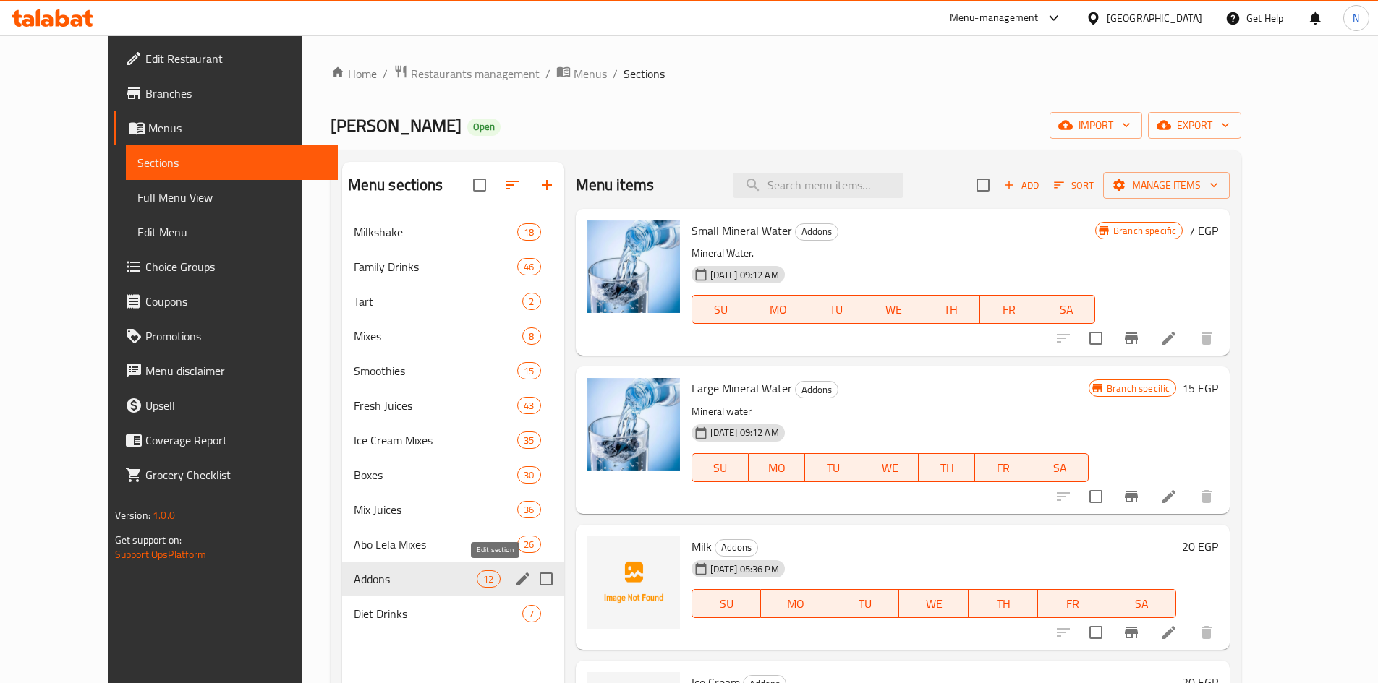
click at [514, 577] on icon "edit" at bounding box center [522, 579] width 17 height 17
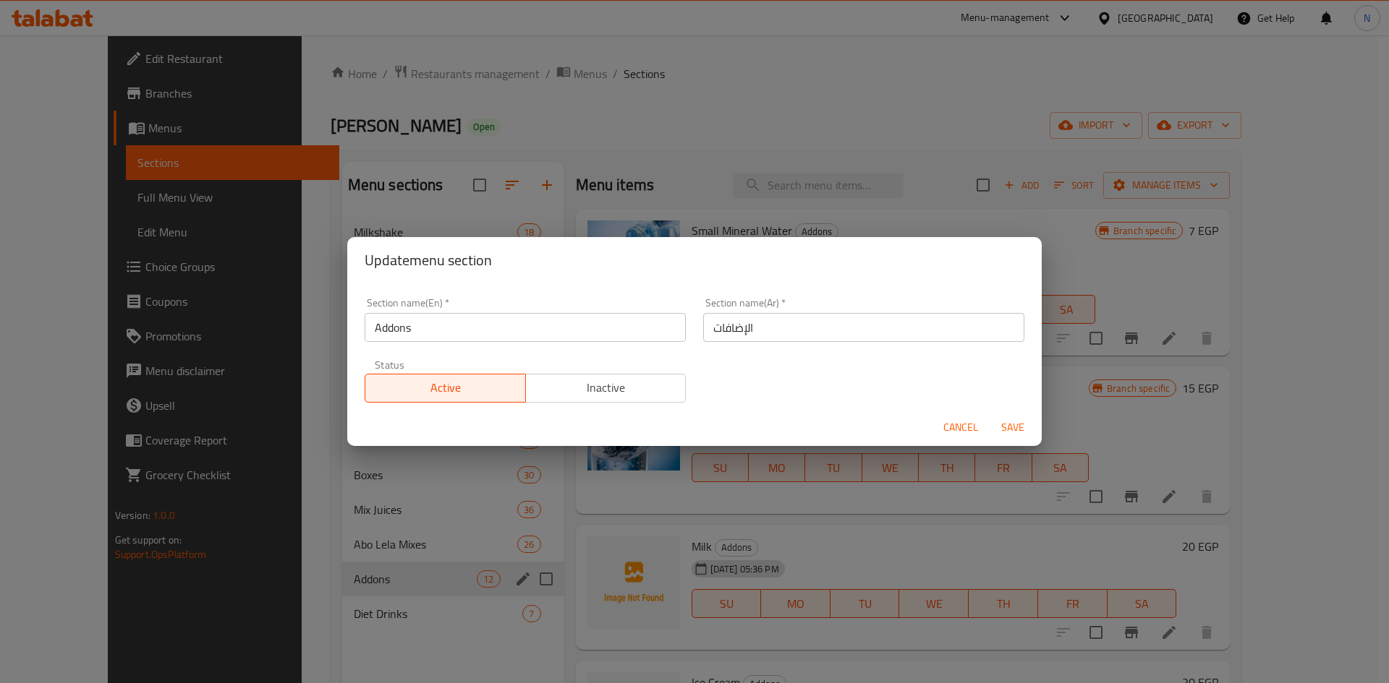
click at [393, 326] on input "Addons" at bounding box center [525, 327] width 321 height 29
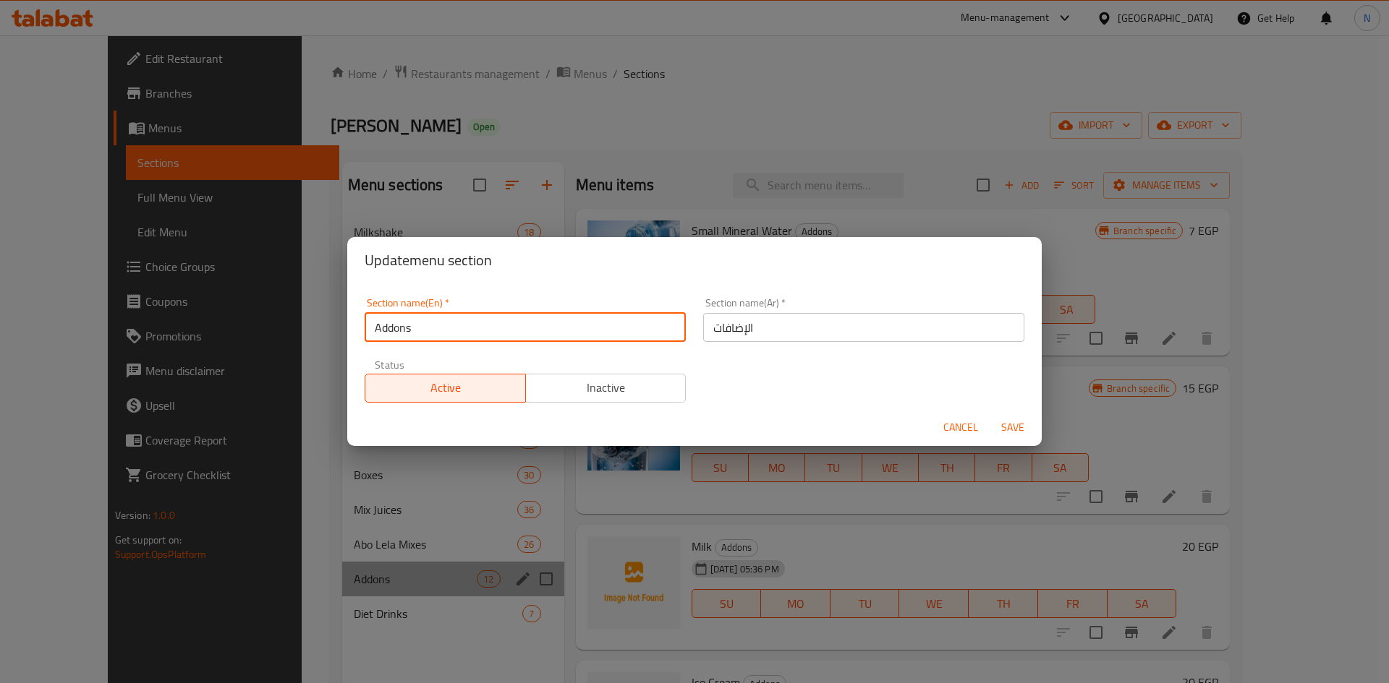
click at [393, 326] on input "Addons" at bounding box center [525, 327] width 321 height 29
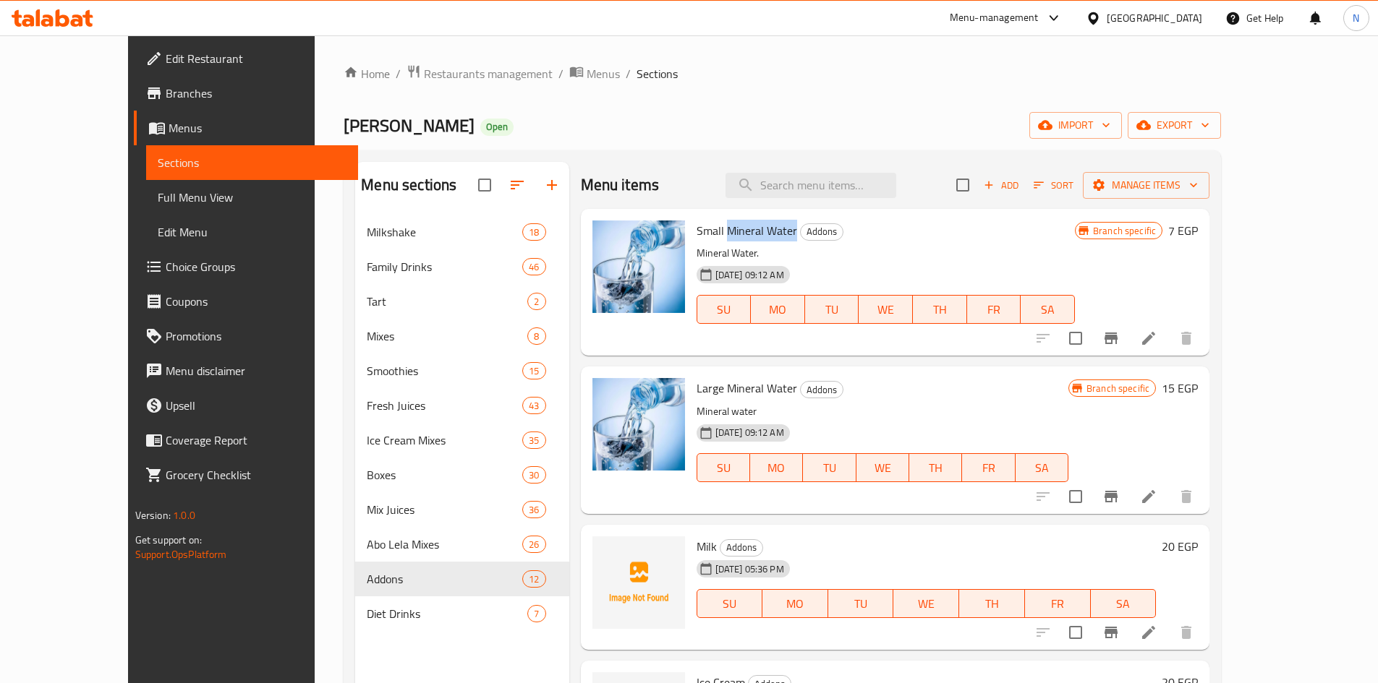
drag, startPoint x: 764, startPoint y: 234, endPoint x: 694, endPoint y: 226, distance: 70.6
click at [697, 226] on h6 "Small Mineral Water Addons" at bounding box center [886, 231] width 378 height 20
copy span "Mineral Water"
click at [1157, 338] on icon at bounding box center [1148, 338] width 17 height 17
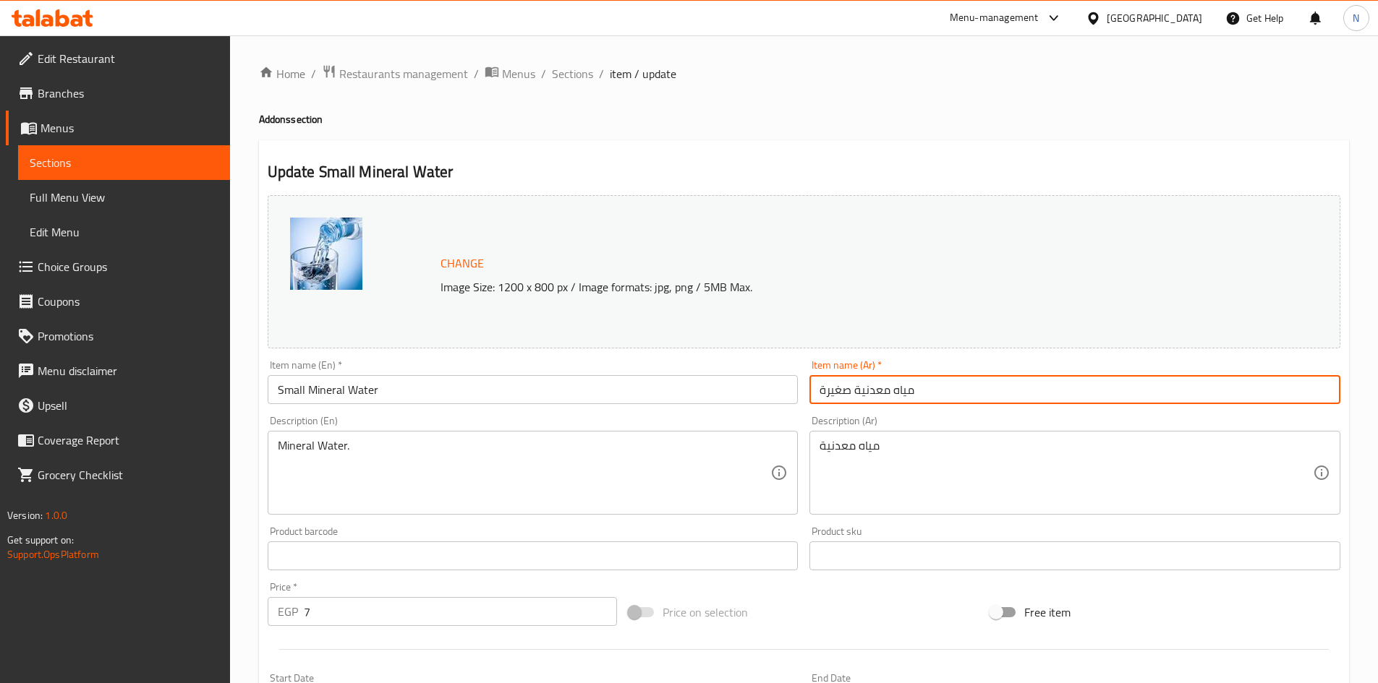
drag, startPoint x: 918, startPoint y: 384, endPoint x: 856, endPoint y: 395, distance: 63.1
click at [856, 395] on input "مياه معدنية صغيرة" at bounding box center [1074, 389] width 531 height 29
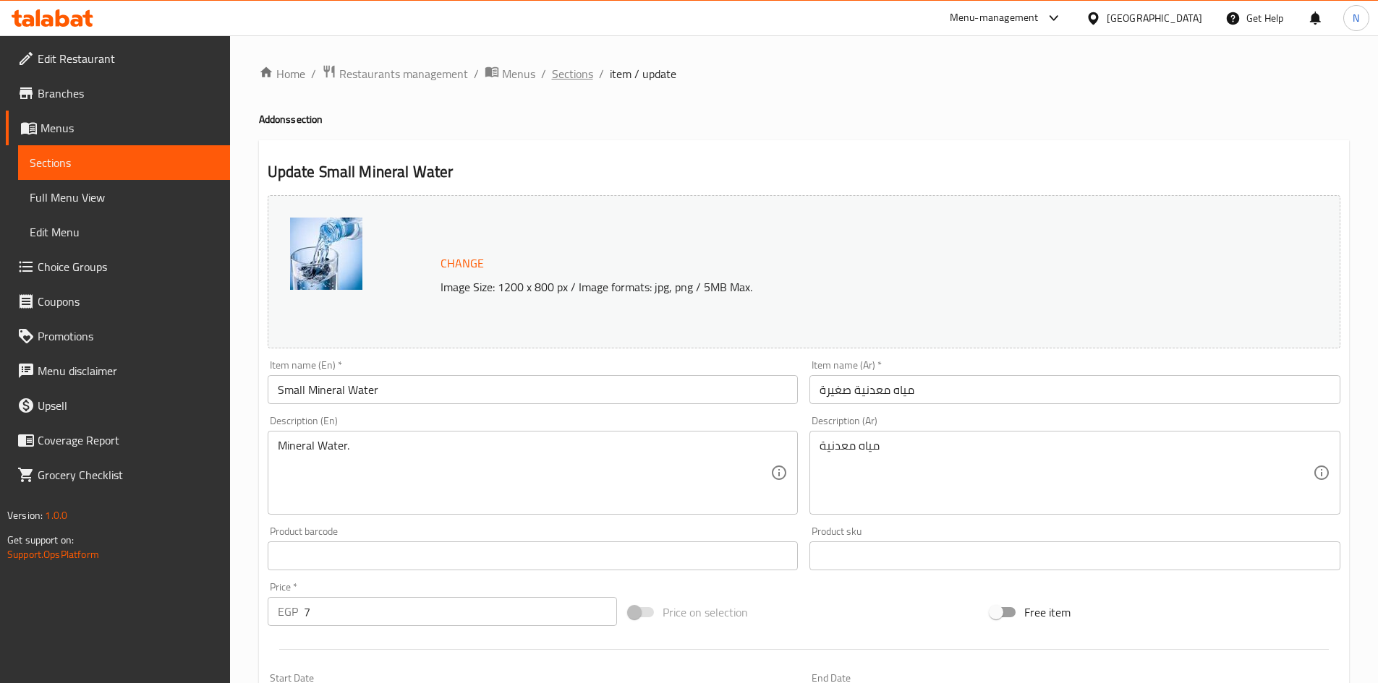
click at [564, 80] on span "Sections" at bounding box center [572, 73] width 41 height 17
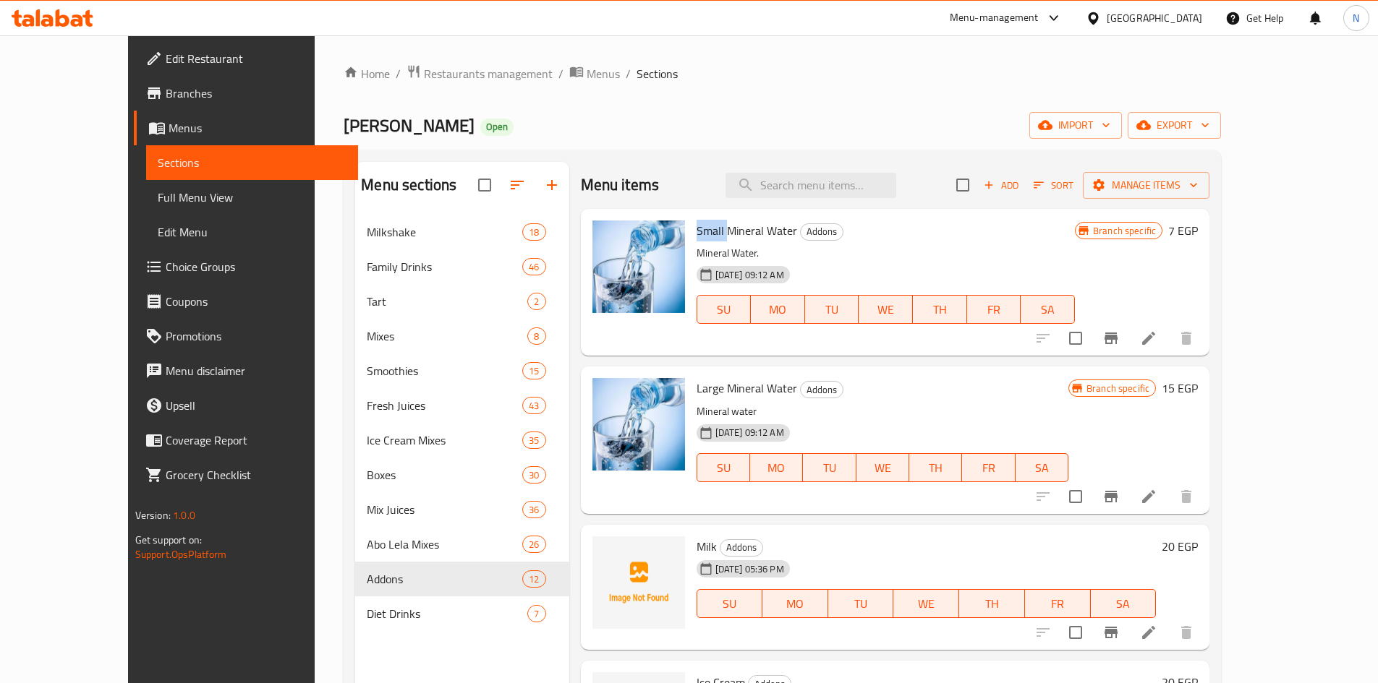
drag, startPoint x: 694, startPoint y: 232, endPoint x: 661, endPoint y: 239, distance: 34.0
click at [691, 239] on div "Small Mineral Water Addons Mineral Water. [DATE] 09:12 AM SU MO TU WE TH FR SA" at bounding box center [886, 282] width 390 height 135
copy span "Small"
click at [1157, 331] on icon at bounding box center [1148, 338] width 17 height 17
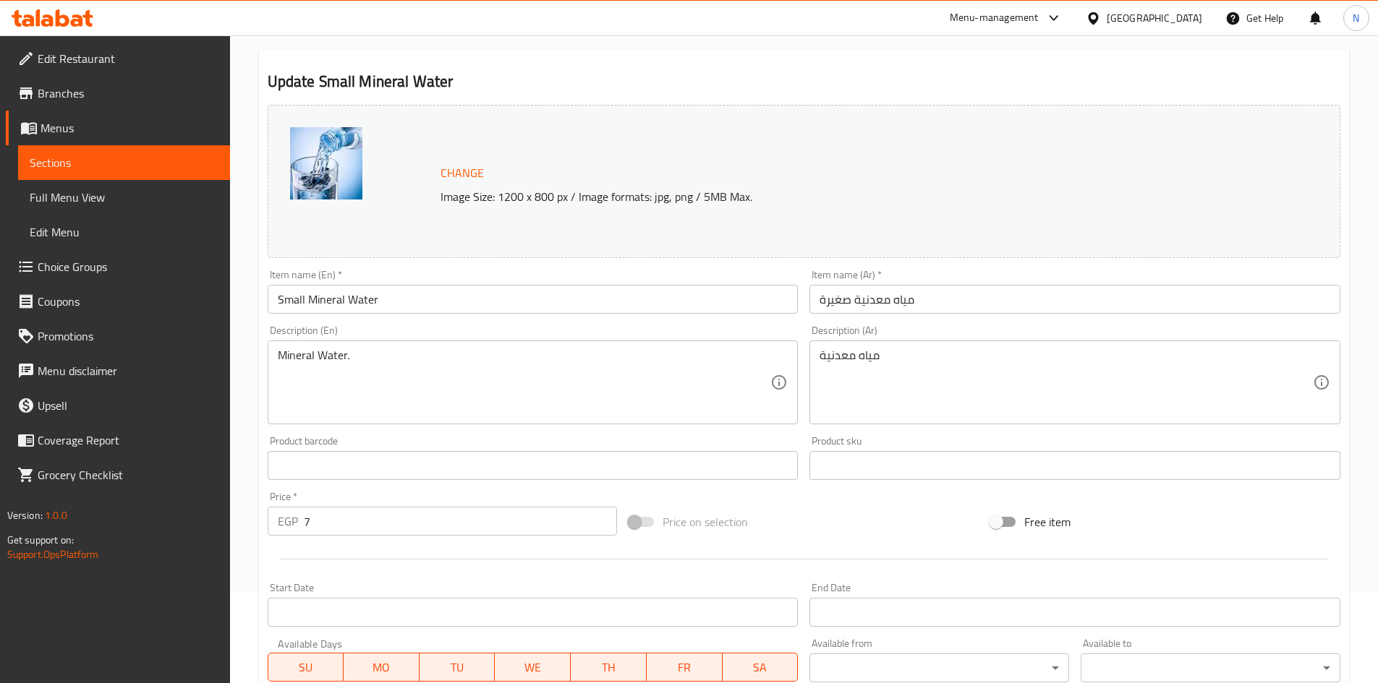
scroll to position [217, 0]
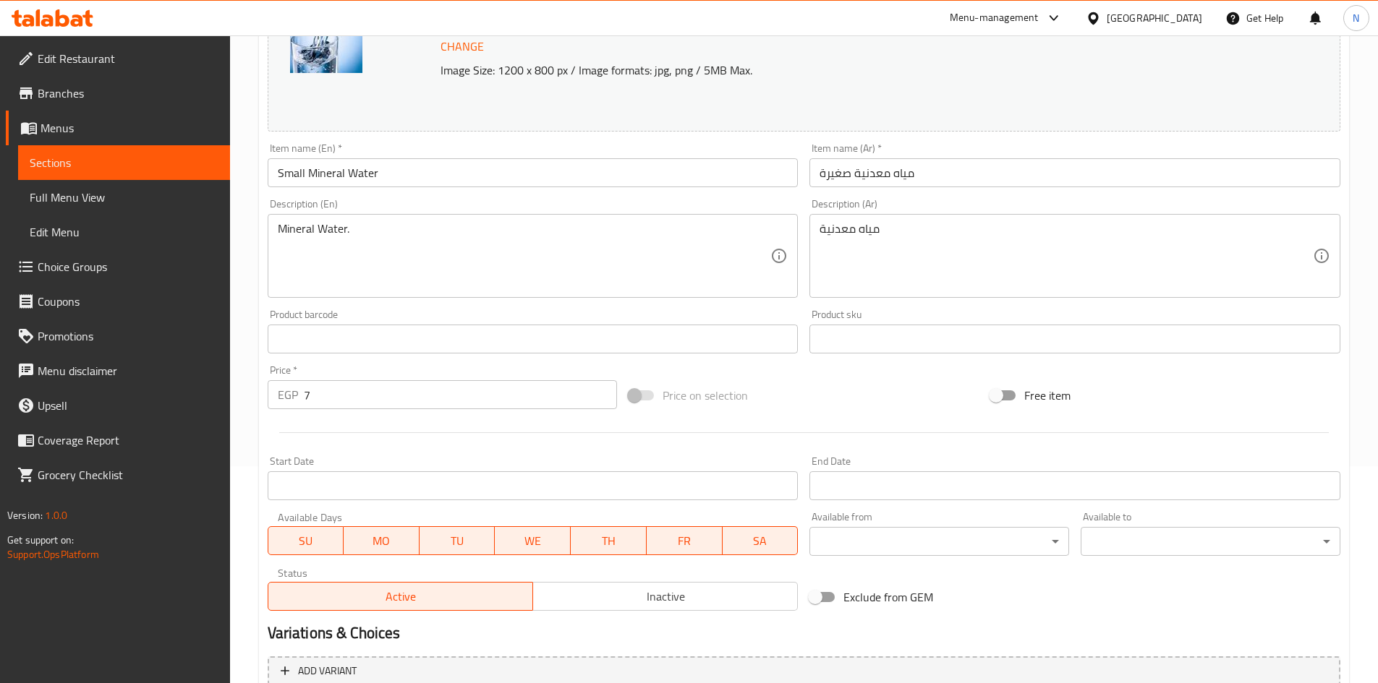
click at [840, 172] on input "مياه معدنية صغيرة" at bounding box center [1074, 172] width 531 height 29
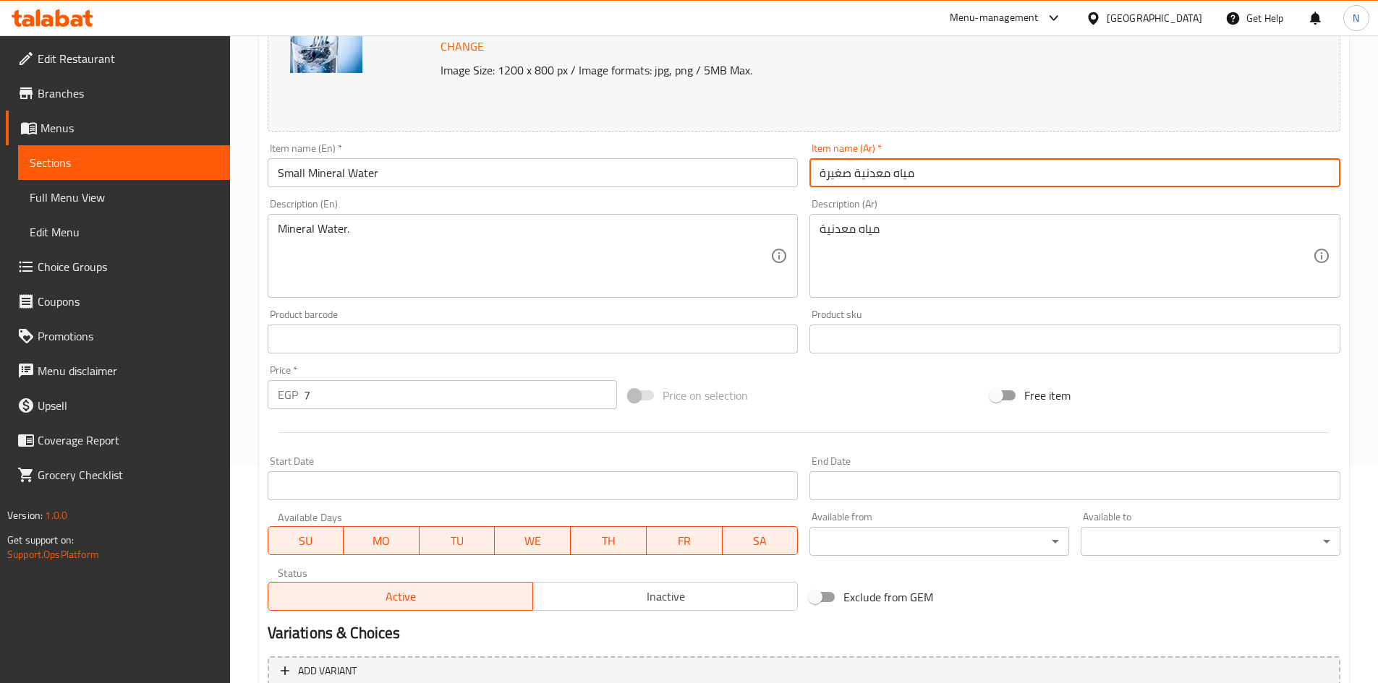
click at [840, 172] on input "مياه معدنية صغيرة" at bounding box center [1074, 172] width 531 height 29
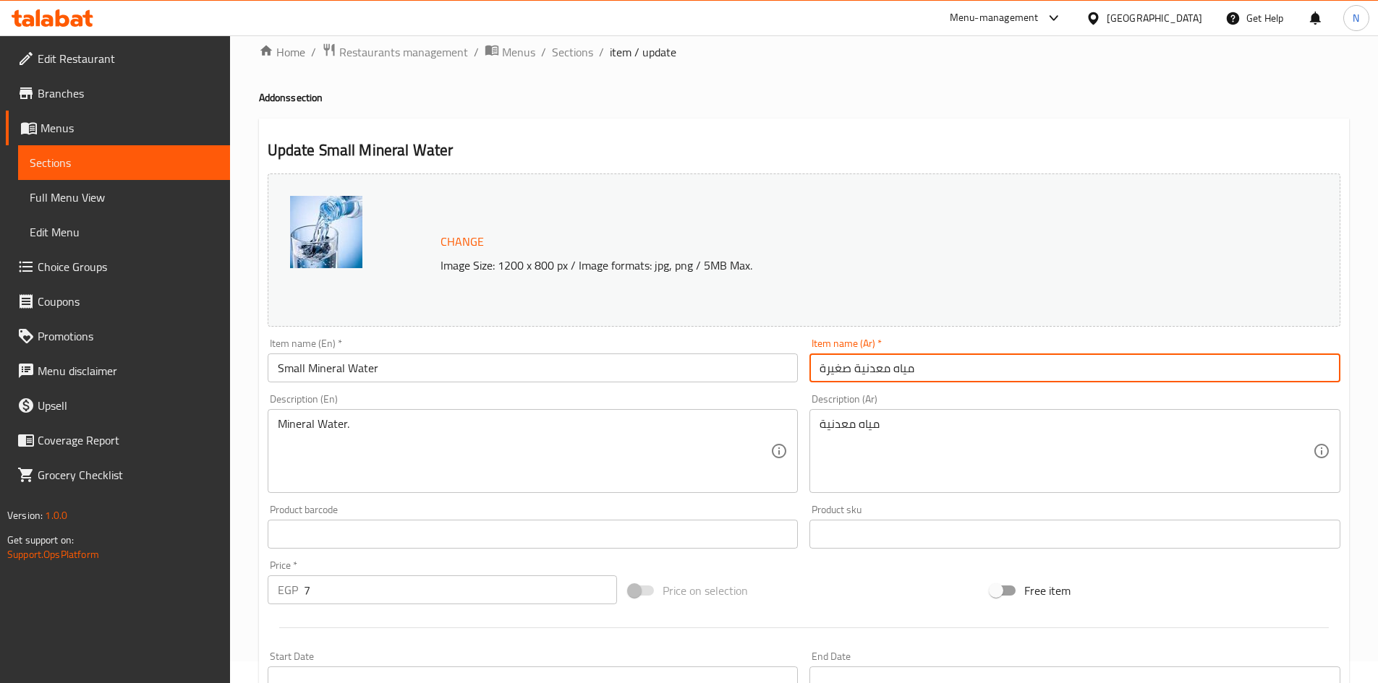
scroll to position [0, 0]
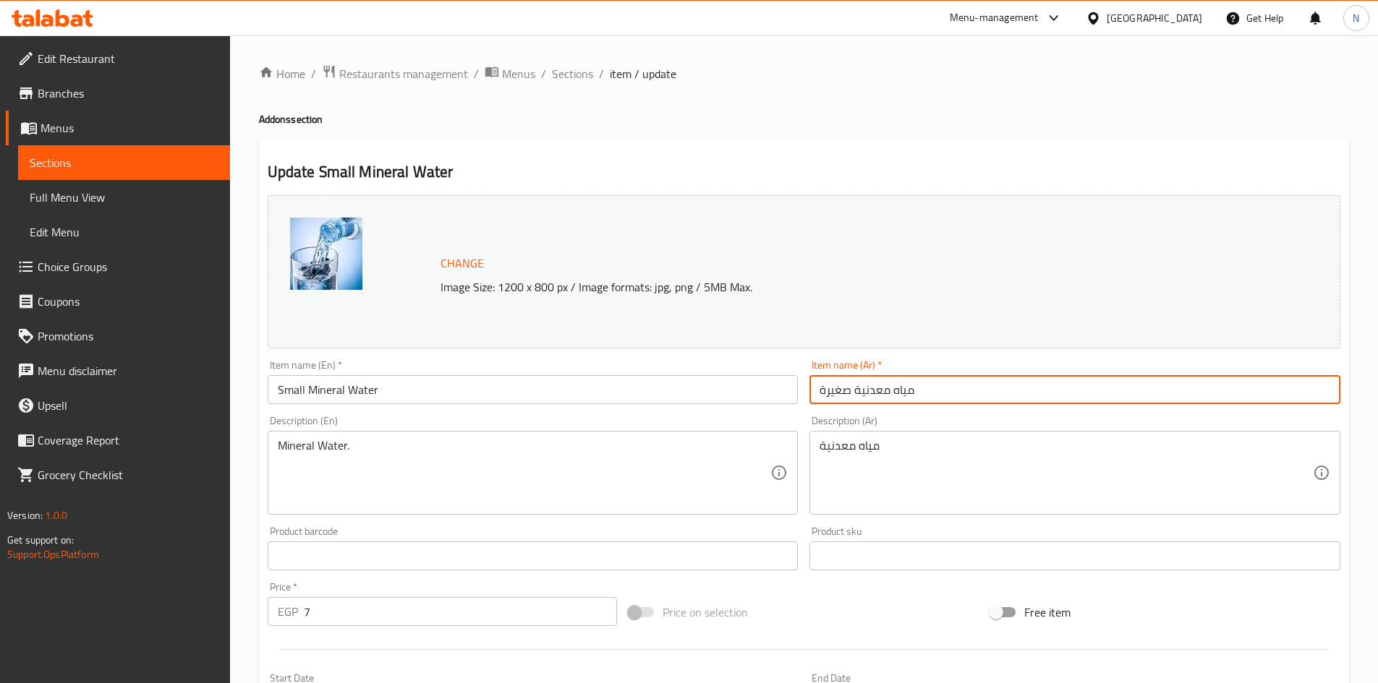
drag, startPoint x: 573, startPoint y: 71, endPoint x: 555, endPoint y: 89, distance: 25.1
click at [574, 71] on span "Sections" at bounding box center [572, 73] width 41 height 17
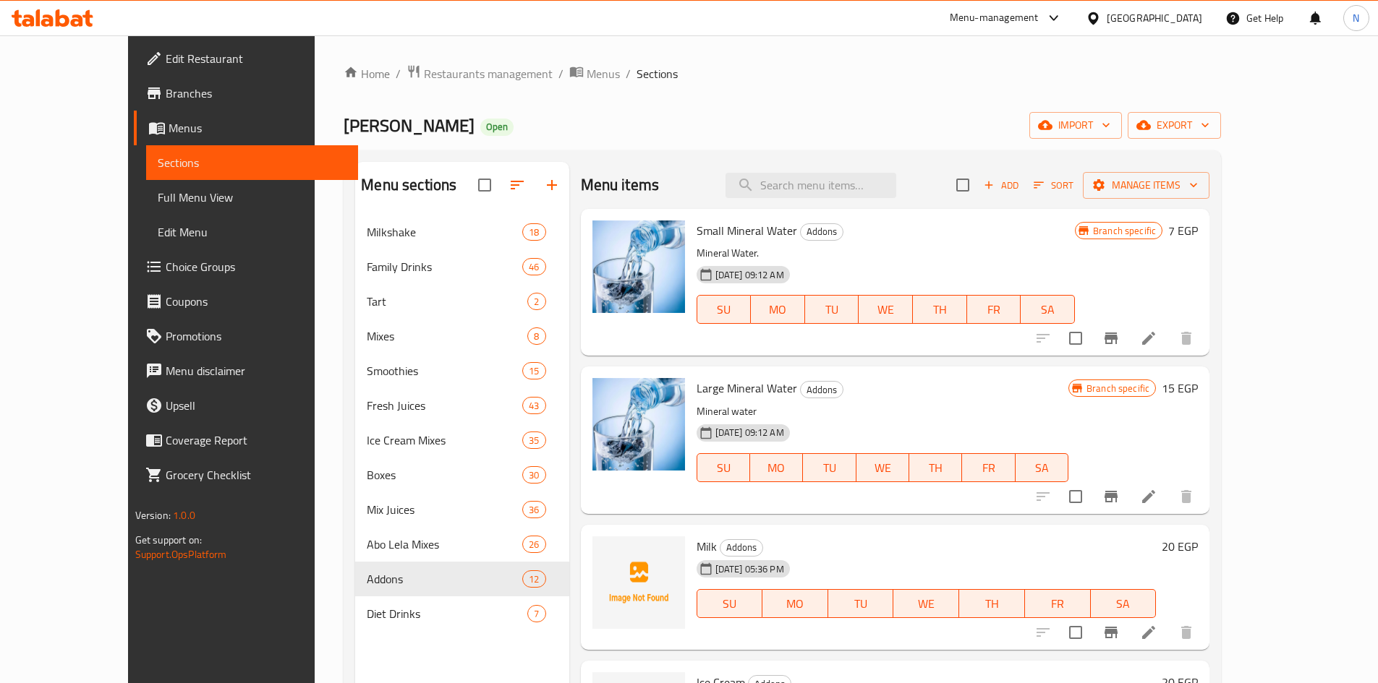
click at [697, 392] on span "Large Mineral Water" at bounding box center [747, 389] width 101 height 22
copy span "Large"
click at [1157, 495] on icon at bounding box center [1148, 496] width 17 height 17
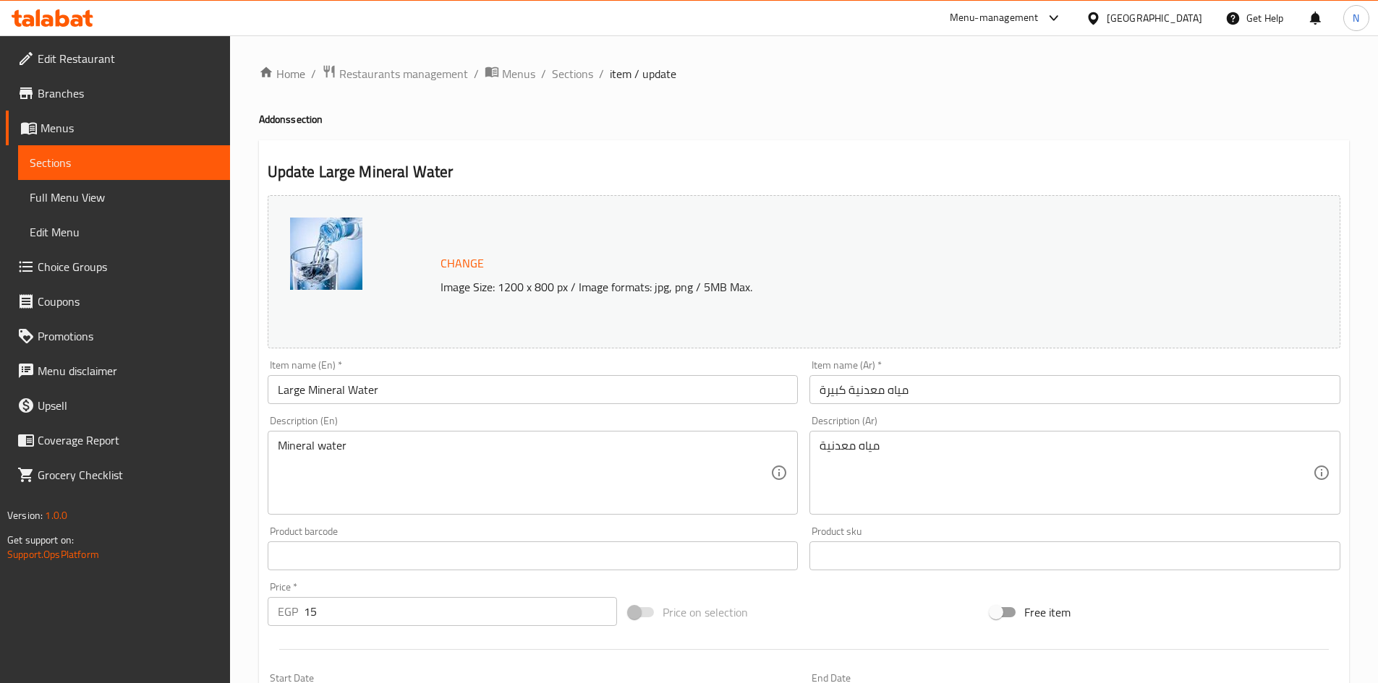
click at [826, 395] on input "مياه معدنية كبيرة" at bounding box center [1074, 389] width 531 height 29
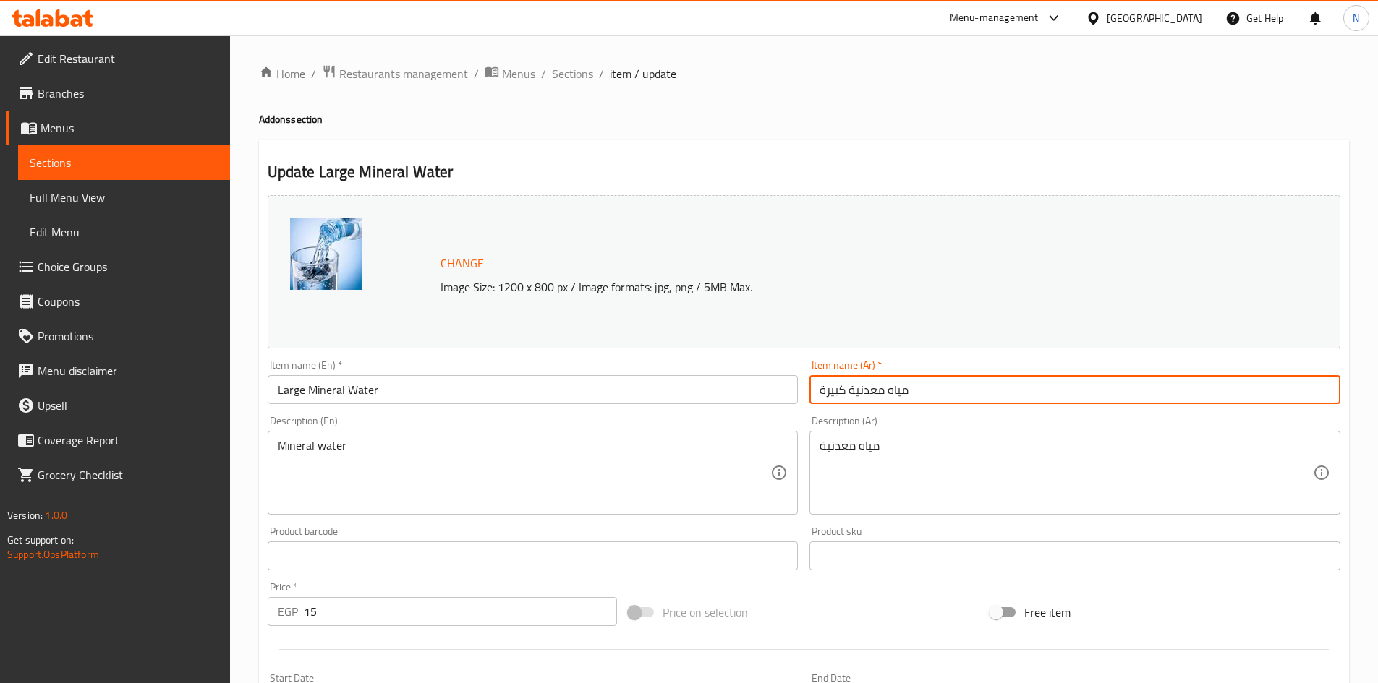
click at [826, 395] on input "مياه معدنية كبيرة" at bounding box center [1074, 389] width 531 height 29
click at [561, 72] on span "Sections" at bounding box center [572, 73] width 41 height 17
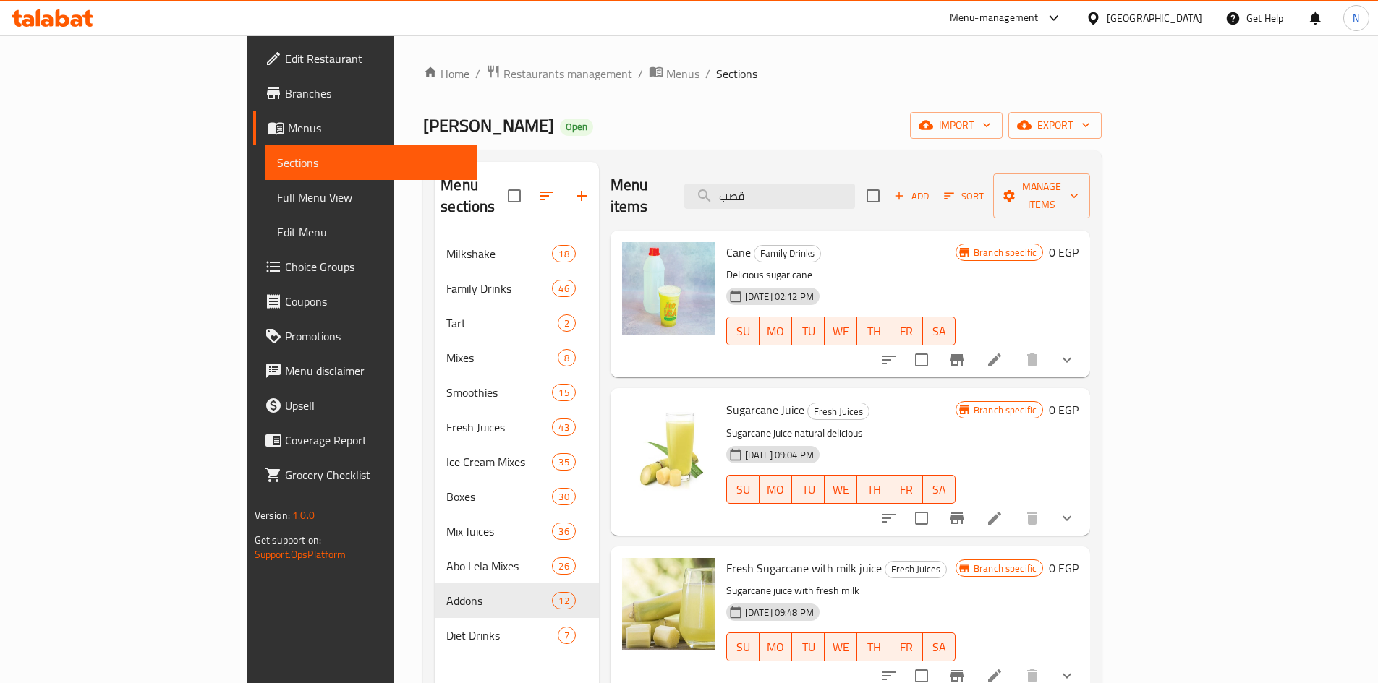
type input "قصب"
click at [1015, 347] on li at bounding box center [994, 360] width 41 height 26
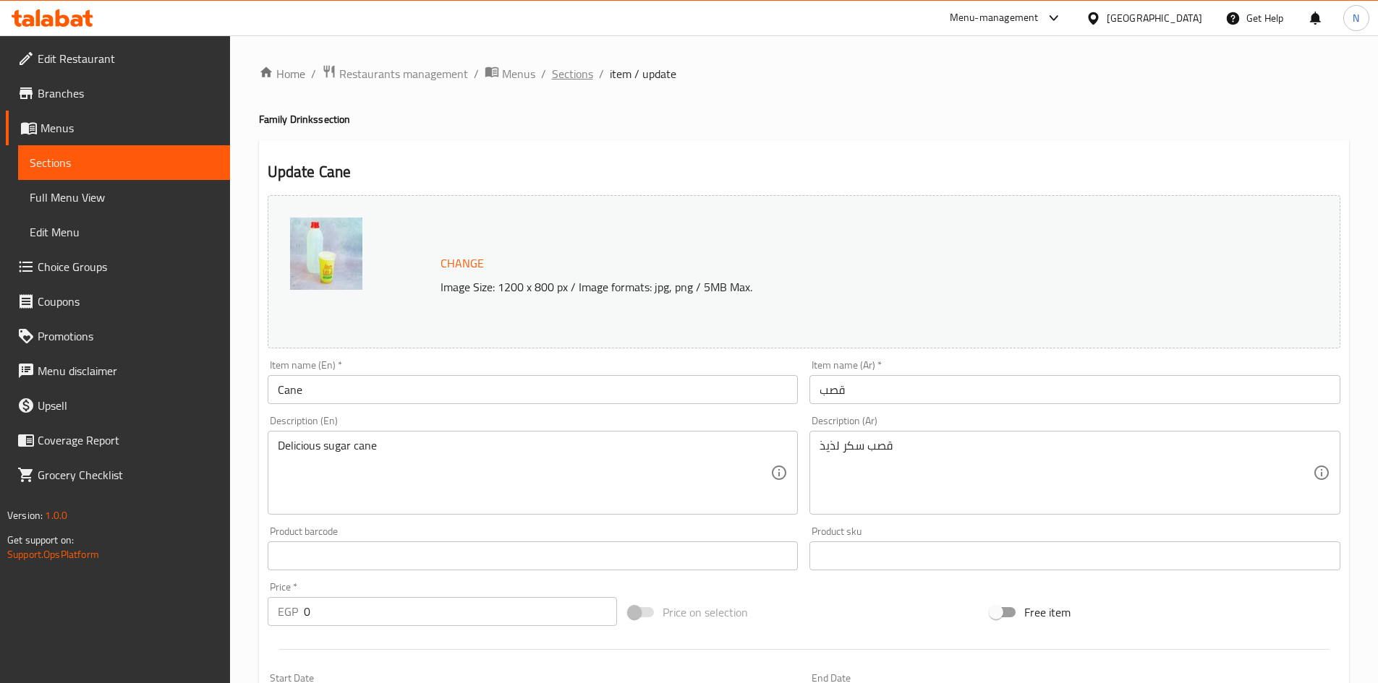
click at [576, 81] on span "Sections" at bounding box center [572, 73] width 41 height 17
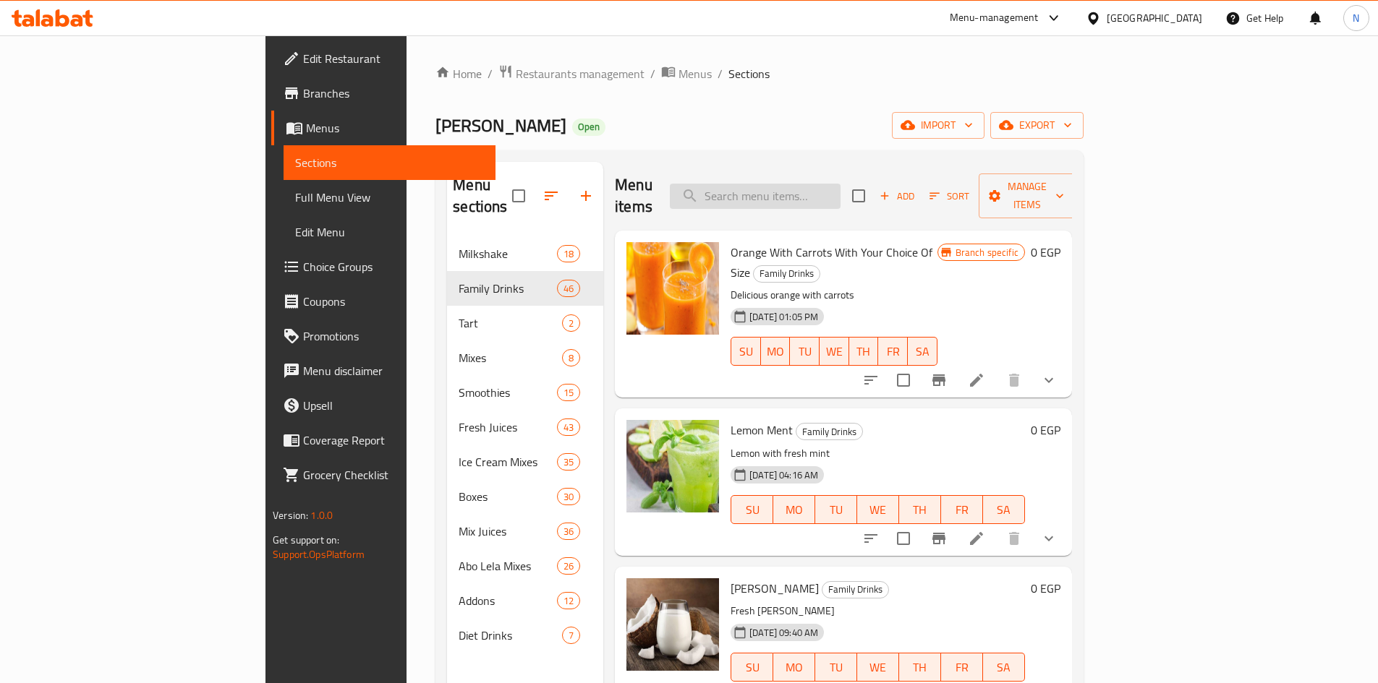
click at [801, 184] on input "search" at bounding box center [755, 196] width 171 height 25
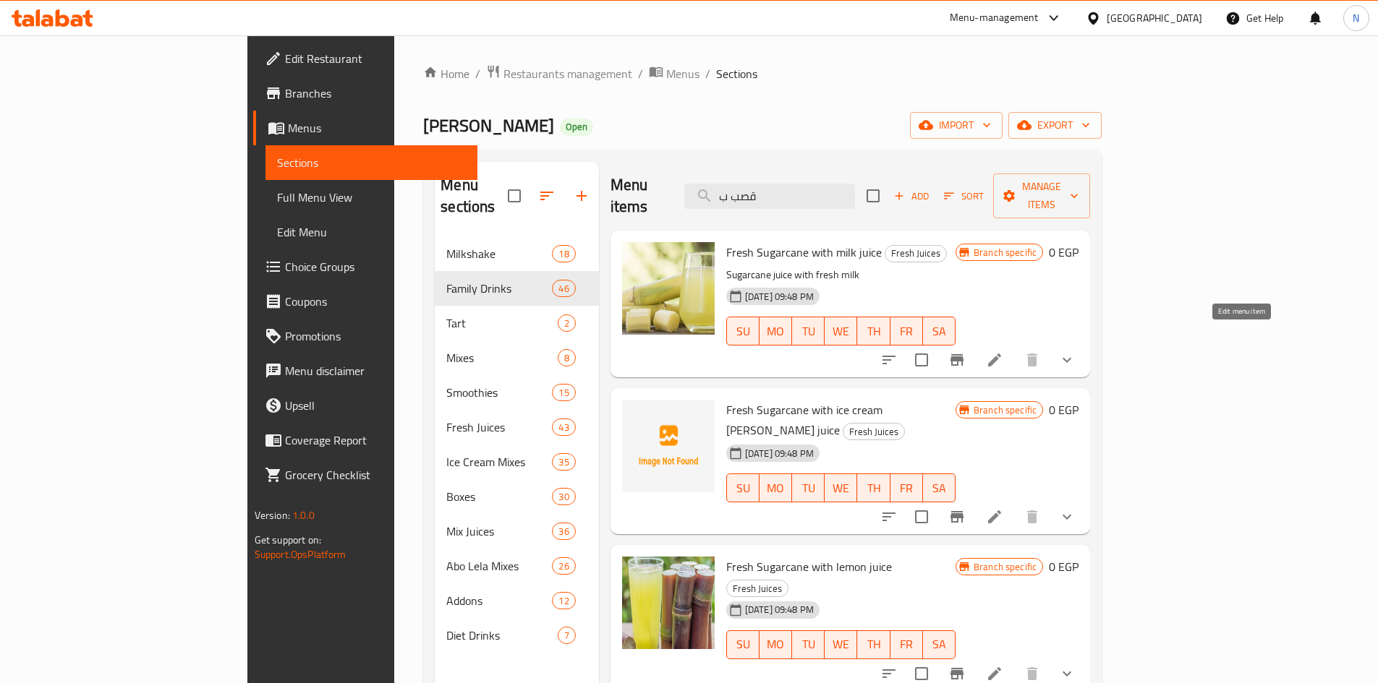
type input "قصب ب"
click at [1003, 352] on icon at bounding box center [994, 360] width 17 height 17
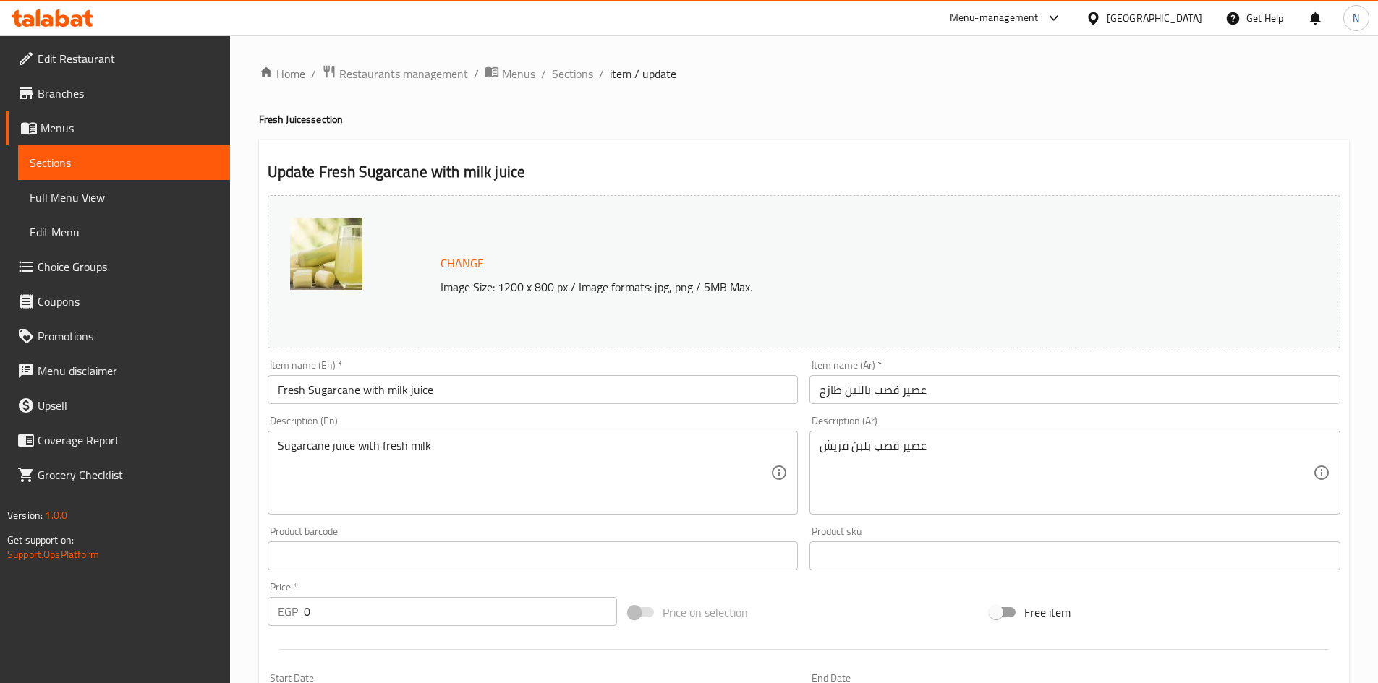
drag, startPoint x: 562, startPoint y: 76, endPoint x: 766, endPoint y: 148, distance: 216.2
click at [562, 76] on span "Sections" at bounding box center [572, 73] width 41 height 17
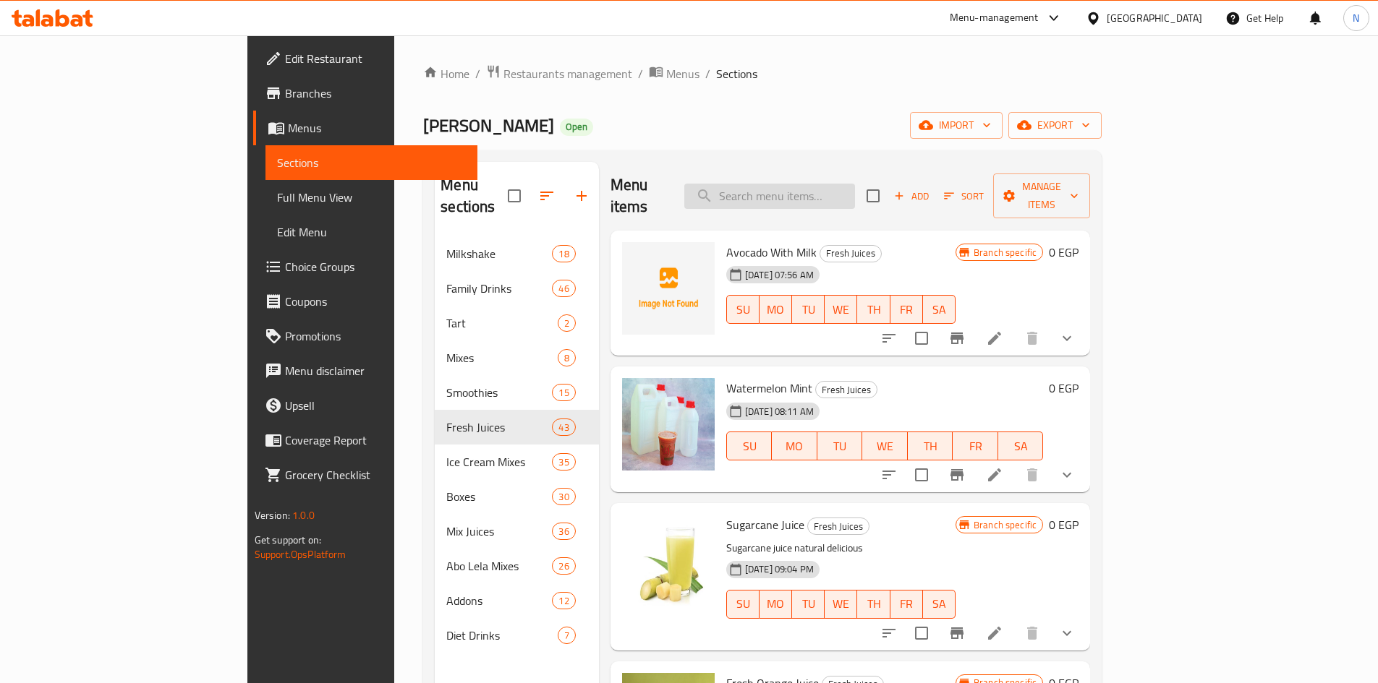
click at [812, 187] on input "search" at bounding box center [769, 196] width 171 height 25
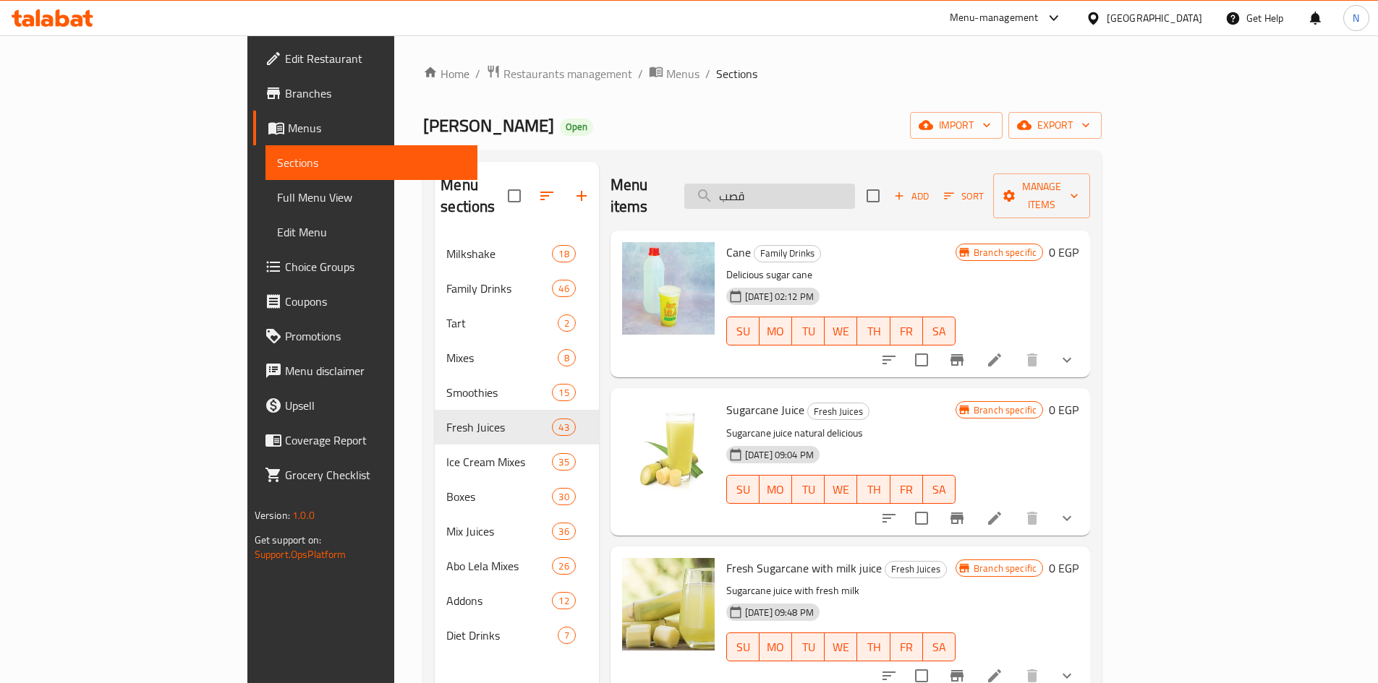
click at [803, 187] on input "قصب" at bounding box center [769, 196] width 171 height 25
type input "قصب"
click at [1001, 512] on icon at bounding box center [994, 518] width 13 height 13
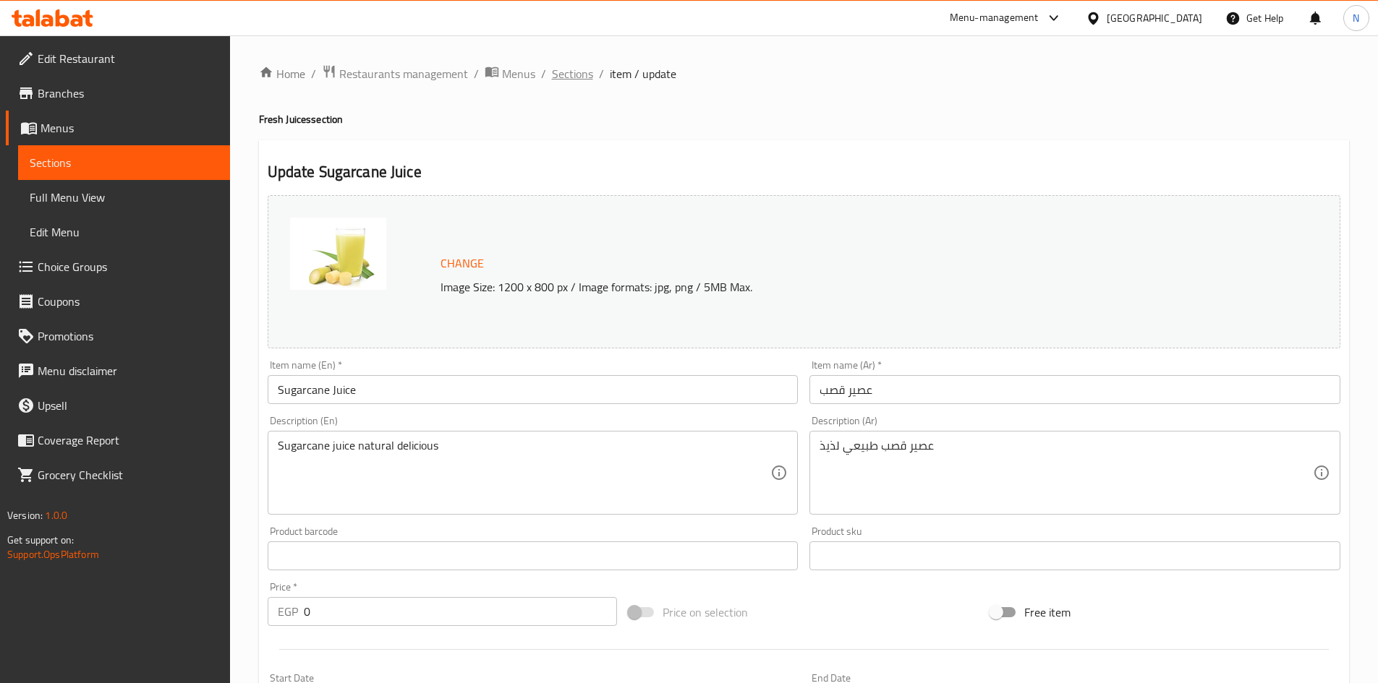
click at [568, 74] on span "Sections" at bounding box center [572, 73] width 41 height 17
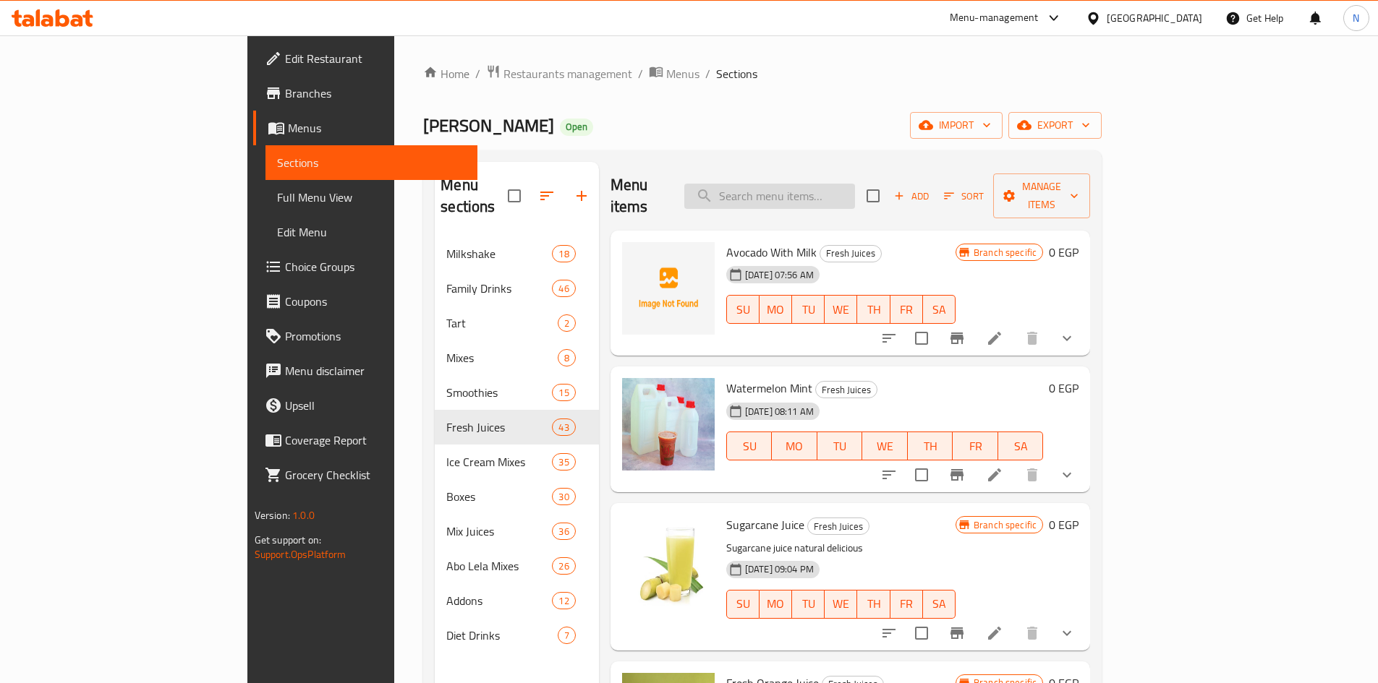
click at [833, 188] on input "search" at bounding box center [769, 196] width 171 height 25
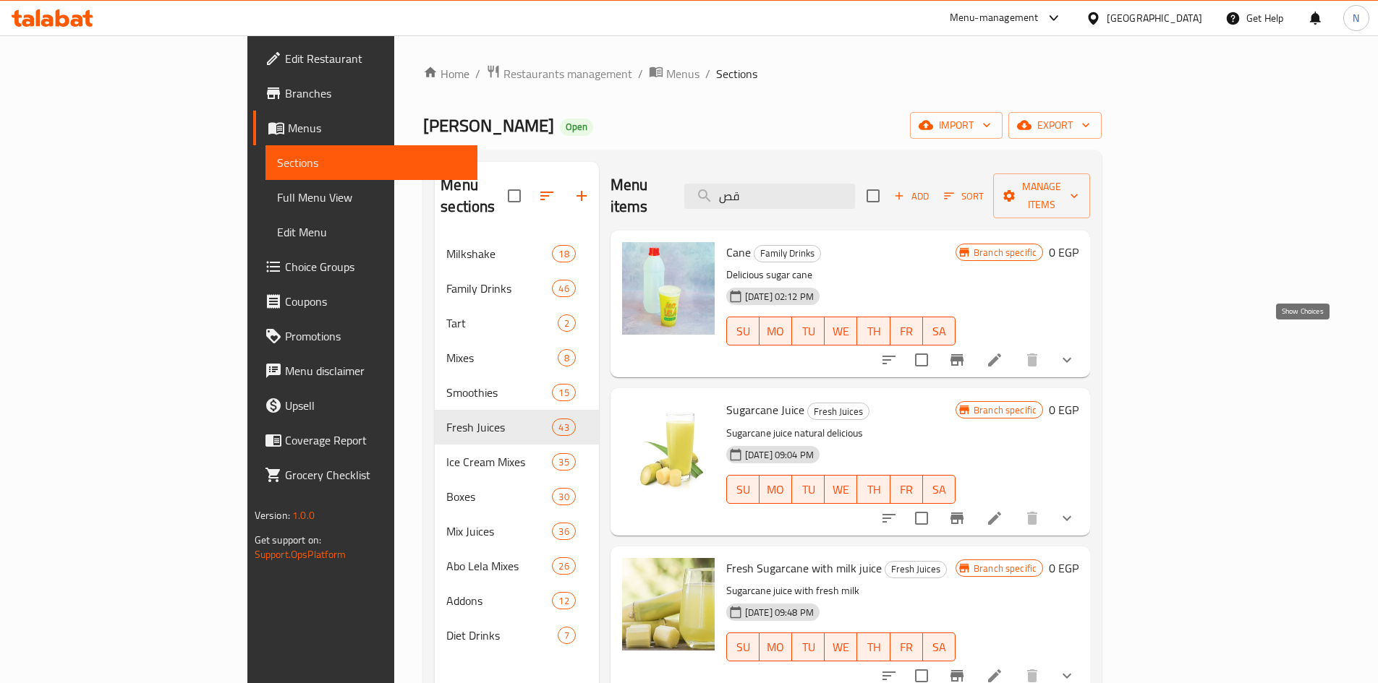
type input "قص"
click at [1076, 352] on icon "show more" at bounding box center [1066, 360] width 17 height 17
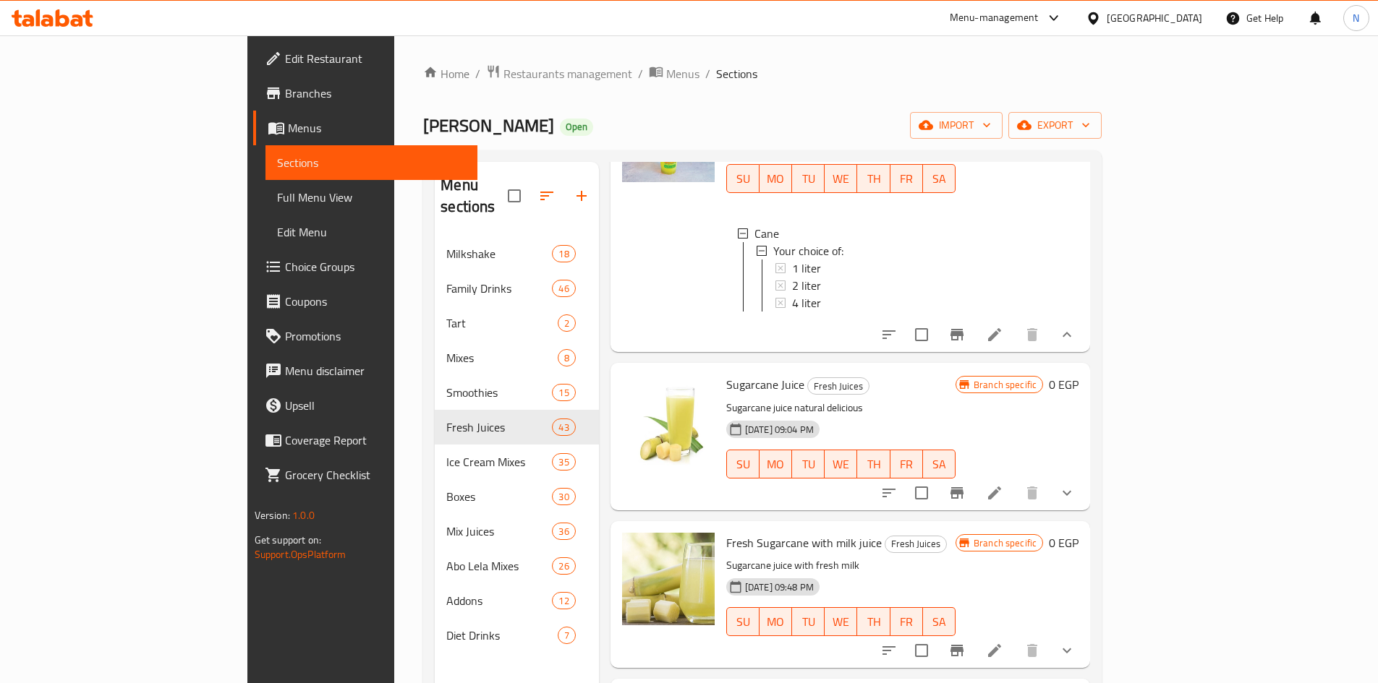
scroll to position [217, 0]
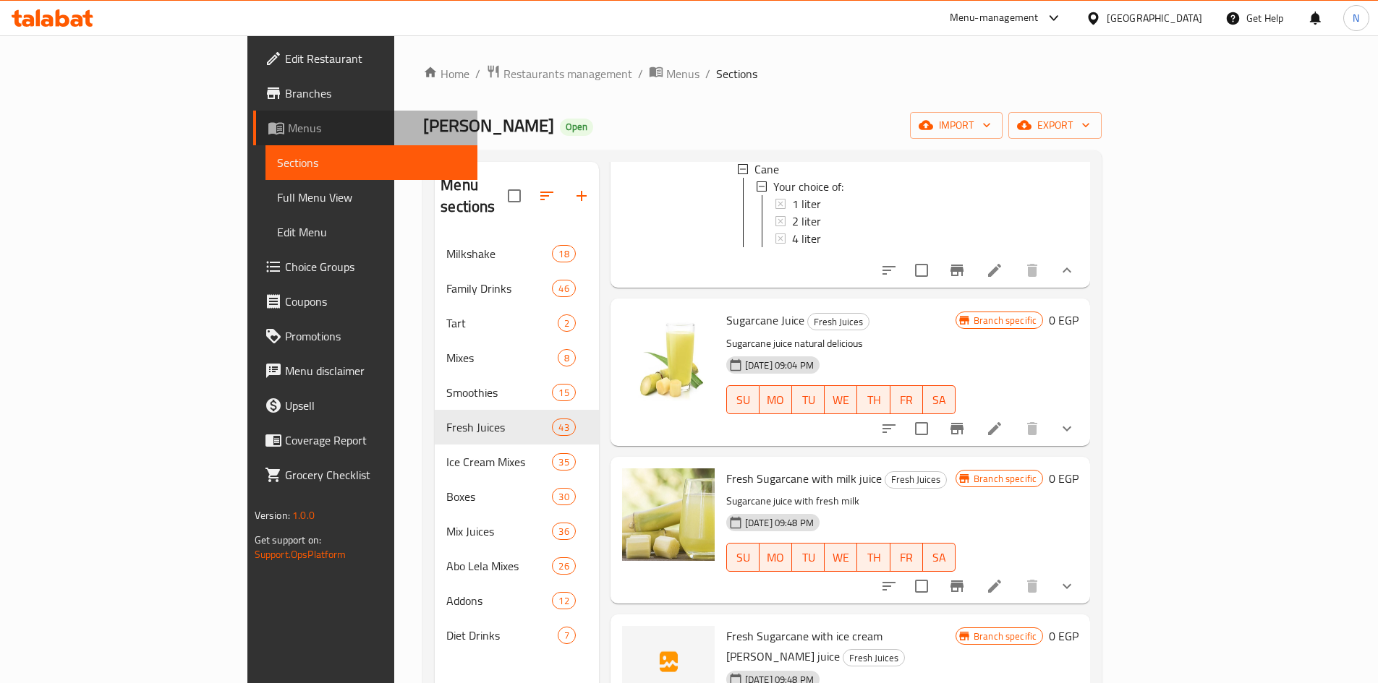
click at [288, 132] on span "Menus" at bounding box center [377, 127] width 178 height 17
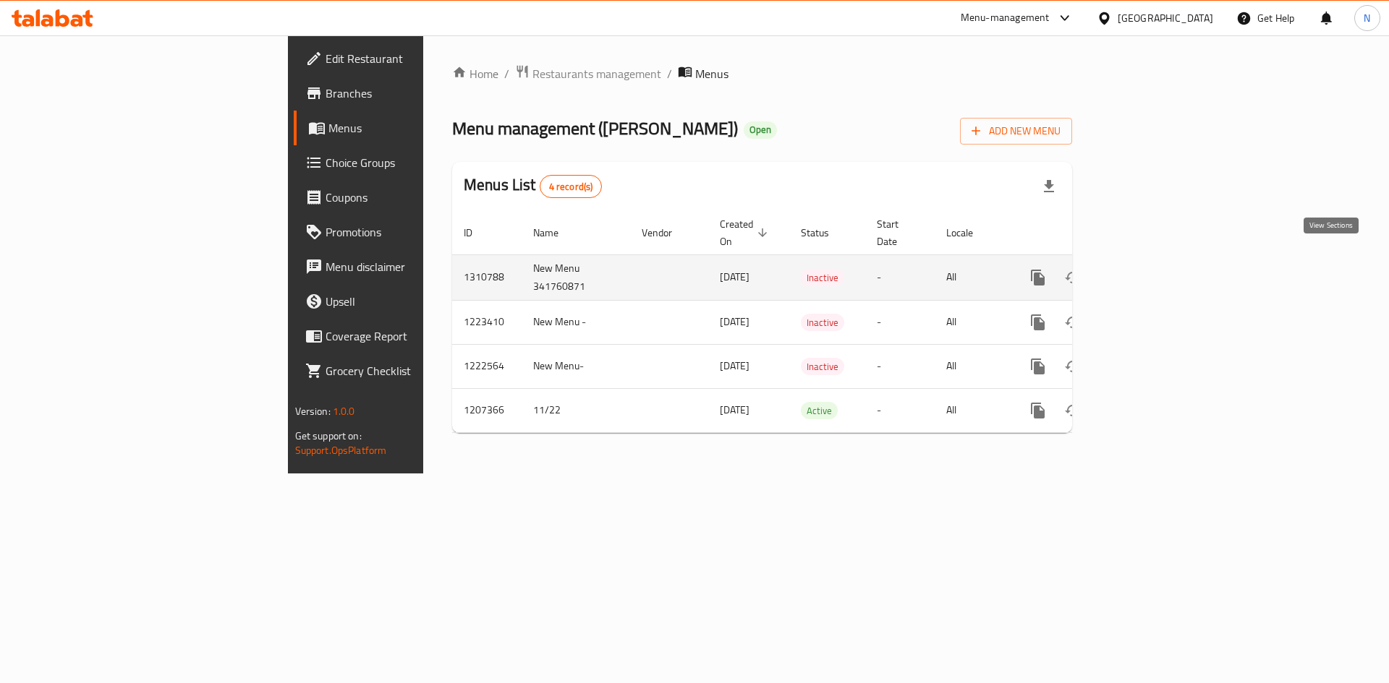
click at [1151, 269] on icon "enhanced table" at bounding box center [1141, 277] width 17 height 17
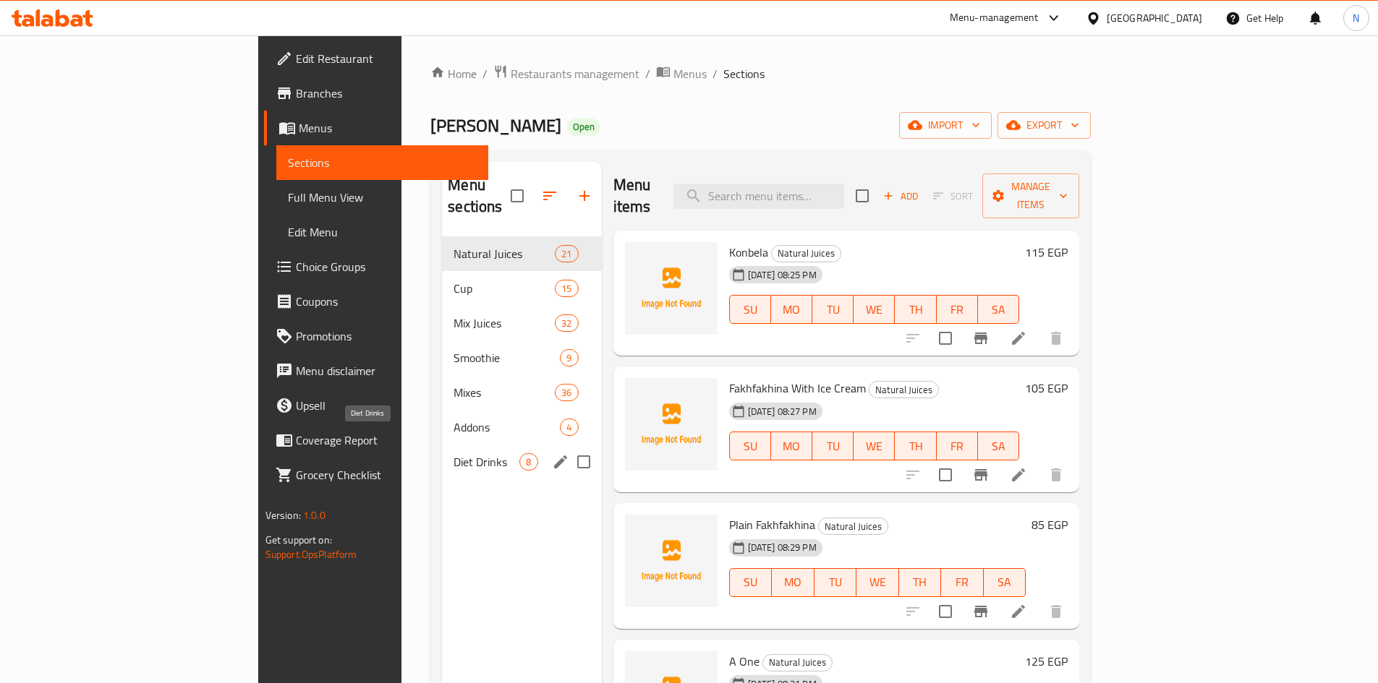
click at [453, 453] on span "Diet Drinks" at bounding box center [486, 461] width 66 height 17
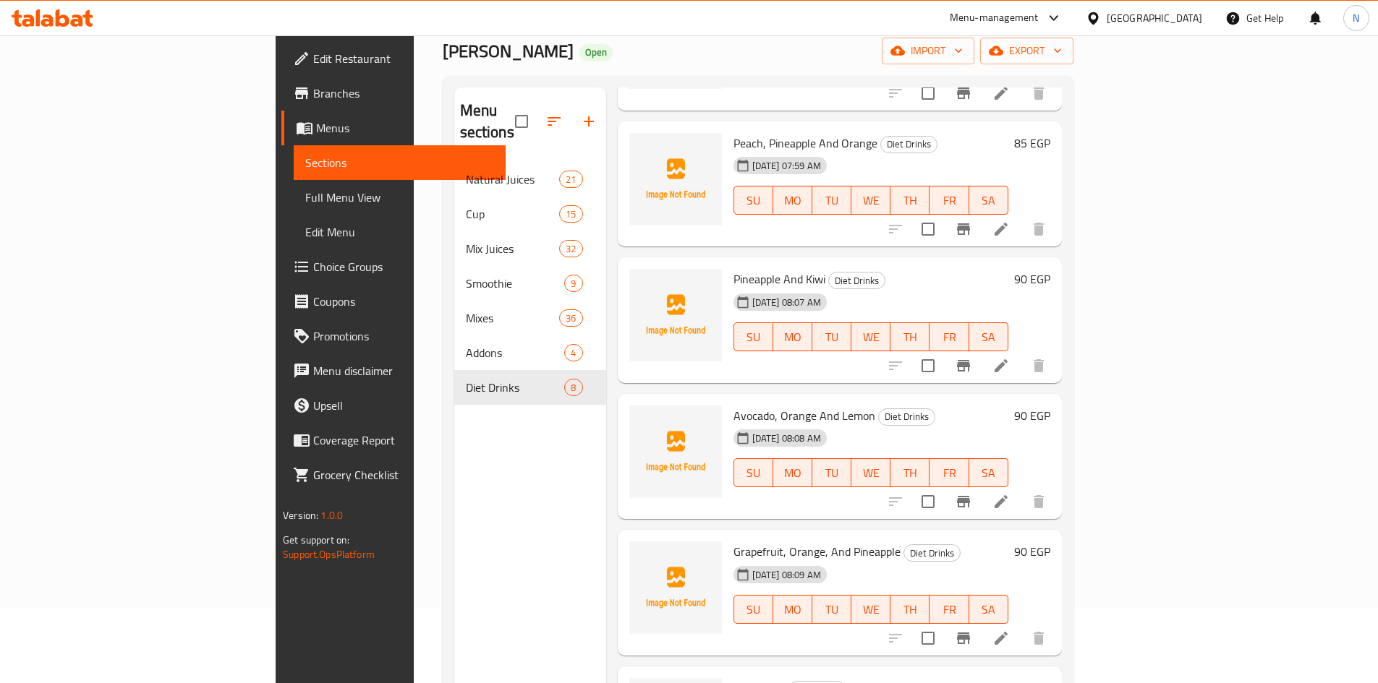
scroll to position [203, 0]
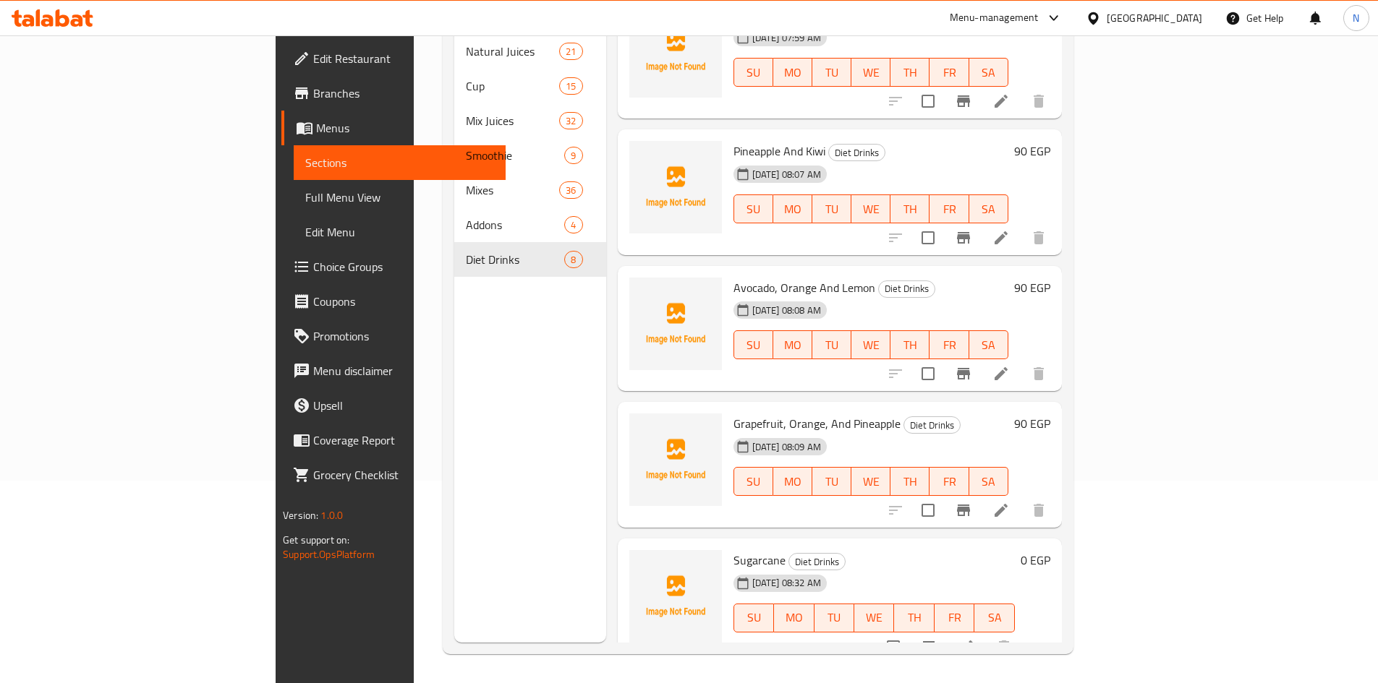
click at [975, 639] on icon at bounding box center [966, 647] width 17 height 17
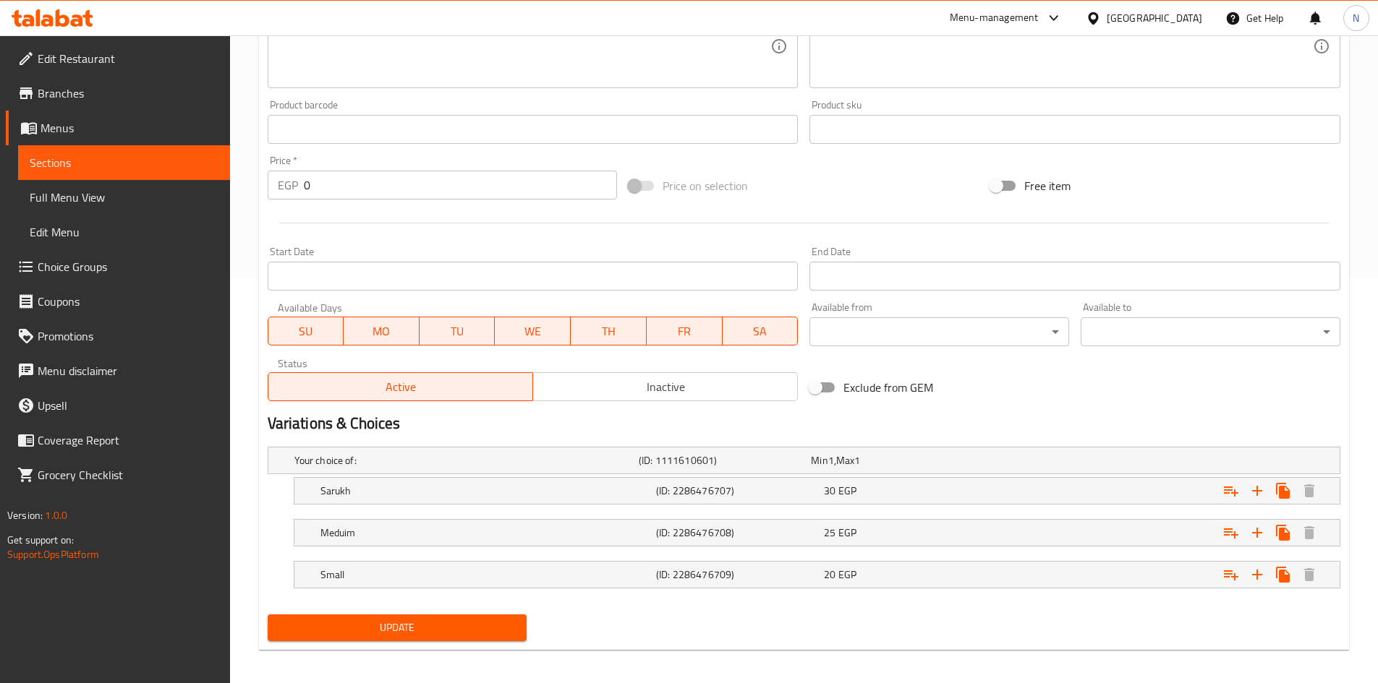
scroll to position [413, 0]
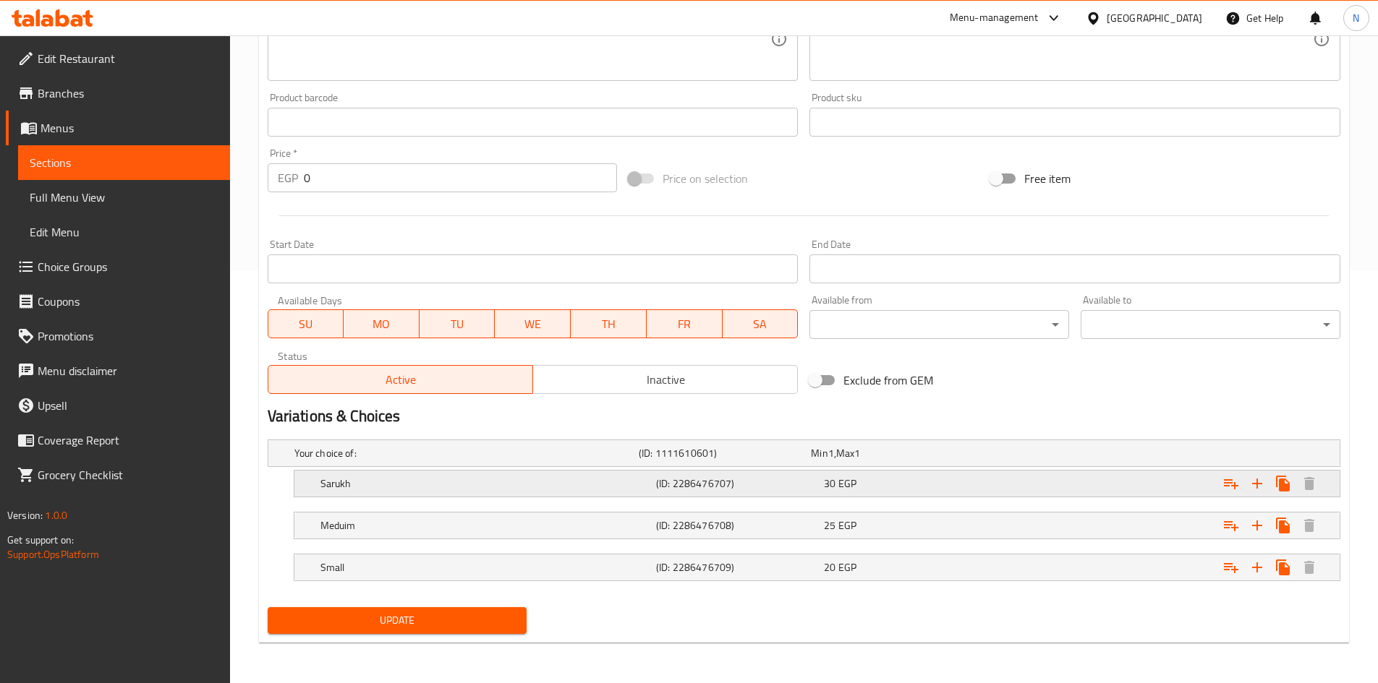
click at [467, 487] on h5 "Sarukh" at bounding box center [485, 484] width 330 height 14
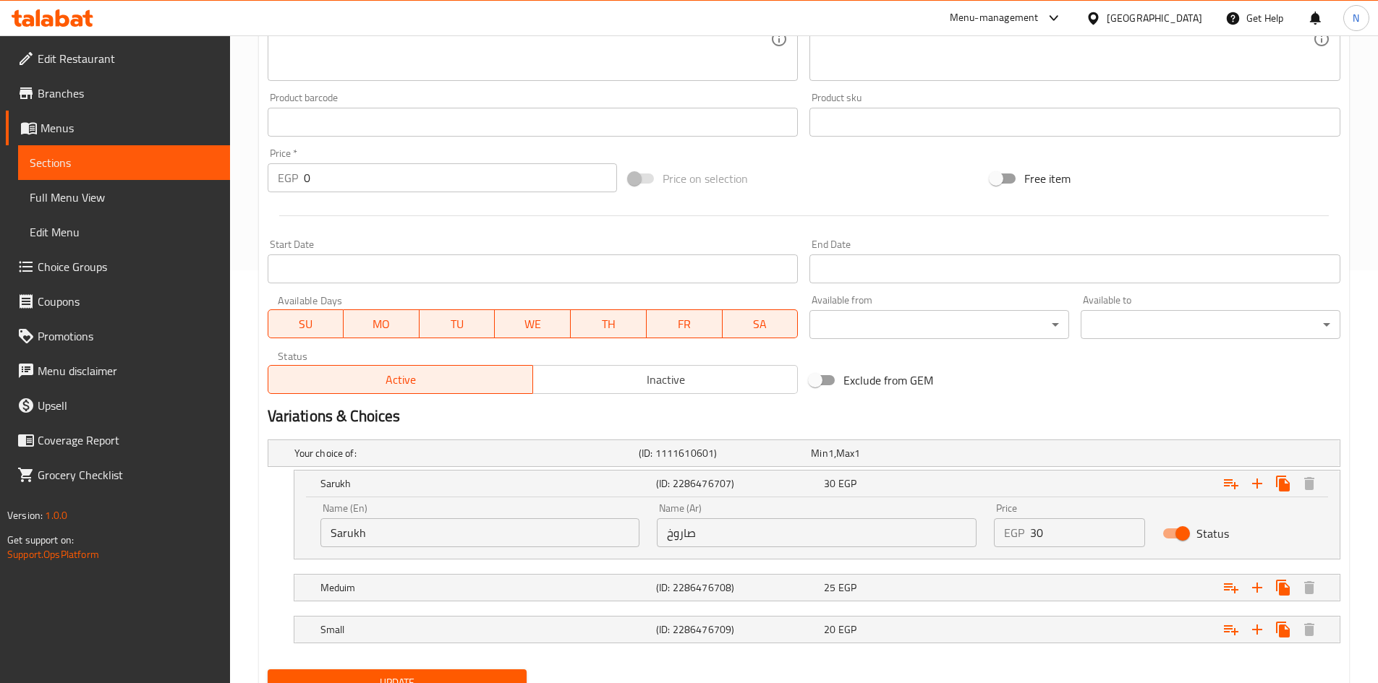
click at [336, 534] on input "Sarukh" at bounding box center [480, 533] width 320 height 29
click at [680, 533] on input "صاروخ" at bounding box center [817, 533] width 320 height 29
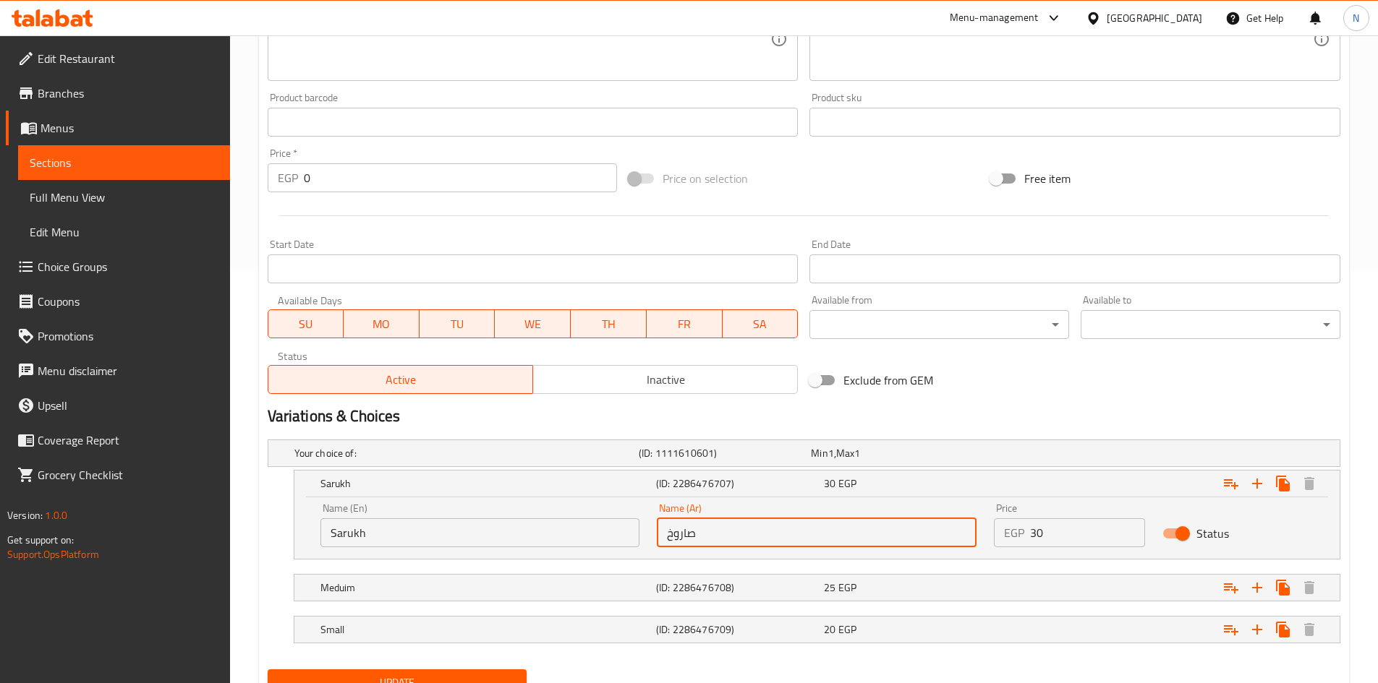
click at [680, 533] on input "صاروخ" at bounding box center [817, 533] width 320 height 29
click at [584, 584] on h5 "Meduim" at bounding box center [485, 588] width 330 height 14
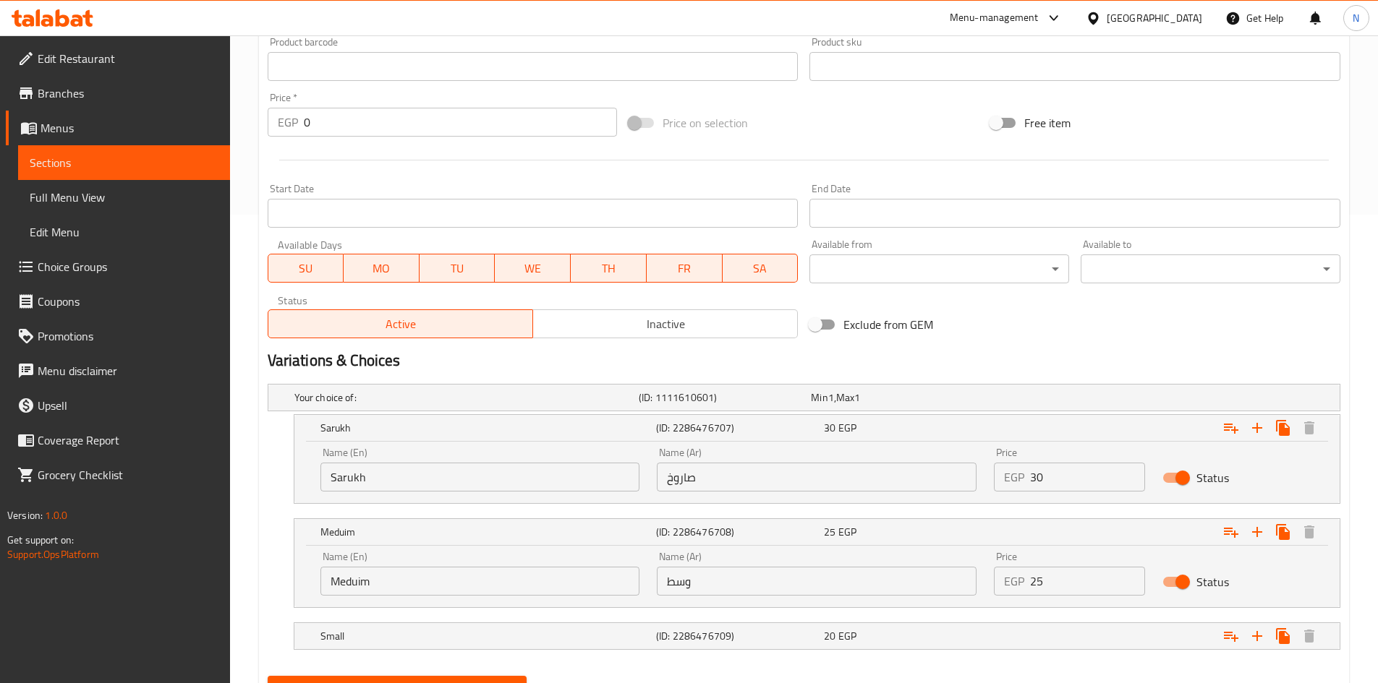
scroll to position [537, 0]
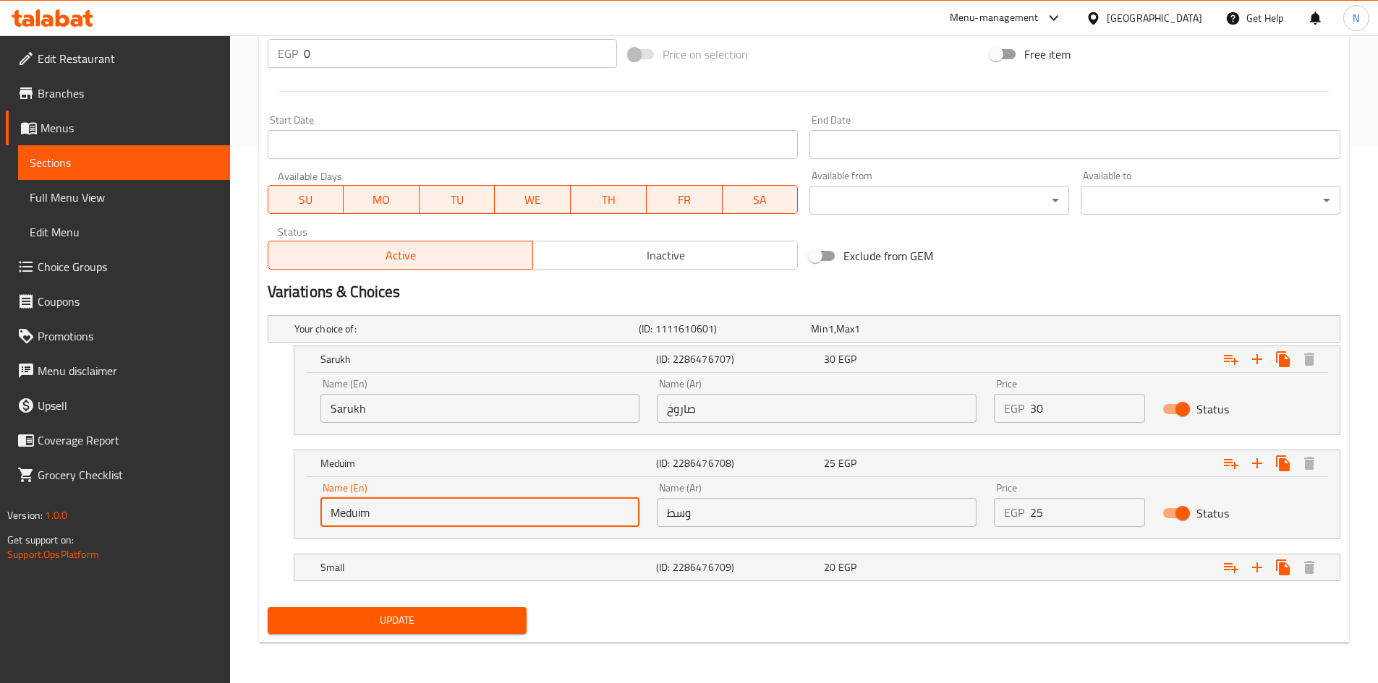
click at [353, 521] on input "Meduim" at bounding box center [480, 512] width 320 height 29
click at [679, 517] on input "وسط" at bounding box center [817, 512] width 320 height 29
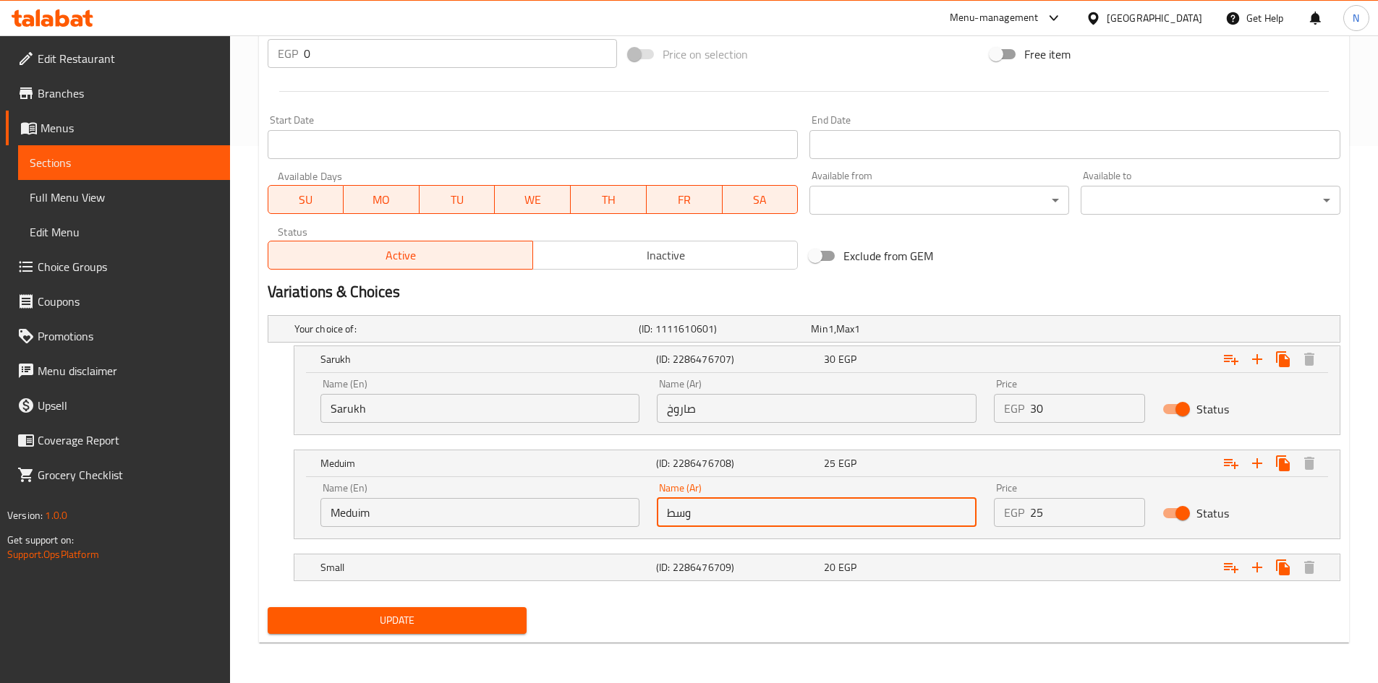
click at [679, 517] on input "وسط" at bounding box center [817, 512] width 320 height 29
click at [415, 554] on div "Small (ID: 2286476709) 20 EGP" at bounding box center [822, 568] width 1008 height 32
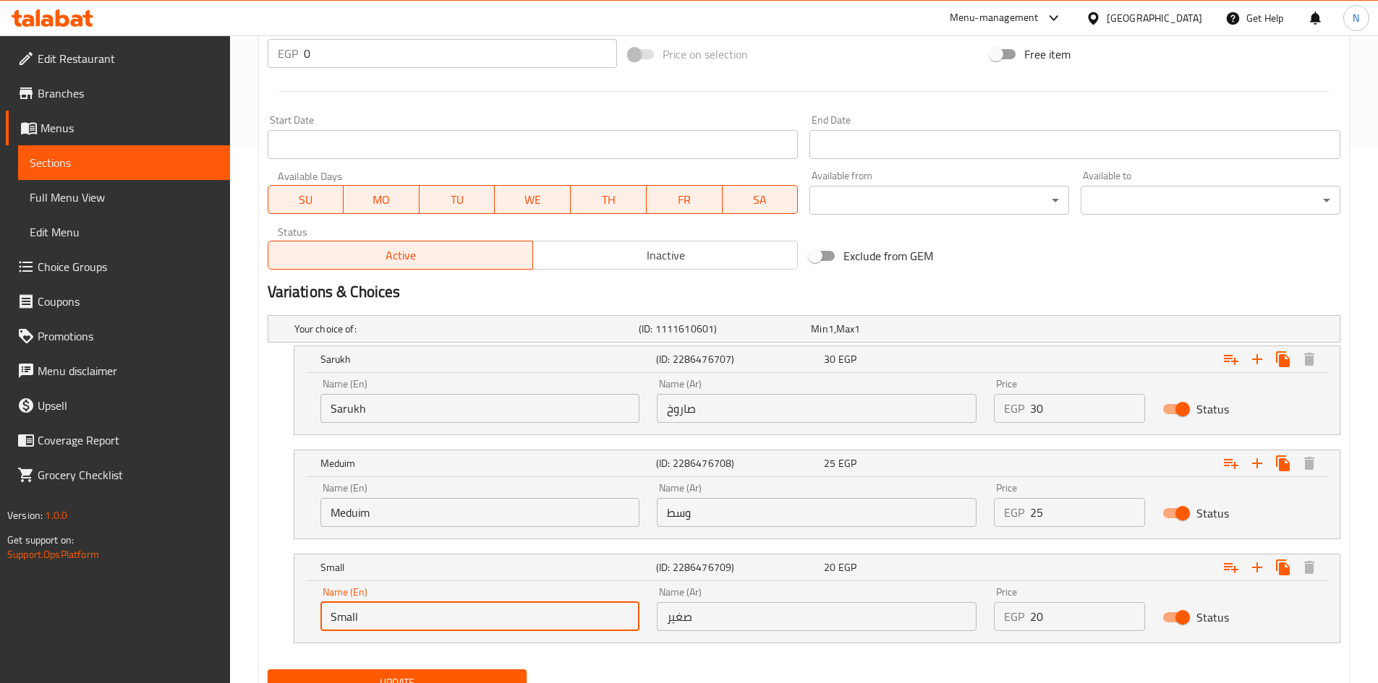
click at [341, 613] on input "Small" at bounding box center [480, 616] width 320 height 29
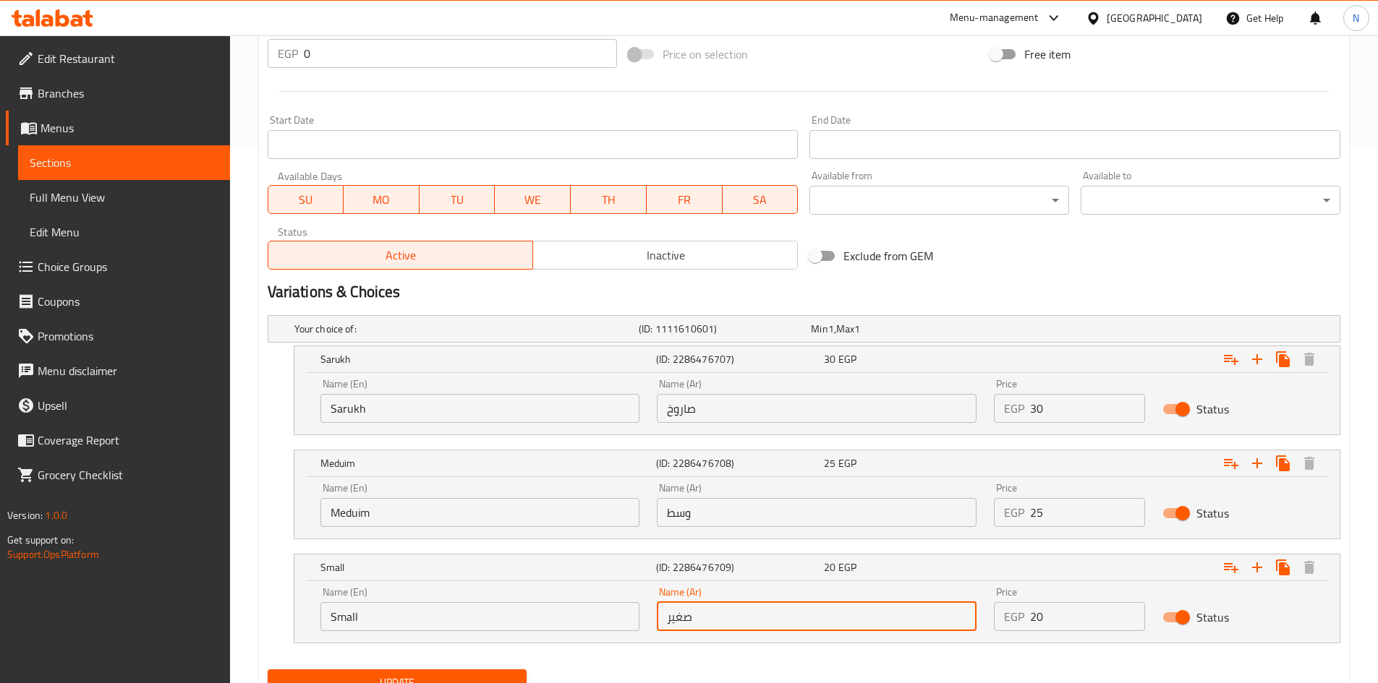
click at [686, 625] on input "صغير" at bounding box center [817, 616] width 320 height 29
drag, startPoint x: 686, startPoint y: 625, endPoint x: 693, endPoint y: 629, distance: 8.4
click at [688, 627] on input "صغير" at bounding box center [817, 616] width 320 height 29
click at [342, 423] on div "Name (En) Sarukh Name (En)" at bounding box center [480, 400] width 337 height 61
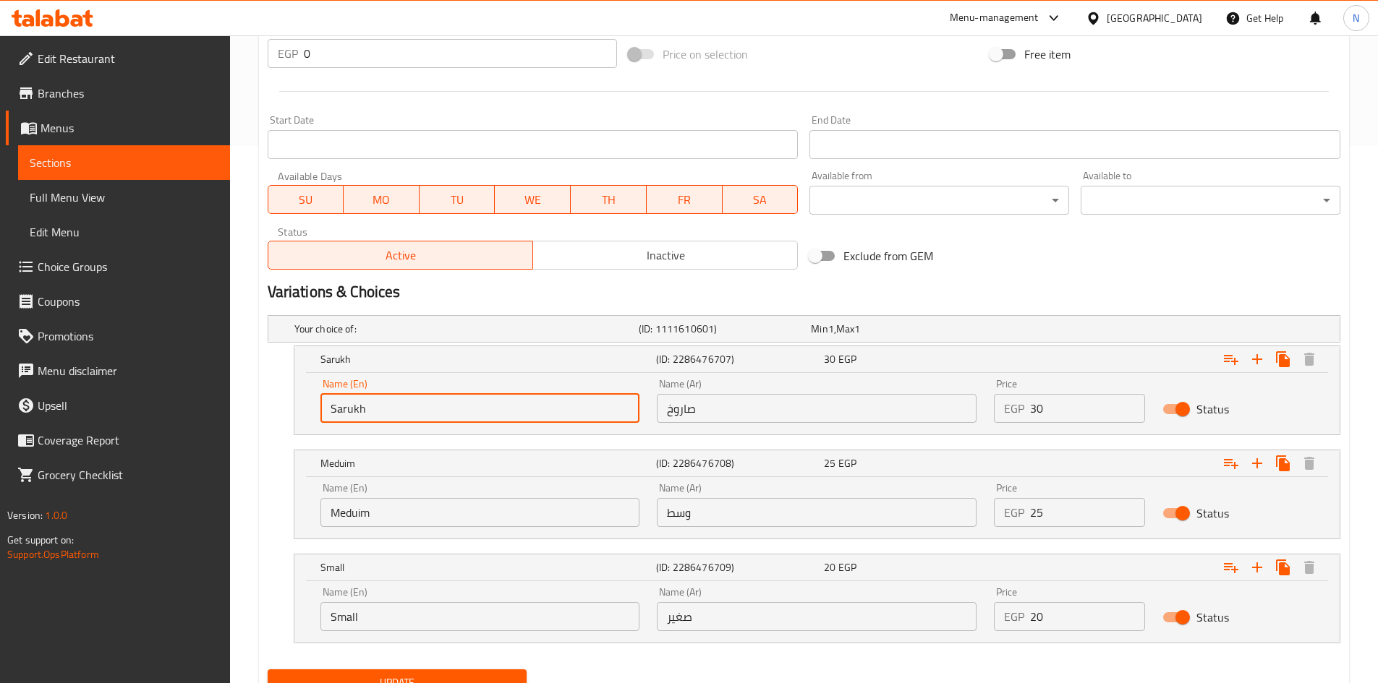
click at [342, 408] on input "Sarukh" at bounding box center [480, 408] width 320 height 29
click at [671, 407] on input "صاروخ" at bounding box center [817, 408] width 320 height 29
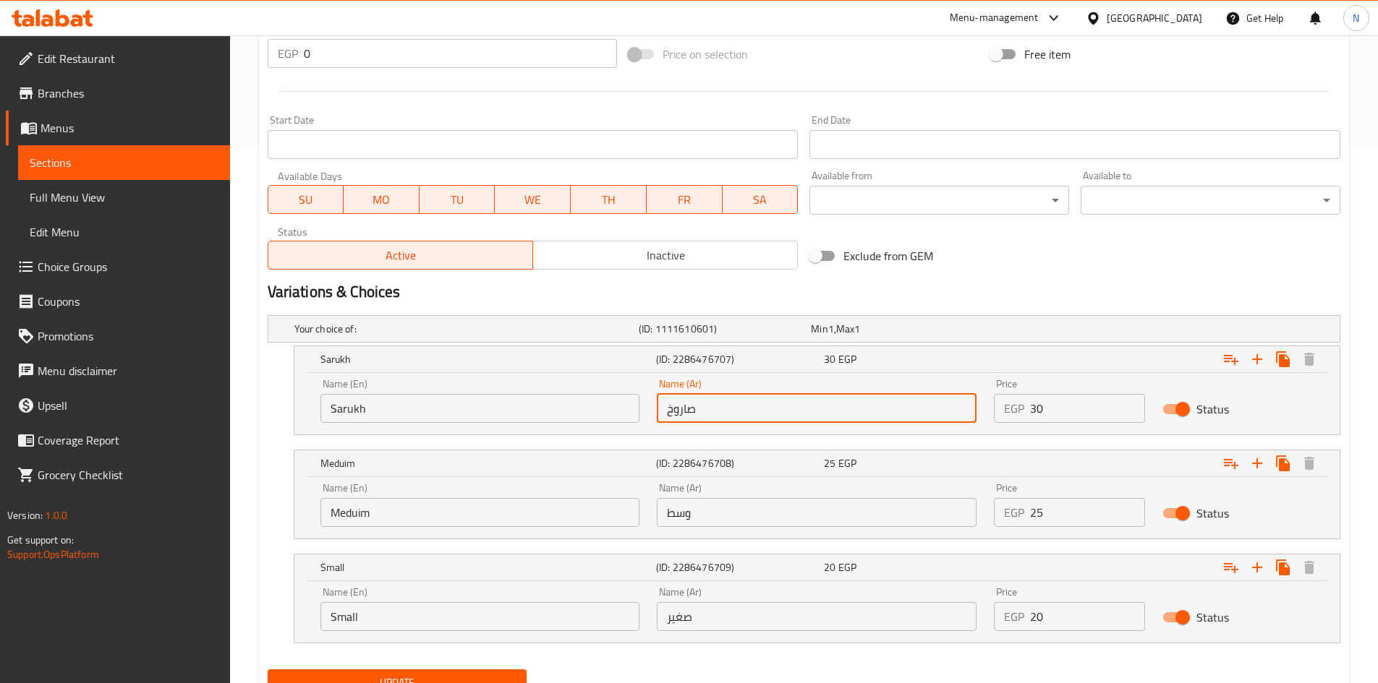
click at [671, 407] on input "صاروخ" at bounding box center [817, 408] width 320 height 29
click at [671, 406] on input "صاروخ" at bounding box center [817, 408] width 320 height 29
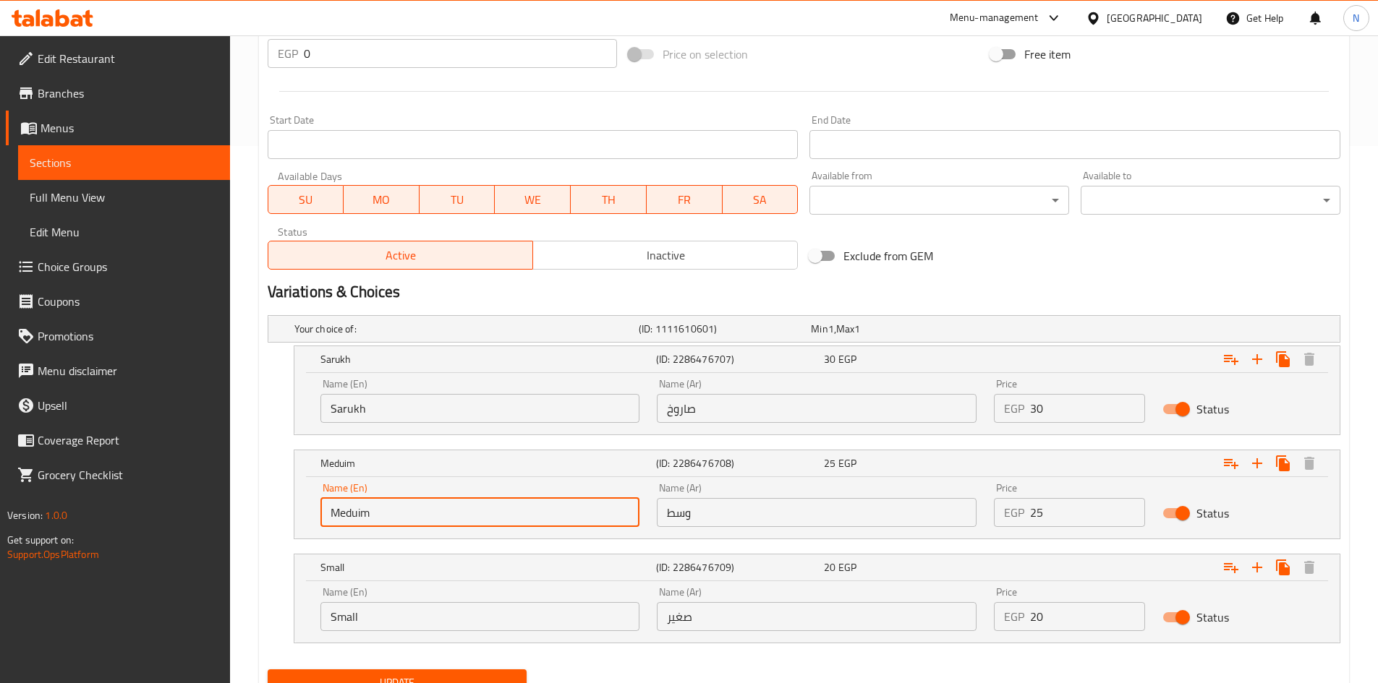
click at [359, 516] on input "Meduim" at bounding box center [480, 512] width 320 height 29
click at [676, 515] on input "وسط" at bounding box center [817, 512] width 320 height 29
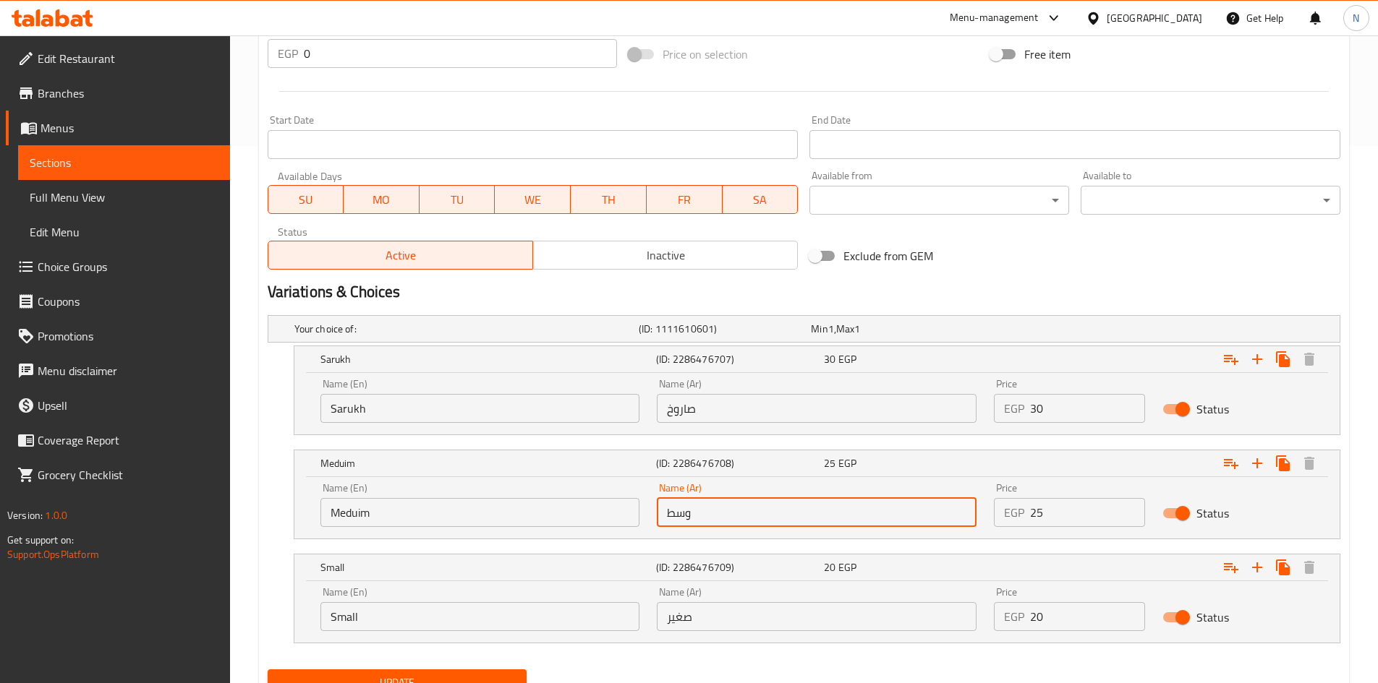
click at [676, 515] on input "وسط" at bounding box center [817, 512] width 320 height 29
click at [344, 619] on input "Small" at bounding box center [480, 616] width 320 height 29
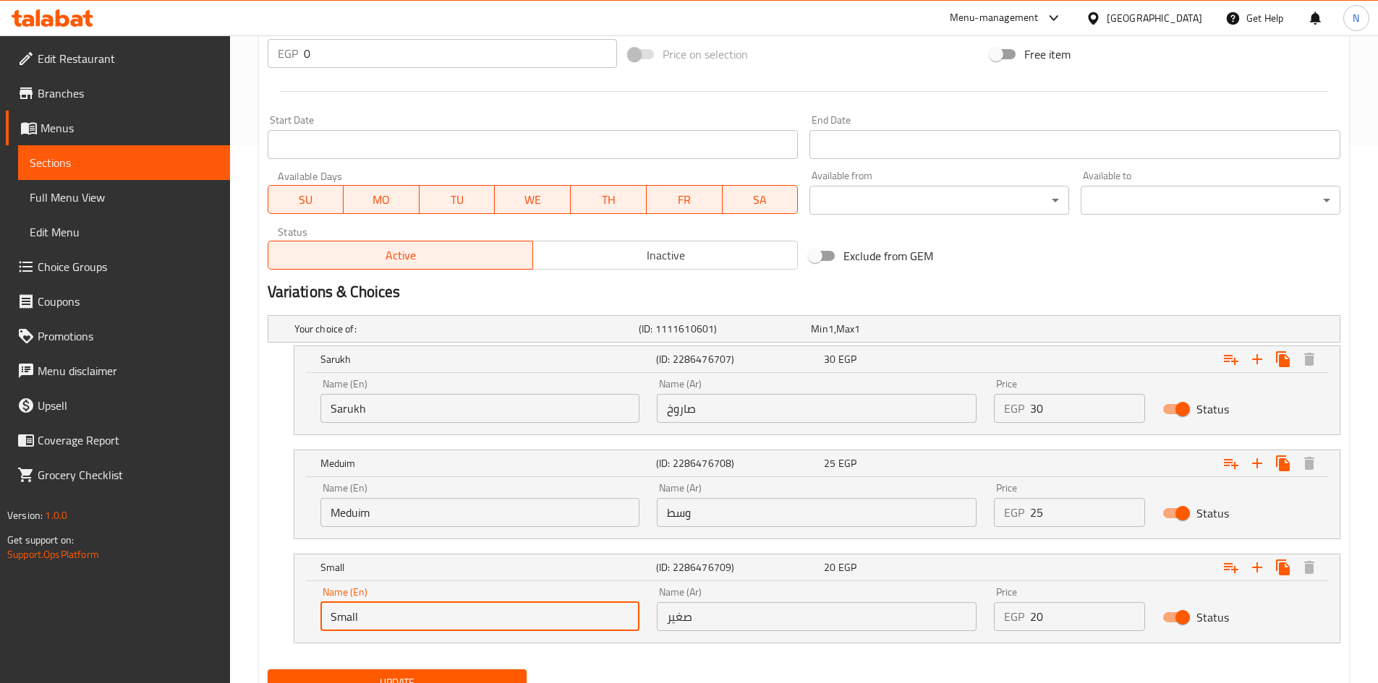
click at [344, 619] on input "Small" at bounding box center [480, 616] width 320 height 29
click at [673, 615] on input "صغير" at bounding box center [817, 616] width 320 height 29
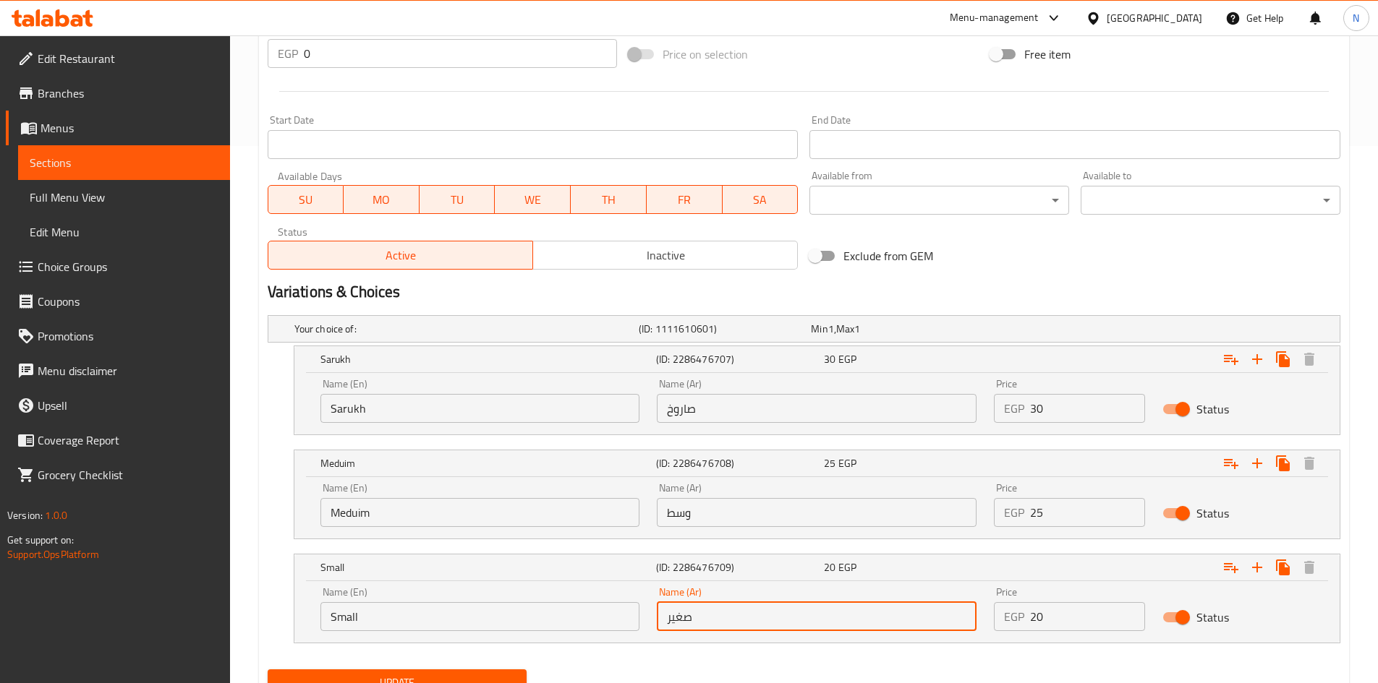
click at [673, 615] on input "صغير" at bounding box center [817, 616] width 320 height 29
click at [344, 406] on input "Sarukh" at bounding box center [480, 408] width 320 height 29
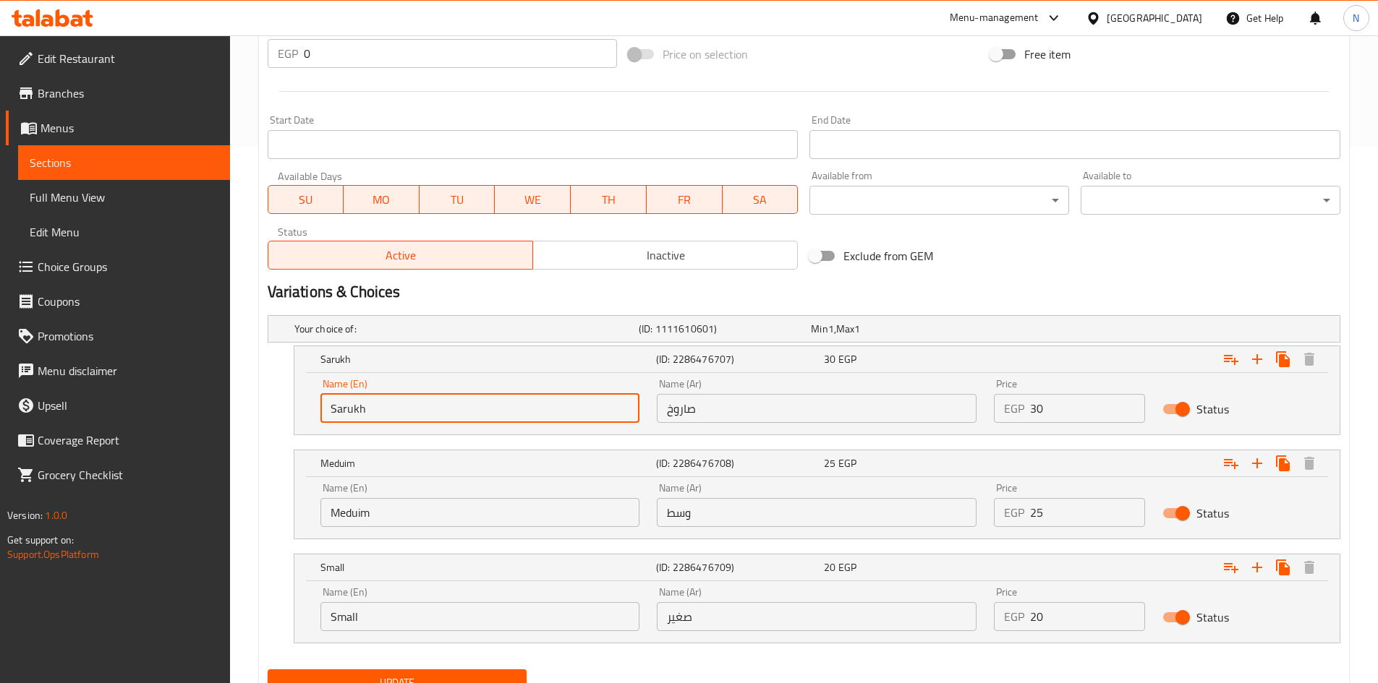
click at [344, 406] on input "Sarukh" at bounding box center [480, 408] width 320 height 29
click at [357, 515] on input "Meduim" at bounding box center [480, 512] width 320 height 29
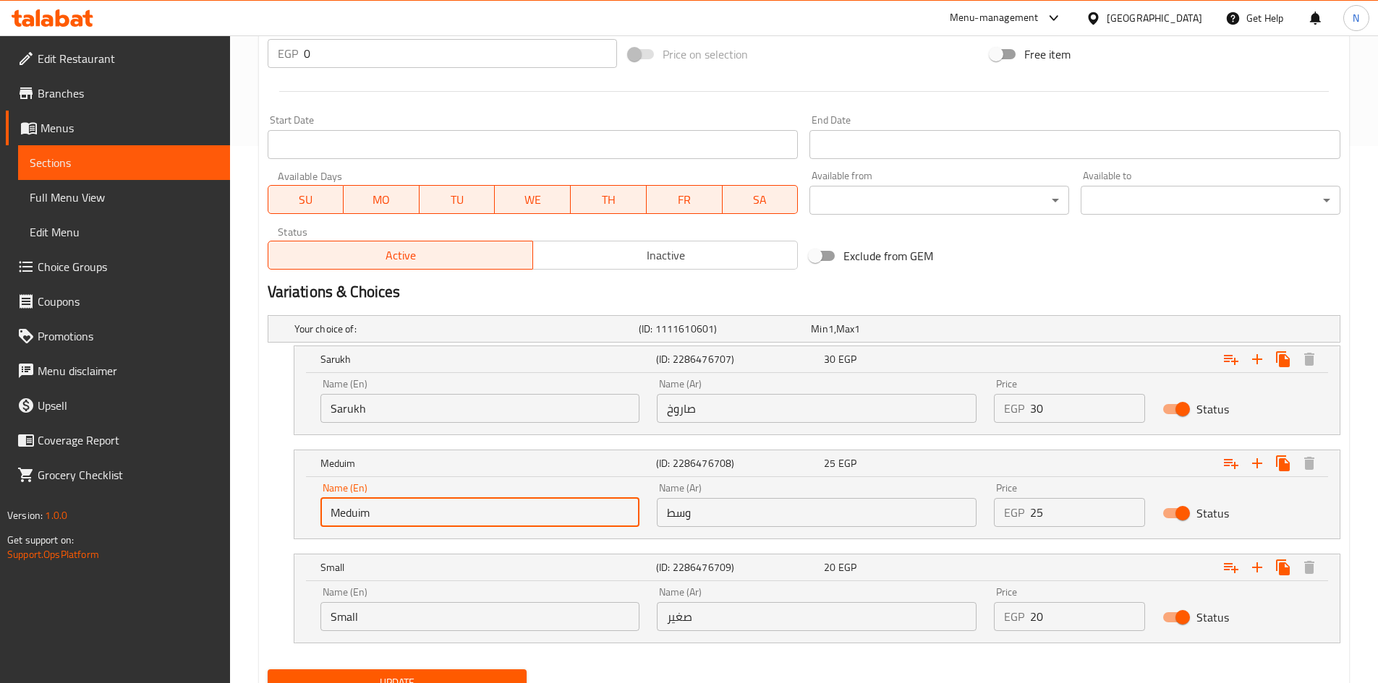
click at [357, 515] on input "Meduim" at bounding box center [480, 512] width 320 height 29
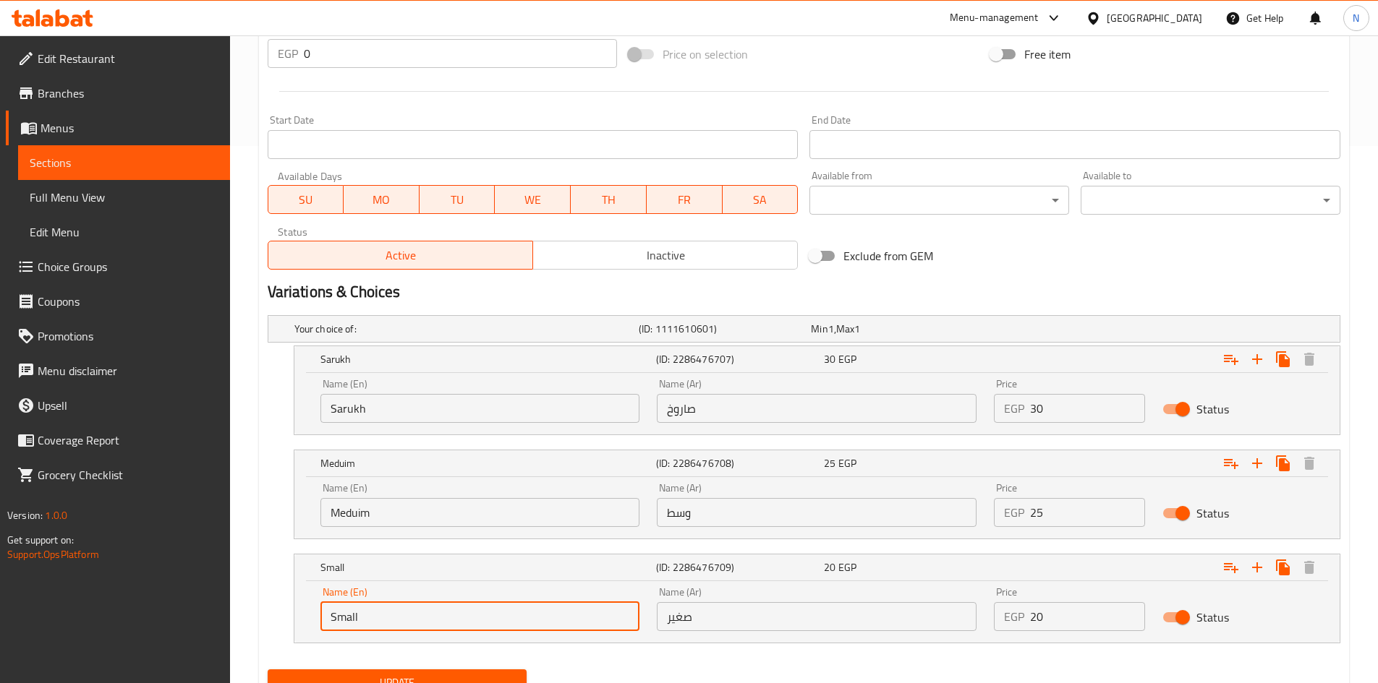
click at [337, 622] on input "Small" at bounding box center [480, 616] width 320 height 29
click at [674, 406] on input "صاروخ" at bounding box center [817, 408] width 320 height 29
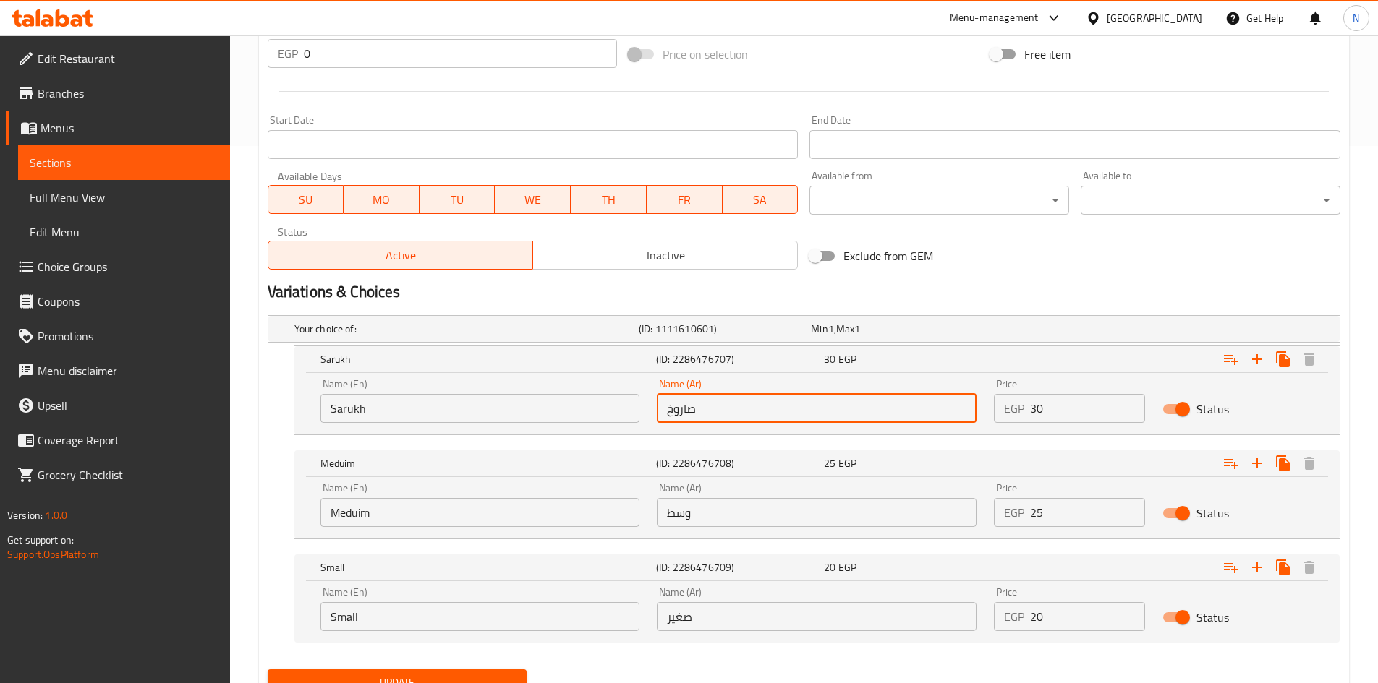
click at [674, 406] on input "صاروخ" at bounding box center [817, 408] width 320 height 29
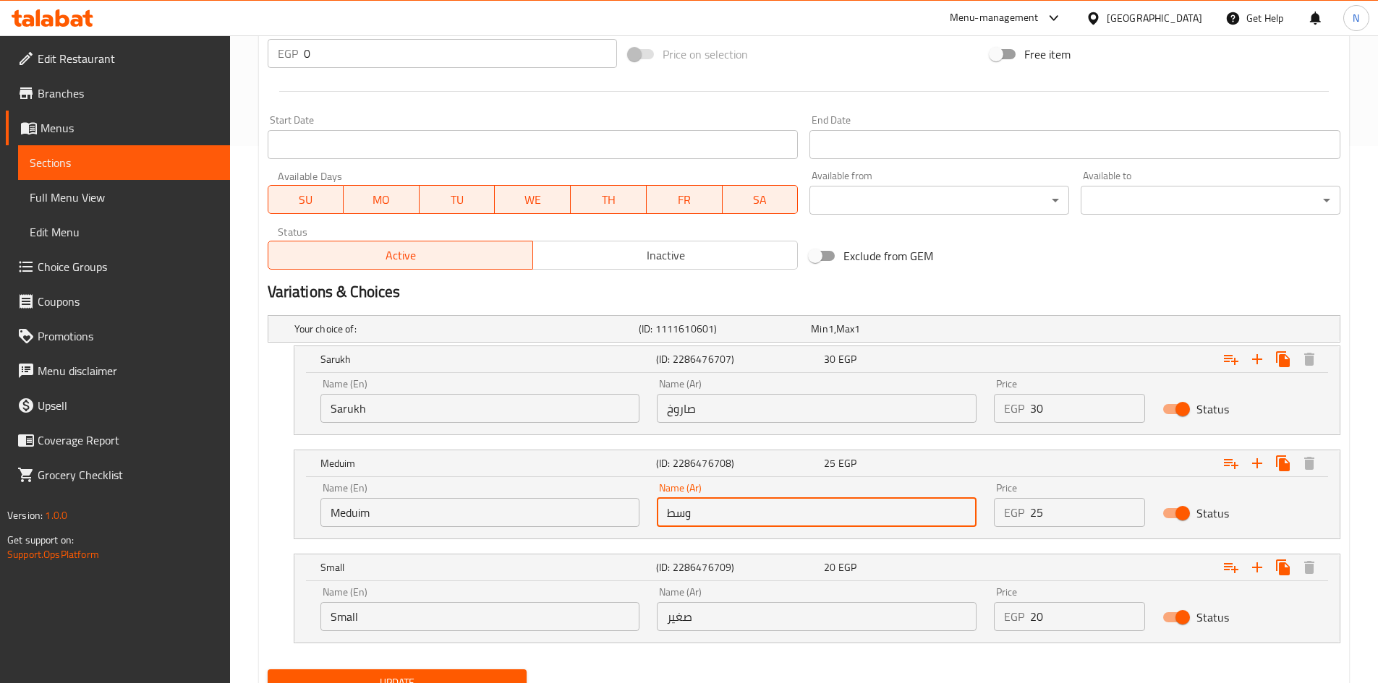
click at [676, 521] on input "وسط" at bounding box center [817, 512] width 320 height 29
click at [680, 616] on input "صغير" at bounding box center [817, 616] width 320 height 29
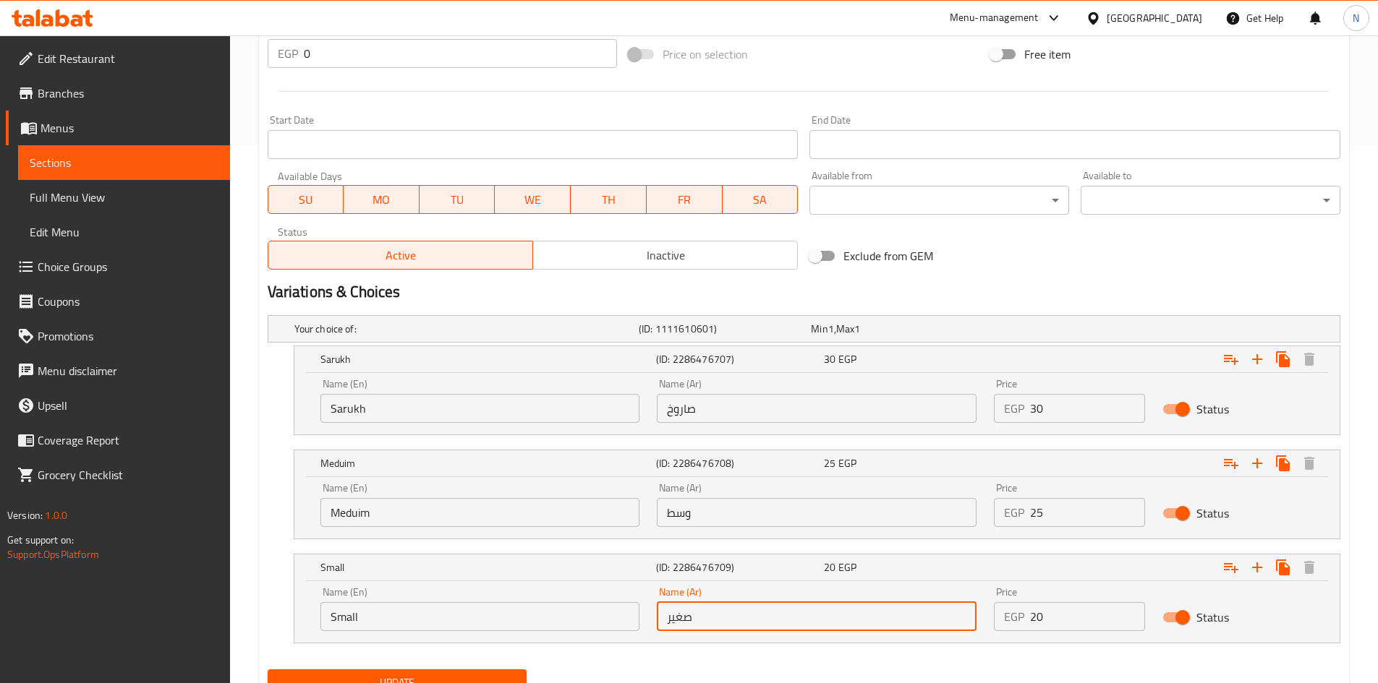
click at [680, 616] on input "صغير" at bounding box center [817, 616] width 320 height 29
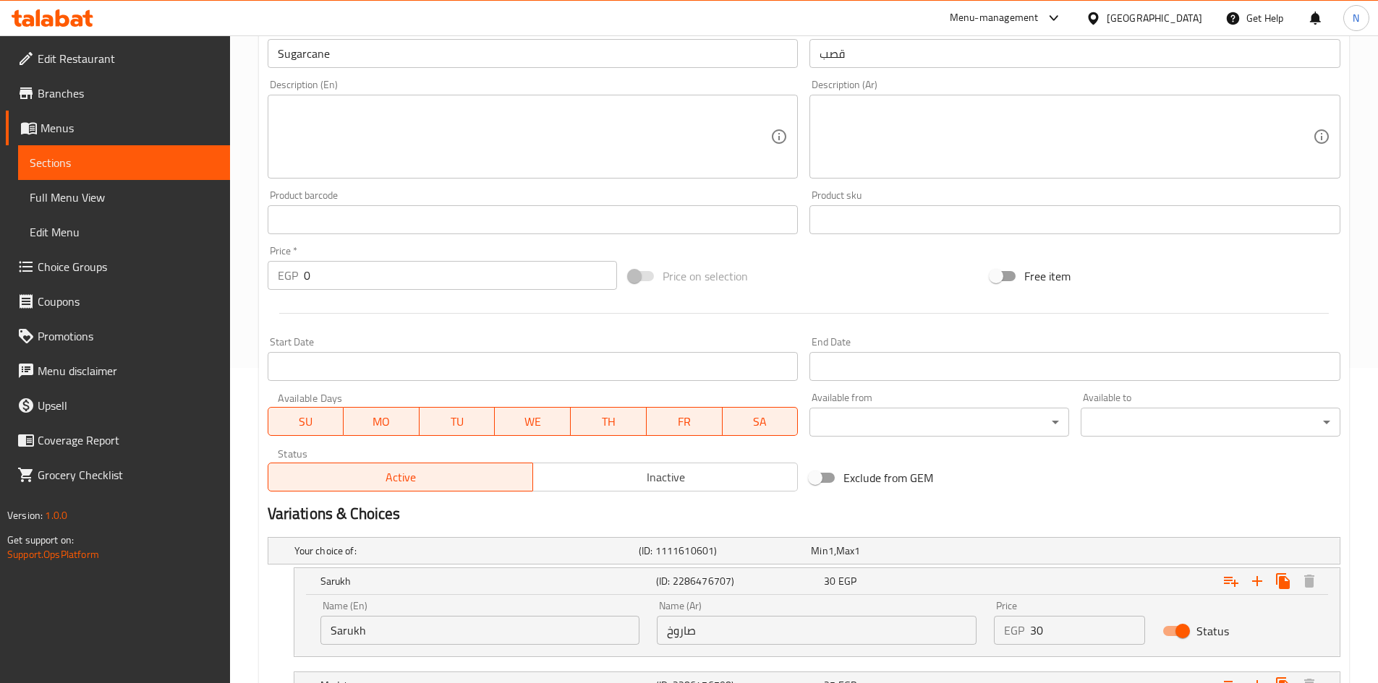
scroll to position [176, 0]
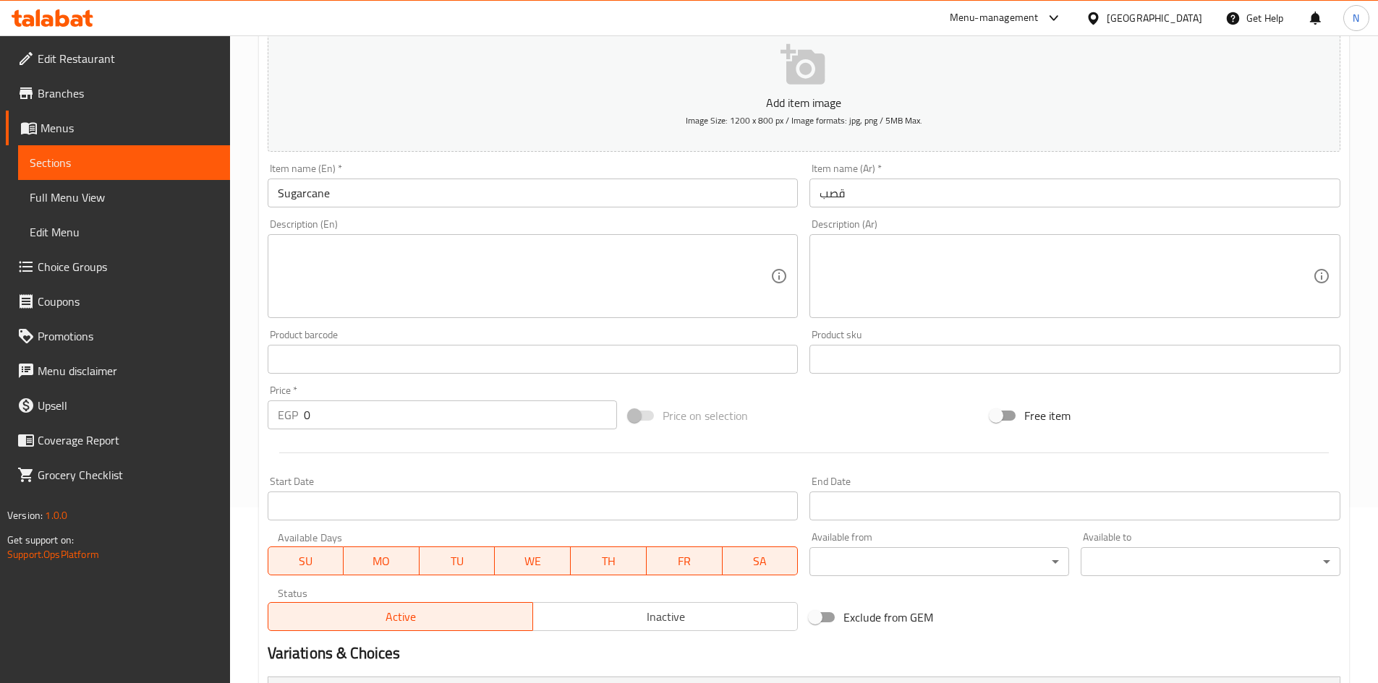
click at [304, 191] on input "Sugarcane" at bounding box center [533, 193] width 531 height 29
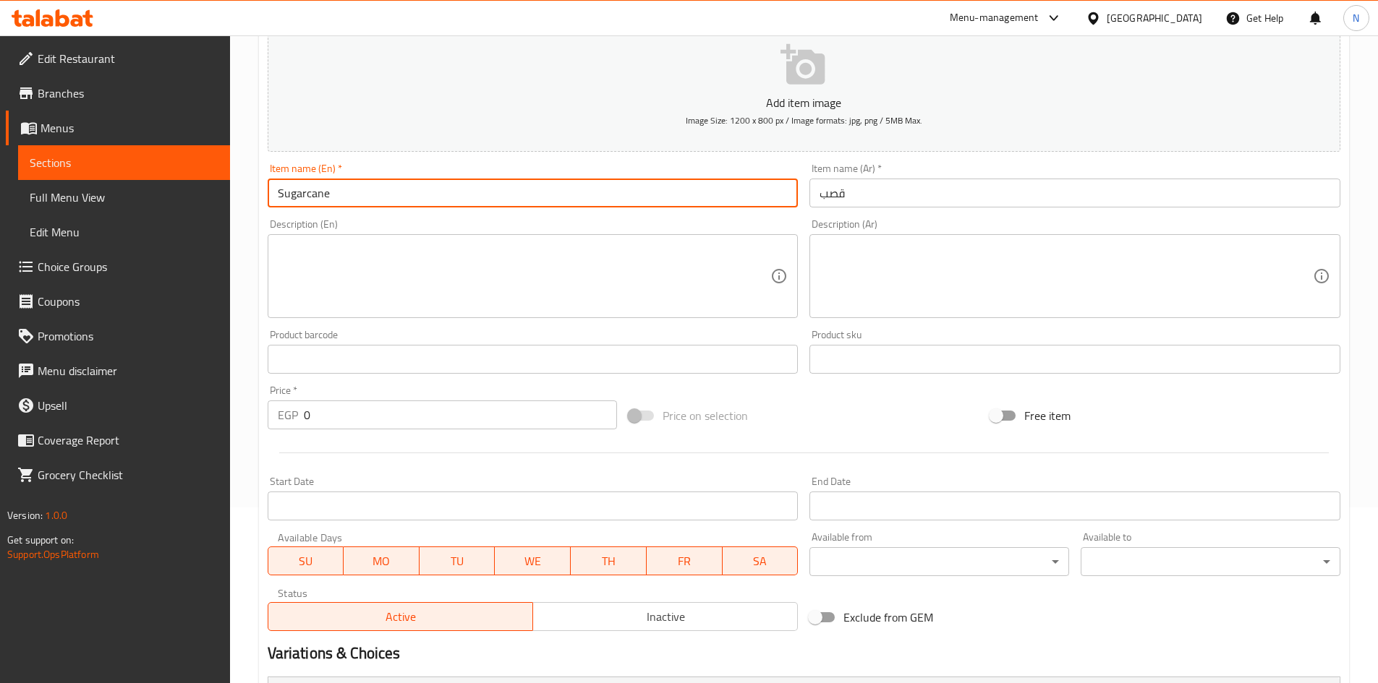
click at [304, 191] on input "Sugarcane" at bounding box center [533, 193] width 531 height 29
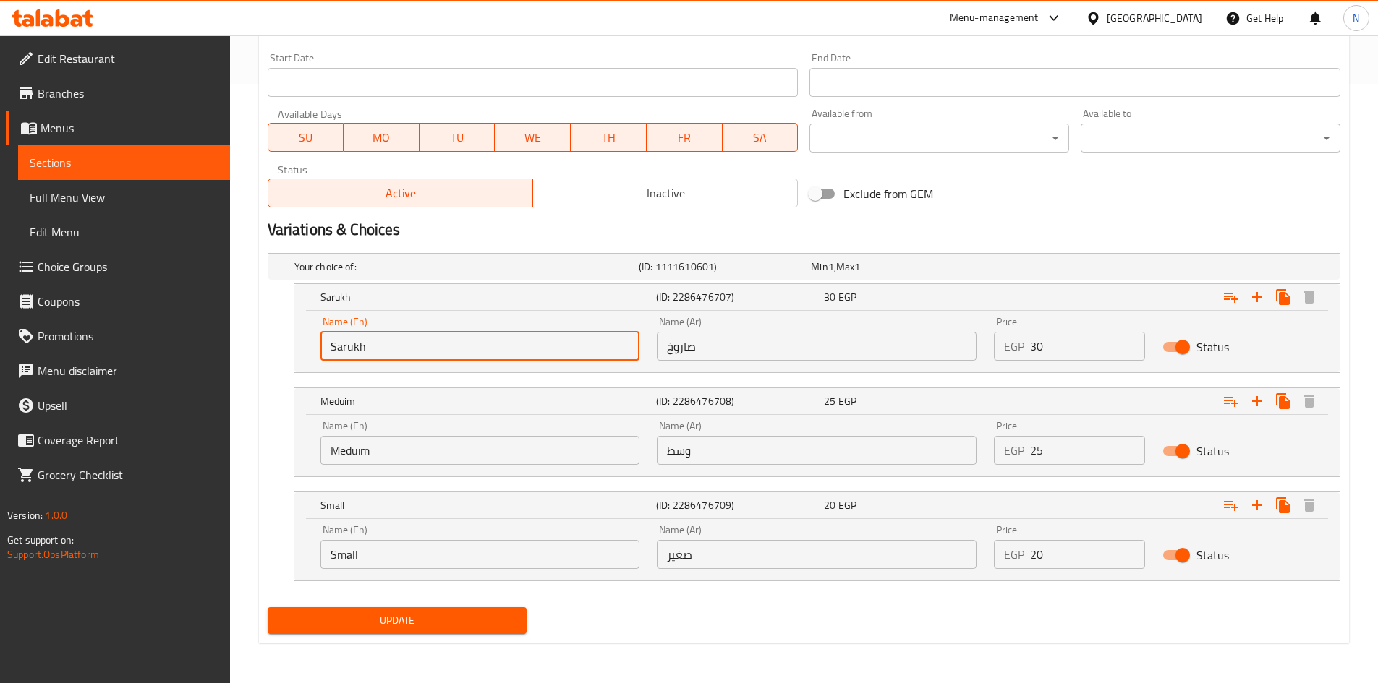
click at [338, 348] on input "Sarukh" at bounding box center [480, 346] width 320 height 29
click at [351, 452] on input "Meduim" at bounding box center [480, 450] width 320 height 29
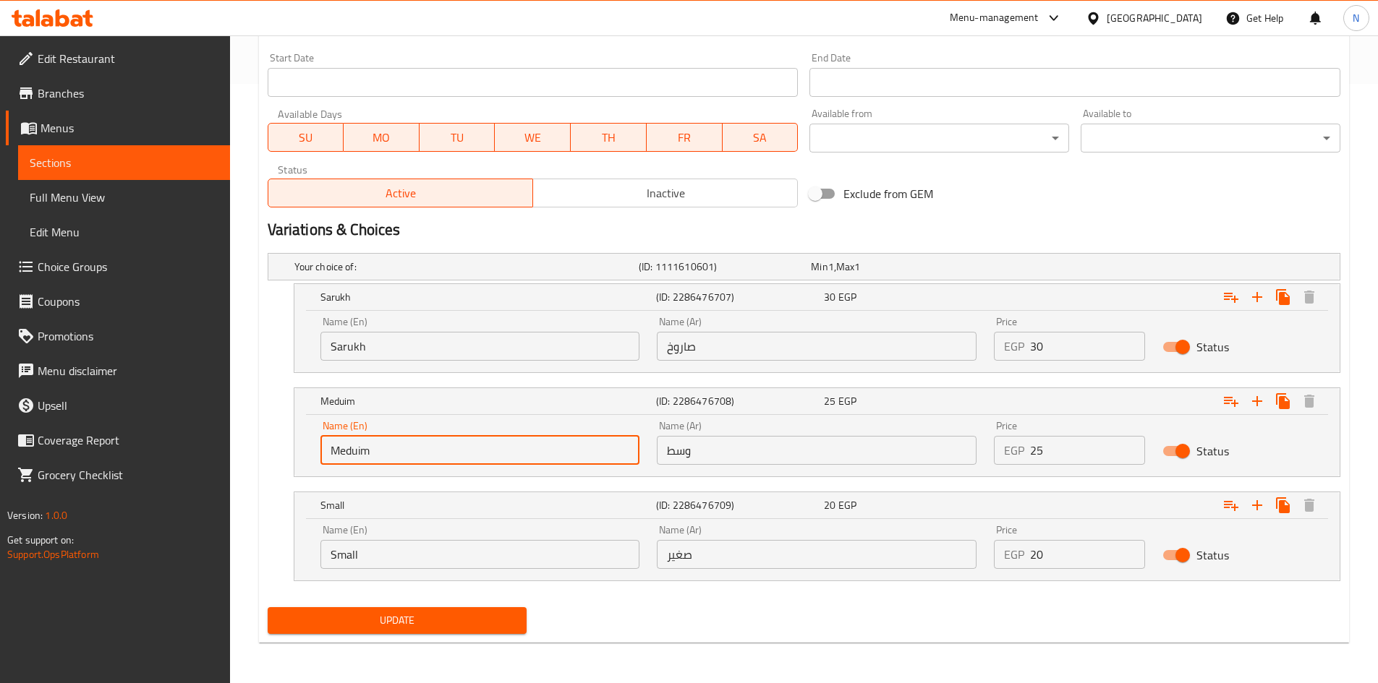
click at [351, 452] on input "Meduim" at bounding box center [480, 450] width 320 height 29
click at [341, 534] on div "Name (En) Small Name (En)" at bounding box center [480, 547] width 320 height 44
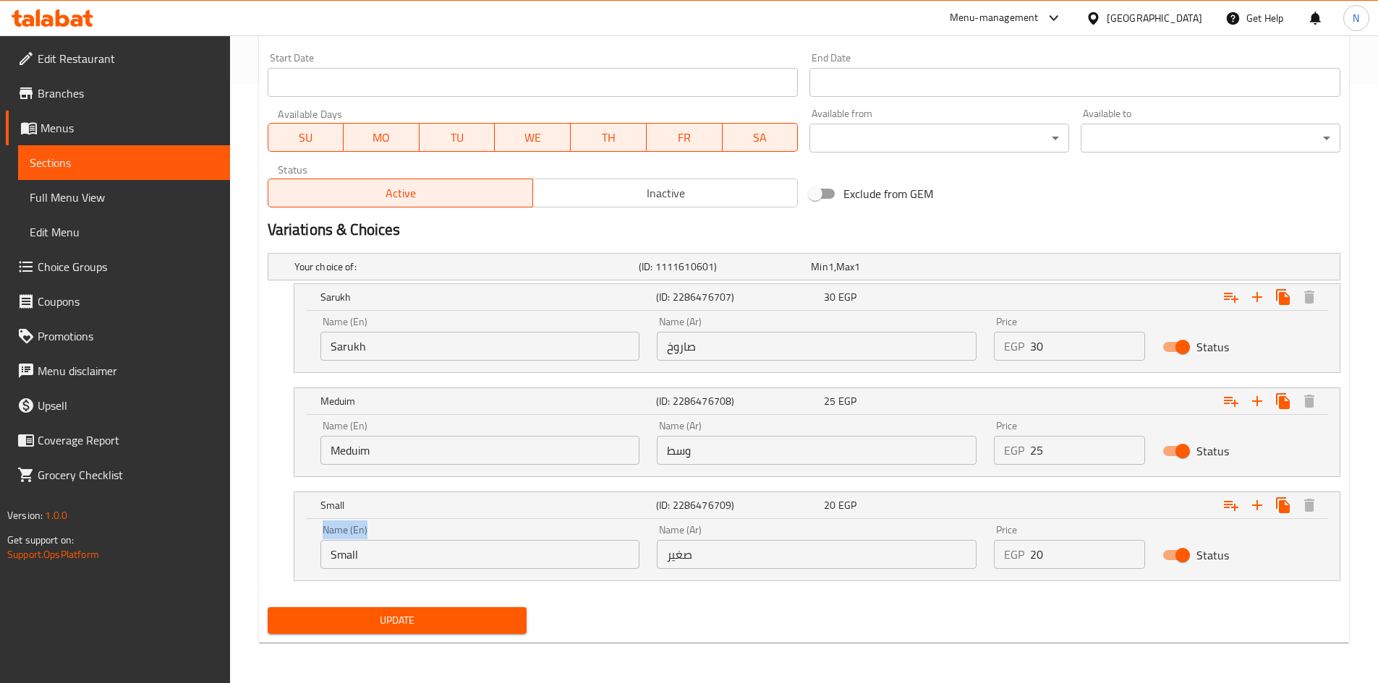
copy label "Name (En)"
click at [338, 549] on input "Small" at bounding box center [480, 554] width 320 height 29
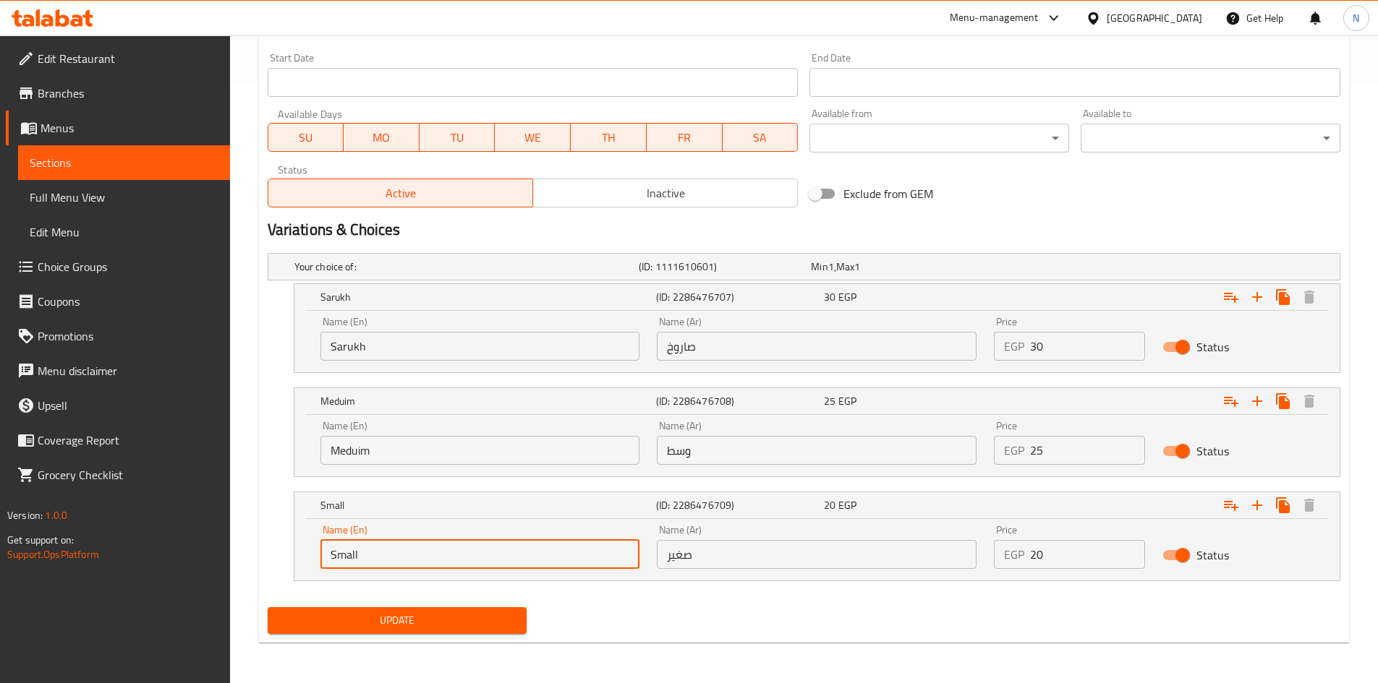
click at [338, 549] on input "Small" at bounding box center [480, 554] width 320 height 29
click at [677, 449] on input "وسط" at bounding box center [817, 450] width 320 height 29
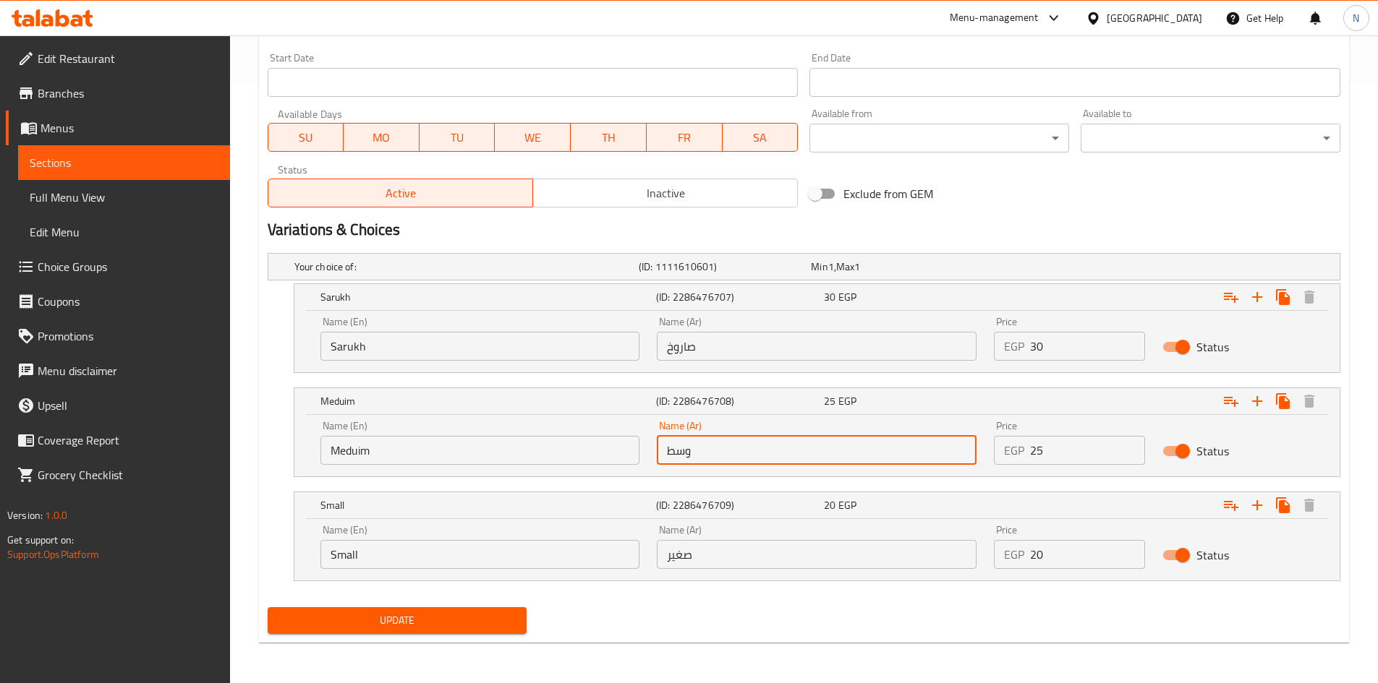
click at [677, 449] on input "وسط" at bounding box center [817, 450] width 320 height 29
click at [686, 563] on input "صغير" at bounding box center [817, 554] width 320 height 29
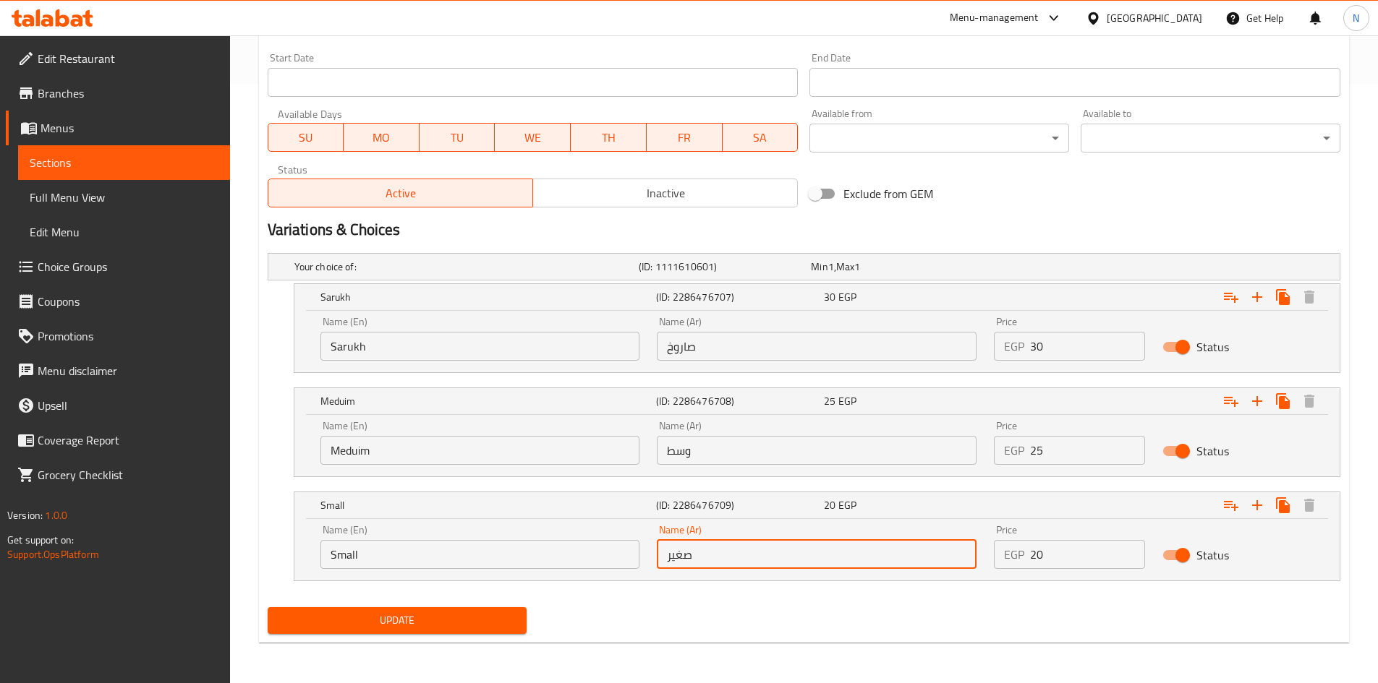
click at [686, 563] on input "صغير" at bounding box center [817, 554] width 320 height 29
click at [686, 562] on input "صغير" at bounding box center [817, 554] width 320 height 29
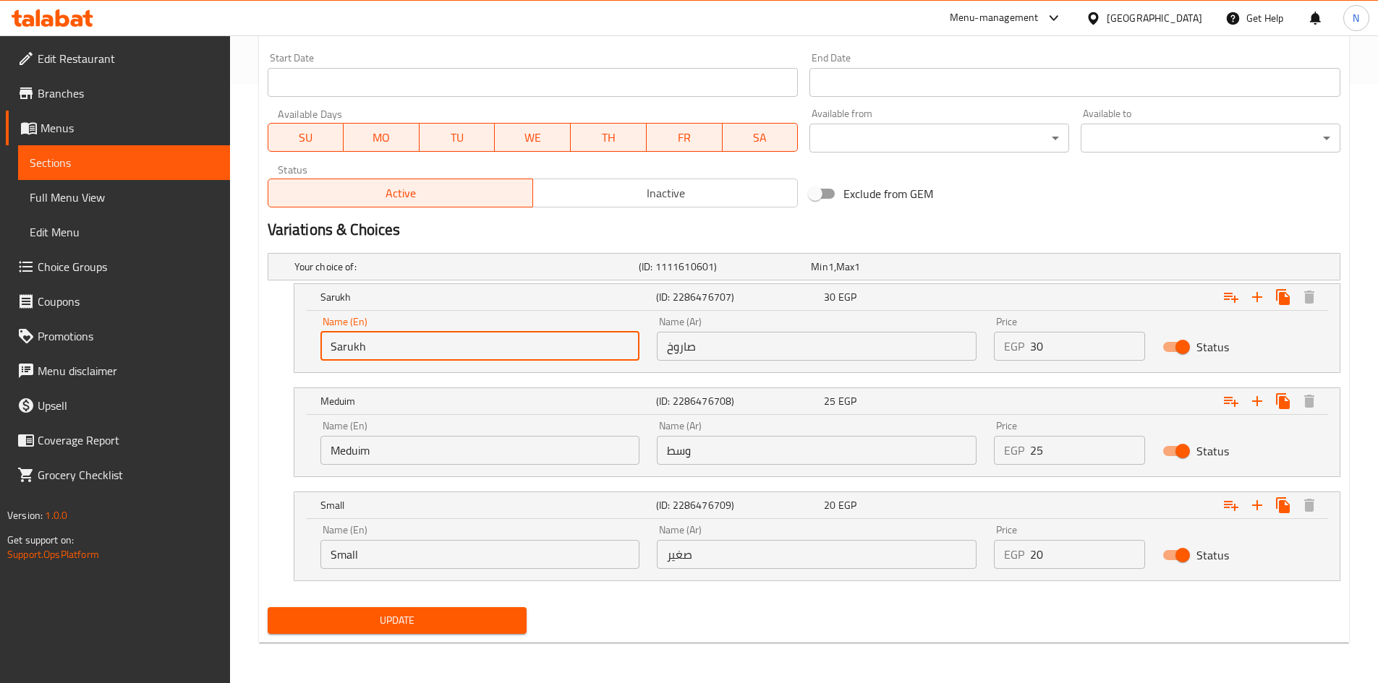
click at [352, 352] on input "Sarukh" at bounding box center [480, 346] width 320 height 29
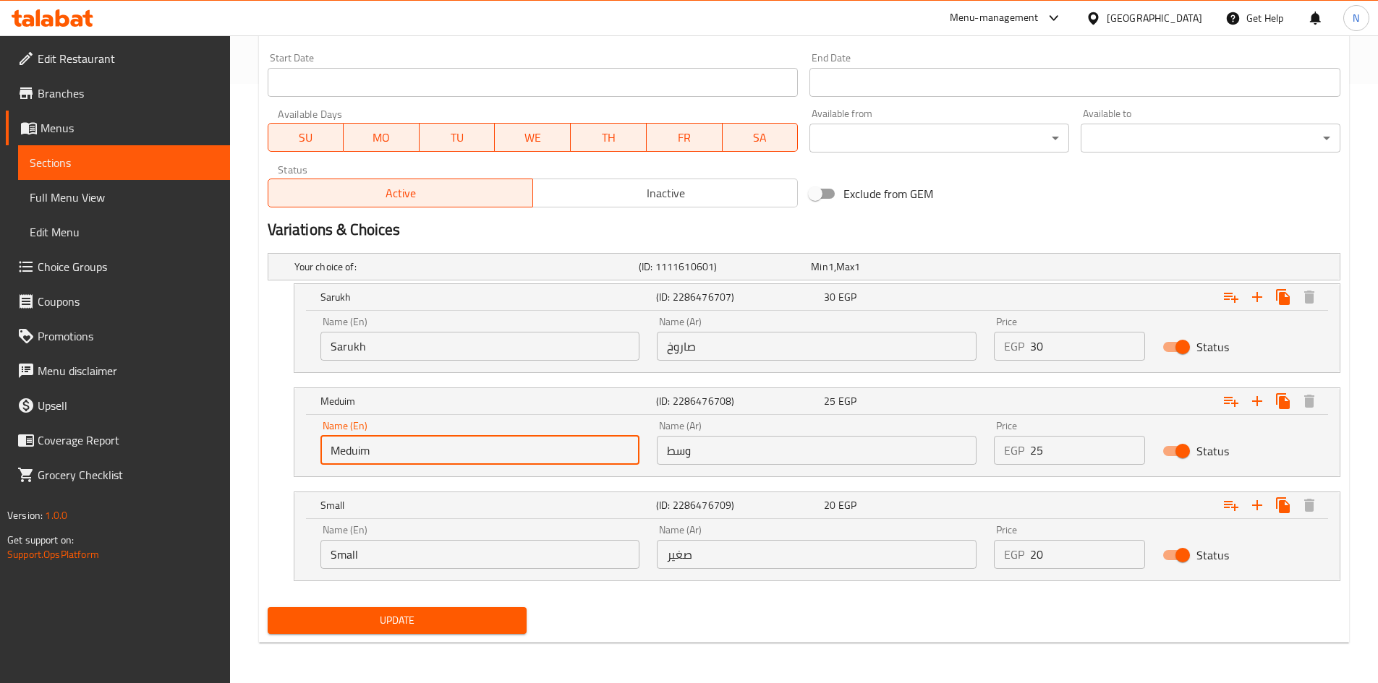
click at [353, 455] on input "Meduim" at bounding box center [480, 450] width 320 height 29
click at [353, 456] on input "Meduim" at bounding box center [480, 450] width 320 height 29
click at [356, 456] on input "Meduim" at bounding box center [480, 450] width 320 height 29
click at [350, 559] on input "Small" at bounding box center [480, 554] width 320 height 29
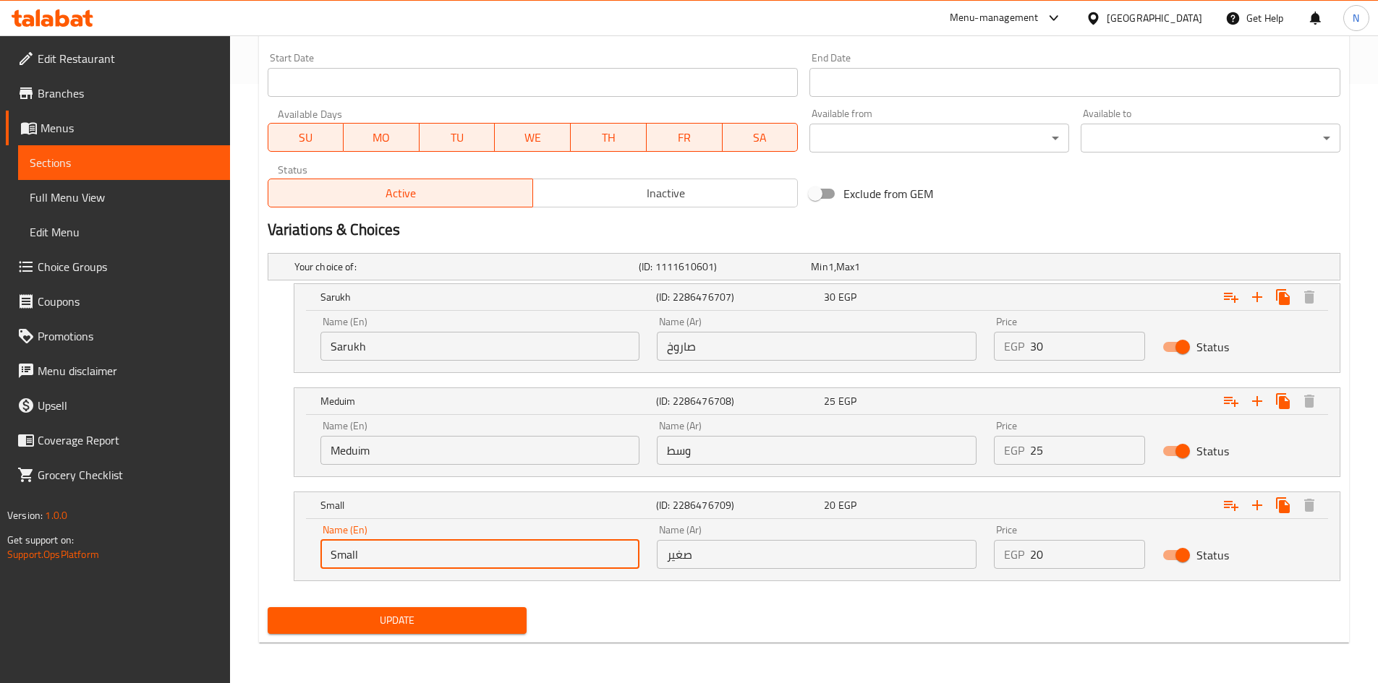
click at [350, 559] on input "Small" at bounding box center [480, 554] width 320 height 29
click at [672, 348] on input "صاروخ" at bounding box center [817, 346] width 320 height 29
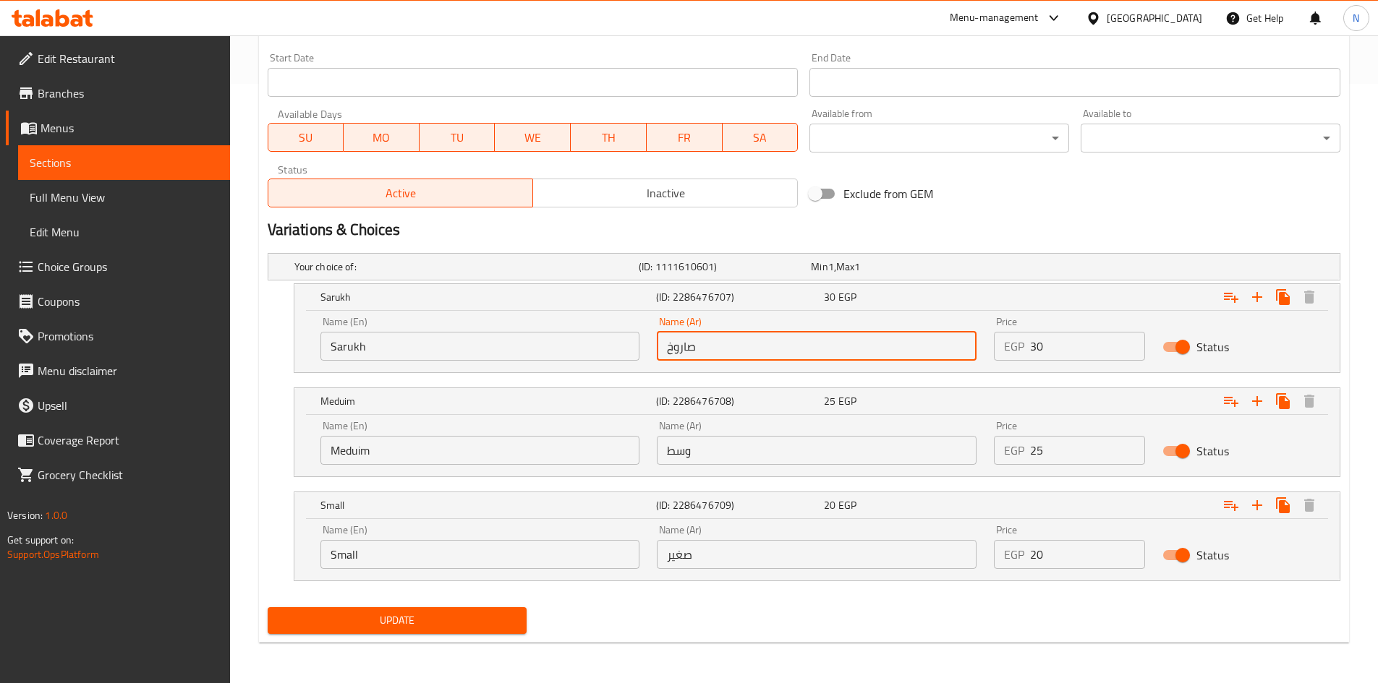
click at [672, 348] on input "صاروخ" at bounding box center [817, 346] width 320 height 29
click at [670, 451] on input "وسط" at bounding box center [817, 450] width 320 height 29
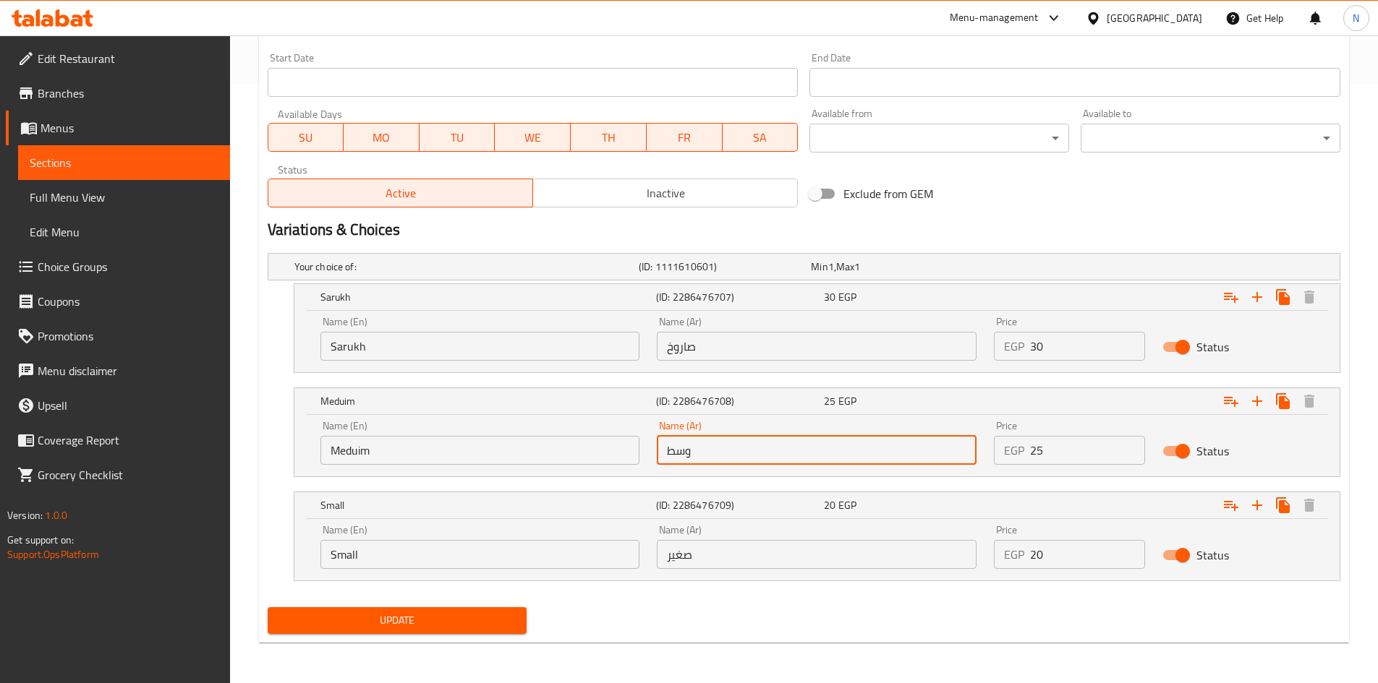
click at [670, 451] on input "وسط" at bounding box center [817, 450] width 320 height 29
click at [685, 558] on input "صغير" at bounding box center [817, 554] width 320 height 29
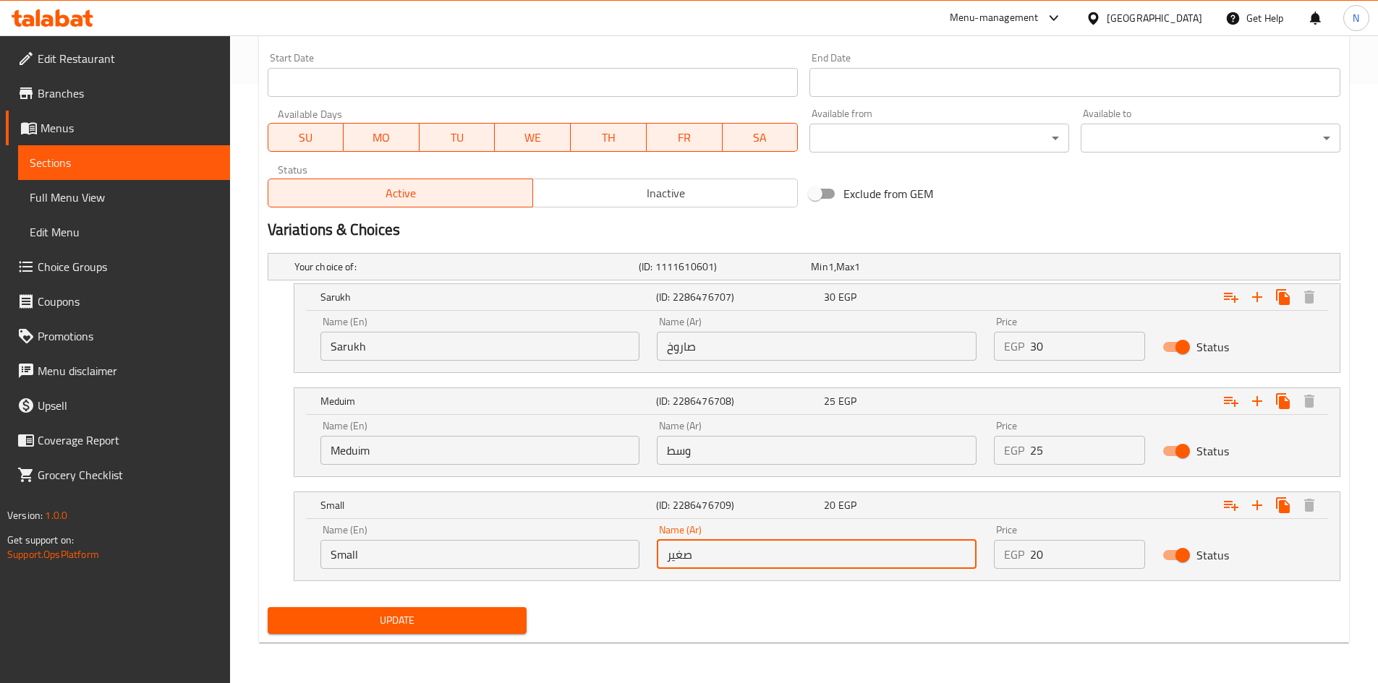
click at [685, 558] on input "صغير" at bounding box center [817, 554] width 320 height 29
click at [349, 338] on input "Sarukh" at bounding box center [480, 346] width 320 height 29
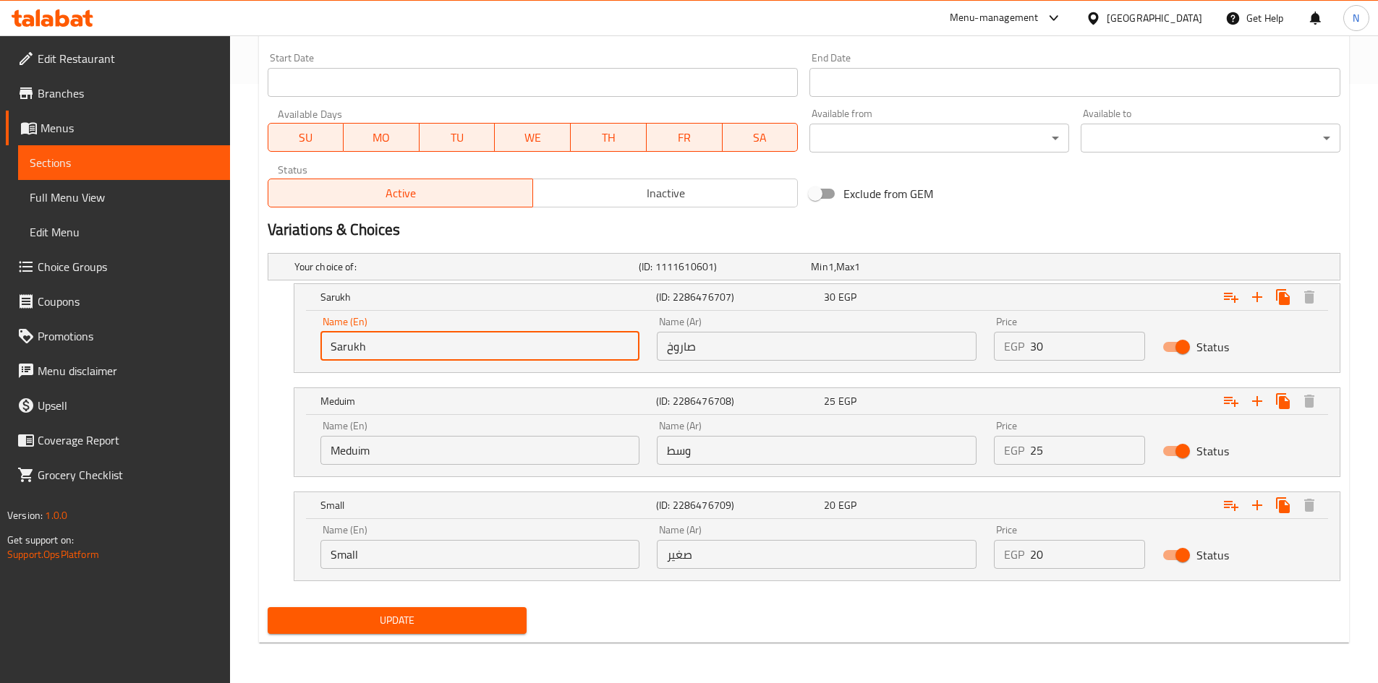
click at [349, 338] on input "Sarukh" at bounding box center [480, 346] width 320 height 29
click at [690, 349] on input "صاروخ" at bounding box center [817, 346] width 320 height 29
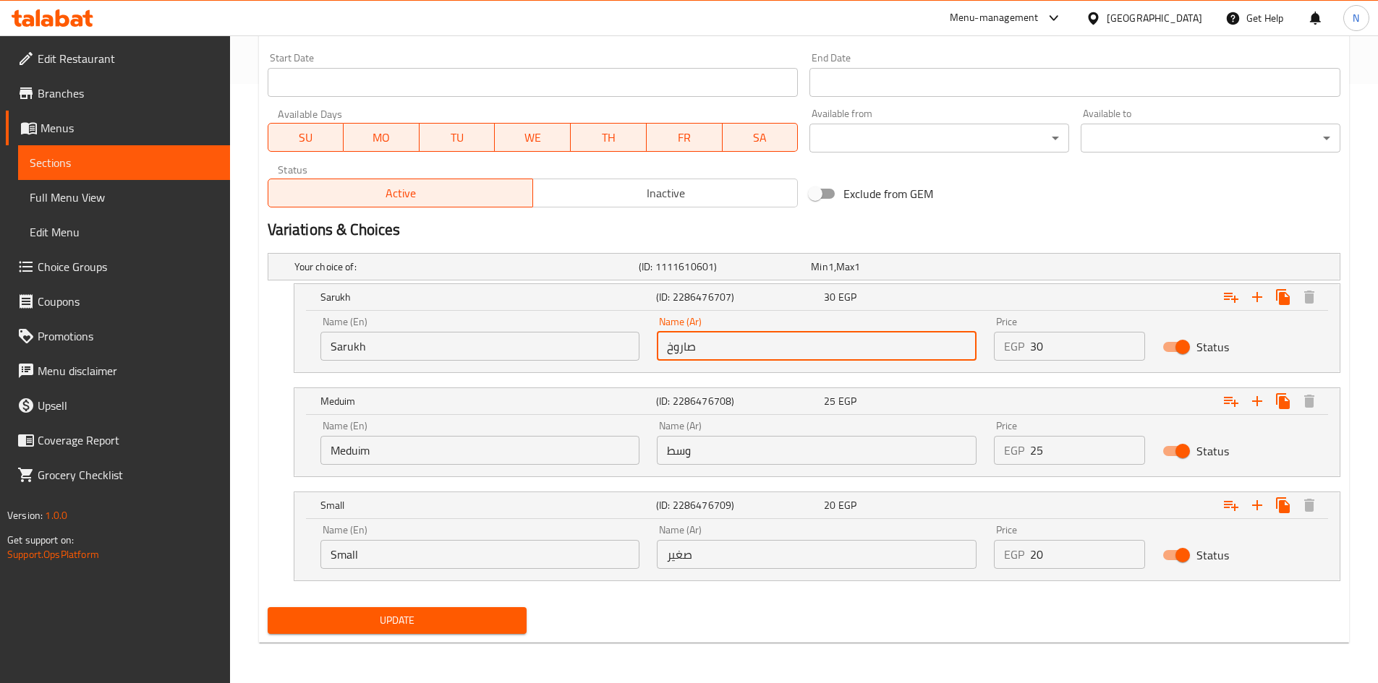
click at [690, 349] on input "صاروخ" at bounding box center [817, 346] width 320 height 29
click at [364, 453] on input "Meduim" at bounding box center [480, 450] width 320 height 29
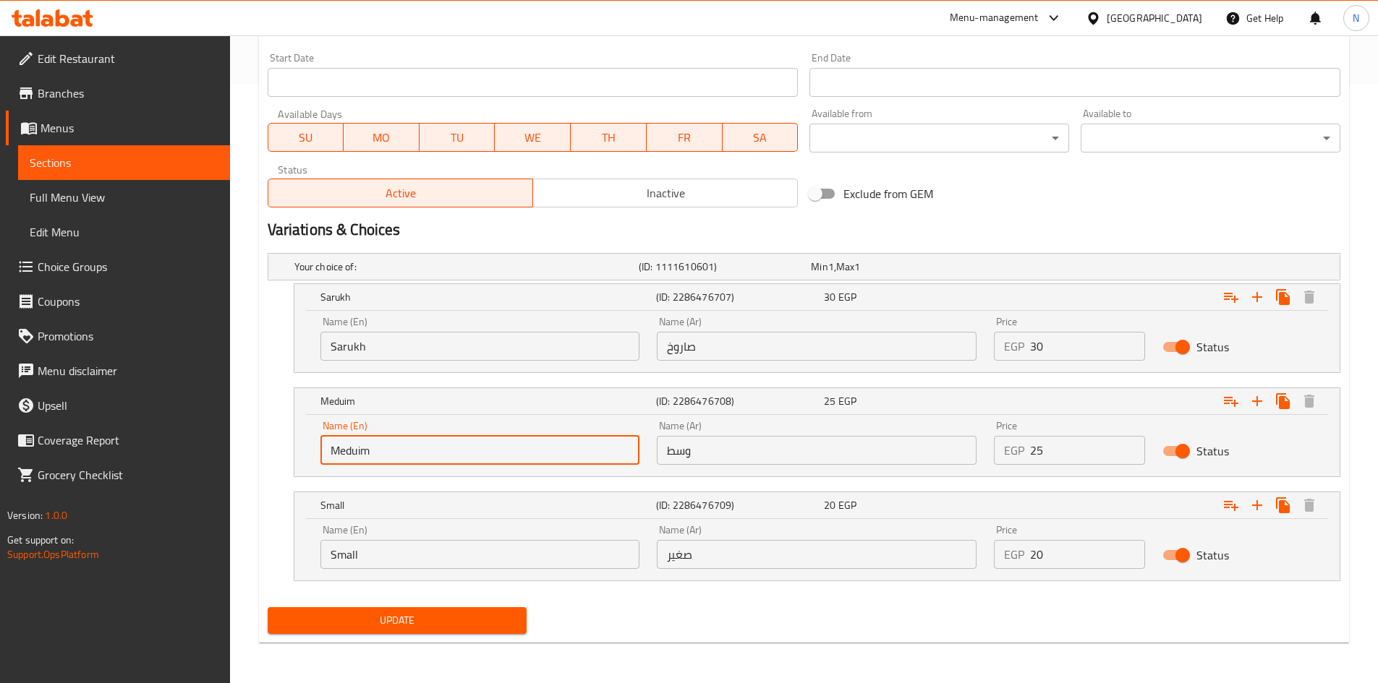
click at [364, 453] on input "Meduim" at bounding box center [480, 450] width 320 height 29
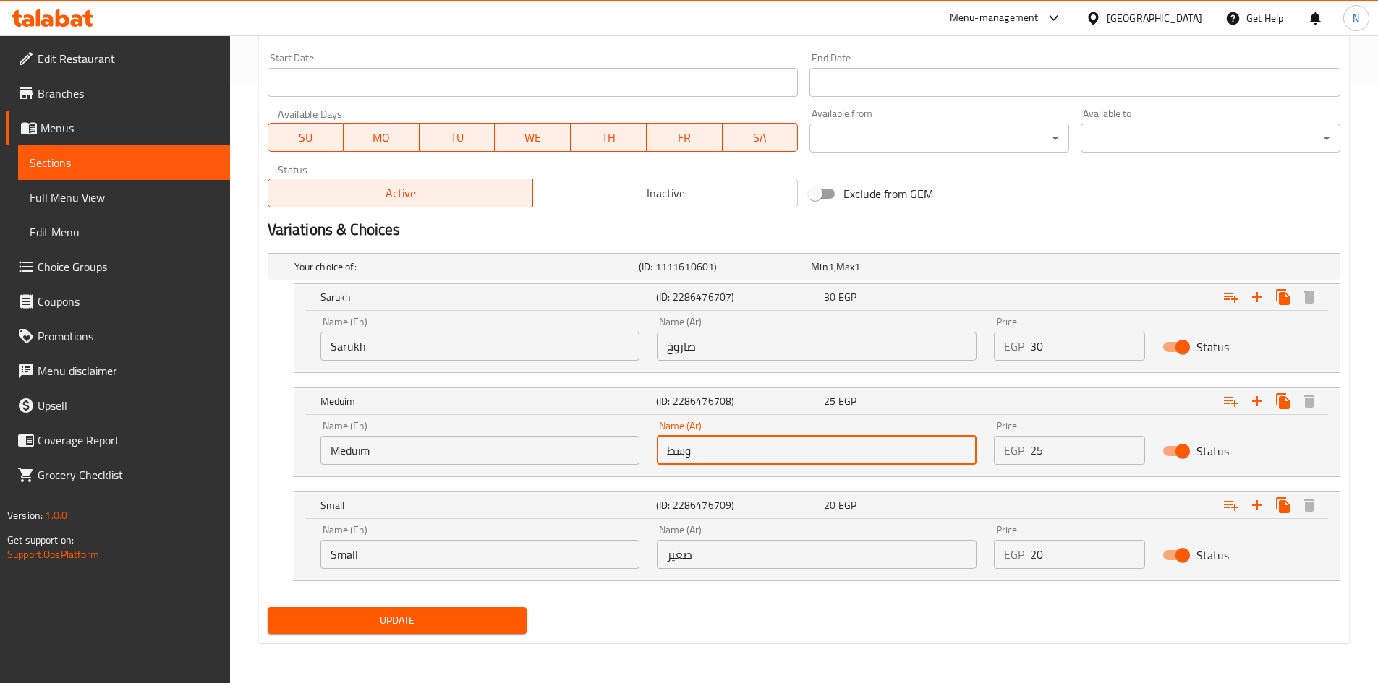
click at [678, 456] on input "وسط" at bounding box center [817, 450] width 320 height 29
click at [345, 562] on input "Small" at bounding box center [480, 554] width 320 height 29
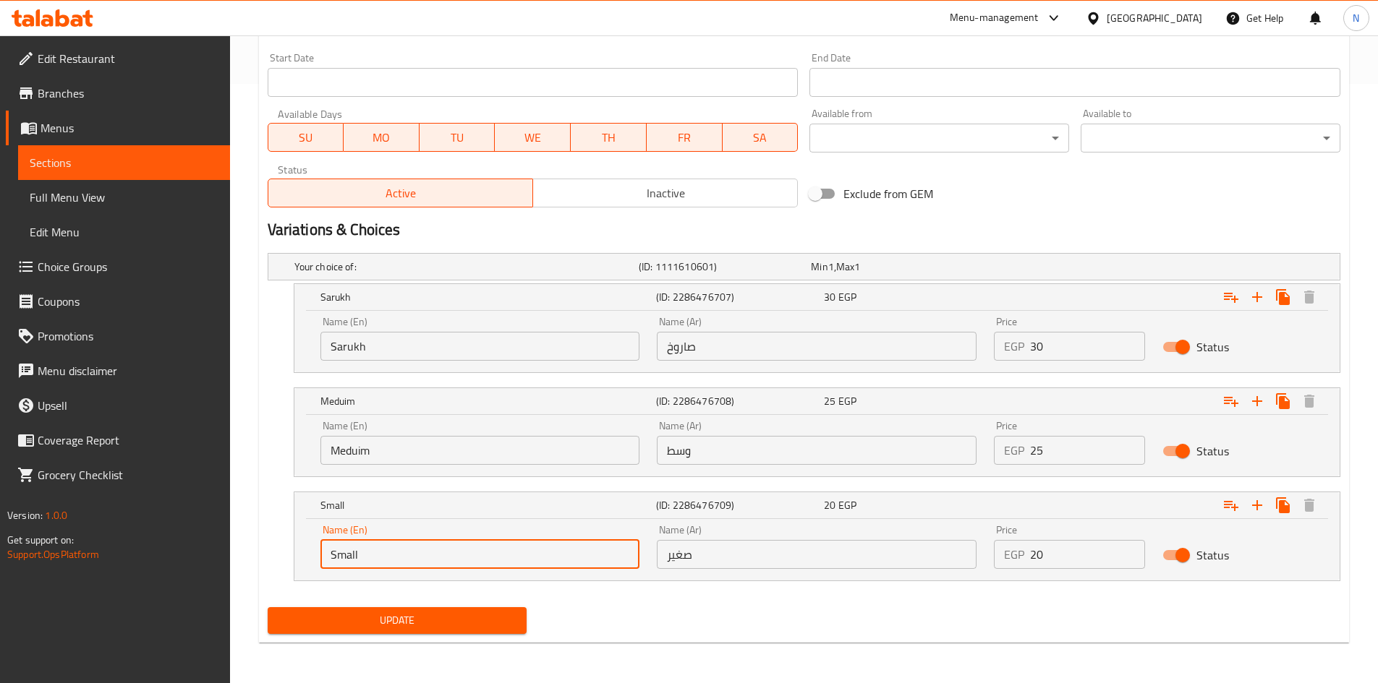
click at [345, 562] on input "Small" at bounding box center [480, 554] width 320 height 29
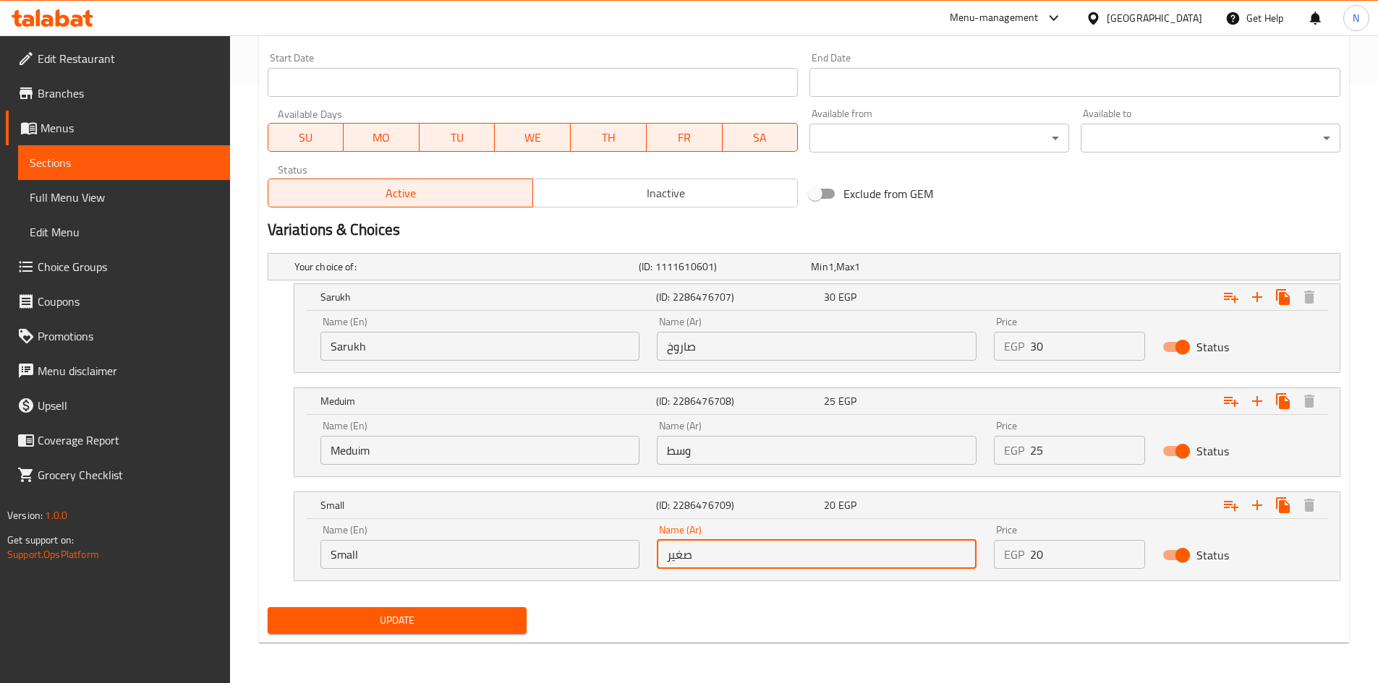
click at [680, 559] on input "صغير" at bounding box center [817, 554] width 320 height 29
click at [346, 352] on input "Sarukh" at bounding box center [480, 346] width 320 height 29
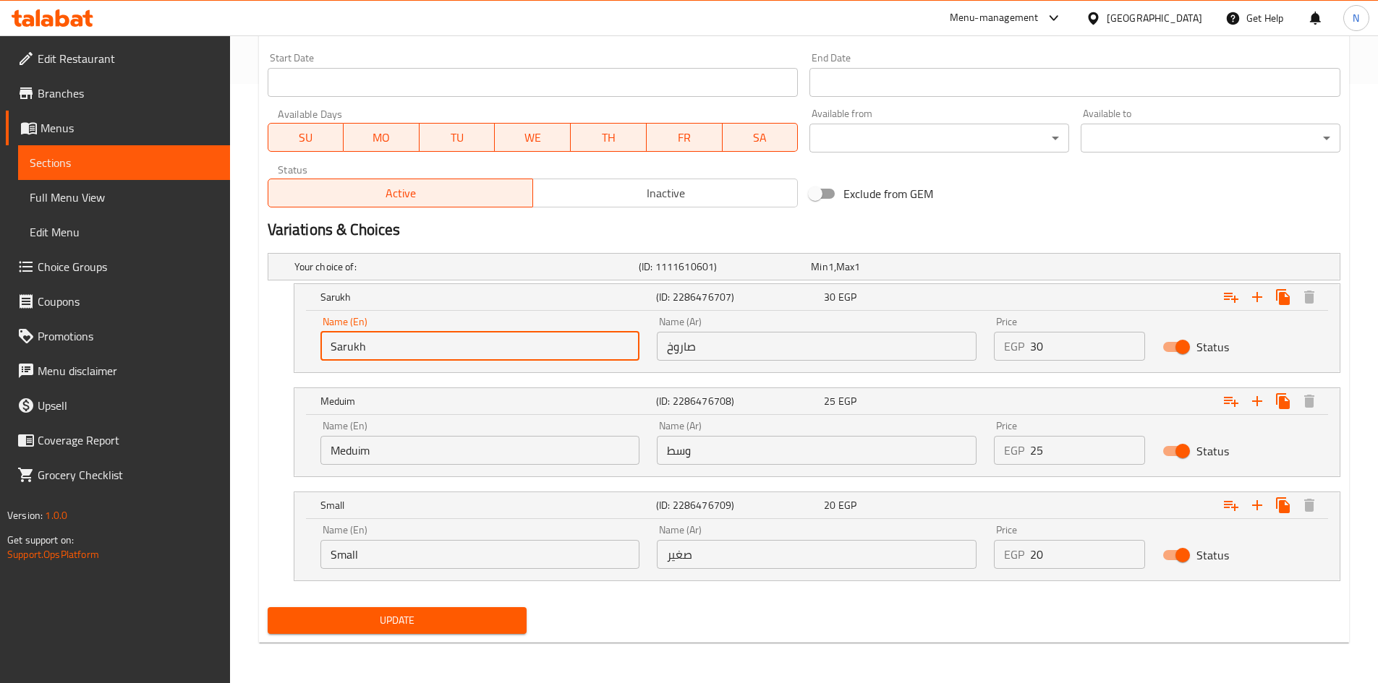
click at [346, 352] on input "Sarukh" at bounding box center [480, 346] width 320 height 29
click at [681, 356] on input "صاروخ" at bounding box center [817, 346] width 320 height 29
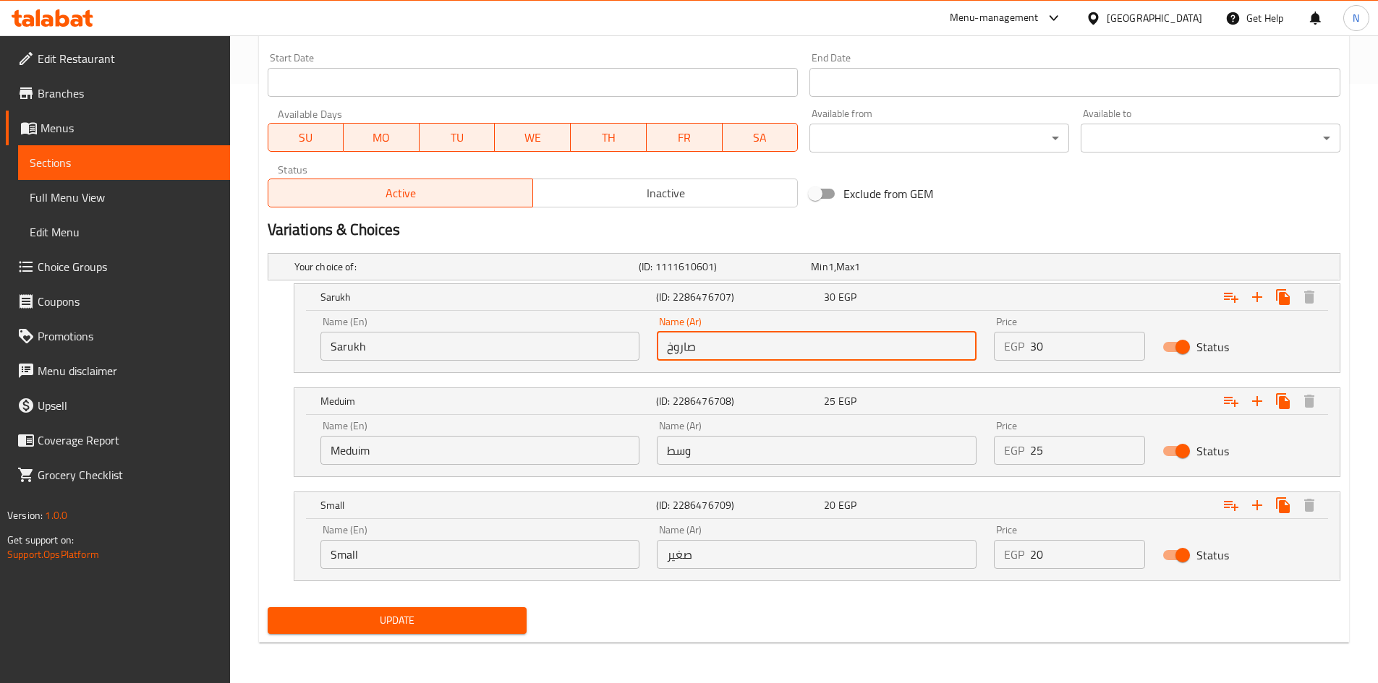
click at [681, 356] on input "صاروخ" at bounding box center [817, 346] width 320 height 29
click at [346, 450] on input "Meduim" at bounding box center [480, 450] width 320 height 29
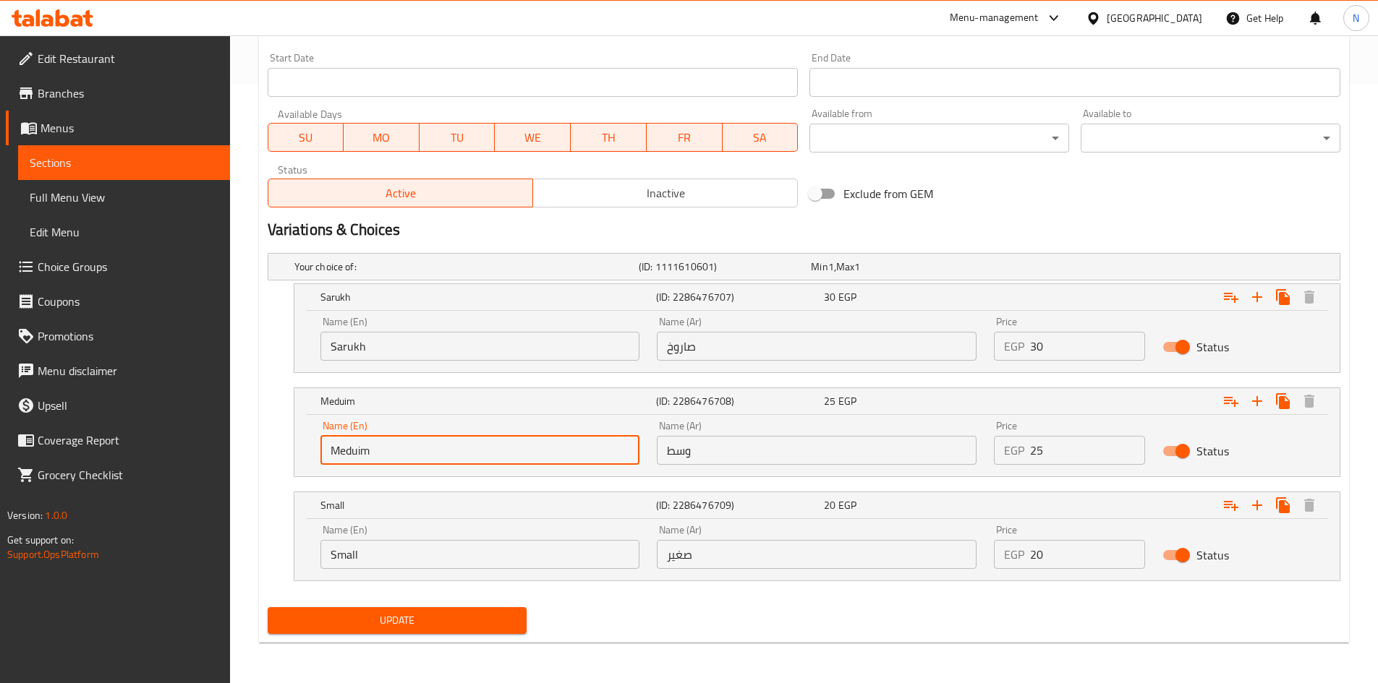
click at [346, 450] on input "Meduim" at bounding box center [480, 450] width 320 height 29
click at [678, 453] on input "وسط" at bounding box center [817, 450] width 320 height 29
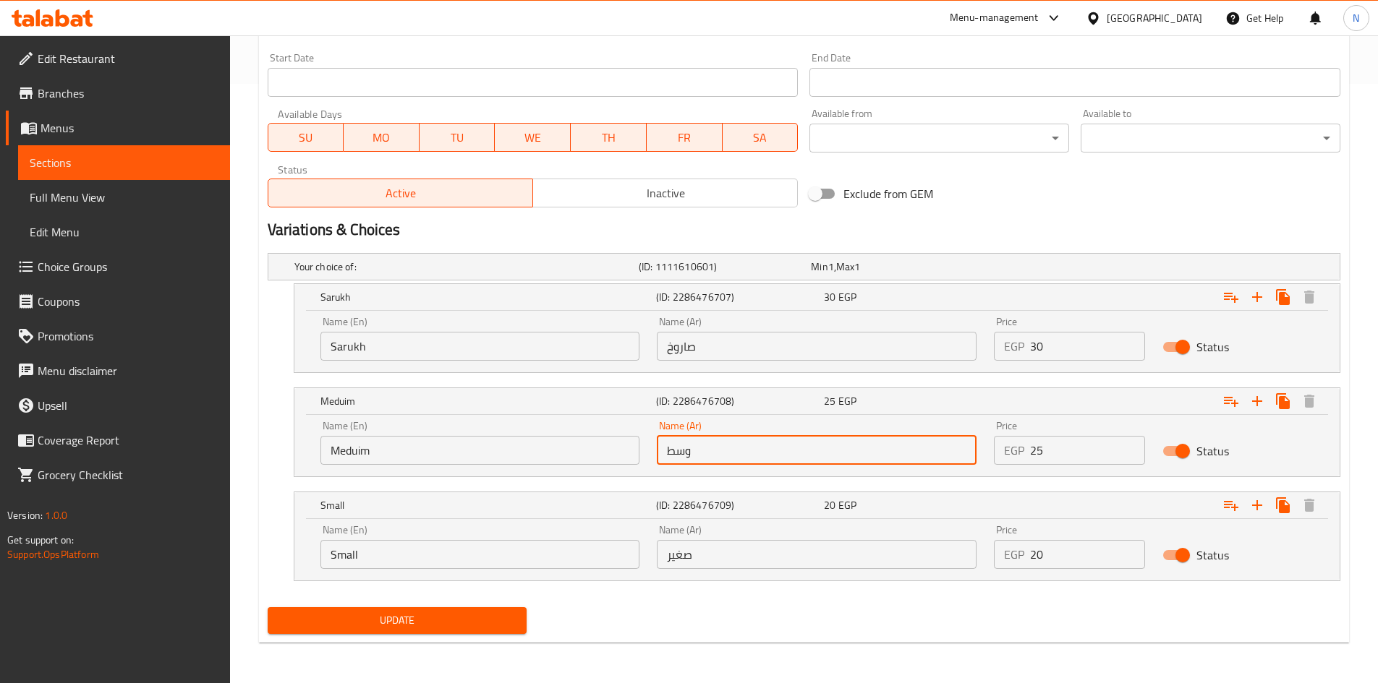
click at [678, 453] on input "وسط" at bounding box center [817, 450] width 320 height 29
click at [335, 557] on input "Small" at bounding box center [480, 554] width 320 height 29
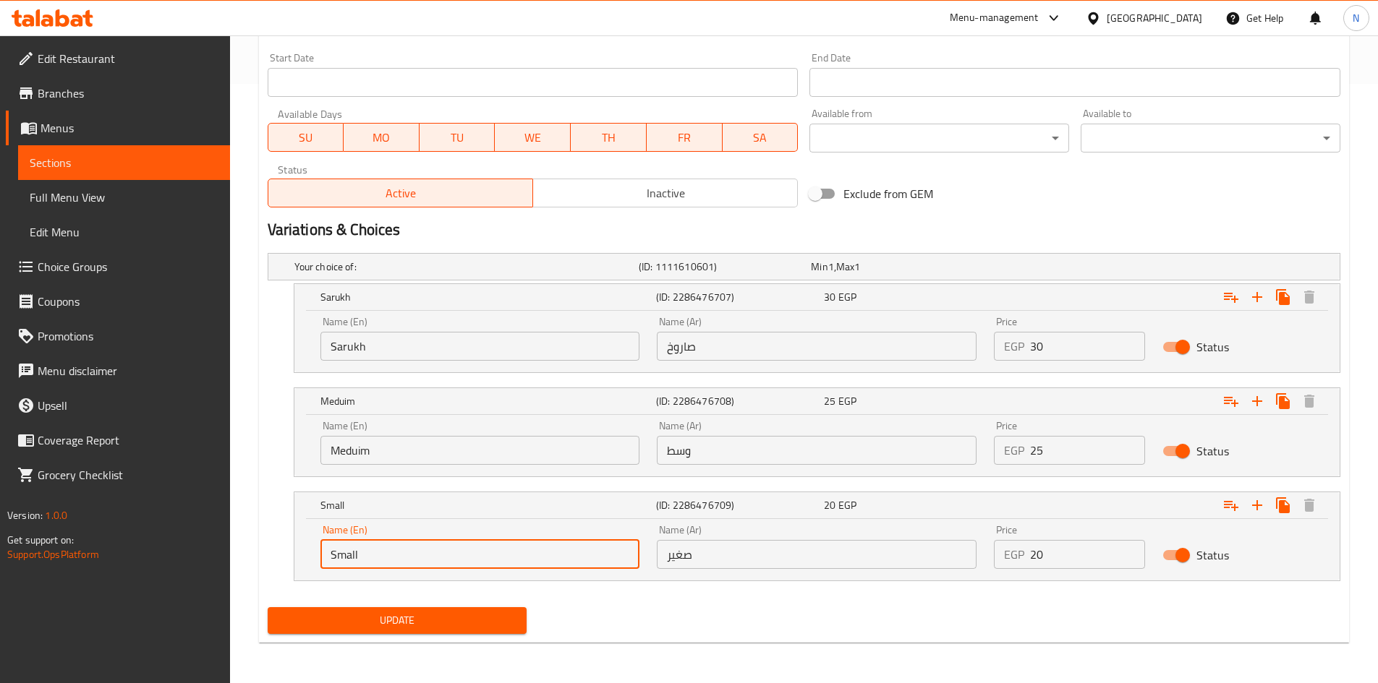
click at [335, 557] on input "Small" at bounding box center [480, 554] width 320 height 29
click at [682, 555] on input "صغير" at bounding box center [817, 554] width 320 height 29
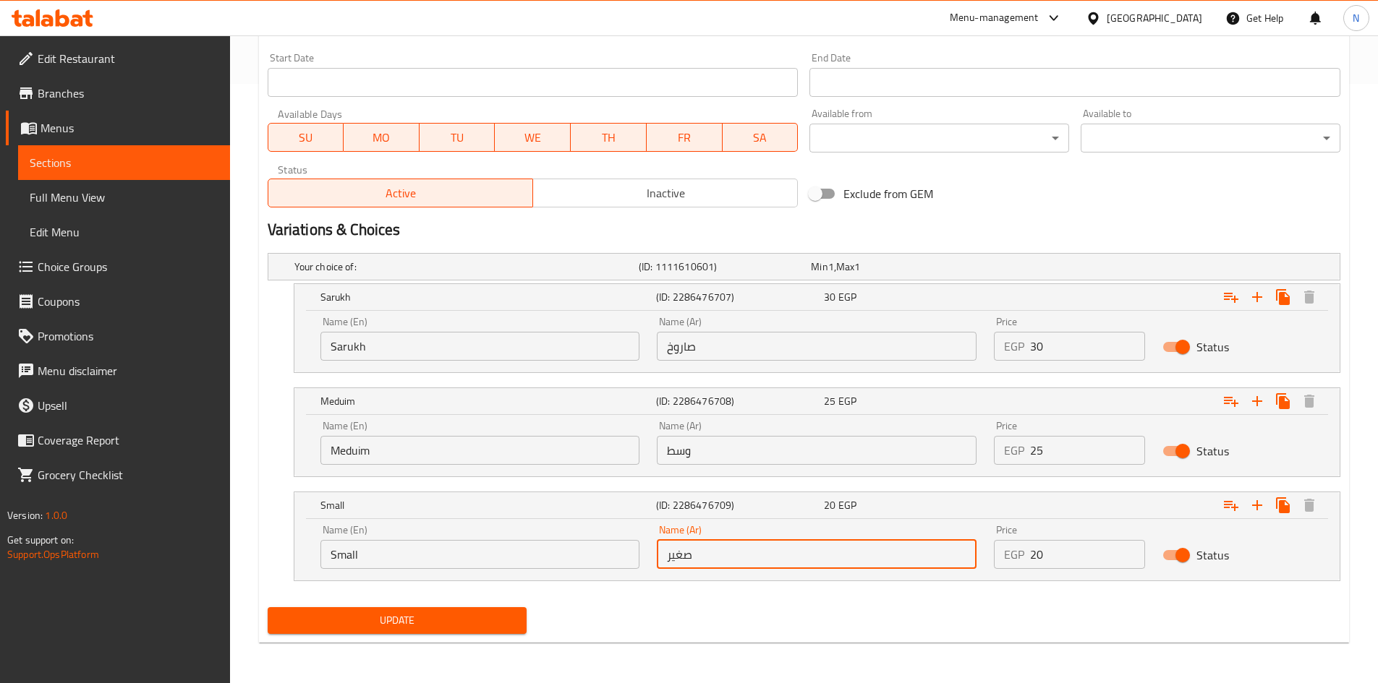
click at [682, 555] on input "صغير" at bounding box center [817, 554] width 320 height 29
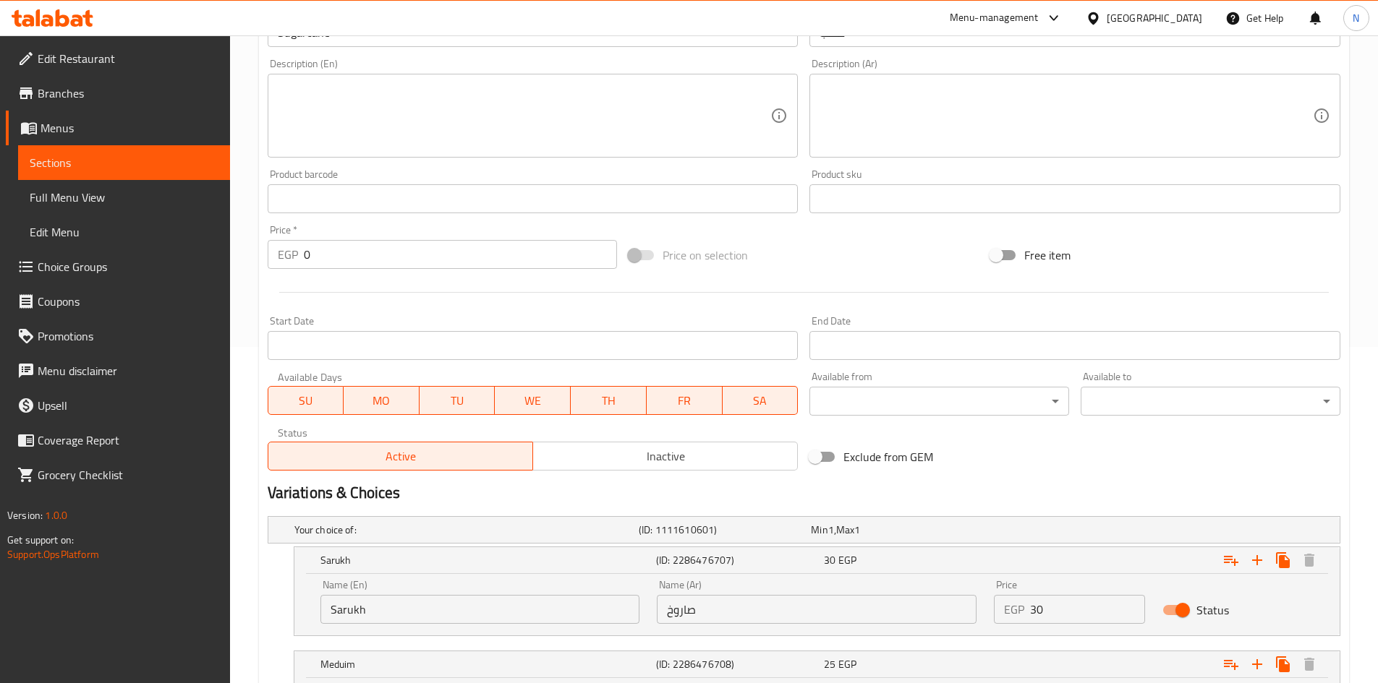
scroll to position [310, 0]
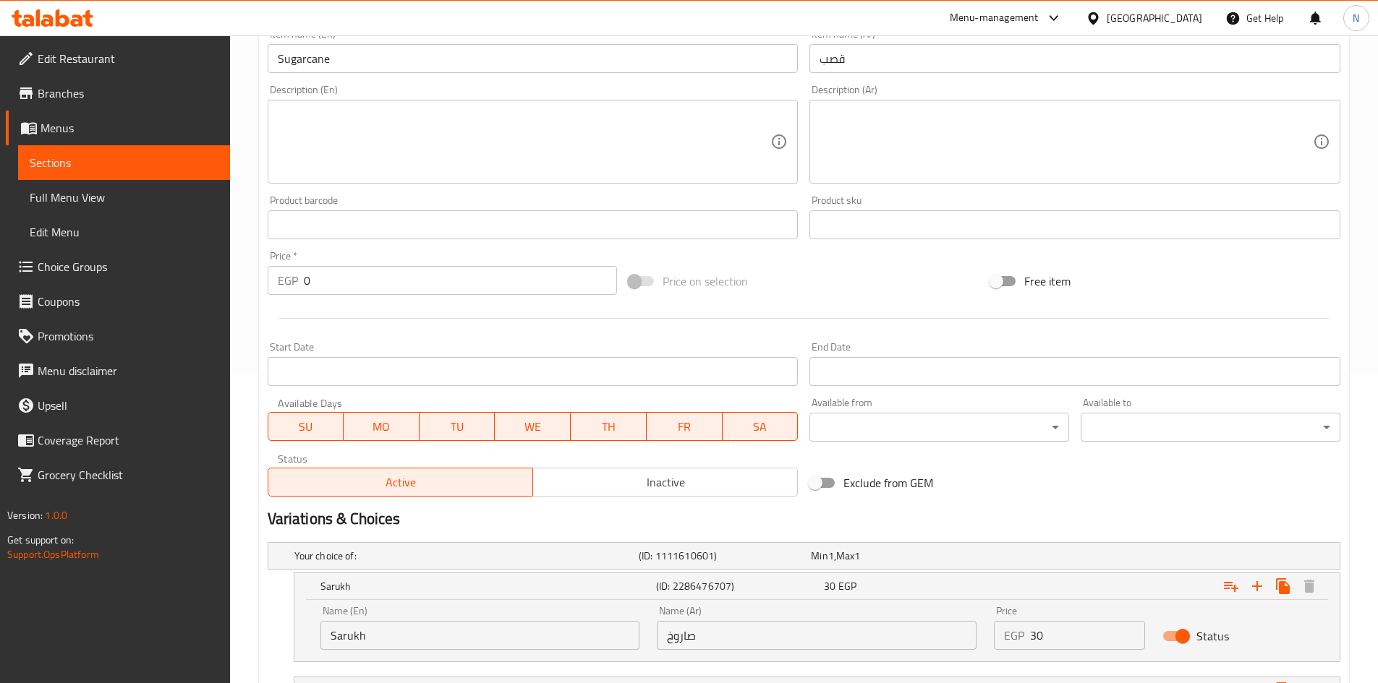
click at [367, 637] on input "Sarukh" at bounding box center [480, 635] width 320 height 29
click at [685, 634] on input "صاروخ" at bounding box center [817, 635] width 320 height 29
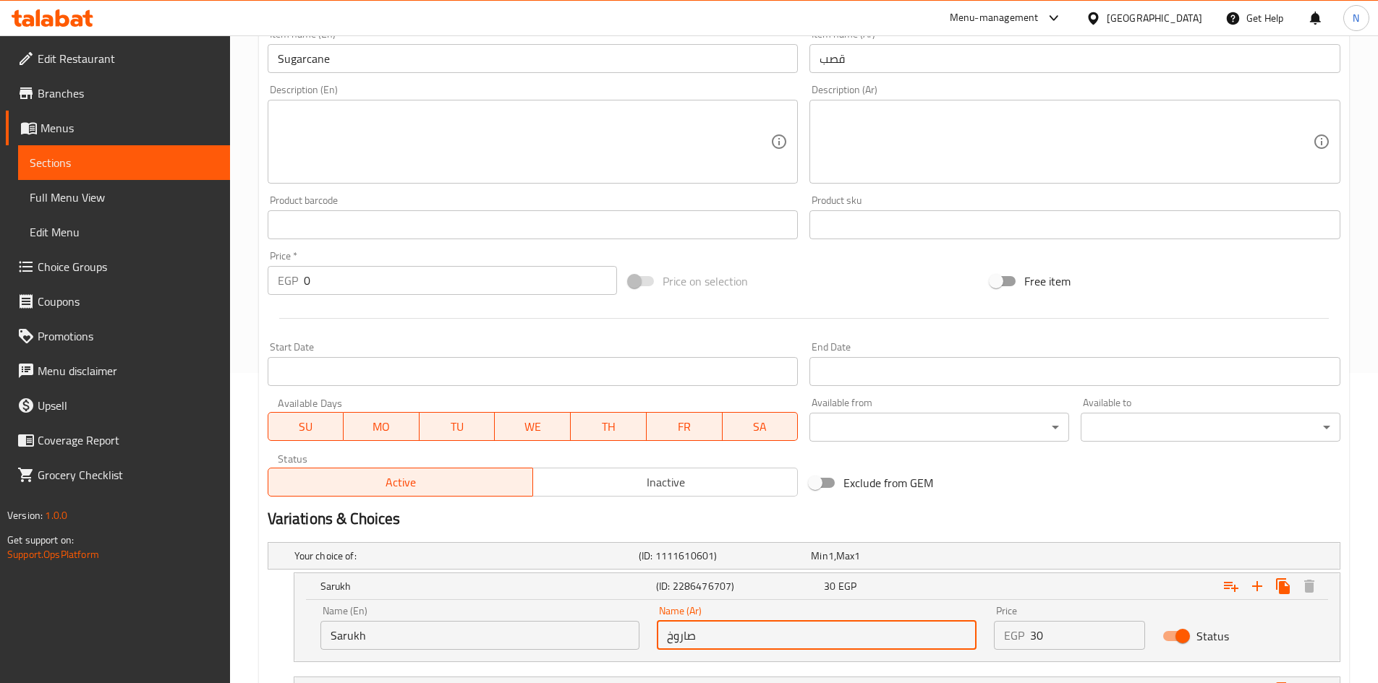
click at [685, 634] on input "صاروخ" at bounding box center [817, 635] width 320 height 29
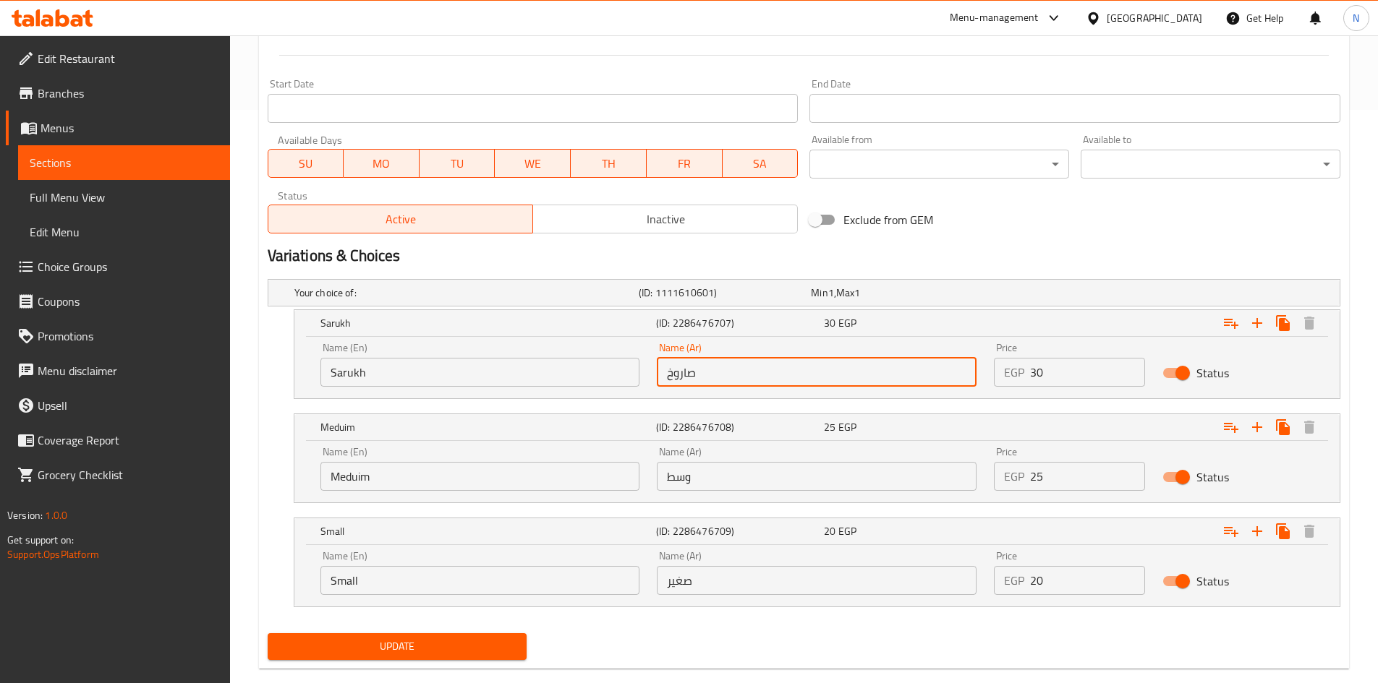
scroll to position [600, 0]
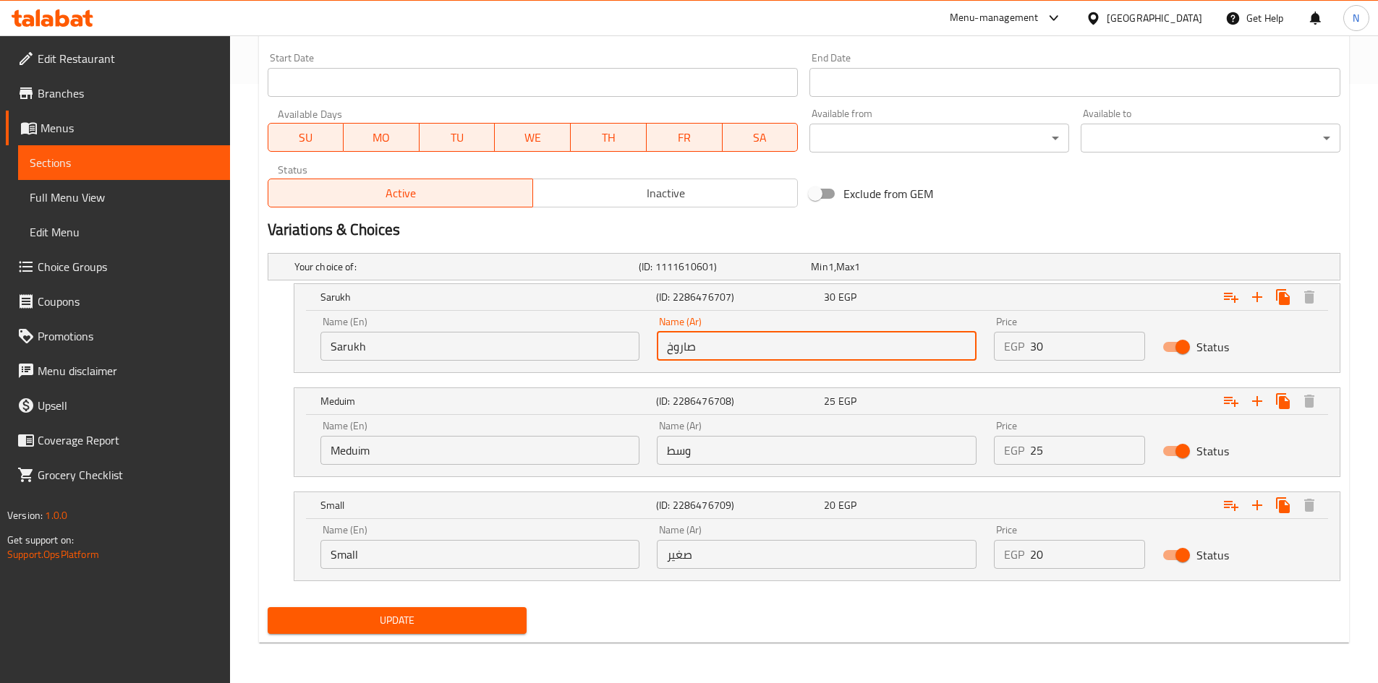
click at [356, 451] on input "Meduim" at bounding box center [480, 450] width 320 height 29
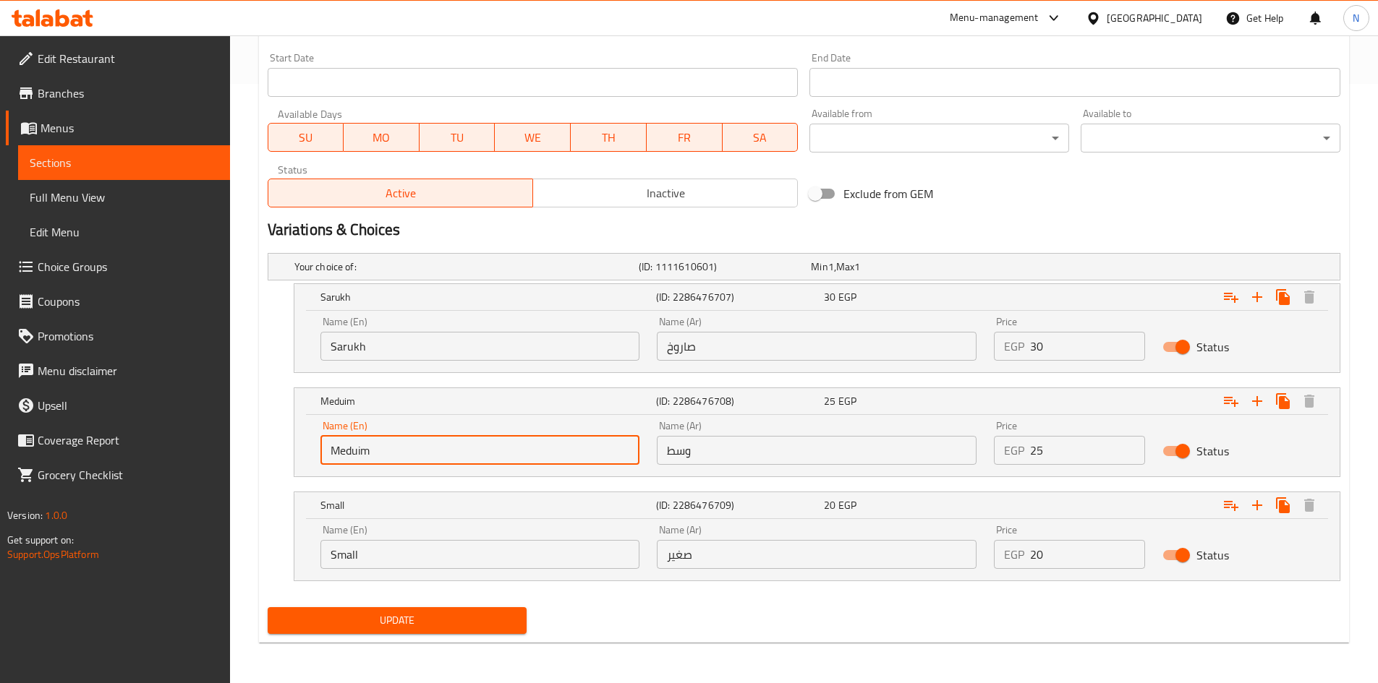
click at [356, 451] on input "Meduim" at bounding box center [480, 450] width 320 height 29
click at [678, 447] on input "وسط" at bounding box center [817, 450] width 320 height 29
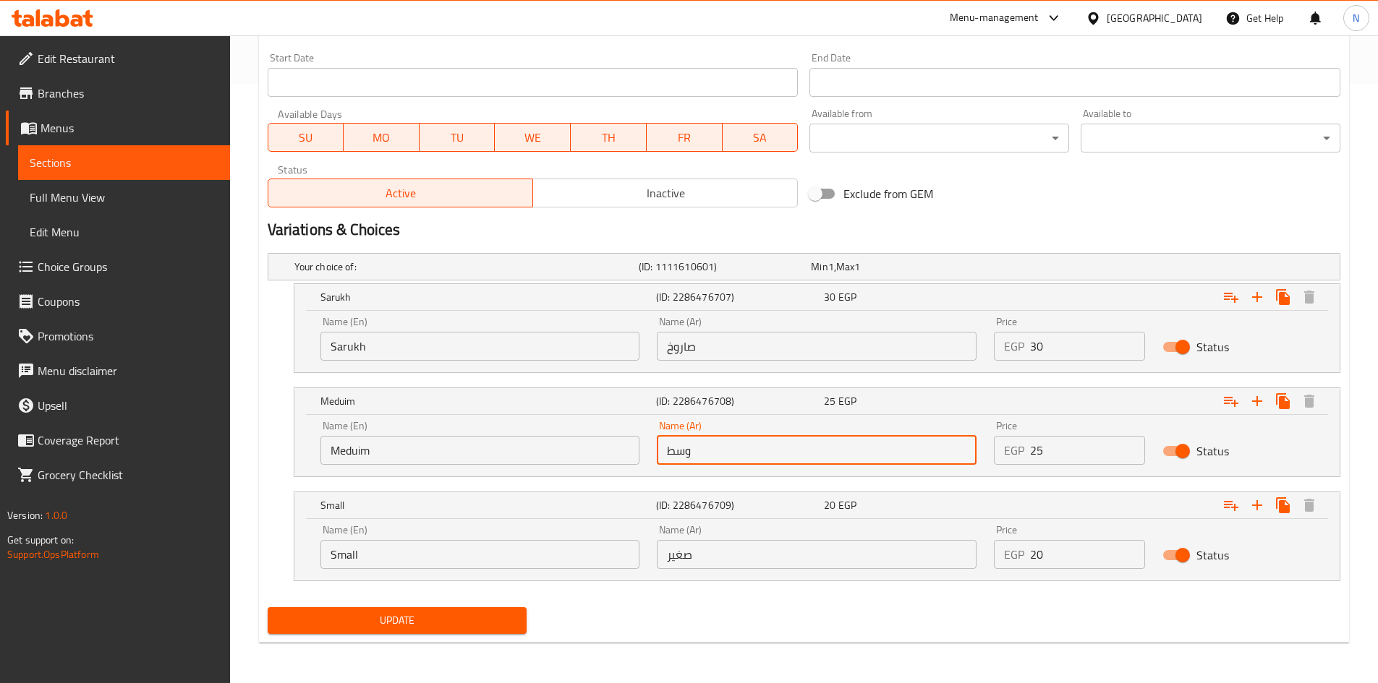
click at [678, 447] on input "وسط" at bounding box center [817, 450] width 320 height 29
click at [439, 556] on input "Small" at bounding box center [480, 554] width 320 height 29
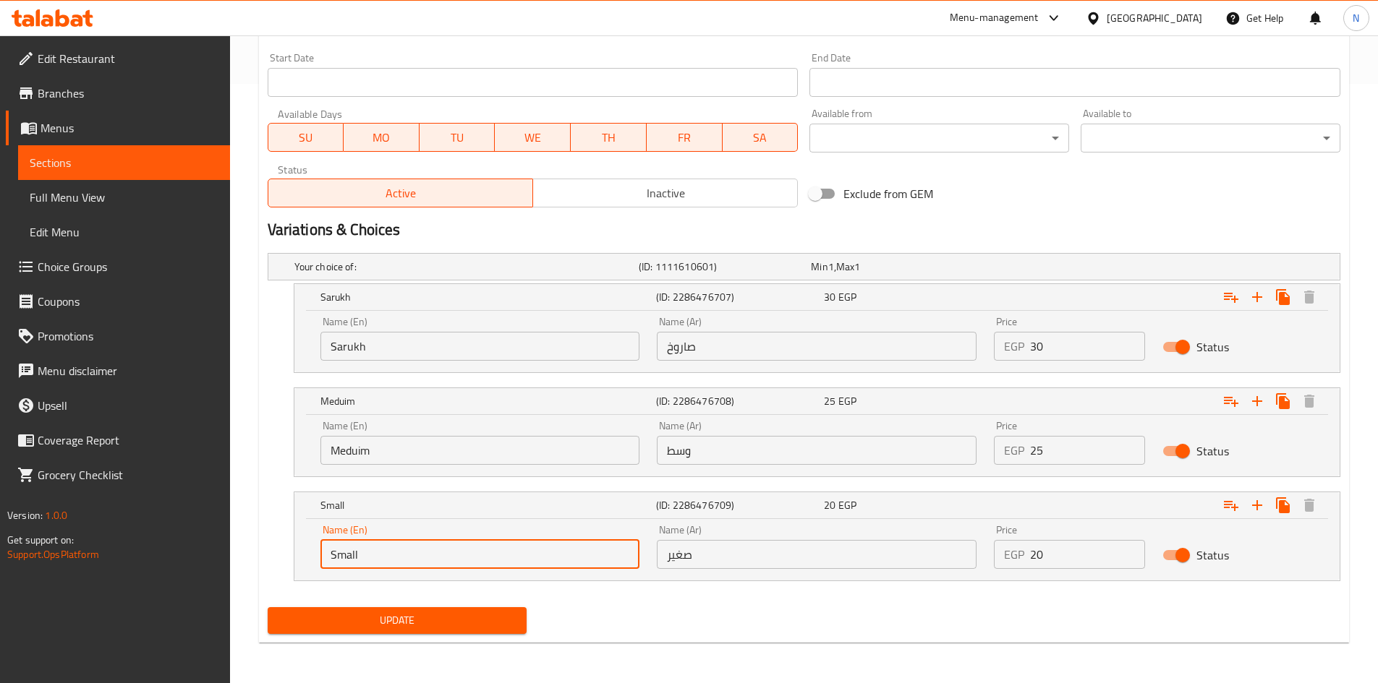
click at [439, 556] on input "Small" at bounding box center [480, 554] width 320 height 29
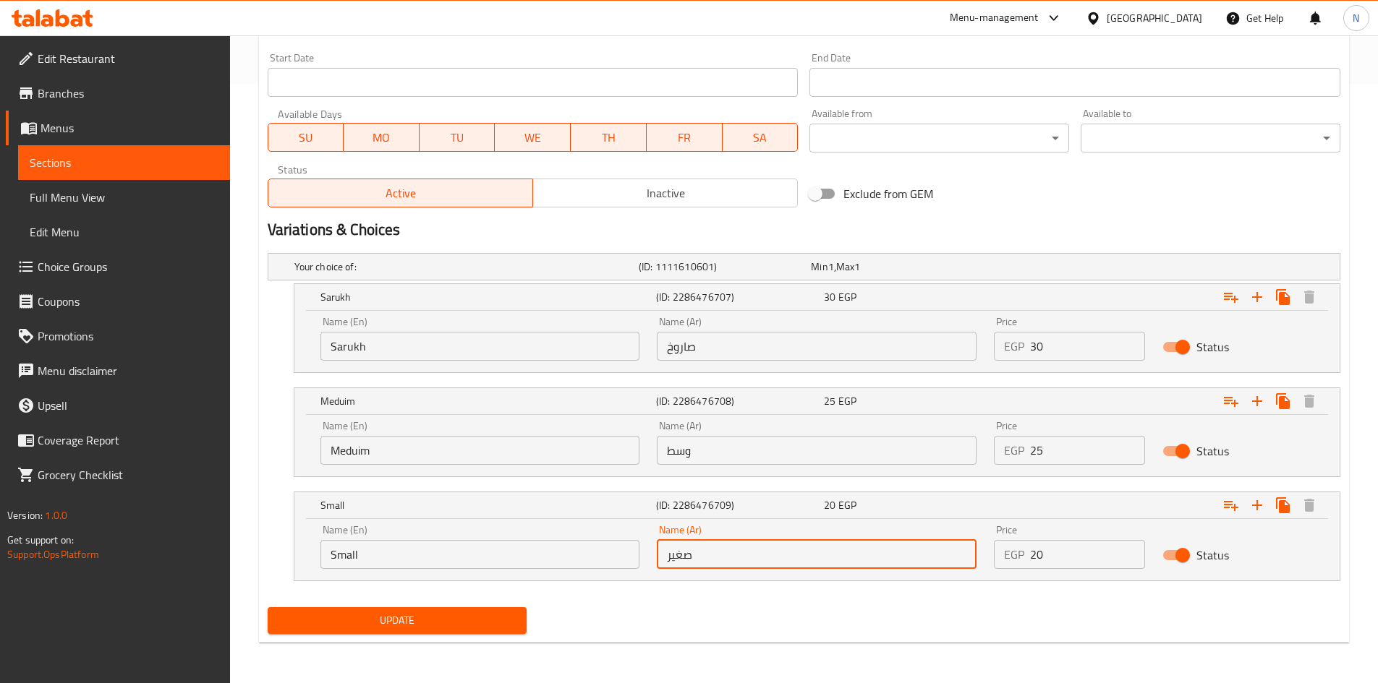
click at [673, 554] on input "صغير" at bounding box center [817, 554] width 320 height 29
click at [336, 349] on input "Sarukh" at bounding box center [480, 346] width 320 height 29
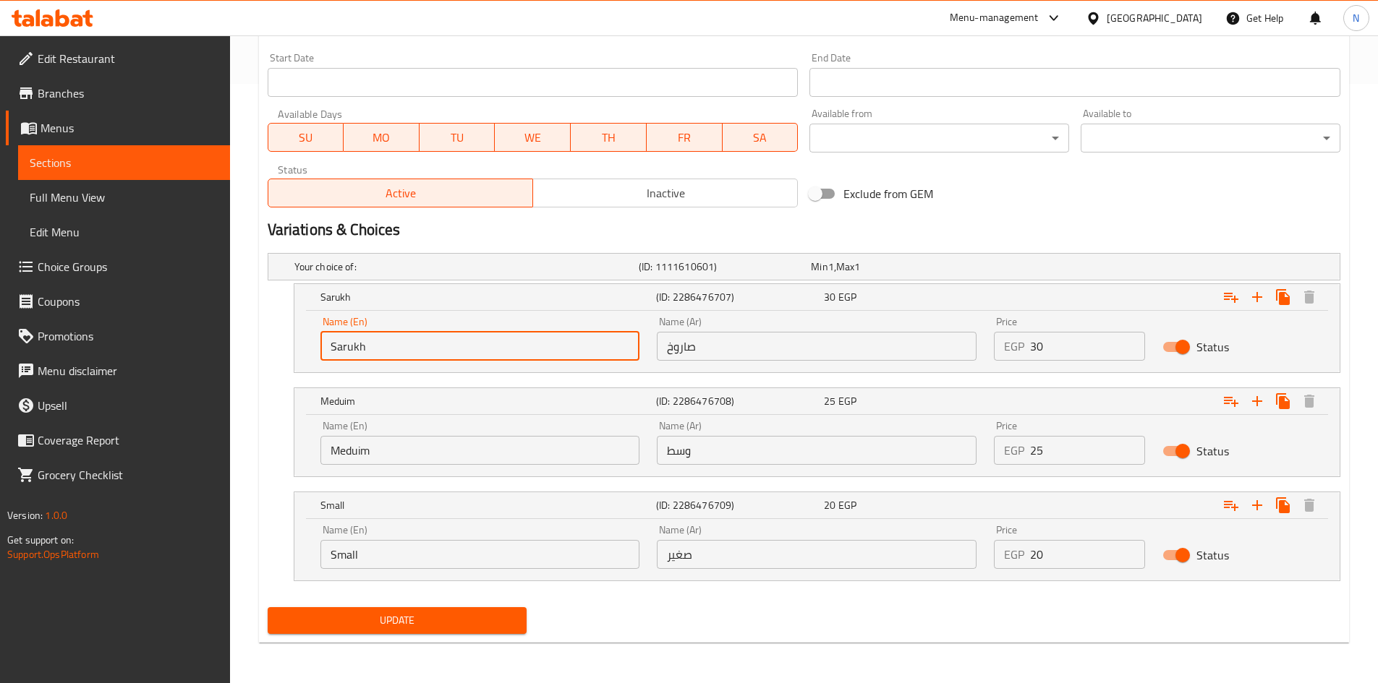
click at [336, 349] on input "Sarukh" at bounding box center [480, 346] width 320 height 29
click at [681, 353] on input "صاروخ" at bounding box center [817, 346] width 320 height 29
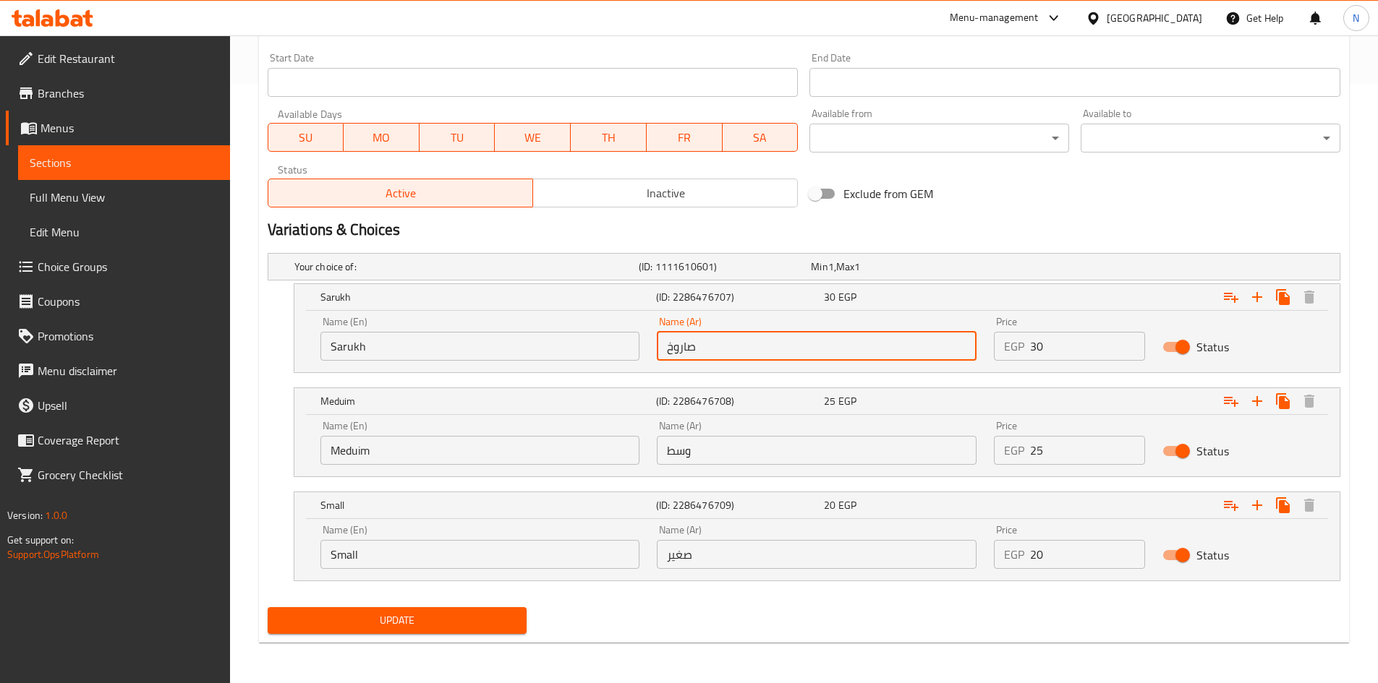
click at [681, 353] on input "صاروخ" at bounding box center [817, 346] width 320 height 29
click at [364, 456] on input "Meduim" at bounding box center [480, 450] width 320 height 29
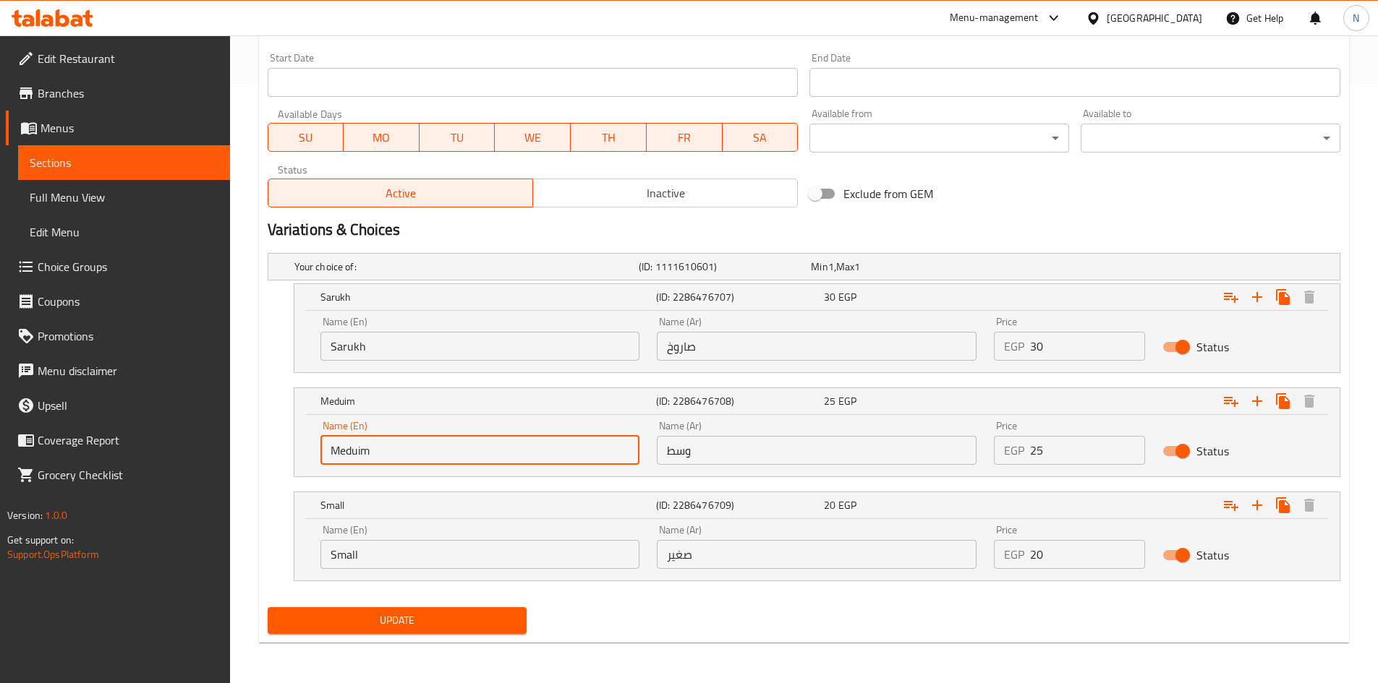
click at [364, 456] on input "Meduim" at bounding box center [480, 450] width 320 height 29
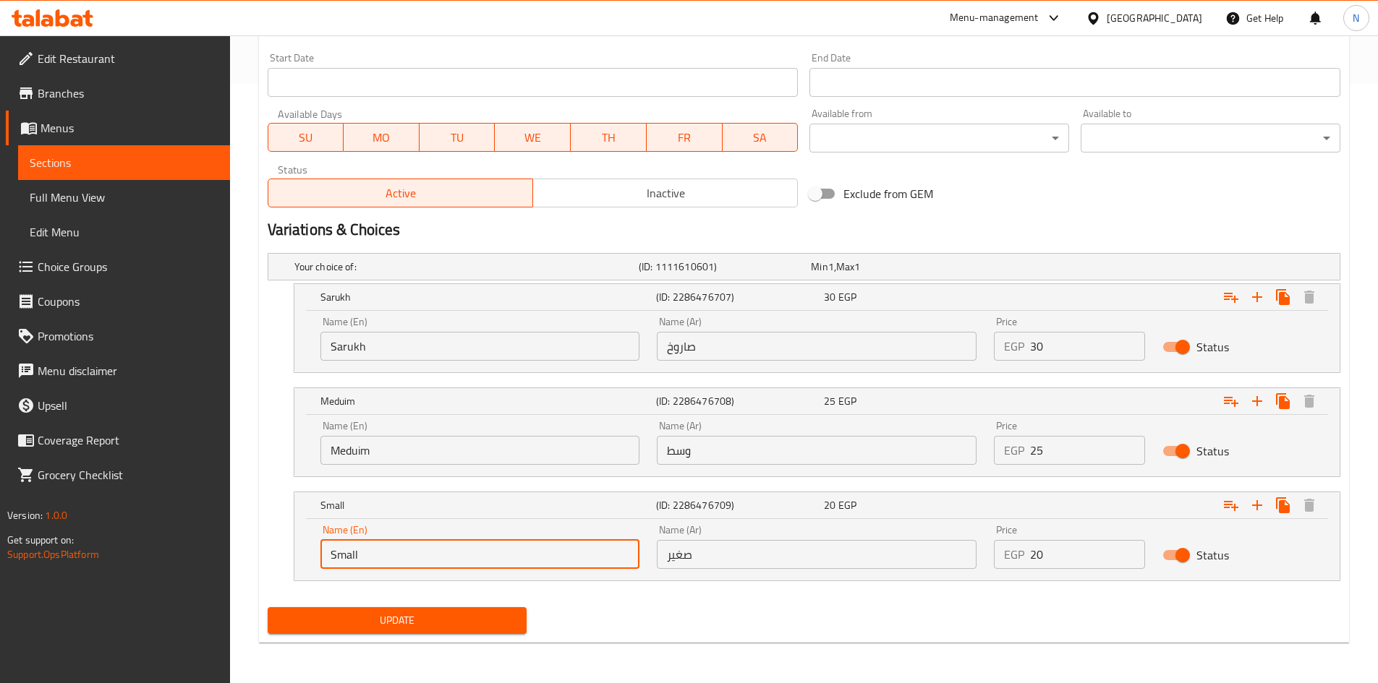
click at [337, 555] on input "Small" at bounding box center [480, 554] width 320 height 29
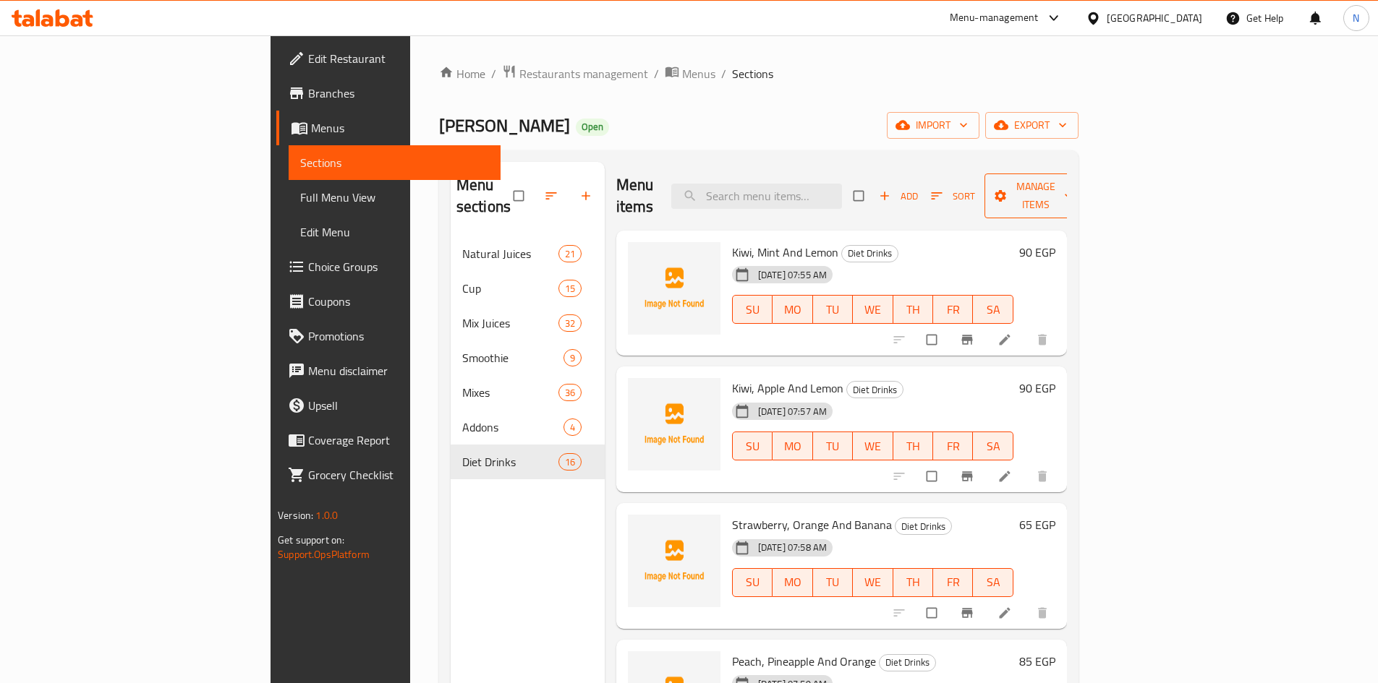
click at [1076, 179] on span "Manage items" at bounding box center [1036, 196] width 80 height 36
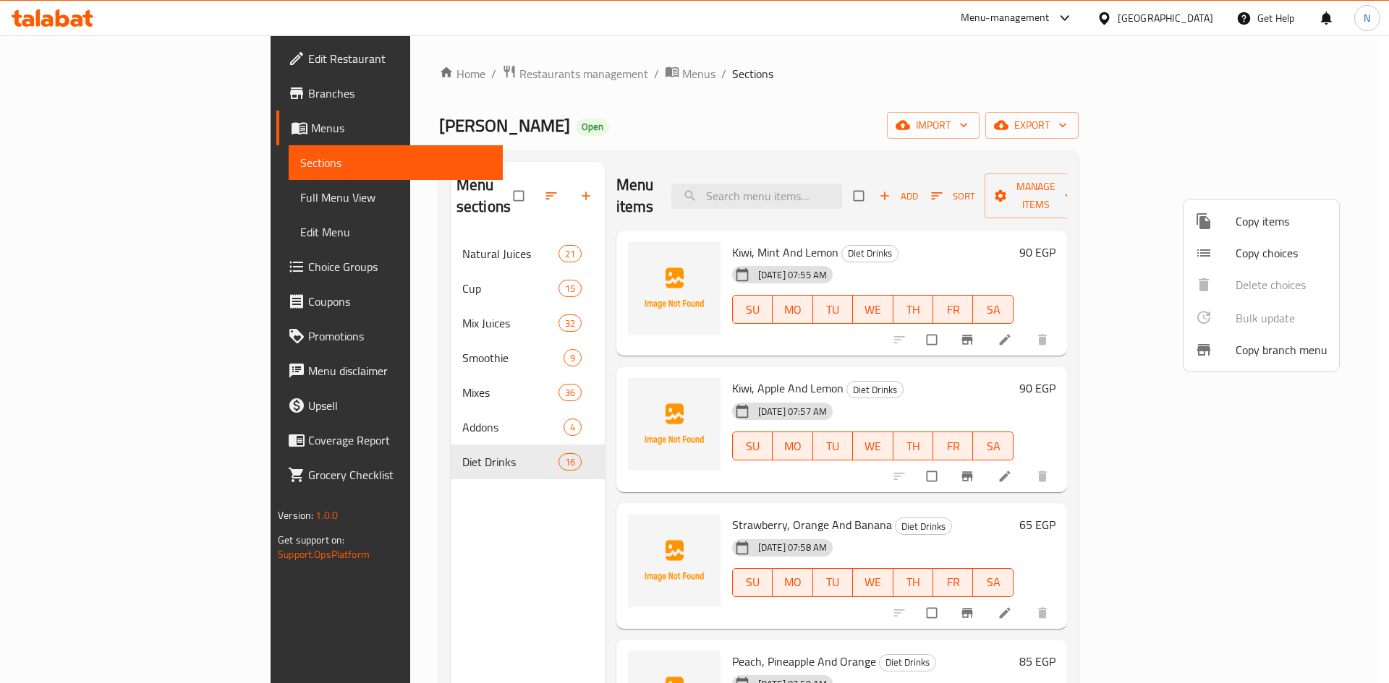
click at [1245, 259] on span "Copy choices" at bounding box center [1281, 252] width 92 height 17
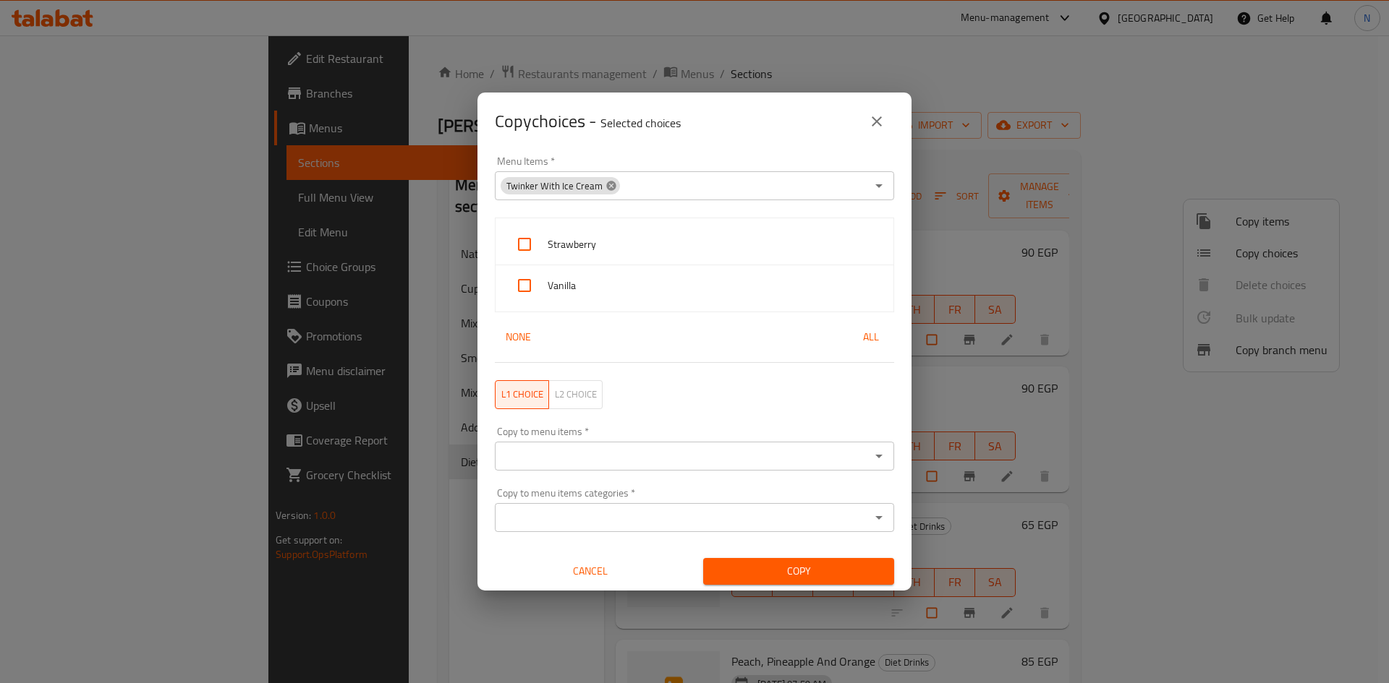
click at [610, 186] on icon at bounding box center [610, 185] width 9 height 9
click at [616, 190] on input "Menu Items   *" at bounding box center [682, 186] width 367 height 20
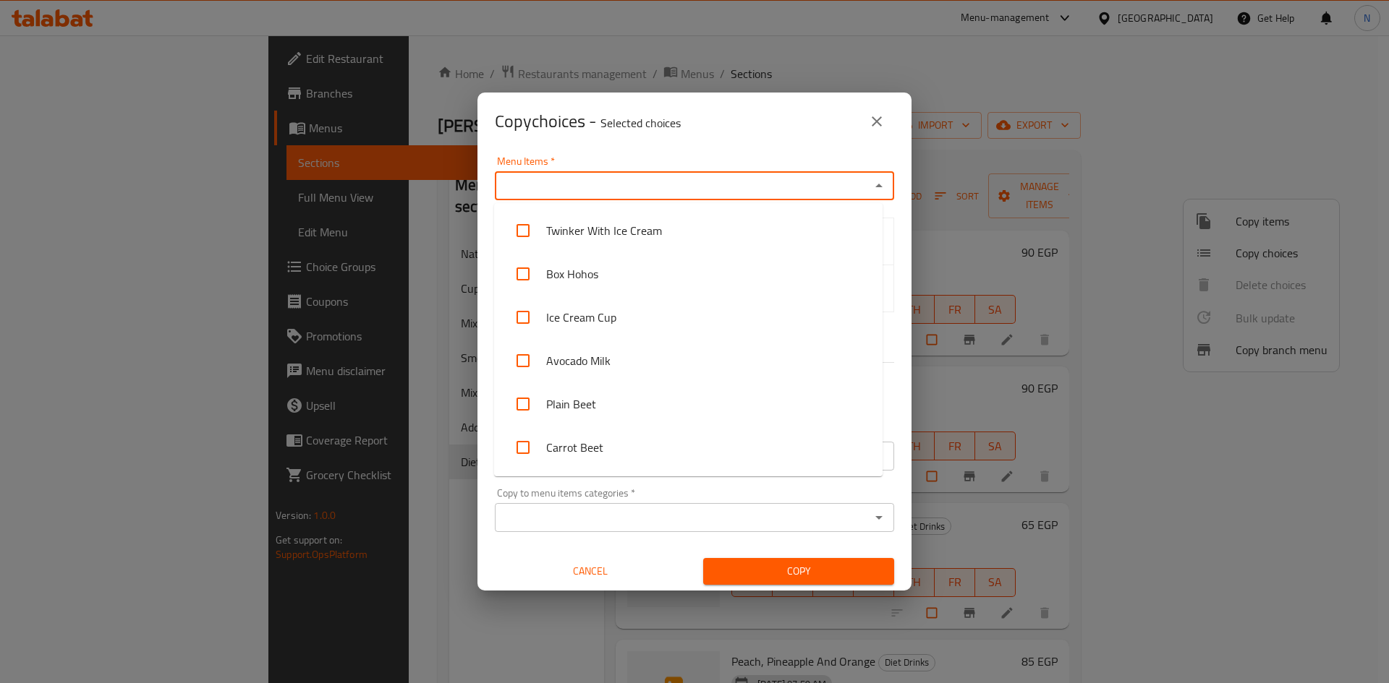
paste input "Sobia"
type input "Sobia"
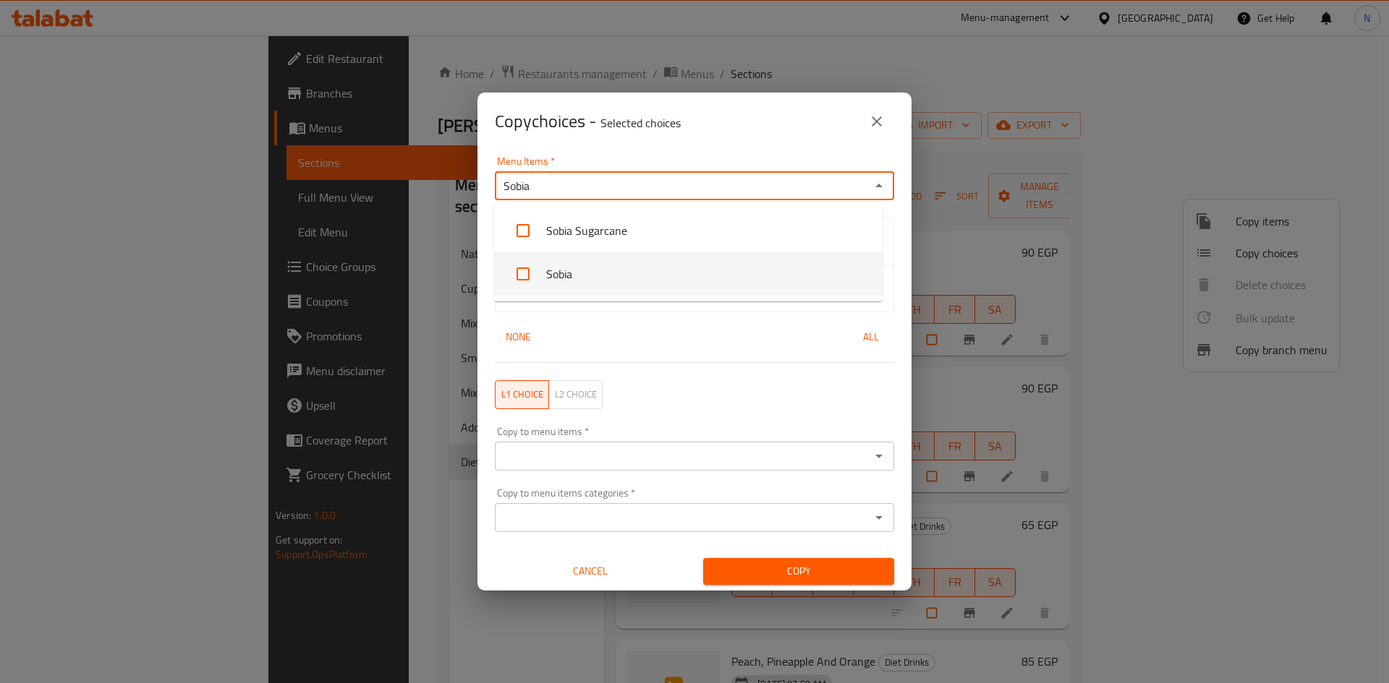
click at [519, 281] on input "checkbox" at bounding box center [523, 274] width 35 height 35
checkbox input "false"
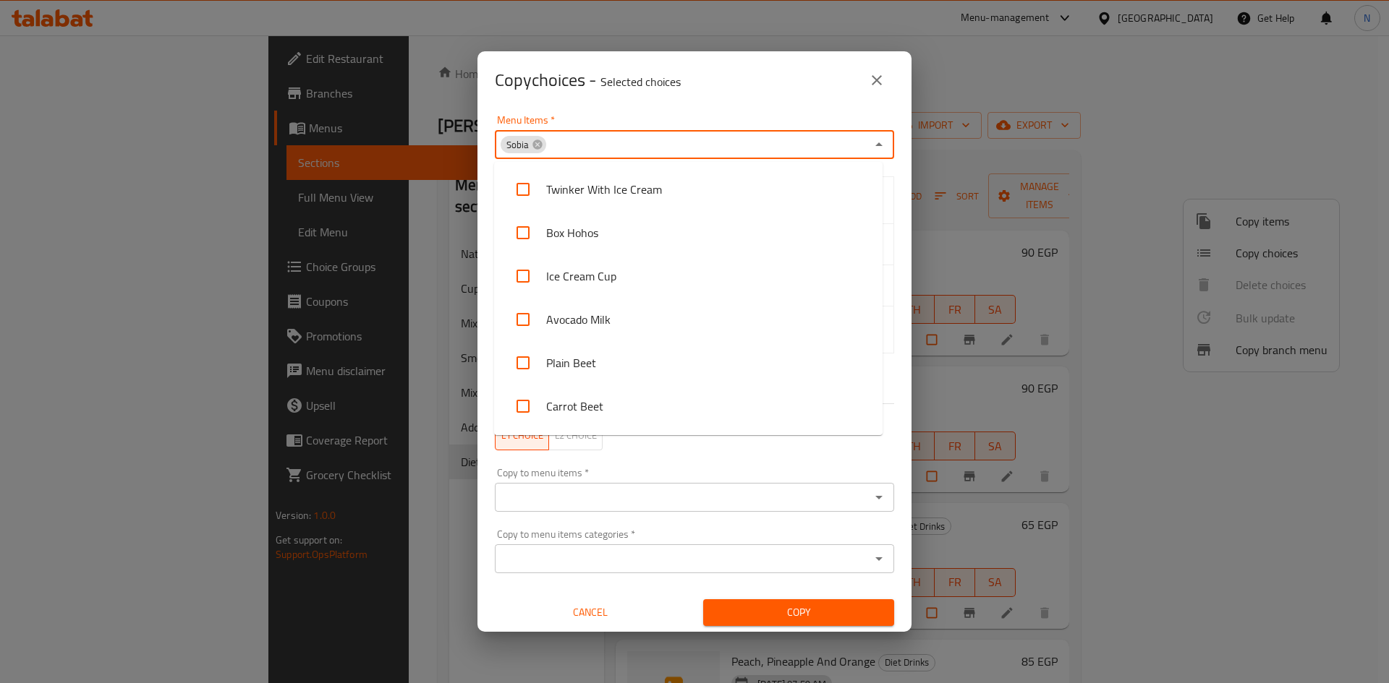
scroll to position [907, 0]
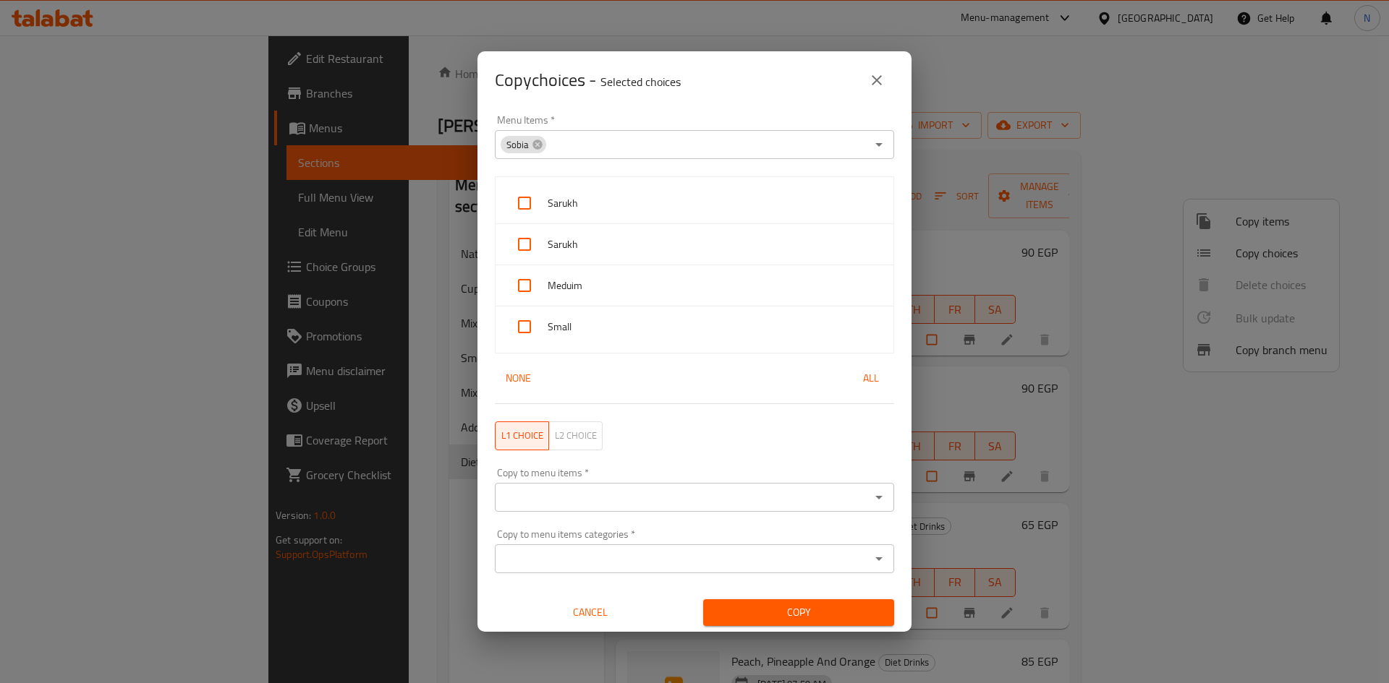
click at [709, 107] on div "Copy choices - Selected choices 0" at bounding box center [694, 80] width 434 height 58
click at [524, 239] on input "checkbox" at bounding box center [524, 241] width 35 height 35
checkbox input "true"
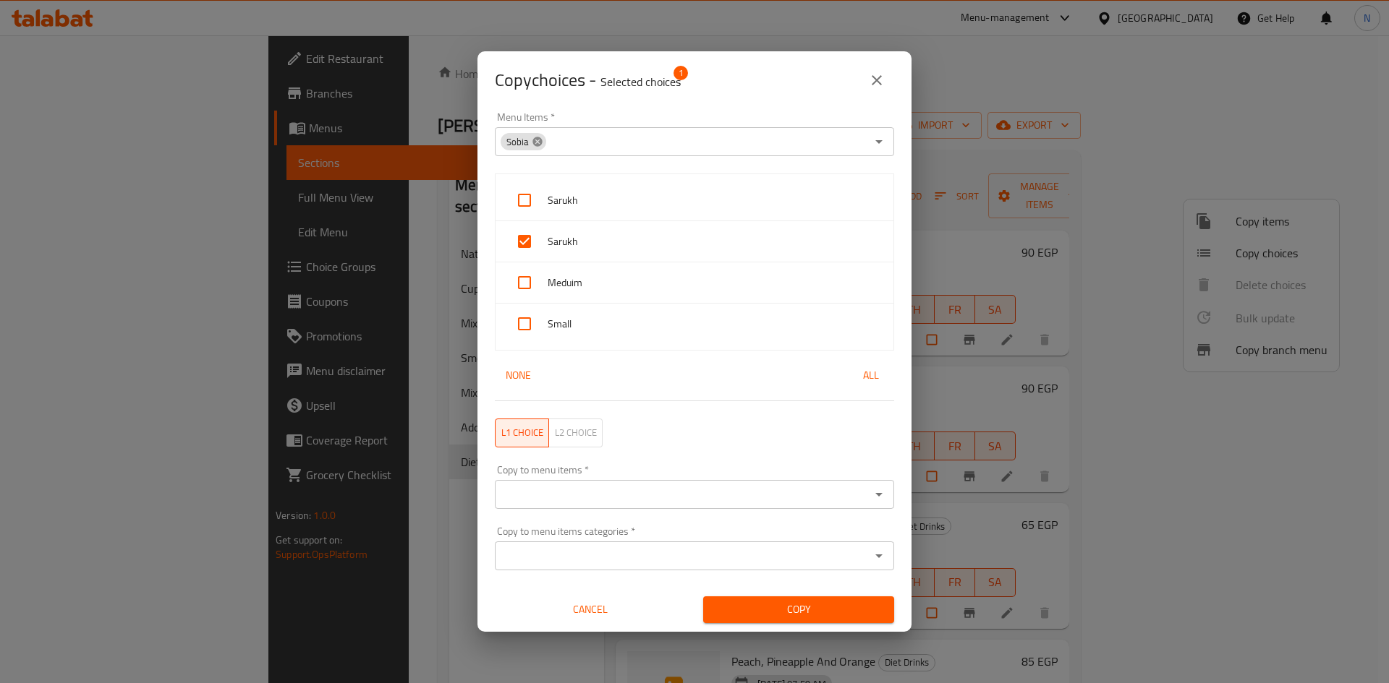
click at [539, 148] on icon at bounding box center [538, 142] width 12 height 12
click at [561, 142] on input "Menu Items   *" at bounding box center [682, 142] width 367 height 20
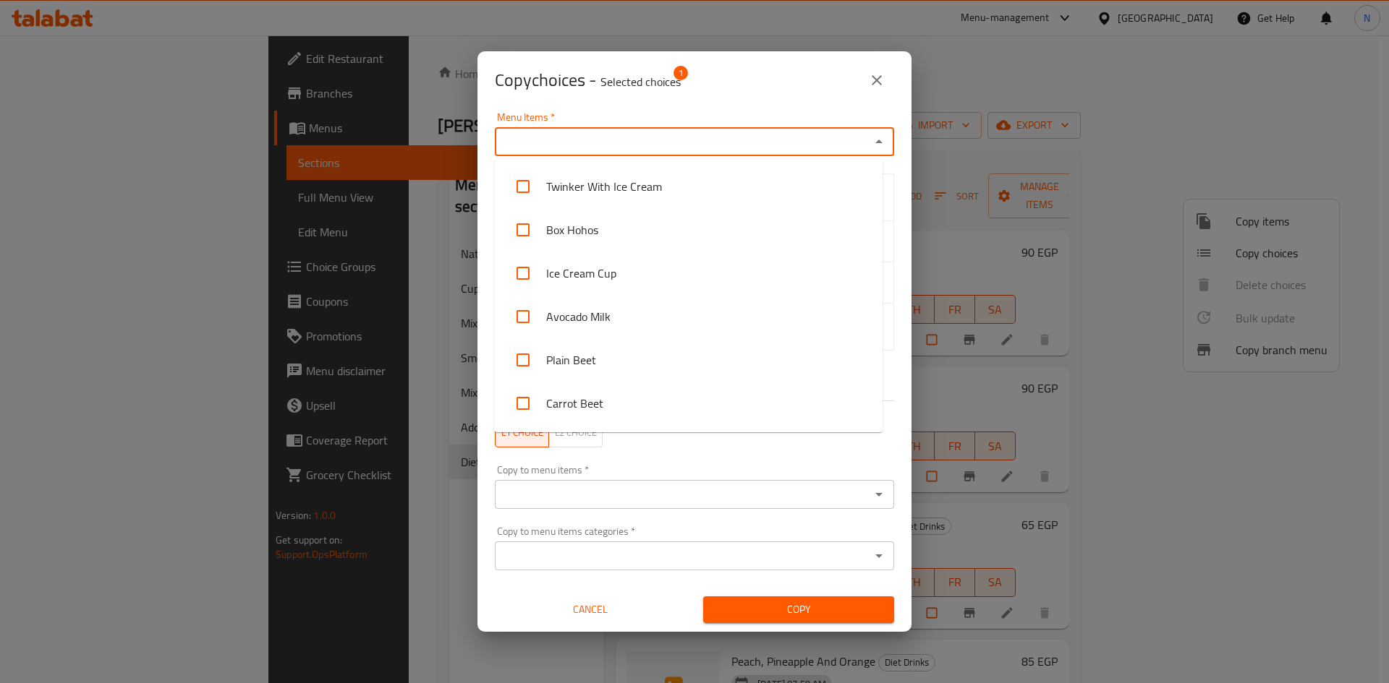
paste input "Sobia"
type input "Sobia"
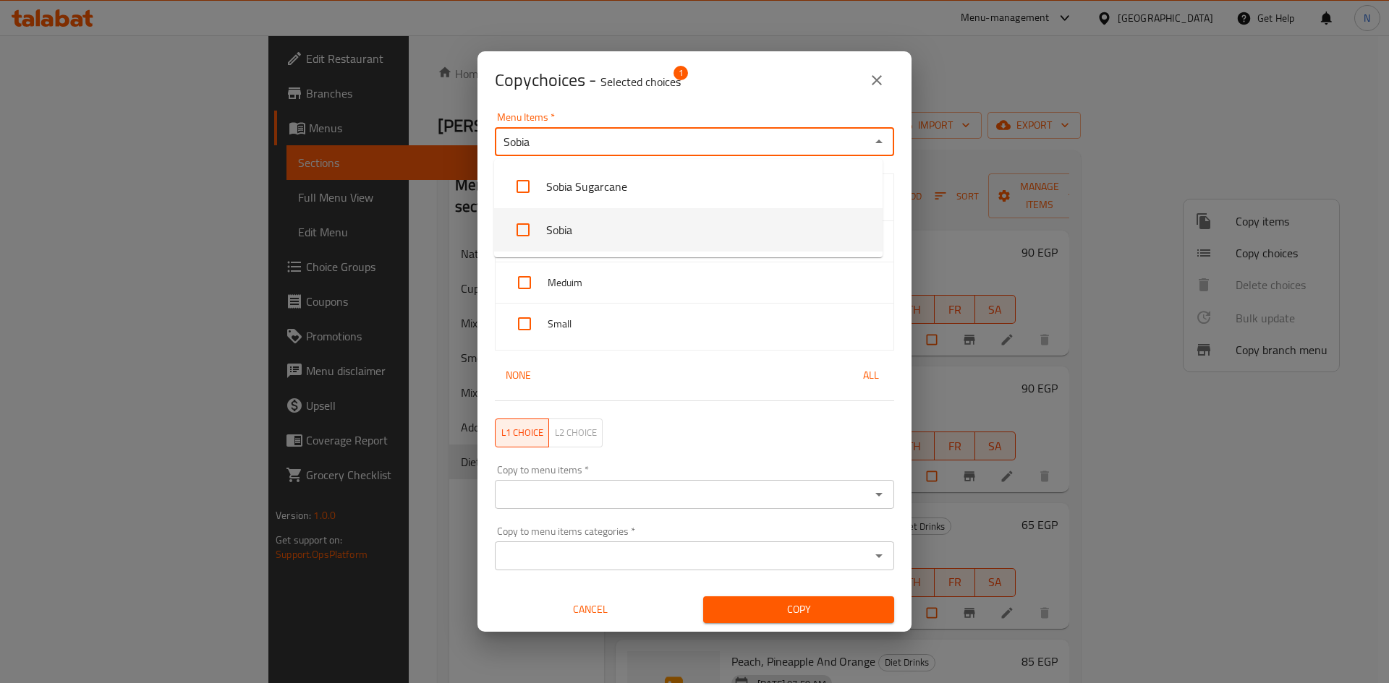
click at [523, 234] on input "checkbox" at bounding box center [523, 230] width 35 height 35
checkbox input "false"
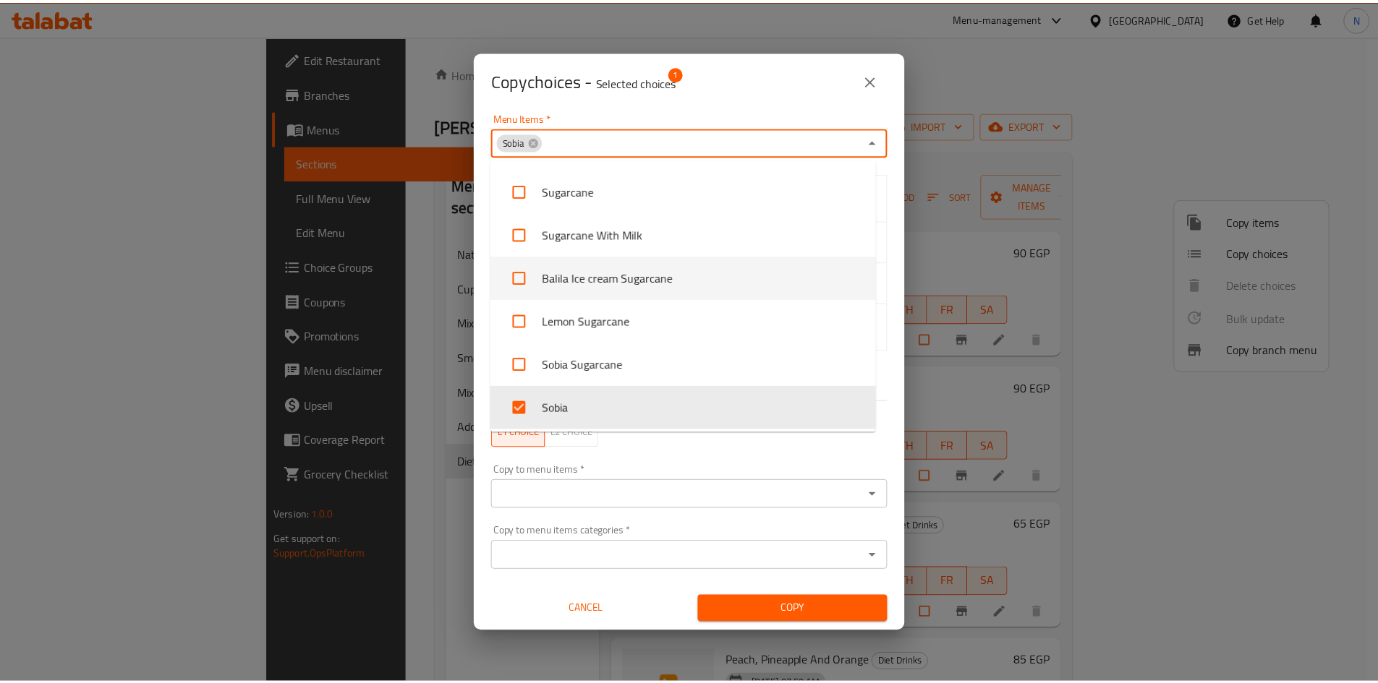
scroll to position [910, 0]
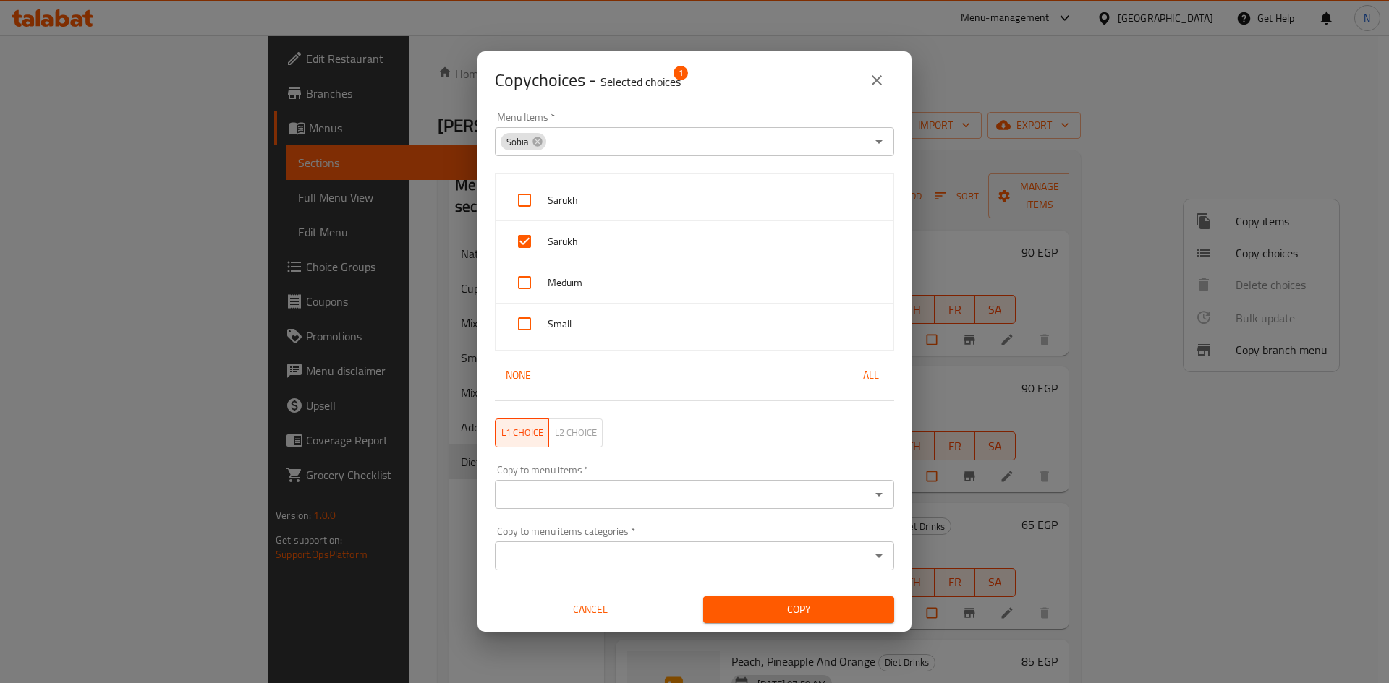
click at [686, 105] on div "Copy choices - Selected choices 1" at bounding box center [694, 80] width 434 height 58
click at [872, 91] on button "close" at bounding box center [876, 80] width 35 height 35
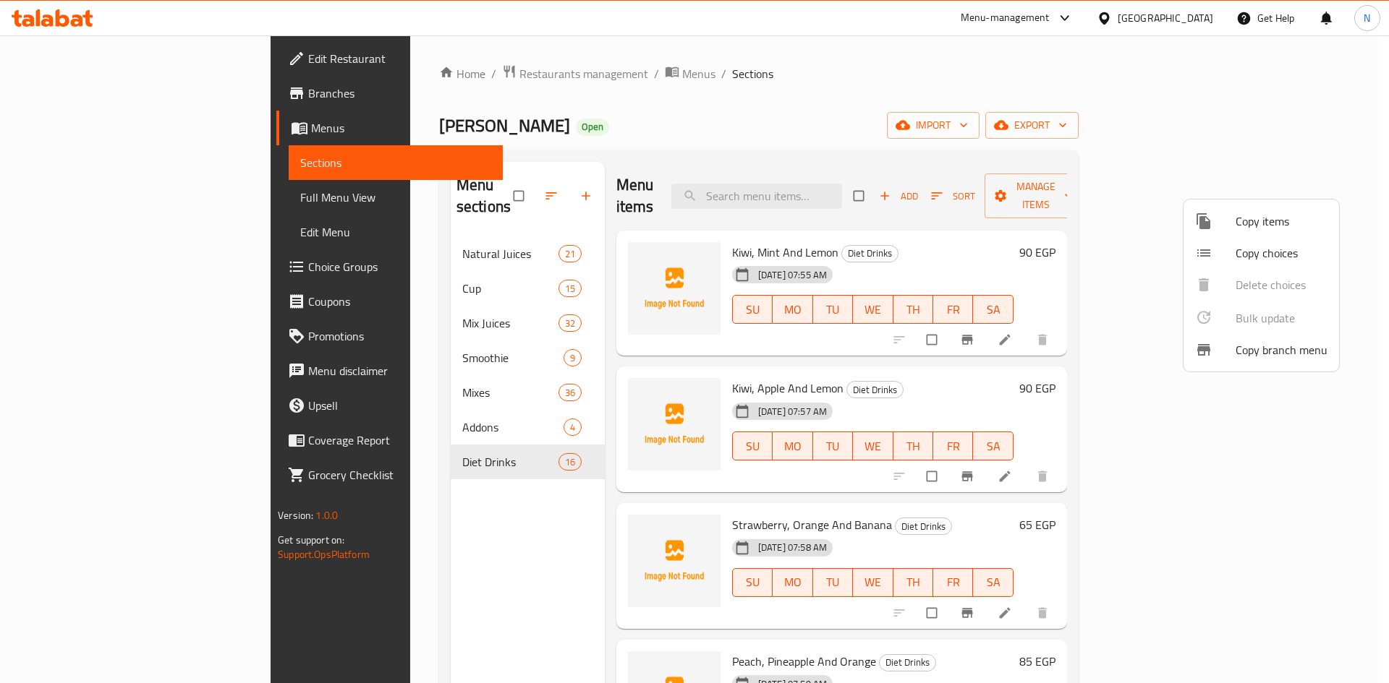
click at [816, 140] on div at bounding box center [694, 341] width 1389 height 683
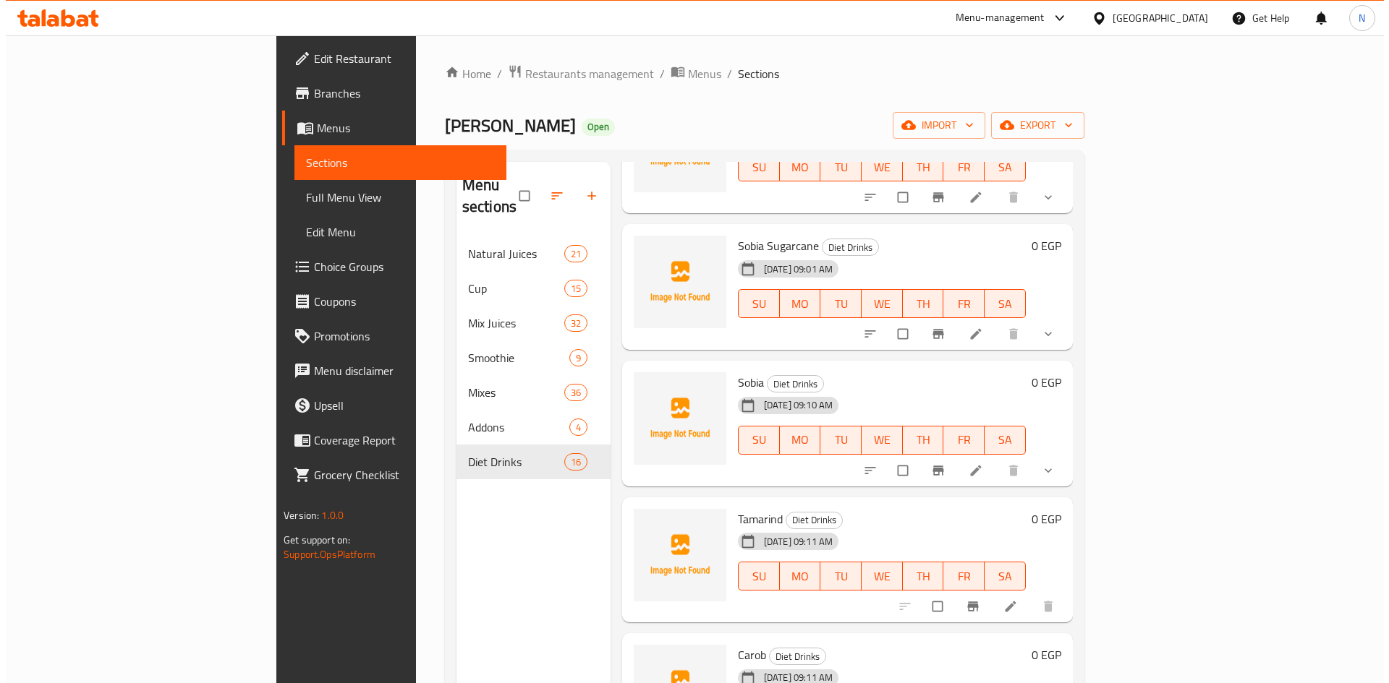
scroll to position [1535, 0]
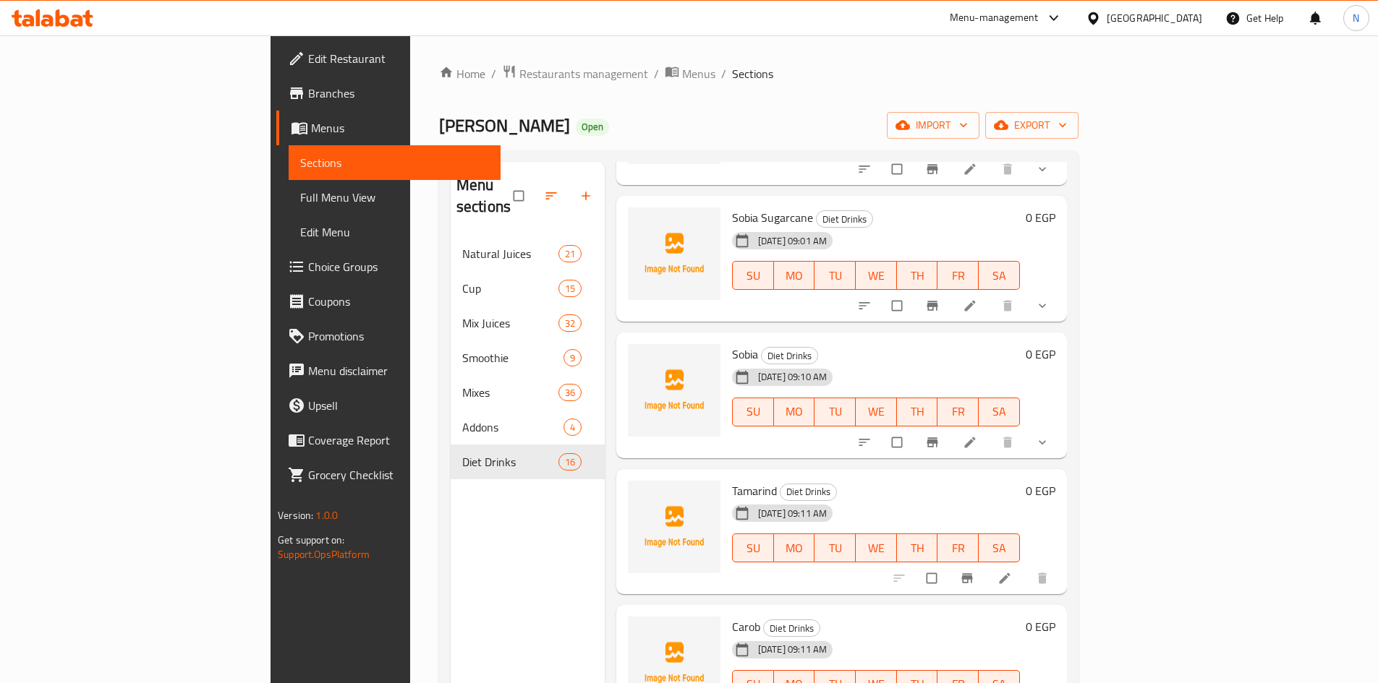
click at [980, 435] on link at bounding box center [971, 442] width 17 height 14
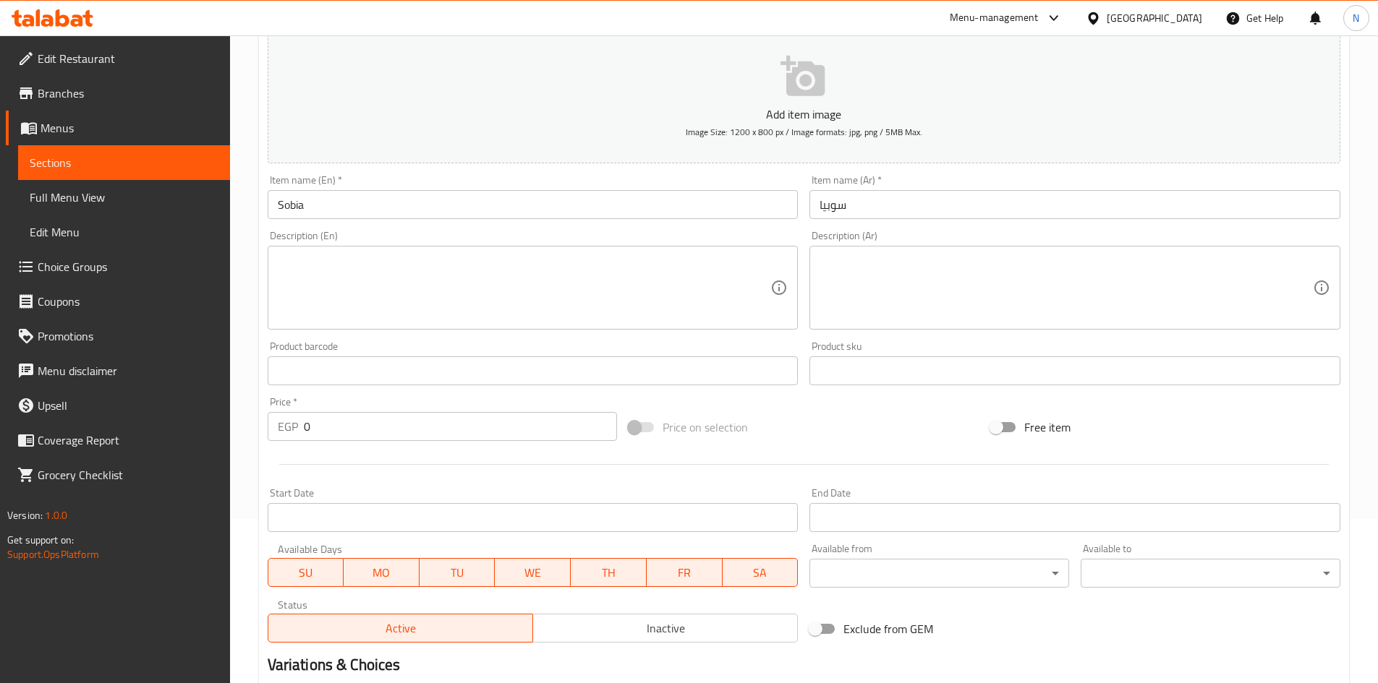
scroll to position [455, 0]
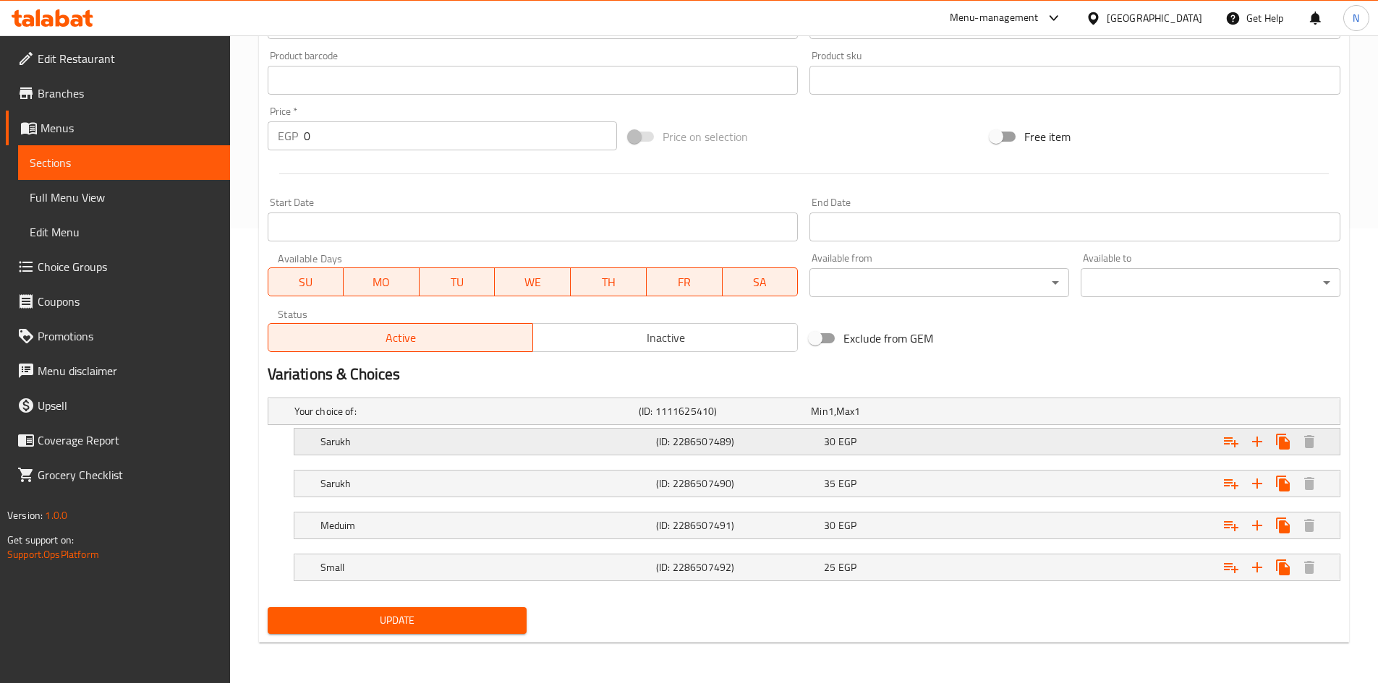
click at [1102, 447] on div "Expand" at bounding box center [1157, 442] width 336 height 32
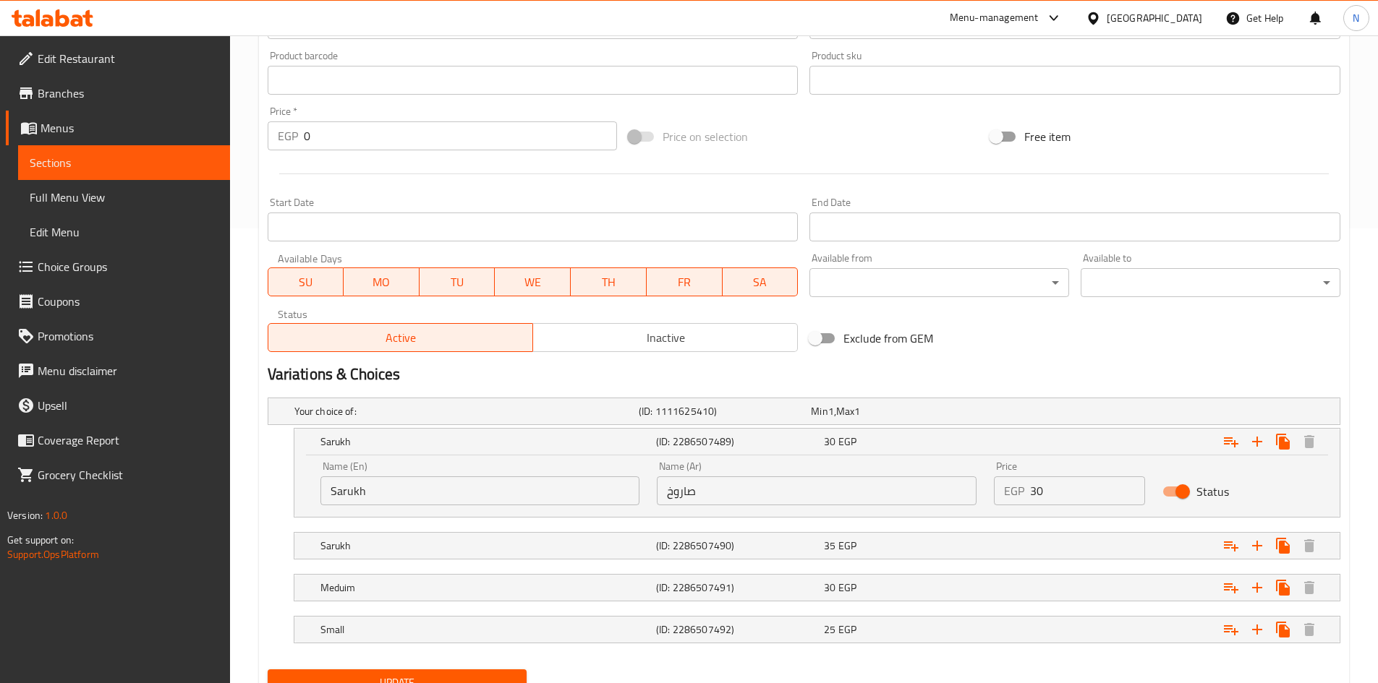
click at [1184, 490] on input "Status" at bounding box center [1182, 491] width 82 height 27
checkbox input "false"
click at [1136, 317] on div "Add item image Image Size: 1200 x 800 px / Image formats: jpg, png / 5MB Max. I…" at bounding box center [804, 46] width 1084 height 623
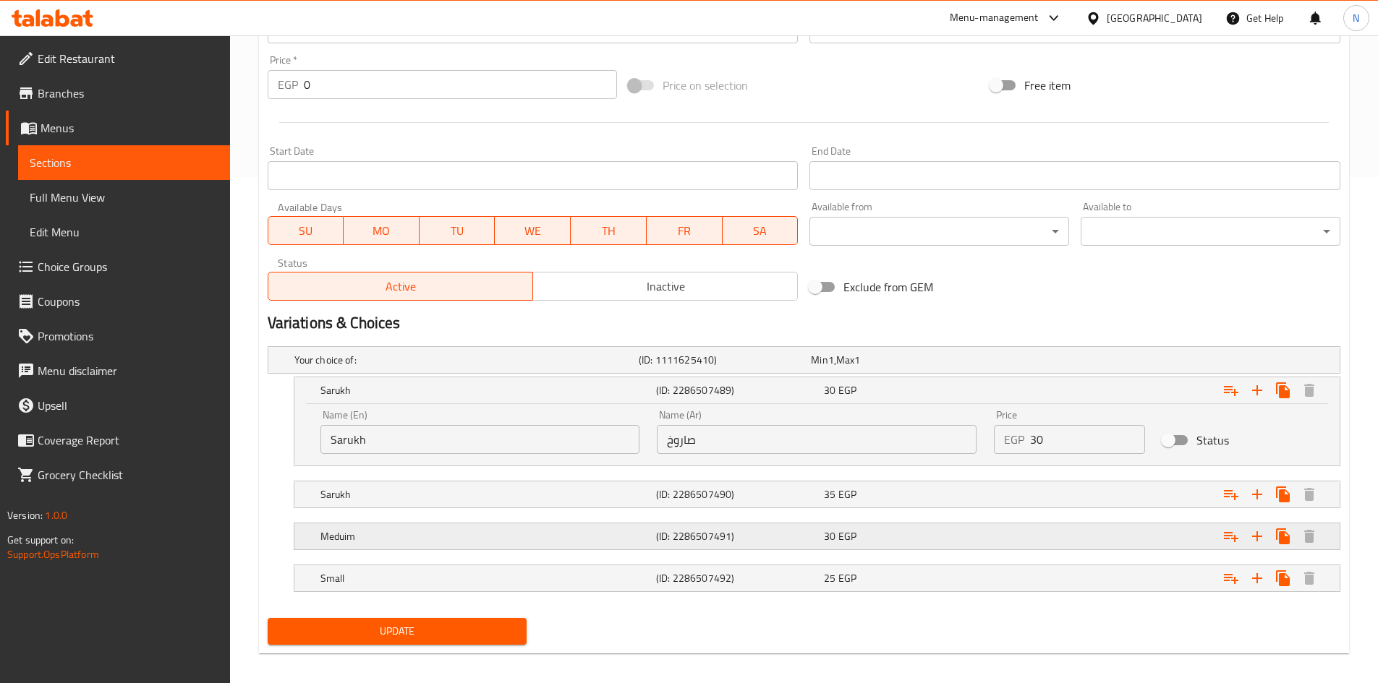
scroll to position [517, 0]
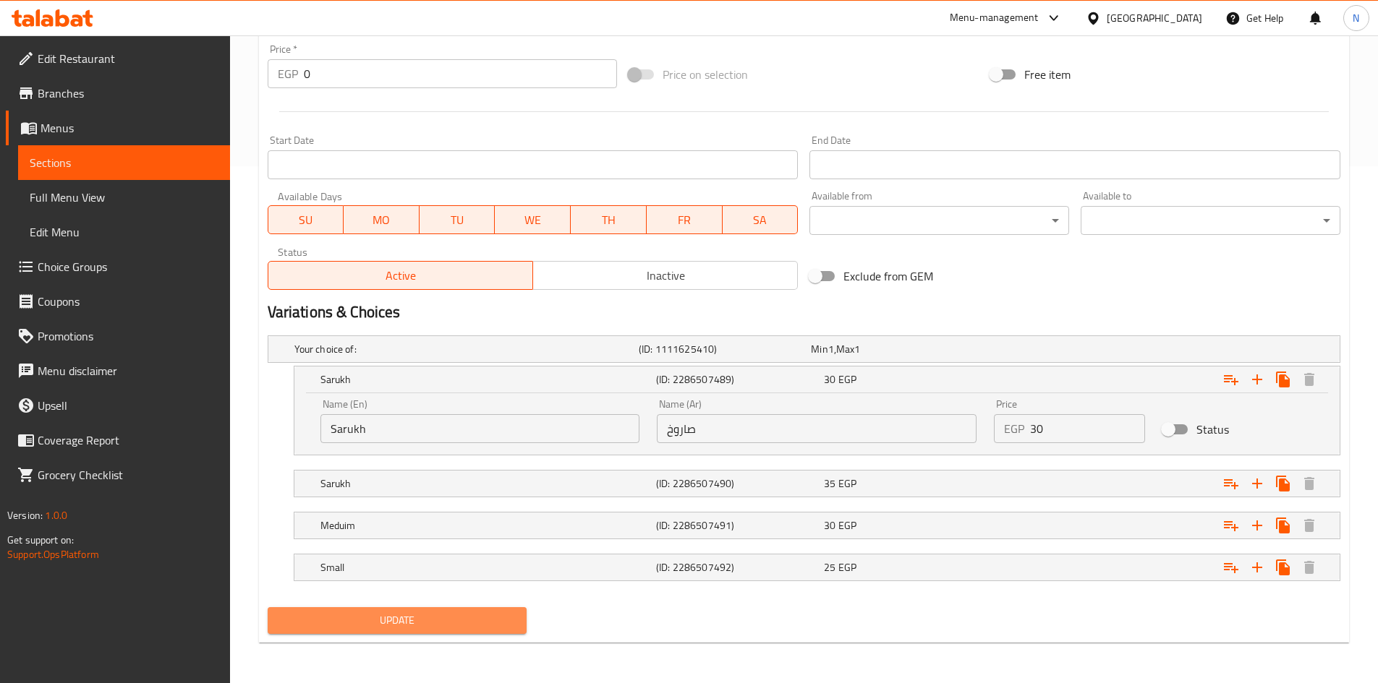
click at [501, 623] on span "Update" at bounding box center [397, 621] width 237 height 18
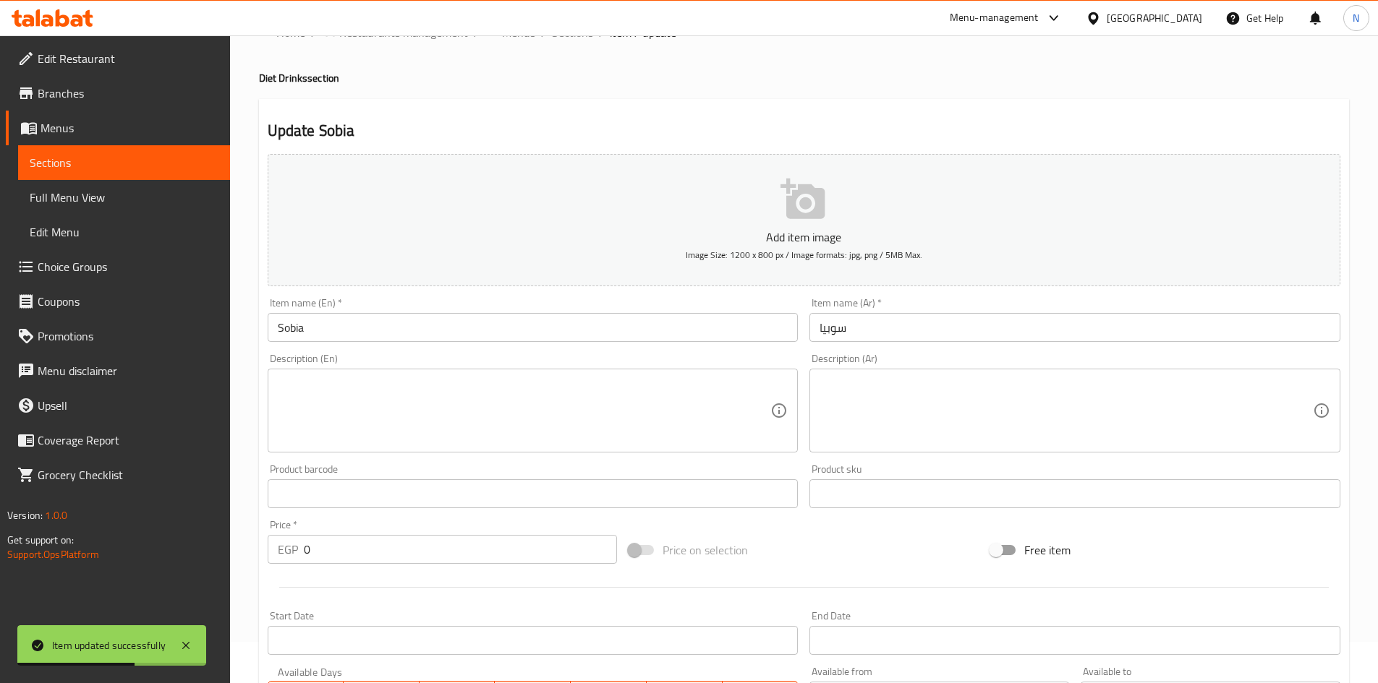
scroll to position [0, 0]
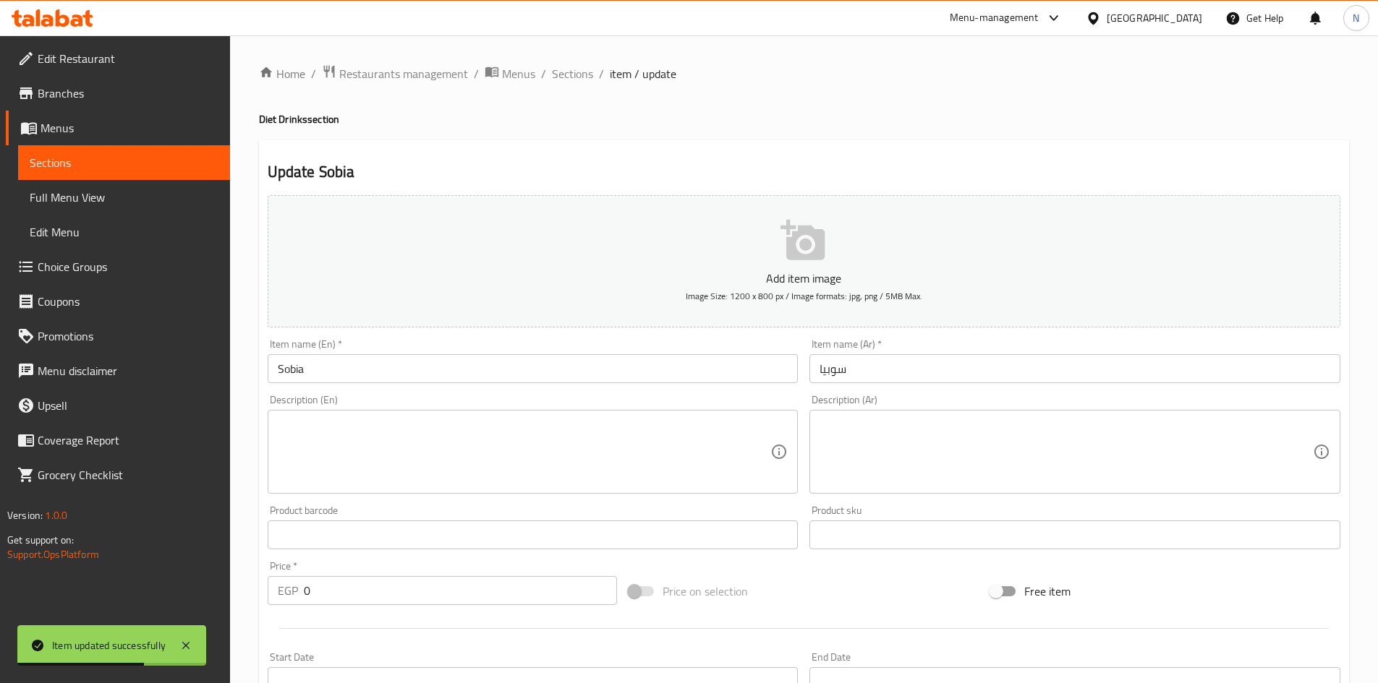
click at [592, 81] on ol "Home / Restaurants management / Menus / Sections / item / update" at bounding box center [804, 73] width 1090 height 19
click at [589, 80] on span "Sections" at bounding box center [572, 73] width 41 height 17
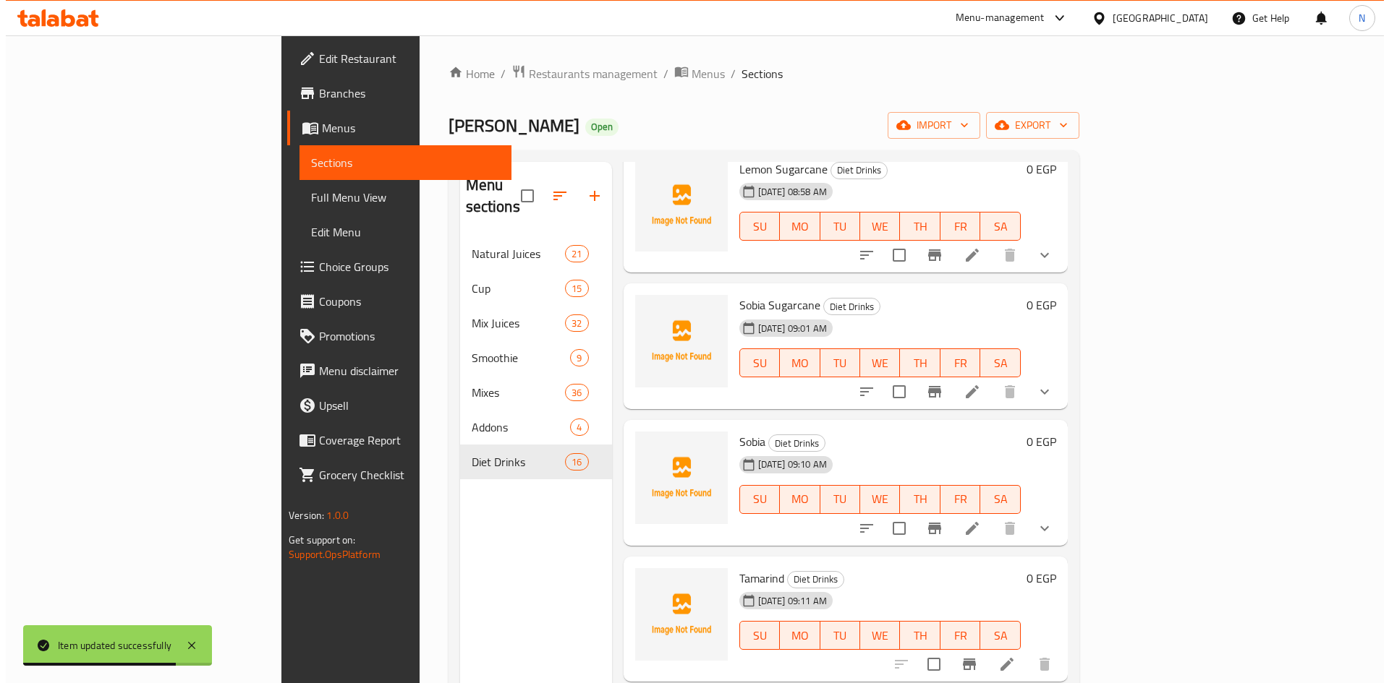
scroll to position [1535, 0]
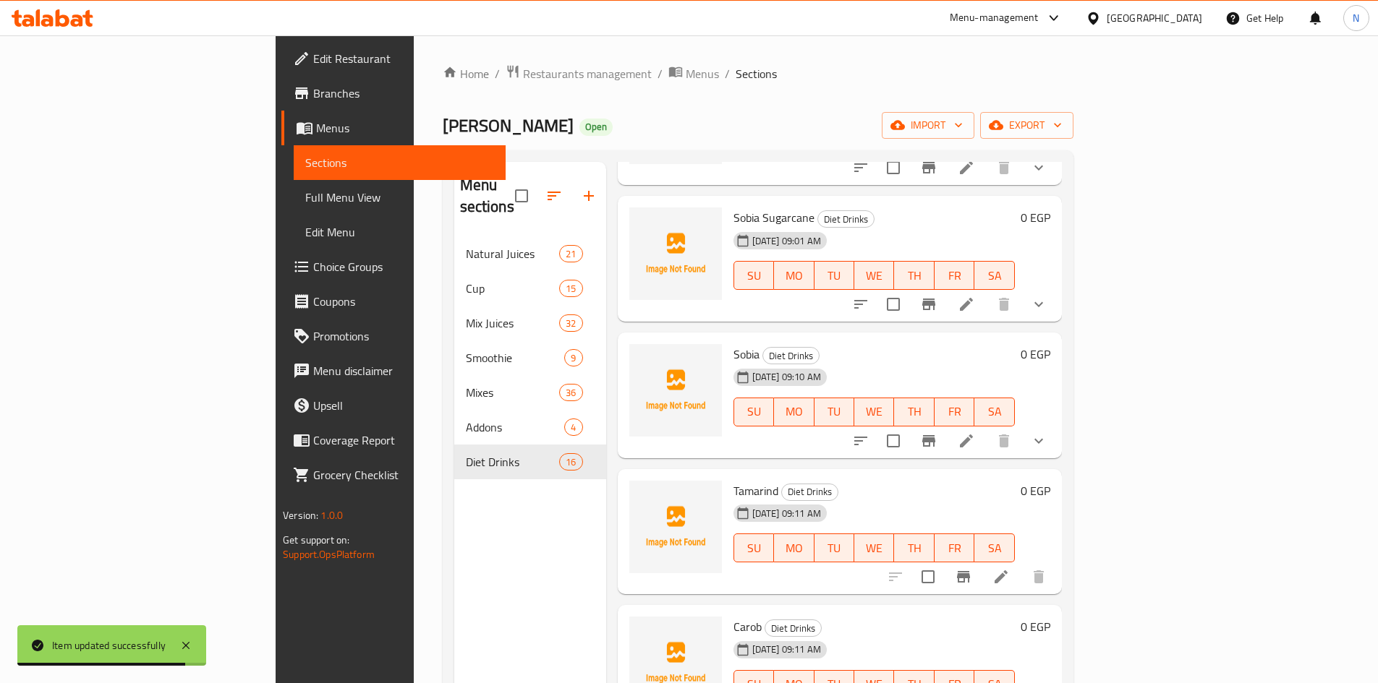
click at [975, 433] on icon at bounding box center [966, 441] width 17 height 17
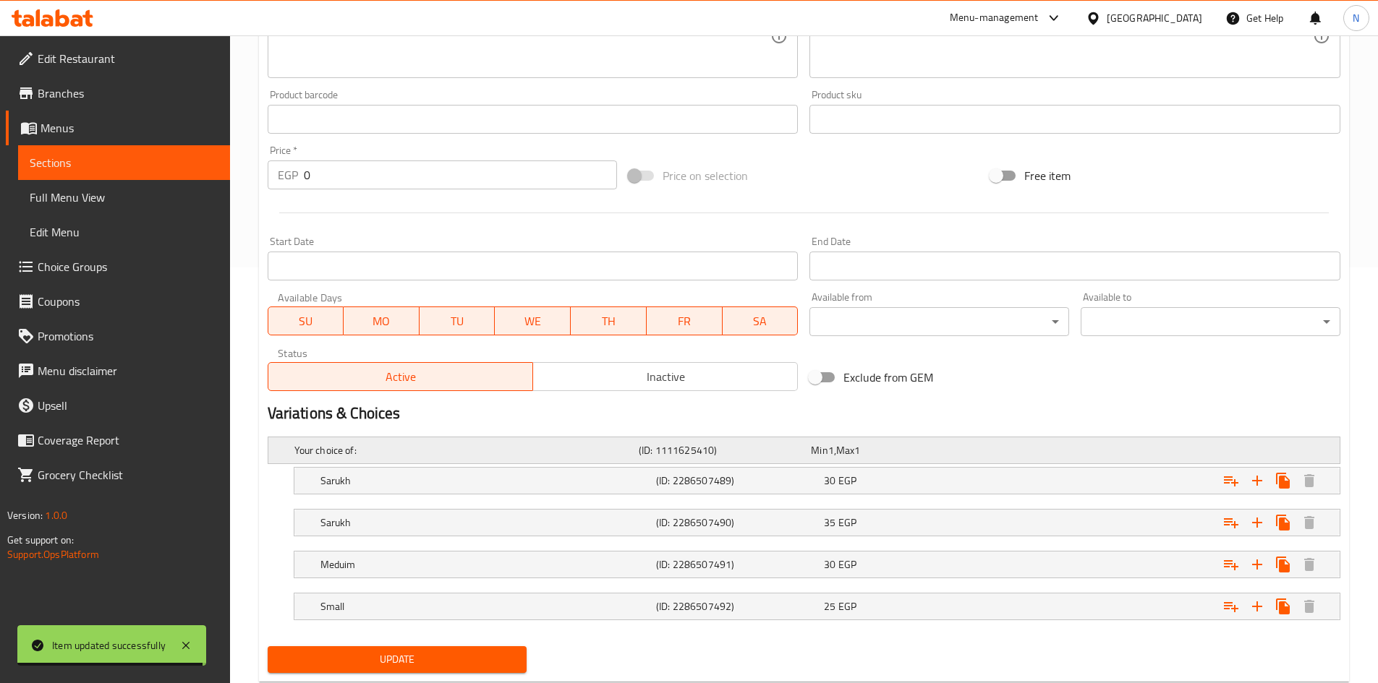
scroll to position [455, 0]
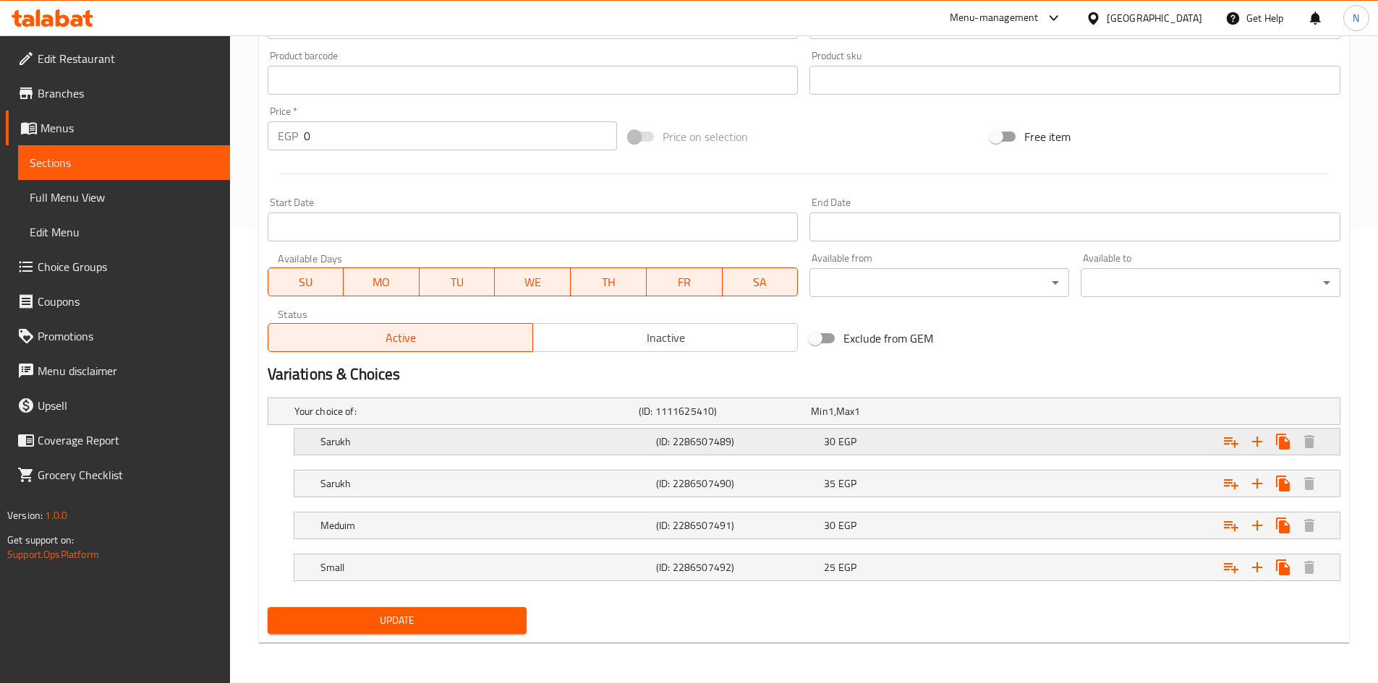
click at [1098, 435] on div "Expand" at bounding box center [1157, 442] width 336 height 32
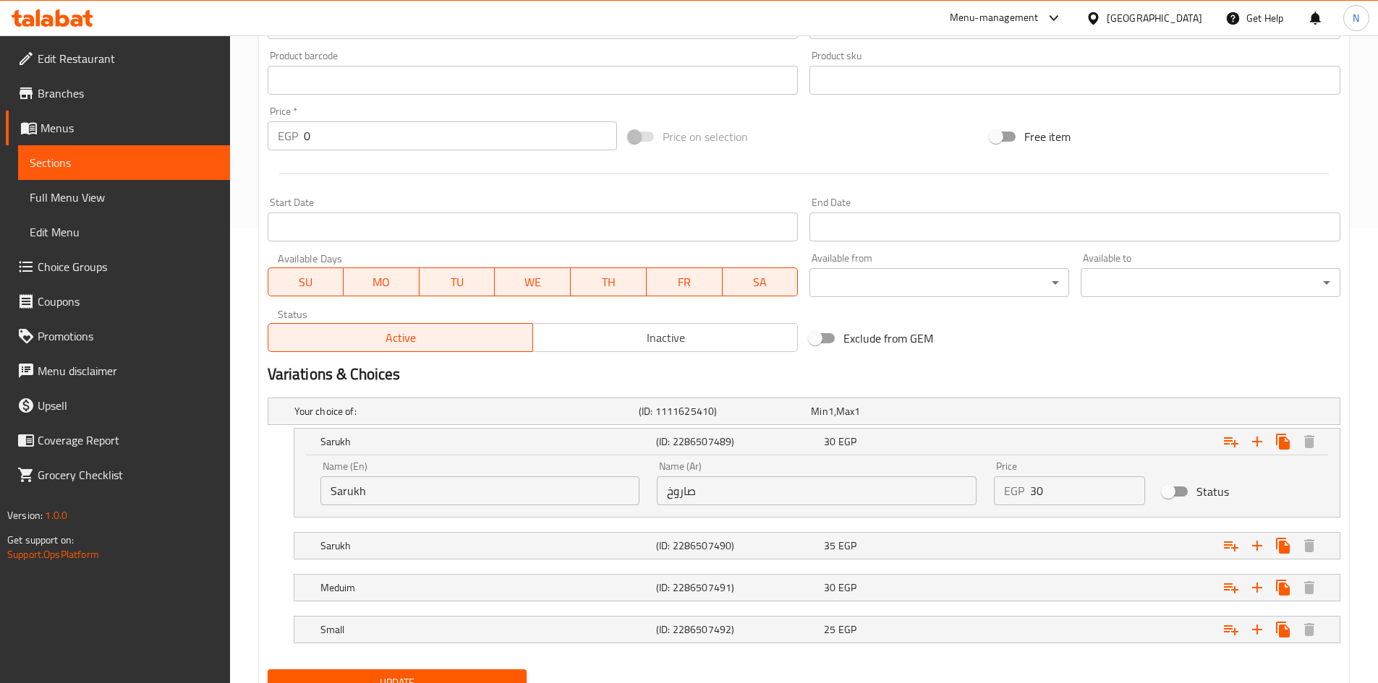
scroll to position [0, 0]
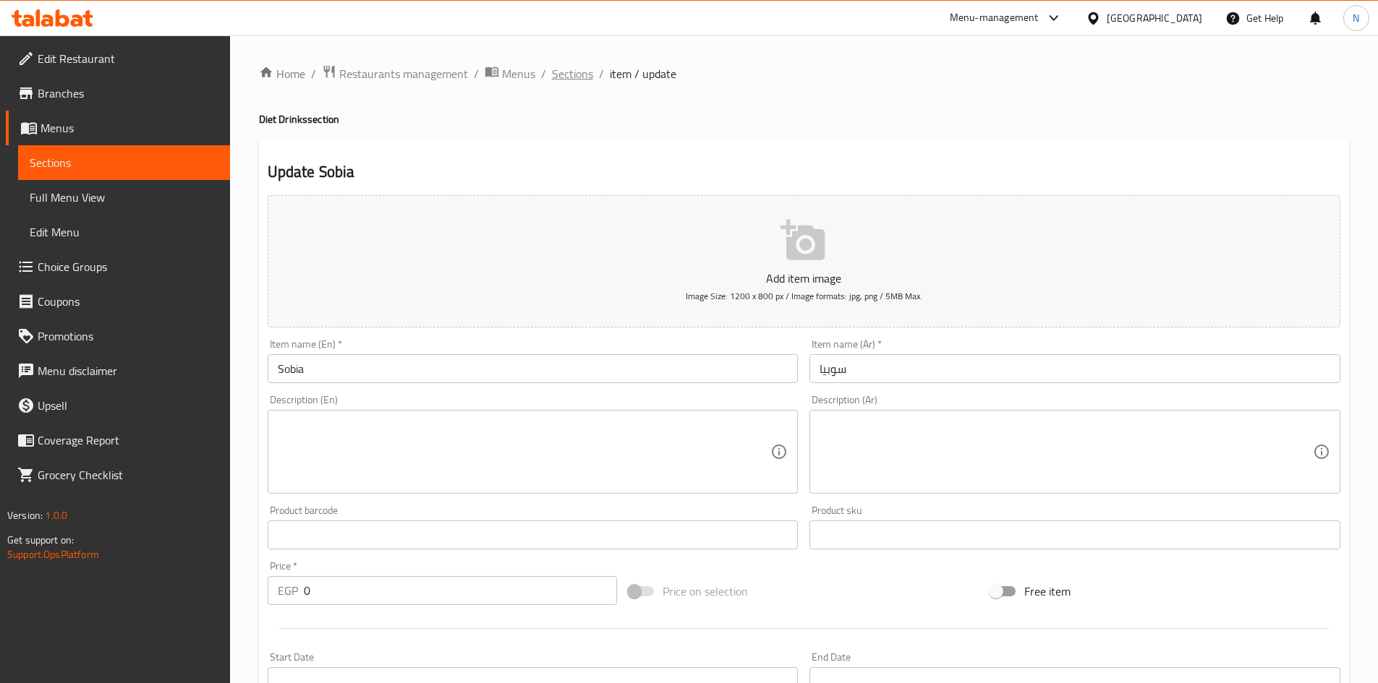
click at [575, 74] on span "Sections" at bounding box center [572, 73] width 41 height 17
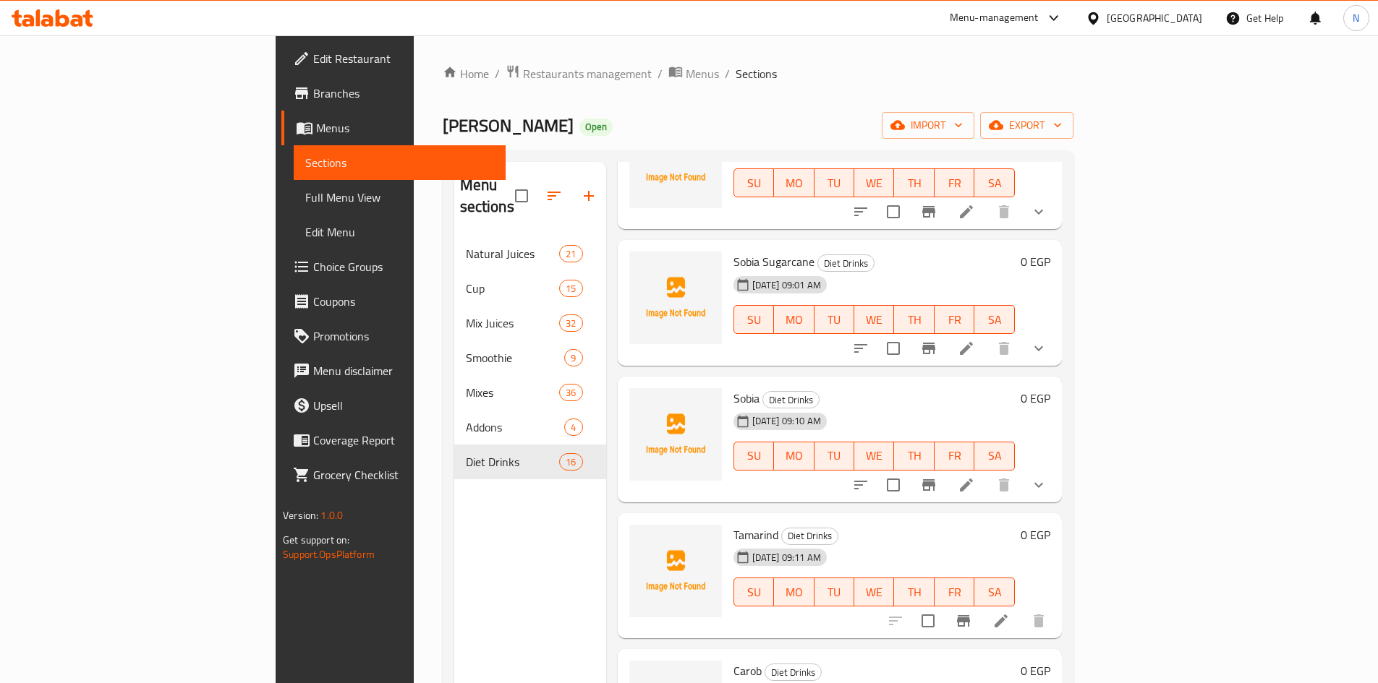
scroll to position [1535, 0]
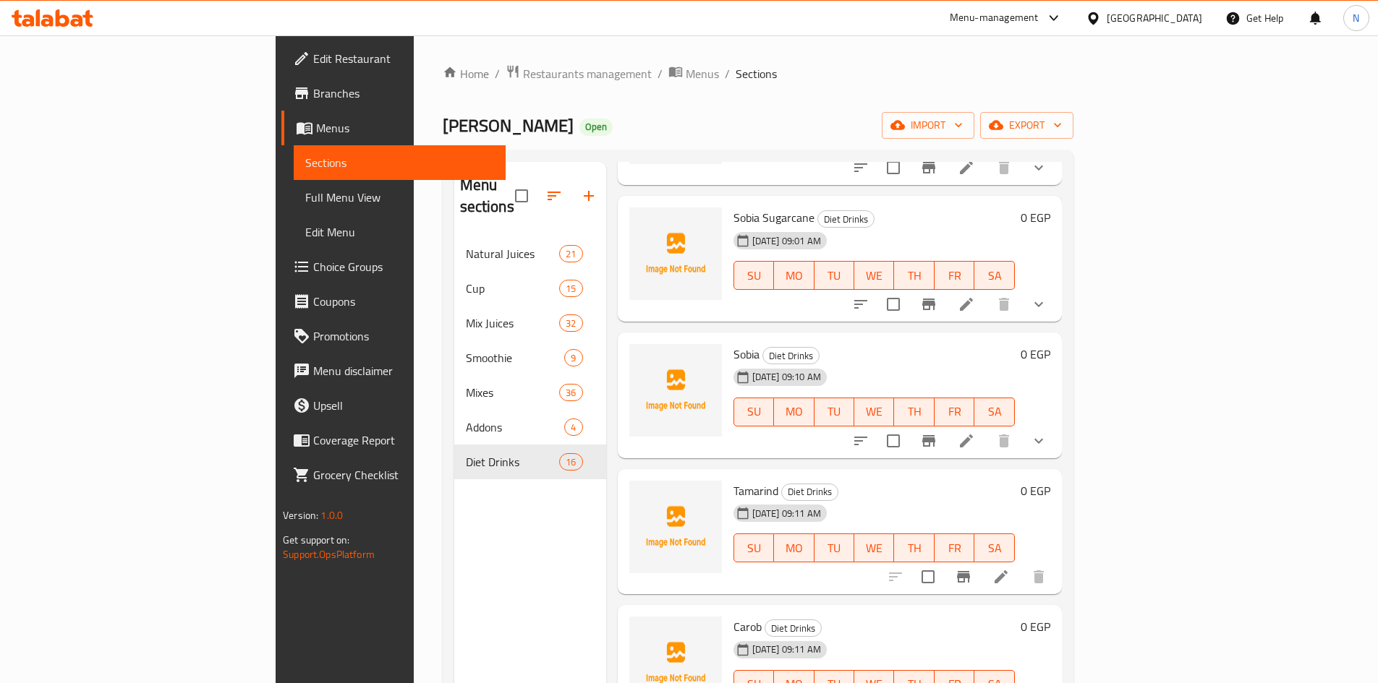
click at [1056, 424] on button "show more" at bounding box center [1038, 441] width 35 height 35
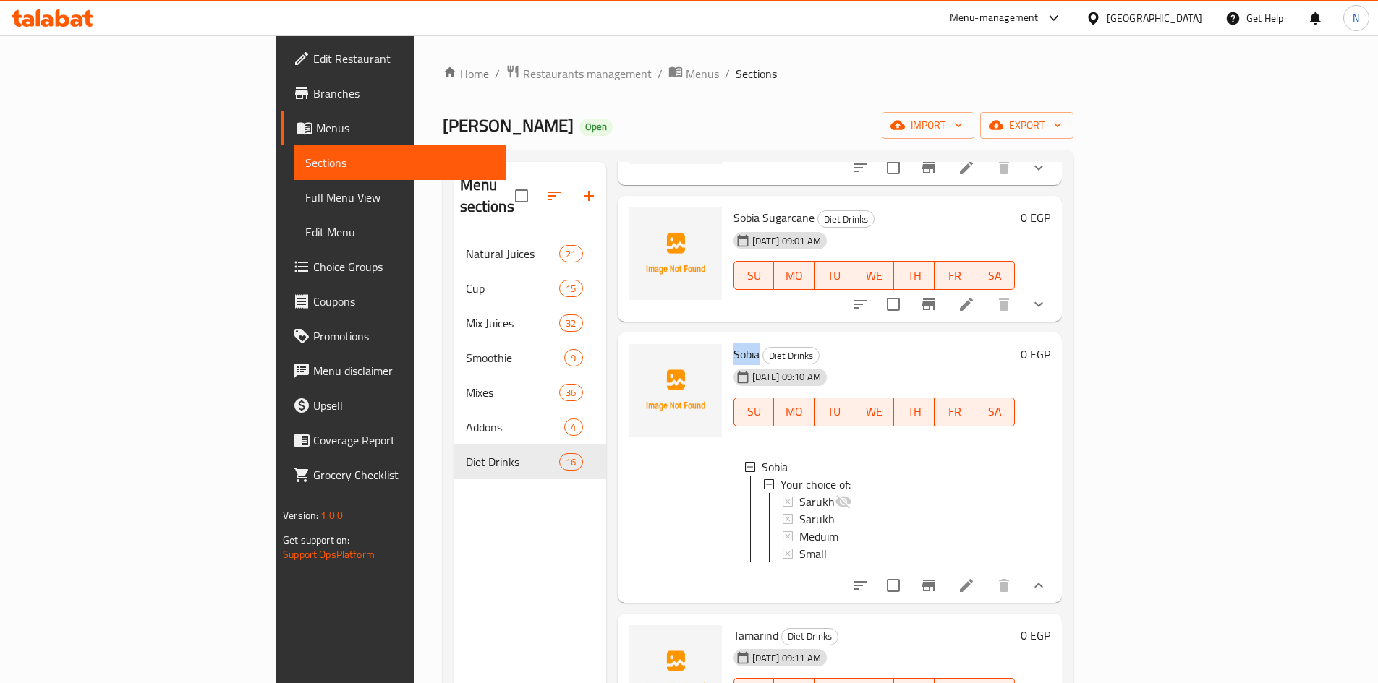
drag, startPoint x: 660, startPoint y: 332, endPoint x: 689, endPoint y: 325, distance: 30.4
click at [728, 338] on div "Sobia Diet Drinks 10-09-2025 09:10 AM SU MO TU WE TH FR SA Sobia Your choice of…" at bounding box center [874, 467] width 293 height 259
copy span "Sobia"
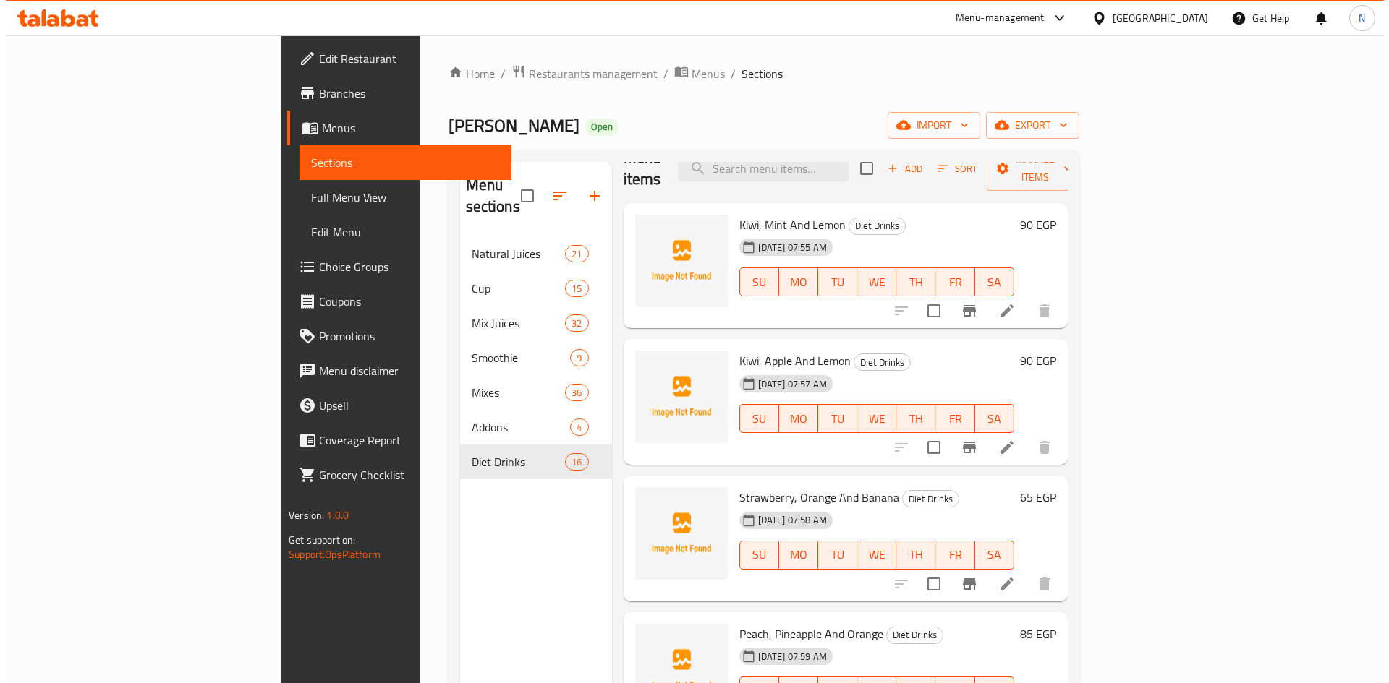
scroll to position [0, 0]
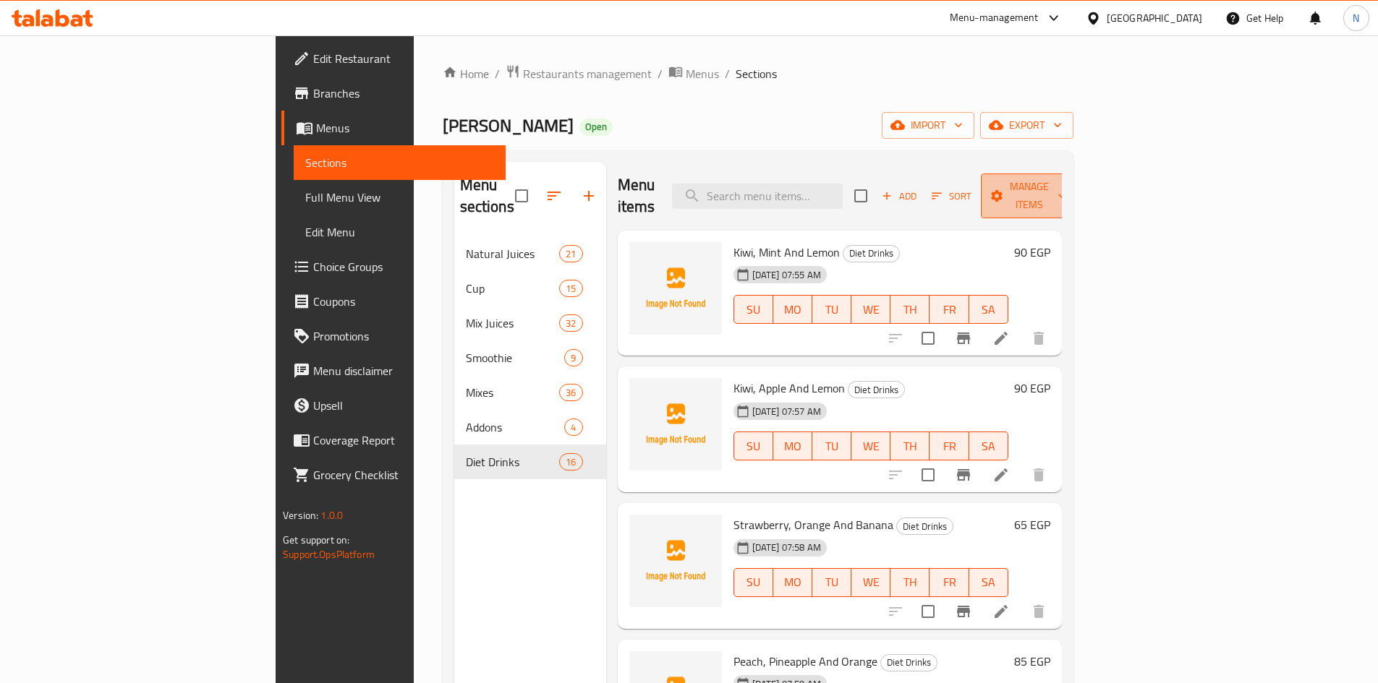
click at [1066, 183] on span "Manage items" at bounding box center [1029, 196] width 74 height 36
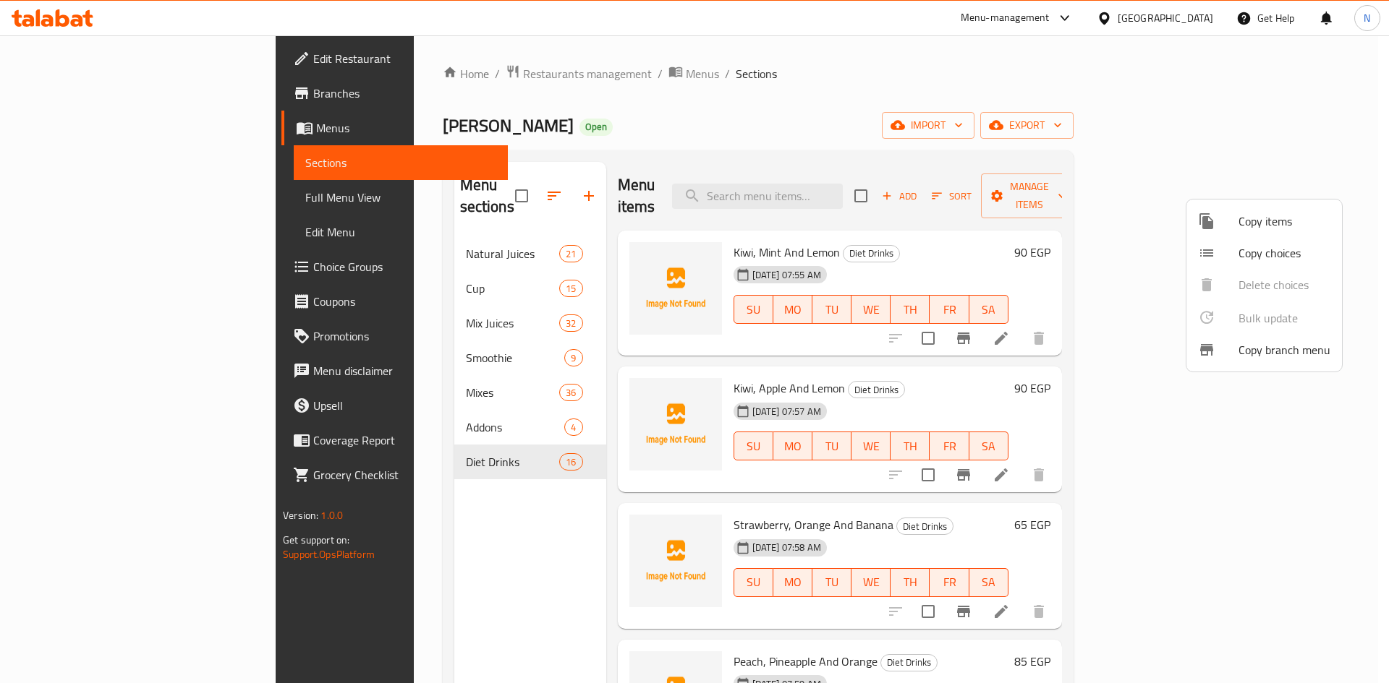
click at [1250, 251] on span "Copy choices" at bounding box center [1284, 252] width 92 height 17
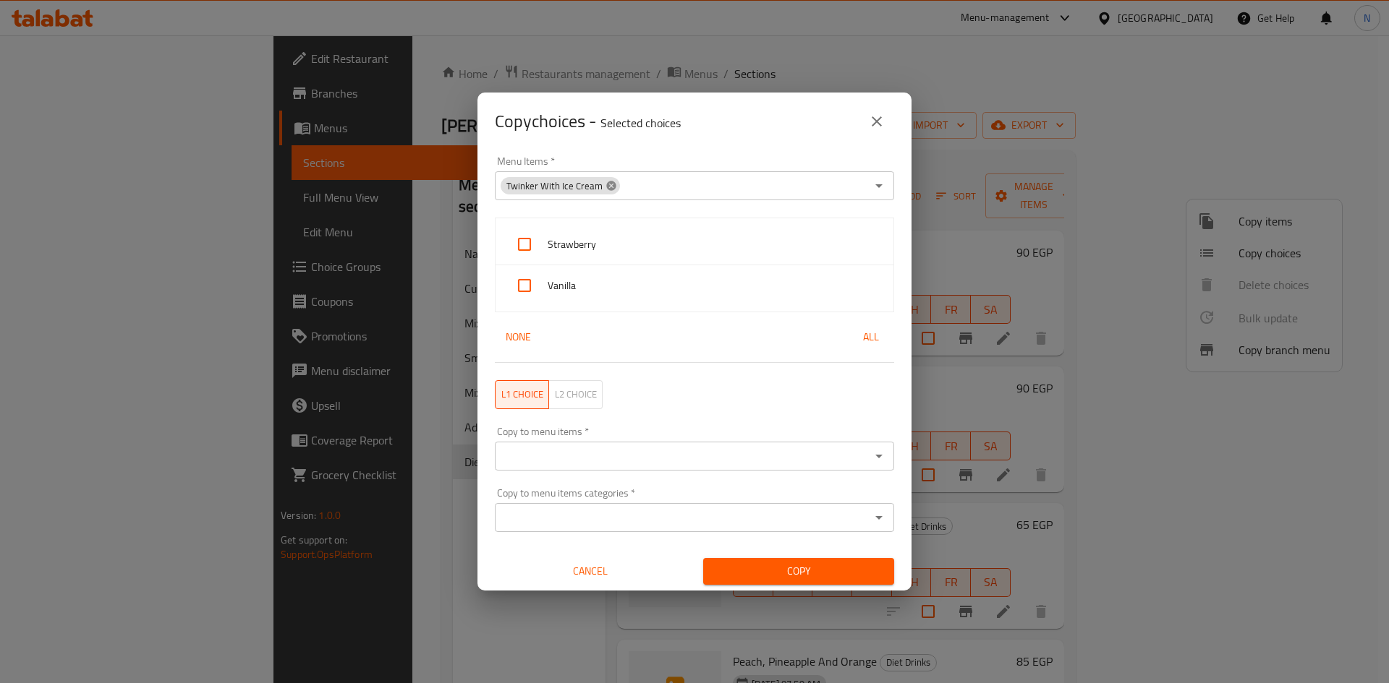
click at [608, 187] on icon at bounding box center [611, 186] width 12 height 12
click at [550, 182] on input "Menu Items   *" at bounding box center [682, 186] width 367 height 20
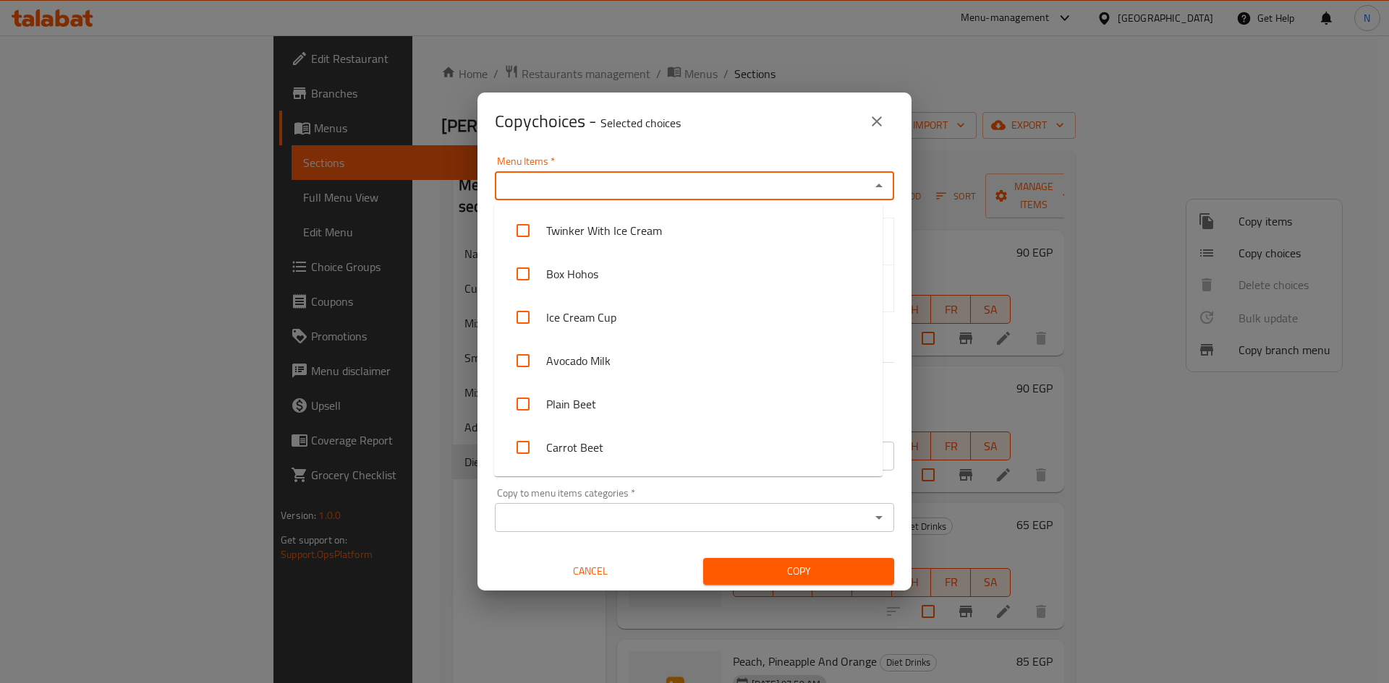
paste input "Sobia"
type input "Sobia"
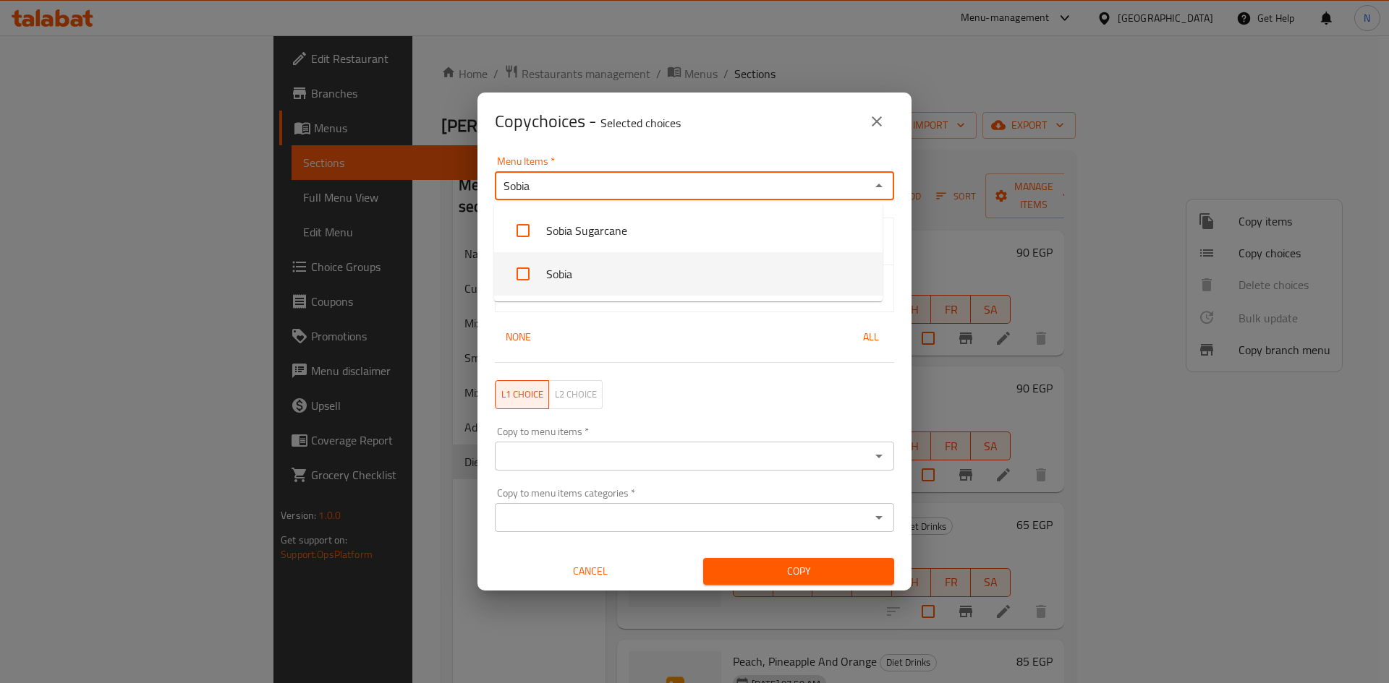
click at [521, 273] on input "checkbox" at bounding box center [523, 274] width 35 height 35
checkbox input "false"
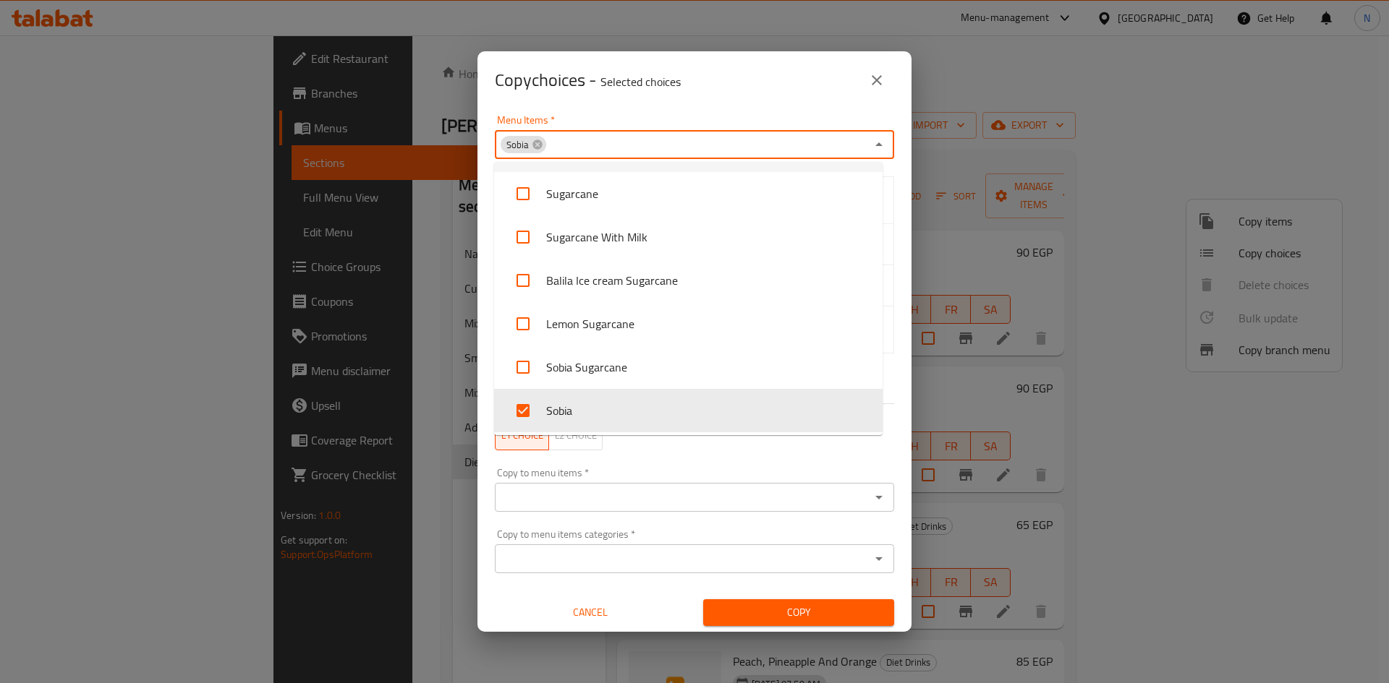
click at [692, 107] on div "Copy choices - Selected choices 0" at bounding box center [694, 80] width 434 height 58
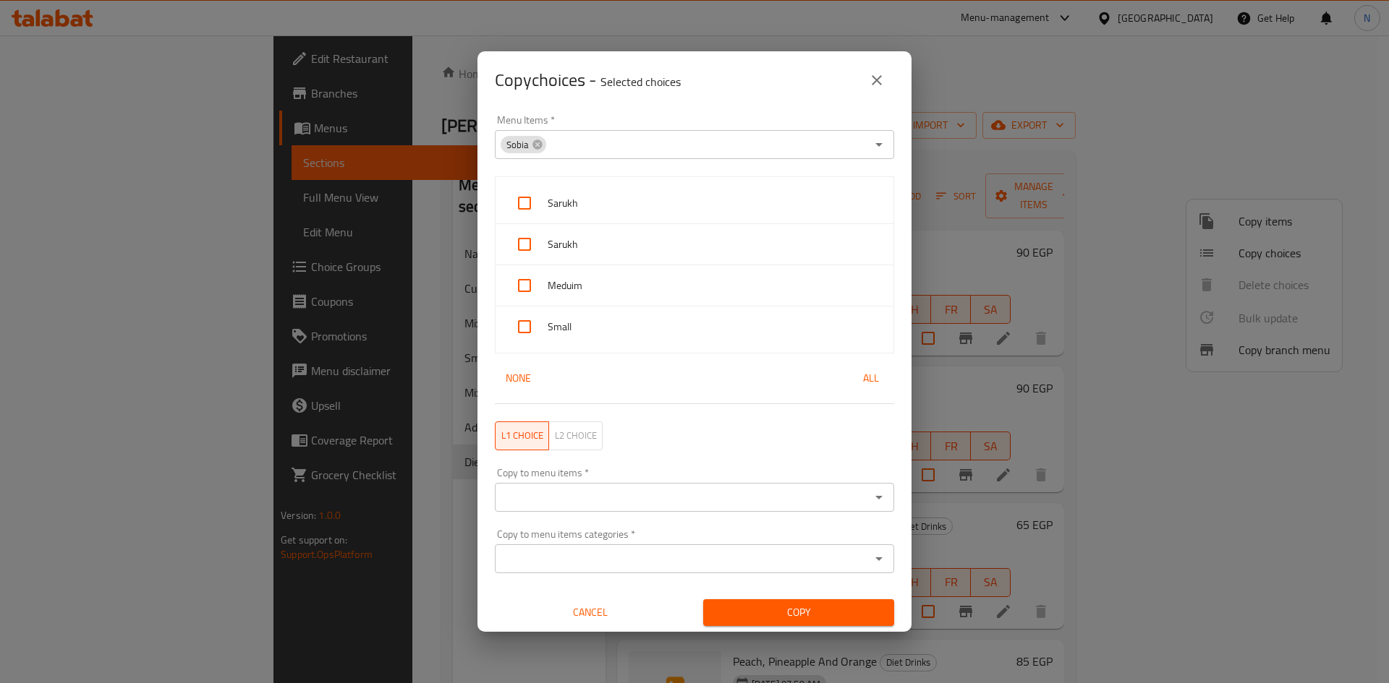
click at [527, 245] on input "checkbox" at bounding box center [524, 244] width 35 height 35
checkbox input "true"
click at [522, 284] on input "checkbox" at bounding box center [524, 285] width 35 height 35
checkbox input "true"
click at [526, 325] on input "checkbox" at bounding box center [524, 327] width 35 height 35
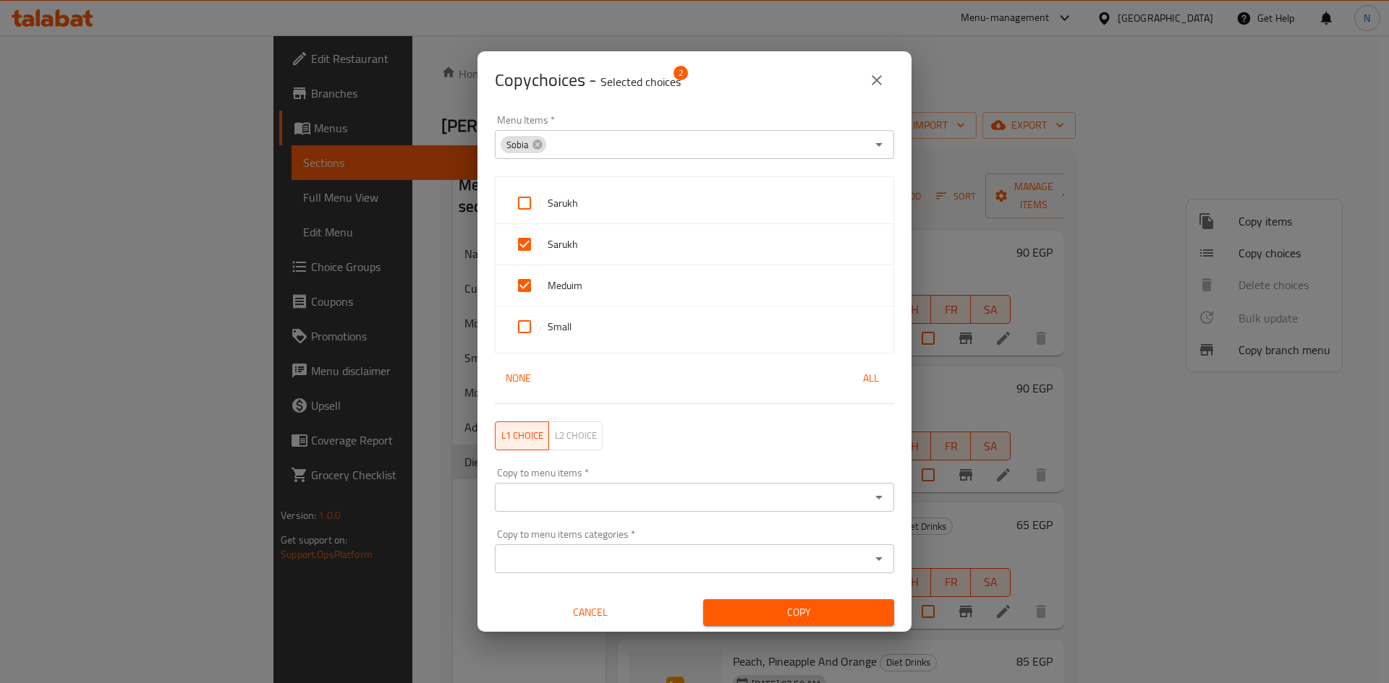
checkbox input "true"
click at [634, 501] on input "Copy to menu items   *" at bounding box center [682, 497] width 367 height 20
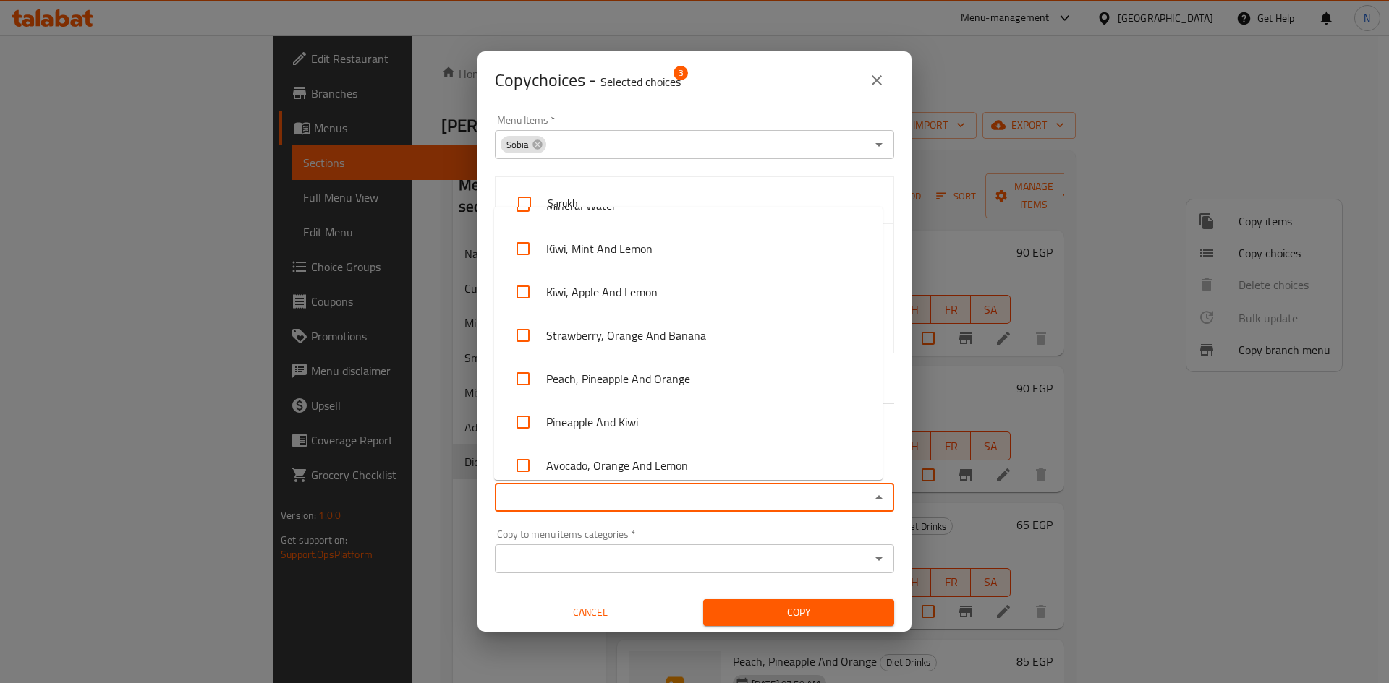
scroll to position [5510, 0]
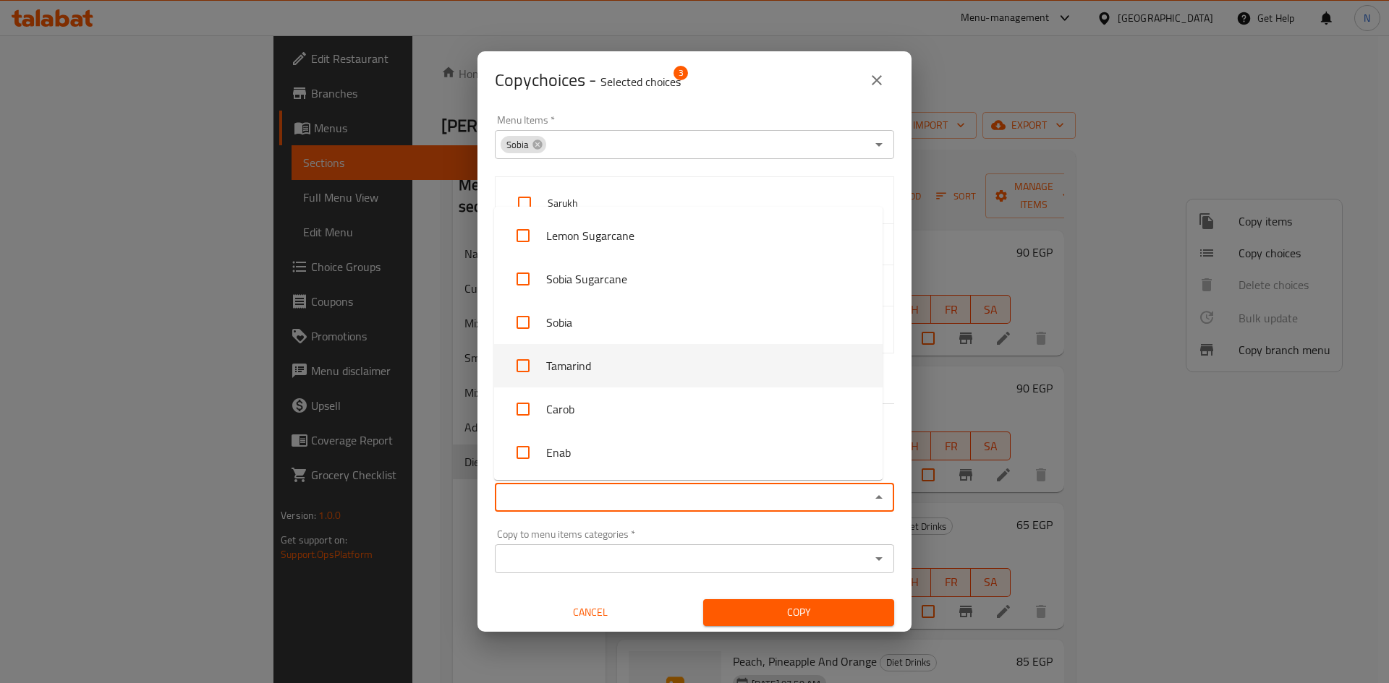
click at [521, 370] on input "checkbox" at bounding box center [523, 366] width 35 height 35
checkbox input "true"
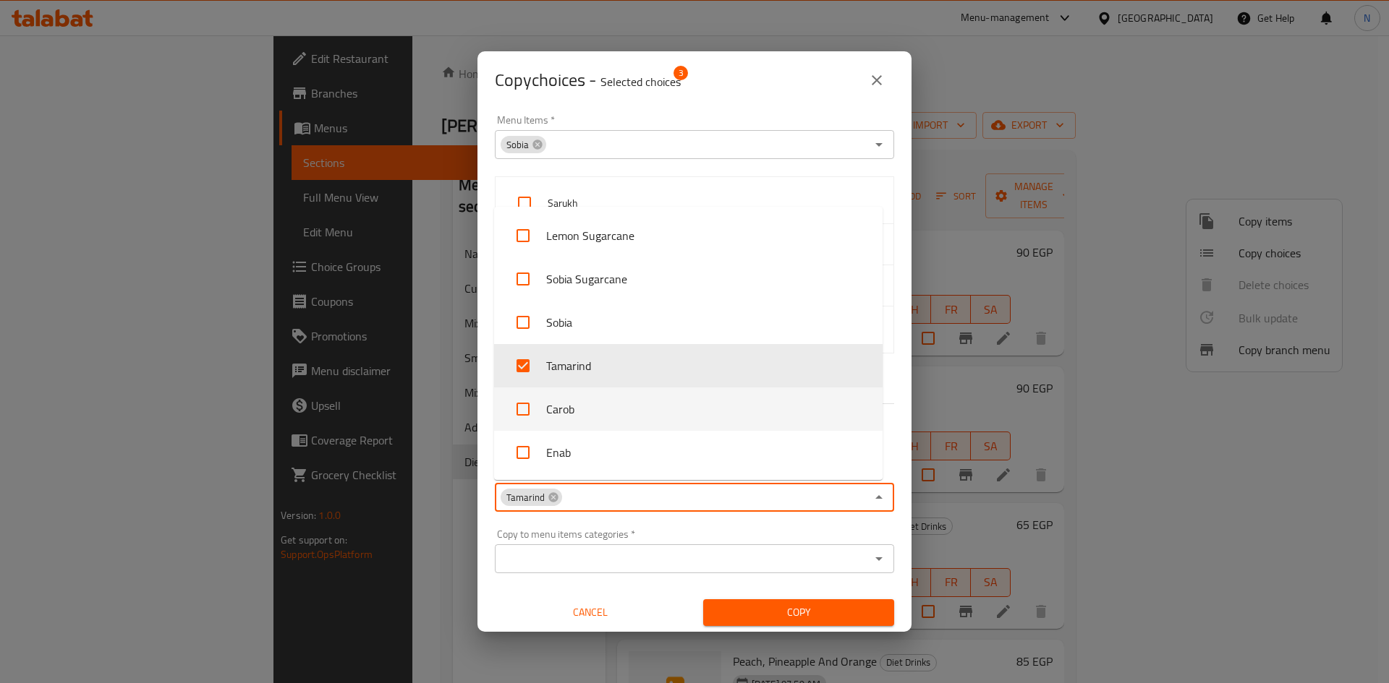
click at [518, 413] on input "checkbox" at bounding box center [523, 409] width 35 height 35
checkbox input "true"
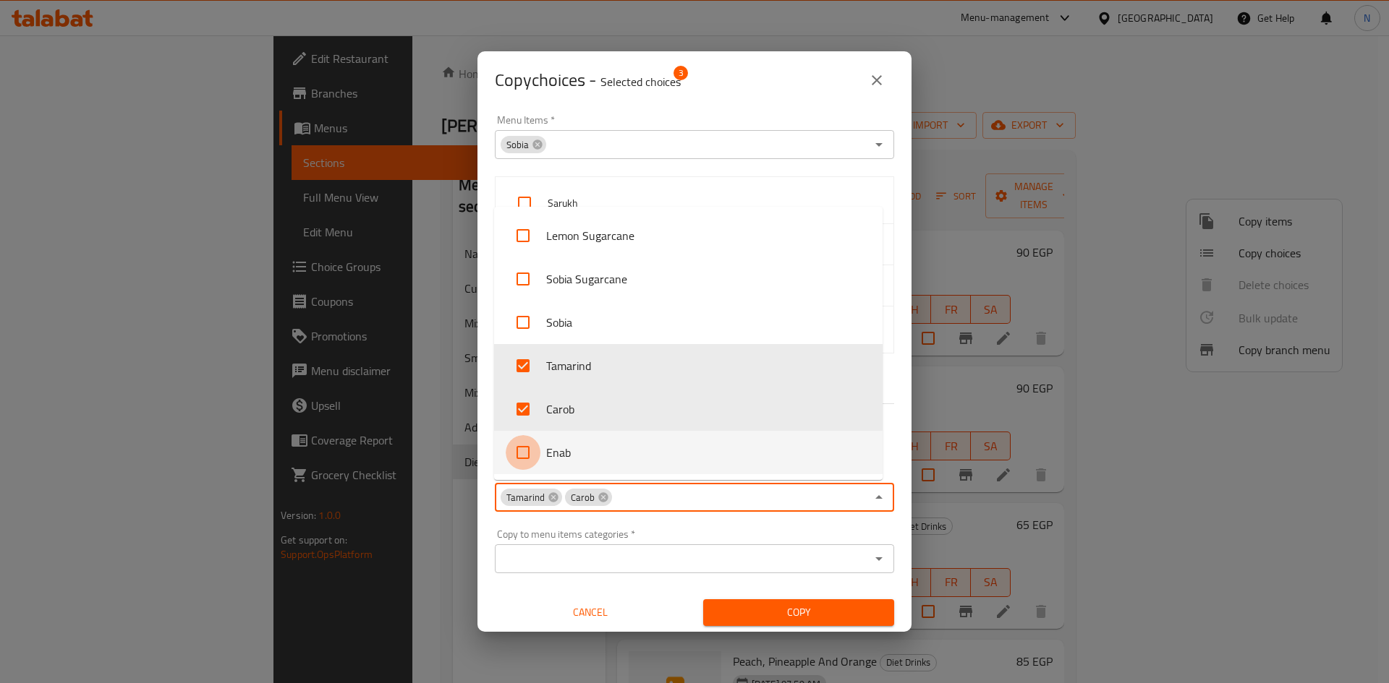
click at [524, 443] on input "checkbox" at bounding box center [523, 452] width 35 height 35
checkbox input "true"
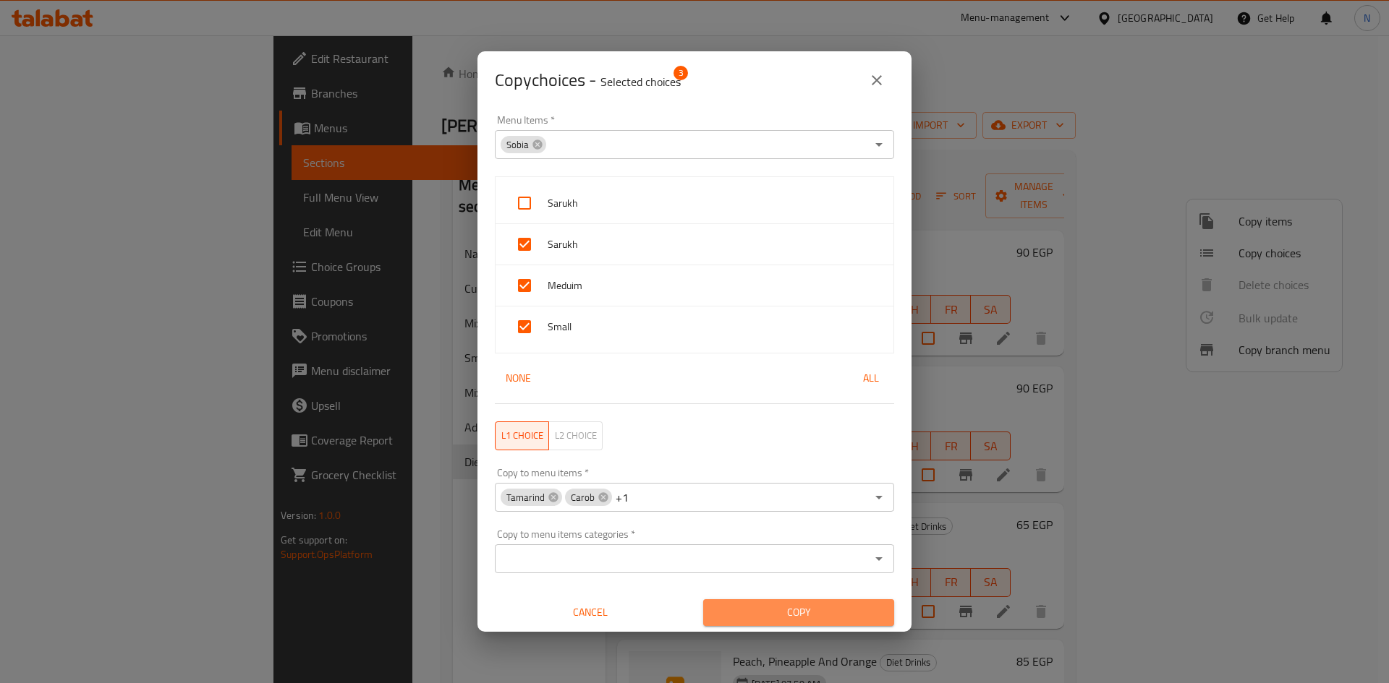
click at [817, 609] on span "Copy" at bounding box center [799, 613] width 168 height 18
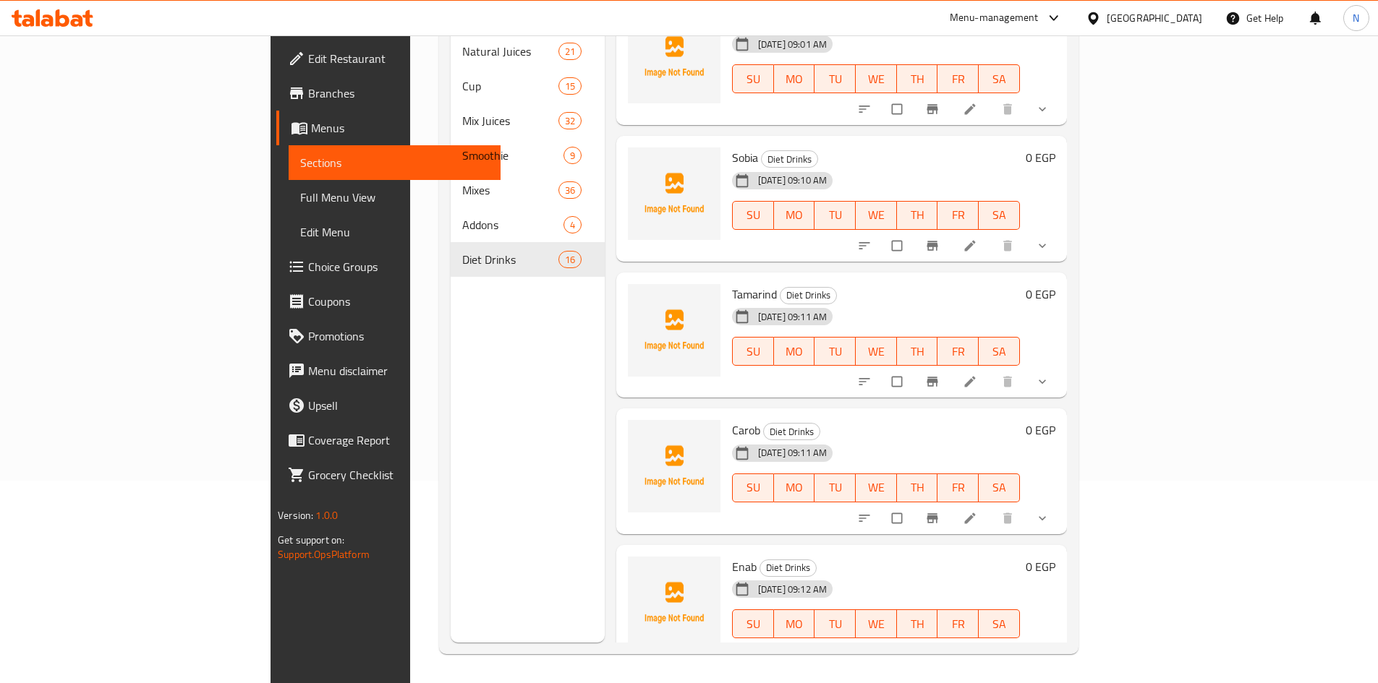
scroll to position [1535, 0]
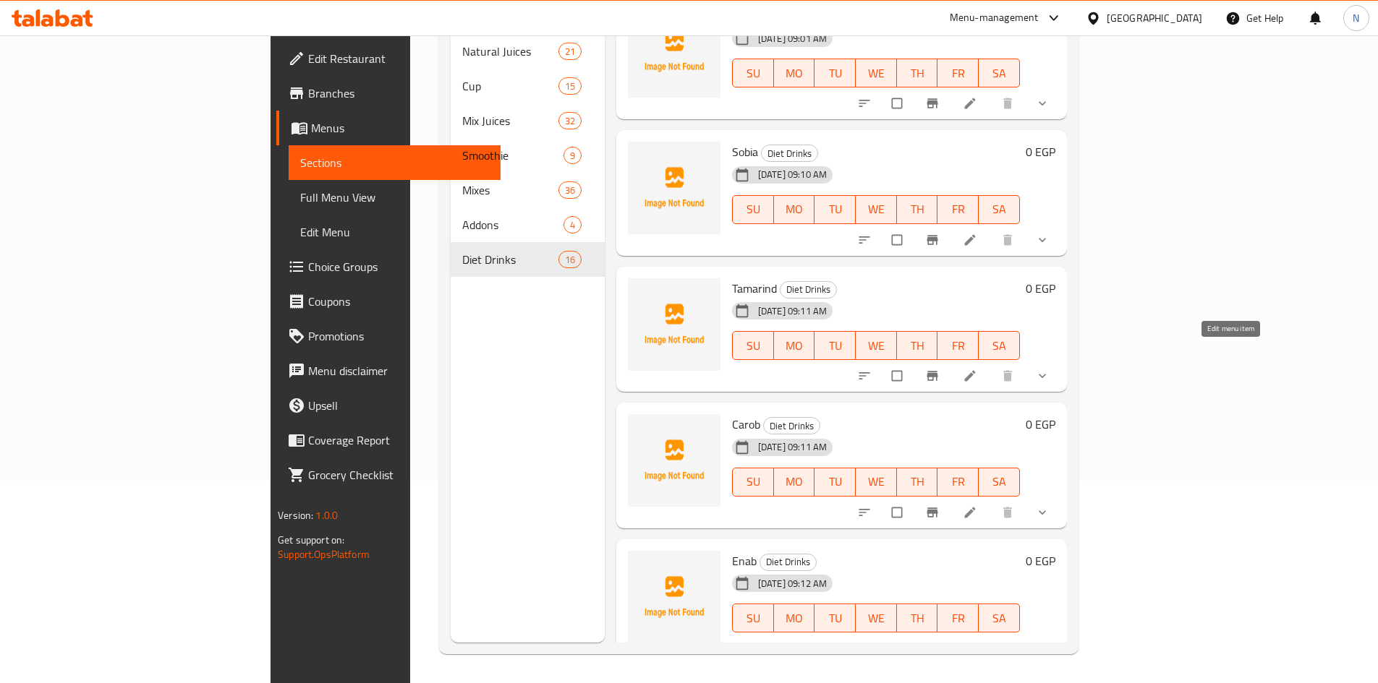
click at [977, 369] on icon at bounding box center [970, 376] width 14 height 14
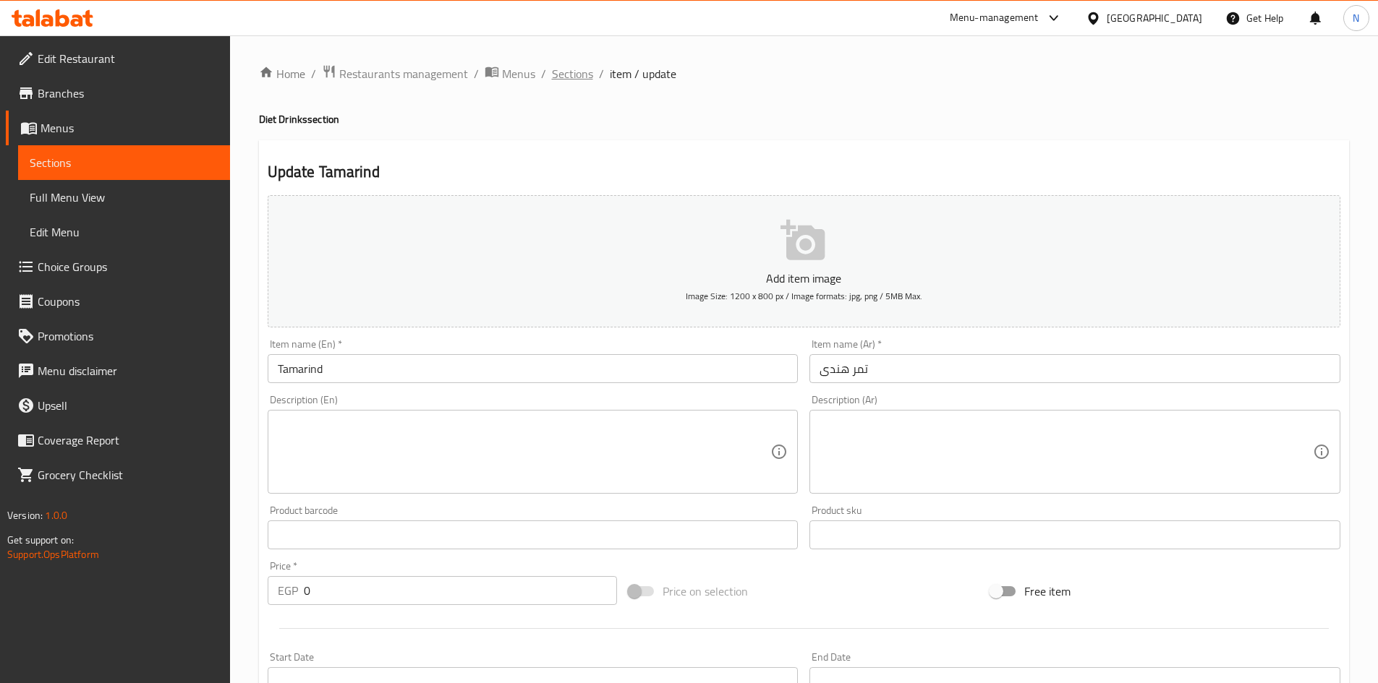
click at [566, 67] on span "Sections" at bounding box center [572, 73] width 41 height 17
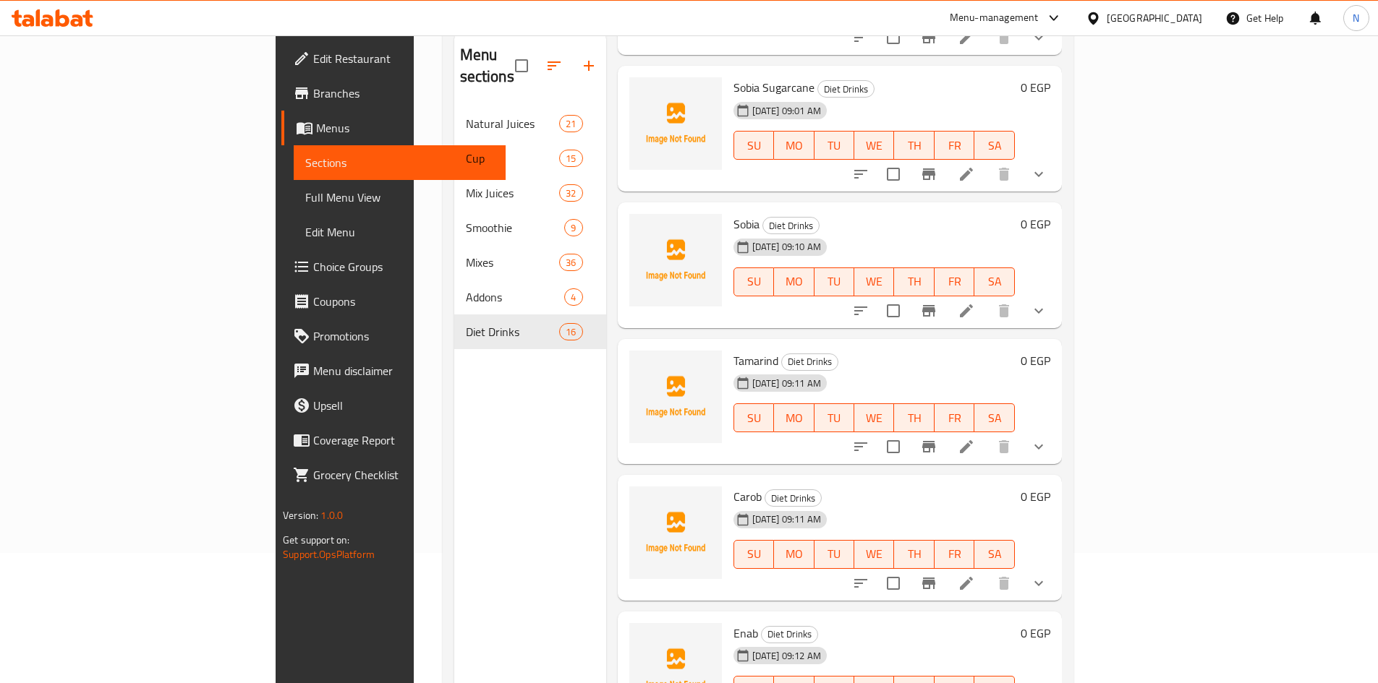
scroll to position [203, 0]
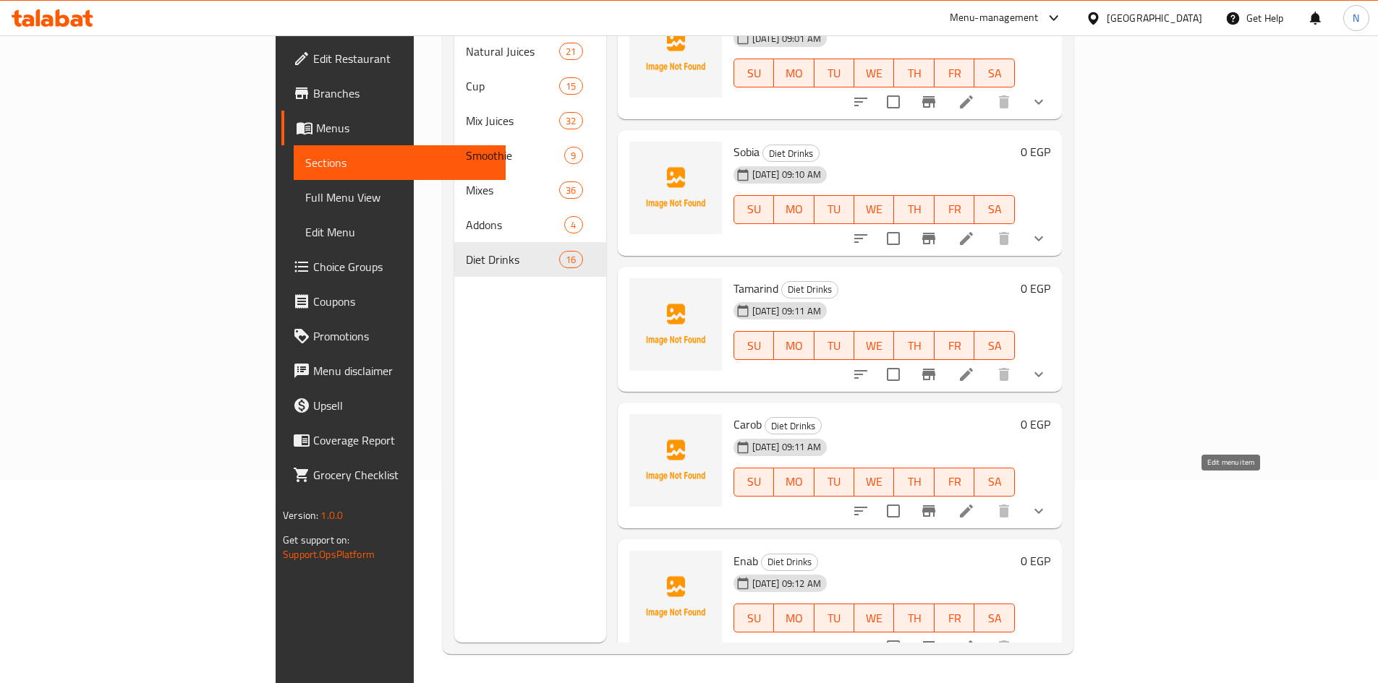
click at [975, 503] on icon at bounding box center [966, 511] width 17 height 17
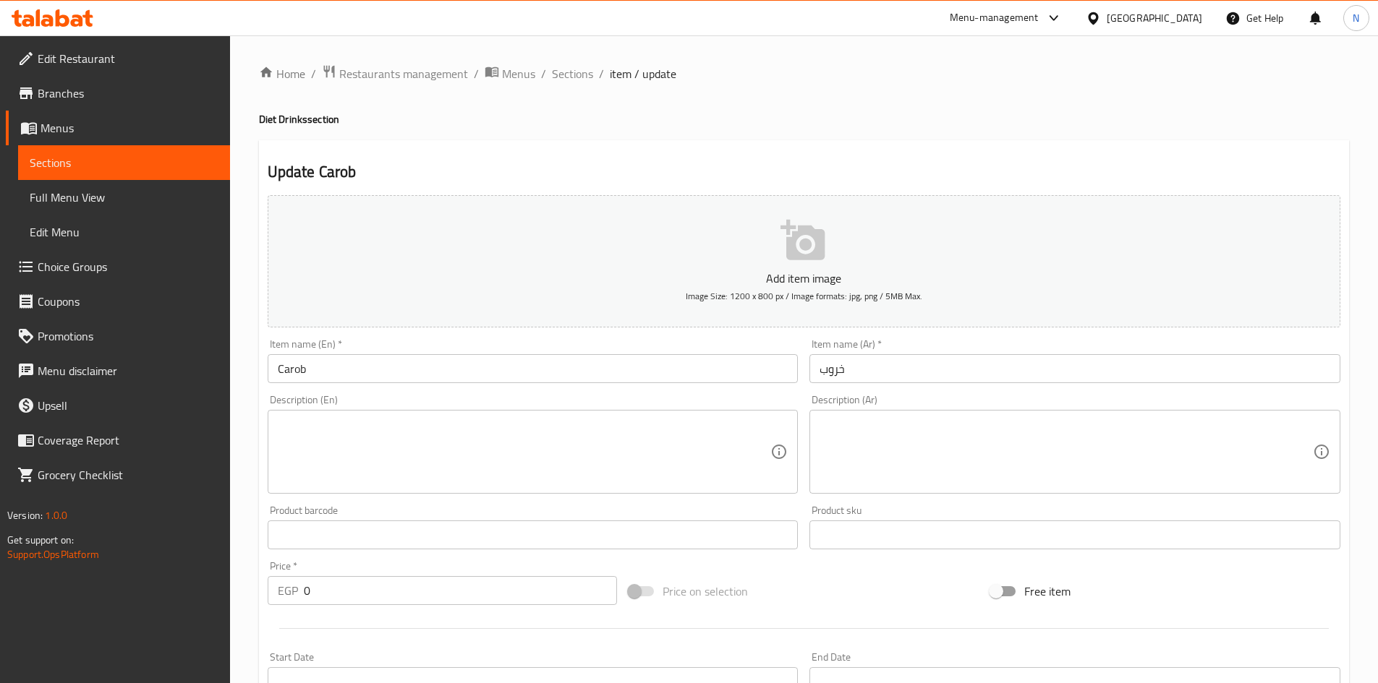
click at [546, 69] on ol "Home / Restaurants management / Menus / Sections / item / update" at bounding box center [804, 73] width 1090 height 19
click at [564, 77] on span "Sections" at bounding box center [572, 73] width 41 height 17
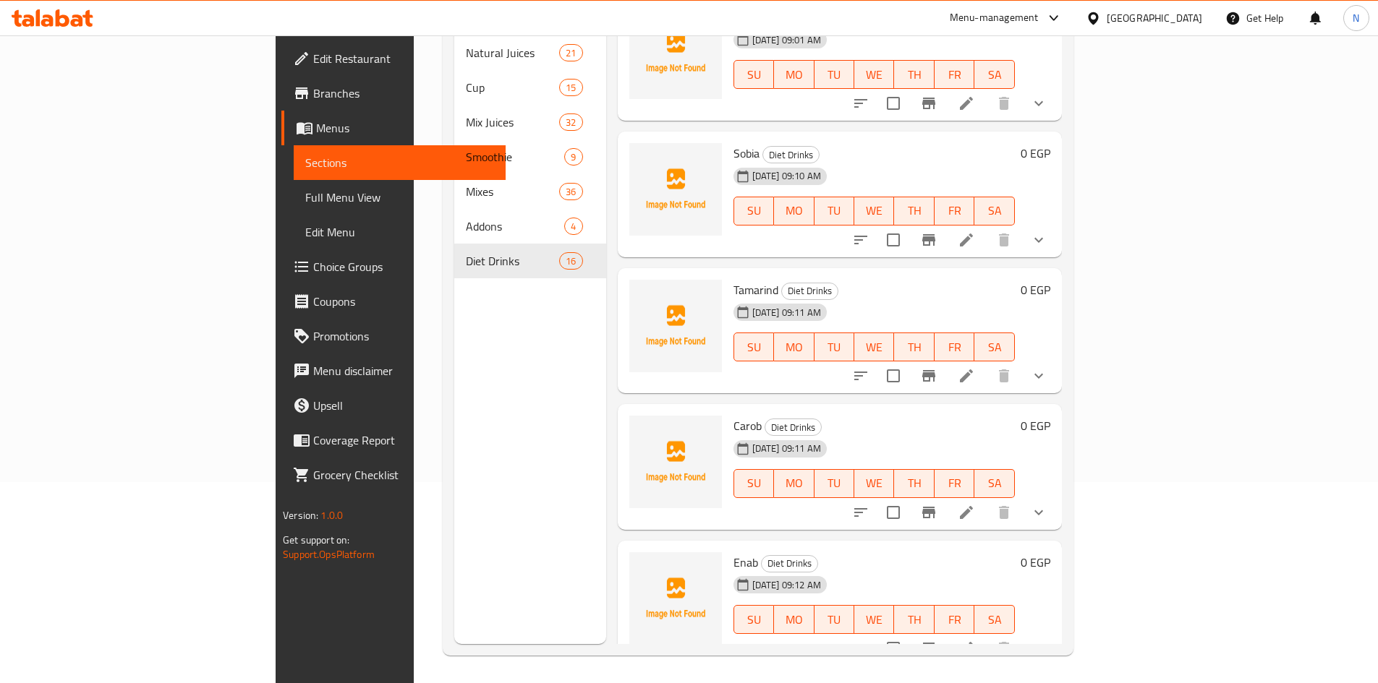
scroll to position [203, 0]
click at [975, 639] on icon at bounding box center [966, 647] width 17 height 17
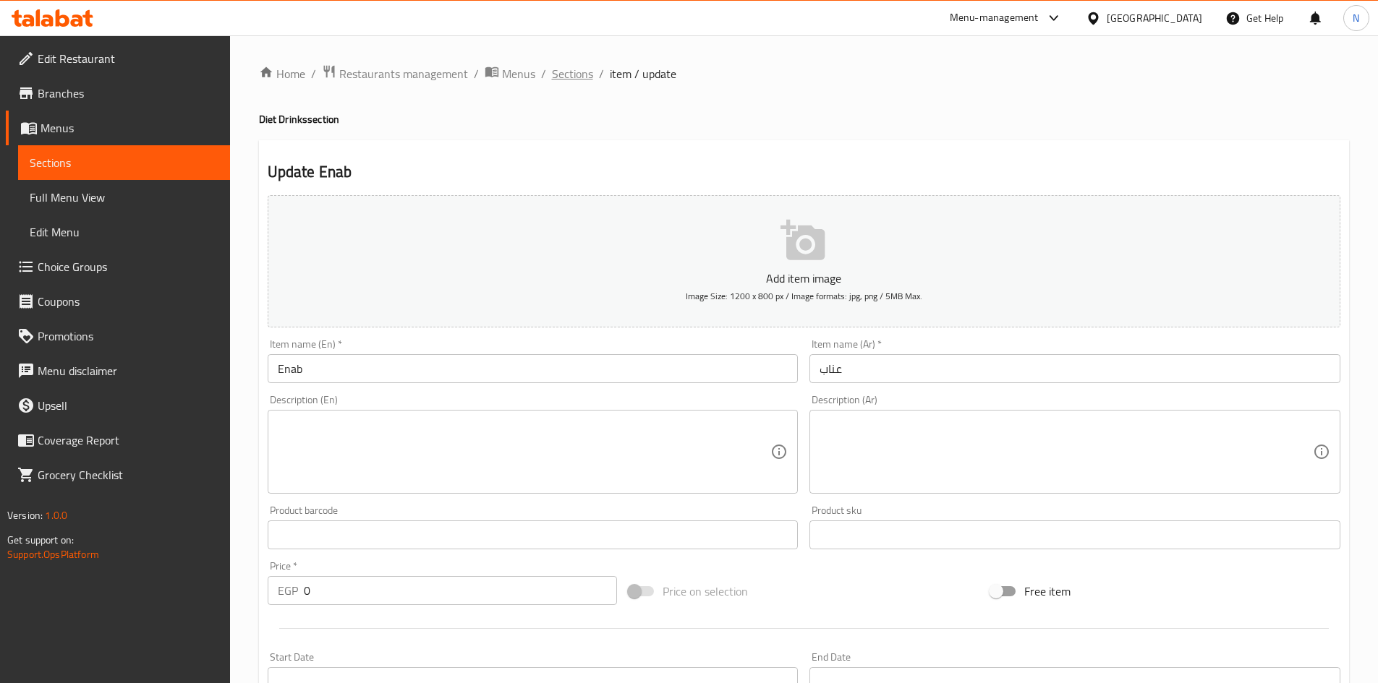
click at [578, 74] on span "Sections" at bounding box center [572, 73] width 41 height 17
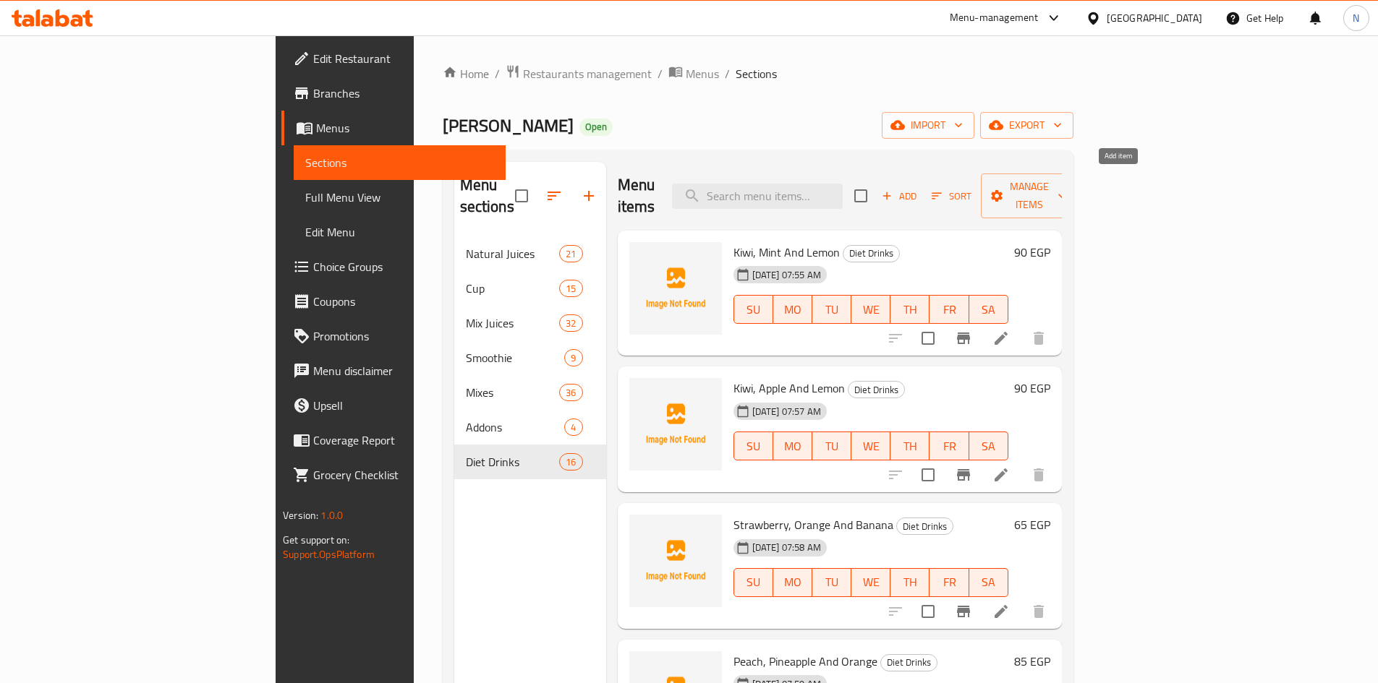
click at [922, 185] on button "Add" at bounding box center [899, 196] width 46 height 22
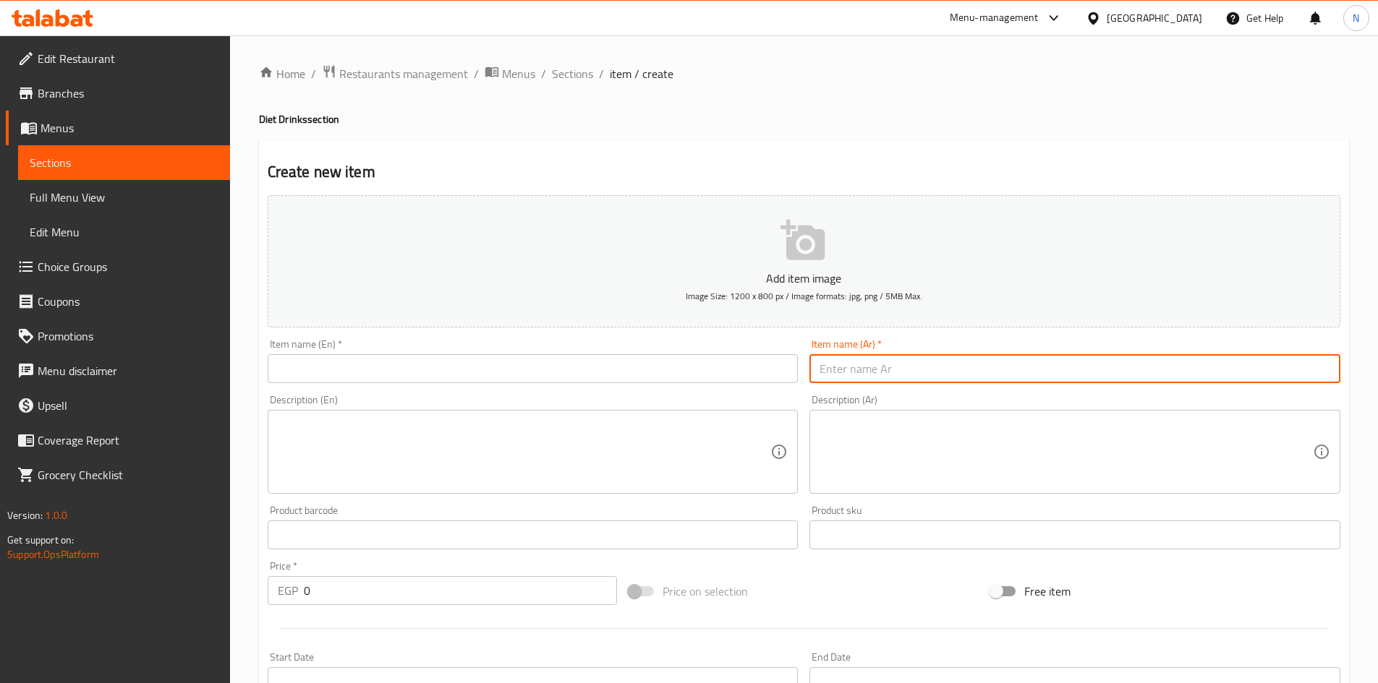
click at [856, 373] on input "text" at bounding box center [1074, 368] width 531 height 29
click at [827, 370] on input "برتقال" at bounding box center [1074, 368] width 531 height 29
type input "برتقال"
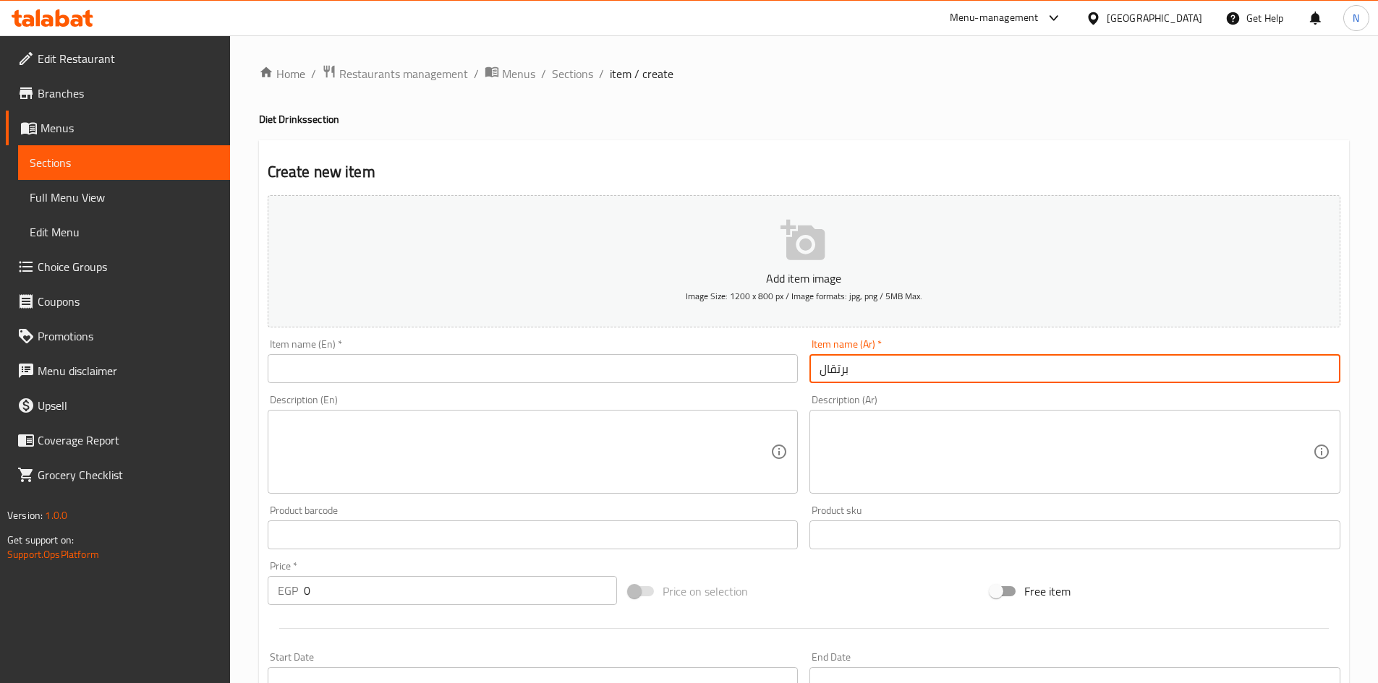
click at [372, 378] on input "text" at bounding box center [533, 368] width 531 height 29
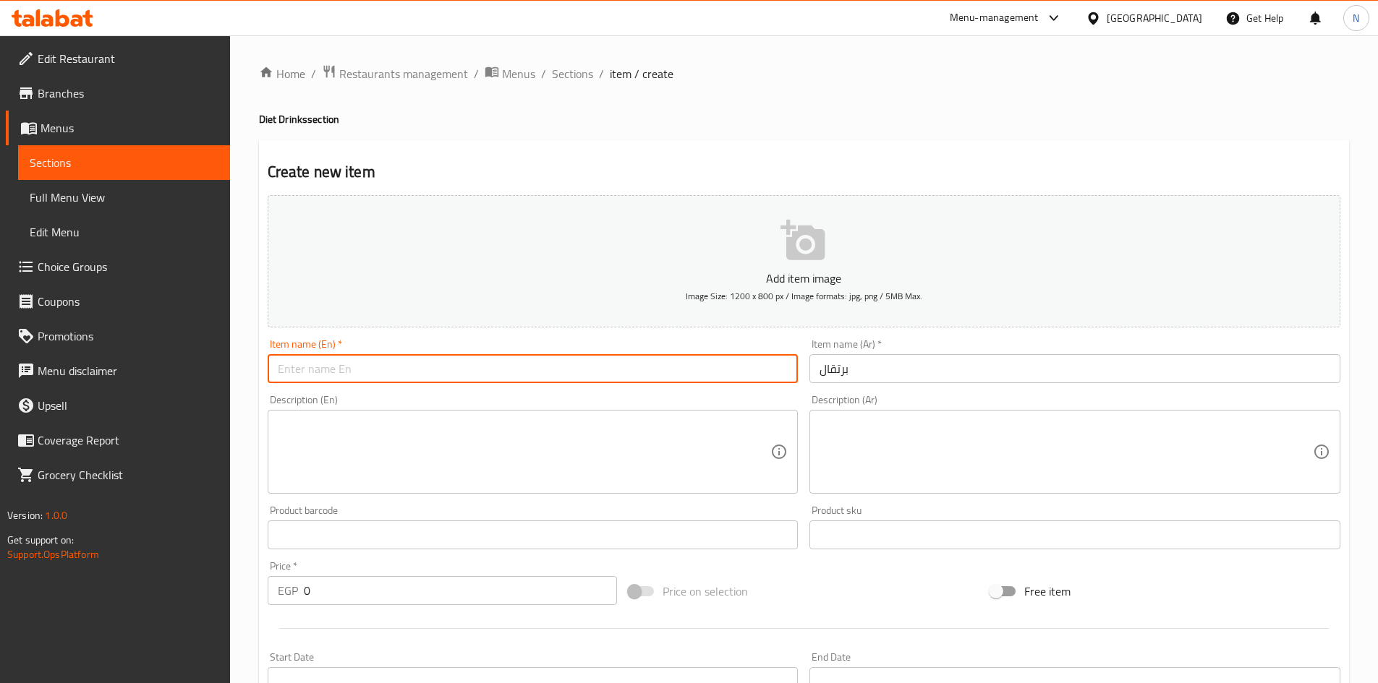
paste input "orange"
type input "Orange"
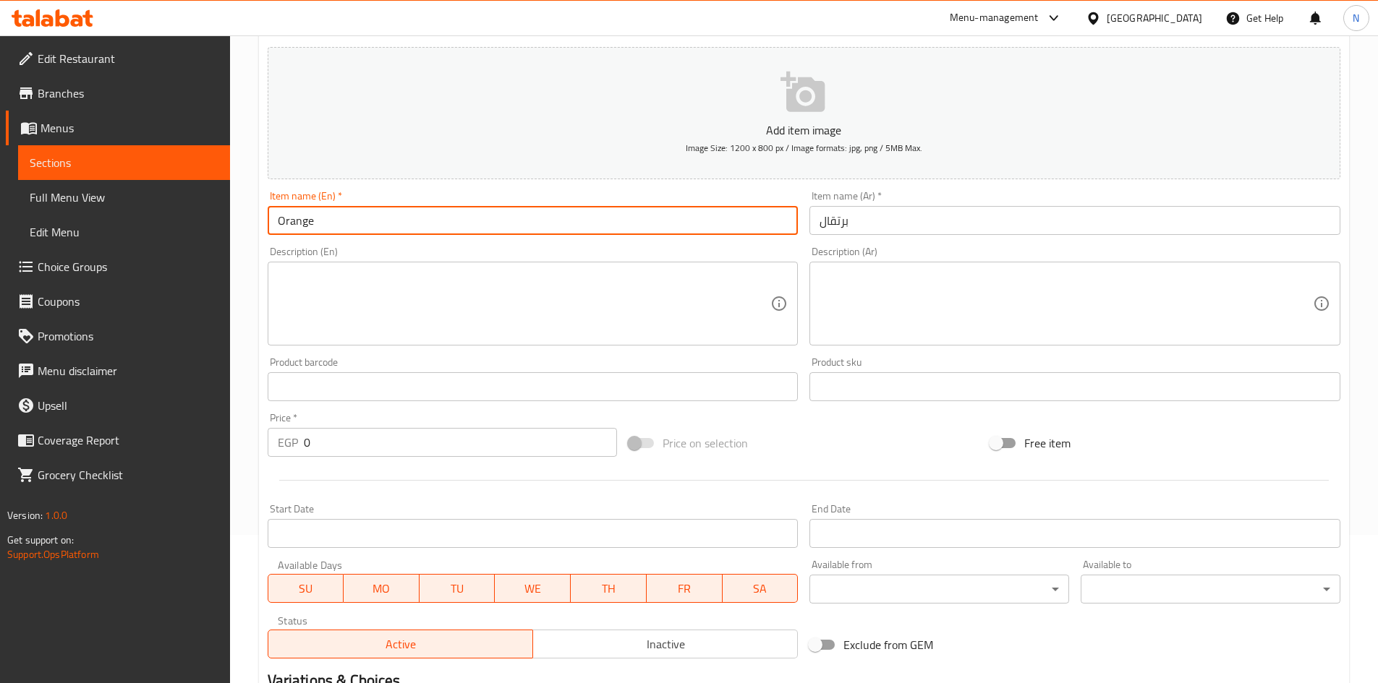
scroll to position [338, 0]
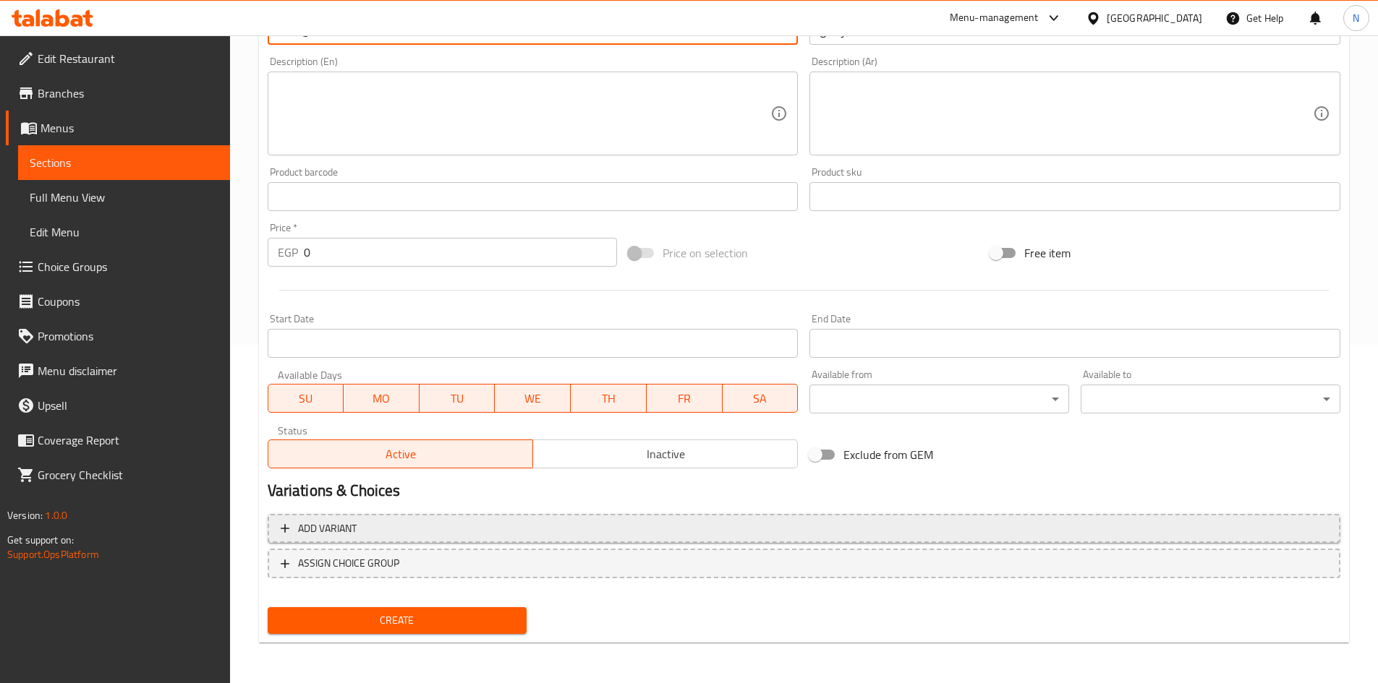
click at [1124, 528] on span "Add variant" at bounding box center [804, 529] width 1047 height 18
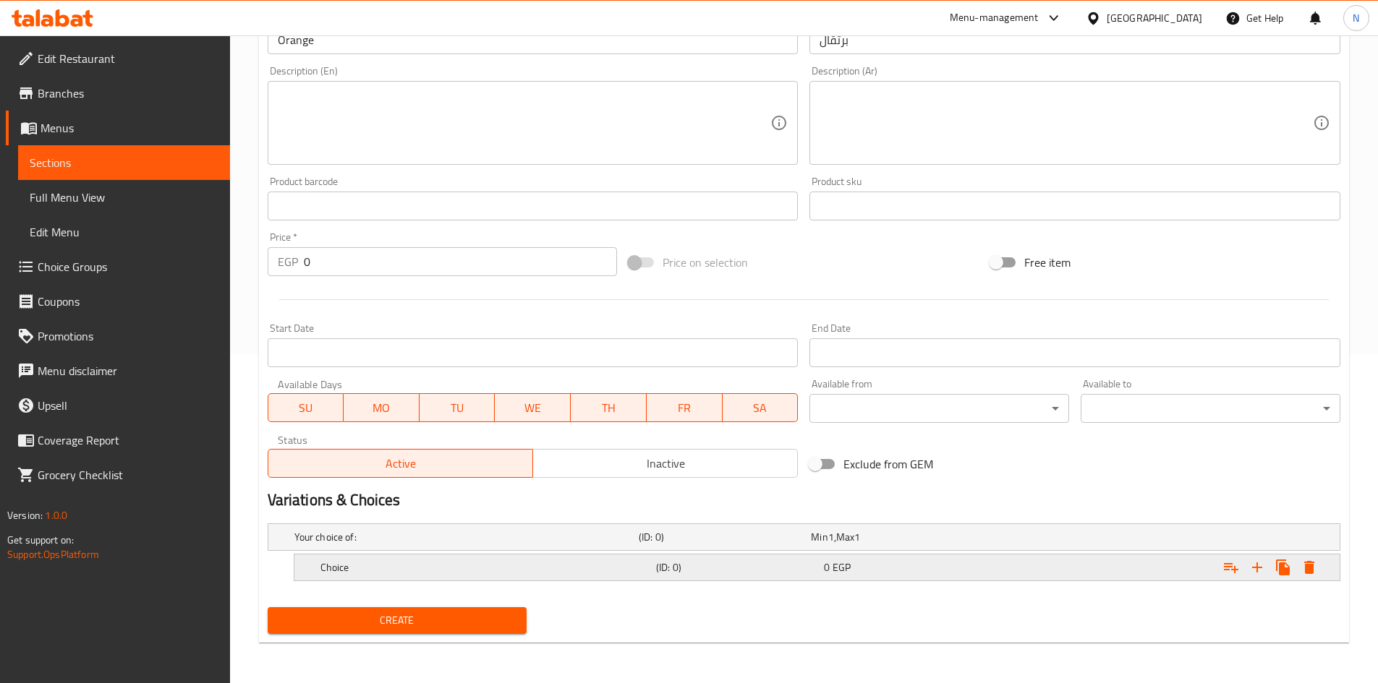
scroll to position [329, 0]
click at [1255, 568] on icon "Expand" at bounding box center [1256, 567] width 17 height 17
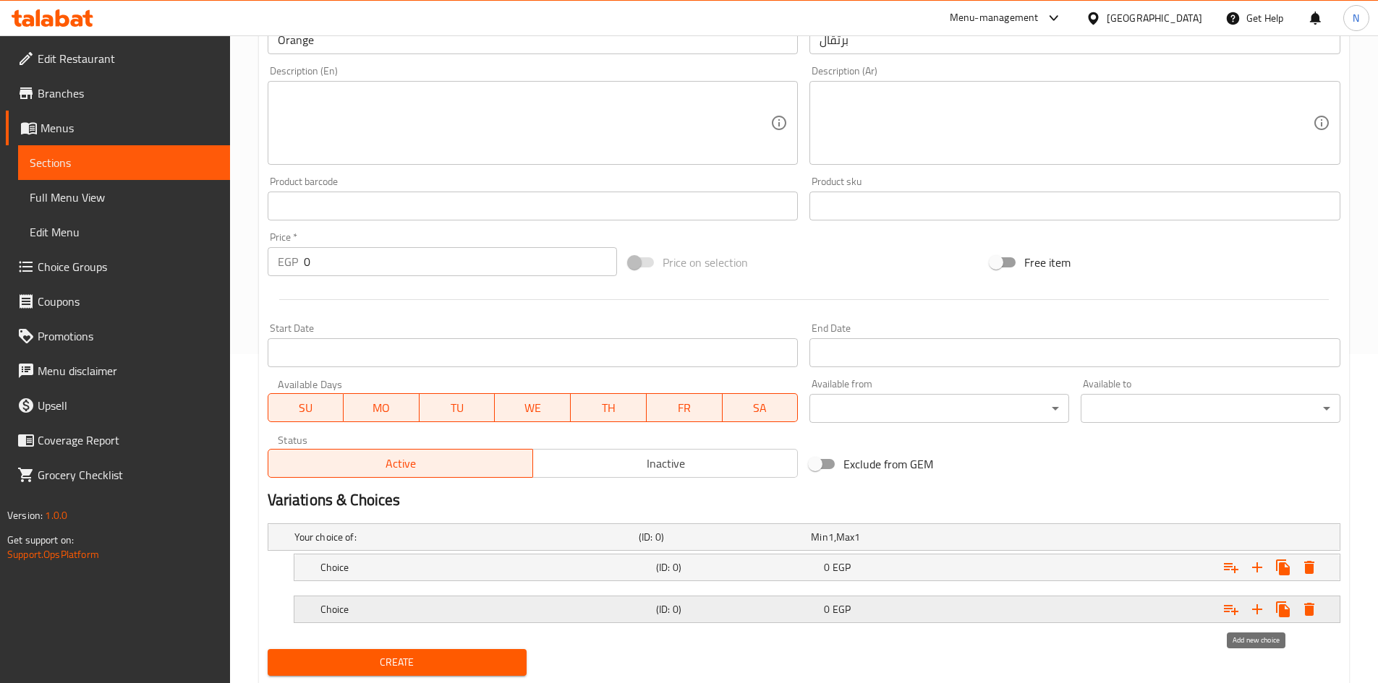
click at [1259, 610] on icon "Expand" at bounding box center [1257, 610] width 10 height 10
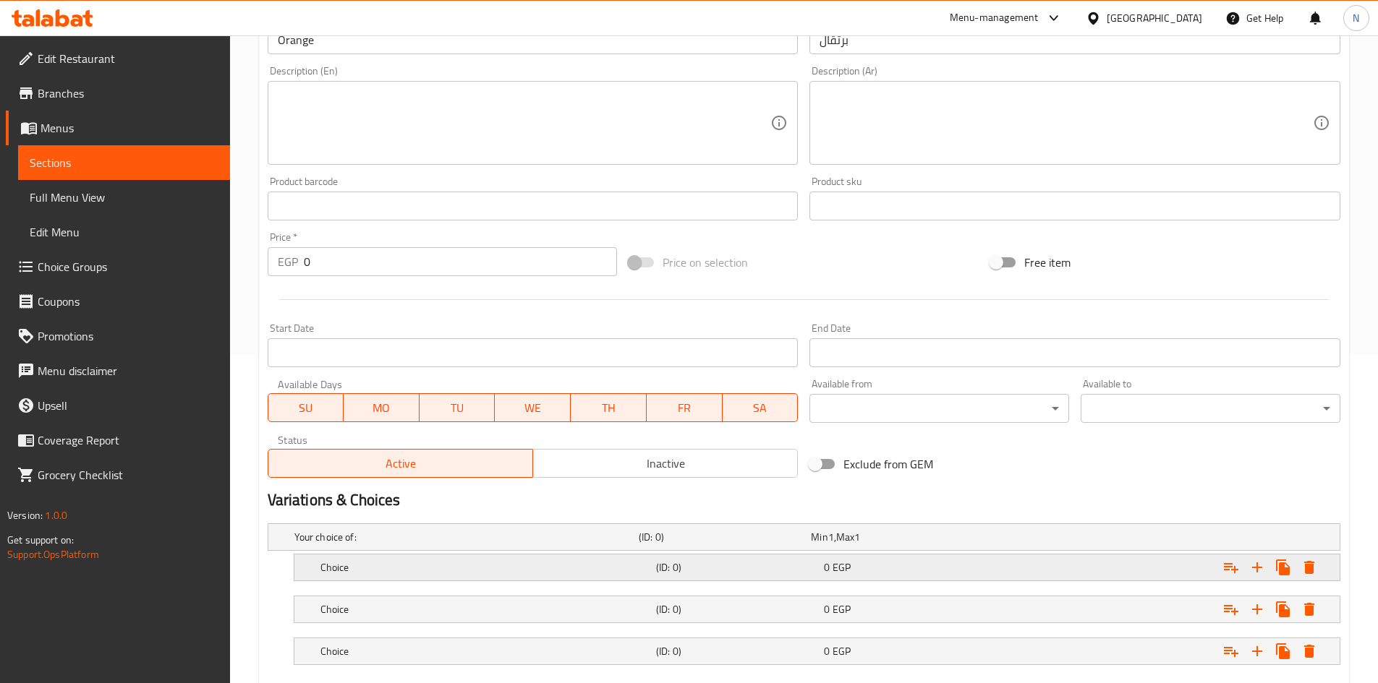
click at [702, 570] on h5 "(ID: 0)" at bounding box center [737, 568] width 162 height 14
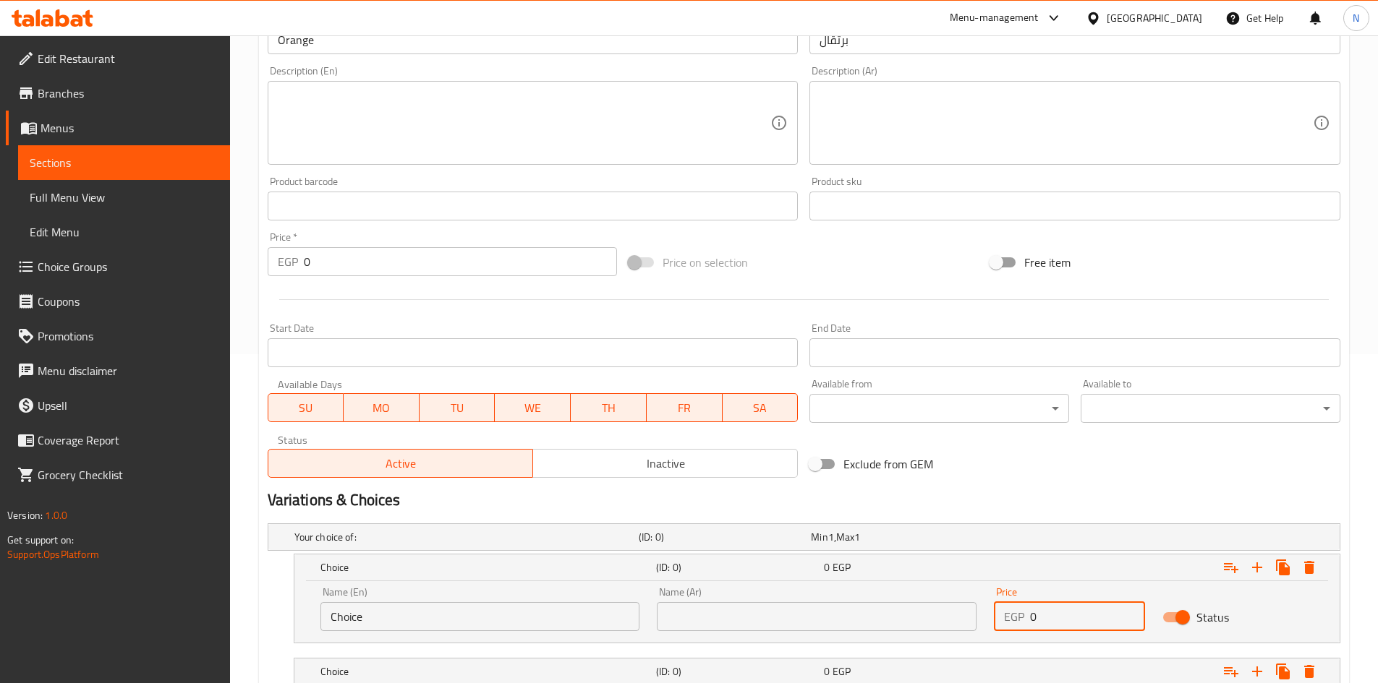
click at [1024, 623] on div "EGP 0 Price" at bounding box center [1069, 616] width 151 height 29
type input "65"
click at [1073, 481] on div "Exclude from GEM" at bounding box center [985, 464] width 362 height 39
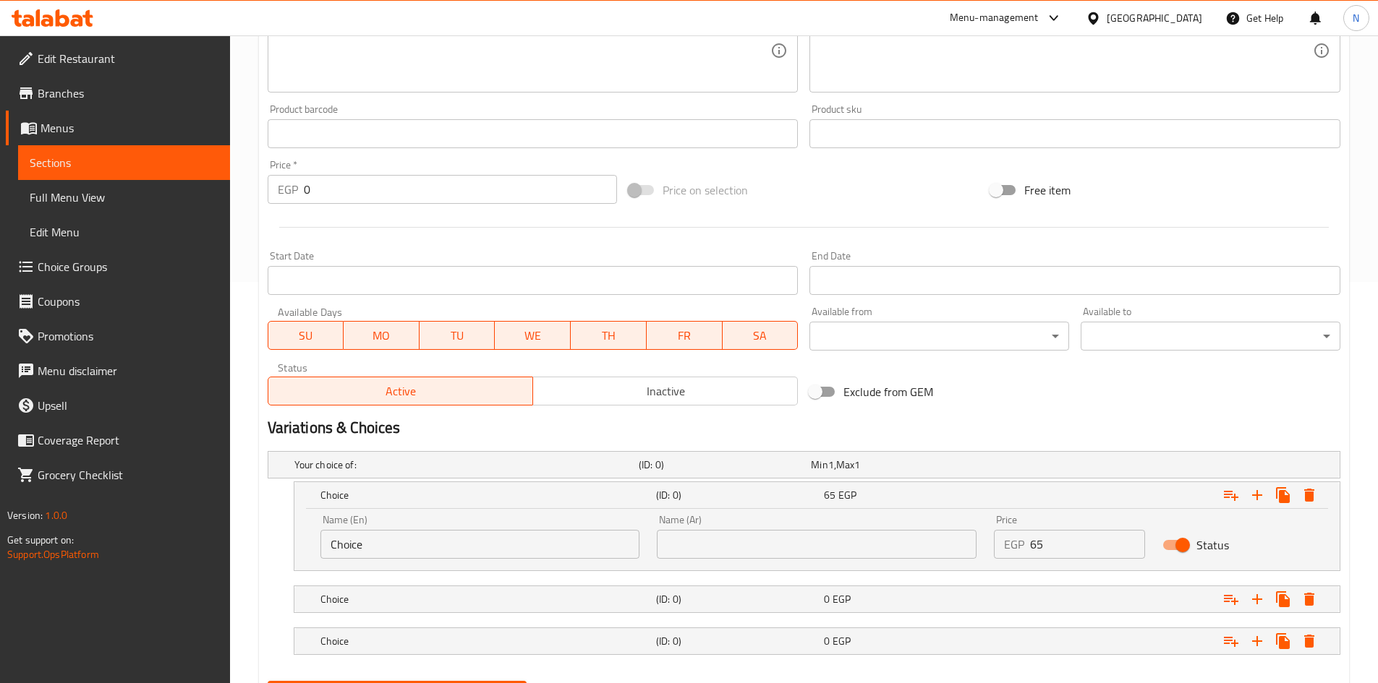
scroll to position [475, 0]
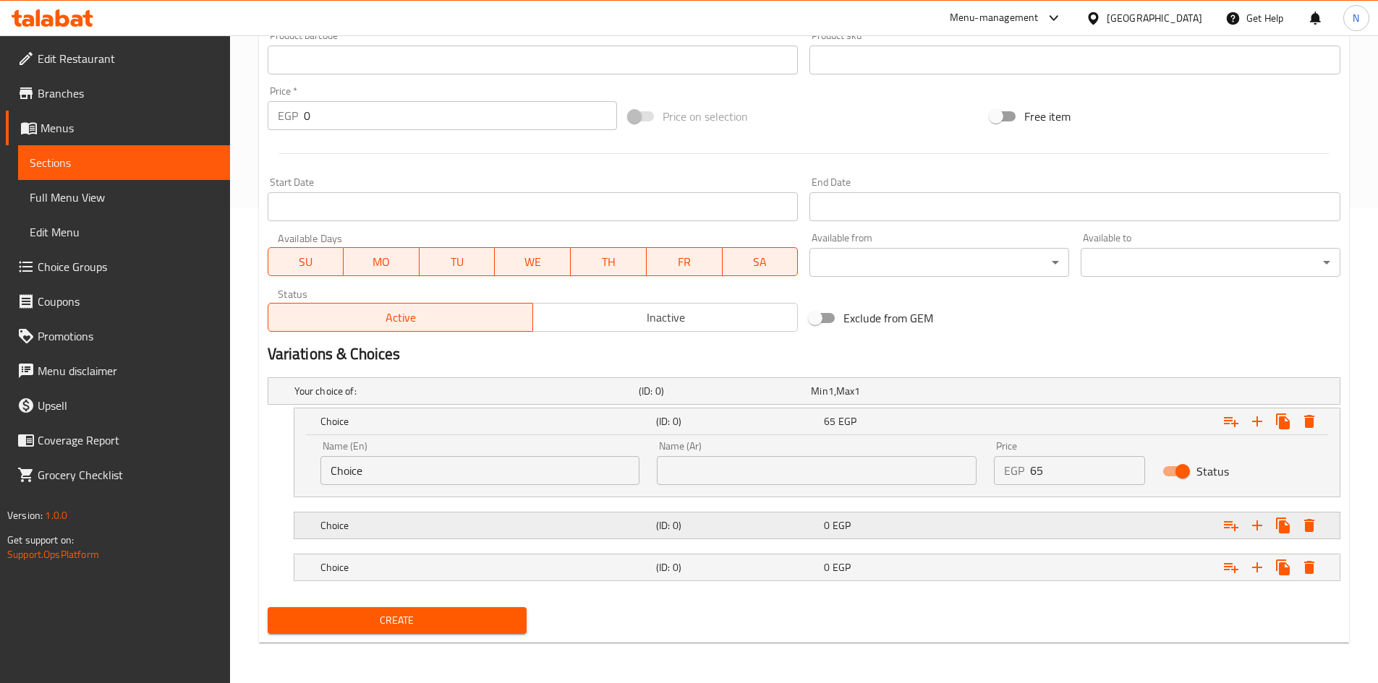
click at [1073, 519] on div "Expand" at bounding box center [1157, 526] width 336 height 32
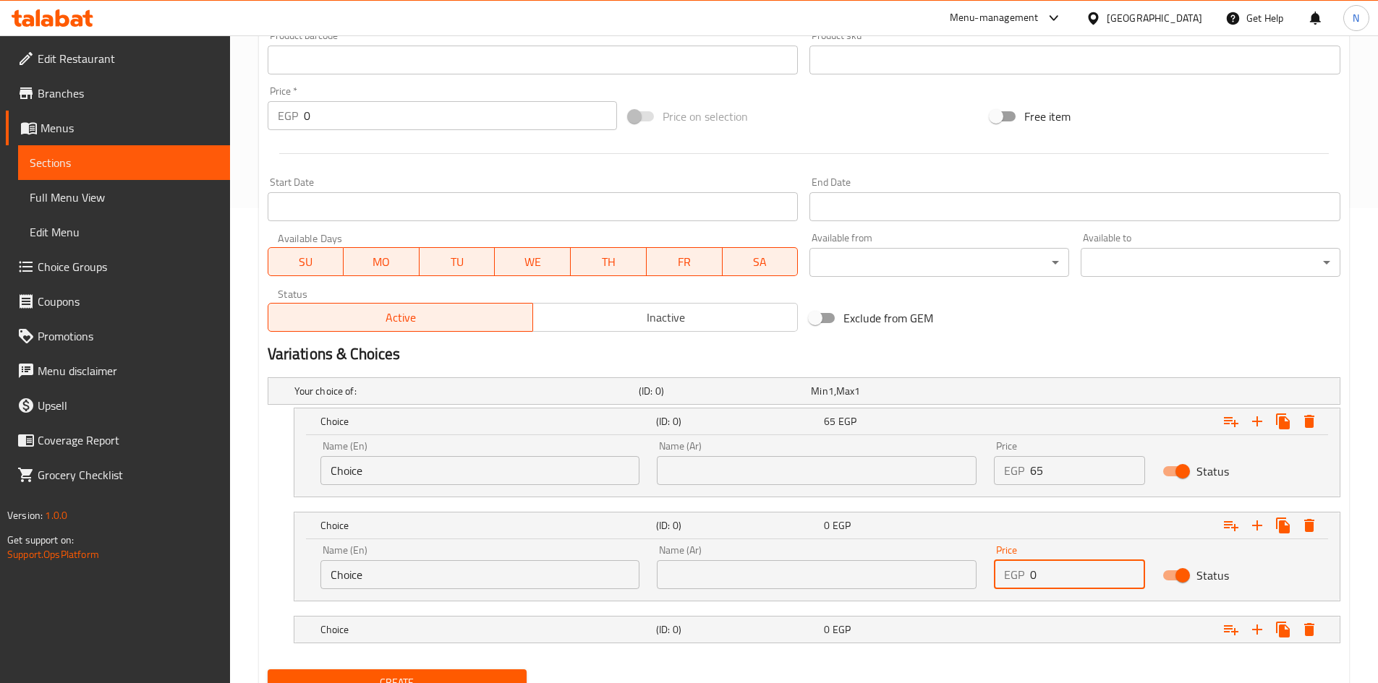
drag, startPoint x: 1058, startPoint y: 576, endPoint x: 1017, endPoint y: 584, distance: 42.0
click at [1017, 584] on div "EGP 0 Price" at bounding box center [1069, 575] width 151 height 29
type input "50"
click at [1059, 640] on div "Expand" at bounding box center [1157, 630] width 336 height 32
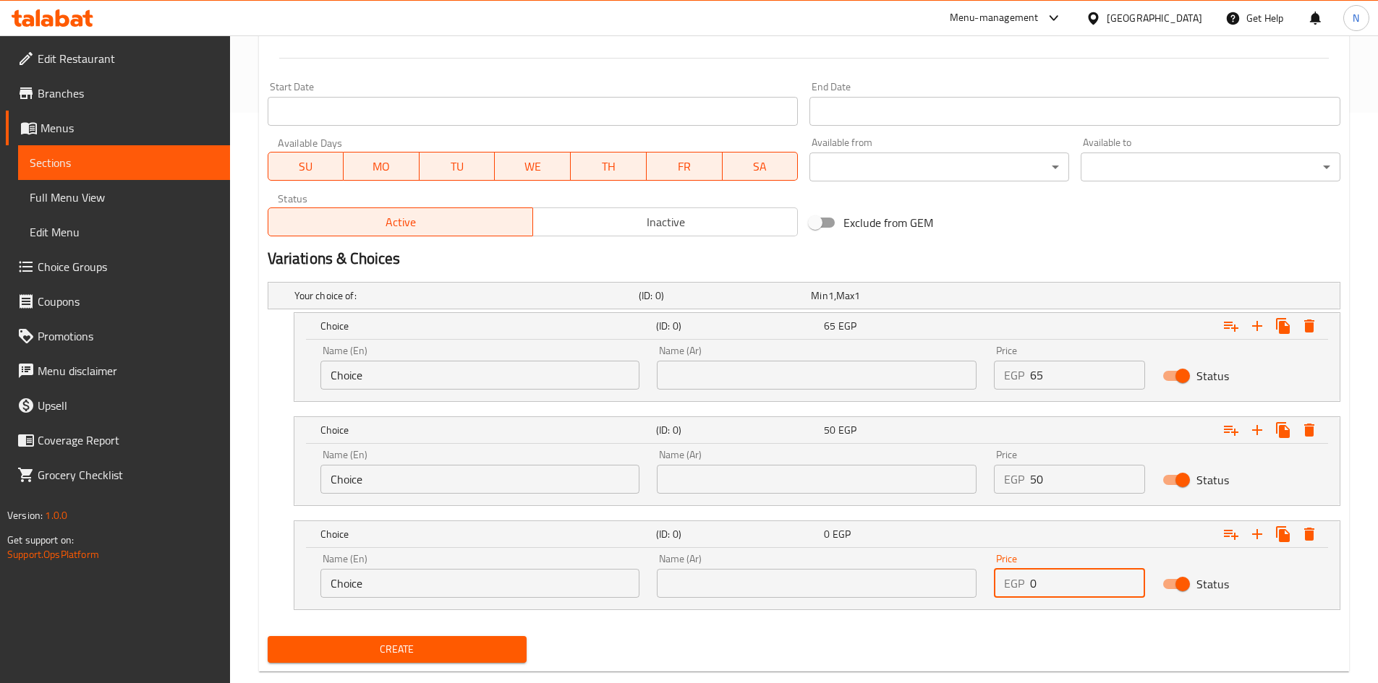
drag, startPoint x: 1042, startPoint y: 674, endPoint x: 1028, endPoint y: 676, distance: 14.6
click at [1028, 676] on div "Home / Restaurants management / Menus / Sections / item / create Diet Drinks se…" at bounding box center [804, 89] width 1148 height 1248
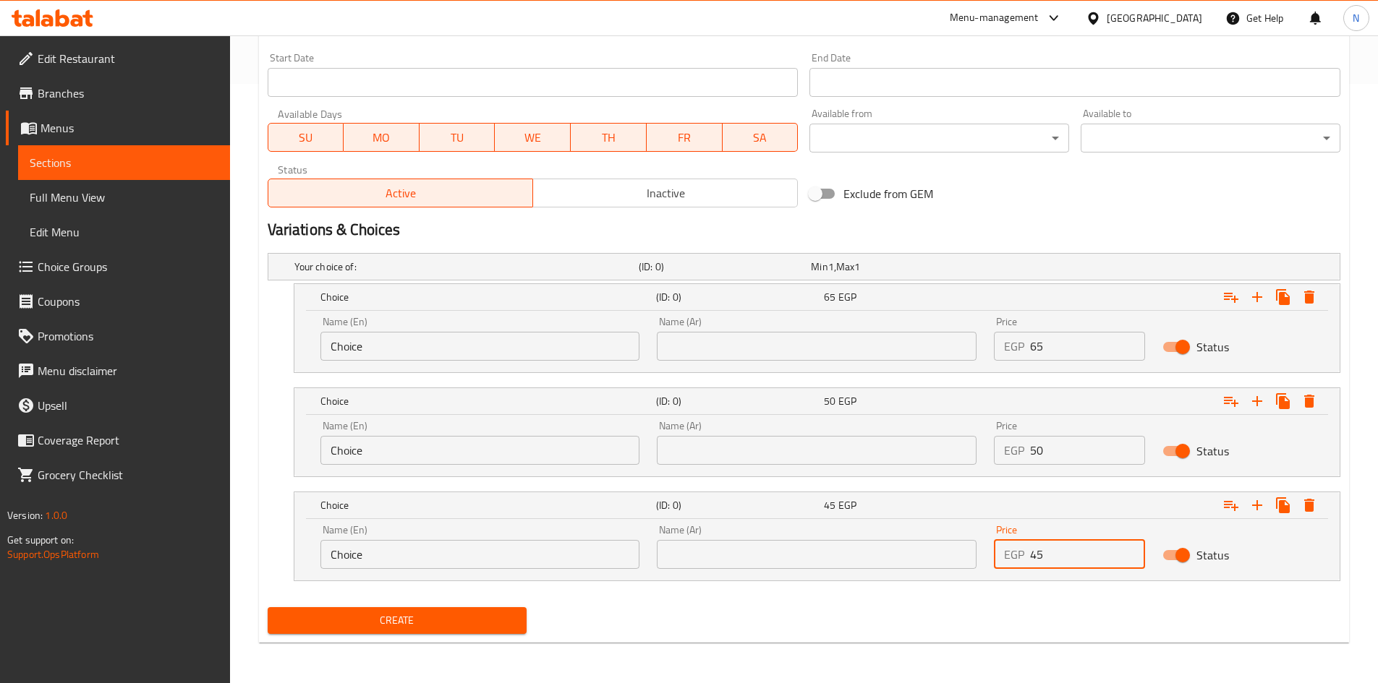
type input "45"
click at [1061, 221] on h2 "Variations & Choices" at bounding box center [804, 230] width 1073 height 22
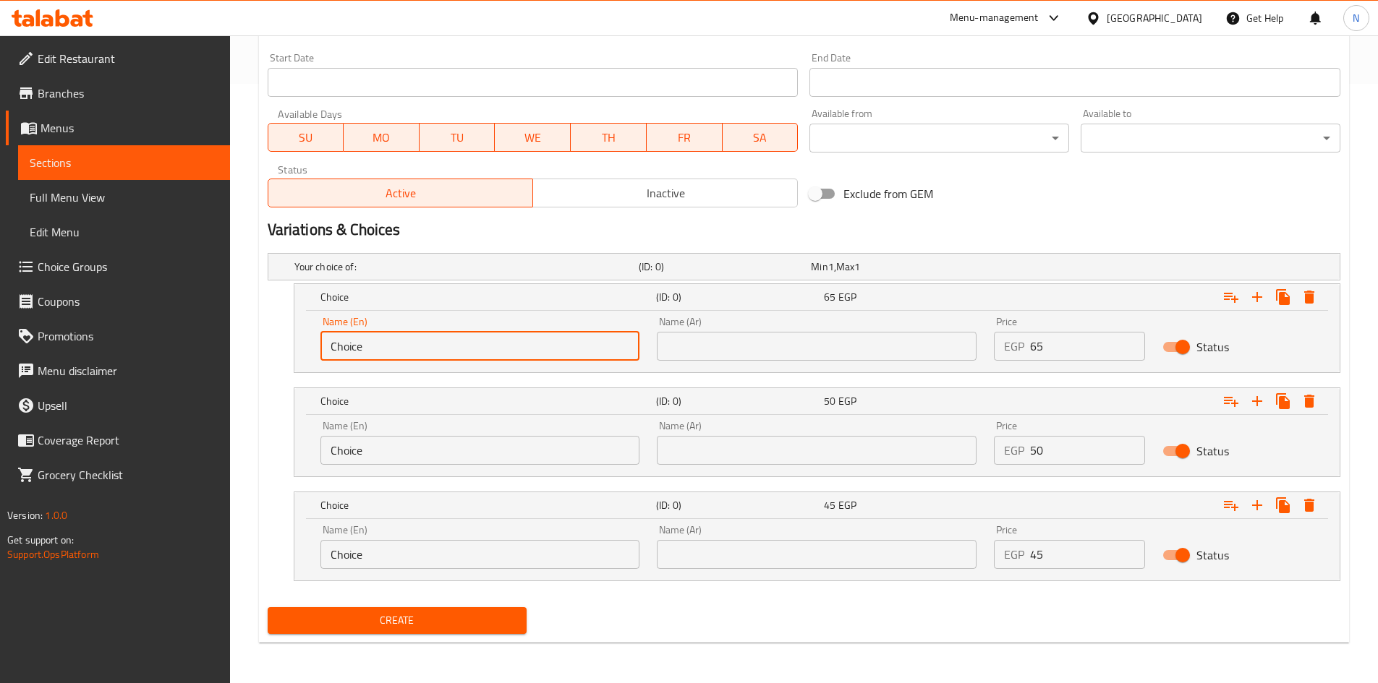
click at [501, 349] on input "Choice" at bounding box center [480, 346] width 320 height 29
paste input "Sarukh"
type input "Sarukh"
click at [753, 341] on input "text" at bounding box center [817, 346] width 320 height 29
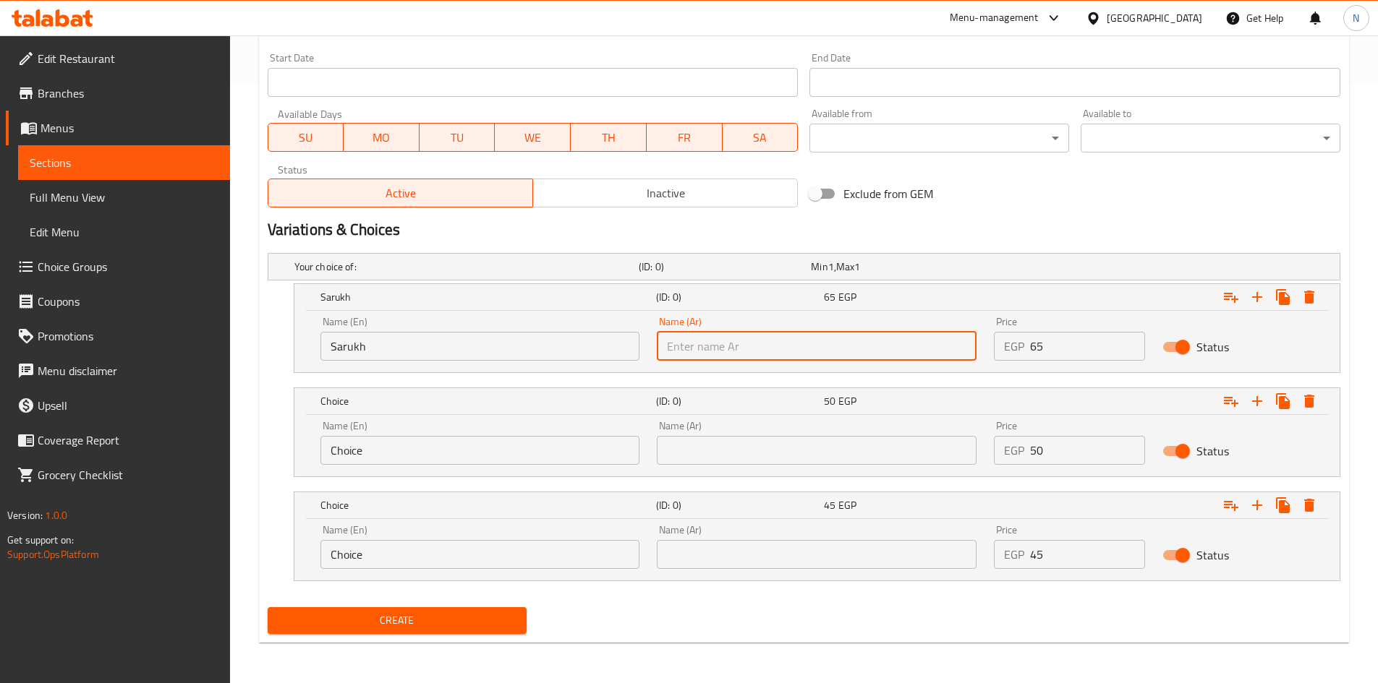
paste input "صاروخ"
type input "صاروخ"
click at [429, 453] on input "Choice" at bounding box center [480, 450] width 320 height 29
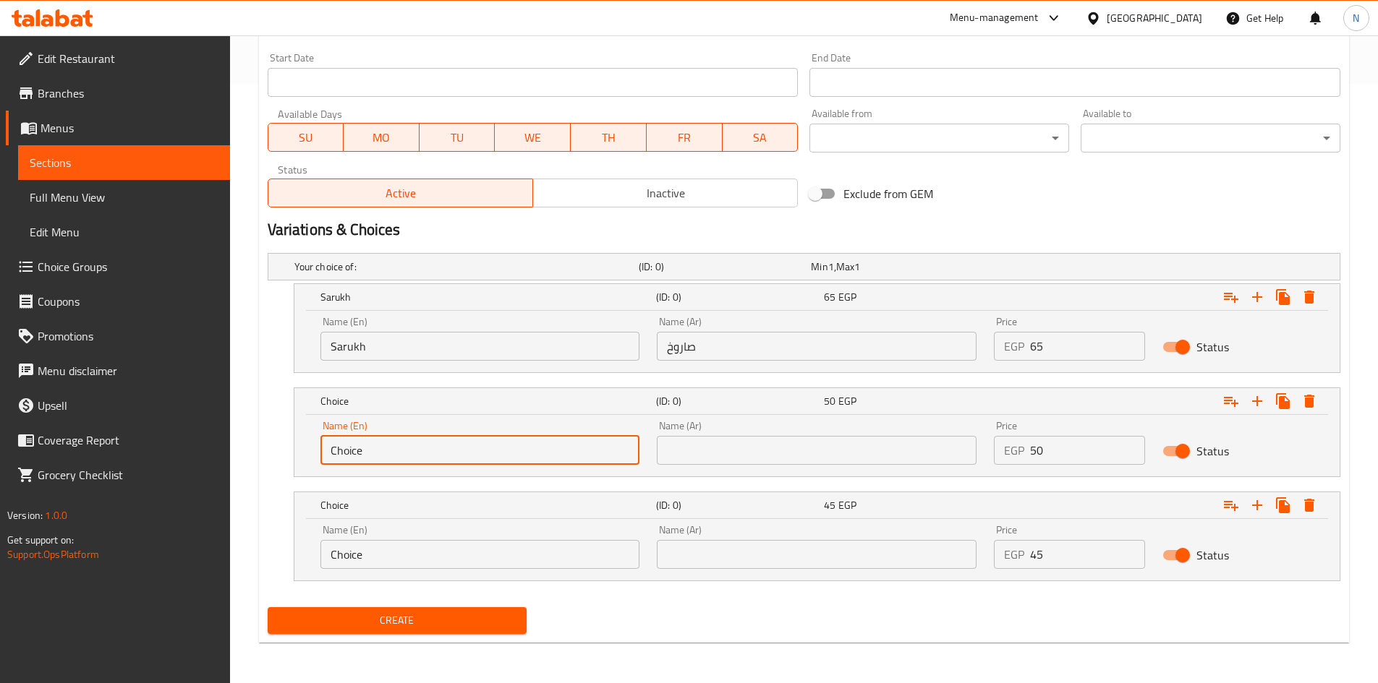
click at [428, 454] on input "Choice" at bounding box center [480, 450] width 320 height 29
paste input "Meduim"
type input "Meduim"
click at [691, 469] on div "Name (Ar) Name (Ar)" at bounding box center [816, 442] width 337 height 61
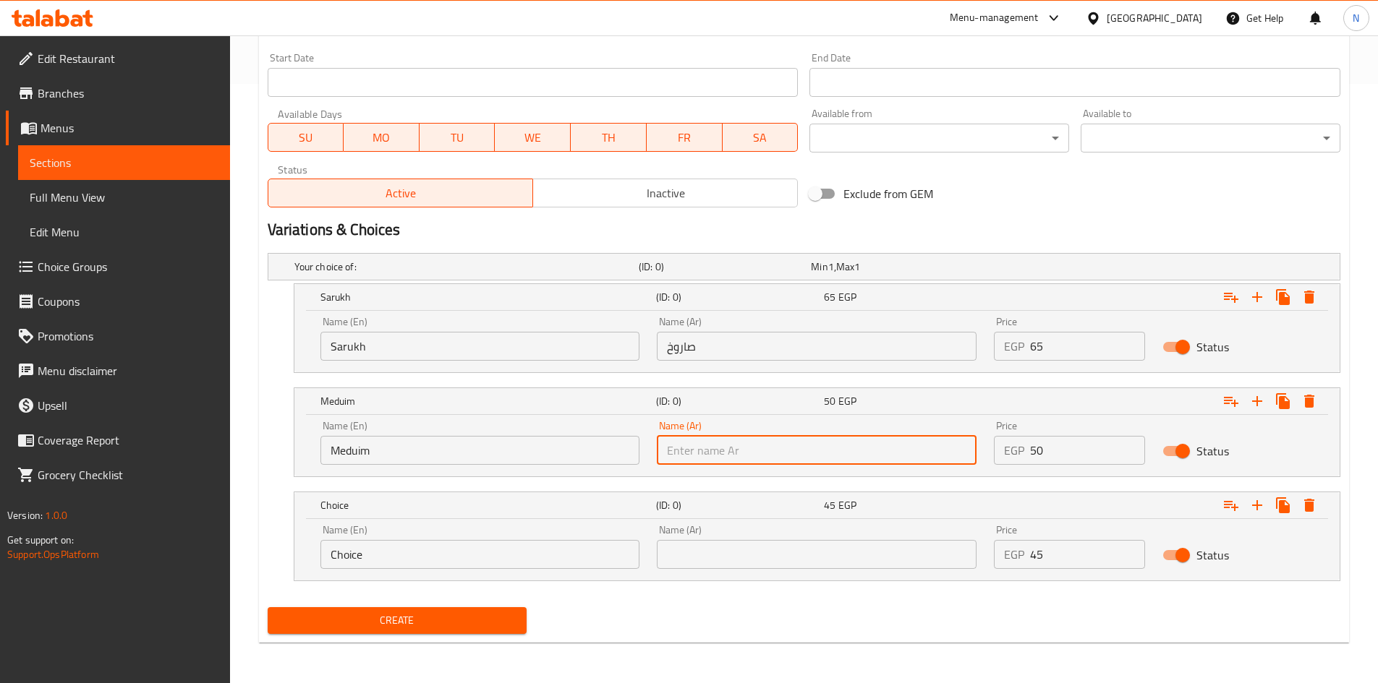
click at [691, 443] on input "text" at bounding box center [817, 450] width 320 height 29
paste input "وسط"
type input "وسط"
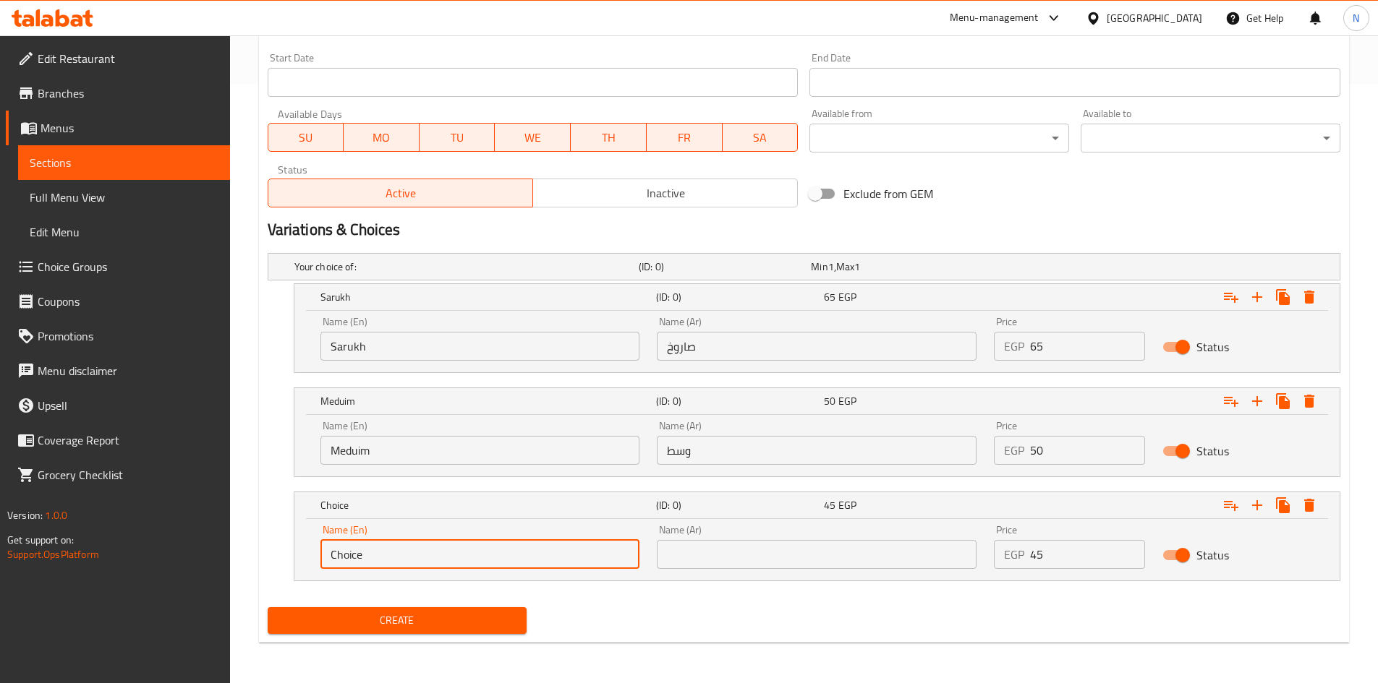
click at [379, 560] on input "Choice" at bounding box center [480, 554] width 320 height 29
click at [378, 560] on input "Choice" at bounding box center [480, 554] width 320 height 29
paste input "Small"
type input "Small"
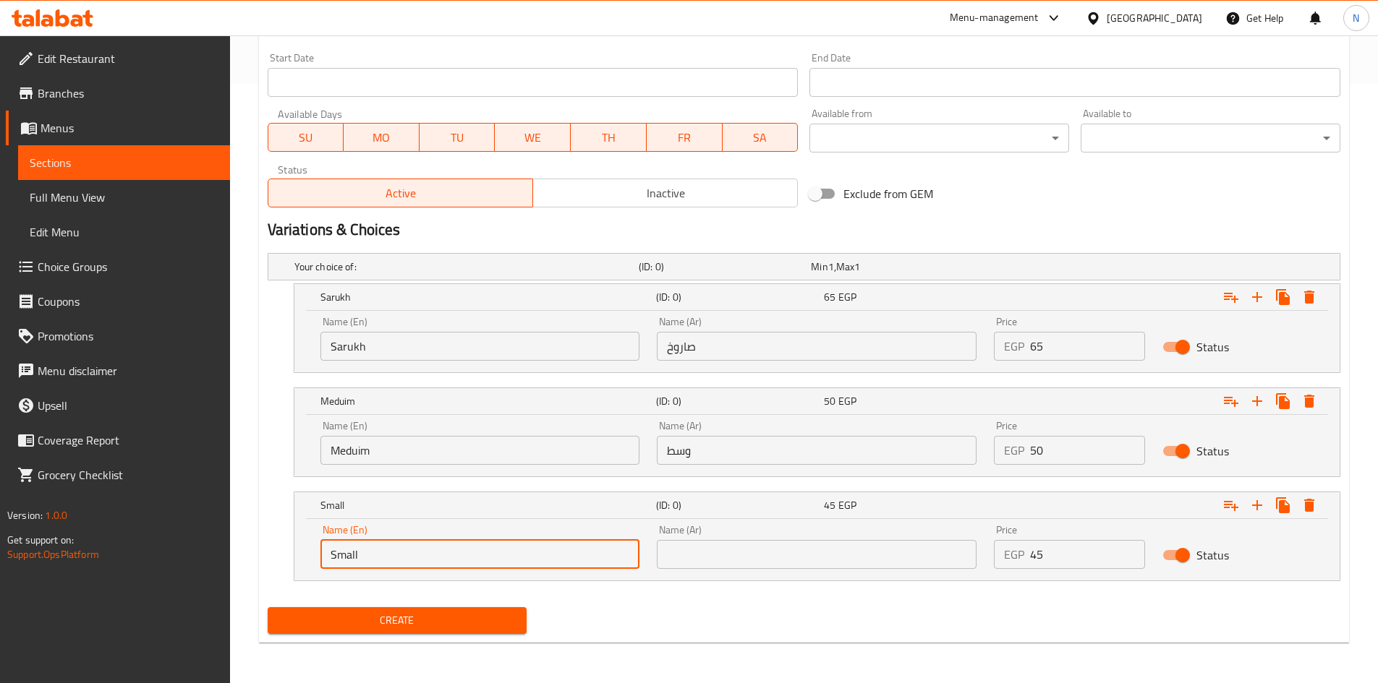
click at [831, 550] on input "text" at bounding box center [817, 554] width 320 height 29
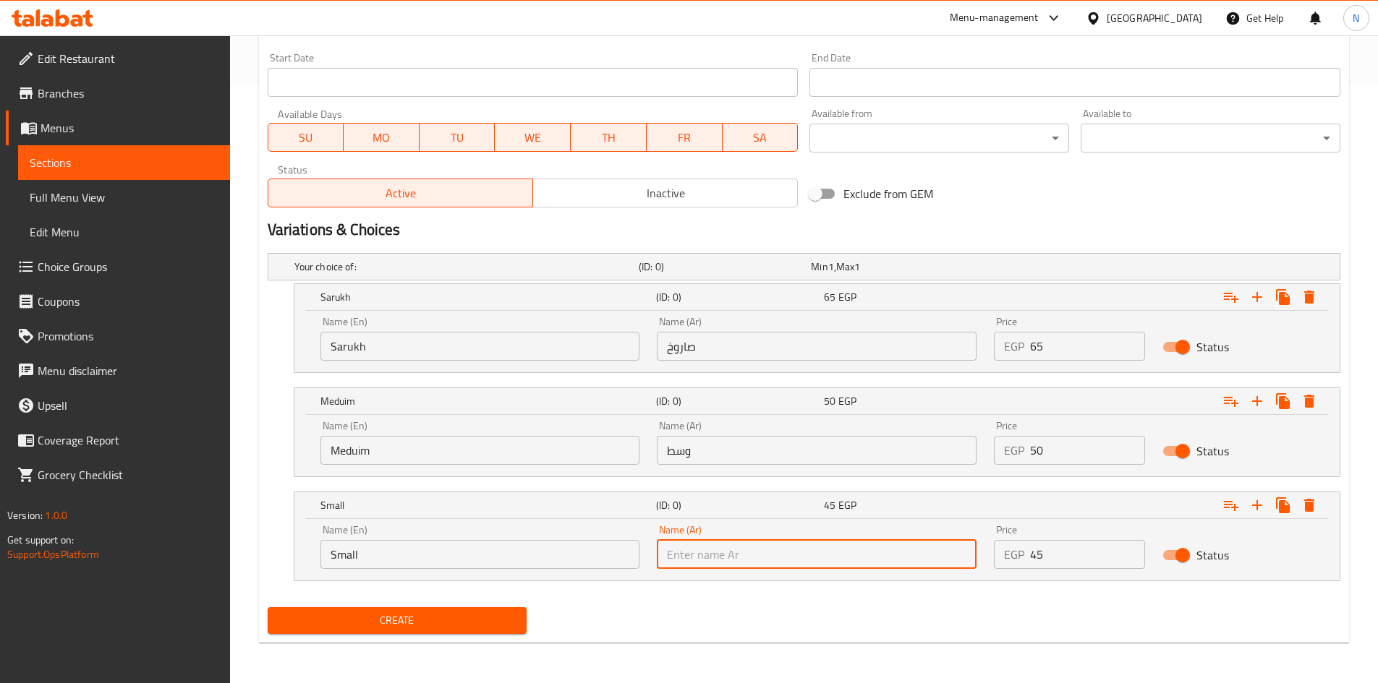
paste input "صغير"
type input "صغير"
click at [695, 635] on div "Create" at bounding box center [804, 621] width 1084 height 38
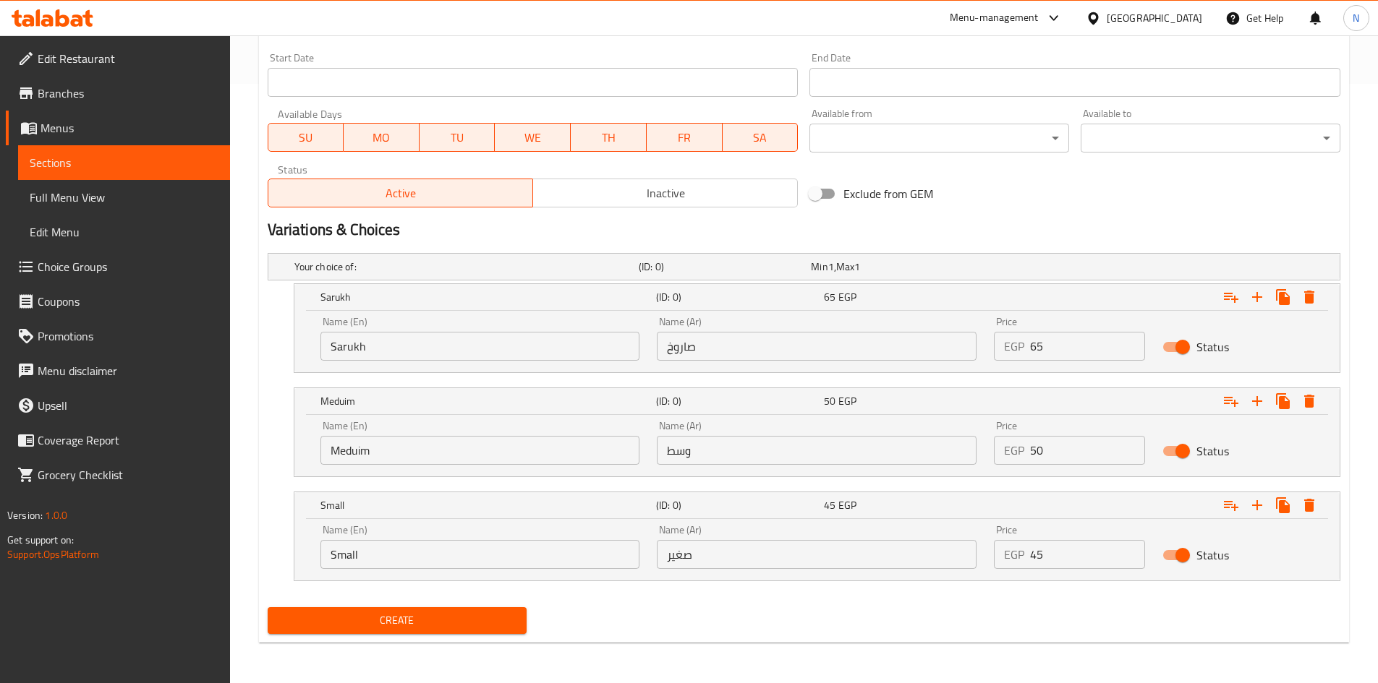
click at [396, 623] on span "Create" at bounding box center [397, 621] width 237 height 18
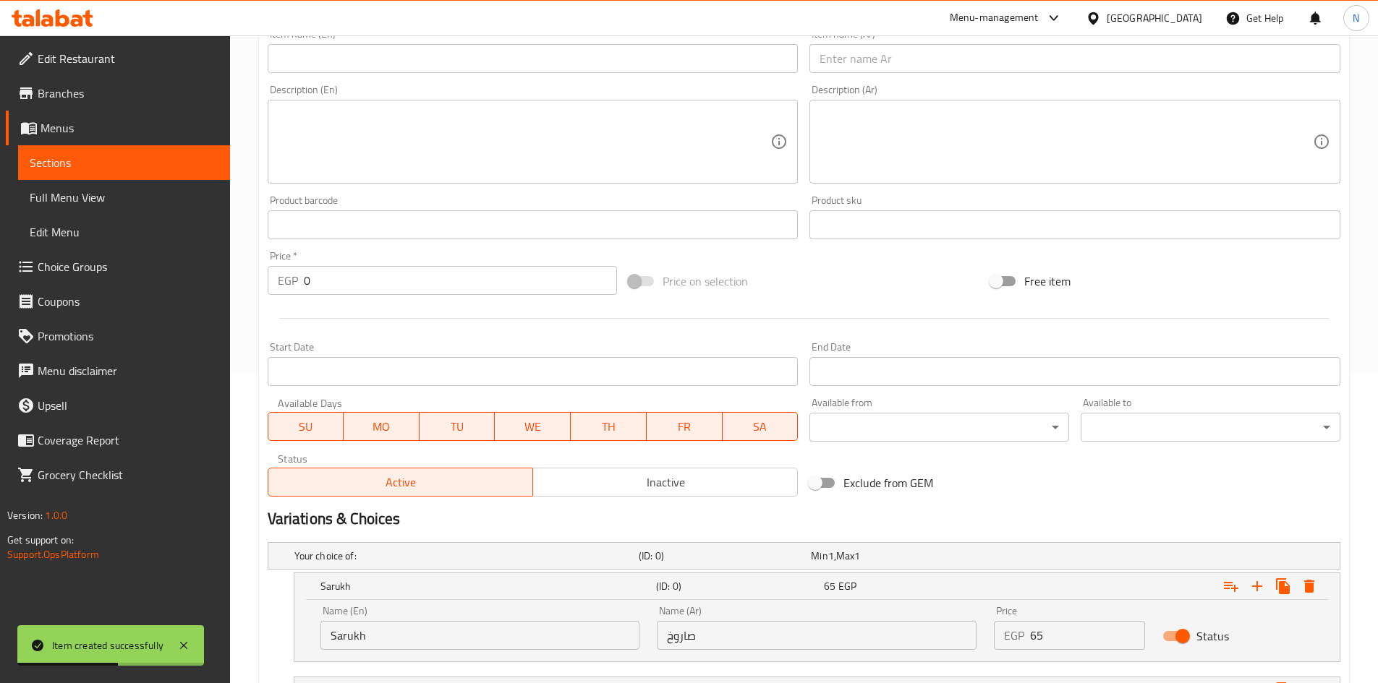
scroll to position [238, 0]
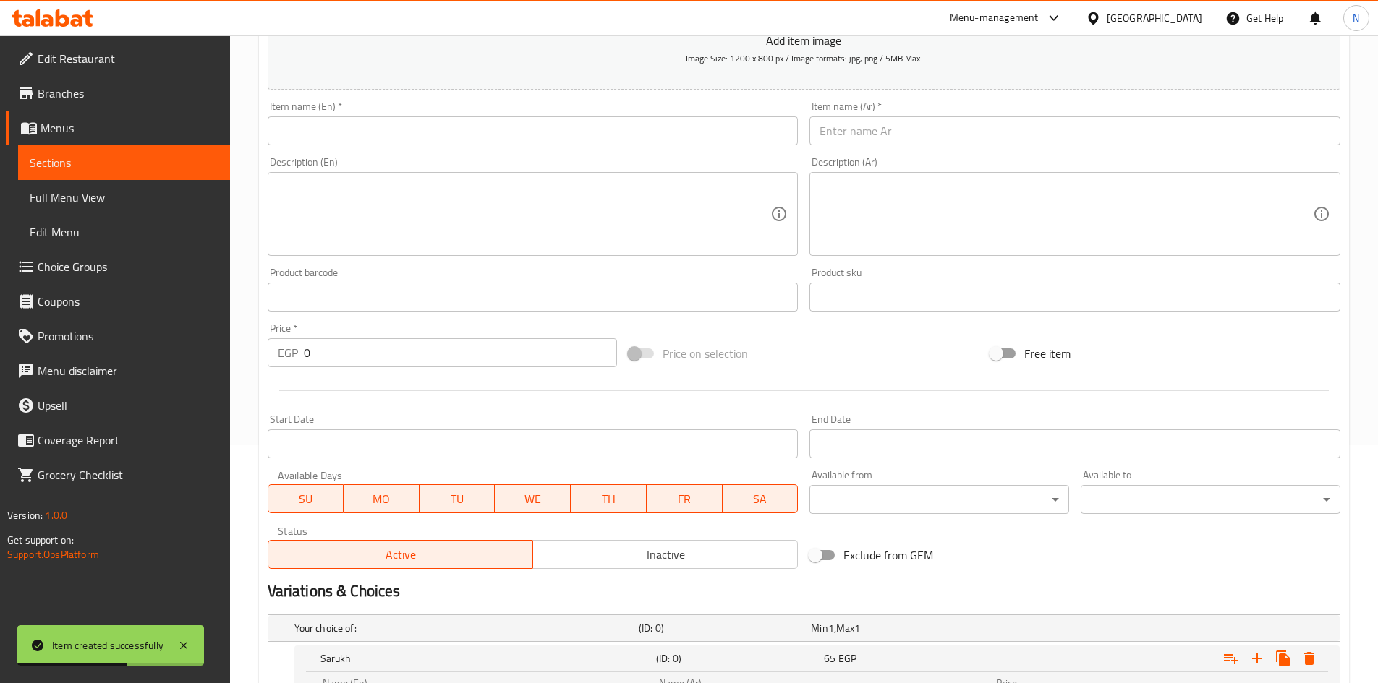
click at [877, 134] on input "text" at bounding box center [1074, 130] width 531 height 29
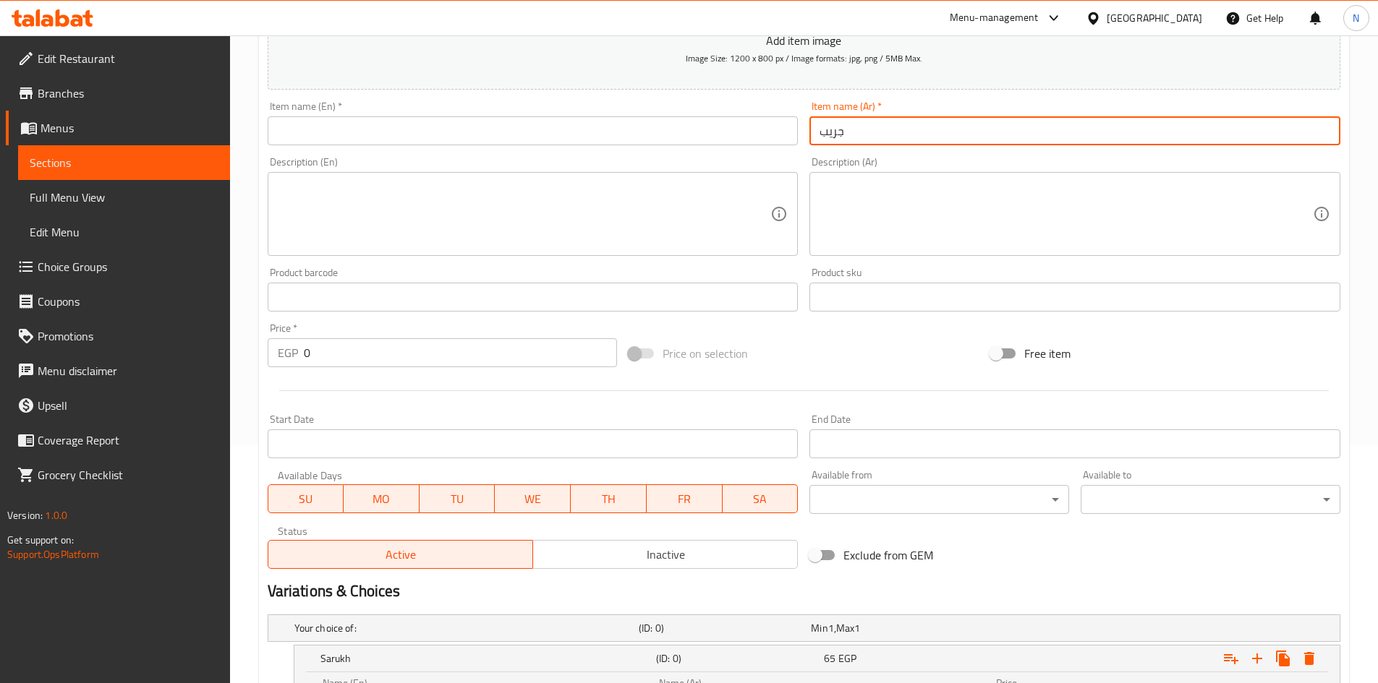
type input "جريب فروت"
click at [848, 127] on input "جريب فروت" at bounding box center [1074, 130] width 531 height 29
click at [534, 116] on input "text" at bounding box center [533, 130] width 531 height 29
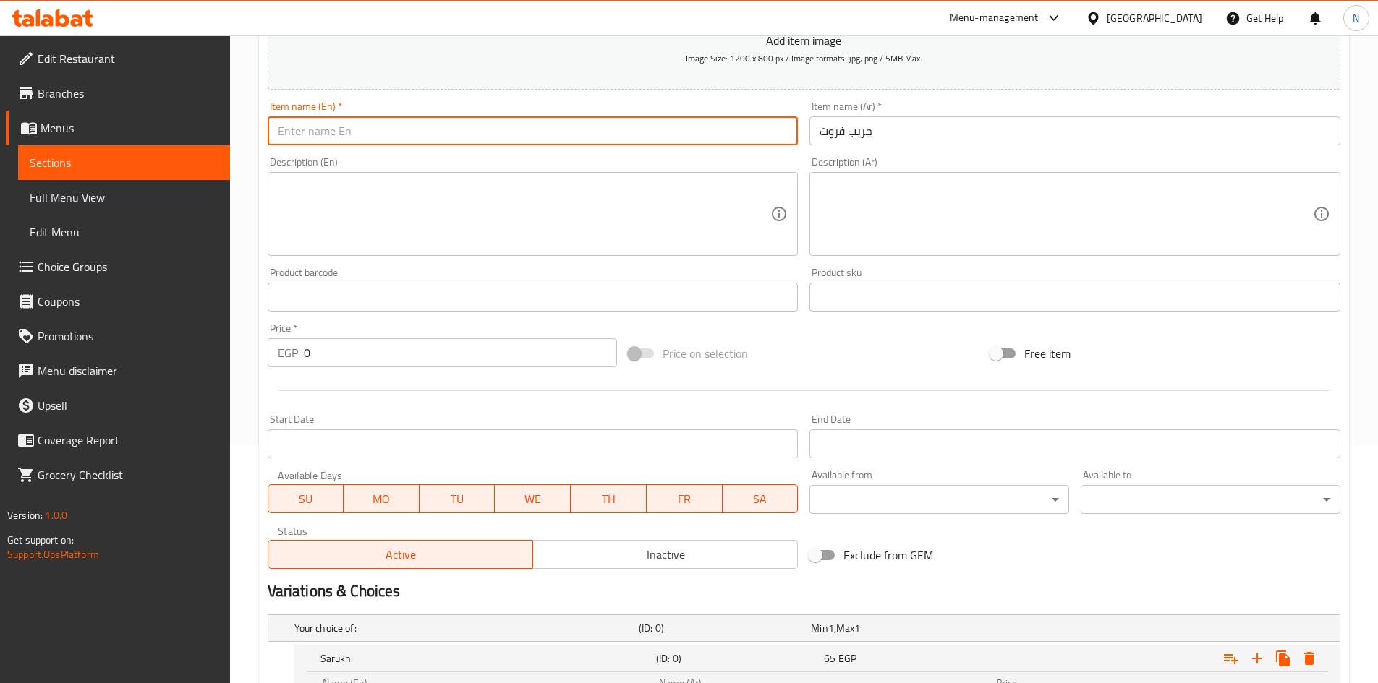
paste input "Grapefruit"
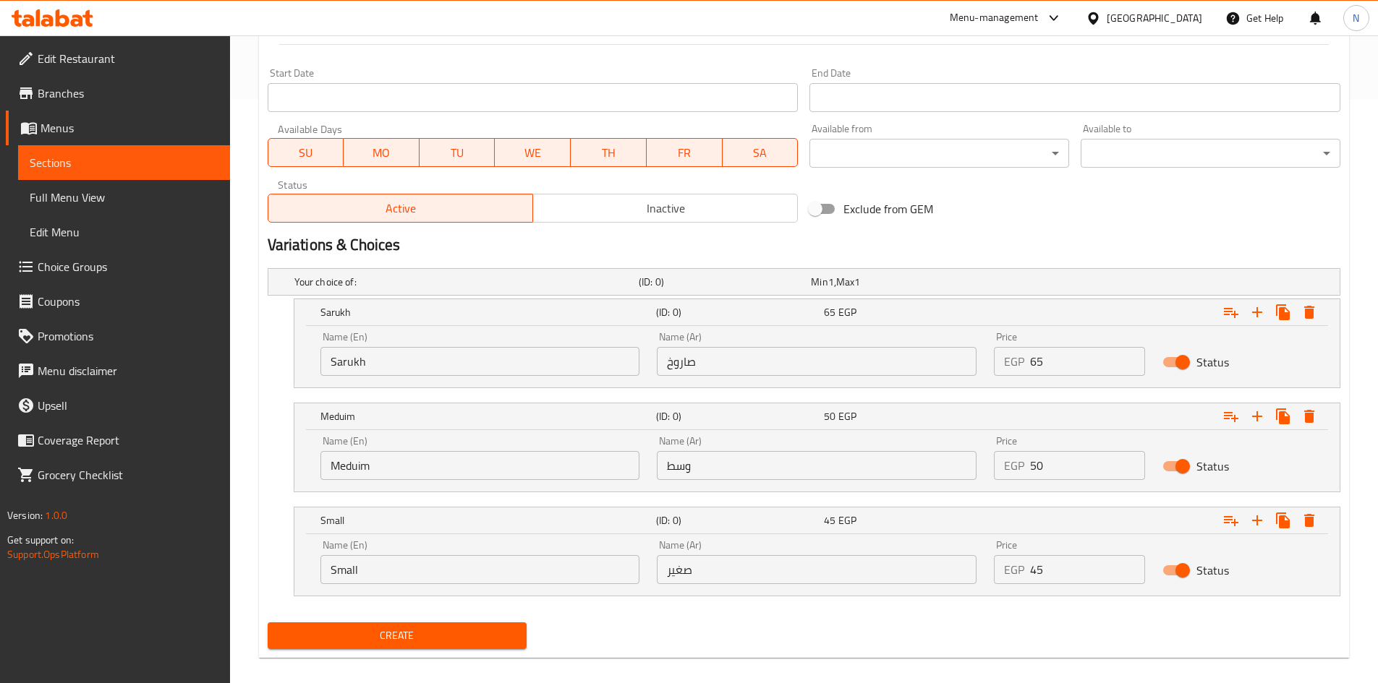
scroll to position [600, 0]
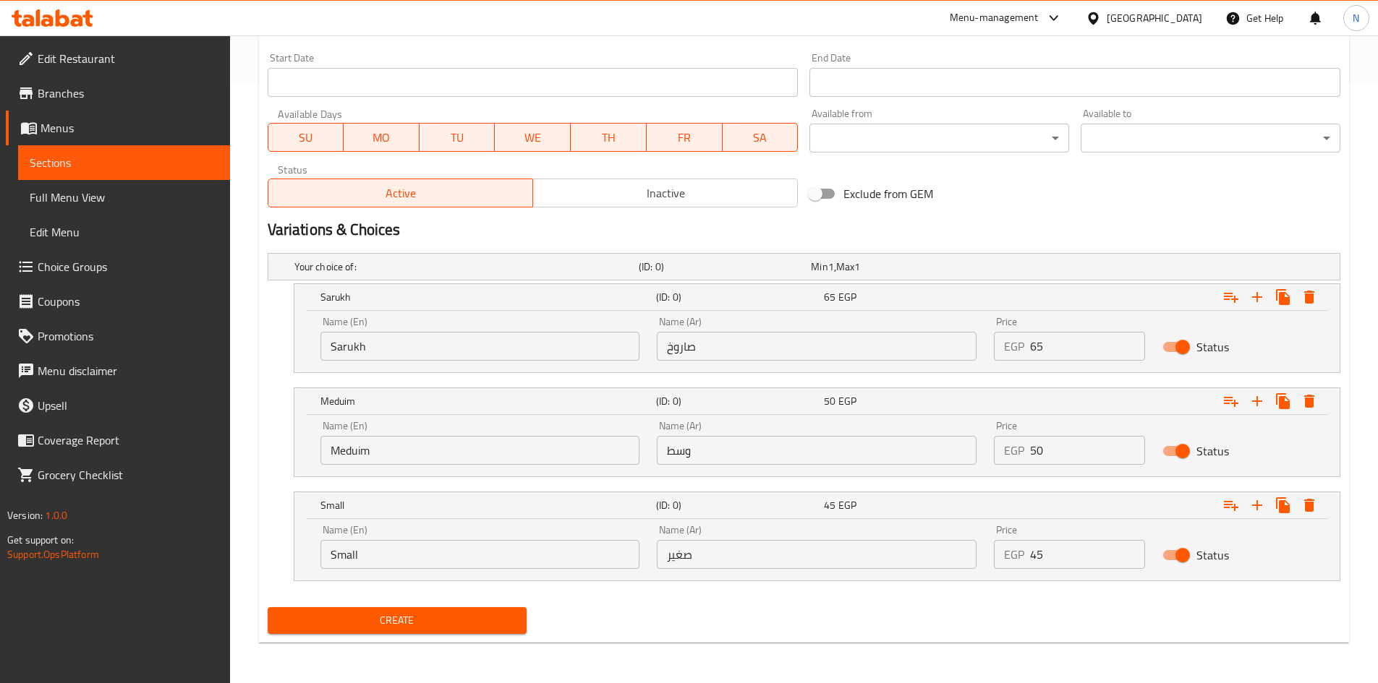
type input "Grapefruit"
drag, startPoint x: 1048, startPoint y: 336, endPoint x: 1029, endPoint y: 342, distance: 19.9
click at [1029, 342] on div "EGP 65 Price" at bounding box center [1069, 346] width 151 height 29
type input "65"
drag, startPoint x: 1038, startPoint y: 450, endPoint x: 1017, endPoint y: 457, distance: 22.2
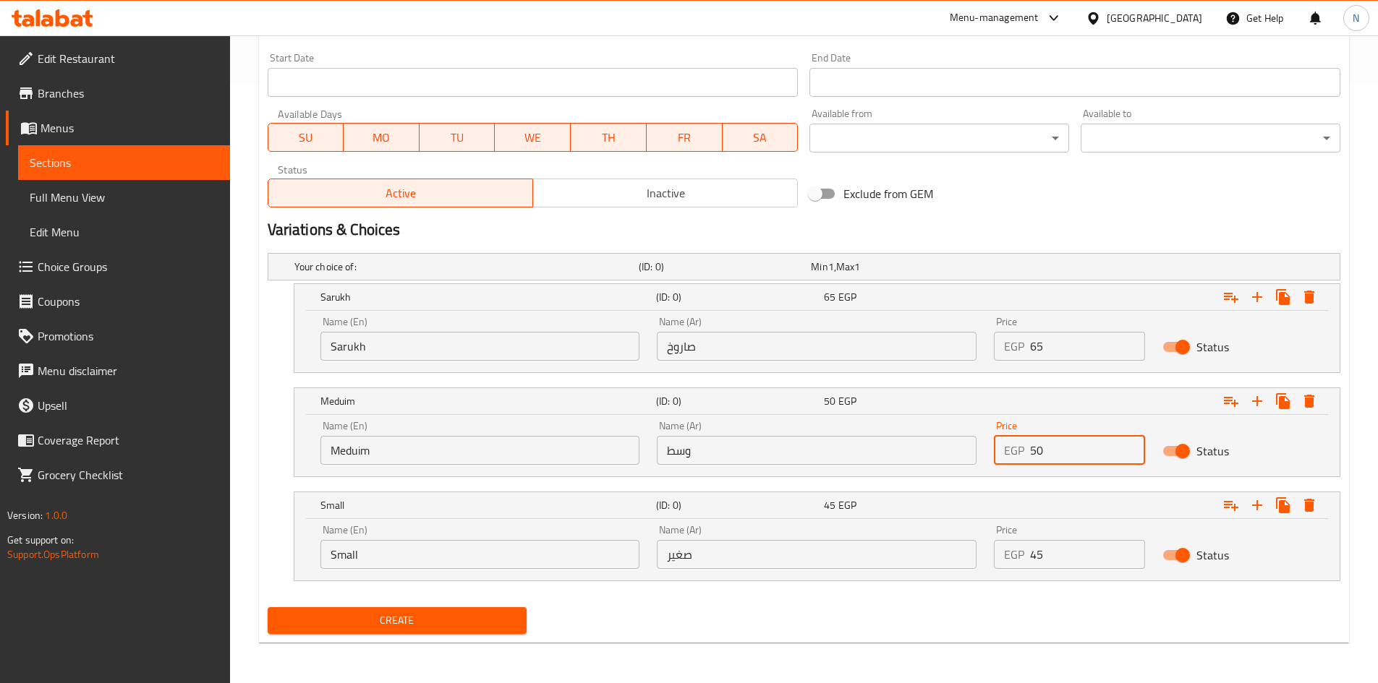
click at [1017, 457] on div "EGP 50 Price" at bounding box center [1069, 450] width 151 height 29
type input "50"
click at [1015, 198] on div "Exclude from GEM" at bounding box center [985, 193] width 362 height 39
drag, startPoint x: 1052, startPoint y: 548, endPoint x: 1014, endPoint y: 547, distance: 37.6
click at [1014, 547] on div "EGP 45 Price" at bounding box center [1069, 554] width 151 height 29
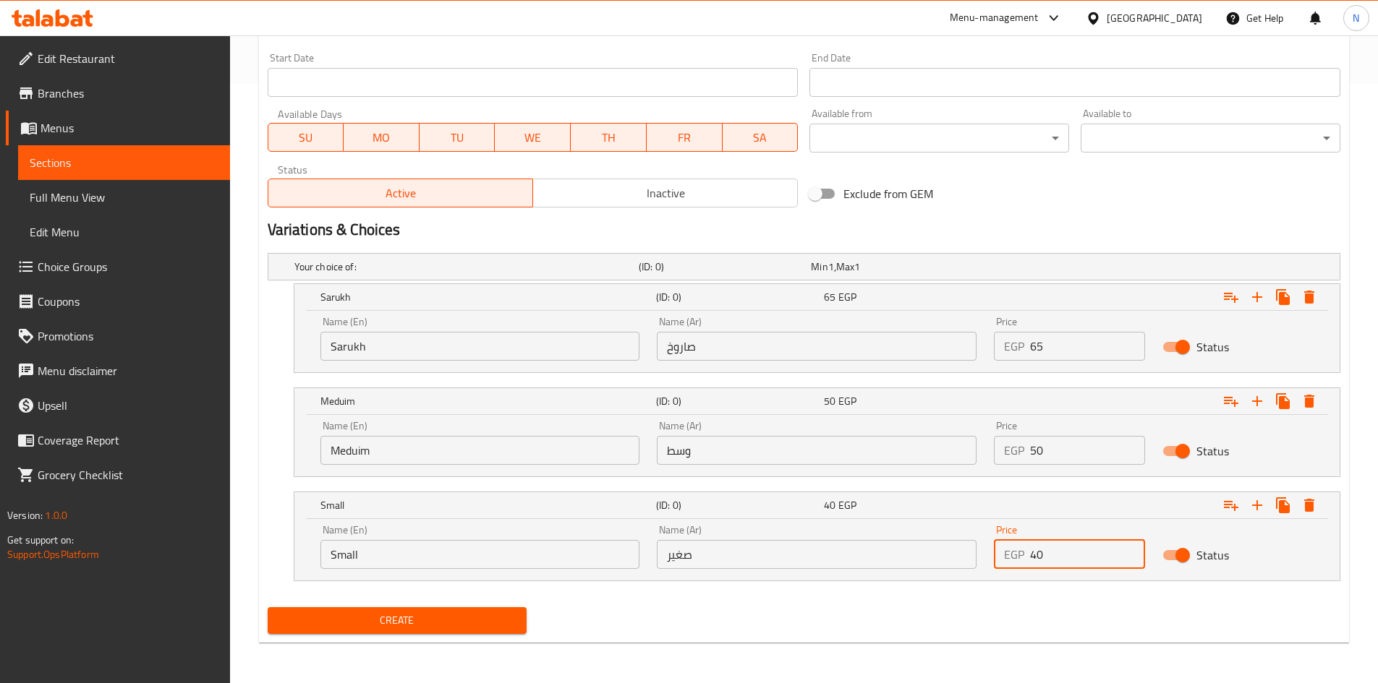
type input "40"
click at [1029, 218] on div "Variations & Choices" at bounding box center [804, 229] width 1084 height 33
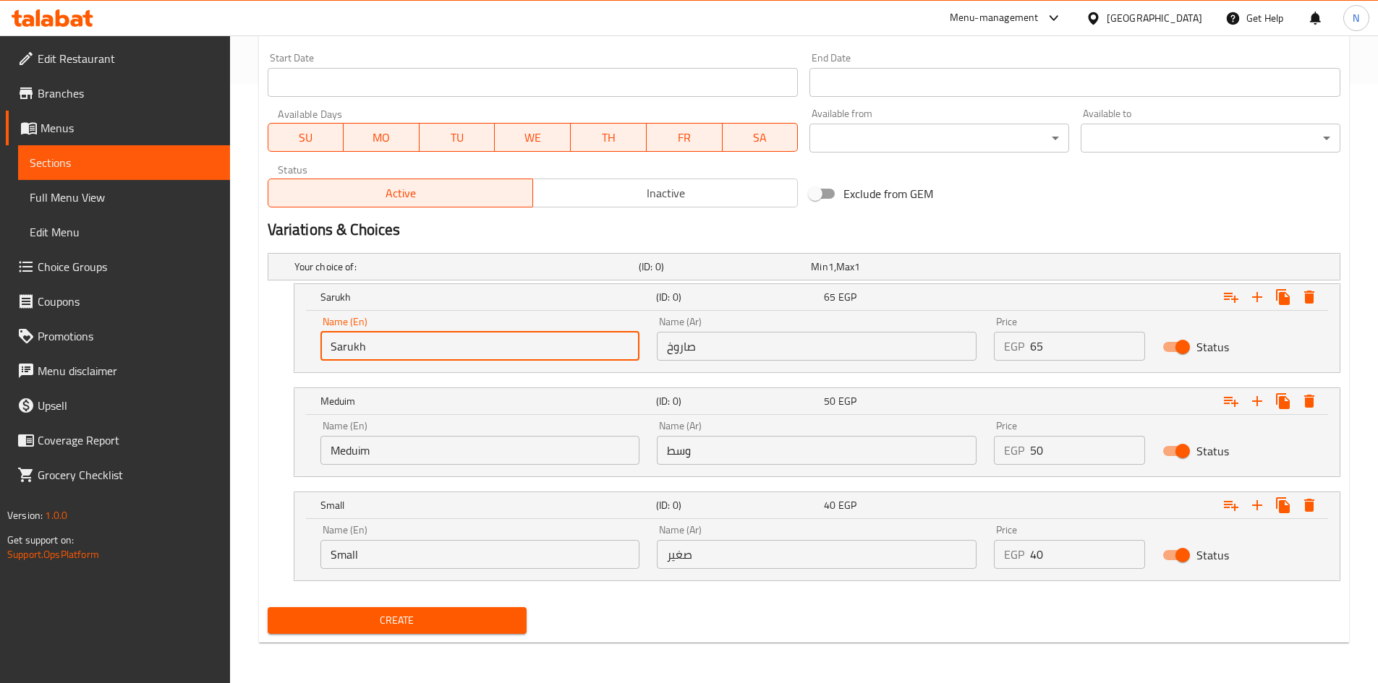
click at [447, 352] on input "Sarukh" at bounding box center [480, 346] width 320 height 29
click at [447, 352] on input "Choice" at bounding box center [480, 346] width 320 height 29
paste input "Sarukh"
type input "Sarukh"
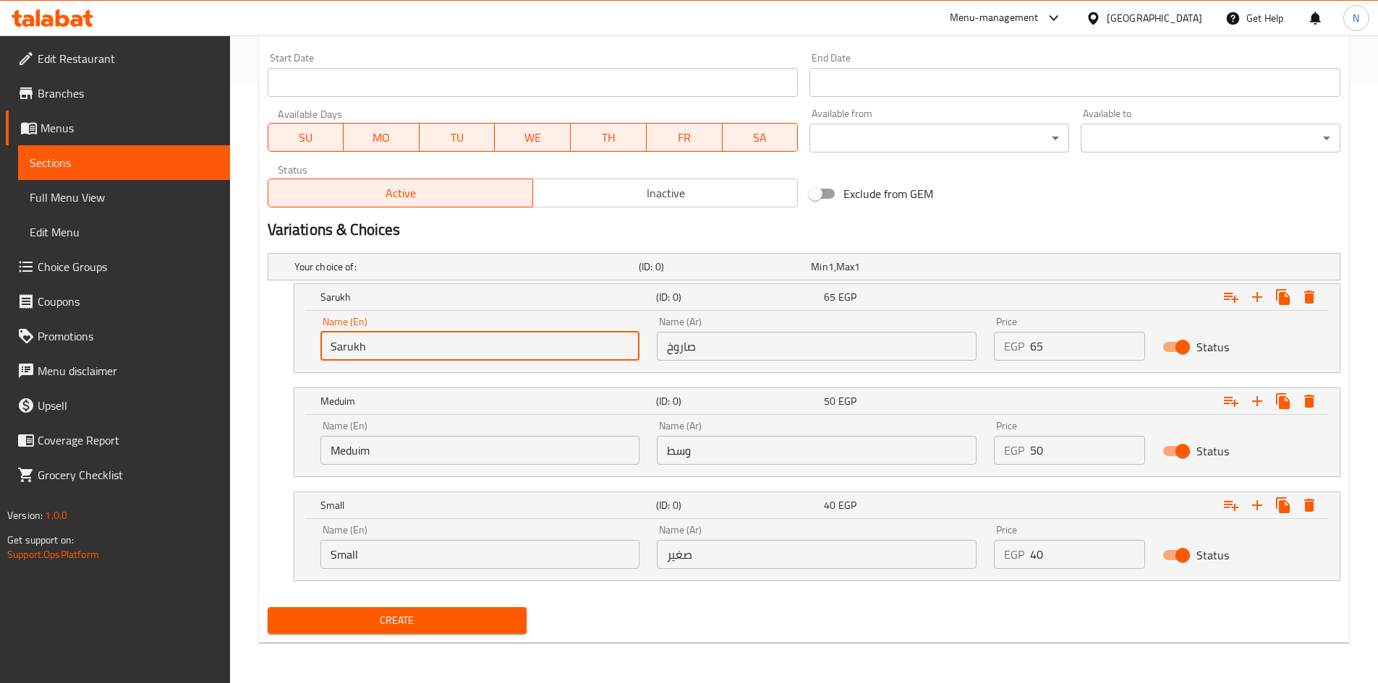
click at [731, 334] on input "صاروخ" at bounding box center [817, 346] width 320 height 29
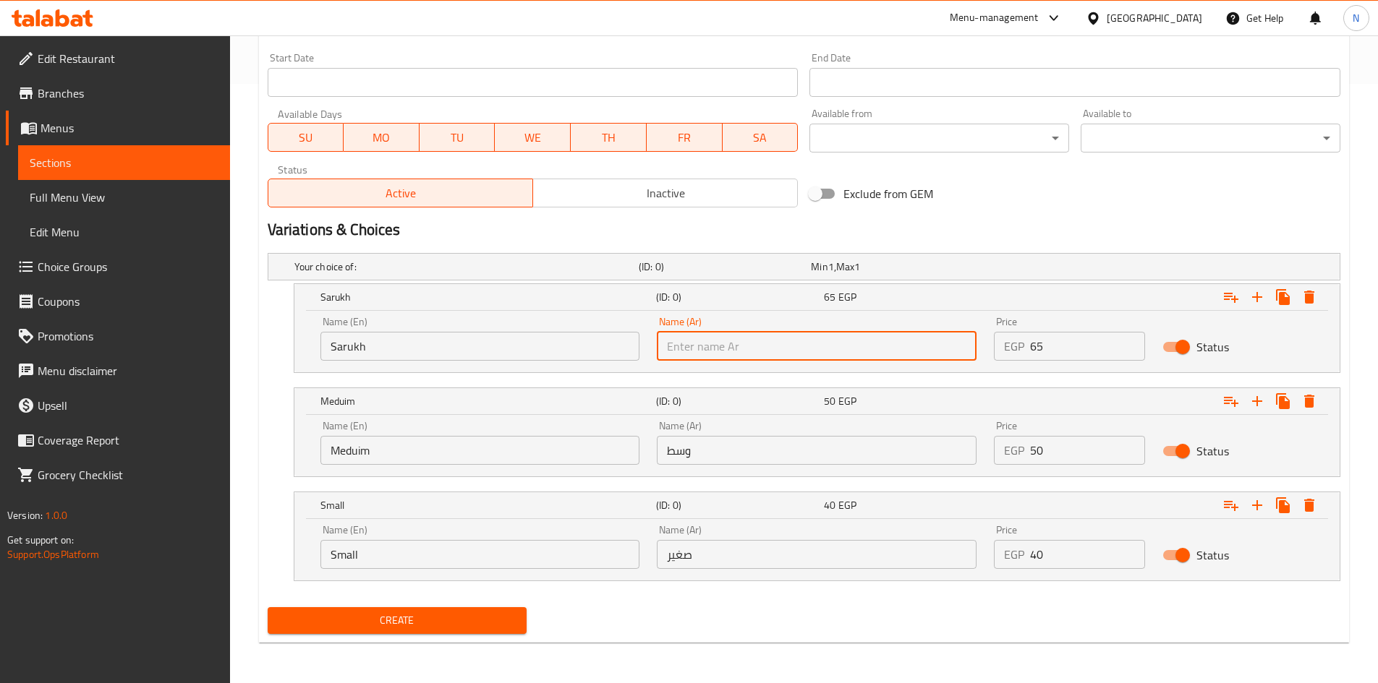
paste input "صاروخ"
type input "صاروخ"
click at [463, 464] on input "Meduim" at bounding box center [480, 450] width 320 height 29
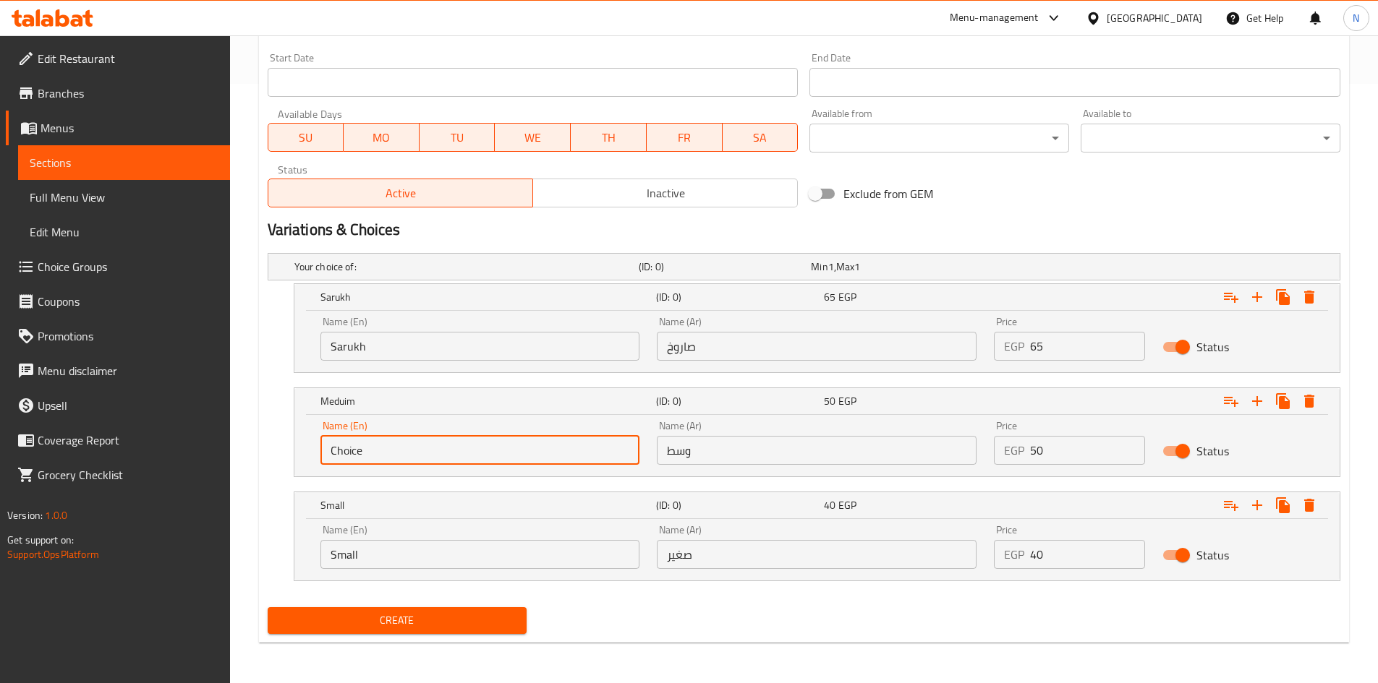
click at [463, 464] on input "Choice" at bounding box center [480, 450] width 320 height 29
paste input "Meduim"
type input "Meduim"
click at [738, 448] on input "text" at bounding box center [817, 450] width 320 height 29
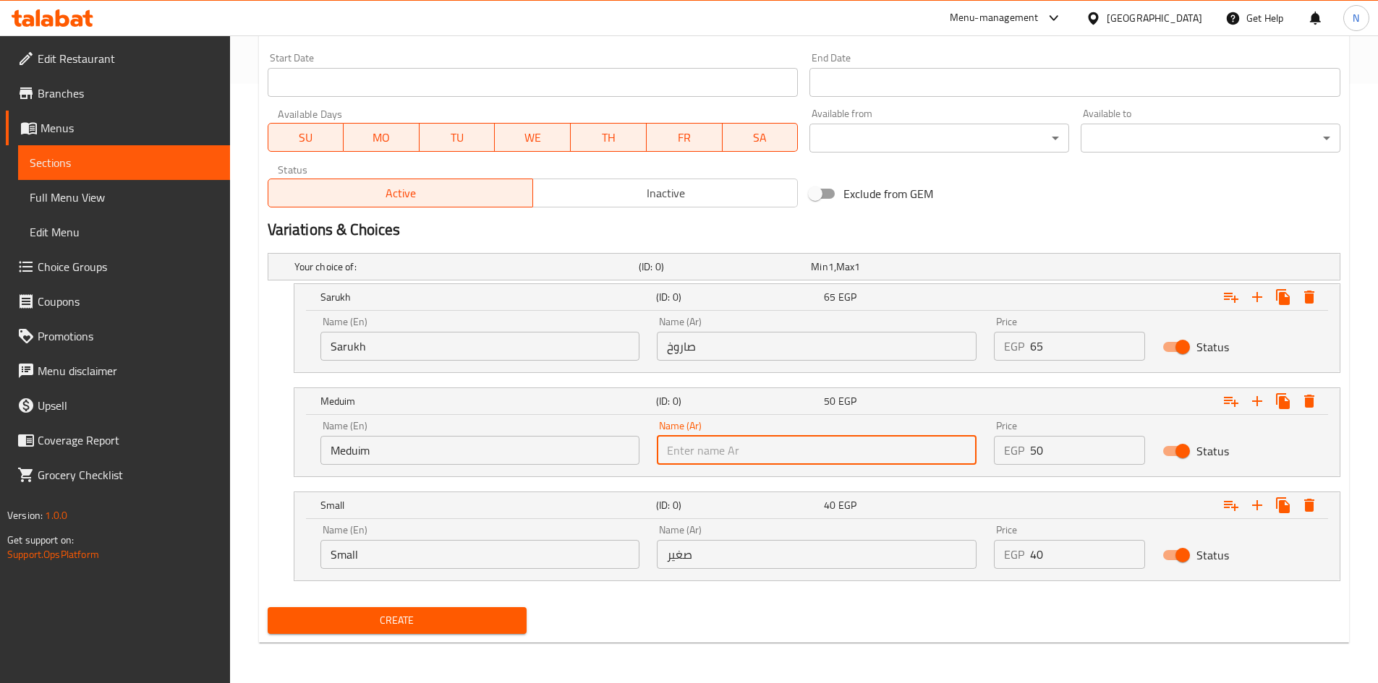
paste input "وسط"
type input "وسط"
click at [336, 555] on input "Small" at bounding box center [480, 554] width 320 height 29
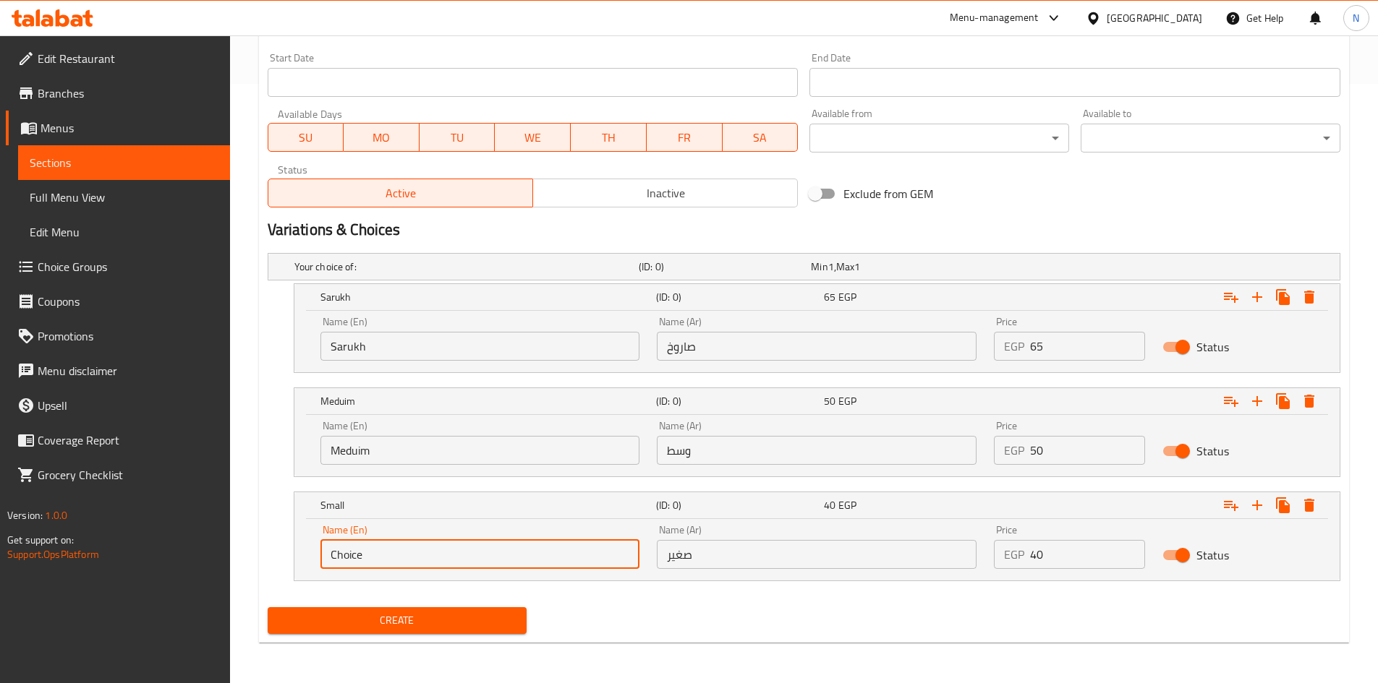
click at [336, 555] on input "Choice" at bounding box center [480, 554] width 320 height 29
paste input "Small"
type input "Small"
click at [792, 547] on input "text" at bounding box center [817, 554] width 320 height 29
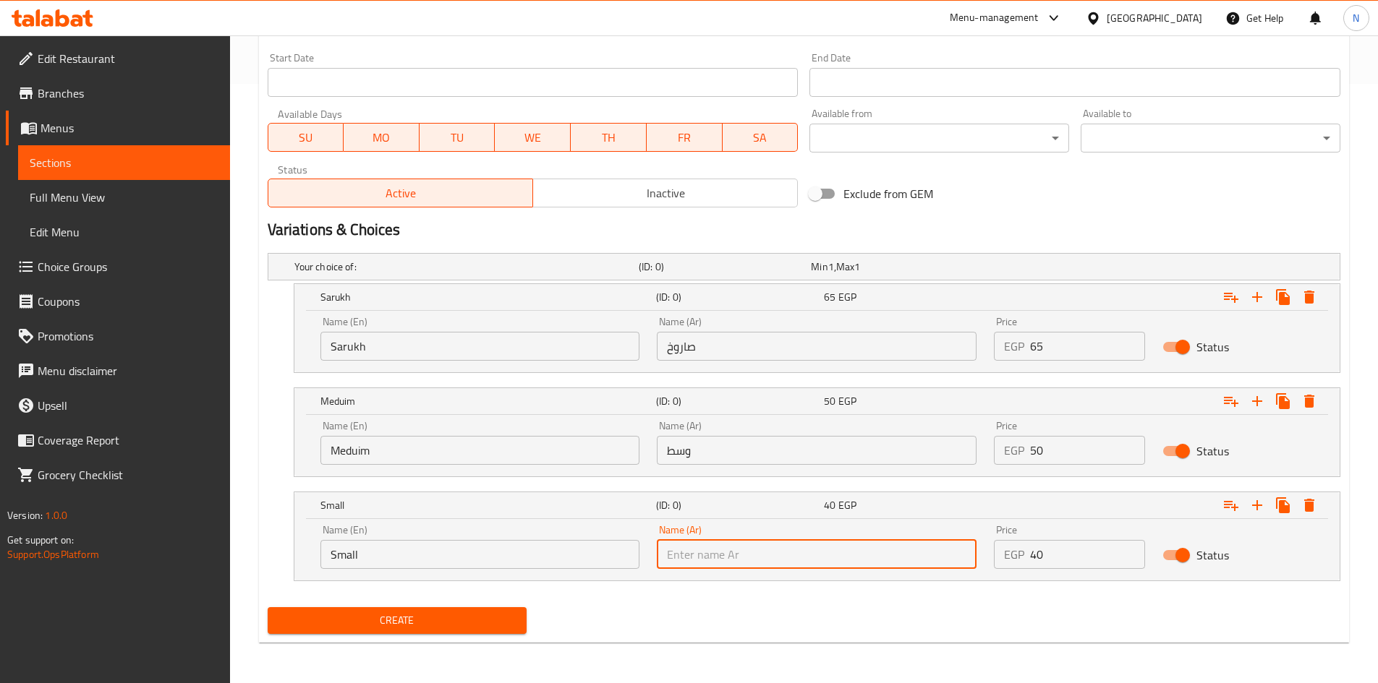
paste input "صغير"
type input "صغير"
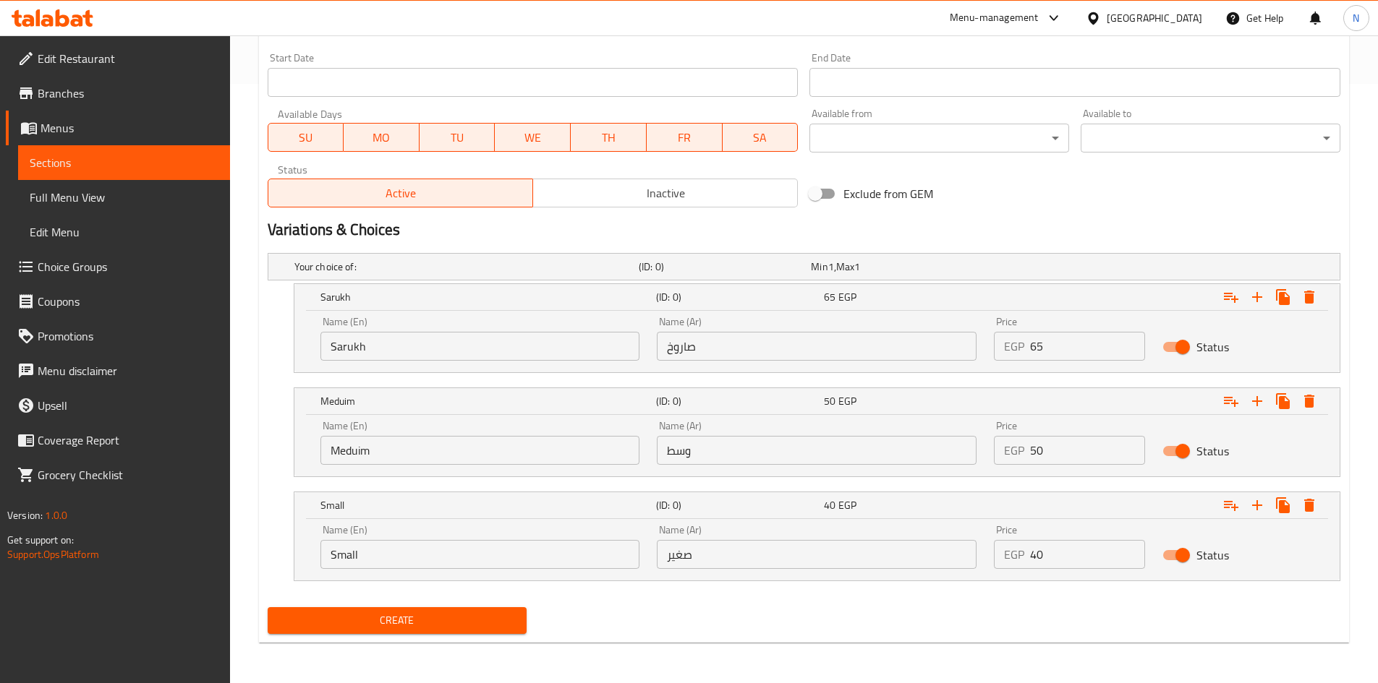
click at [707, 610] on div "Create" at bounding box center [804, 621] width 1084 height 38
click at [993, 226] on h2 "Variations & Choices" at bounding box center [804, 230] width 1073 height 22
click at [594, 597] on div "Your choice of: (ID: 0) Min 1 , Max 1 Name (En) Your choice of: Name (En) Name …" at bounding box center [804, 424] width 1084 height 354
click at [463, 628] on span "Create" at bounding box center [397, 621] width 237 height 18
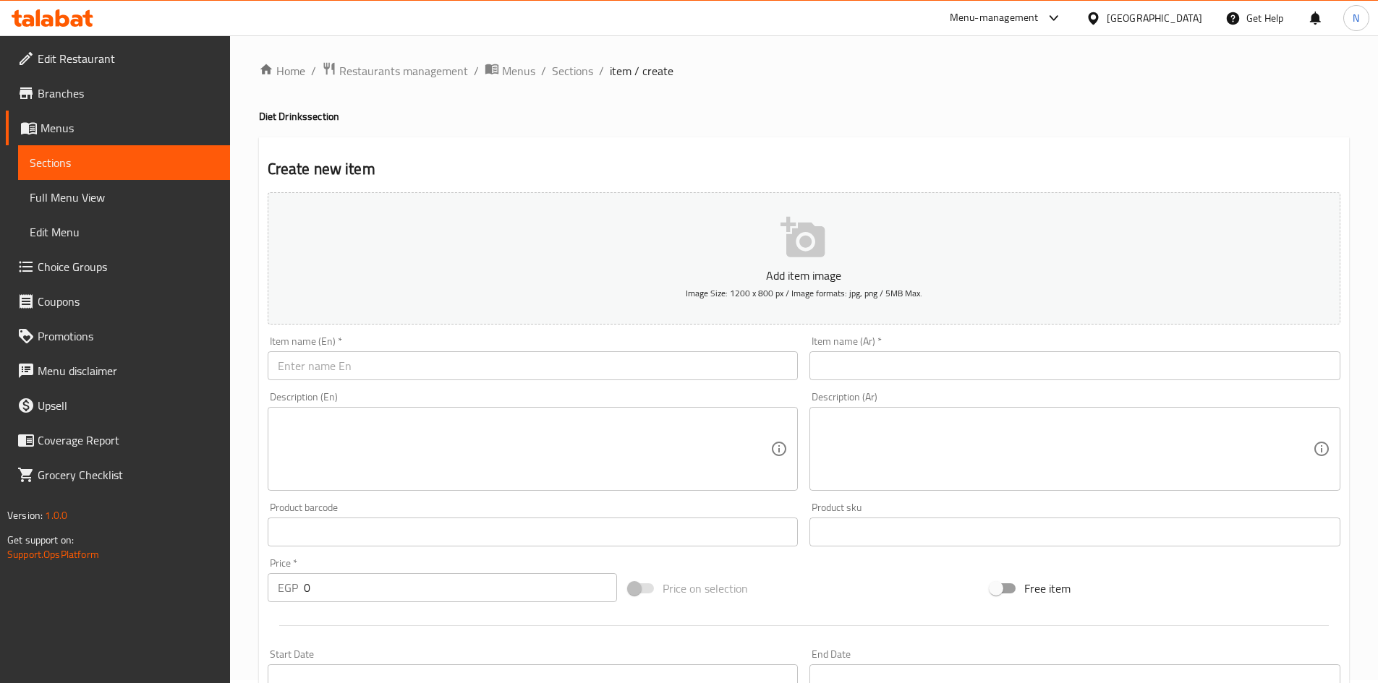
scroll to position [0, 0]
click at [585, 72] on span "Sections" at bounding box center [572, 73] width 41 height 17
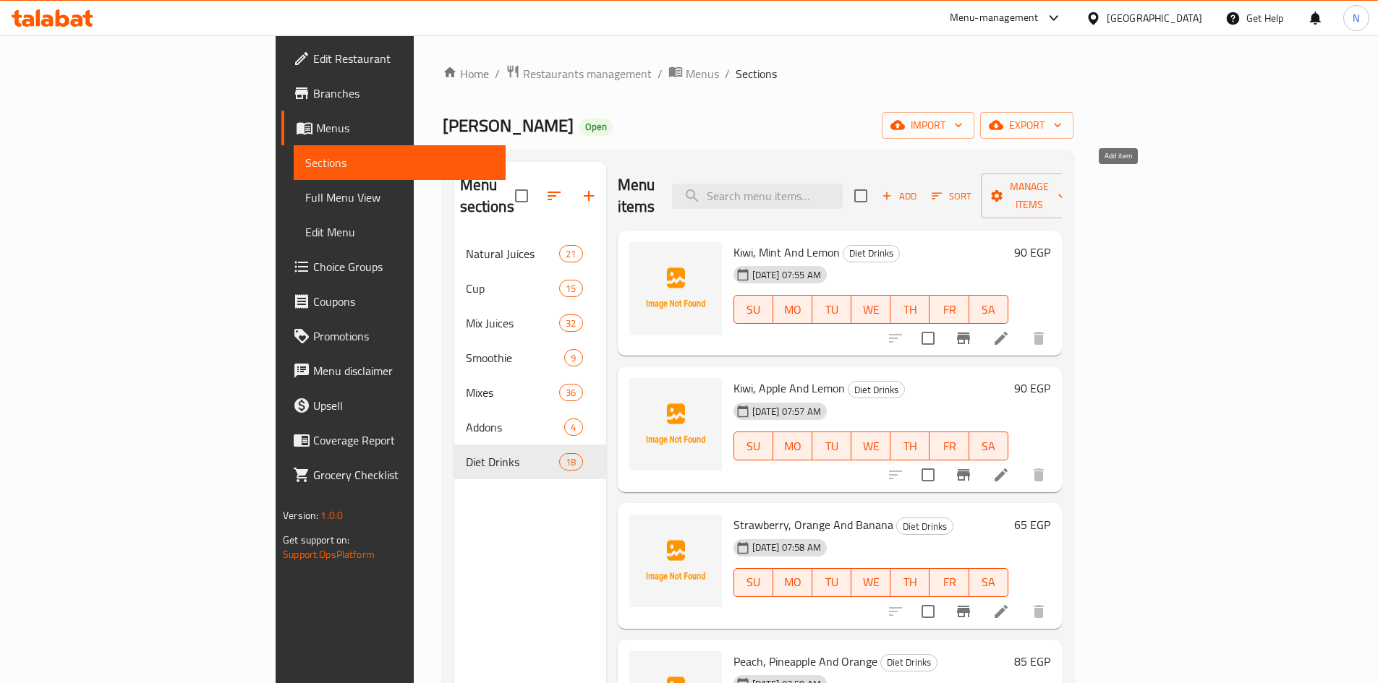
click at [919, 188] on span "Add" at bounding box center [898, 196] width 39 height 17
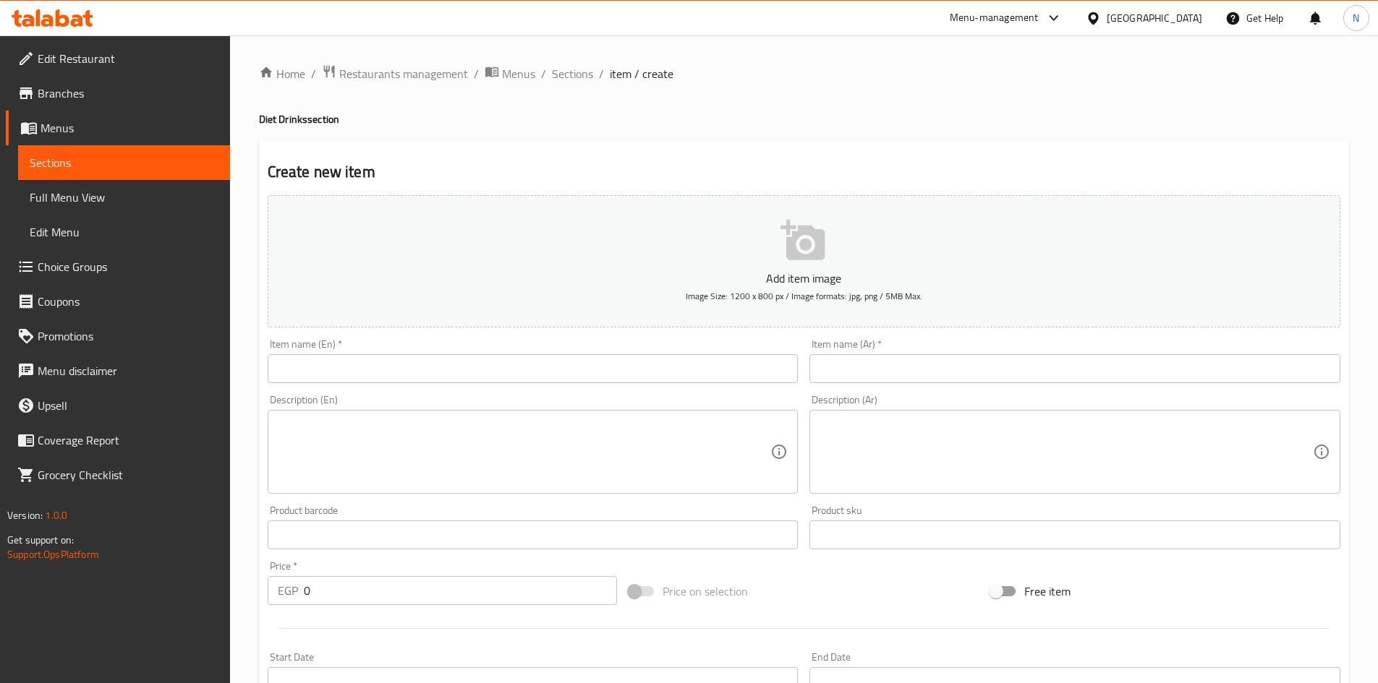
click at [959, 357] on input "text" at bounding box center [1074, 368] width 531 height 29
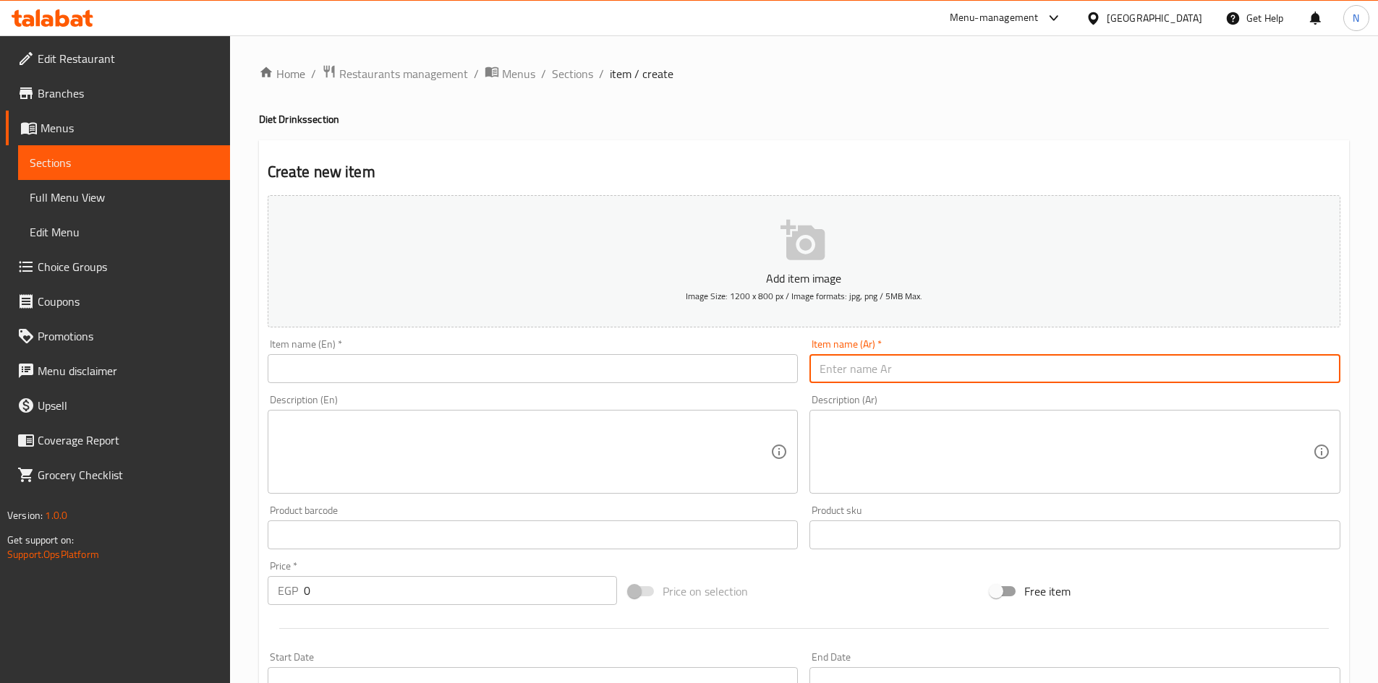
paste input "فراوله"
type input "فراوله"
click at [396, 368] on input "text" at bounding box center [533, 368] width 531 height 29
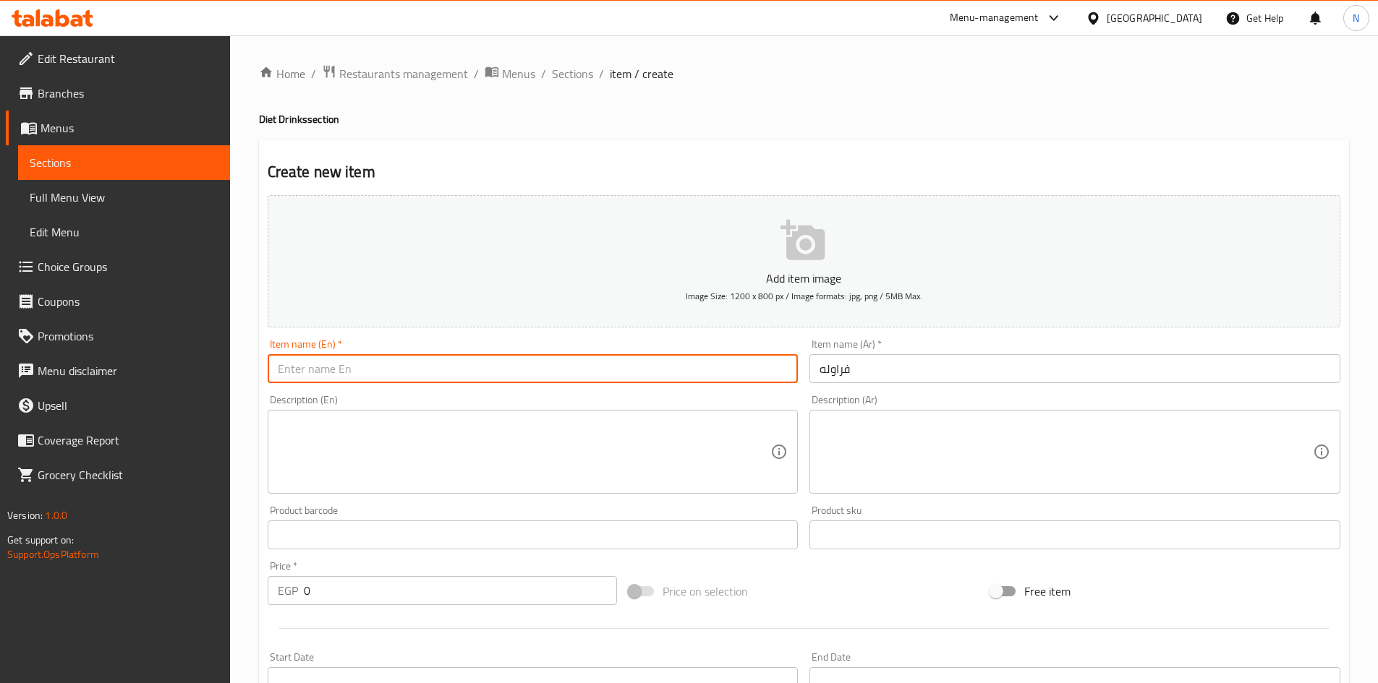
paste input "Strawberry"
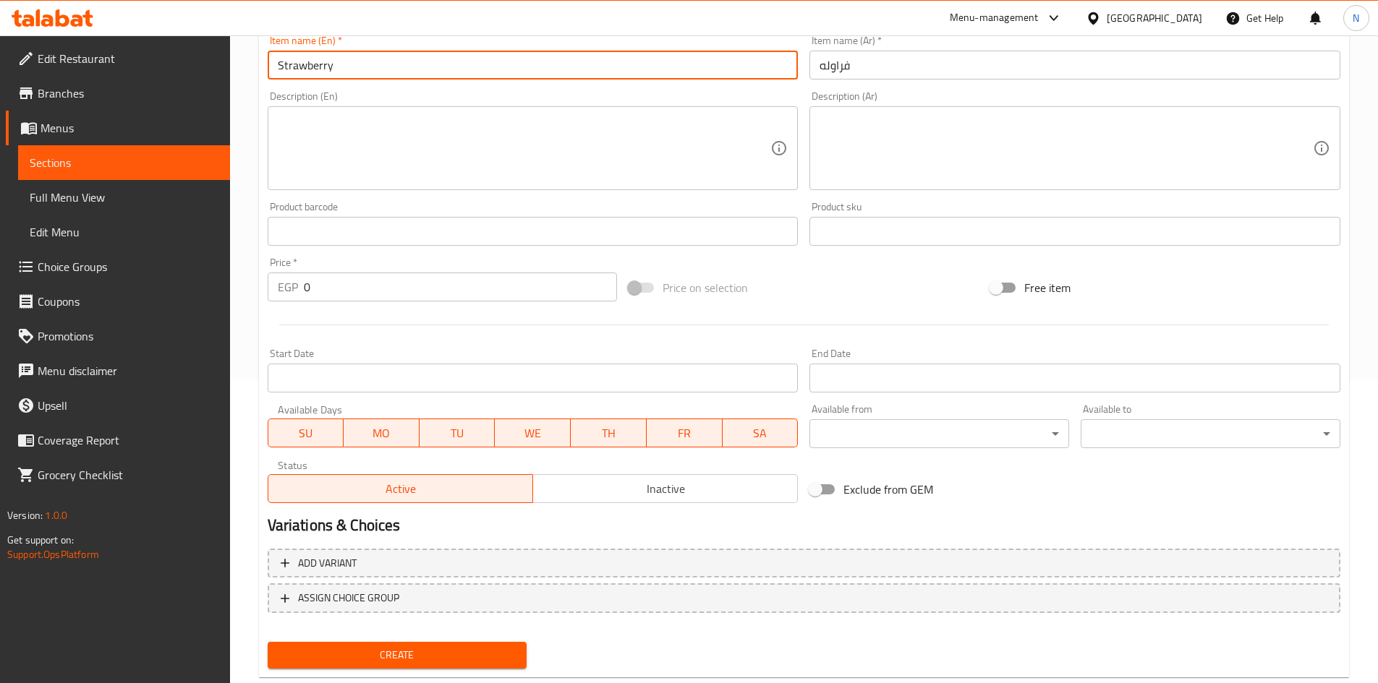
scroll to position [266, 0]
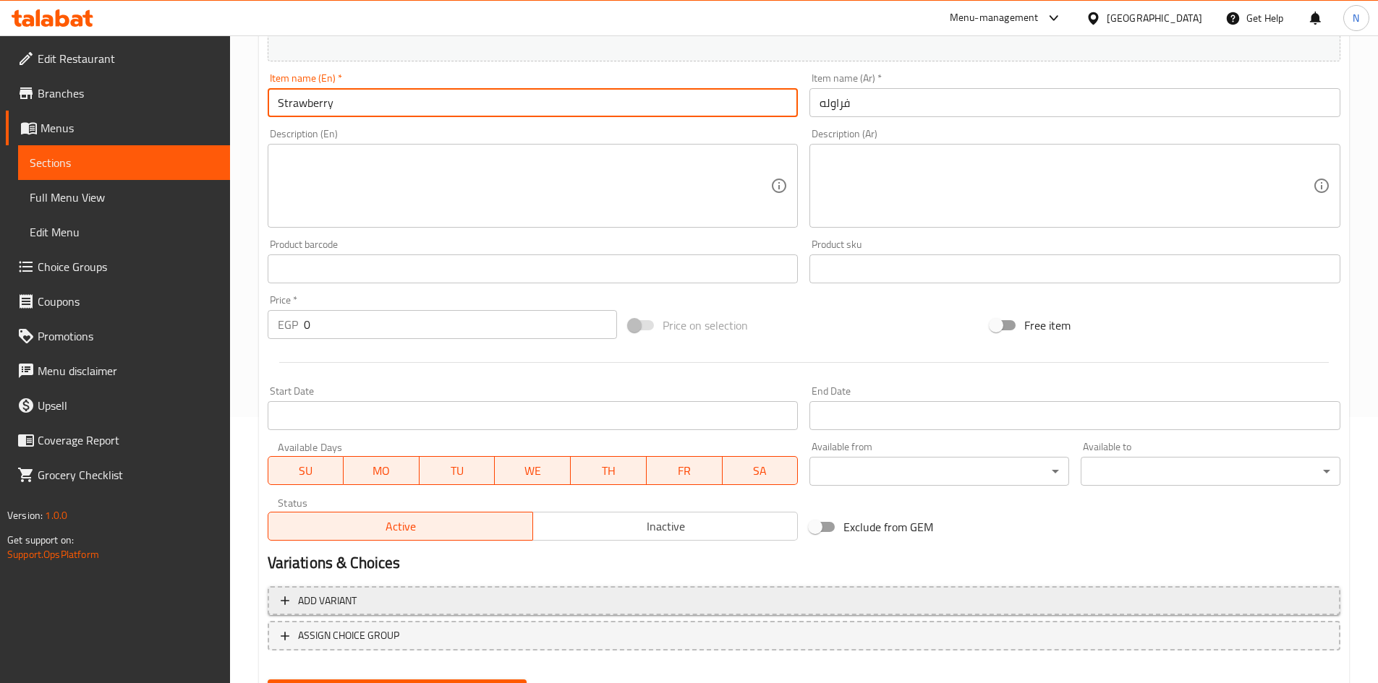
type input "Strawberry"
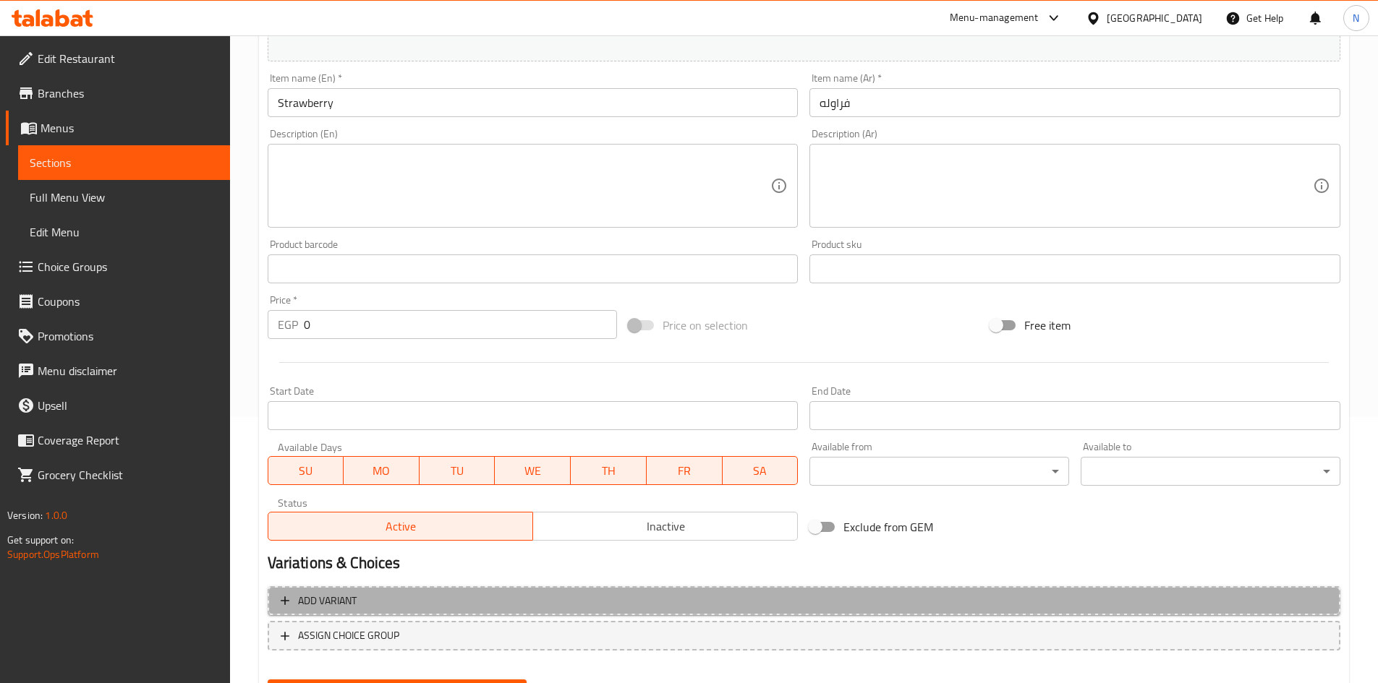
click at [1245, 601] on span "Add variant" at bounding box center [804, 601] width 1047 height 18
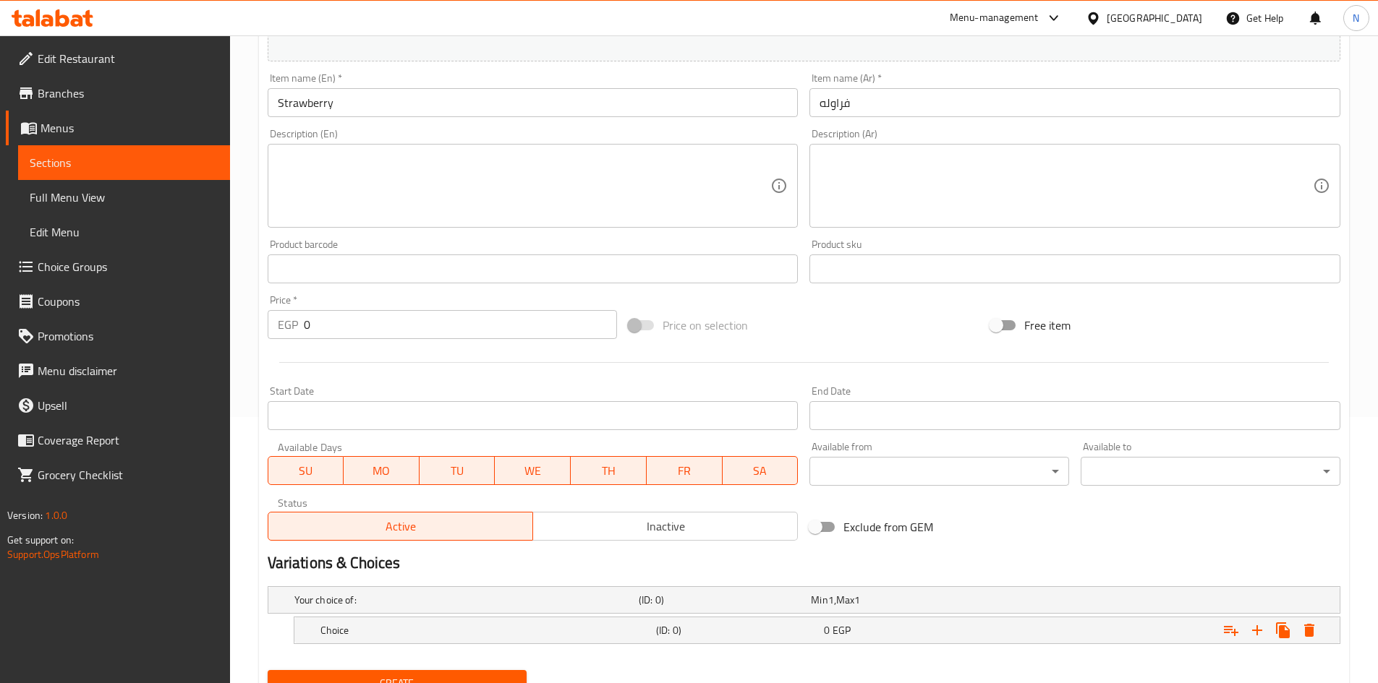
scroll to position [329, 0]
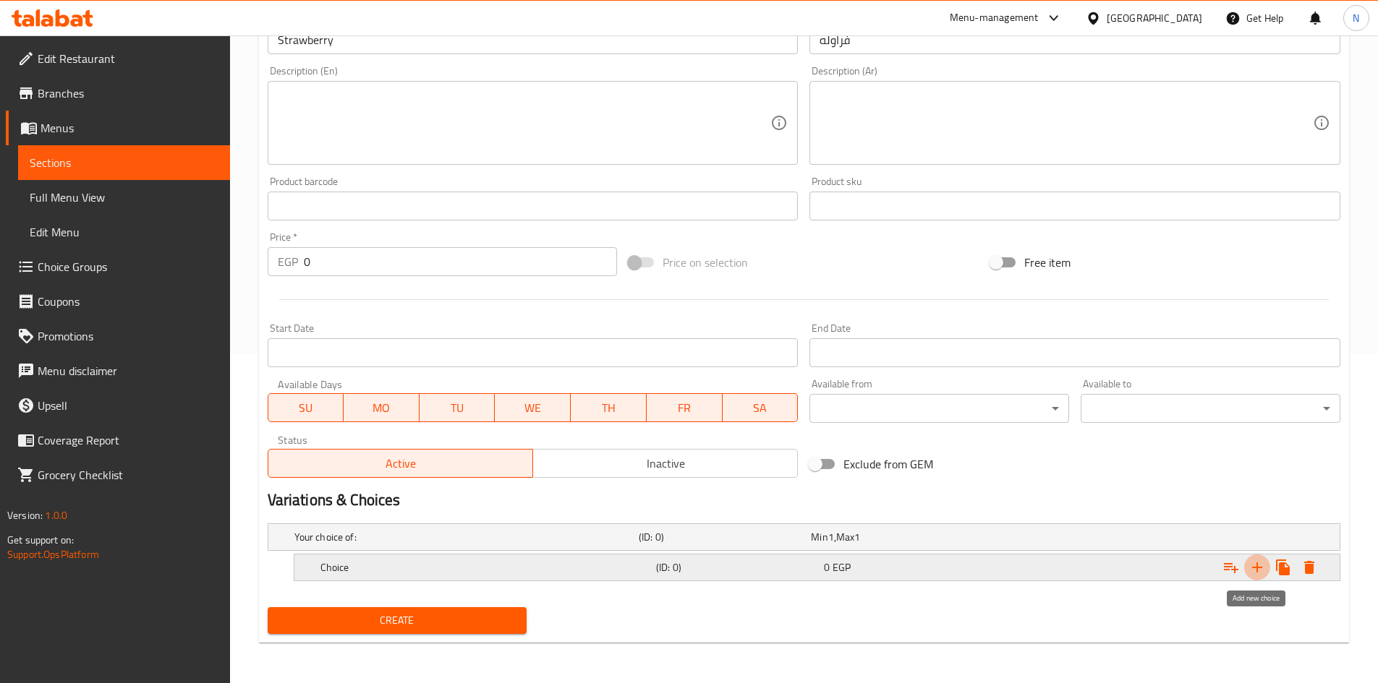
click at [1252, 568] on icon "Expand" at bounding box center [1256, 567] width 17 height 17
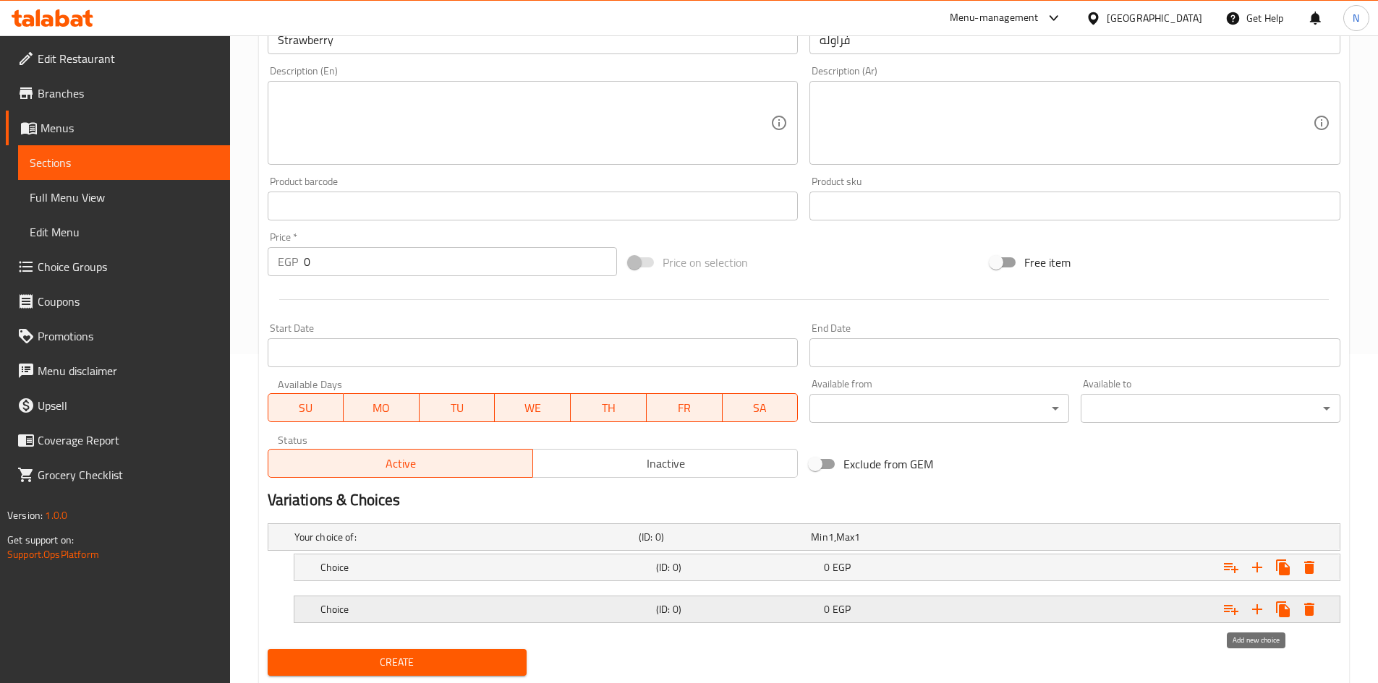
click at [1258, 610] on icon "Expand" at bounding box center [1257, 610] width 10 height 10
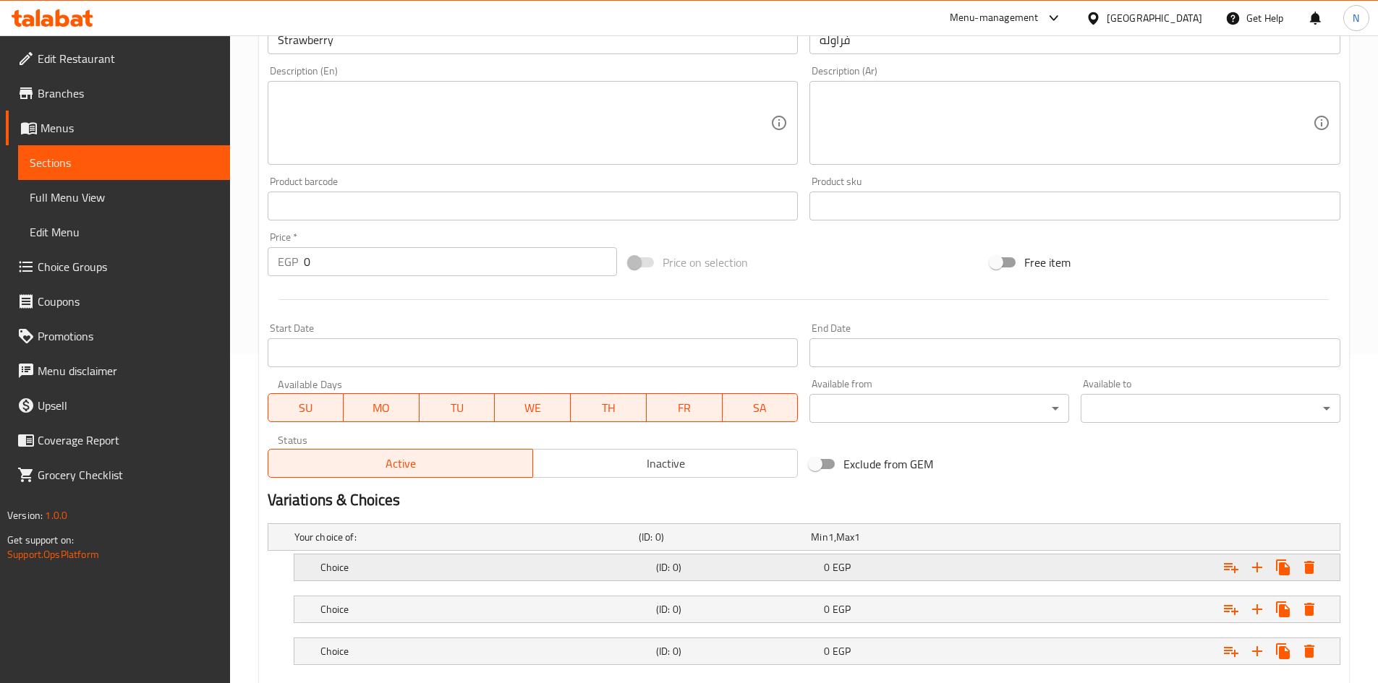
click at [890, 572] on div "0 EGP" at bounding box center [905, 568] width 162 height 14
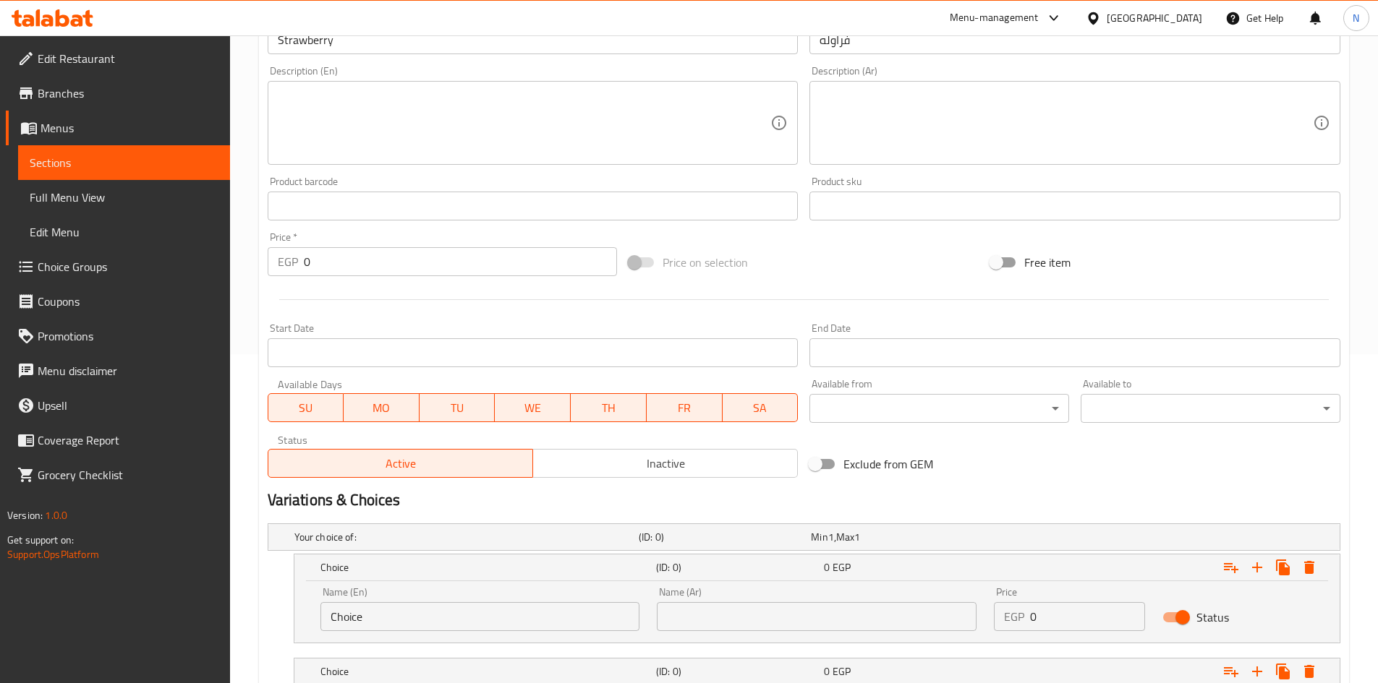
click at [380, 610] on input "Choice" at bounding box center [480, 616] width 320 height 29
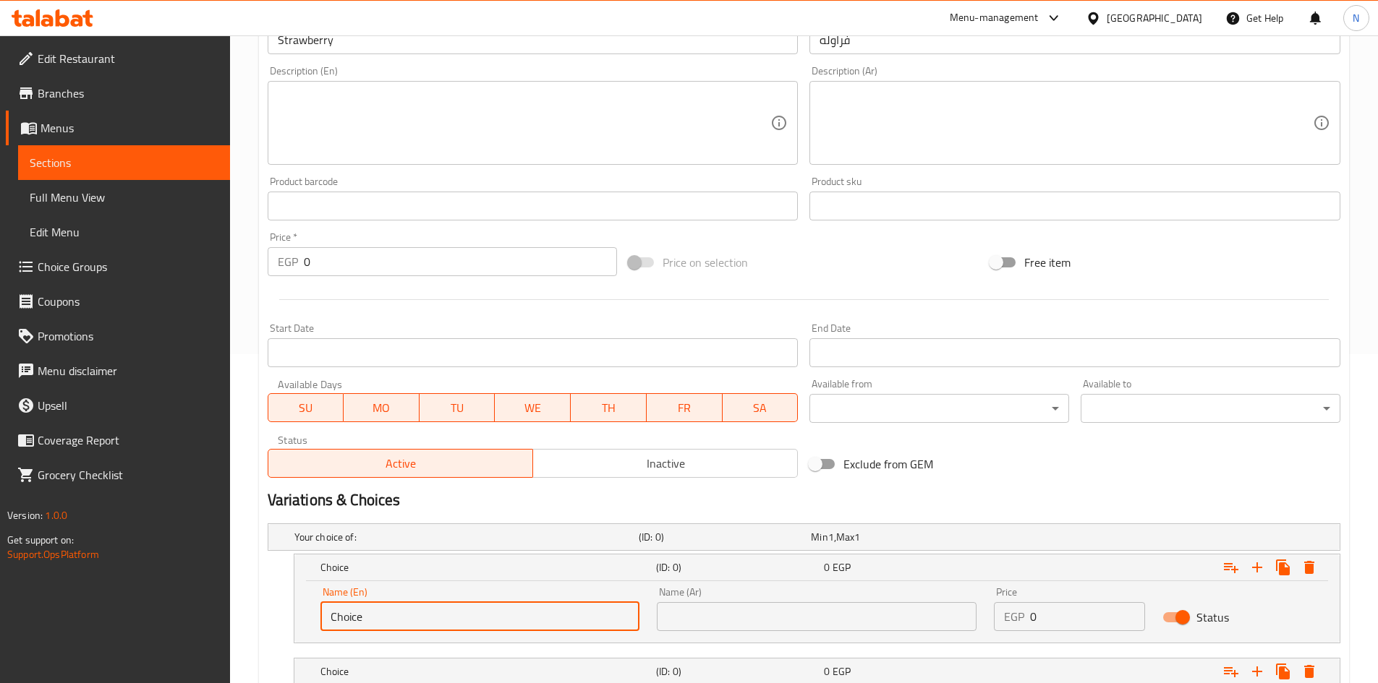
click at [380, 610] on input "Choice" at bounding box center [480, 616] width 320 height 29
paste input "Sarukh"
type input "Sarukh"
click at [729, 616] on input "text" at bounding box center [817, 616] width 320 height 29
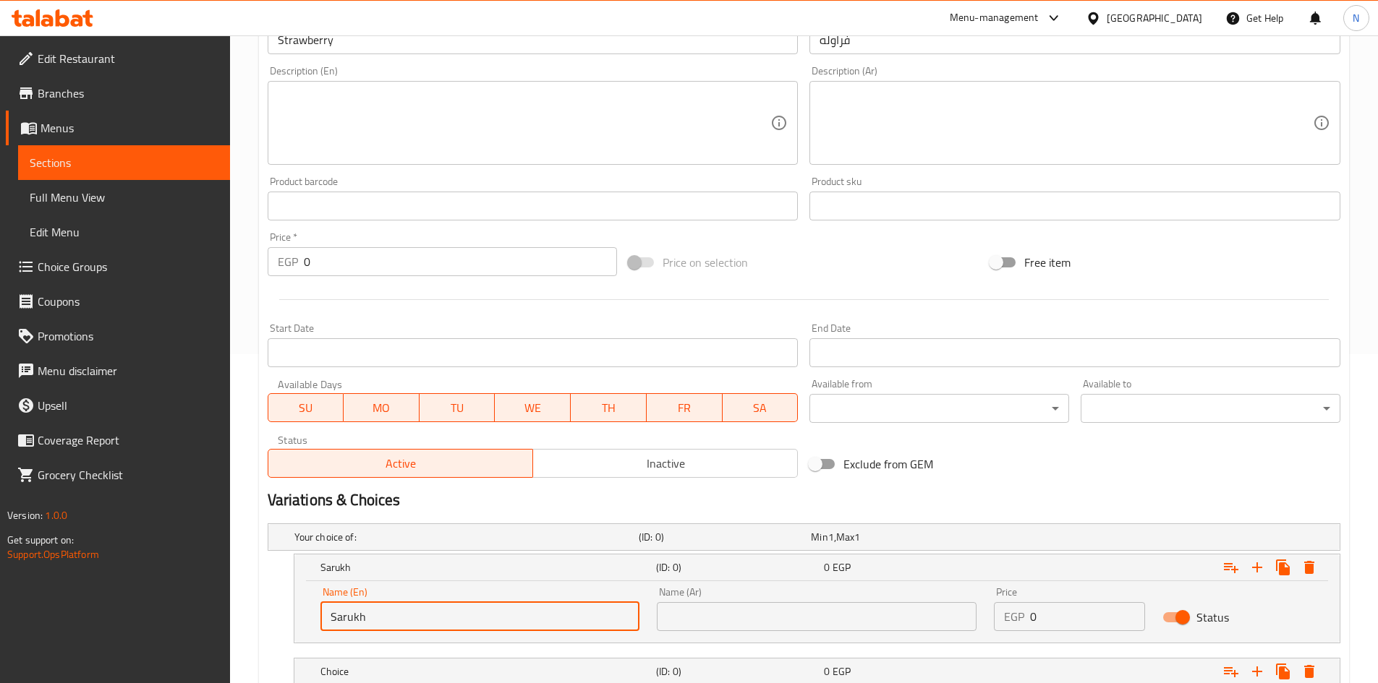
paste input "صاروخ"
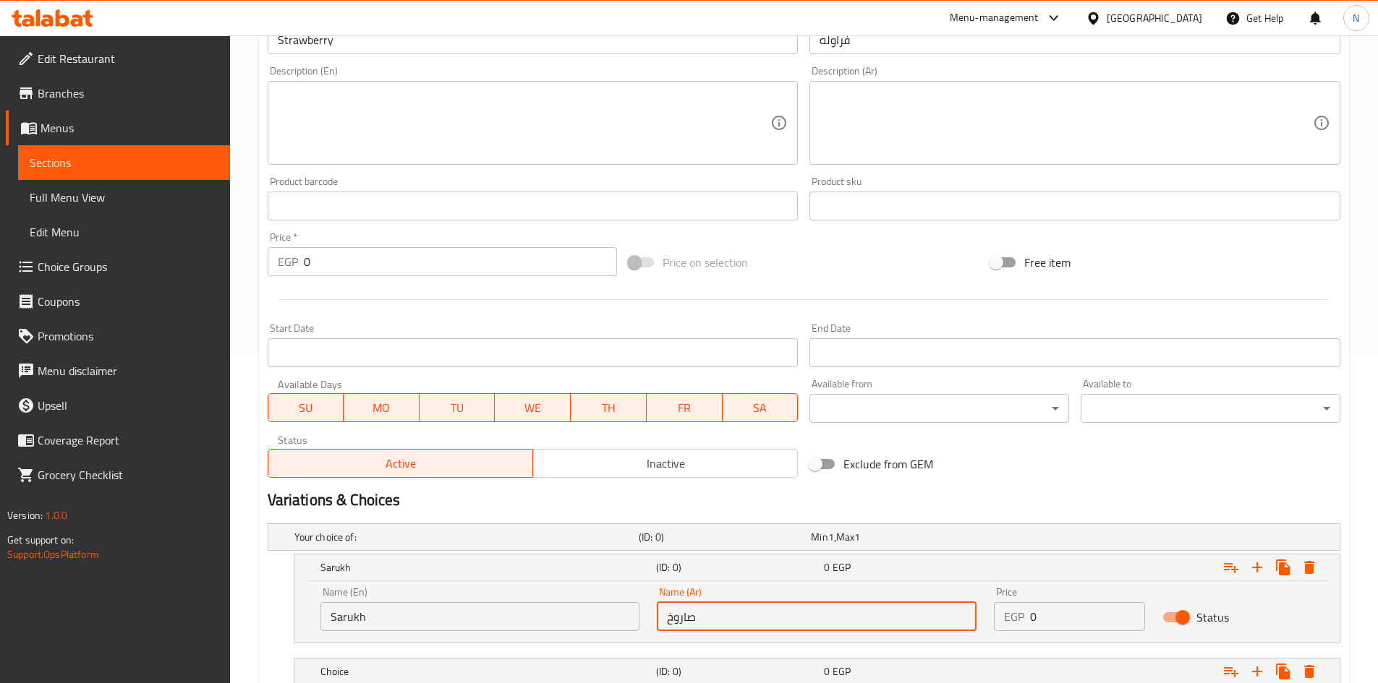
type input "صاروخ"
drag, startPoint x: 475, startPoint y: 482, endPoint x: 448, endPoint y: 557, distance: 79.8
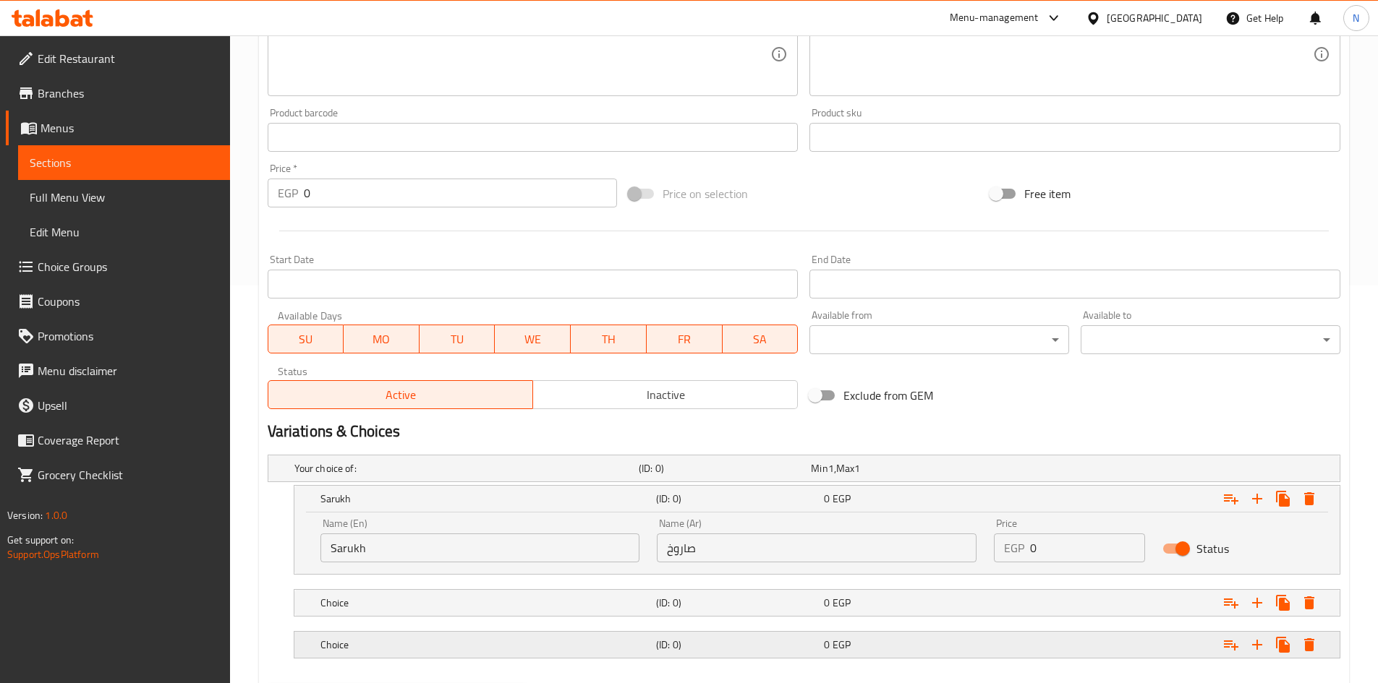
scroll to position [475, 0]
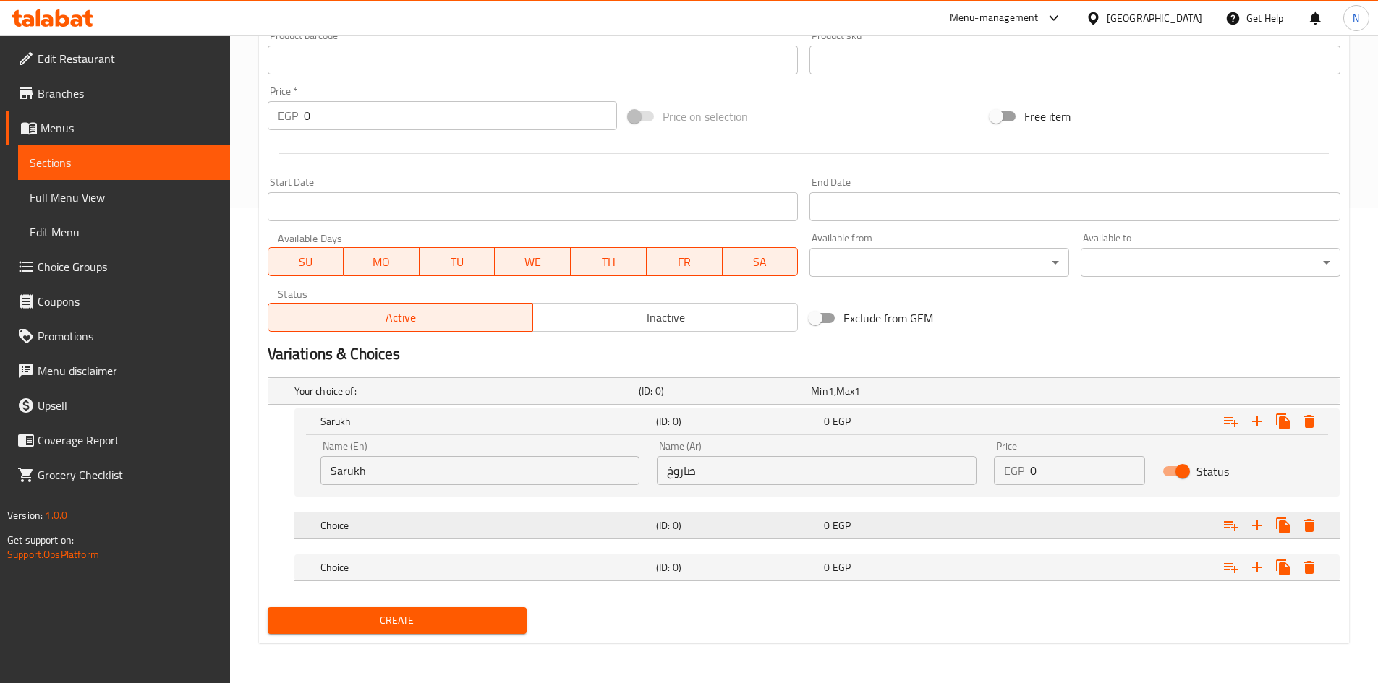
click at [403, 525] on h5 "Choice" at bounding box center [485, 526] width 330 height 14
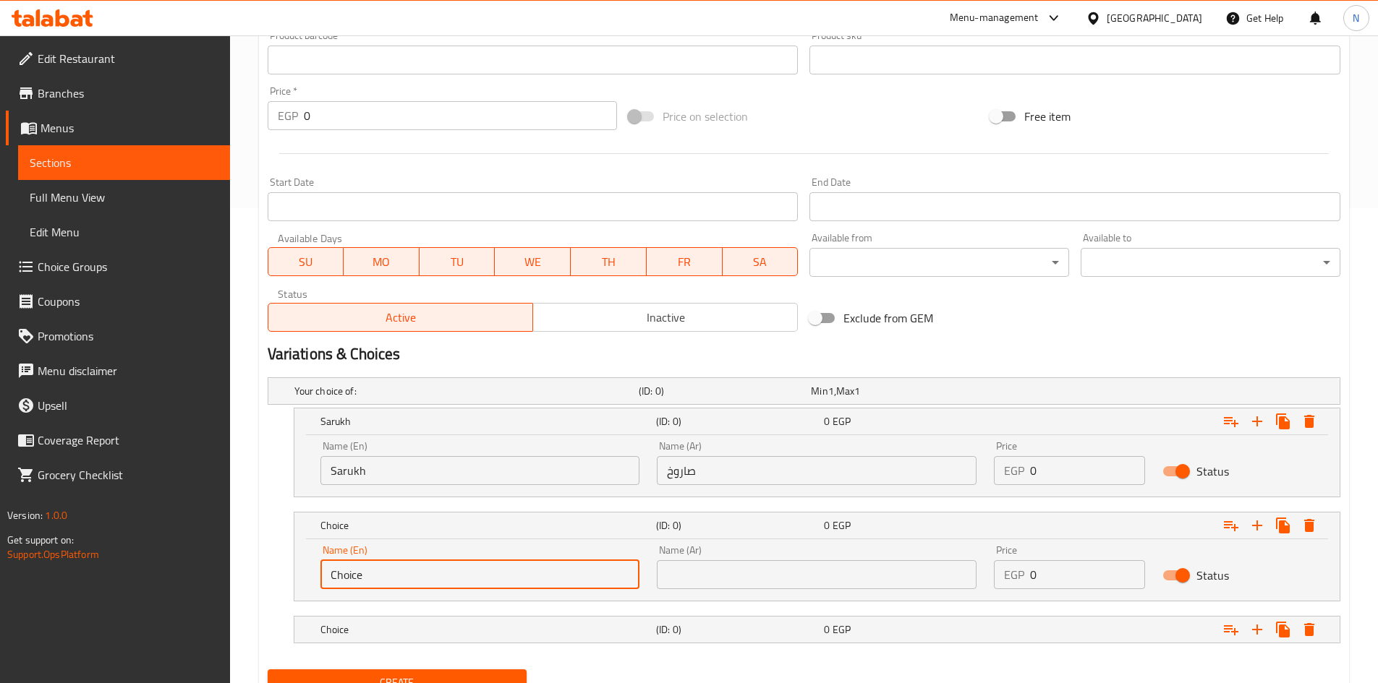
click at [401, 582] on input "Choice" at bounding box center [480, 575] width 320 height 29
paste input "Meduim"
type input "Meduim"
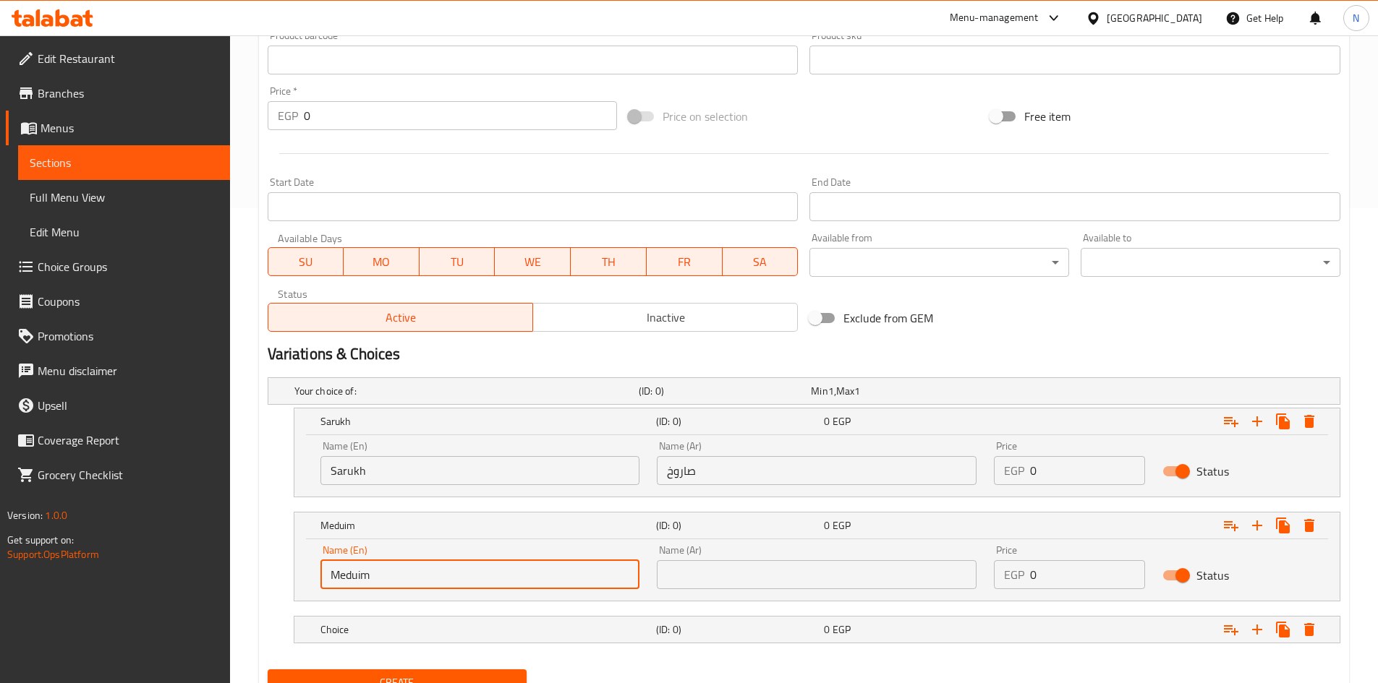
click at [689, 572] on input "text" at bounding box center [817, 575] width 320 height 29
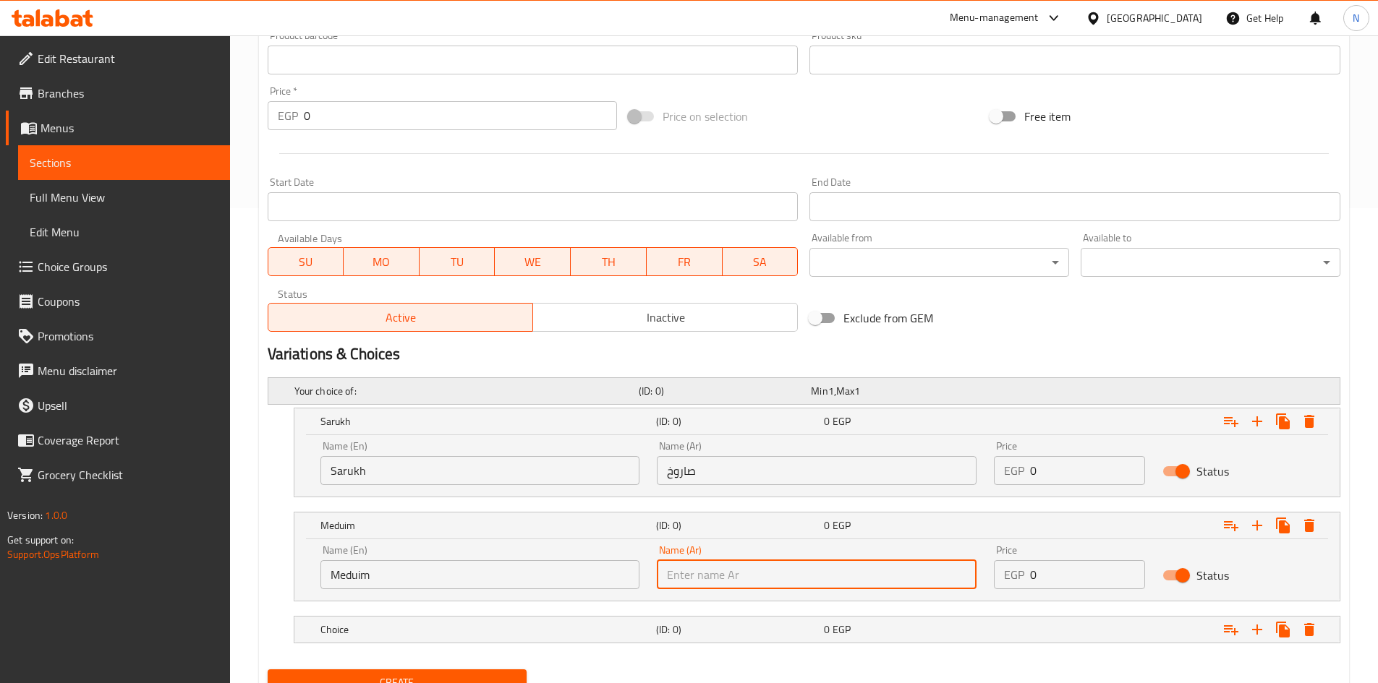
paste input "وسط"
type input "وسط"
click at [461, 634] on h5 "Choice" at bounding box center [485, 630] width 330 height 14
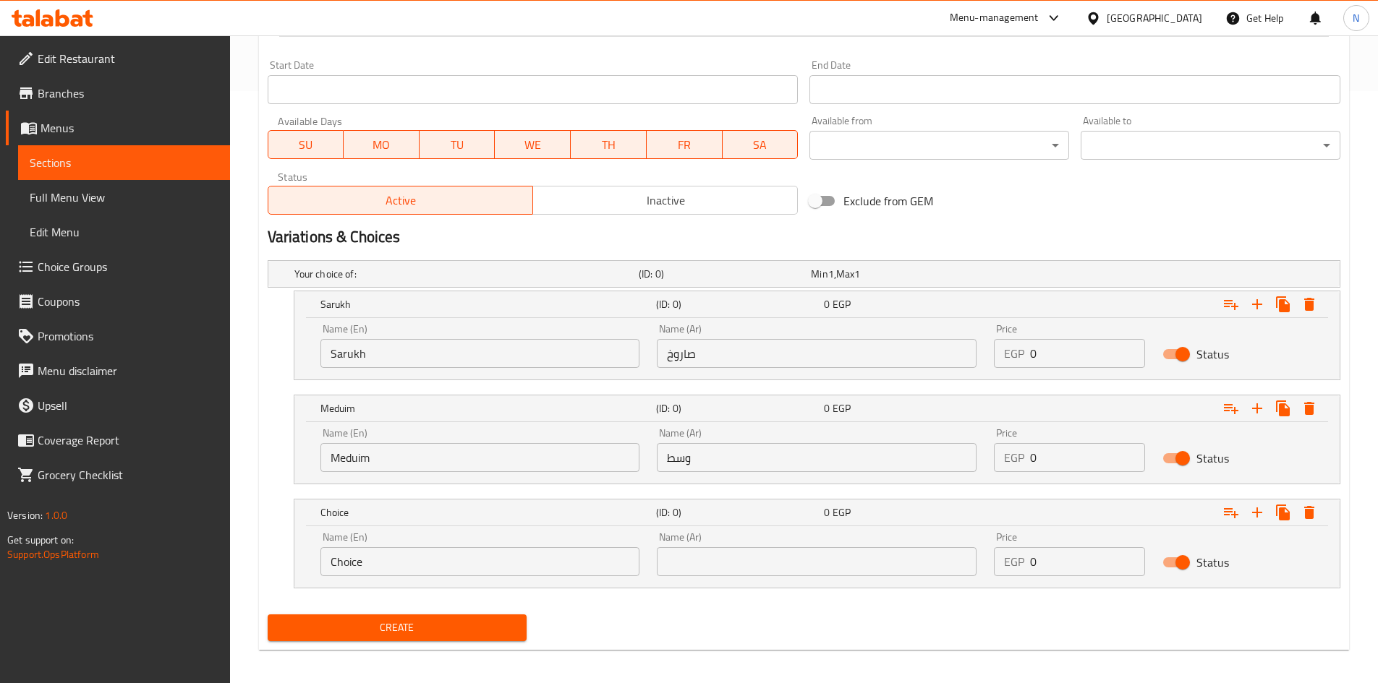
scroll to position [600, 0]
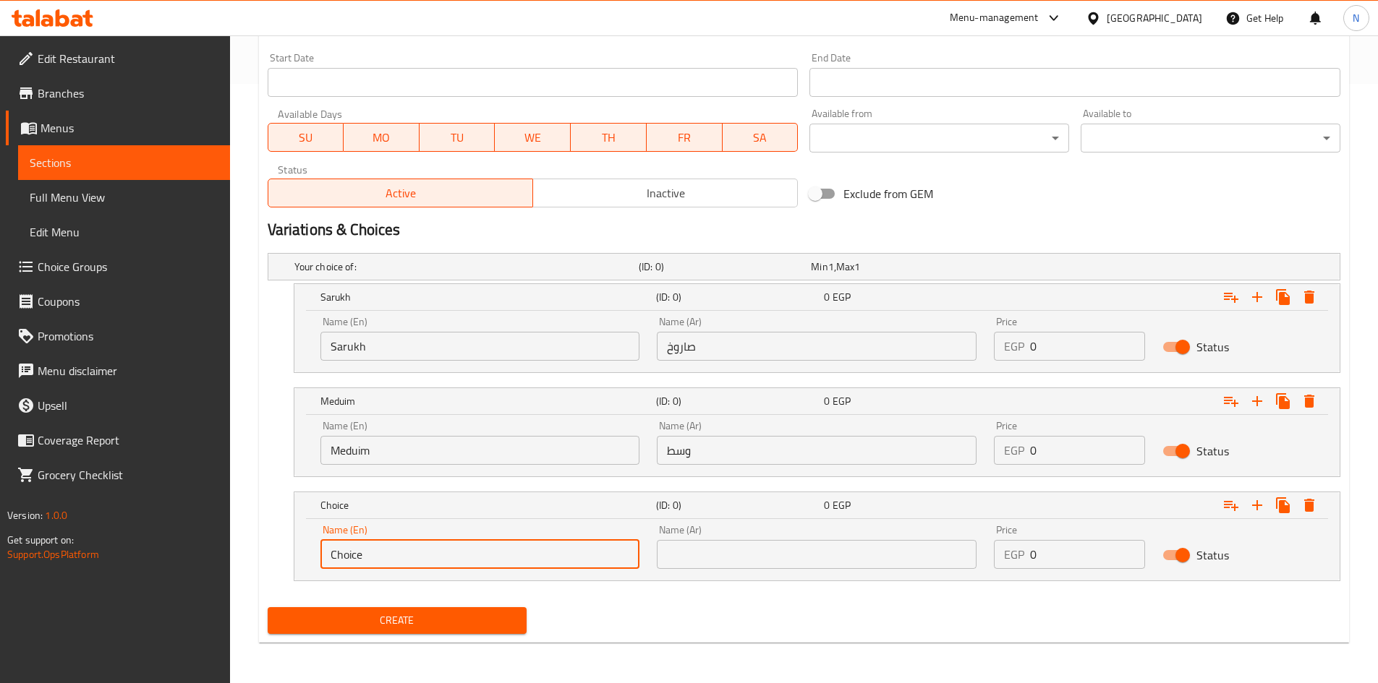
click at [474, 542] on input "Choice" at bounding box center [480, 554] width 320 height 29
paste input "Small"
type input "Small"
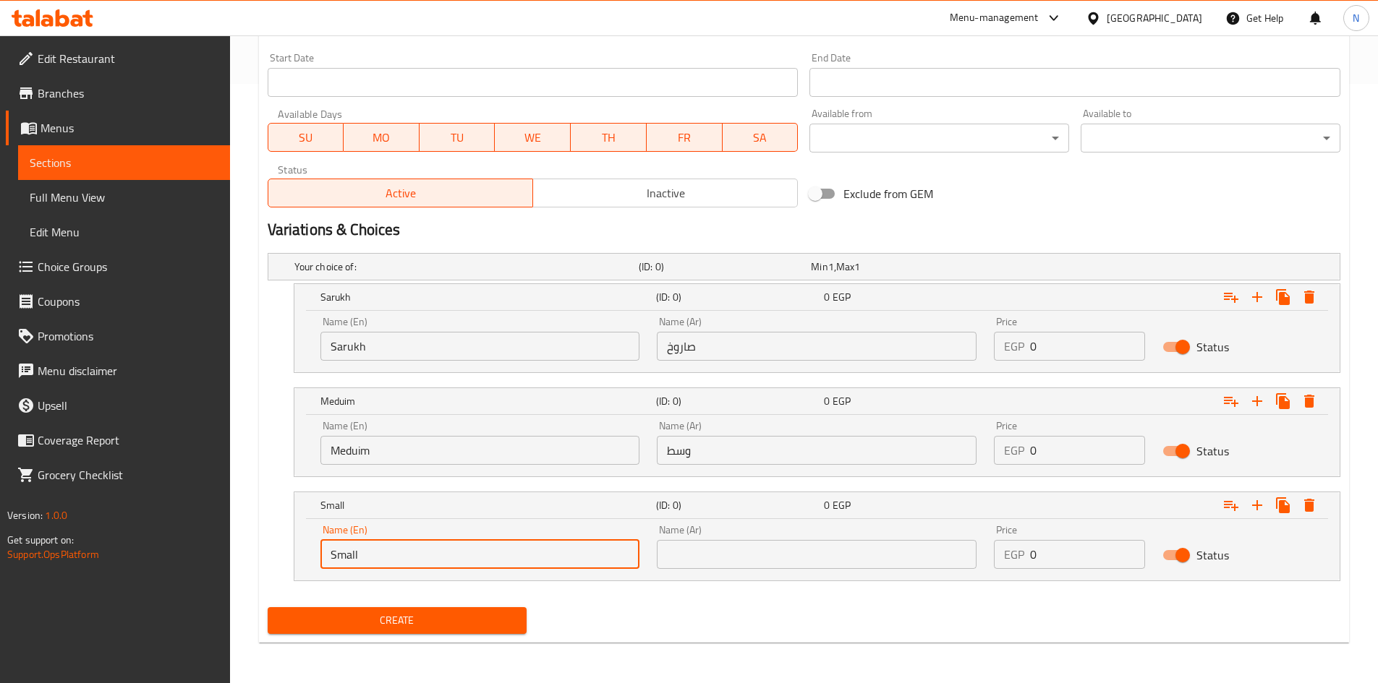
click at [815, 554] on input "text" at bounding box center [817, 554] width 320 height 29
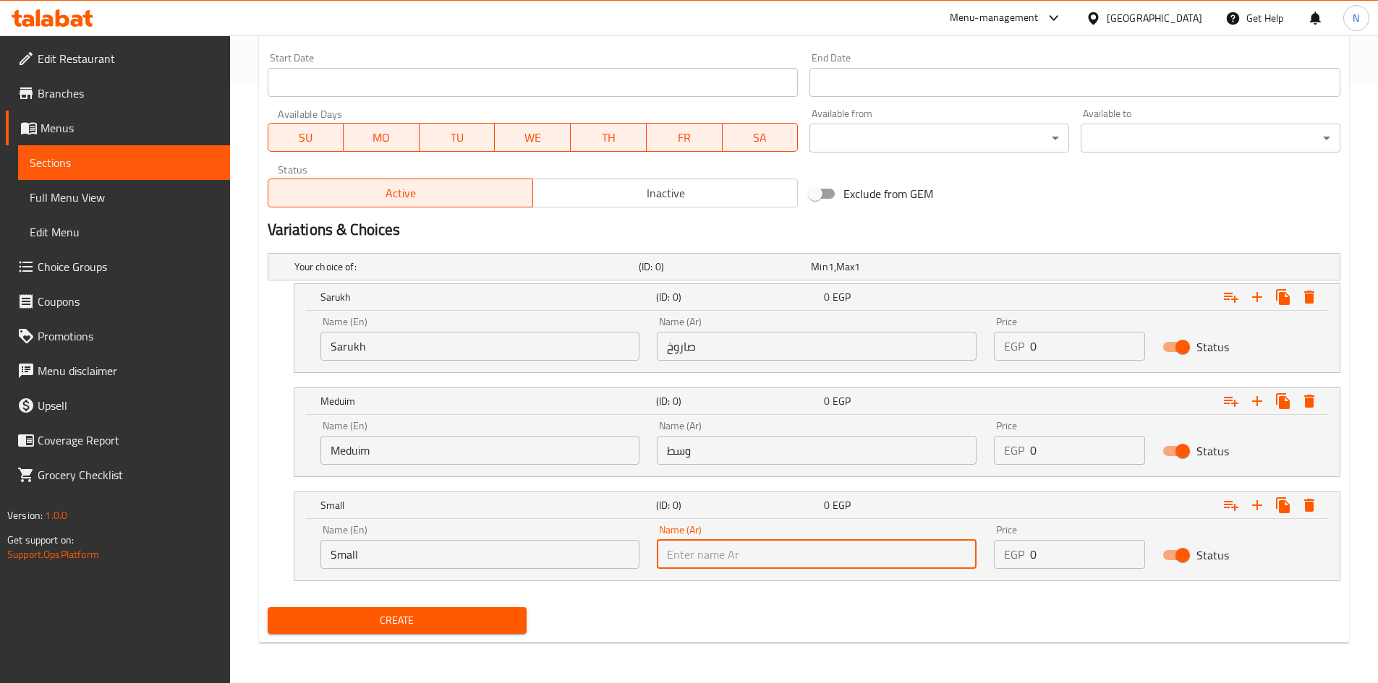
paste input "صغير"
type input "صغير"
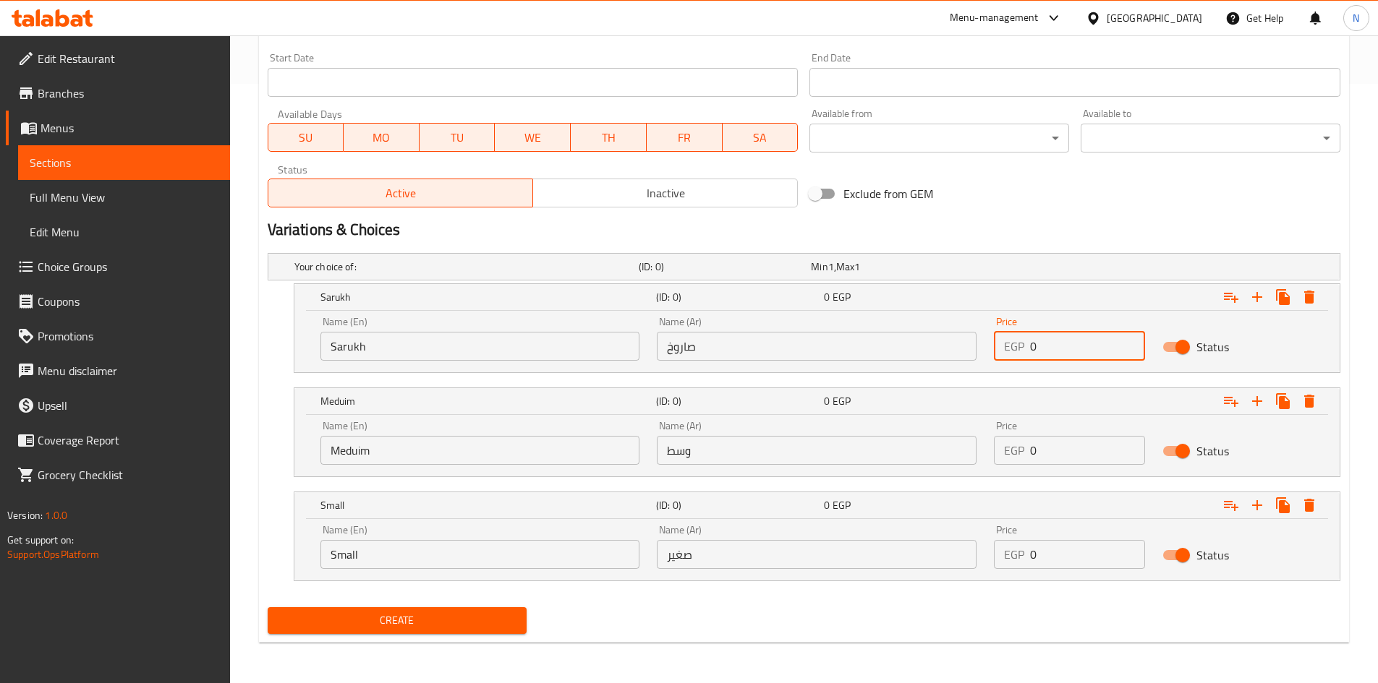
drag, startPoint x: 1040, startPoint y: 340, endPoint x: 1031, endPoint y: 344, distance: 9.4
click at [1031, 344] on input "0" at bounding box center [1087, 346] width 115 height 29
type input "65"
drag, startPoint x: 1025, startPoint y: 457, endPoint x: 1018, endPoint y: 460, distance: 7.8
click at [1018, 460] on div "EGP 0 Price" at bounding box center [1069, 450] width 151 height 29
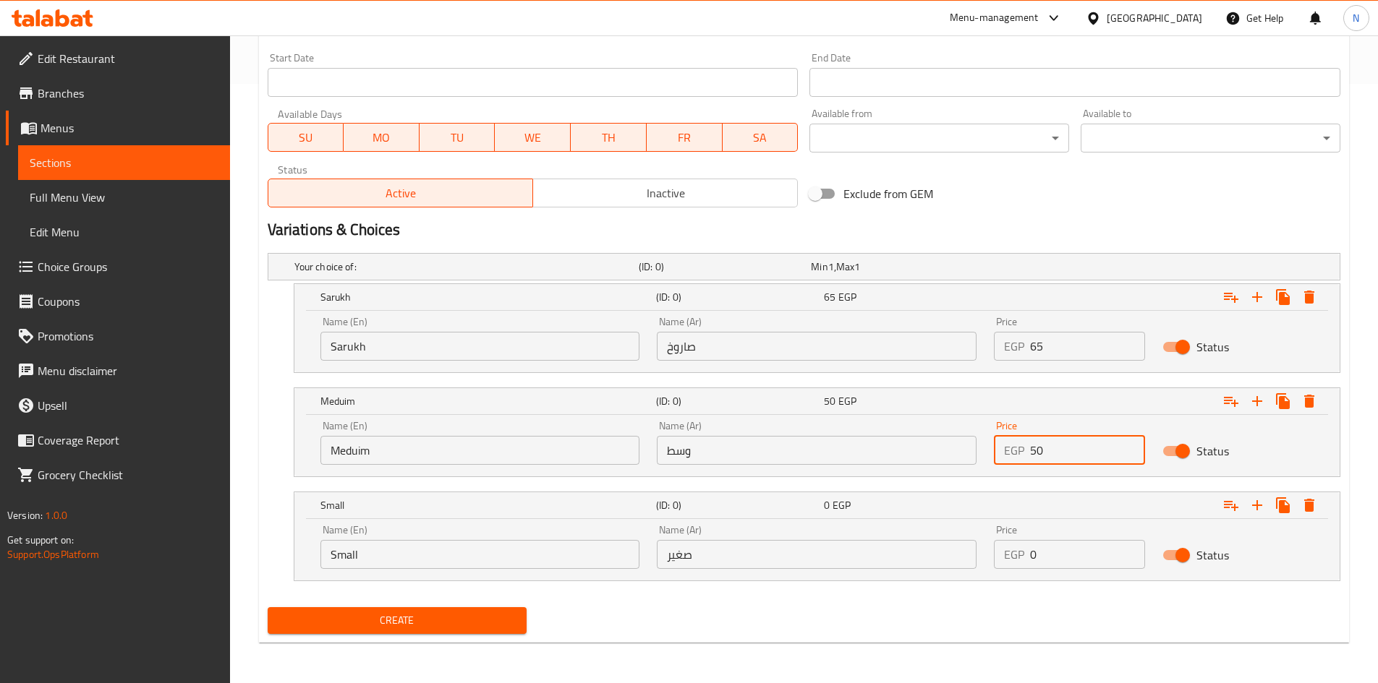
type input "50"
click at [1025, 565] on div "EGP 0 Price" at bounding box center [1069, 554] width 151 height 29
type input "35"
click at [1026, 594] on nav at bounding box center [804, 590] width 1073 height 12
click at [476, 629] on span "Create" at bounding box center [397, 621] width 237 height 18
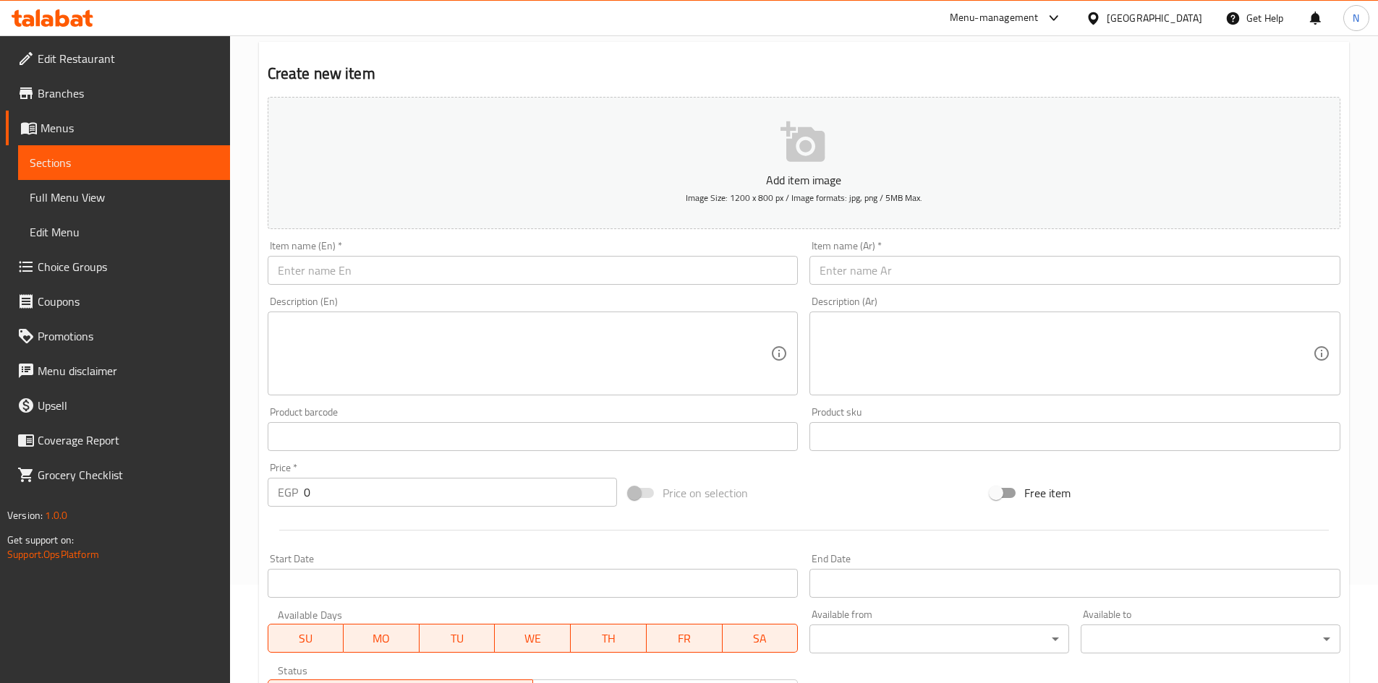
scroll to position [93, 0]
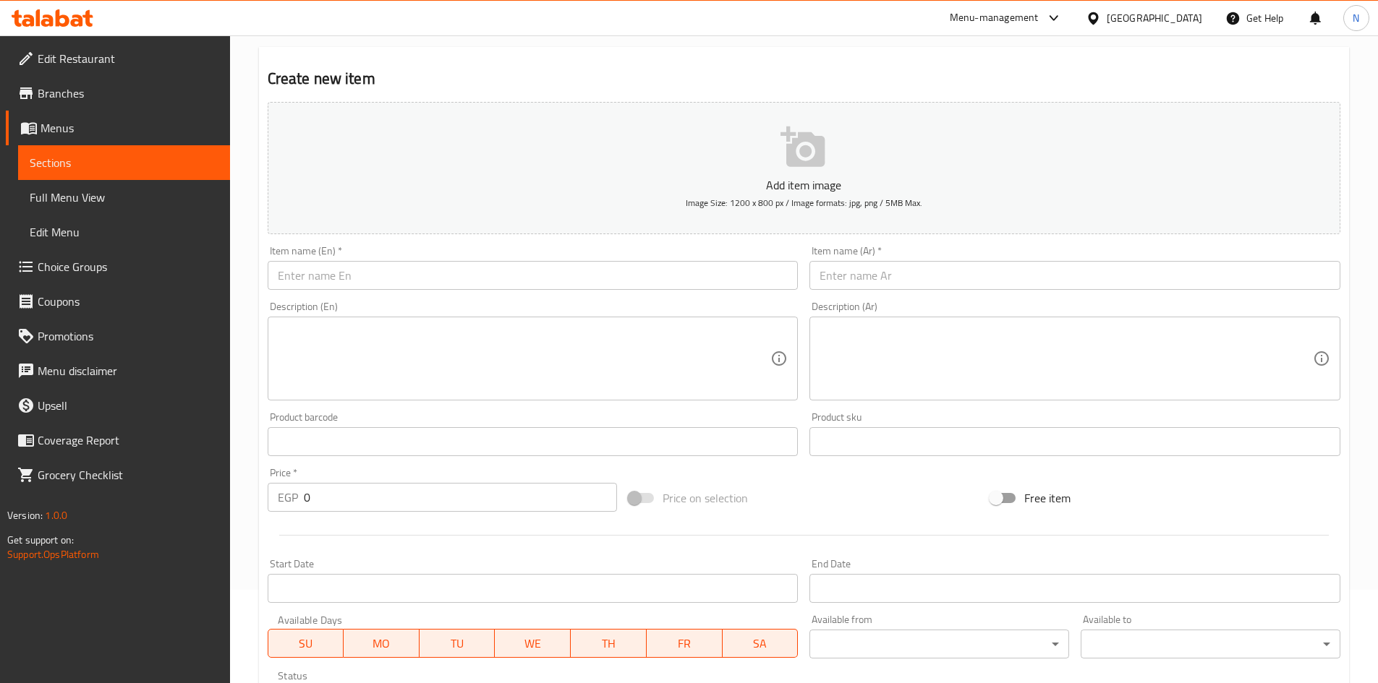
click at [837, 260] on div "Item name (Ar)   * Item name (Ar) *" at bounding box center [1074, 268] width 531 height 44
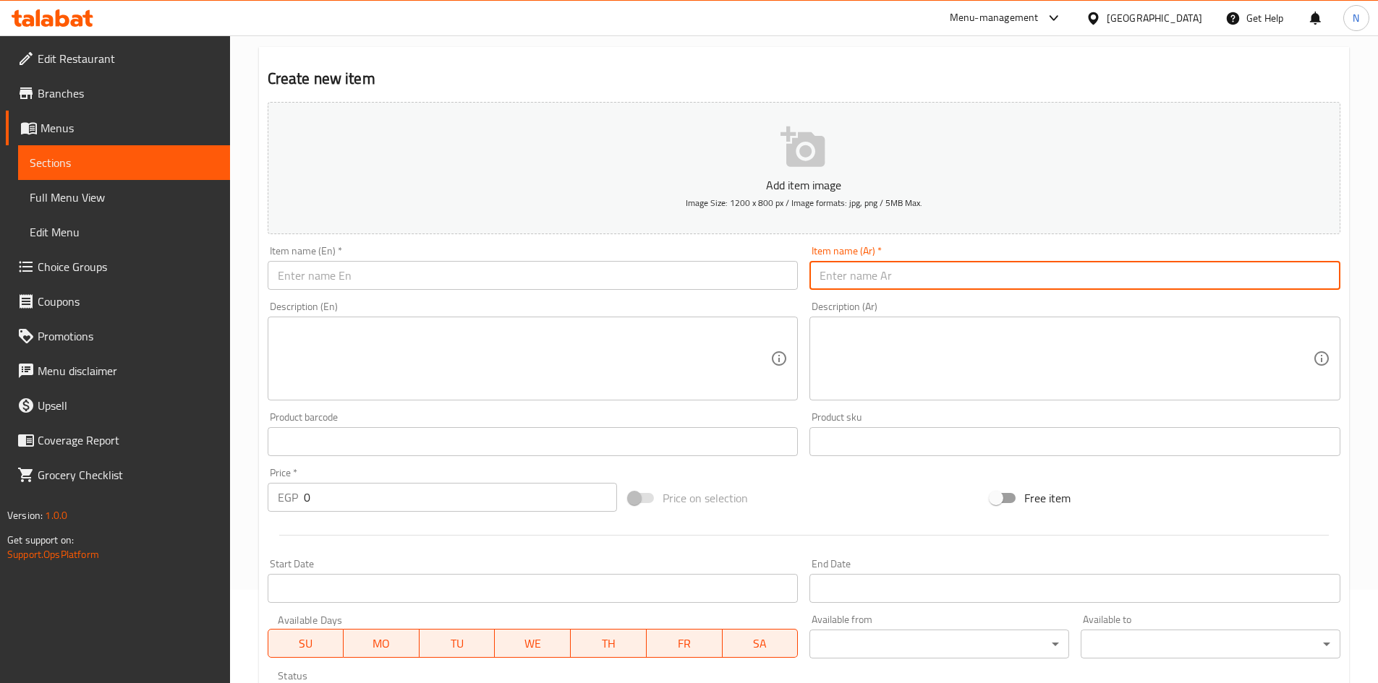
click at [837, 265] on input "text" at bounding box center [1074, 275] width 531 height 29
paste input "رمان عصير"
type input "رمان عصير"
click at [516, 285] on input "text" at bounding box center [533, 275] width 531 height 29
paste input "pomegranate juice"
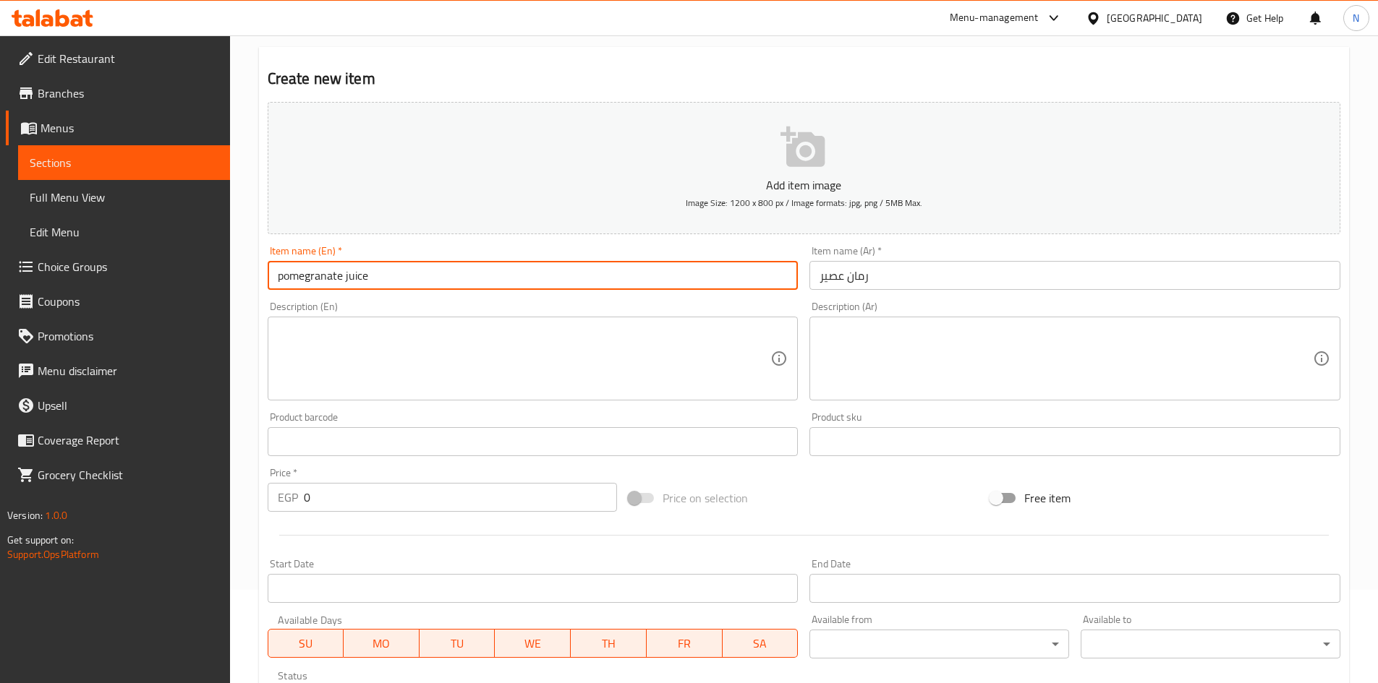
type input "Pomegranate Juice"
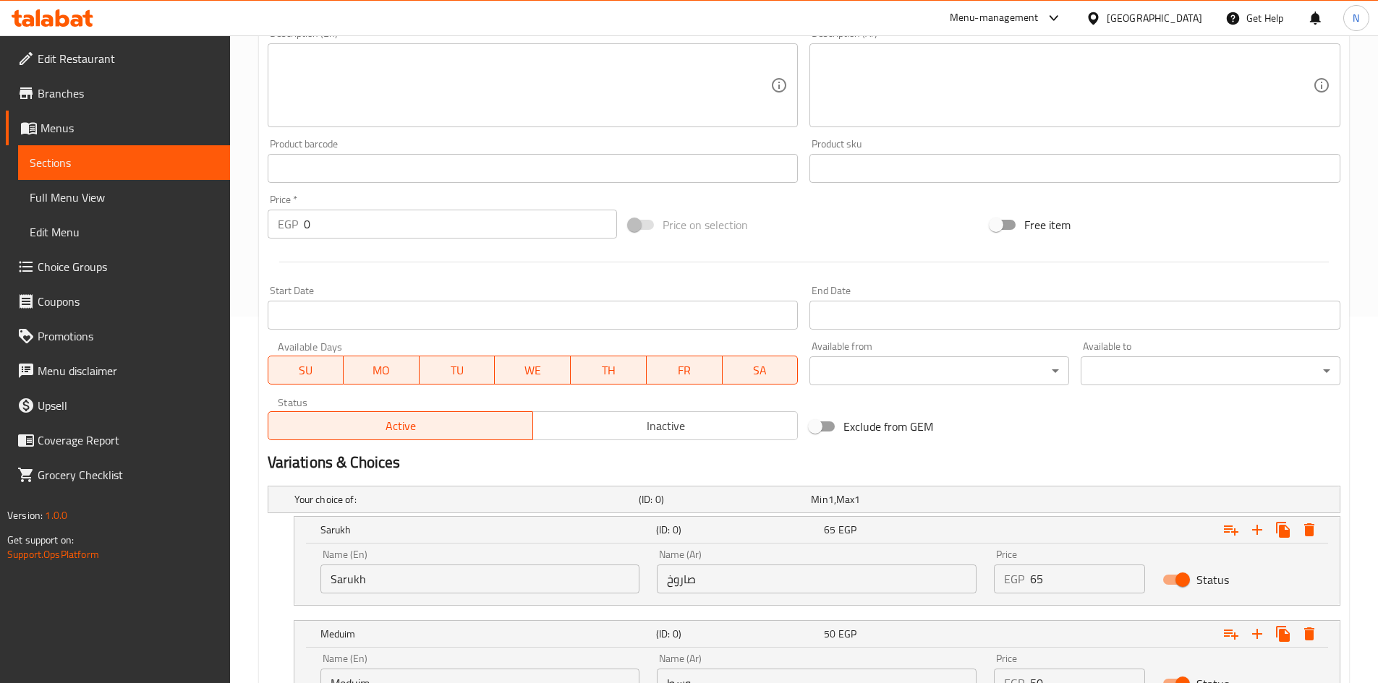
scroll to position [600, 0]
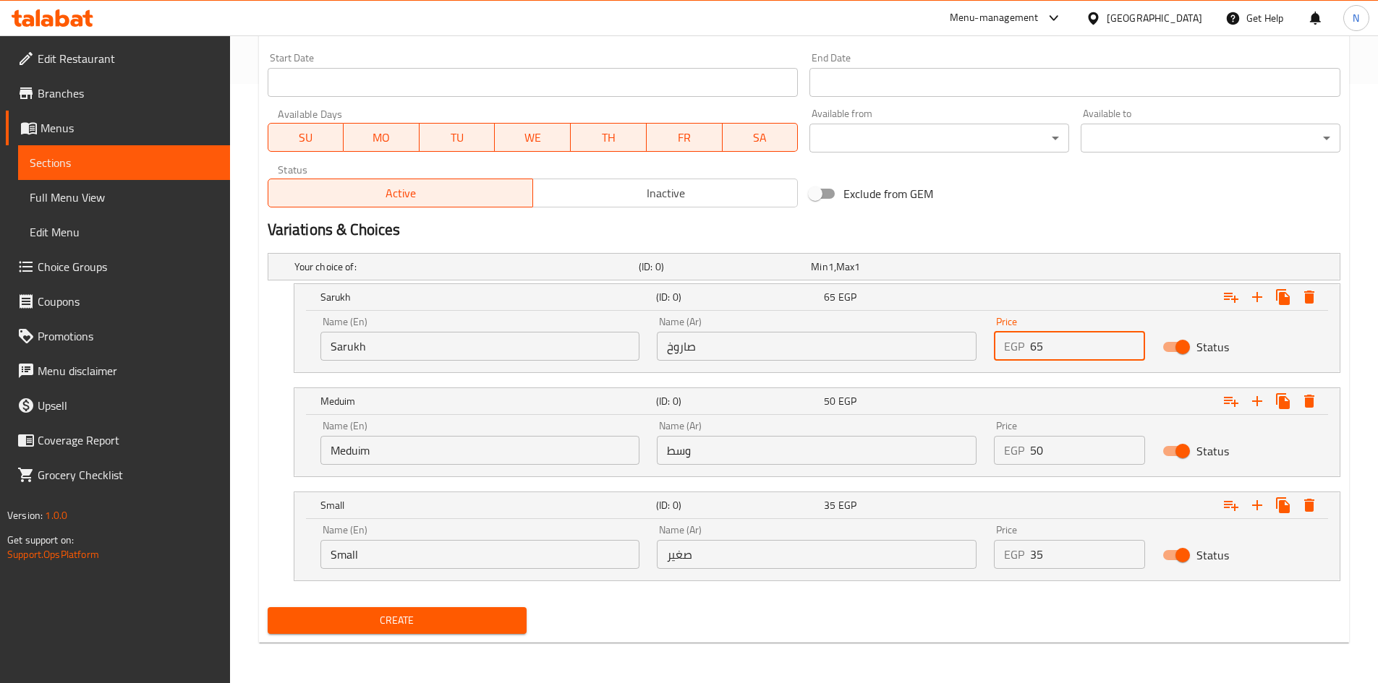
drag, startPoint x: 1047, startPoint y: 359, endPoint x: 1029, endPoint y: 359, distance: 18.1
click at [1029, 359] on div "EGP 65 Price" at bounding box center [1069, 346] width 151 height 29
type input "55"
drag, startPoint x: 1039, startPoint y: 446, endPoint x: 1021, endPoint y: 448, distance: 18.9
click at [1021, 448] on div "EGP 50 Price" at bounding box center [1069, 450] width 151 height 29
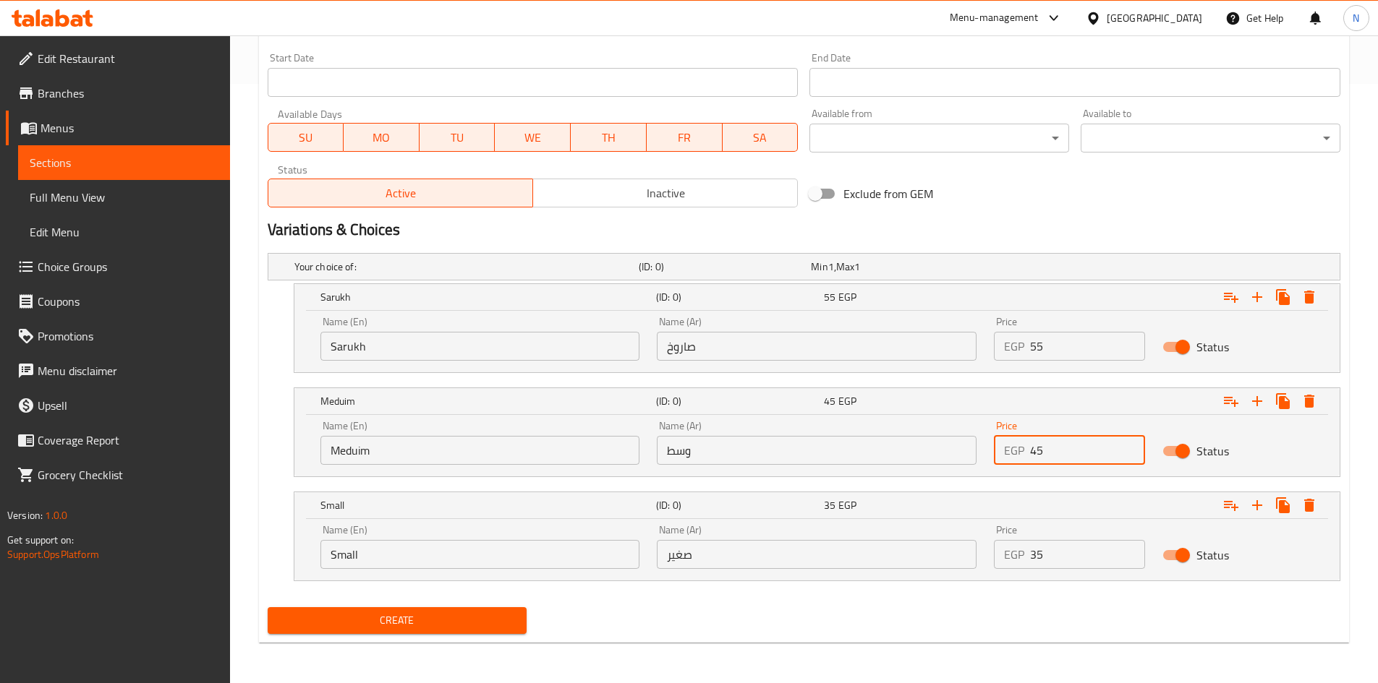
type input "45"
drag, startPoint x: 1007, startPoint y: 205, endPoint x: 897, endPoint y: 158, distance: 119.3
click at [1007, 208] on div "Exclude from GEM" at bounding box center [985, 193] width 362 height 39
drag, startPoint x: 1038, startPoint y: 557, endPoint x: 1021, endPoint y: 558, distance: 17.4
click at [1021, 558] on div "EGP 35 Price" at bounding box center [1069, 554] width 151 height 29
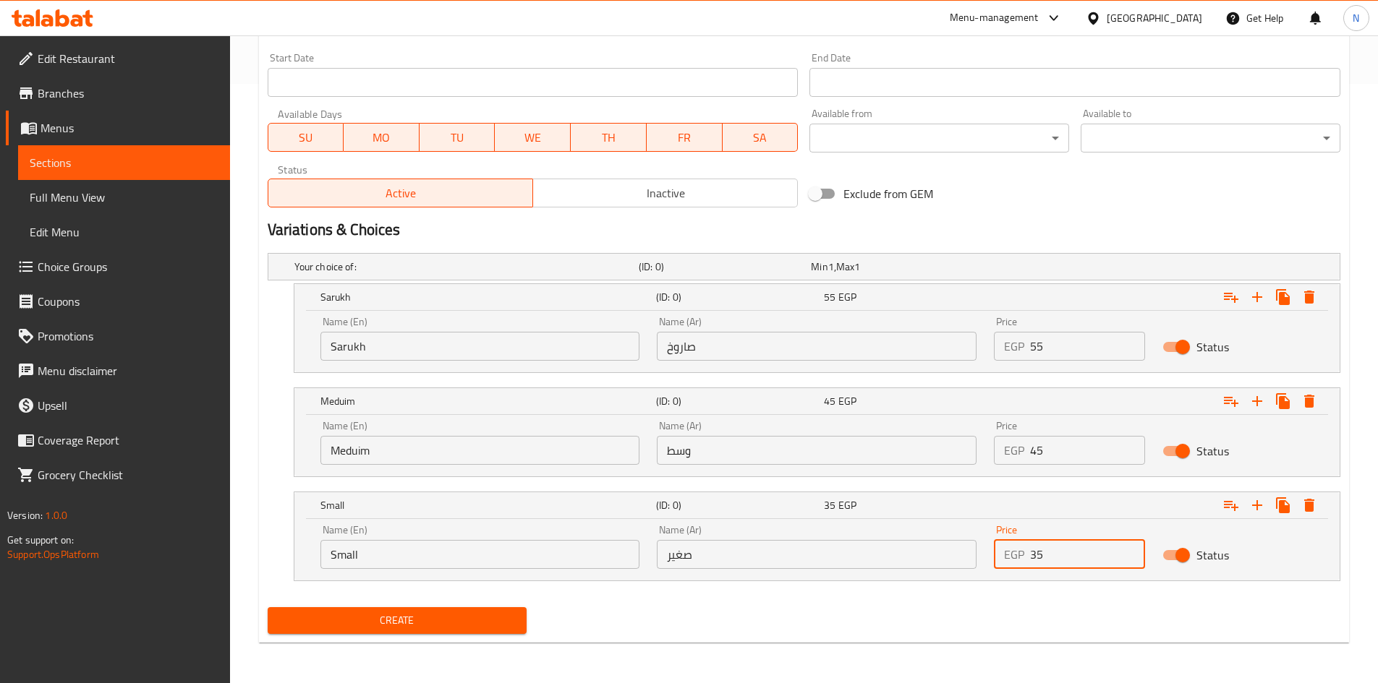
type input "35"
click at [1065, 242] on div "Variations & Choices" at bounding box center [804, 229] width 1084 height 33
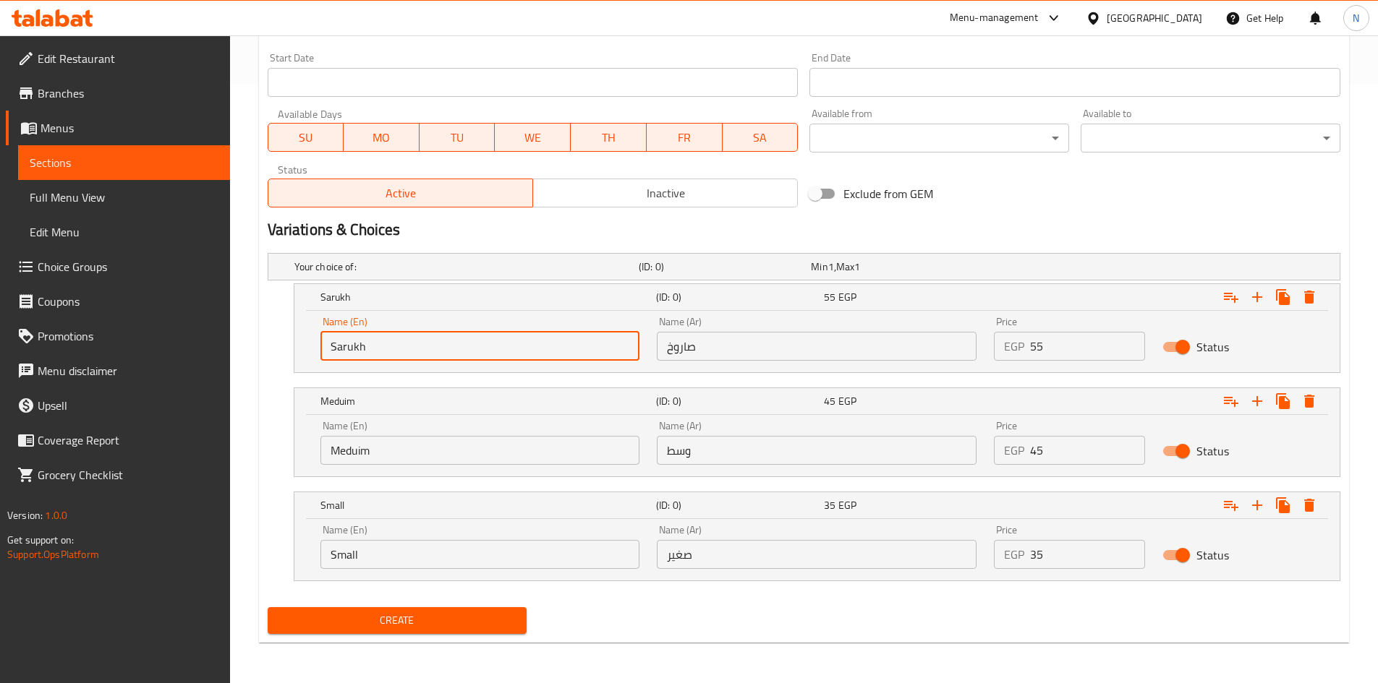
click at [399, 353] on input "Sarukh" at bounding box center [480, 346] width 320 height 29
type input "Choice"
click at [350, 349] on input "text" at bounding box center [480, 346] width 320 height 29
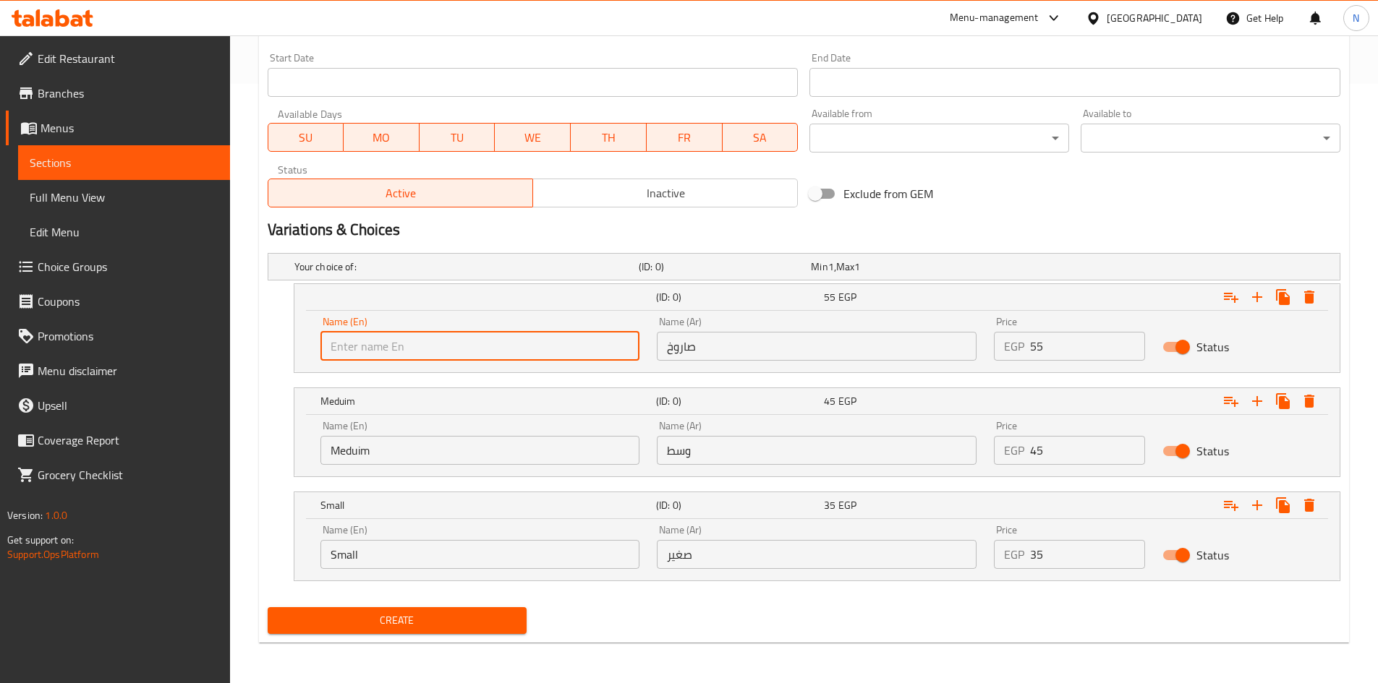
paste input "Sarukh"
type input "Sarukh"
click at [770, 350] on input "صاروخ" at bounding box center [817, 346] width 320 height 29
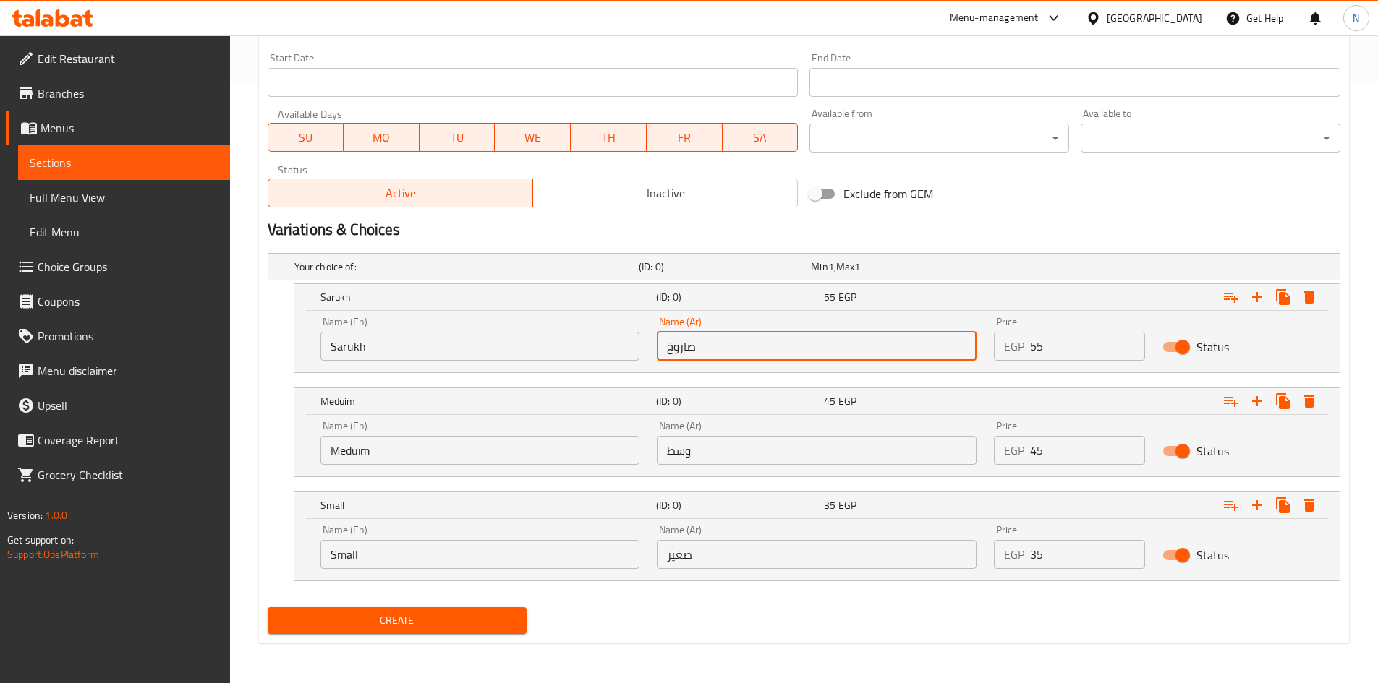
paste input "صاروخ"
type input "صاروخ"
click at [384, 450] on input "Meduim" at bounding box center [480, 450] width 320 height 29
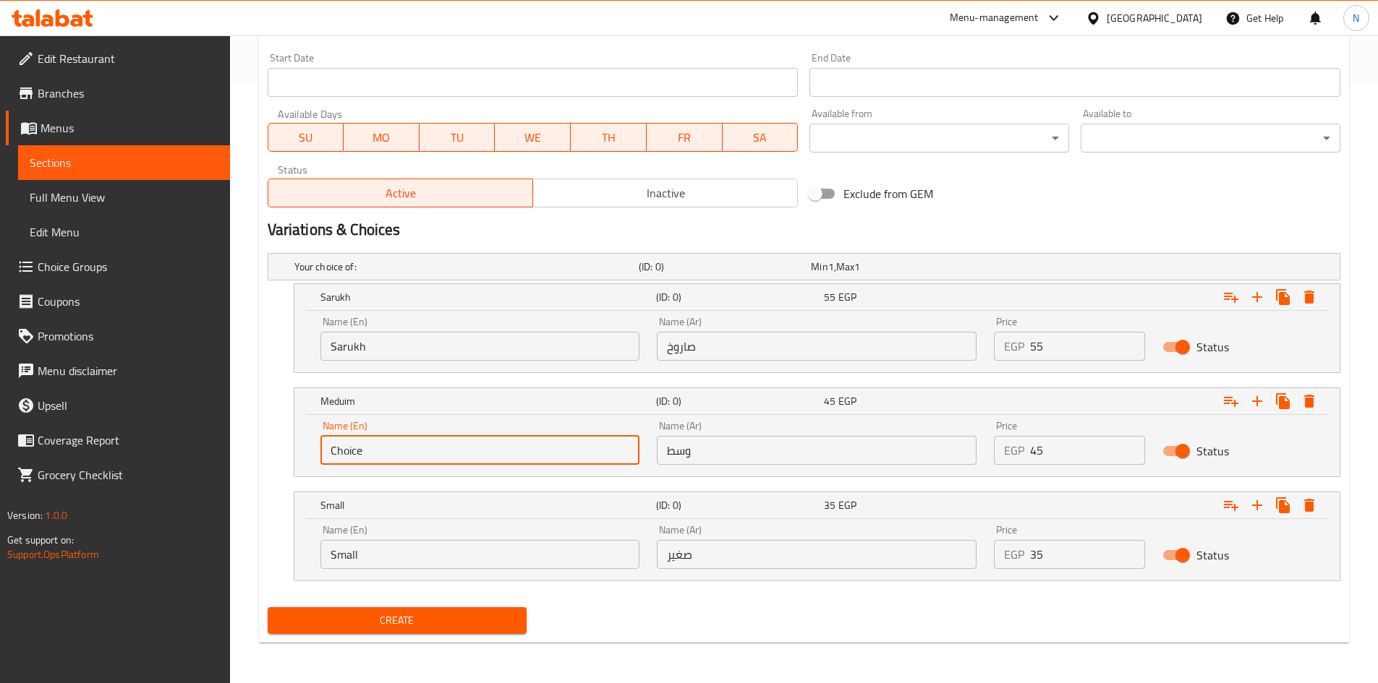
click at [384, 450] on input "Choice" at bounding box center [480, 450] width 320 height 29
paste input "Meduim"
type input "Meduim"
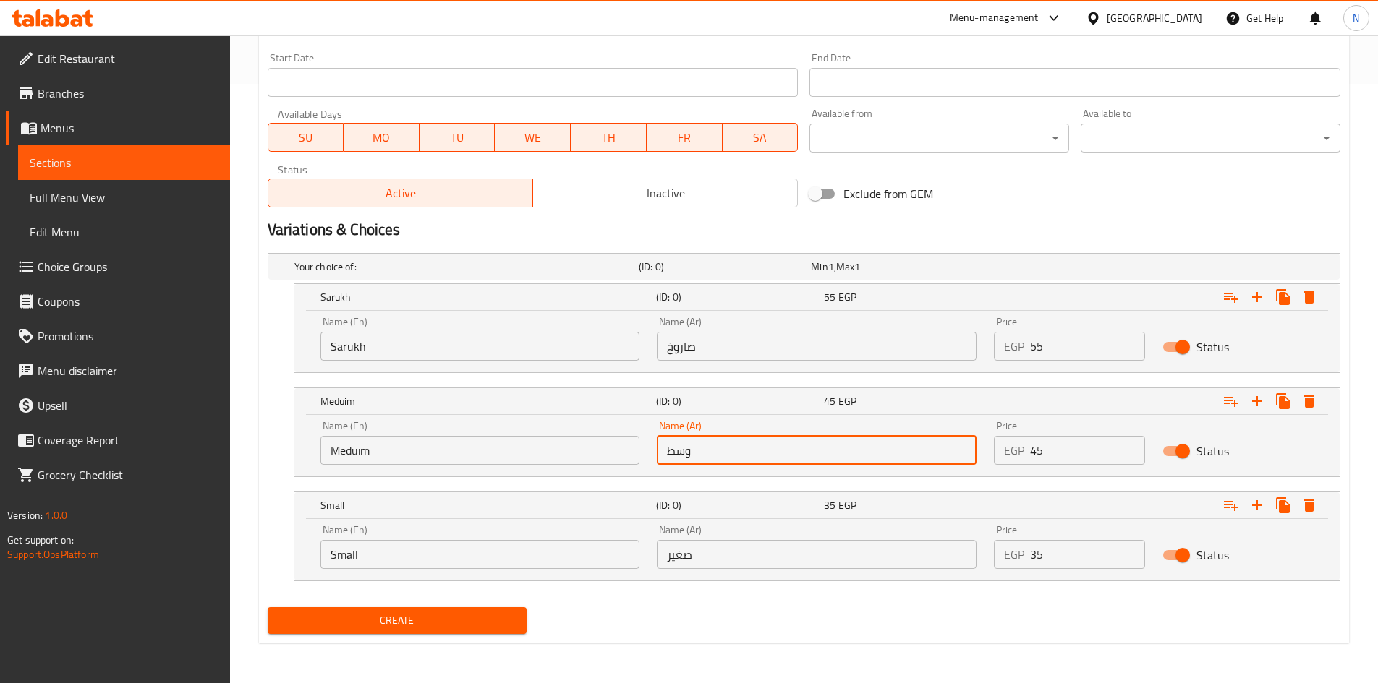
click at [684, 448] on input "وسط" at bounding box center [817, 450] width 320 height 29
type input "وسط"
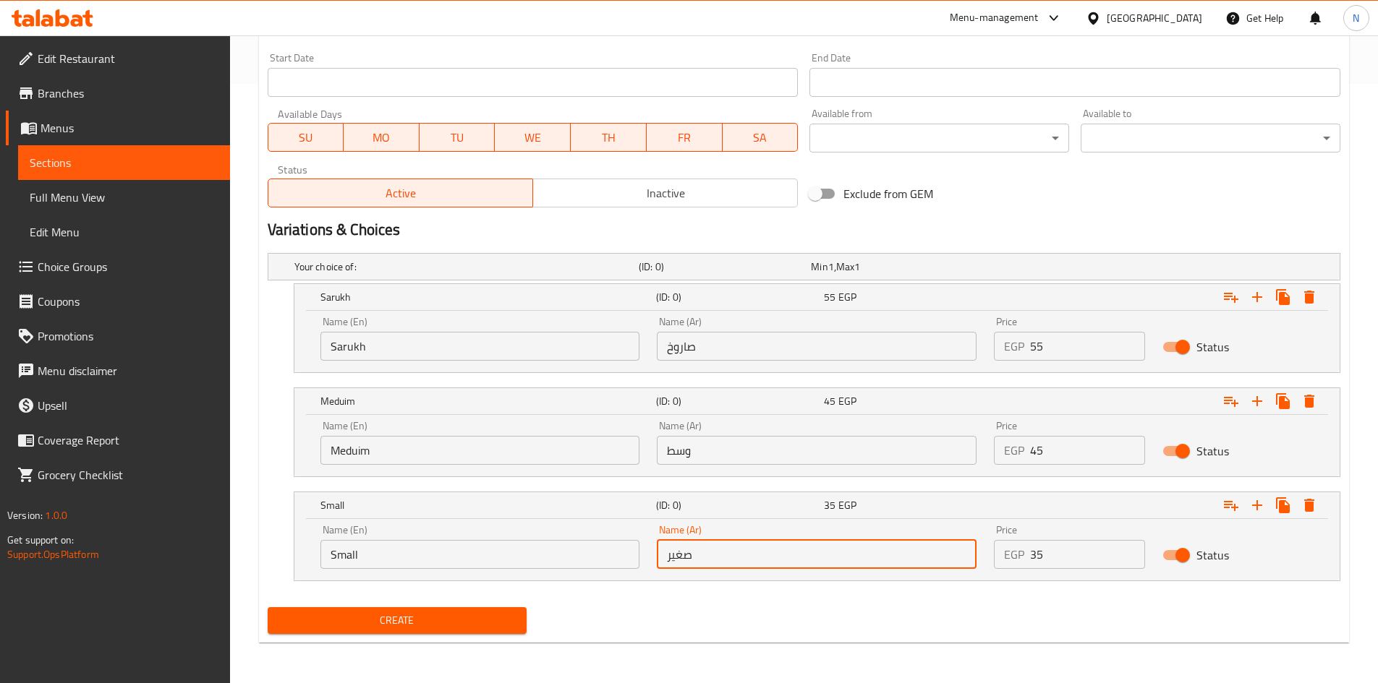
click at [699, 549] on input "صغير" at bounding box center [817, 554] width 320 height 29
type input "صغير"
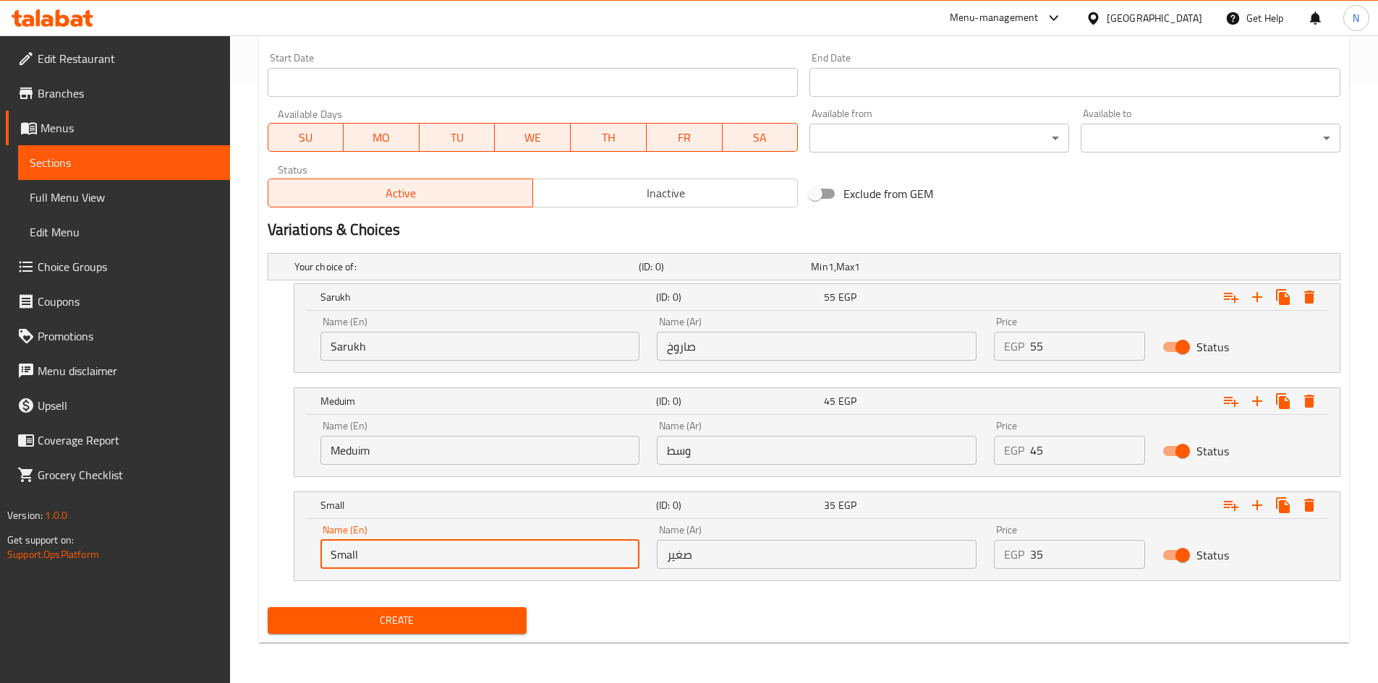
click at [562, 561] on input "Small" at bounding box center [480, 554] width 320 height 29
type input "Choice"
click at [373, 561] on input "text" at bounding box center [480, 554] width 320 height 29
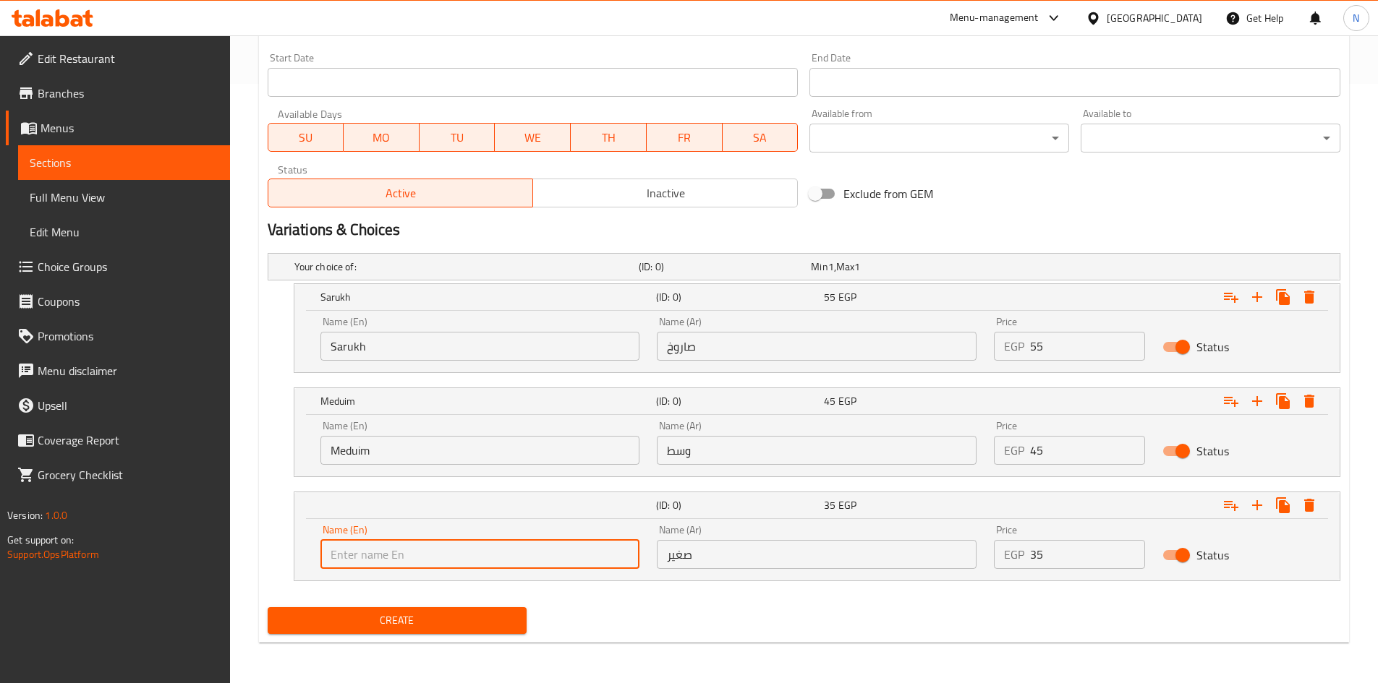
paste input "Small"
type input "Small"
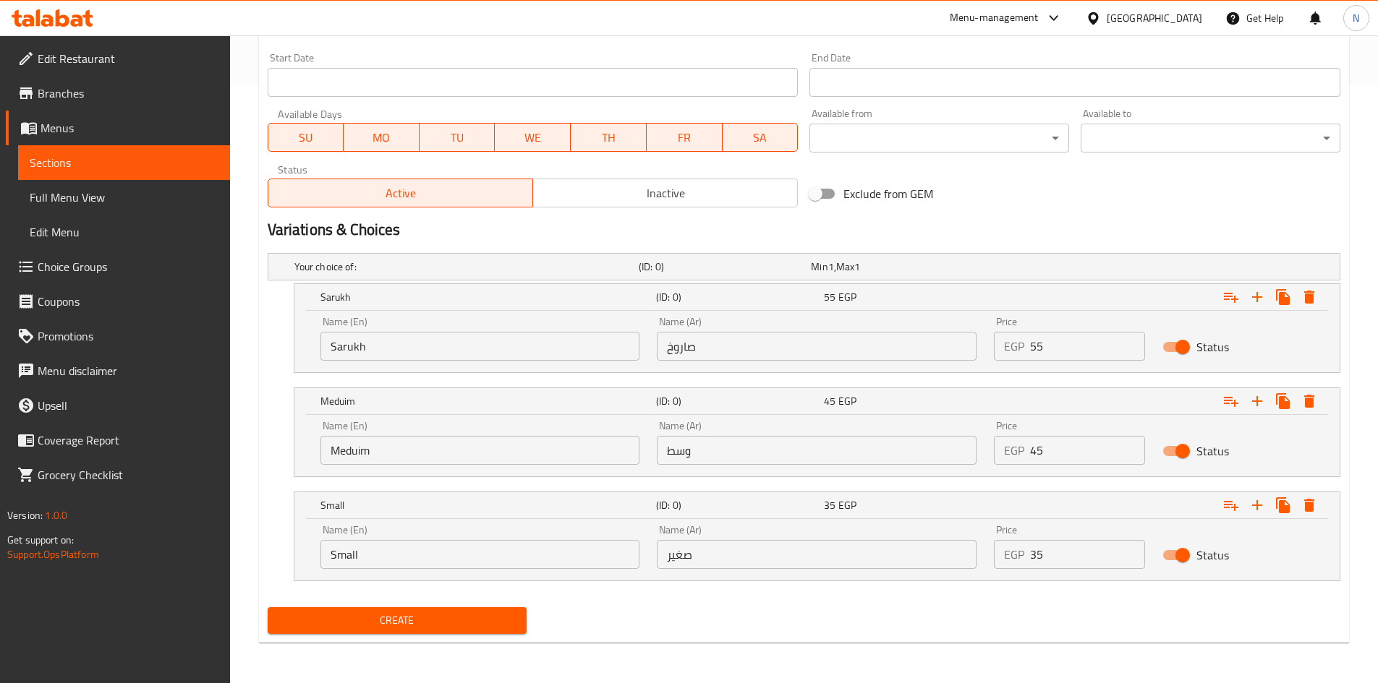
click at [749, 621] on div "Create" at bounding box center [804, 621] width 1084 height 38
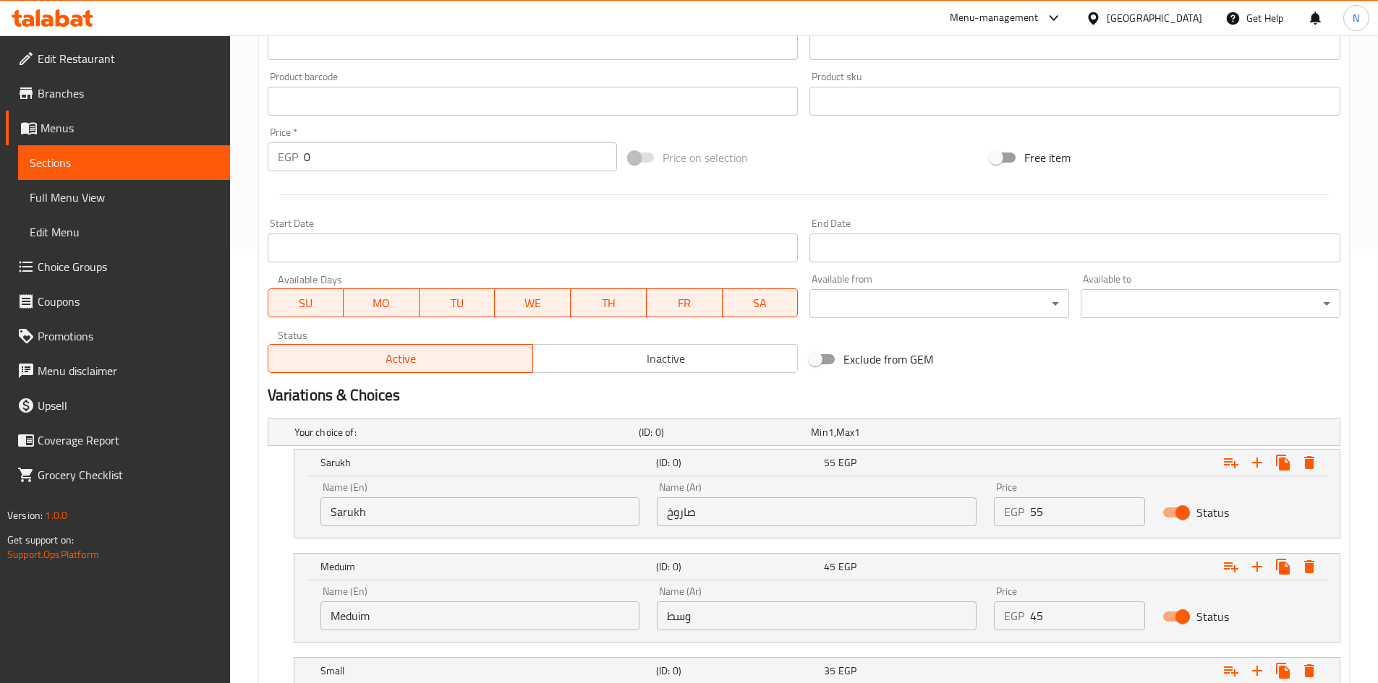
scroll to position [579, 0]
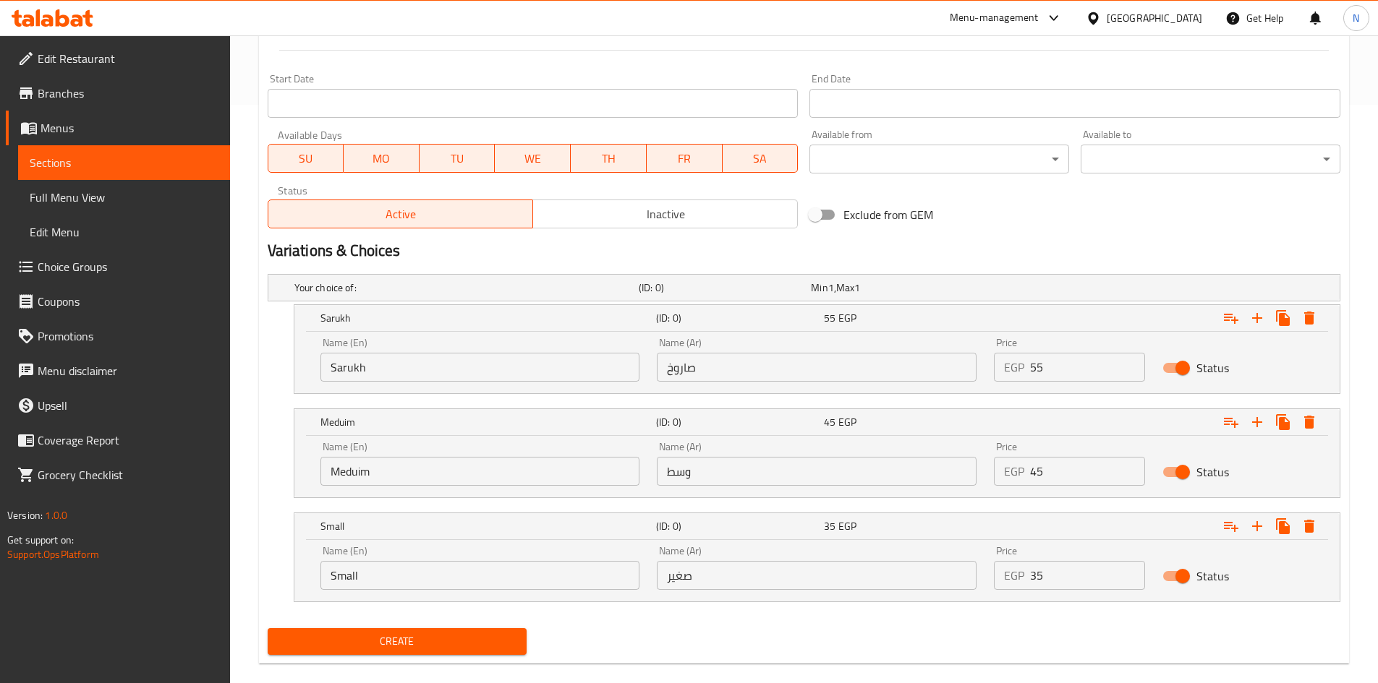
click at [585, 631] on div "Create" at bounding box center [804, 642] width 1084 height 38
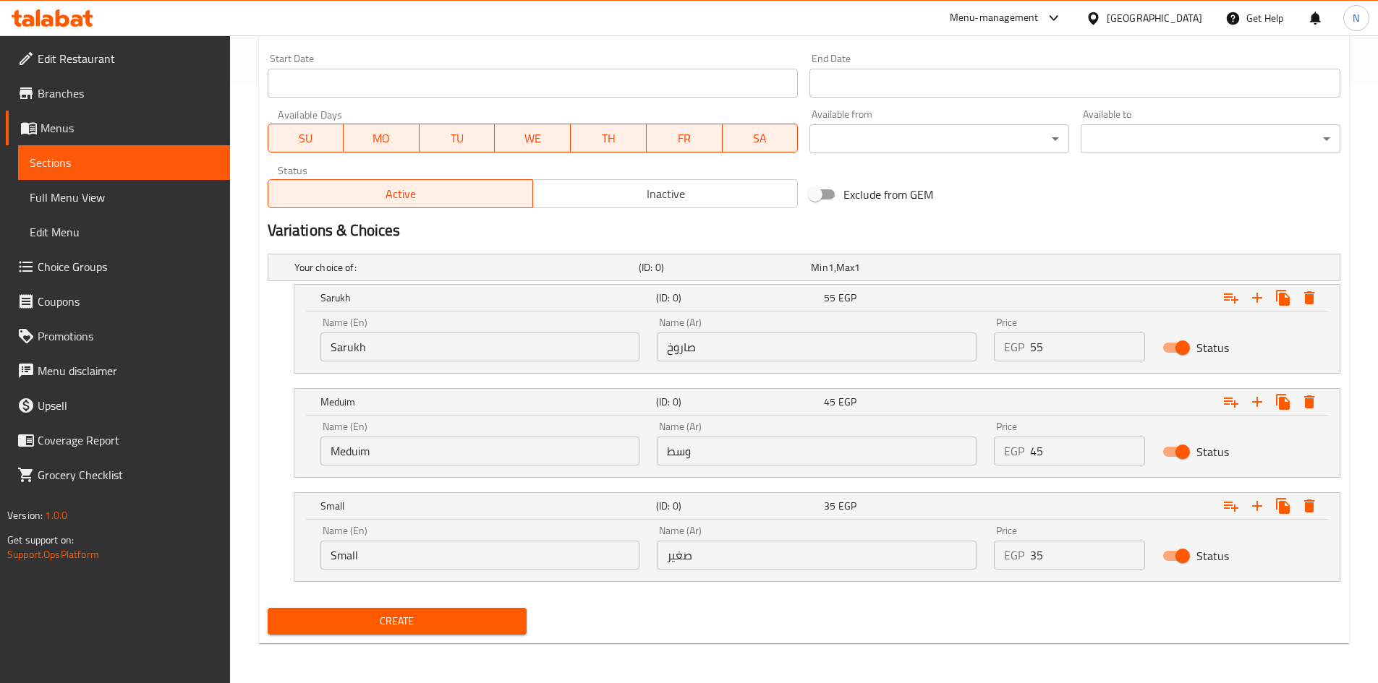
scroll to position [600, 0]
click at [465, 623] on span "Create" at bounding box center [397, 621] width 237 height 18
